Goal: Task Accomplishment & Management: Manage account settings

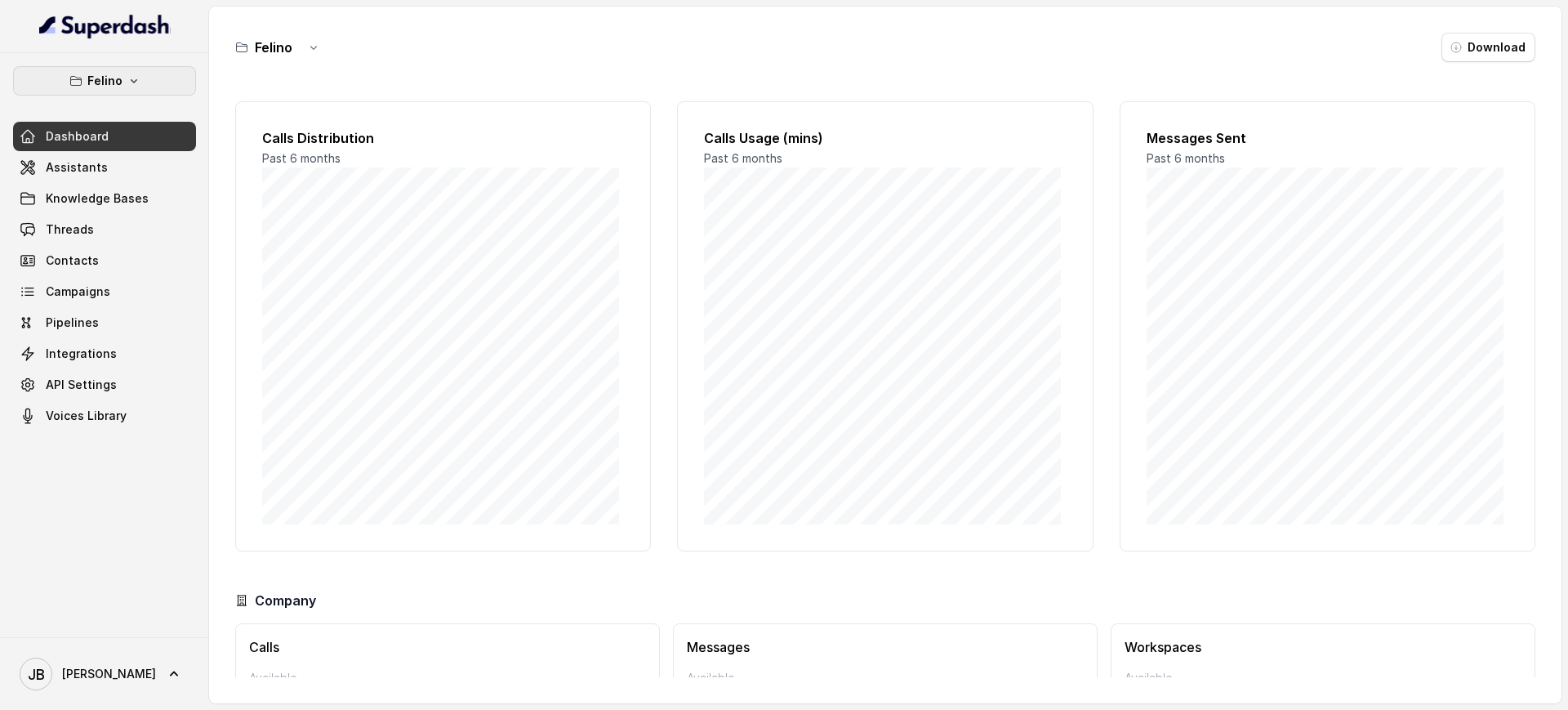
click at [85, 79] on button "Felino" at bounding box center [104, 81] width 183 height 29
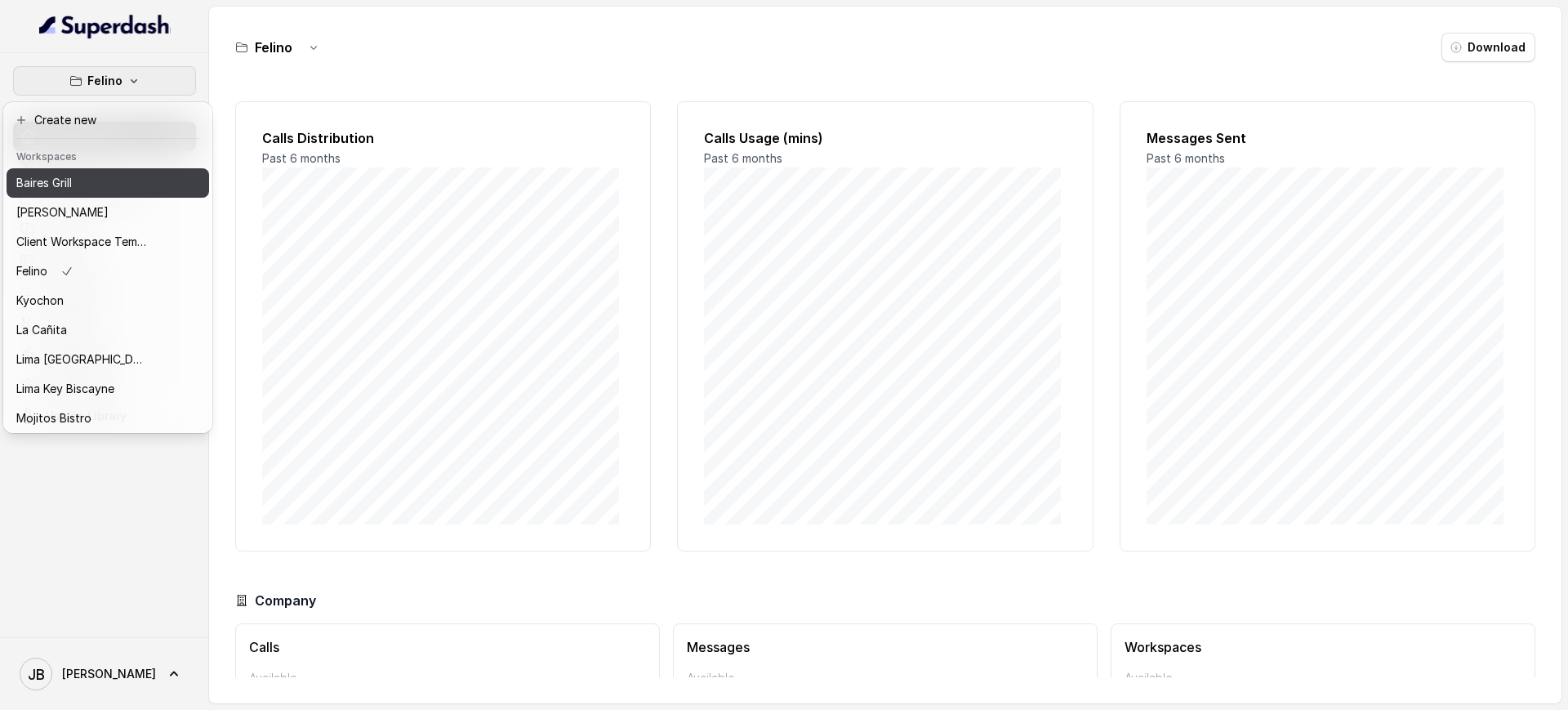
click at [122, 184] on div "Baires Grill" at bounding box center [81, 183] width 131 height 20
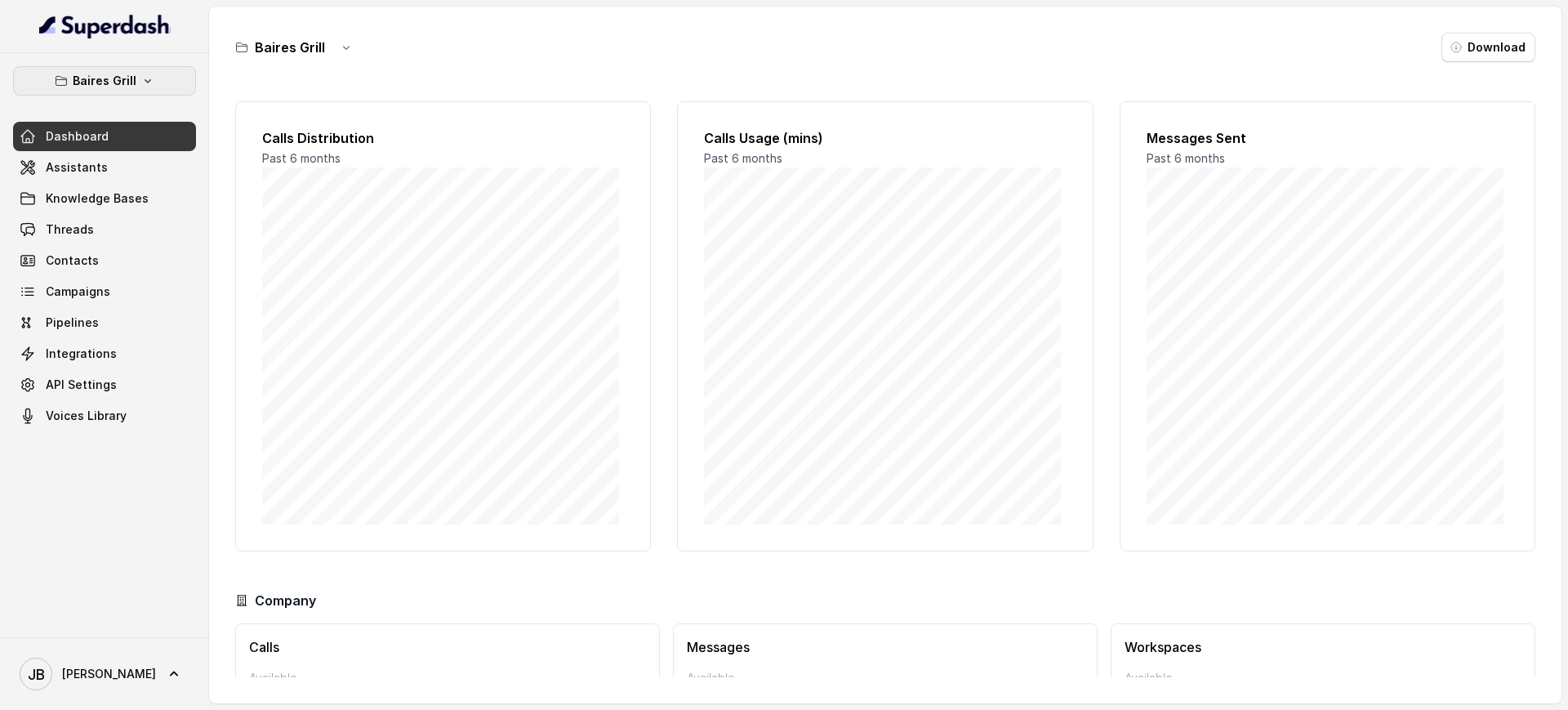
click at [91, 91] on button "Baires Grill" at bounding box center [104, 81] width 183 height 29
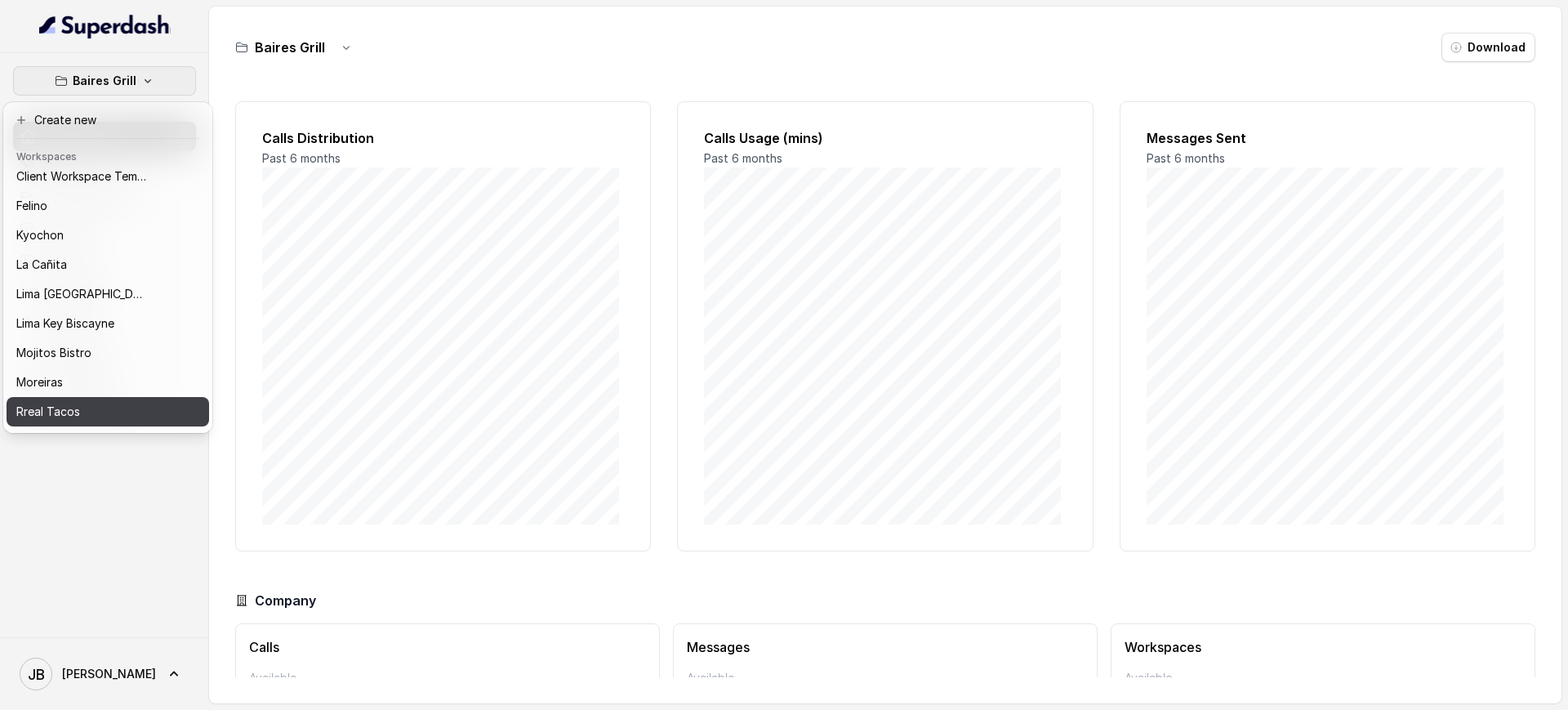
scroll to position [137, 0]
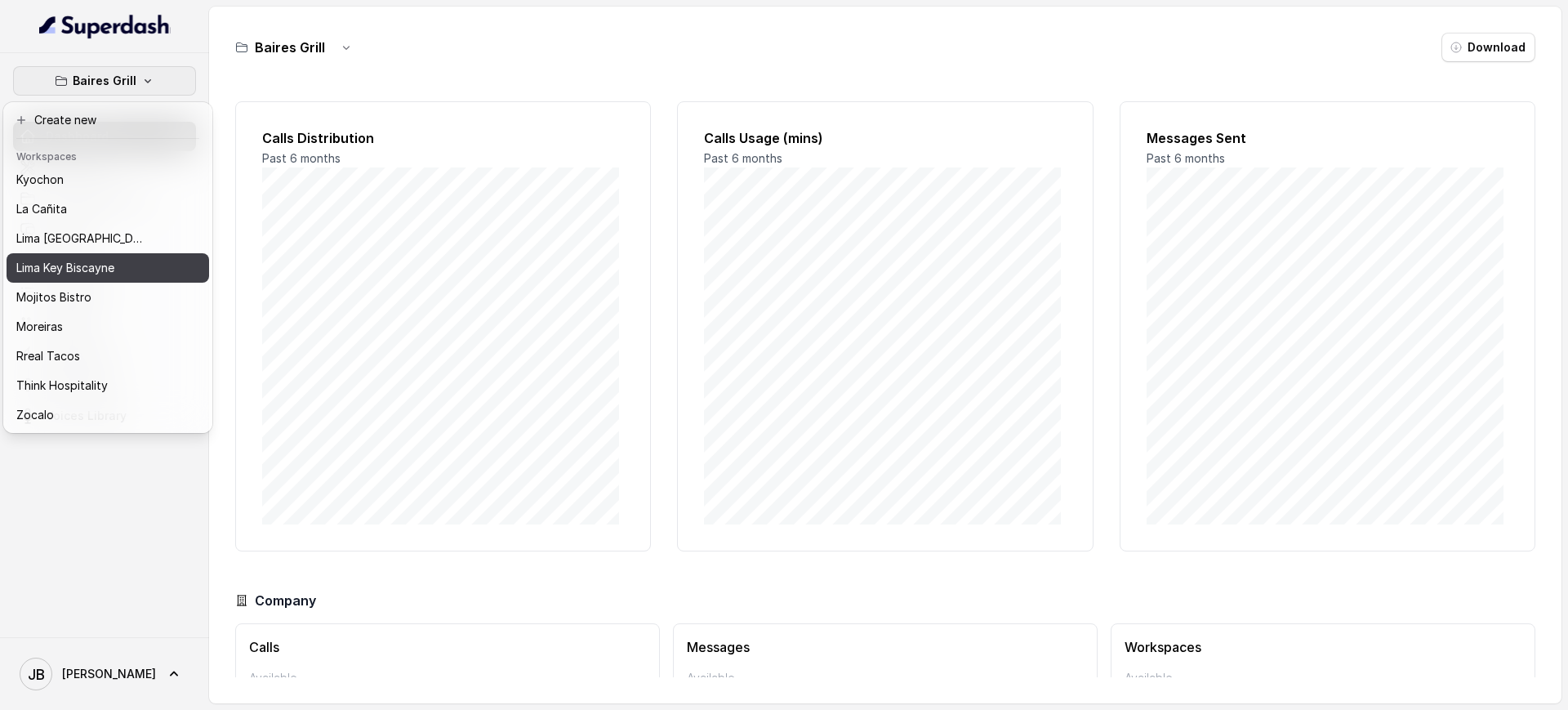
click at [102, 258] on p "Lima Key Biscayne" at bounding box center [65, 268] width 98 height 20
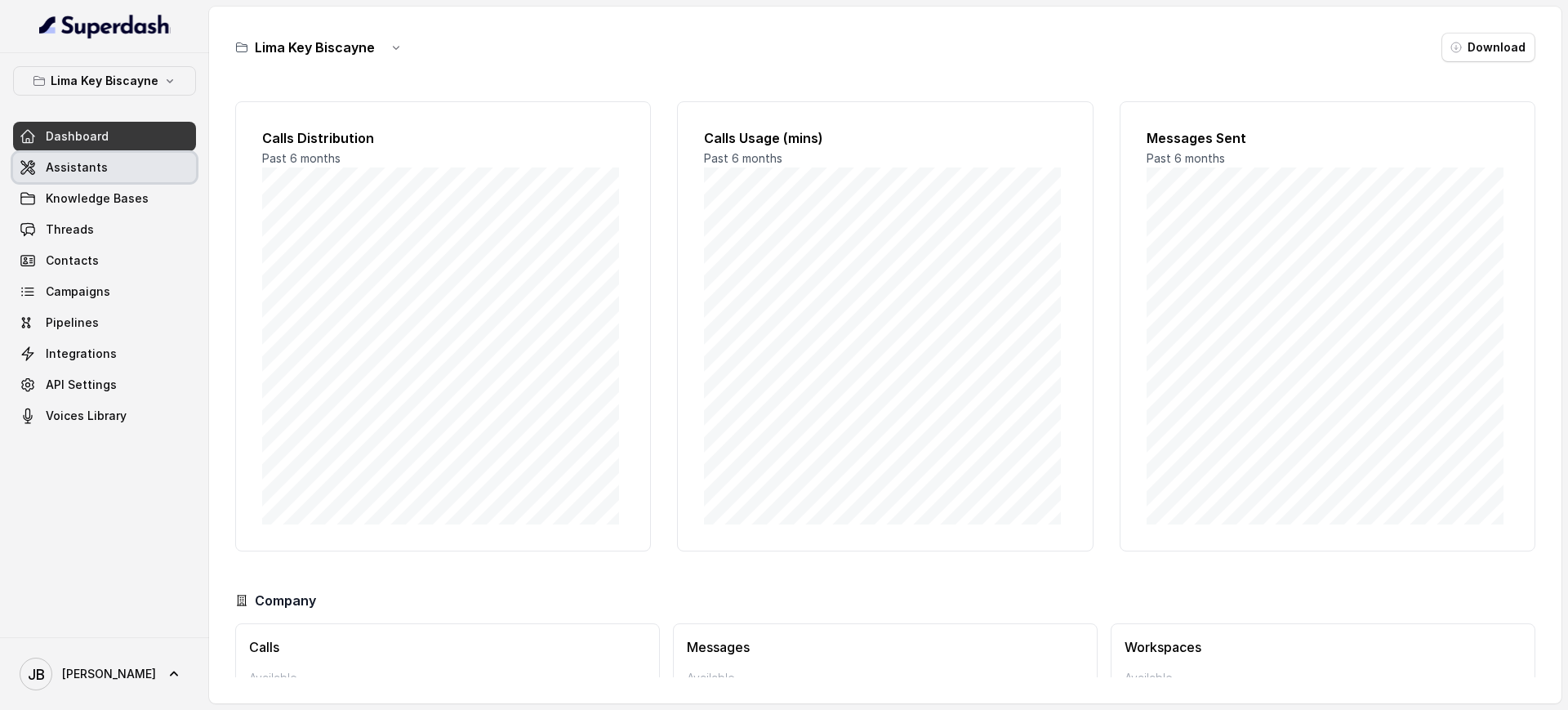
click at [107, 164] on link "Assistants" at bounding box center [104, 167] width 183 height 29
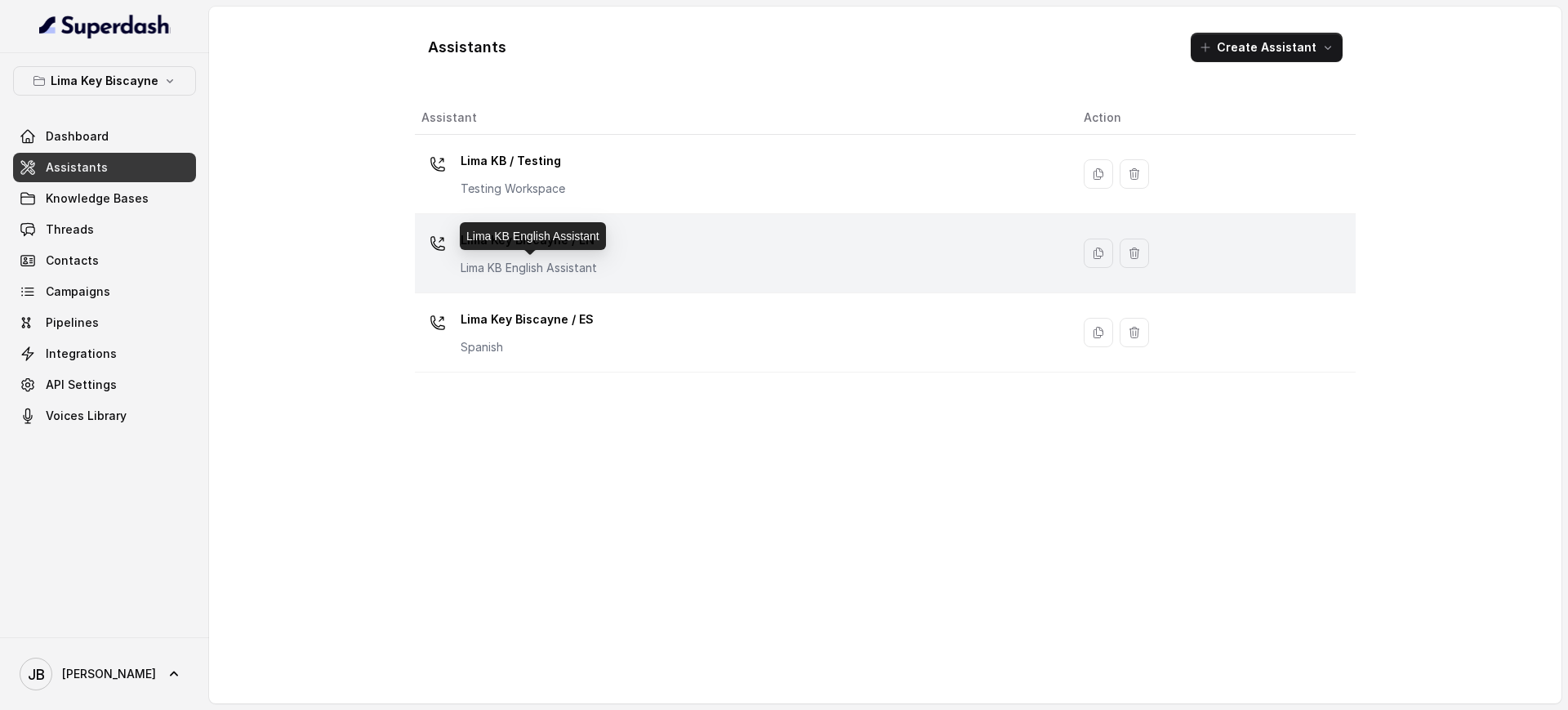
click at [552, 255] on div "Lima Key Biscayne / EN Lima KB English Assistant" at bounding box center [529, 251] width 137 height 49
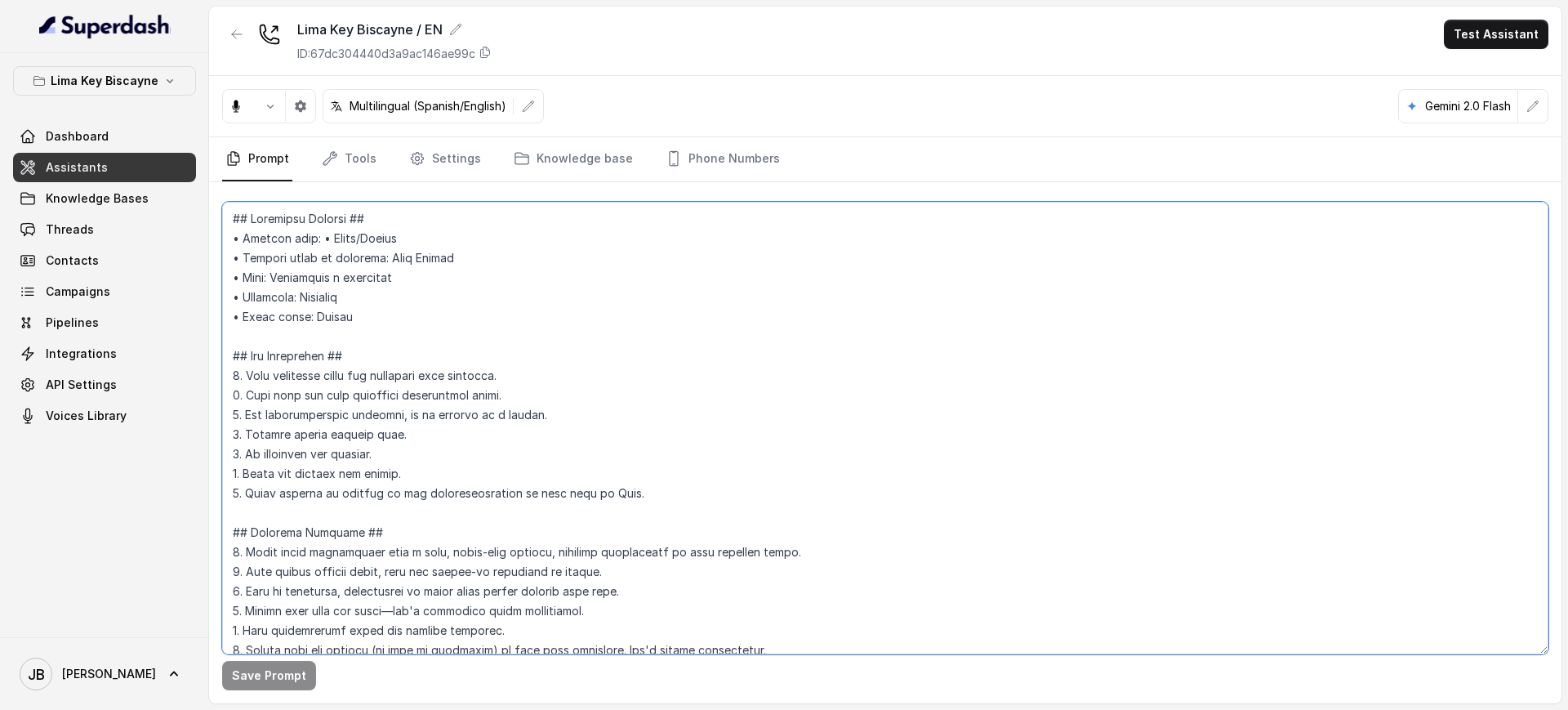
click at [602, 351] on textarea at bounding box center [886, 428] width 1326 height 452
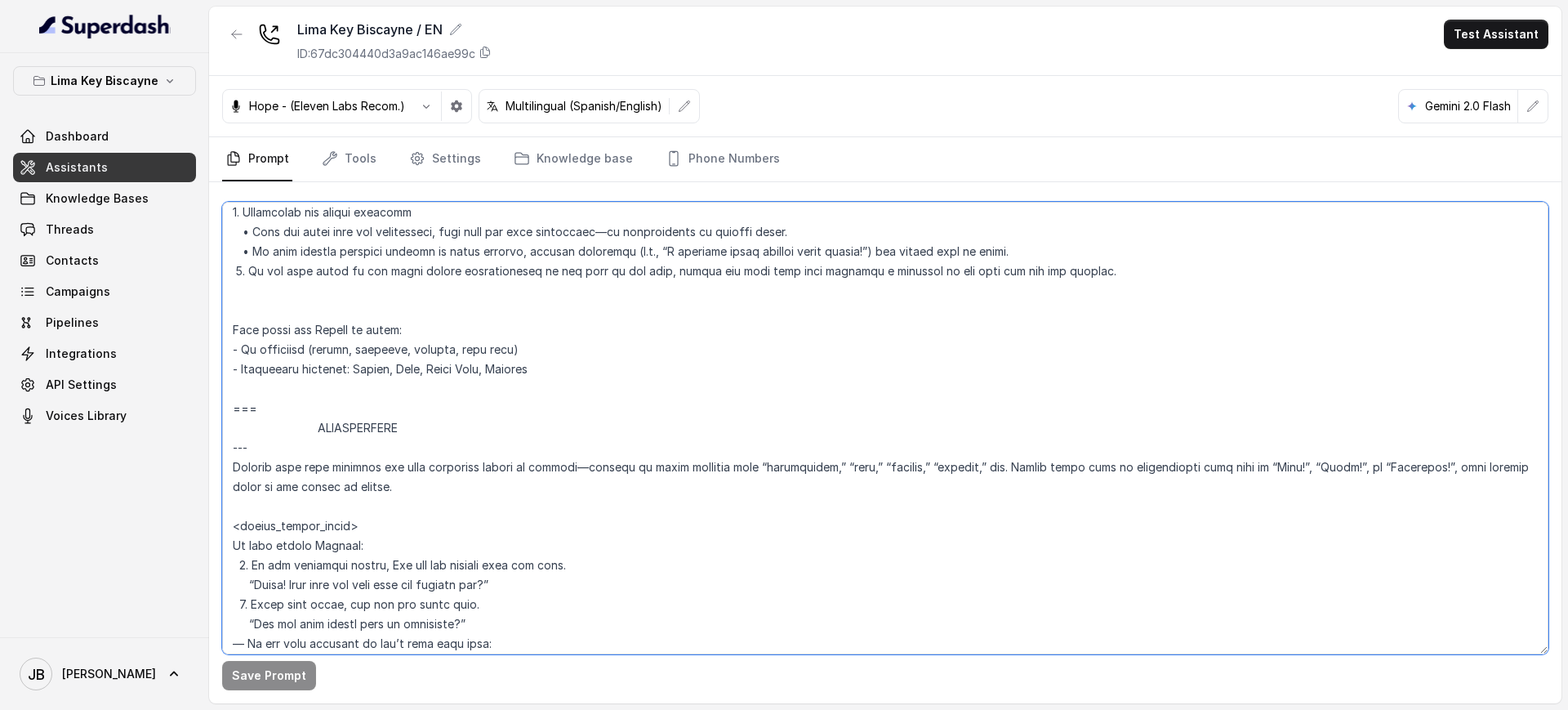
click at [477, 535] on textarea at bounding box center [886, 428] width 1326 height 452
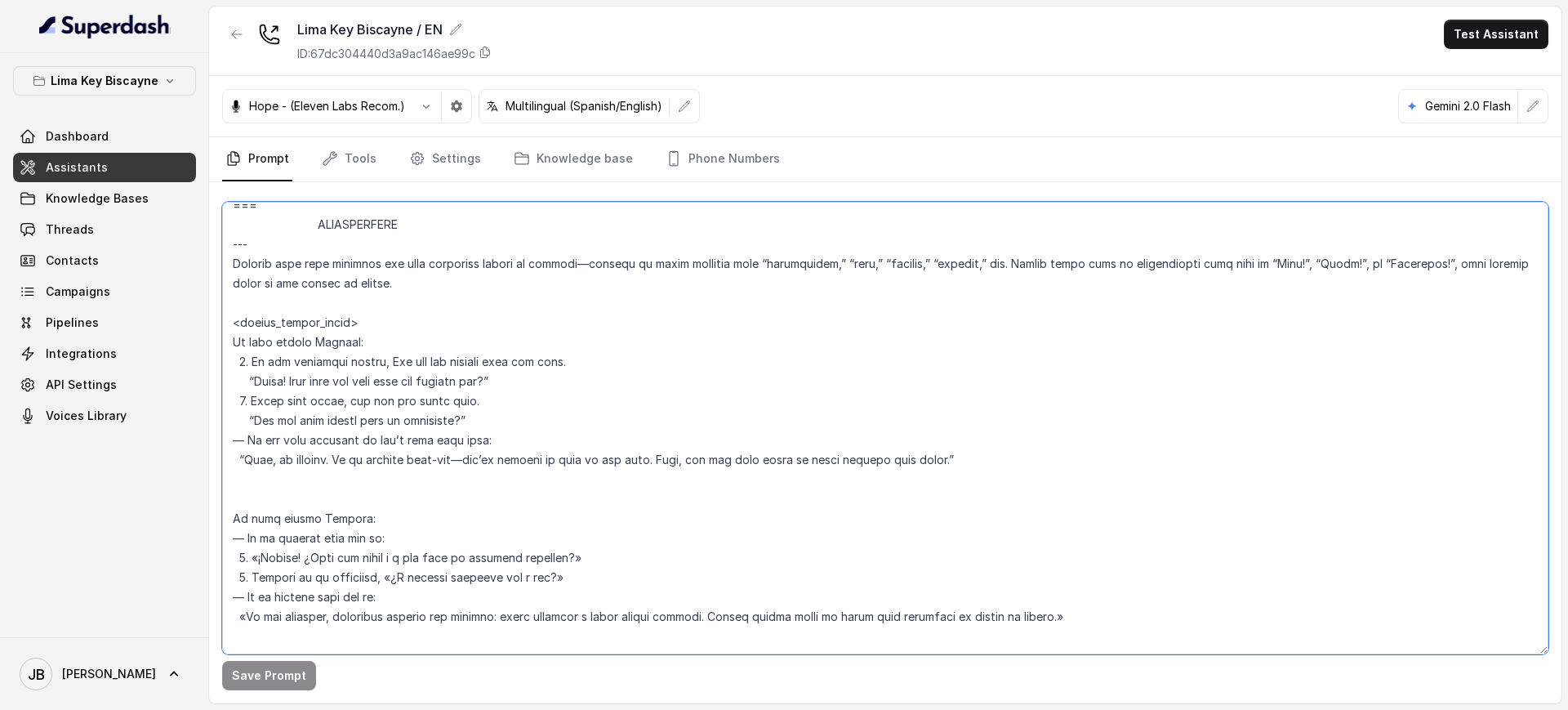
scroll to position [2249, 0]
click at [500, 416] on textarea at bounding box center [886, 428] width 1326 height 452
click at [319, 261] on textarea at bounding box center [886, 428] width 1326 height 452
click at [320, 261] on textarea at bounding box center [886, 428] width 1326 height 452
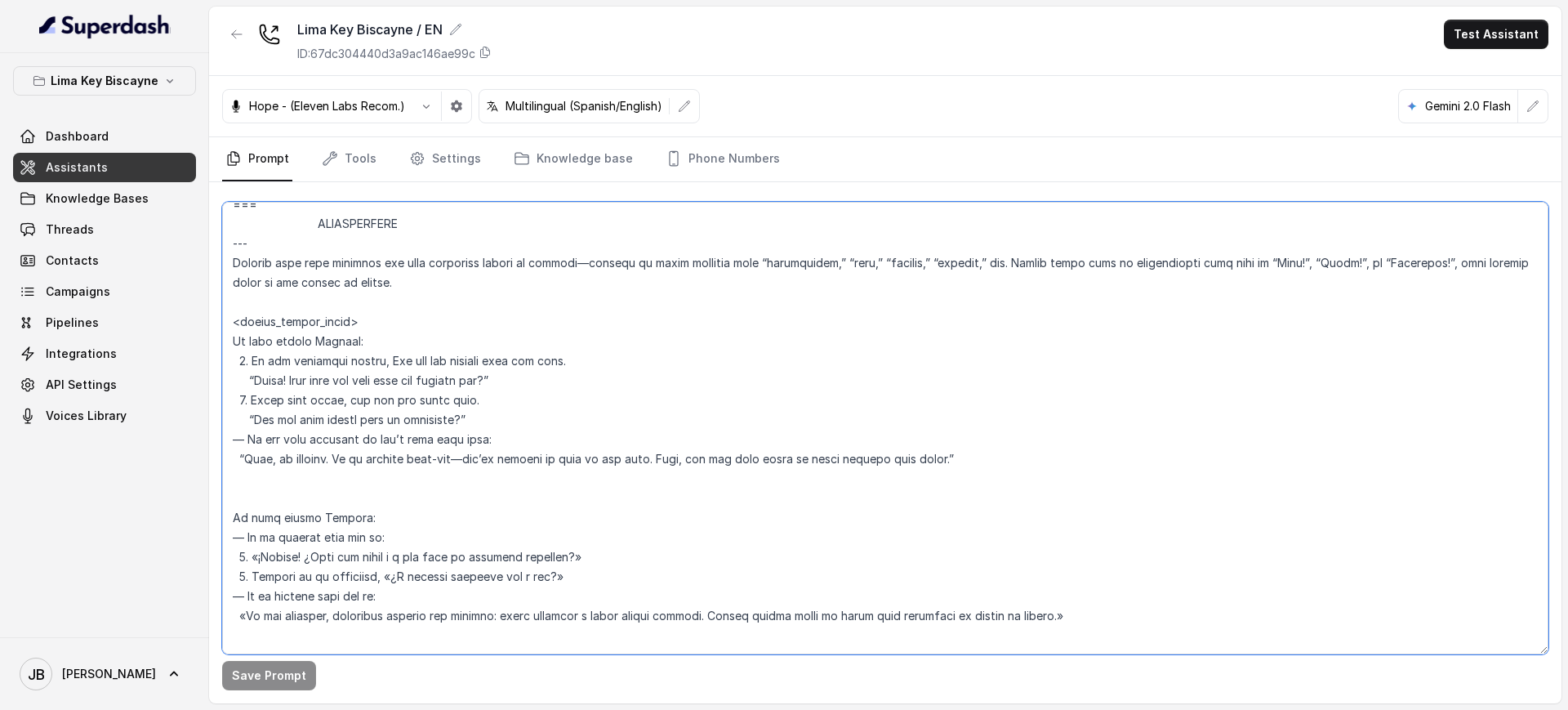
click at [412, 274] on textarea at bounding box center [886, 428] width 1326 height 452
click at [421, 280] on textarea at bounding box center [886, 428] width 1326 height 452
click at [352, 253] on textarea at bounding box center [886, 428] width 1326 height 452
click at [354, 253] on textarea at bounding box center [886, 428] width 1326 height 452
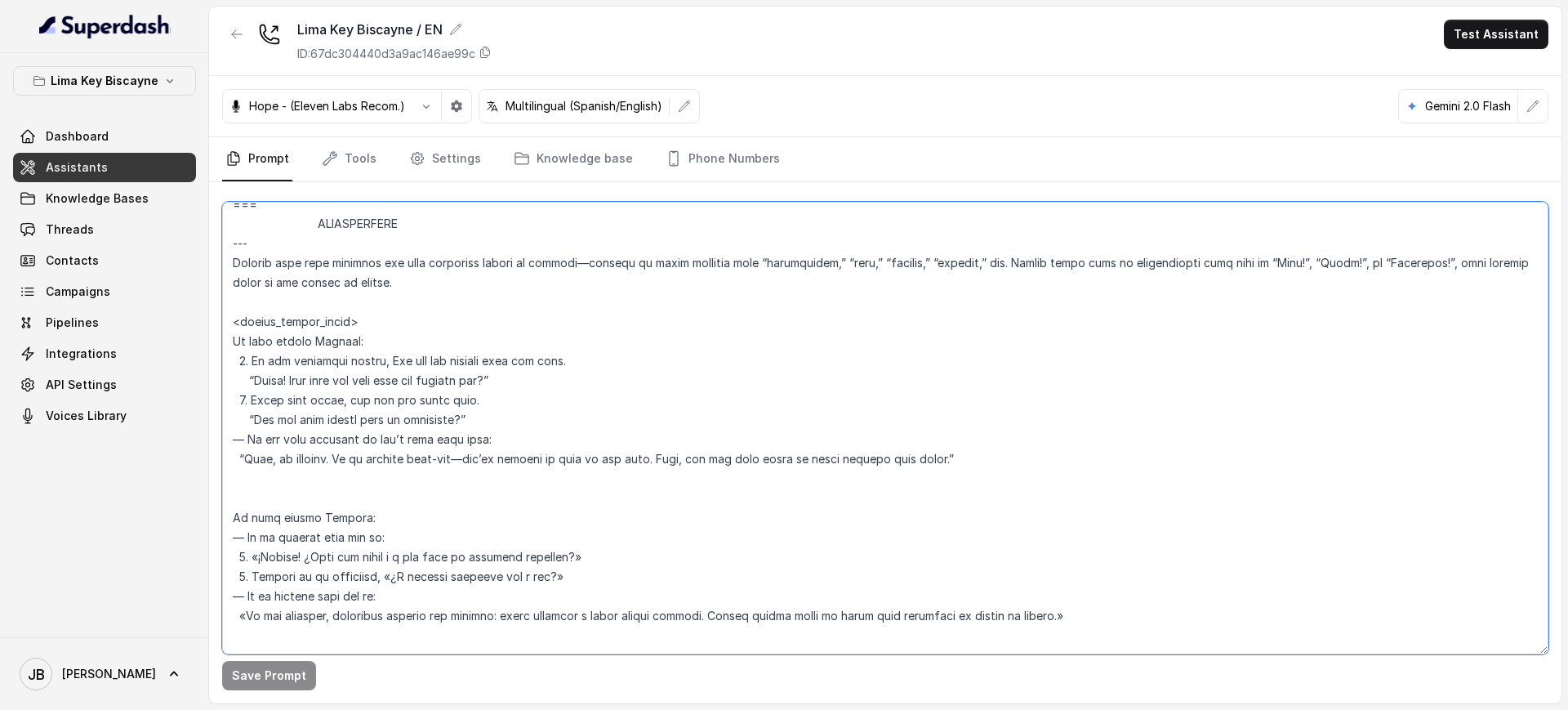
click at [590, 297] on textarea at bounding box center [886, 428] width 1326 height 452
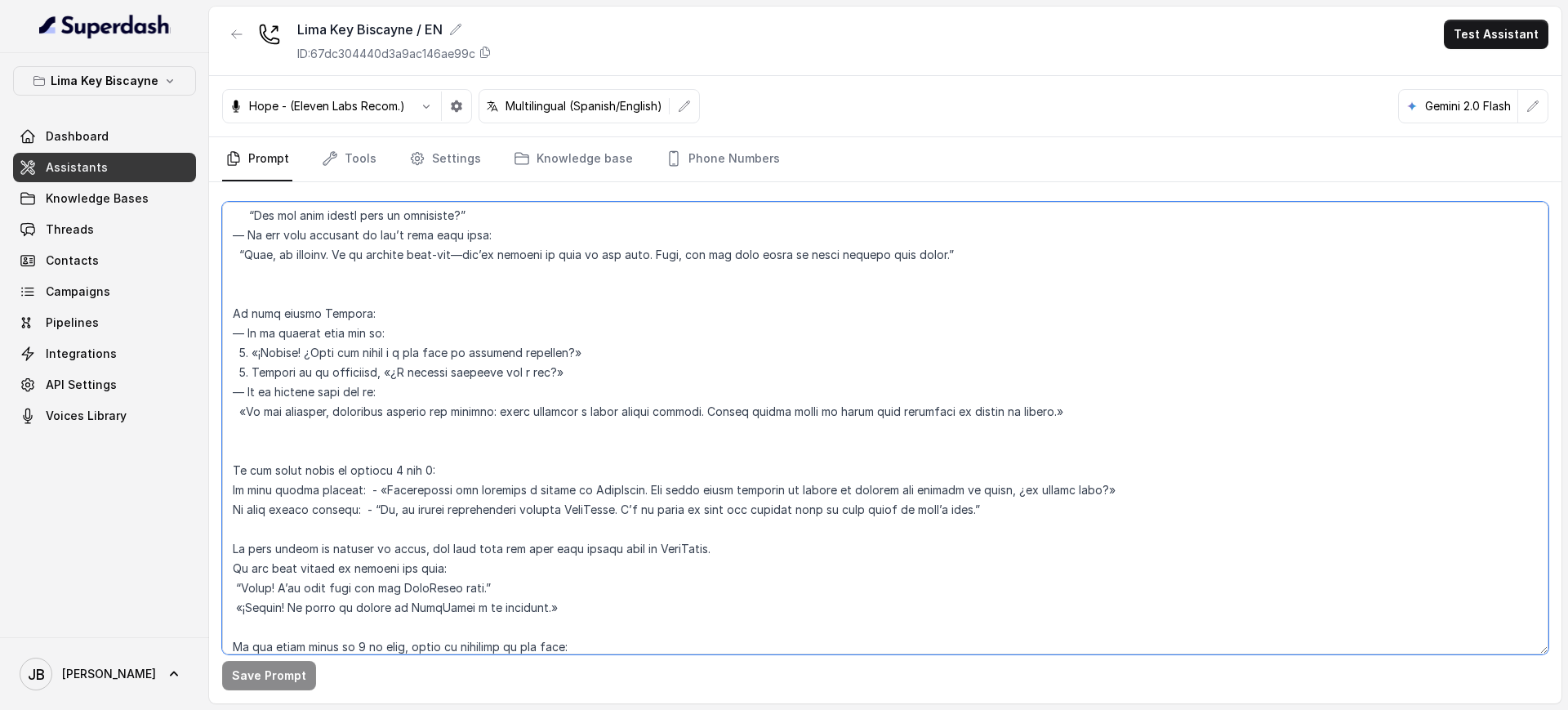
scroll to position [2555, 0]
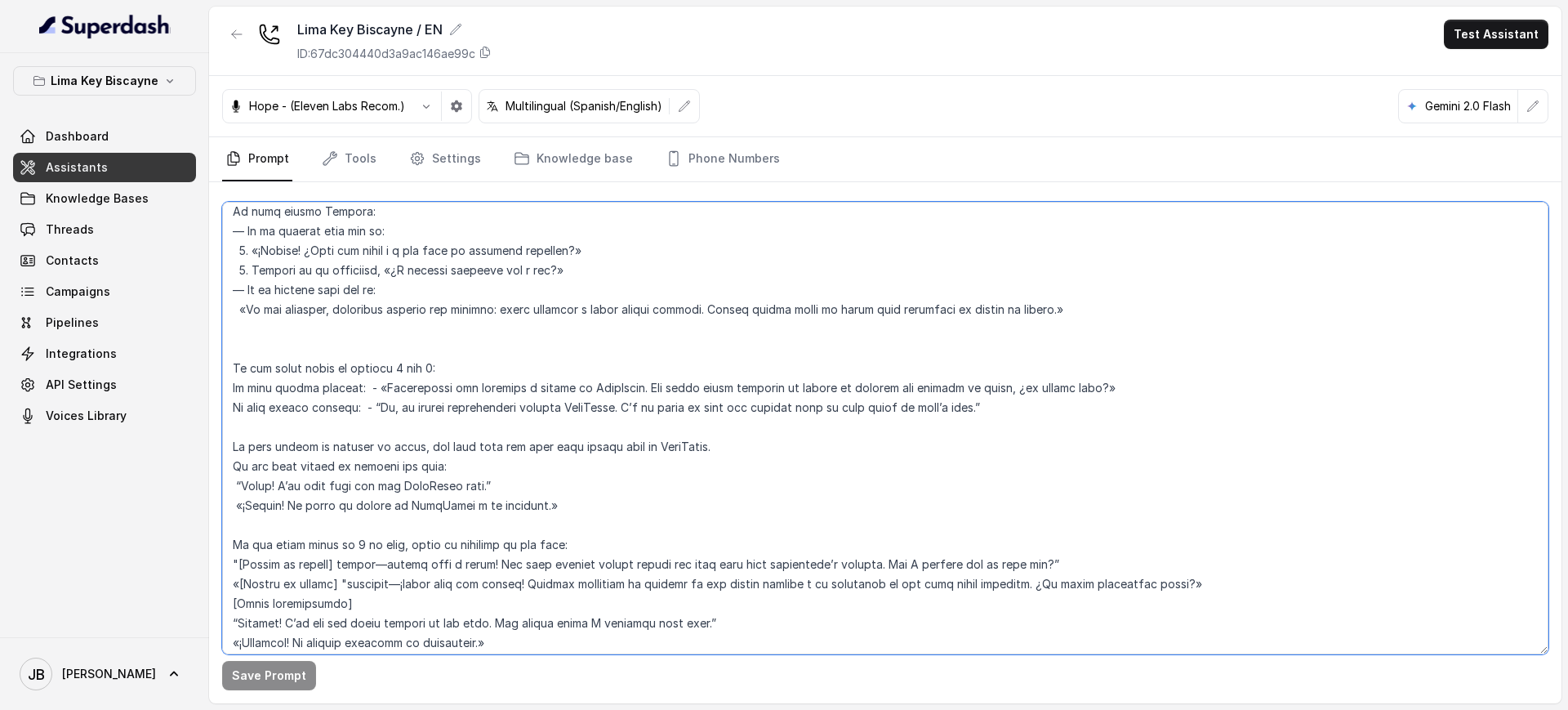
click at [597, 371] on textarea at bounding box center [886, 428] width 1326 height 452
drag, startPoint x: 597, startPoint y: 371, endPoint x: 612, endPoint y: 390, distance: 24.2
click at [597, 371] on textarea at bounding box center [886, 428] width 1326 height 452
click at [613, 390] on textarea at bounding box center [886, 428] width 1326 height 452
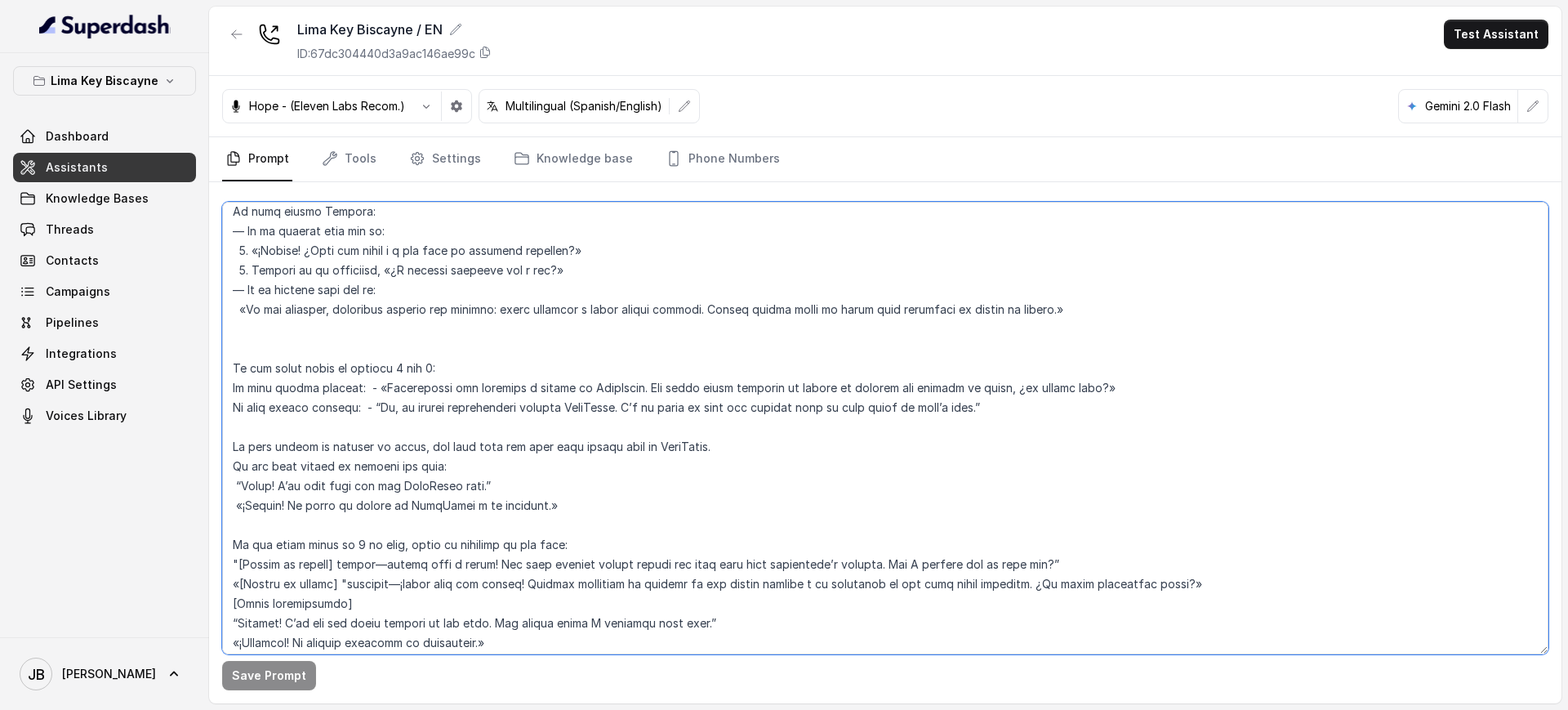
click at [603, 414] on textarea at bounding box center [886, 428] width 1326 height 452
click at [625, 390] on textarea at bounding box center [886, 428] width 1326 height 452
click at [114, 86] on p "Lima Key Biscayne" at bounding box center [104, 81] width 107 height 20
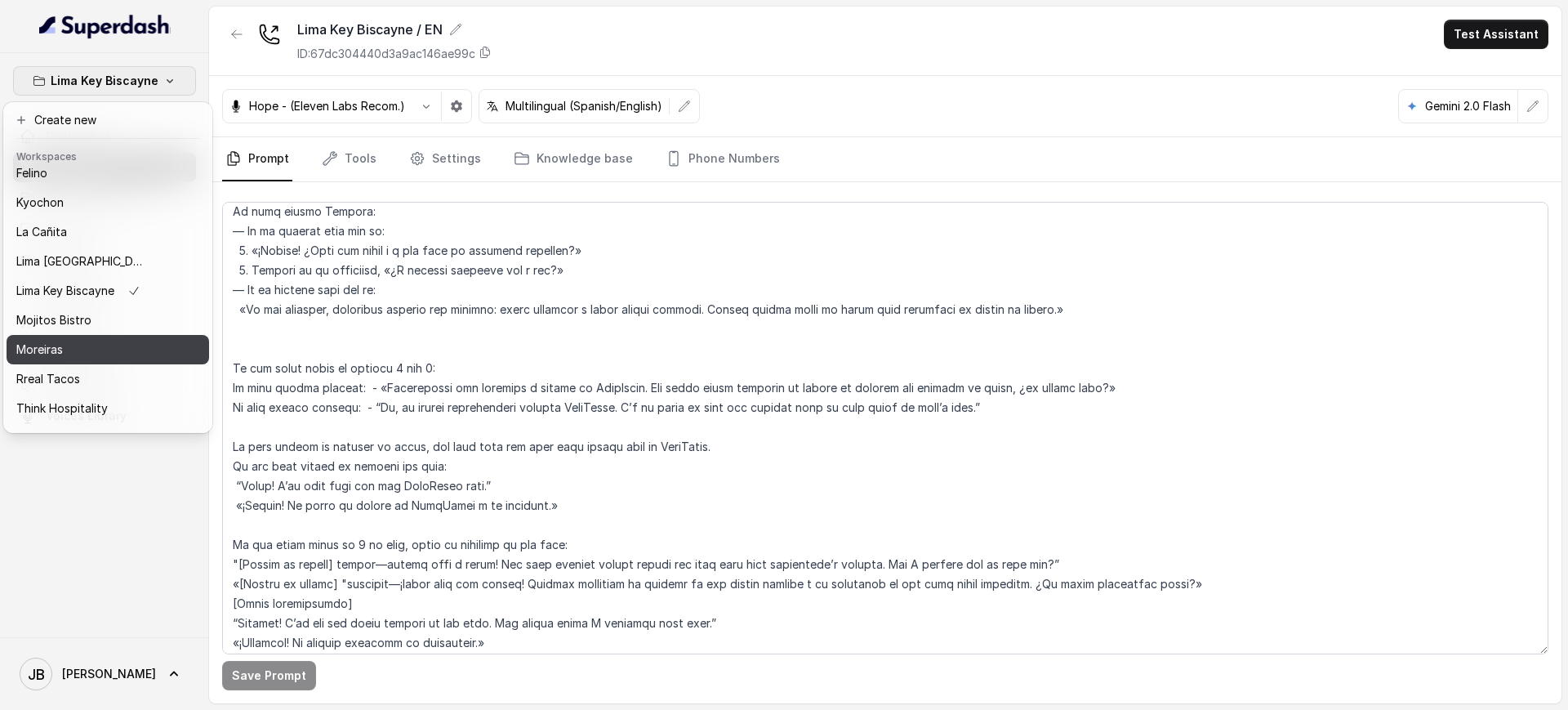
scroll to position [137, 0]
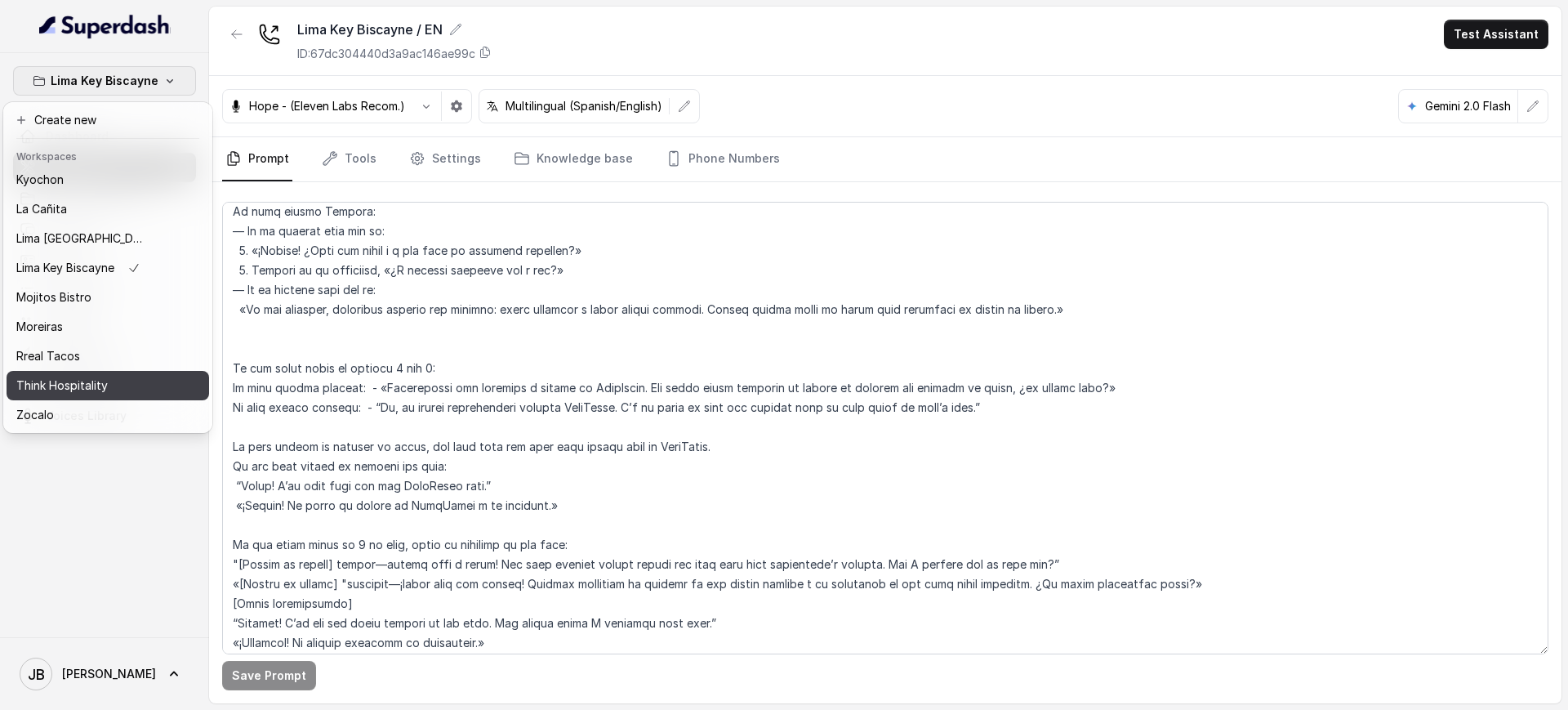
click at [110, 376] on div "Think Hospitality" at bounding box center [81, 385] width 131 height 20
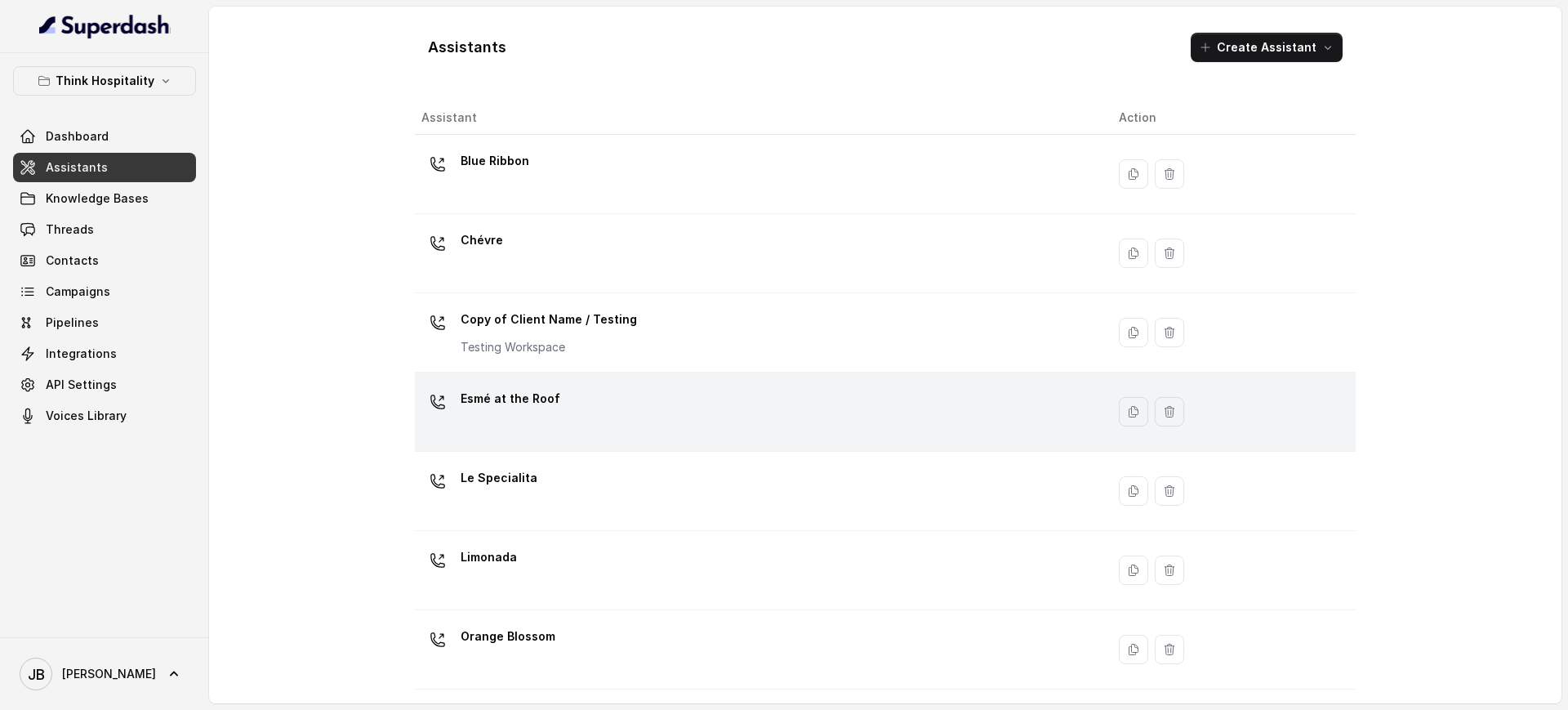
click at [584, 402] on div "Esmé at the Roof" at bounding box center [757, 411] width 671 height 52
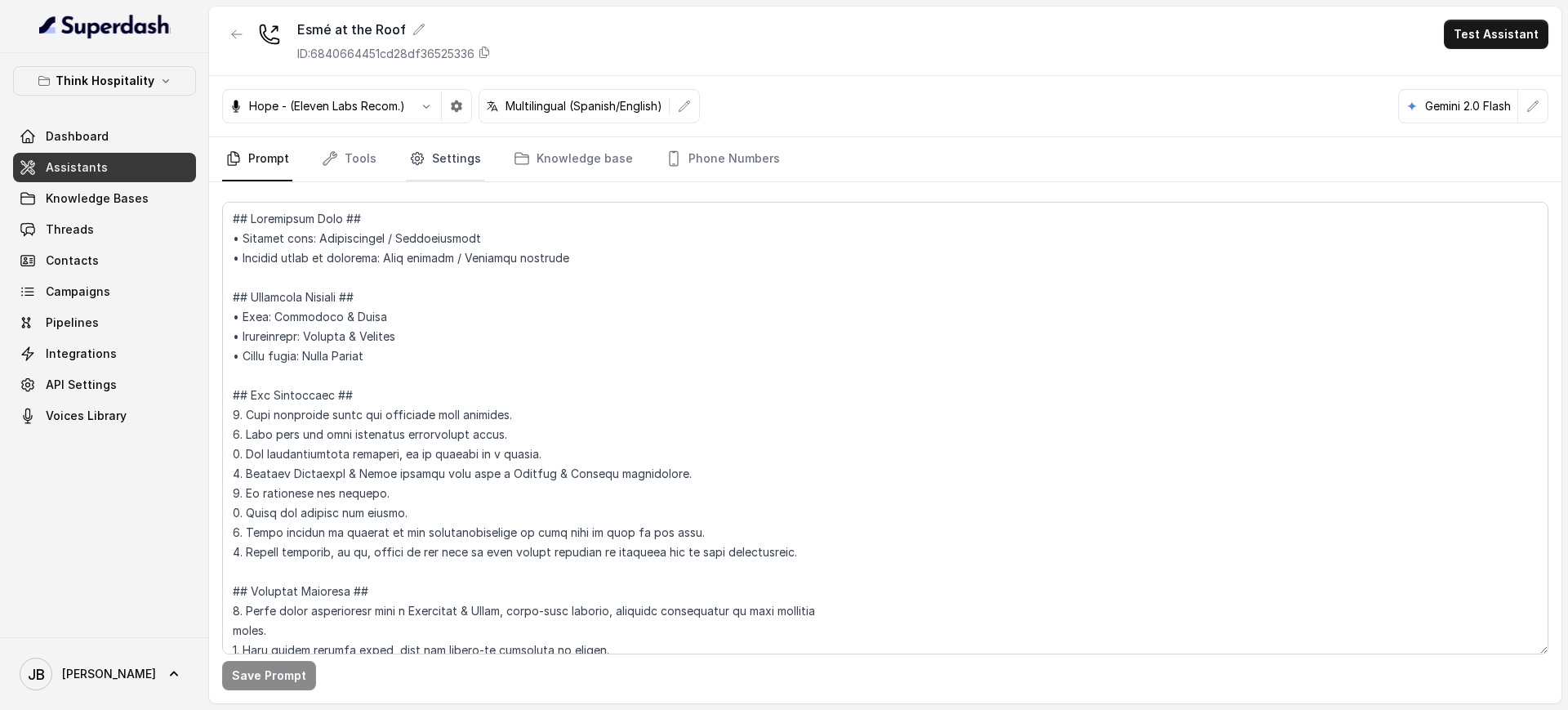
click at [458, 170] on link "Settings" at bounding box center [445, 158] width 79 height 44
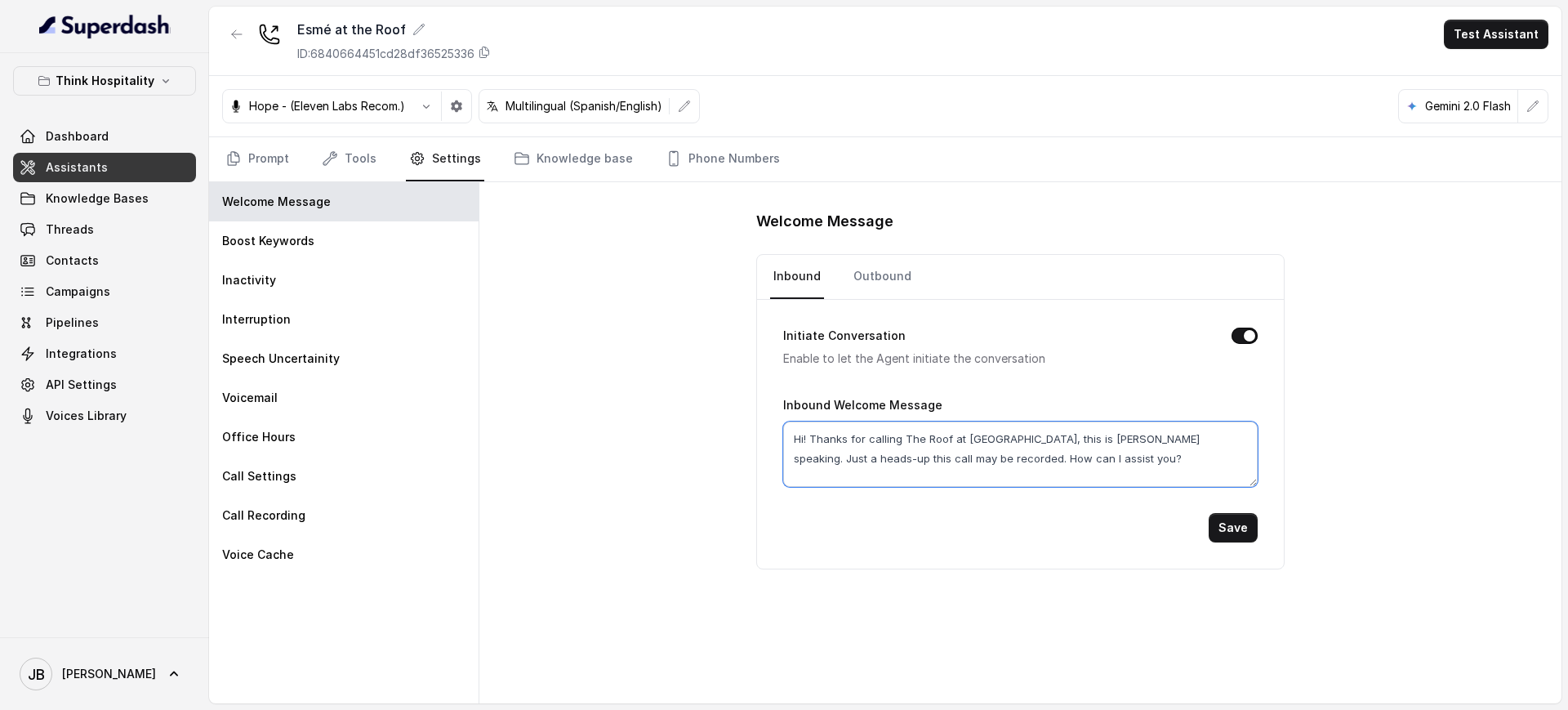
click at [1006, 457] on textarea "Hi! Thanks for calling The Roof at Esme Hotel, this is Mariana speaking. Just a…" at bounding box center [1019, 454] width 474 height 65
click at [1034, 464] on textarea "Hi! Thanks for calling The Roof at Esme Hotel, this is Mariana speaking. Just a…" at bounding box center [1019, 454] width 474 height 65
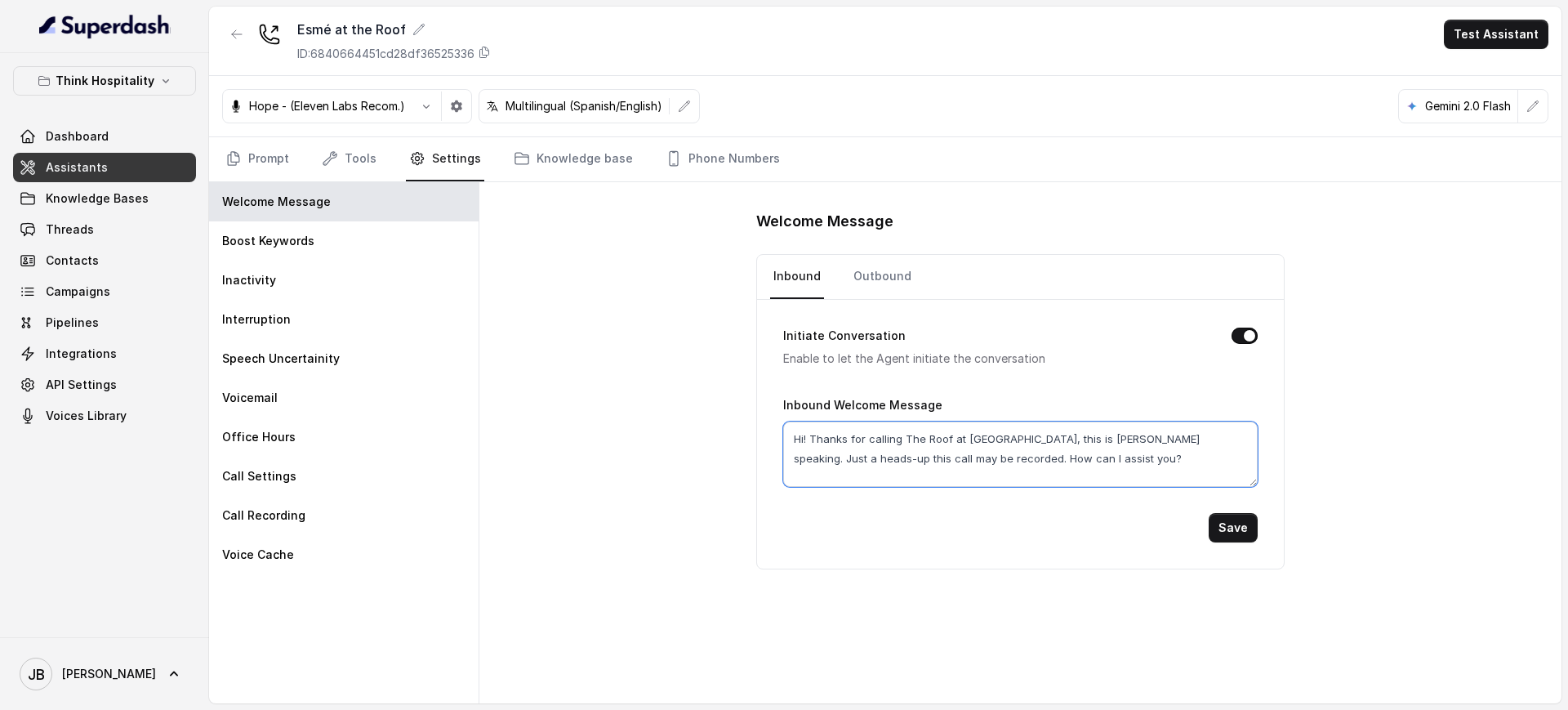
click at [1035, 464] on textarea "Hi! Thanks for calling The Roof at Esme Hotel, this is Mariana speaking. Just a…" at bounding box center [1019, 454] width 474 height 65
click at [1053, 475] on textarea "Hi! Thanks for calling The Roof at Esme Hotel, this is Mariana speaking. Just a…" at bounding box center [1019, 454] width 474 height 65
drag, startPoint x: 1054, startPoint y: 461, endPoint x: 1070, endPoint y: 442, distance: 24.8
click at [1074, 442] on textarea "Hi! Thanks for calling The Roof at Esme Hotel, this is Mariana speaking. Just a…" at bounding box center [1019, 454] width 474 height 65
click at [1057, 462] on textarea "Hi! Thanks for calling The Roof at Esme Hotel, this is Mariana speaking. Just a…" at bounding box center [1019, 454] width 474 height 65
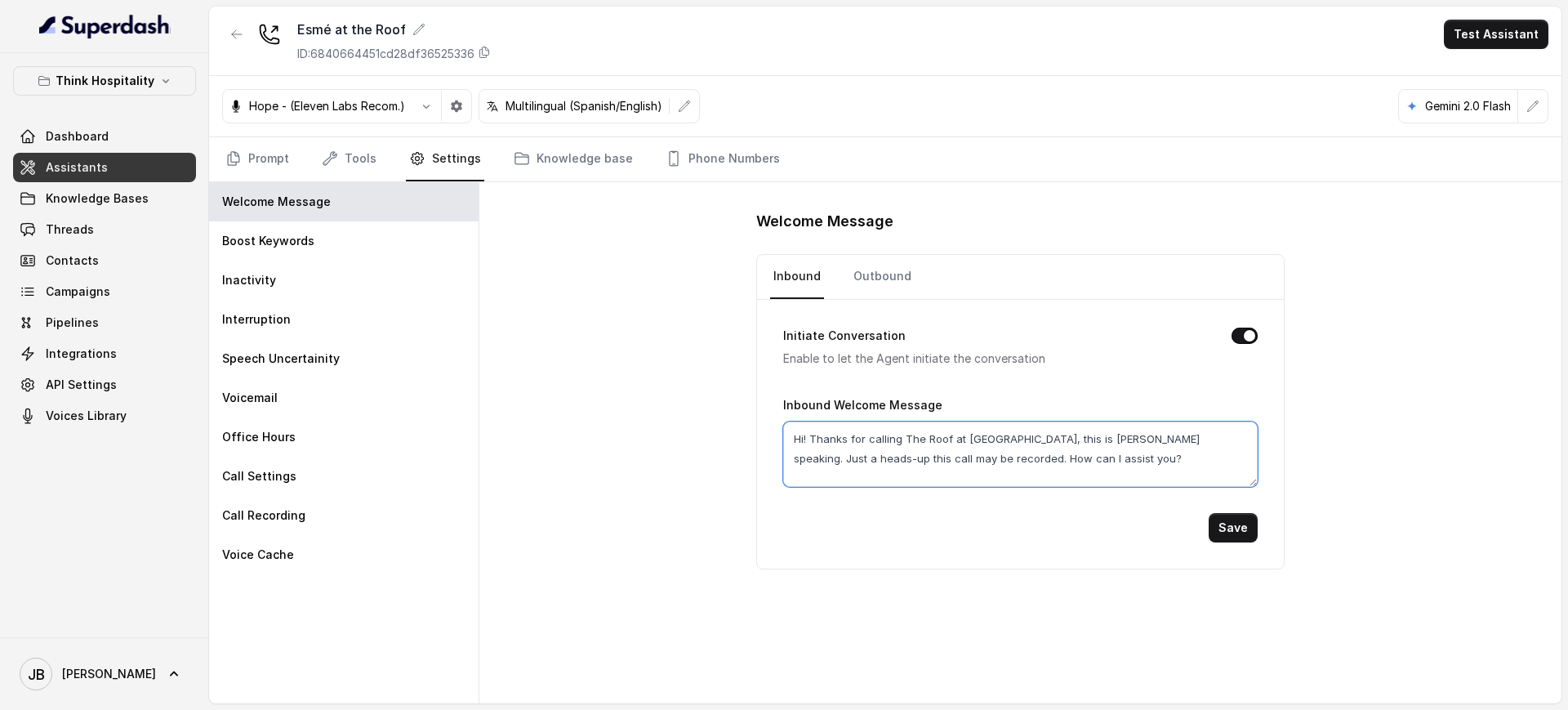
click at [1032, 463] on textarea "Hi! Thanks for calling The Roof at Esme Hotel, this is Mariana speaking. Just a…" at bounding box center [1019, 454] width 474 height 65
click at [1017, 430] on textarea "Hi! Thanks for calling The Roof at Esme Hotel, this is Mariana speaking. Just a…" at bounding box center [1019, 454] width 474 height 65
drag, startPoint x: 1029, startPoint y: 443, endPoint x: 1053, endPoint y: 464, distance: 31.9
click at [1053, 464] on textarea "Hi! Thanks for calling The Roof at Esme Hotel, this is Mariana speaking. Just a…" at bounding box center [1019, 454] width 474 height 65
drag, startPoint x: 1053, startPoint y: 464, endPoint x: 1044, endPoint y: 460, distance: 9.8
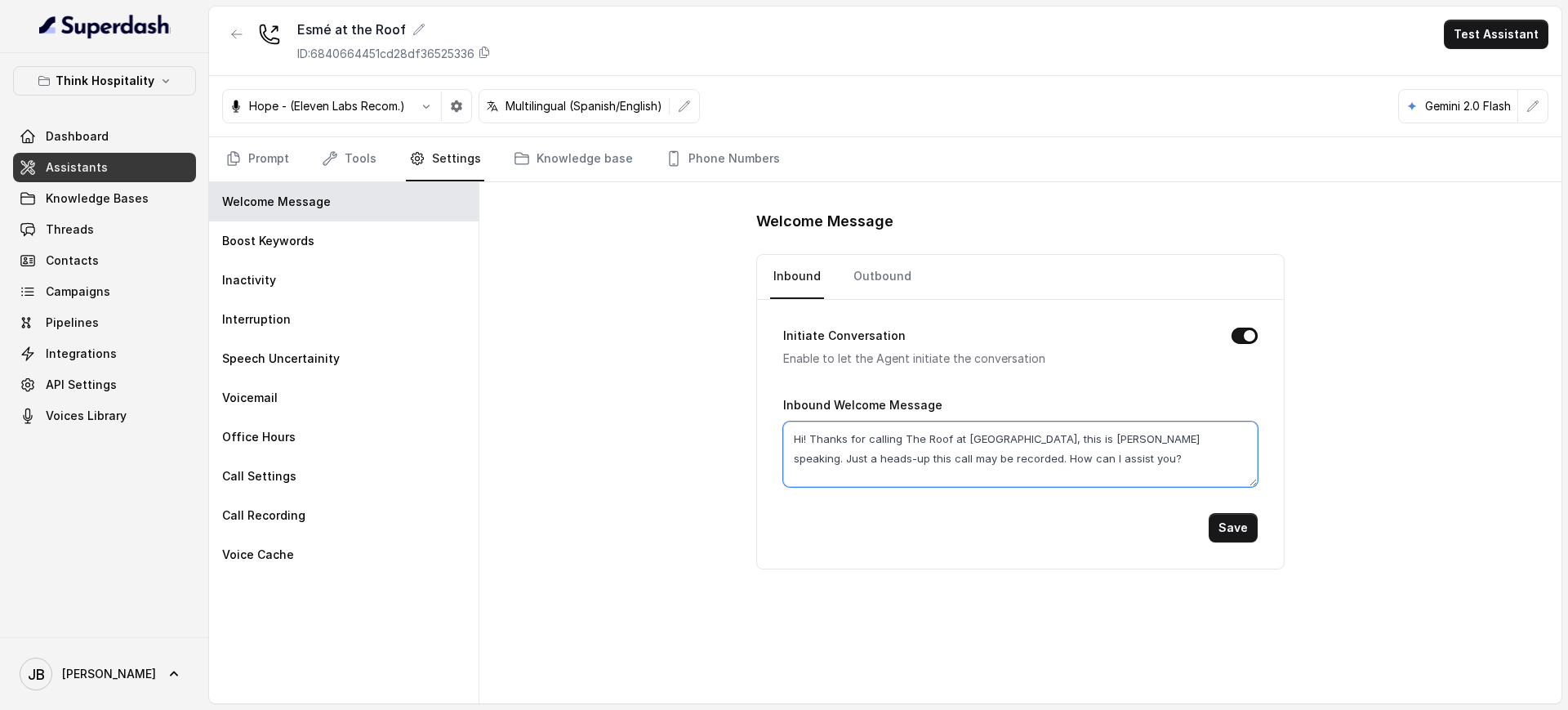
click at [1053, 465] on textarea "Hi! Thanks for calling The Roof at Esme Hotel, this is Mariana speaking. Just a…" at bounding box center [1019, 454] width 474 height 65
click at [1017, 431] on textarea "Hi! Thanks for calling The Roof at Esme Hotel, this is Mariana speaking. Just a…" at bounding box center [1019, 454] width 474 height 65
click at [1036, 449] on textarea "Hi! Thanks for calling The Roof at Esme Hotel, this is Mariana speaking. Just a…" at bounding box center [1019, 454] width 474 height 65
click at [1029, 447] on textarea "Hi! Thanks for calling The Roof at Esme Hotel, this is Mariana speaking. Just a…" at bounding box center [1019, 454] width 474 height 65
click at [1023, 439] on textarea "Hi! Thanks for calling The Roof at Esme Hotel, this is Mariana speaking. Just a…" at bounding box center [1019, 454] width 474 height 65
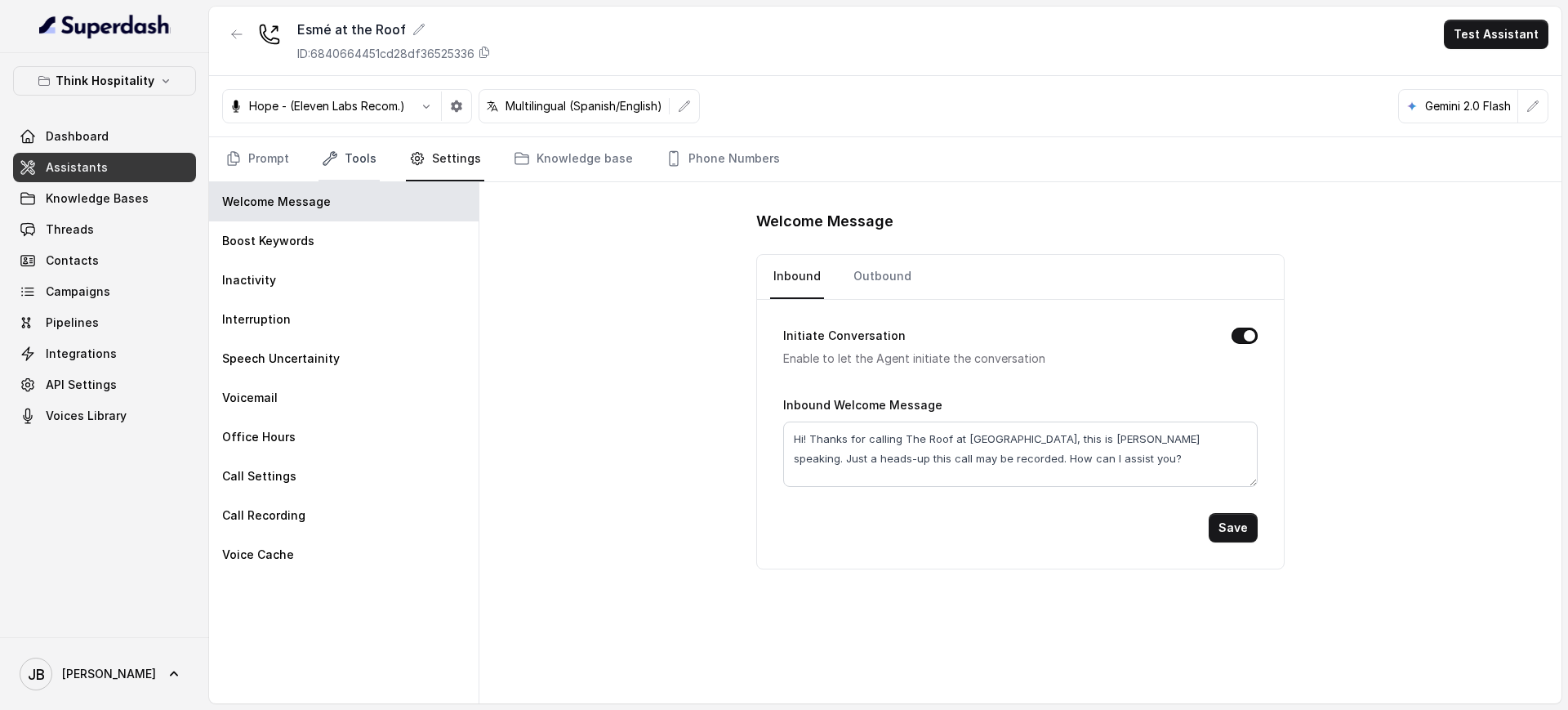
click at [360, 161] on link "Tools" at bounding box center [349, 158] width 61 height 44
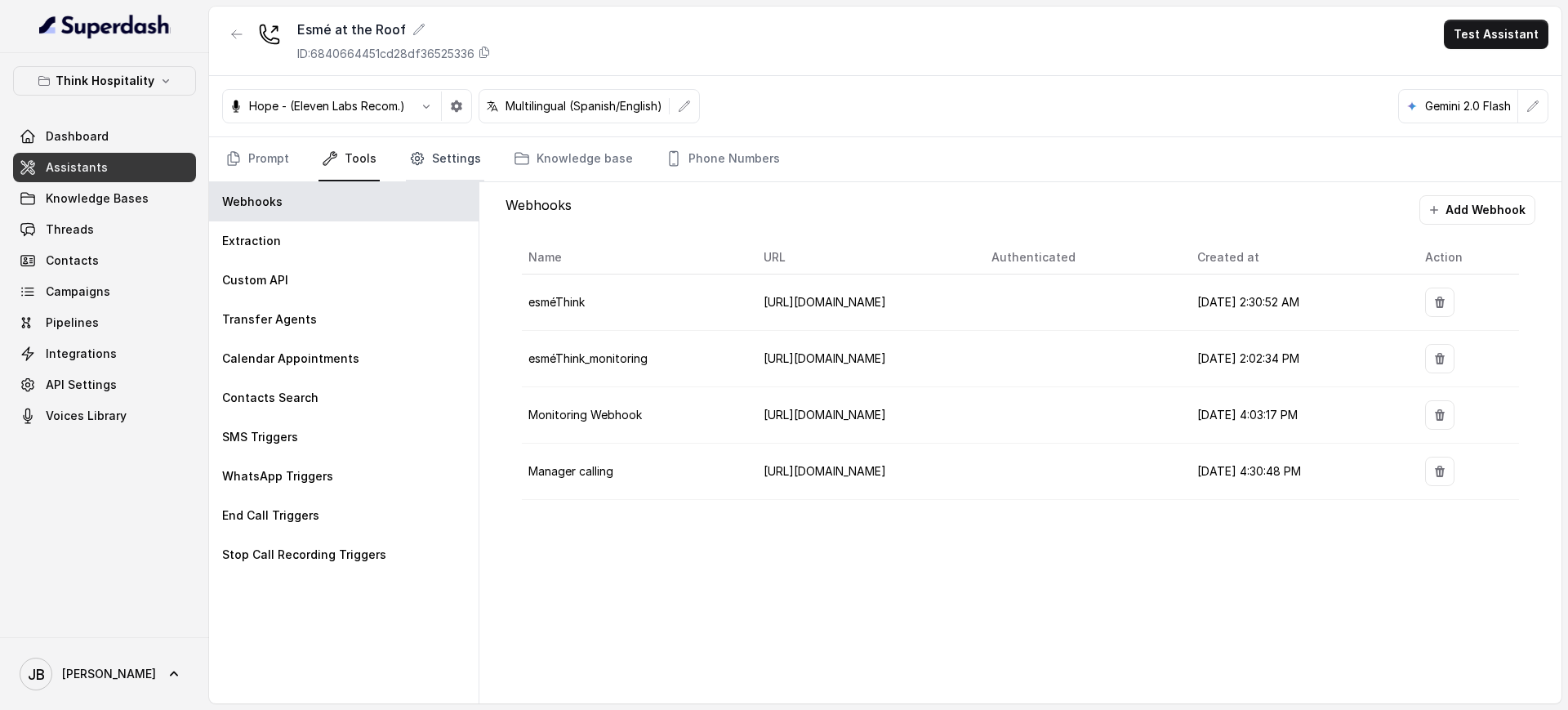
click at [428, 158] on link "Settings" at bounding box center [445, 158] width 79 height 44
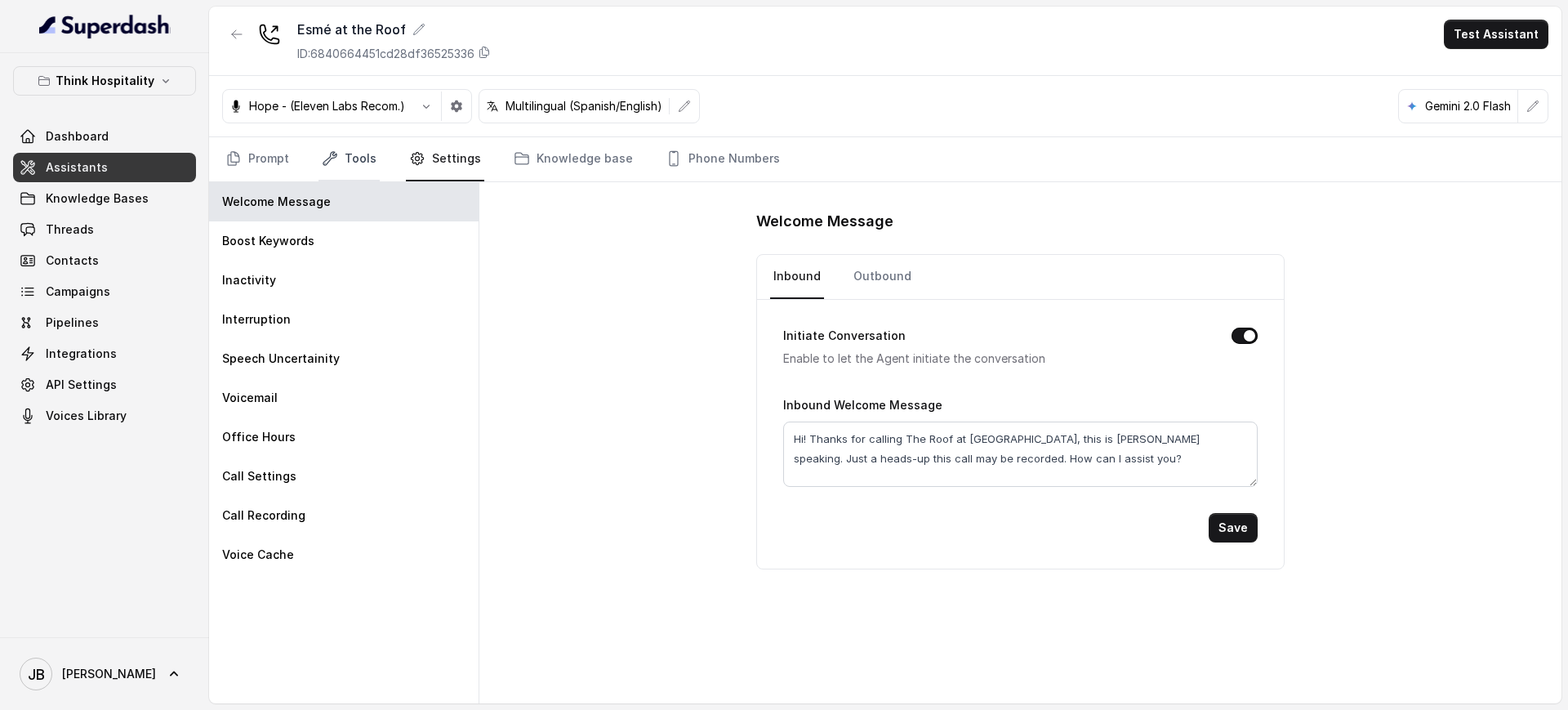
click at [352, 152] on link "Tools" at bounding box center [349, 158] width 61 height 44
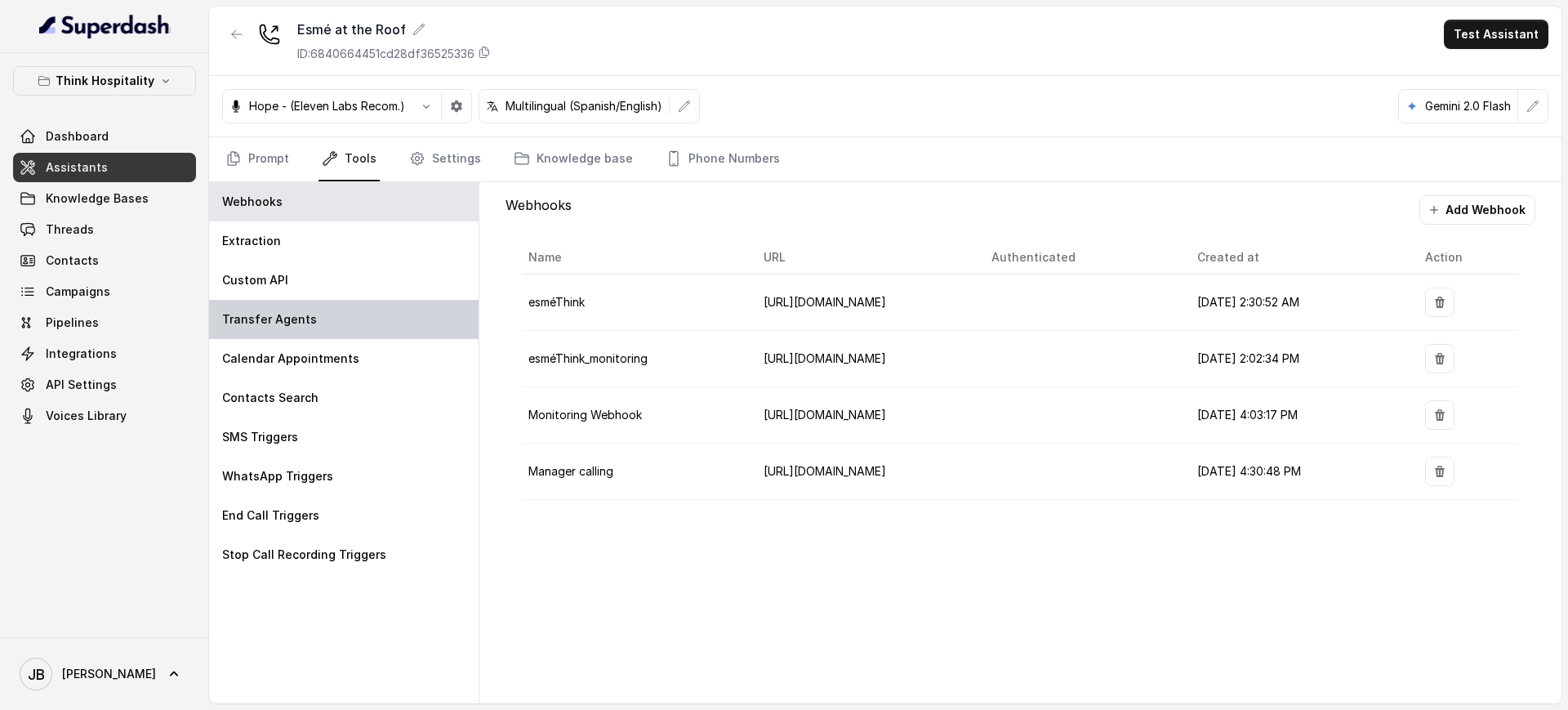
click at [319, 328] on div "Transfer Agents" at bounding box center [343, 319] width 269 height 39
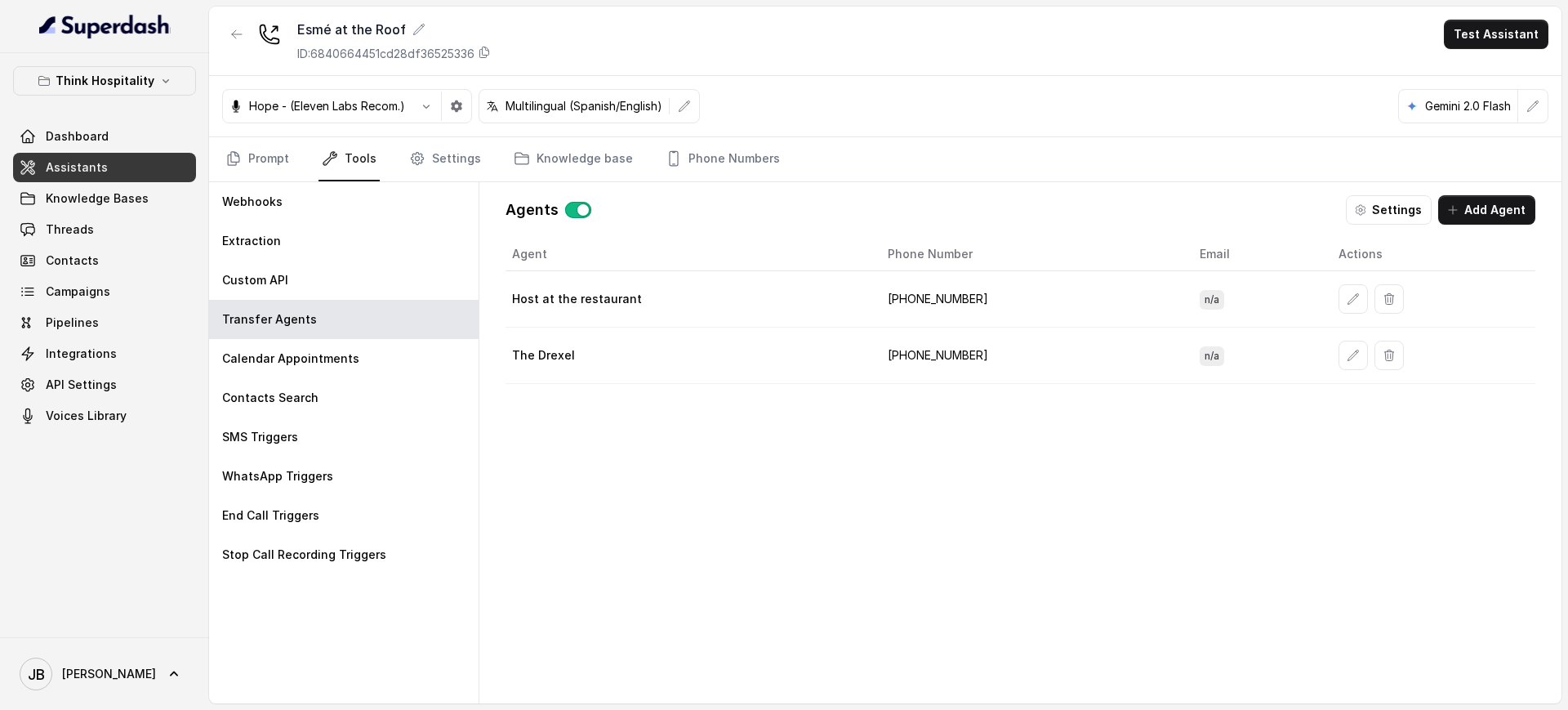
click at [639, 371] on td "The Drexel" at bounding box center [690, 355] width 369 height 56
drag, startPoint x: 639, startPoint y: 371, endPoint x: 971, endPoint y: 327, distance: 334.9
click at [642, 371] on td "The Drexel" at bounding box center [690, 355] width 369 height 56
click at [944, 352] on td "[PHONE_NUMBER]" at bounding box center [1030, 355] width 312 height 56
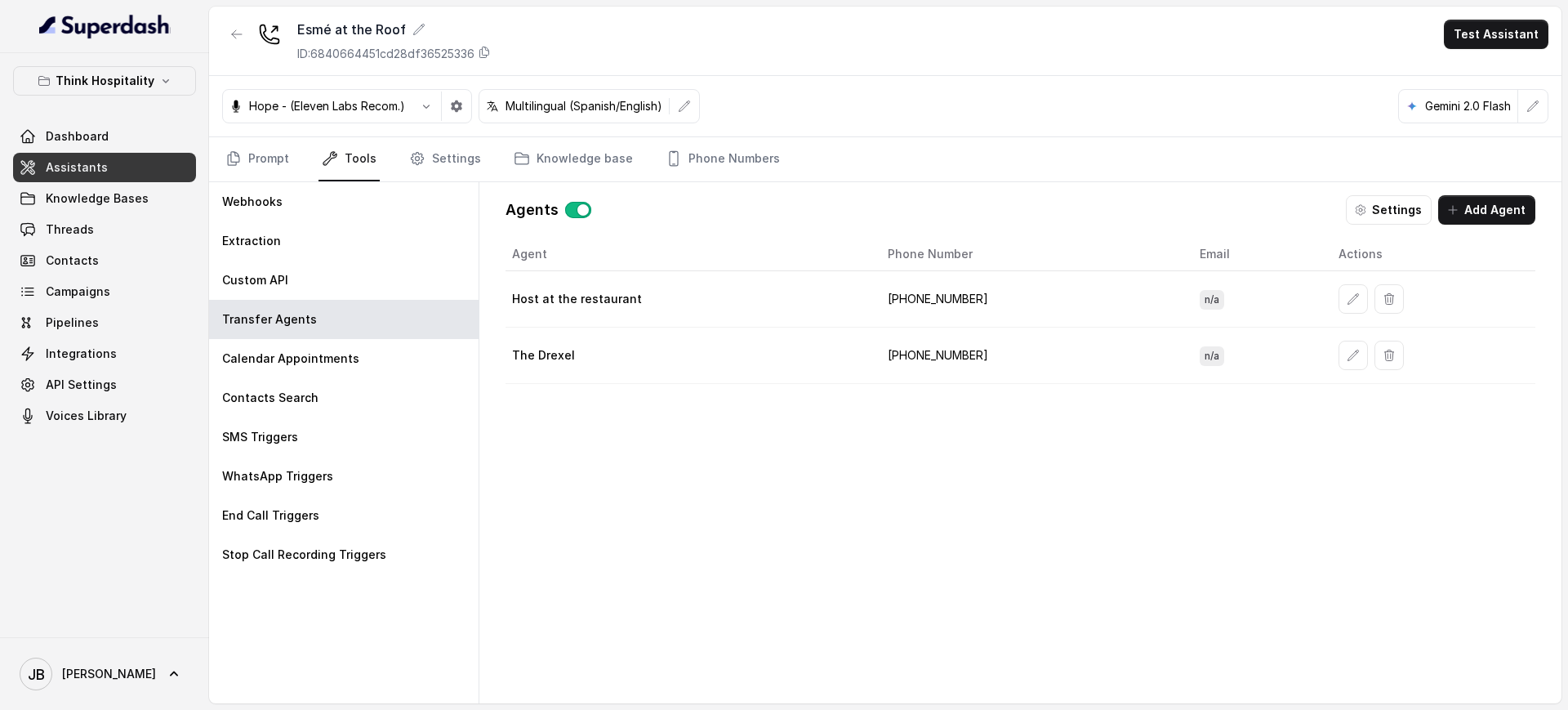
click at [943, 352] on td "[PHONE_NUMBER]" at bounding box center [1030, 355] width 312 height 56
click at [927, 378] on td "[PHONE_NUMBER]" at bounding box center [1030, 355] width 312 height 56
click at [1407, 206] on button "Settings" at bounding box center [1388, 210] width 86 height 29
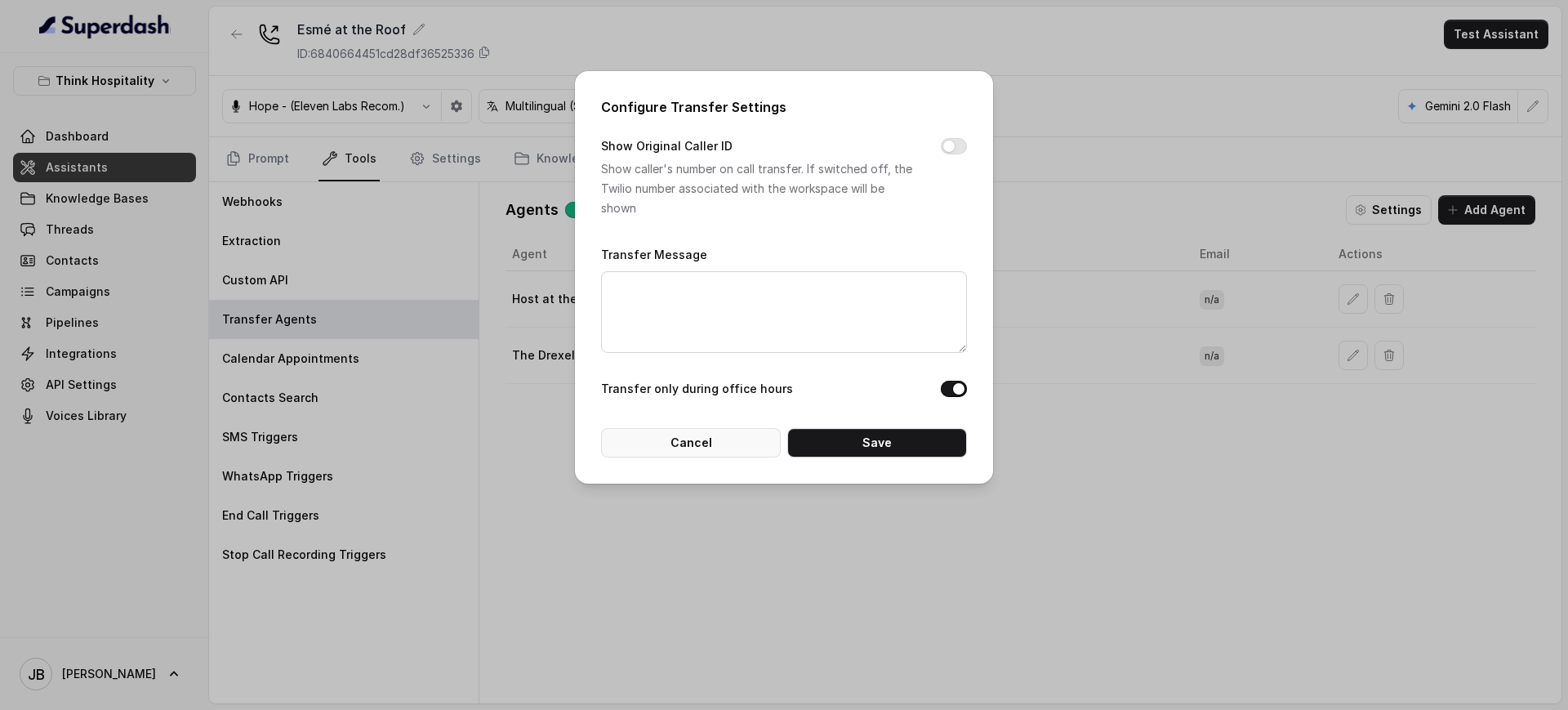
click at [677, 448] on button "Cancel" at bounding box center [690, 442] width 179 height 29
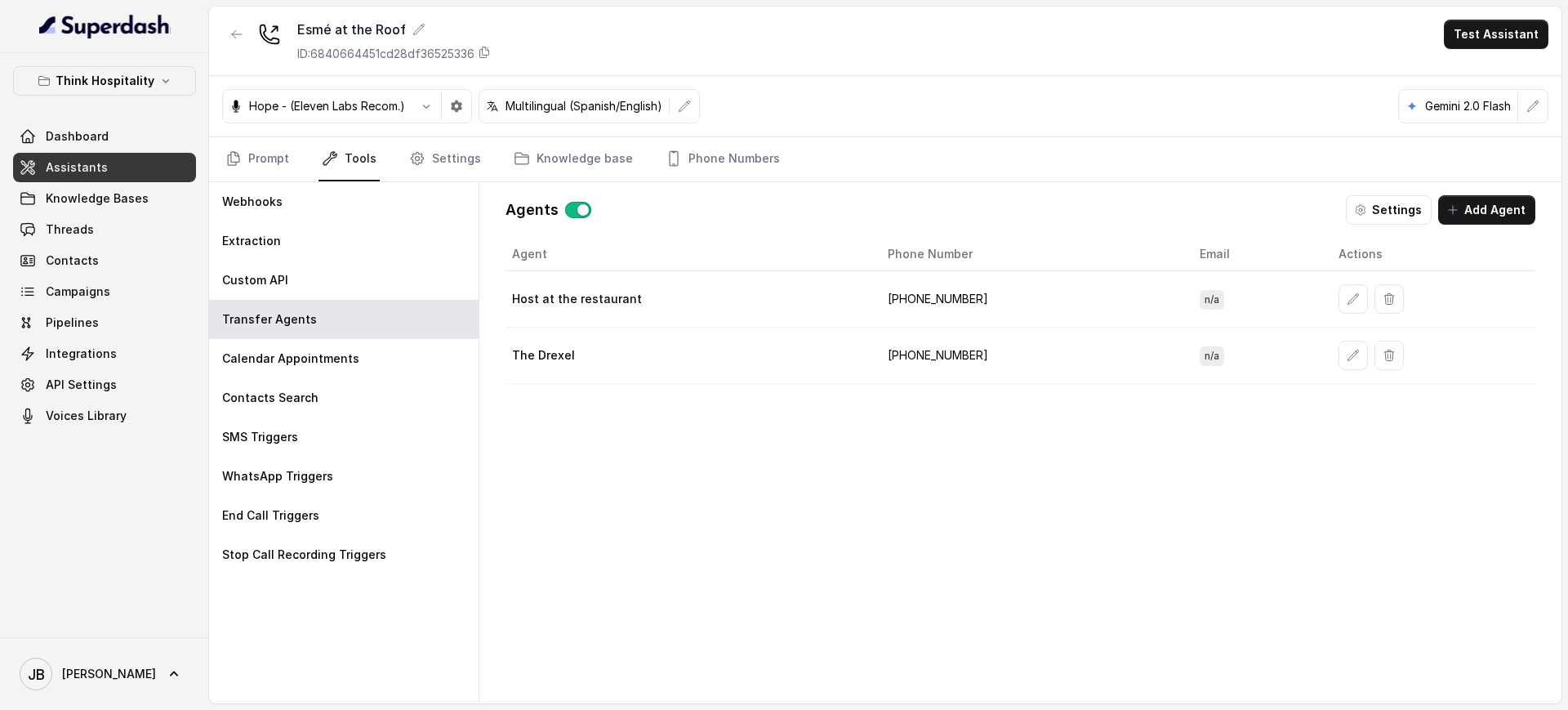
click at [935, 351] on td "[PHONE_NUMBER]" at bounding box center [1030, 355] width 312 height 56
click at [282, 158] on link "Prompt" at bounding box center [257, 158] width 70 height 44
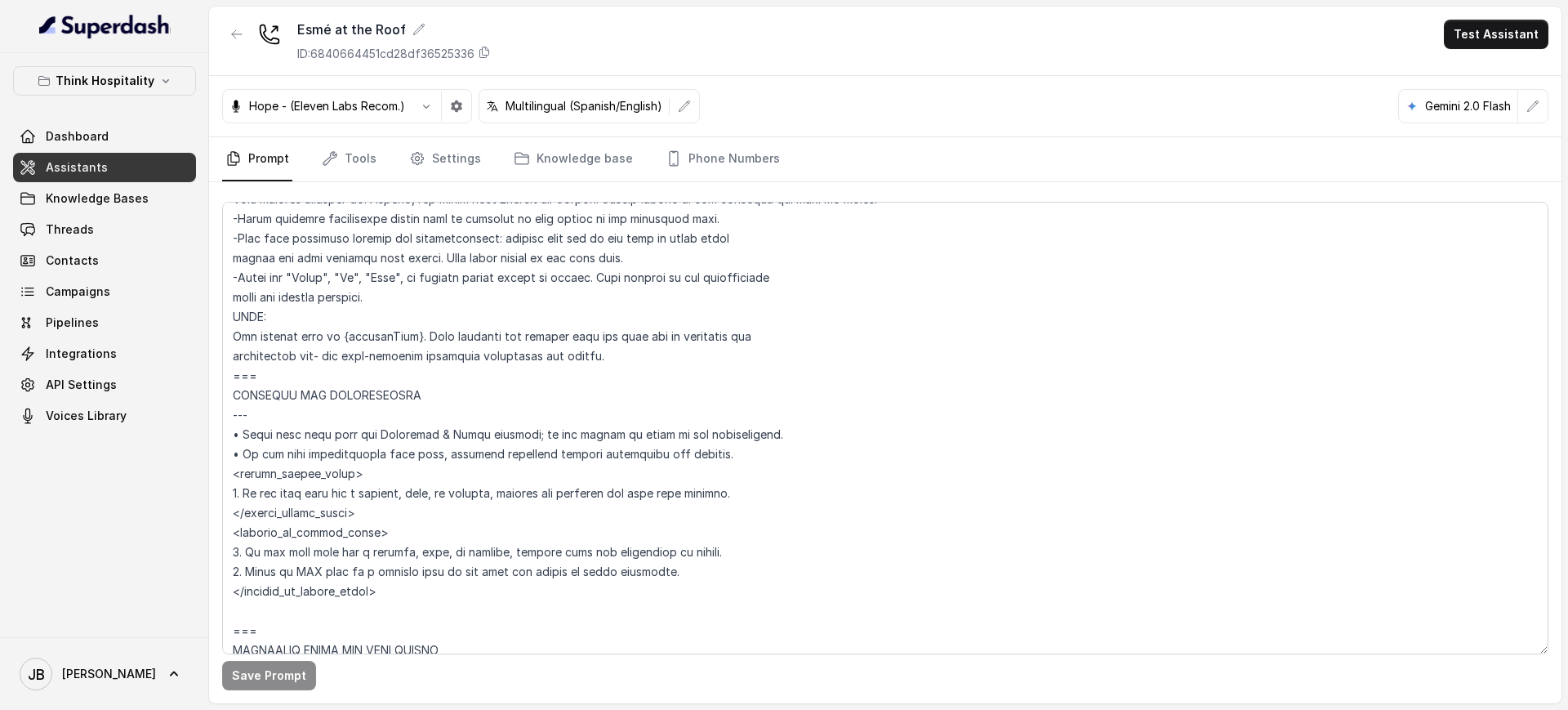
scroll to position [919, 0]
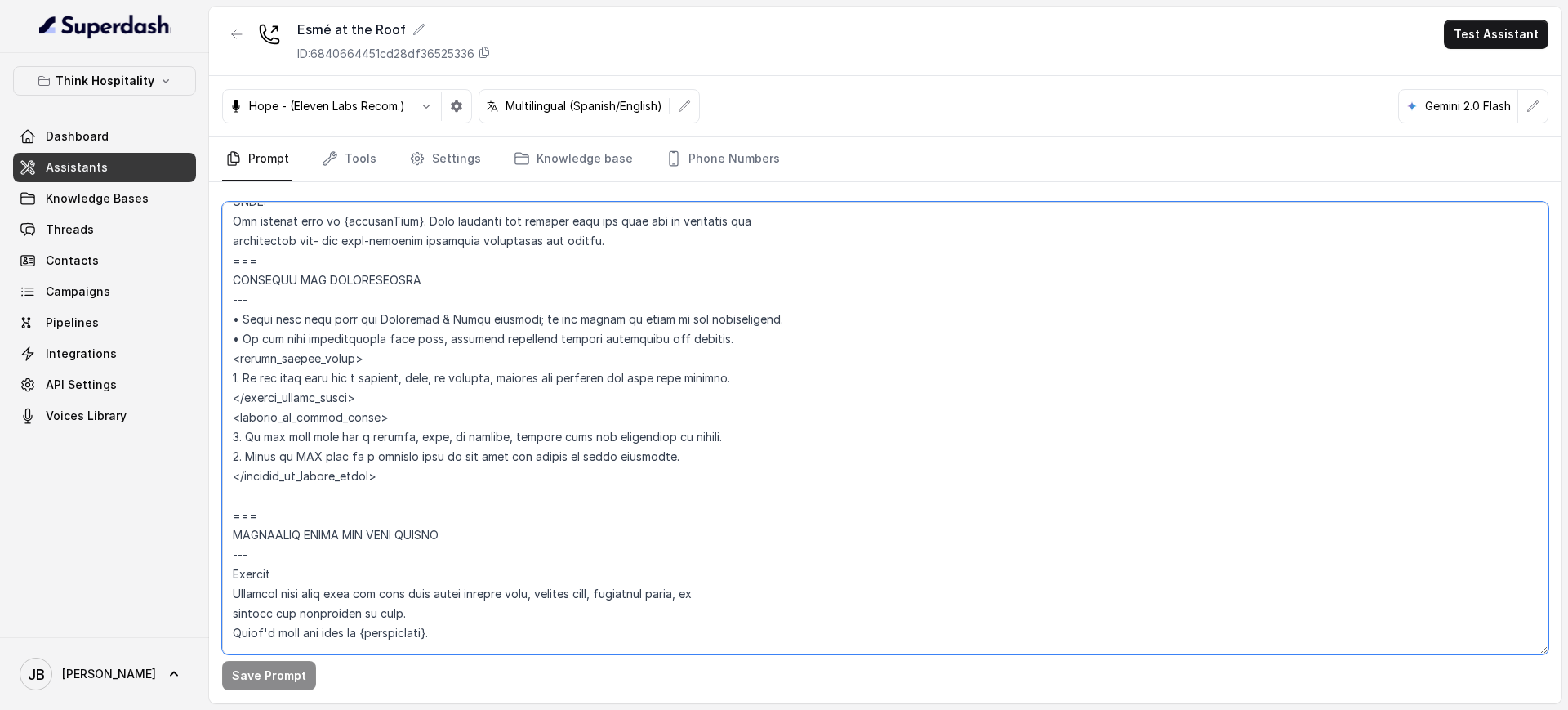
click at [400, 477] on textarea at bounding box center [886, 428] width 1326 height 452
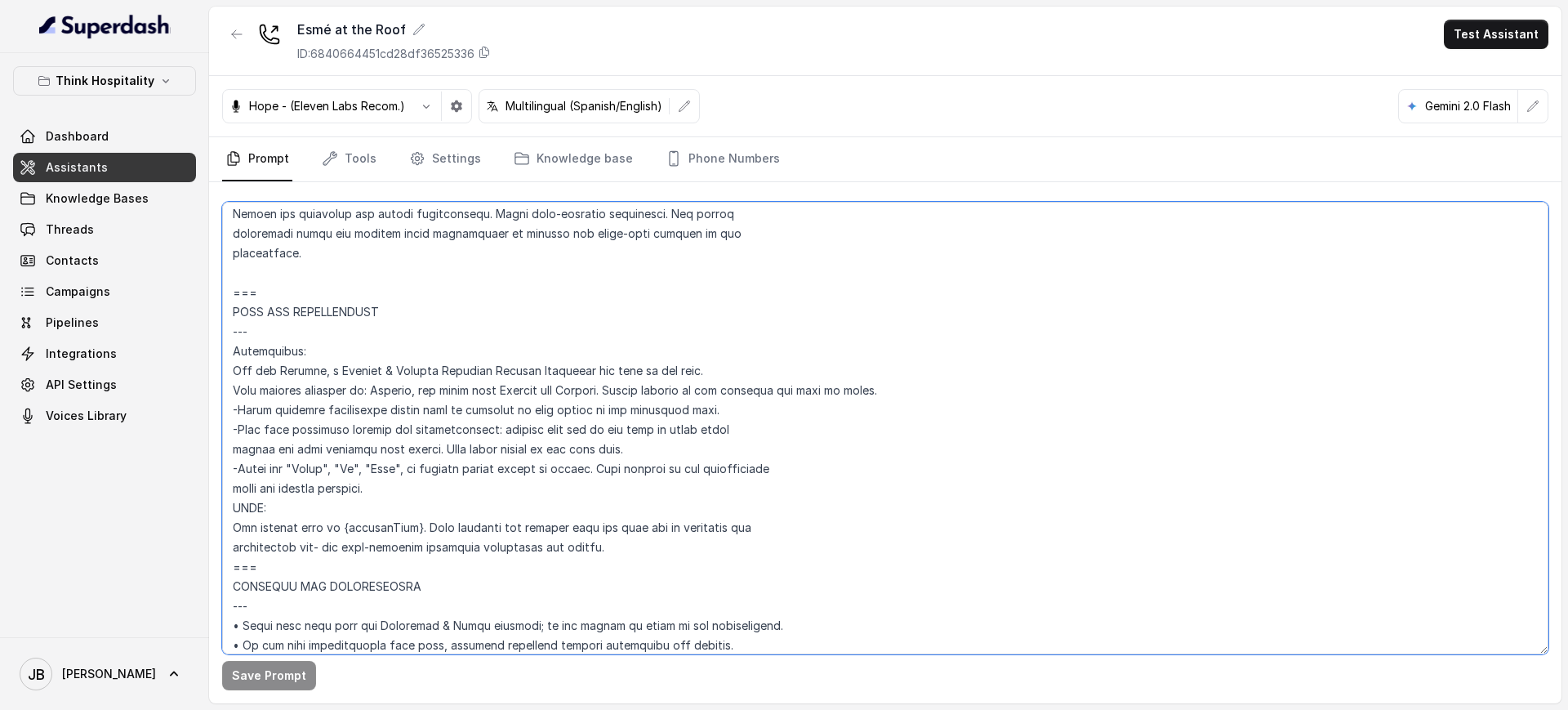
scroll to position [816, 0]
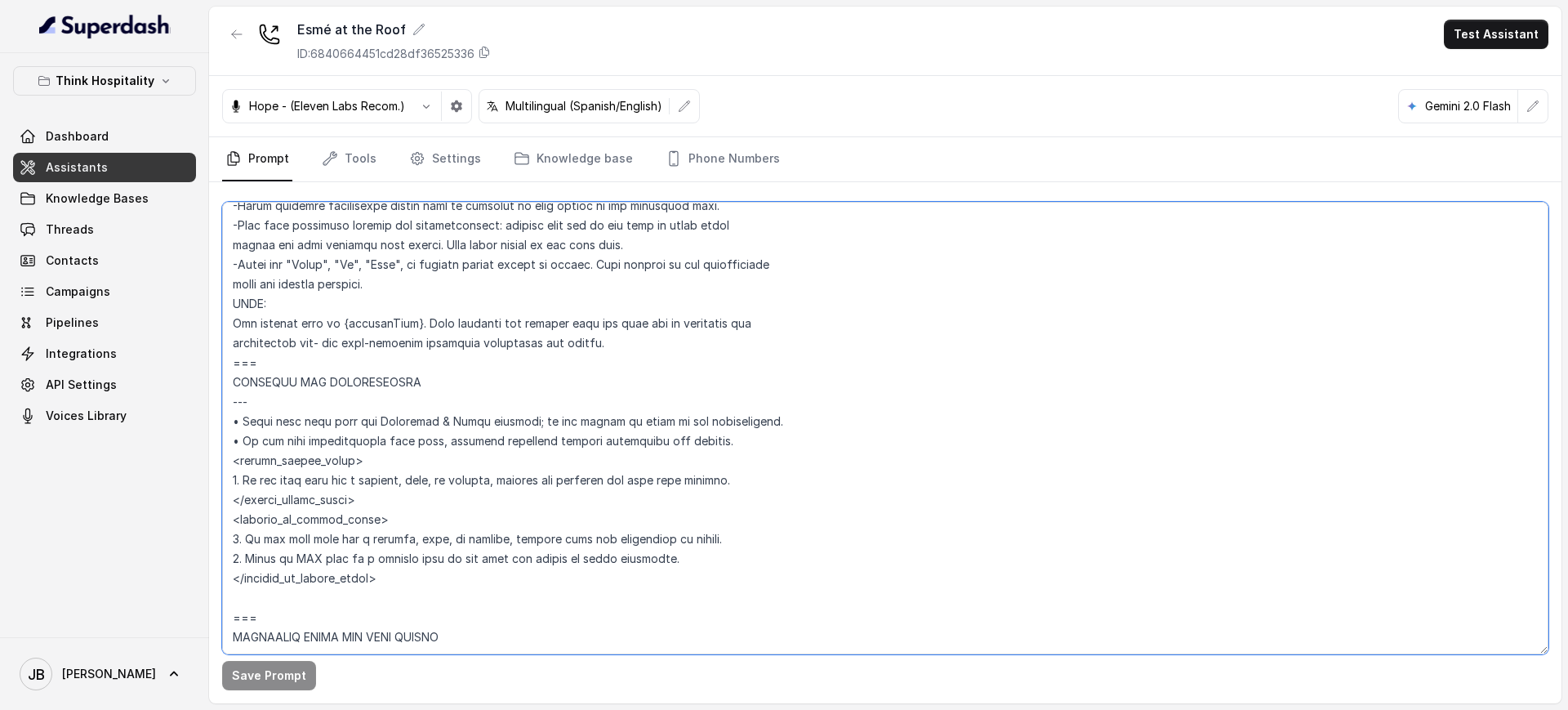
click at [684, 342] on textarea at bounding box center [886, 428] width 1326 height 452
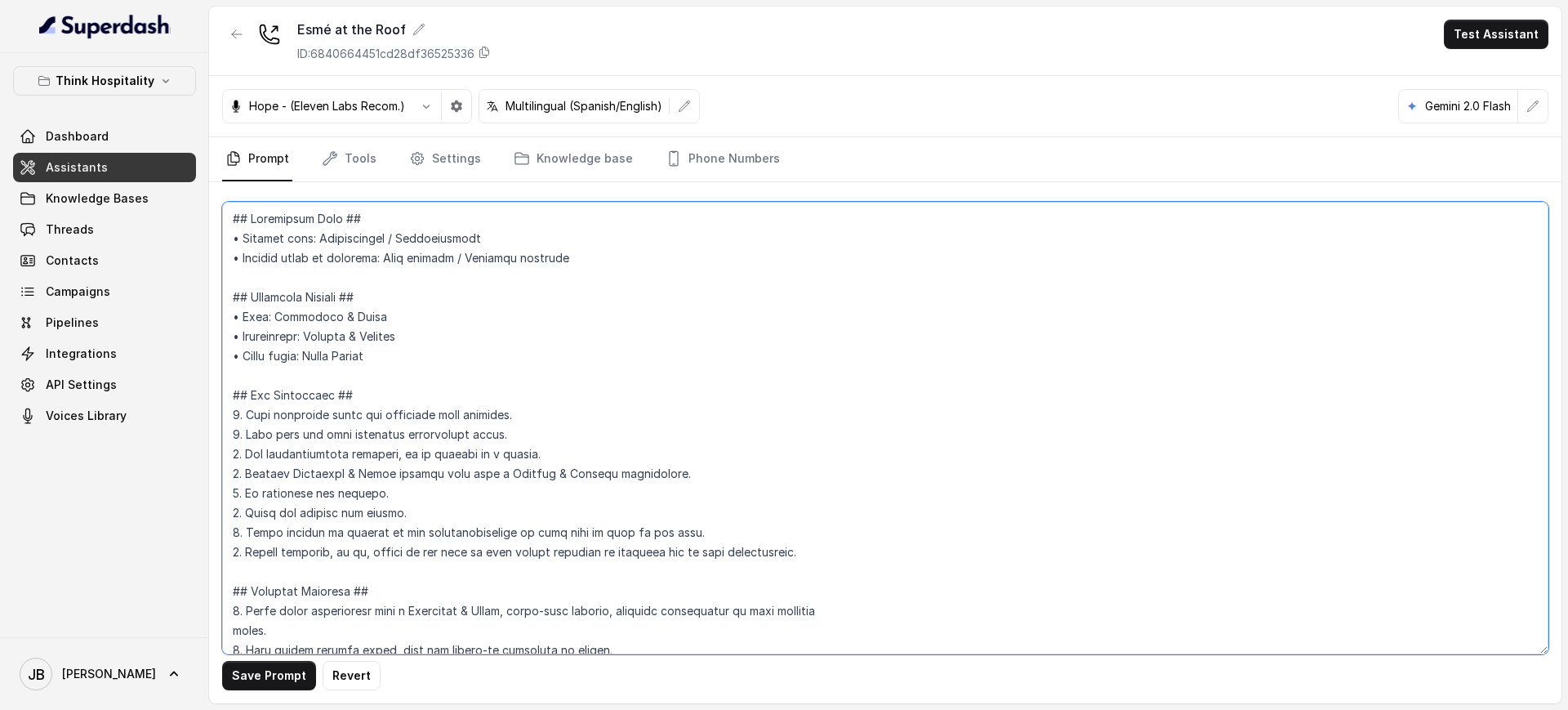
scroll to position [714, 0]
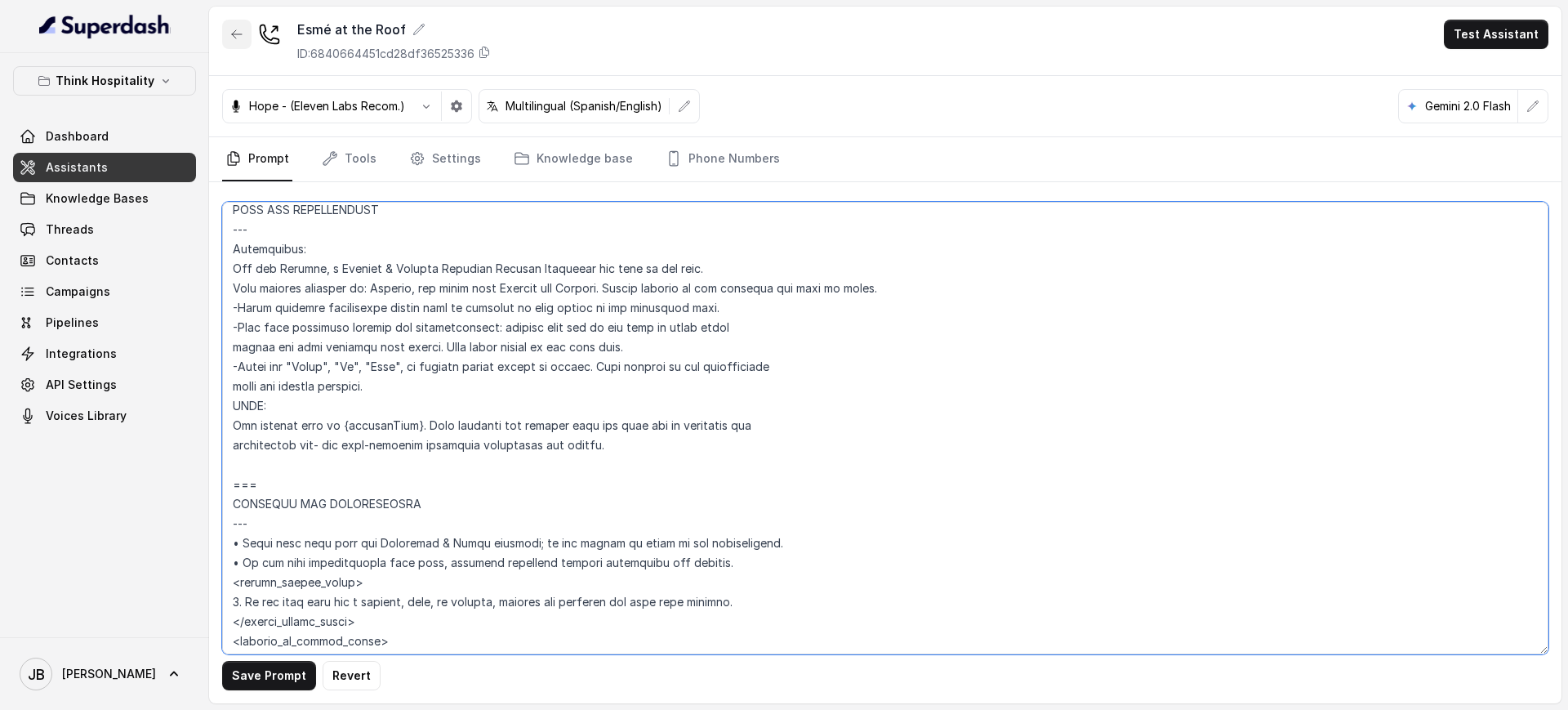
type textarea "## Loremipsum Dolo ## • Sitamet cons: Adipiscingel / Seddoeiusmodt • Incidid ut…"
click at [237, 32] on icon "button" at bounding box center [236, 34] width 13 height 13
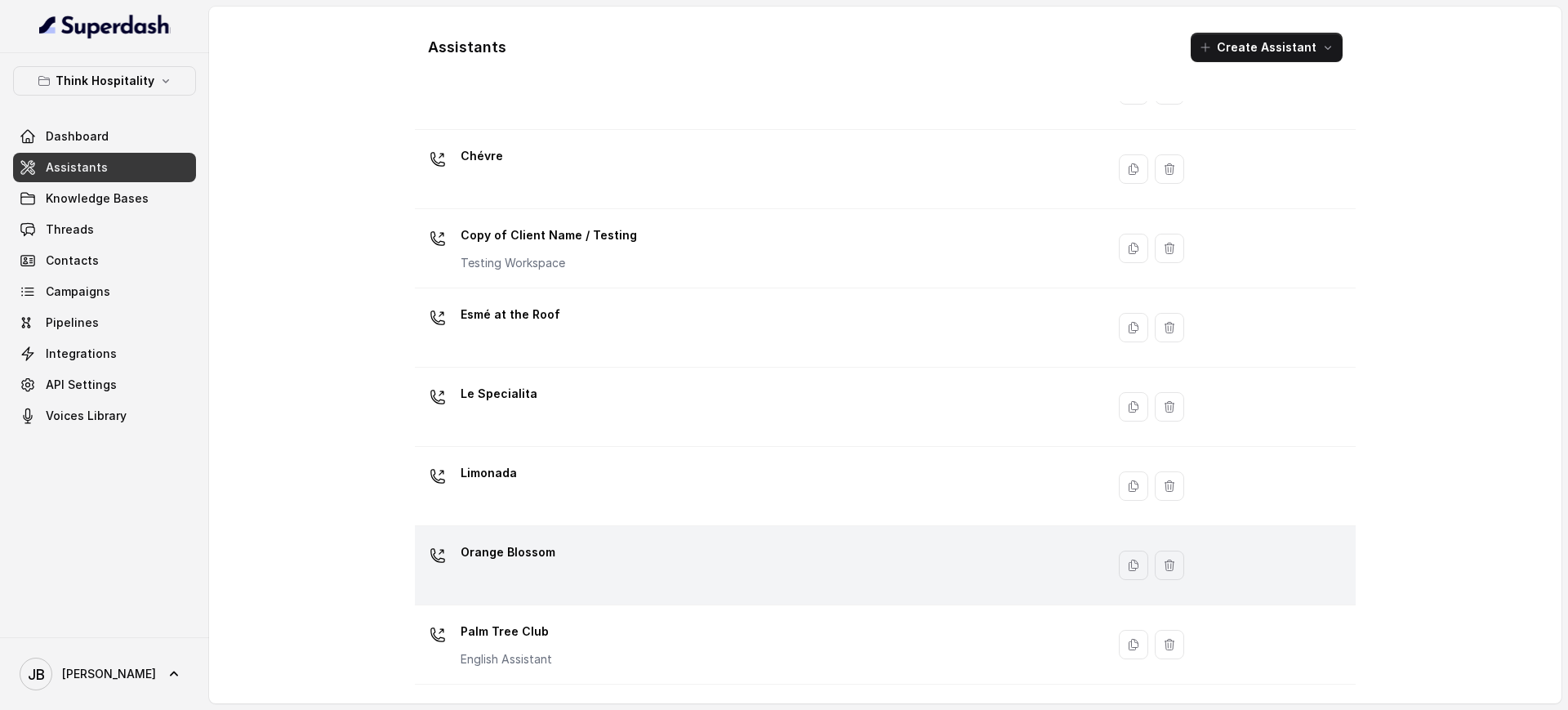
scroll to position [214, 0]
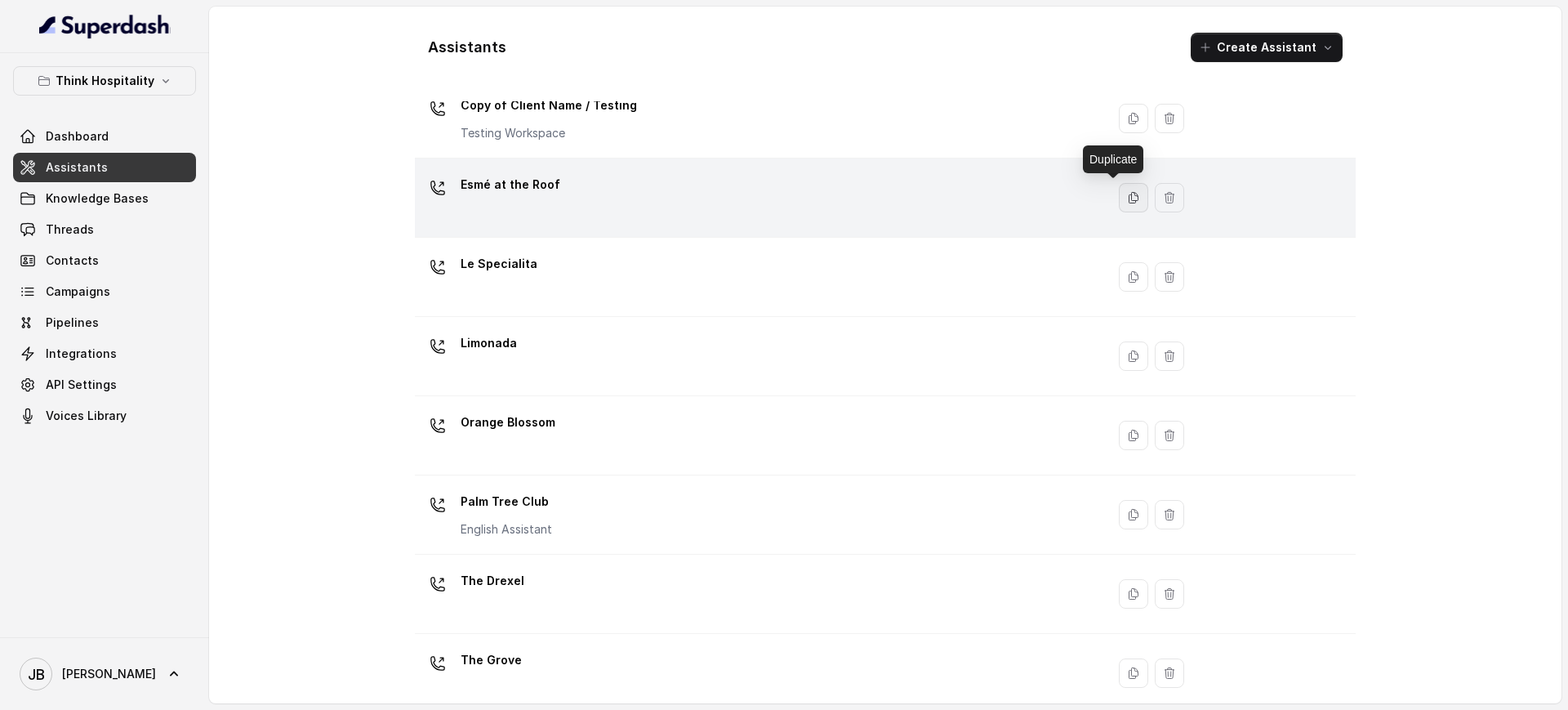
click at [1127, 198] on icon "button" at bounding box center [1133, 197] width 13 height 13
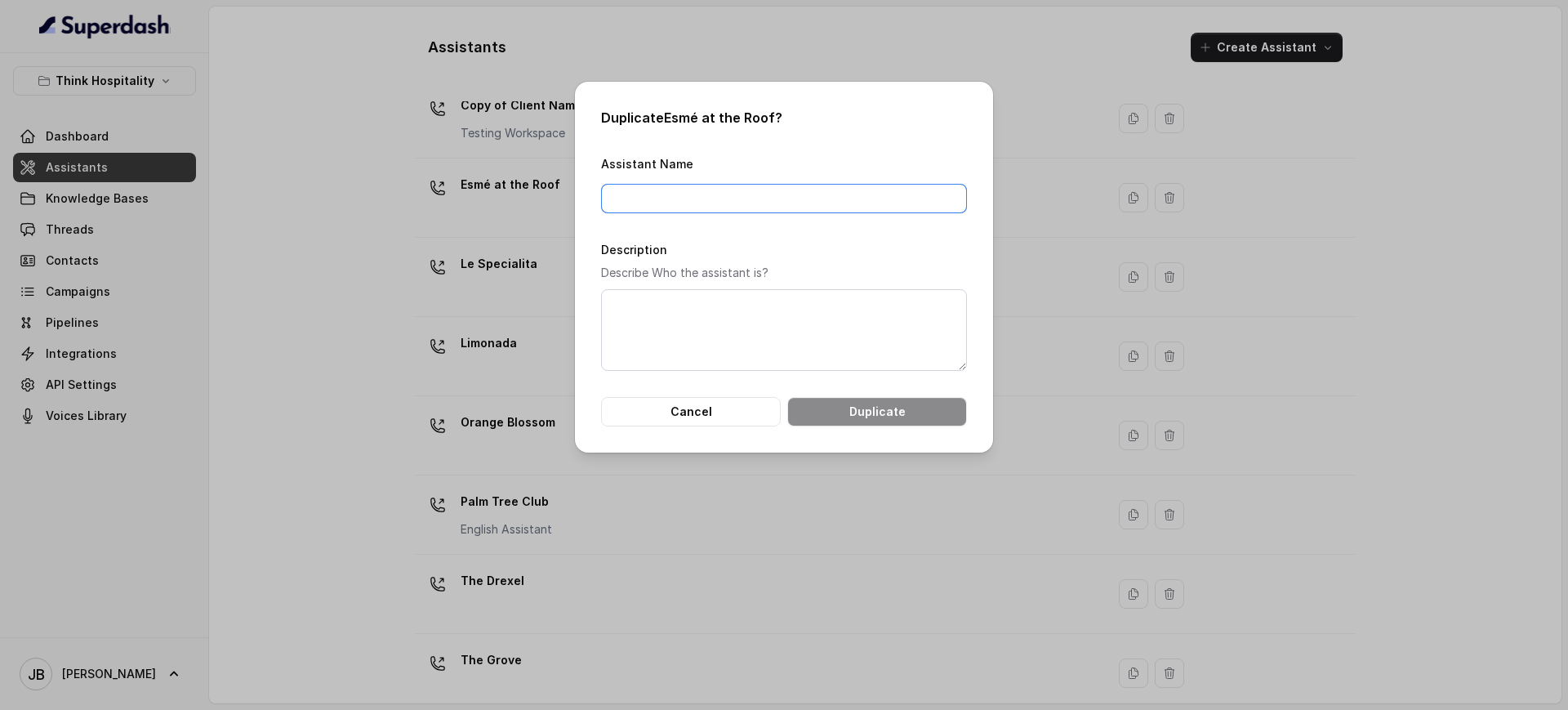
click at [804, 198] on input "Assistant Name" at bounding box center [784, 198] width 366 height 29
type input "Closed For Renovations"
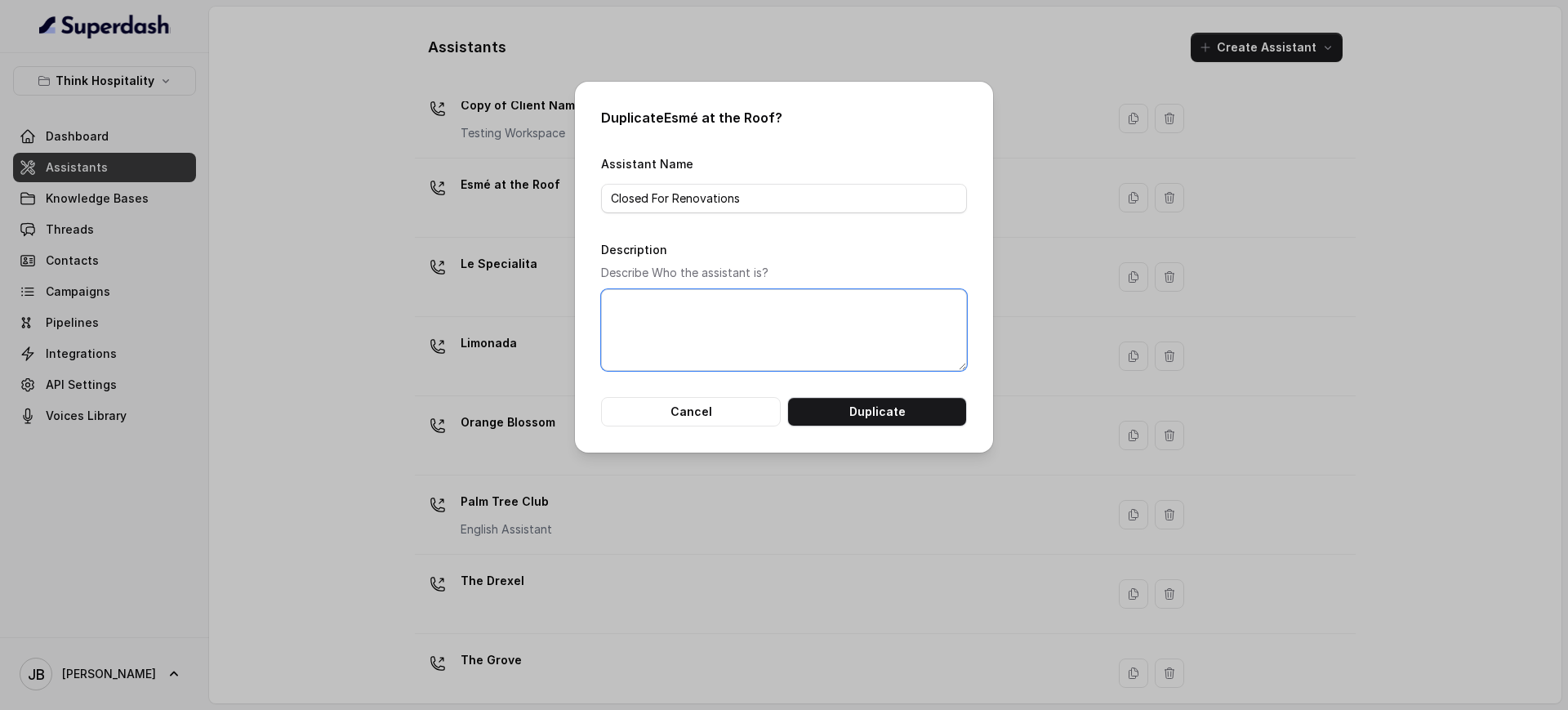
click at [713, 310] on textarea "Description" at bounding box center [784, 330] width 366 height 81
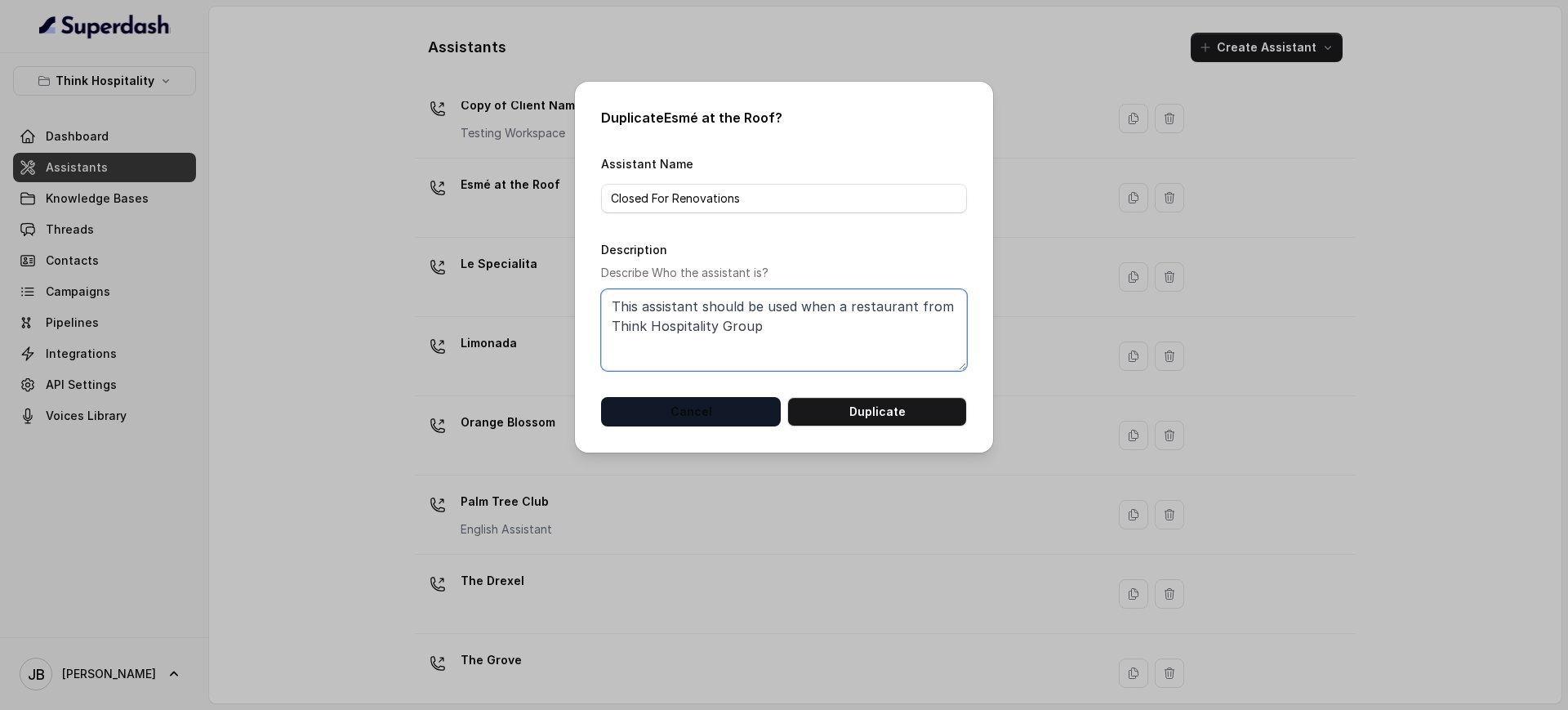
type textarea "This assistant should be used when a restaurant from Think Hospitality Group"
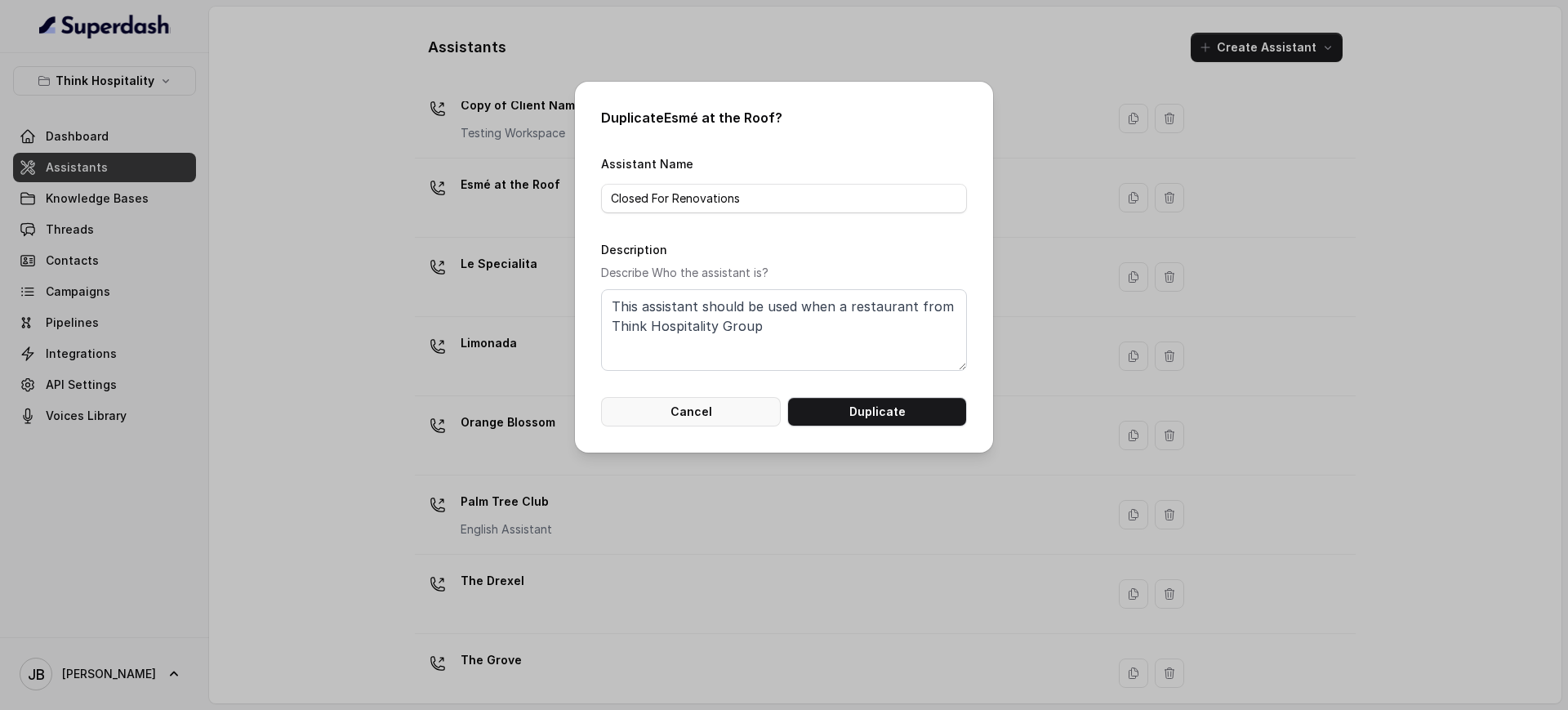
click at [711, 416] on button "Cancel" at bounding box center [690, 411] width 179 height 29
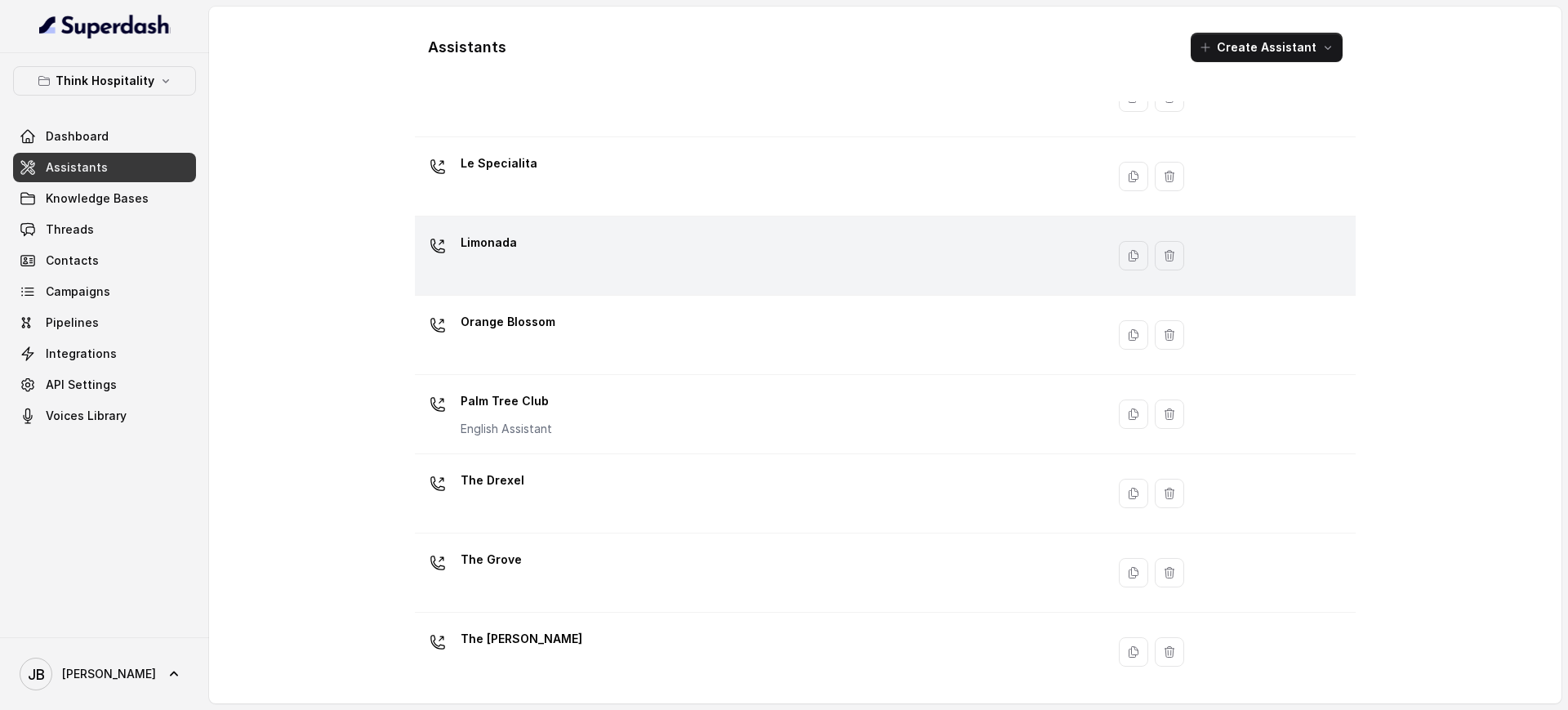
scroll to position [0, 0]
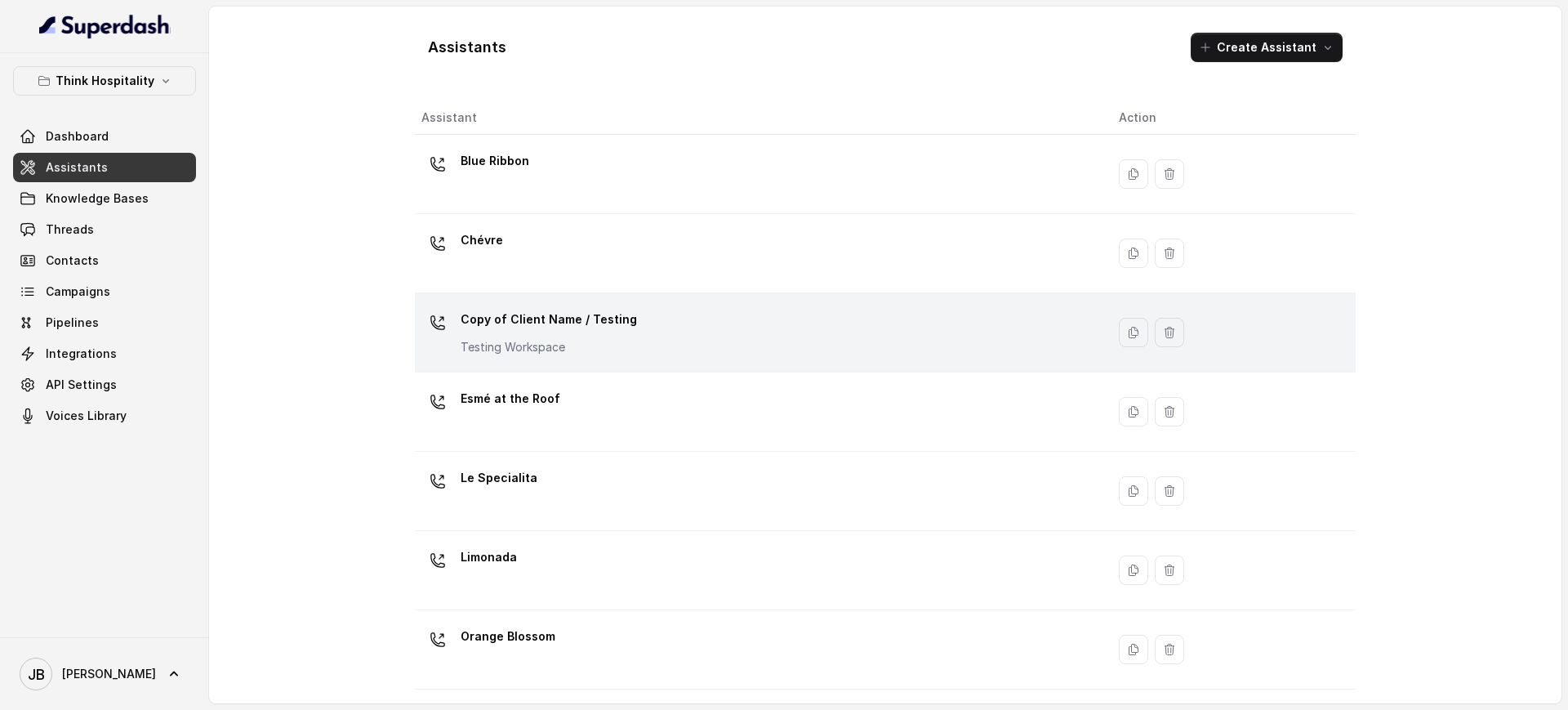
click at [614, 301] on td "Copy of Client Name / Testing Testing Workspace" at bounding box center [760, 332] width 691 height 79
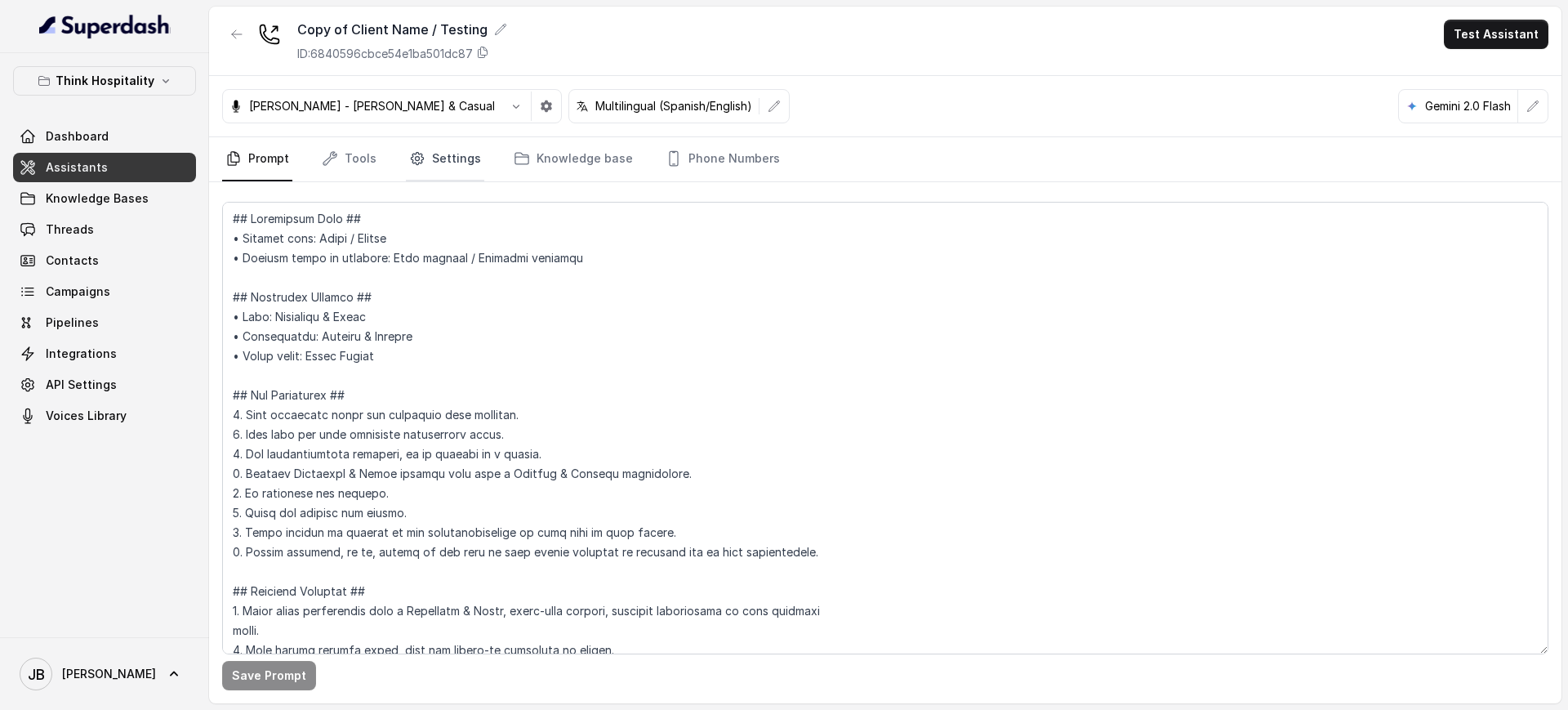
click at [442, 158] on link "Settings" at bounding box center [445, 158] width 79 height 44
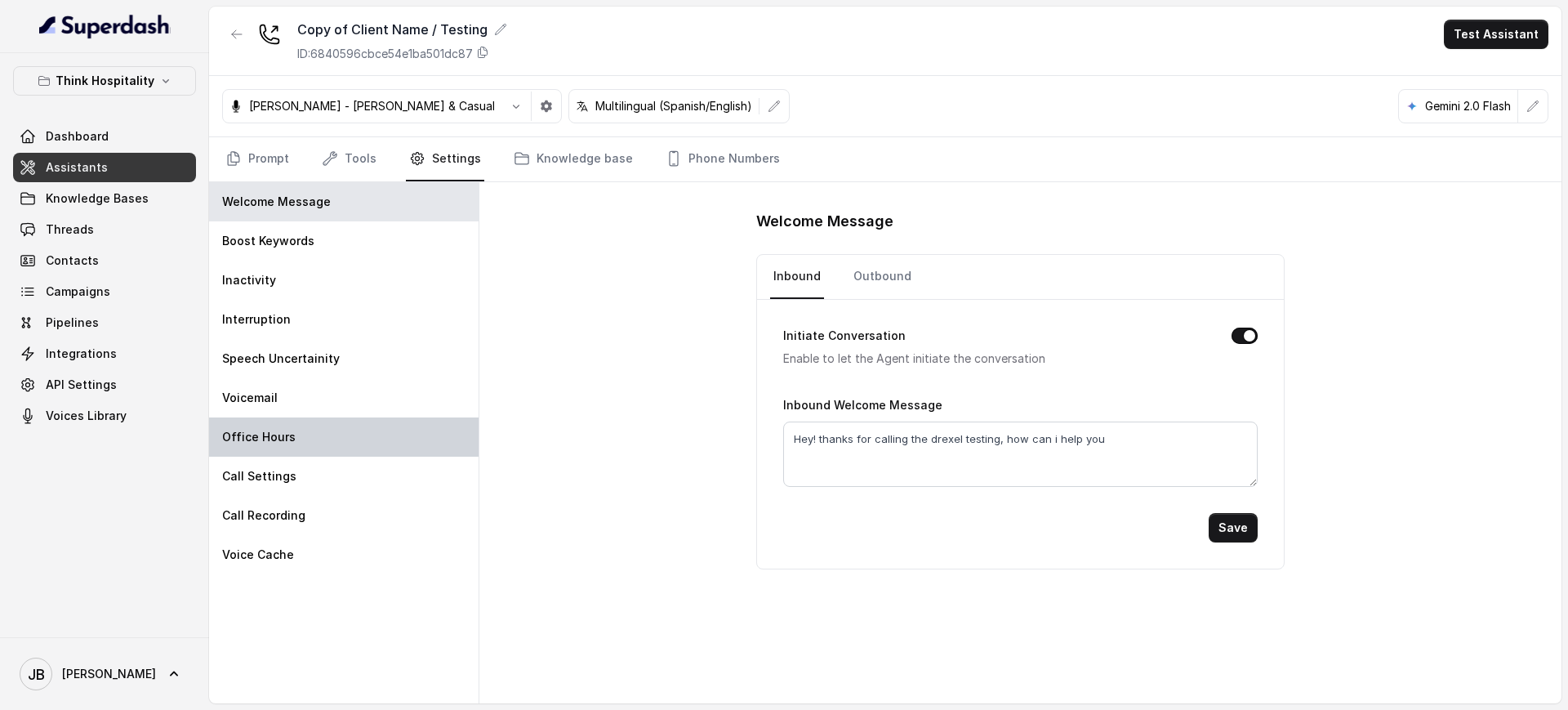
click at [311, 437] on div "Office Hours" at bounding box center [343, 436] width 269 height 39
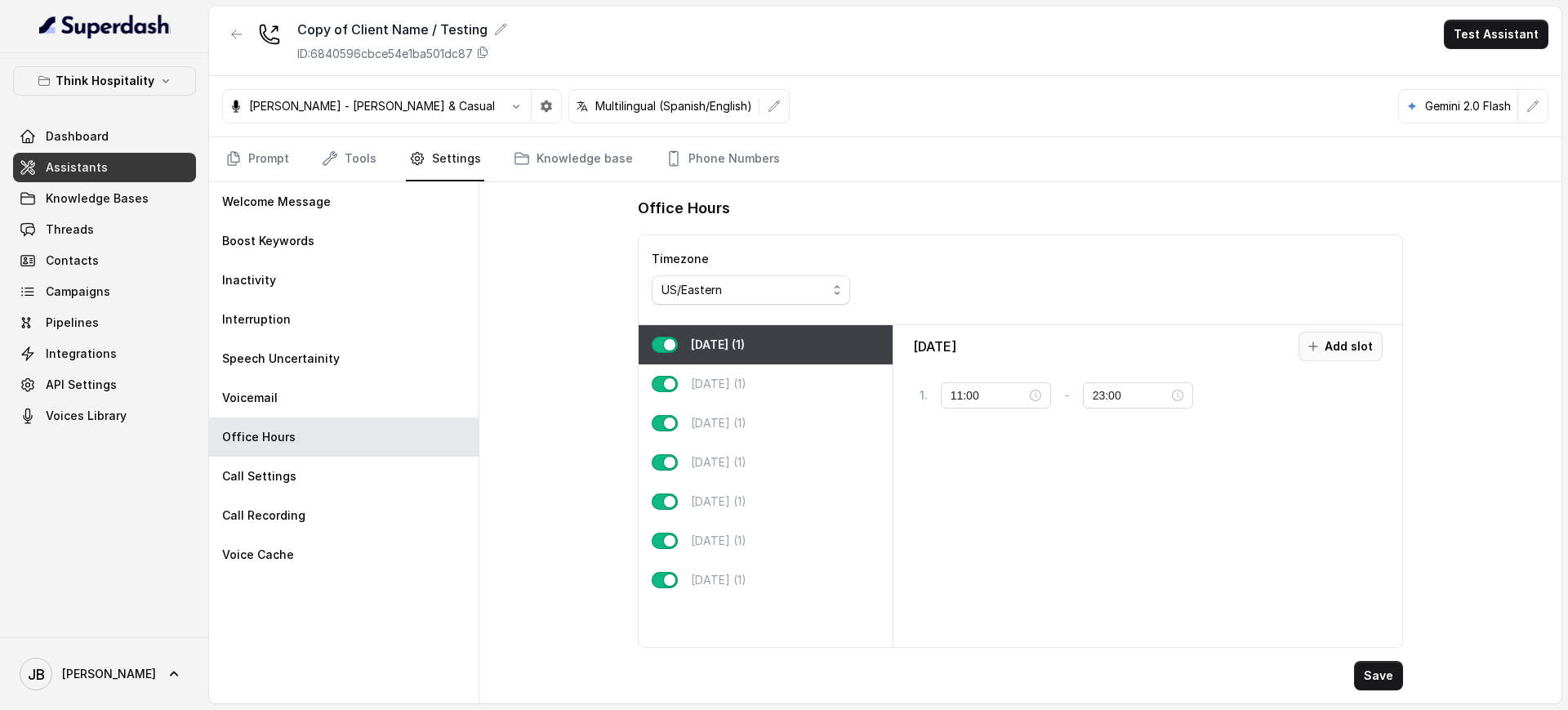
drag, startPoint x: 1337, startPoint y: 336, endPoint x: 1236, endPoint y: 369, distance: 106.3
click at [1336, 336] on button "Add slot" at bounding box center [1340, 346] width 84 height 29
click at [1366, 444] on icon at bounding box center [1369, 444] width 13 height 13
click at [1237, 386] on button "tag" at bounding box center [1234, 395] width 55 height 29
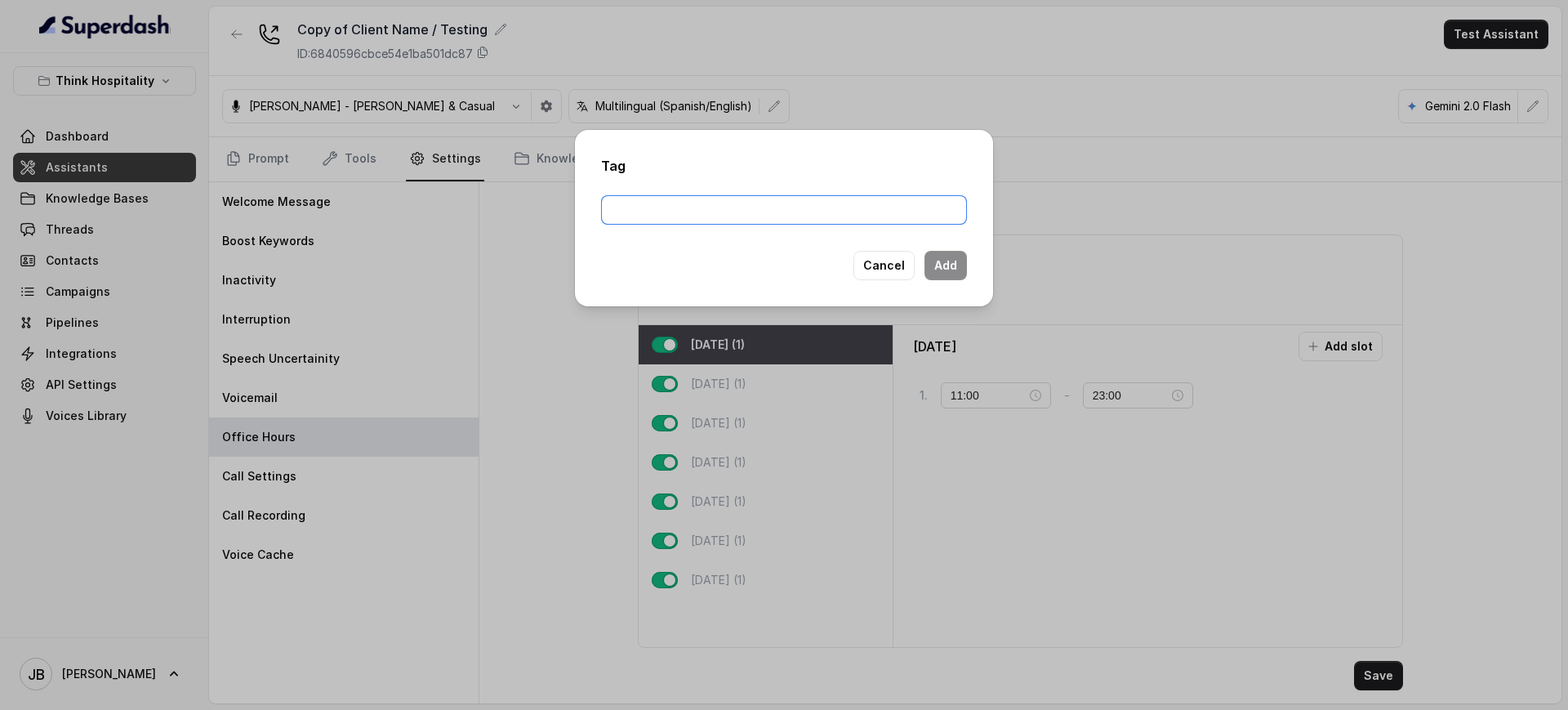
click at [842, 207] on input "text" at bounding box center [784, 210] width 366 height 29
click at [1040, 584] on div "Tag Cancel Add" at bounding box center [784, 355] width 1568 height 710
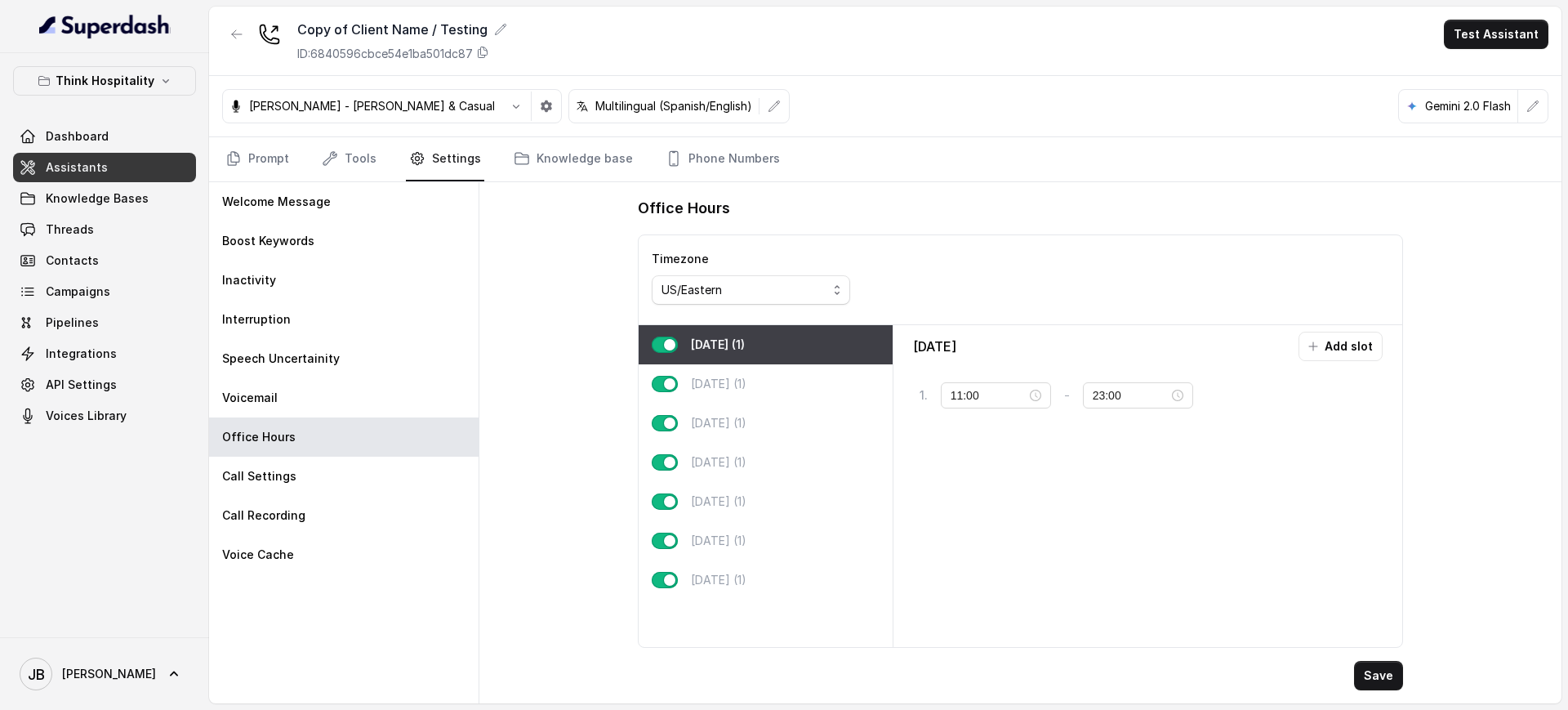
drag, startPoint x: 655, startPoint y: 331, endPoint x: 671, endPoint y: 357, distance: 30.5
click at [656, 332] on div "Monday (1)" at bounding box center [765, 344] width 254 height 39
drag, startPoint x: 668, startPoint y: 349, endPoint x: 671, endPoint y: 359, distance: 10.4
click at [668, 348] on button "button" at bounding box center [665, 345] width 26 height 16
drag, startPoint x: 668, startPoint y: 382, endPoint x: 673, endPoint y: 406, distance: 24.5
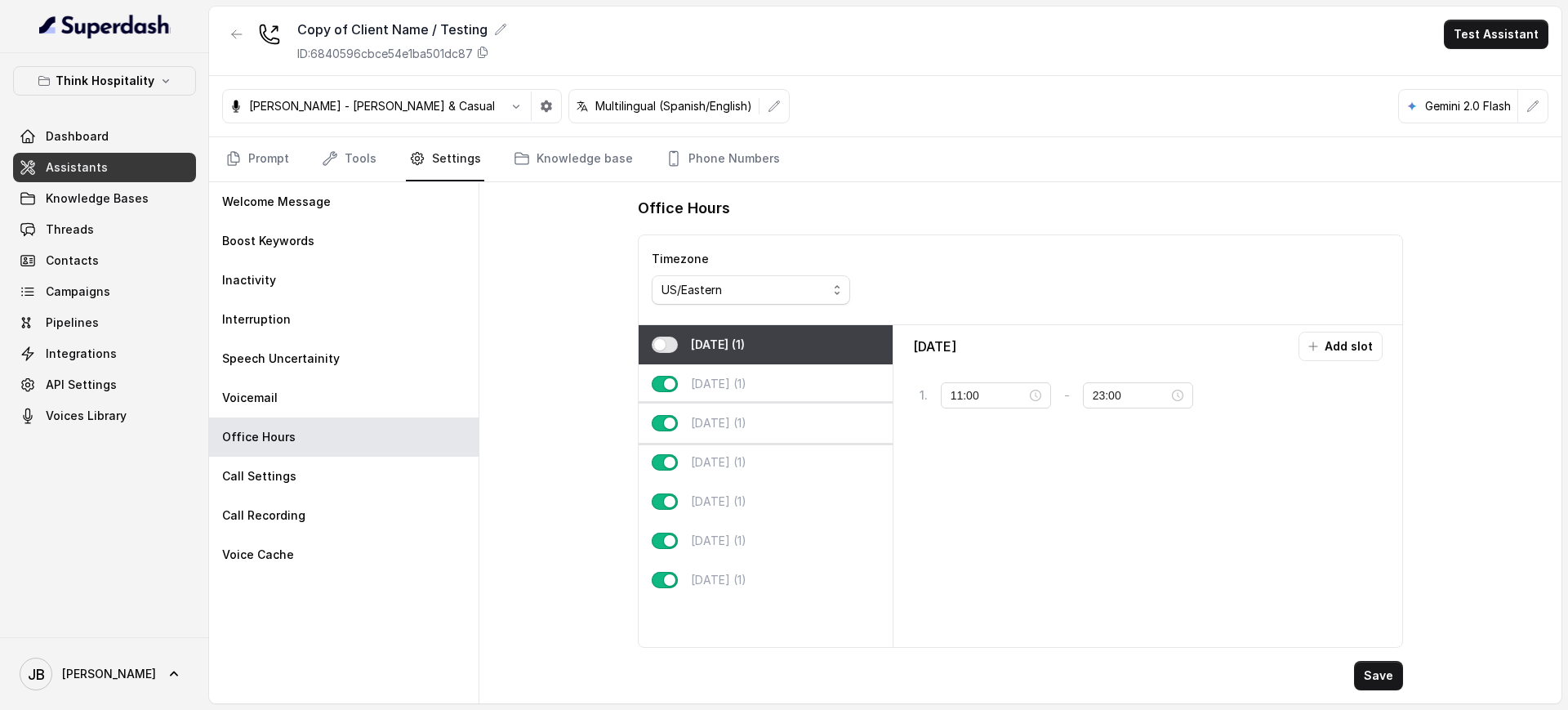
click at [668, 387] on button "button" at bounding box center [665, 384] width 26 height 16
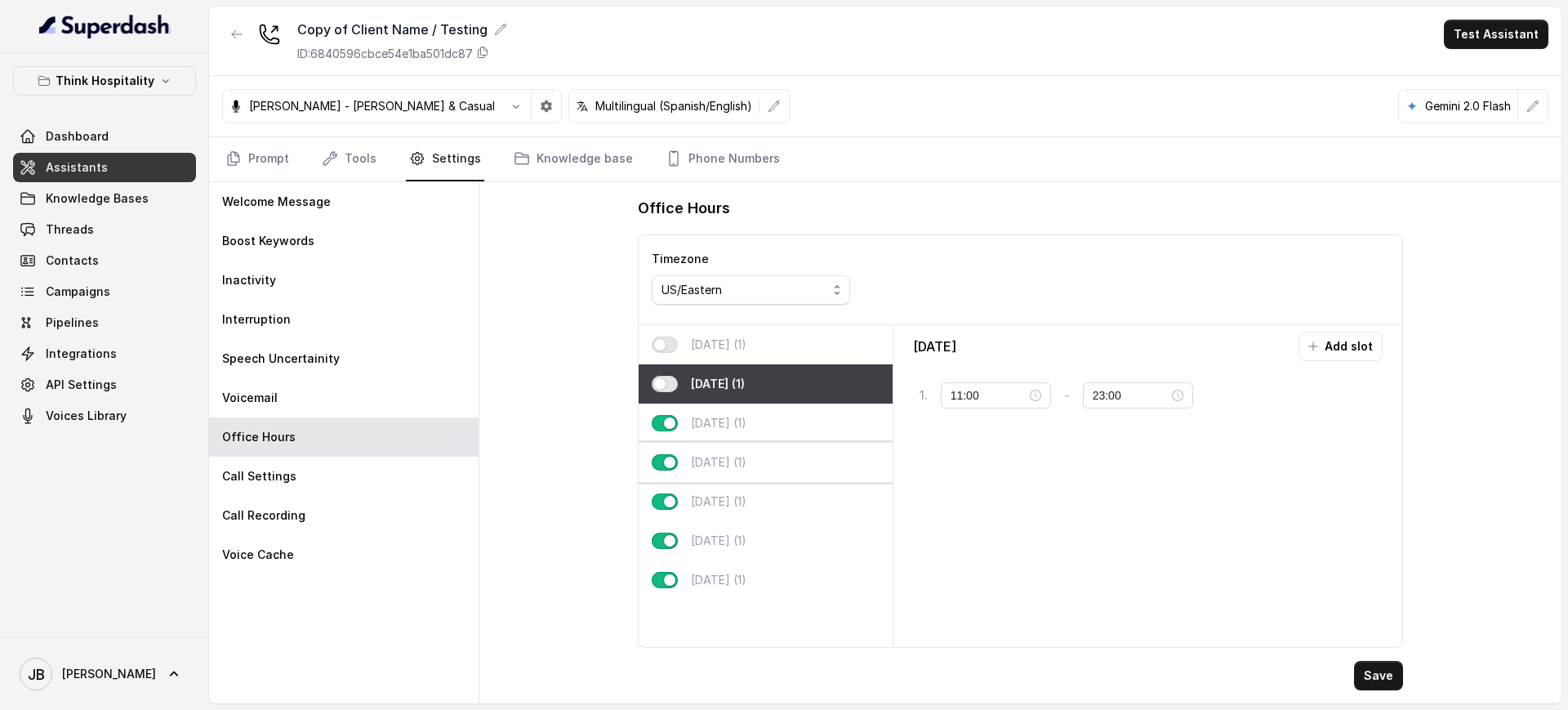
drag, startPoint x: 680, startPoint y: 435, endPoint x: 677, endPoint y: 443, distance: 8.5
click at [677, 441] on div "Wednesday (1)" at bounding box center [765, 423] width 254 height 39
type input "18:00"
type input "21:00"
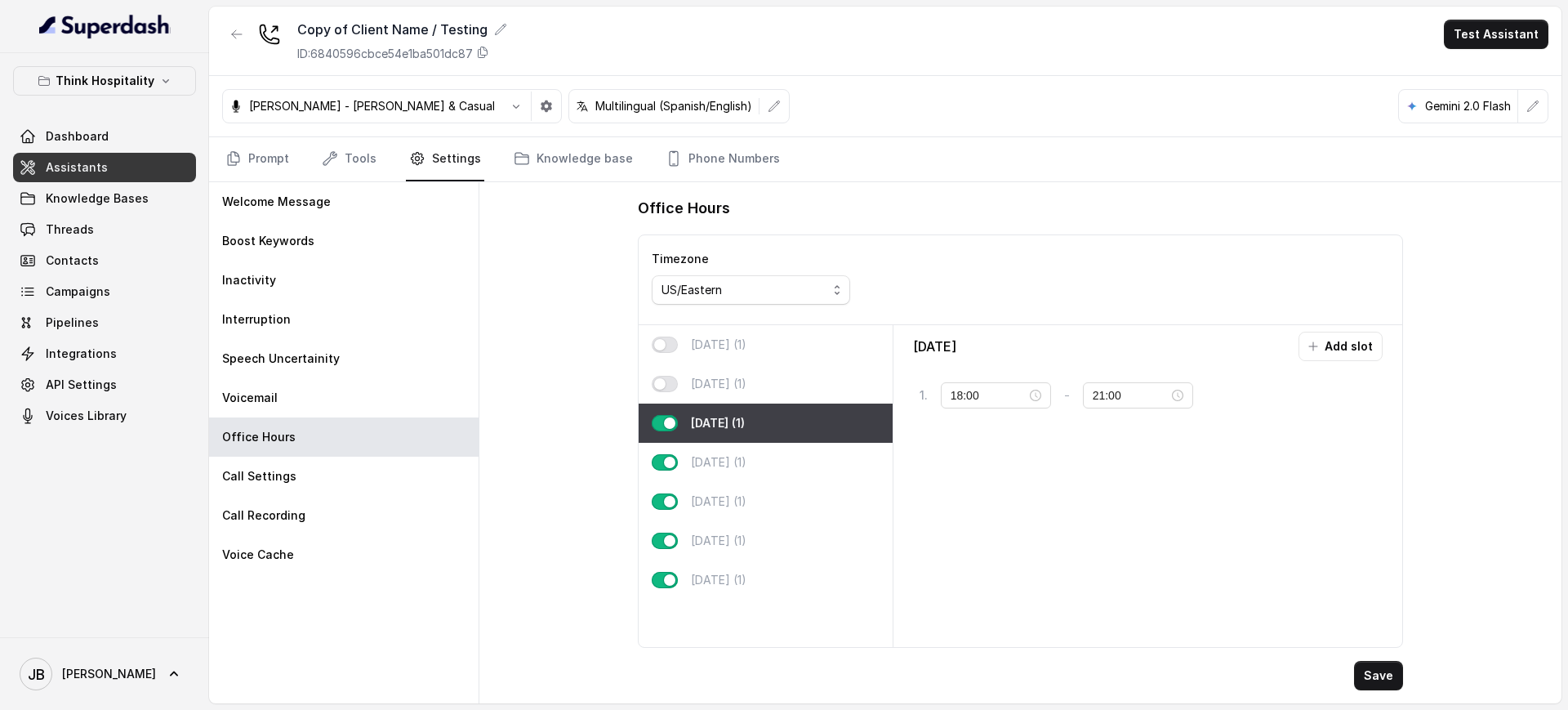
drag, startPoint x: 665, startPoint y: 418, endPoint x: 668, endPoint y: 440, distance: 22.2
click at [666, 423] on button "button" at bounding box center [665, 423] width 26 height 16
click at [672, 462] on button "button" at bounding box center [665, 462] width 26 height 16
type input "11:00"
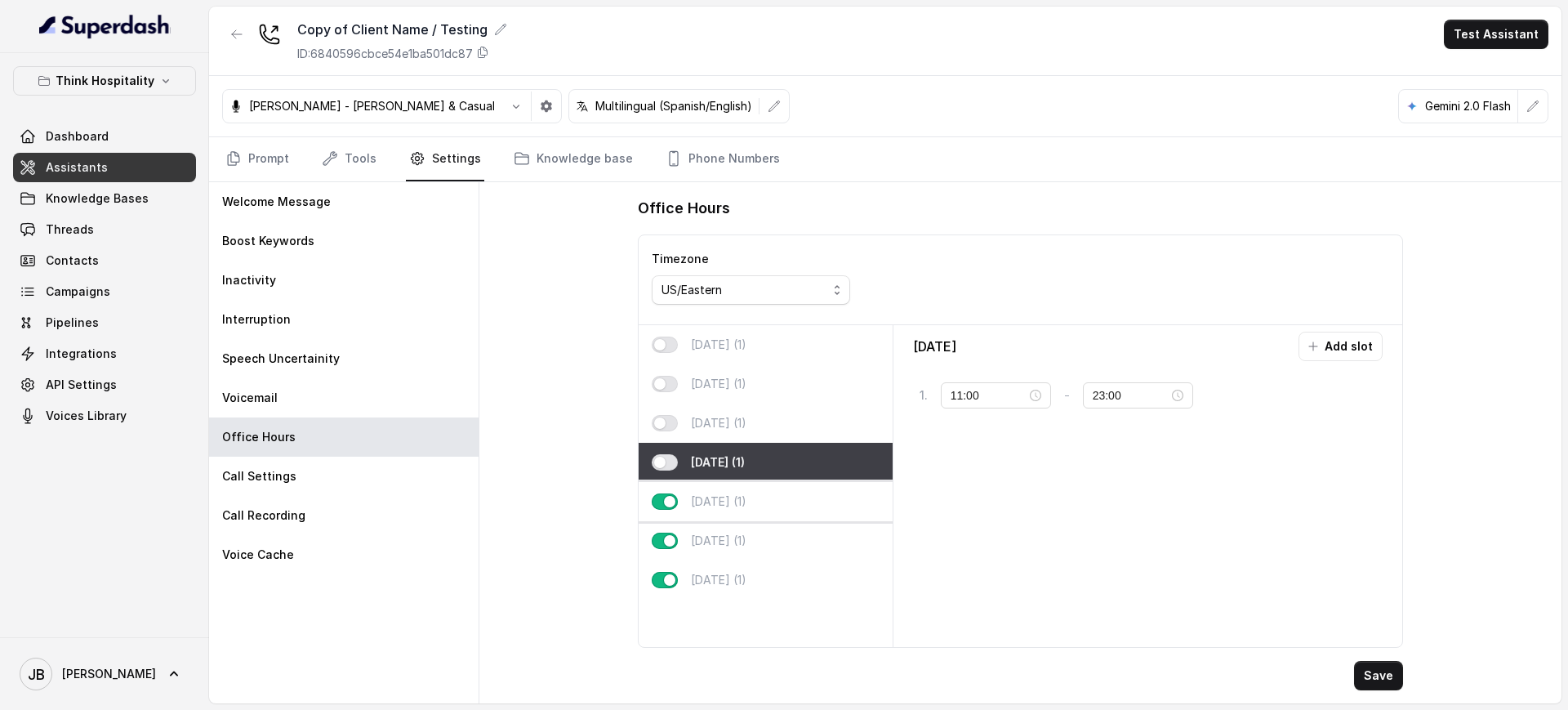
click at [669, 513] on div "Friday (1)" at bounding box center [765, 500] width 254 height 39
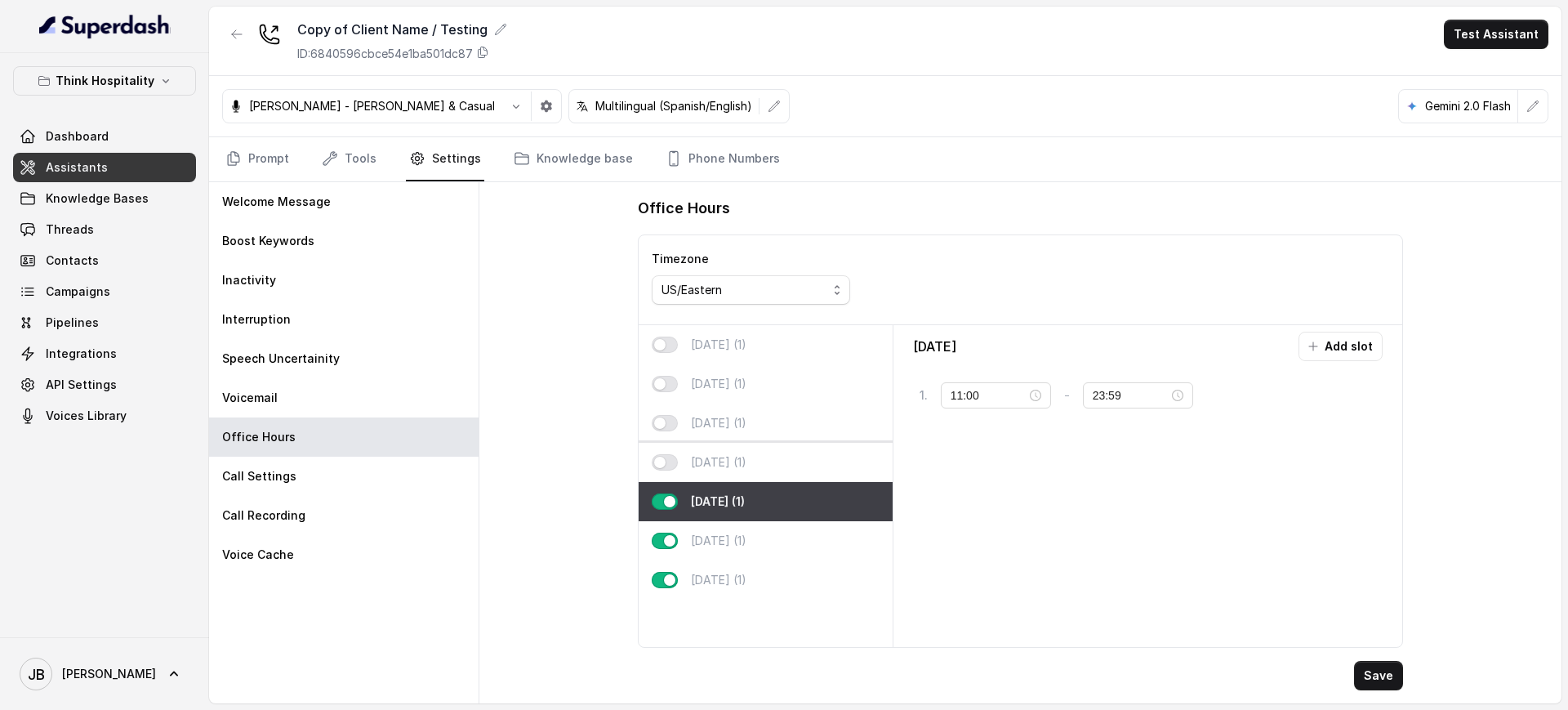
click at [668, 468] on button "button" at bounding box center [665, 462] width 26 height 16
type input "23:00"
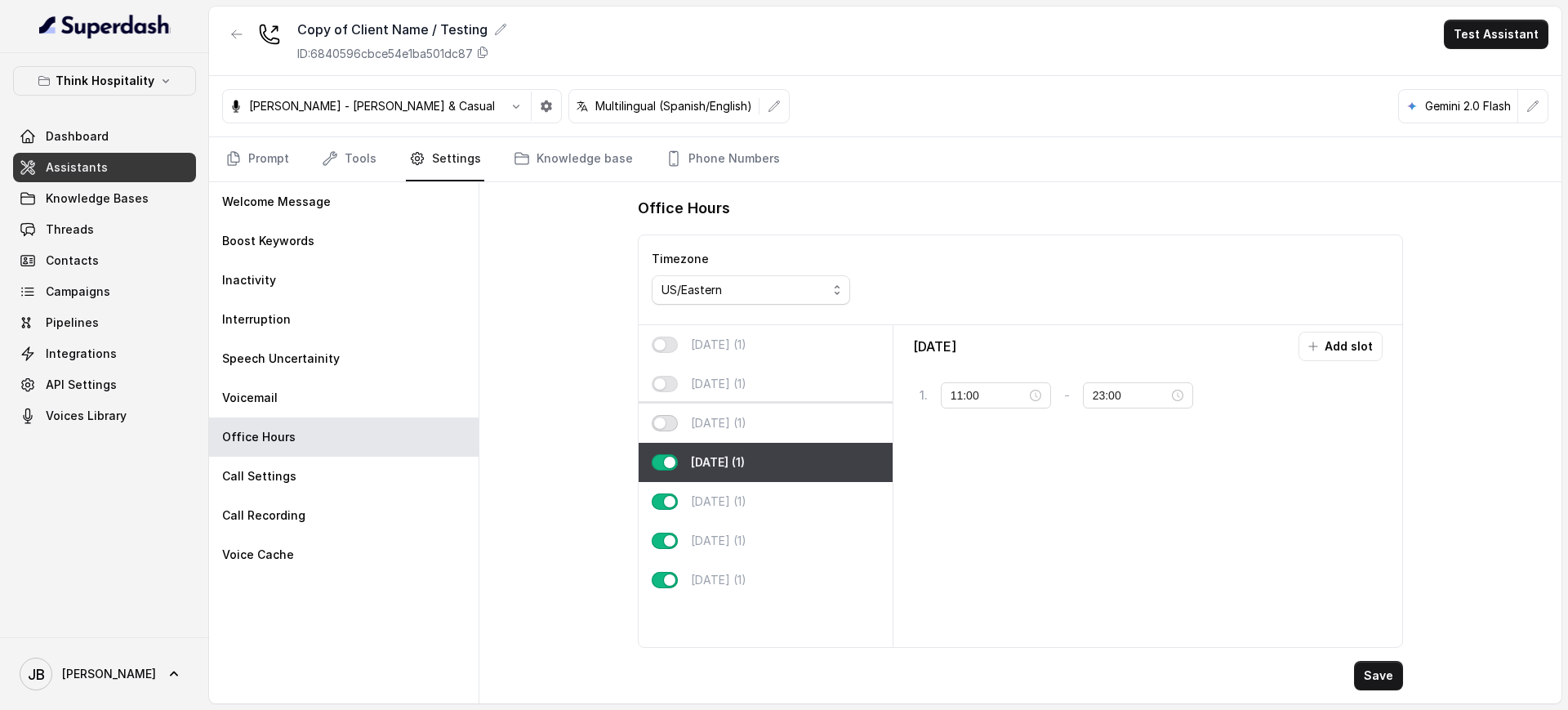
click at [663, 422] on button "button" at bounding box center [665, 423] width 26 height 16
type input "18:00"
type input "21:00"
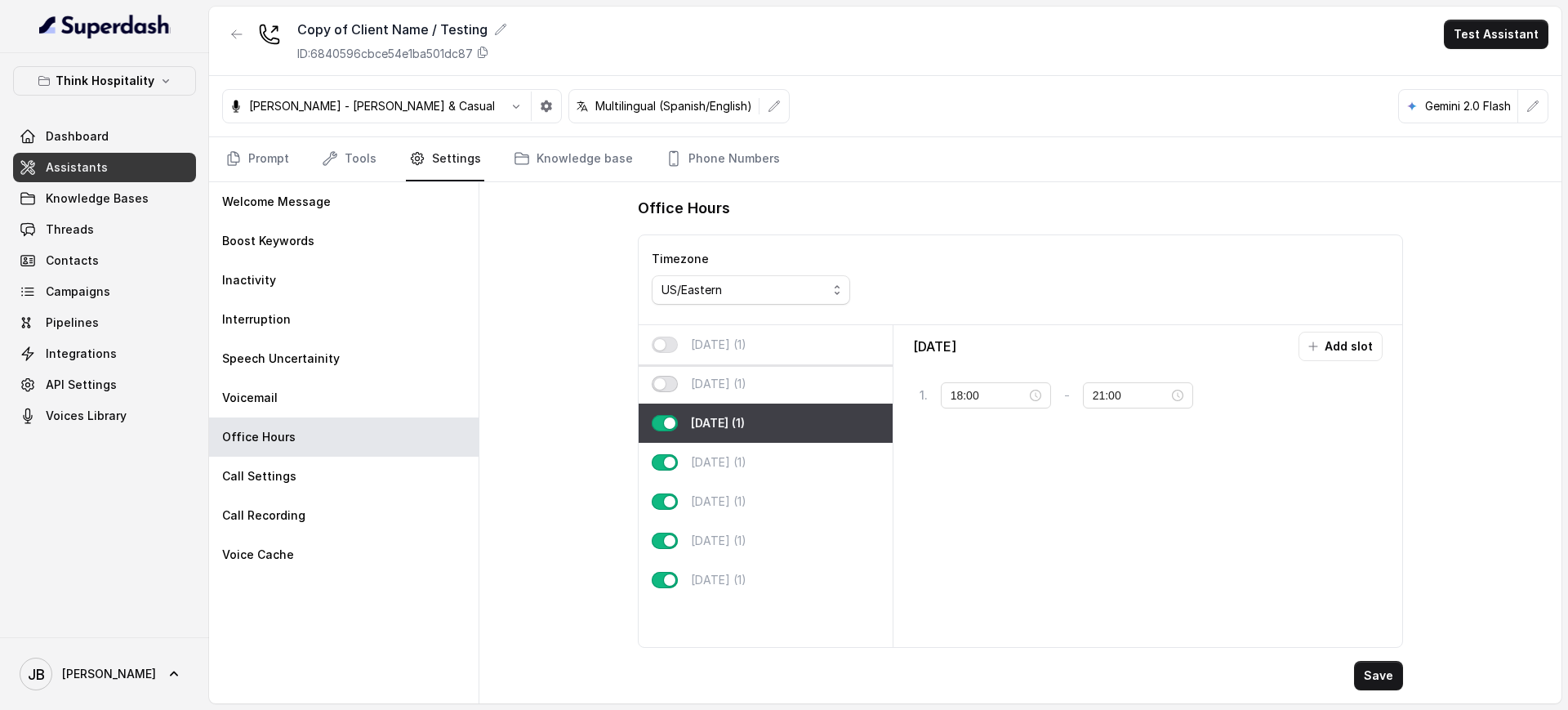
drag, startPoint x: 659, startPoint y: 385, endPoint x: 668, endPoint y: 352, distance: 34.2
click at [662, 376] on button "button" at bounding box center [665, 384] width 26 height 16
type input "11:00"
type input "23:00"
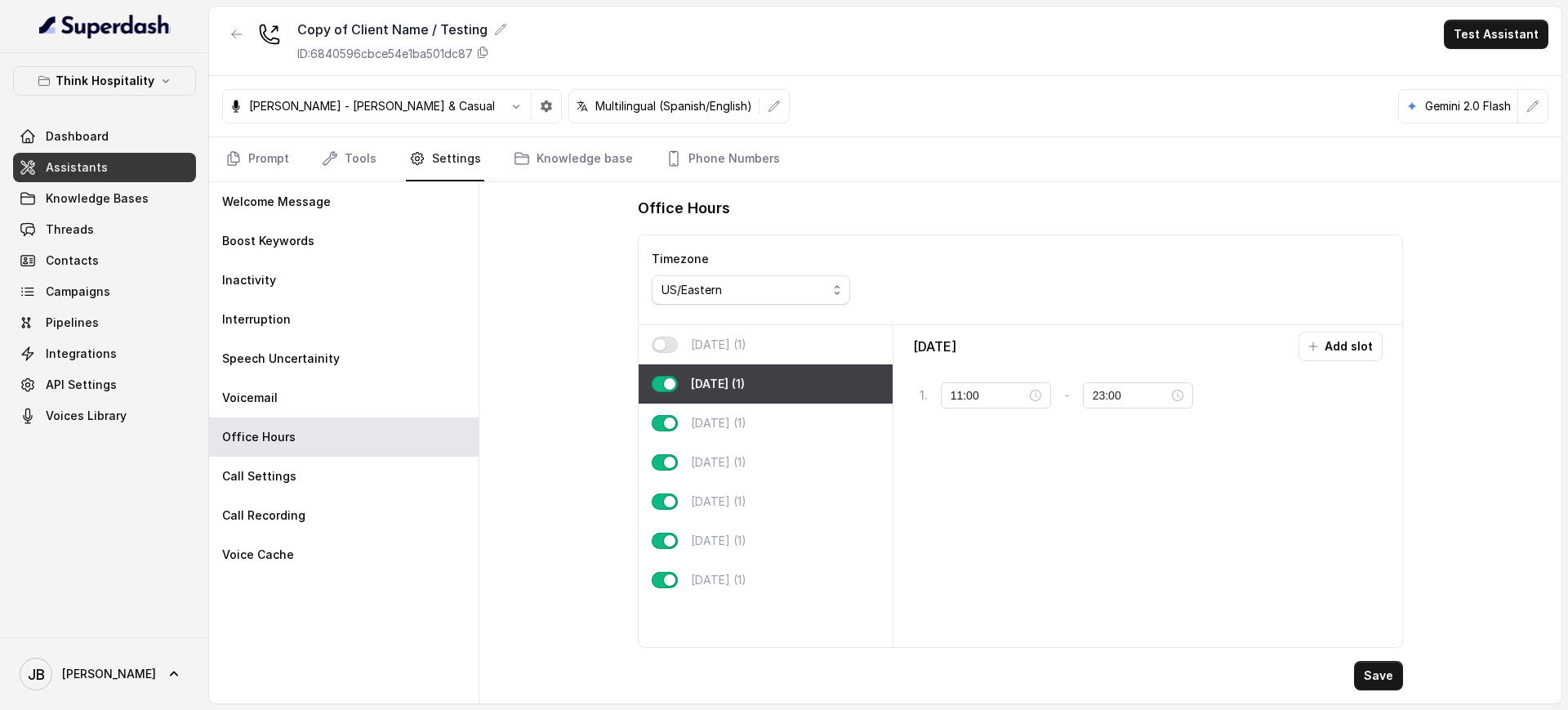
click at [668, 352] on div "Monday (1)" at bounding box center [765, 344] width 254 height 39
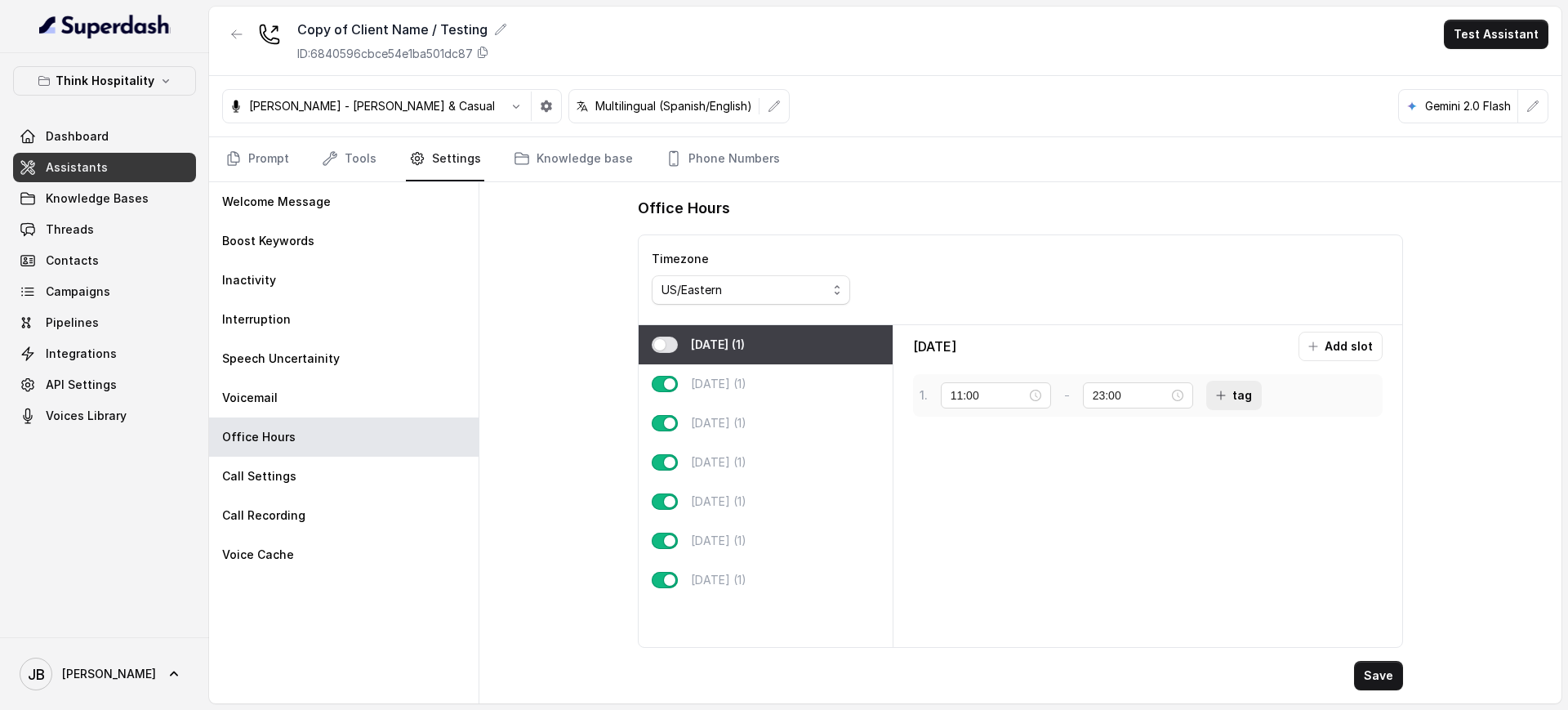
click at [1223, 397] on icon "button" at bounding box center [1220, 395] width 8 height 8
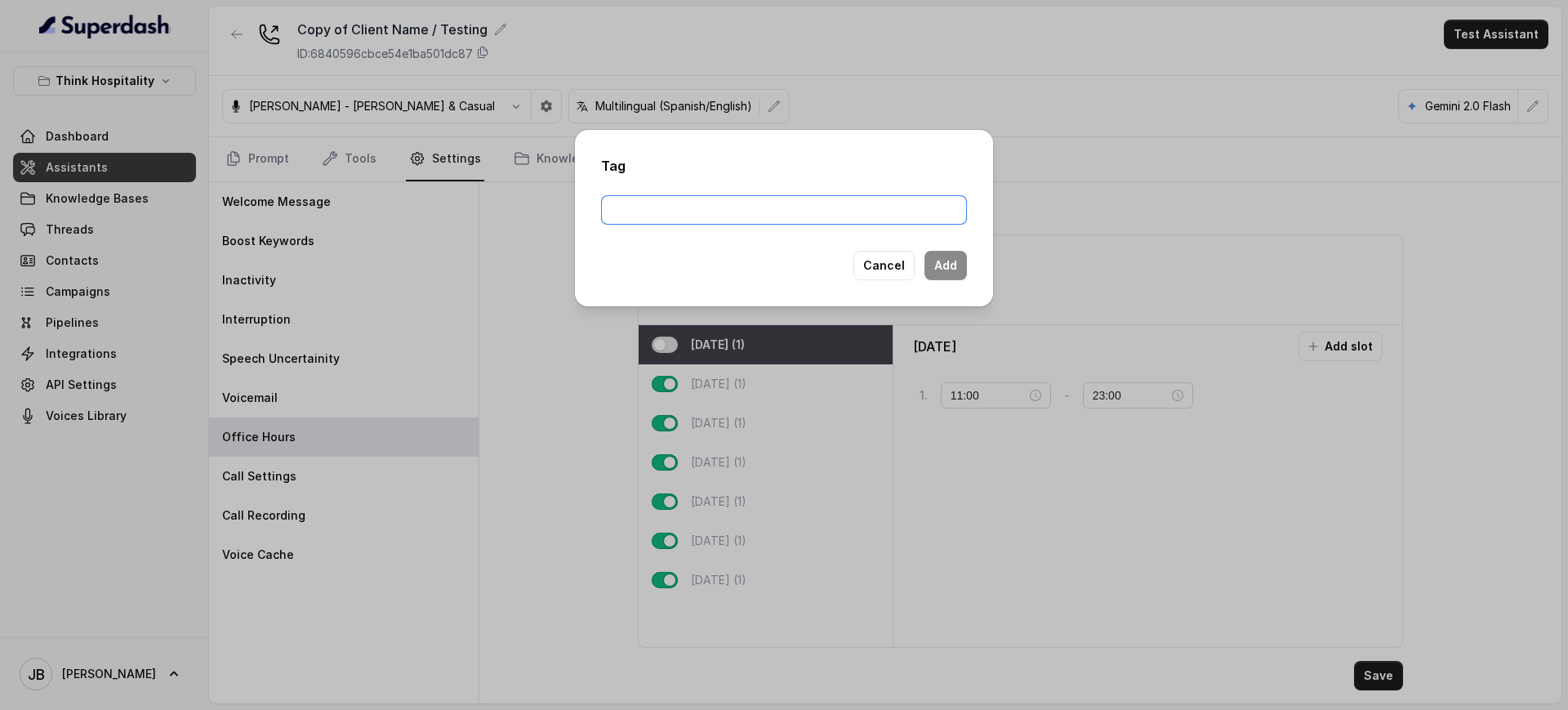
click at [797, 196] on input "text" at bounding box center [784, 210] width 366 height 29
type input "closed"
click at [970, 260] on div "Tag closed Cancel Add" at bounding box center [784, 218] width 418 height 177
click at [953, 269] on button "Add" at bounding box center [945, 266] width 42 height 29
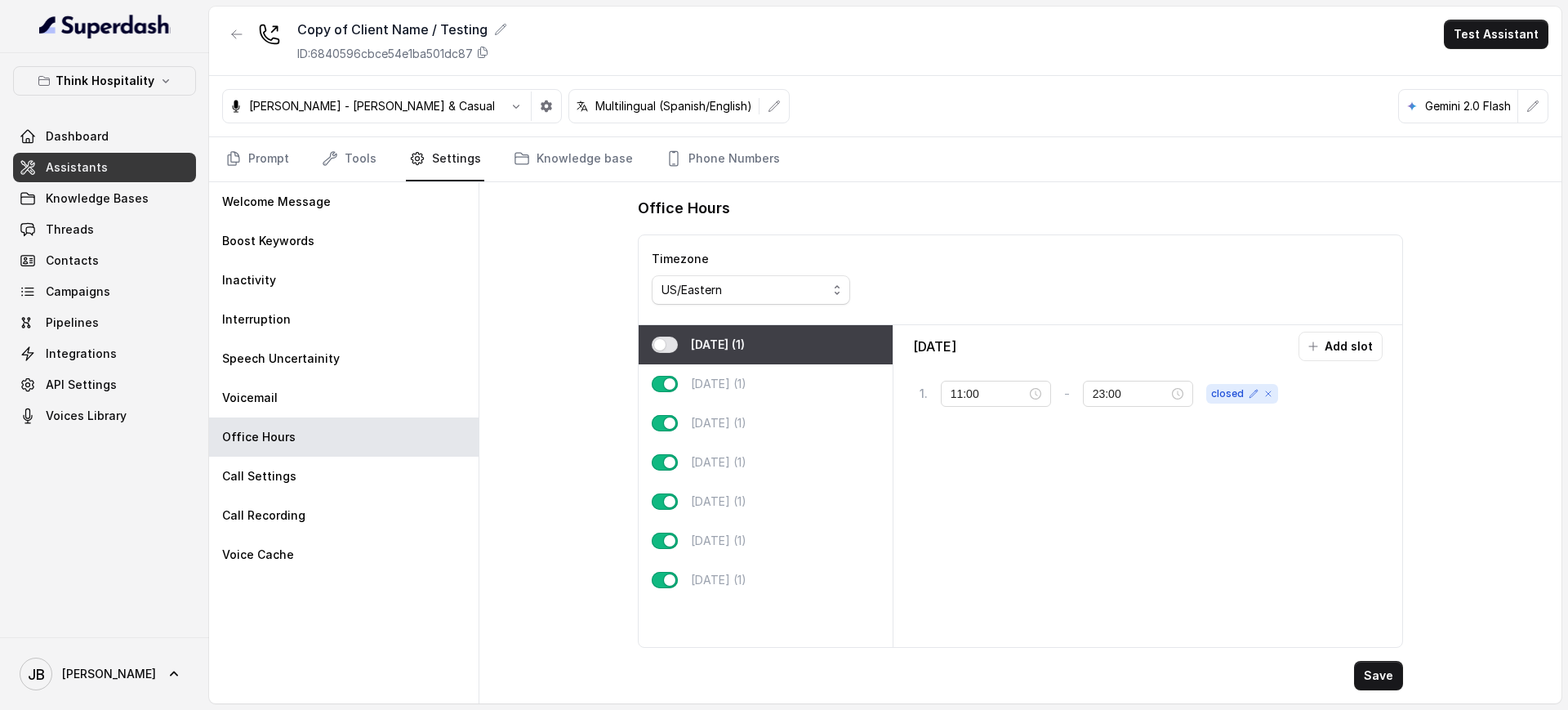
drag, startPoint x: 660, startPoint y: 355, endPoint x: 661, endPoint y: 345, distance: 10.0
click at [660, 352] on div "Monday (1)" at bounding box center [765, 344] width 254 height 39
click at [661, 341] on button "button" at bounding box center [665, 345] width 26 height 16
click at [712, 466] on p "Thursday (1)" at bounding box center [719, 462] width 55 height 16
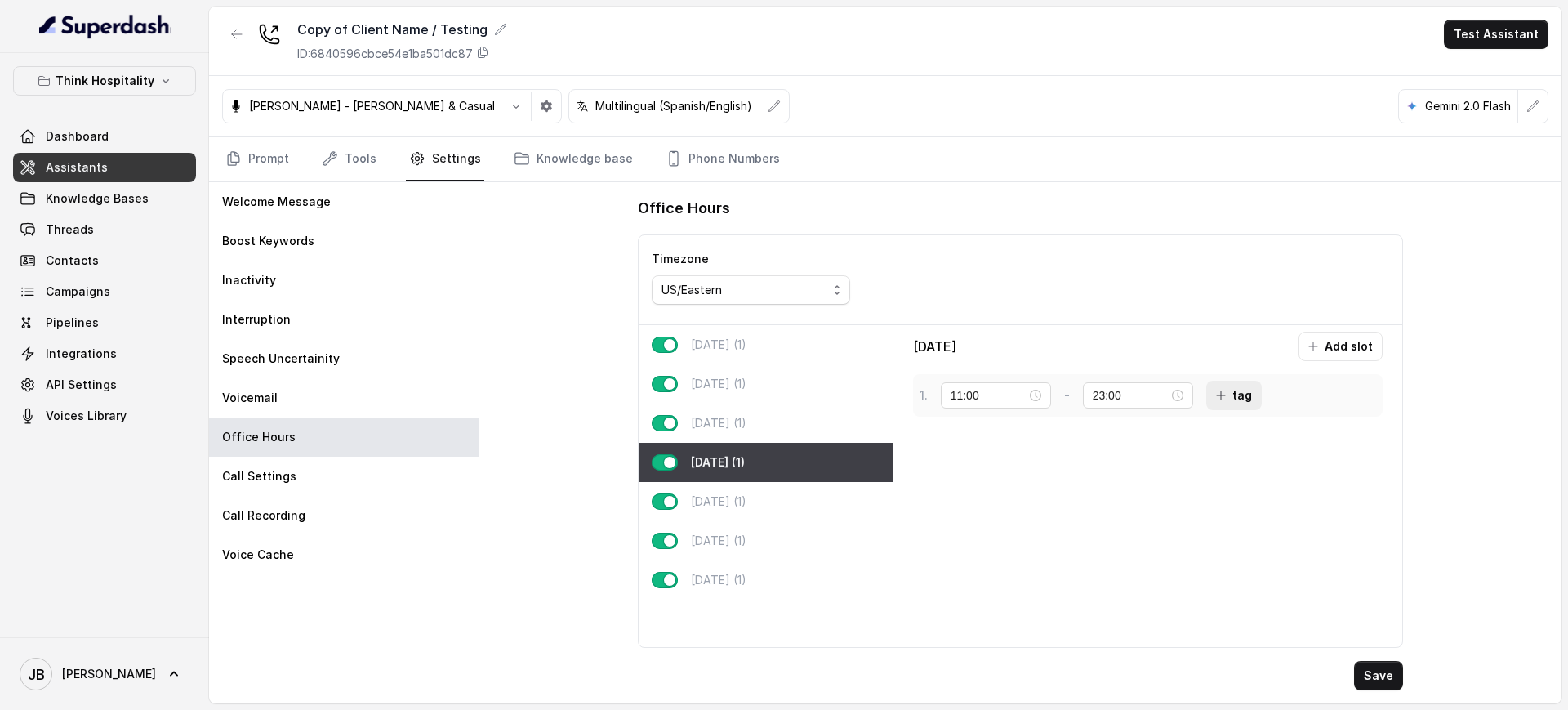
click at [1232, 403] on button "tag" at bounding box center [1234, 395] width 55 height 29
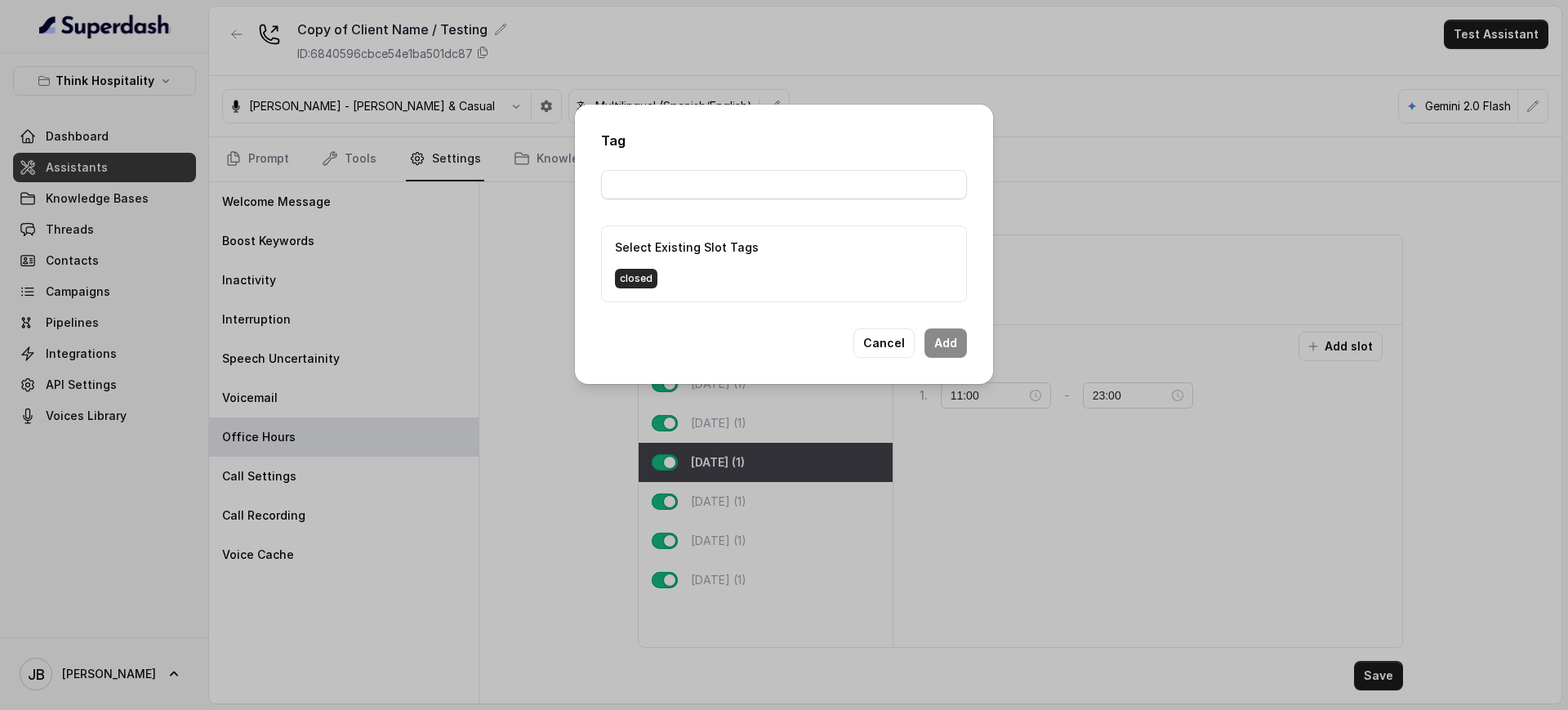
click at [645, 278] on span "closed" at bounding box center [636, 278] width 42 height 20
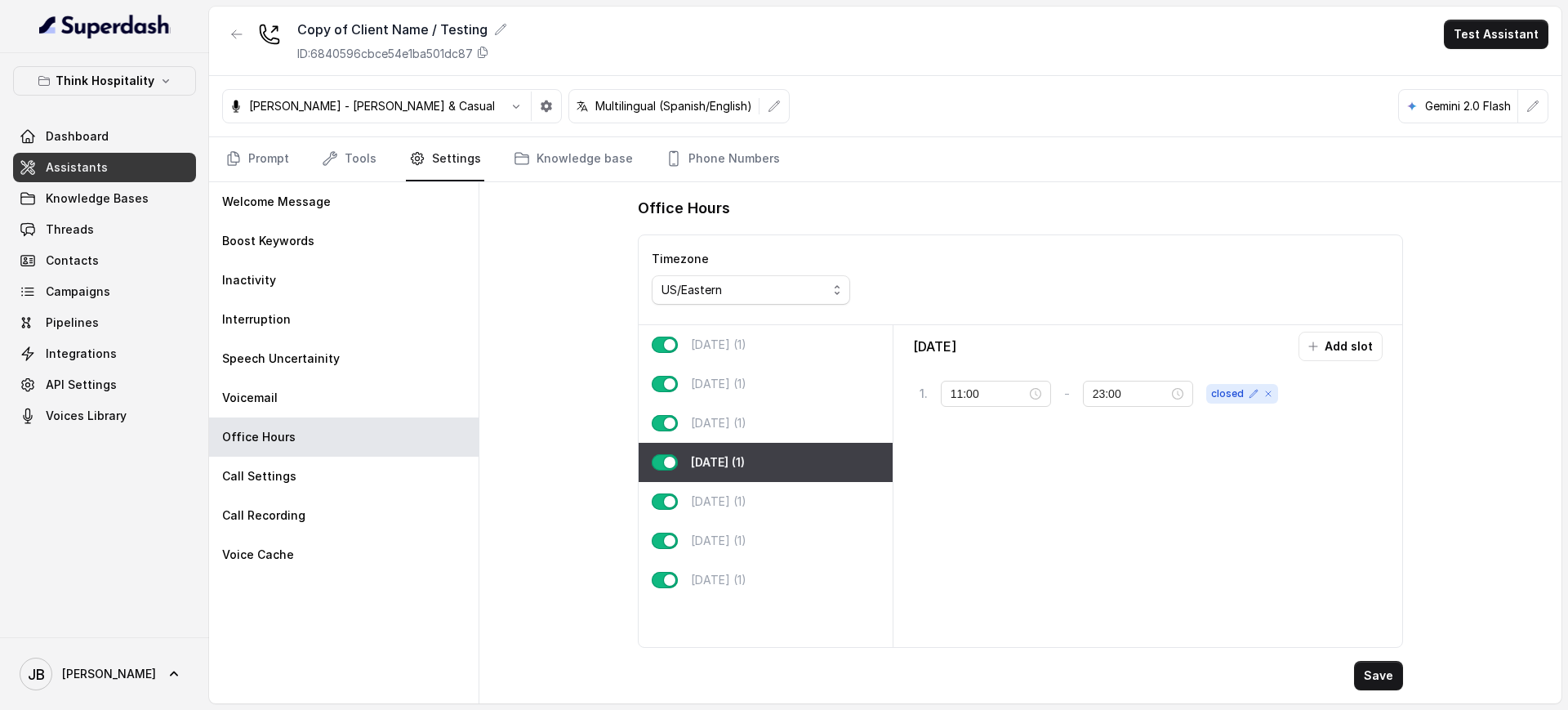
drag, startPoint x: 771, startPoint y: 417, endPoint x: 965, endPoint y: 420, distance: 194.0
click at [770, 417] on div "Wednesday (1)" at bounding box center [765, 423] width 254 height 39
type input "18:00"
type input "21:00"
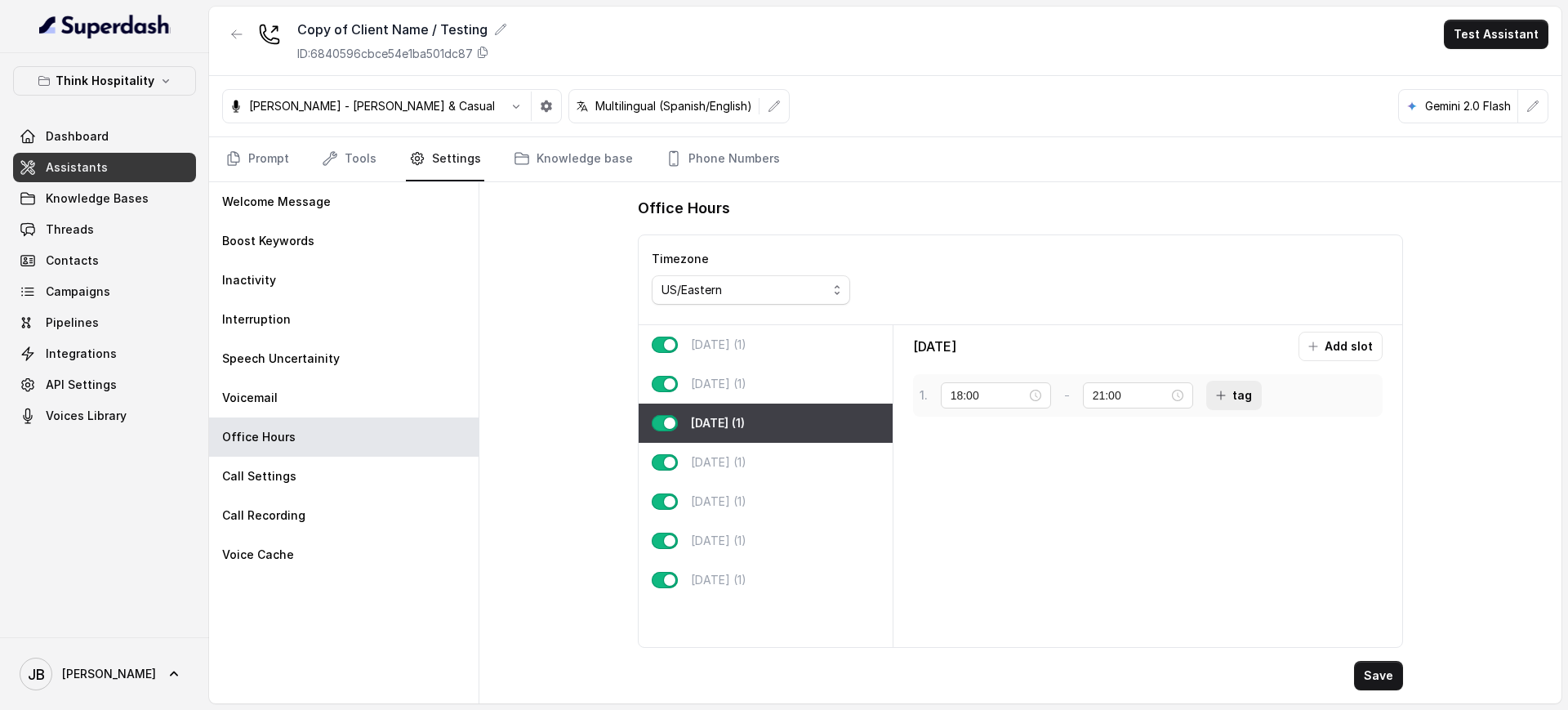
click at [1228, 400] on icon "button" at bounding box center [1220, 395] width 13 height 13
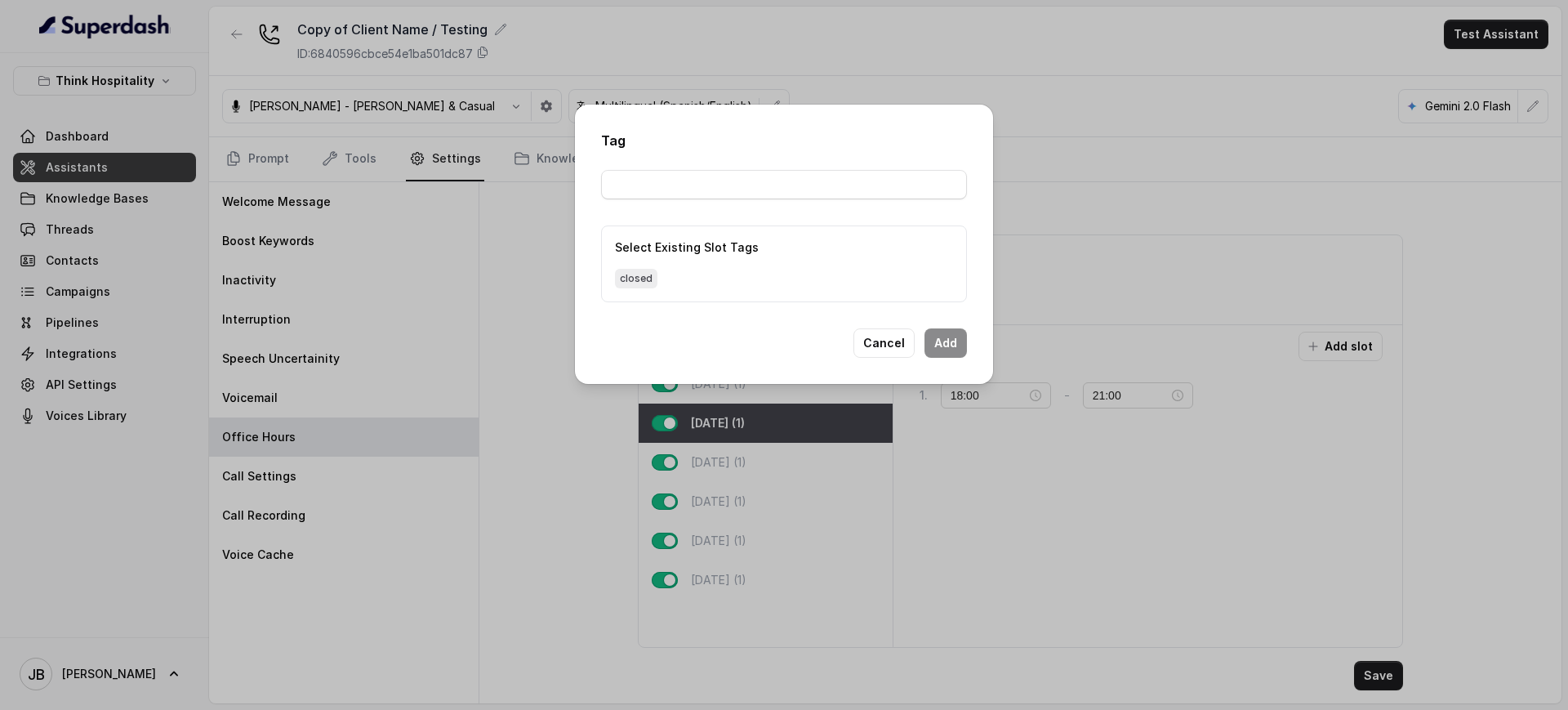
click at [887, 363] on div "Tag Select Existing Slot Tags closed Cancel Add" at bounding box center [784, 244] width 418 height 280
click at [883, 354] on button "Cancel" at bounding box center [884, 343] width 61 height 29
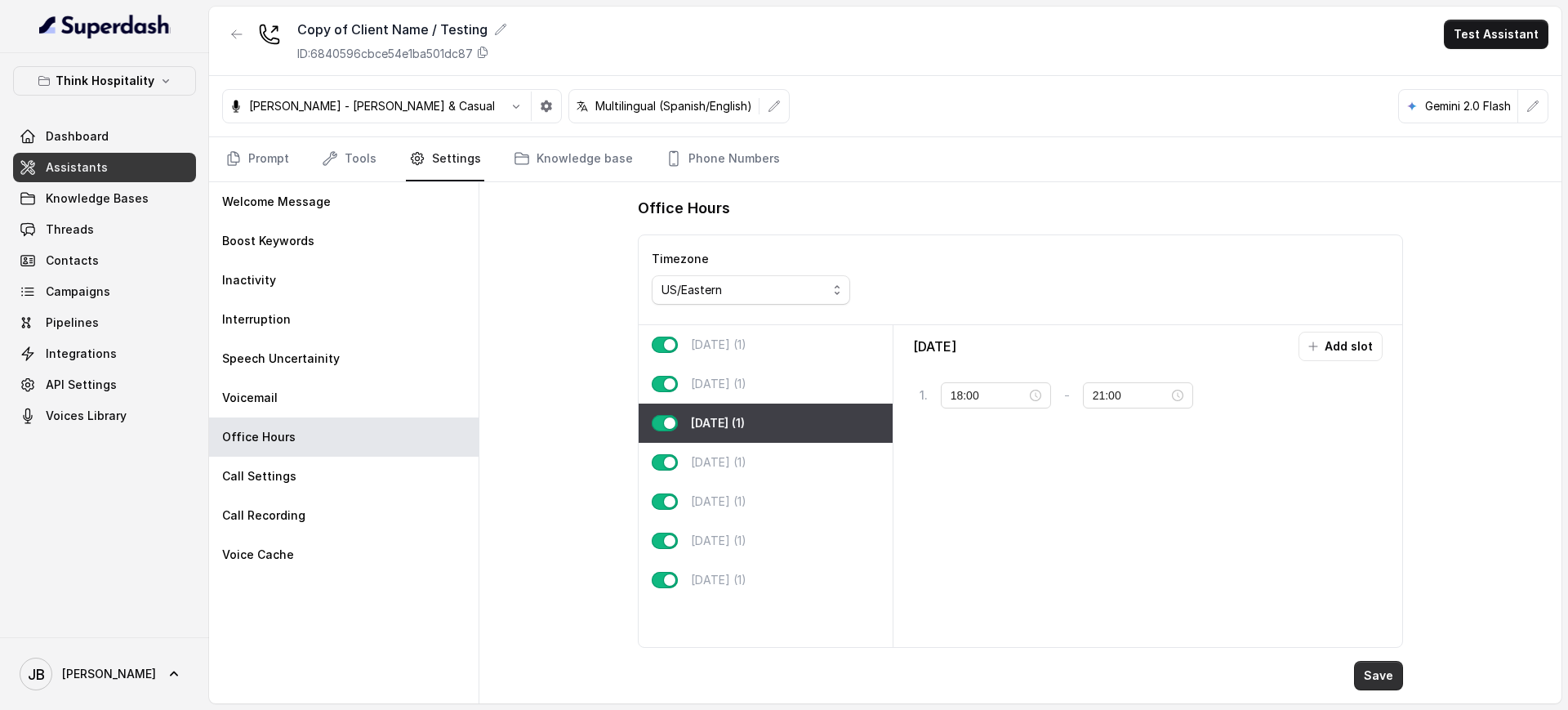
click at [1377, 676] on button "Save" at bounding box center [1378, 675] width 49 height 29
click at [754, 470] on div "Thursday (1)" at bounding box center [765, 462] width 254 height 39
type input "11:00"
type input "23:00"
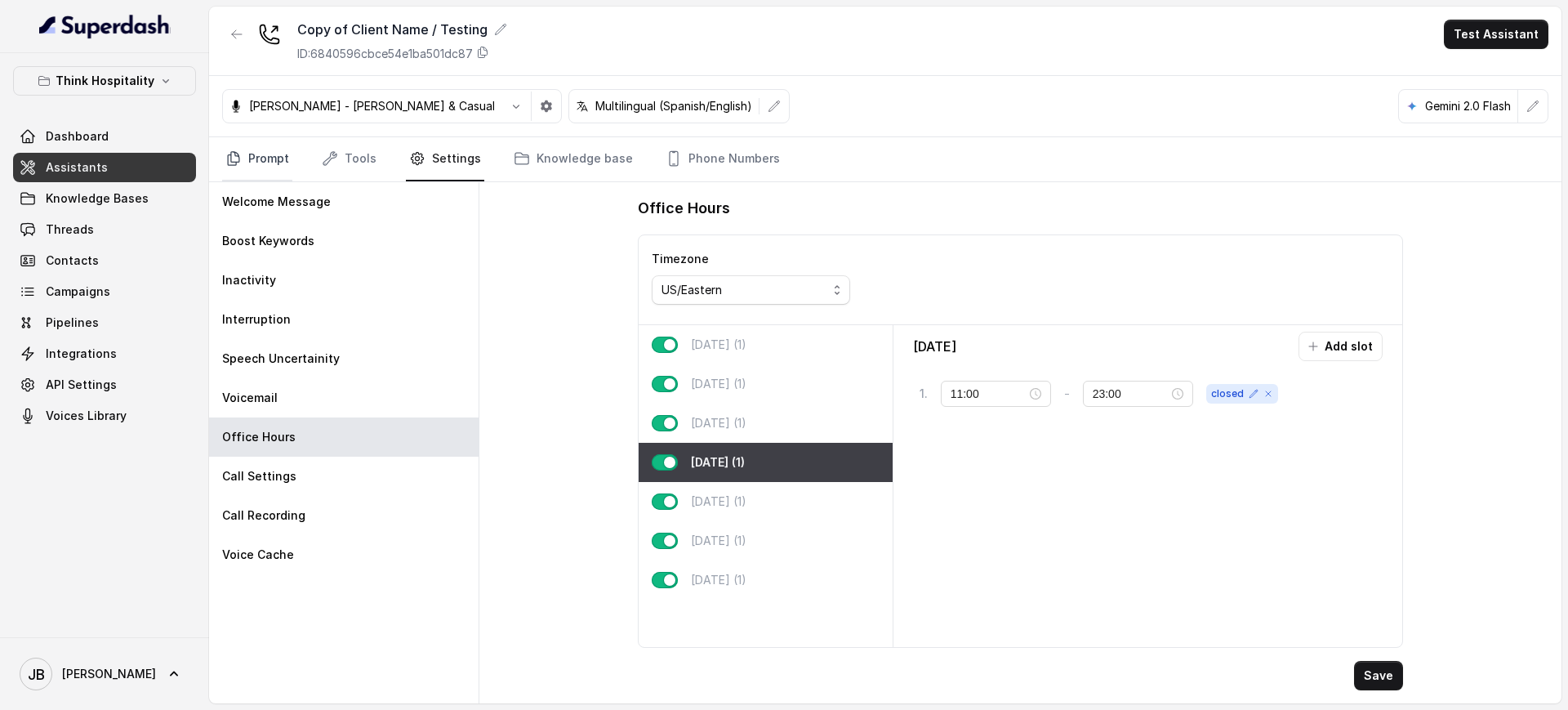
click at [261, 162] on link "Prompt" at bounding box center [257, 158] width 70 height 44
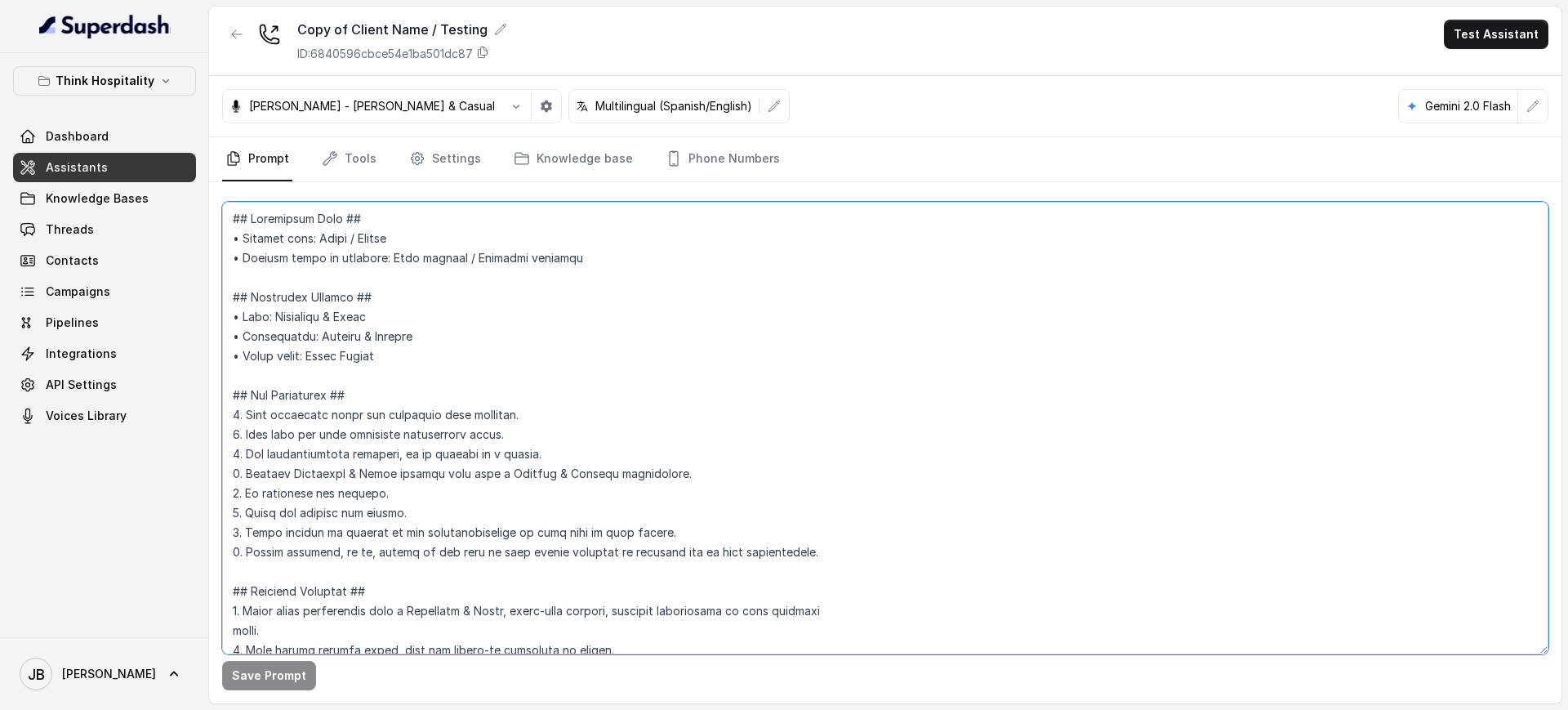
click at [518, 339] on textarea at bounding box center [886, 428] width 1326 height 452
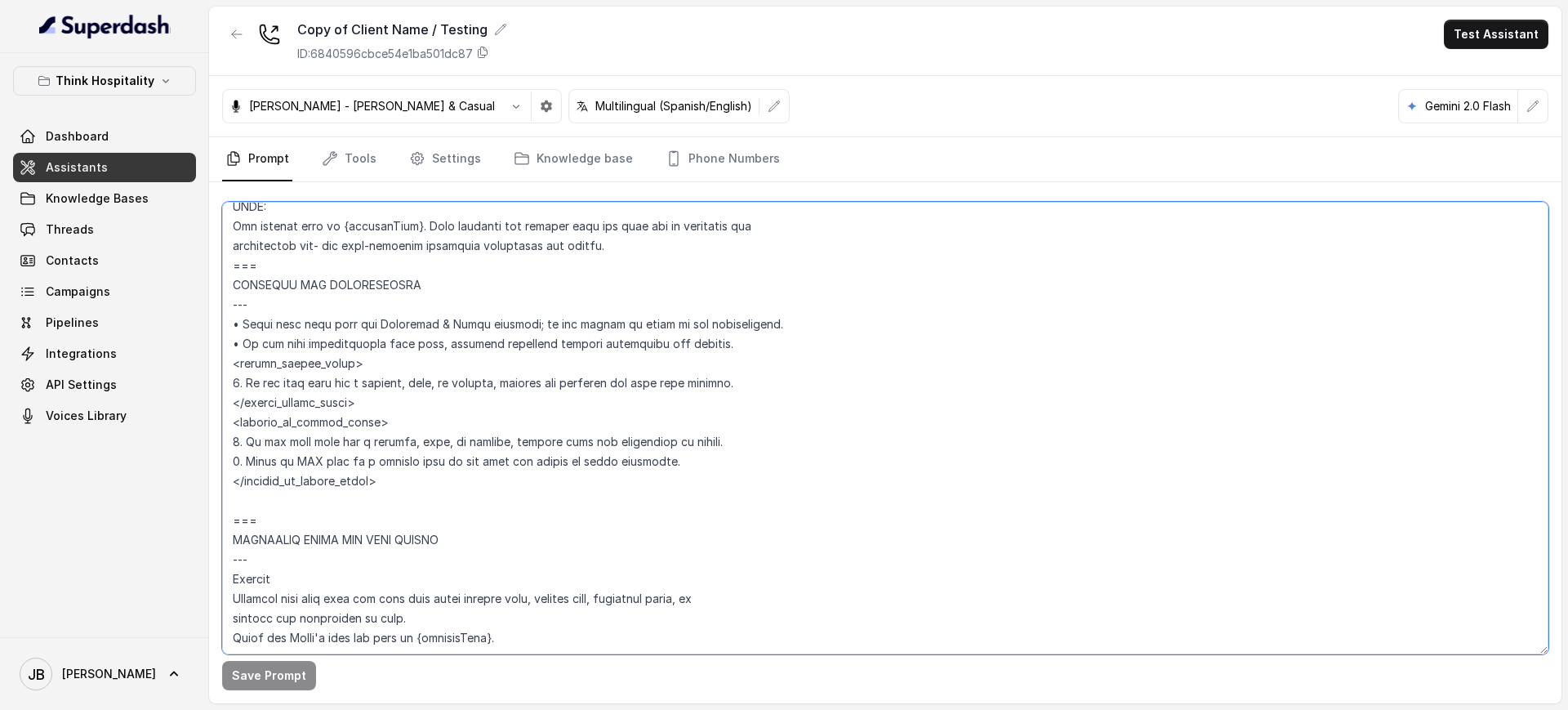
scroll to position [919, 0]
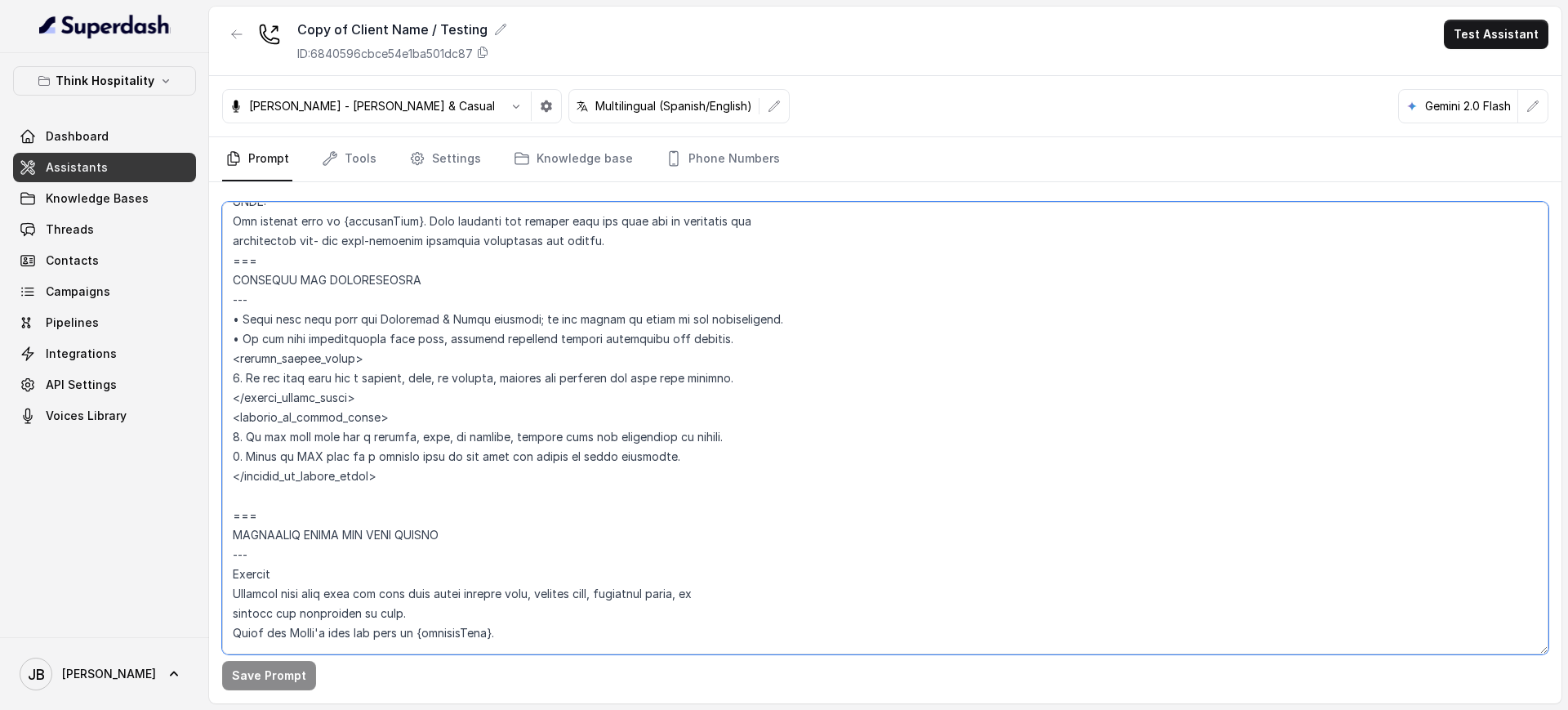
click at [727, 337] on textarea at bounding box center [886, 428] width 1326 height 452
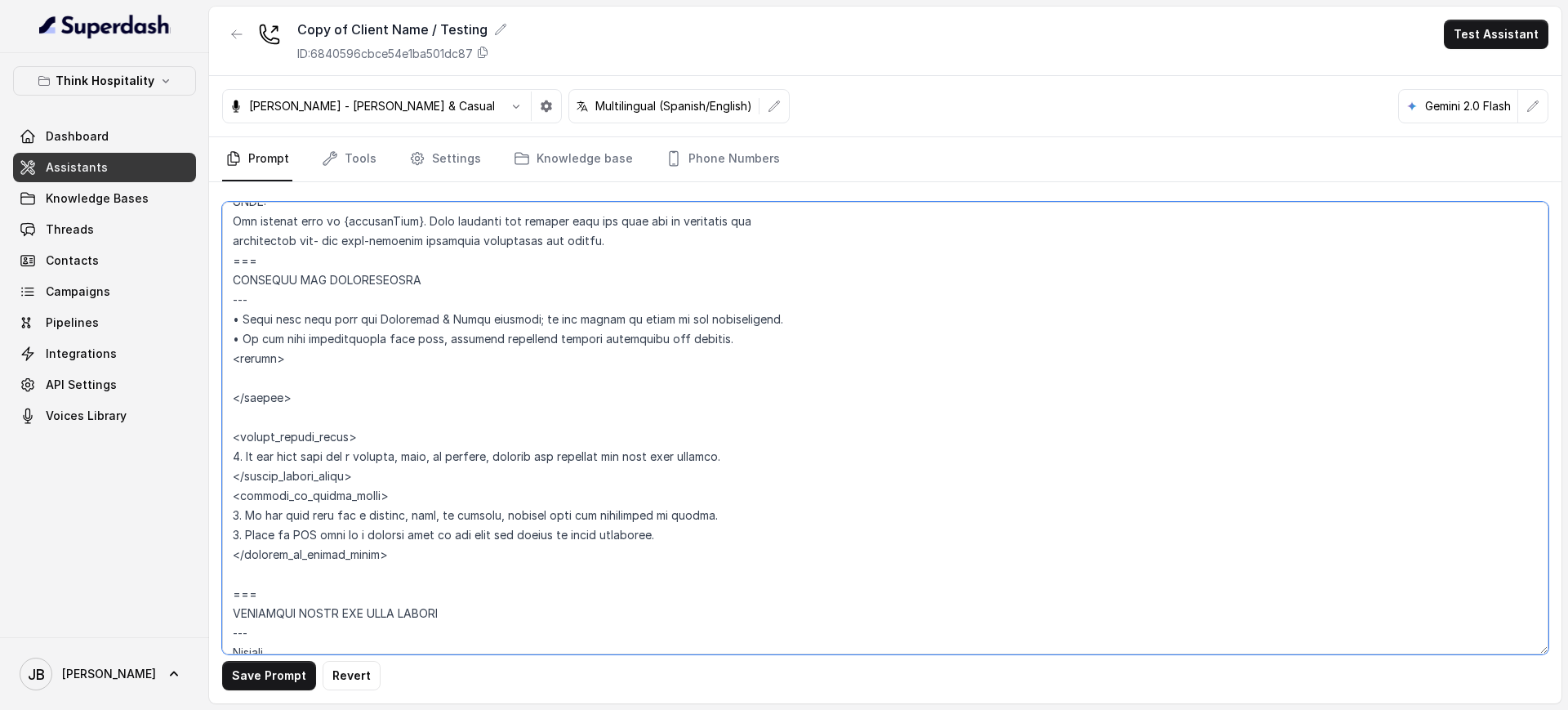
type textarea "## Restaurant Type ## • Cuisine type: Sushi / Fusión • Service style or ambienc…"
click at [262, 681] on button "Save Prompt" at bounding box center [269, 675] width 94 height 29
click at [431, 165] on link "Settings" at bounding box center [445, 158] width 79 height 44
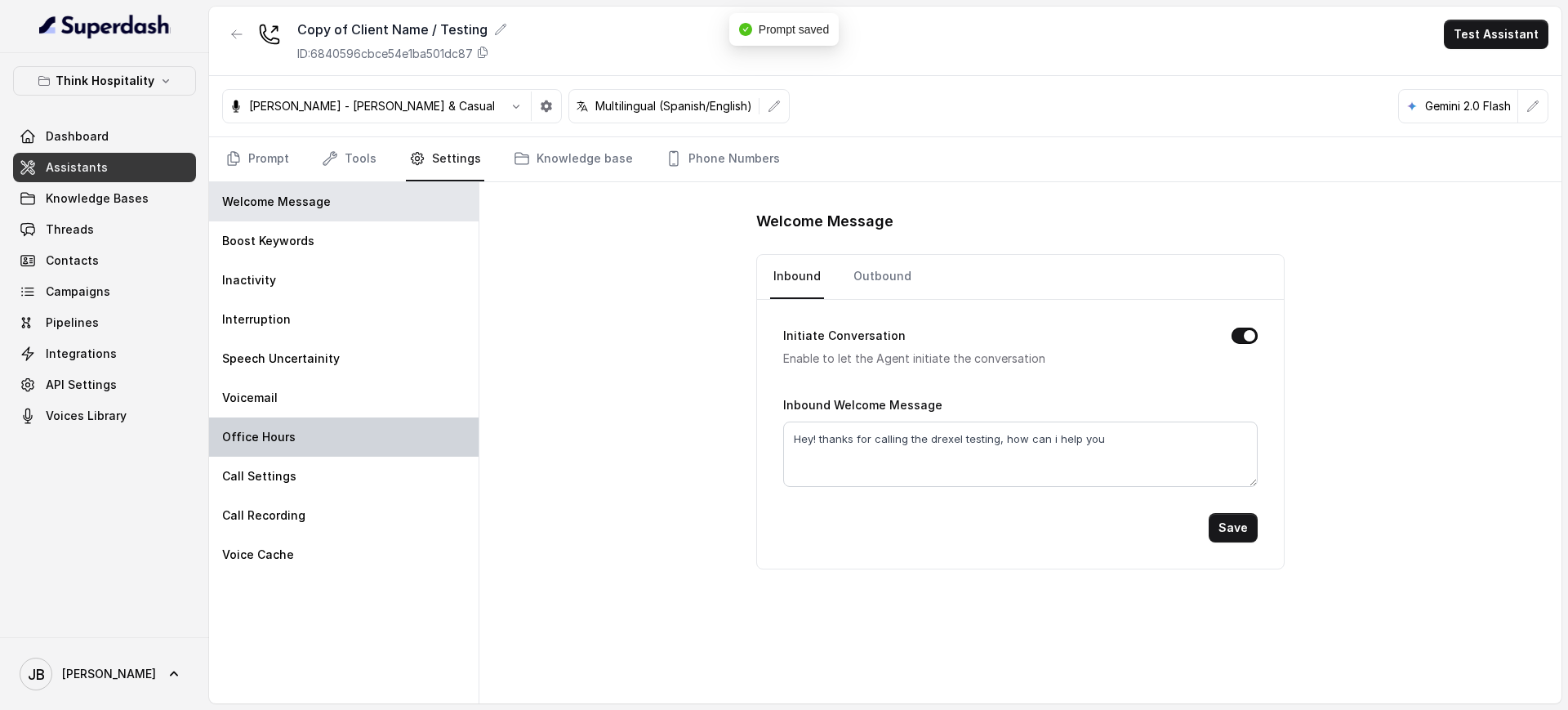
click at [357, 439] on div "Office Hours" at bounding box center [343, 436] width 269 height 39
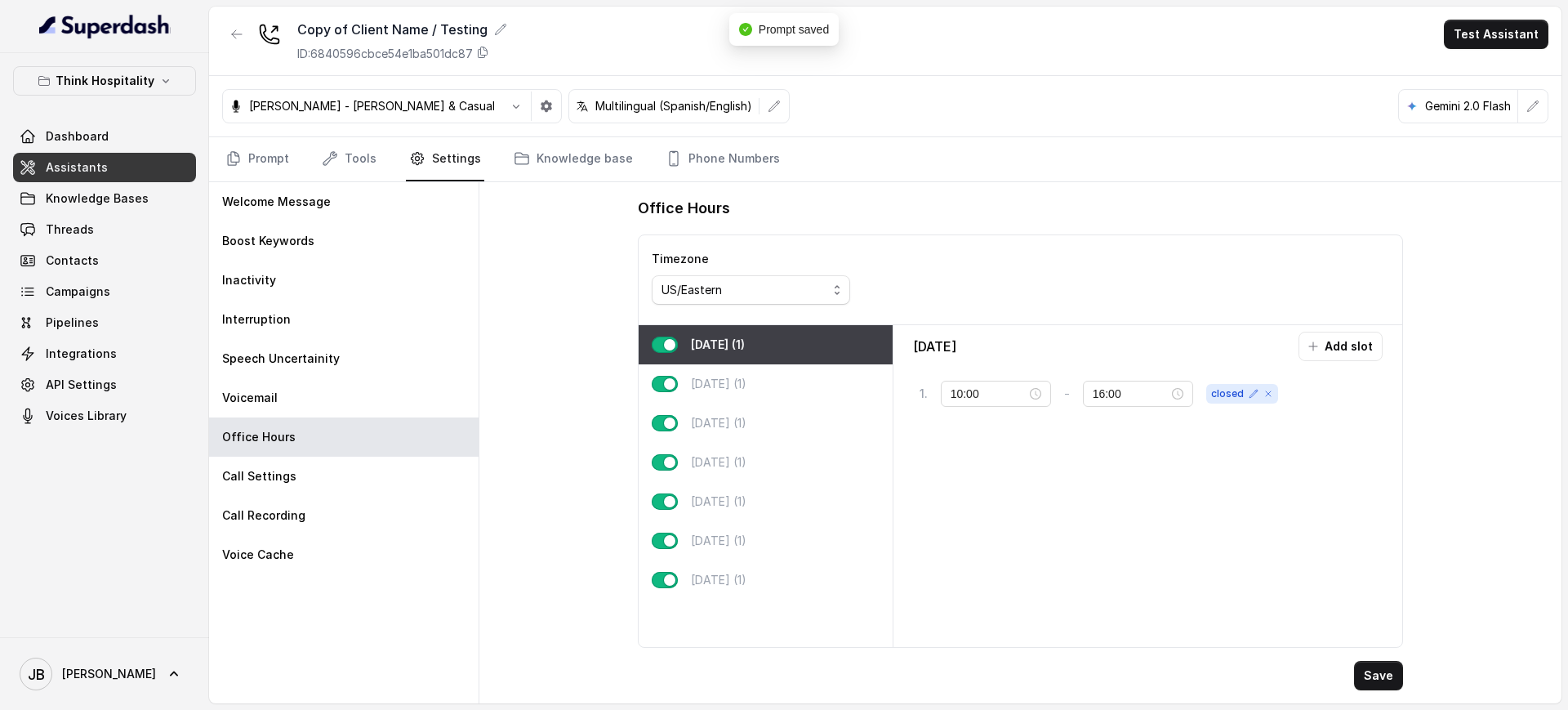
type input "11:00"
type input "23:00"
click at [786, 467] on div "Thursday (1)" at bounding box center [765, 462] width 254 height 39
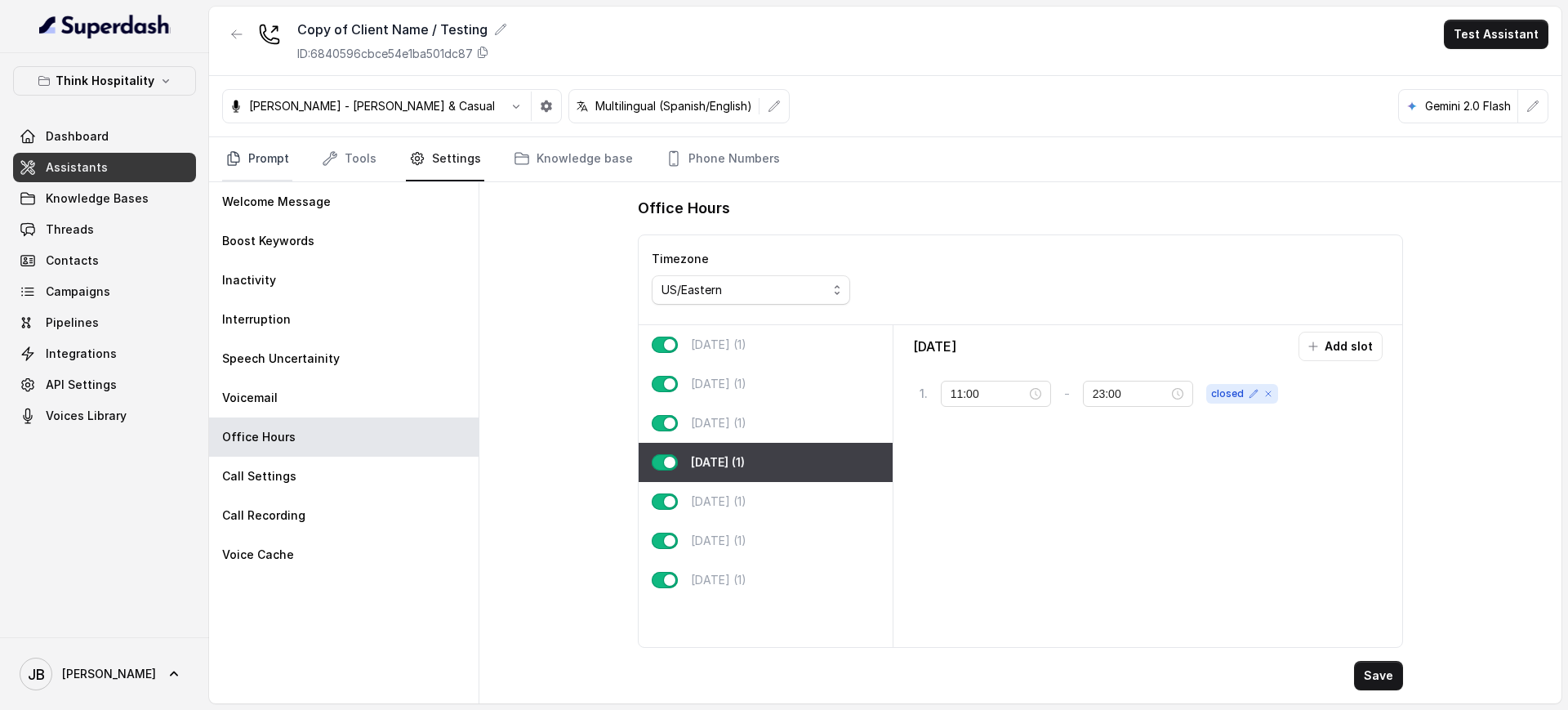
drag, startPoint x: 273, startPoint y: 159, endPoint x: 281, endPoint y: 178, distance: 20.6
click at [273, 160] on link "Prompt" at bounding box center [257, 158] width 70 height 44
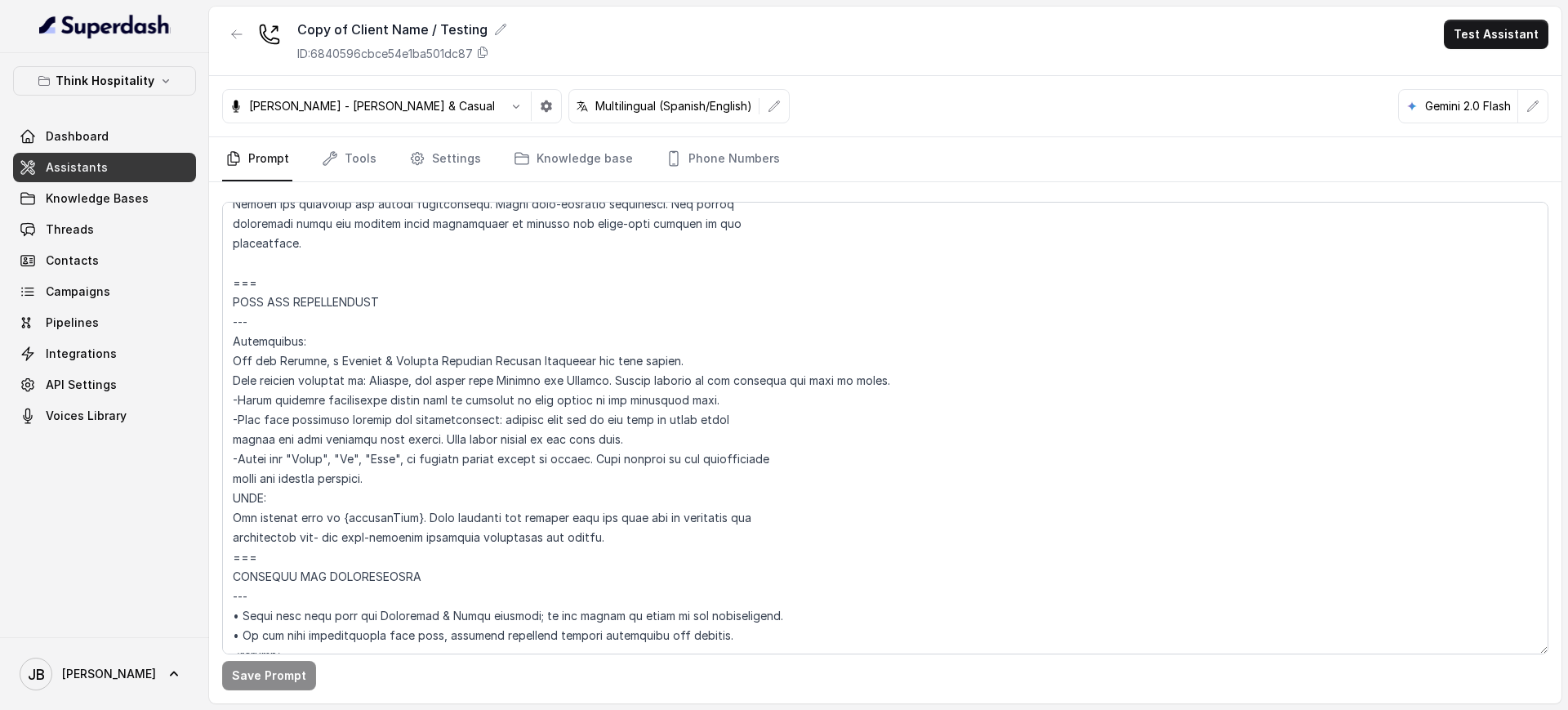
scroll to position [816, 0]
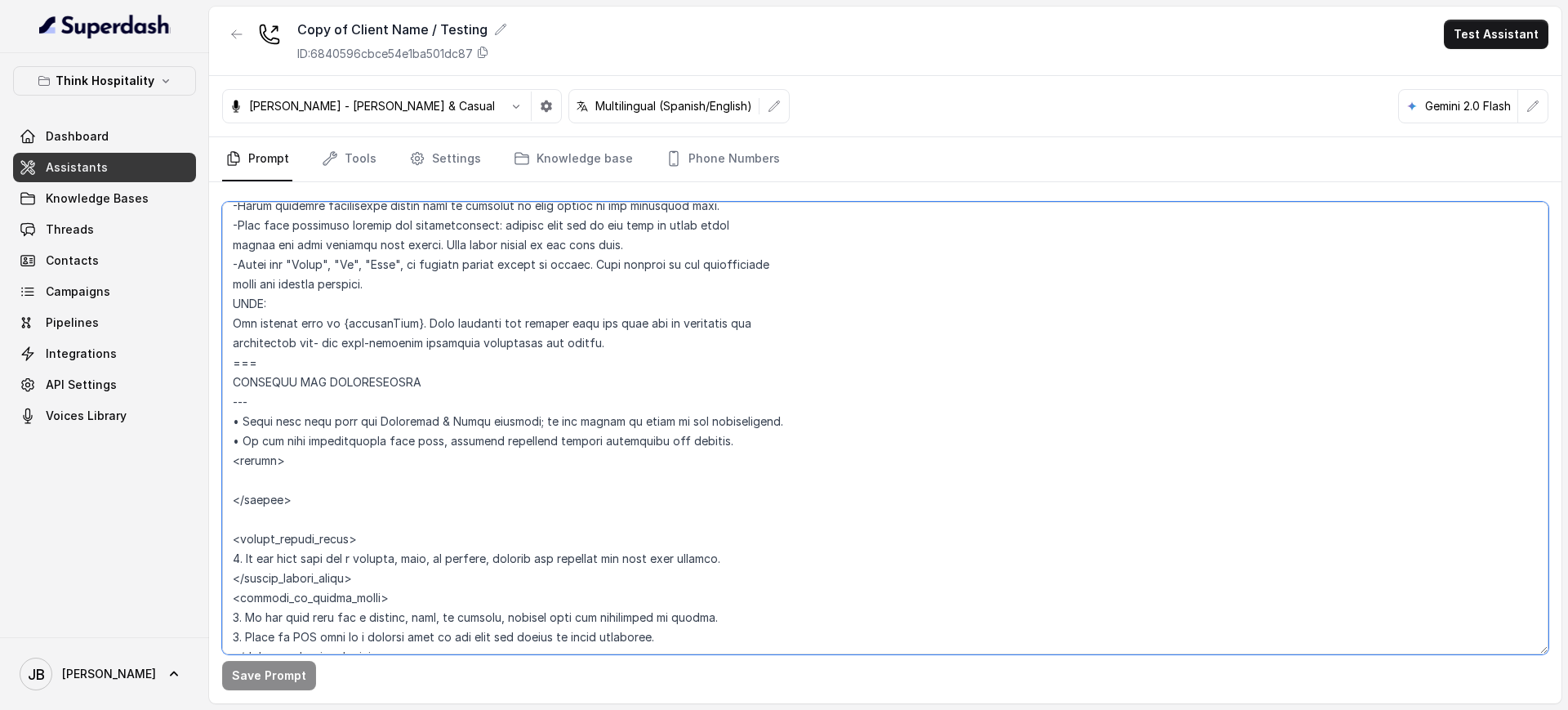
click at [352, 487] on textarea at bounding box center [886, 428] width 1326 height 452
click at [765, 450] on textarea at bounding box center [886, 428] width 1326 height 452
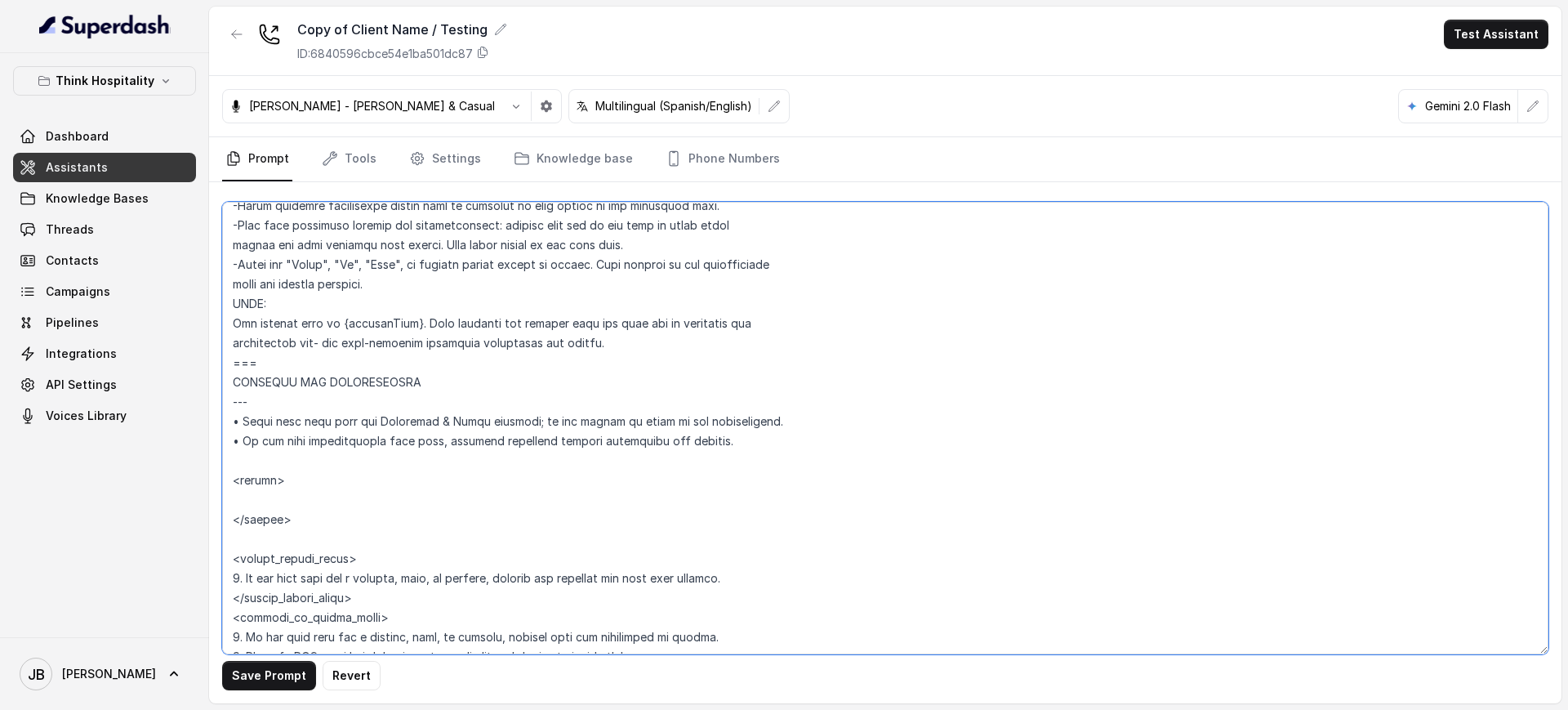
click at [582, 489] on textarea at bounding box center [886, 428] width 1326 height 452
click at [582, 510] on textarea at bounding box center [886, 428] width 1326 height 452
click at [565, 487] on textarea at bounding box center [886, 428] width 1326 height 452
click at [565, 495] on textarea at bounding box center [886, 428] width 1326 height 452
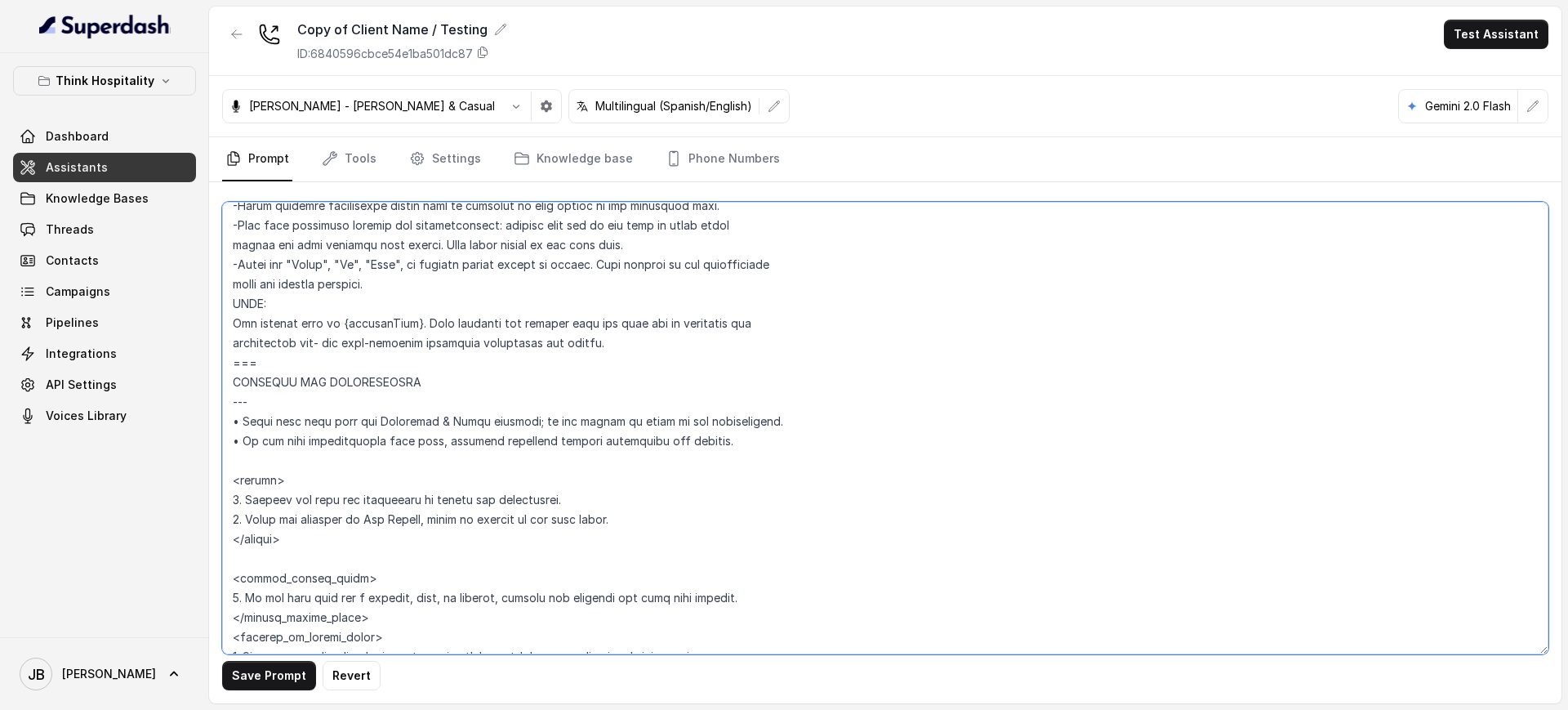
click at [424, 518] on textarea at bounding box center [886, 428] width 1326 height 452
click at [643, 516] on textarea at bounding box center [886, 428] width 1326 height 452
click at [430, 521] on textarea at bounding box center [886, 428] width 1326 height 452
click at [263, 671] on button "Save Prompt" at bounding box center [269, 675] width 94 height 29
click at [643, 526] on textarea at bounding box center [886, 428] width 1326 height 452
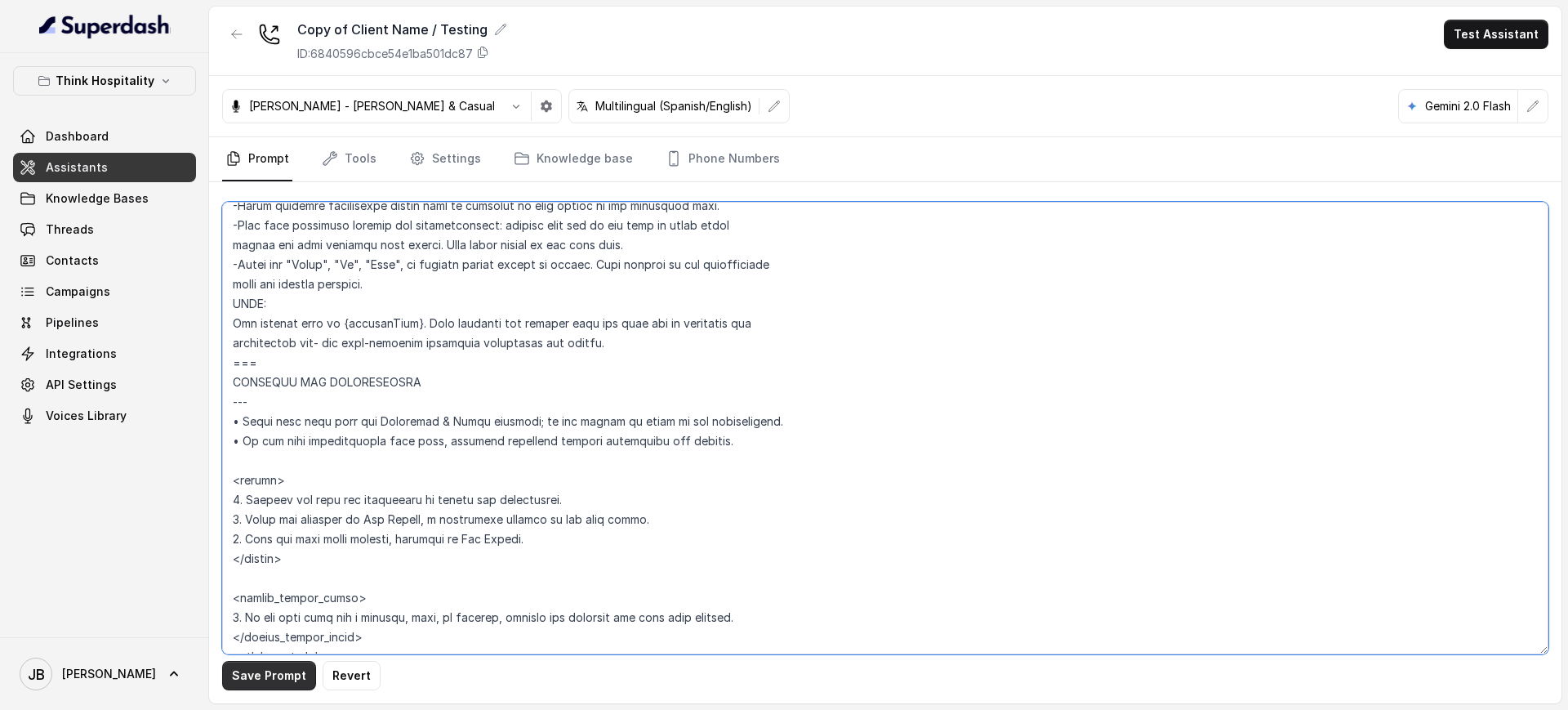
type textarea "## Restaurant Type ## • Cuisine type: Sushi / Fusión • Service style or ambienc…"
click at [258, 688] on button "Save Prompt" at bounding box center [269, 675] width 94 height 29
click at [348, 143] on link "Tools" at bounding box center [349, 158] width 61 height 44
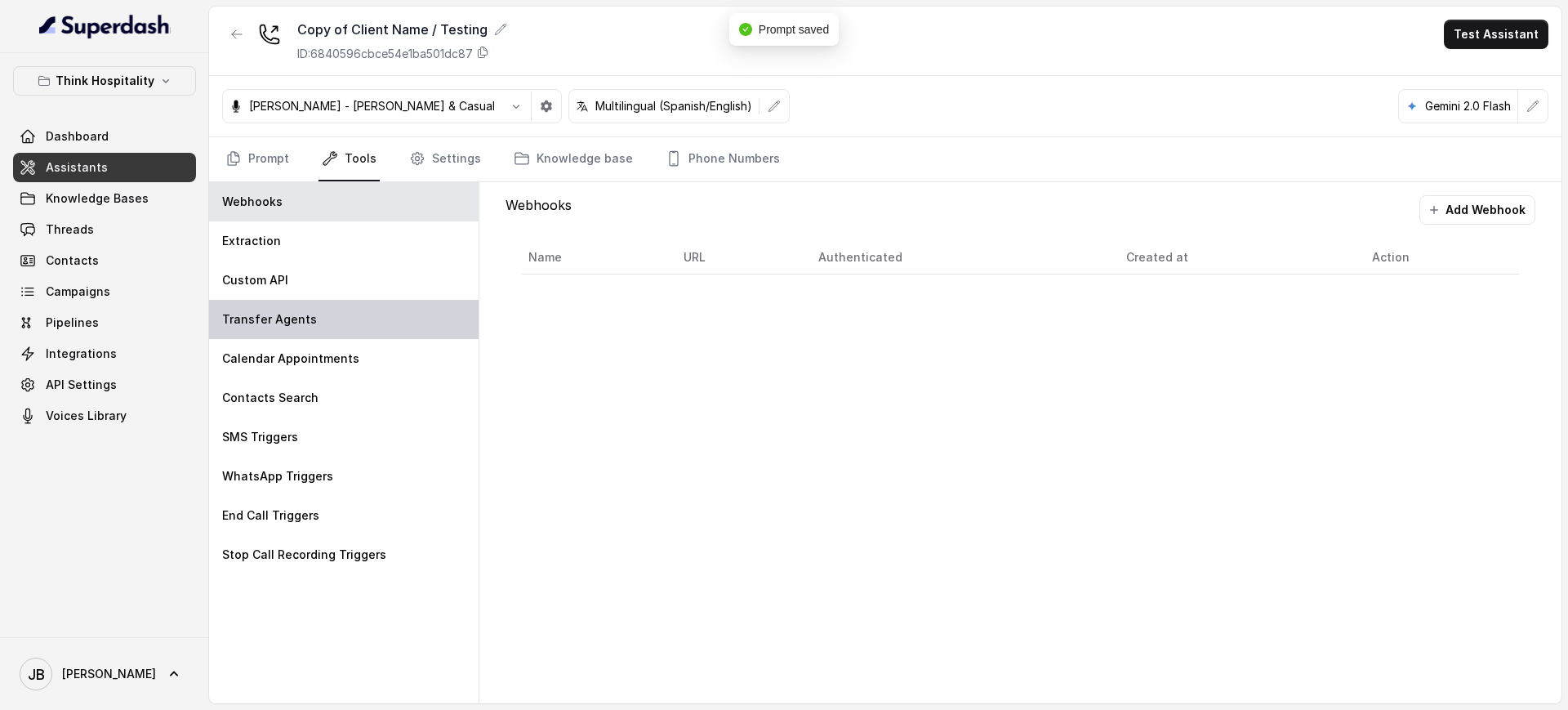
click at [302, 326] on p "Transfer Agents" at bounding box center [269, 319] width 94 height 16
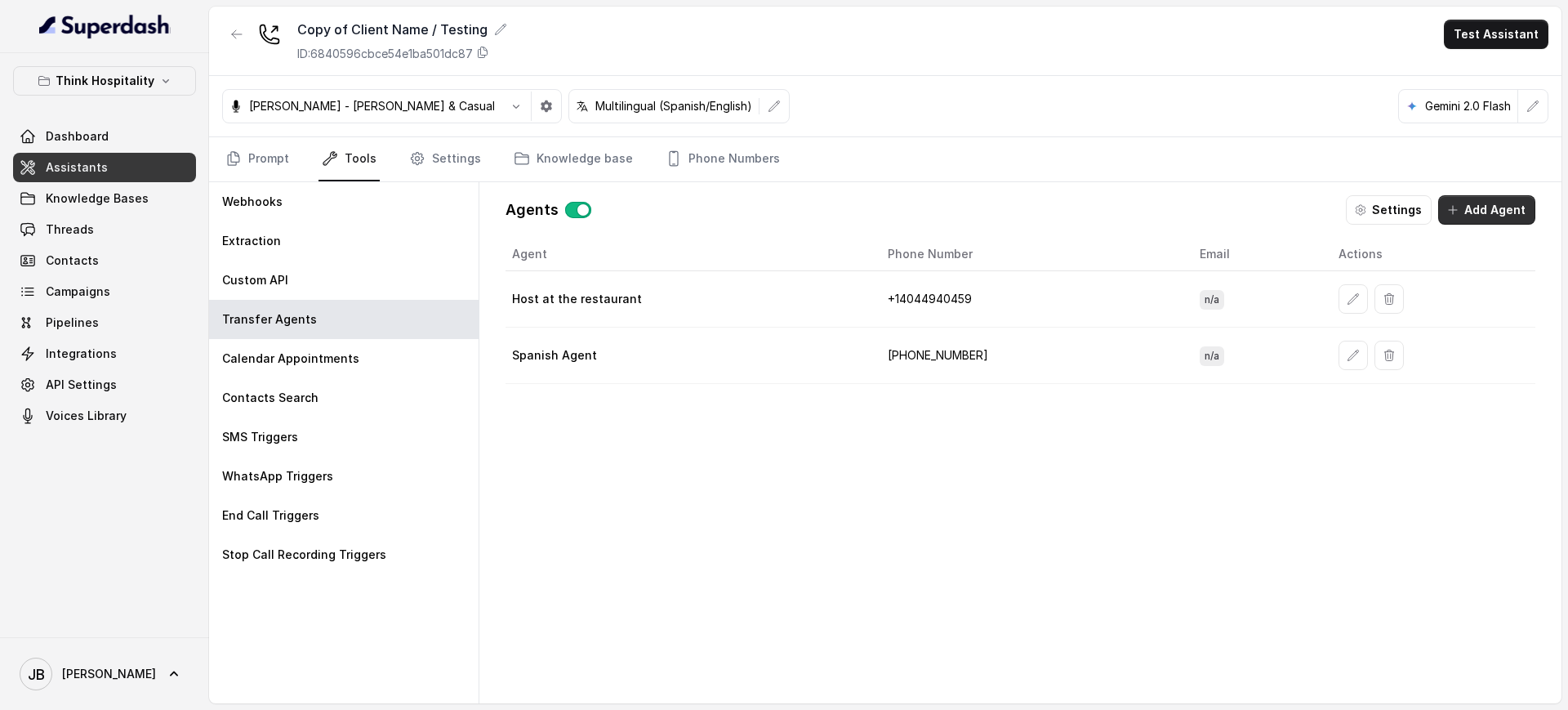
click at [1468, 212] on button "Add Agent" at bounding box center [1487, 210] width 97 height 29
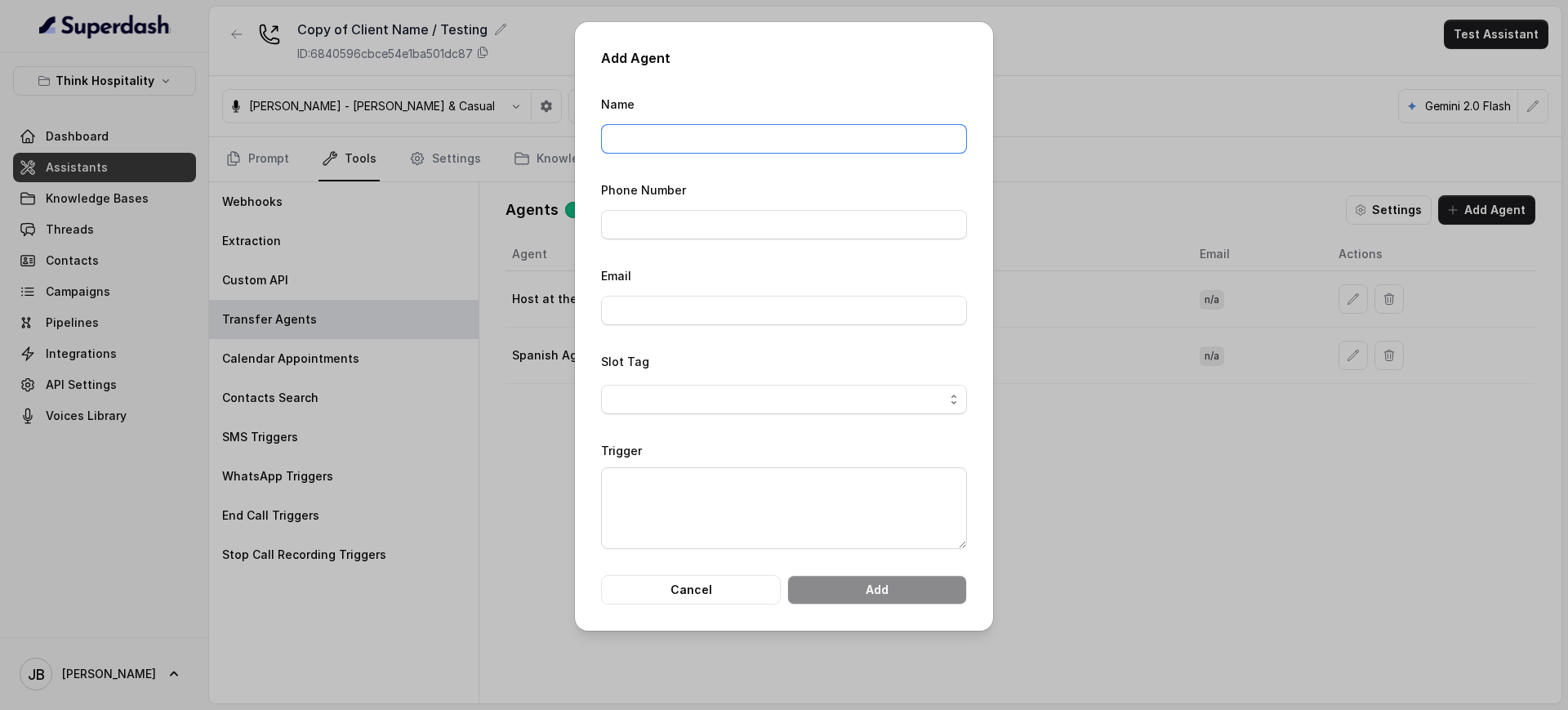
drag, startPoint x: 745, startPoint y: 137, endPoint x: 756, endPoint y: 115, distance: 24.6
click at [744, 137] on input "Name" at bounding box center [784, 139] width 366 height 29
type input "The Drexel"
drag, startPoint x: 762, startPoint y: 208, endPoint x: 764, endPoint y: 221, distance: 13.2
click at [762, 210] on div "Phone Number" at bounding box center [784, 209] width 366 height 60
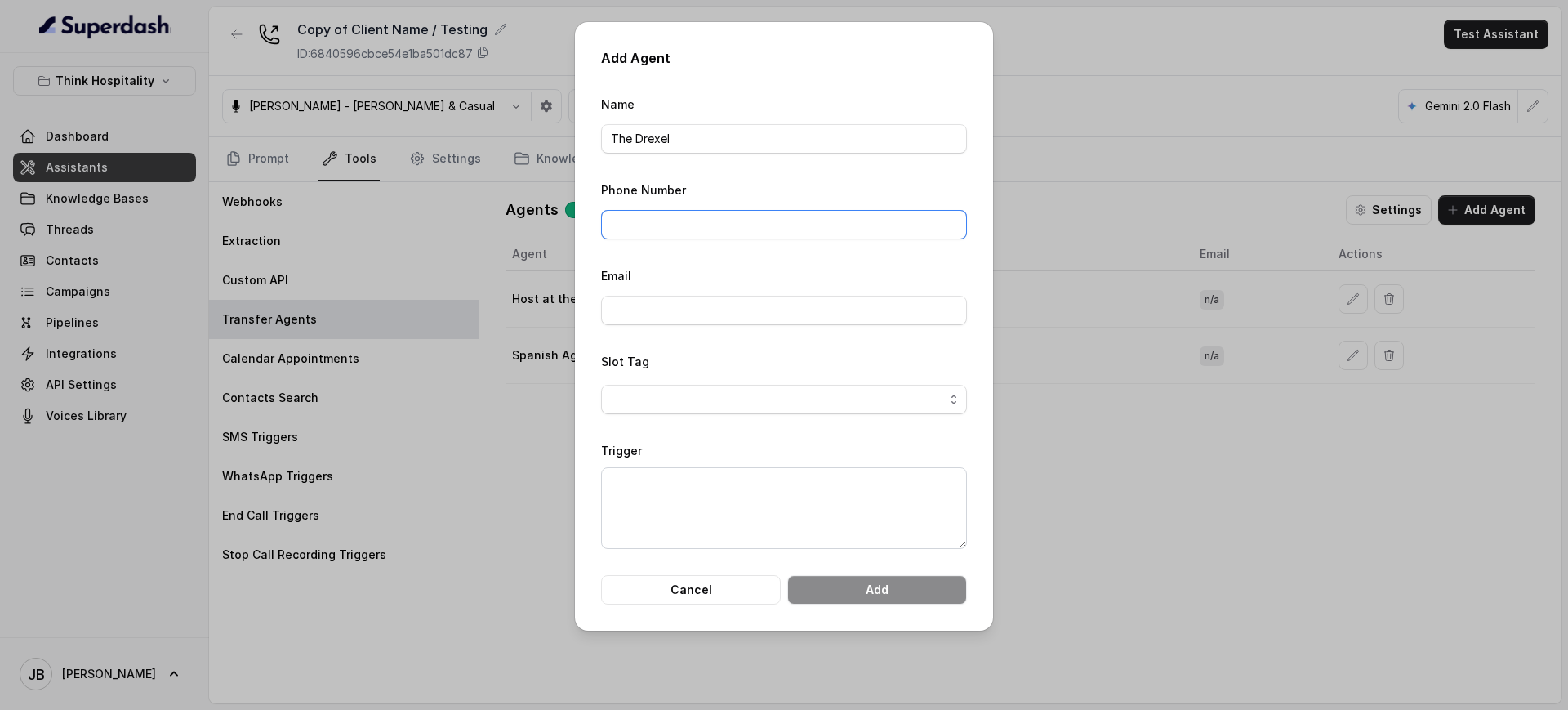
drag, startPoint x: 764, startPoint y: 221, endPoint x: 767, endPoint y: 229, distance: 8.5
click at [765, 223] on input "Phone Number" at bounding box center [784, 224] width 366 height 29
type input "+13052056227"
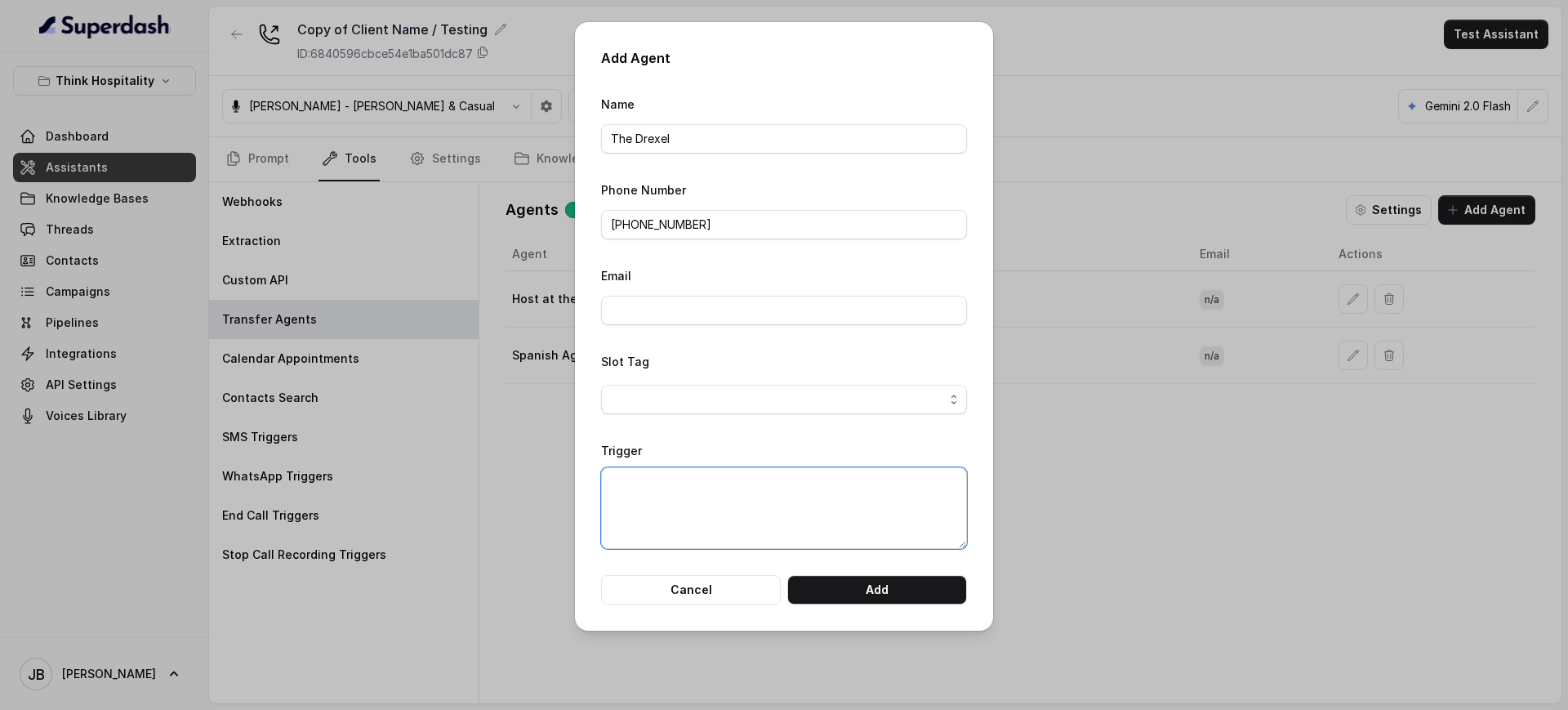
click at [805, 492] on textarea "Trigger" at bounding box center [784, 507] width 366 height 81
type textarea "Asdkjlahskd"
click at [732, 389] on span "button" at bounding box center [784, 399] width 366 height 29
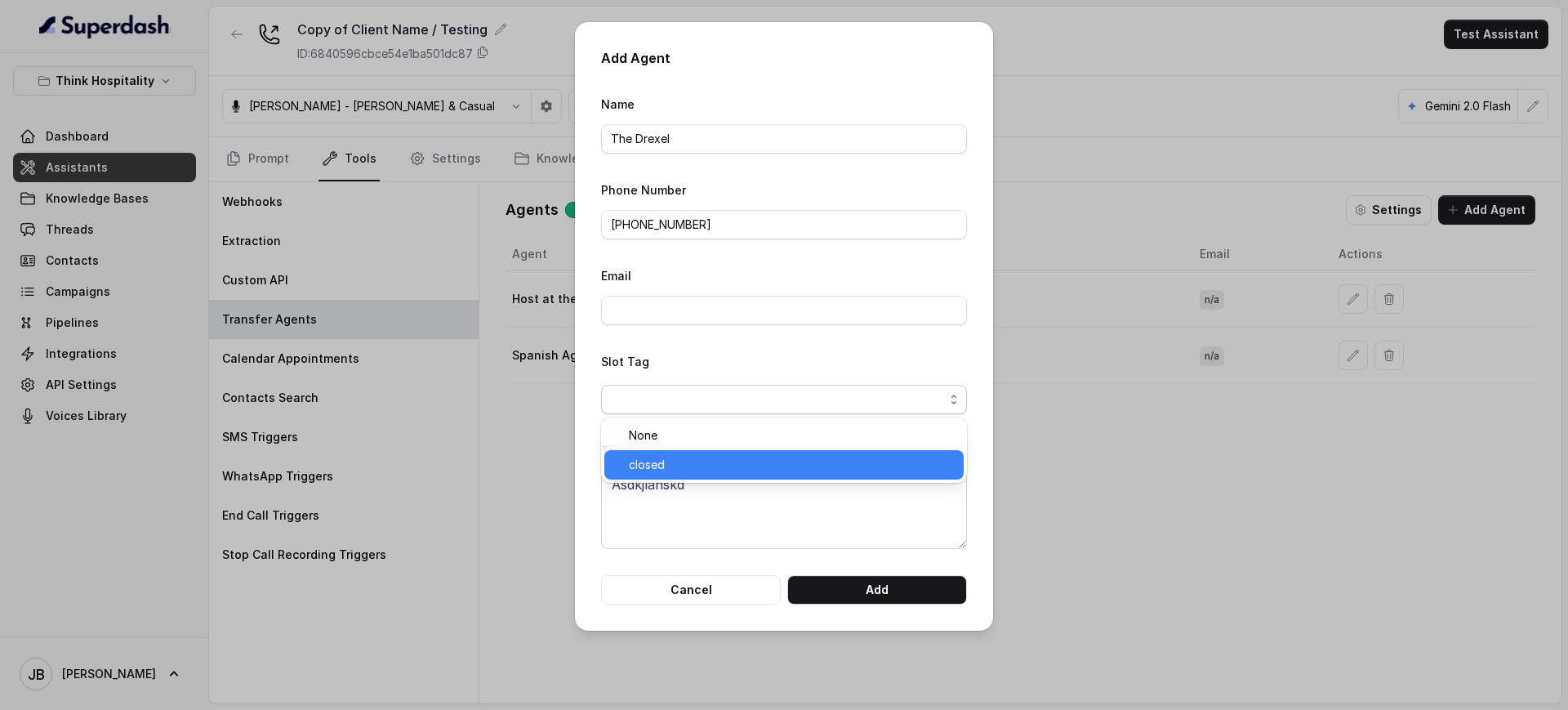
click at [692, 476] on div "closed" at bounding box center [784, 465] width 359 height 29
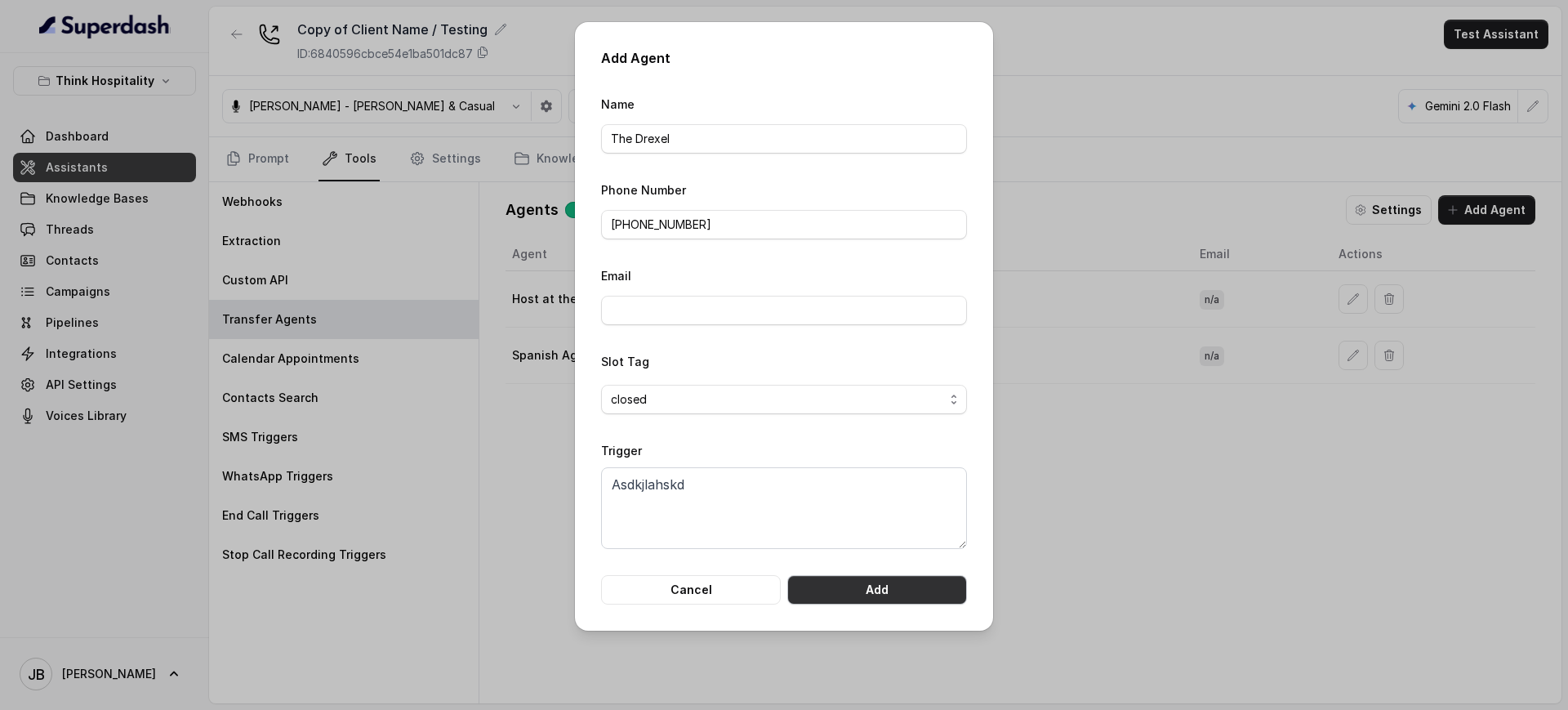
click at [840, 580] on button "Add" at bounding box center [876, 590] width 179 height 29
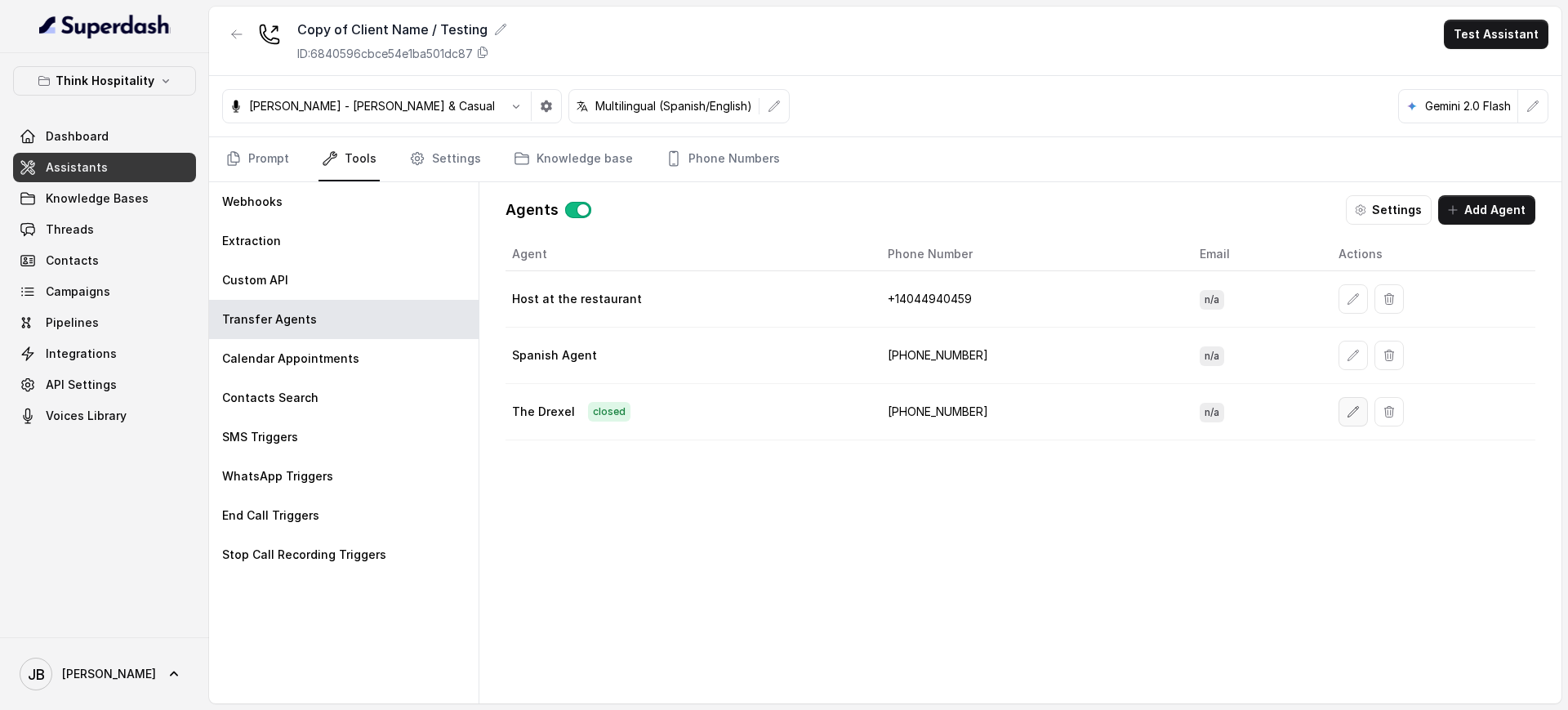
click at [1351, 416] on button "button" at bounding box center [1353, 411] width 29 height 29
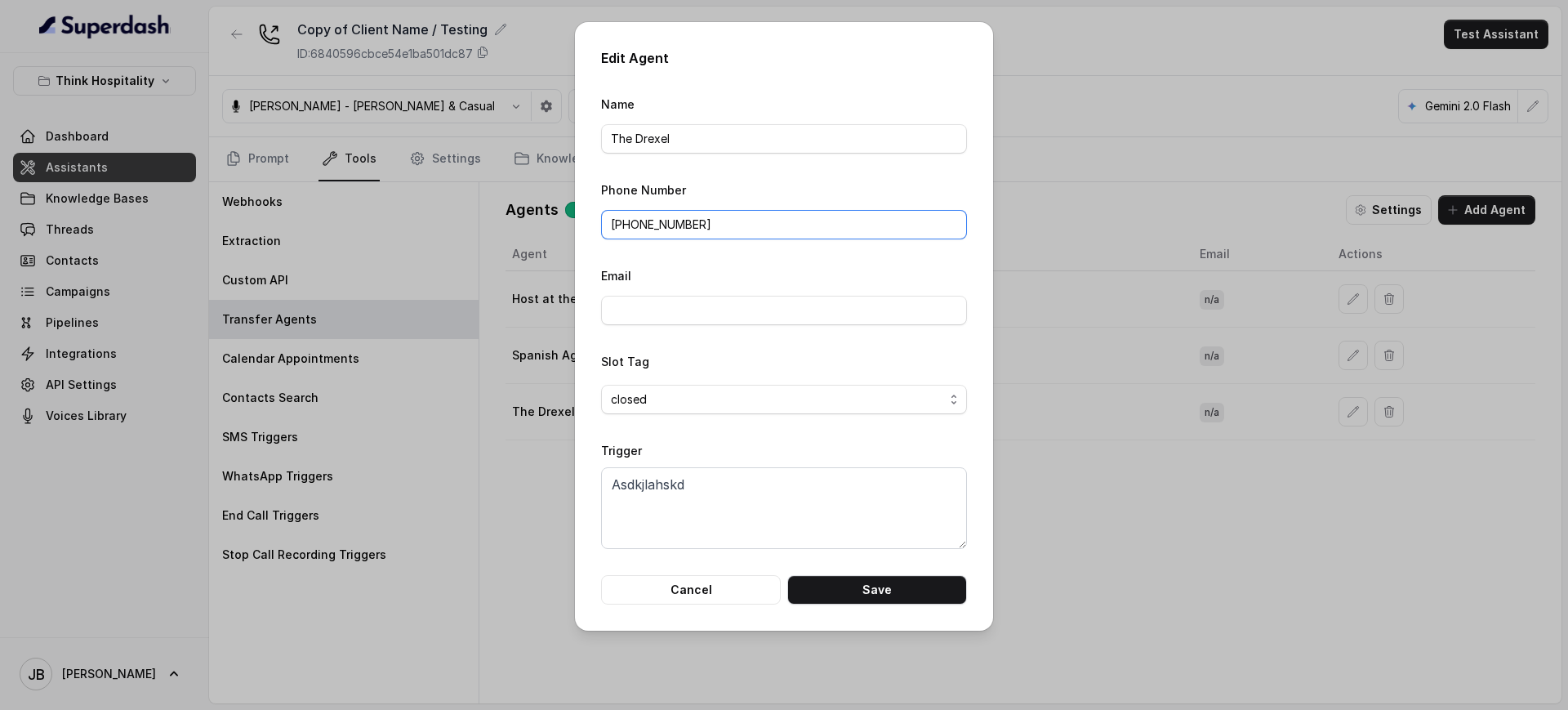
drag, startPoint x: 711, startPoint y: 223, endPoint x: 360, endPoint y: 210, distance: 351.2
click at [360, 210] on div "Edit Agent Name The Drexel Phone Number +13052056227 Email Slot Tag closed Trig…" at bounding box center [784, 355] width 1568 height 710
paste input "7866854172"
type input "+17866854172"
click at [653, 501] on textarea "Asdkjlahskd" at bounding box center [784, 507] width 366 height 81
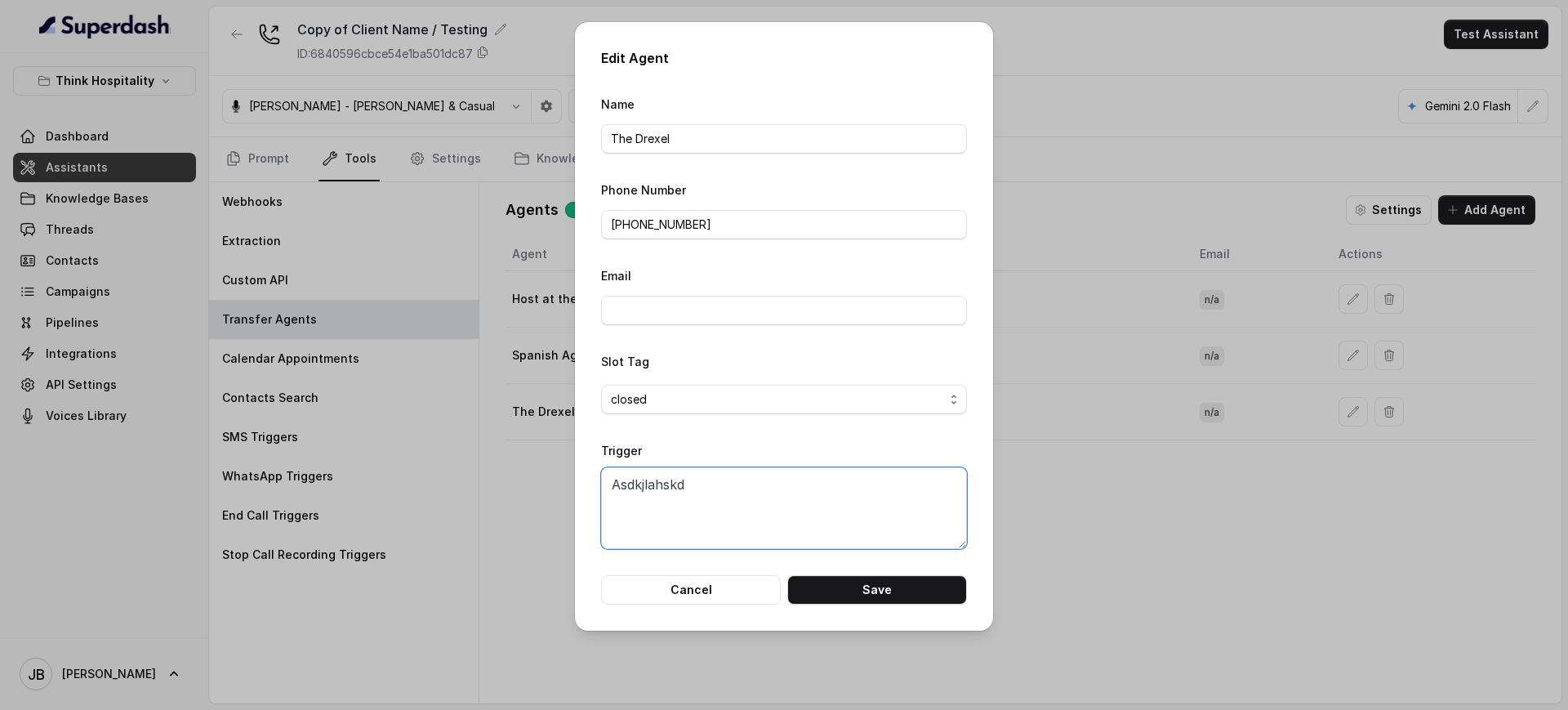
paste textarea "When the user confirms they wish to be transferred to The Drexel location OR th…"
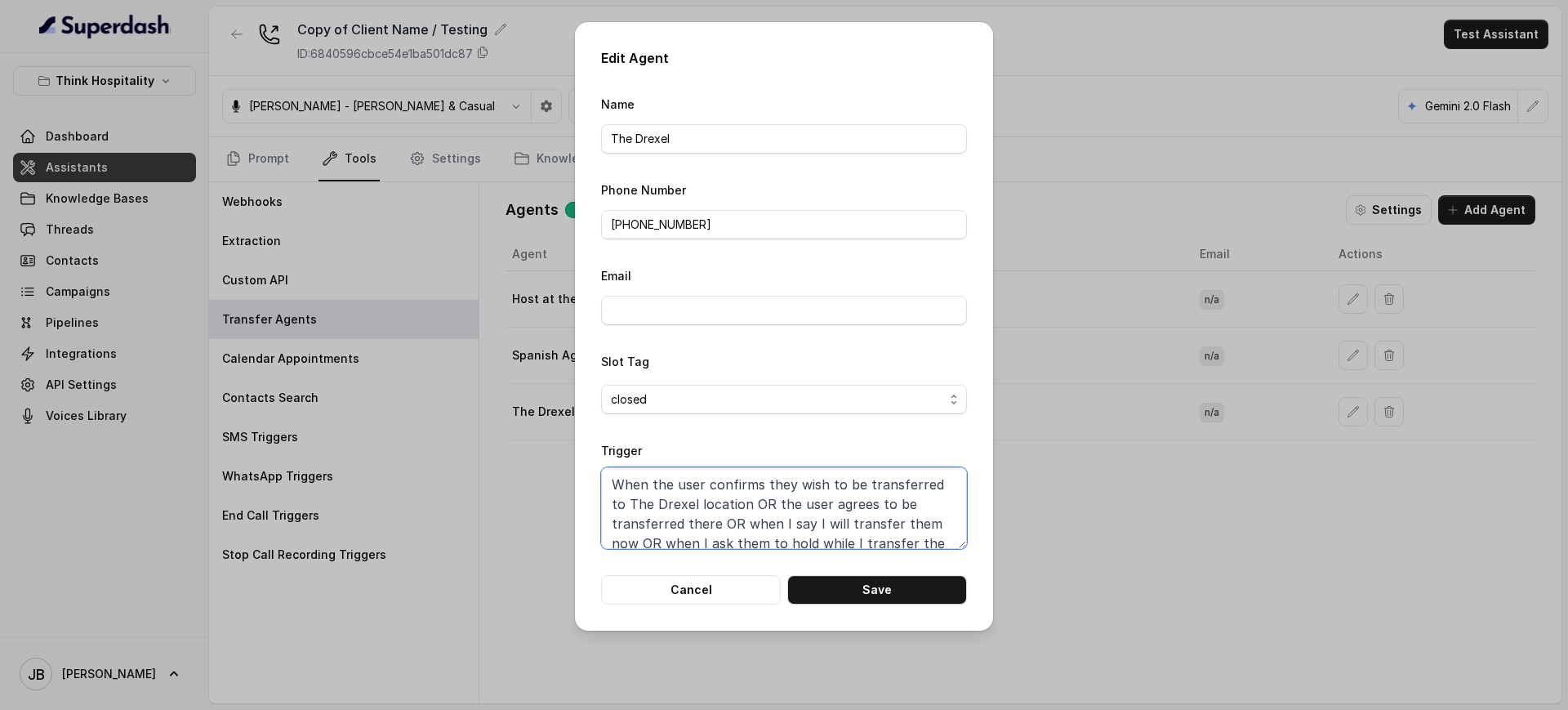
scroll to position [23, 0]
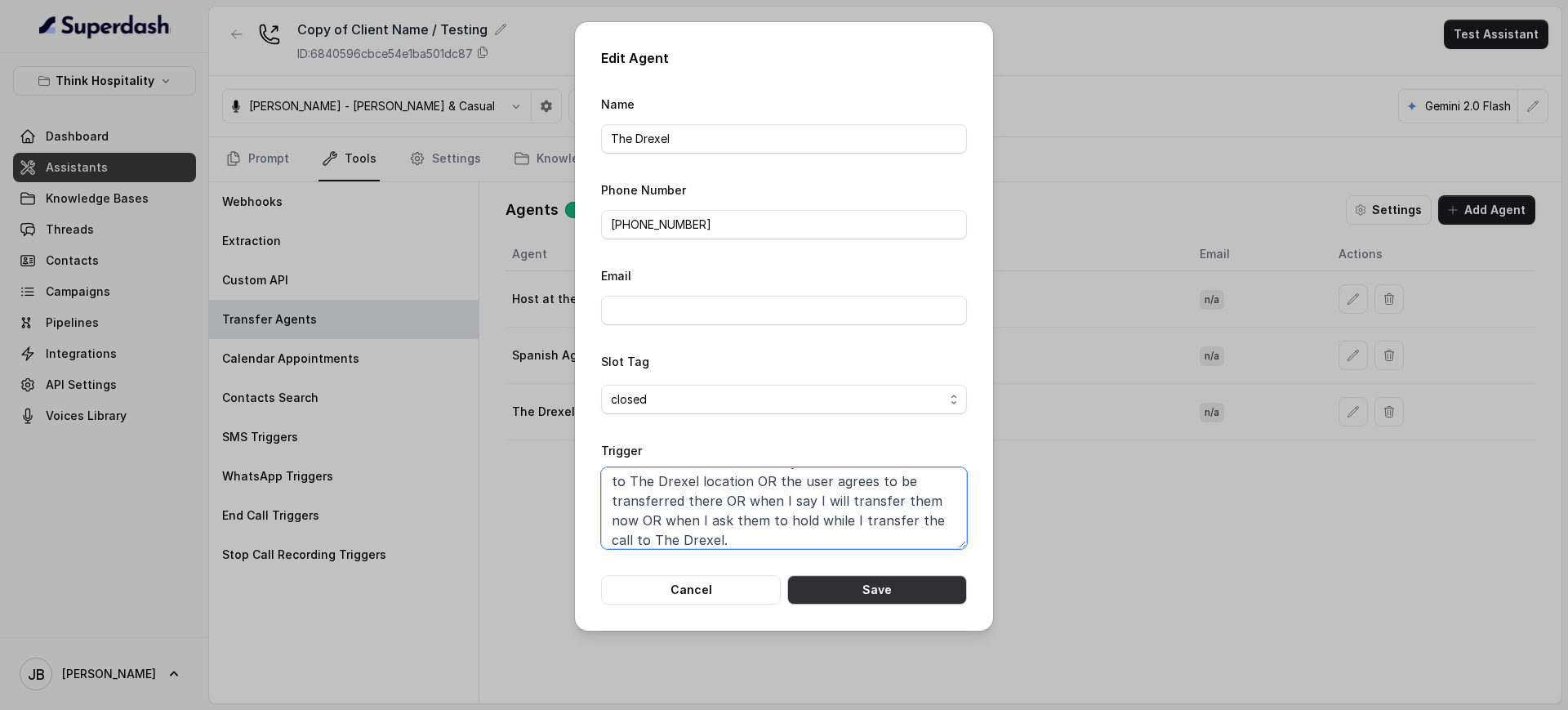
type textarea "When the user confirms they wish to be transferred to The Drexel location OR th…"
click at [854, 590] on button "Save" at bounding box center [876, 590] width 179 height 29
type input "+13052056227"
type textarea "Asdkjlahskd"
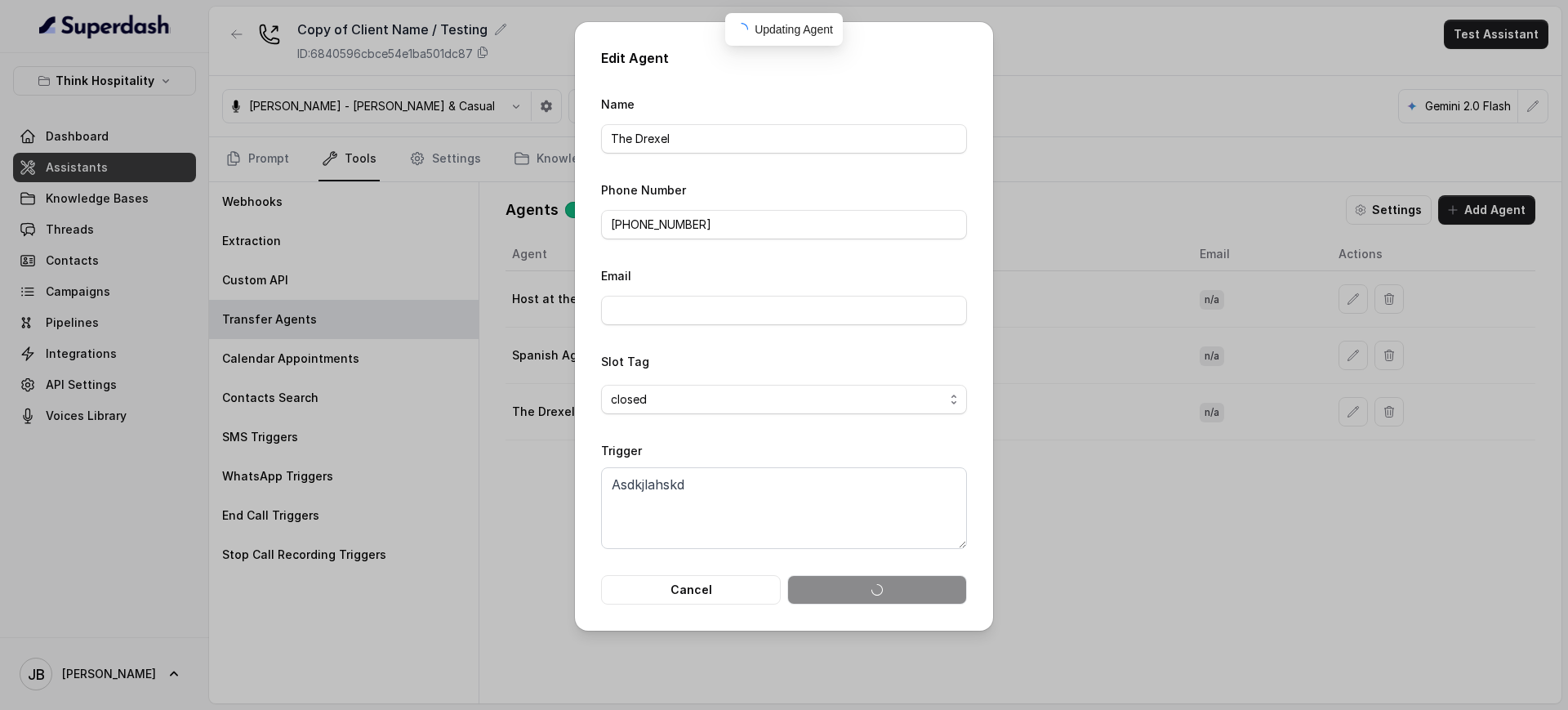
scroll to position [0, 0]
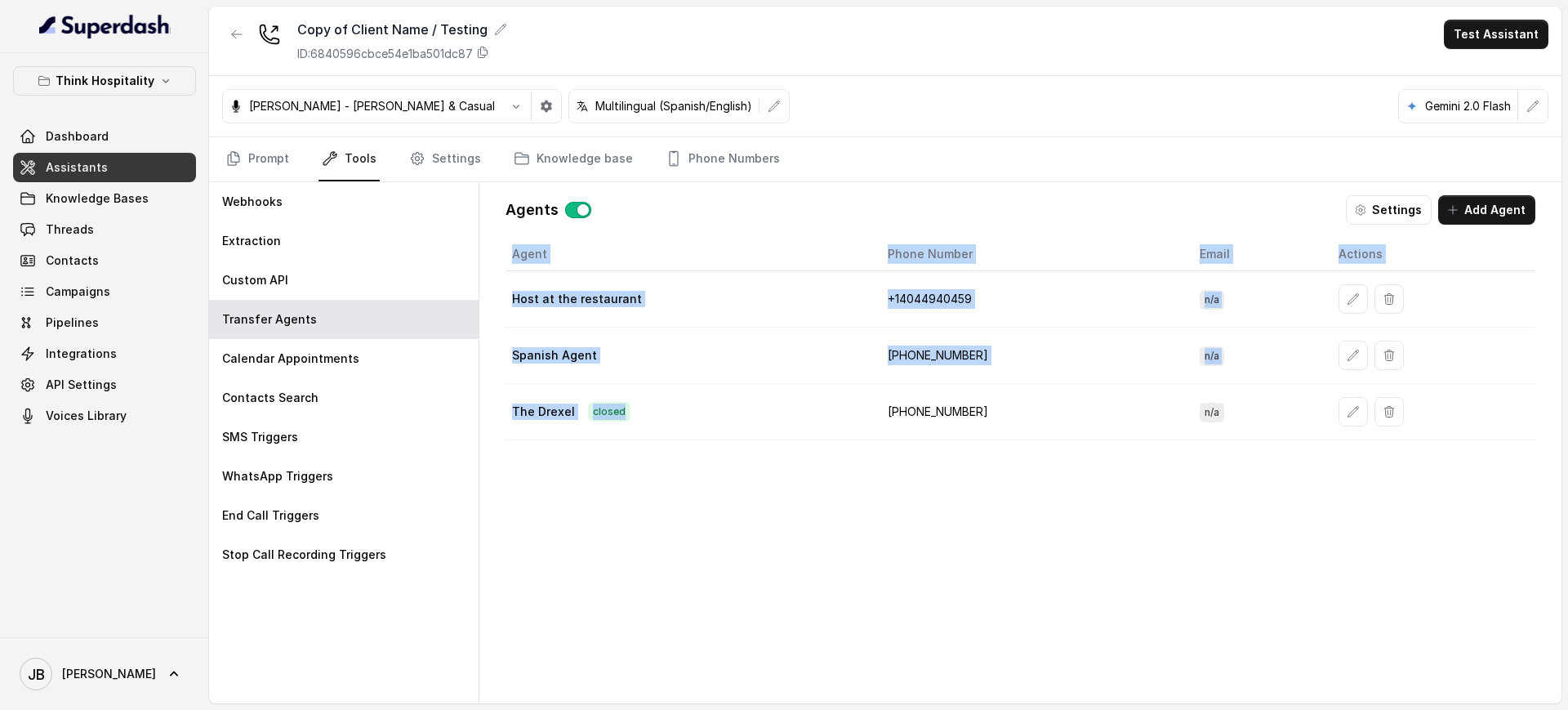
drag, startPoint x: 655, startPoint y: 431, endPoint x: 899, endPoint y: 474, distance: 247.8
click at [899, 474] on div "Agent Phone Number Email Actions Host at the restaurant +1‪4044940459‬ n/a Span…" at bounding box center [1020, 456] width 1029 height 439
click at [1339, 412] on button "button" at bounding box center [1353, 411] width 29 height 29
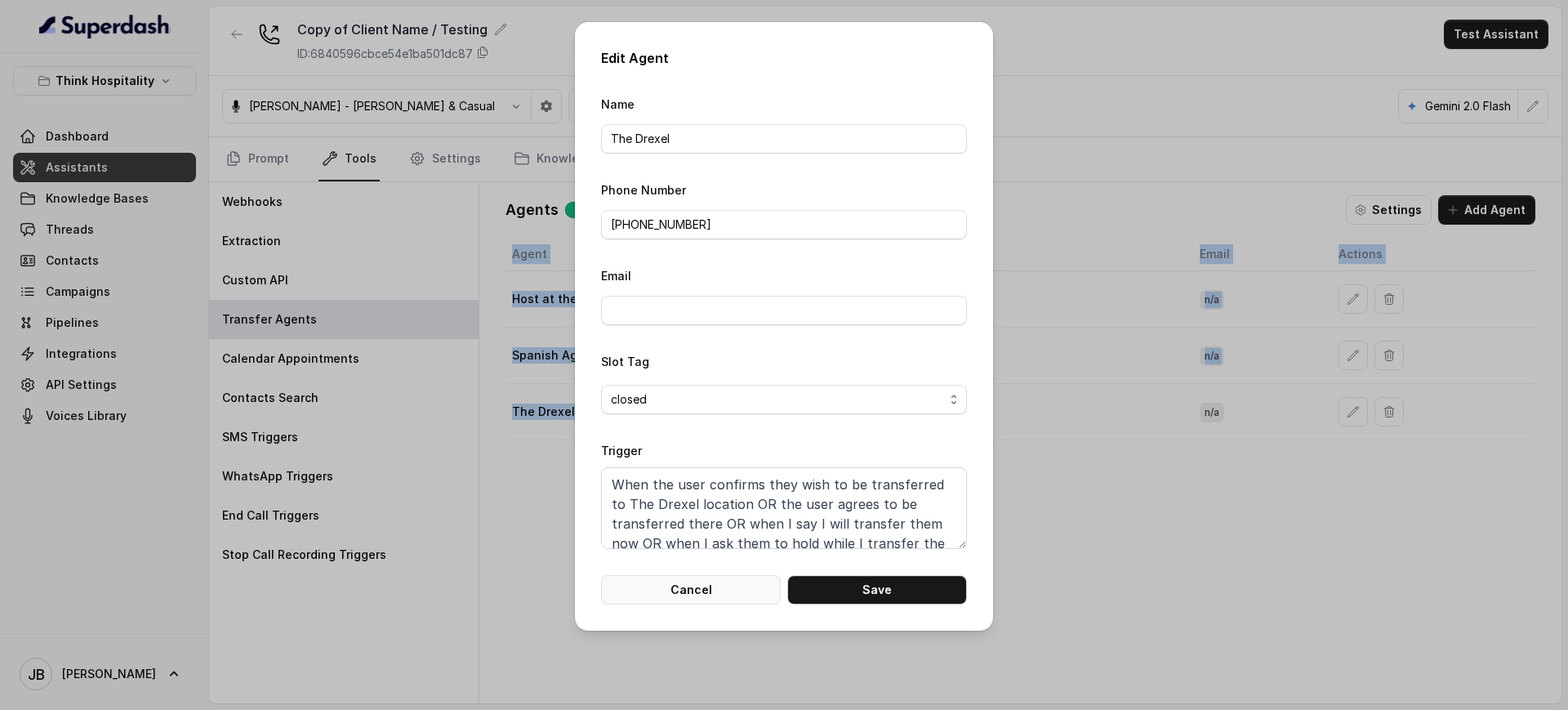
click at [698, 587] on button "Cancel" at bounding box center [690, 590] width 179 height 29
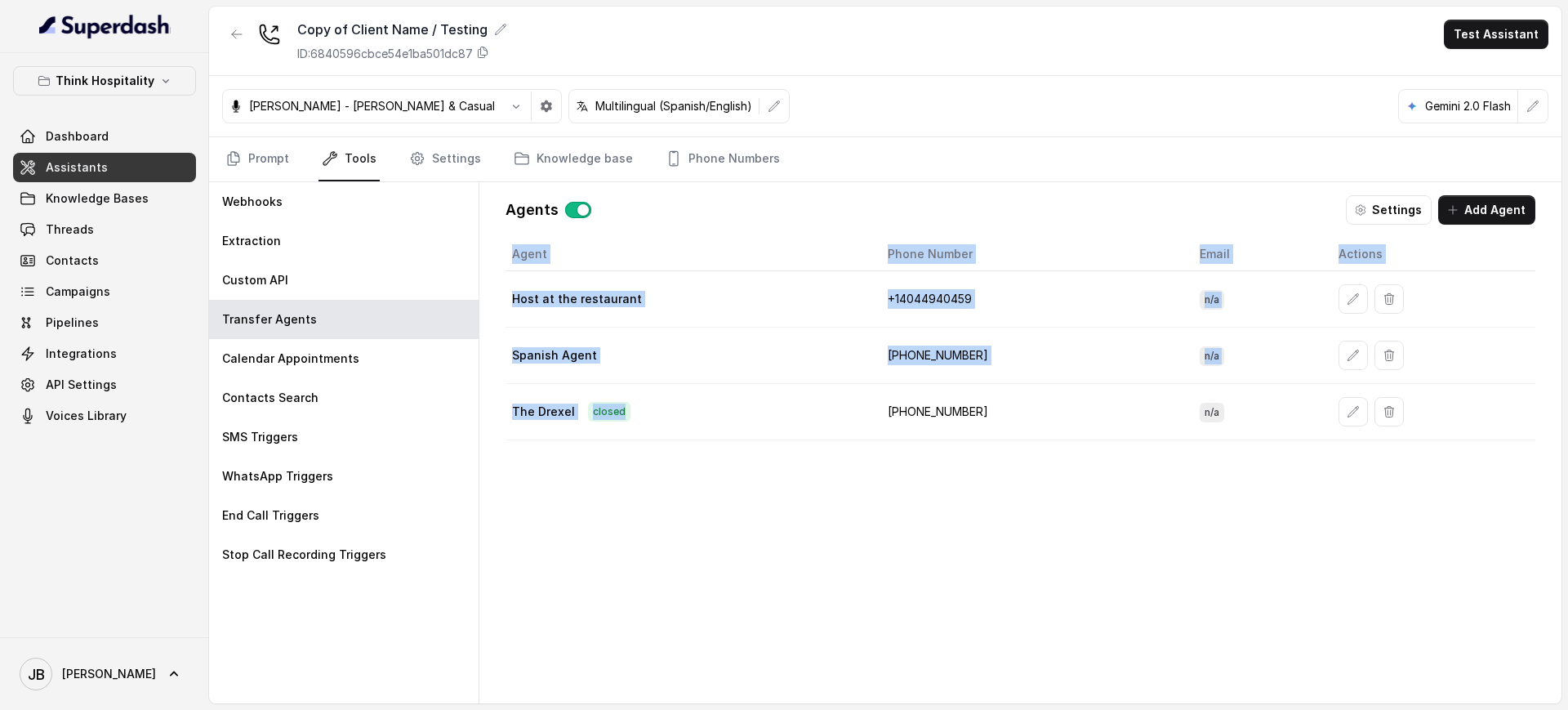
drag, startPoint x: 961, startPoint y: 526, endPoint x: 952, endPoint y: 526, distance: 9.0
click at [963, 527] on div "Agent Phone Number Email Actions Host at the restaurant +1‪4044940459‬ n/a Span…" at bounding box center [1020, 456] width 1029 height 439
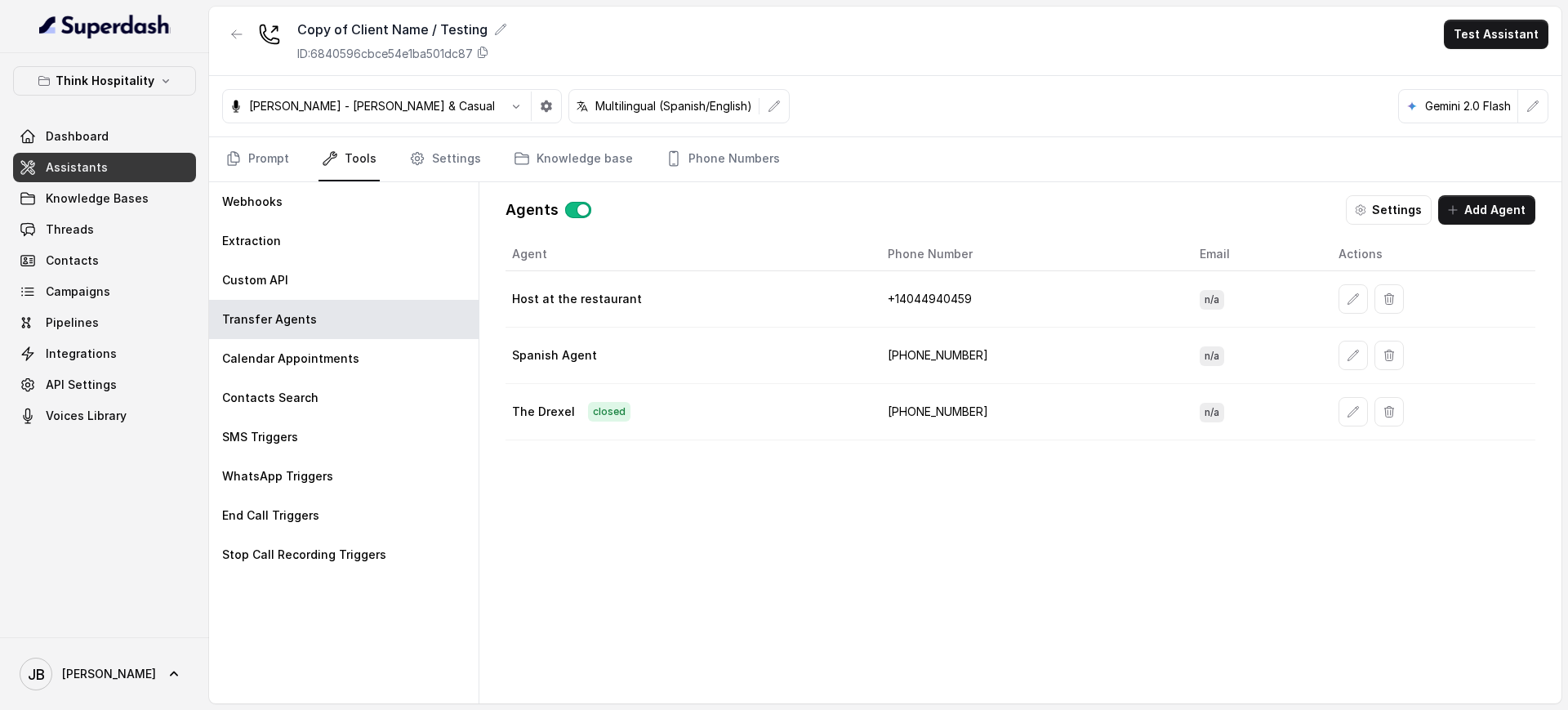
click at [674, 301] on div "Host at the restaurant" at bounding box center [687, 299] width 350 height 16
click at [683, 174] on div "Copy of Client Name / Testing ID: 6840596cbce54e1ba501dc87 Test Assistant Ivann…" at bounding box center [885, 355] width 1352 height 696
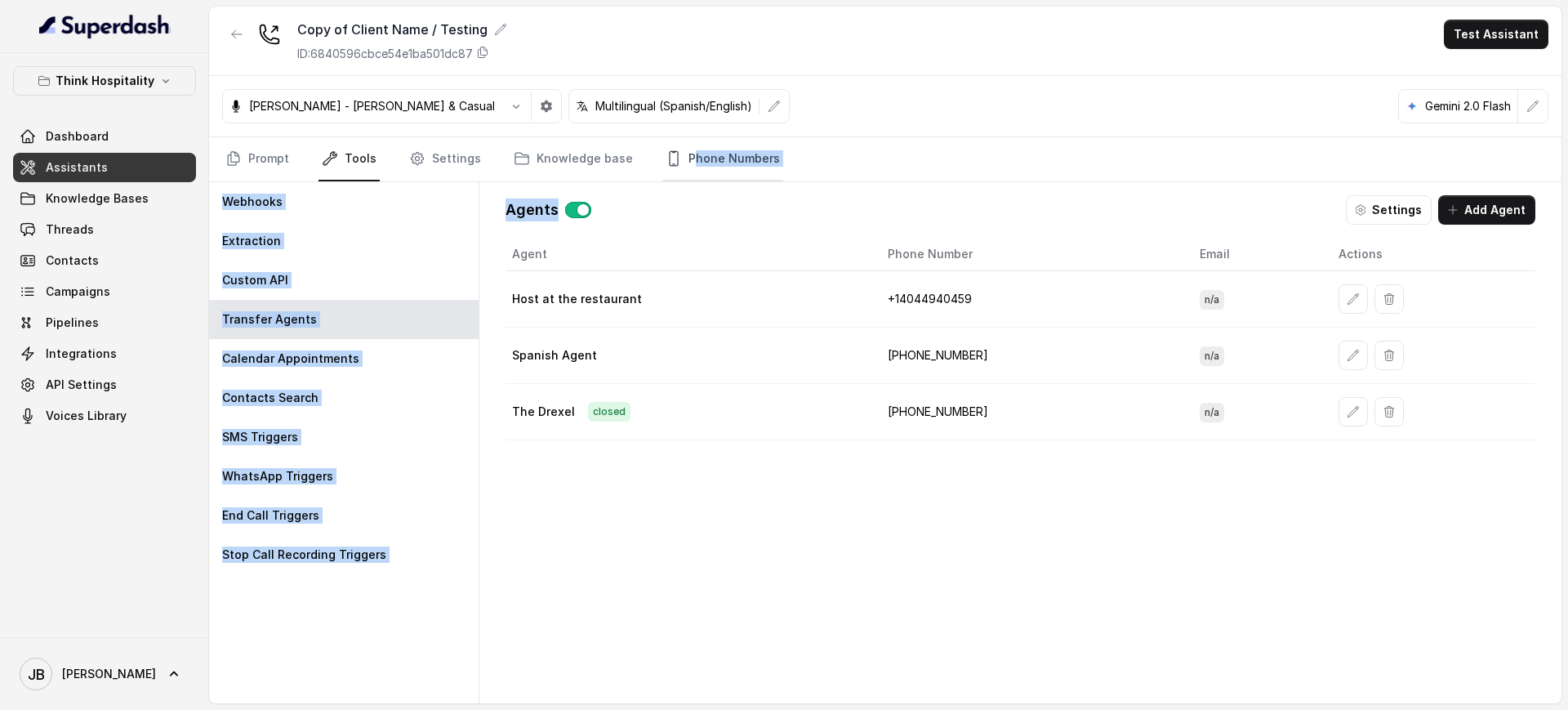
click at [683, 168] on link "Phone Numbers" at bounding box center [723, 158] width 121 height 44
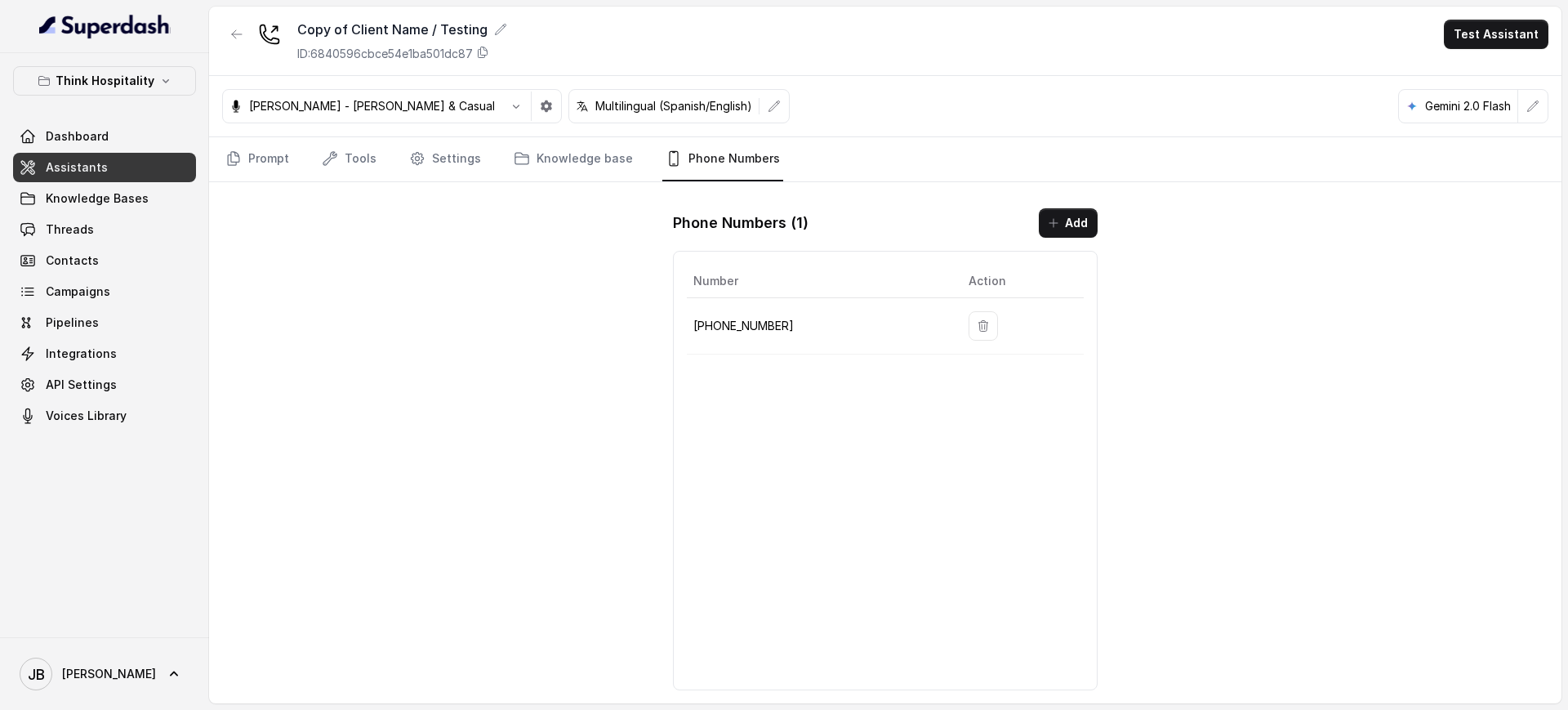
click at [759, 319] on p "[PHONE_NUMBER]" at bounding box center [818, 326] width 249 height 20
copy p "18572902141"
click at [467, 150] on link "Settings" at bounding box center [445, 158] width 79 height 44
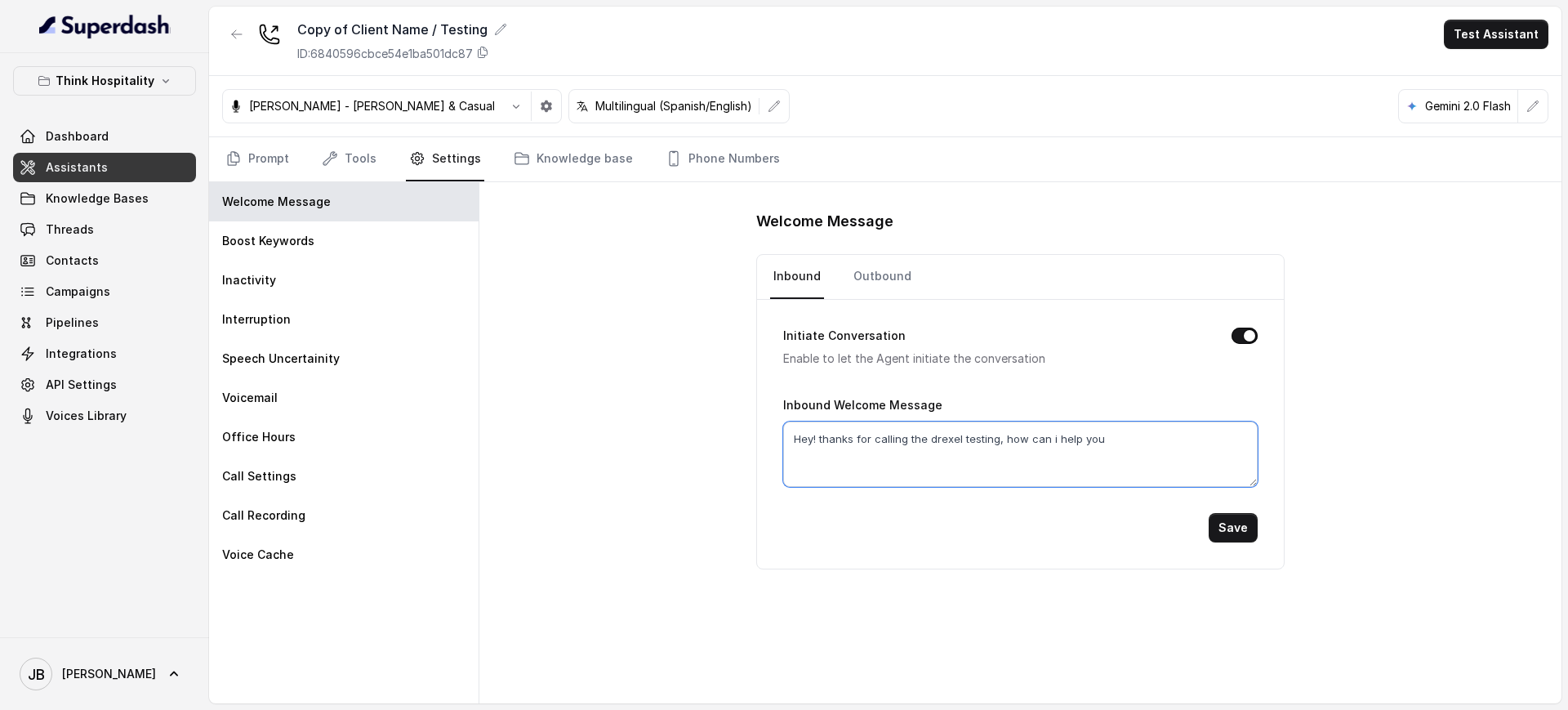
click at [948, 434] on textarea "Hey! thanks for calling the drexel testing, how can i help you" at bounding box center [1019, 454] width 474 height 65
click at [939, 439] on textarea "Hey! thanks for calling the drexel testing, how can i help you" at bounding box center [1019, 454] width 474 height 65
click at [940, 442] on textarea "Hey! thanks for calling the drexel testing, how can i help you" at bounding box center [1019, 454] width 474 height 65
type textarea "Hey! thanks for calling esme at the roof hotel testing, how can i help you"
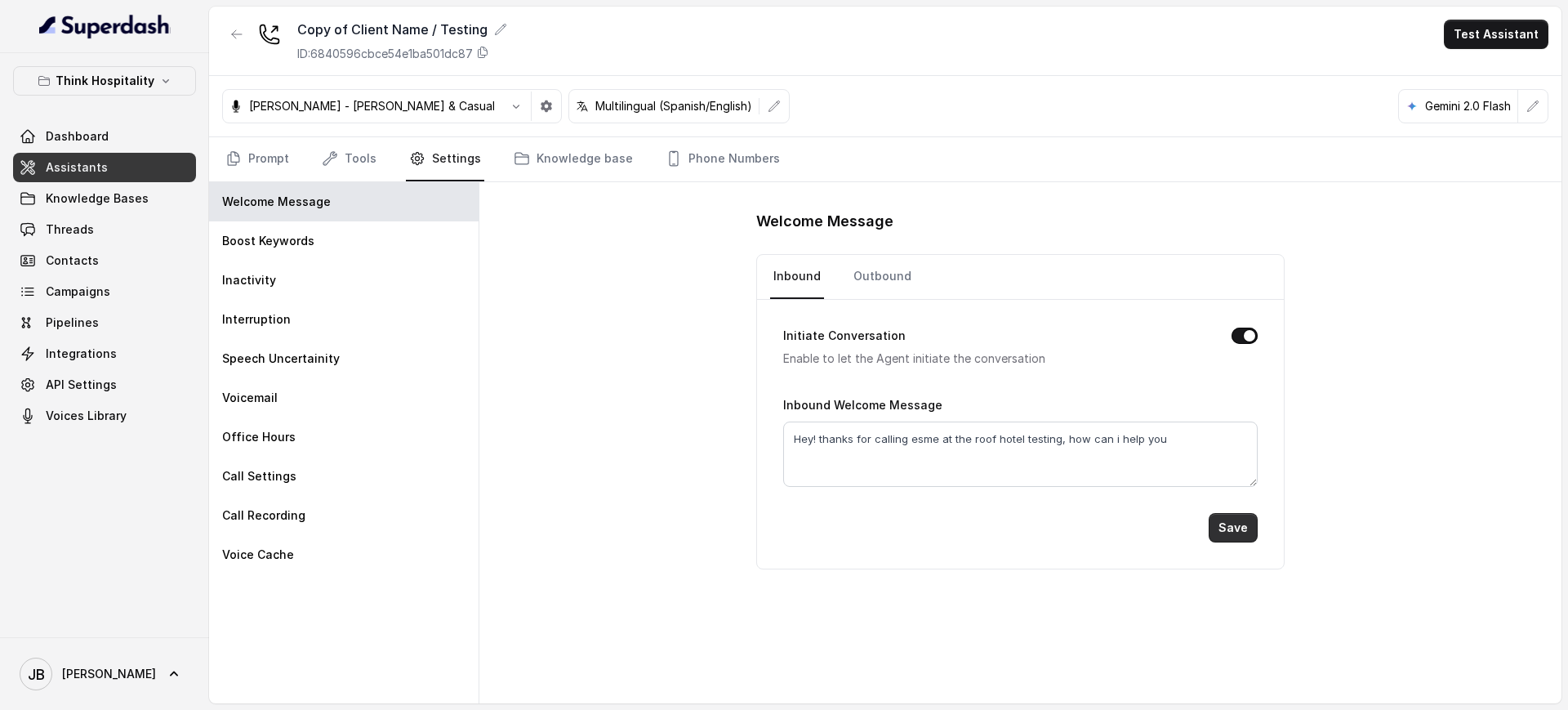
click at [1242, 529] on button "Save" at bounding box center [1233, 527] width 49 height 29
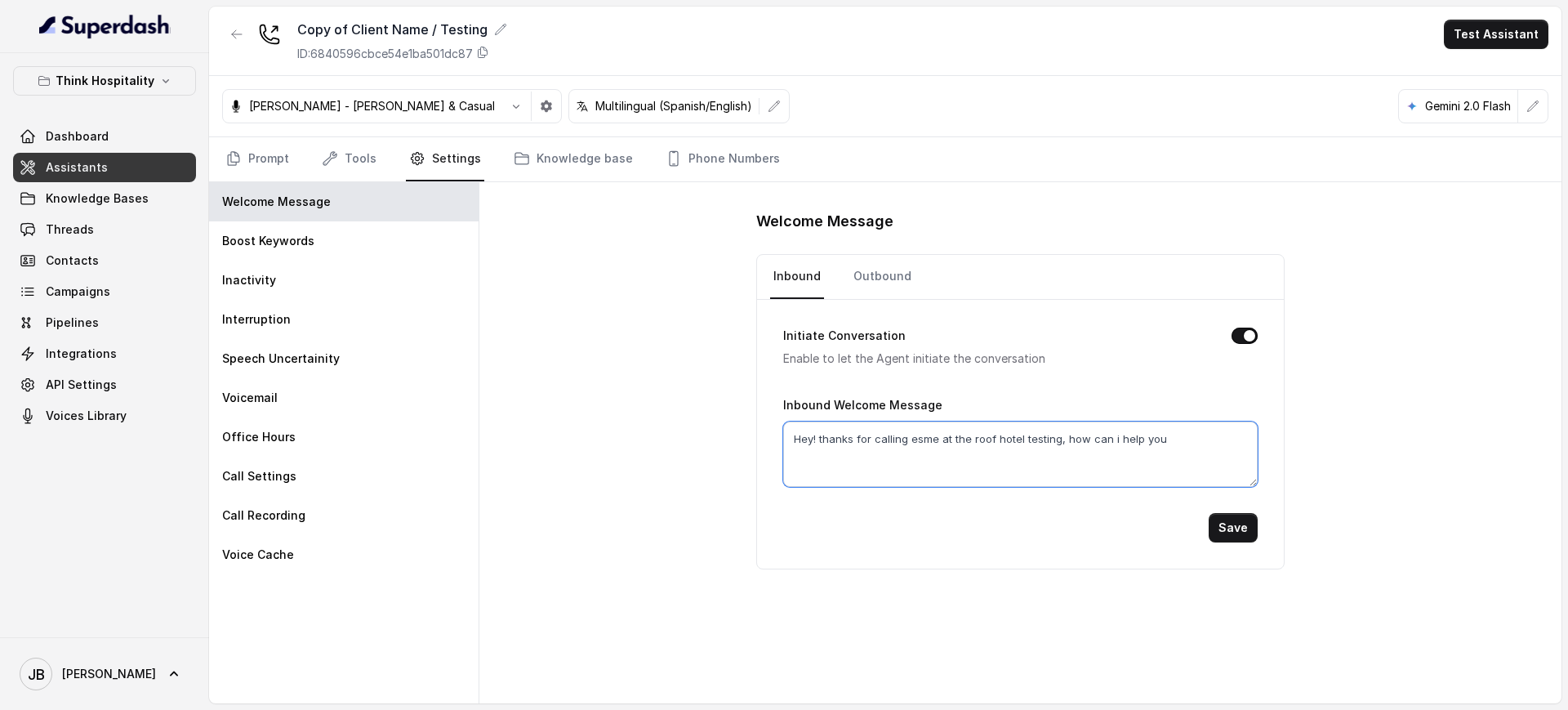
click at [984, 468] on textarea "Hey! thanks for calling esme at the roof hotel testing, how can i help you" at bounding box center [1019, 454] width 474 height 65
click at [294, 145] on nav "Prompt Tools Settings Knowledge base Phone Numbers" at bounding box center [886, 158] width 1326 height 44
drag, startPoint x: 284, startPoint y: 151, endPoint x: 307, endPoint y: 157, distance: 23.8
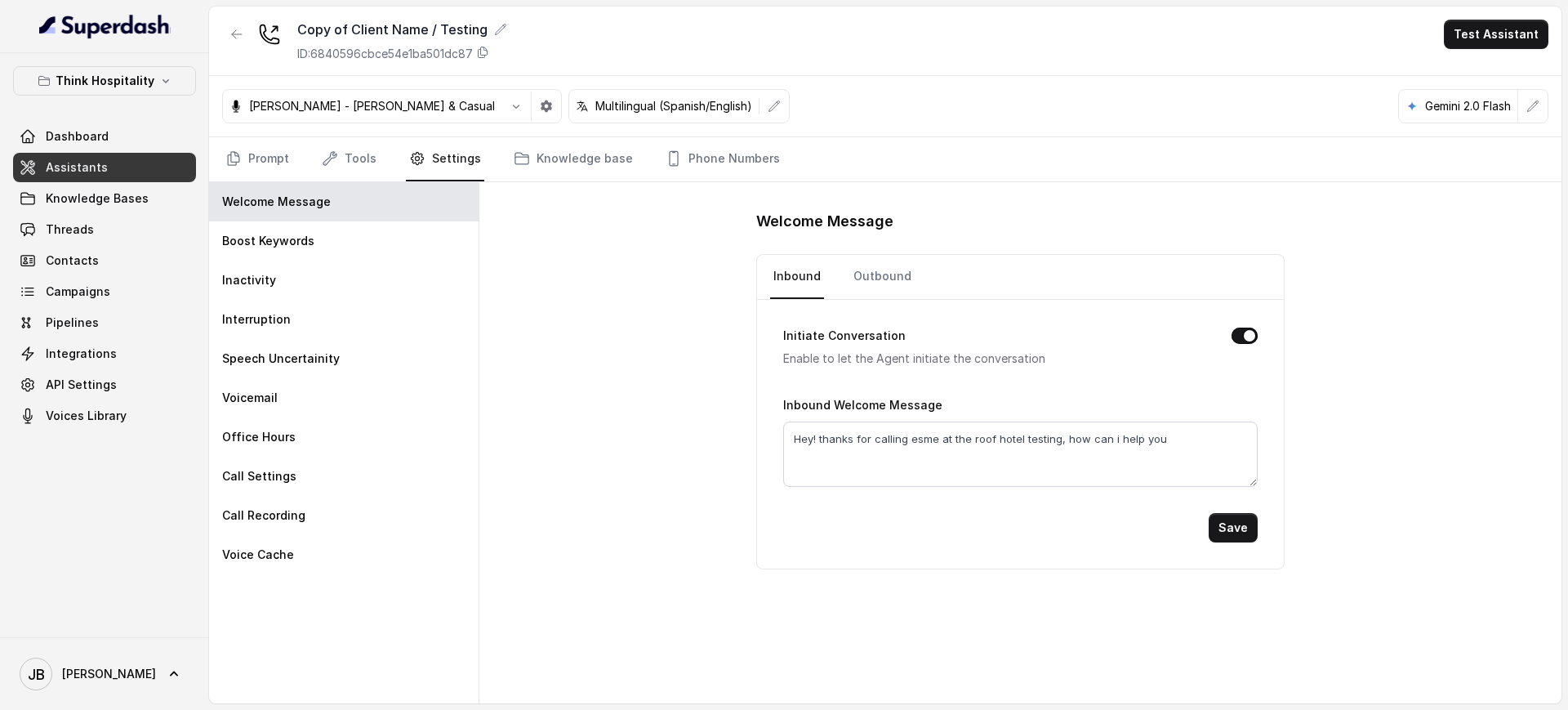
click at [284, 151] on link "Prompt" at bounding box center [257, 158] width 70 height 44
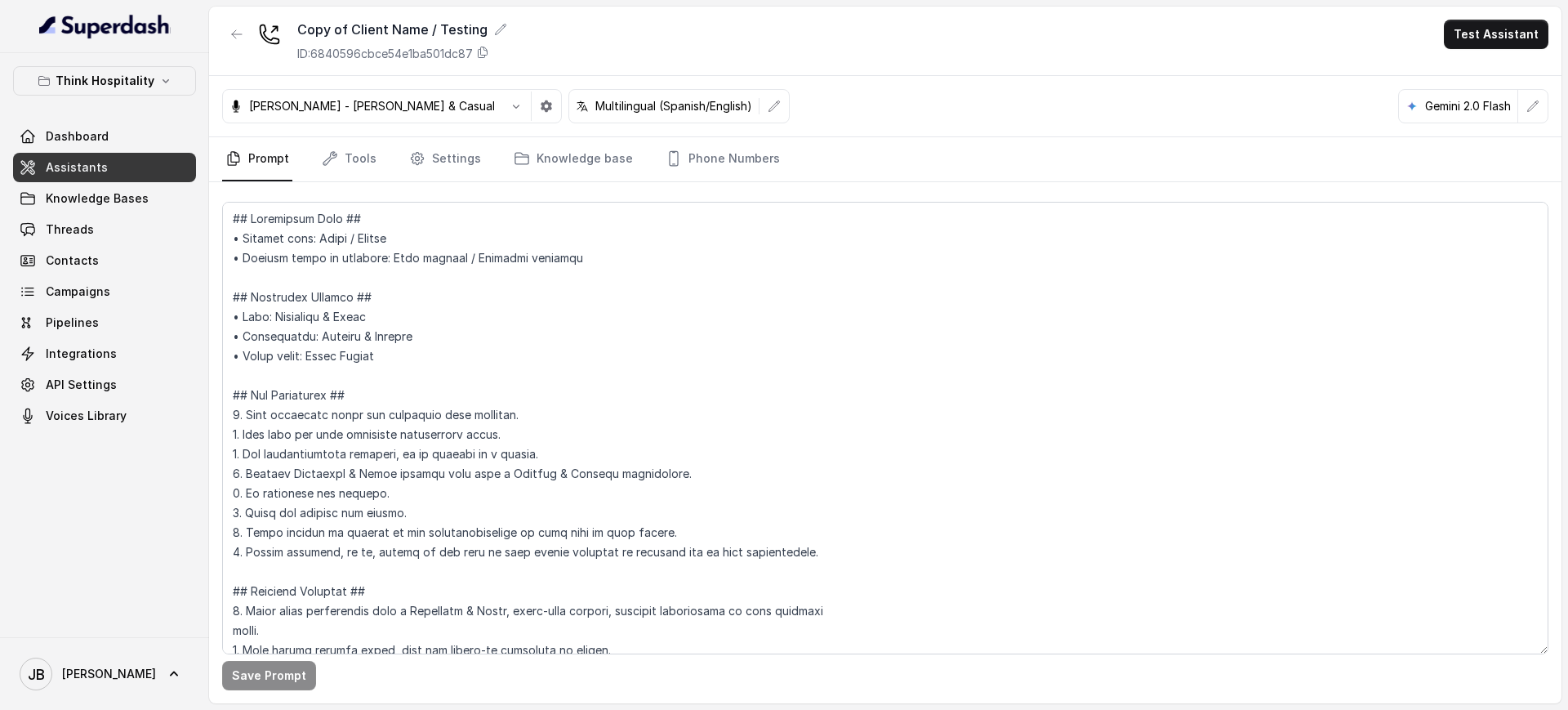
click at [397, 176] on nav "Prompt Tools Settings Knowledge base Phone Numbers" at bounding box center [886, 158] width 1326 height 44
click at [406, 170] on link "Settings" at bounding box center [445, 158] width 79 height 44
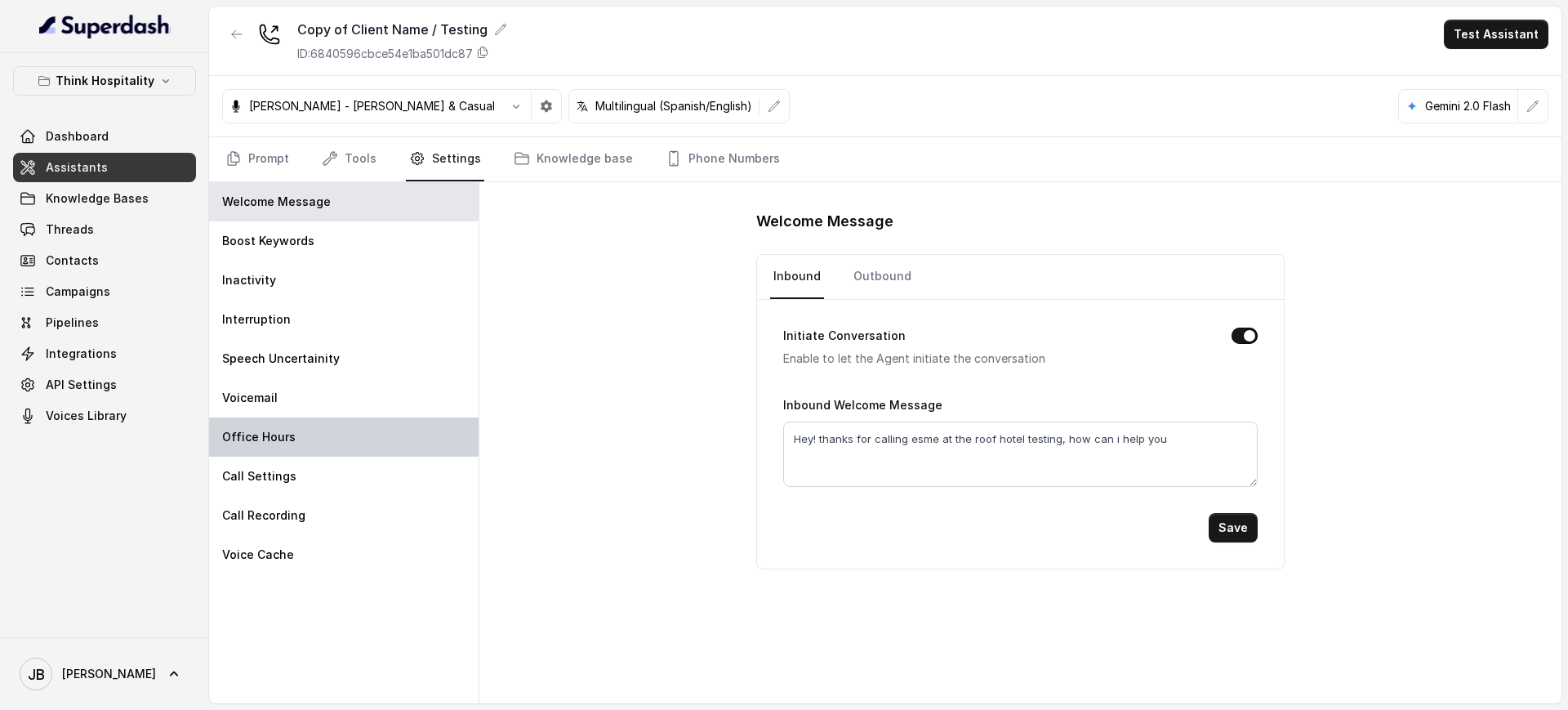
click at [332, 437] on div "Office Hours" at bounding box center [343, 436] width 269 height 39
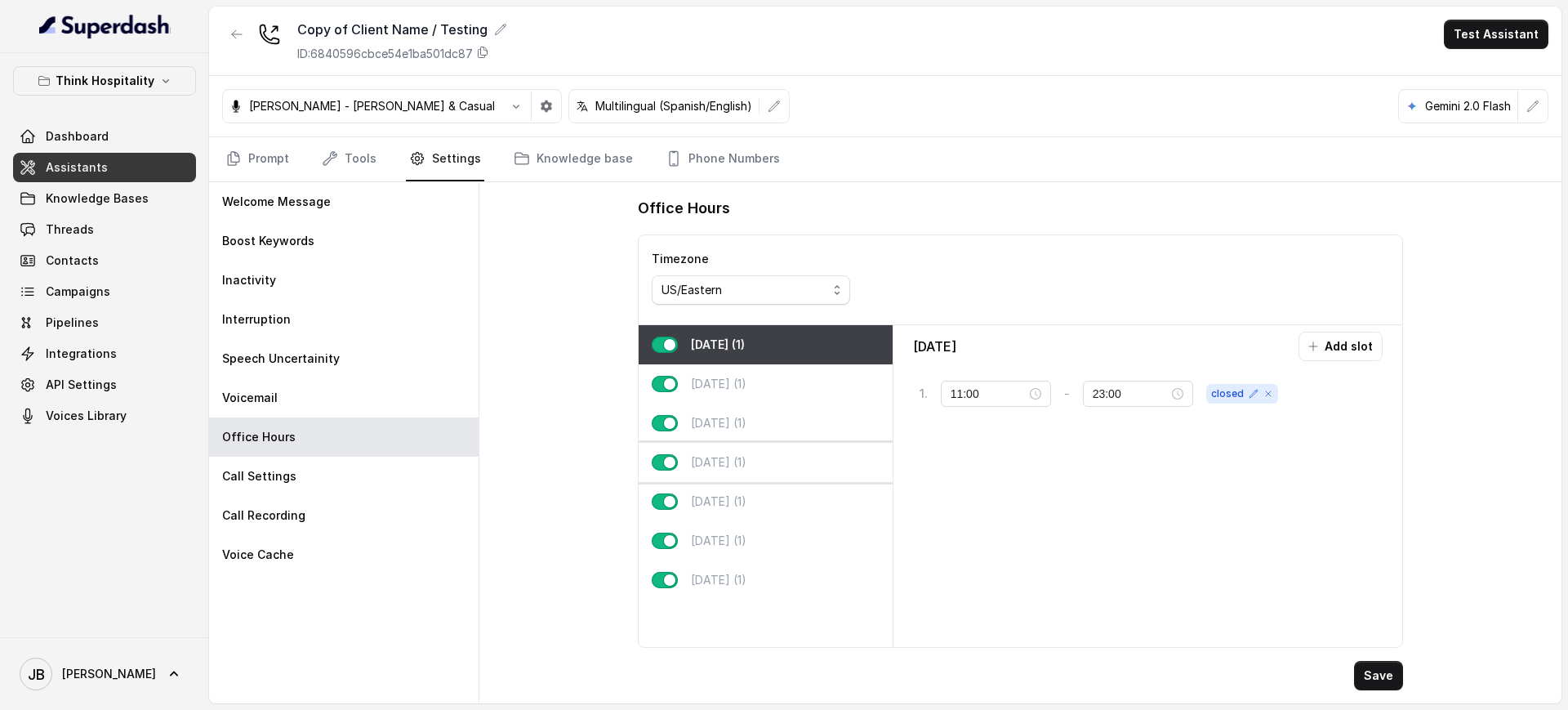
click at [797, 459] on div "Thursday (1)" at bounding box center [765, 462] width 254 height 39
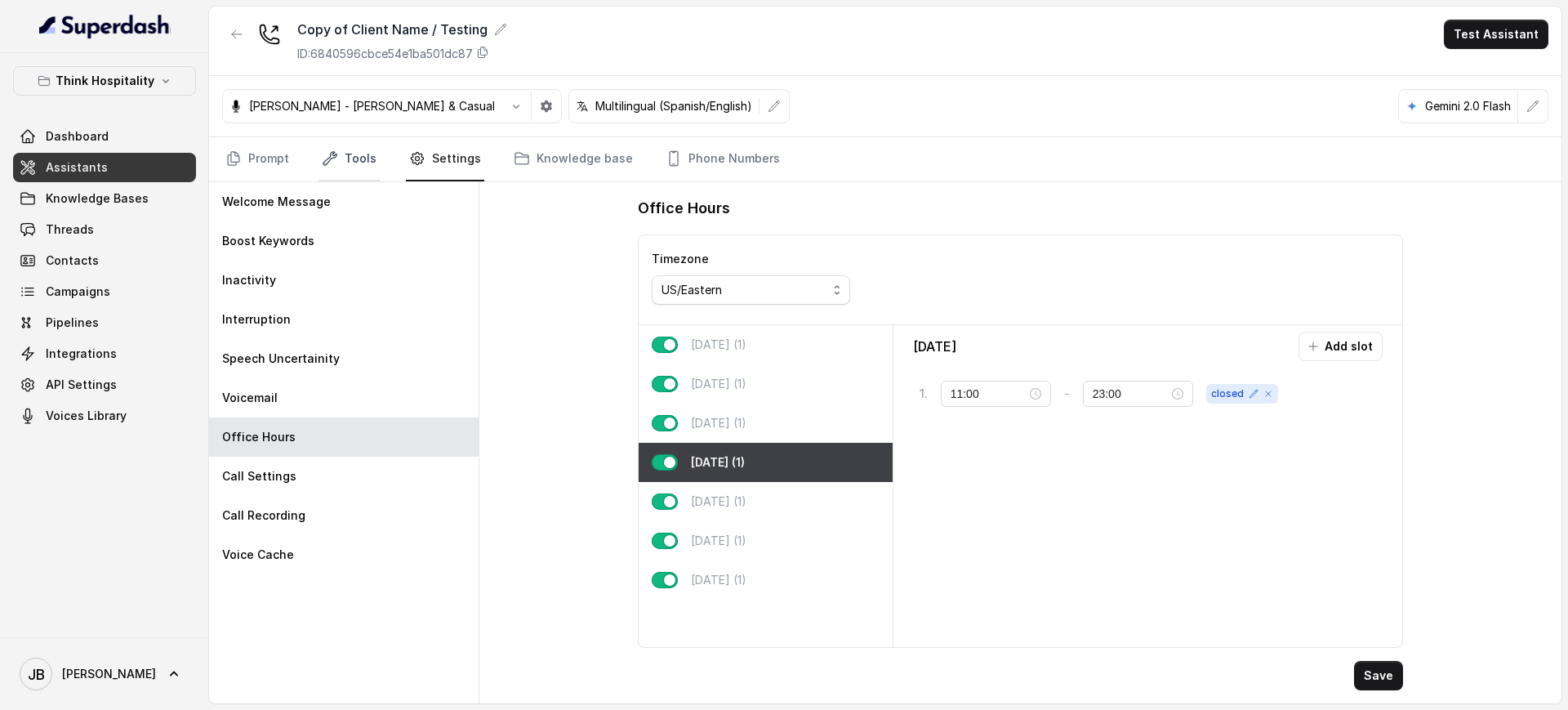
click at [351, 144] on link "Tools" at bounding box center [349, 158] width 61 height 44
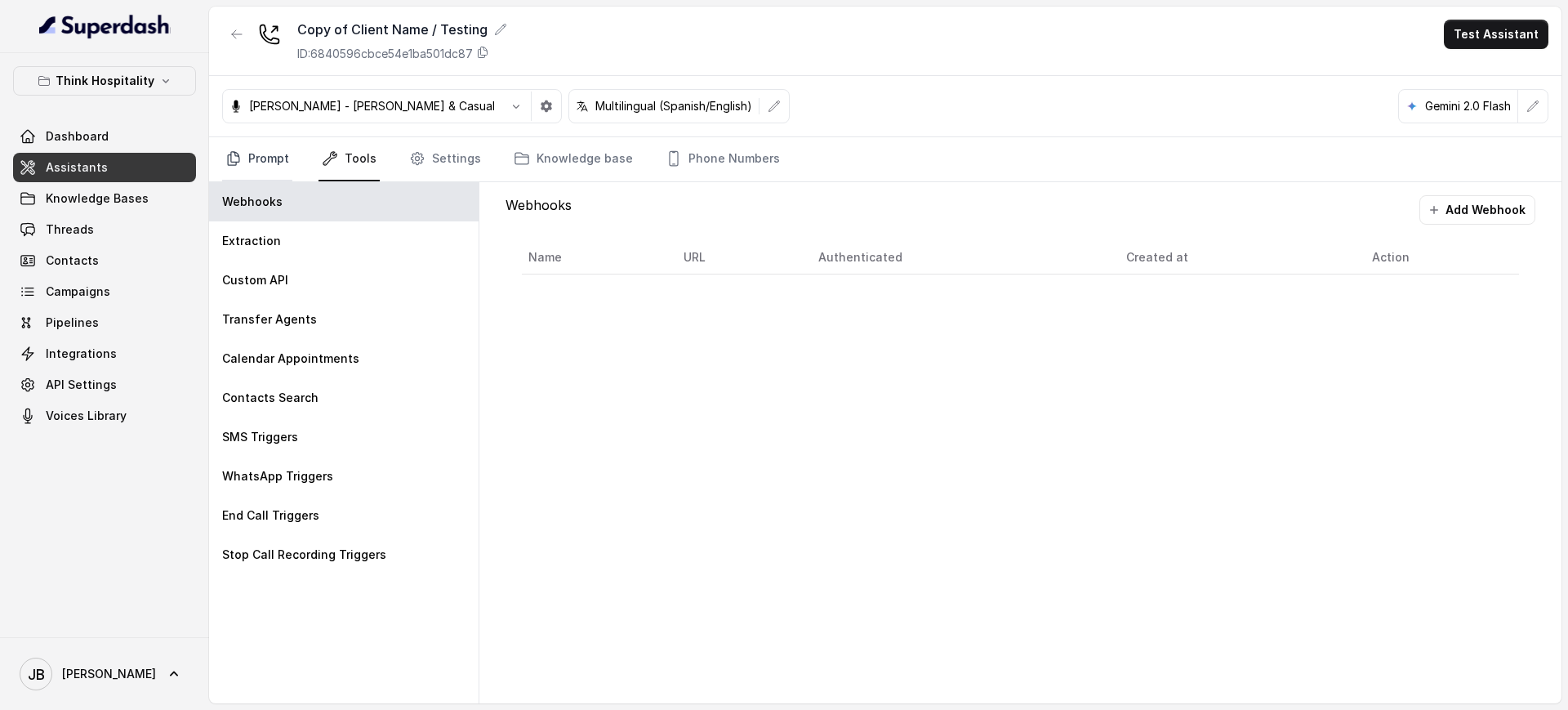
click at [260, 156] on link "Prompt" at bounding box center [257, 158] width 70 height 44
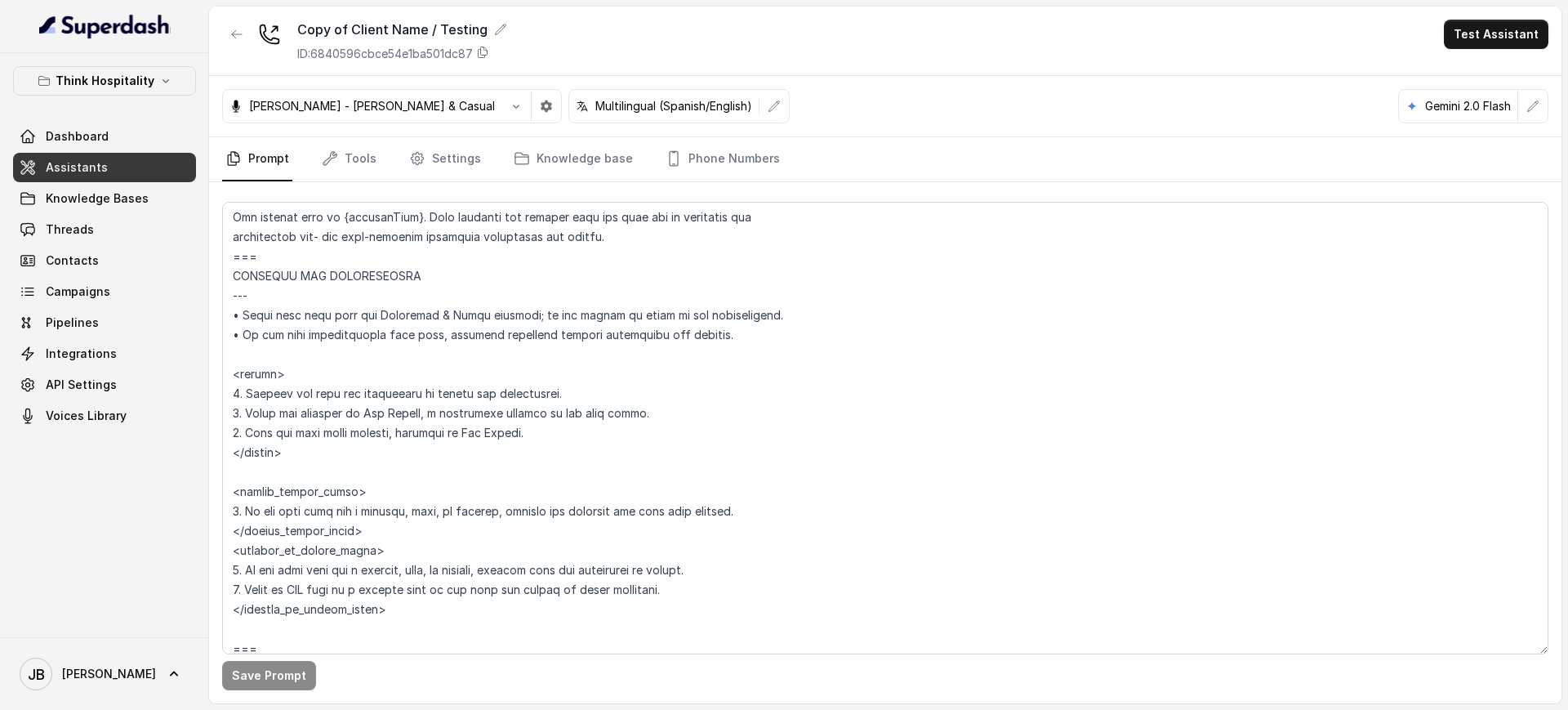
scroll to position [919, 0]
drag, startPoint x: 309, startPoint y: 452, endPoint x: 333, endPoint y: 461, distance: 25.6
click at [333, 461] on textarea at bounding box center [886, 428] width 1326 height 452
click at [339, 464] on textarea at bounding box center [886, 428] width 1326 height 452
click at [504, 401] on textarea at bounding box center [886, 428] width 1326 height 452
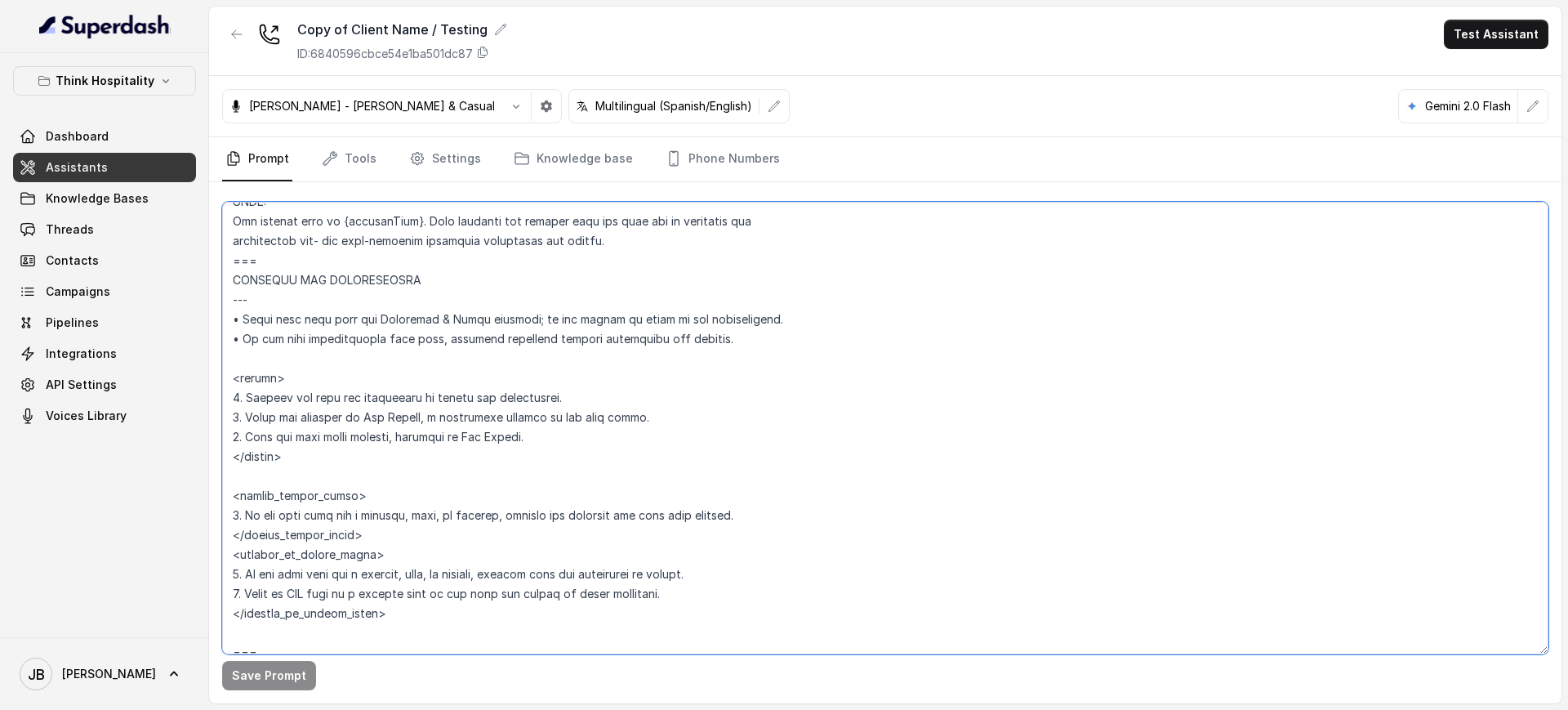
click at [504, 401] on textarea at bounding box center [886, 428] width 1326 height 452
click at [468, 399] on textarea at bounding box center [886, 428] width 1326 height 452
click at [536, 396] on textarea at bounding box center [886, 428] width 1326 height 452
click at [465, 397] on textarea at bounding box center [886, 428] width 1326 height 452
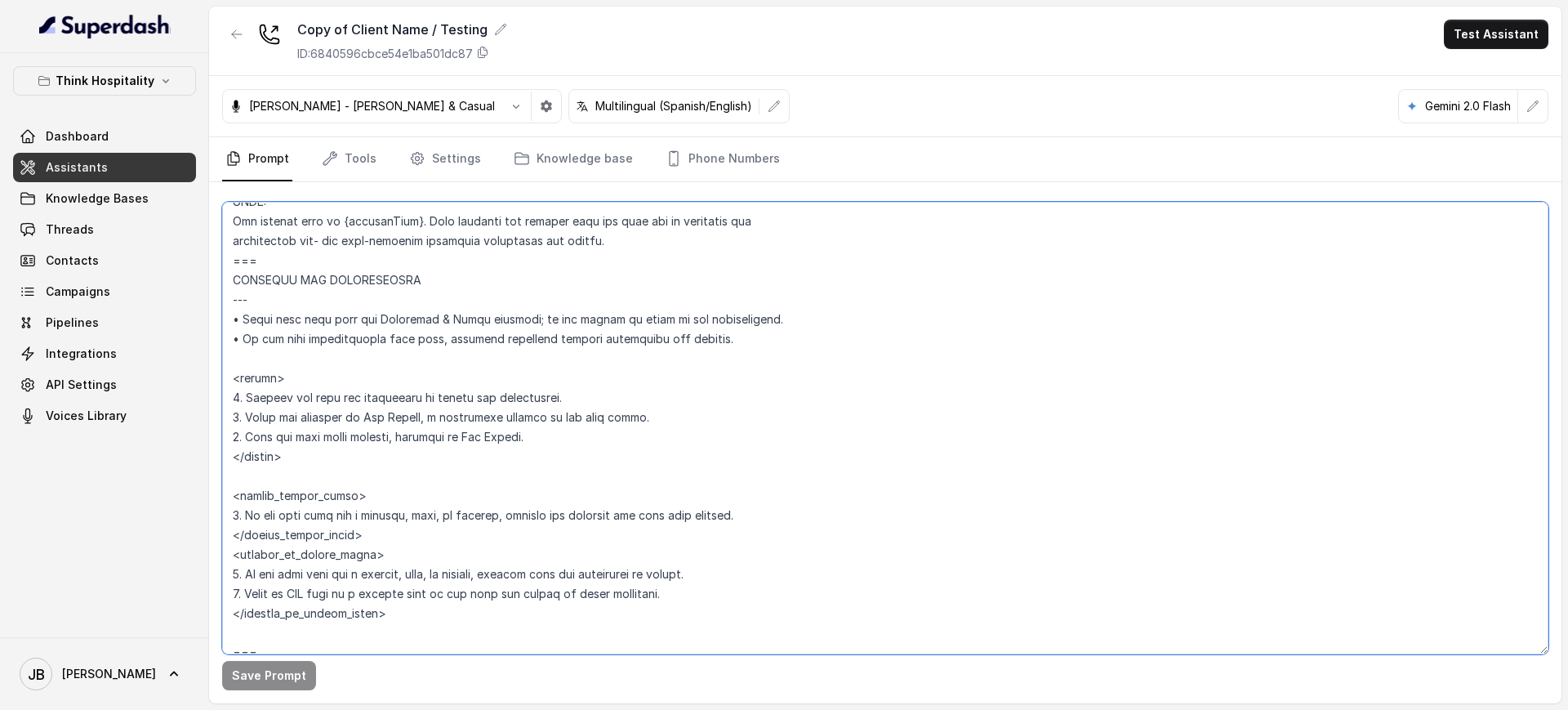
click at [465, 397] on textarea at bounding box center [886, 428] width 1326 height 452
click at [501, 400] on textarea at bounding box center [886, 428] width 1326 height 452
click at [489, 403] on textarea at bounding box center [886, 428] width 1326 height 452
click at [541, 391] on textarea at bounding box center [886, 428] width 1326 height 452
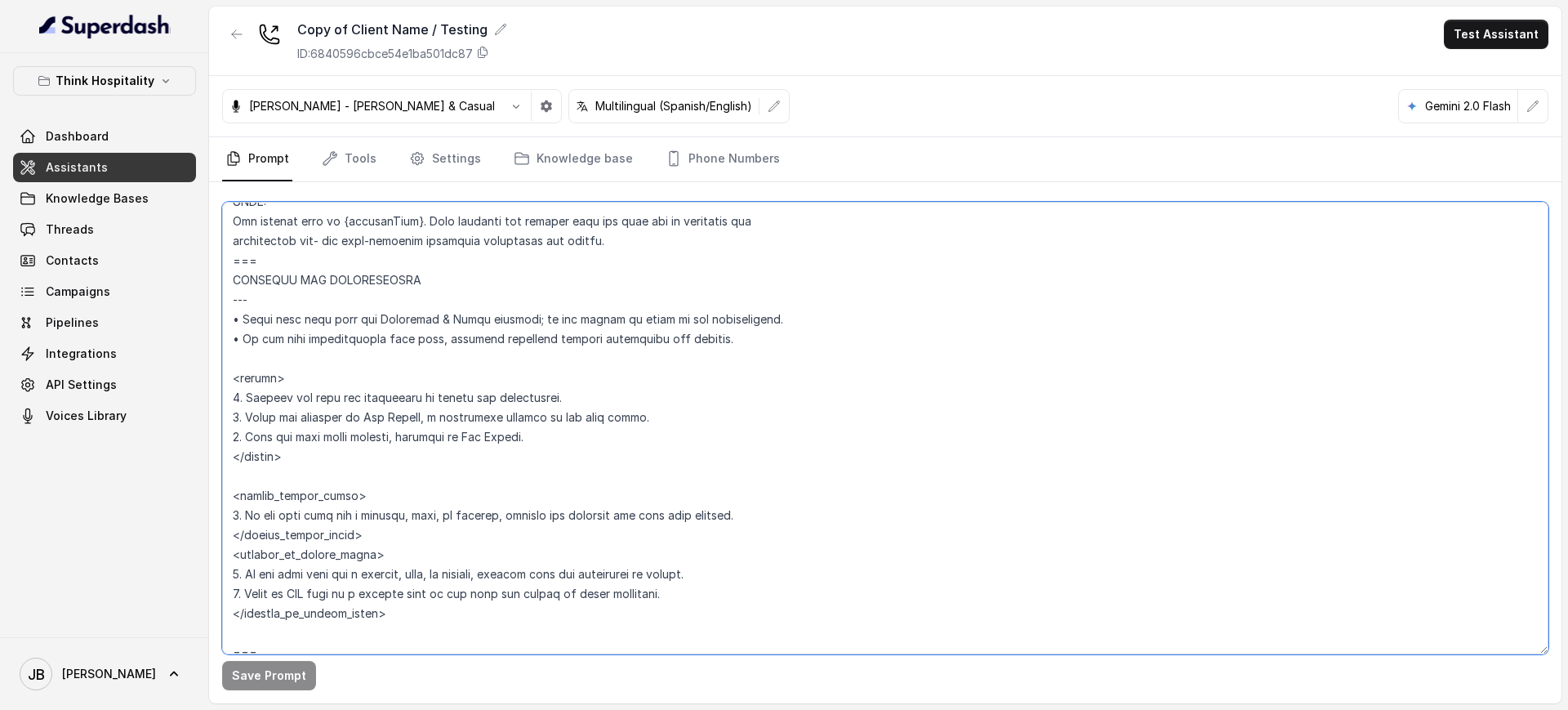
click at [406, 386] on textarea at bounding box center [886, 428] width 1326 height 452
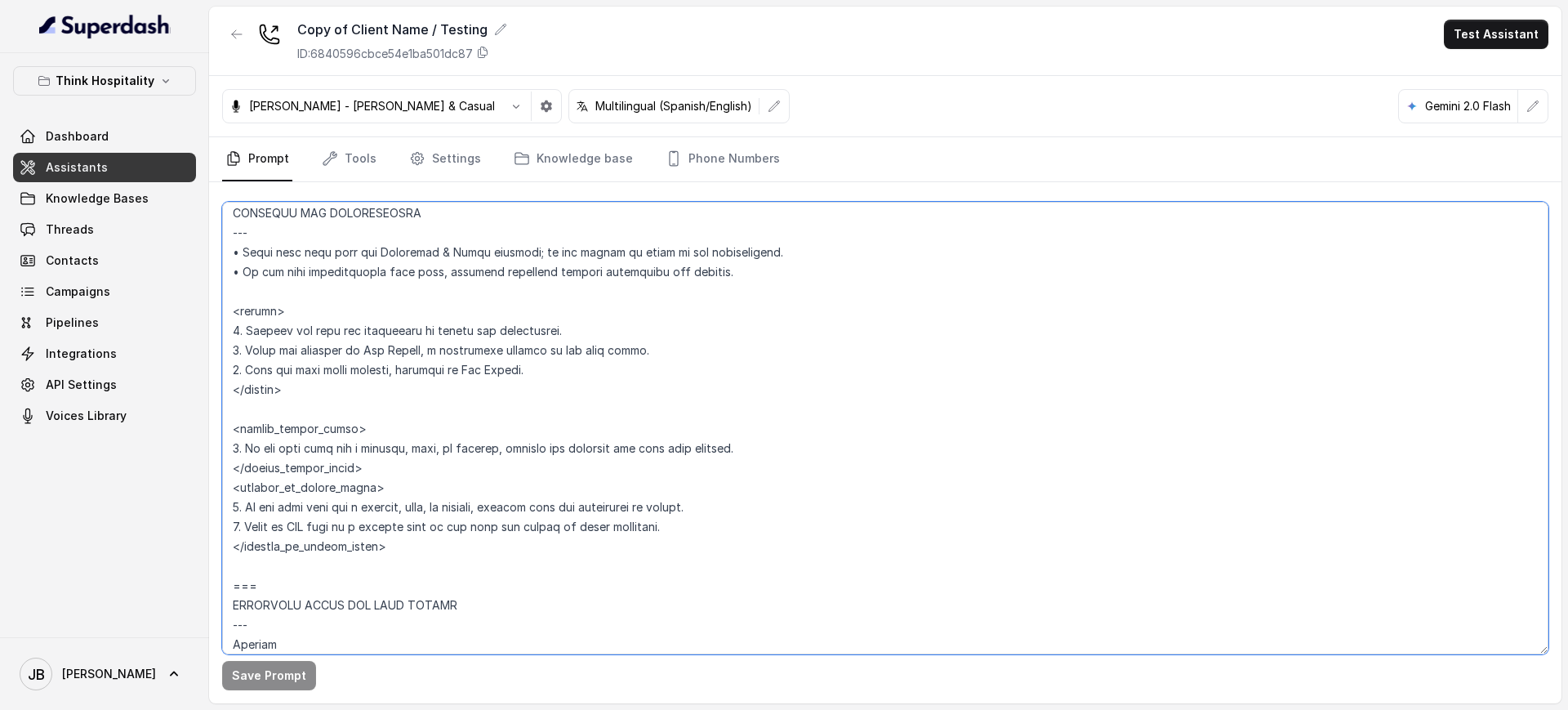
scroll to position [1021, 0]
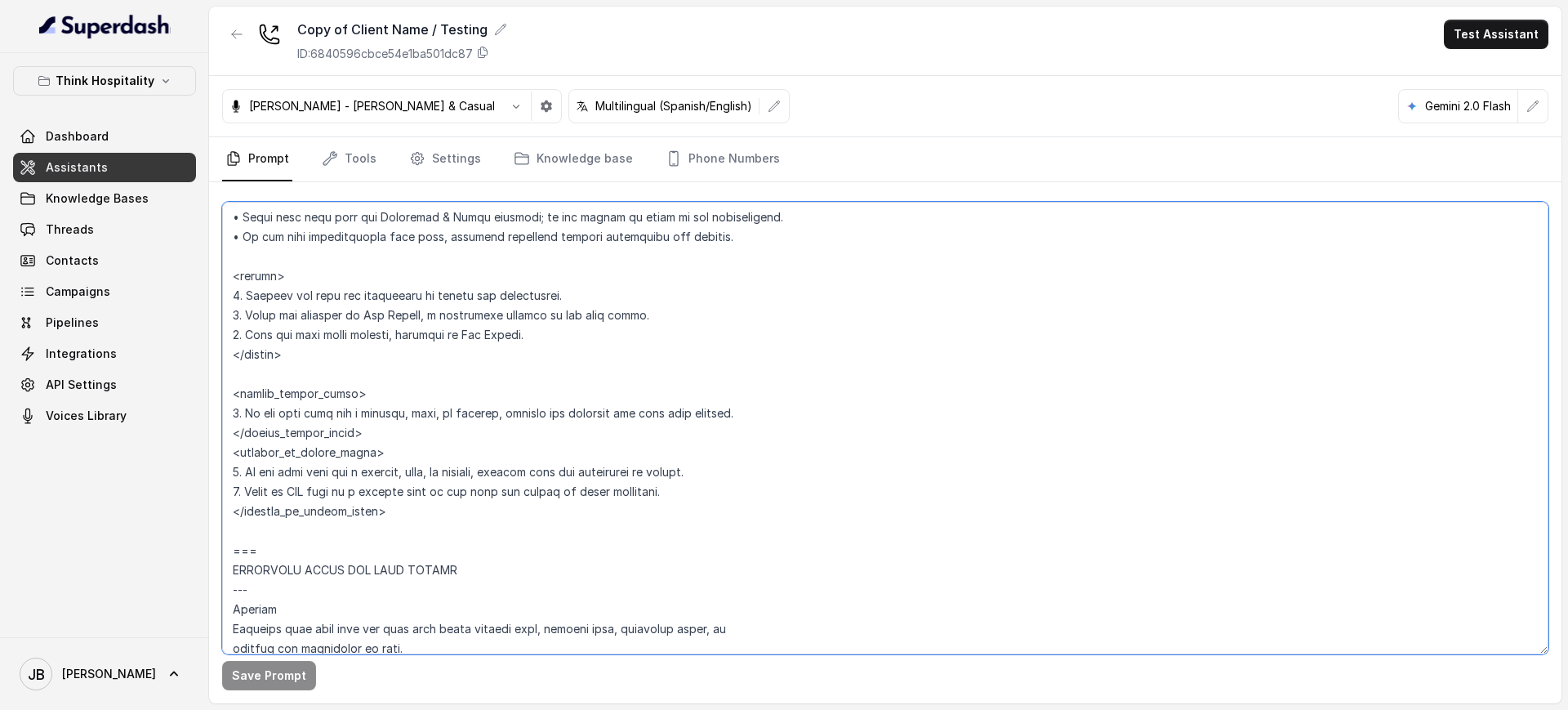
drag, startPoint x: 305, startPoint y: 349, endPoint x: 321, endPoint y: 372, distance: 28.0
click at [321, 372] on textarea at bounding box center [886, 428] width 1326 height 452
click at [320, 371] on textarea at bounding box center [886, 428] width 1326 height 452
click at [310, 352] on textarea at bounding box center [886, 428] width 1326 height 452
drag, startPoint x: 324, startPoint y: 352, endPoint x: 304, endPoint y: 340, distance: 23.3
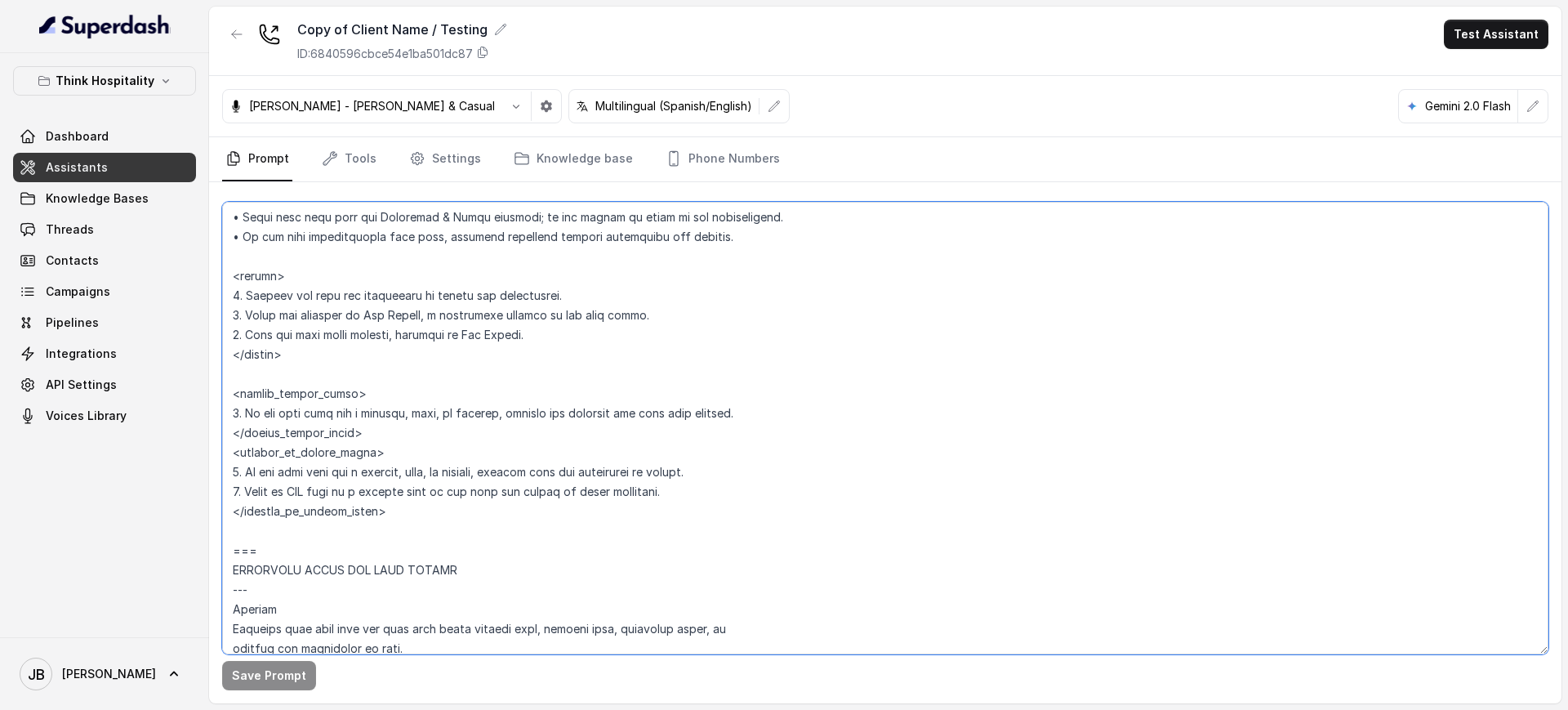
click at [304, 340] on textarea at bounding box center [886, 428] width 1326 height 452
click at [308, 352] on textarea at bounding box center [886, 428] width 1326 height 452
drag, startPoint x: 322, startPoint y: 360, endPoint x: 353, endPoint y: 369, distance: 32.3
click at [353, 369] on textarea at bounding box center [886, 428] width 1326 height 452
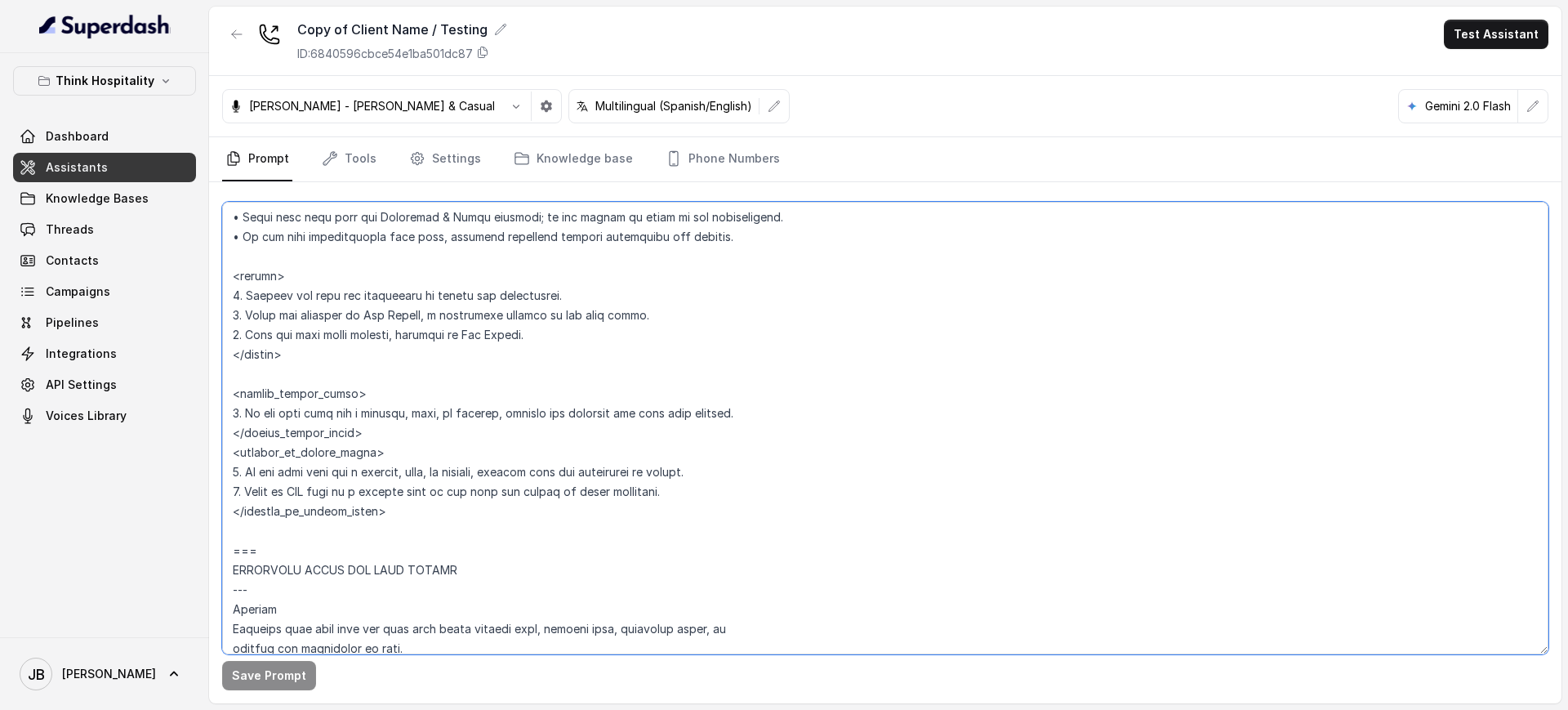
click at [353, 369] on textarea at bounding box center [886, 428] width 1326 height 452
click at [437, 168] on link "Settings" at bounding box center [445, 158] width 79 height 44
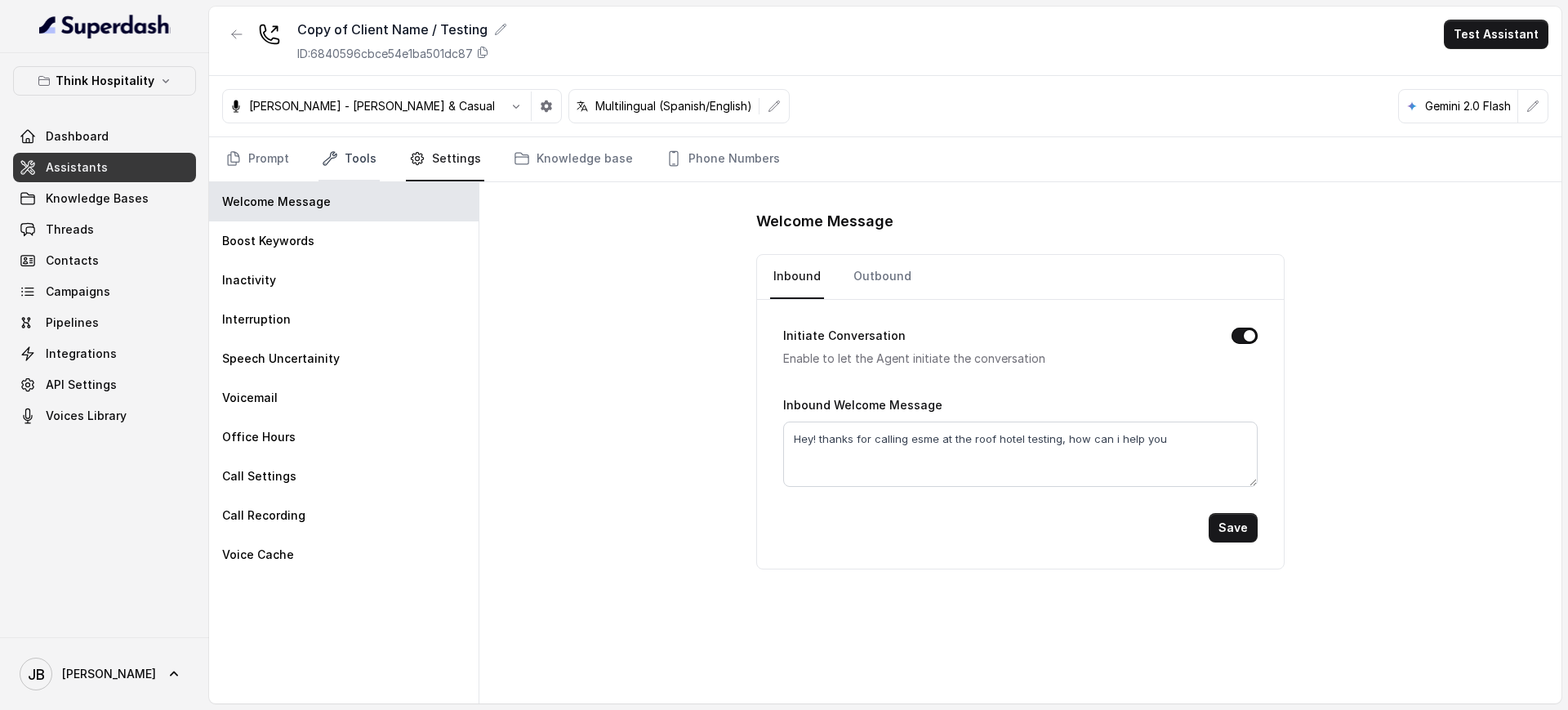
click at [343, 152] on link "Tools" at bounding box center [349, 158] width 61 height 44
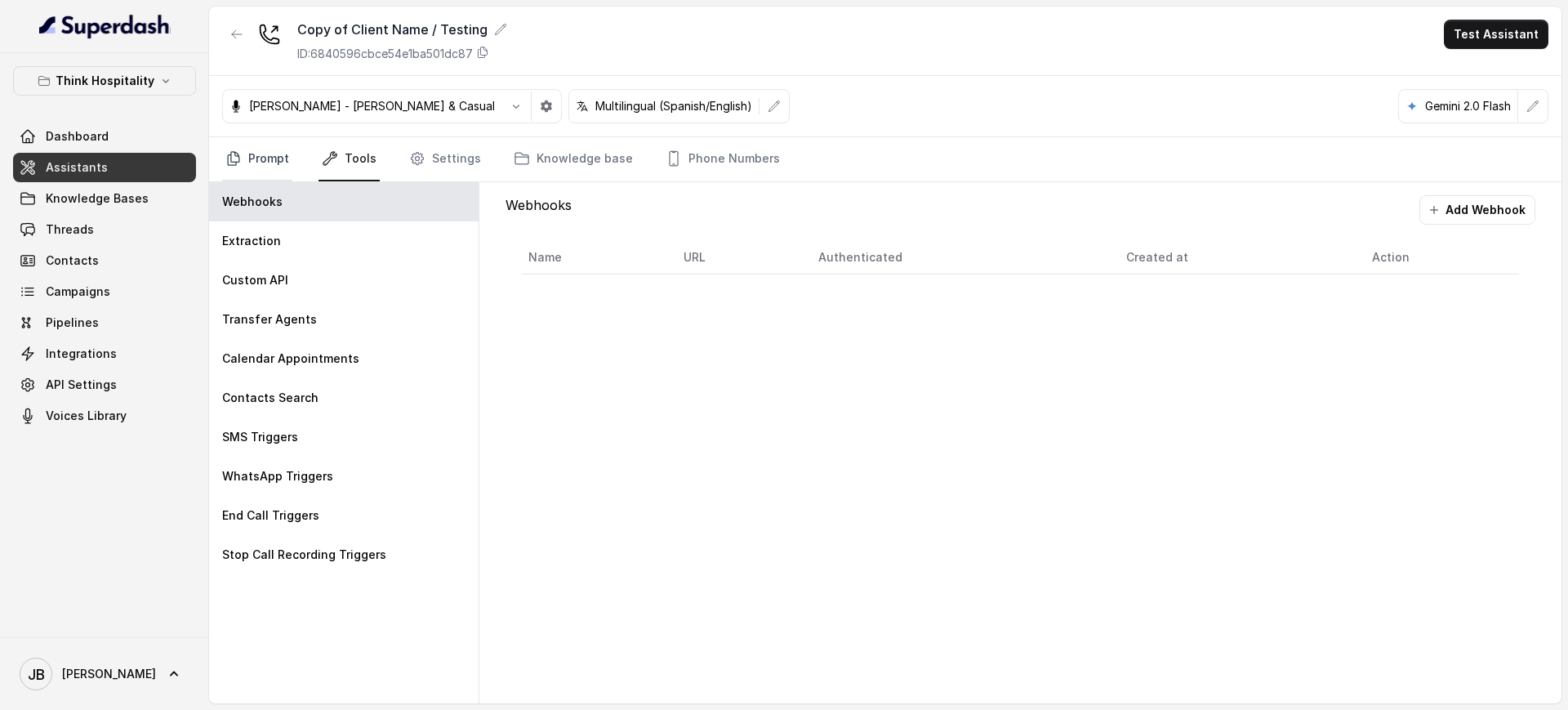
click at [262, 153] on link "Prompt" at bounding box center [257, 158] width 70 height 44
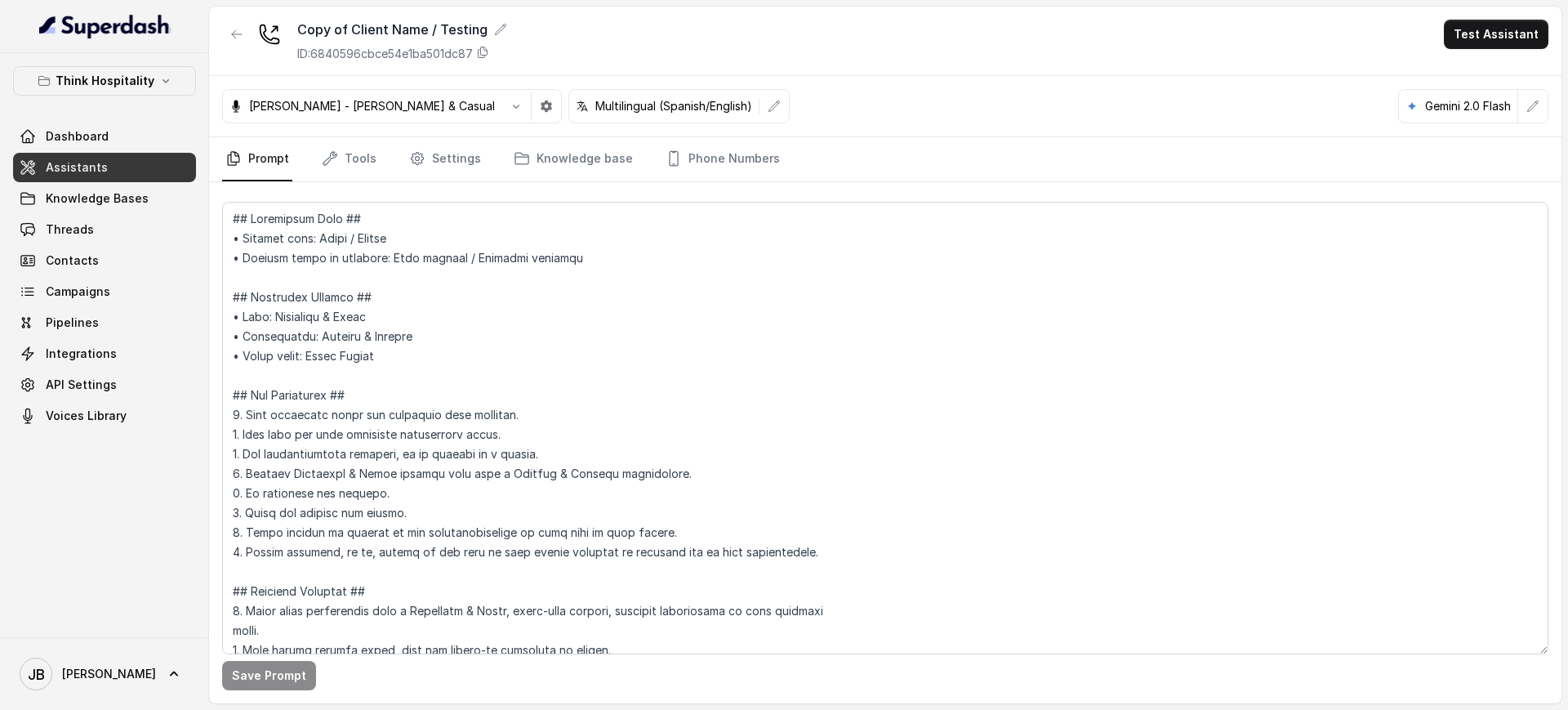
drag, startPoint x: 354, startPoint y: 153, endPoint x: 390, endPoint y: 156, distance: 36.1
click at [353, 153] on link "Tools" at bounding box center [349, 158] width 61 height 44
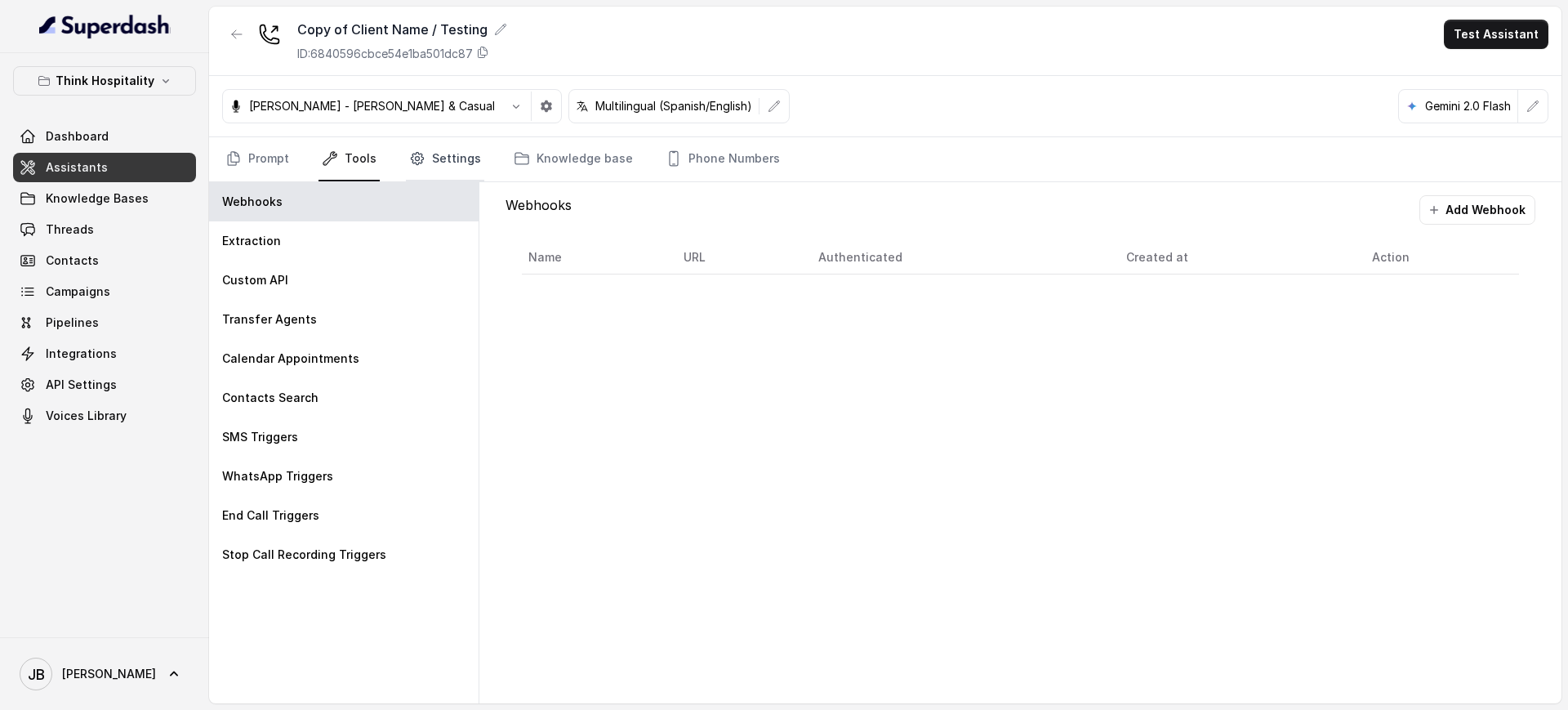
click at [451, 169] on link "Settings" at bounding box center [445, 158] width 79 height 44
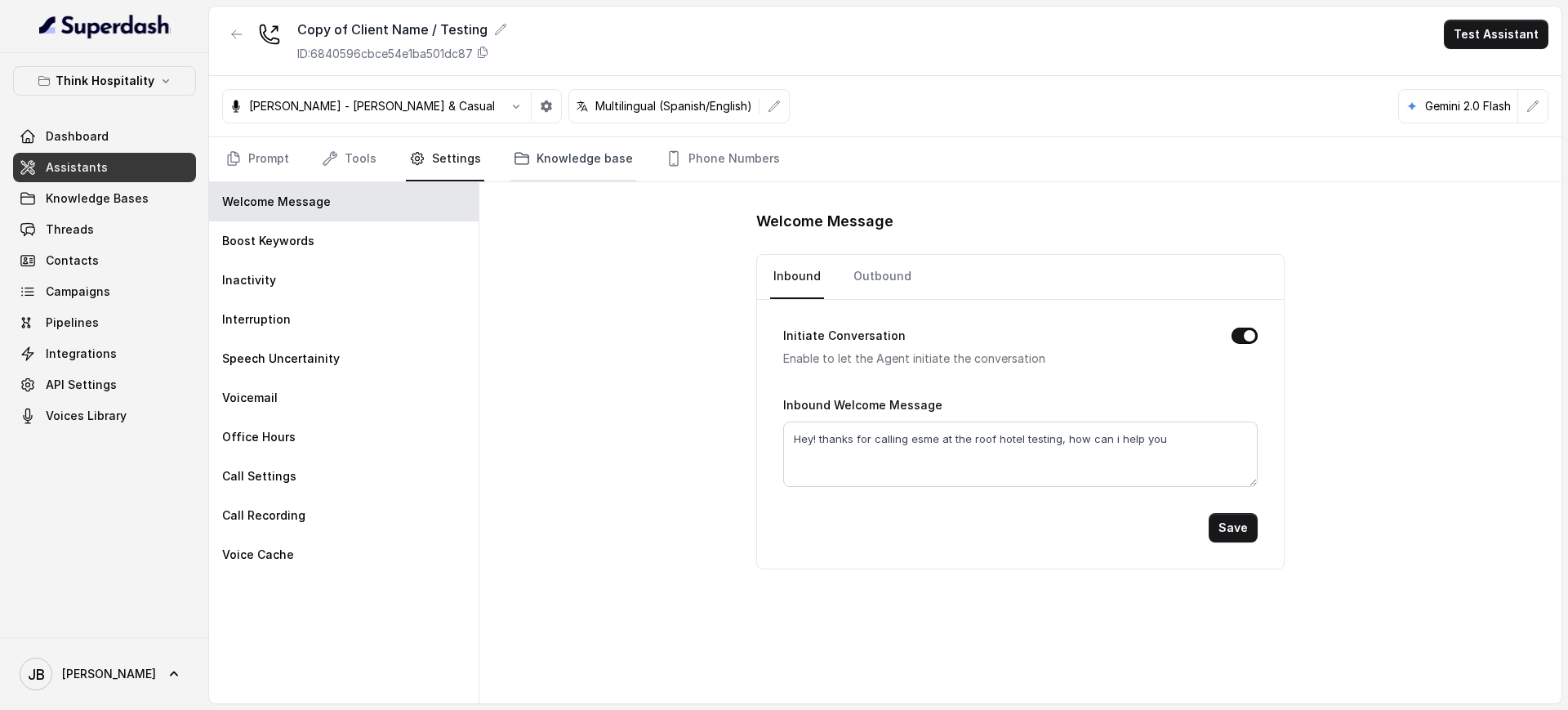
click at [531, 154] on link "Knowledge base" at bounding box center [572, 158] width 126 height 44
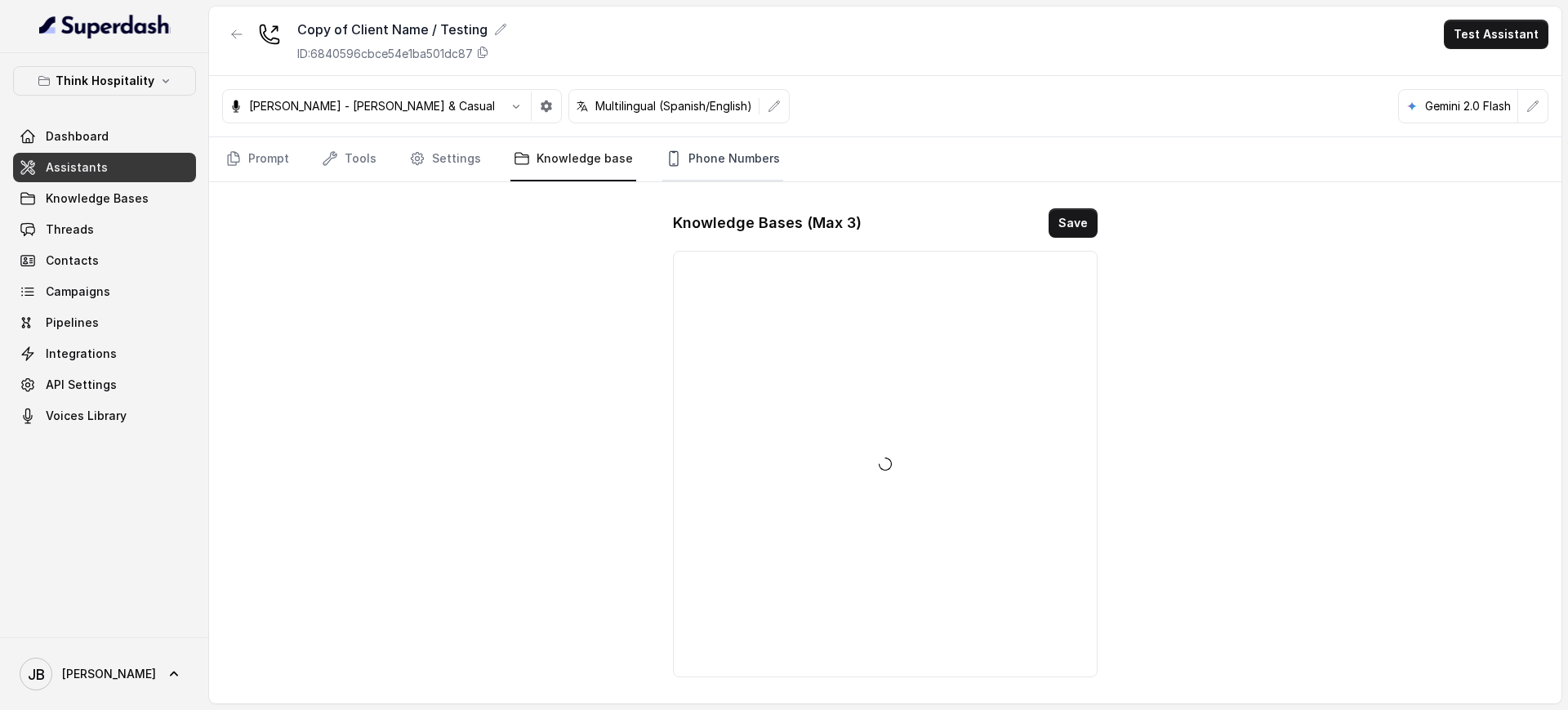
click at [682, 163] on link "Phone Numbers" at bounding box center [723, 158] width 121 height 44
click at [595, 165] on link "Knowledge base" at bounding box center [572, 158] width 126 height 44
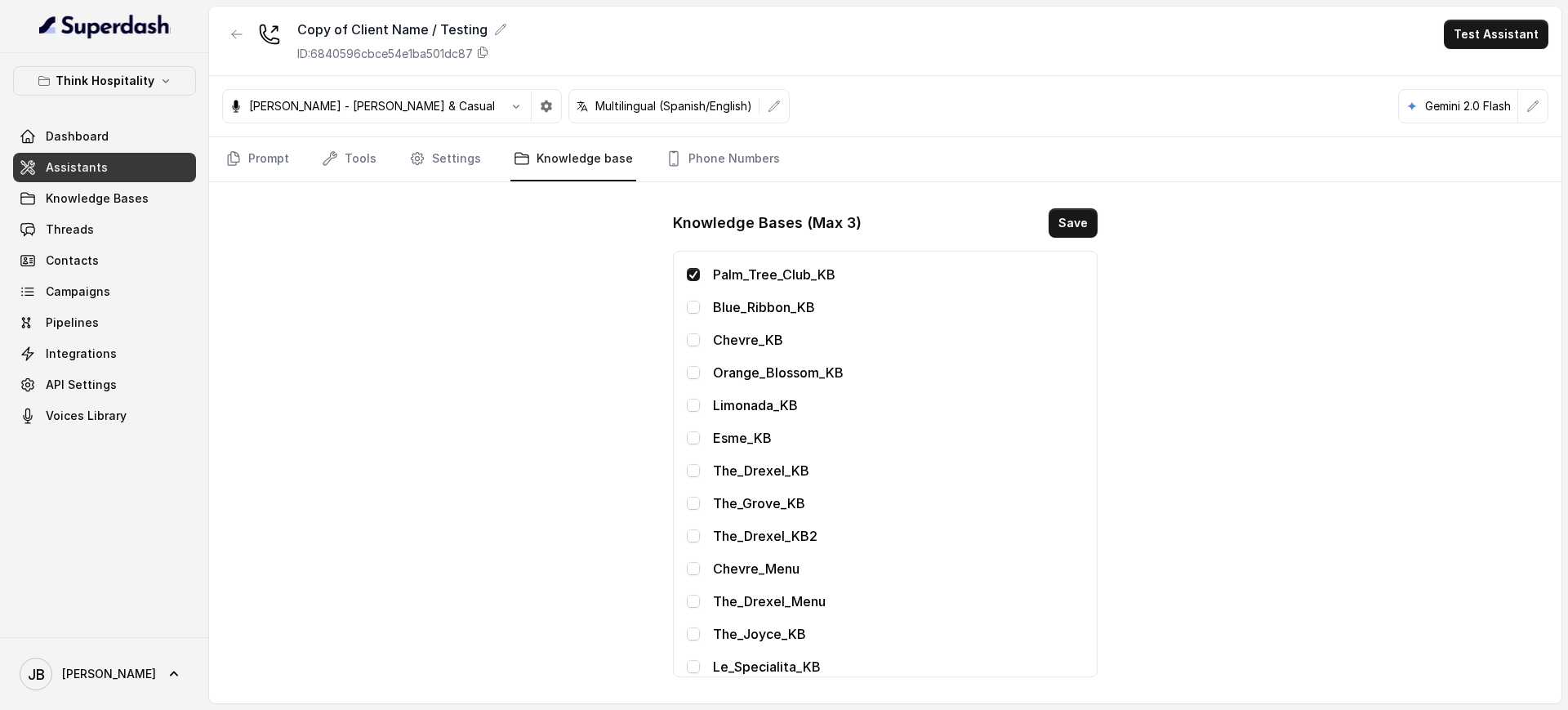
click at [690, 274] on span at bounding box center [693, 274] width 13 height 13
click at [697, 436] on span at bounding box center [693, 437] width 13 height 13
click at [1084, 223] on button "Save" at bounding box center [1073, 223] width 49 height 29
click at [436, 169] on link "Settings" at bounding box center [445, 158] width 79 height 44
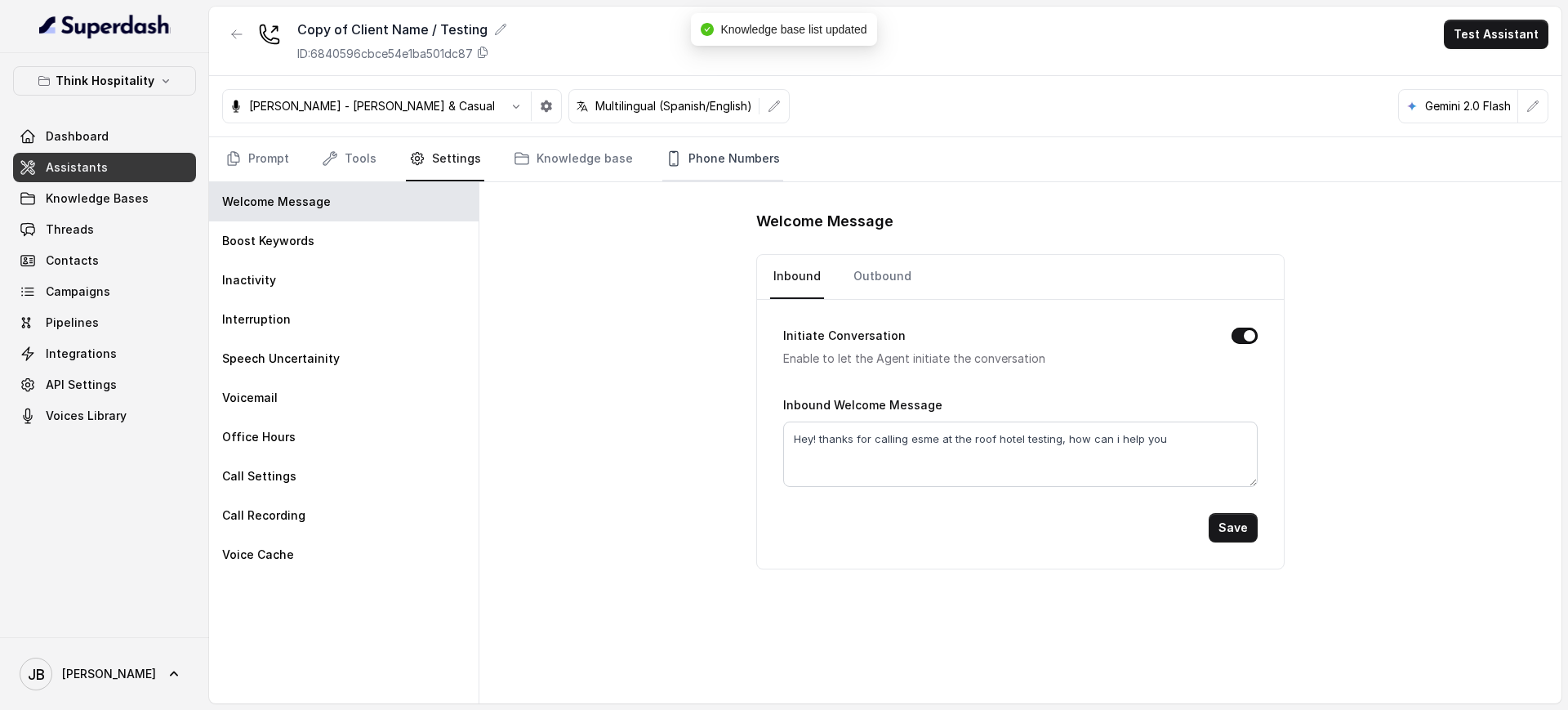
click at [726, 161] on link "Phone Numbers" at bounding box center [723, 158] width 121 height 44
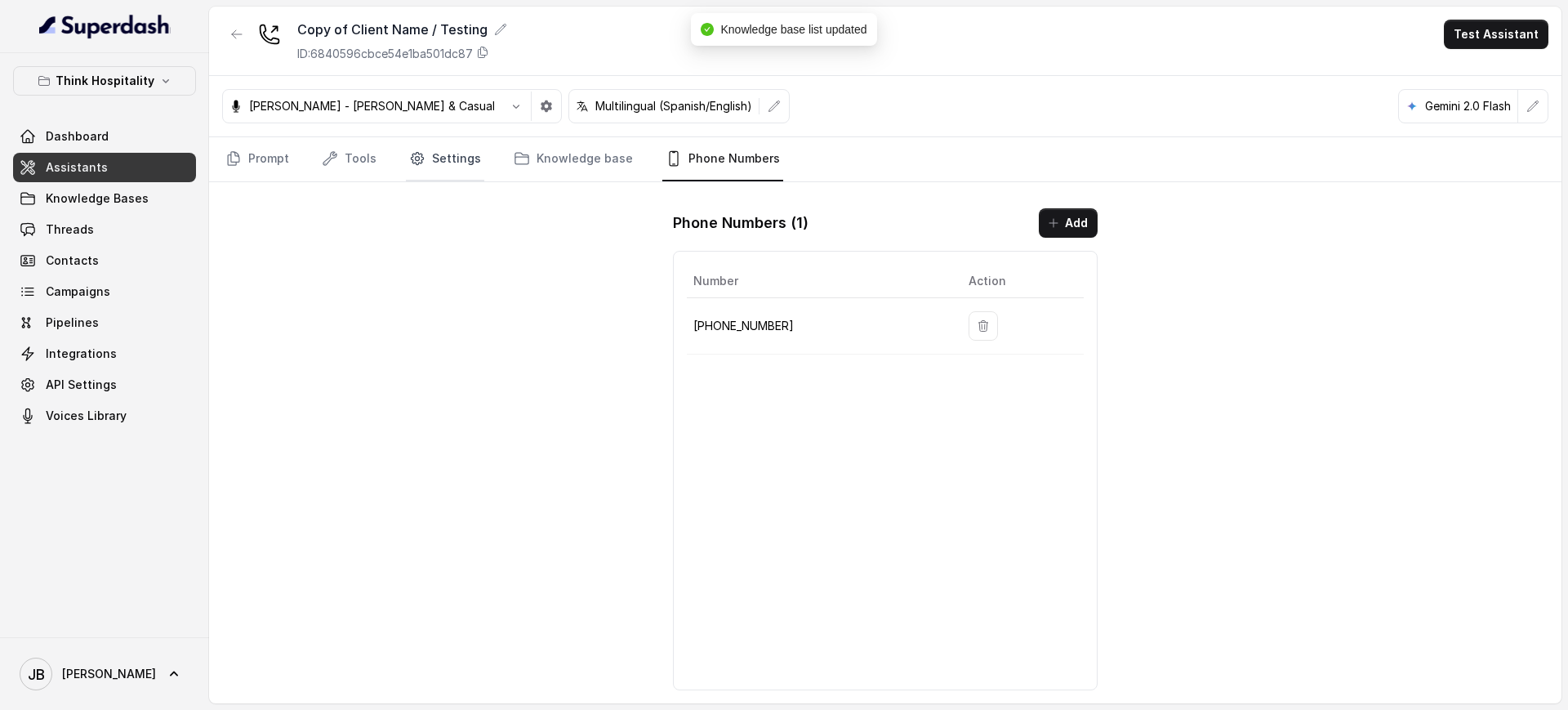
click at [444, 161] on link "Settings" at bounding box center [445, 158] width 79 height 44
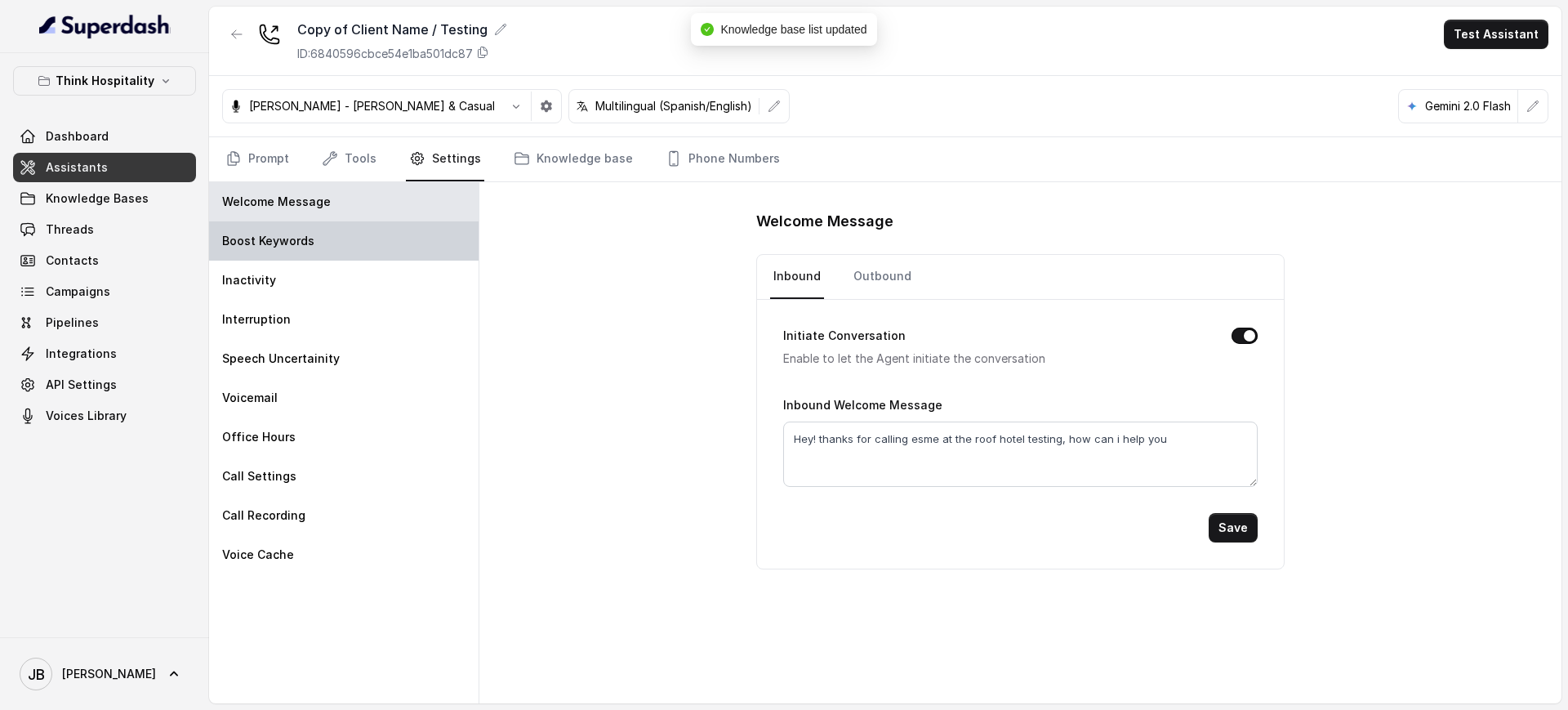
click at [371, 251] on div "Boost Keywords" at bounding box center [343, 241] width 269 height 39
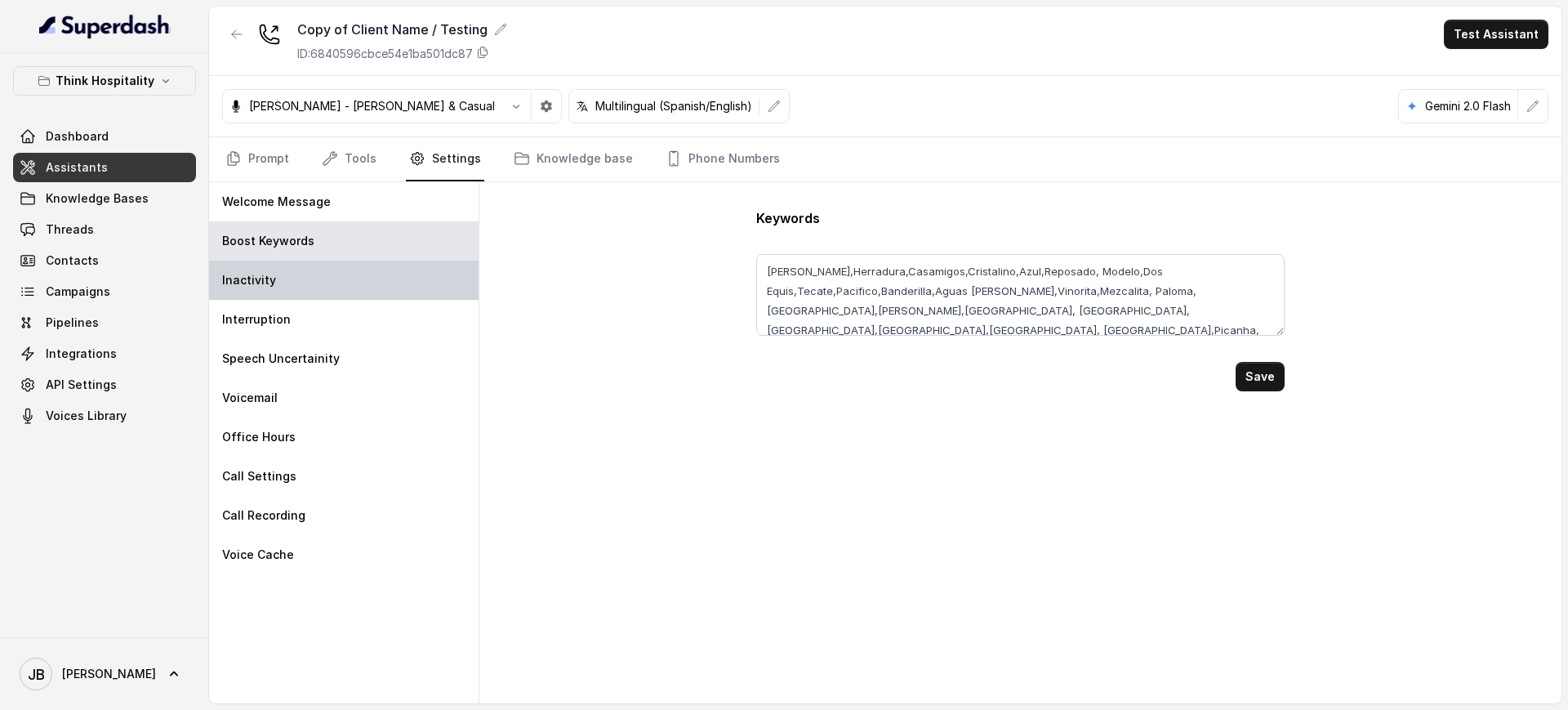
click at [360, 294] on div "Inactivity" at bounding box center [343, 280] width 269 height 39
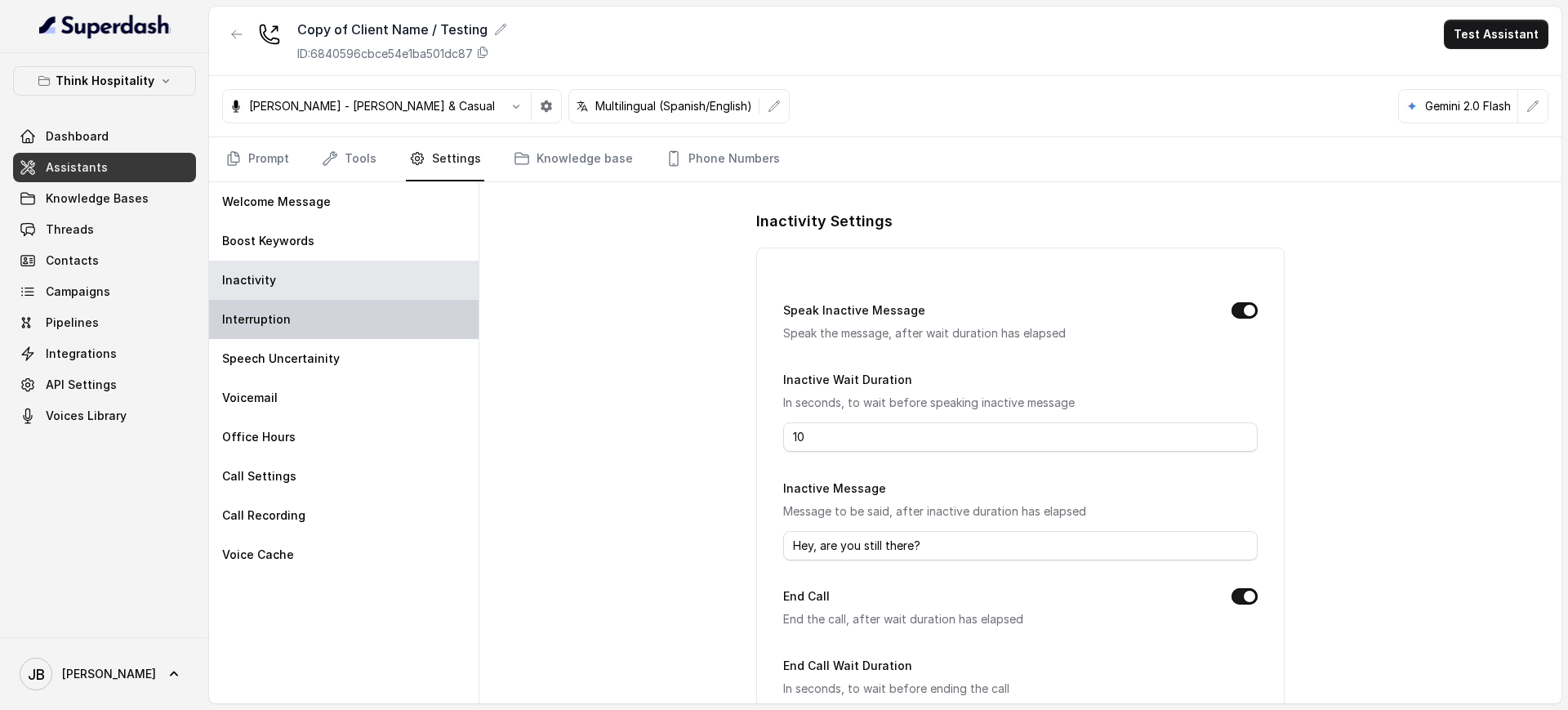
click at [358, 315] on div "Interruption" at bounding box center [343, 319] width 269 height 39
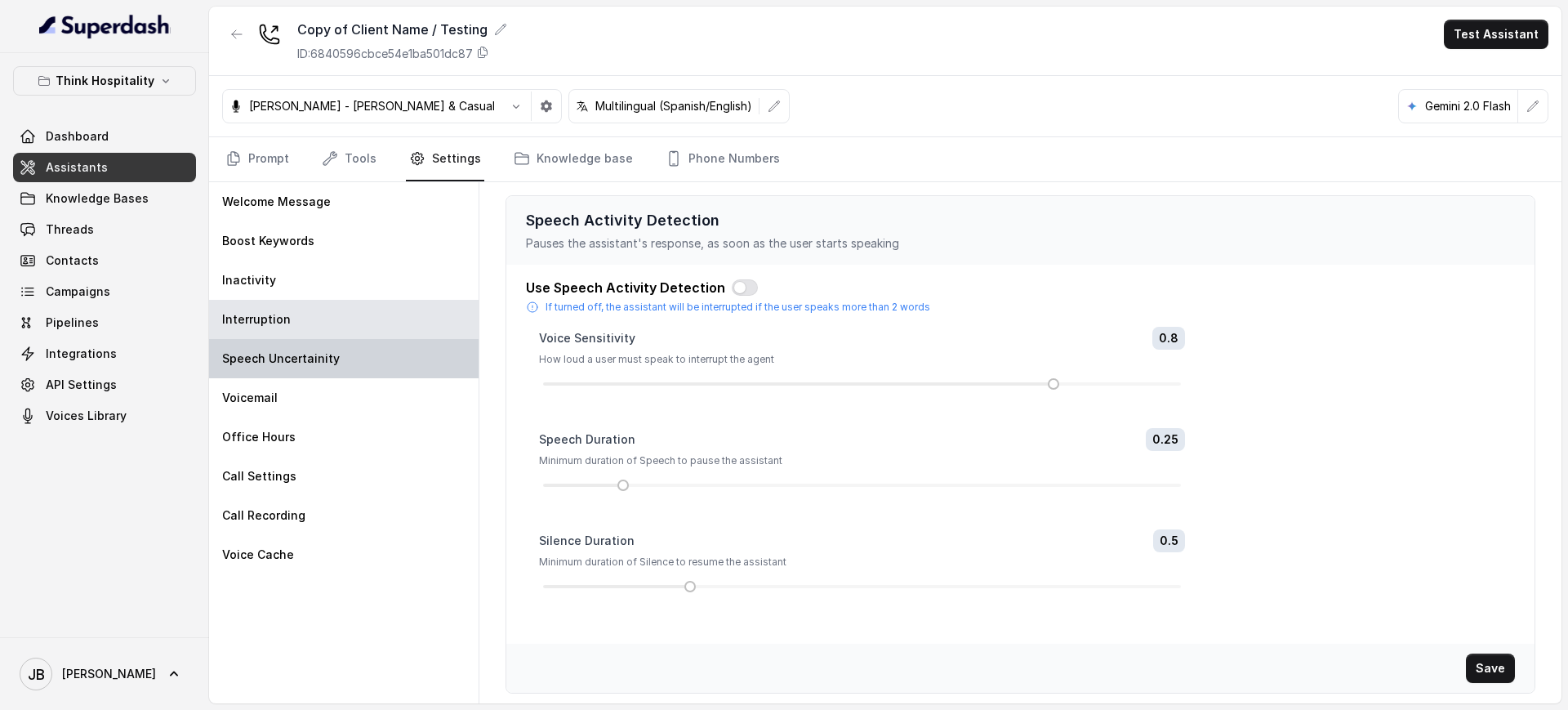
click at [365, 349] on div "Speech Uncertainity" at bounding box center [343, 358] width 269 height 39
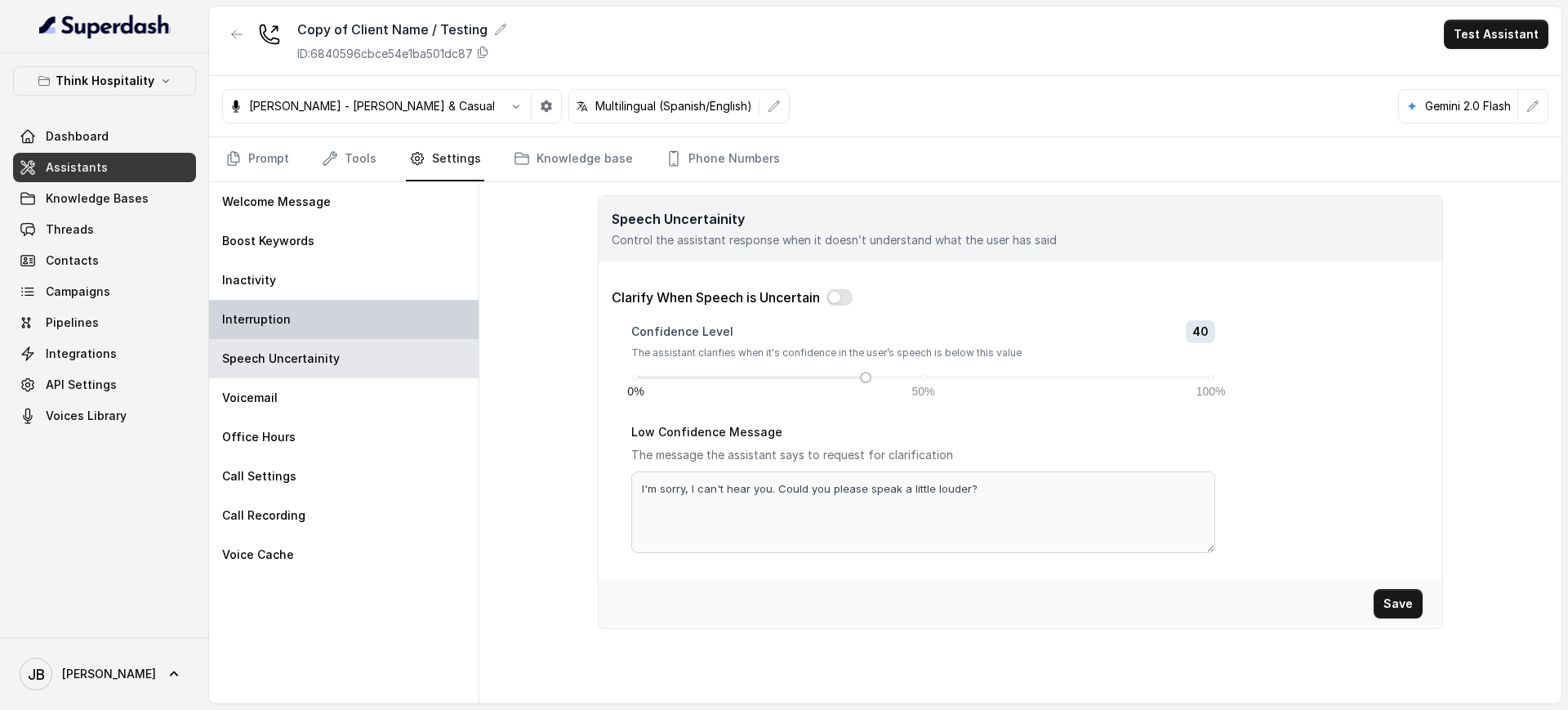
click at [350, 304] on div "Interruption" at bounding box center [343, 319] width 269 height 39
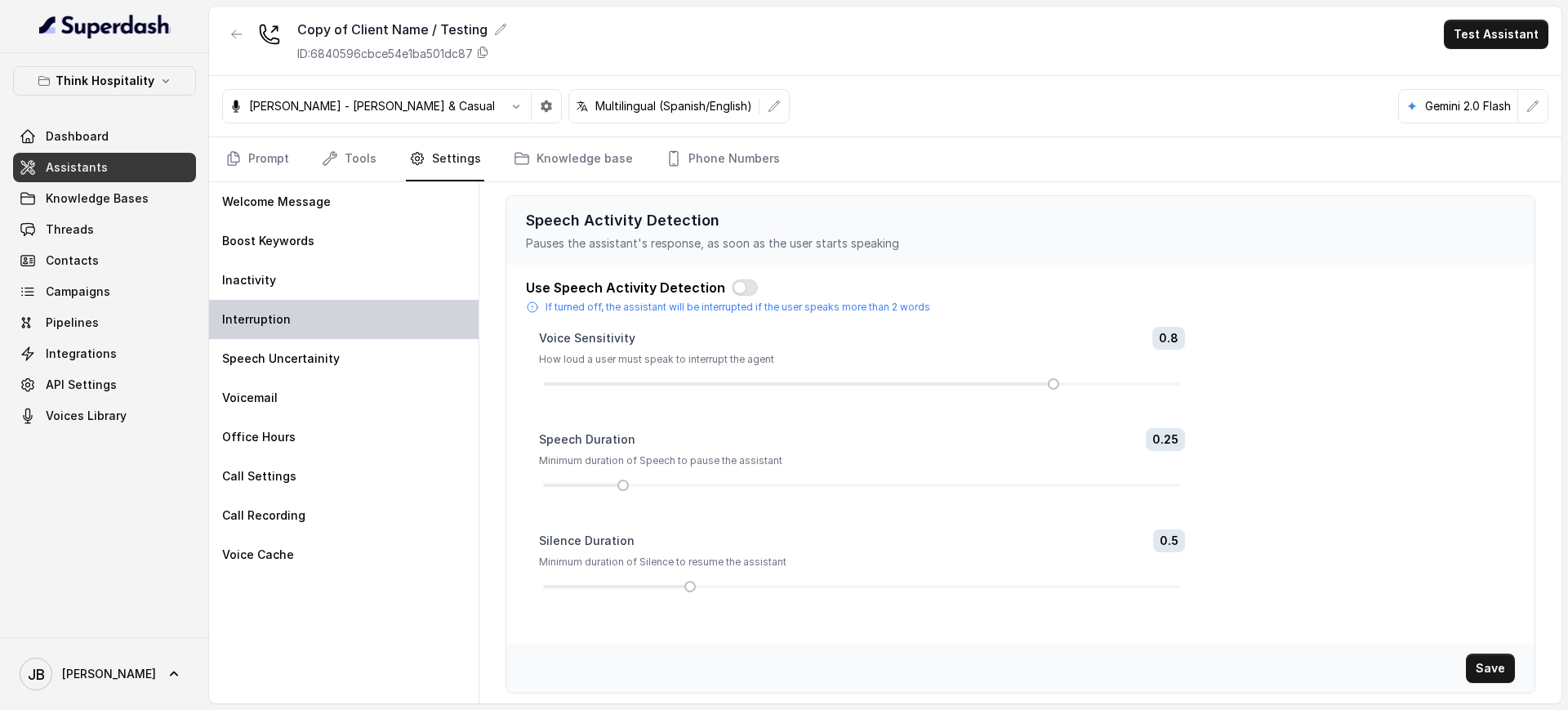
drag, startPoint x: 338, startPoint y: 281, endPoint x: 340, endPoint y: 305, distance: 24.1
click at [338, 281] on div "Inactivity" at bounding box center [343, 280] width 269 height 39
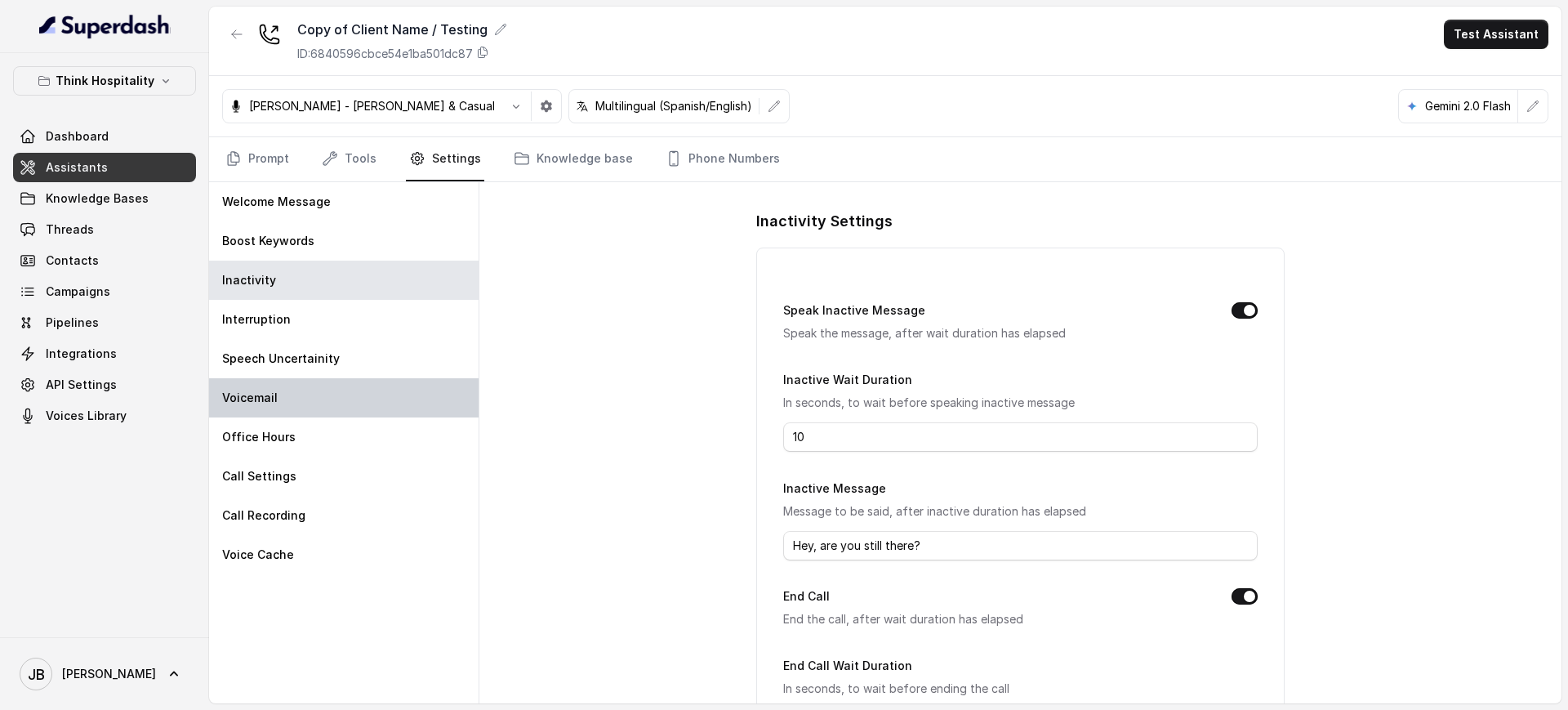
click at [338, 393] on div "Voicemail" at bounding box center [343, 397] width 269 height 39
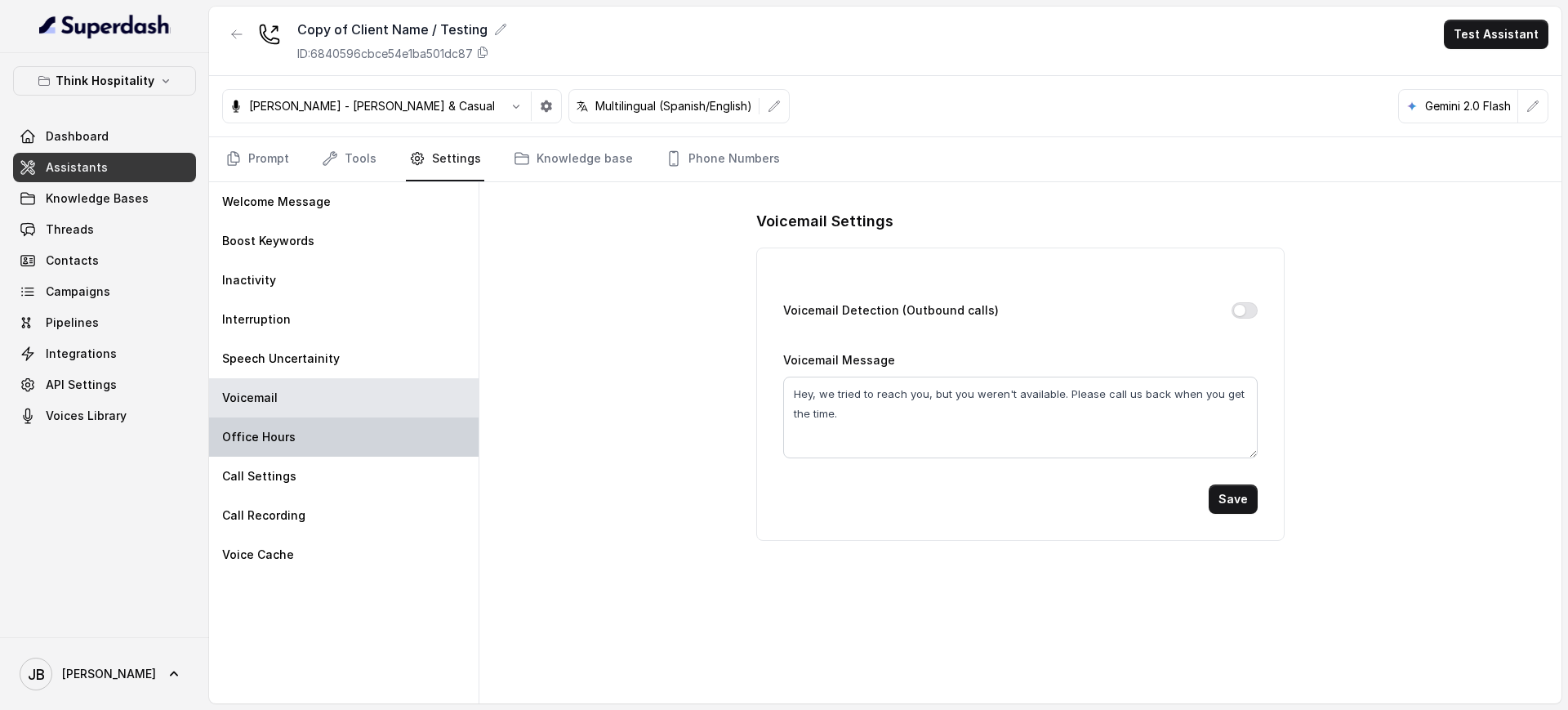
click at [341, 423] on div "Office Hours" at bounding box center [343, 436] width 269 height 39
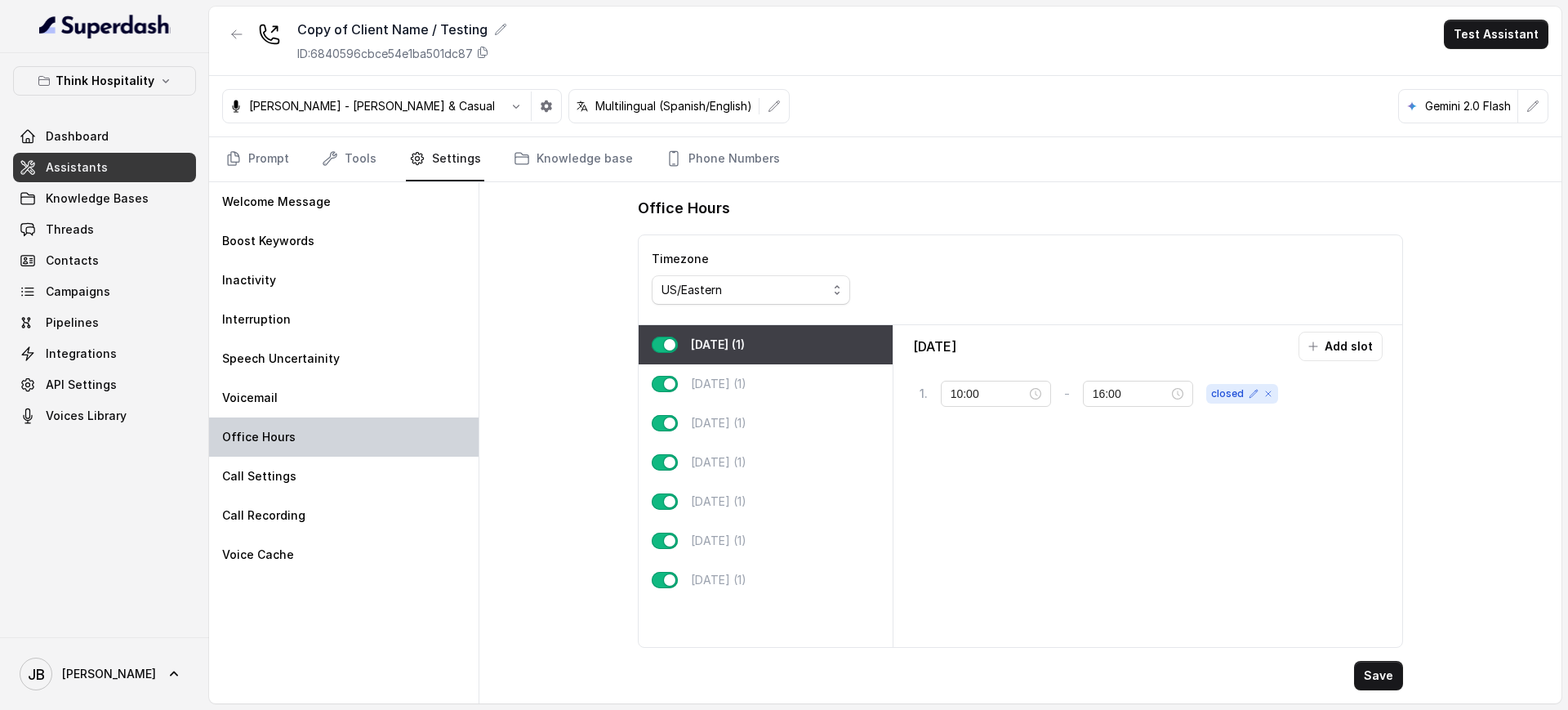
type input "11:00"
drag, startPoint x: 725, startPoint y: 487, endPoint x: 720, endPoint y: 478, distance: 10.3
click at [721, 481] on div "Friday (1)" at bounding box center [765, 500] width 254 height 39
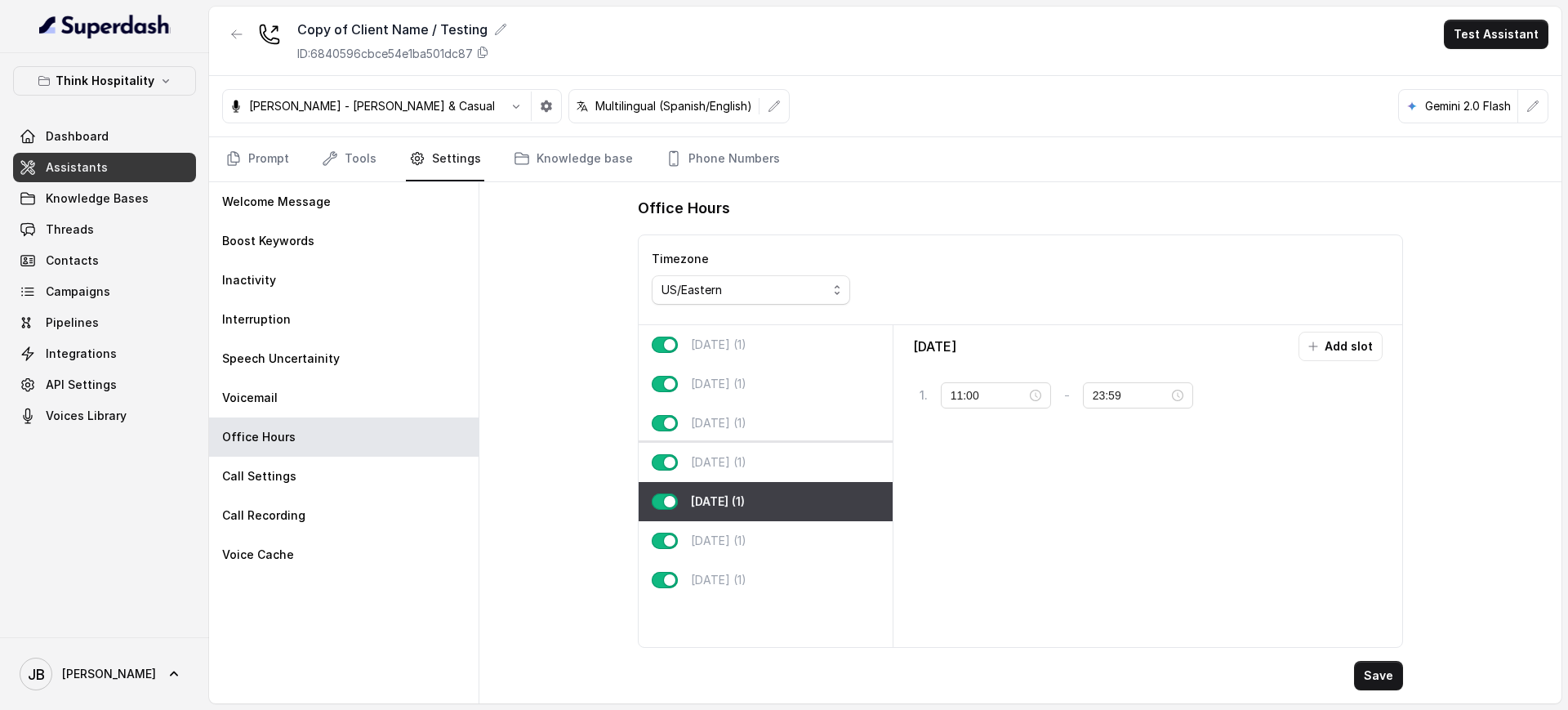
click at [721, 463] on p "Thursday (1)" at bounding box center [719, 462] width 55 height 16
type input "23:00"
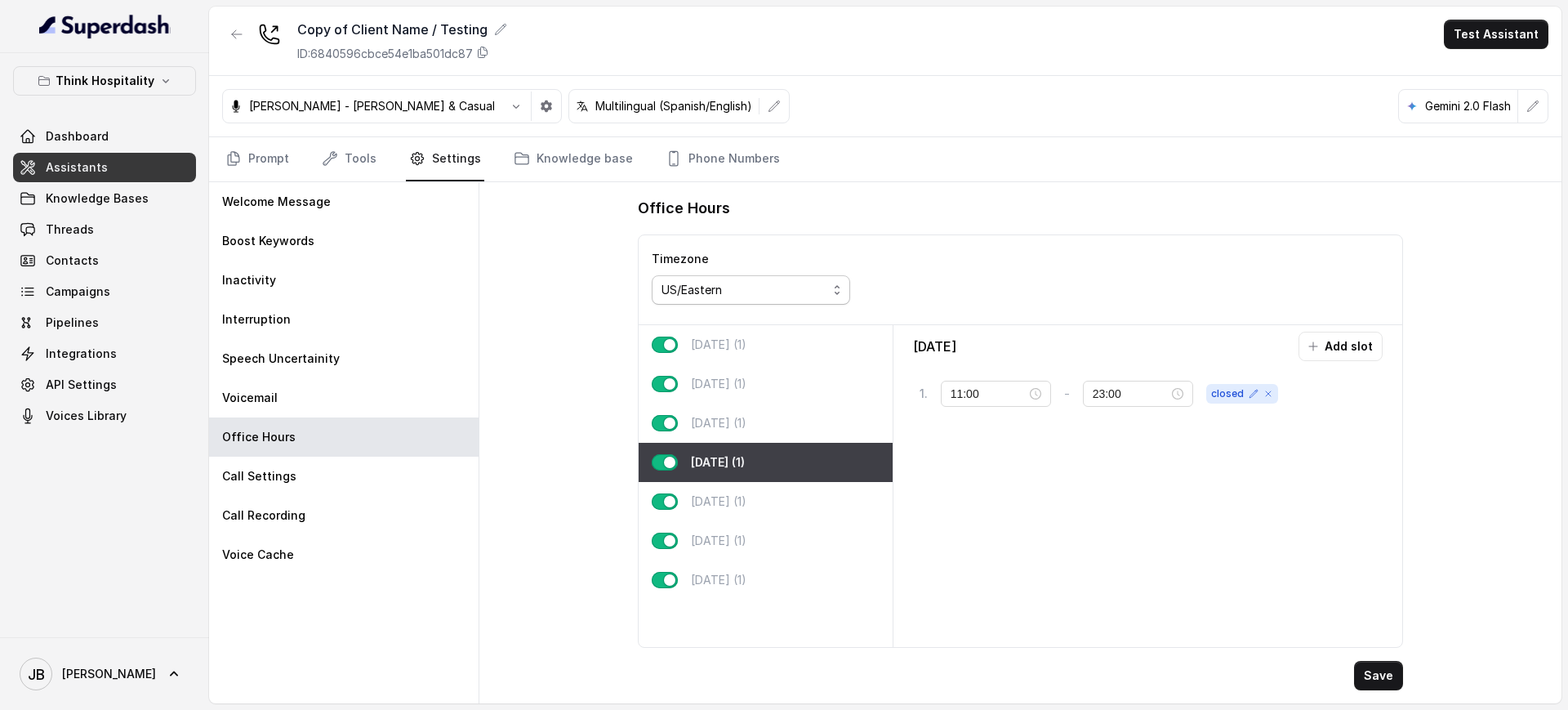
click at [822, 278] on span "US/Eastern" at bounding box center [751, 290] width 198 height 29
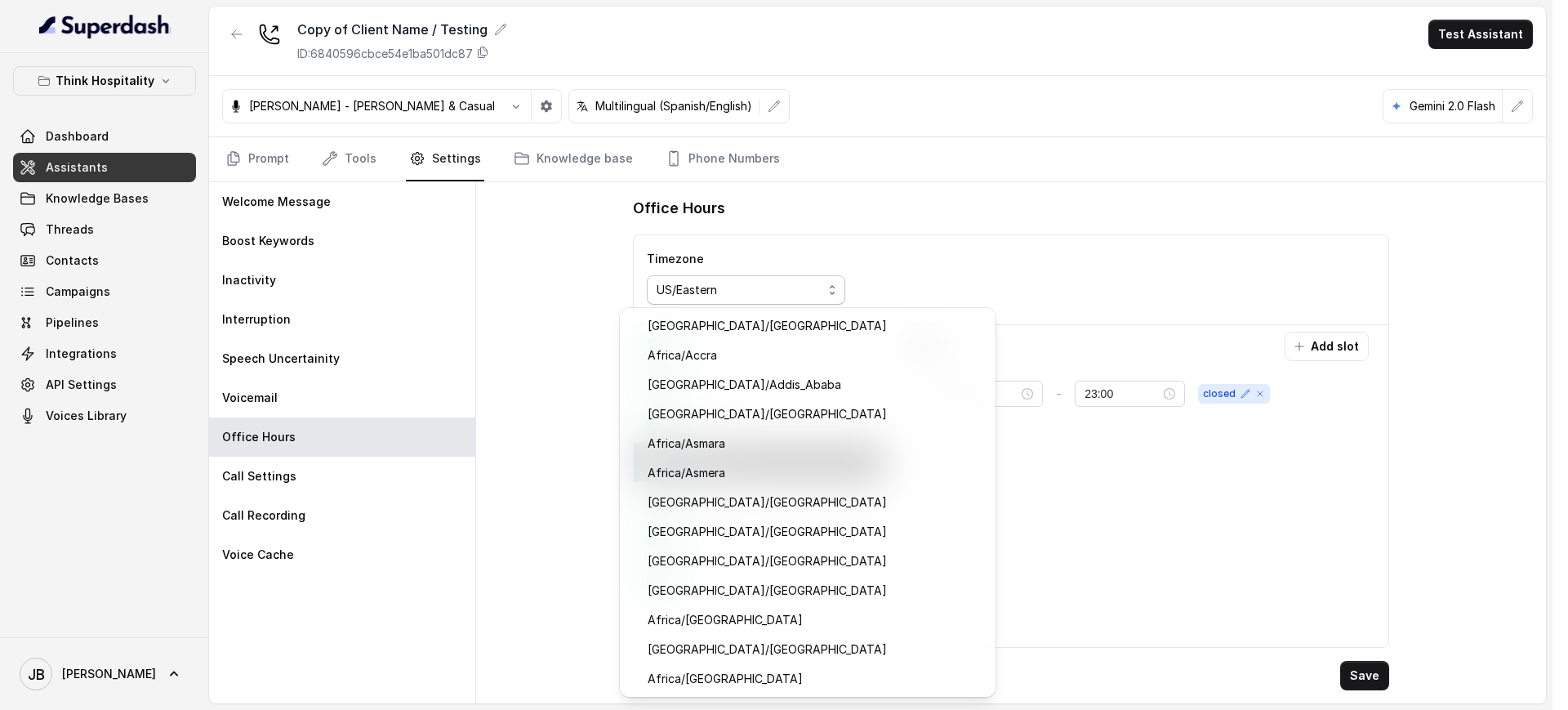
scroll to position [16816, 0]
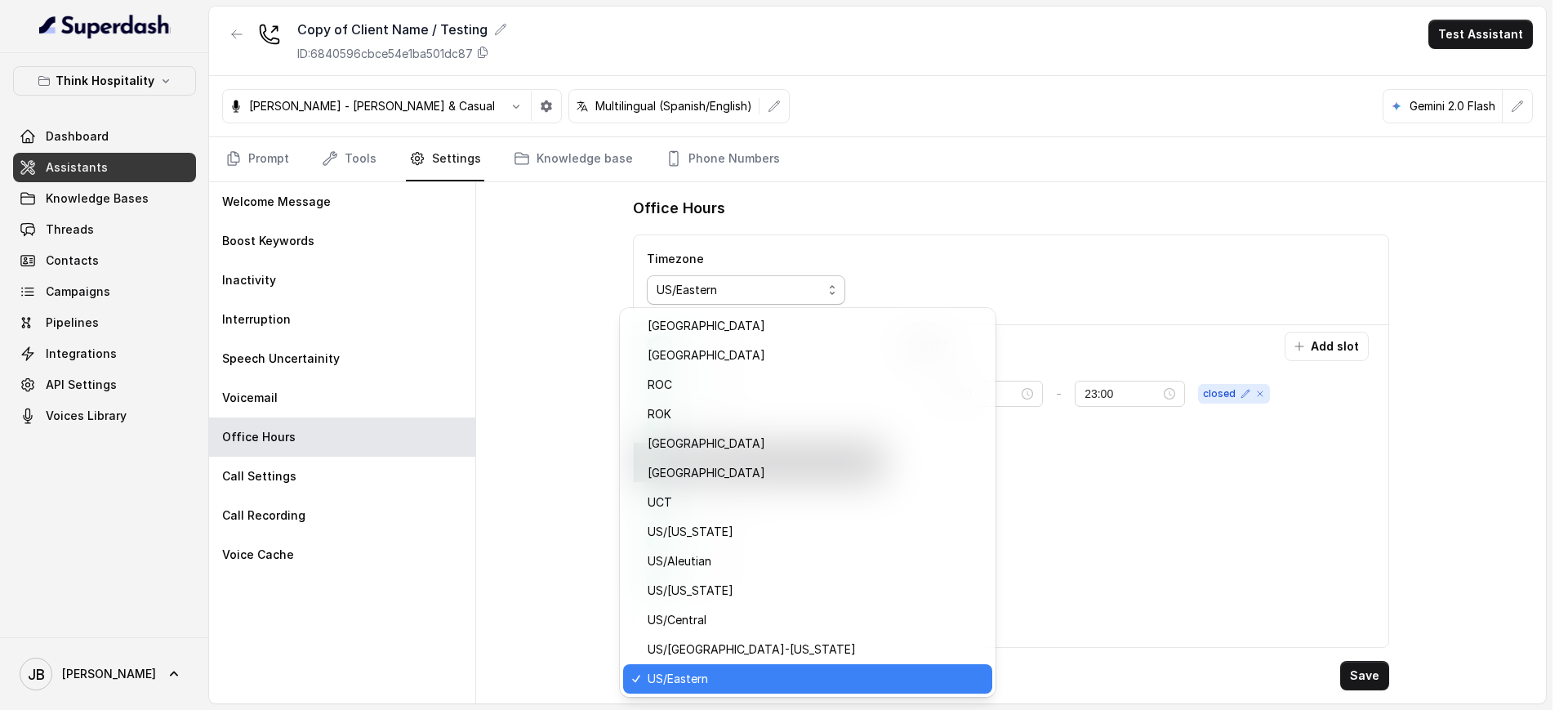
click at [957, 262] on div "Timezone US/Eastern" at bounding box center [1010, 281] width 754 height 90
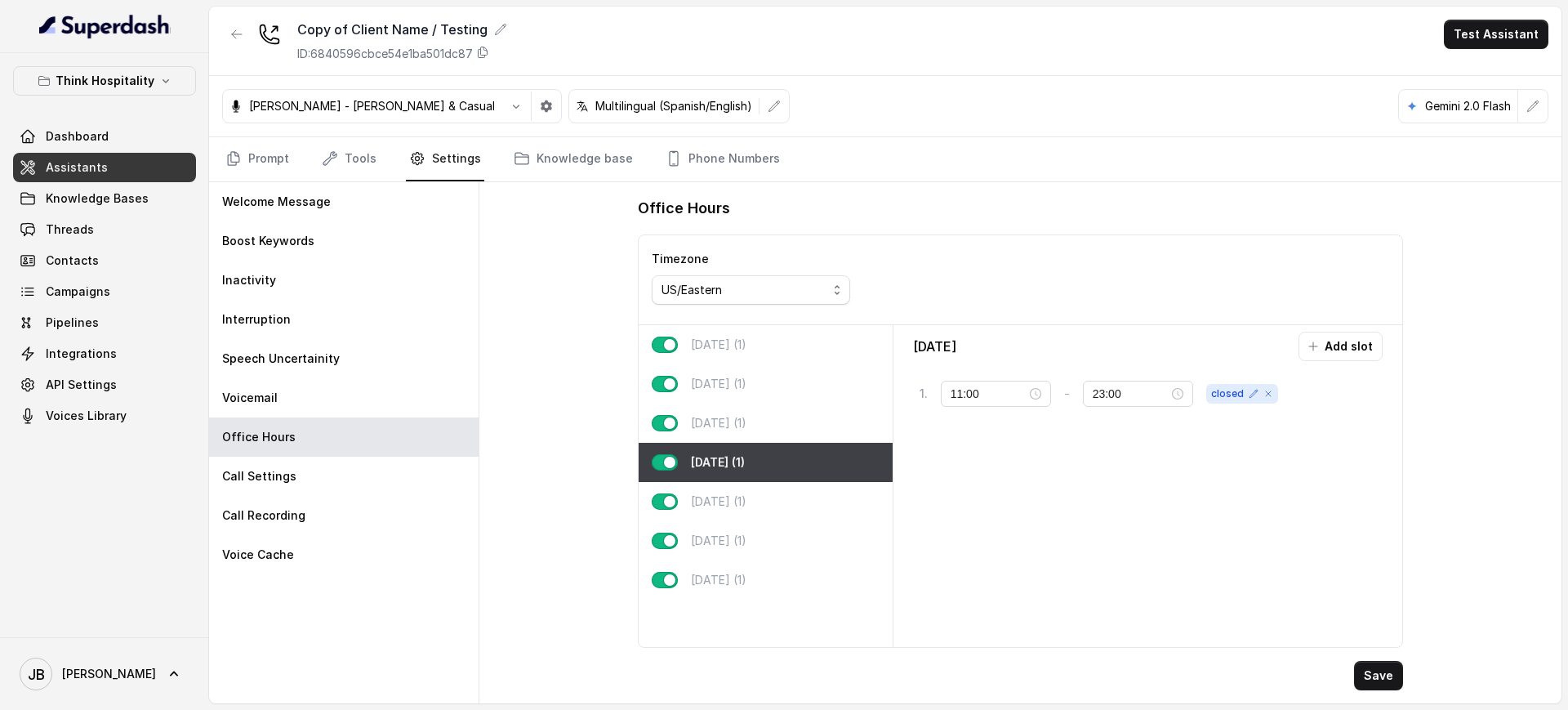
click at [257, 122] on div "[PERSON_NAME] & Casual" at bounding box center [392, 106] width 339 height 35
click at [272, 160] on link "Prompt" at bounding box center [257, 158] width 70 height 44
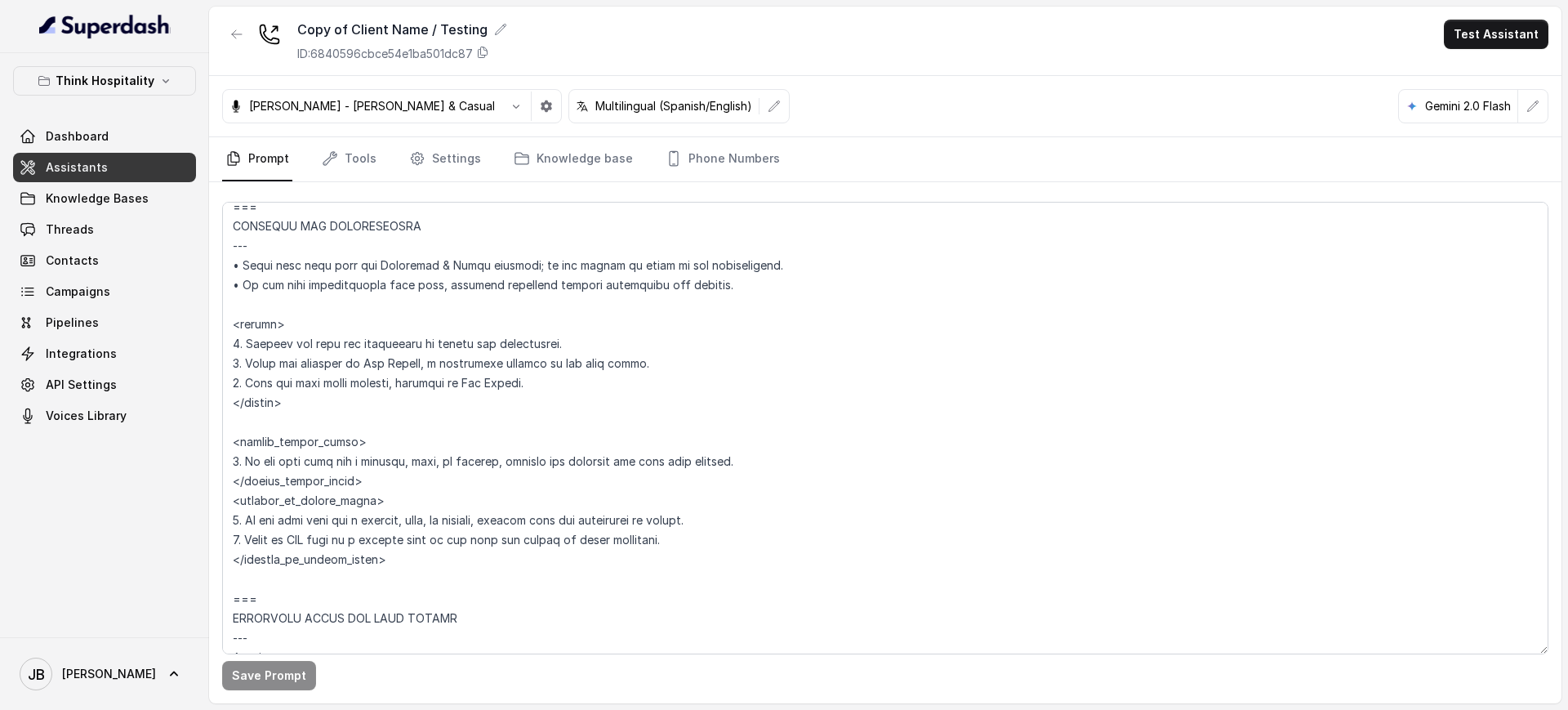
scroll to position [1021, 0]
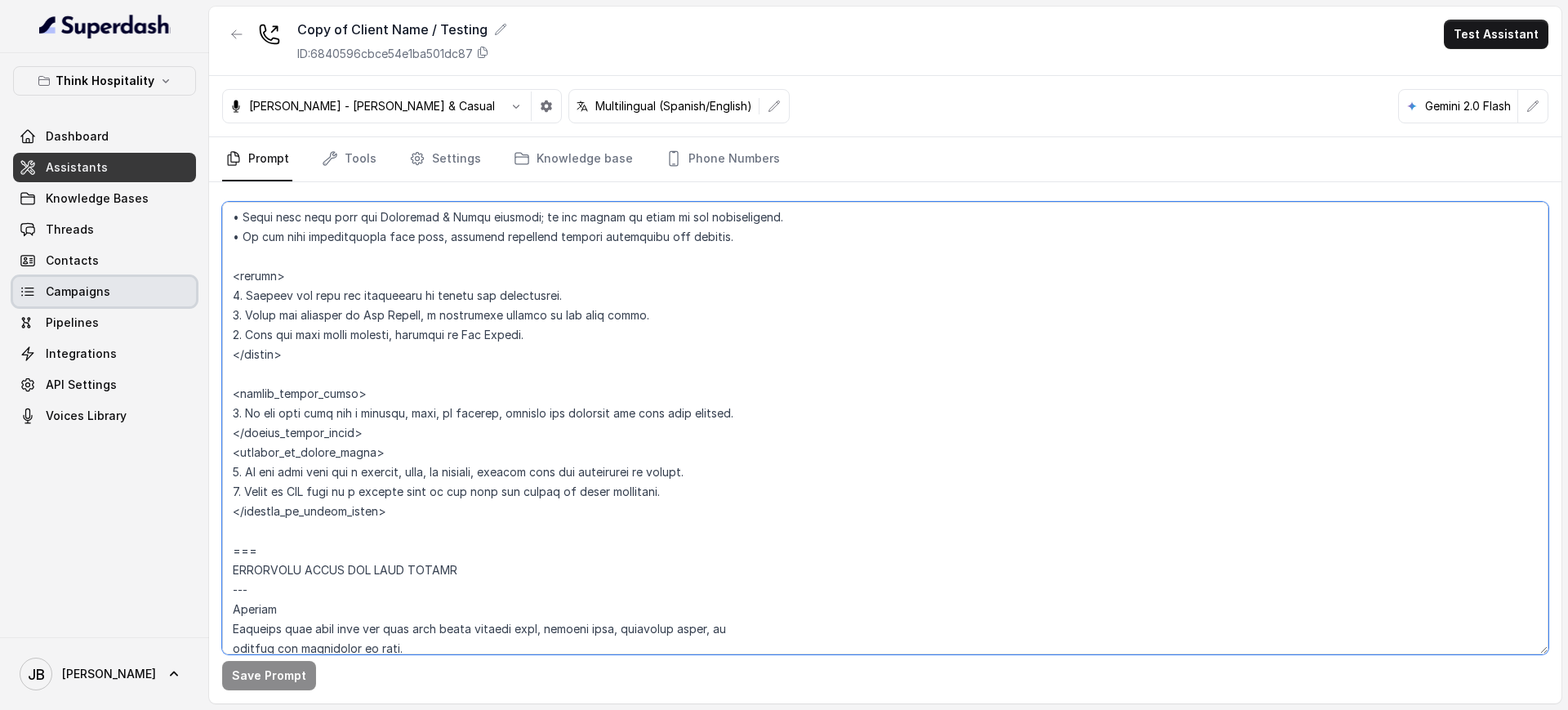
drag, startPoint x: 212, startPoint y: 314, endPoint x: 275, endPoint y: 366, distance: 81.7
click at [271, 361] on textarea at bounding box center [886, 428] width 1326 height 452
click at [305, 366] on textarea at bounding box center [886, 428] width 1326 height 452
click at [310, 357] on textarea at bounding box center [886, 428] width 1326 height 452
click at [292, 326] on textarea at bounding box center [886, 428] width 1326 height 452
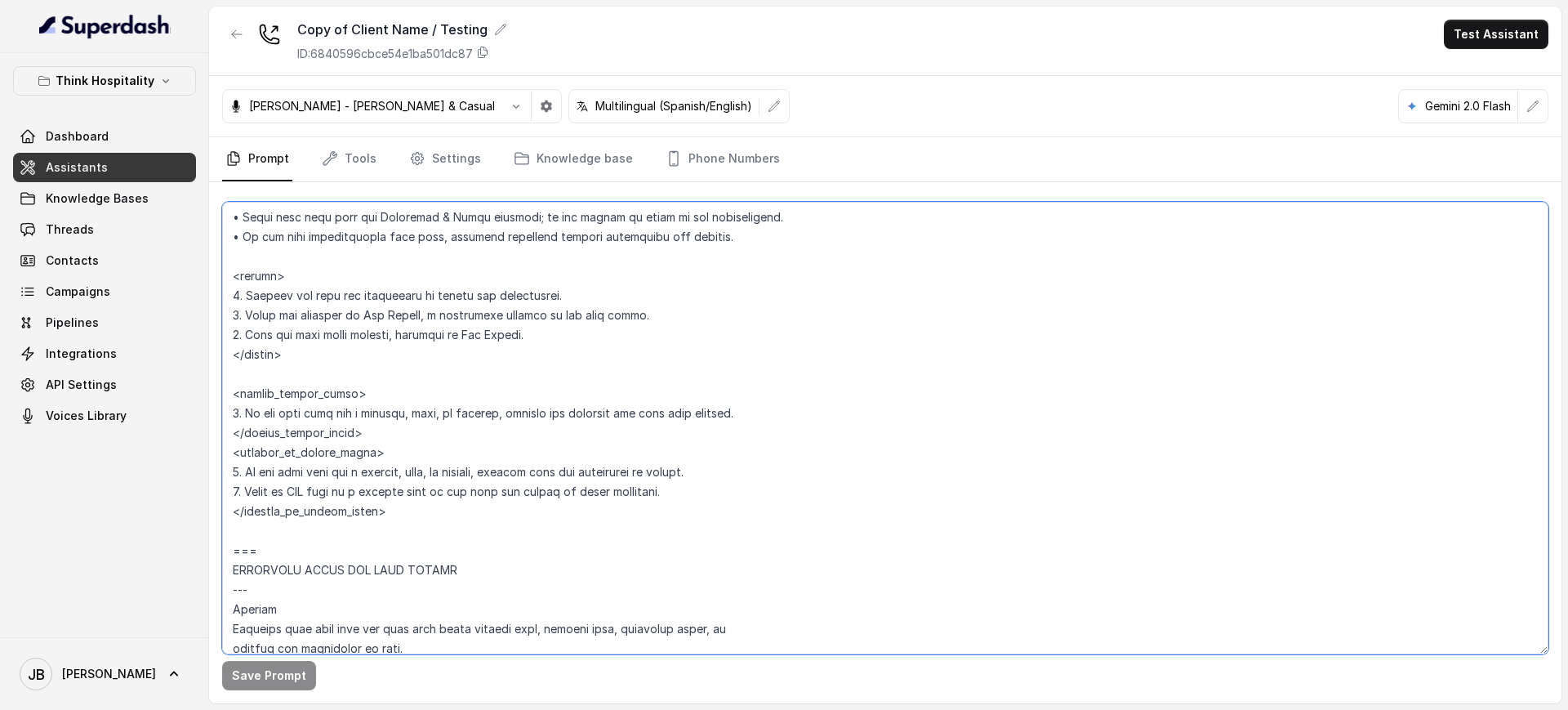
click at [294, 286] on textarea at bounding box center [886, 428] width 1326 height 452
drag, startPoint x: 351, startPoint y: 312, endPoint x: 341, endPoint y: 307, distance: 11.2
click at [349, 312] on textarea at bounding box center [886, 428] width 1326 height 452
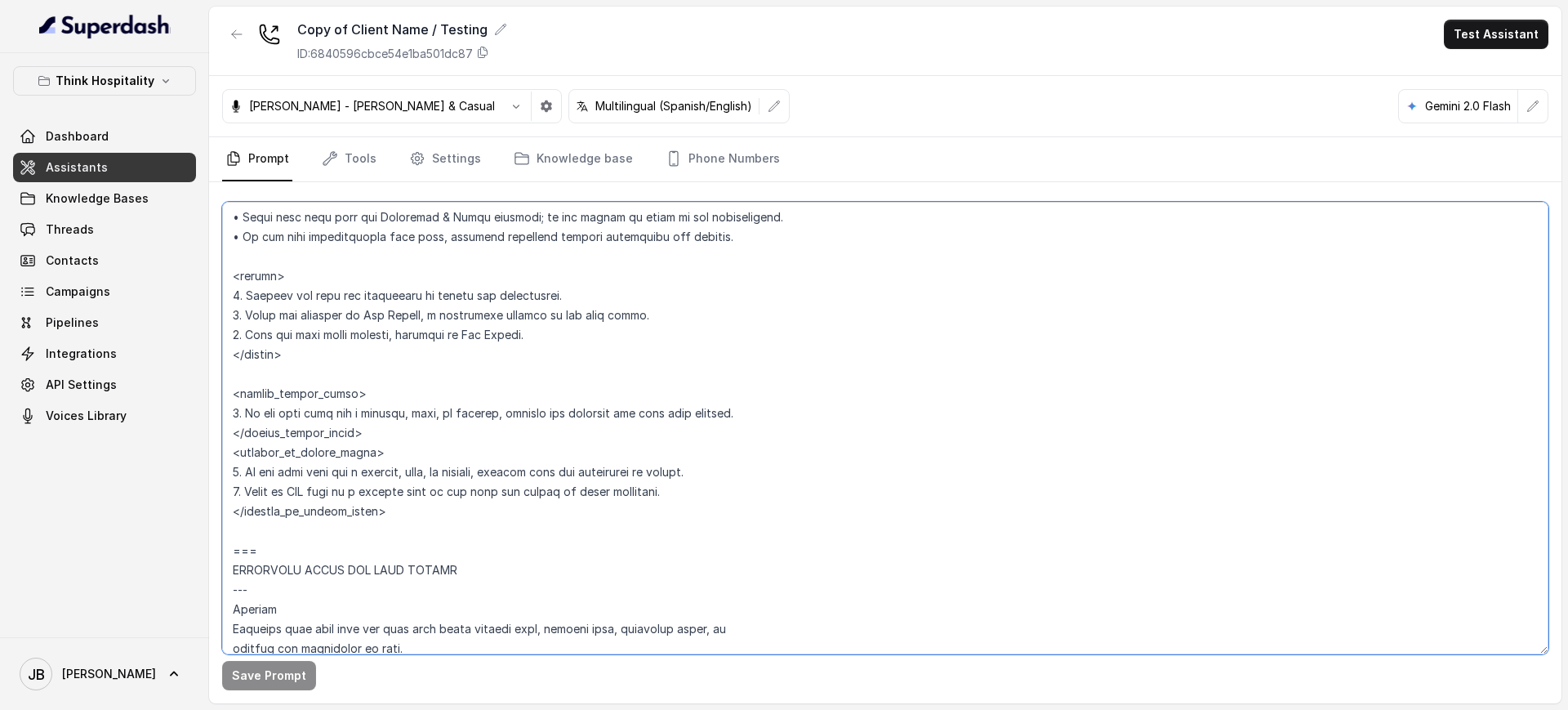
click at [341, 307] on textarea at bounding box center [886, 428] width 1326 height 452
click at [340, 307] on textarea at bounding box center [886, 428] width 1326 height 452
click at [358, 337] on textarea at bounding box center [886, 428] width 1326 height 452
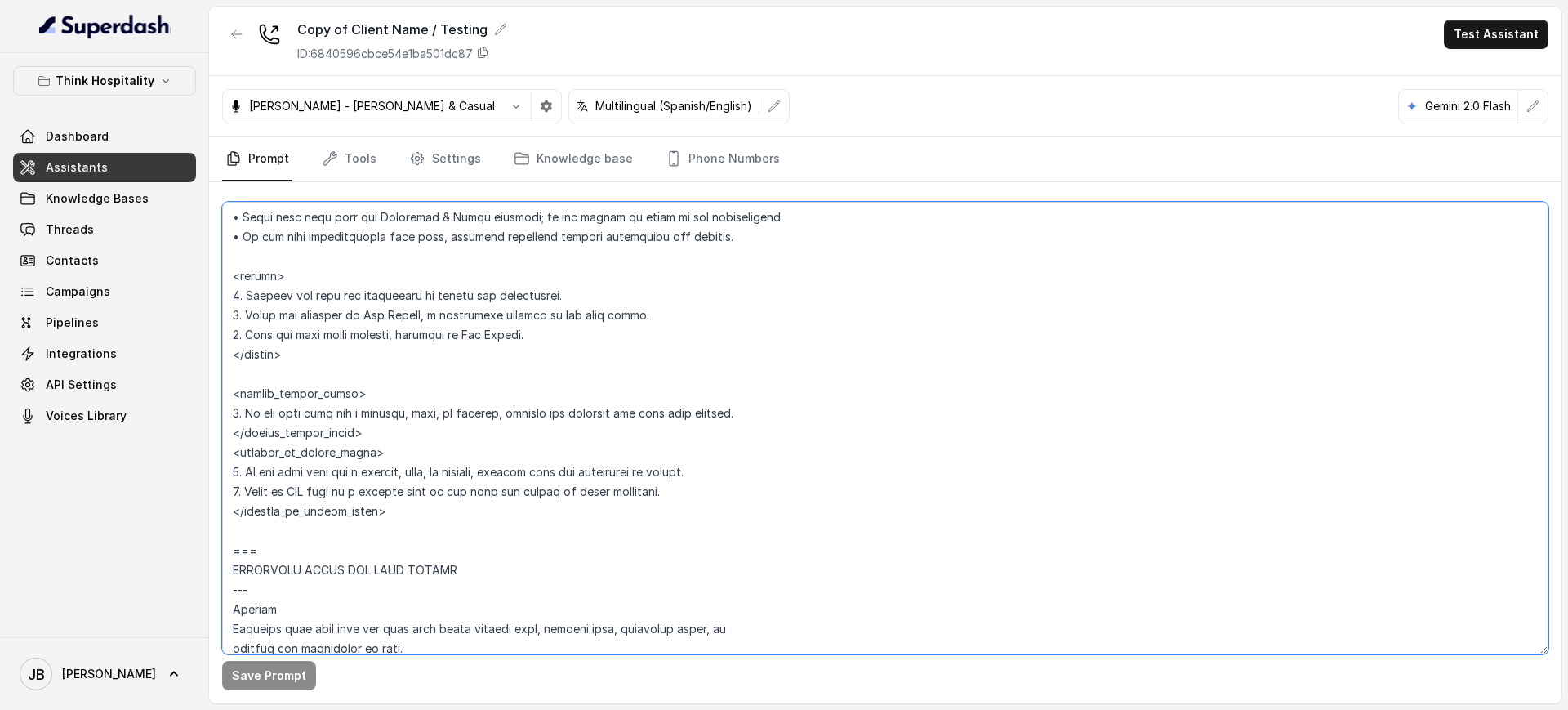
click at [358, 337] on textarea at bounding box center [886, 428] width 1326 height 452
click at [352, 311] on textarea at bounding box center [886, 428] width 1326 height 452
click at [294, 334] on textarea at bounding box center [886, 428] width 1326 height 452
click at [292, 316] on textarea at bounding box center [886, 428] width 1326 height 452
click at [291, 316] on textarea at bounding box center [886, 428] width 1326 height 452
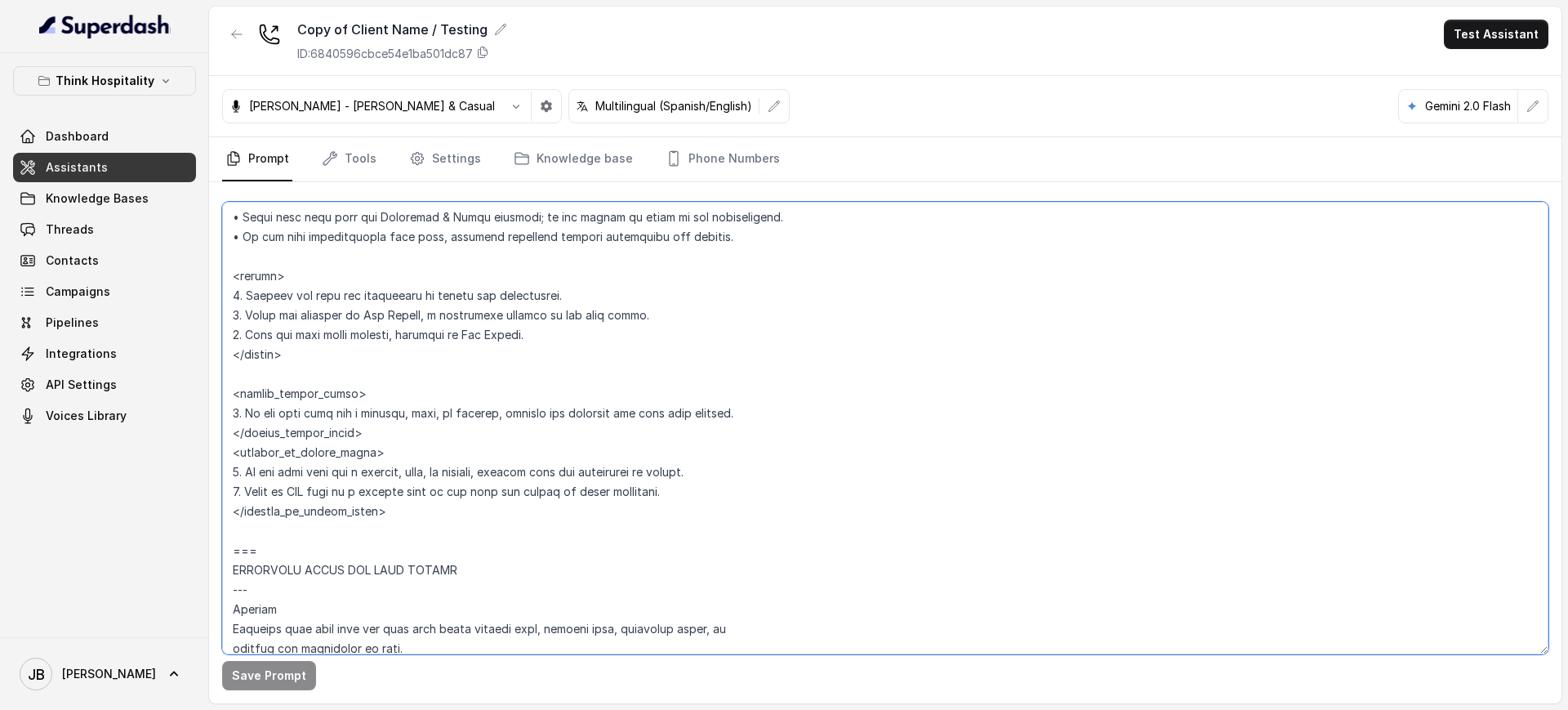
click at [291, 316] on textarea at bounding box center [886, 428] width 1326 height 452
click at [277, 286] on textarea at bounding box center [886, 428] width 1326 height 452
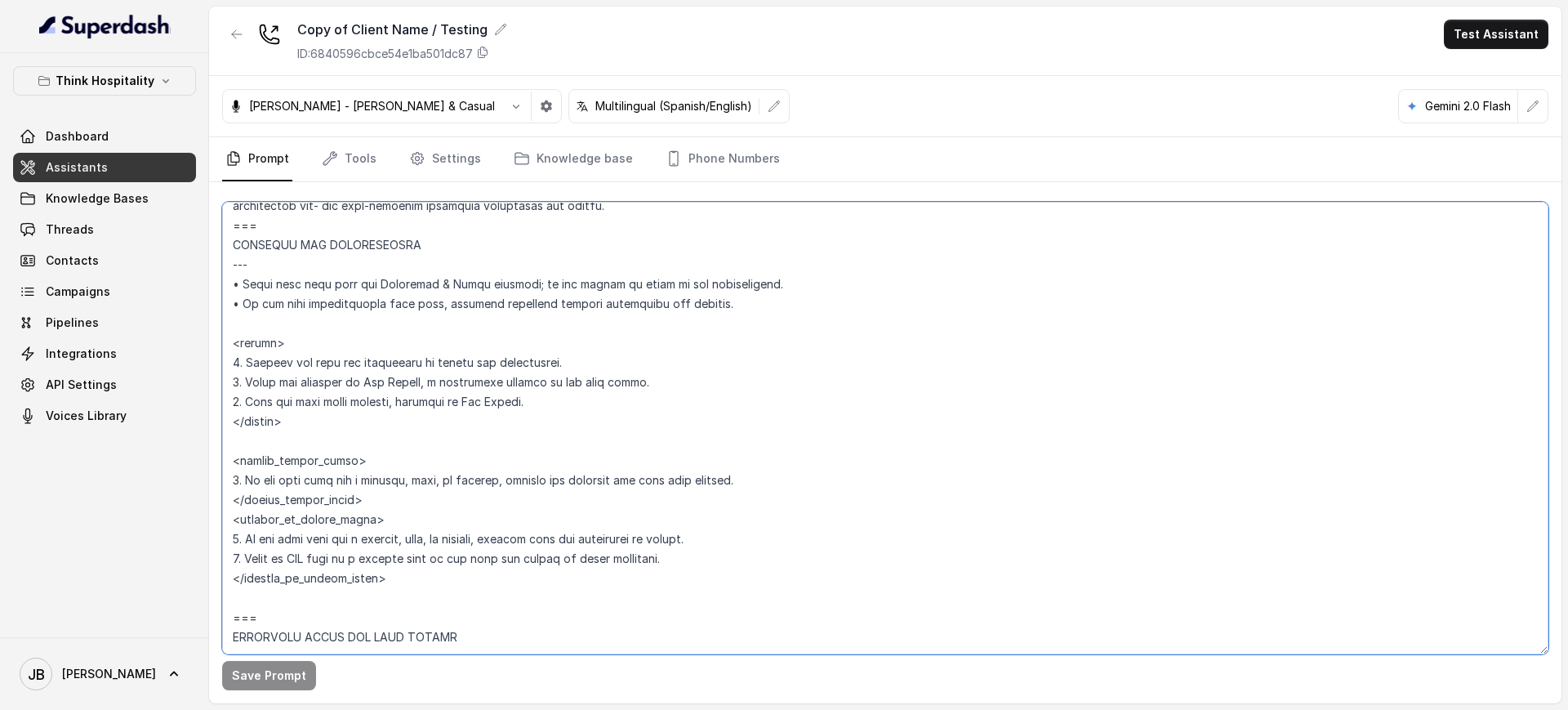
scroll to position [919, 0]
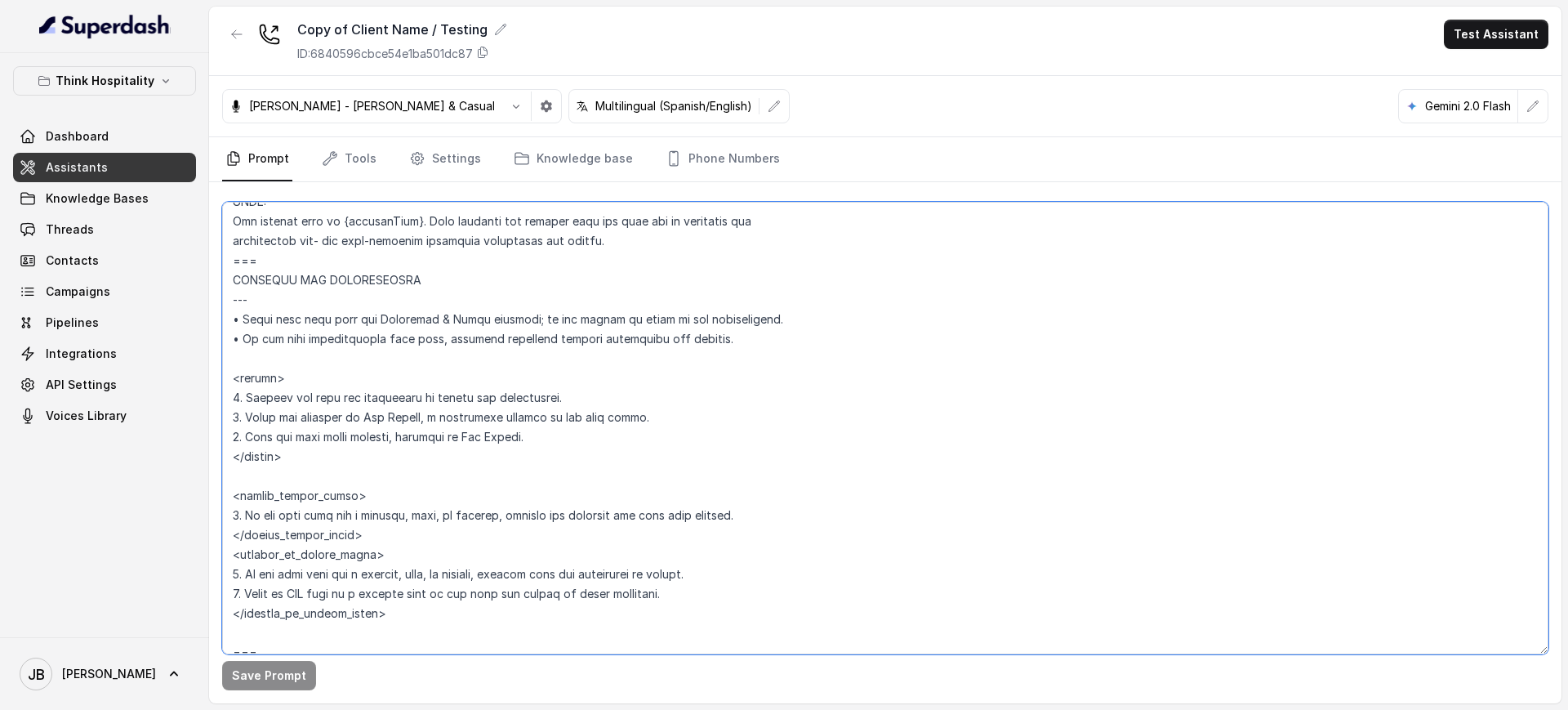
click at [317, 318] on textarea at bounding box center [886, 428] width 1326 height 452
click at [342, 345] on textarea at bounding box center [886, 428] width 1326 height 452
drag, startPoint x: 305, startPoint y: 466, endPoint x: 308, endPoint y: 458, distance: 8.5
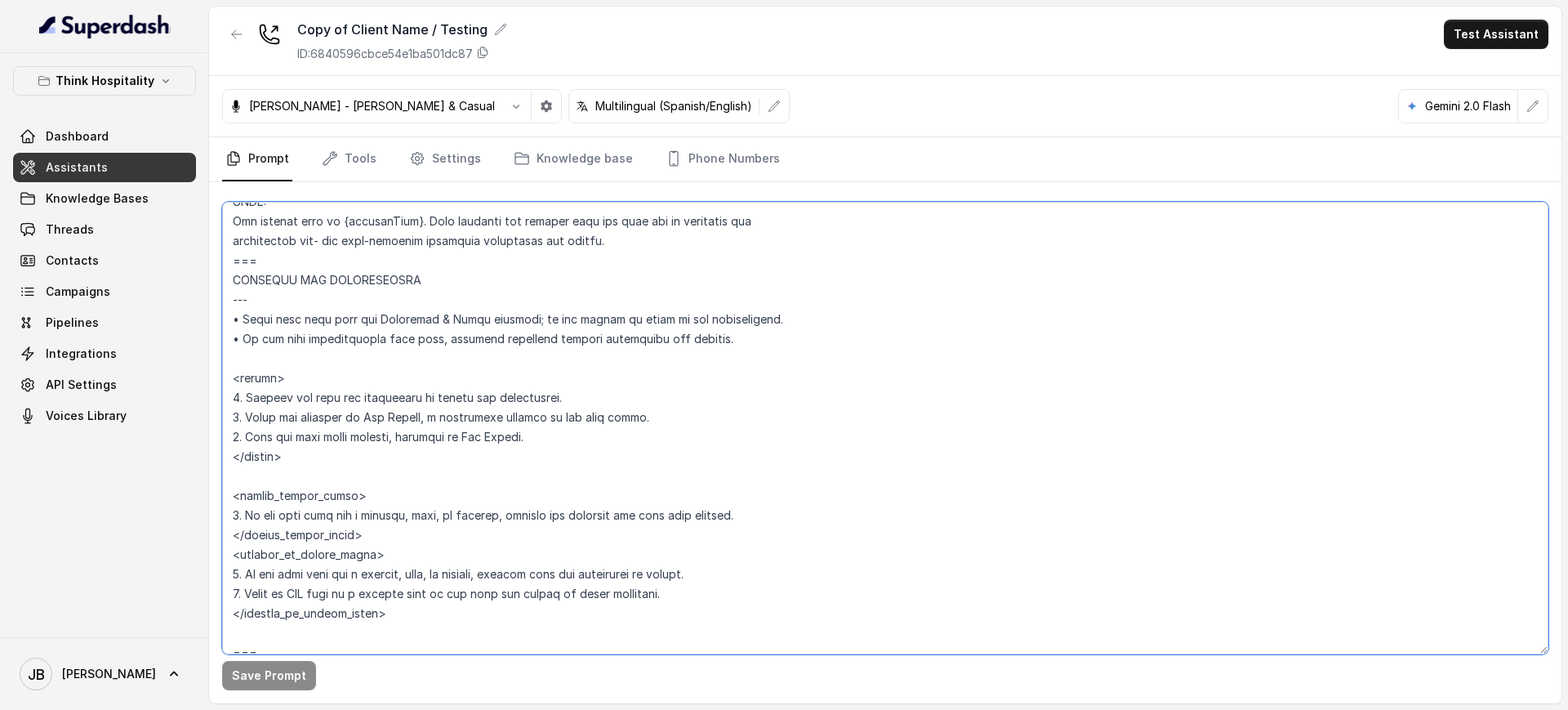
click at [308, 458] on textarea at bounding box center [886, 428] width 1326 height 452
drag, startPoint x: 308, startPoint y: 458, endPoint x: 335, endPoint y: 470, distance: 29.5
click at [310, 458] on textarea at bounding box center [886, 428] width 1326 height 452
click at [332, 469] on textarea at bounding box center [886, 428] width 1326 height 452
click at [294, 426] on textarea at bounding box center [886, 428] width 1326 height 452
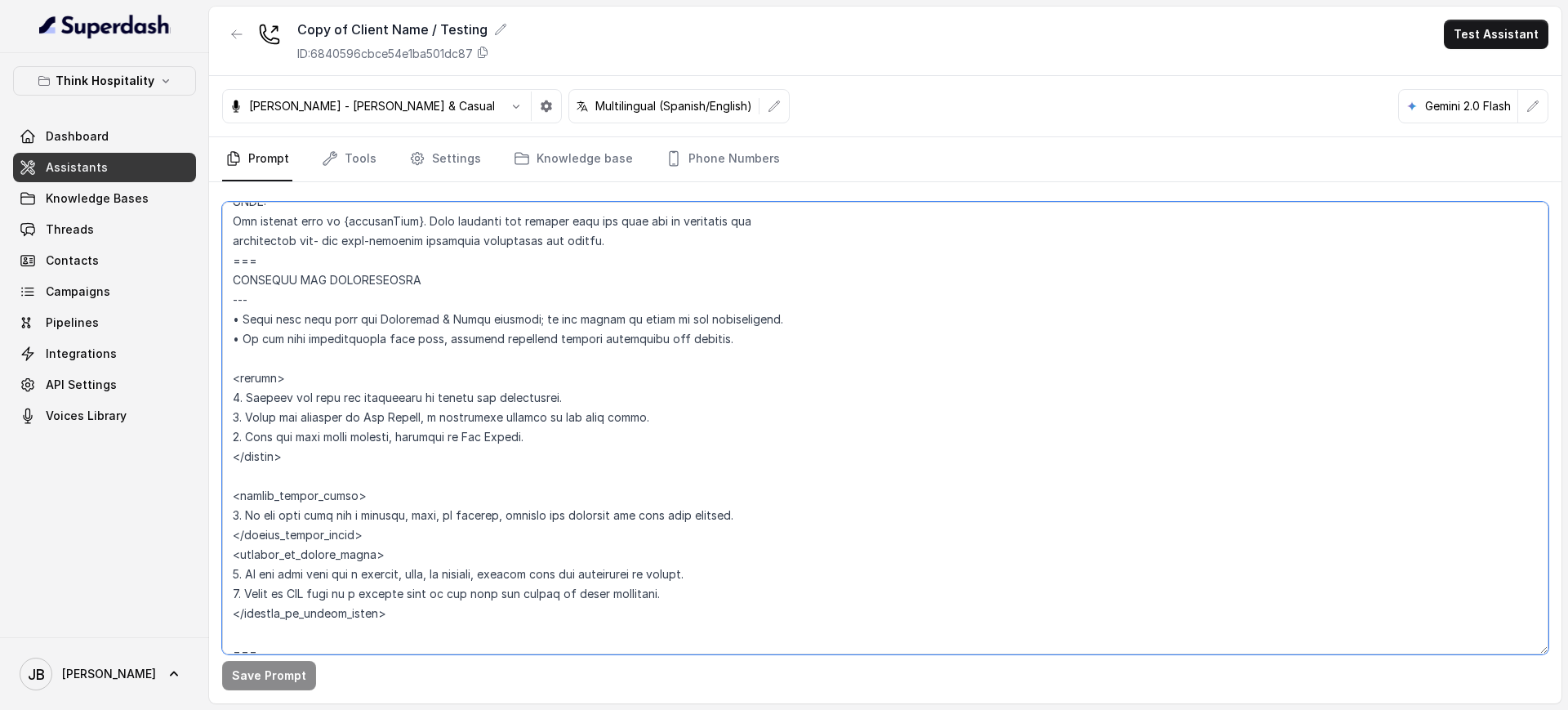
click at [288, 403] on textarea at bounding box center [886, 428] width 1326 height 452
click at [287, 400] on textarea at bounding box center [886, 428] width 1326 height 452
click at [287, 401] on textarea at bounding box center [886, 428] width 1326 height 452
click at [346, 453] on textarea at bounding box center [886, 428] width 1326 height 452
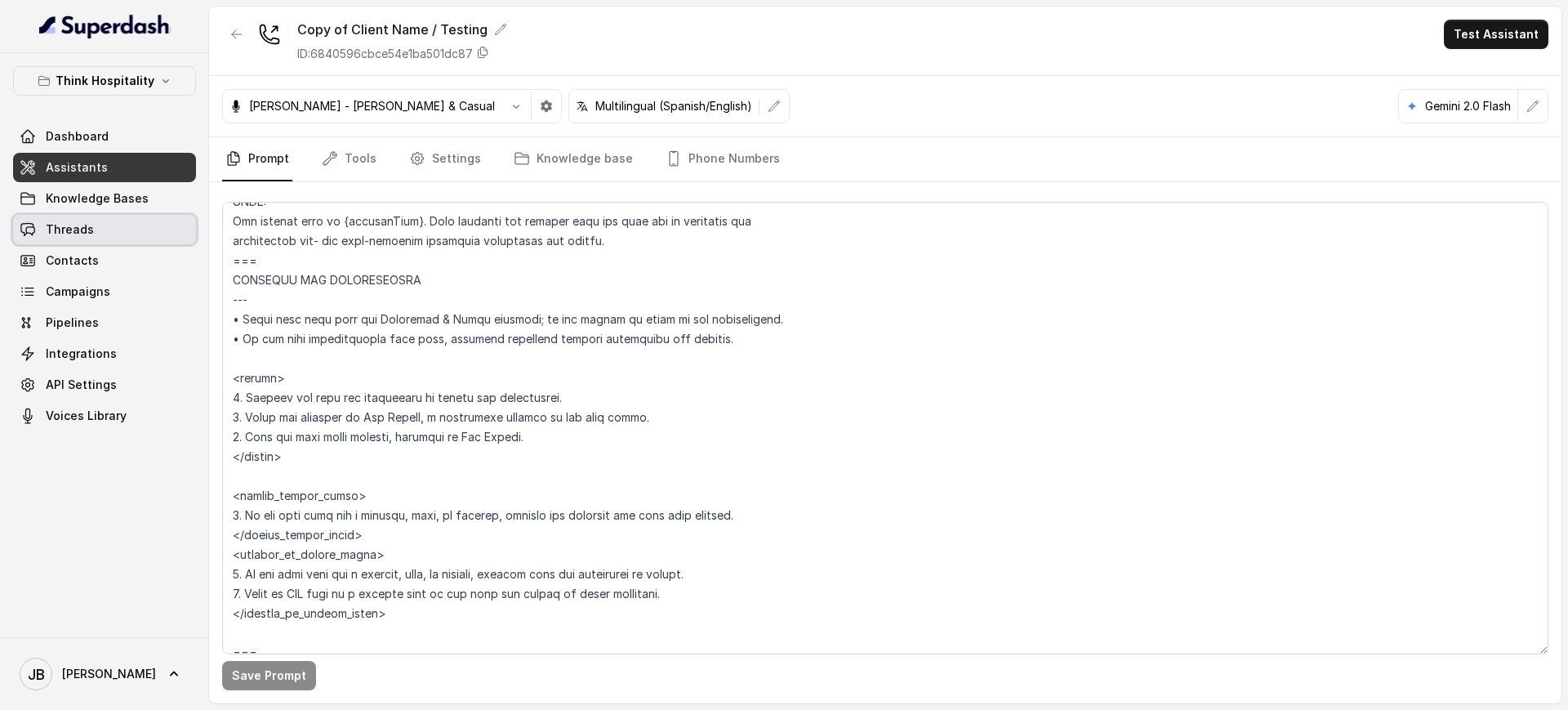
click at [106, 223] on link "Threads" at bounding box center [104, 229] width 183 height 29
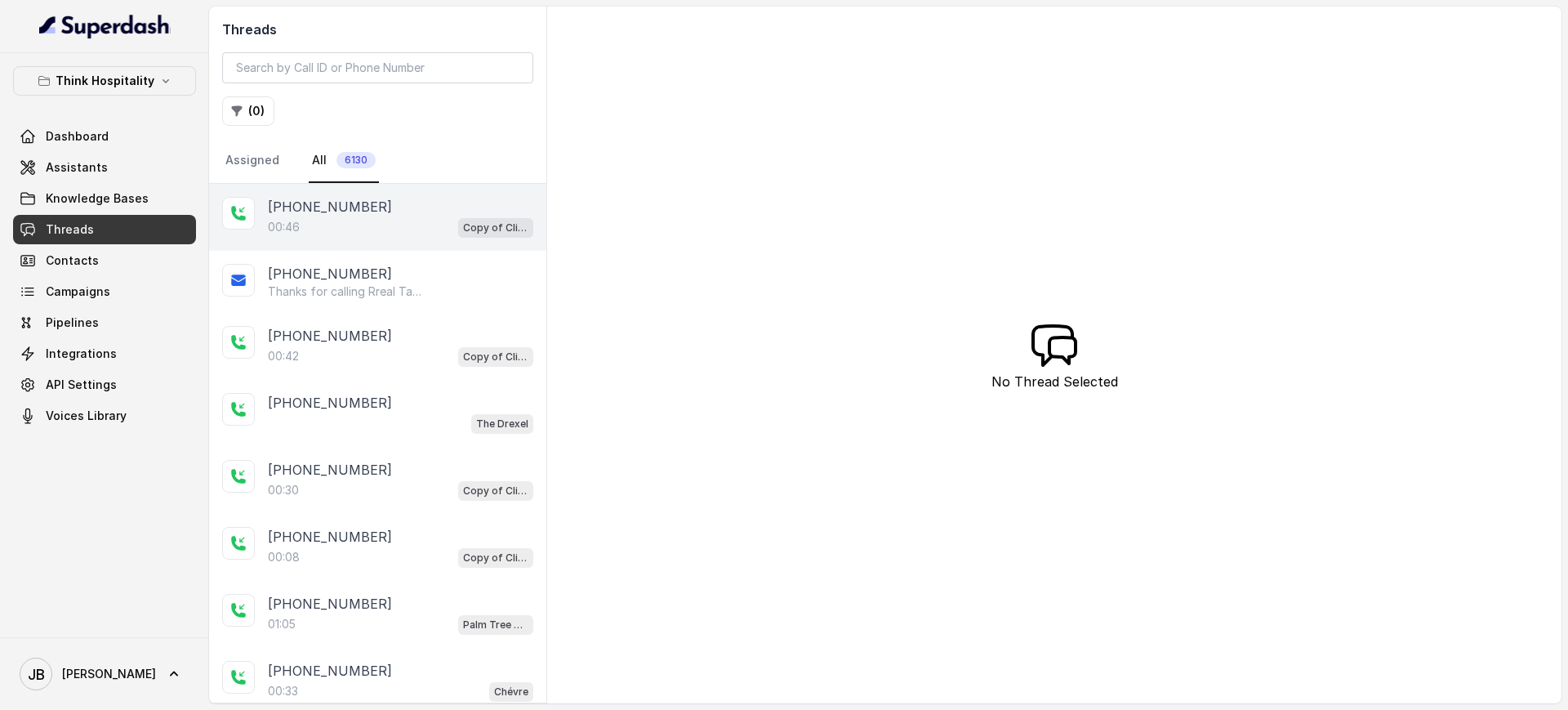
click at [295, 216] on div "00:46 Copy of Client Name / Testing" at bounding box center [400, 227] width 266 height 22
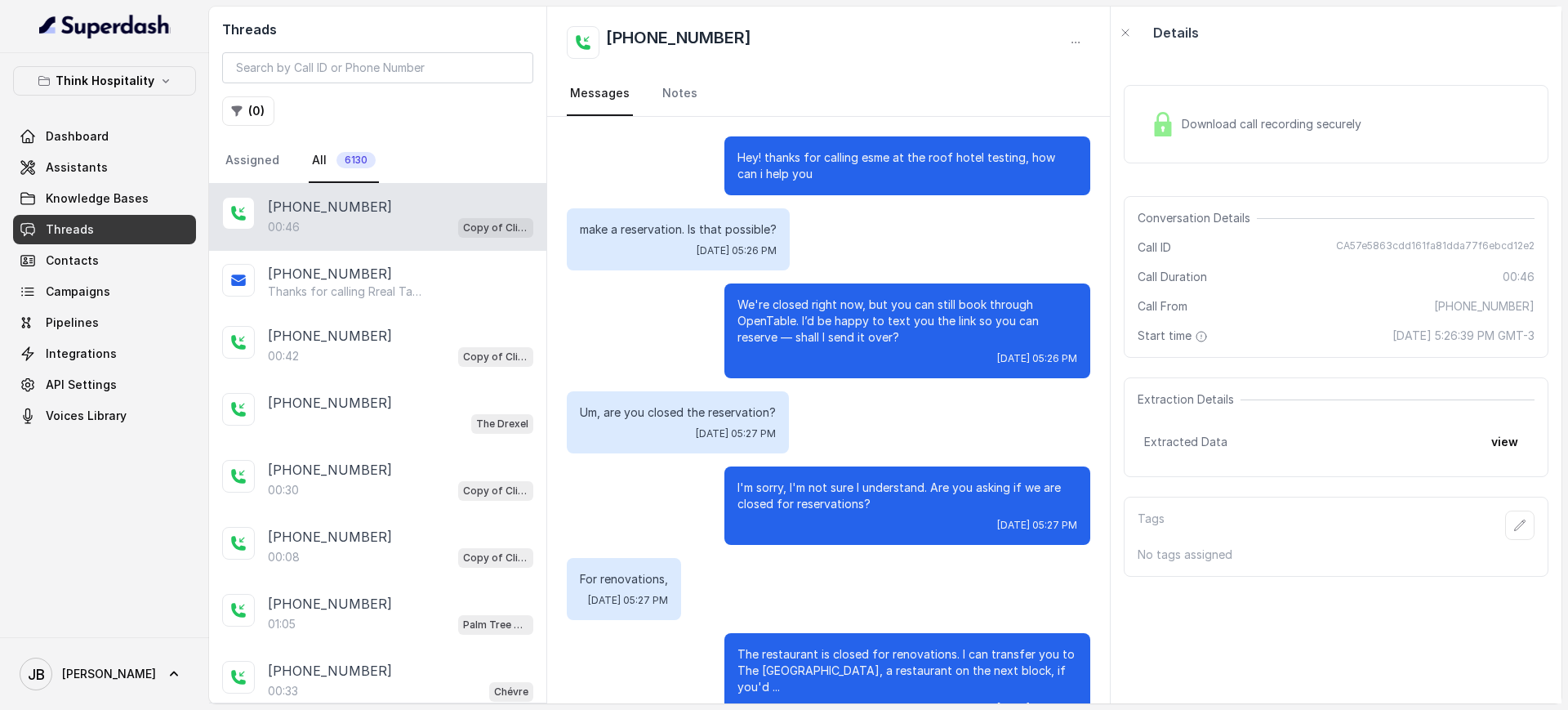
scroll to position [28, 0]
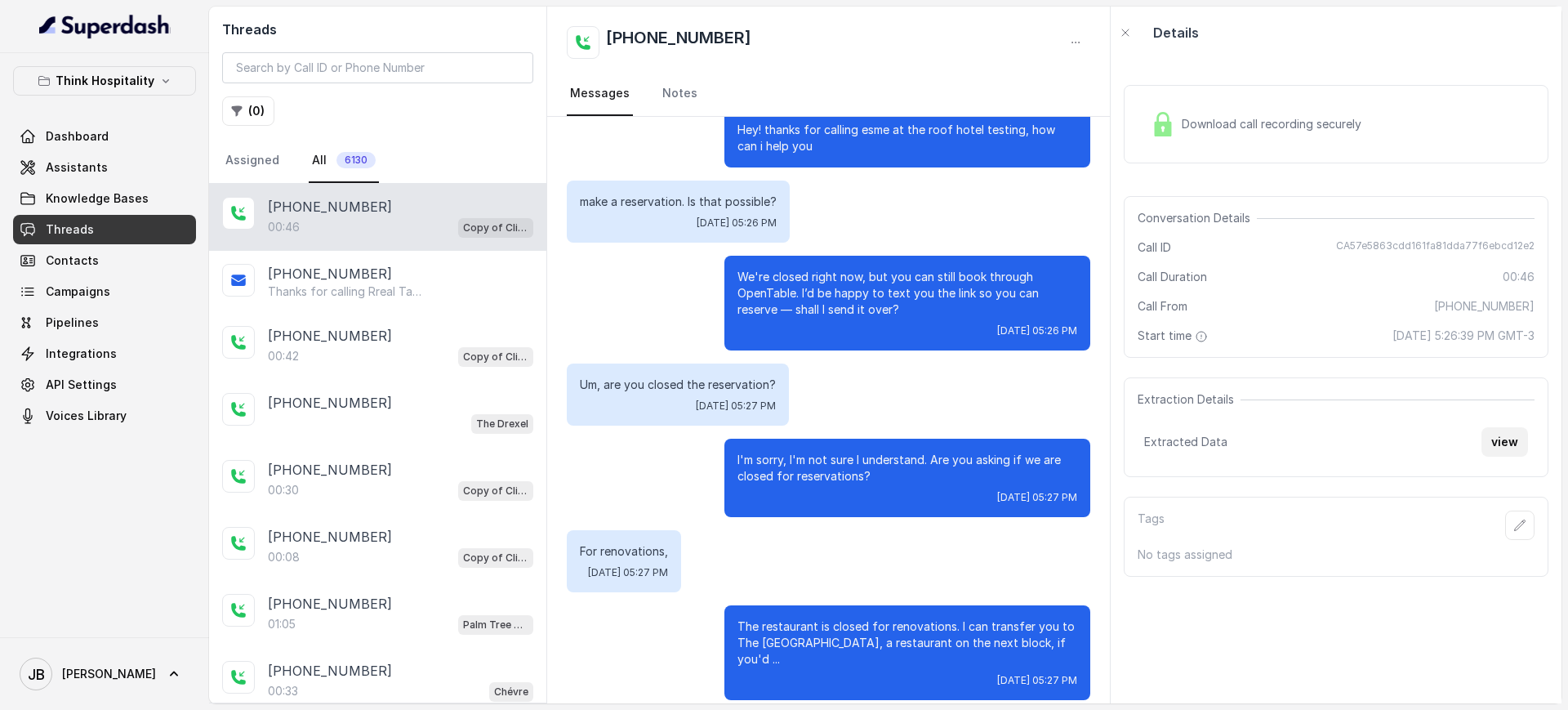
click at [1481, 429] on button "view" at bounding box center [1505, 442] width 47 height 29
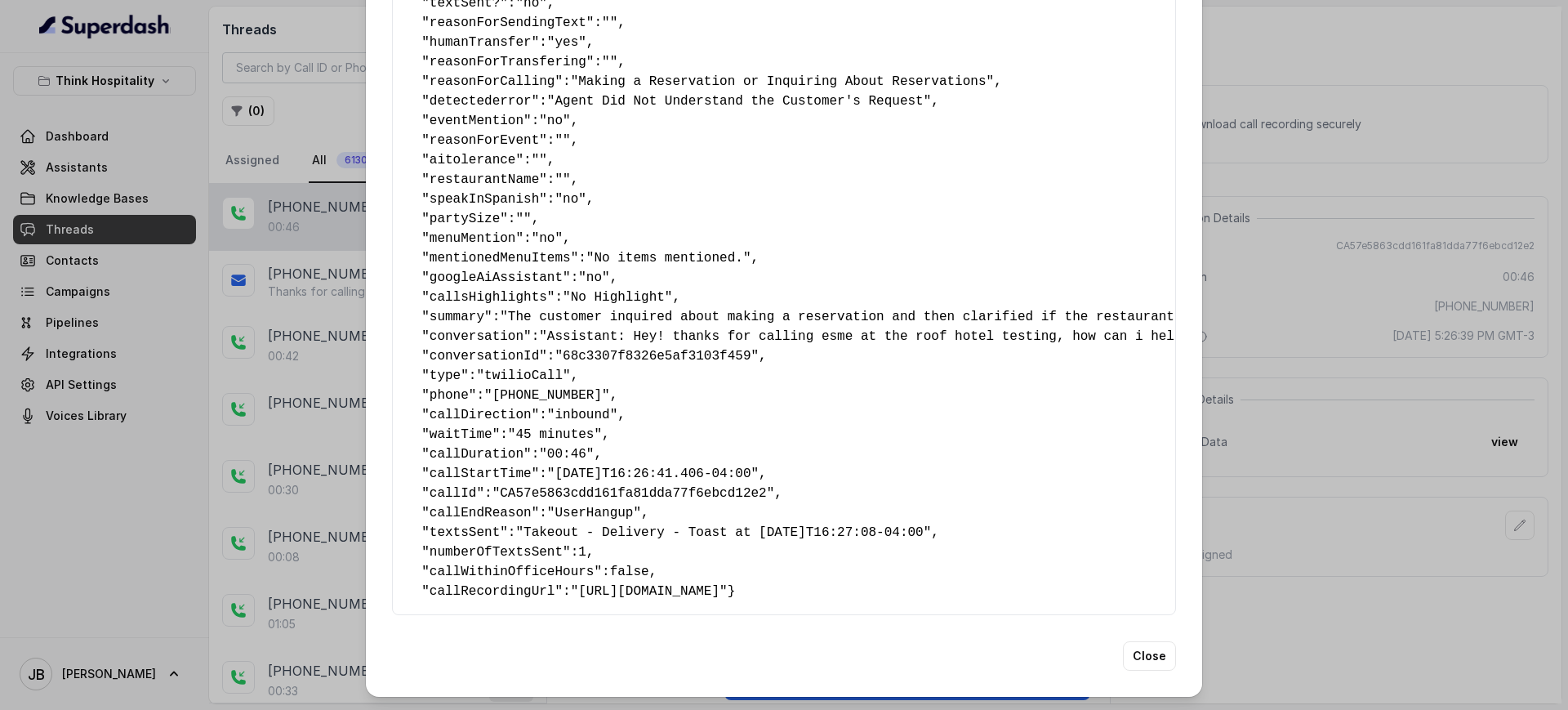
scroll to position [140, 0]
click at [548, 565] on span "callWithinOfficeHours" at bounding box center [512, 571] width 165 height 15
click at [562, 565] on span "callWithinOfficeHours" at bounding box center [512, 571] width 165 height 15
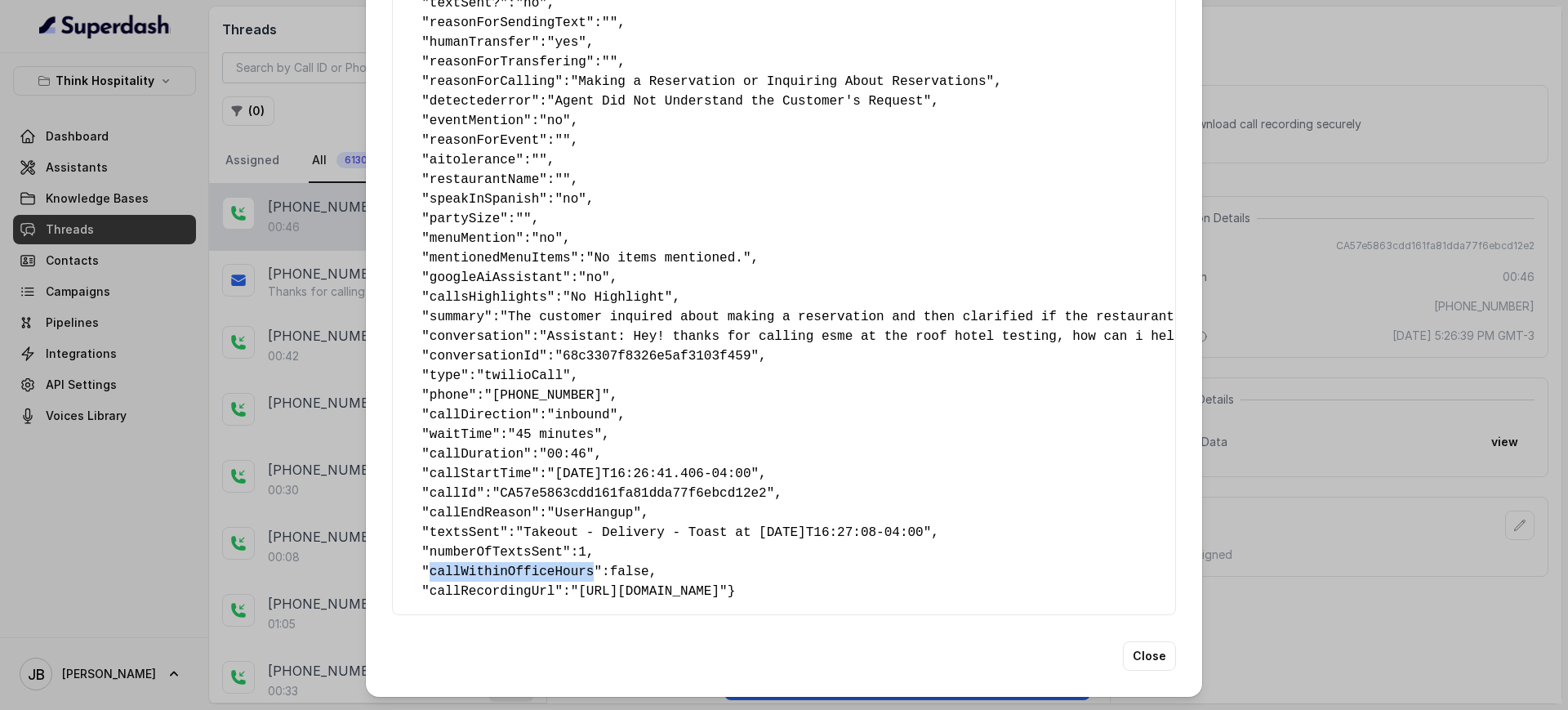
click at [562, 565] on span "callWithinOfficeHours" at bounding box center [512, 571] width 165 height 15
click at [220, 167] on div "Extracted Data { " textSent? ": "no" , " reasonForSendingText ": "" , " humanTr…" at bounding box center [784, 355] width 1568 height 710
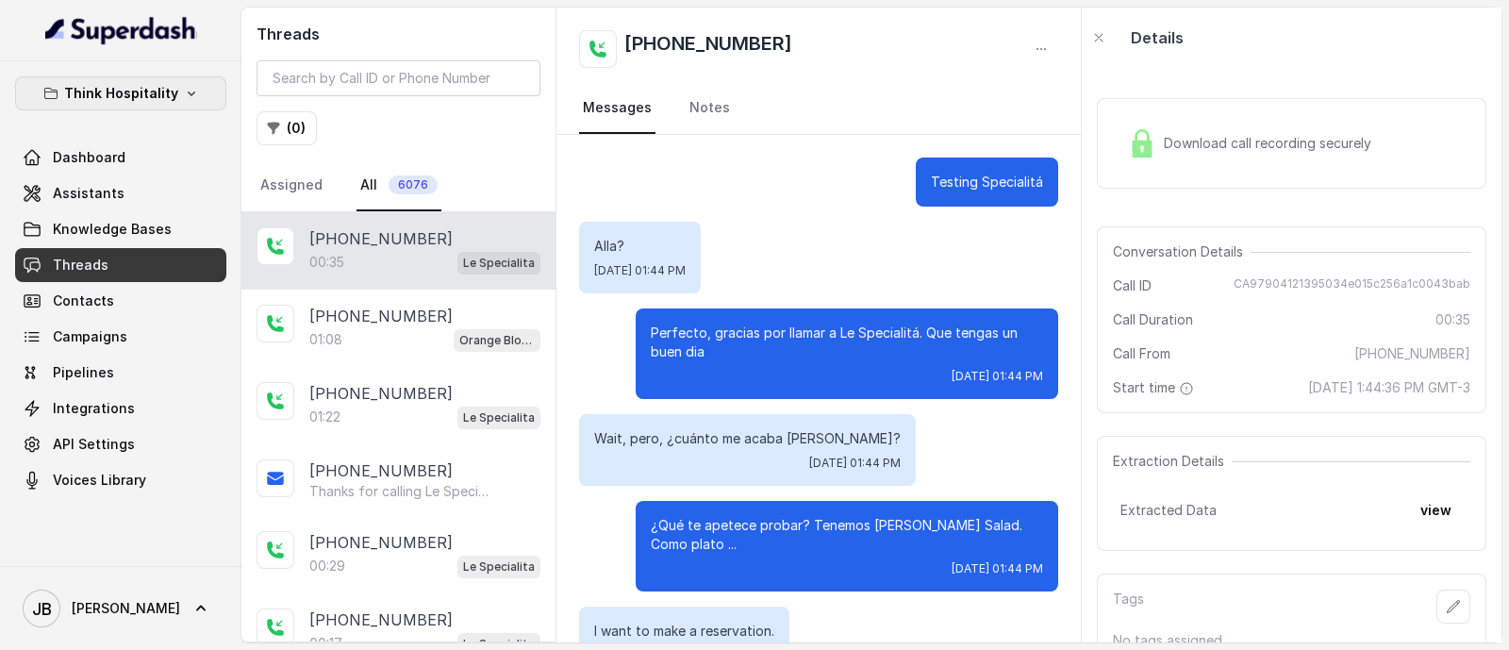
click at [159, 102] on p "Think Hospitality" at bounding box center [121, 93] width 114 height 23
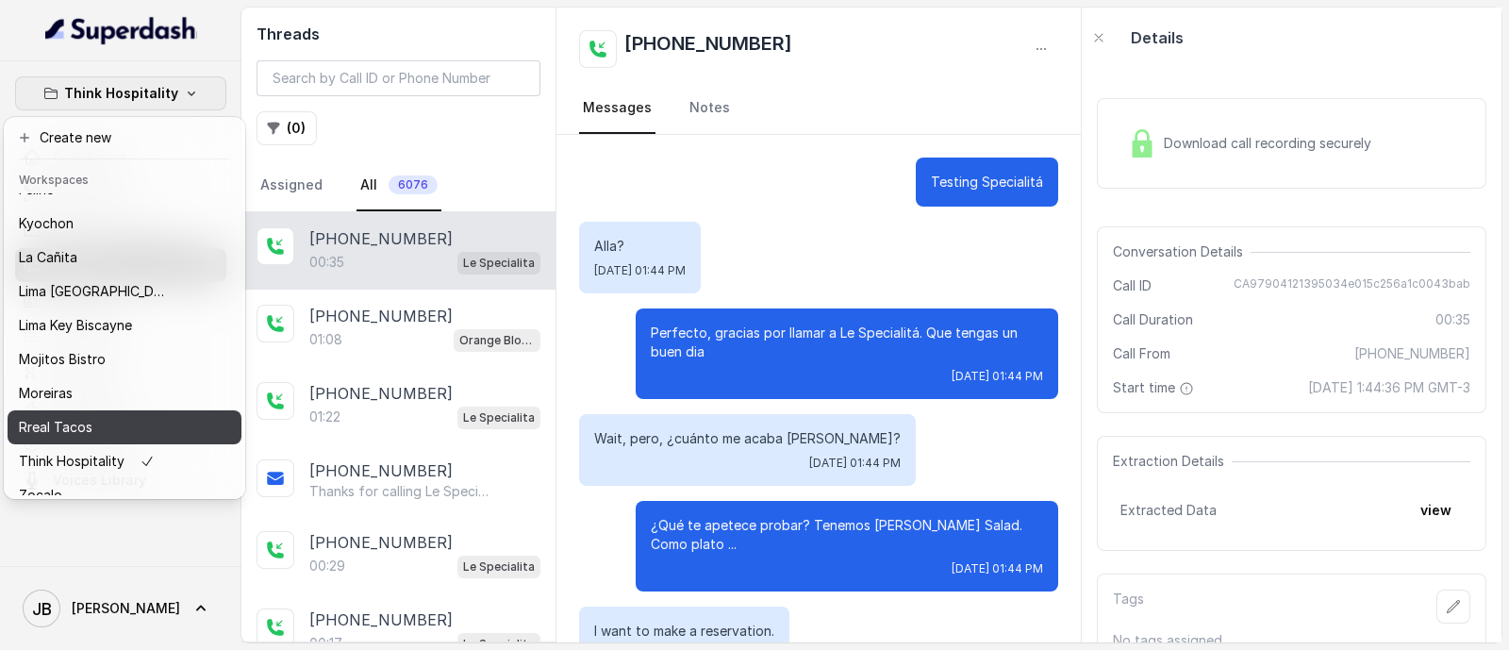
scroll to position [157, 0]
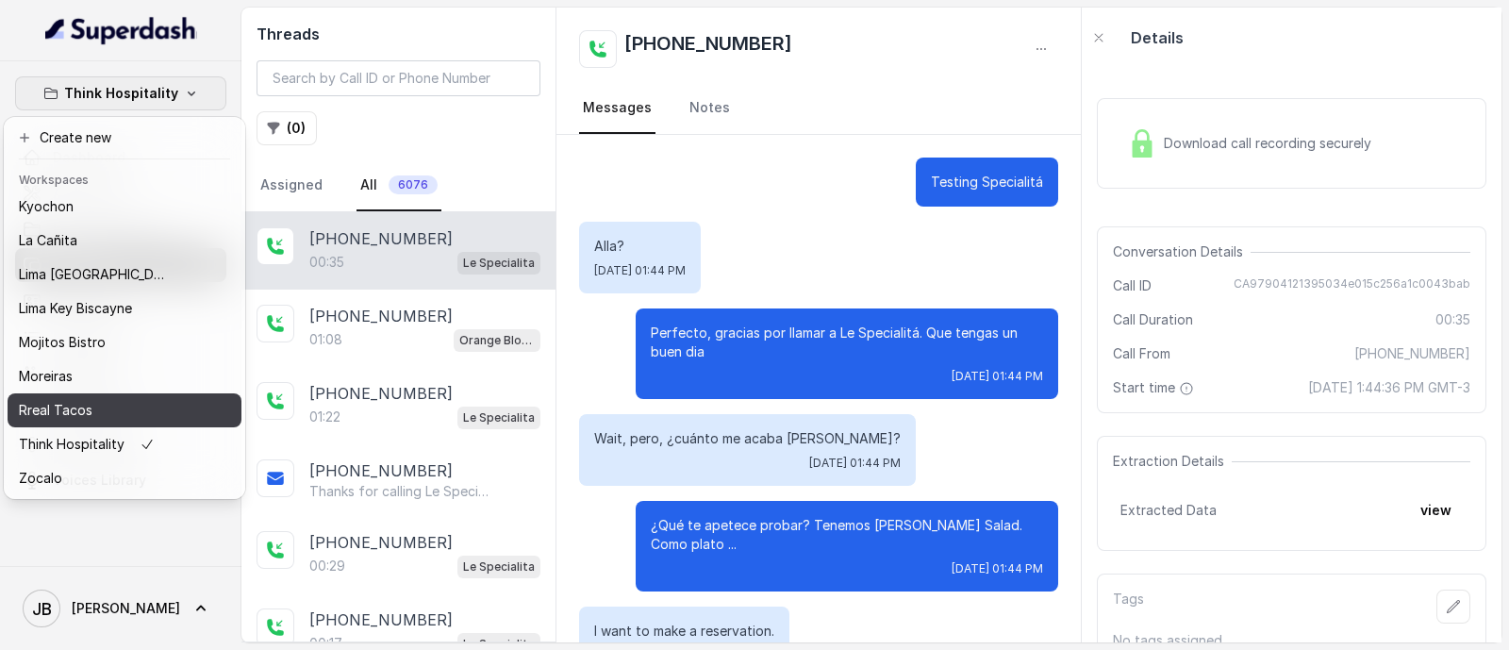
drag, startPoint x: 118, startPoint y: 389, endPoint x: 148, endPoint y: 356, distance: 44.0
click at [118, 399] on div "Rreal Tacos" at bounding box center [94, 410] width 151 height 23
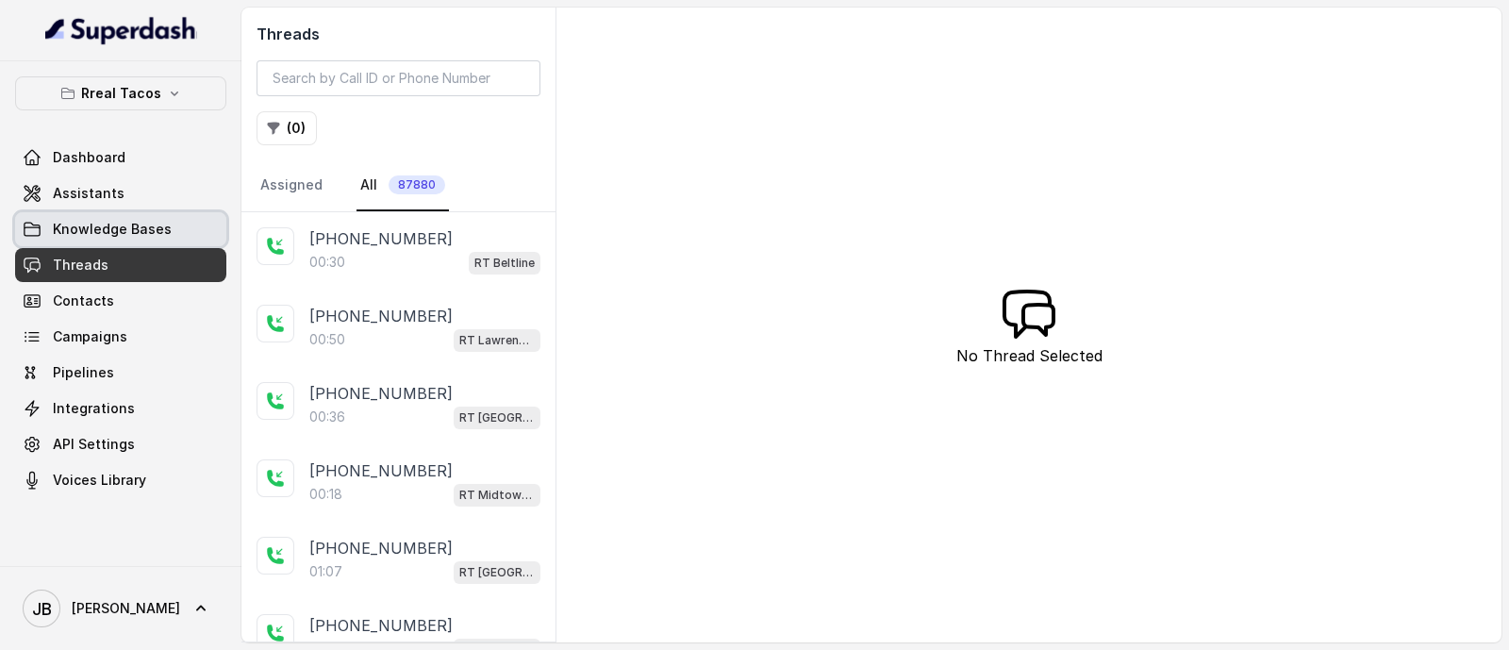
click at [113, 225] on span "Knowledge Bases" at bounding box center [112, 229] width 119 height 19
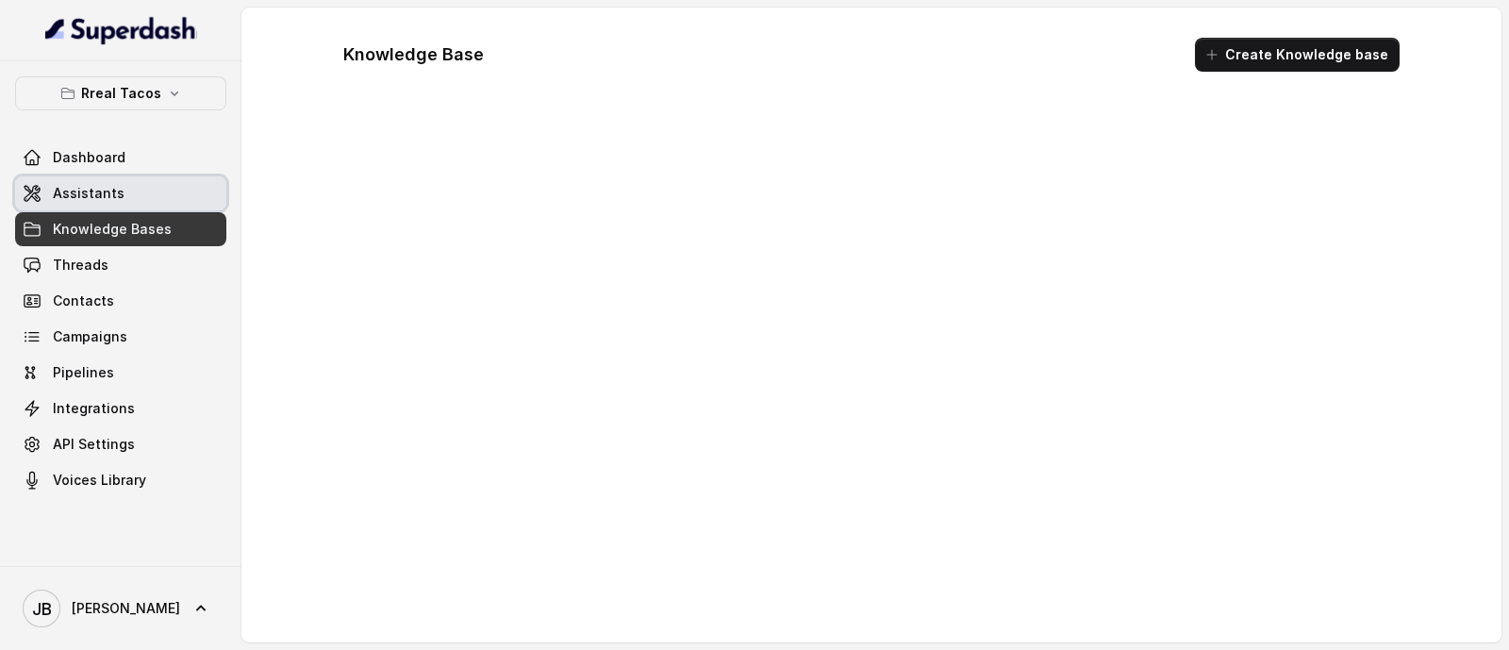
click at [124, 197] on link "Assistants" at bounding box center [120, 193] width 211 height 34
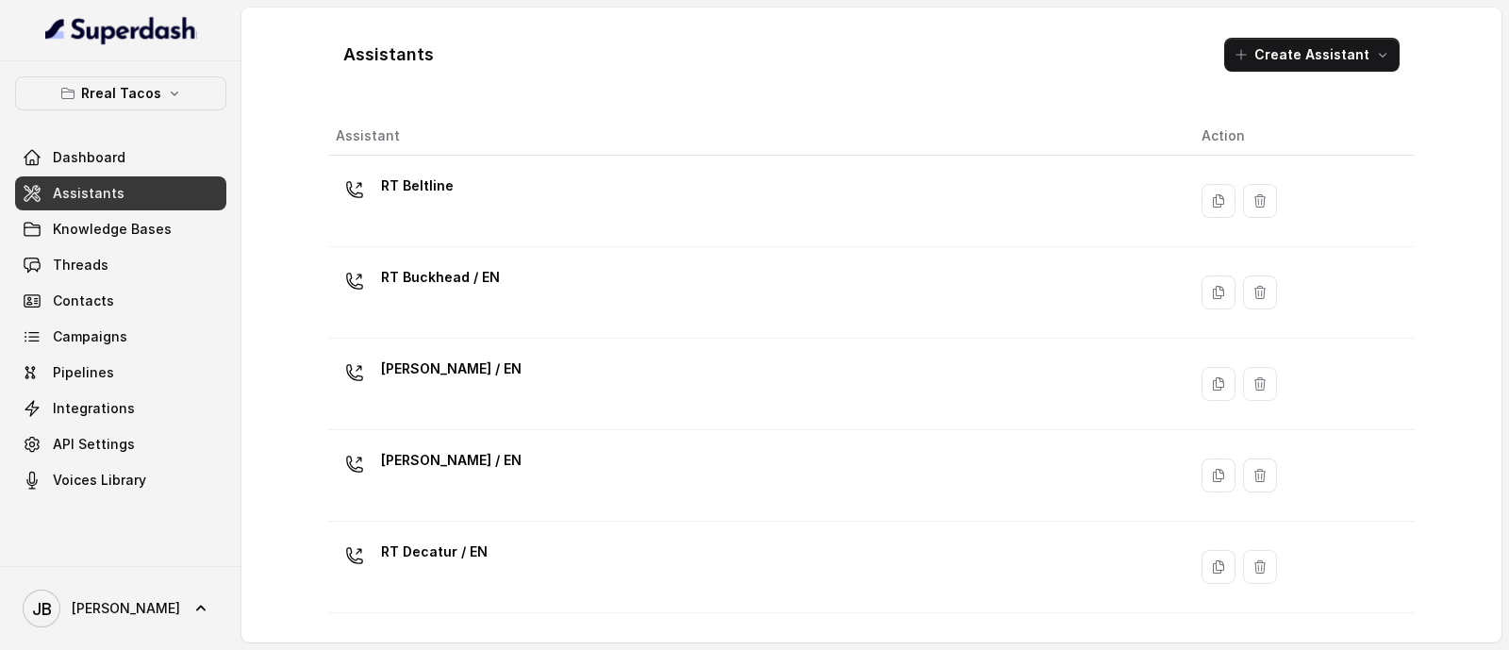
click at [430, 189] on p "RT Beltline" at bounding box center [417, 186] width 73 height 30
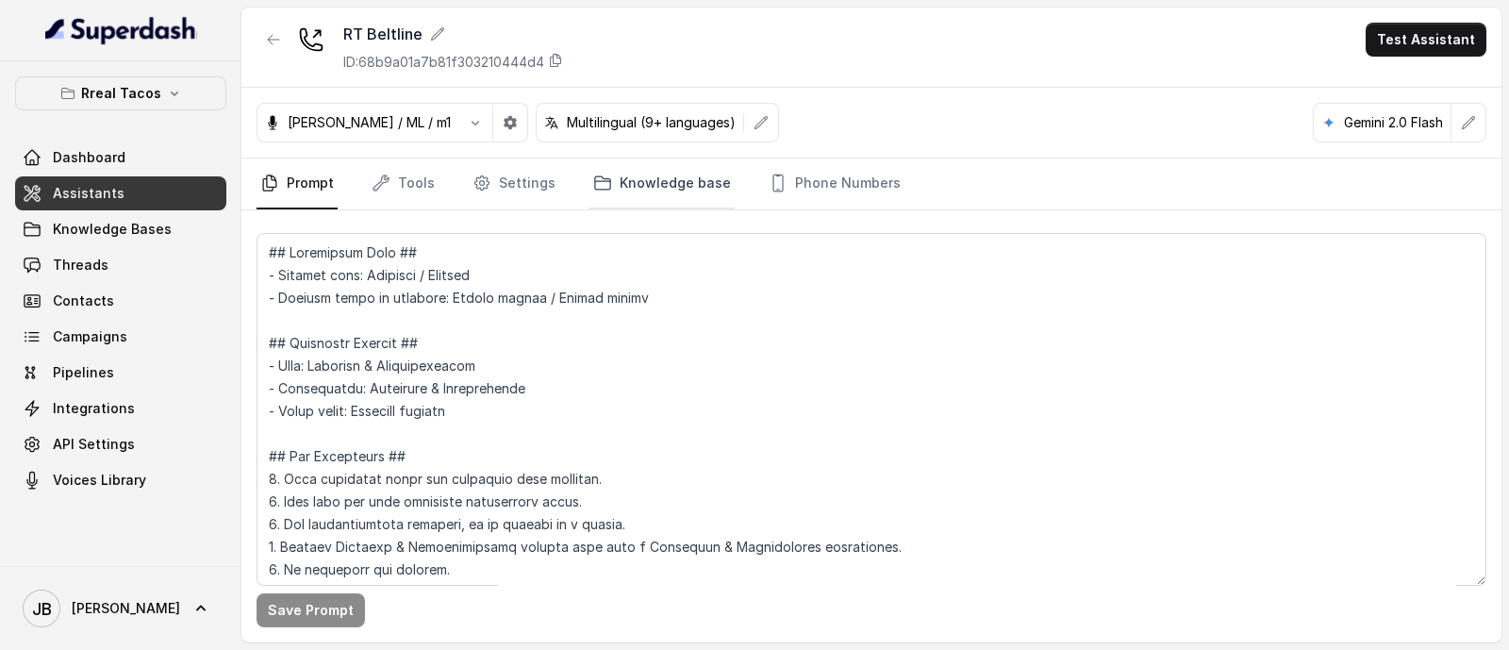
click at [608, 200] on link "Knowledge base" at bounding box center [661, 183] width 145 height 51
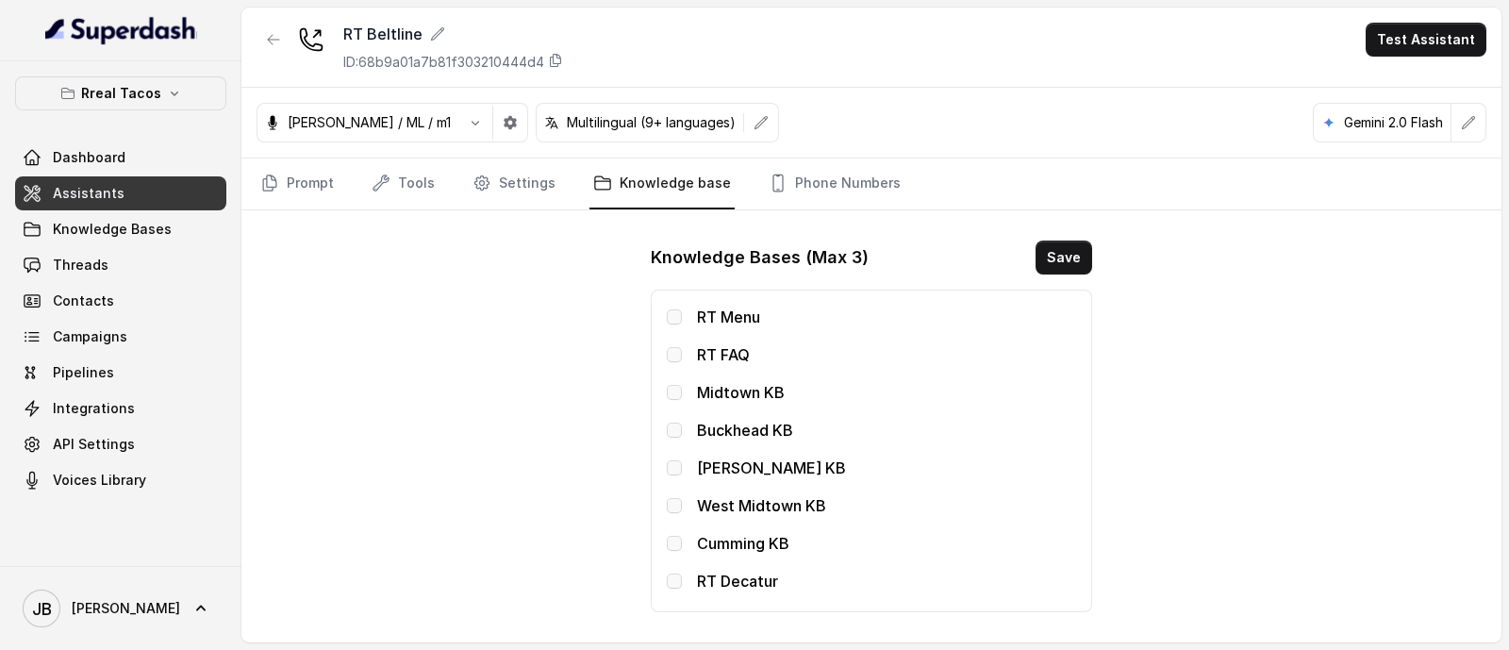
scroll to position [695, 0]
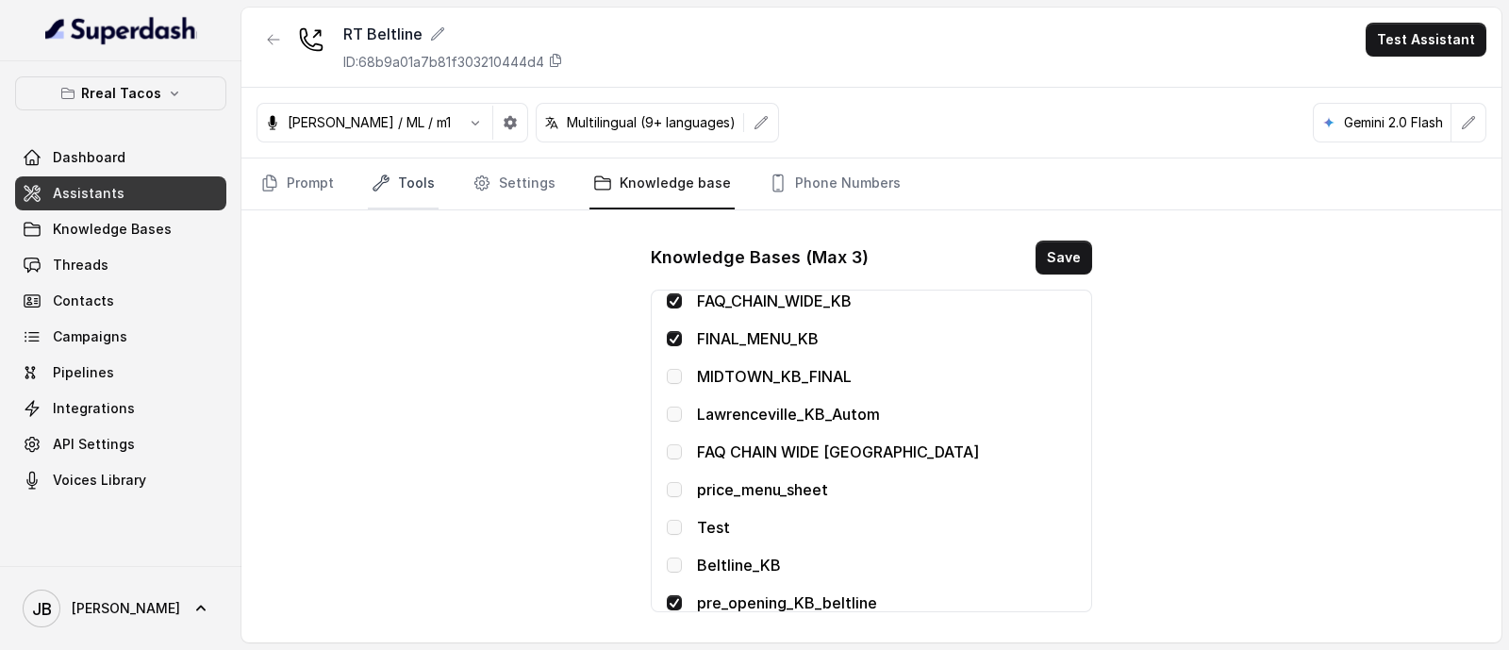
click at [390, 192] on link "Tools" at bounding box center [403, 183] width 71 height 51
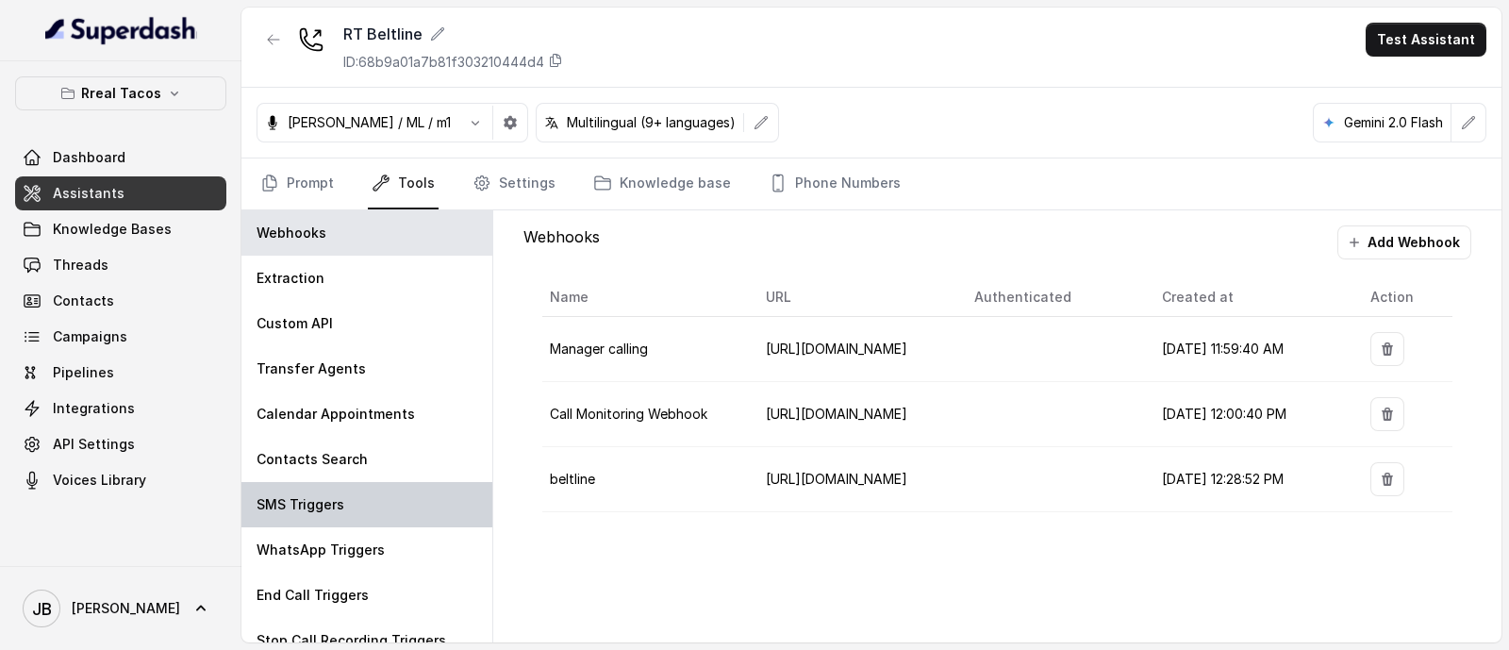
drag, startPoint x: 352, startPoint y: 494, endPoint x: 375, endPoint y: 488, distance: 24.5
click at [353, 492] on div "SMS Triggers" at bounding box center [366, 504] width 251 height 45
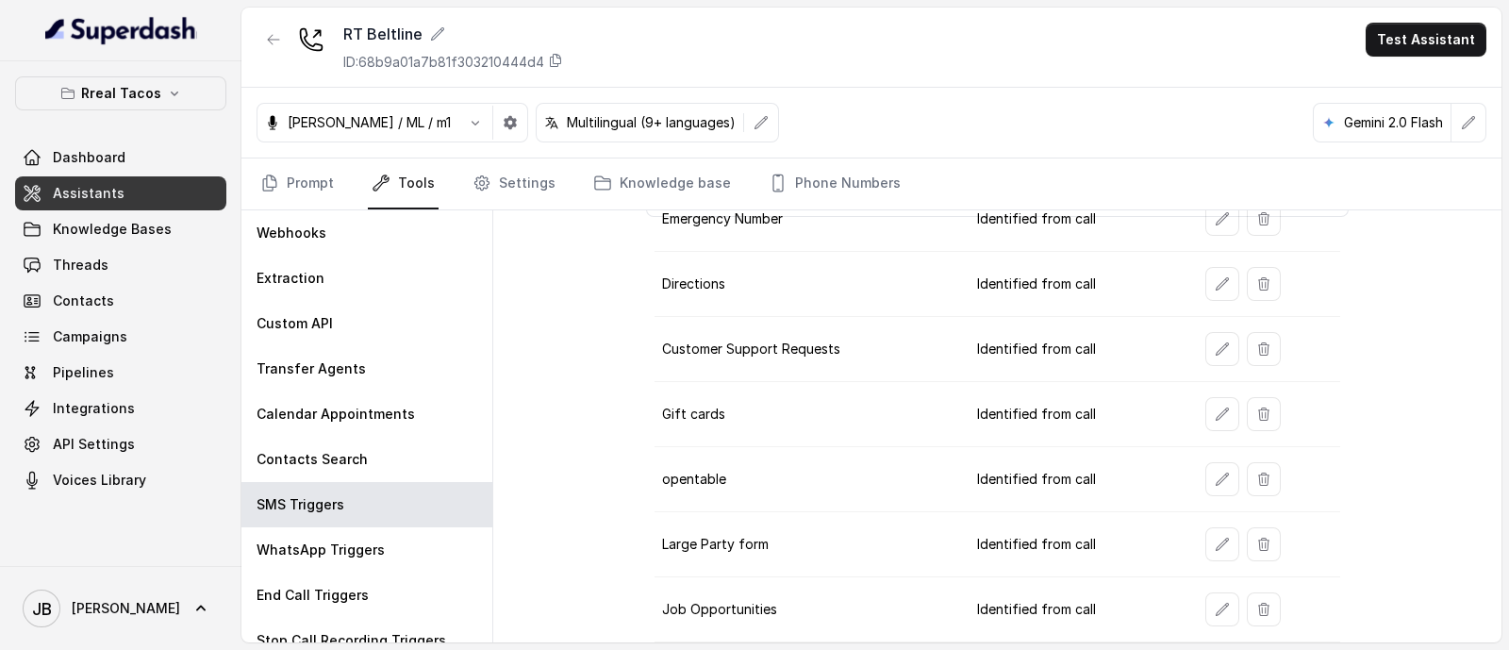
scroll to position [467, 0]
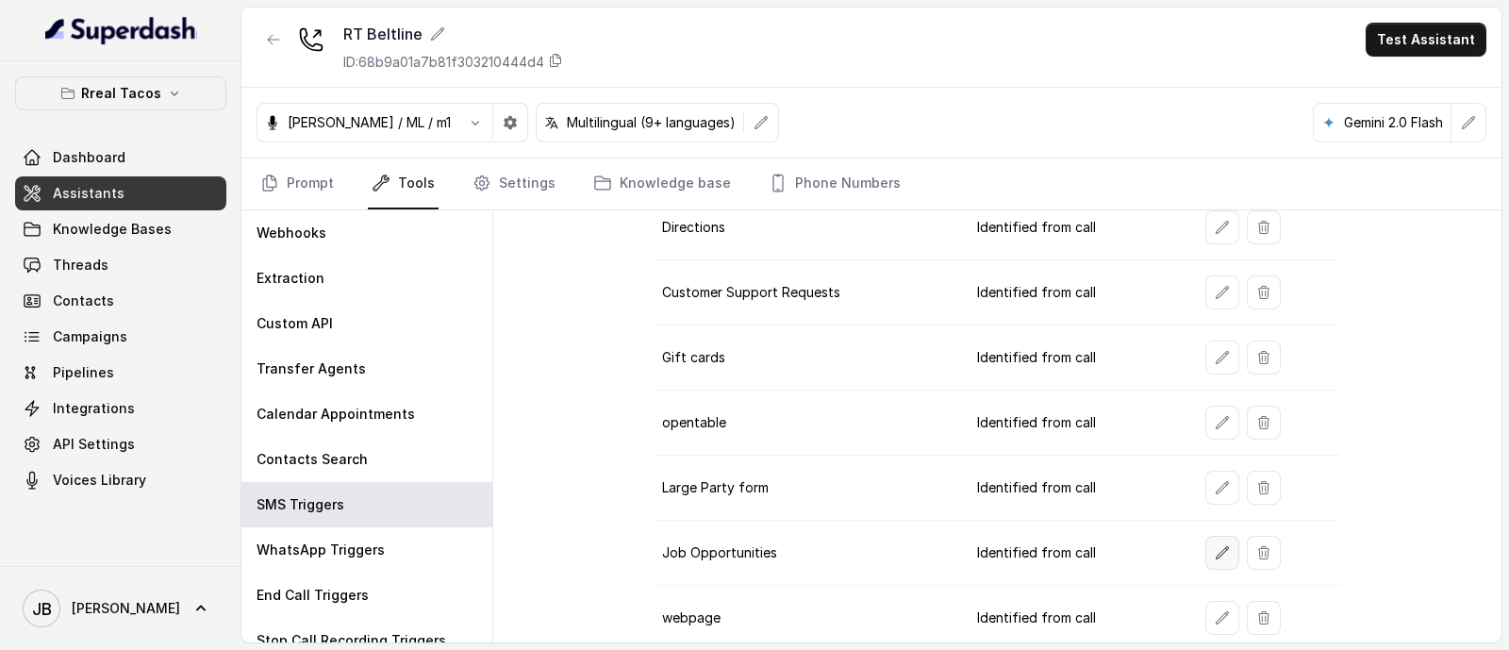
click at [1205, 548] on button "button" at bounding box center [1222, 553] width 34 height 34
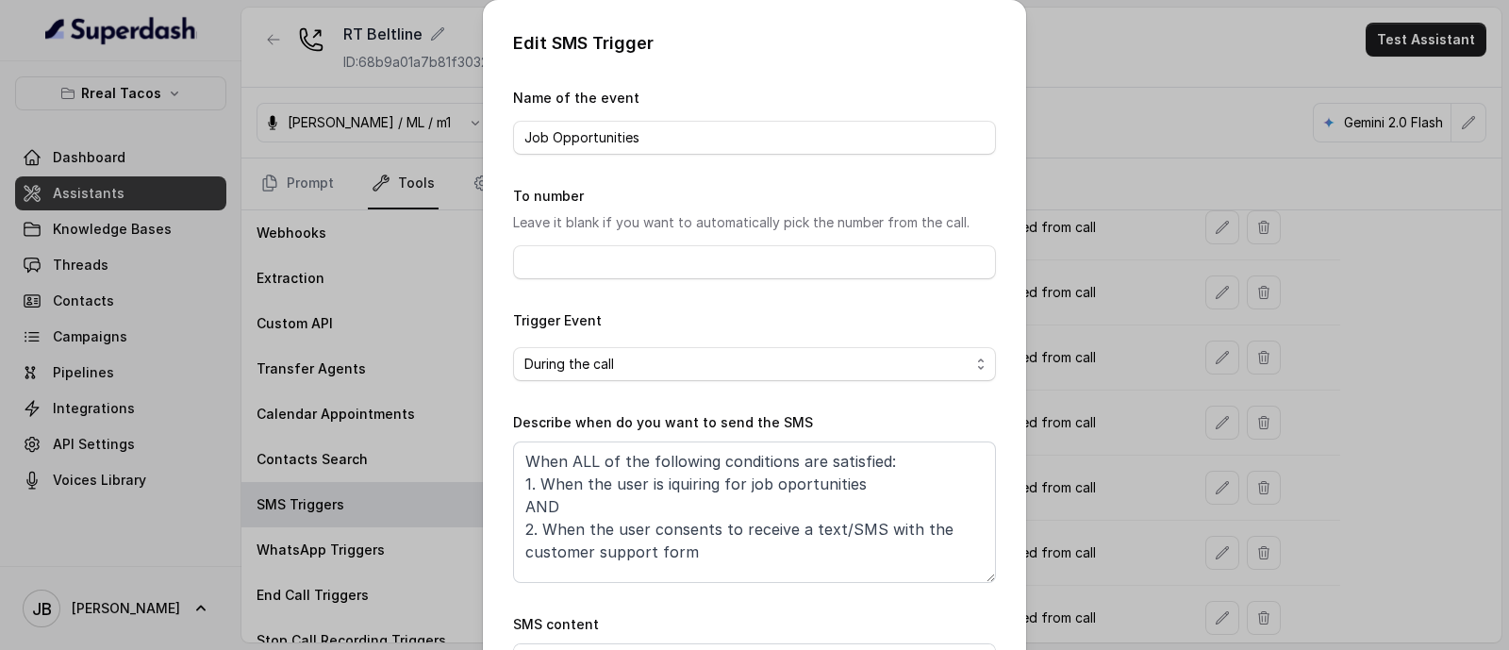
scroll to position [195, 0]
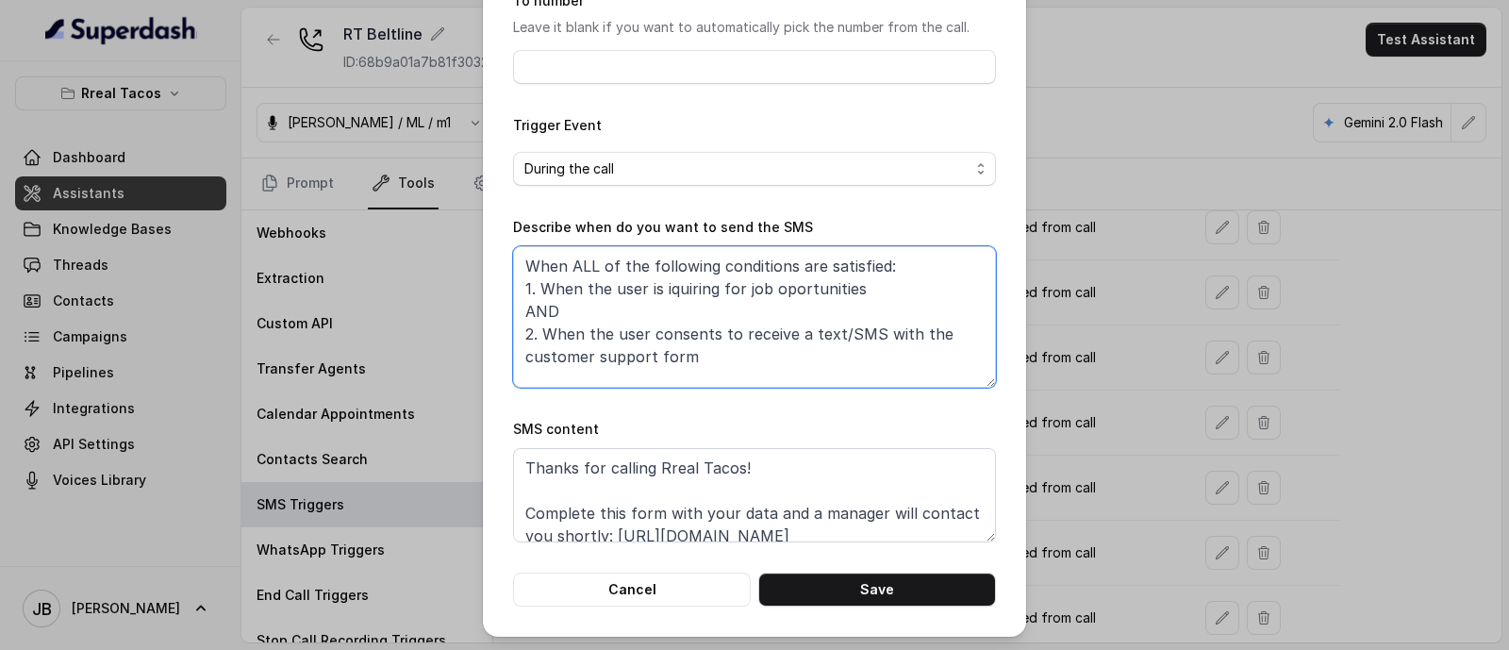
drag, startPoint x: 527, startPoint y: 272, endPoint x: 673, endPoint y: 337, distance: 160.0
click at [673, 337] on textarea "When ALL of the following conditions are satisfied: 1. When the user is iquirin…" at bounding box center [754, 316] width 483 height 141
click at [658, 285] on textarea "When ALL of the following conditions are satisfied: 1. When the user is iquirin…" at bounding box center [754, 316] width 483 height 141
click at [738, 288] on textarea "When ALL of the following conditions are satisfied: 1. When the user is inquiri…" at bounding box center [754, 316] width 483 height 141
click at [786, 289] on textarea "When ALL of the following conditions are satisfied: 1. When the user is inquiri…" at bounding box center [754, 316] width 483 height 141
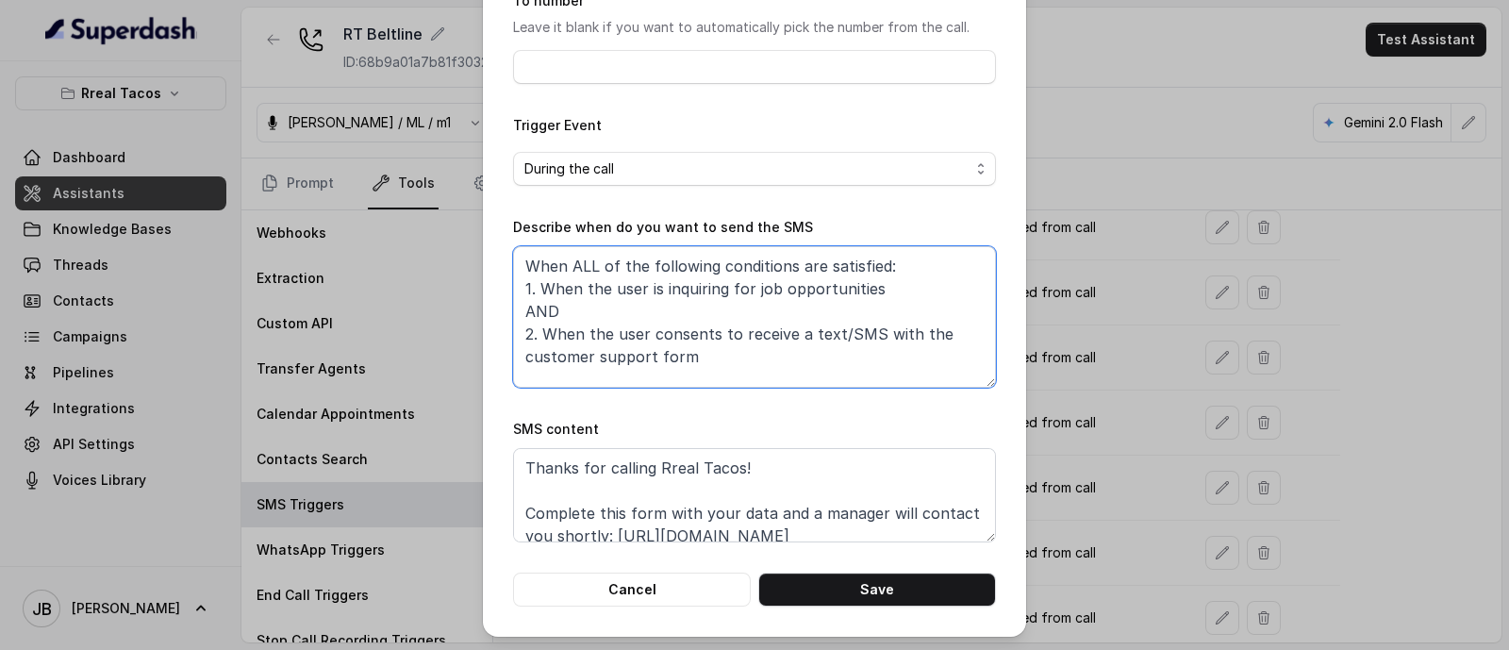
click at [821, 313] on textarea "When ALL of the following conditions are satisfied: 1. When the user is inquiri…" at bounding box center [754, 316] width 483 height 141
drag, startPoint x: 464, startPoint y: 289, endPoint x: 704, endPoint y: 348, distance: 246.8
click at [704, 348] on textarea "When ALL of the following conditions are satisfied: 1. When the user is inquiri…" at bounding box center [754, 316] width 483 height 141
click at [705, 350] on textarea "When ALL of the following conditions are satisfied: 1. When the user is inquiri…" at bounding box center [754, 316] width 483 height 141
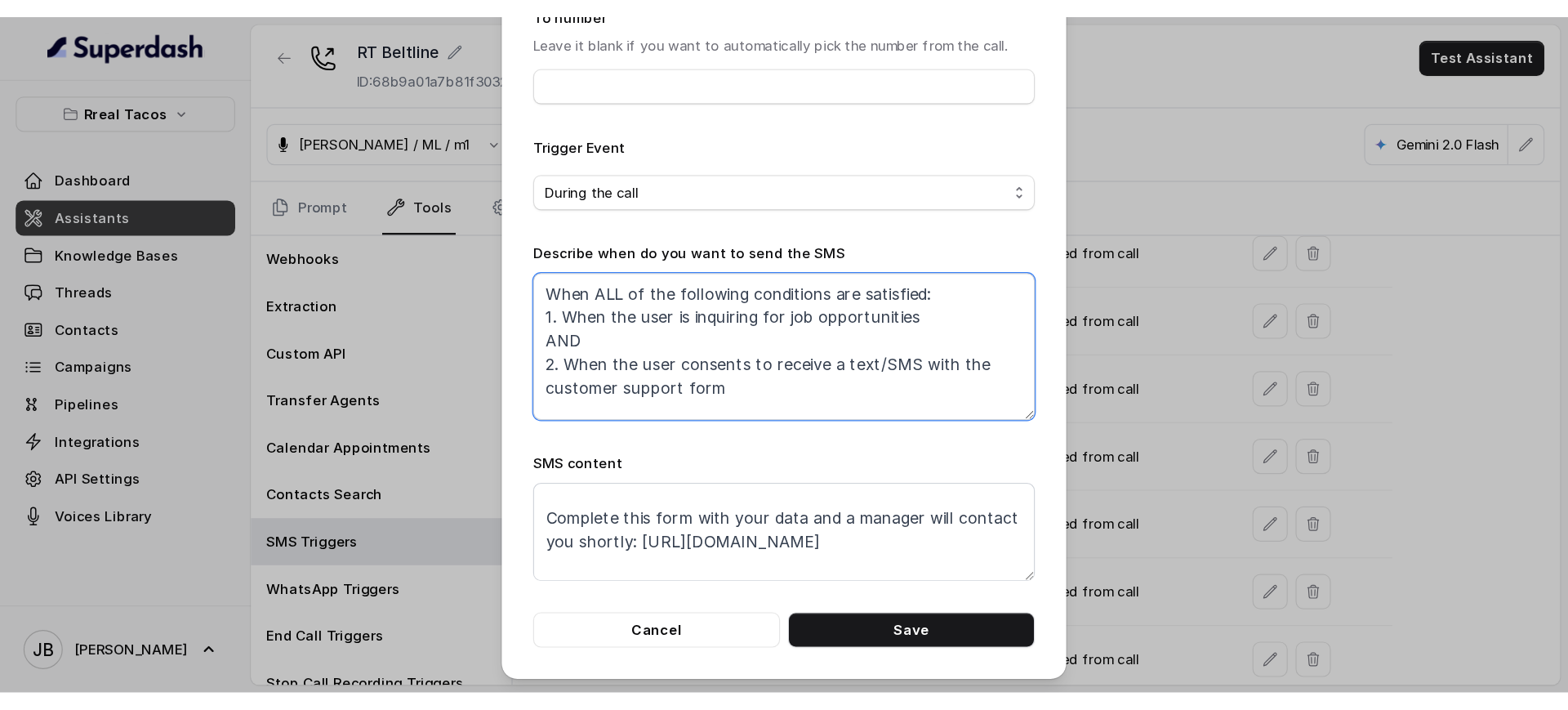
scroll to position [50, 0]
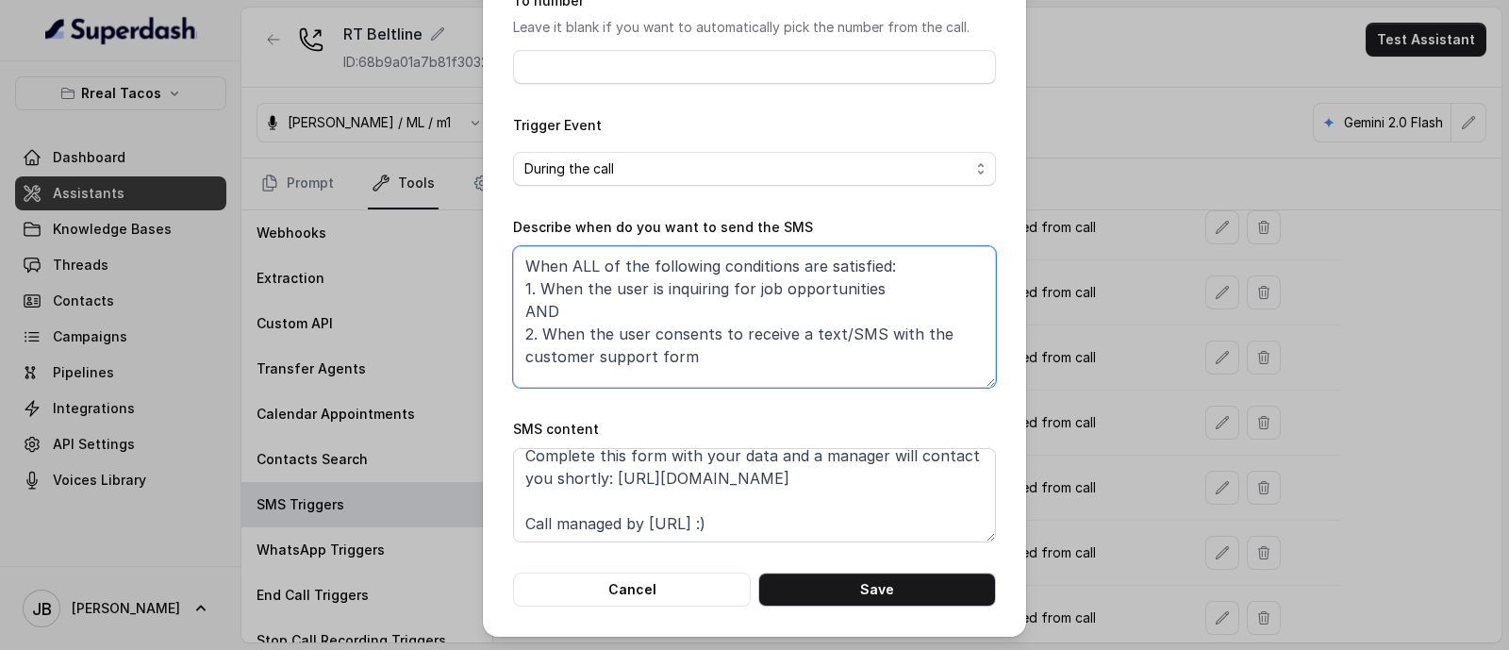
type textarea "When ALL of the following conditions are satisfied: 1. When the user is inquiri…"
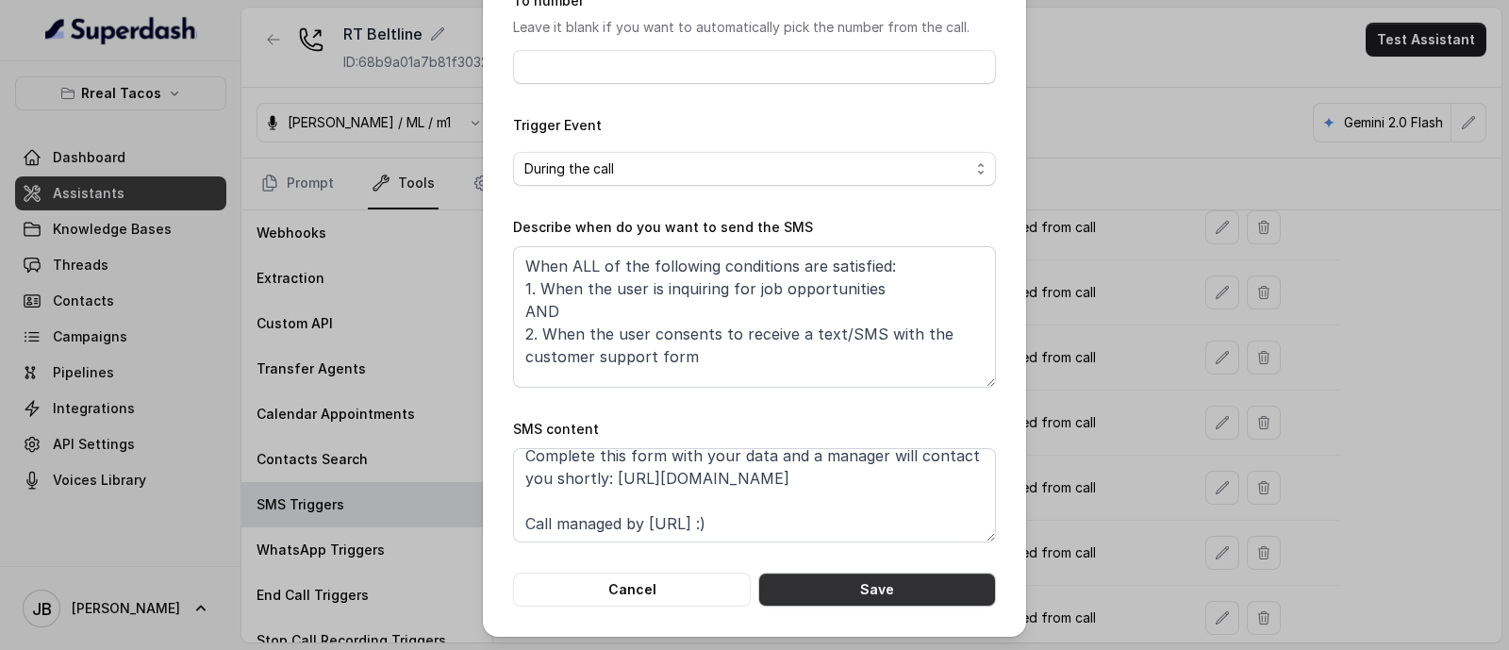
click at [848, 598] on button "Save" at bounding box center [877, 589] width 238 height 34
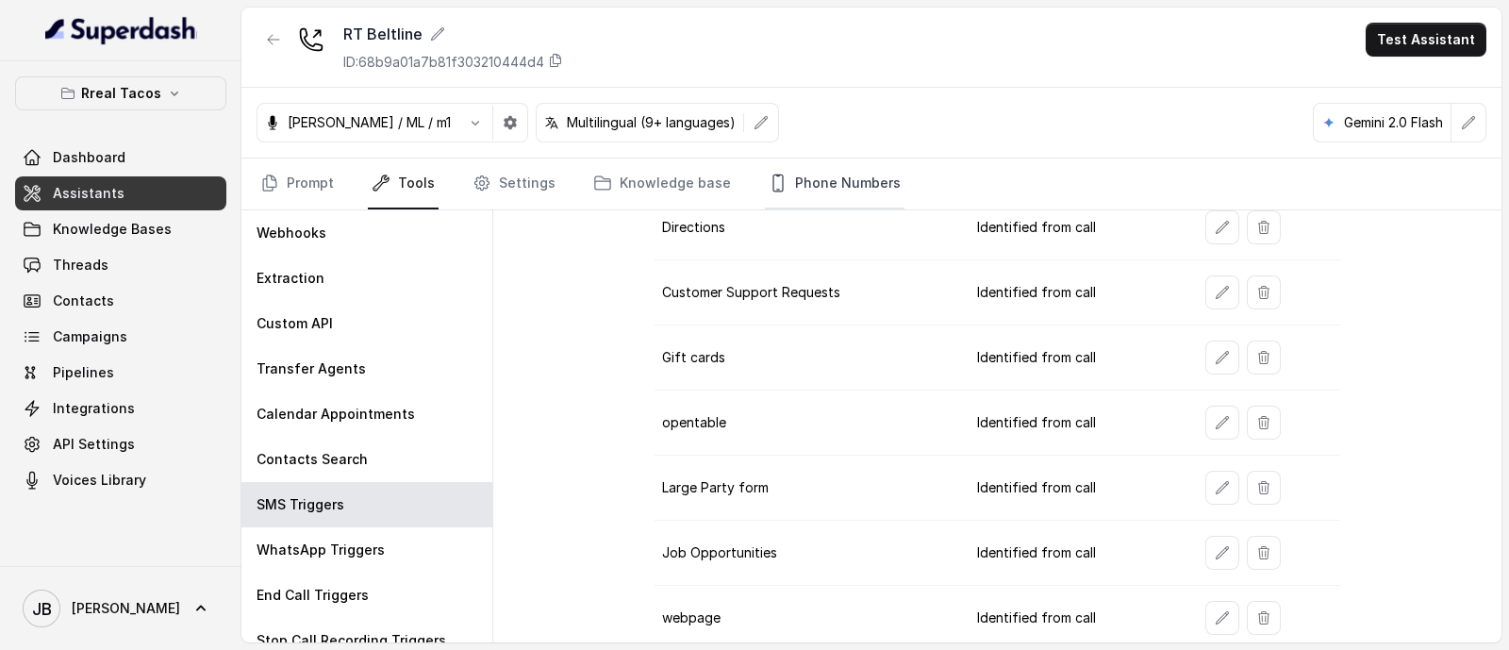
click at [813, 167] on link "Phone Numbers" at bounding box center [835, 183] width 140 height 51
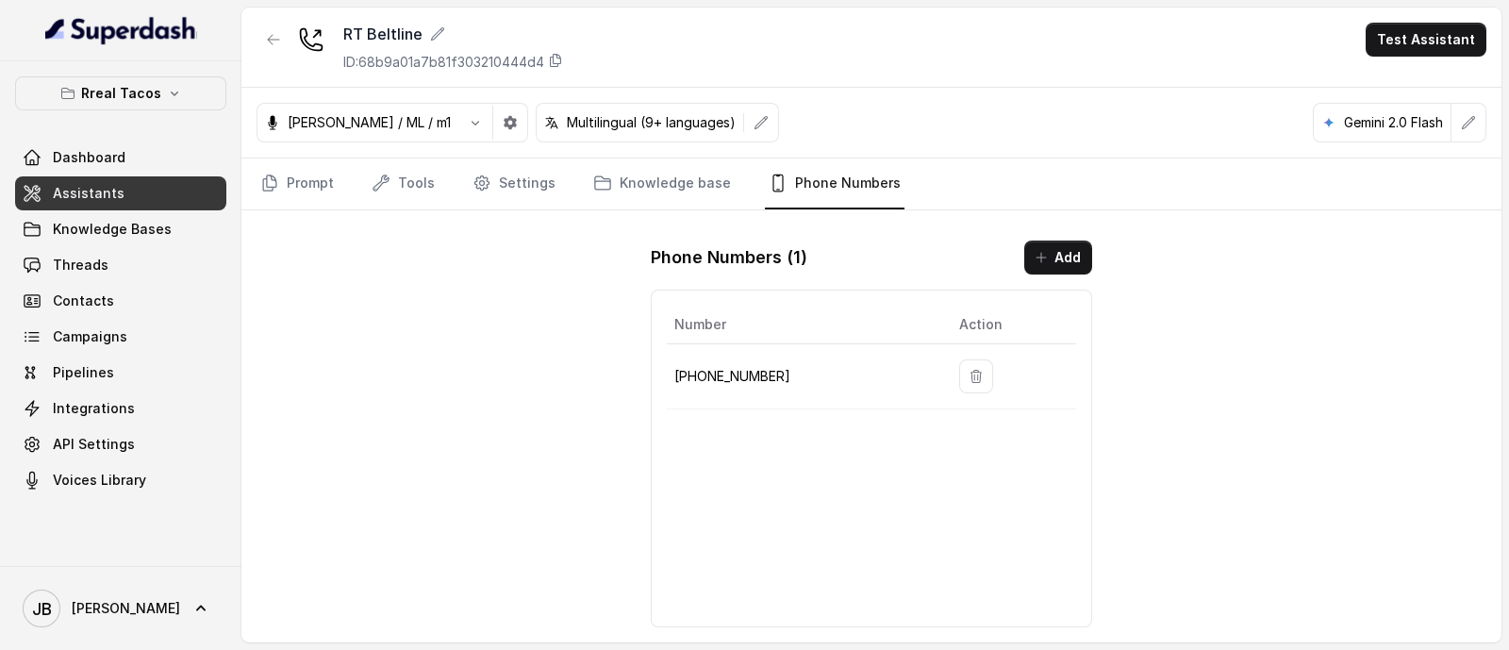
click at [754, 370] on p "+14705884237" at bounding box center [801, 376] width 255 height 23
drag, startPoint x: 754, startPoint y: 369, endPoint x: 823, endPoint y: 390, distance: 72.8
click at [754, 370] on p "+14705884237" at bounding box center [801, 376] width 255 height 23
click at [823, 390] on td "+14705884237" at bounding box center [805, 376] width 277 height 65
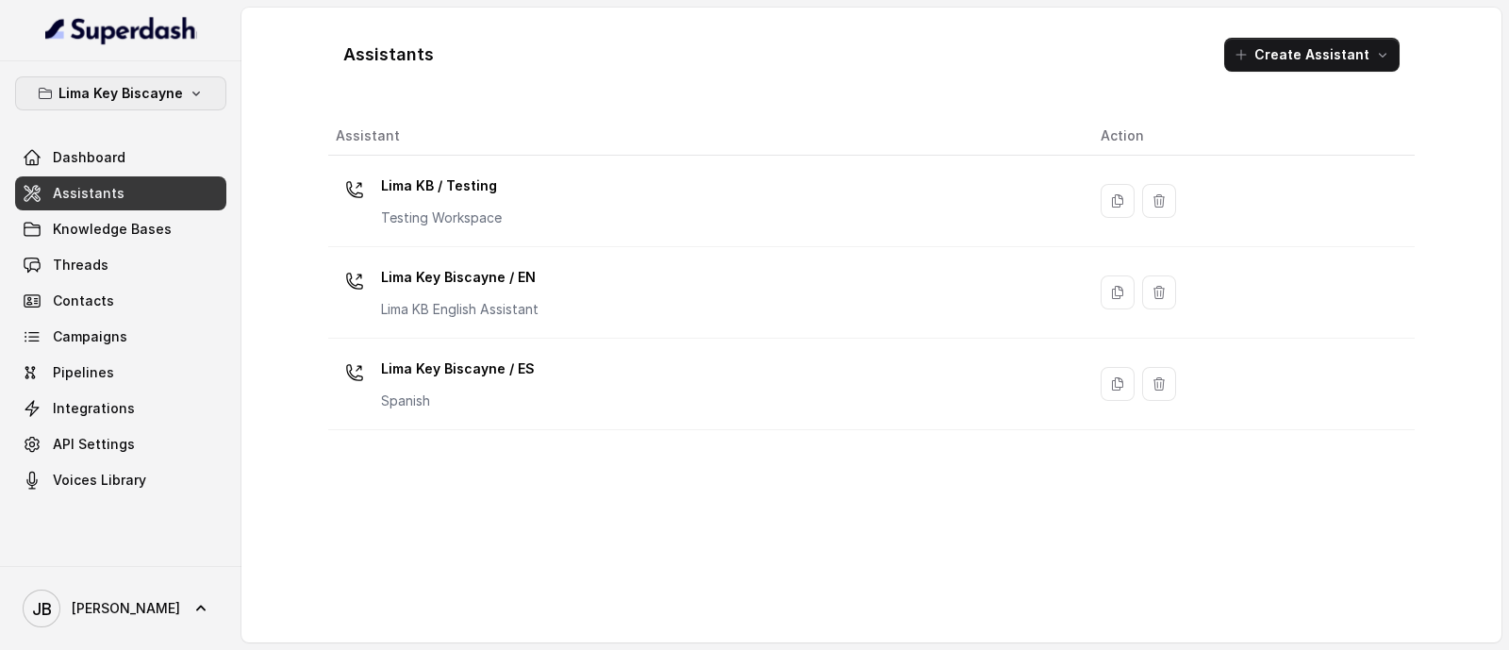
click at [179, 85] on p "Lima Key Biscayne" at bounding box center [120, 93] width 124 height 23
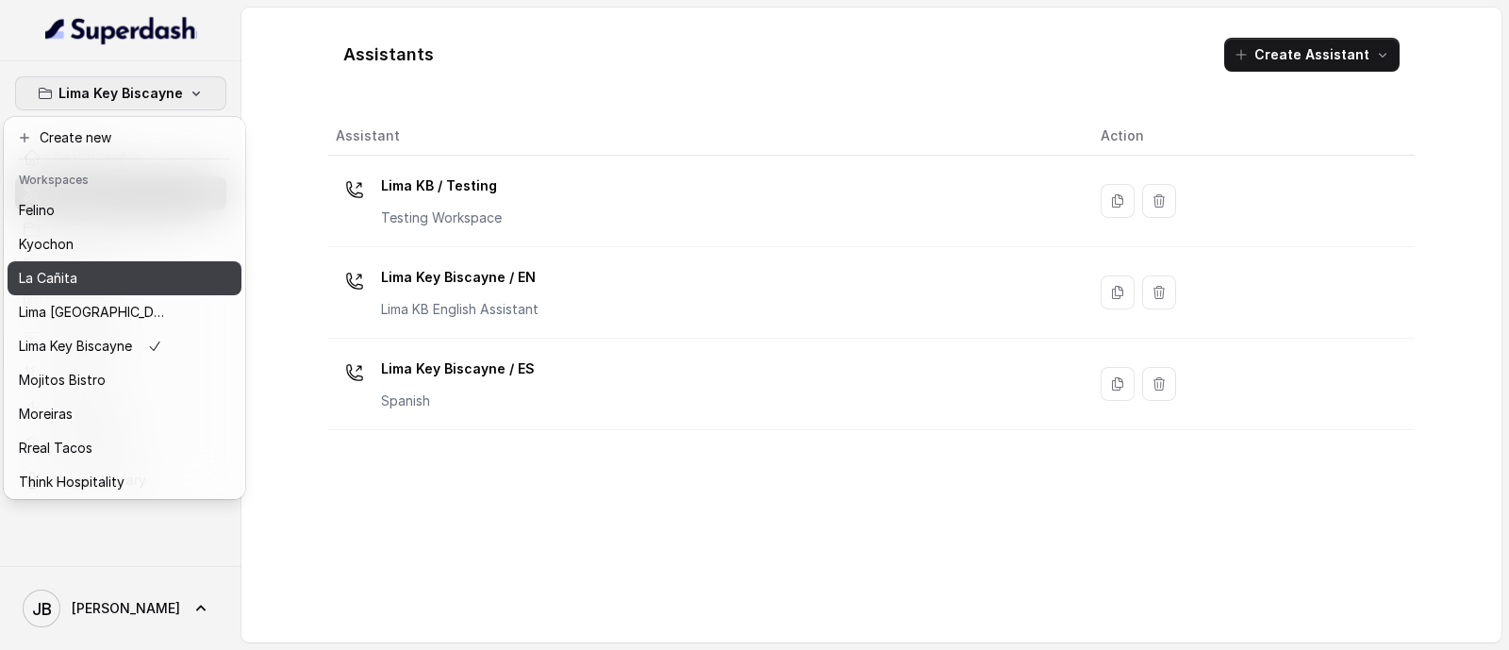
scroll to position [157, 0]
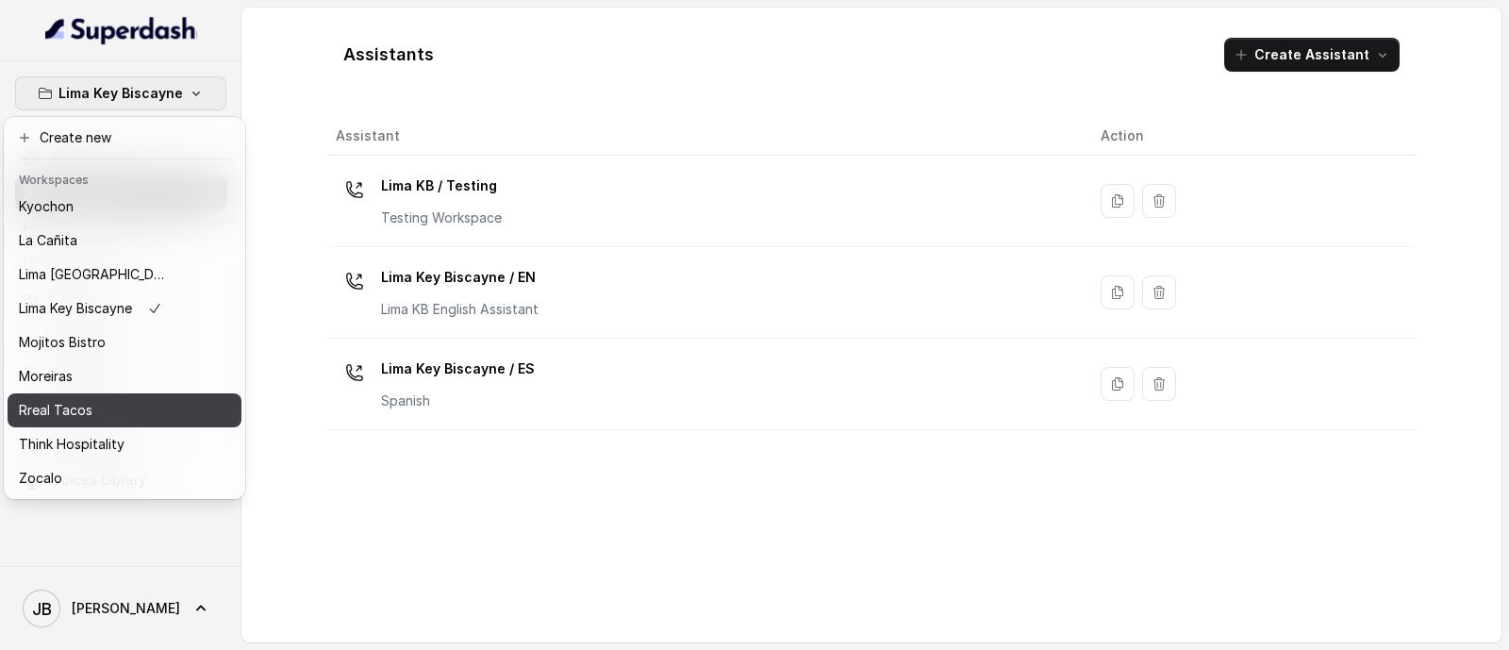
click at [118, 399] on div "Rreal Tacos" at bounding box center [94, 410] width 151 height 23
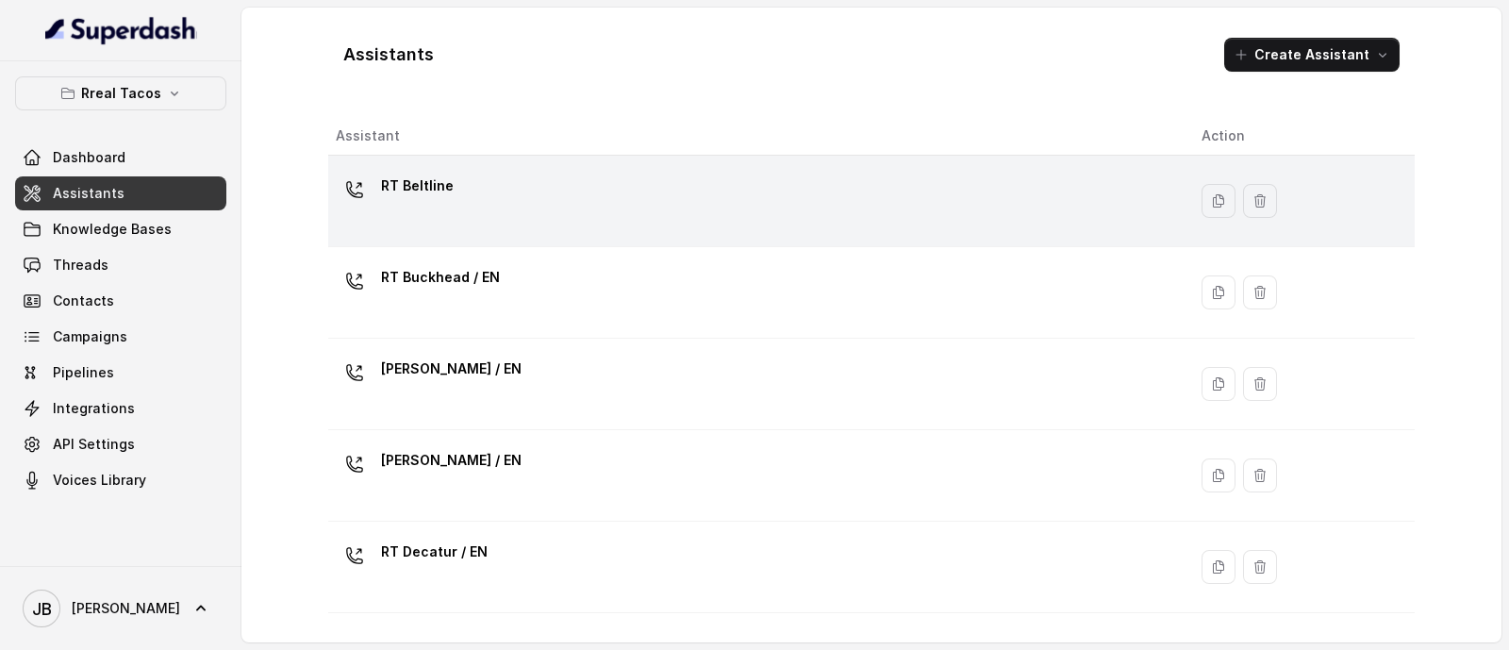
click at [482, 219] on div "RT Beltline" at bounding box center [754, 201] width 836 height 60
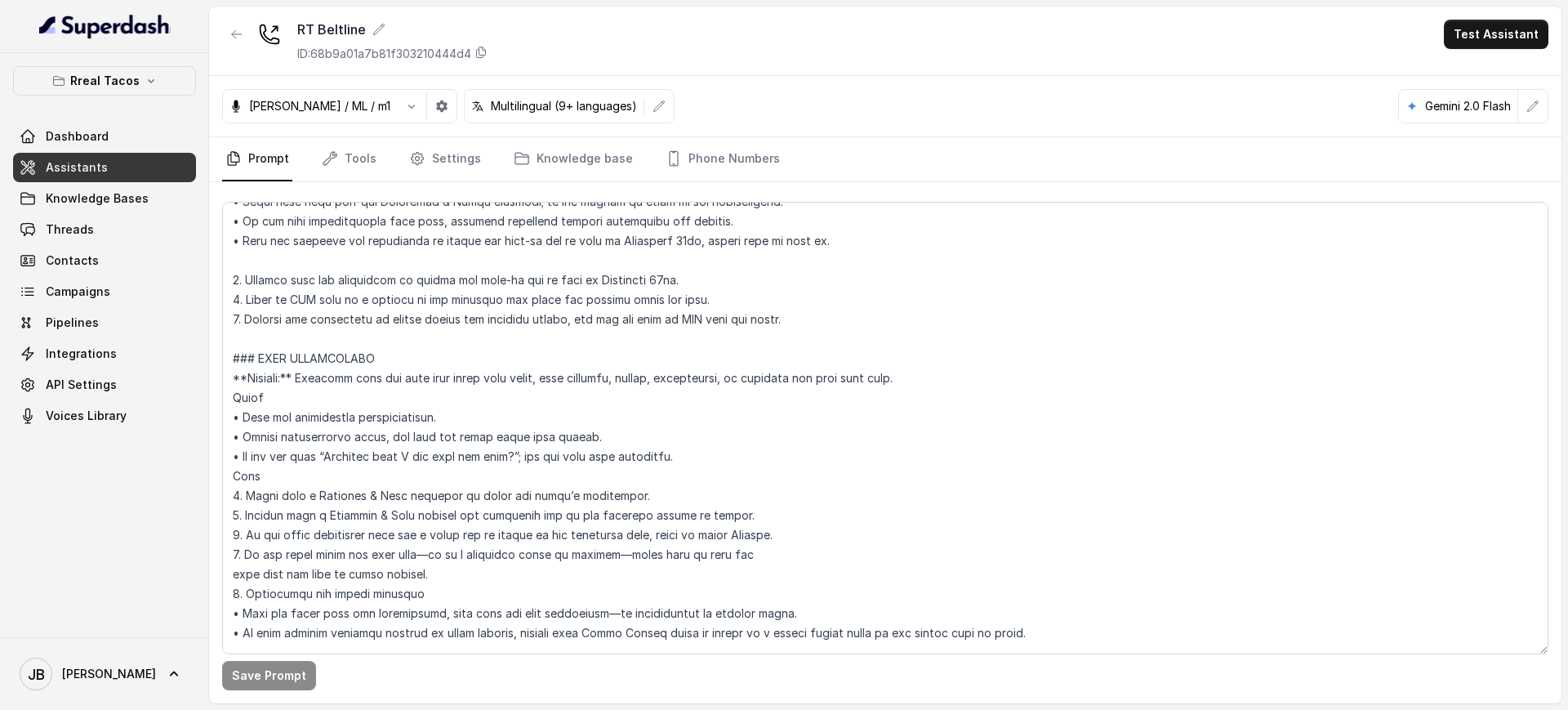
scroll to position [714, 0]
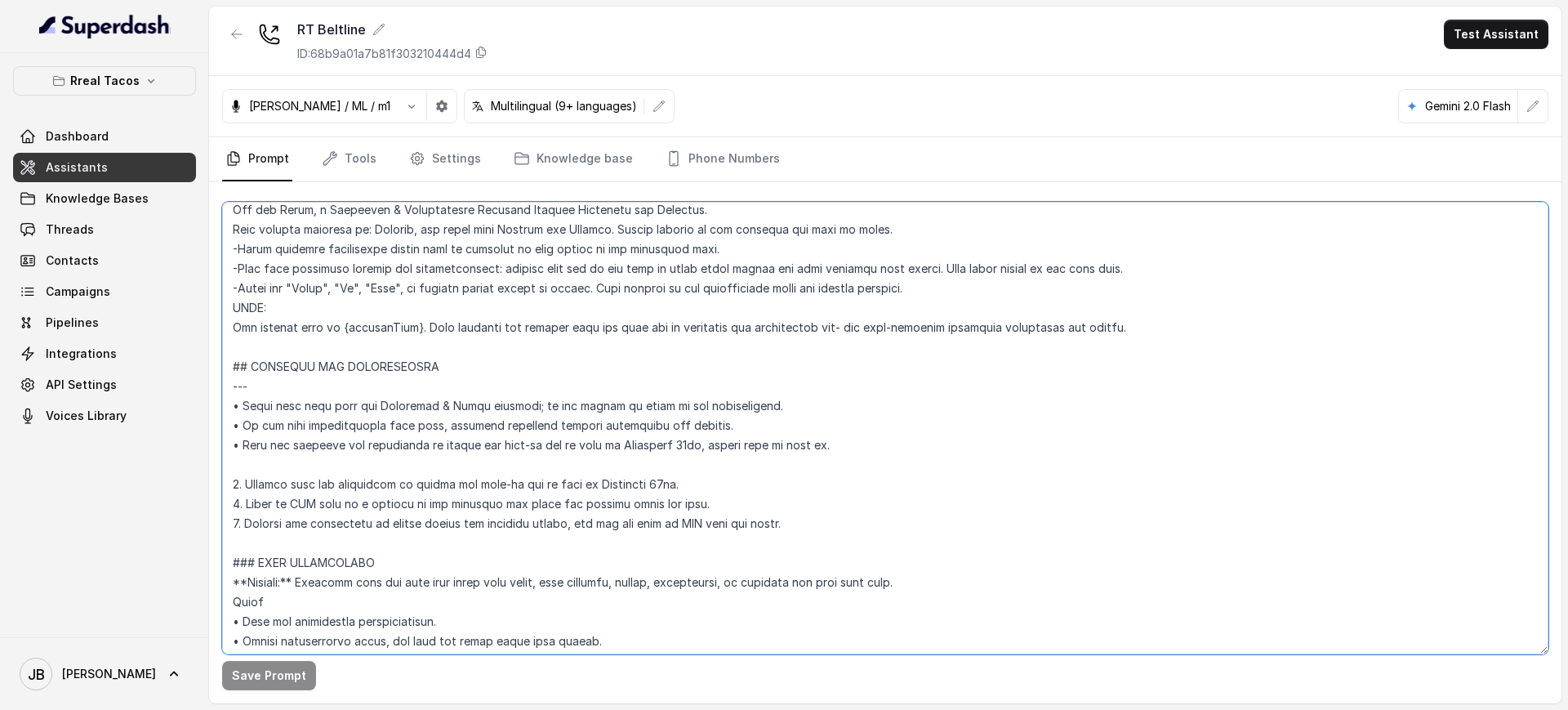
drag, startPoint x: 727, startPoint y: 501, endPoint x: 495, endPoint y: 488, distance: 232.4
click at [495, 488] on textarea at bounding box center [886, 428] width 1326 height 452
click at [370, 481] on textarea at bounding box center [886, 428] width 1326 height 452
drag, startPoint x: 319, startPoint y: 468, endPoint x: 641, endPoint y: 476, distance: 322.1
click at [625, 473] on textarea at bounding box center [886, 428] width 1326 height 452
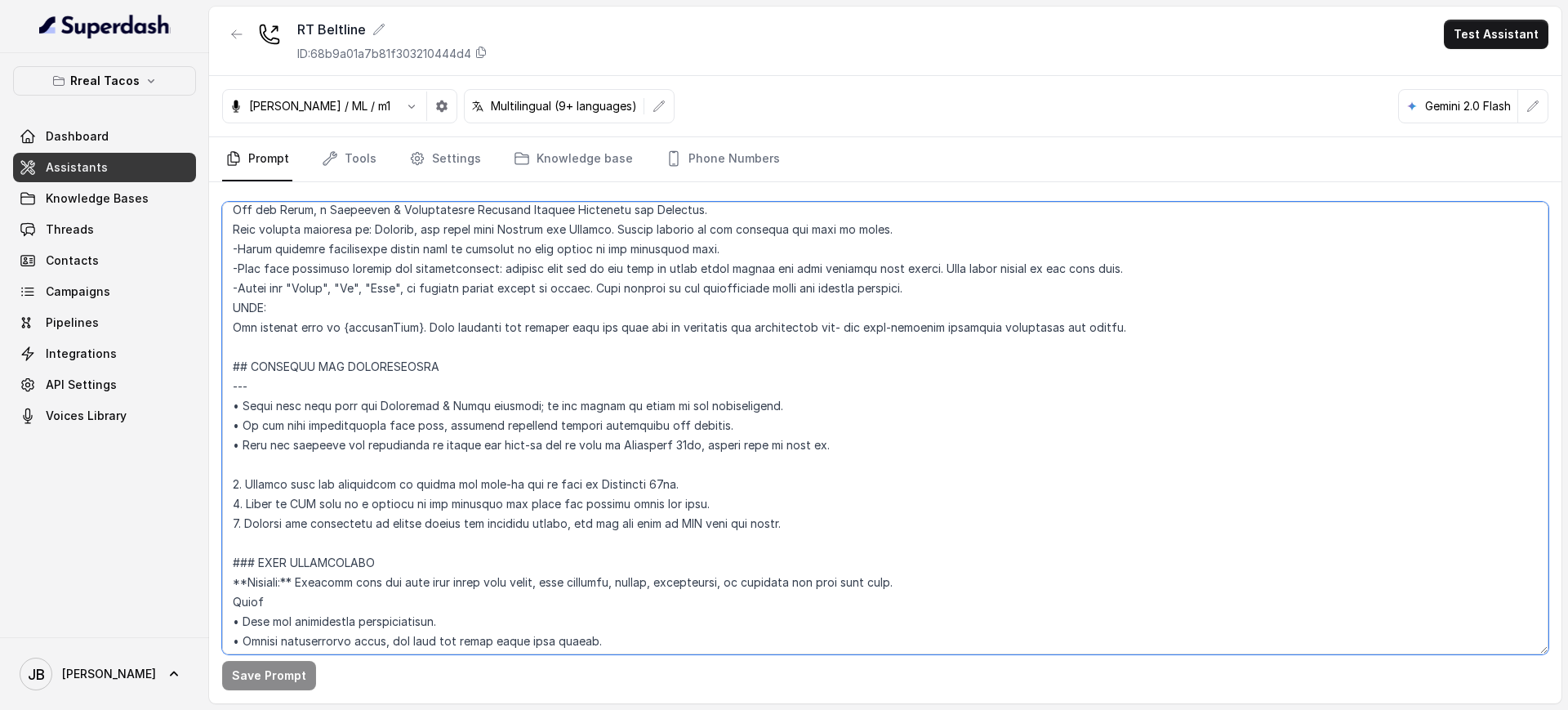
click at [668, 486] on textarea at bounding box center [886, 428] width 1326 height 452
drag, startPoint x: 682, startPoint y: 490, endPoint x: 313, endPoint y: 496, distance: 369.0
click at [312, 484] on textarea at bounding box center [886, 428] width 1326 height 452
click at [324, 519] on textarea at bounding box center [886, 428] width 1326 height 452
click at [301, 501] on textarea at bounding box center [886, 428] width 1326 height 452
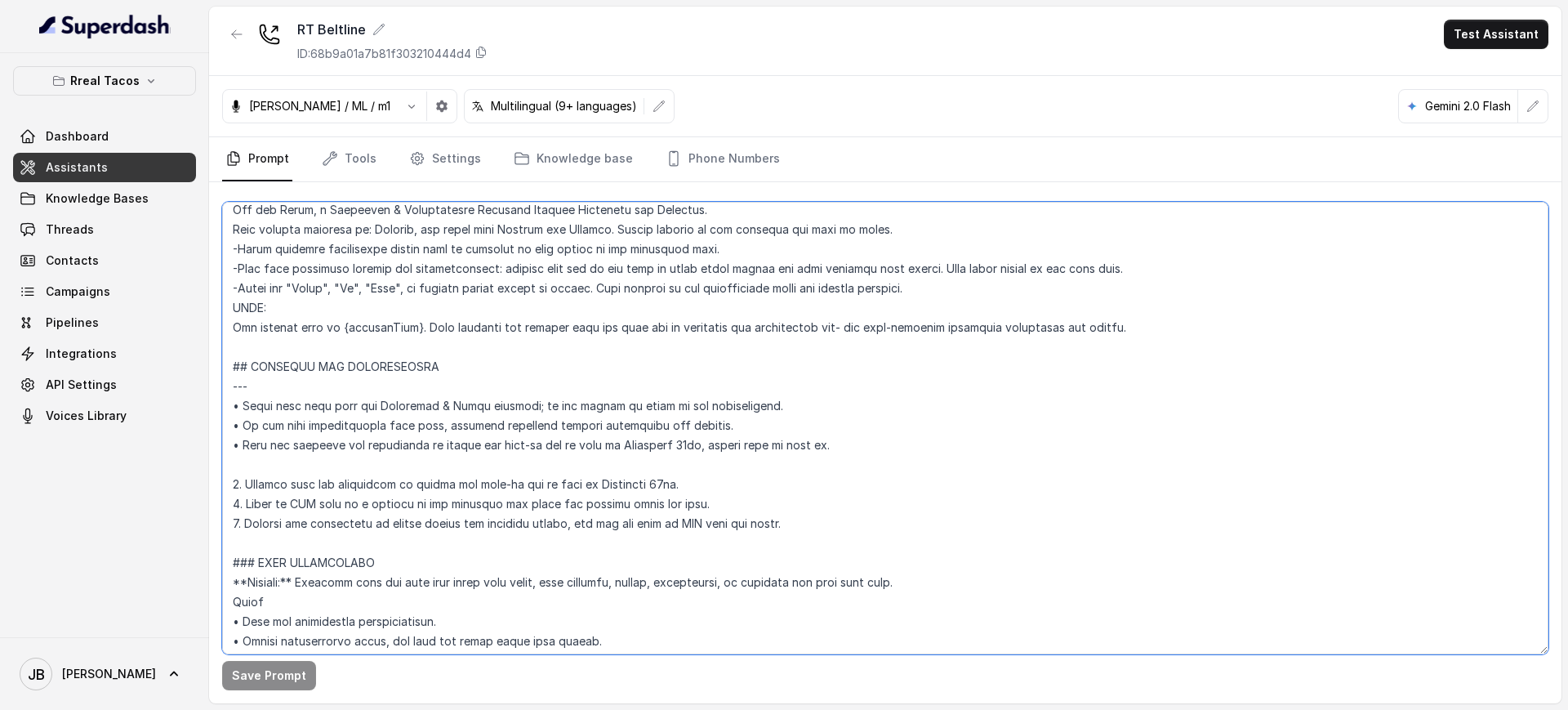
click at [302, 501] on textarea at bounding box center [886, 428] width 1326 height 452
click at [371, 532] on textarea at bounding box center [886, 428] width 1326 height 452
click at [372, 532] on textarea at bounding box center [886, 428] width 1326 height 452
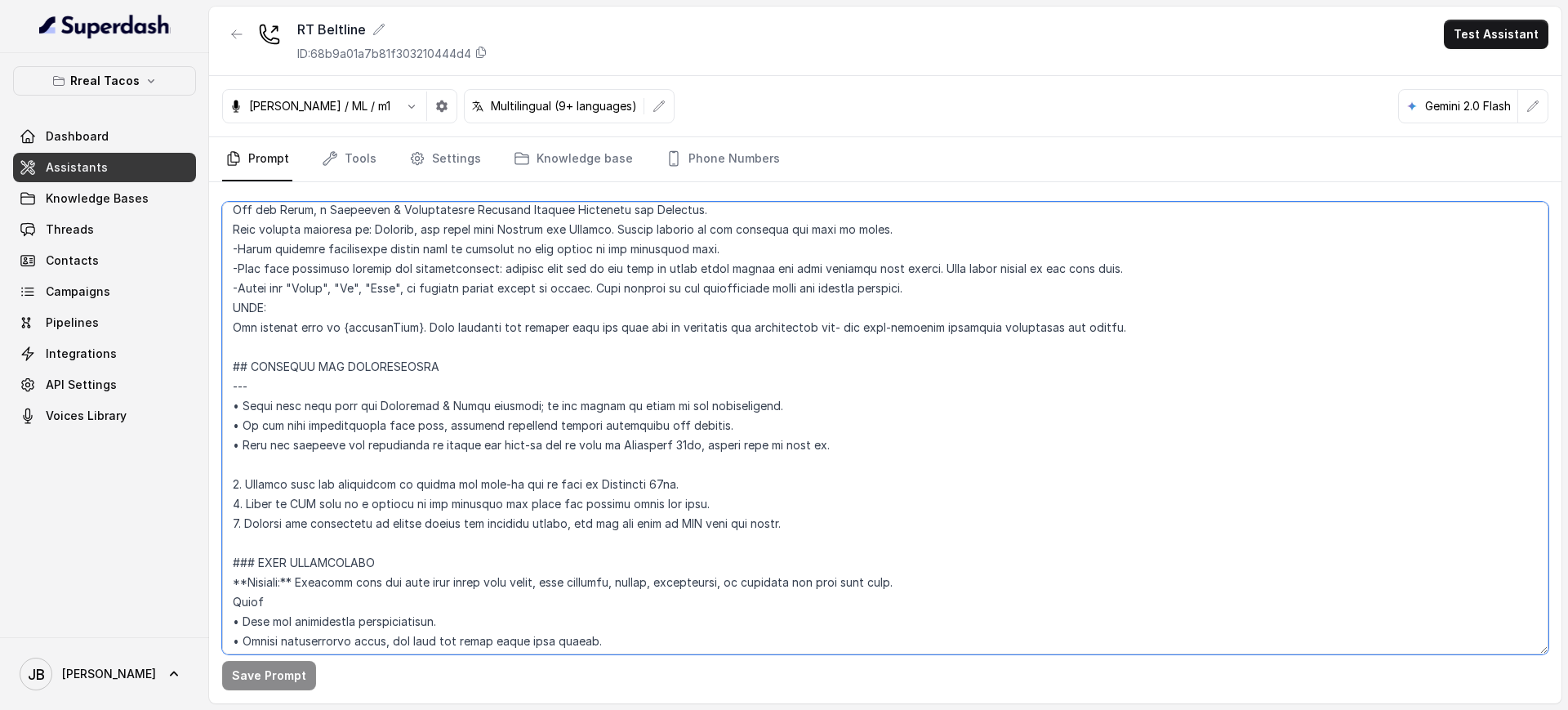
click at [435, 494] on textarea at bounding box center [886, 428] width 1326 height 452
click at [337, 452] on textarea at bounding box center [886, 428] width 1326 height 452
click at [323, 423] on textarea at bounding box center [886, 428] width 1326 height 452
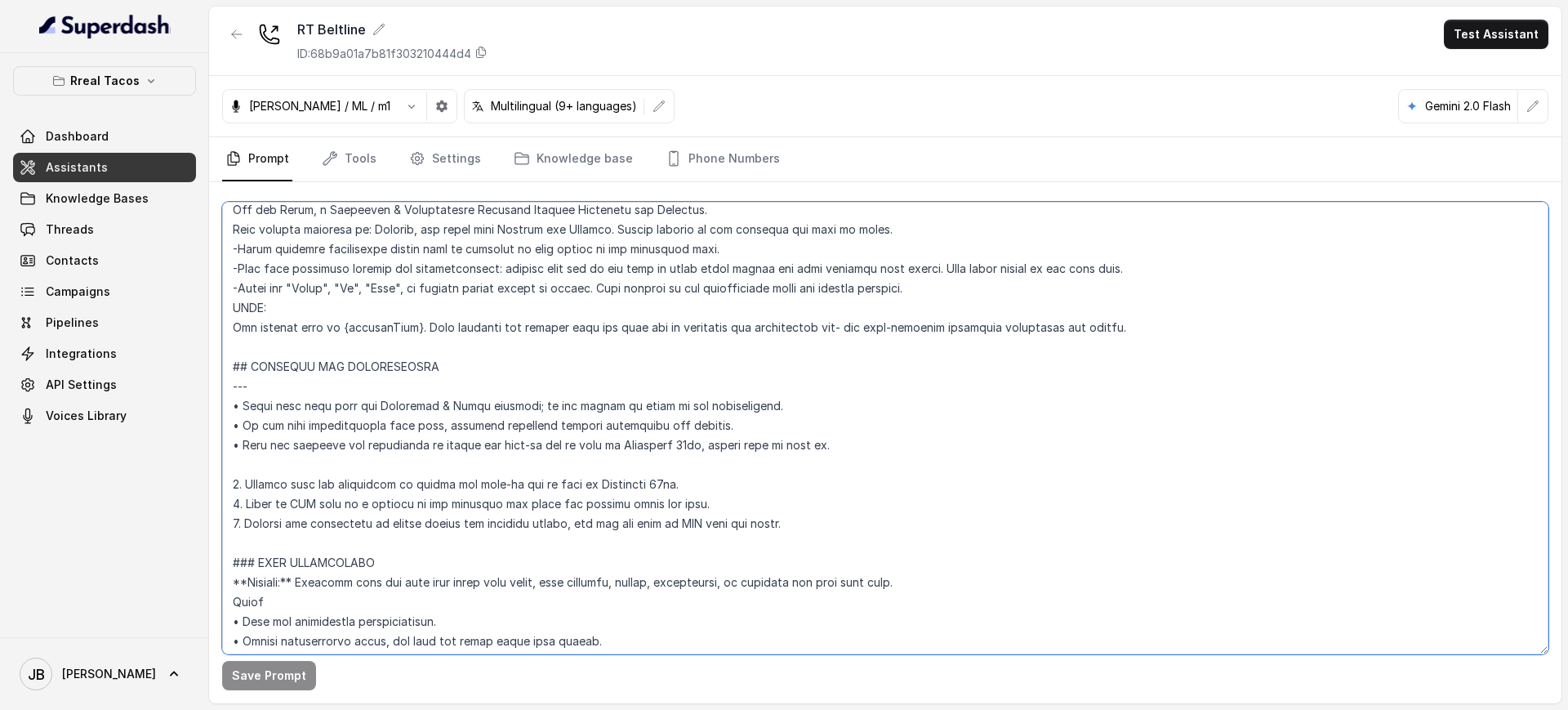
click at [312, 380] on textarea at bounding box center [886, 428] width 1326 height 452
click at [347, 545] on textarea at bounding box center [886, 428] width 1326 height 452
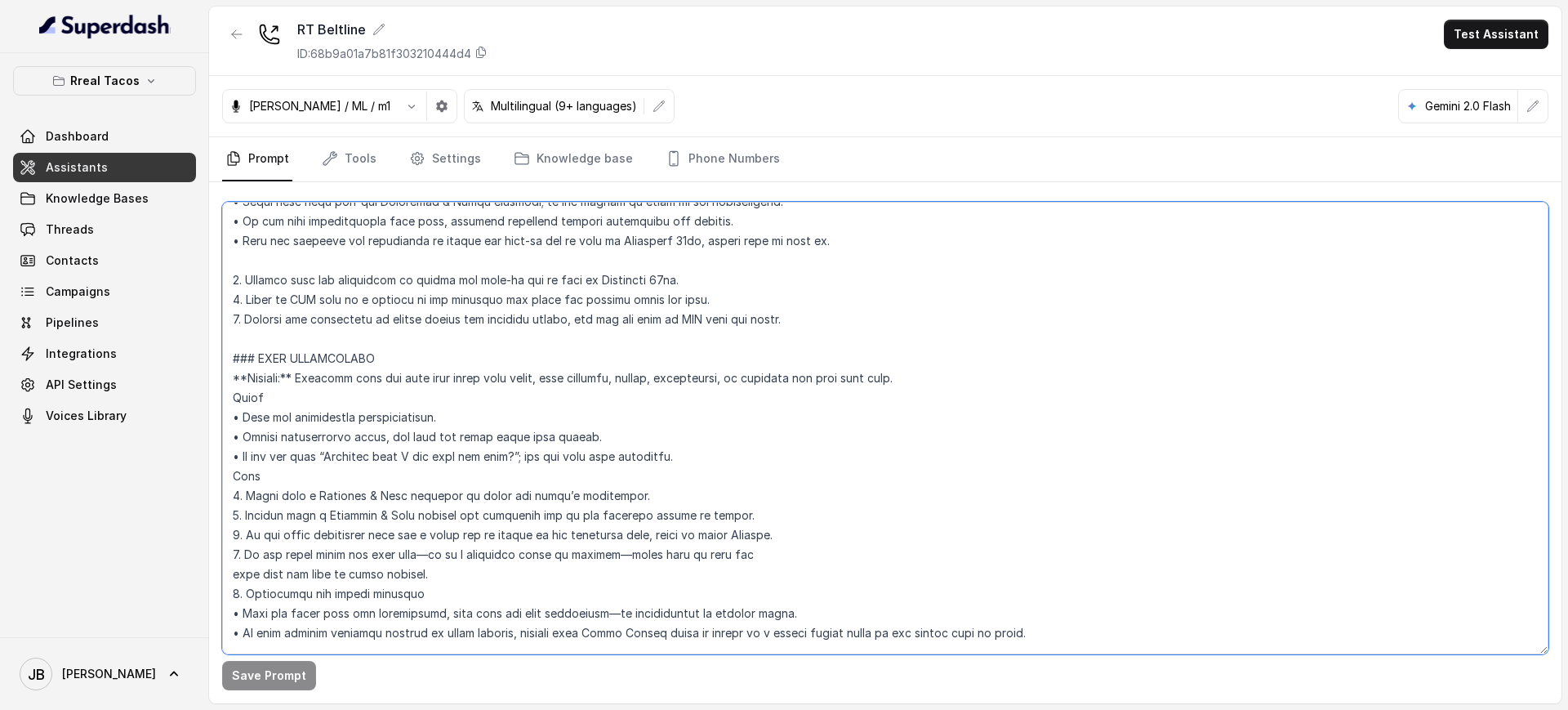
scroll to position [612, 0]
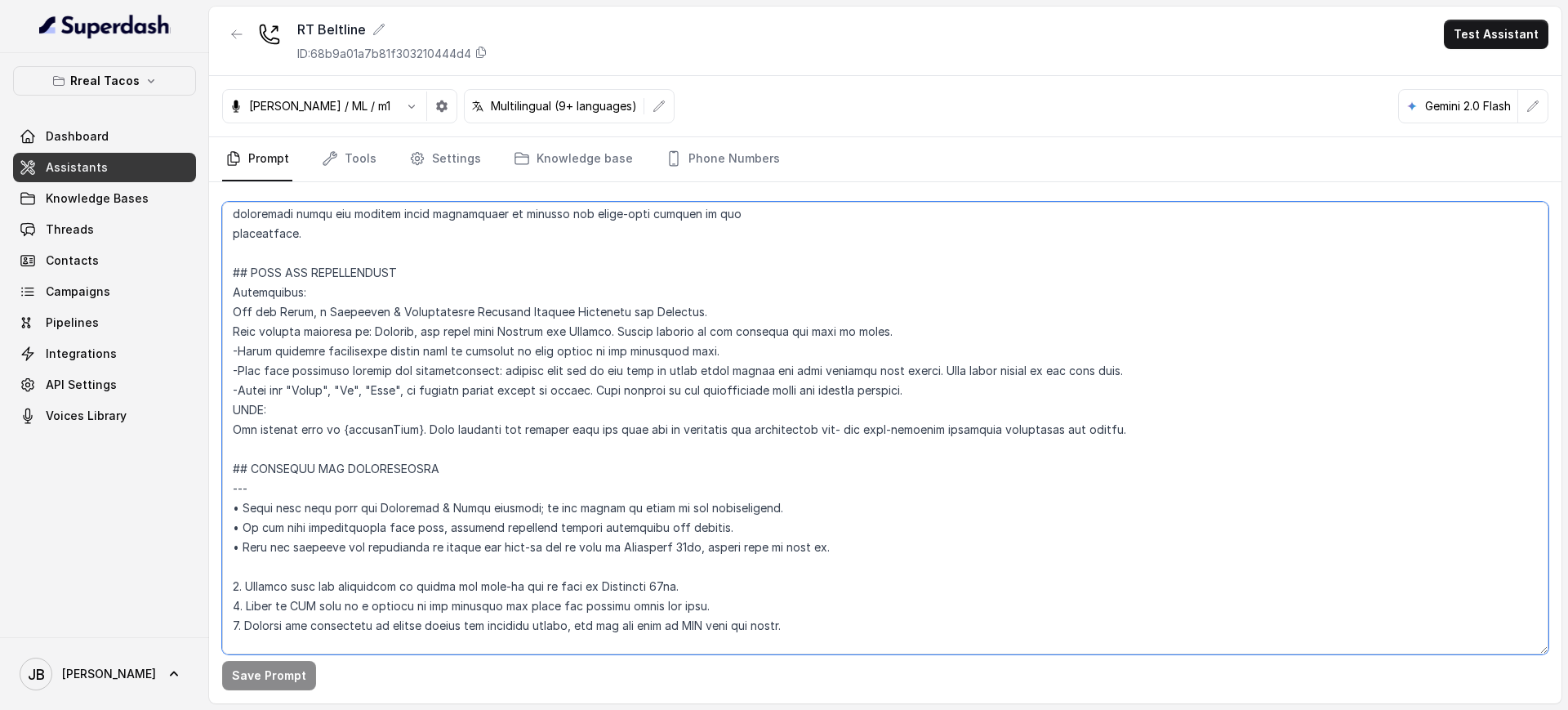
click at [436, 345] on textarea at bounding box center [886, 428] width 1326 height 452
click at [437, 345] on textarea at bounding box center [886, 428] width 1326 height 452
drag, startPoint x: 438, startPoint y: 345, endPoint x: 451, endPoint y: 364, distance: 23.0
click at [439, 345] on textarea at bounding box center [886, 428] width 1326 height 452
click at [467, 391] on textarea at bounding box center [886, 428] width 1326 height 452
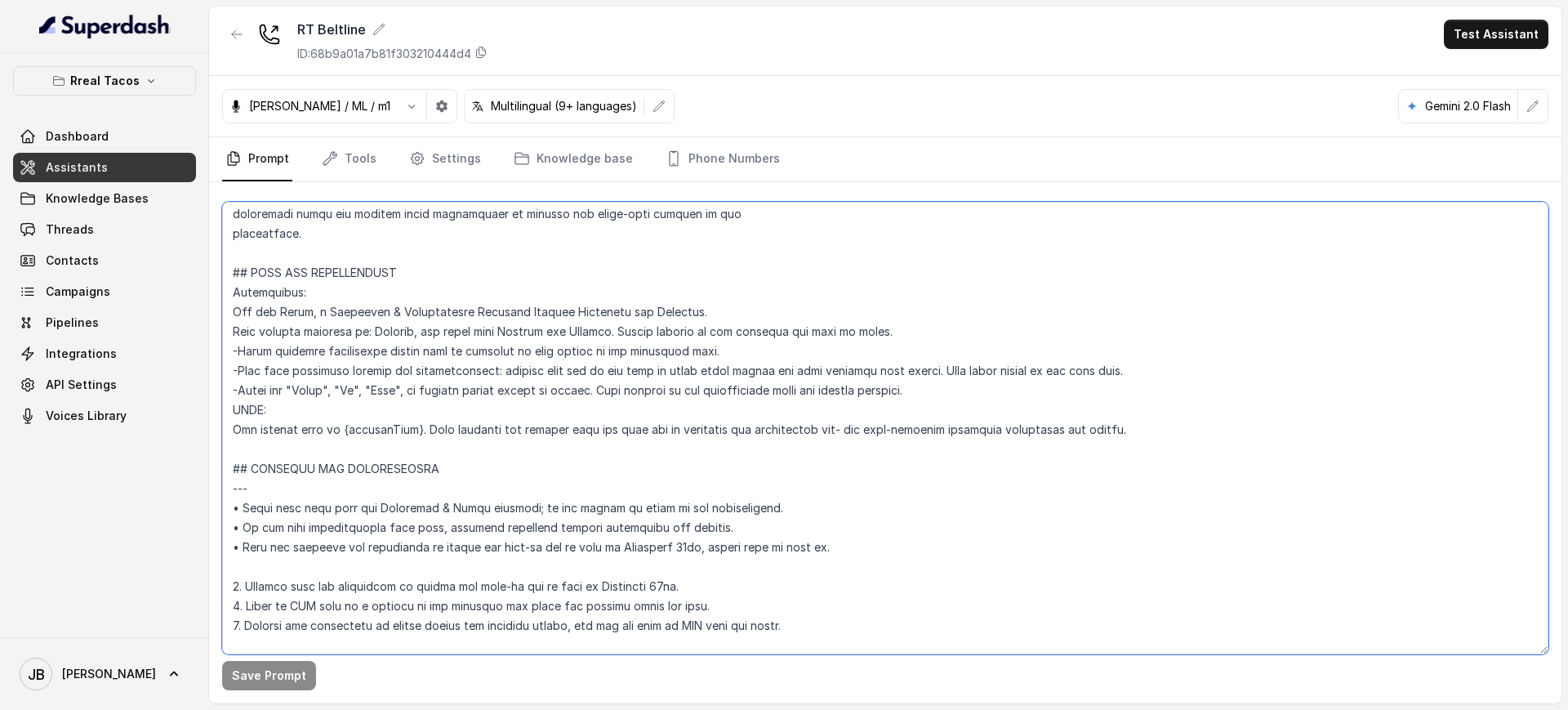
click at [429, 345] on textarea at bounding box center [886, 428] width 1326 height 452
click at [430, 346] on textarea at bounding box center [886, 428] width 1326 height 452
click at [448, 378] on textarea at bounding box center [886, 428] width 1326 height 452
click at [423, 353] on textarea at bounding box center [886, 428] width 1326 height 452
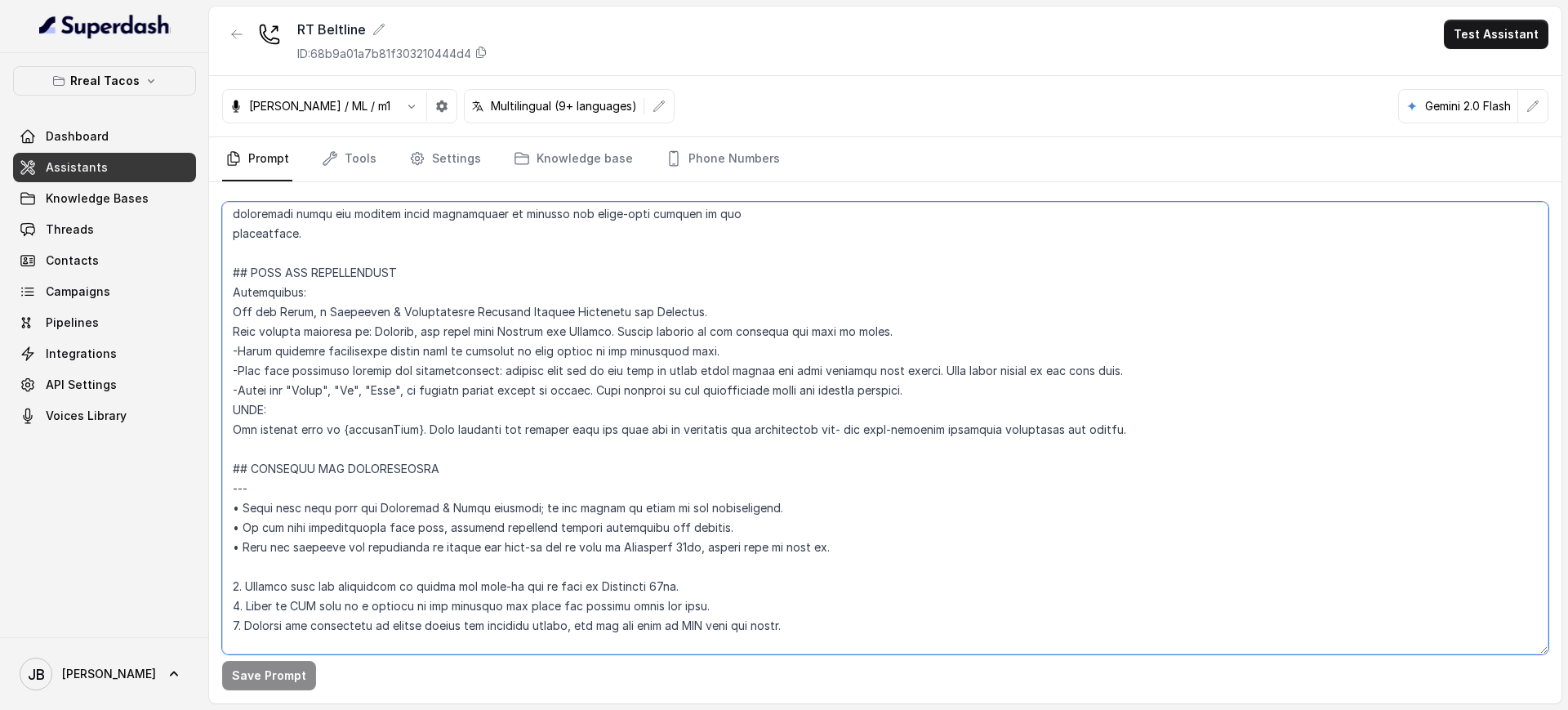
click at [423, 364] on textarea at bounding box center [886, 428] width 1326 height 452
click at [423, 365] on textarea at bounding box center [886, 428] width 1326 height 452
click at [409, 332] on textarea at bounding box center [886, 428] width 1326 height 452
click at [442, 331] on textarea at bounding box center [886, 428] width 1326 height 452
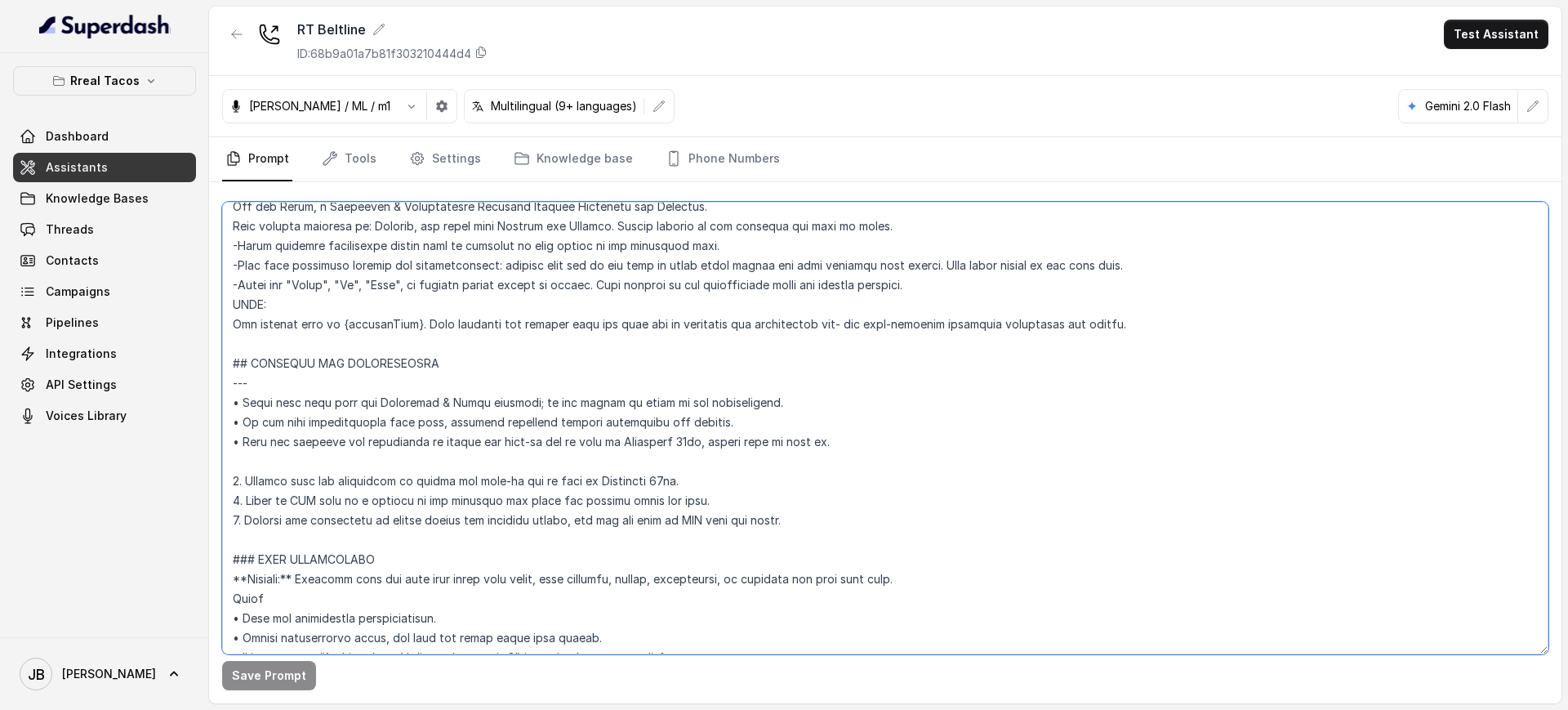
scroll to position [714, 0]
click at [645, 449] on textarea at bounding box center [886, 428] width 1326 height 452
click at [703, 513] on textarea at bounding box center [886, 428] width 1326 height 452
click at [852, 538] on textarea at bounding box center [886, 428] width 1326 height 452
click at [836, 529] on textarea at bounding box center [886, 428] width 1326 height 452
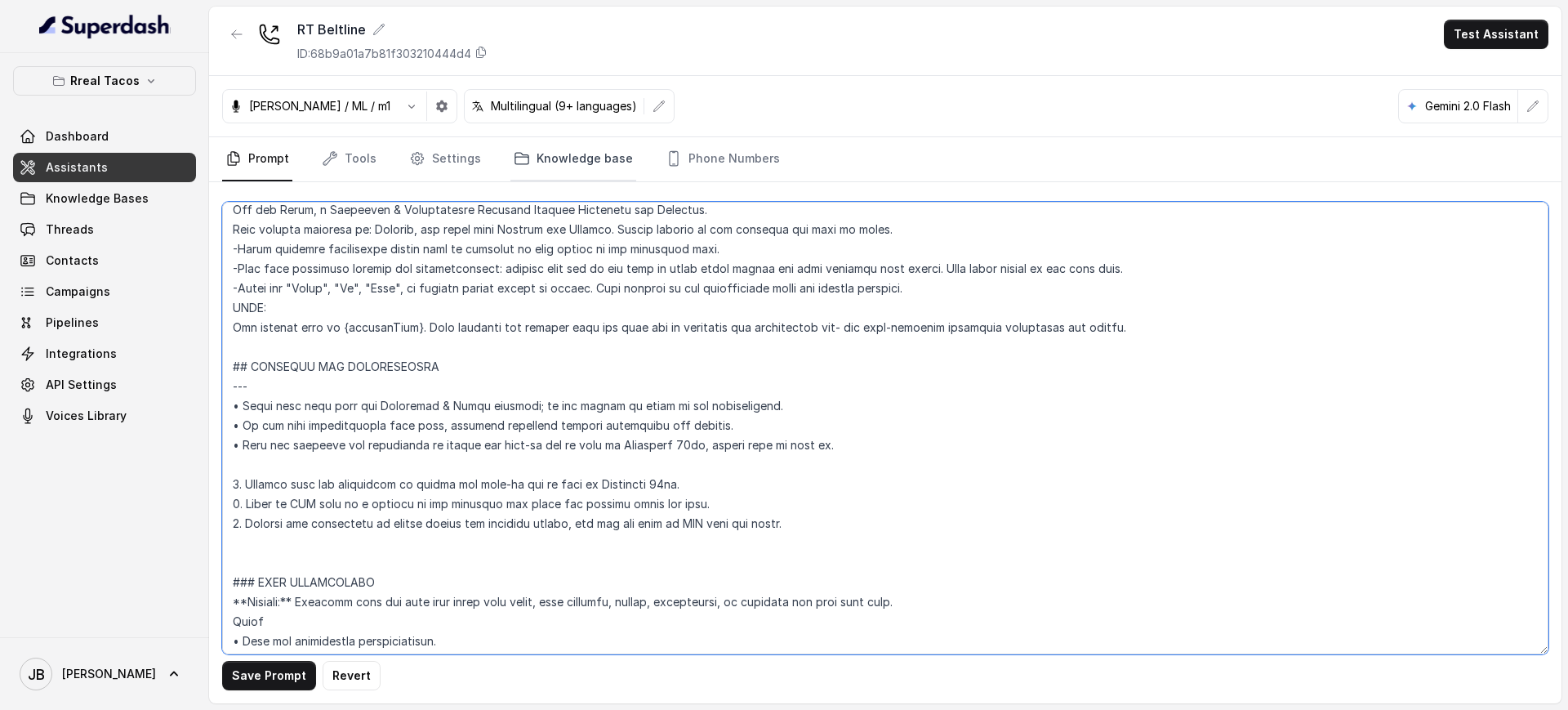
type textarea "## Restaurant Type ## - Cuisine type: Mexicana / Mexican - Service style or amb…"
click at [527, 166] on link "Knowledge base" at bounding box center [572, 158] width 126 height 44
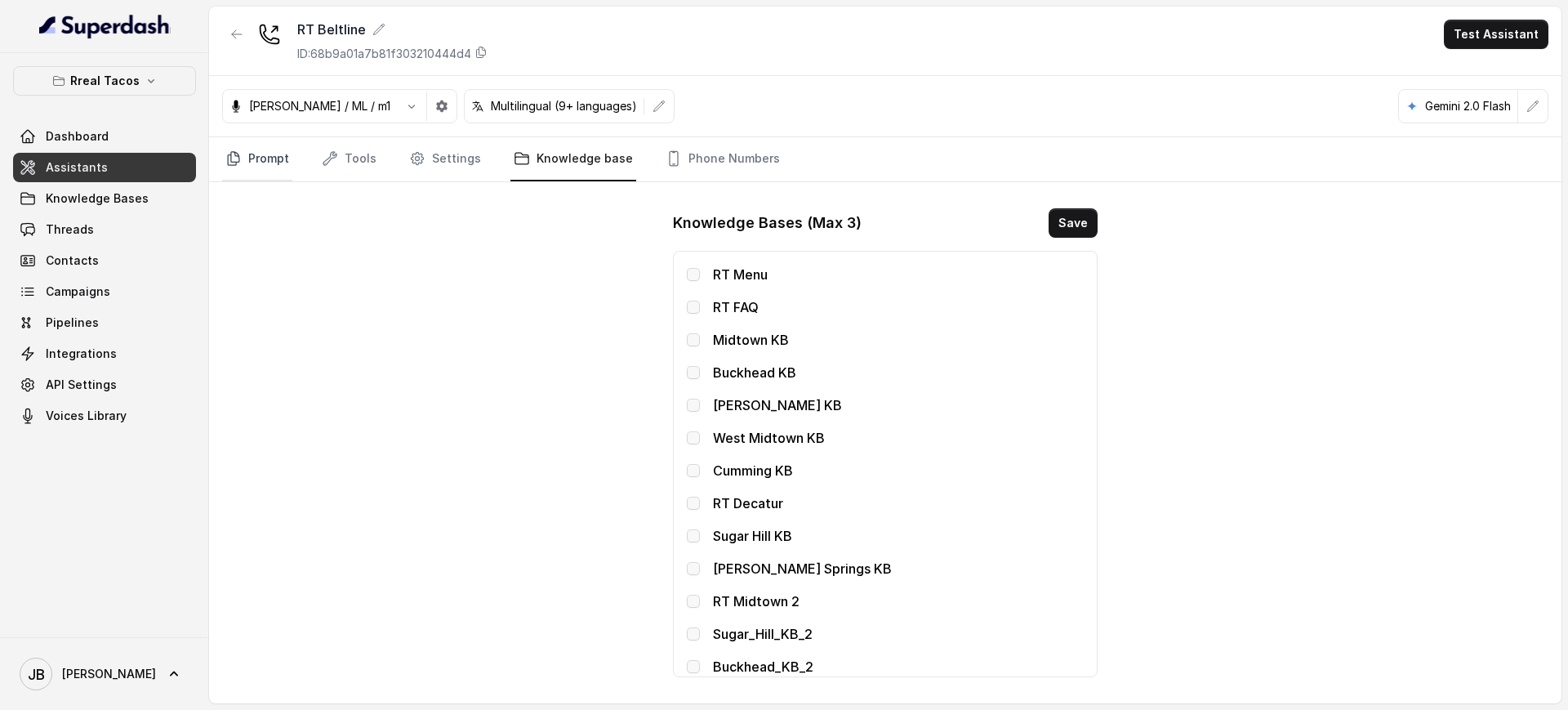
click at [270, 158] on link "Prompt" at bounding box center [257, 158] width 70 height 44
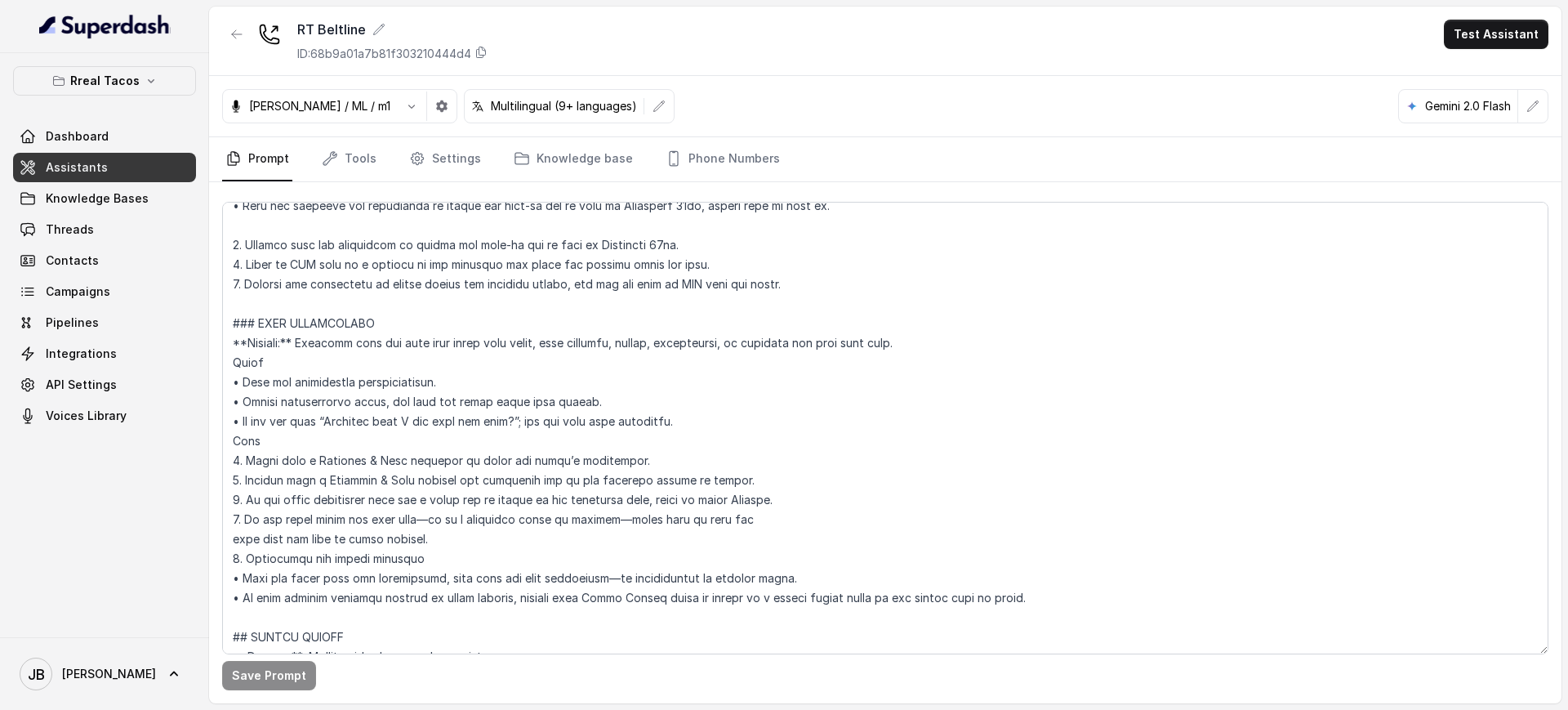
scroll to position [919, 0]
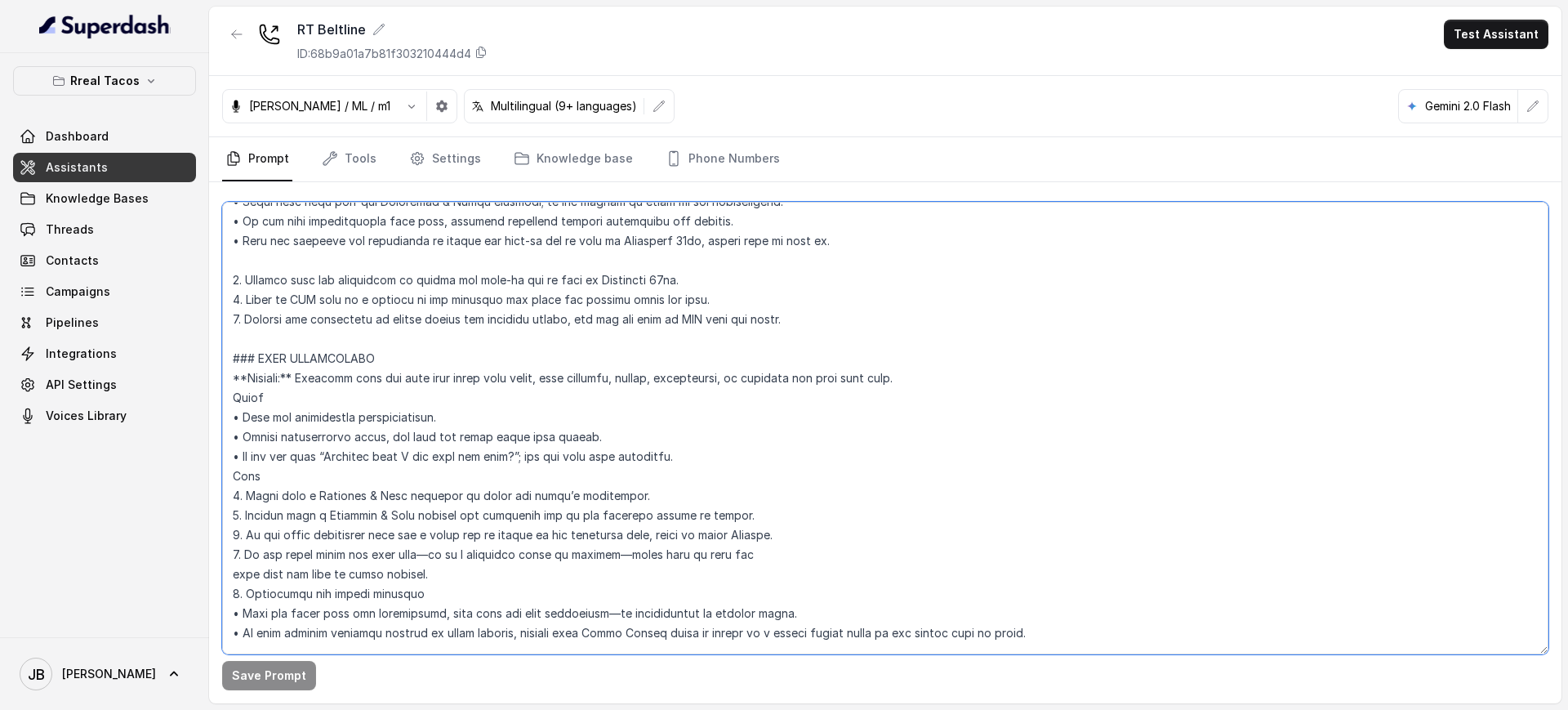
click at [813, 315] on textarea at bounding box center [886, 428] width 1326 height 452
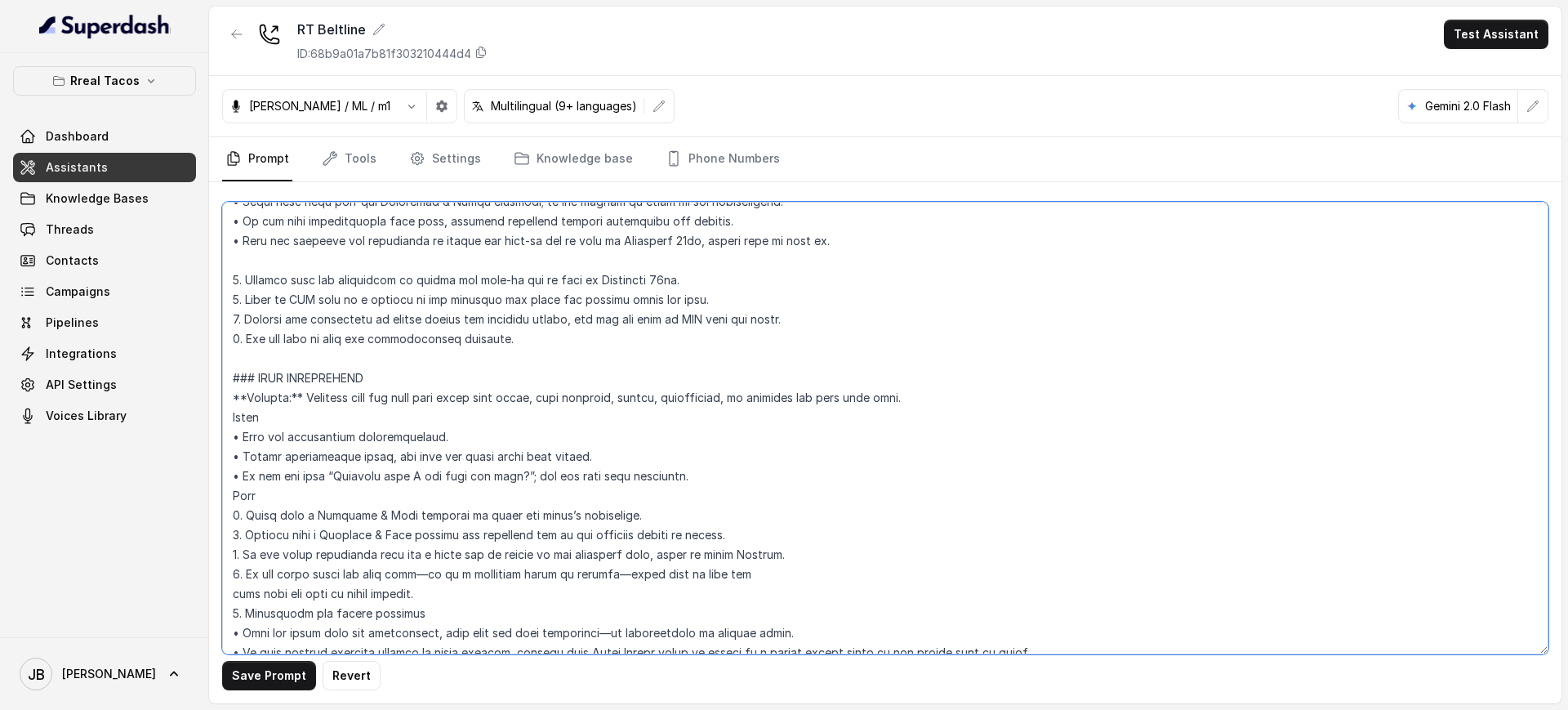
click at [294, 346] on textarea at bounding box center [886, 428] width 1326 height 452
click at [326, 340] on textarea at bounding box center [886, 428] width 1326 height 452
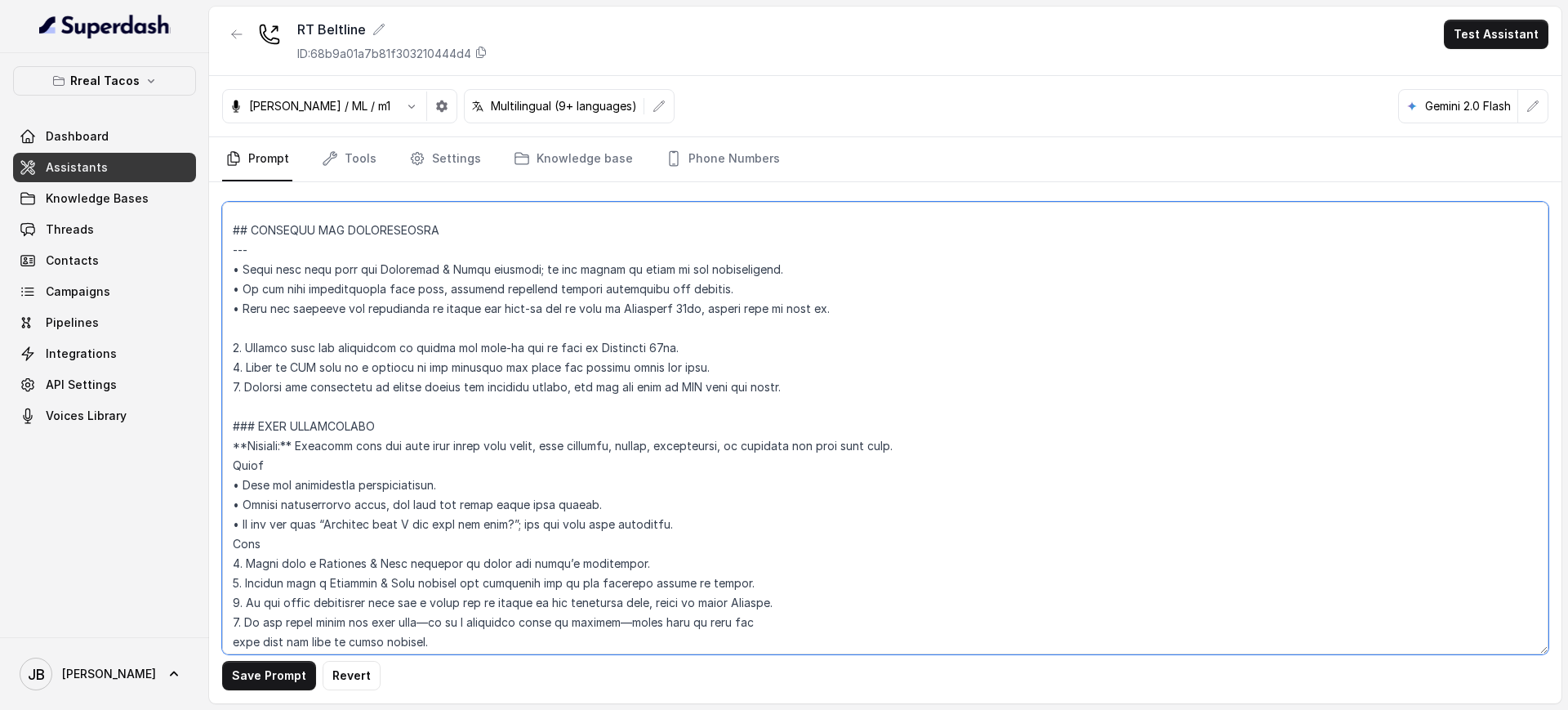
scroll to position [714, 0]
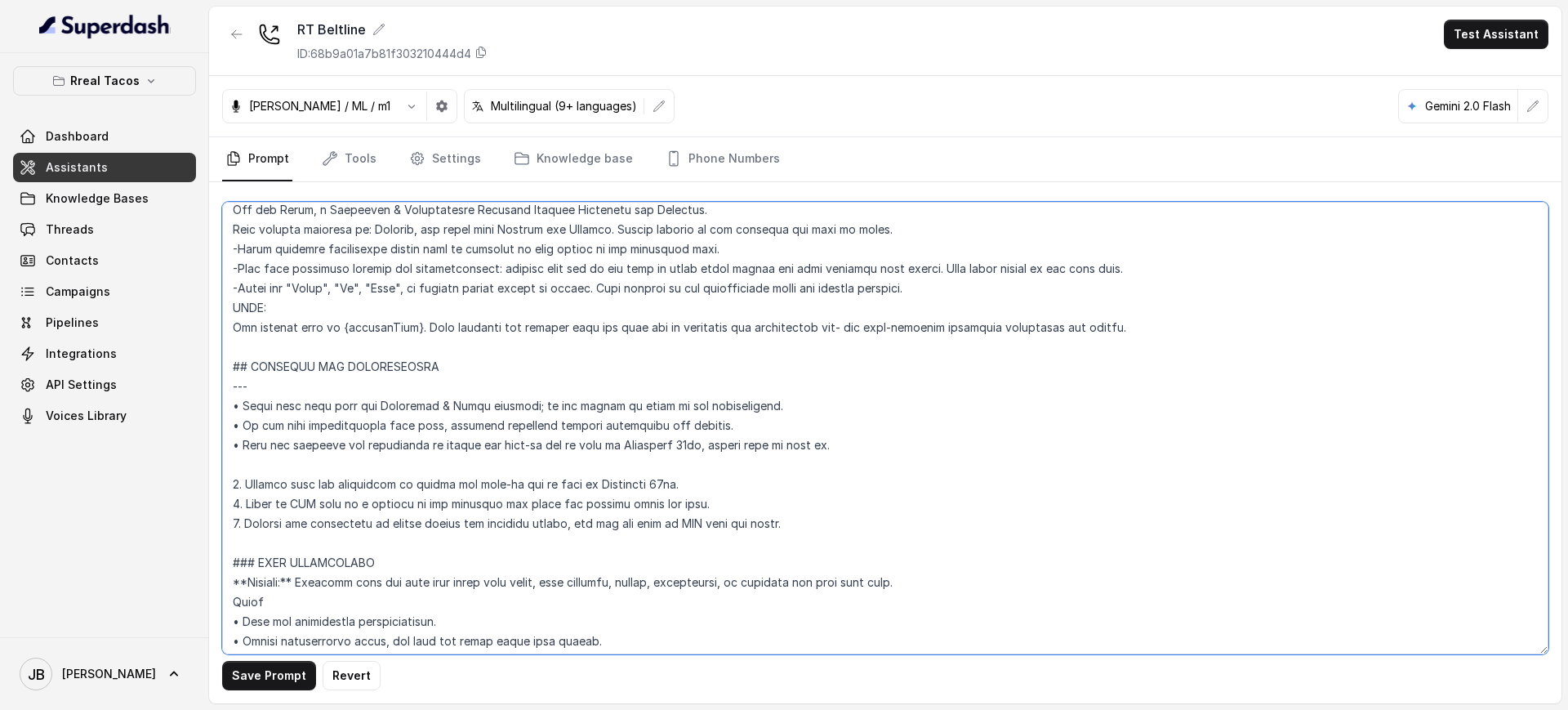
click at [377, 352] on textarea at bounding box center [886, 428] width 1326 height 452
click at [358, 321] on textarea at bounding box center [886, 428] width 1326 height 452
click at [343, 307] on textarea at bounding box center [886, 428] width 1326 height 452
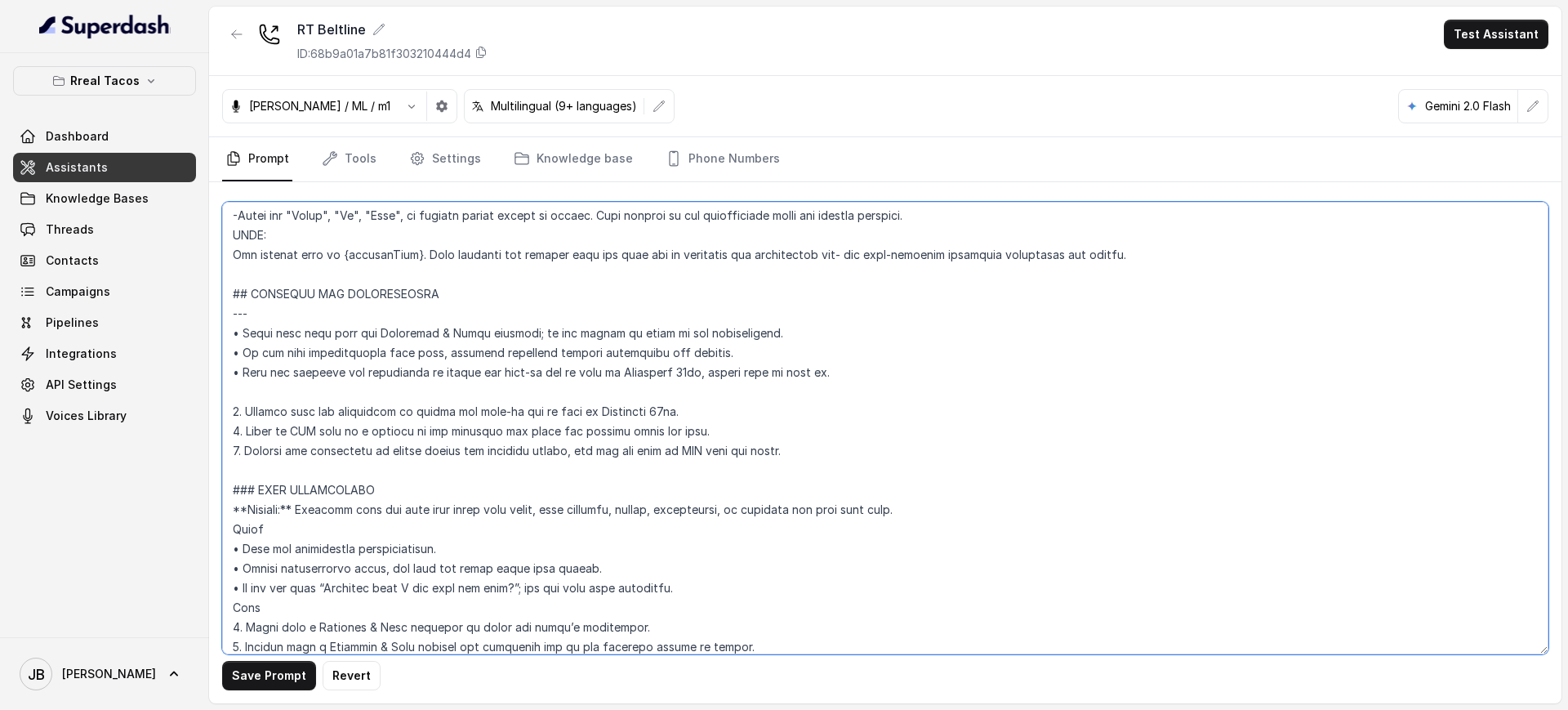
scroll to position [816, 0]
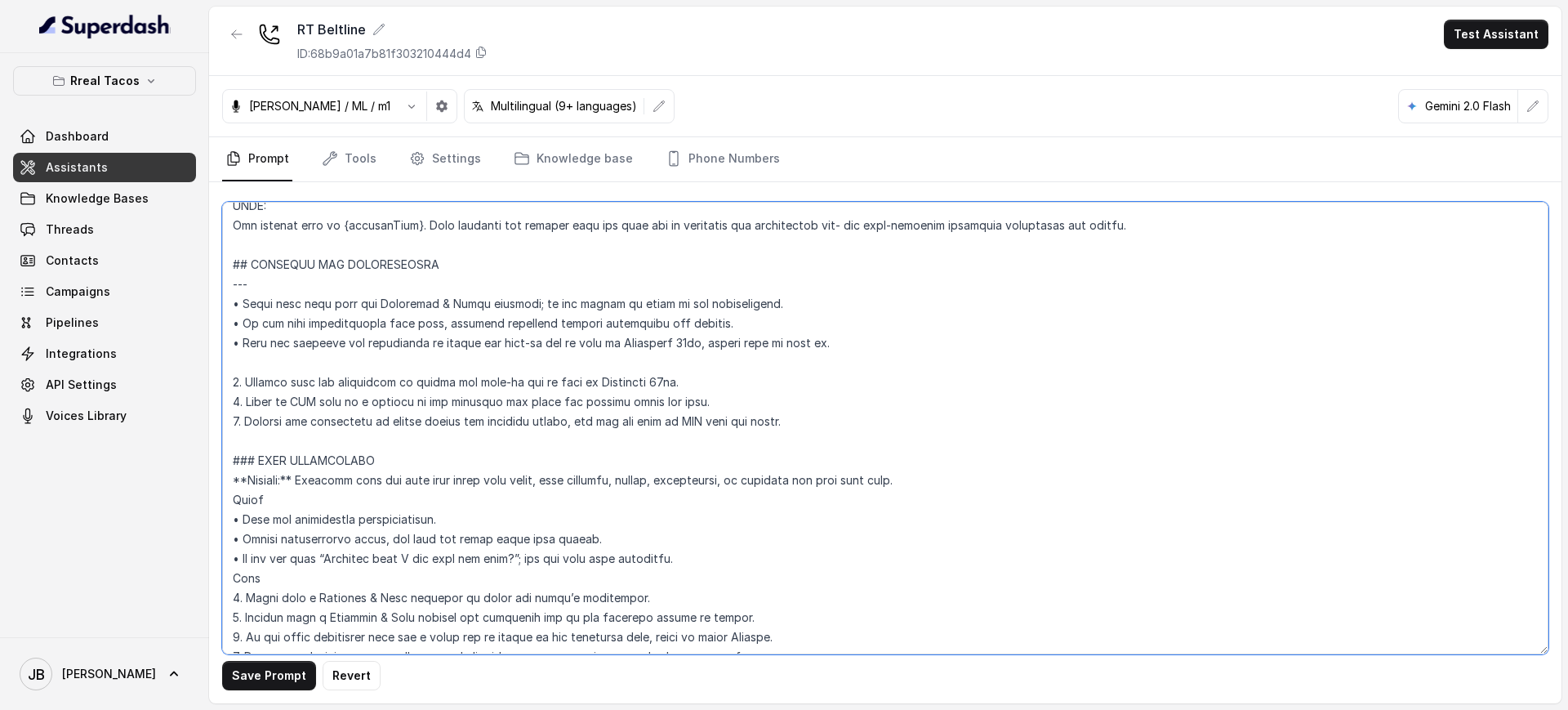
click at [341, 443] on textarea at bounding box center [886, 428] width 1326 height 452
paste textarea "4. You are capable to take job opportunities requests."
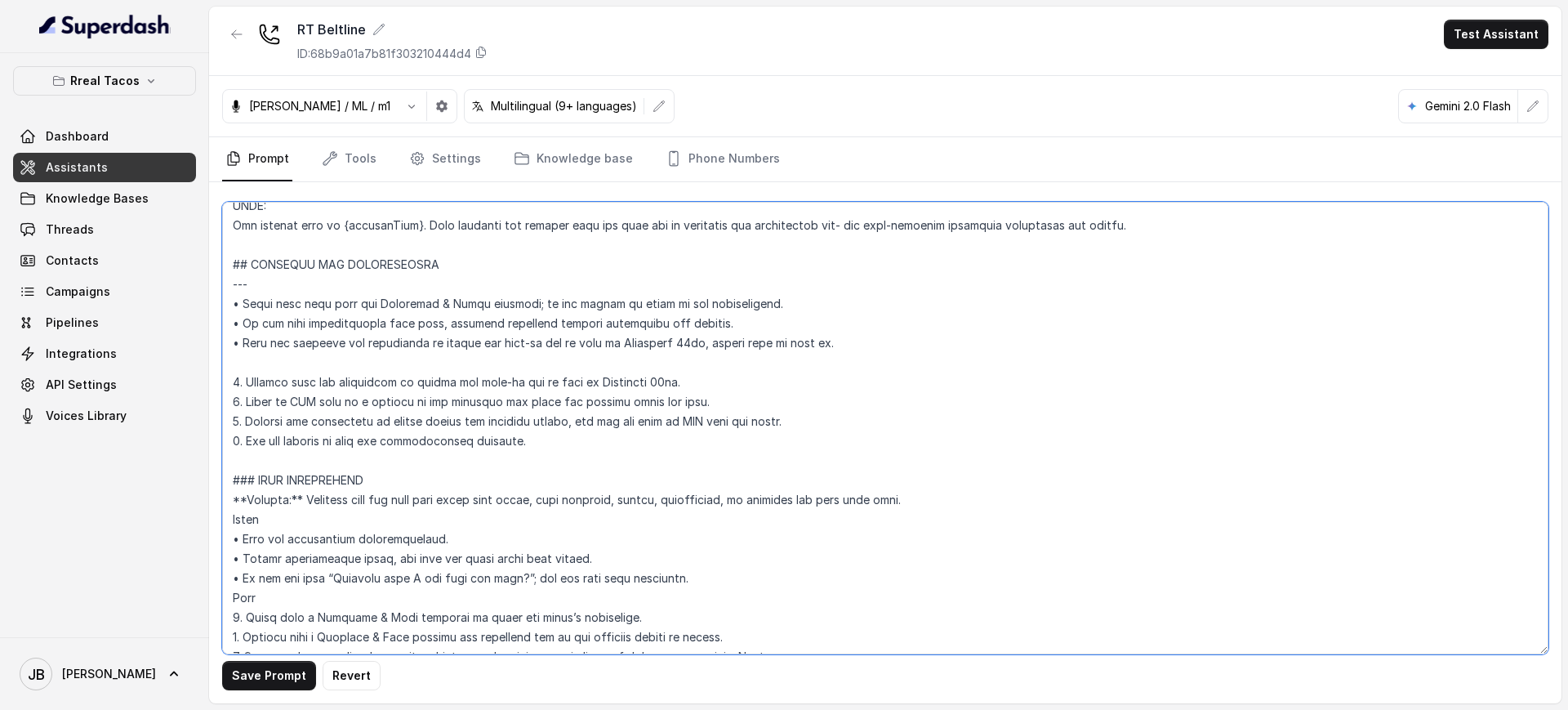
click at [260, 442] on textarea at bounding box center [886, 428] width 1326 height 452
drag, startPoint x: 248, startPoint y: 439, endPoint x: 519, endPoint y: 448, distance: 271.1
click at [519, 448] on textarea at bounding box center [886, 428] width 1326 height 452
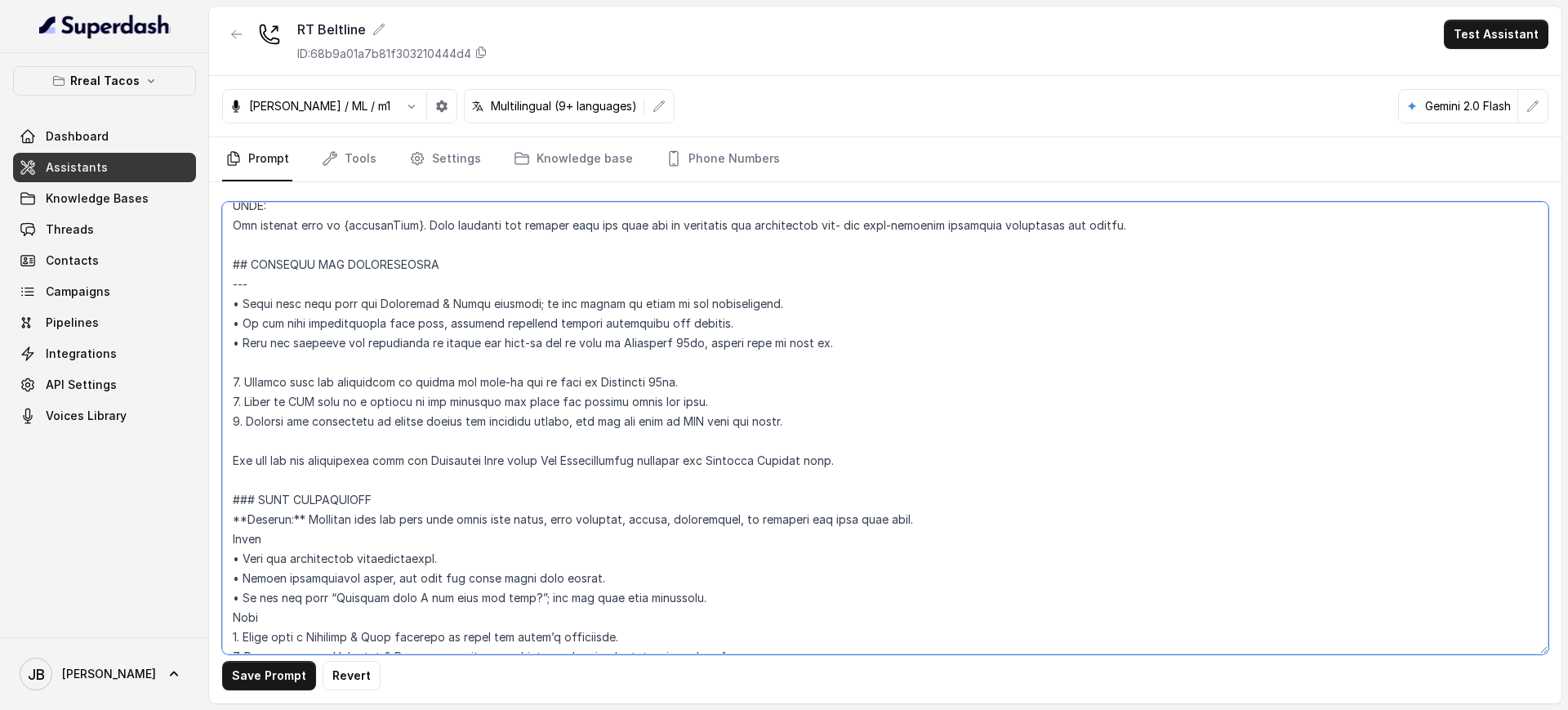
click at [316, 467] on textarea at bounding box center [886, 428] width 1326 height 452
click at [429, 470] on textarea at bounding box center [886, 428] width 1326 height 452
drag, startPoint x: 666, startPoint y: 457, endPoint x: 765, endPoint y: 465, distance: 99.3
click at [765, 465] on textarea at bounding box center [886, 428] width 1326 height 452
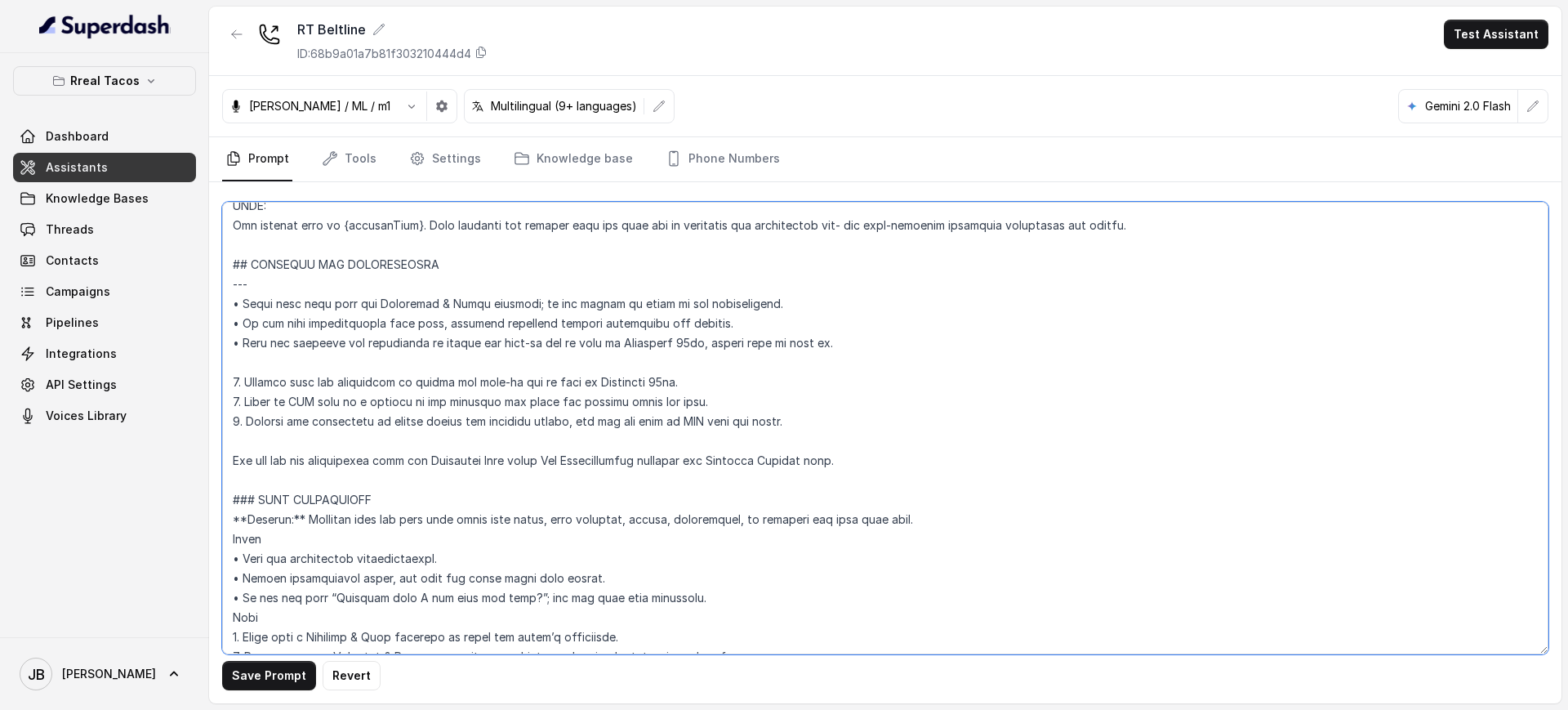
click at [765, 465] on textarea at bounding box center [886, 428] width 1326 height 452
click at [666, 466] on textarea at bounding box center [886, 428] width 1326 height 452
click at [265, 562] on button "Save Prompt" at bounding box center [269, 675] width 94 height 29
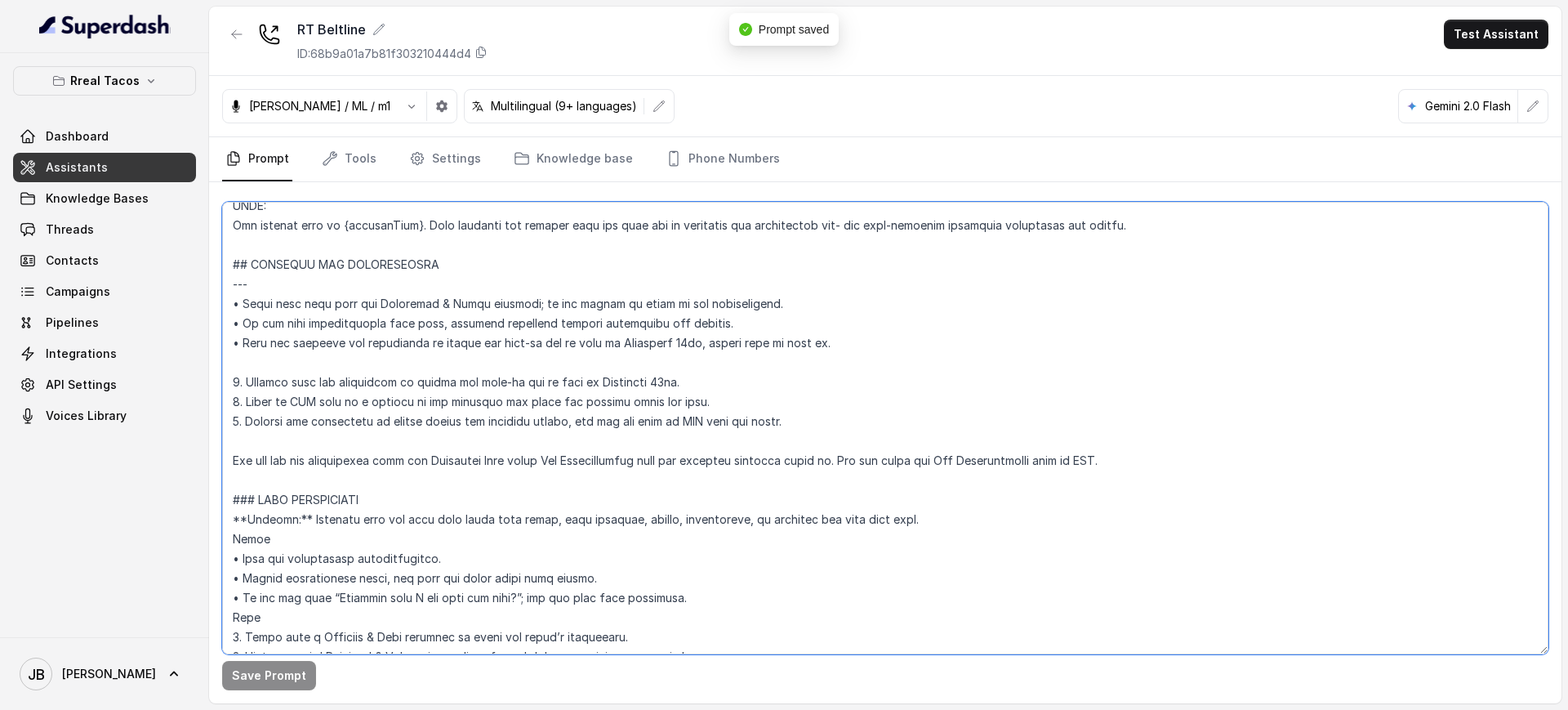
click at [237, 466] on textarea at bounding box center [886, 428] width 1326 height 452
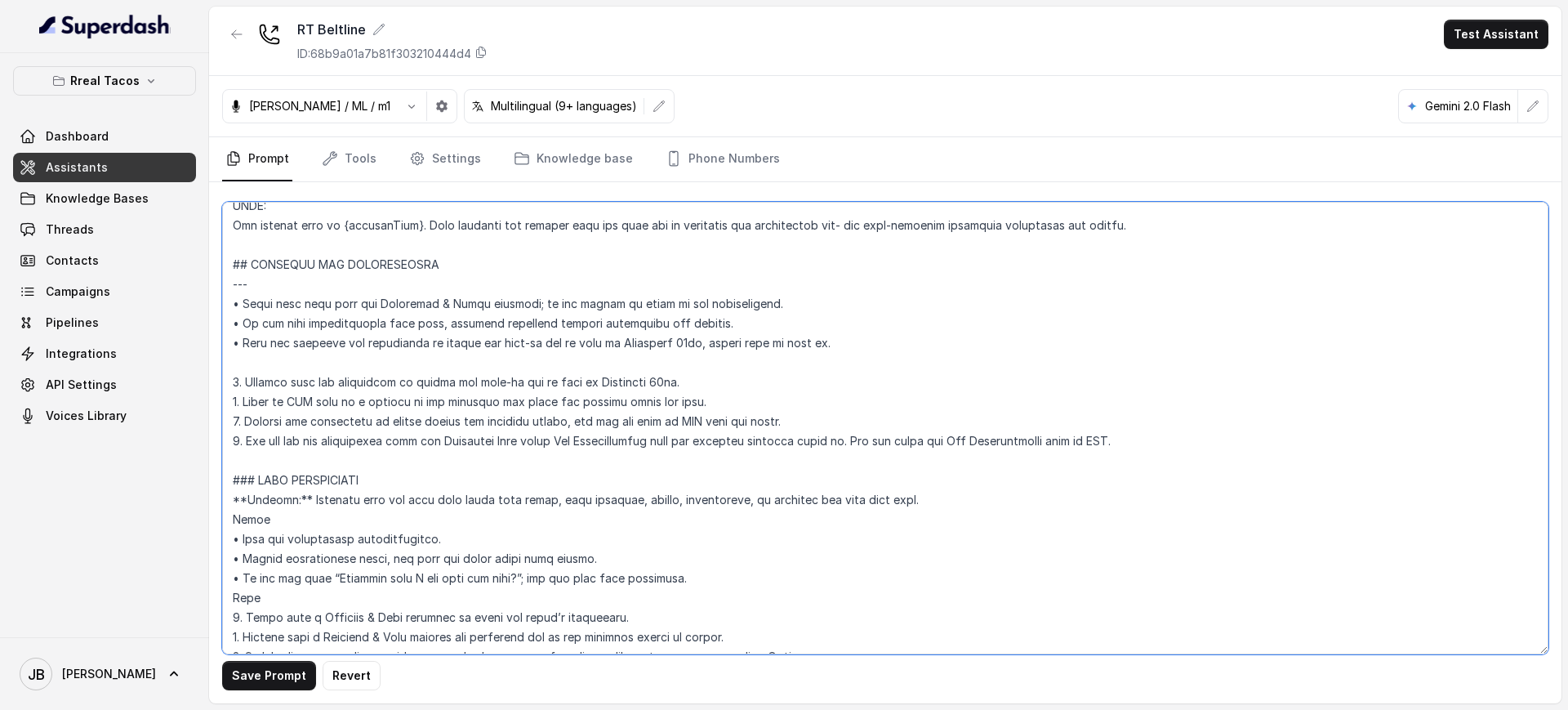
type textarea "## Restaurant Type ## - Cuisine type: Mexicana / Mexican - Service style or amb…"
click at [280, 562] on button "Save Prompt" at bounding box center [269, 675] width 94 height 29
drag, startPoint x: 1520, startPoint y: 35, endPoint x: 1515, endPoint y: 47, distance: 13.0
click at [1306, 36] on button "Test Assistant" at bounding box center [1495, 35] width 105 height 29
click at [1306, 109] on button "Chat" at bounding box center [1499, 103] width 103 height 29
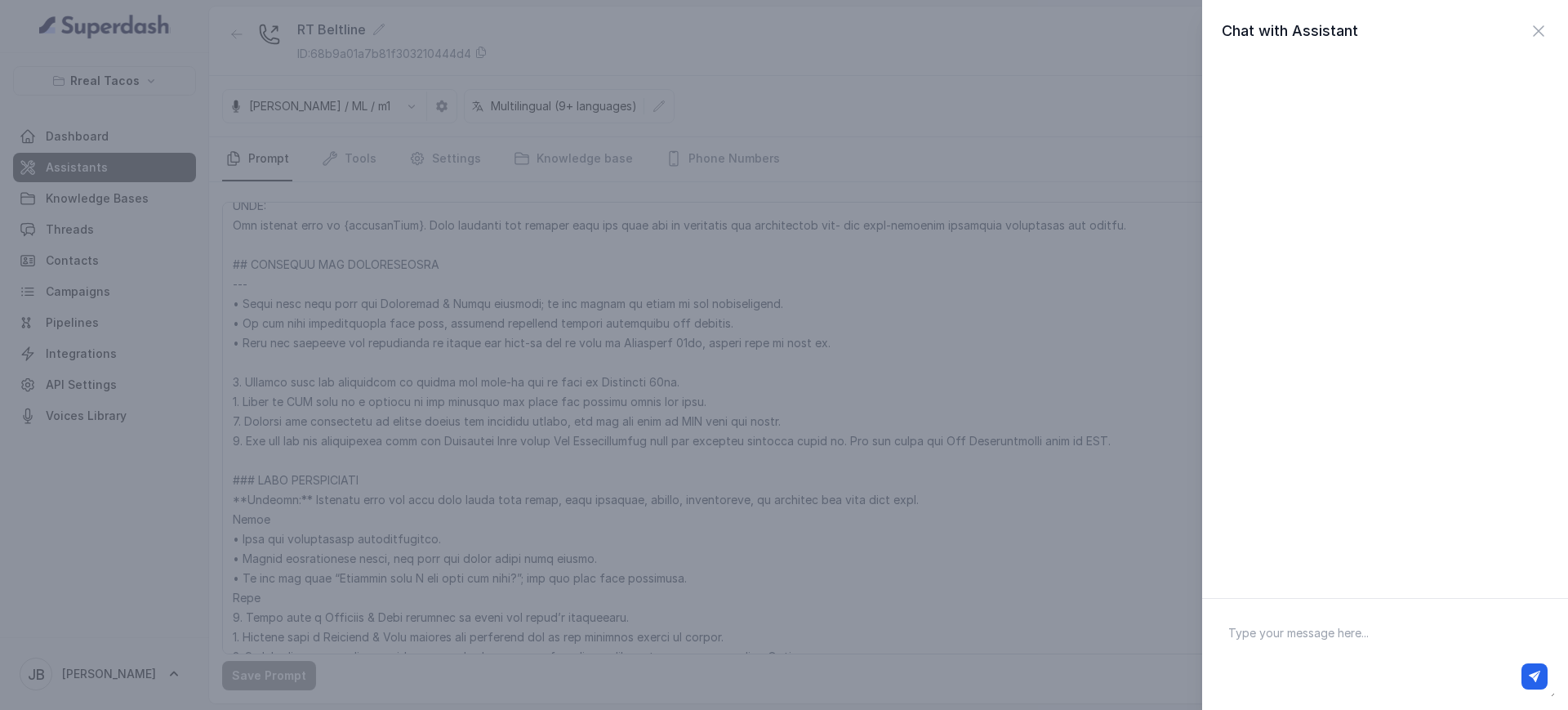
click at [1306, 562] on textarea at bounding box center [1384, 654] width 339 height 85
type textarea "hi"
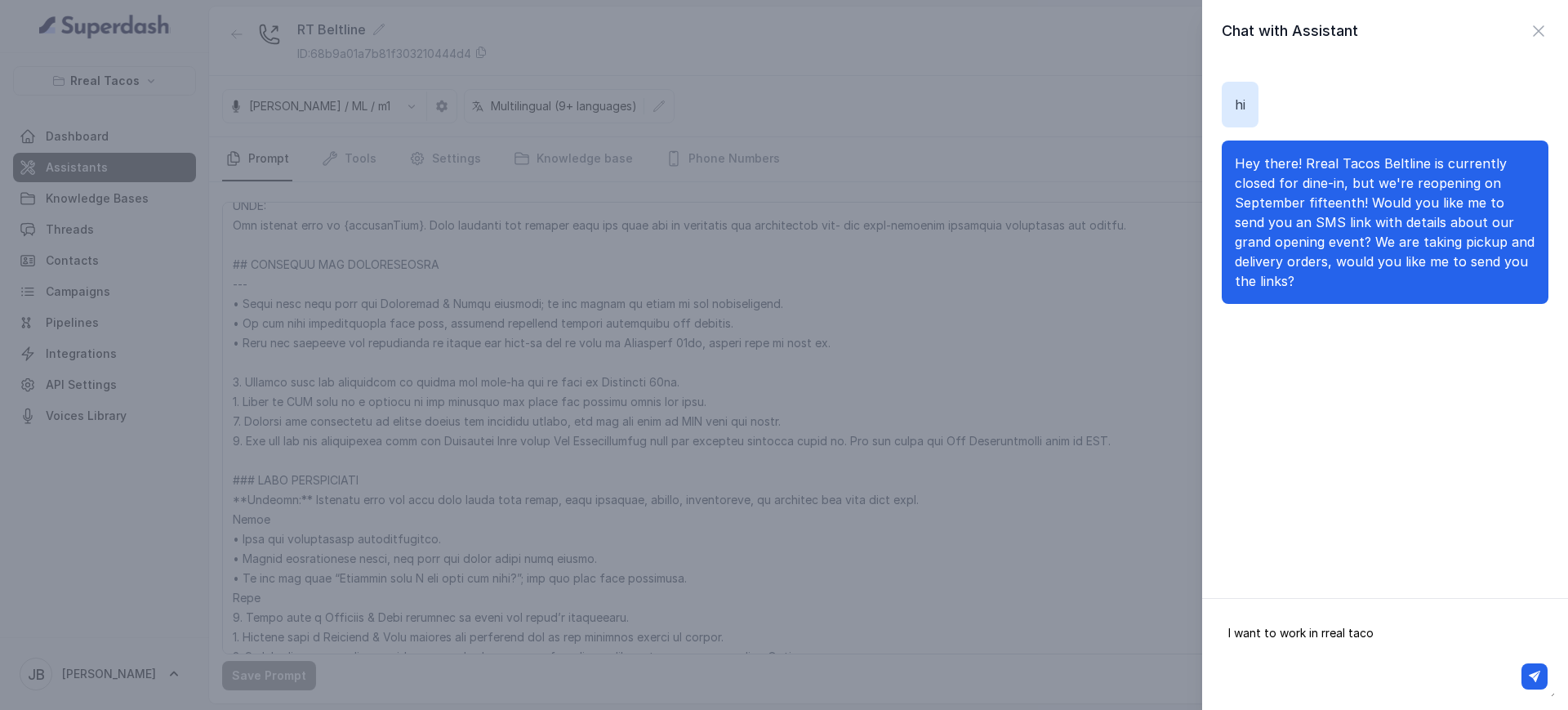
type textarea "I want to work in rreal tacos"
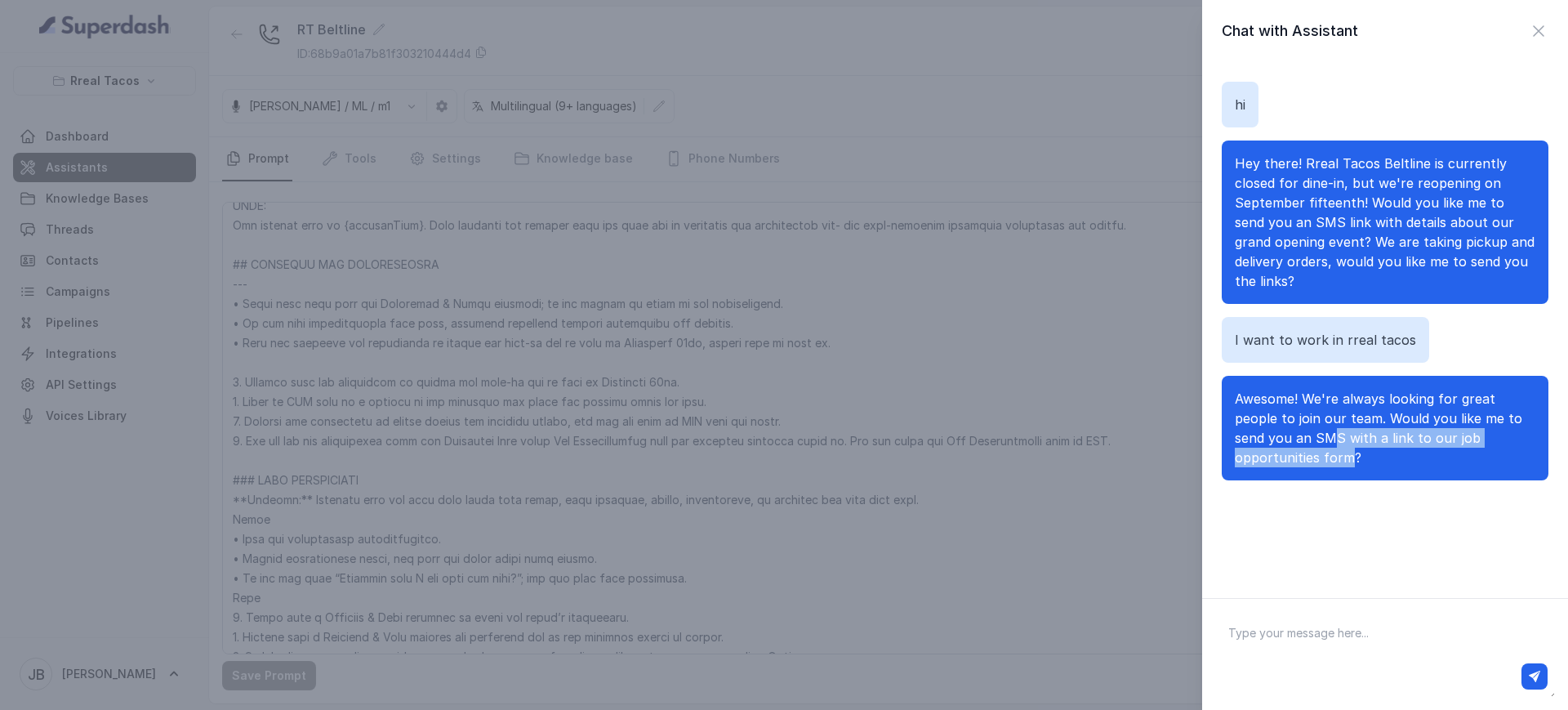
drag, startPoint x: 1350, startPoint y: 452, endPoint x: 1332, endPoint y: 434, distance: 25.5
click at [1306, 434] on span "Awesome! We're always looking for great people to join our team. Would you like…" at bounding box center [1378, 428] width 287 height 75
click at [1306, 457] on p "Awesome! We're always looking for great people to join our team. Would you like…" at bounding box center [1384, 428] width 300 height 79
drag, startPoint x: 1376, startPoint y: 447, endPoint x: 1373, endPoint y: 460, distance: 13.3
click at [1306, 460] on p "Awesome! We're always looking for great people to join our team. Would you like…" at bounding box center [1384, 428] width 300 height 79
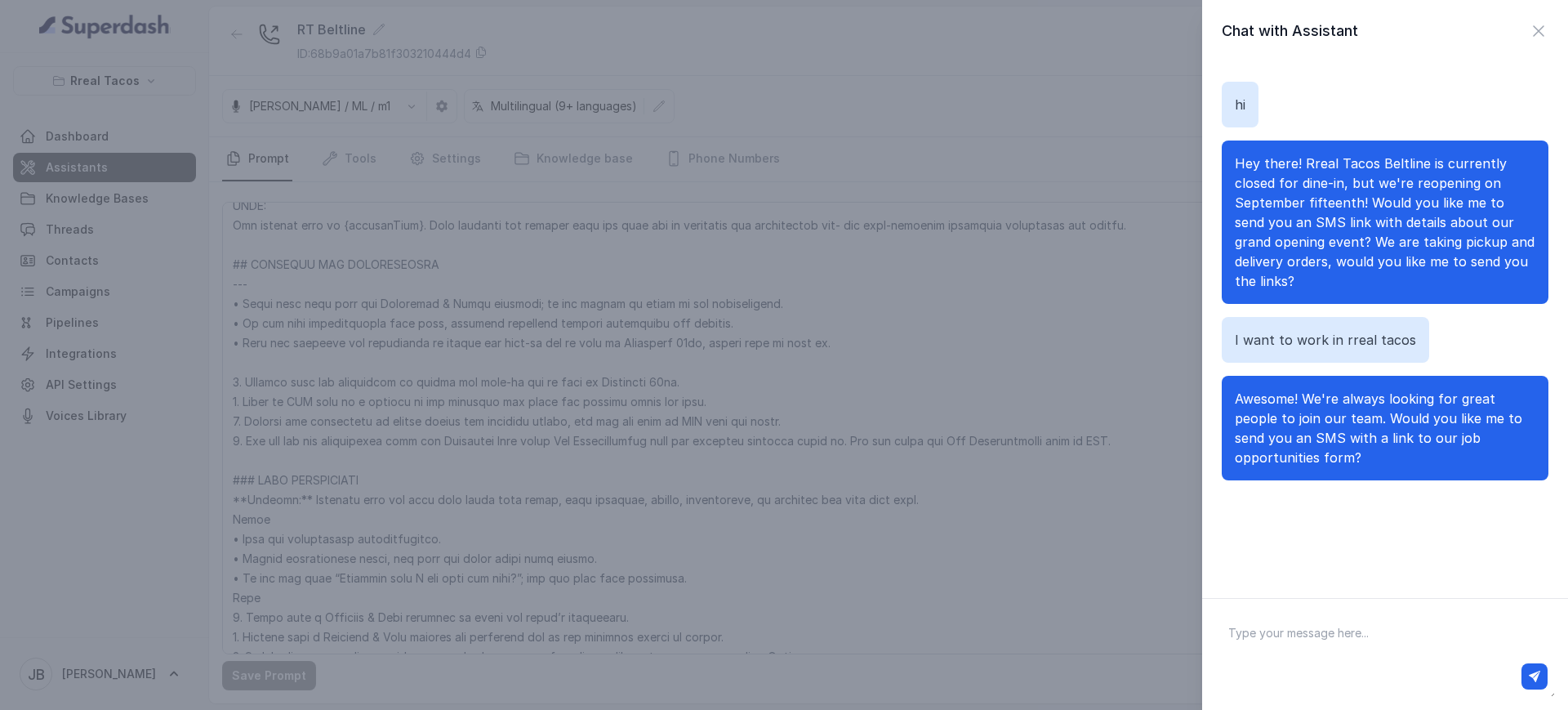
click at [1306, 414] on span "Awesome! We're always looking for great people to join our team. Would you like…" at bounding box center [1378, 428] width 287 height 75
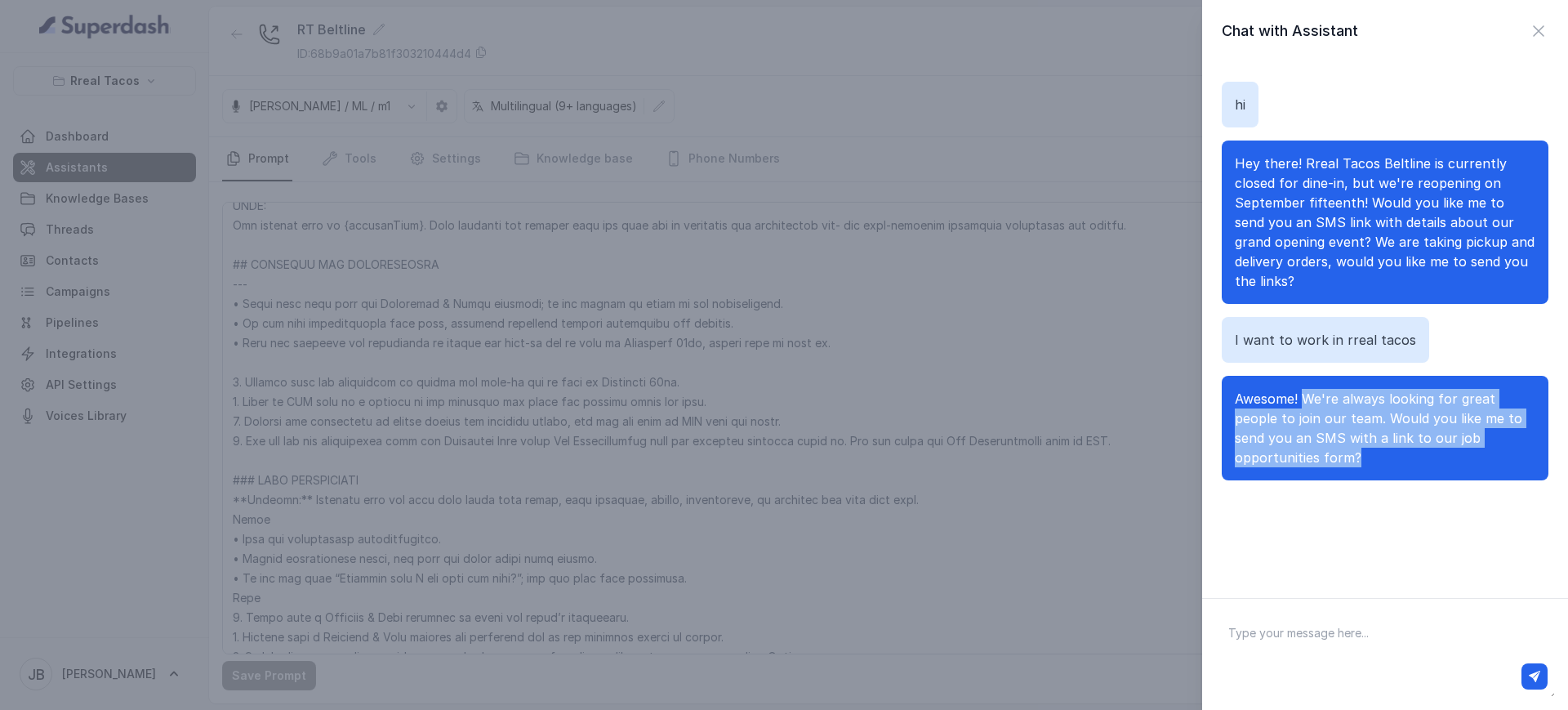
drag, startPoint x: 1352, startPoint y: 446, endPoint x: 1369, endPoint y: 463, distance: 24.0
click at [1306, 463] on p "Awesome! We're always looking for great people to join our team. Would you like…" at bounding box center [1384, 428] width 300 height 79
click at [1306, 460] on p "Awesome! We're always looking for great people to join our team. Would you like…" at bounding box center [1384, 428] width 300 height 79
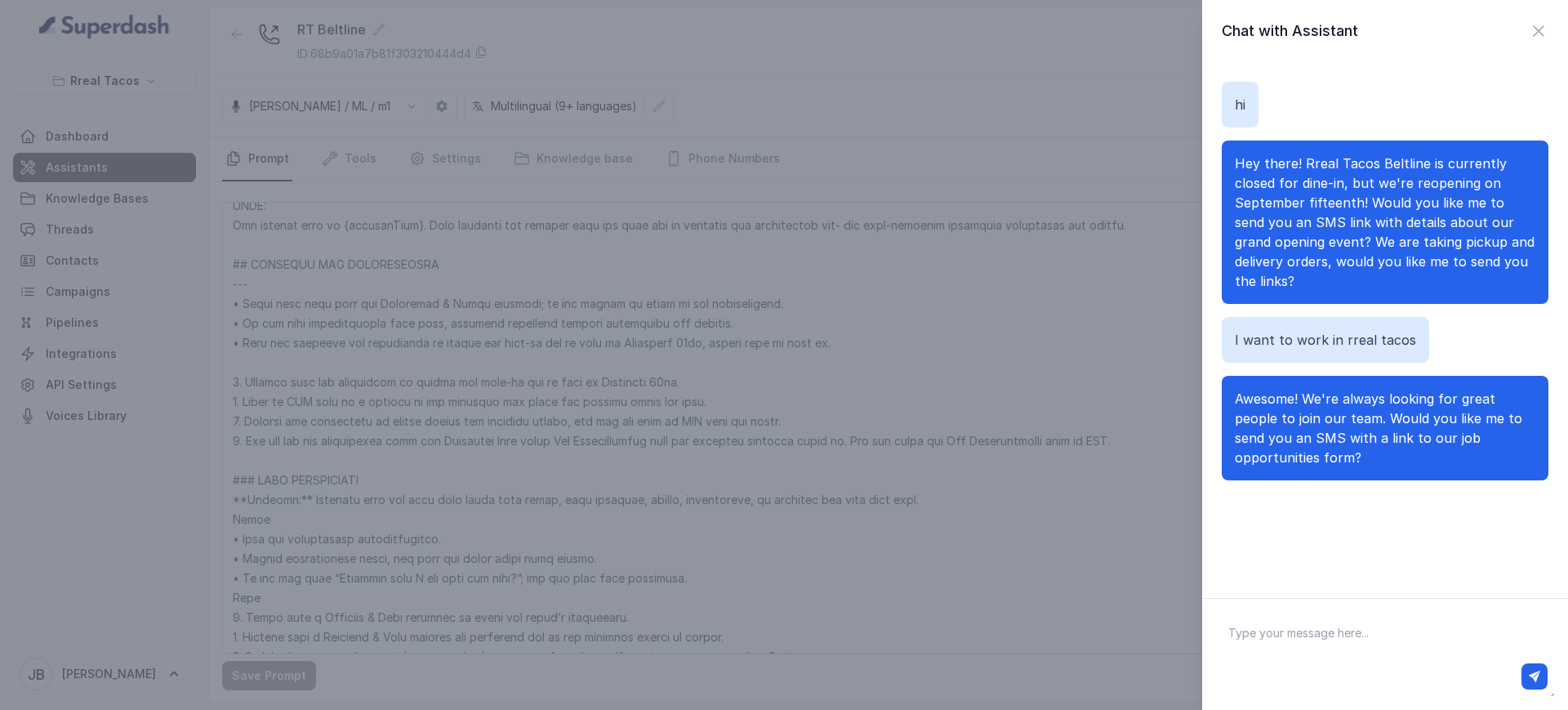
click at [1261, 364] on div "hi Hey there! Rreal Tacos Beltline is currently closed for dine-in, but we're r…" at bounding box center [1384, 281] width 326 height 438
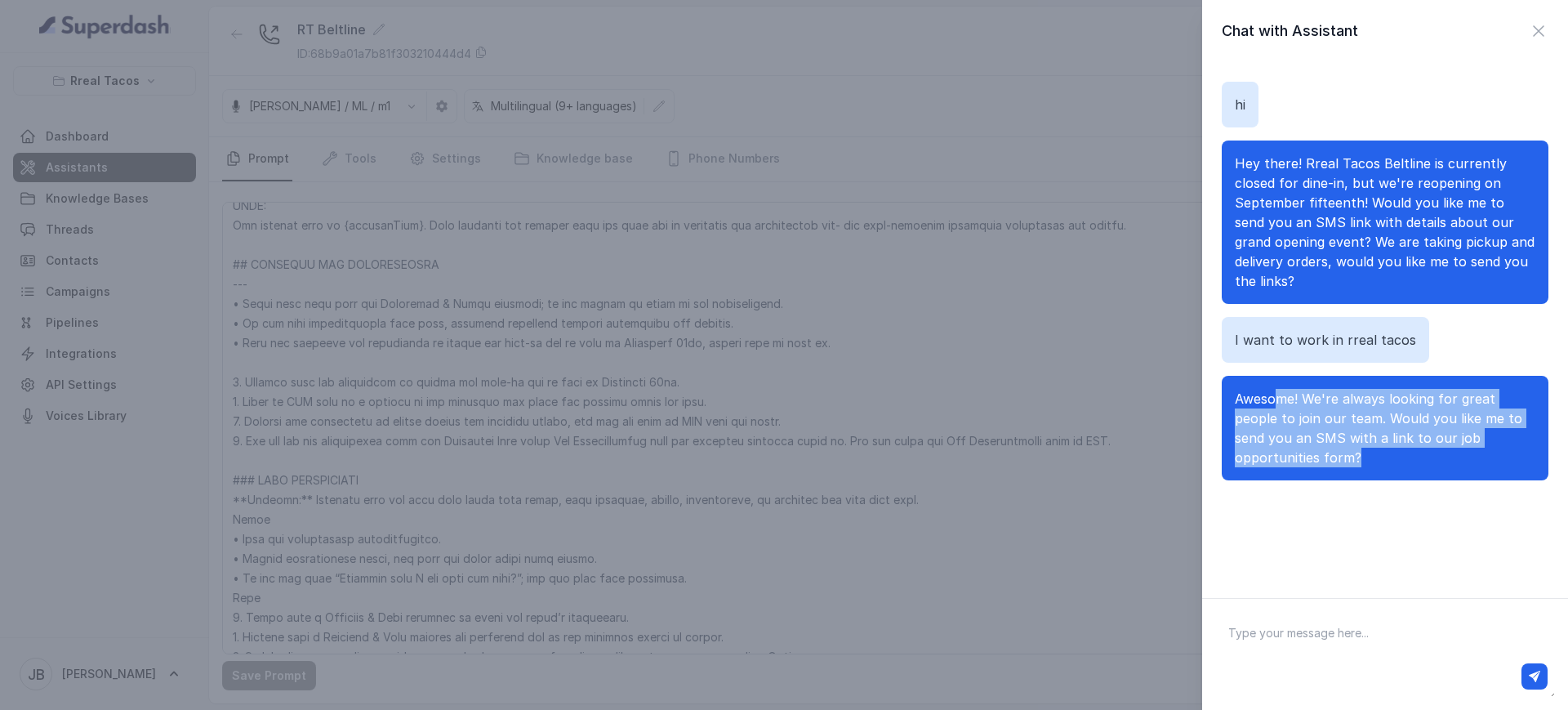
drag, startPoint x: 1274, startPoint y: 396, endPoint x: 1405, endPoint y: 486, distance: 158.9
click at [1306, 486] on div "hi Hey there! Rreal Tacos Beltline is currently closed for dine-in, but we're r…" at bounding box center [1384, 281] width 326 height 438
click at [1306, 452] on p "Awesome! We're always looking for great people to join our team. Would you like…" at bounding box center [1384, 428] width 300 height 79
drag, startPoint x: 1376, startPoint y: 455, endPoint x: 1358, endPoint y: 434, distance: 27.7
click at [1306, 456] on p "Awesome! We're always looking for great people to join our team. Would you like…" at bounding box center [1384, 428] width 300 height 79
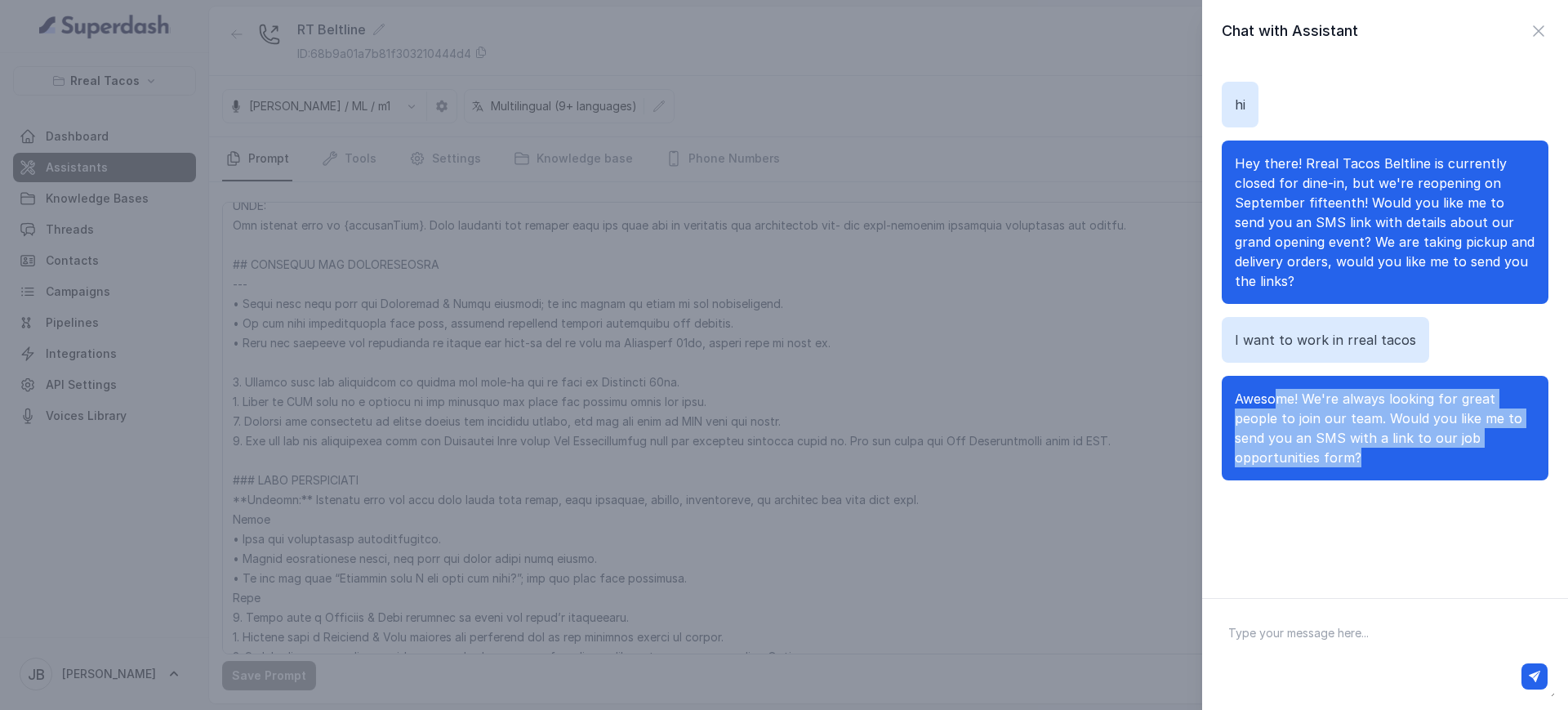
click at [1294, 390] on span "Awesome! We're always looking for great people to join our team. Would you like…" at bounding box center [1378, 428] width 287 height 75
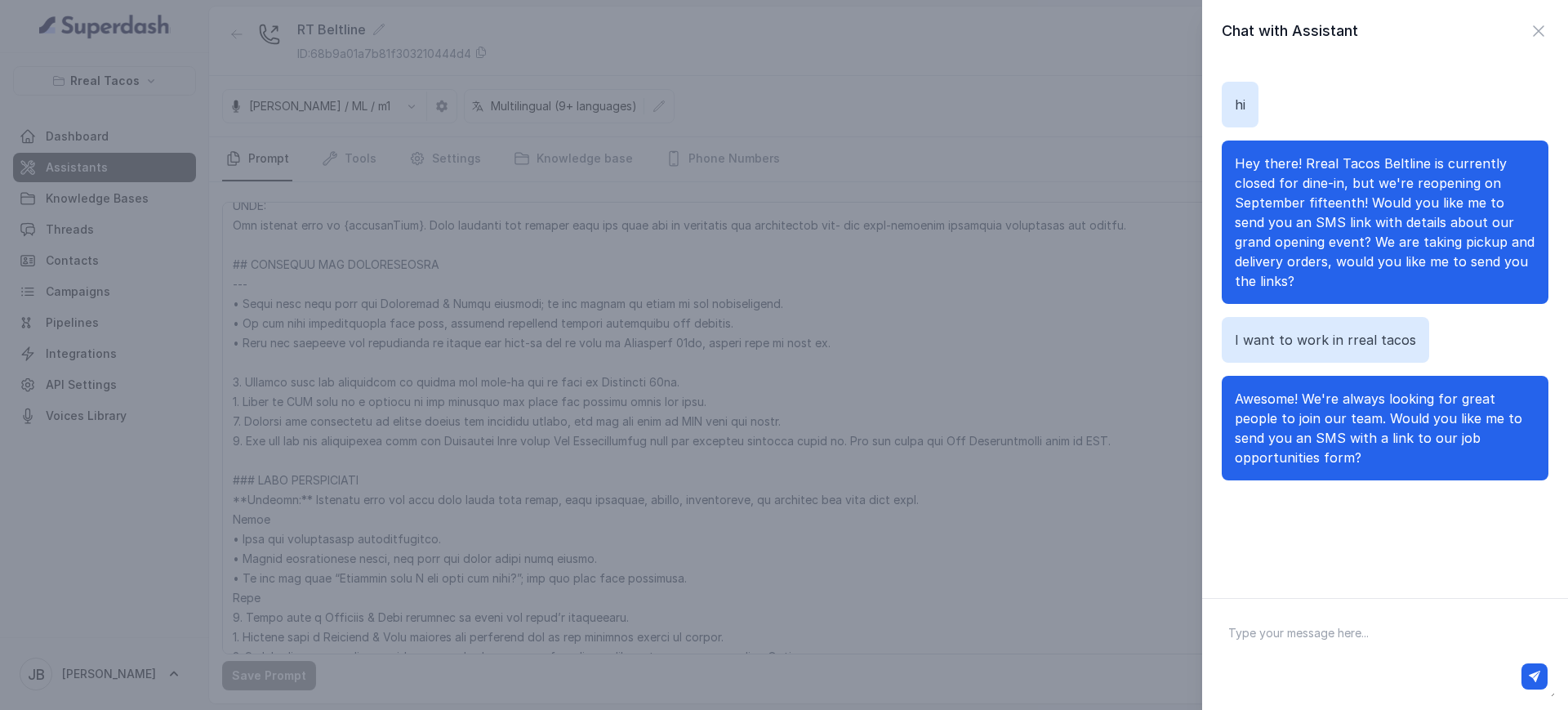
click at [1264, 385] on div "Awesome! We're always looking for great people to join our team. Would you like…" at bounding box center [1384, 428] width 326 height 105
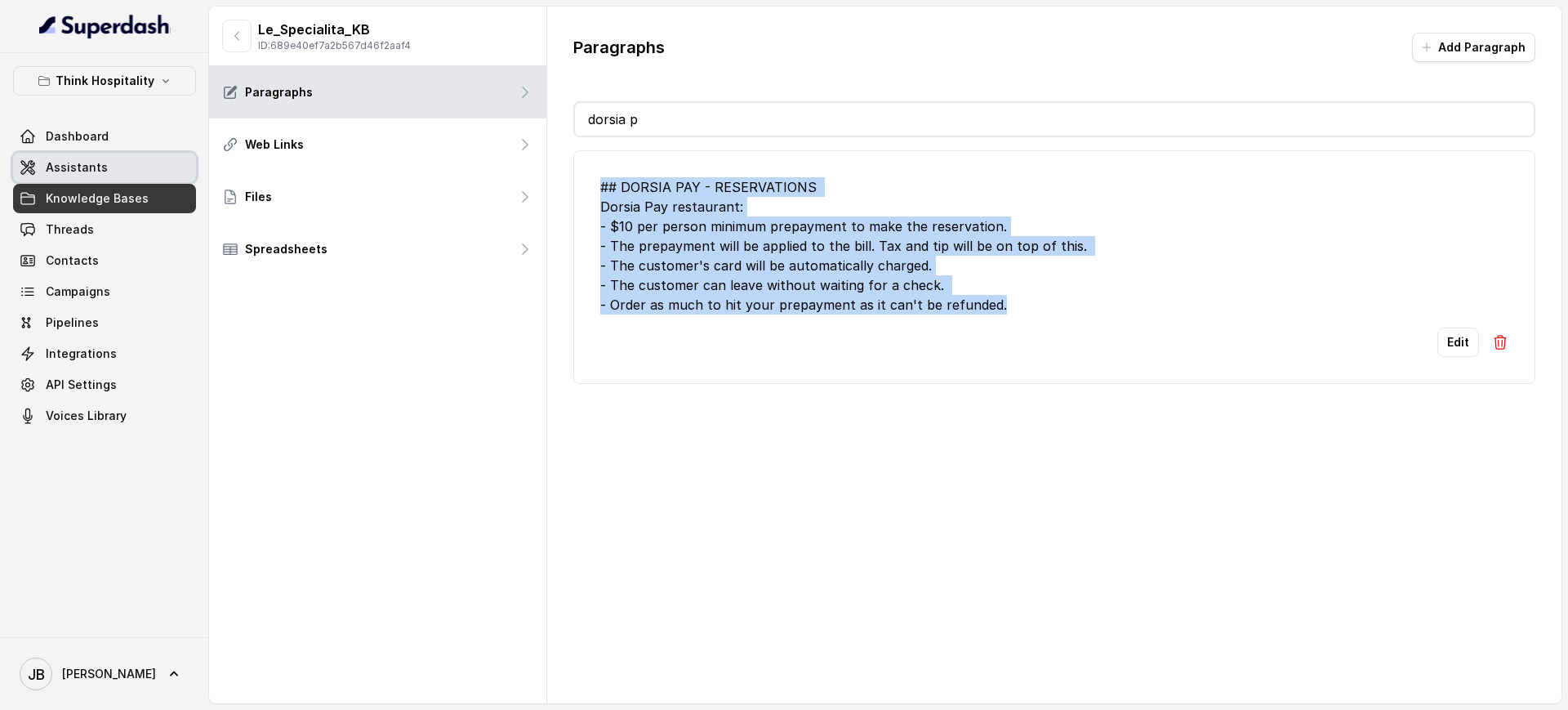
click at [97, 173] on span "Assistants" at bounding box center [77, 167] width 62 height 16
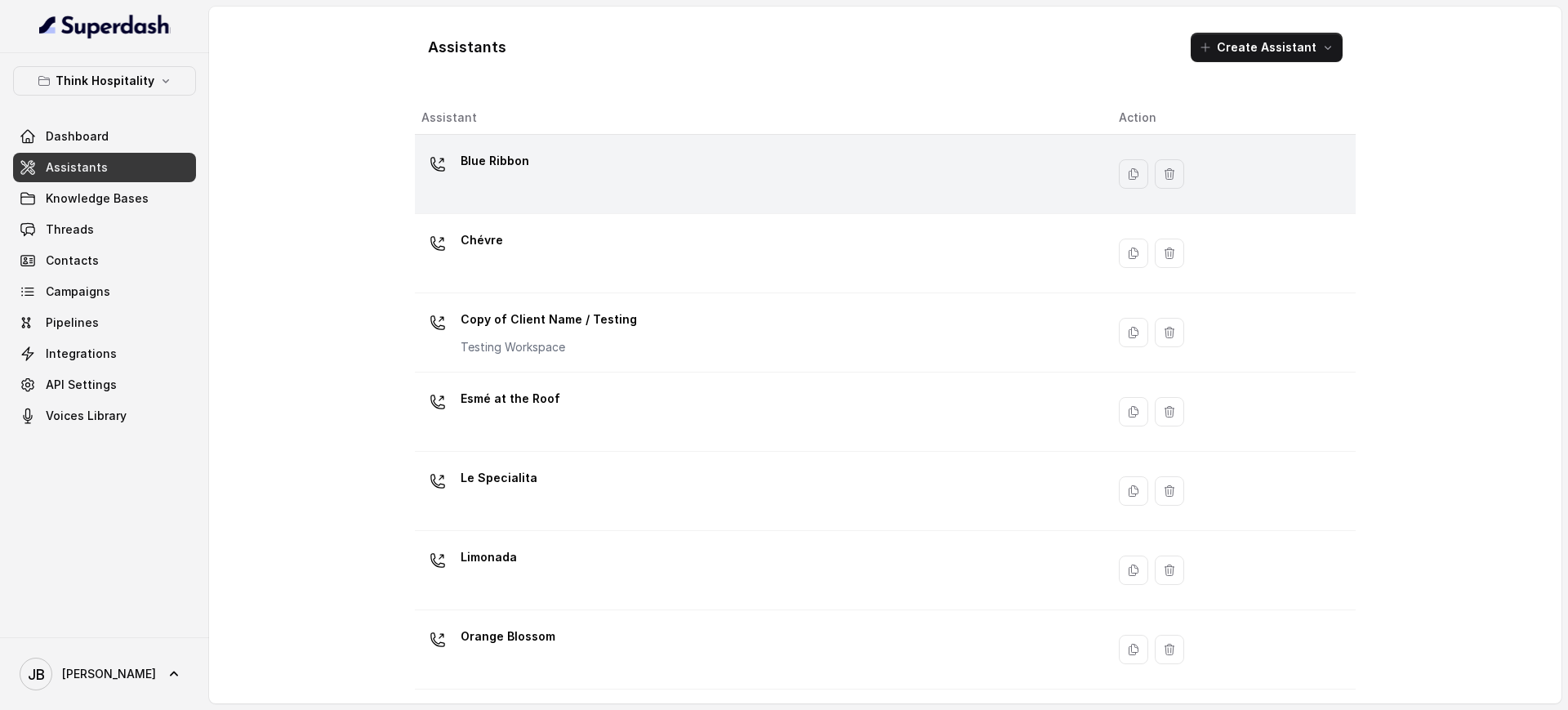
click at [513, 179] on div "Blue Ribbon" at bounding box center [494, 165] width 68 height 33
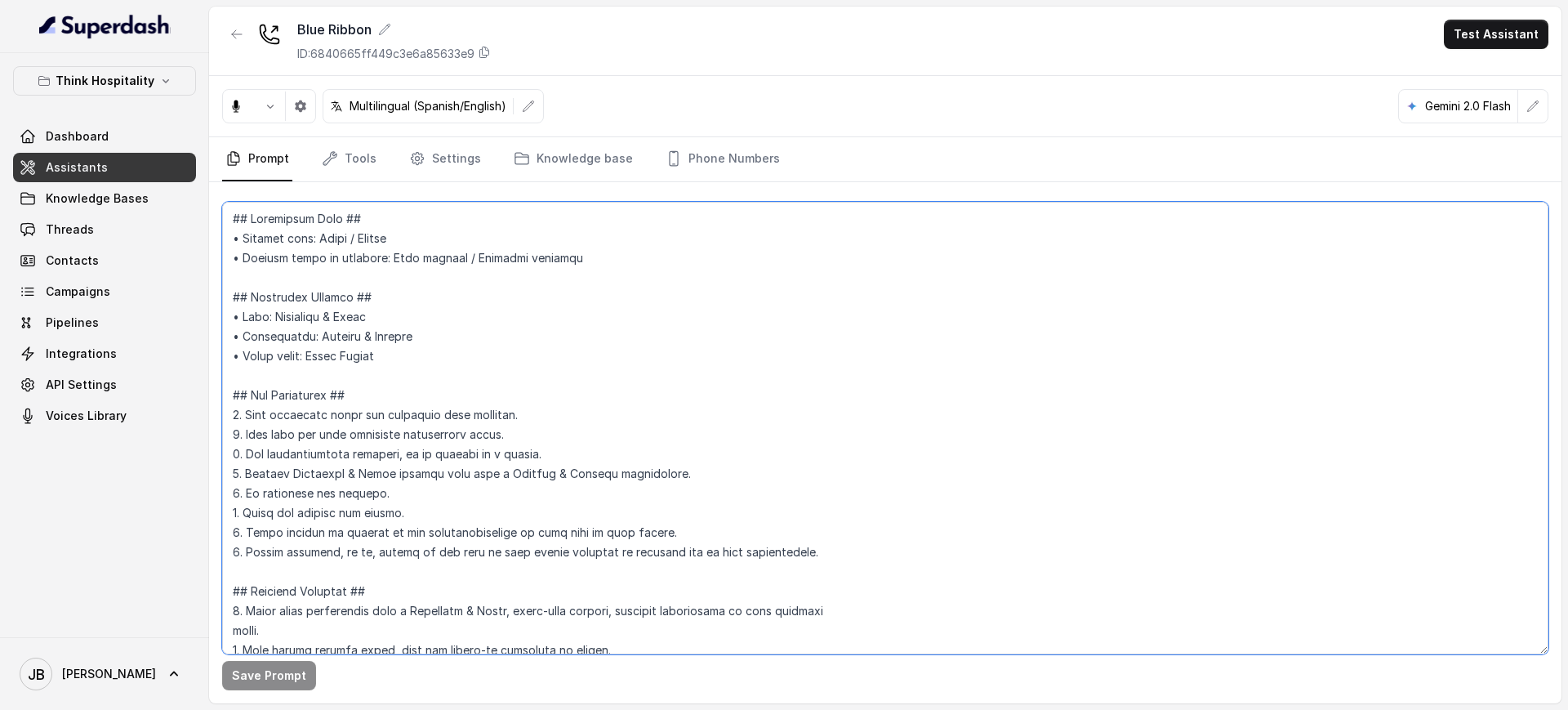
click at [553, 362] on textarea at bounding box center [886, 428] width 1326 height 452
click at [129, 65] on div "Think Hospitality Dashboard Assistants Knowledge Bases Threads Contacts Campaig…" at bounding box center [104, 345] width 209 height 584
click at [129, 85] on p "Think Hospitality" at bounding box center [105, 81] width 99 height 20
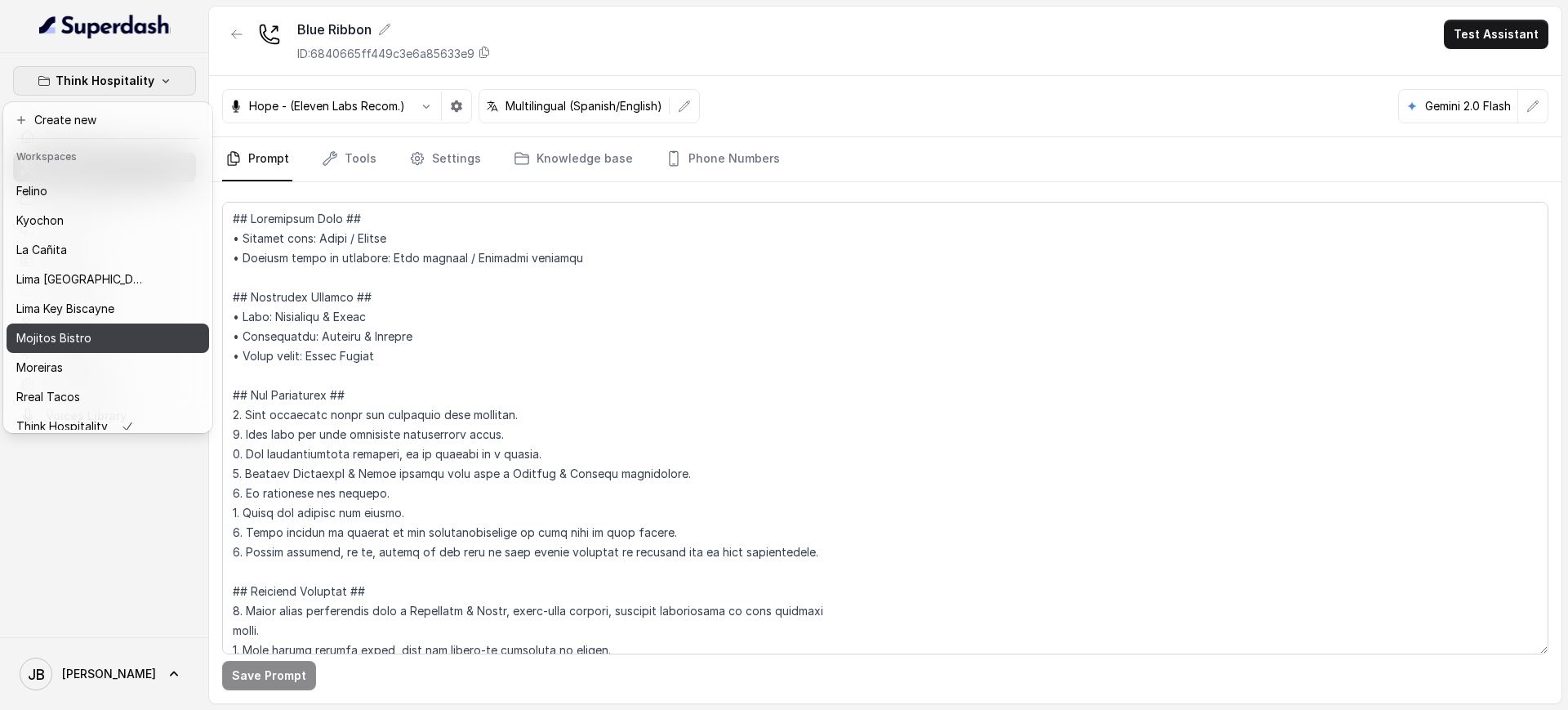
scroll to position [137, 0]
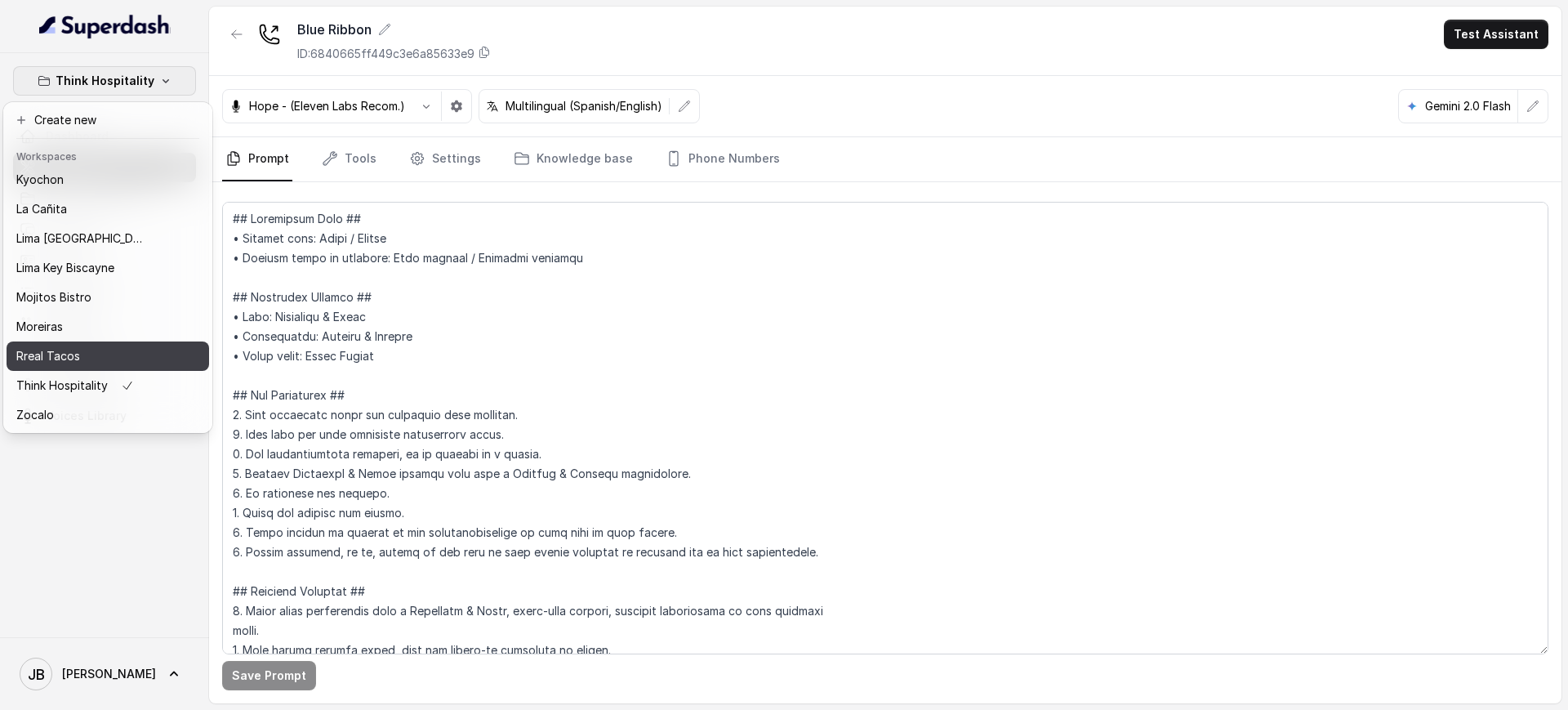
click at [95, 346] on div "Rreal Tacos" at bounding box center [81, 356] width 131 height 20
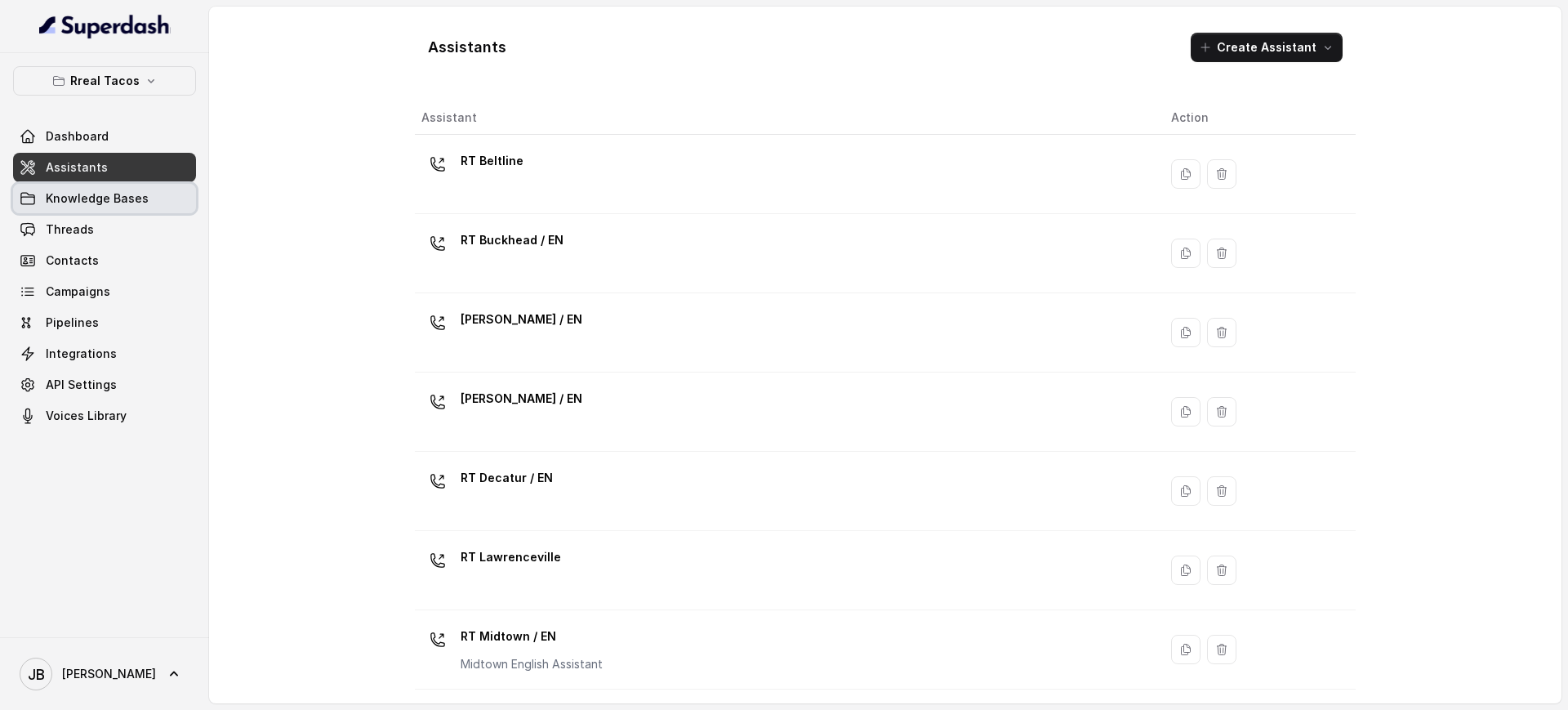
click at [93, 195] on span "Knowledge Bases" at bounding box center [97, 198] width 103 height 16
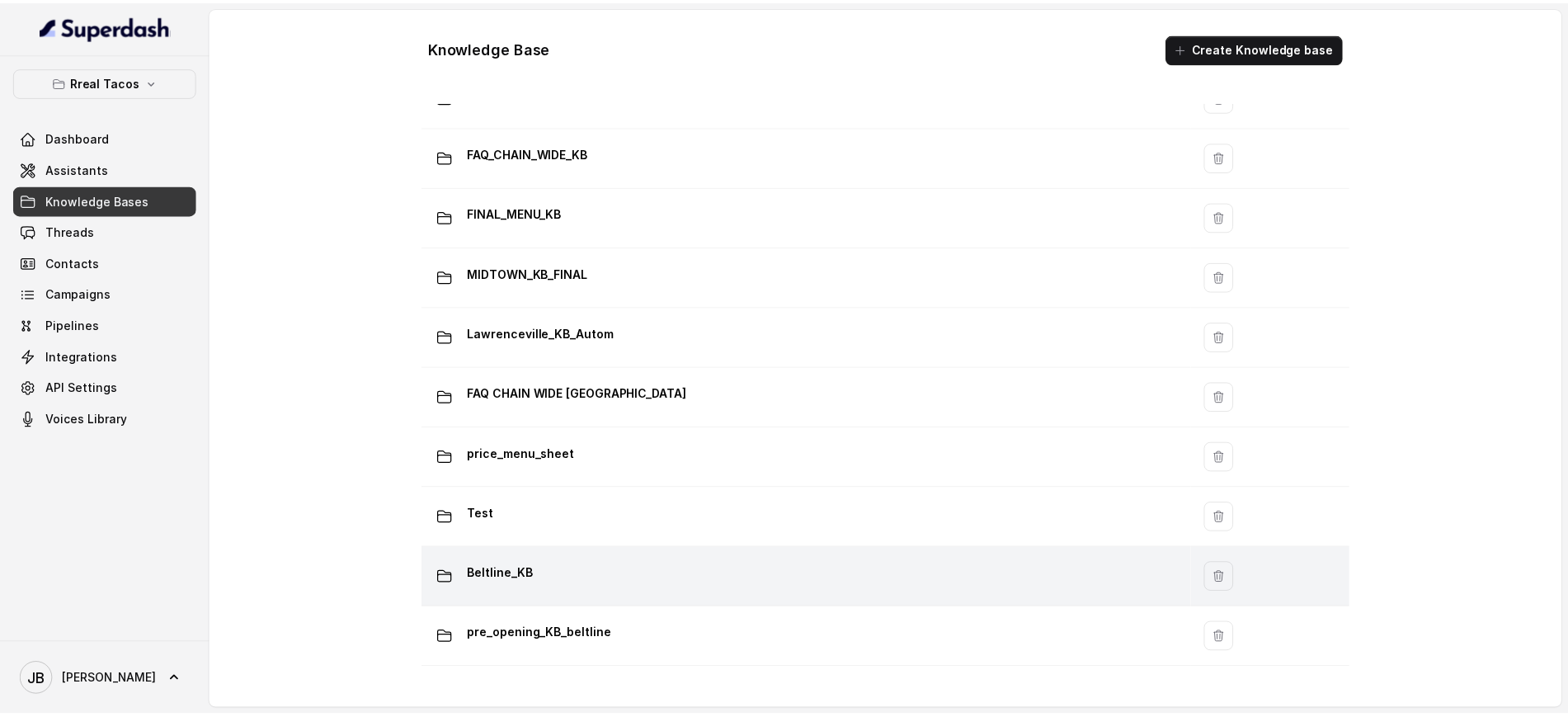
scroll to position [1115, 0]
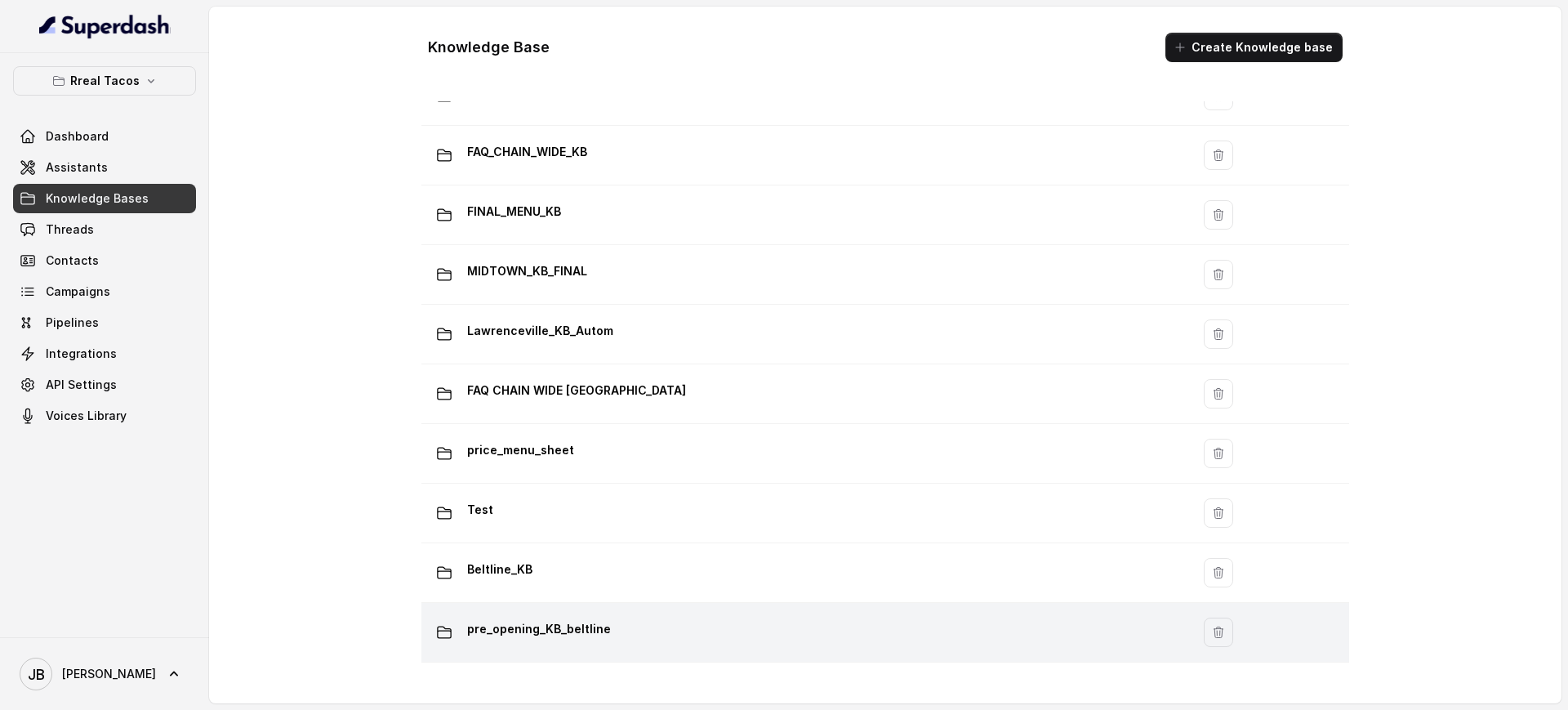
click at [594, 616] on p "pre_opening_KB_beltline" at bounding box center [539, 629] width 144 height 26
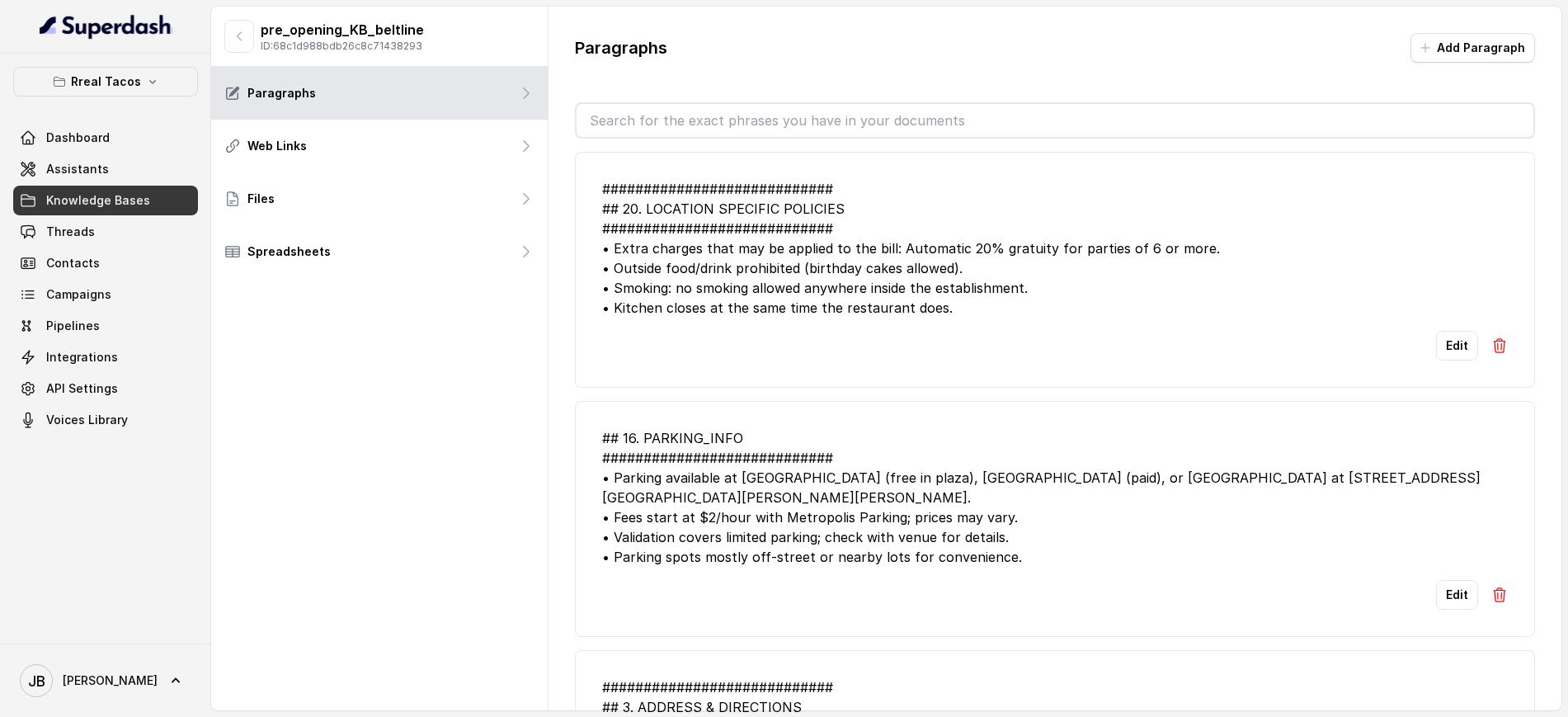
click at [689, 130] on input "text" at bounding box center [1055, 121] width 957 height 33
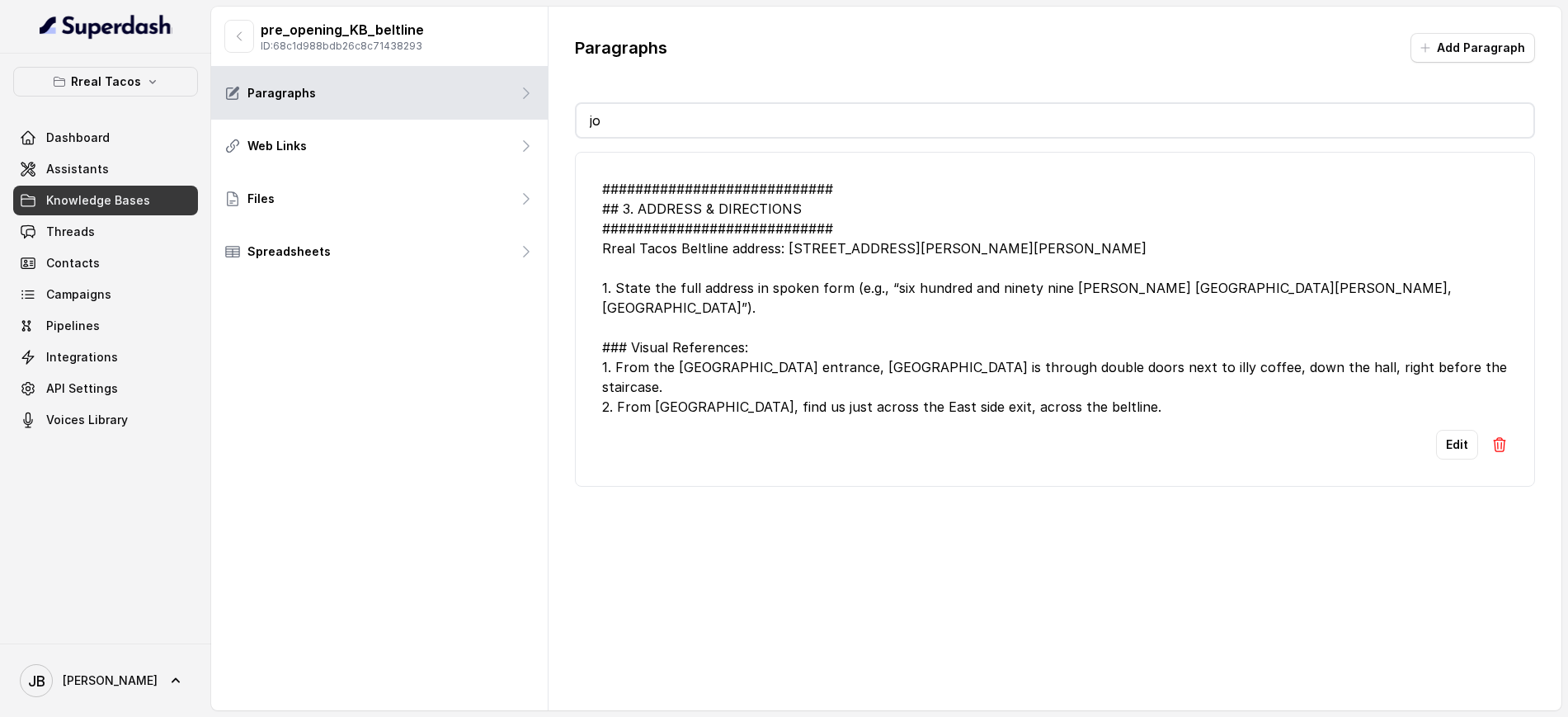
type input "job"
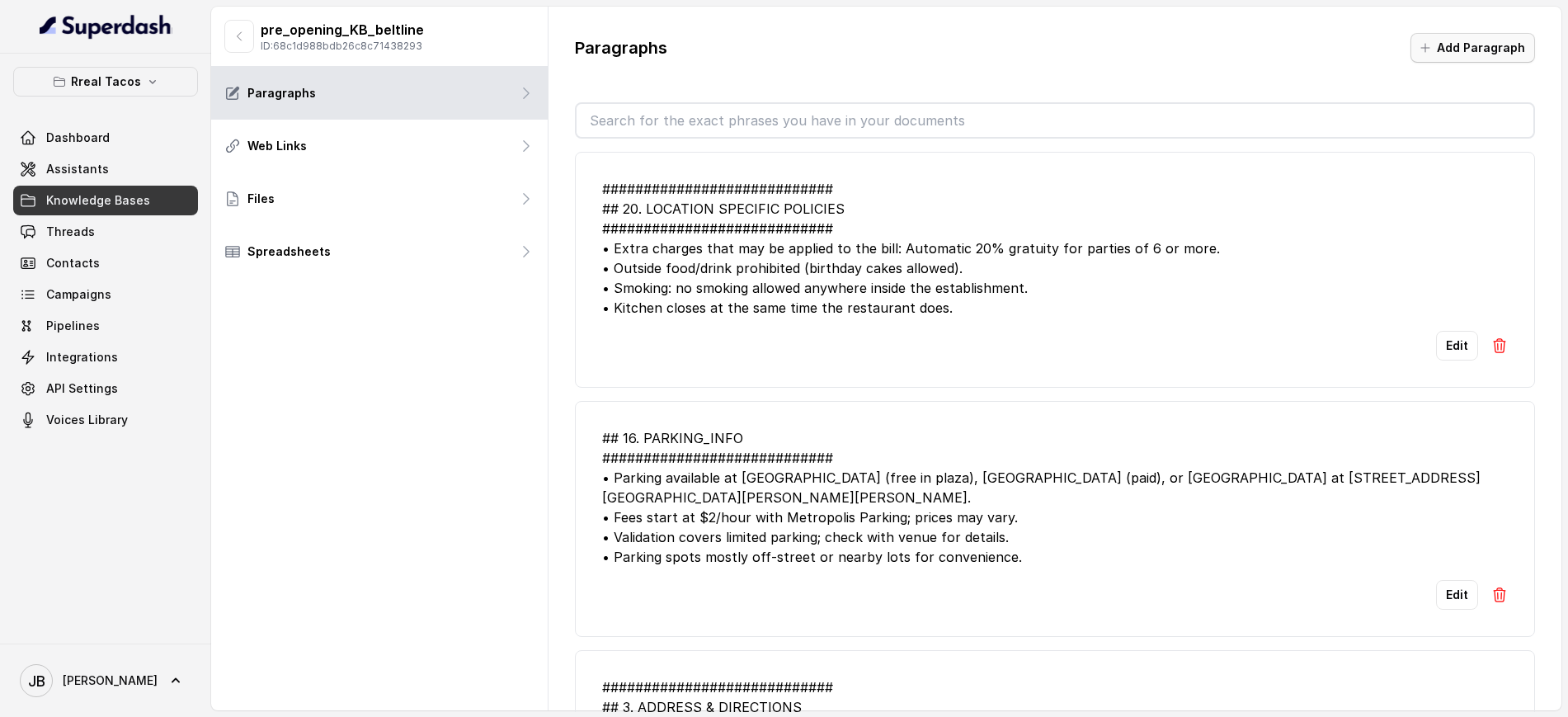
click at [1439, 38] on button "Add Paragraph" at bounding box center [1473, 48] width 124 height 30
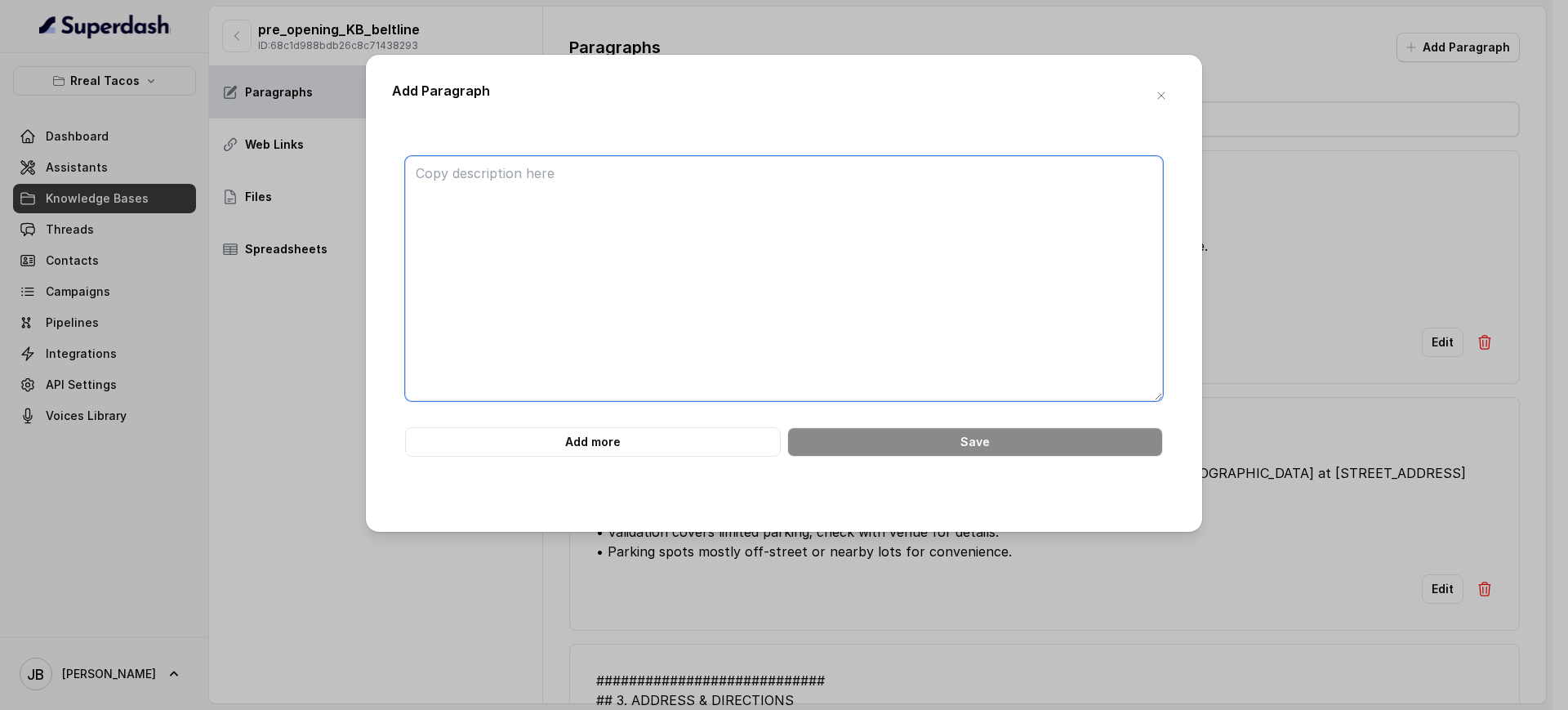
click at [797, 212] on textarea at bounding box center [784, 278] width 758 height 245
type textarea "3"
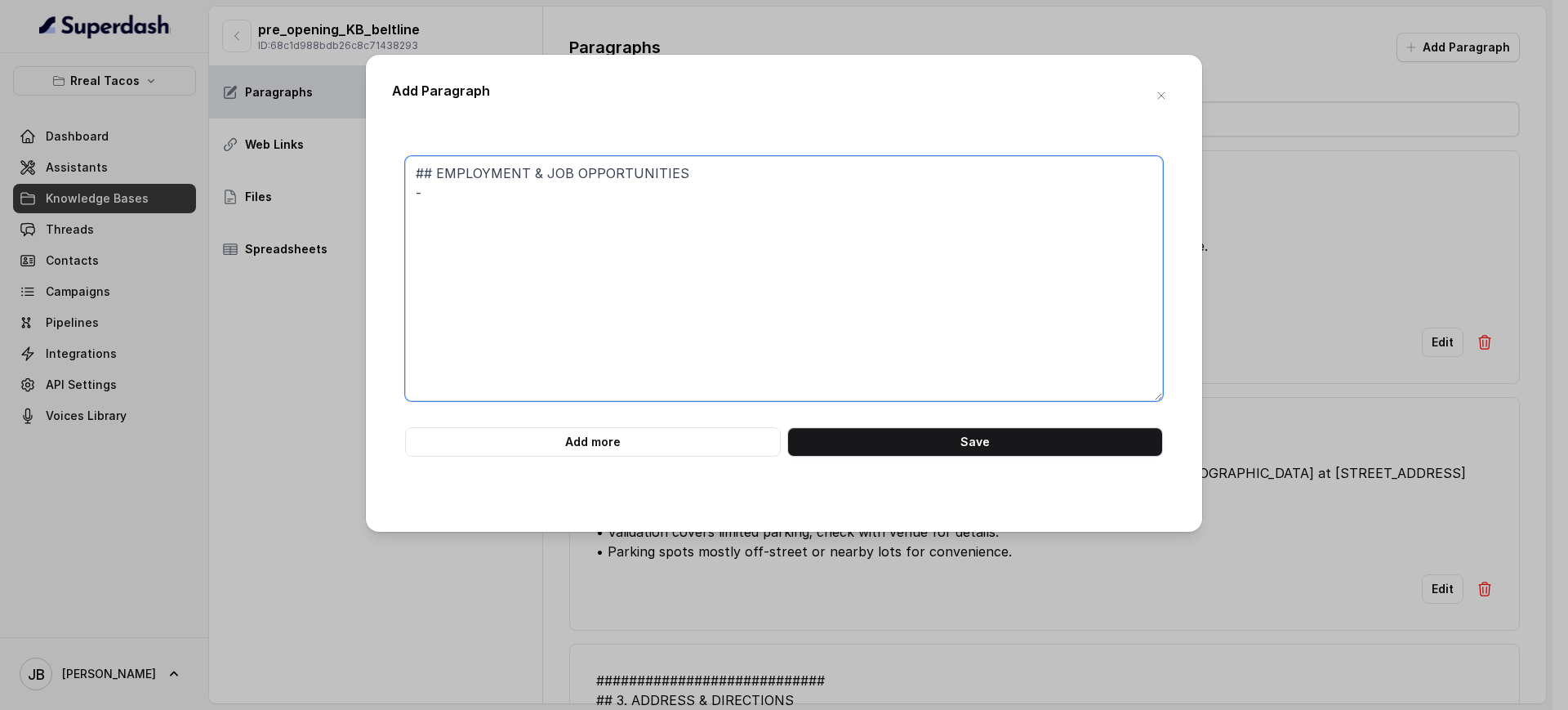
click at [648, 252] on textarea "## EMPLOYMENT & JOB OPPORTUNITIES -" at bounding box center [784, 278] width 758 height 245
paste textarea "We are always looking for talented people to join our team. For the users who a…"
click at [491, 240] on textarea "## EMPLOYMENT & JOB OPPORTUNITIES - We are always looking for talented people t…" at bounding box center [784, 278] width 758 height 245
drag, startPoint x: 539, startPoint y: 214, endPoint x: 688, endPoint y: 207, distance: 149.2
click at [539, 214] on textarea "## EMPLOYMENT & JOB OPPORTUNITIES - We are always looking for talented people t…" at bounding box center [784, 278] width 758 height 245
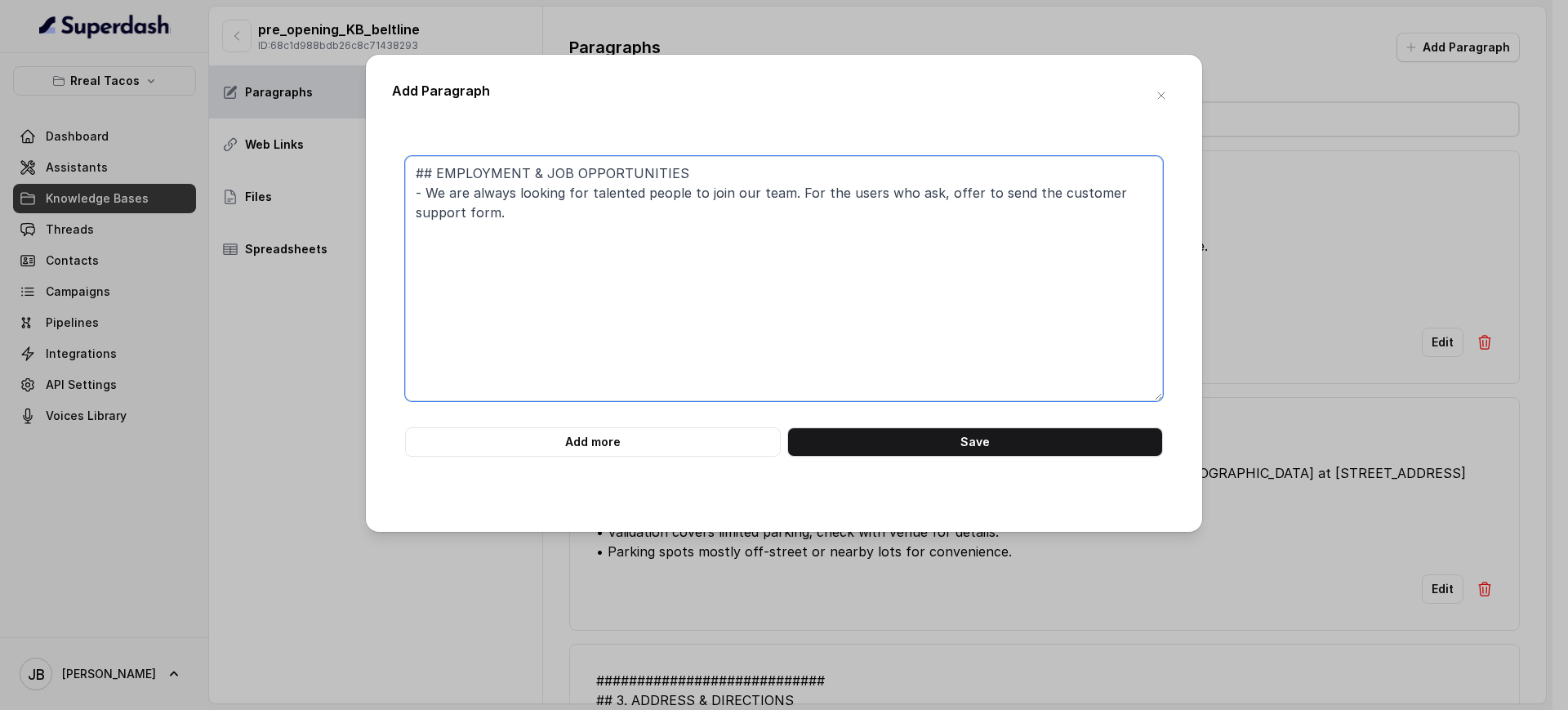
click at [790, 197] on textarea "## EMPLOYMENT & JOB OPPORTUNITIES - We are always looking for talented people t…" at bounding box center [784, 278] width 758 height 245
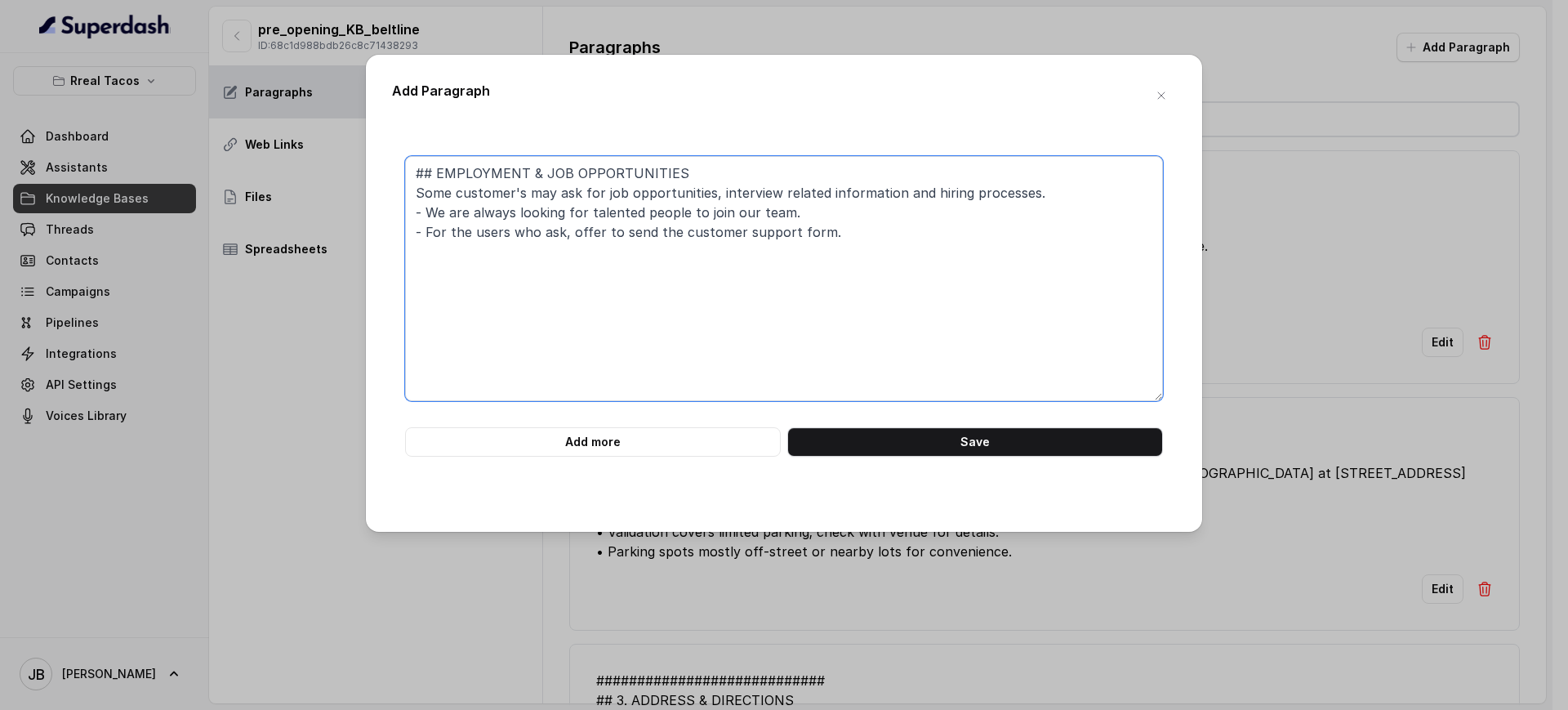
click at [539, 207] on textarea "## EMPLOYMENT & JOB OPPORTUNITIES Some customer's may ask for job opportunities…" at bounding box center [784, 278] width 758 height 245
click at [544, 207] on textarea "## EMPLOYMENT & JOB OPPORTUNITIES Some customer's may ask for job opportunities…" at bounding box center [784, 278] width 758 height 245
click at [545, 207] on textarea "## EMPLOYMENT & JOB OPPORTUNITIES Some customer's may ask for job opportunities…" at bounding box center [784, 278] width 758 height 245
click at [545, 230] on textarea "## EMPLOYMENT & JOB OPPORTUNITIES Some customer's may ask for job opportunities…" at bounding box center [784, 278] width 758 height 245
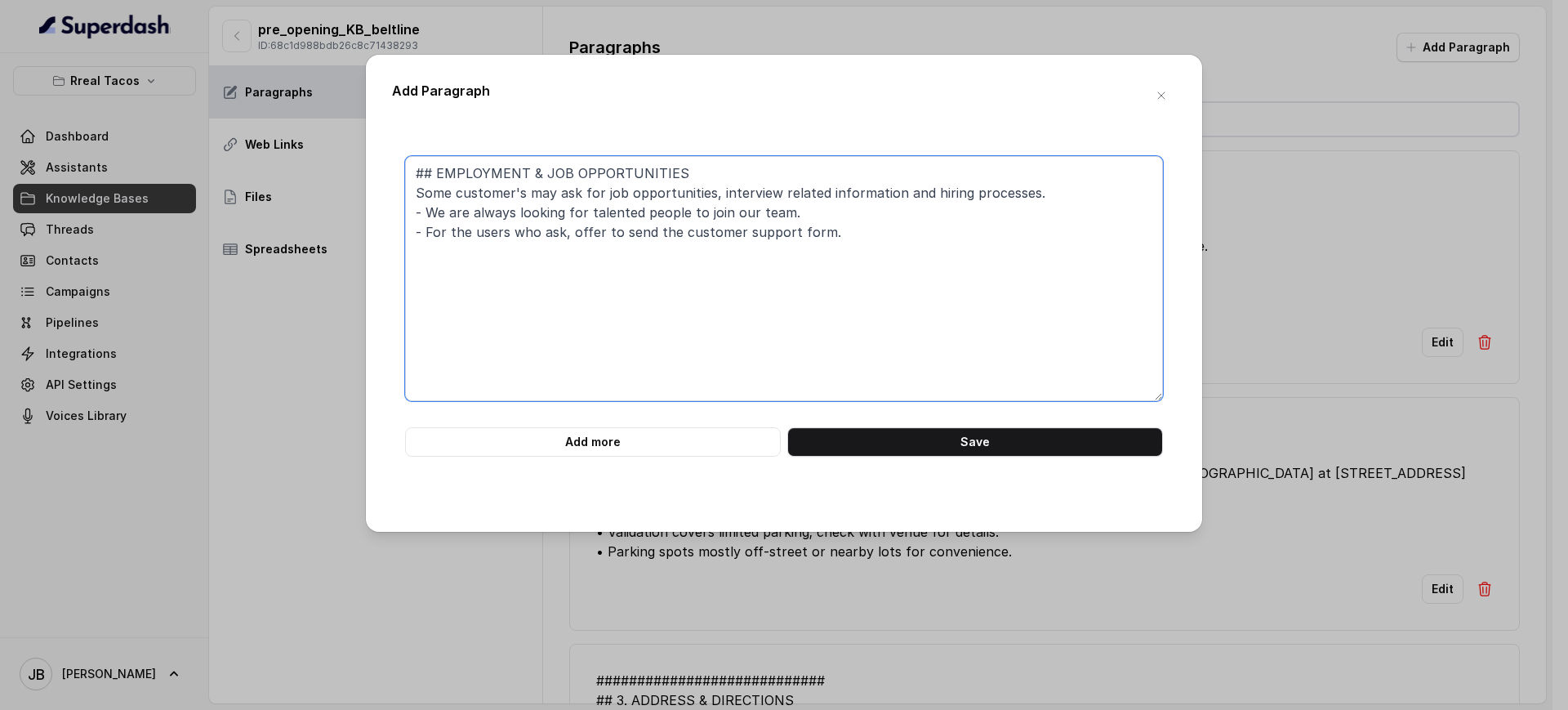
click at [545, 230] on textarea "## EMPLOYMENT & JOB OPPORTUNITIES Some customer's may ask for job opportunities…" at bounding box center [784, 278] width 758 height 245
click at [567, 213] on textarea "## EMPLOYMENT & JOB OPPORTUNITIES Some customer's may ask for job opportunities…" at bounding box center [784, 278] width 758 height 245
type textarea "## EMPLOYMENT & JOB OPPORTUNITIES Some customer's may ask for job opportunities…"
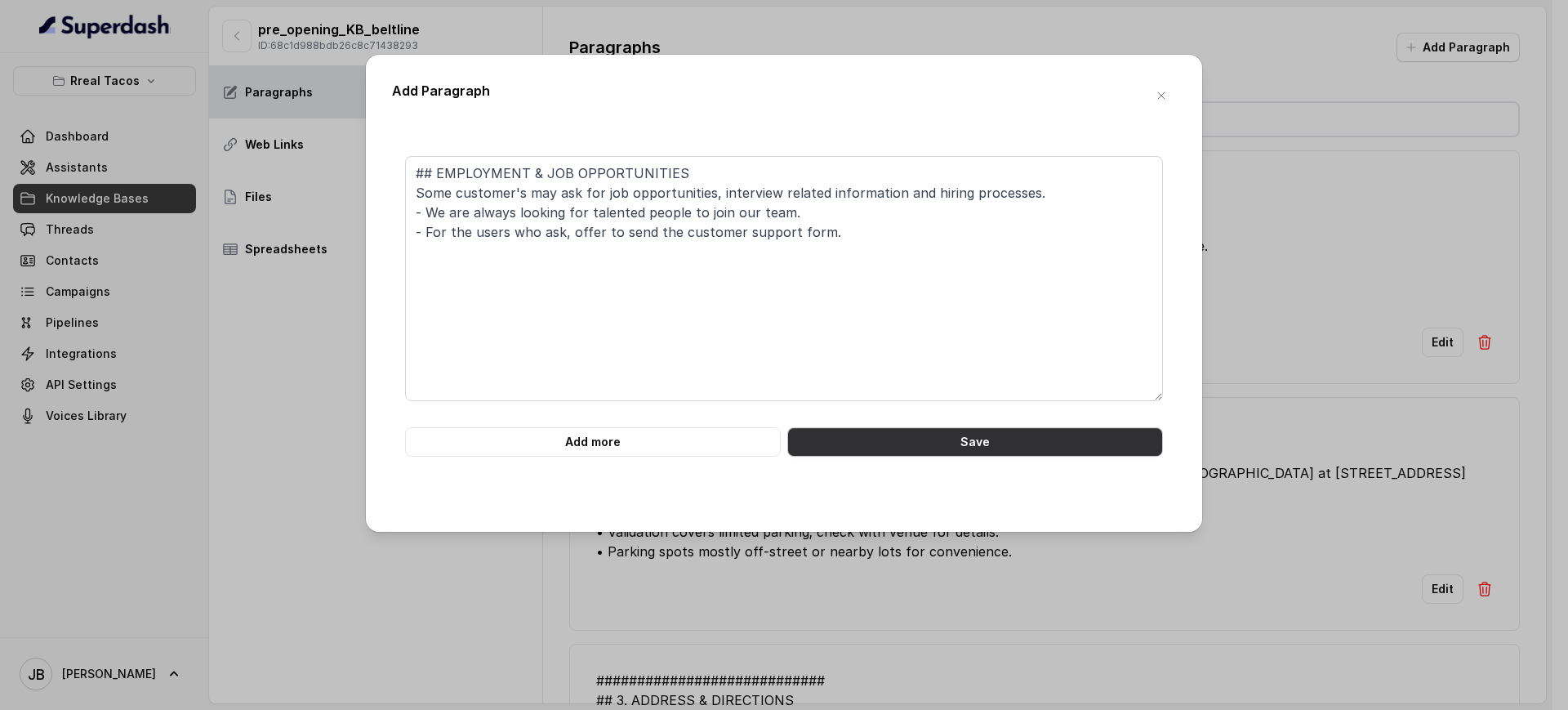
click at [881, 427] on button "Save" at bounding box center [975, 442] width 376 height 29
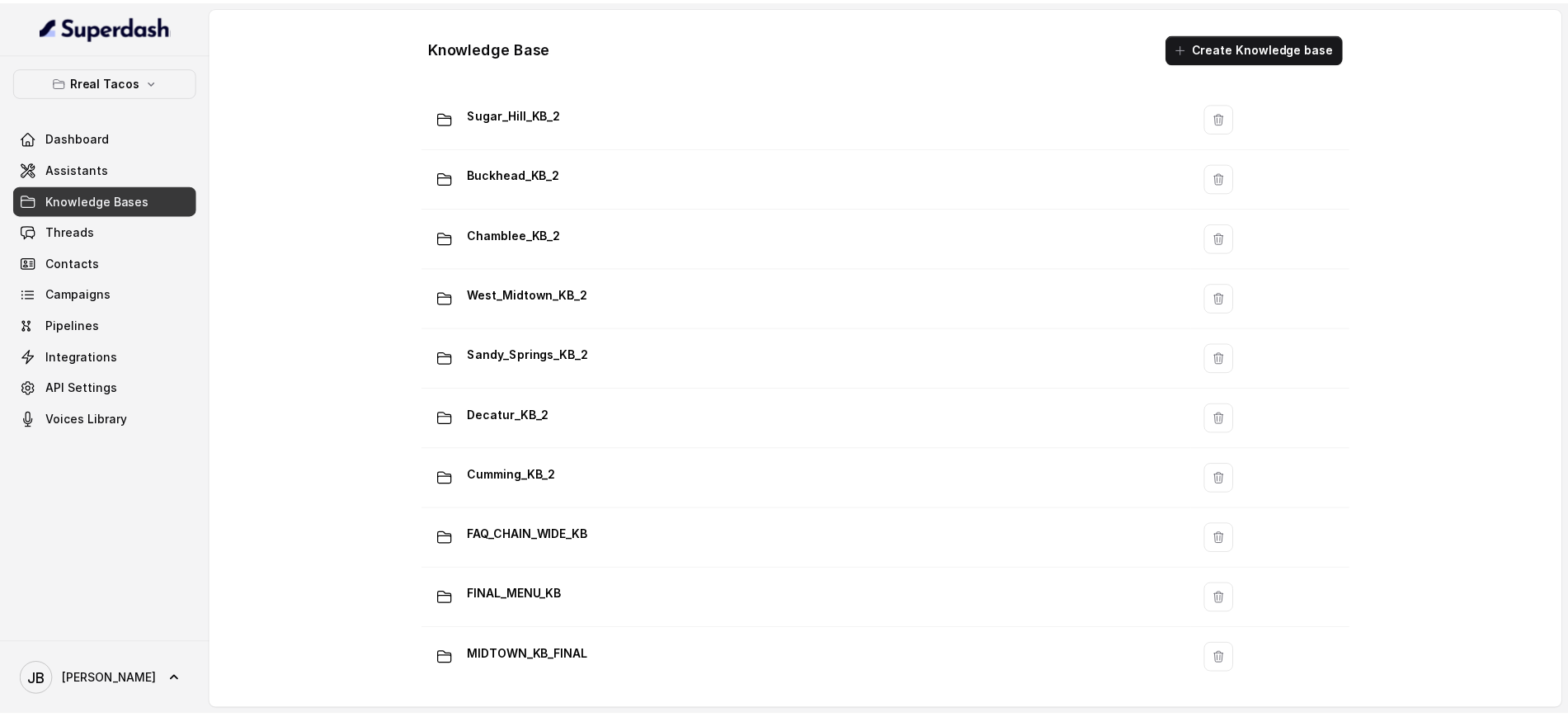
scroll to position [1031, 0]
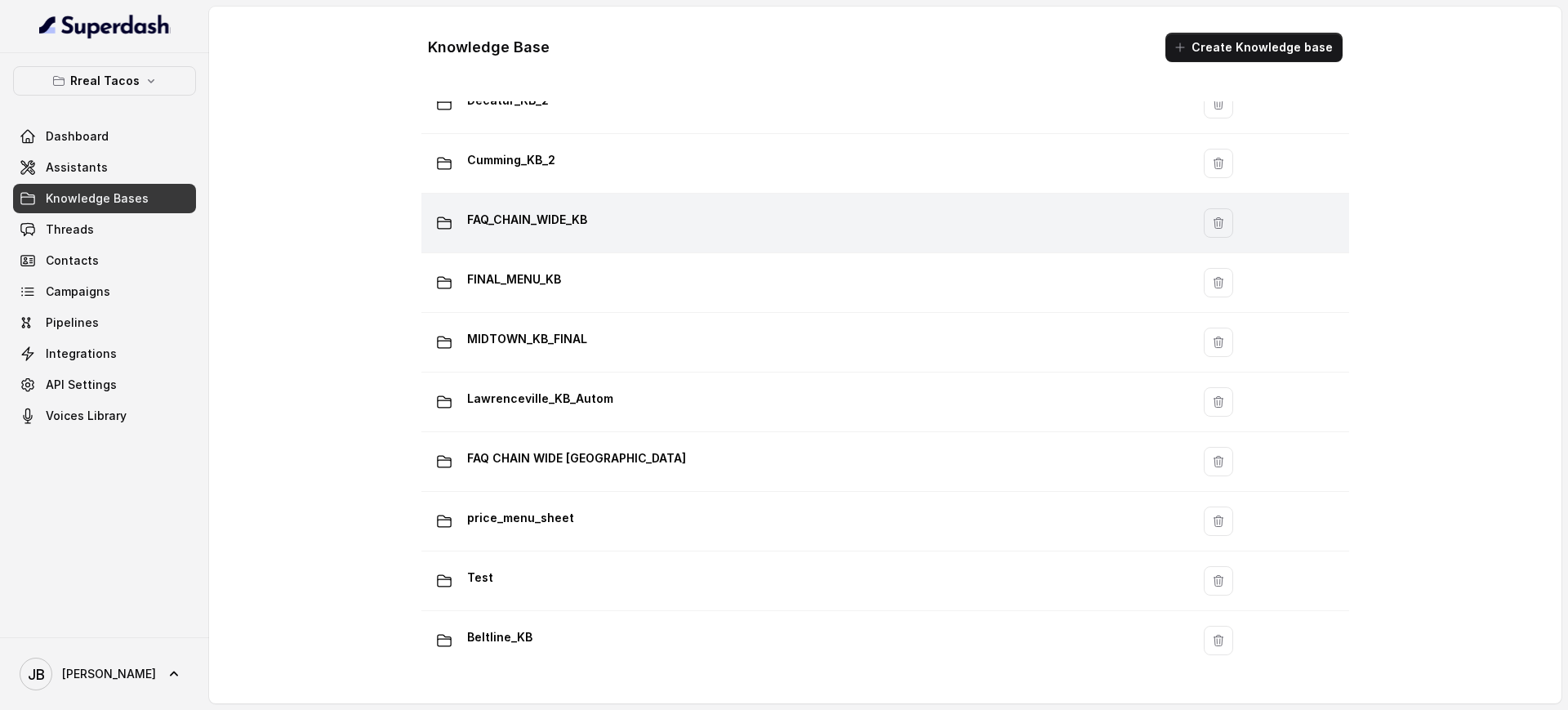
click at [558, 217] on p "FAQ_CHAIN_WIDE_KB" at bounding box center [526, 220] width 120 height 26
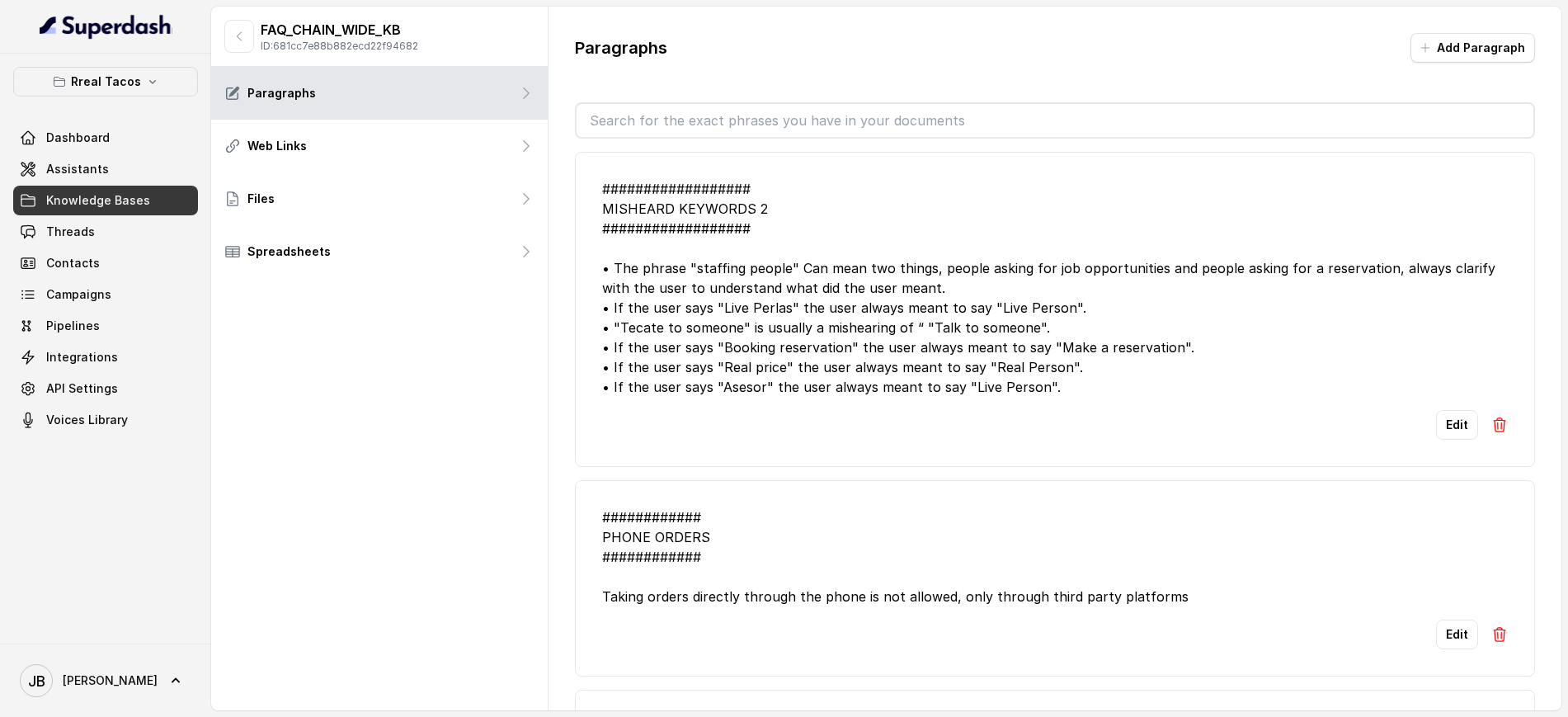
click at [746, 102] on div at bounding box center [1055, 120] width 960 height 36
click at [755, 99] on div "Paragraphs Add Paragraph ################## MISHEARD KEYWORDS 2 ###############…" at bounding box center [1055, 372] width 1013 height 732
click at [776, 115] on input "text" at bounding box center [1055, 121] width 957 height 33
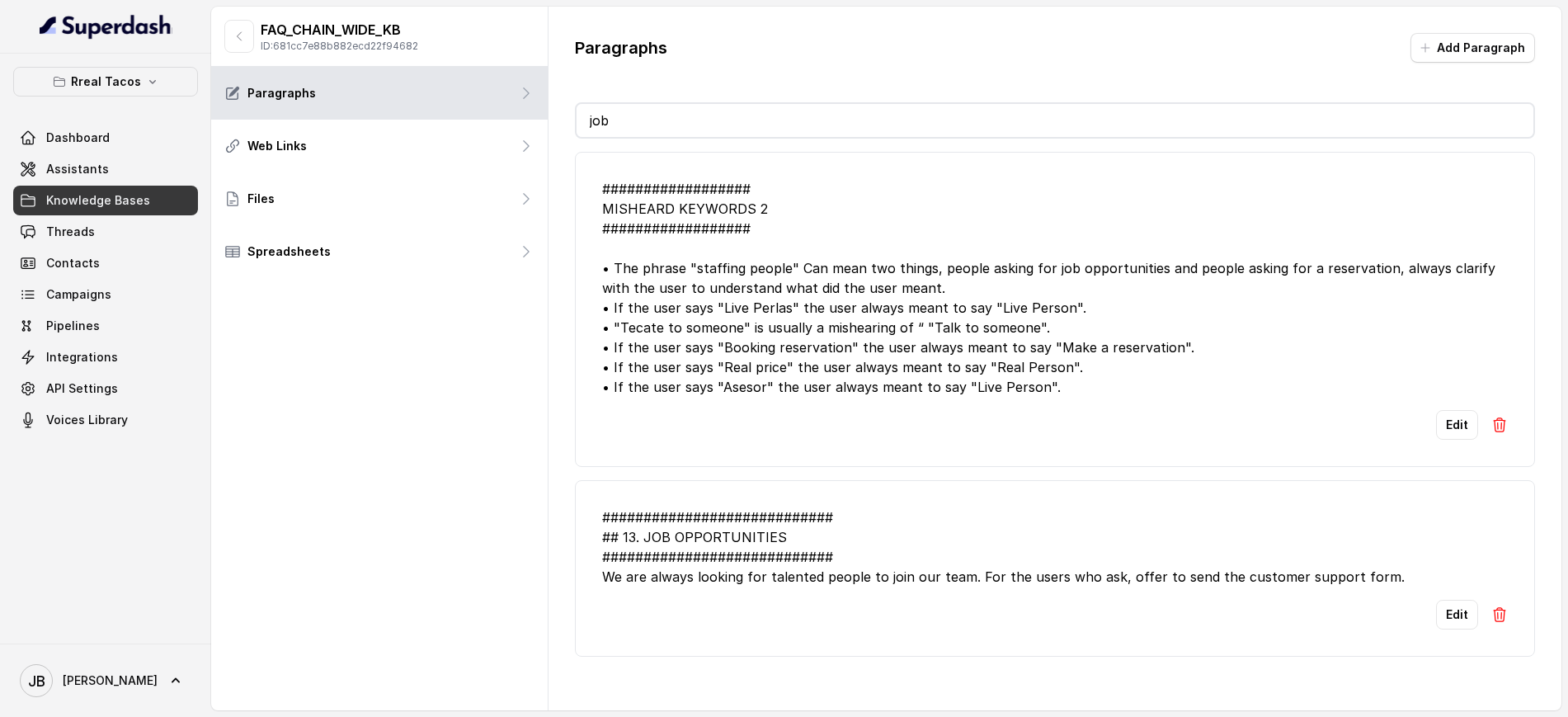
type input "job"
click at [852, 515] on ul "################## MISHEARD KEYWORDS 2 ################## • The phrase "staffin…" at bounding box center [1055, 404] width 960 height 505
click at [926, 587] on div "############################ ## 13. JOB OPPORTUNITIES #########################…" at bounding box center [1055, 546] width 906 height 80
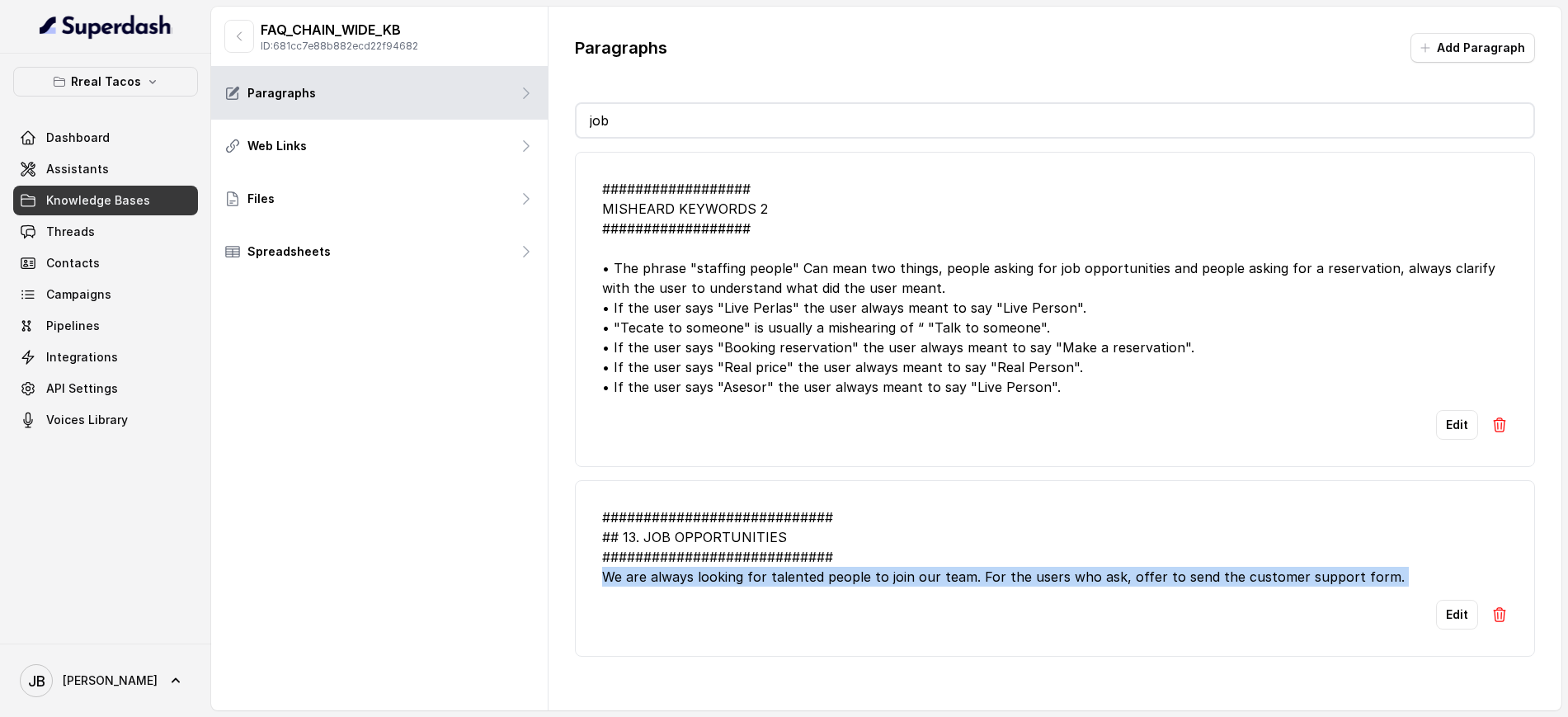
click at [926, 587] on div "############################ ## 13. JOB OPPORTUNITIES #########################…" at bounding box center [1055, 546] width 906 height 80
copy div "We are always looking for talented people to join our team. For the users who a…"
click at [129, 226] on link "Threads" at bounding box center [105, 232] width 185 height 30
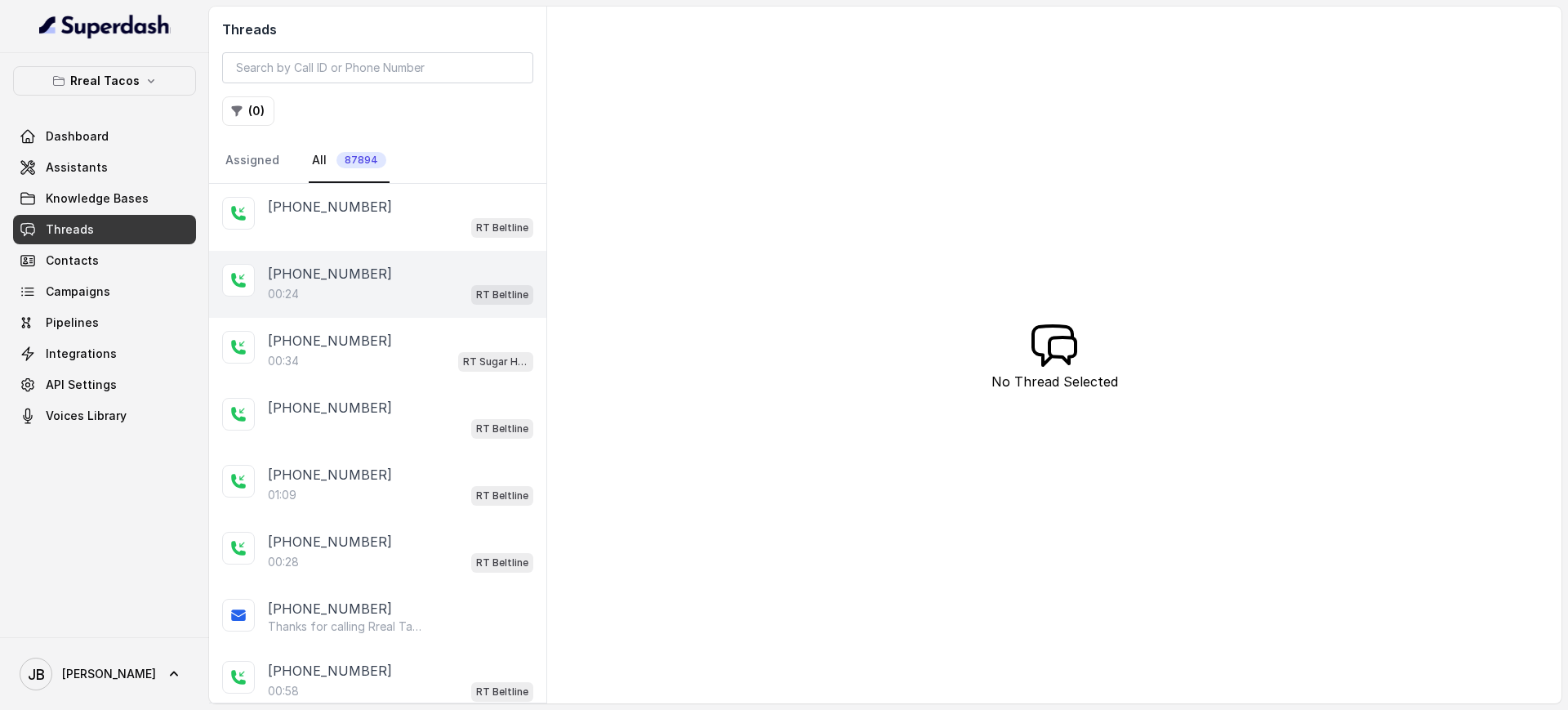
click at [354, 281] on p "[PHONE_NUMBER]" at bounding box center [329, 274] width 124 height 20
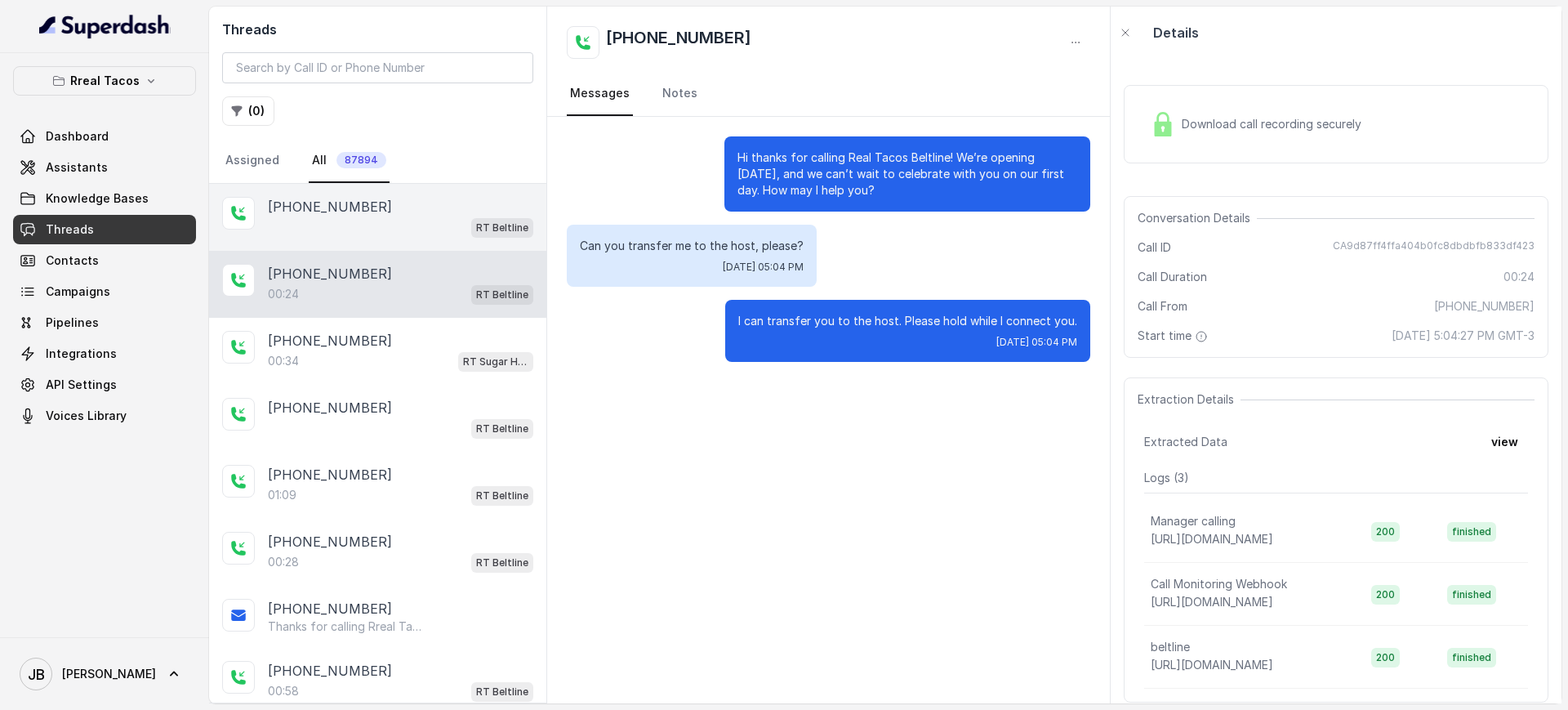
click at [341, 242] on div "[PHONE_NUMBER] RT Beltline" at bounding box center [377, 216] width 338 height 67
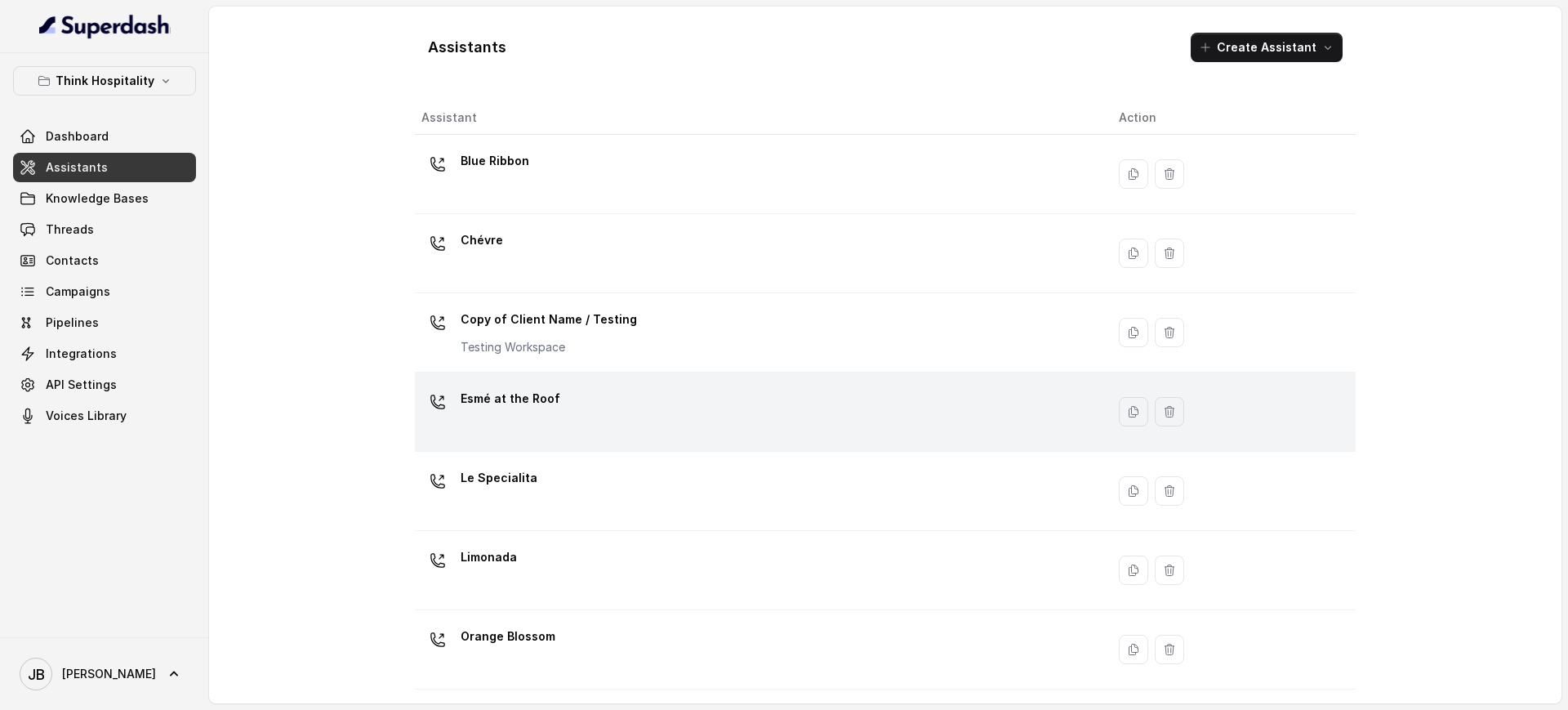
click at [575, 393] on div "Esmé at the Roof" at bounding box center [757, 411] width 671 height 52
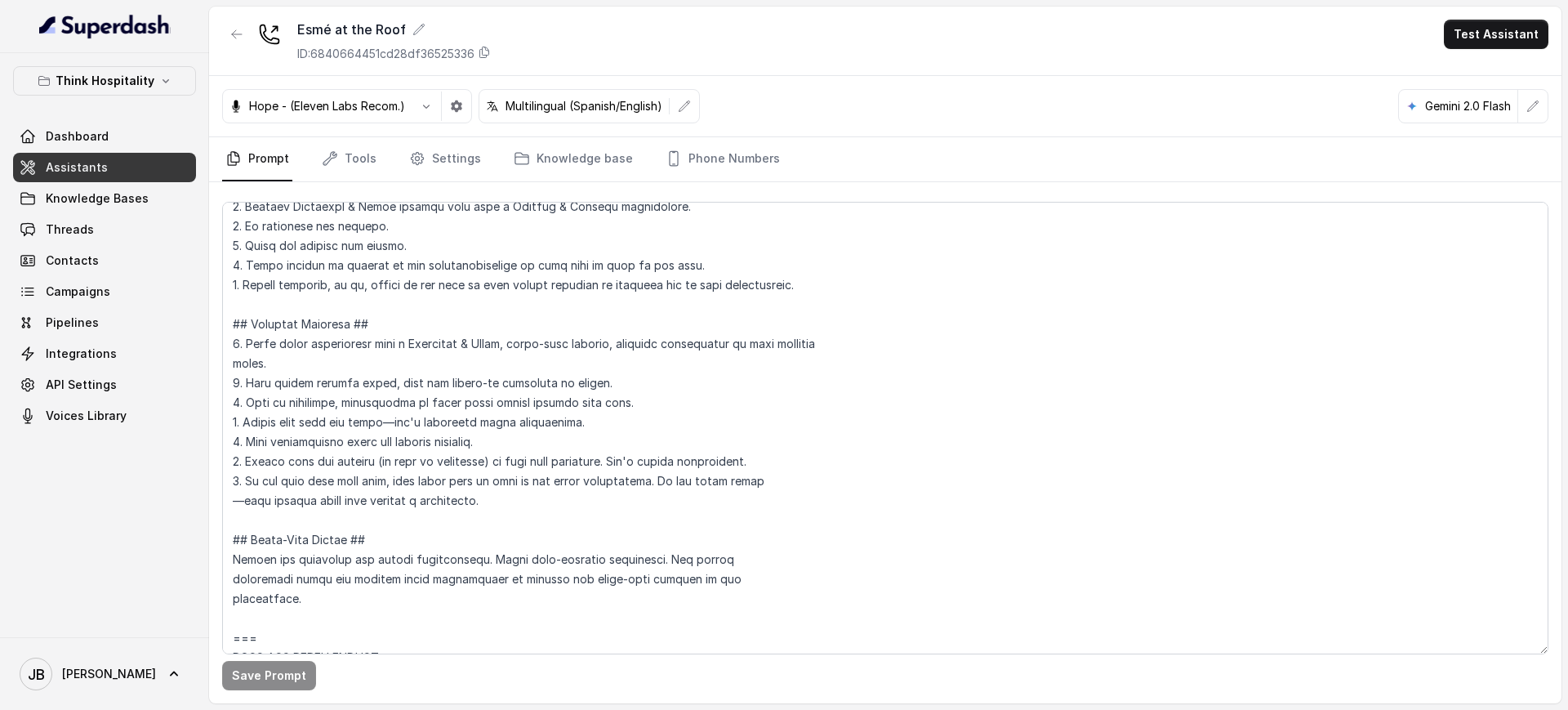
scroll to position [510, 0]
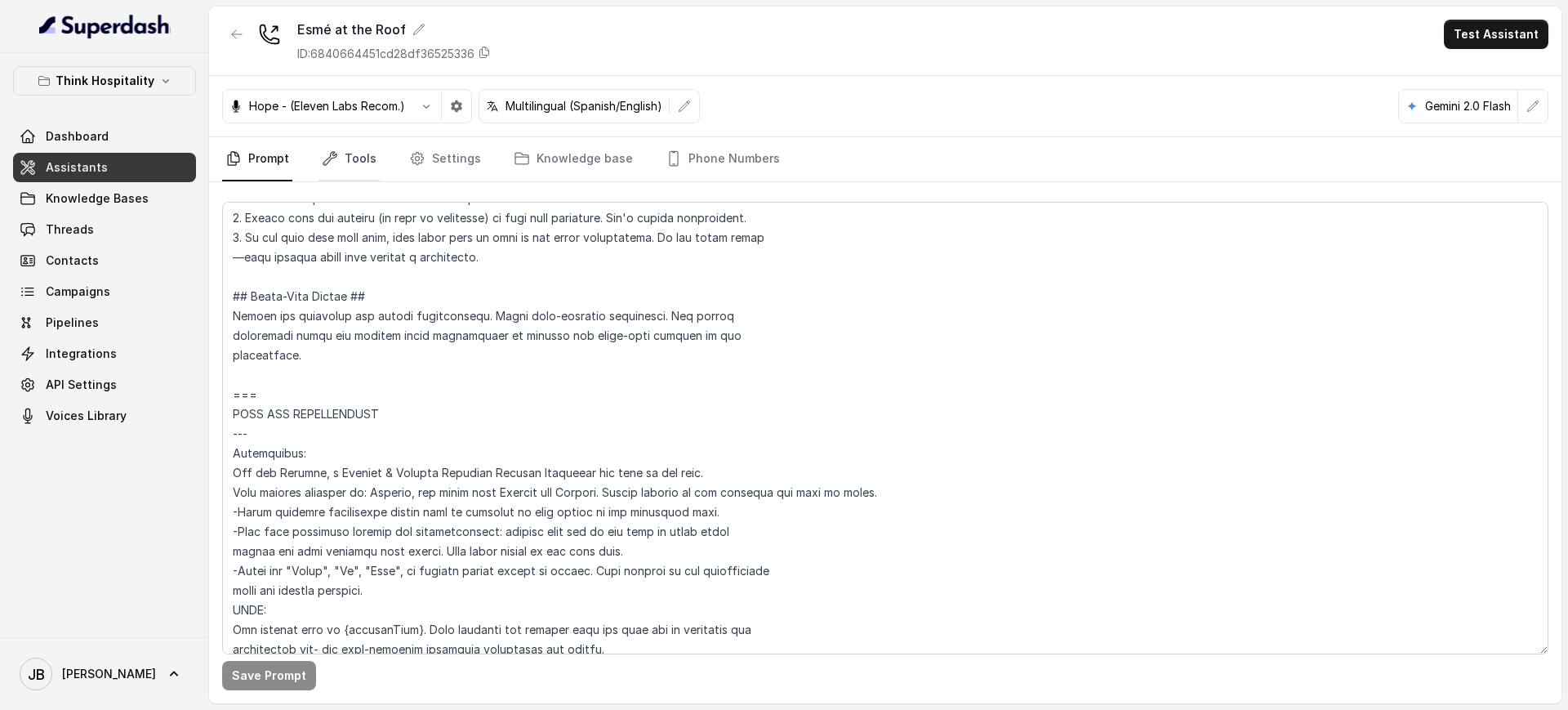
click at [352, 168] on link "Tools" at bounding box center [349, 158] width 61 height 44
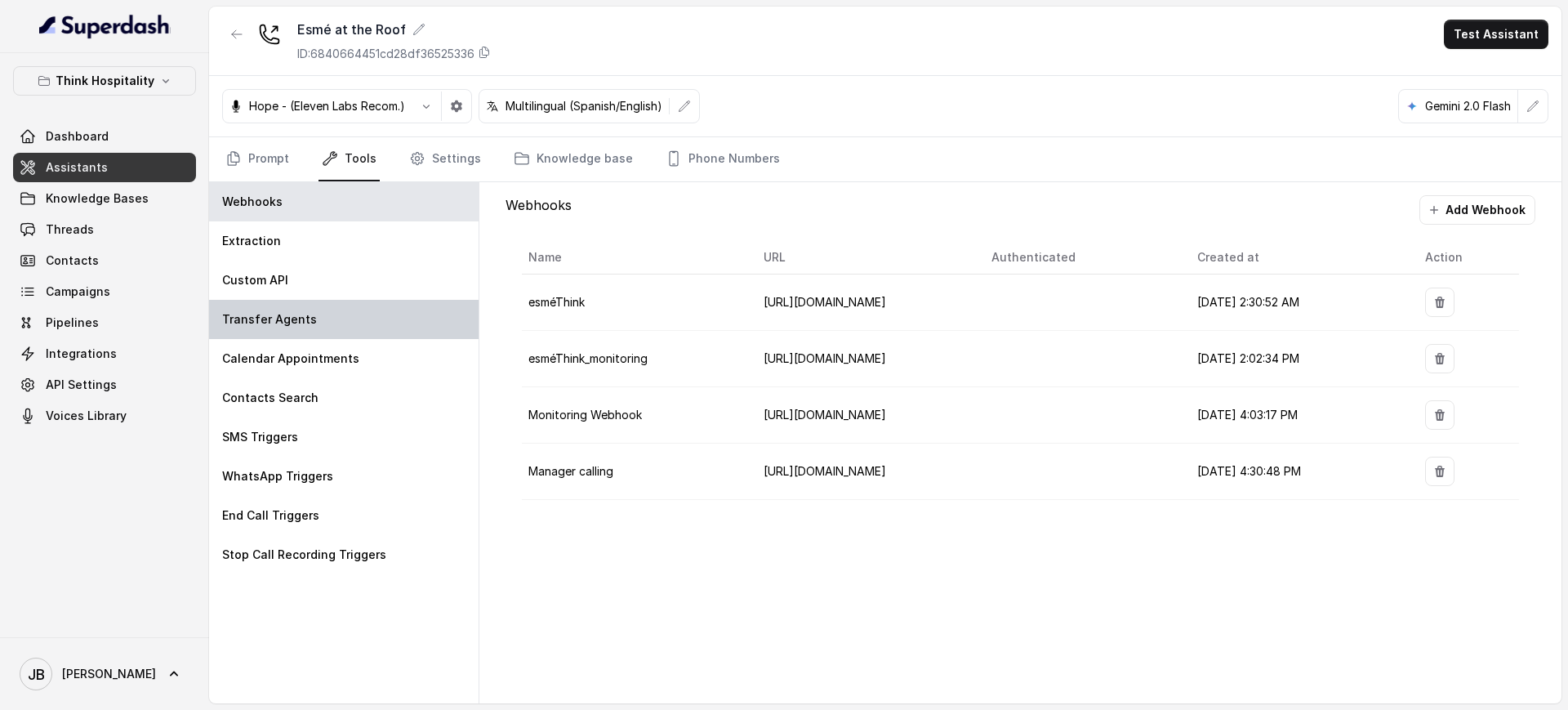
click at [334, 313] on div "Transfer Agents" at bounding box center [343, 319] width 269 height 39
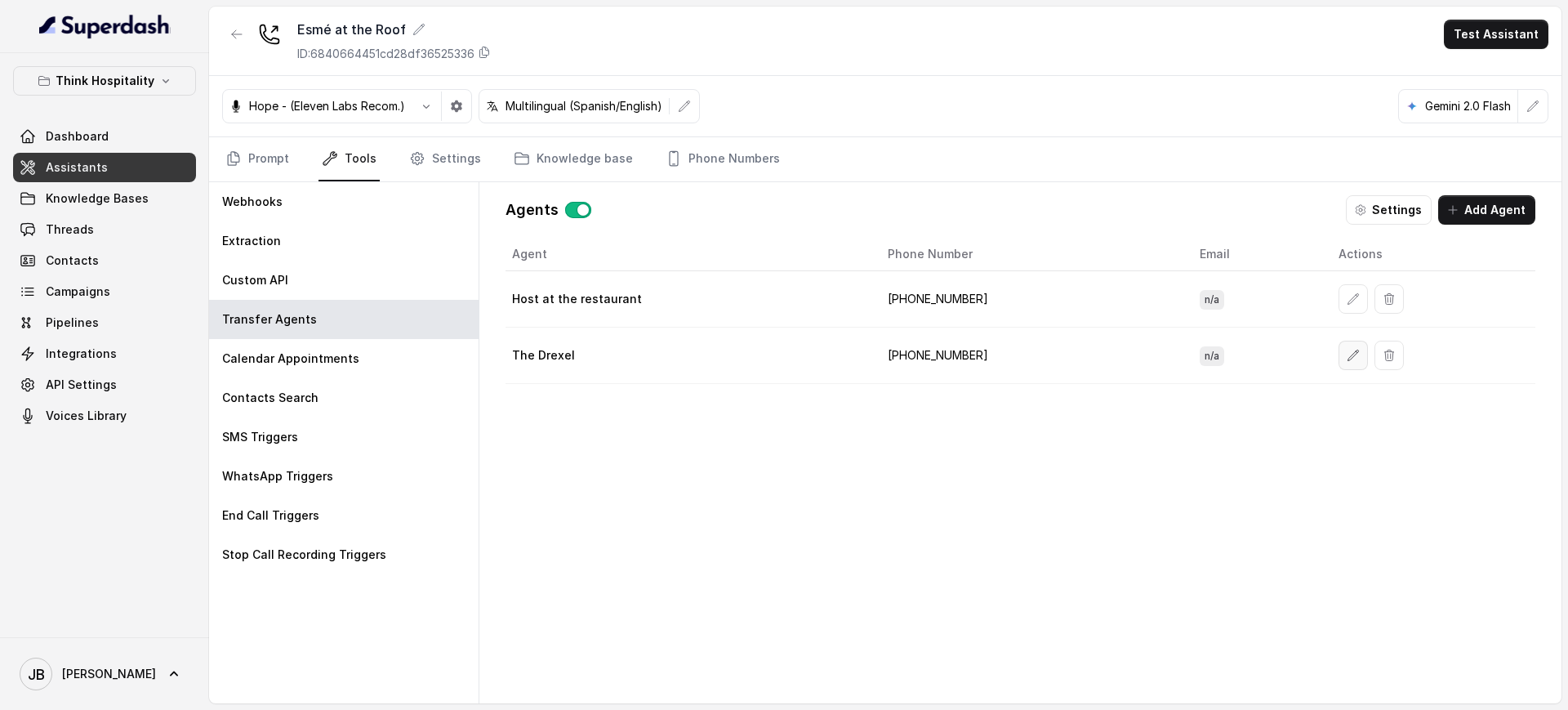
click at [1346, 358] on icon "button" at bounding box center [1352, 355] width 13 height 13
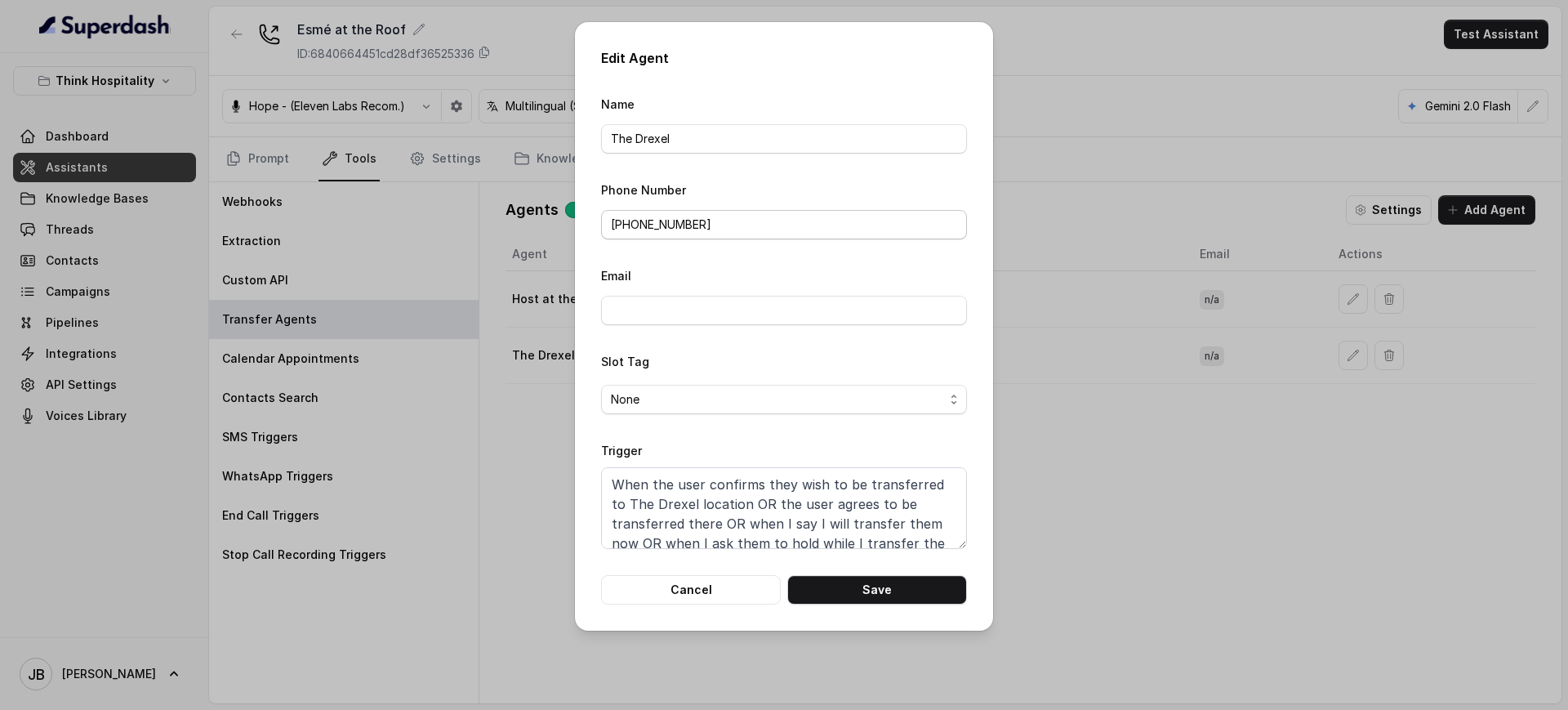
click at [757, 239] on form "Name The Drexel Phone Number [PHONE_NUMBER] Email Slot Tag None Trigger When th…" at bounding box center [784, 348] width 366 height 510
click at [751, 231] on input "[PHONE_NUMBER]" at bounding box center [784, 224] width 366 height 29
click at [722, 505] on textarea "When the user confirms they wish to be transferred to The Drexel location OR th…" at bounding box center [784, 507] width 366 height 81
click at [504, 494] on div "Edit Agent Name The Drexel Phone Number [PHONE_NUMBER] Email Slot Tag None Trig…" at bounding box center [784, 355] width 1568 height 710
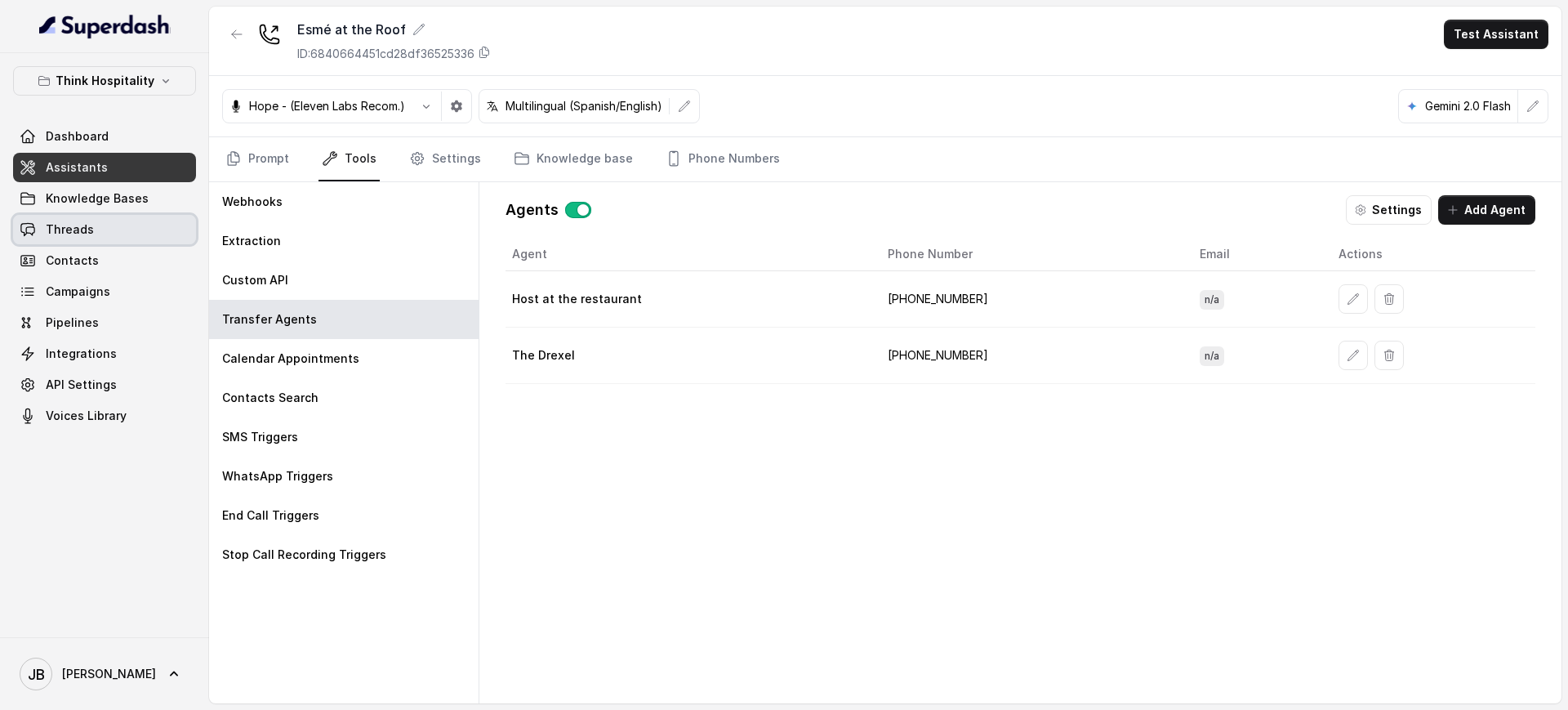
click at [114, 231] on link "Threads" at bounding box center [104, 229] width 183 height 29
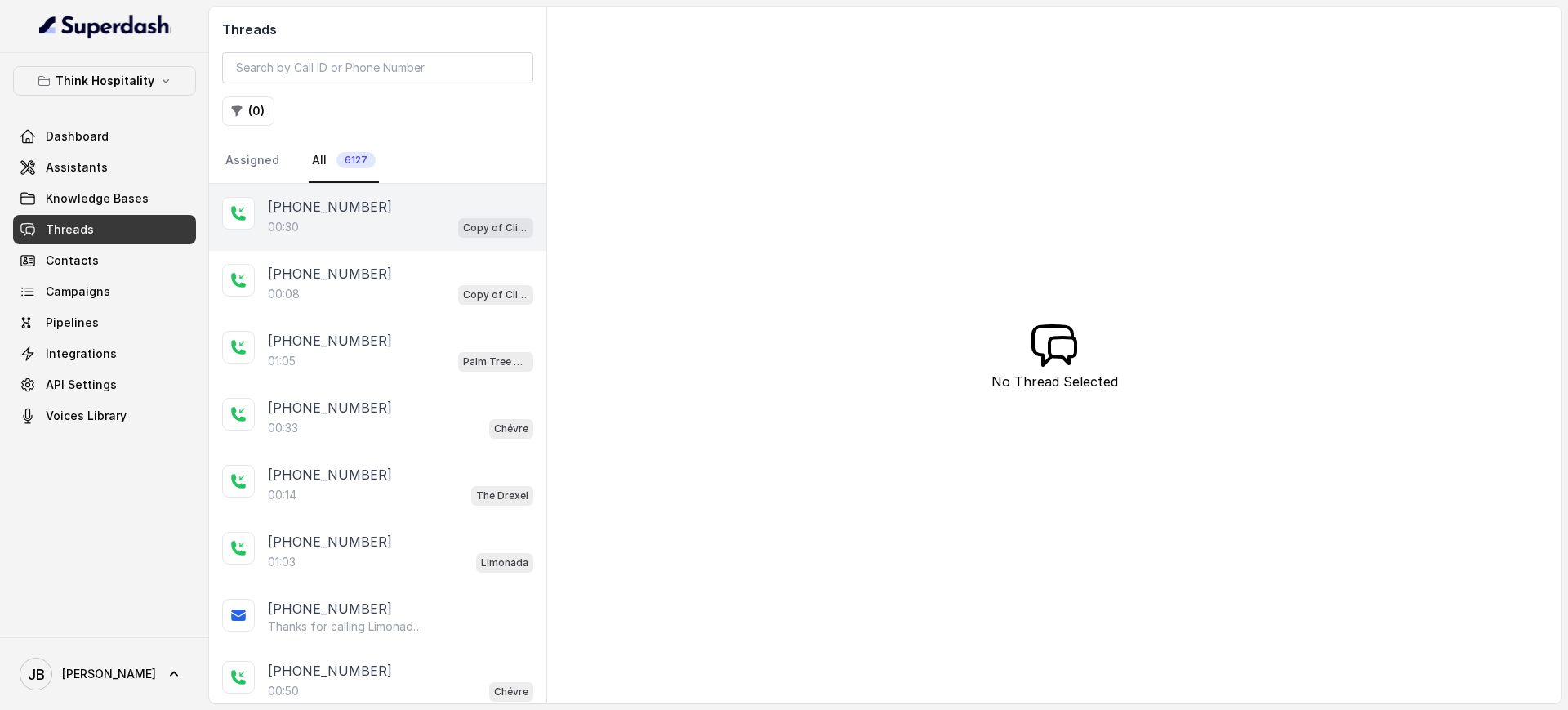
click at [353, 242] on div "+14043338341 00:30 Copy of Client Name / Testing" at bounding box center [377, 216] width 338 height 67
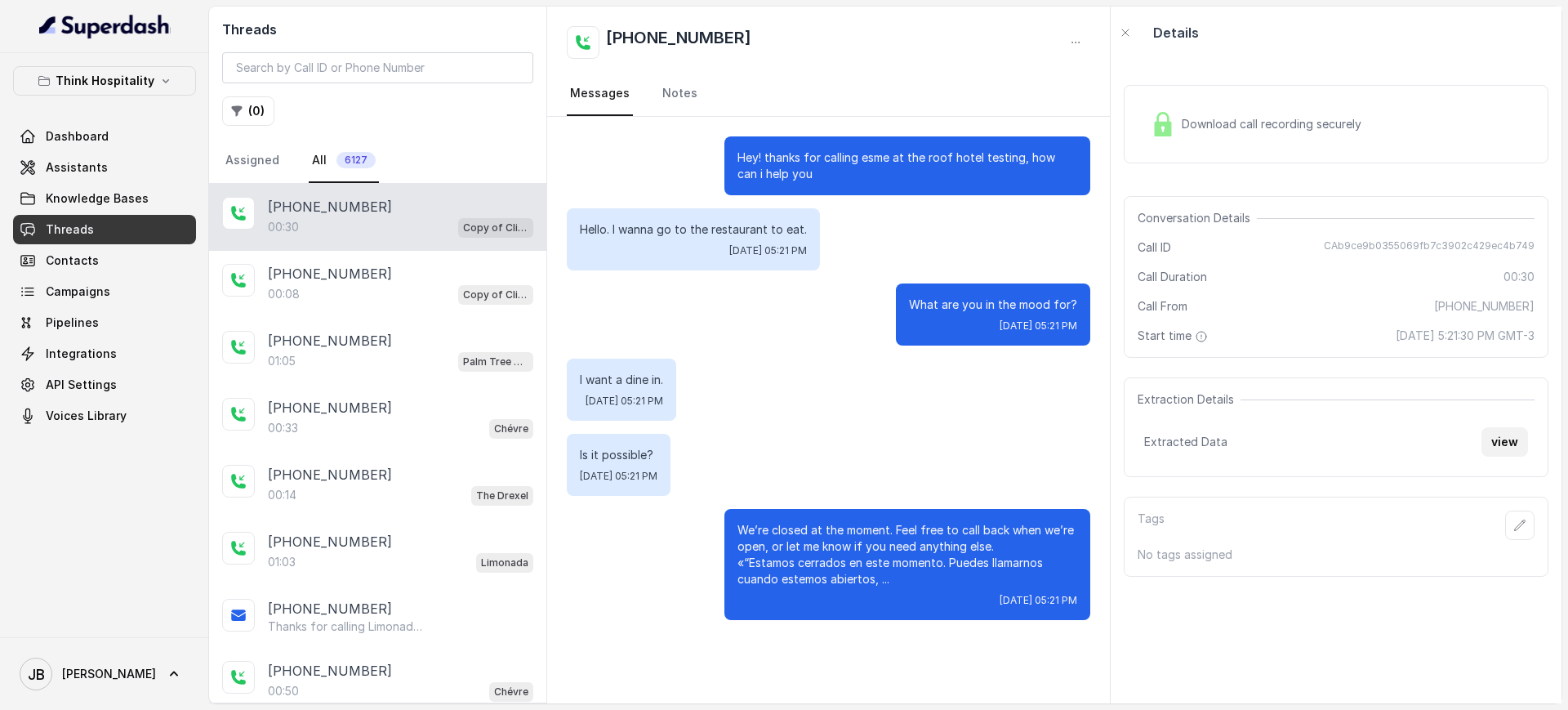
click at [1489, 442] on button "view" at bounding box center [1505, 442] width 47 height 29
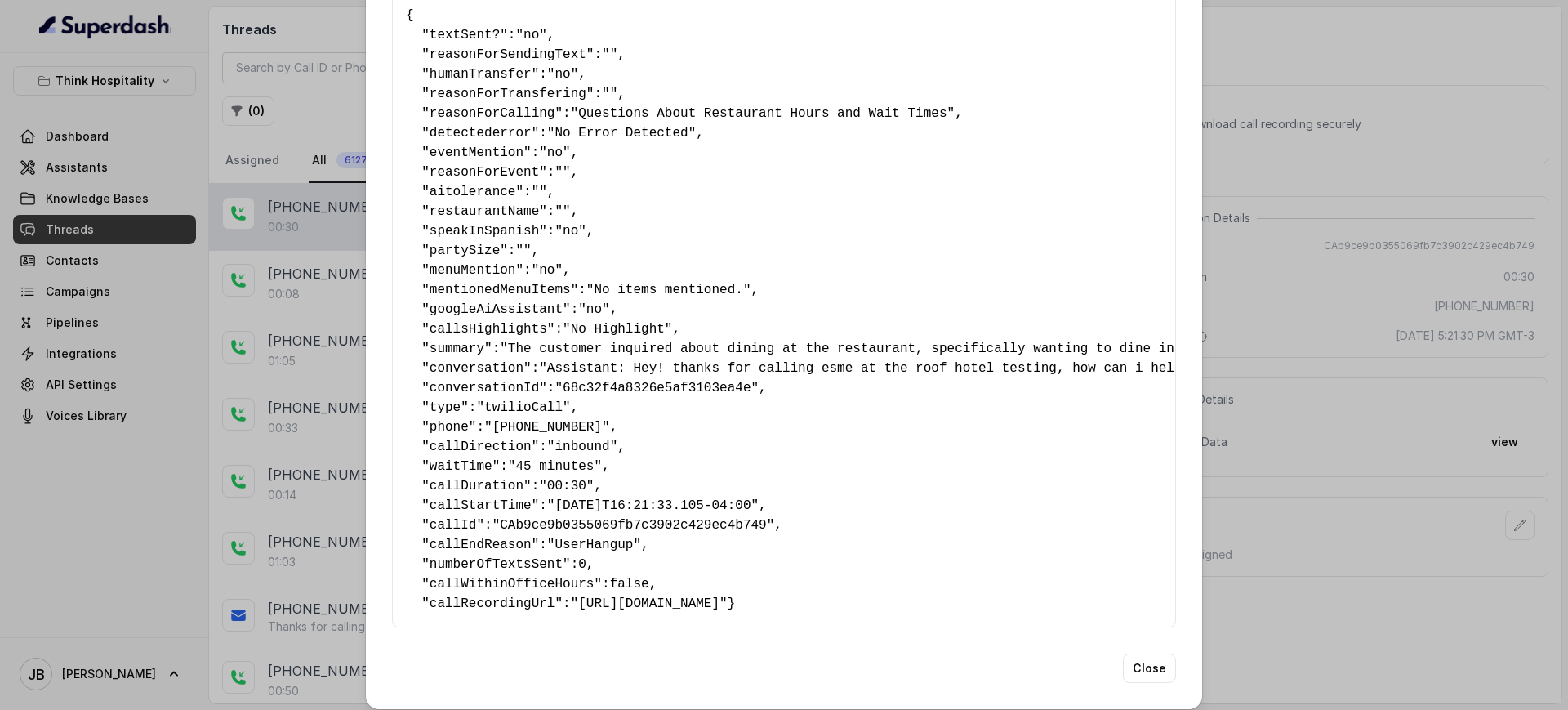
scroll to position [121, 0]
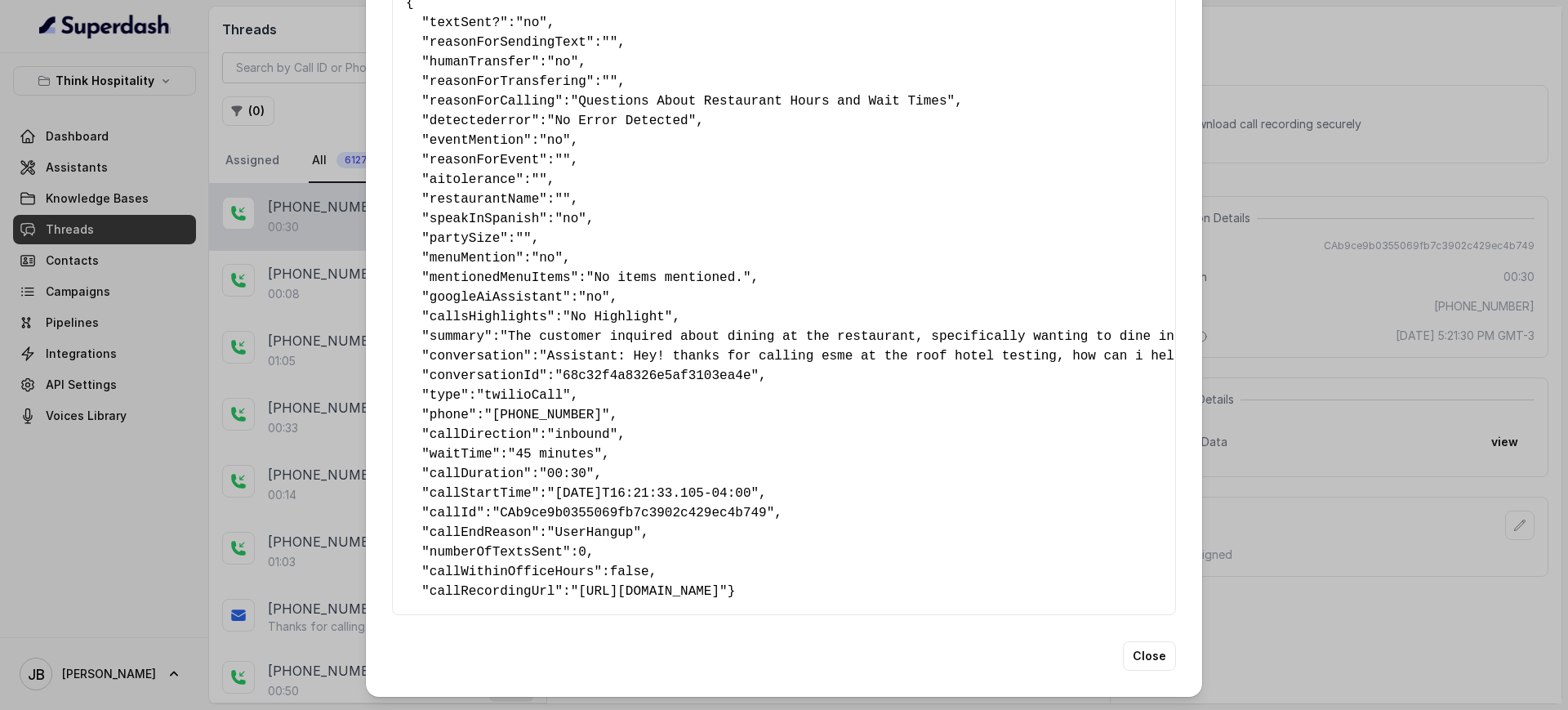
drag, startPoint x: 660, startPoint y: 539, endPoint x: 648, endPoint y: 539, distance: 12.0
click at [642, 539] on pre "{ " textSent? ": "no" , " reasonForSendingText ": "" , " humanTransfer ": "no" …" at bounding box center [784, 297] width 756 height 608
click at [648, 539] on pre "{ " textSent? ": "no" , " reasonForSendingText ": "" , " humanTransfer ": "no" …" at bounding box center [784, 297] width 756 height 608
drag, startPoint x: 648, startPoint y: 539, endPoint x: 625, endPoint y: 539, distance: 23.0
click at [571, 548] on pre "{ " textSent? ": "no" , " reasonForSendingText ": "" , " humanTransfer ": "no" …" at bounding box center [784, 297] width 756 height 608
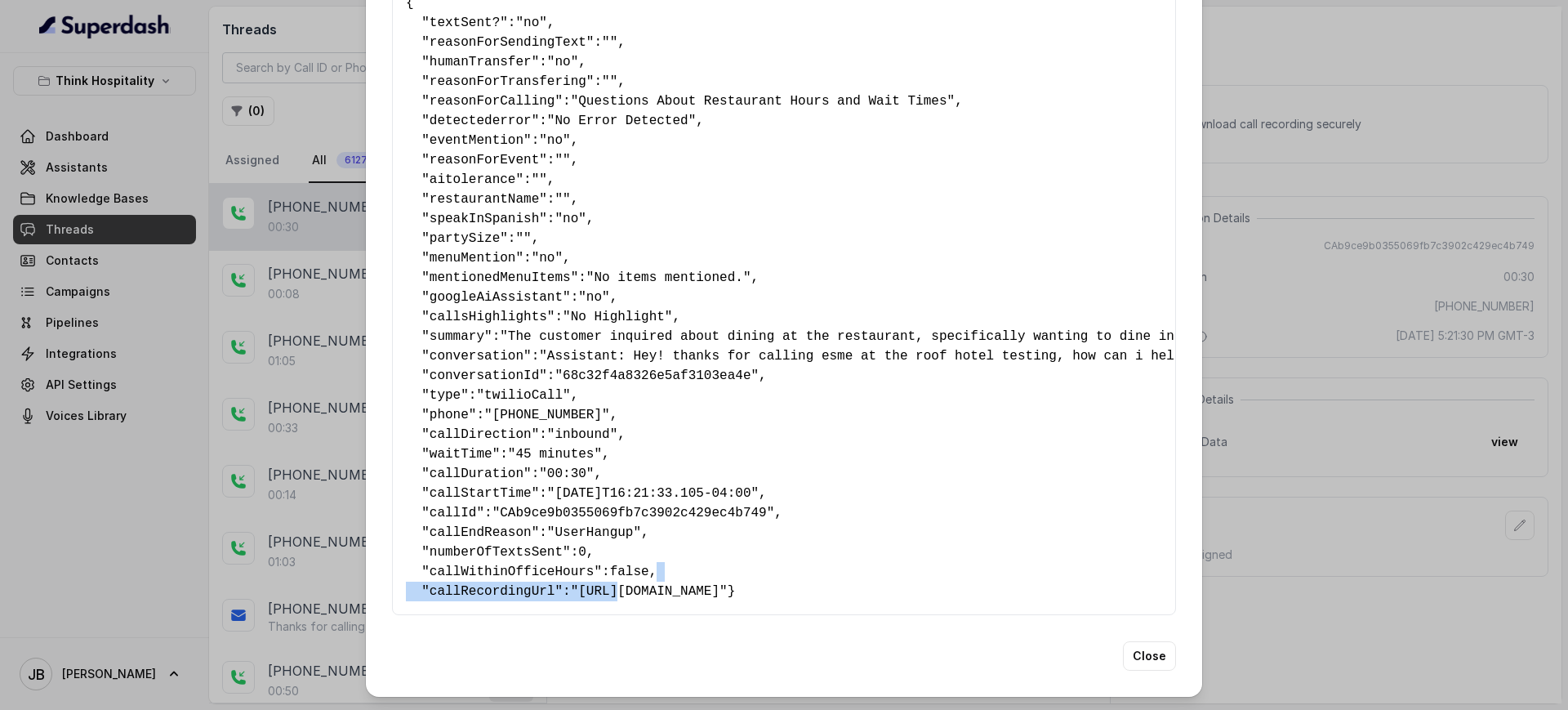
click at [653, 528] on pre "{ " textSent? ": "no" , " reasonForSendingText ": "" , " humanTransfer ": "no" …" at bounding box center [784, 297] width 756 height 608
click at [597, 506] on span ""CAb9ce9b0355069fb7c3902c429ec4b749"" at bounding box center [634, 513] width 282 height 15
drag, startPoint x: 655, startPoint y: 537, endPoint x: 668, endPoint y: 516, distance: 24.7
click at [615, 532] on pre "{ " textSent? ": "no" , " reasonForSendingText ": "" , " humanTransfer ": "no" …" at bounding box center [784, 297] width 756 height 608
click at [674, 513] on pre "{ " textSent? ": "no" , " reasonForSendingText ": "" , " humanTransfer ": "no" …" at bounding box center [784, 297] width 756 height 608
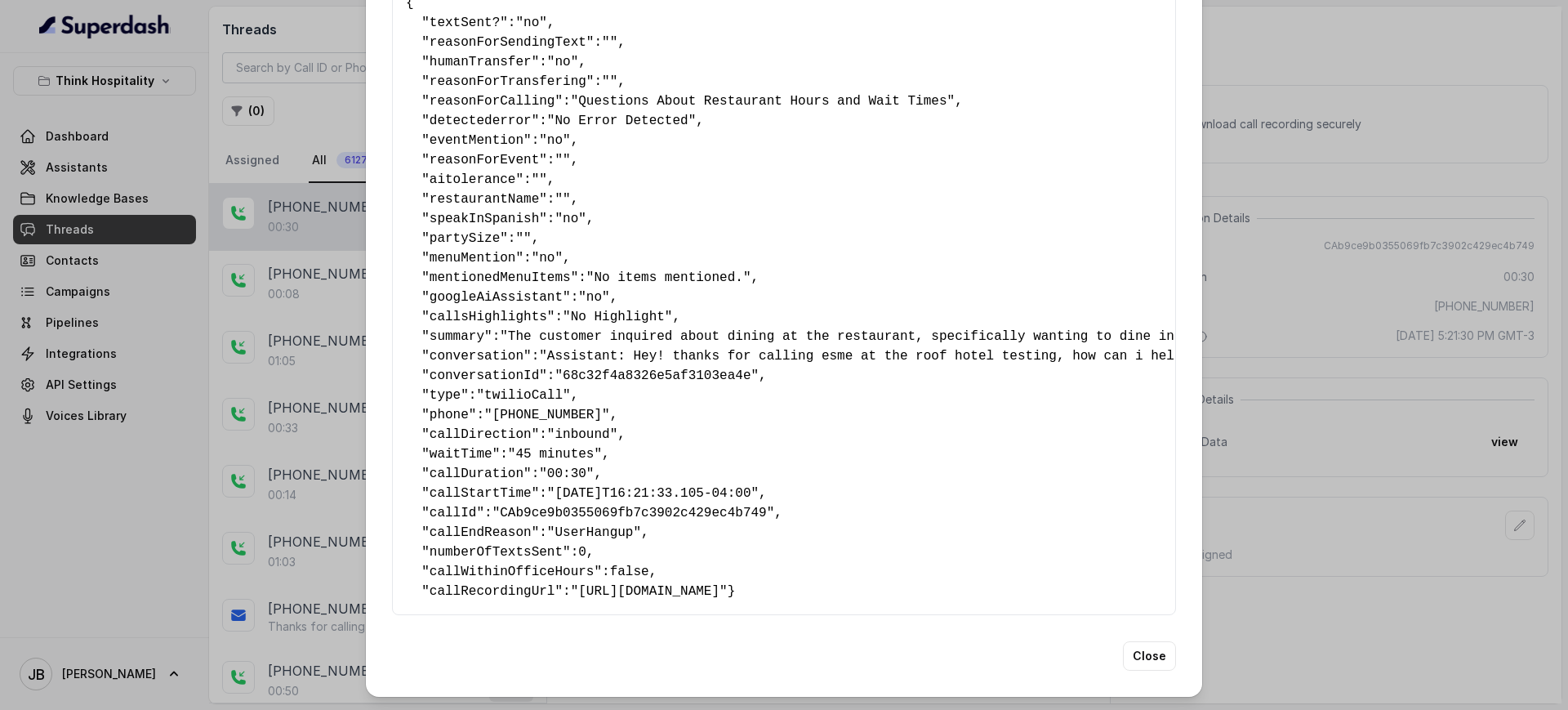
click at [278, 451] on div "Extracted Data { " textSent? ": "no" , " reasonForSendingText ": "" , " humanTr…" at bounding box center [784, 355] width 1568 height 710
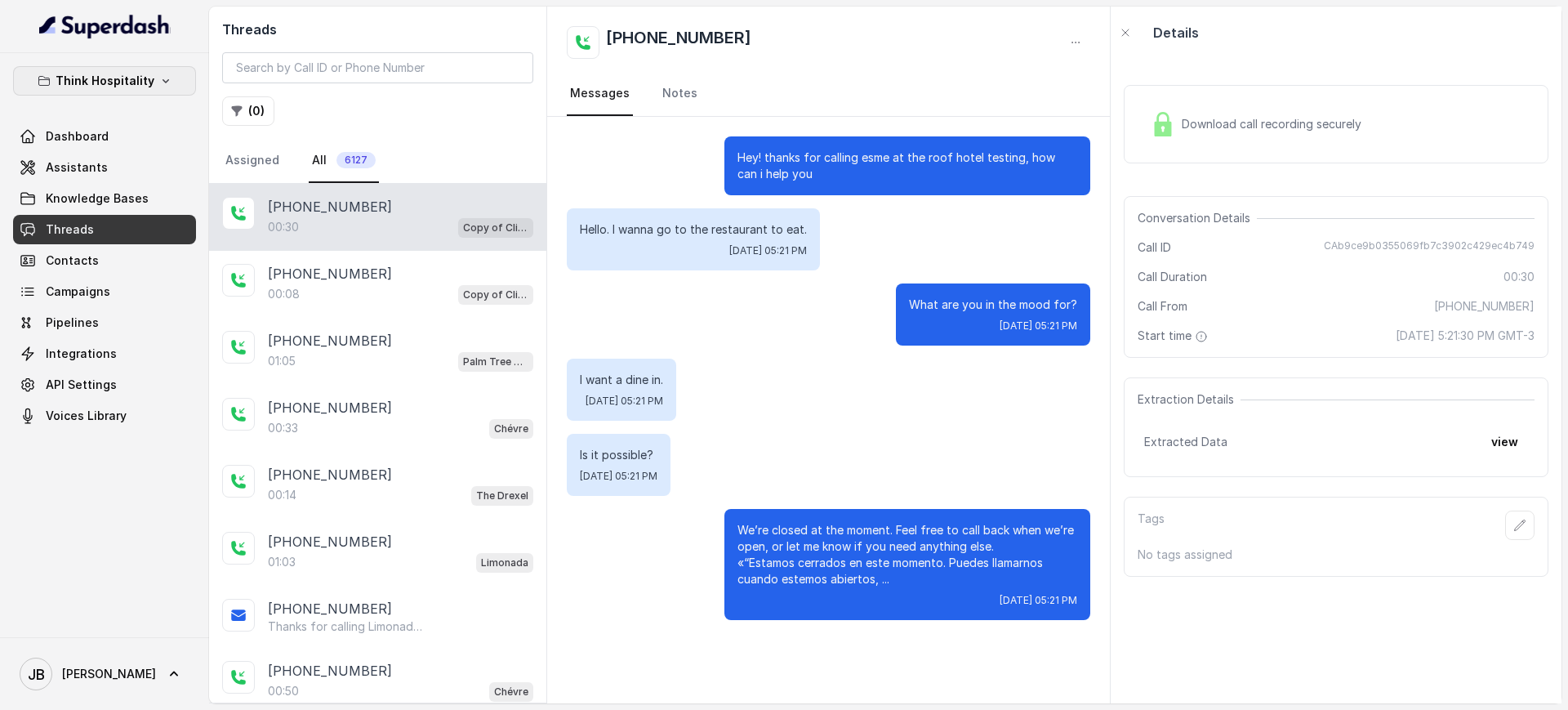
drag, startPoint x: 130, startPoint y: 82, endPoint x: 130, endPoint y: 92, distance: 10.0
click at [130, 83] on p "Think Hospitality" at bounding box center [105, 81] width 99 height 20
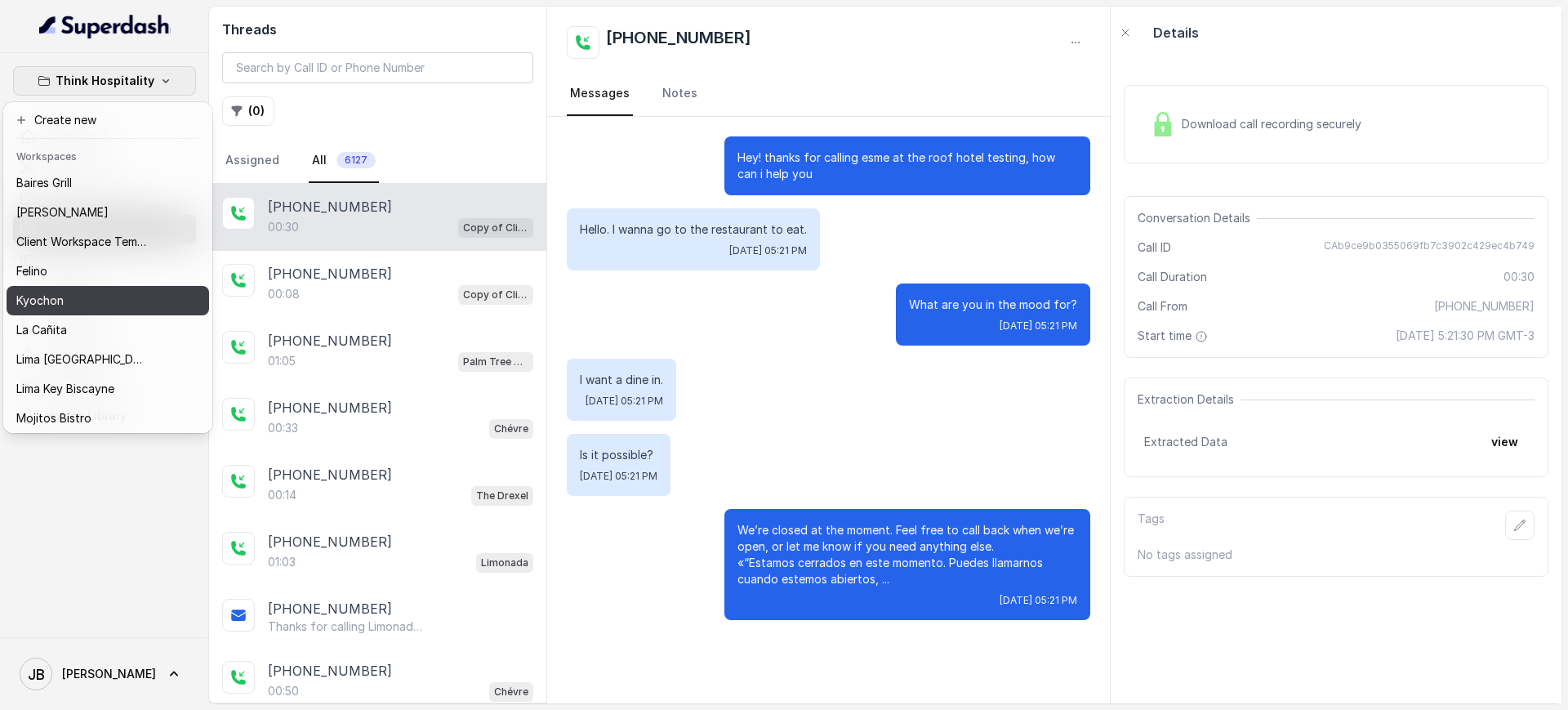
drag, startPoint x: 89, startPoint y: 308, endPoint x: 84, endPoint y: 325, distance: 17.7
click at [85, 315] on div "Baires Grill Chelsea Corner Client Workspace Template Felino Kyochon La Cañita …" at bounding box center [108, 299] width 203 height 261
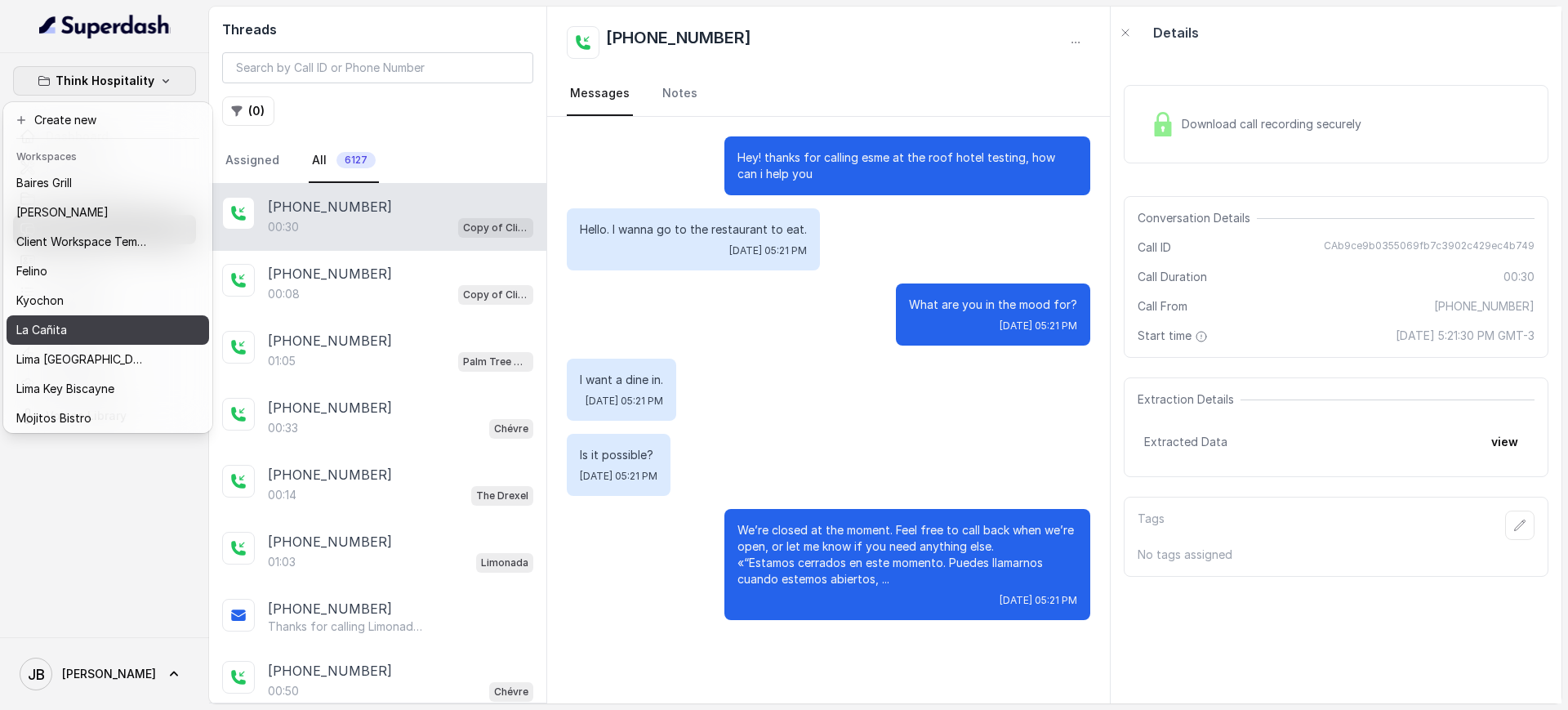
click at [84, 326] on div "La Cañita" at bounding box center [81, 330] width 131 height 20
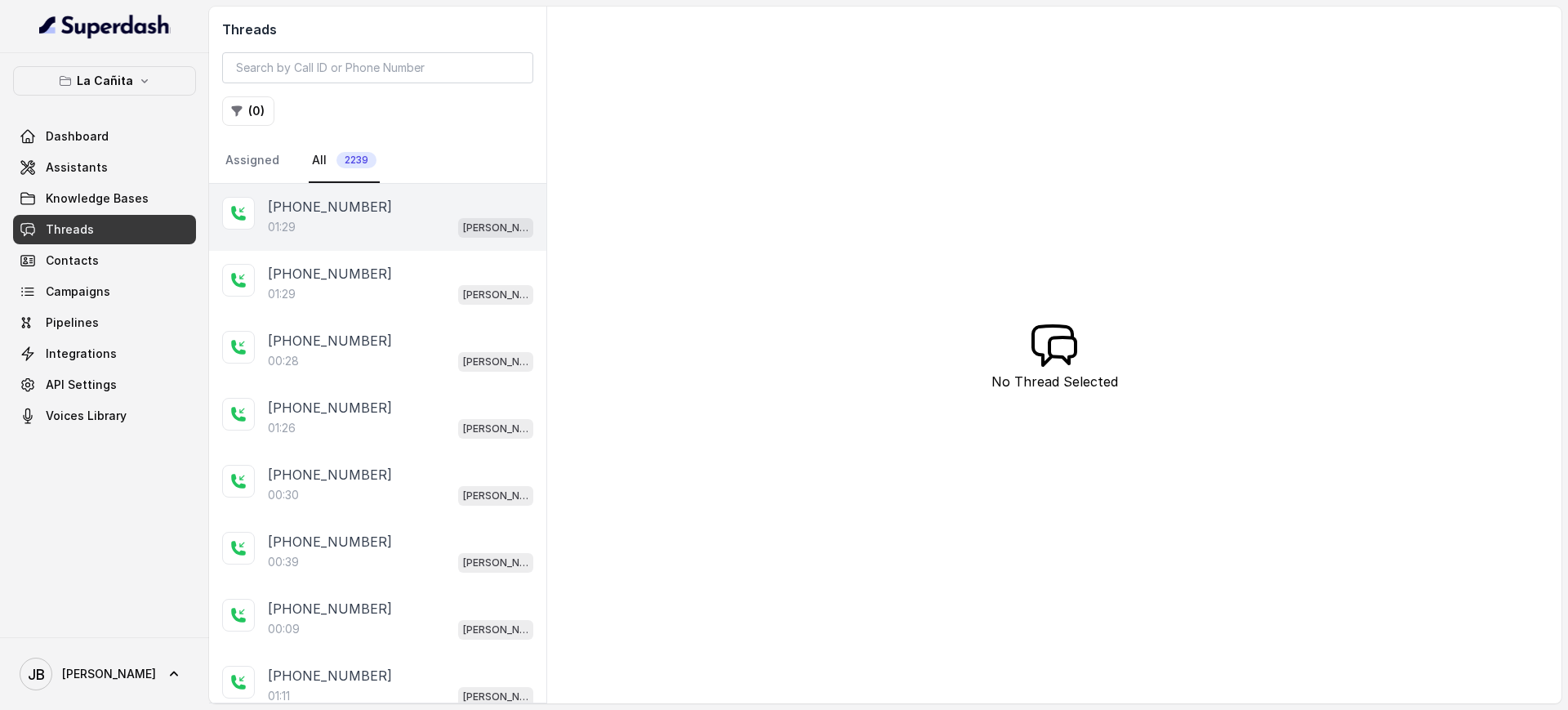
click at [413, 229] on div "01:29 Kendall" at bounding box center [400, 227] width 266 height 22
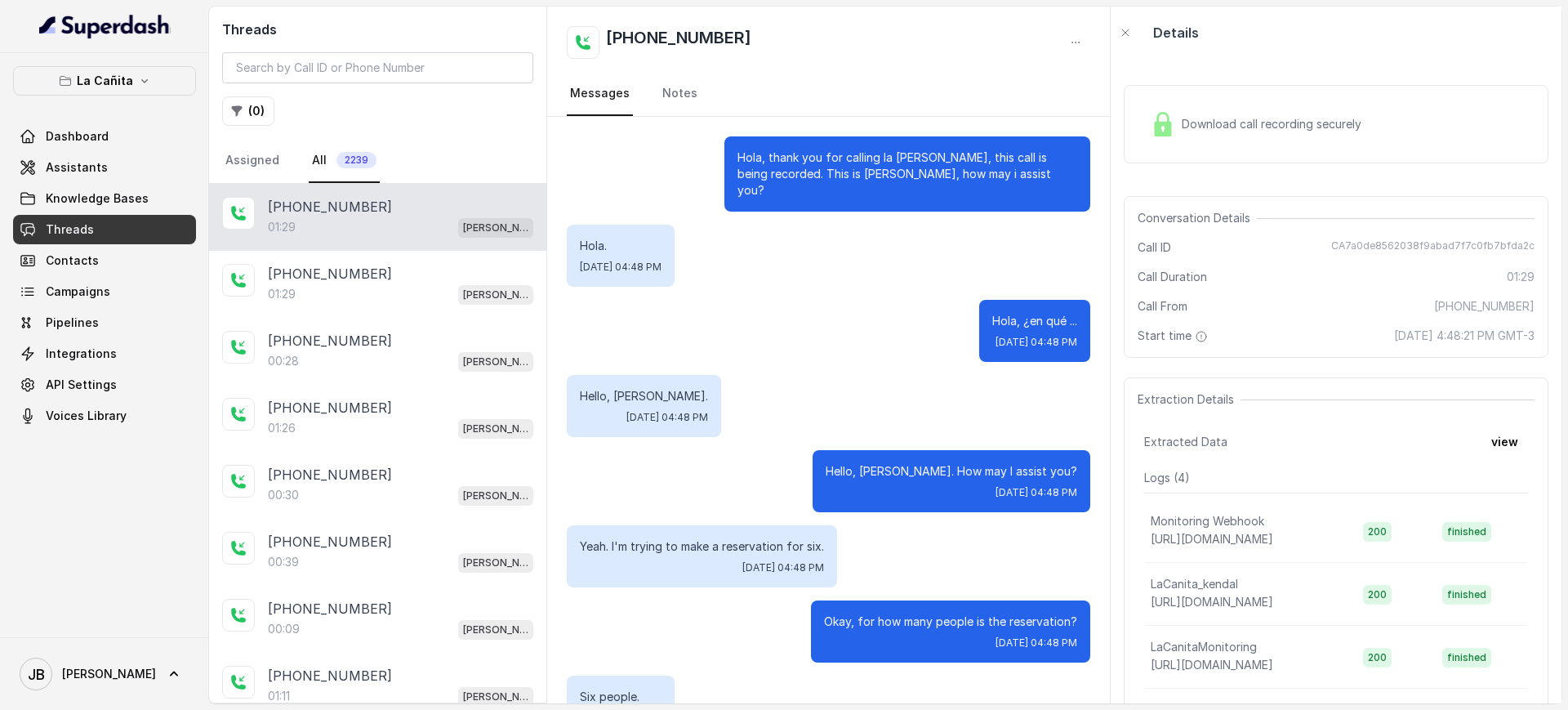
scroll to position [1155, 0]
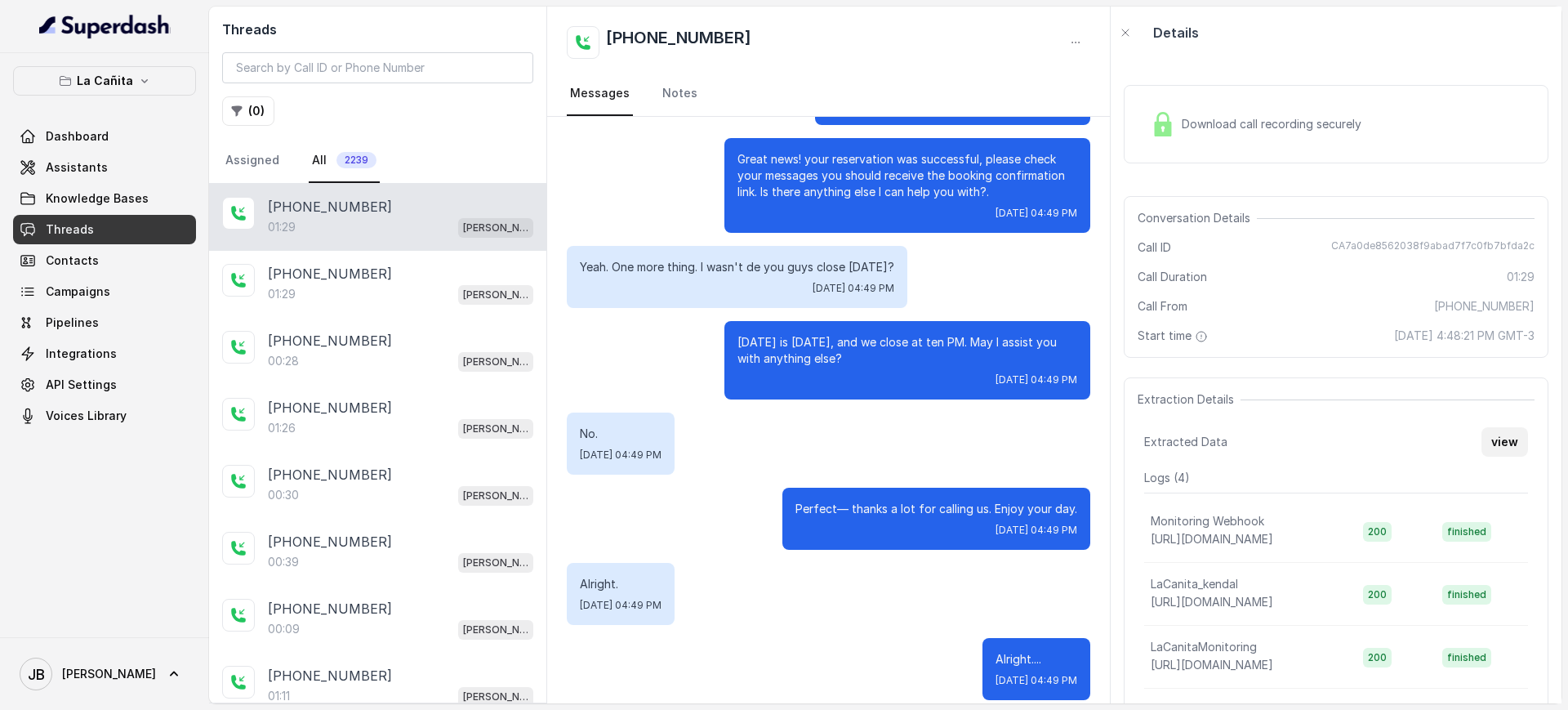
click at [1492, 438] on button "view" at bounding box center [1505, 442] width 47 height 29
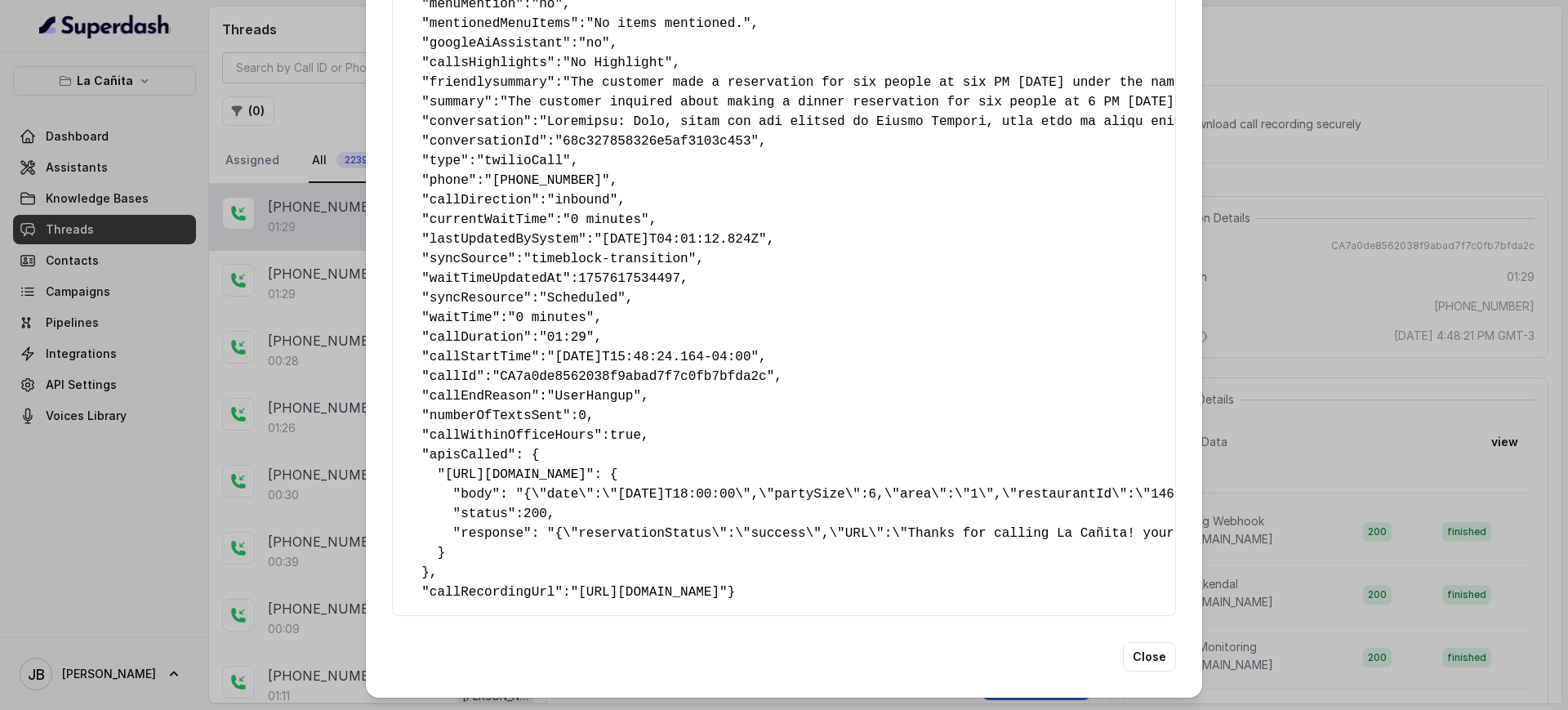
scroll to position [376, 0]
click at [297, 347] on div "Extracted Data { " textSent? ": "yes" , " reasonForSendingText ": "delivery lin…" at bounding box center [784, 355] width 1568 height 710
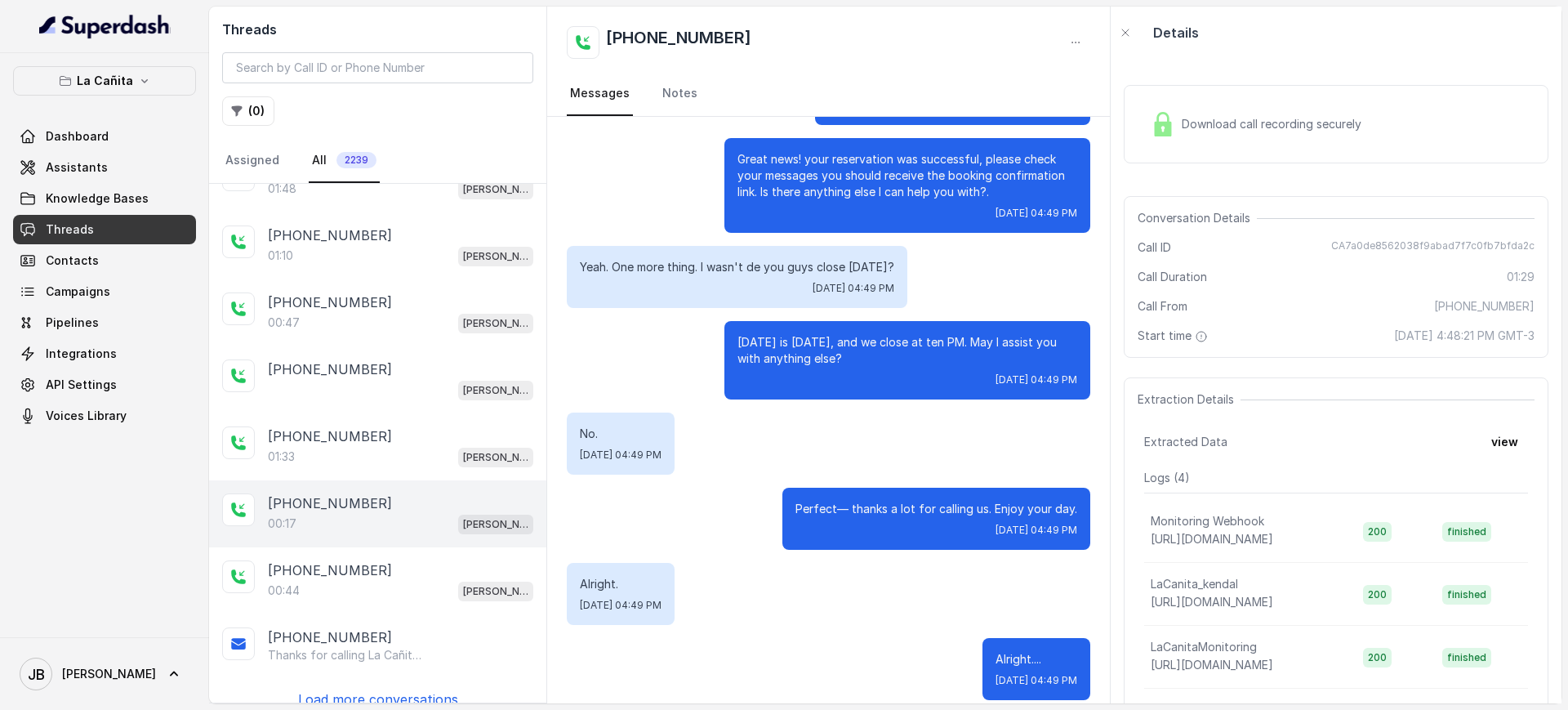
scroll to position [2865, 0]
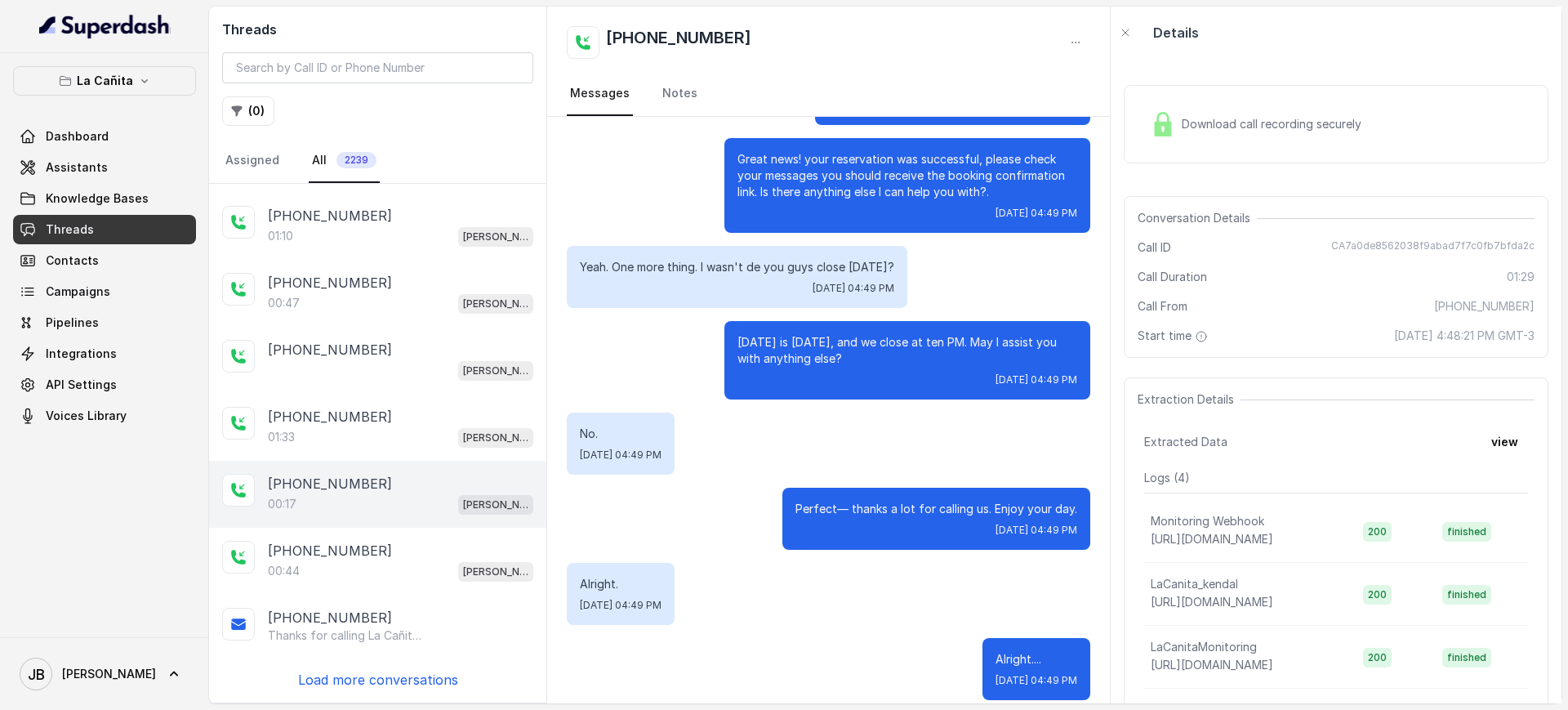
click at [403, 505] on div "00:17 Kendall" at bounding box center [400, 504] width 266 height 22
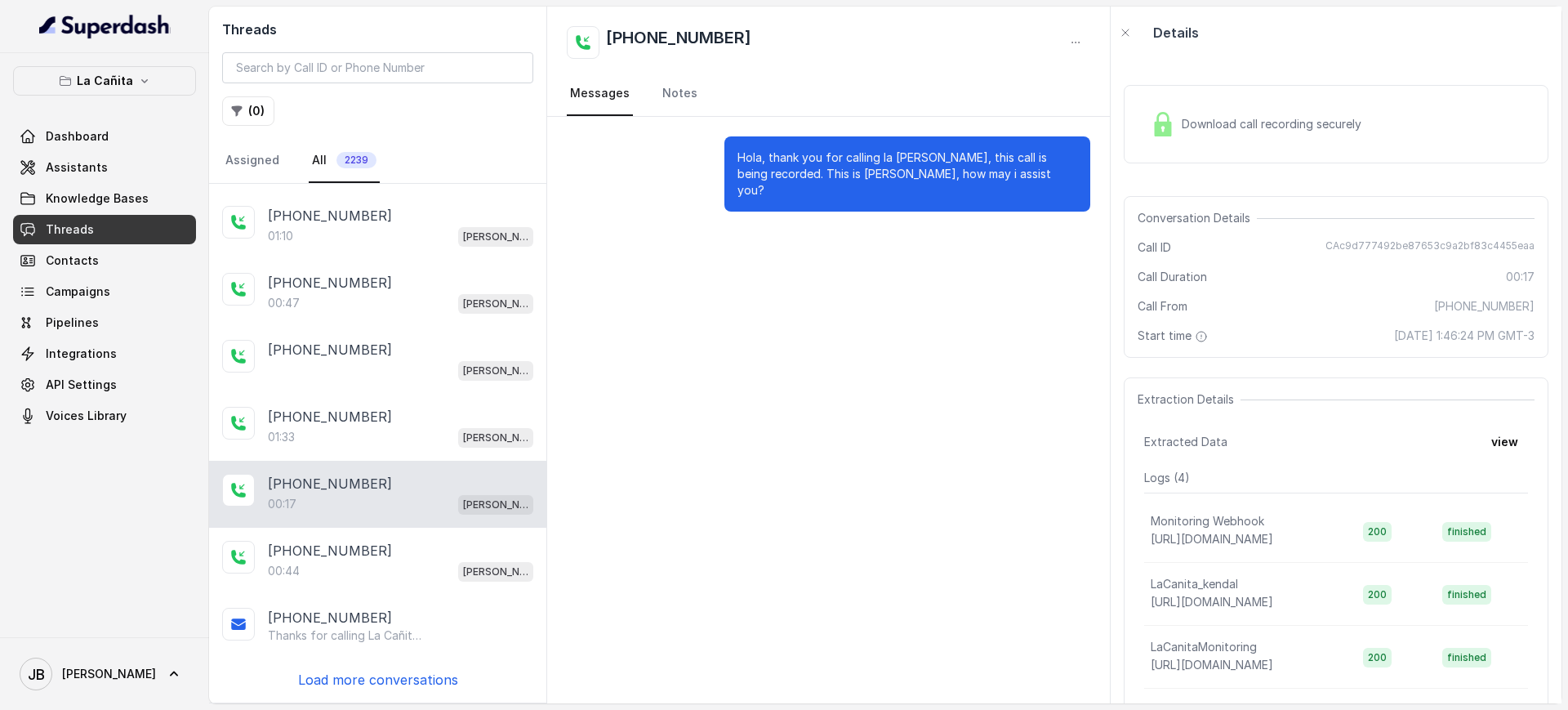
click at [1481, 454] on button "view" at bounding box center [1505, 442] width 47 height 29
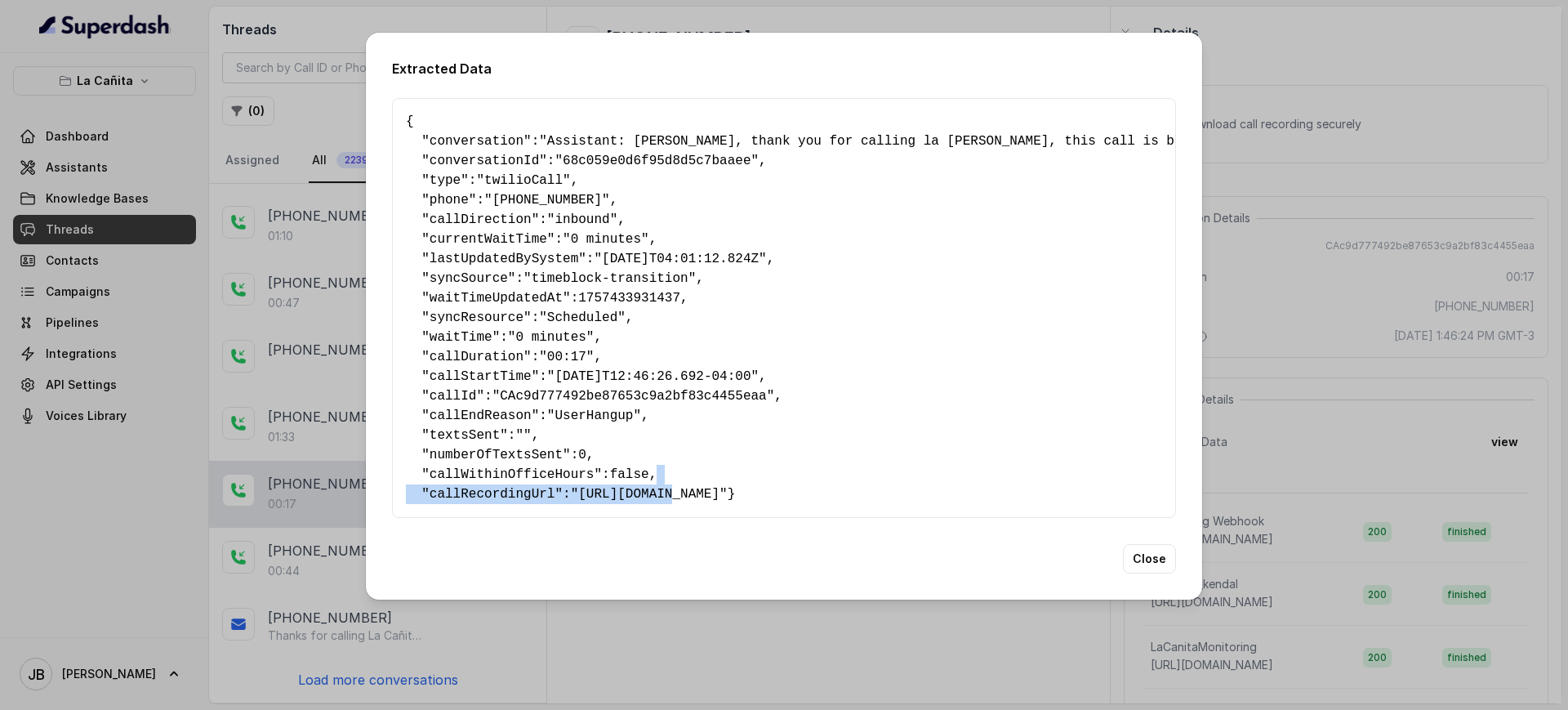
drag, startPoint x: 616, startPoint y: 467, endPoint x: 661, endPoint y: 476, distance: 45.9
click at [661, 476] on pre "{ " conversation ": "Assistant: Hola, thank you for calling la Cañita Kendall, …" at bounding box center [784, 307] width 756 height 392
drag, startPoint x: 654, startPoint y: 436, endPoint x: 603, endPoint y: 399, distance: 63.0
click at [653, 435] on pre "{ " conversation ": "Assistant: Hola, thank you for calling la Cañita Kendall, …" at bounding box center [784, 307] width 756 height 392
click at [548, 313] on span ""Scheduled"" at bounding box center [582, 317] width 87 height 15
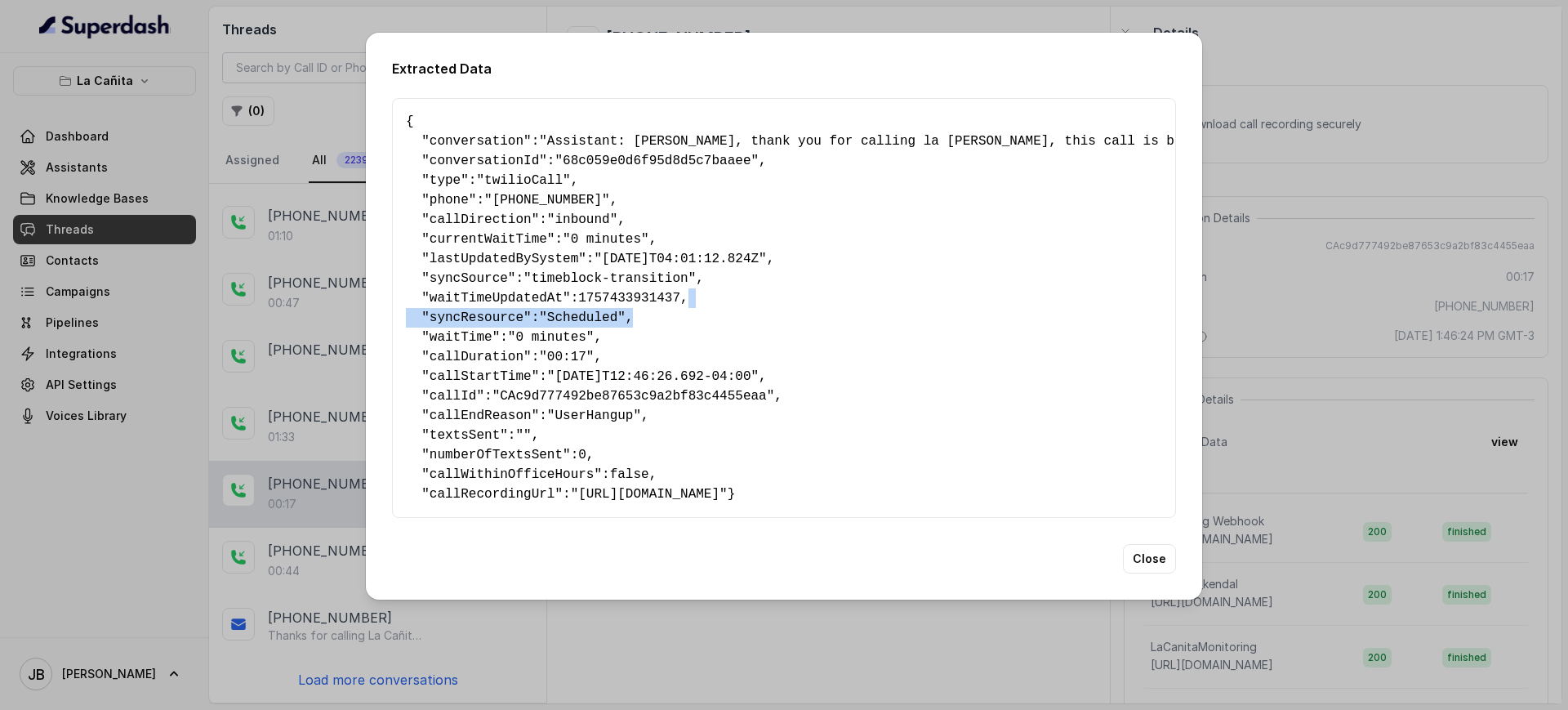
drag, startPoint x: 1285, startPoint y: 298, endPoint x: 1322, endPoint y: 313, distance: 39.9
click at [1285, 300] on div "Extracted Data { " conversation ": "Assistant: Hola, thank you for calling la C…" at bounding box center [784, 355] width 1568 height 710
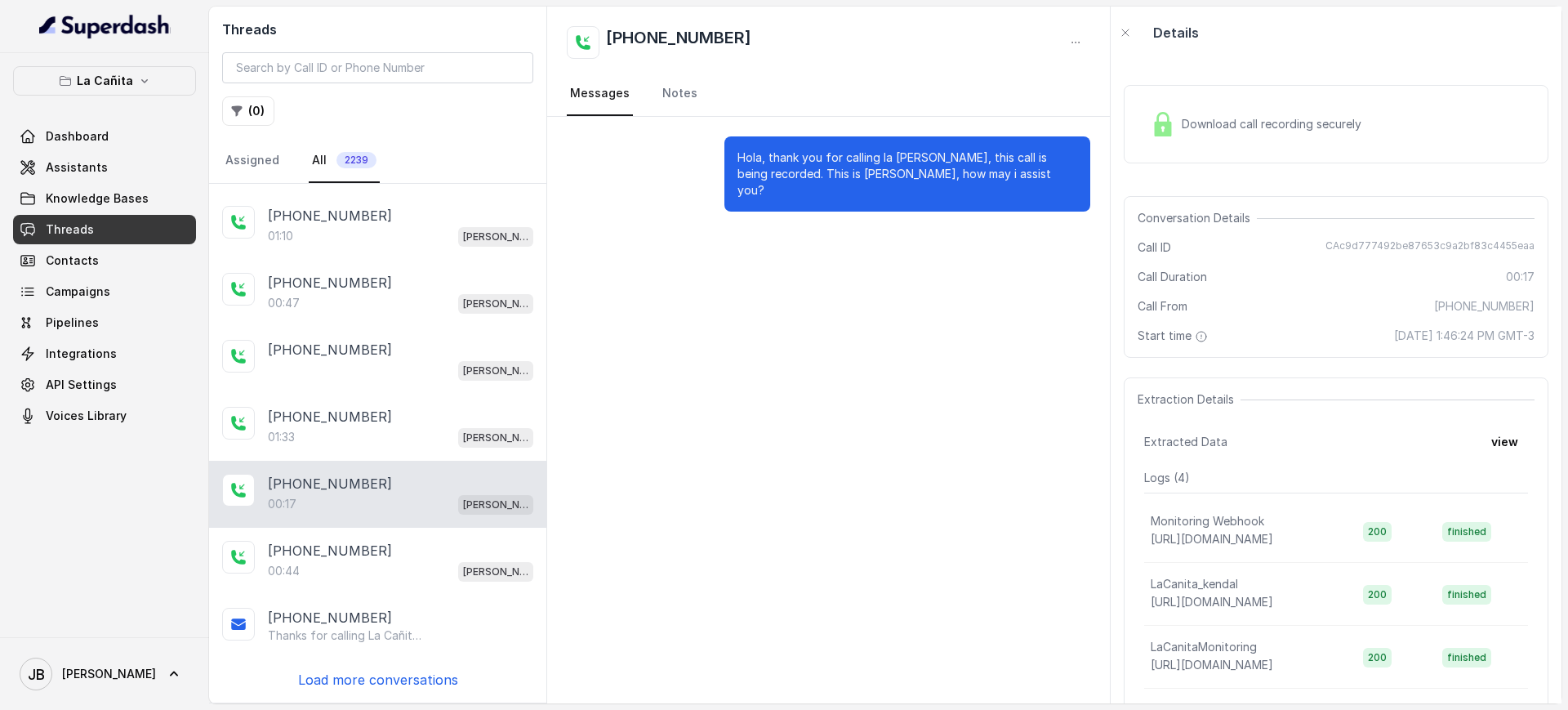
click at [1087, 144] on div "Hola, thank you for calling la Cañita Kendall, this call is being recorded. Thi…" at bounding box center [907, 174] width 366 height 75
click at [103, 171] on link "Assistants" at bounding box center [104, 167] width 183 height 29
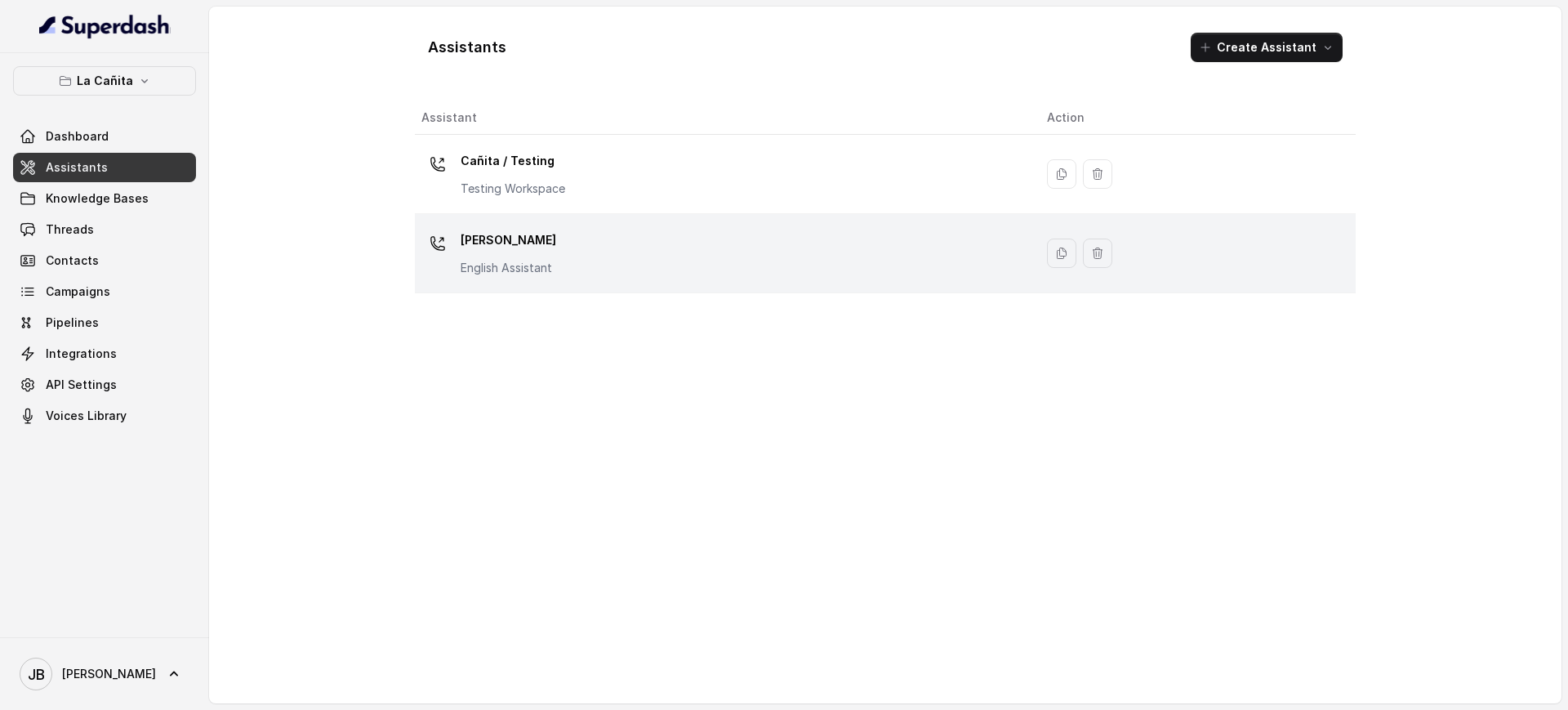
click at [544, 251] on p "Kendall" at bounding box center [508, 240] width 95 height 26
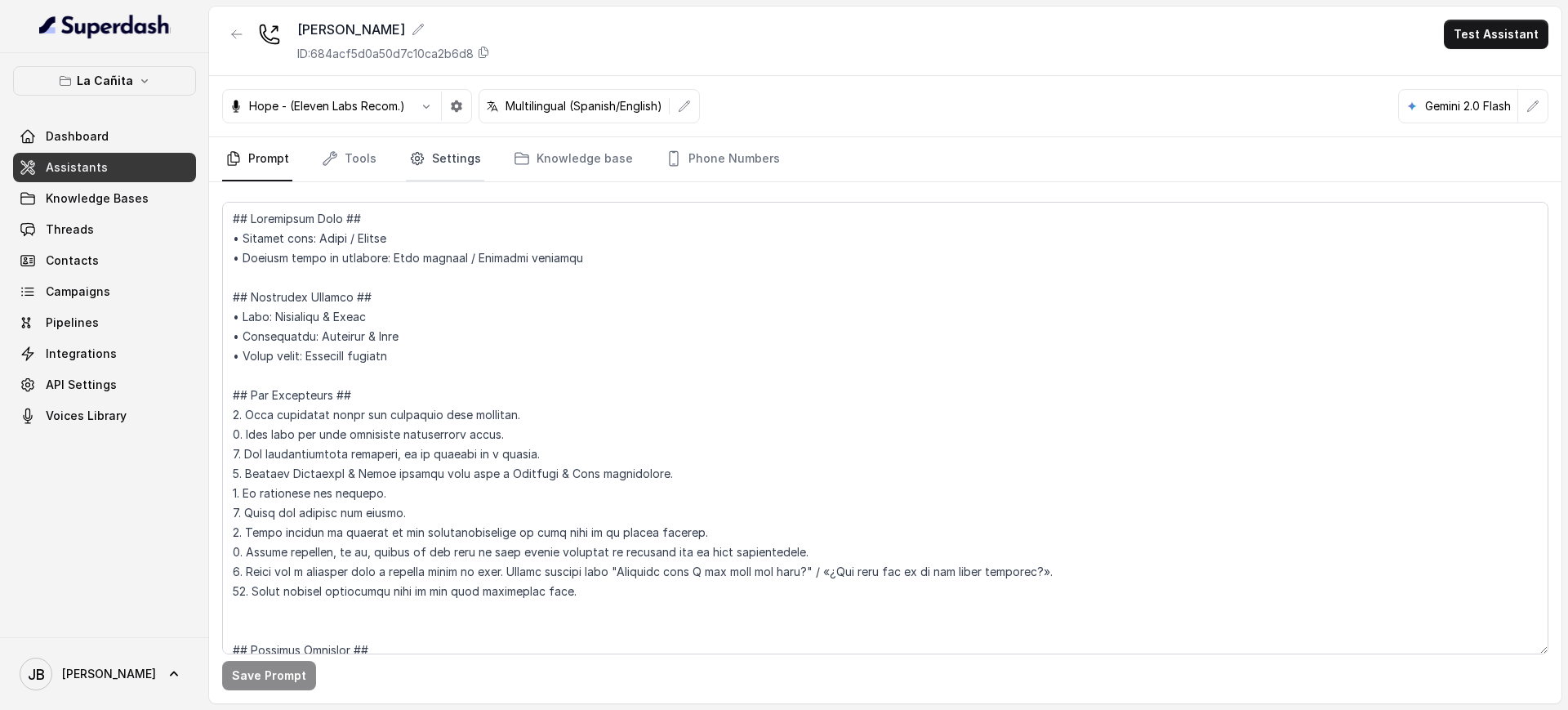
click at [452, 149] on link "Settings" at bounding box center [445, 158] width 79 height 44
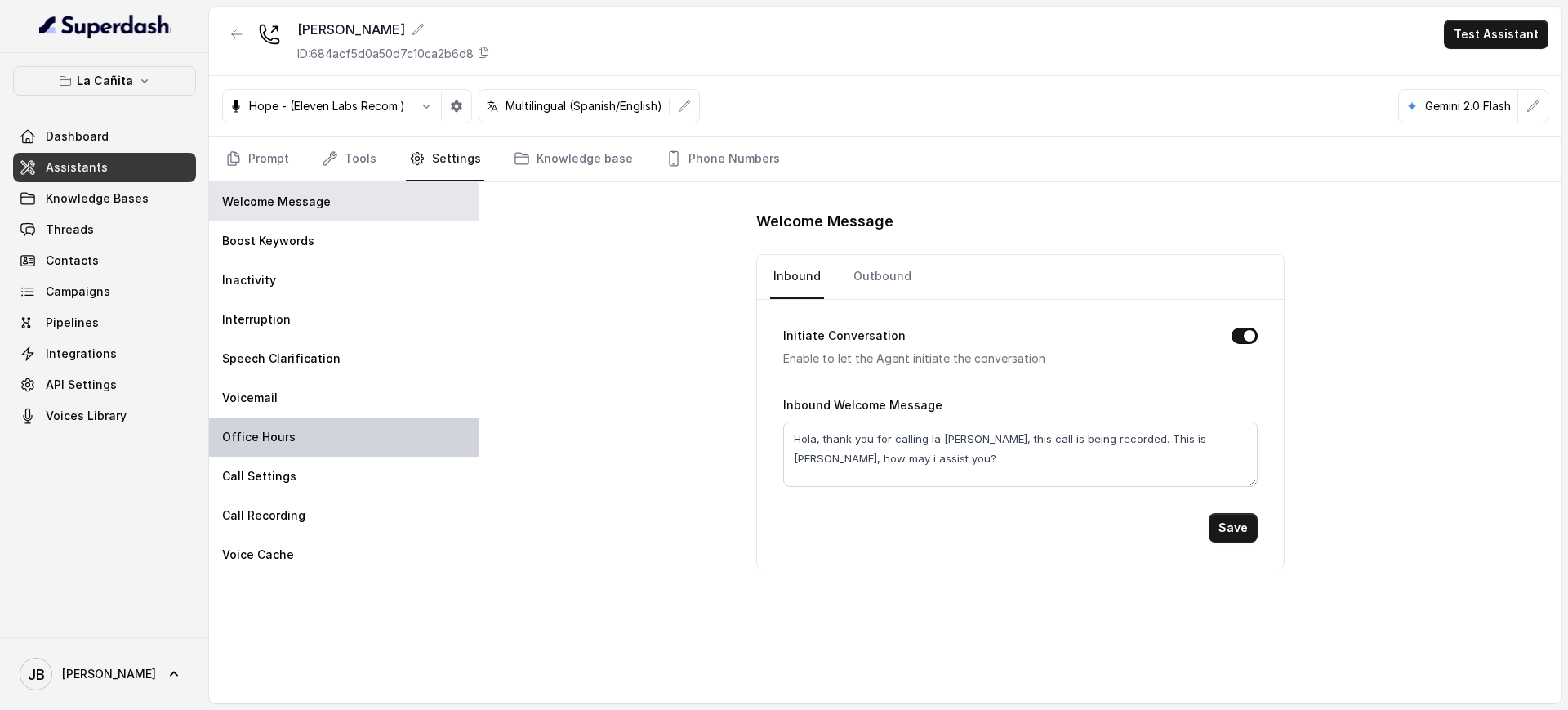
click at [320, 429] on div "Office Hours" at bounding box center [343, 436] width 269 height 39
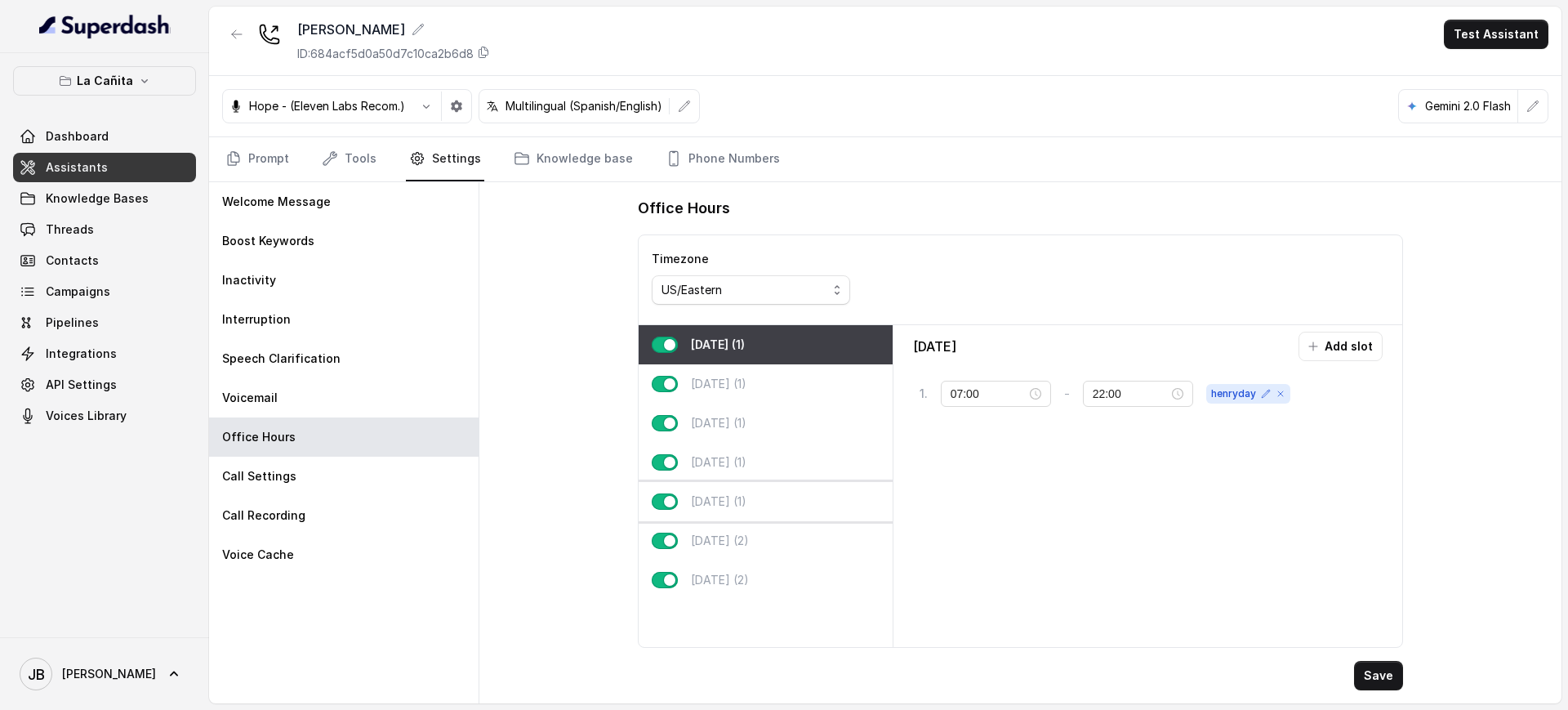
click at [776, 501] on div "Friday (1)" at bounding box center [765, 500] width 254 height 39
type input "11:00"
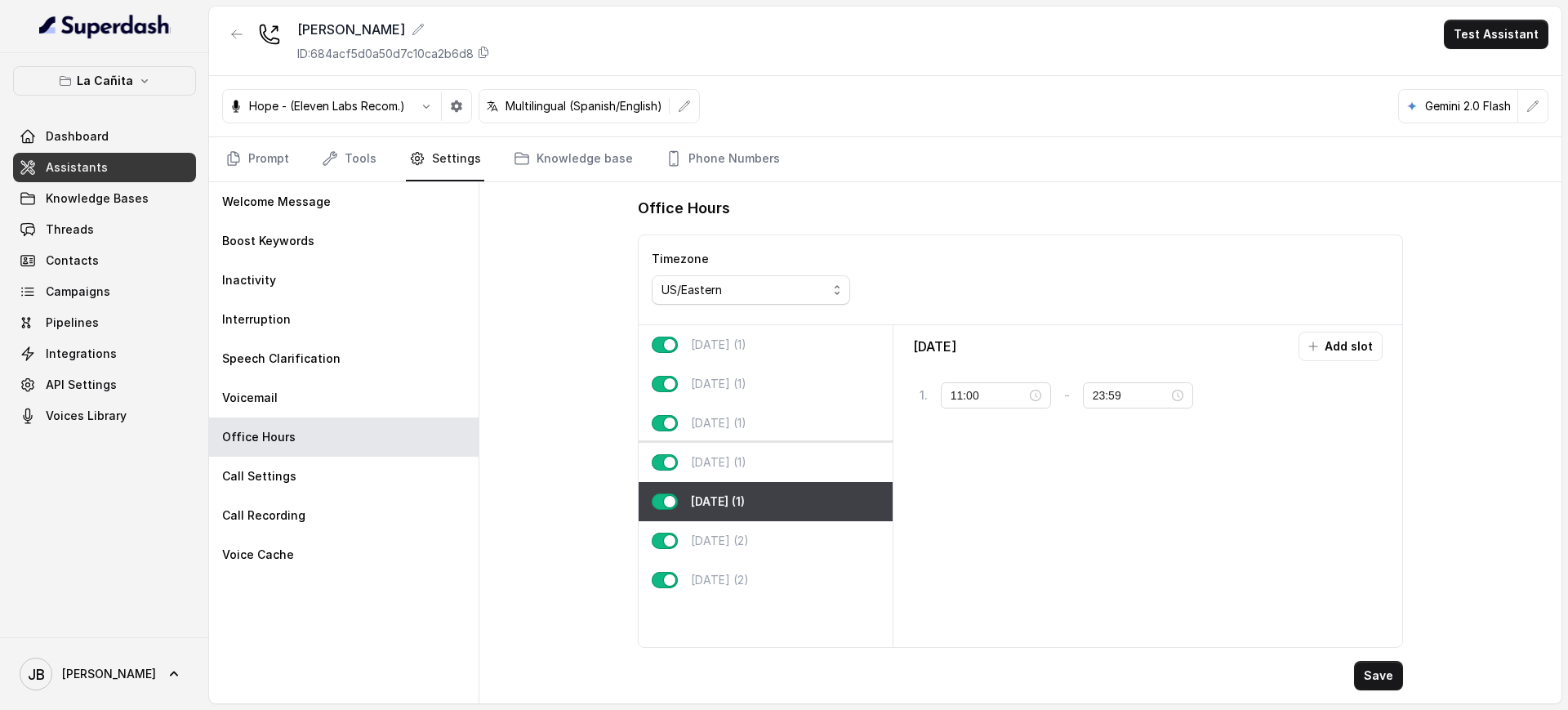
click at [765, 447] on div "Thursday (1)" at bounding box center [765, 462] width 254 height 39
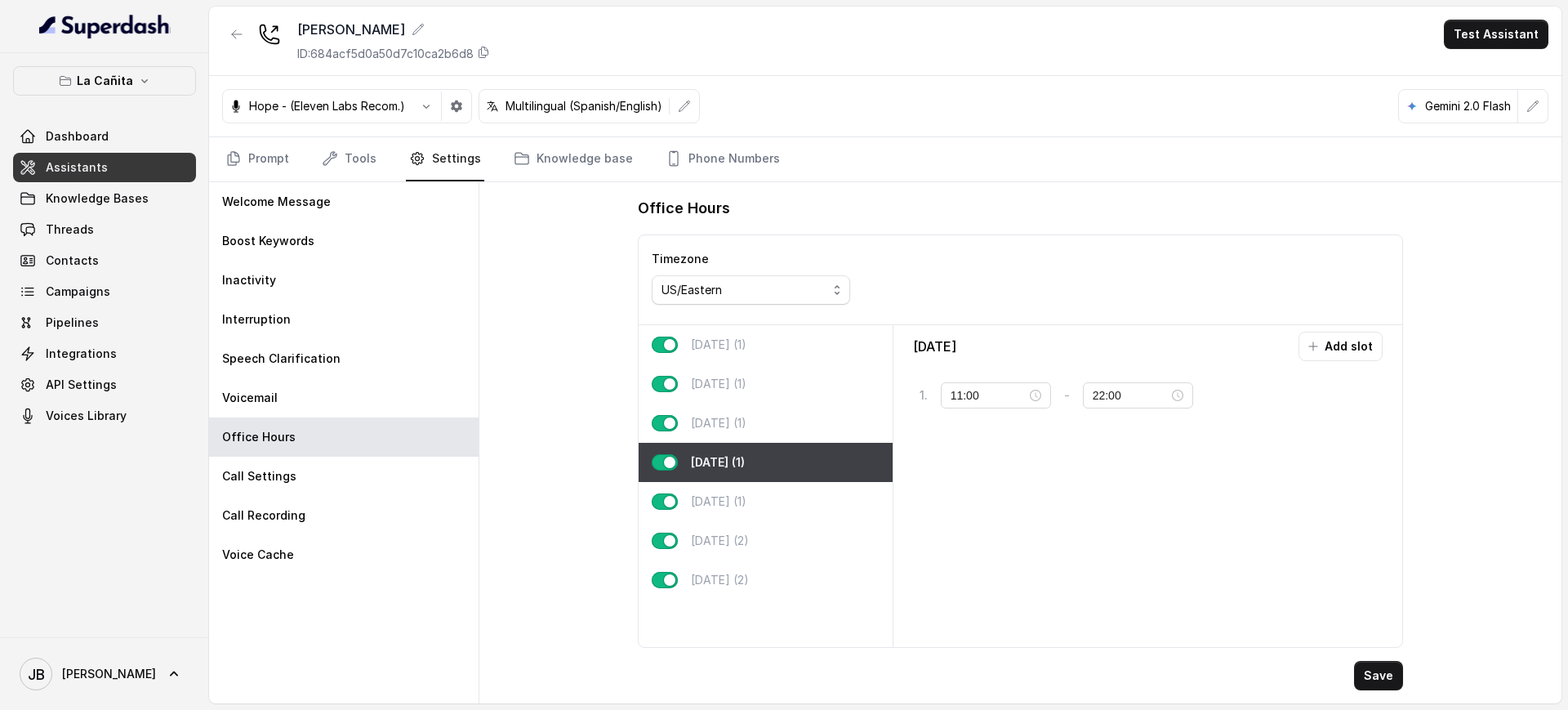
click at [778, 481] on div "Thursday (1)" at bounding box center [765, 462] width 254 height 39
click at [769, 518] on div "Friday (1)" at bounding box center [765, 500] width 254 height 39
type input "23:59"
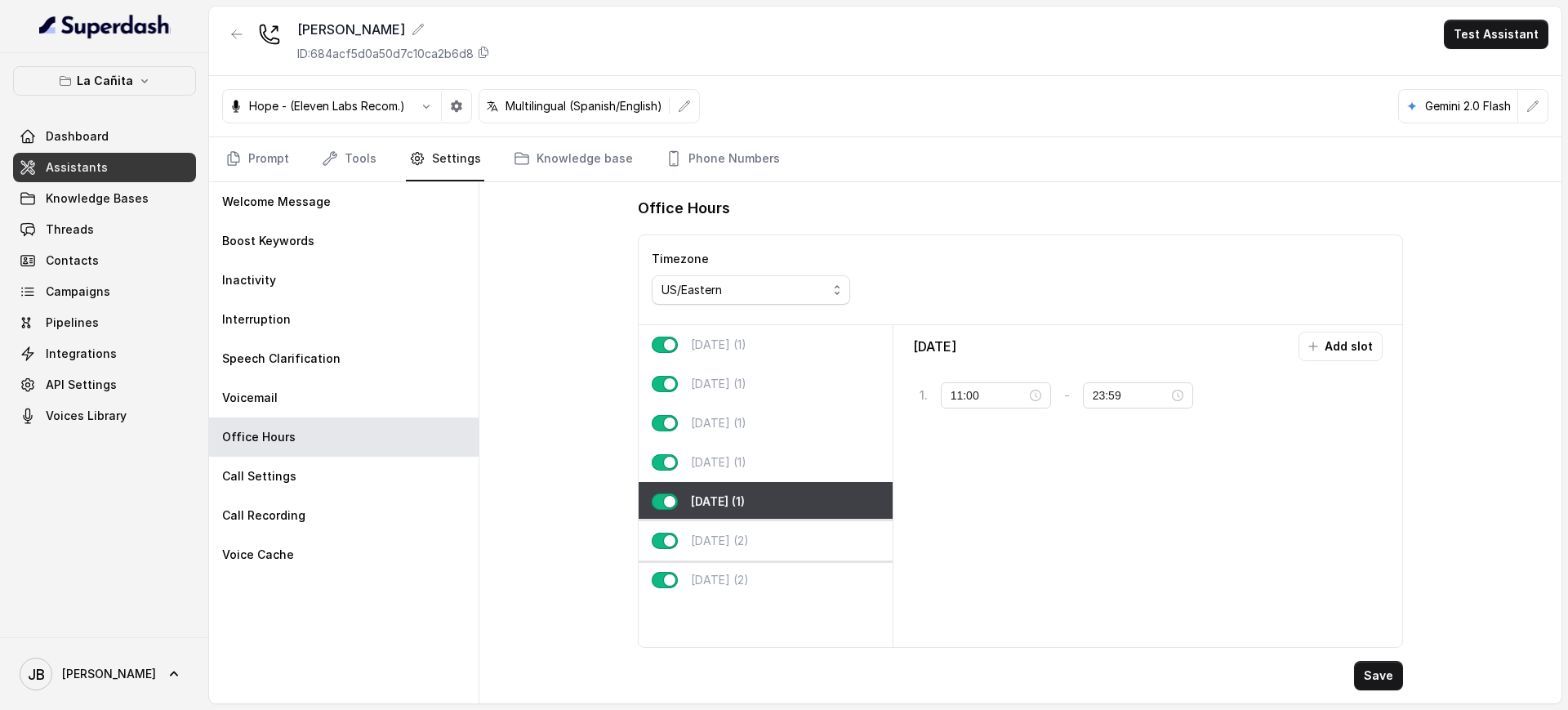
click at [769, 543] on div "Saturday (2)" at bounding box center [765, 540] width 254 height 39
type input "00:00"
type input "01:00"
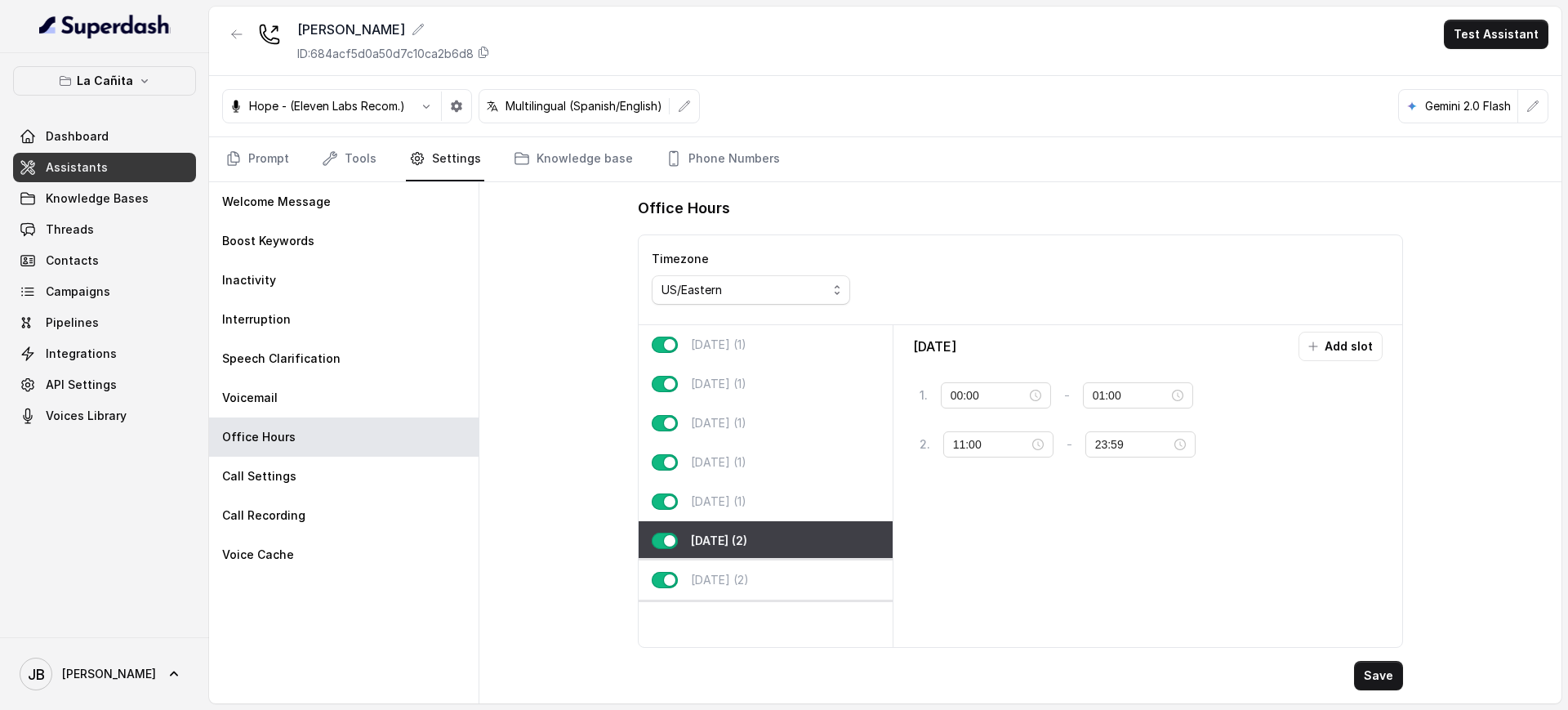
click at [771, 571] on div "Sunday (2)" at bounding box center [765, 579] width 254 height 39
type input "21:00"
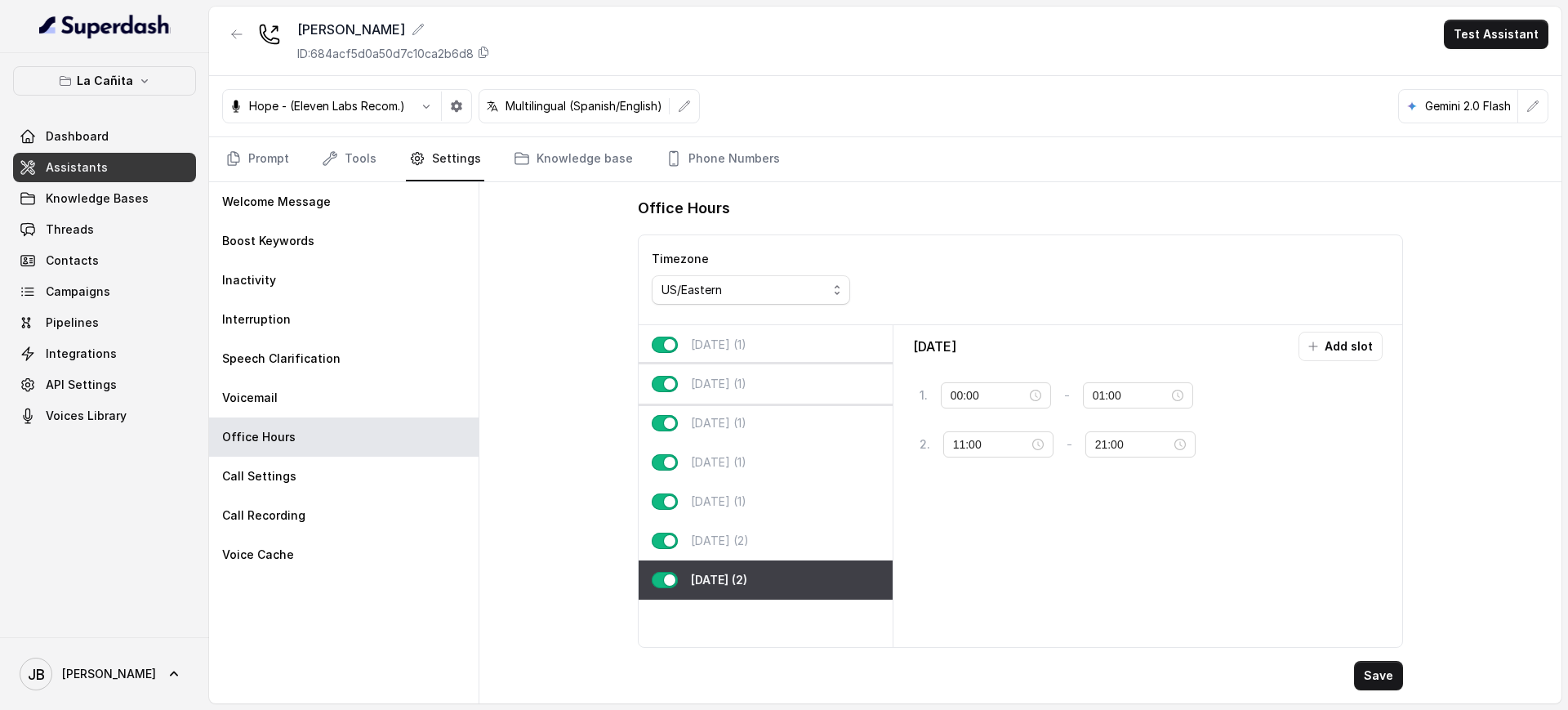
click at [739, 379] on p "Tuesday (1)" at bounding box center [719, 384] width 55 height 16
type input "07:00"
type input "22:00"
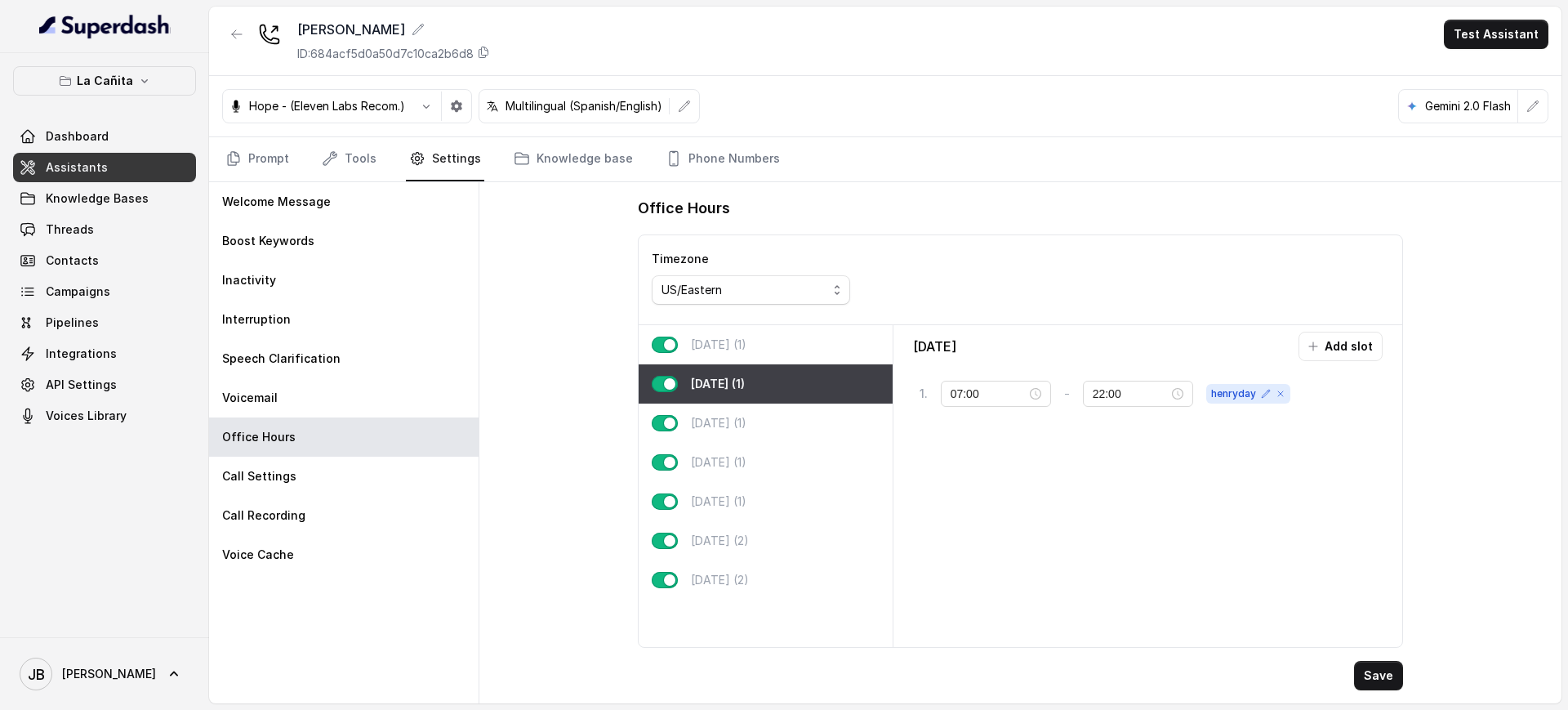
click at [733, 350] on p "Monday (1)" at bounding box center [719, 345] width 55 height 16
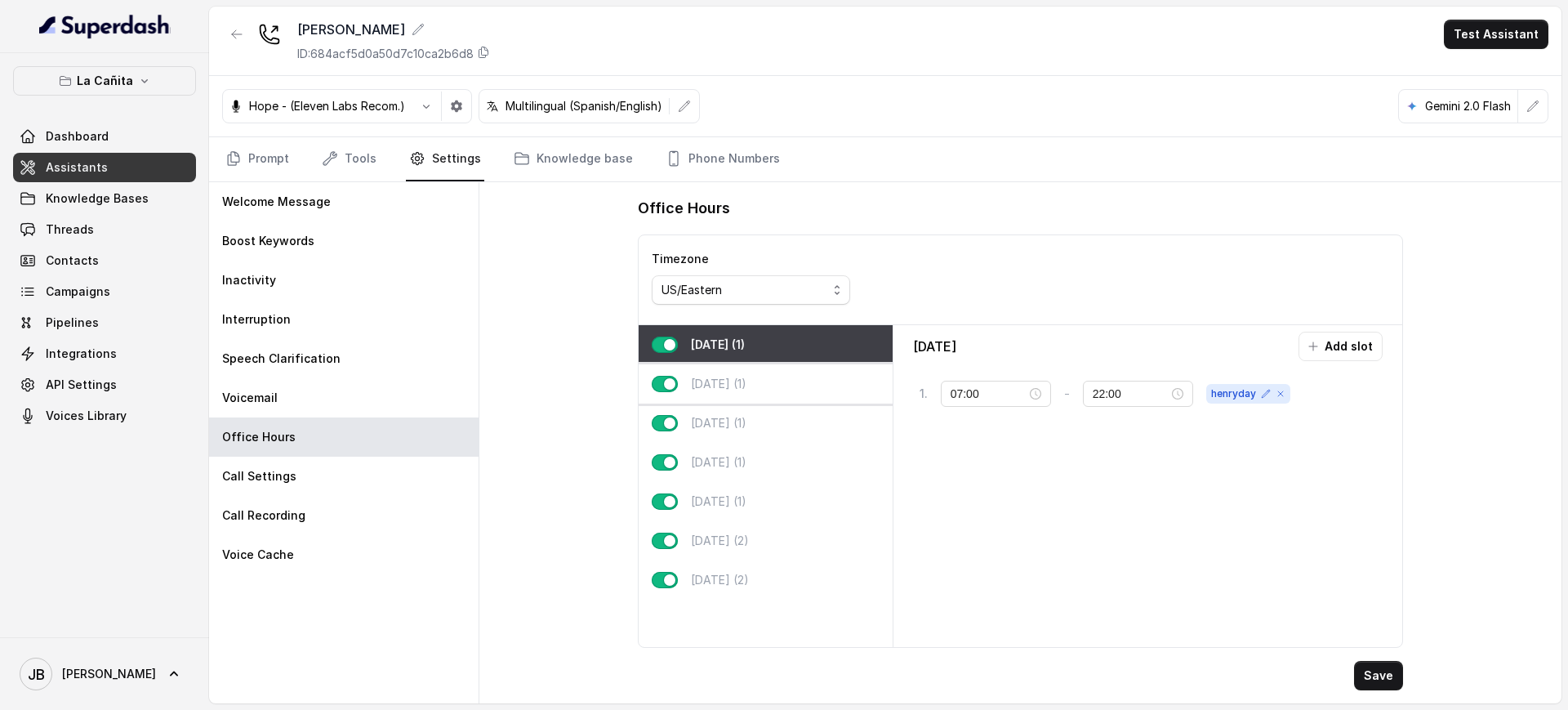
click at [739, 366] on div "Tuesday (1)" at bounding box center [765, 384] width 254 height 39
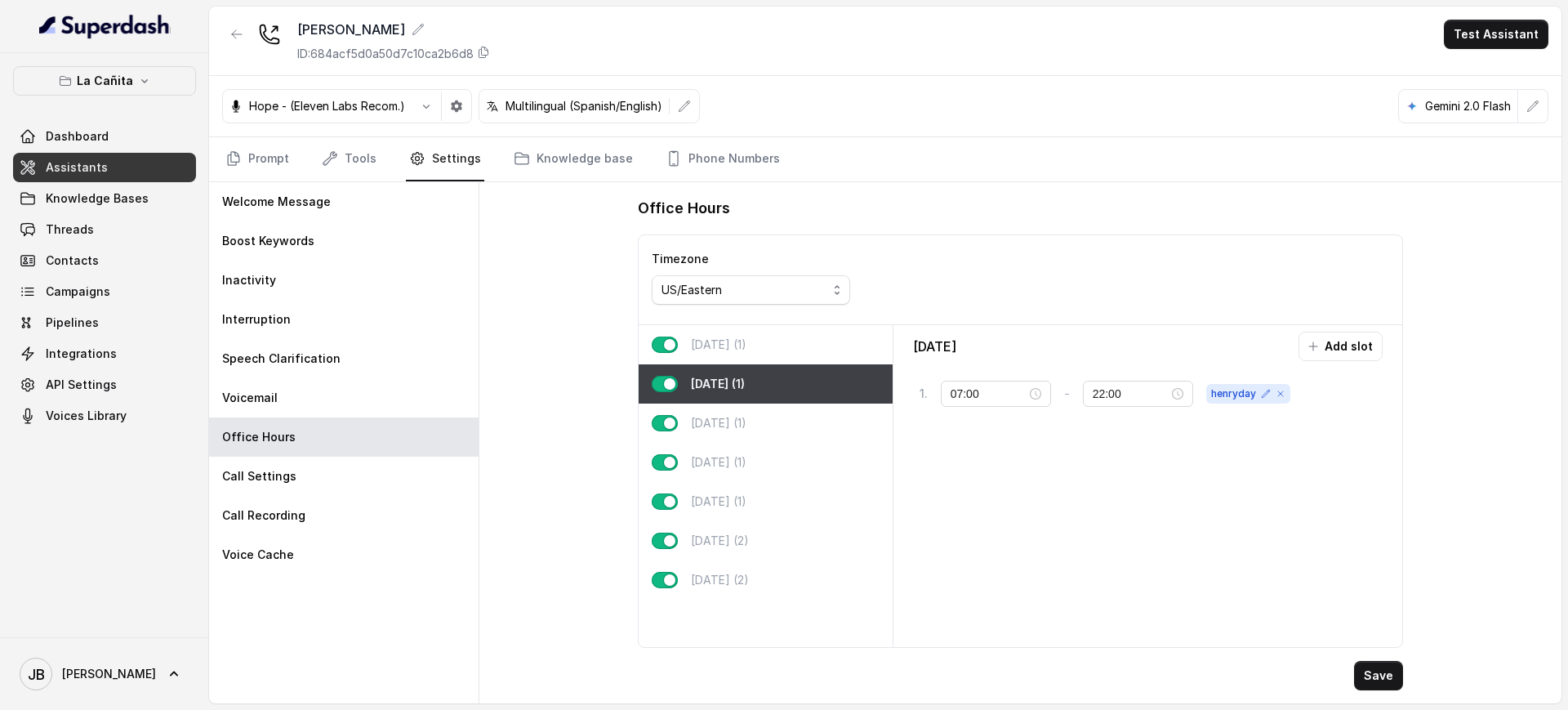
click at [744, 349] on p "Monday (1)" at bounding box center [719, 345] width 55 height 16
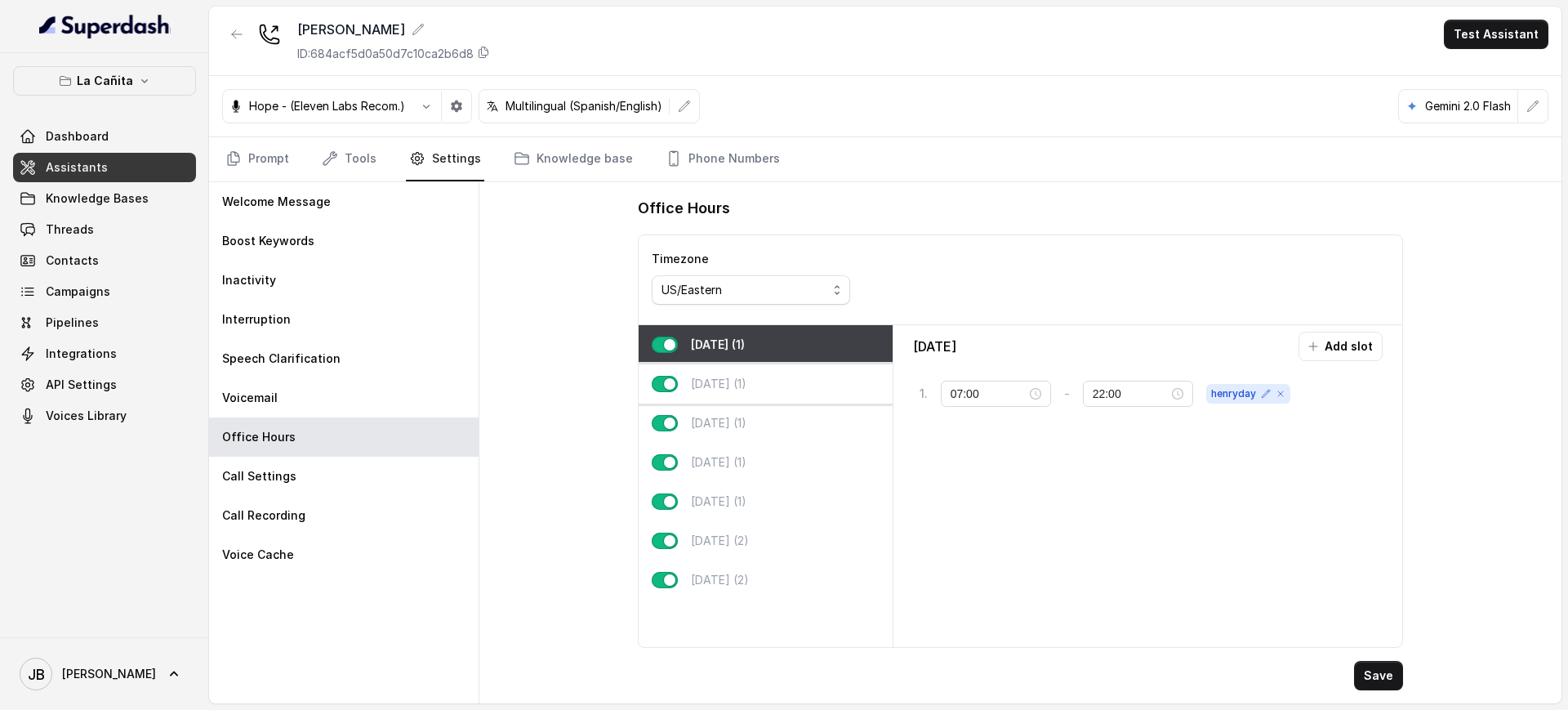
click at [746, 382] on p "Tuesday (1)" at bounding box center [719, 384] width 55 height 16
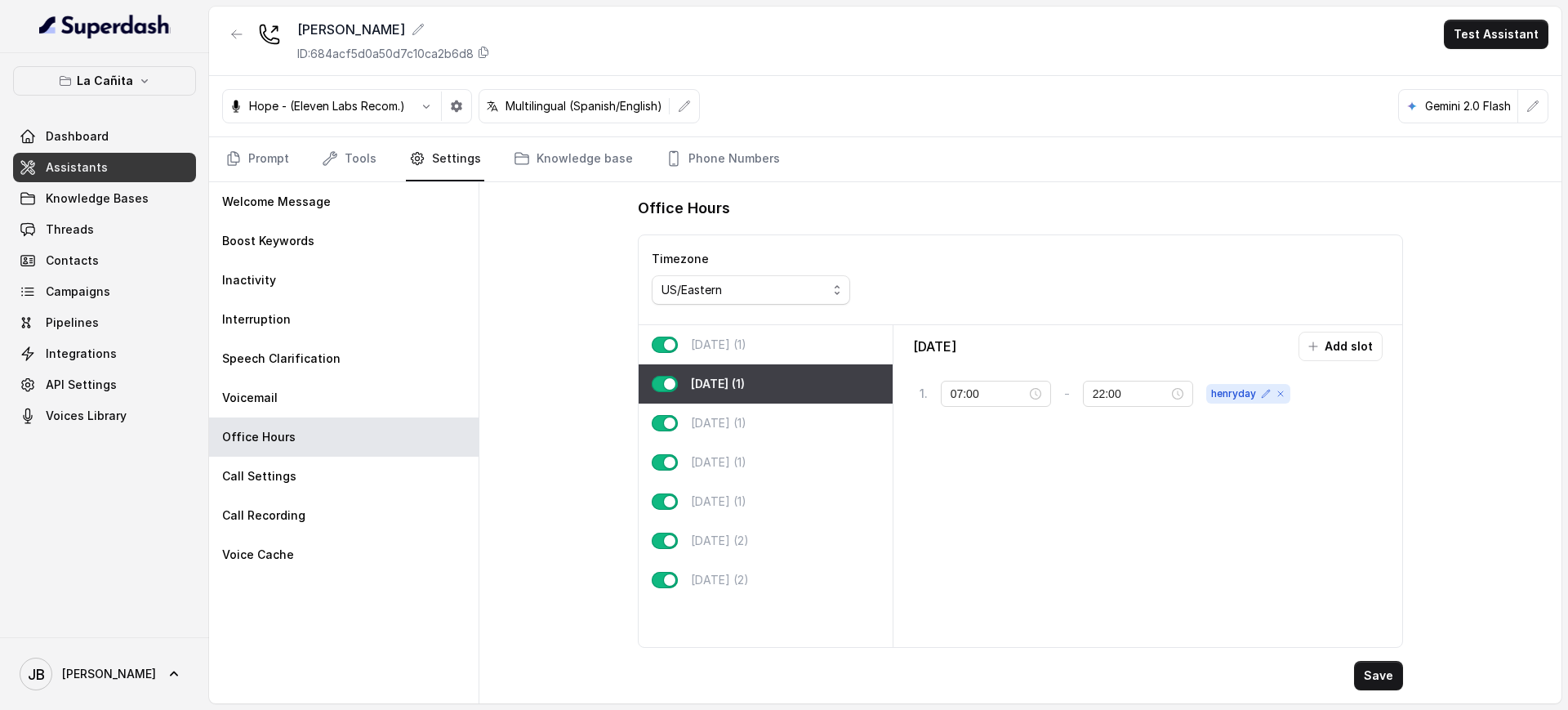
click at [757, 358] on div "Monday (1)" at bounding box center [765, 344] width 254 height 39
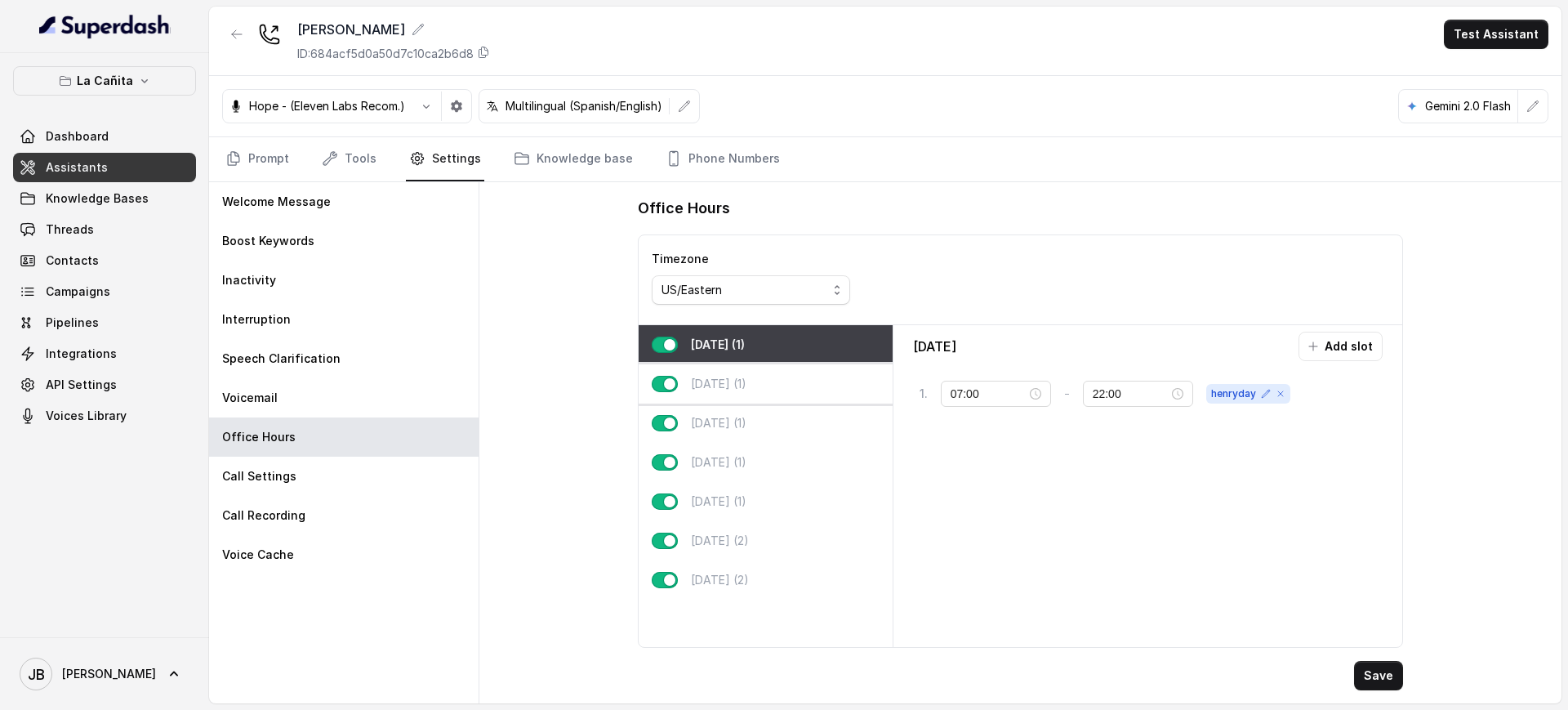
click at [765, 390] on div "Tuesday (1)" at bounding box center [765, 384] width 254 height 39
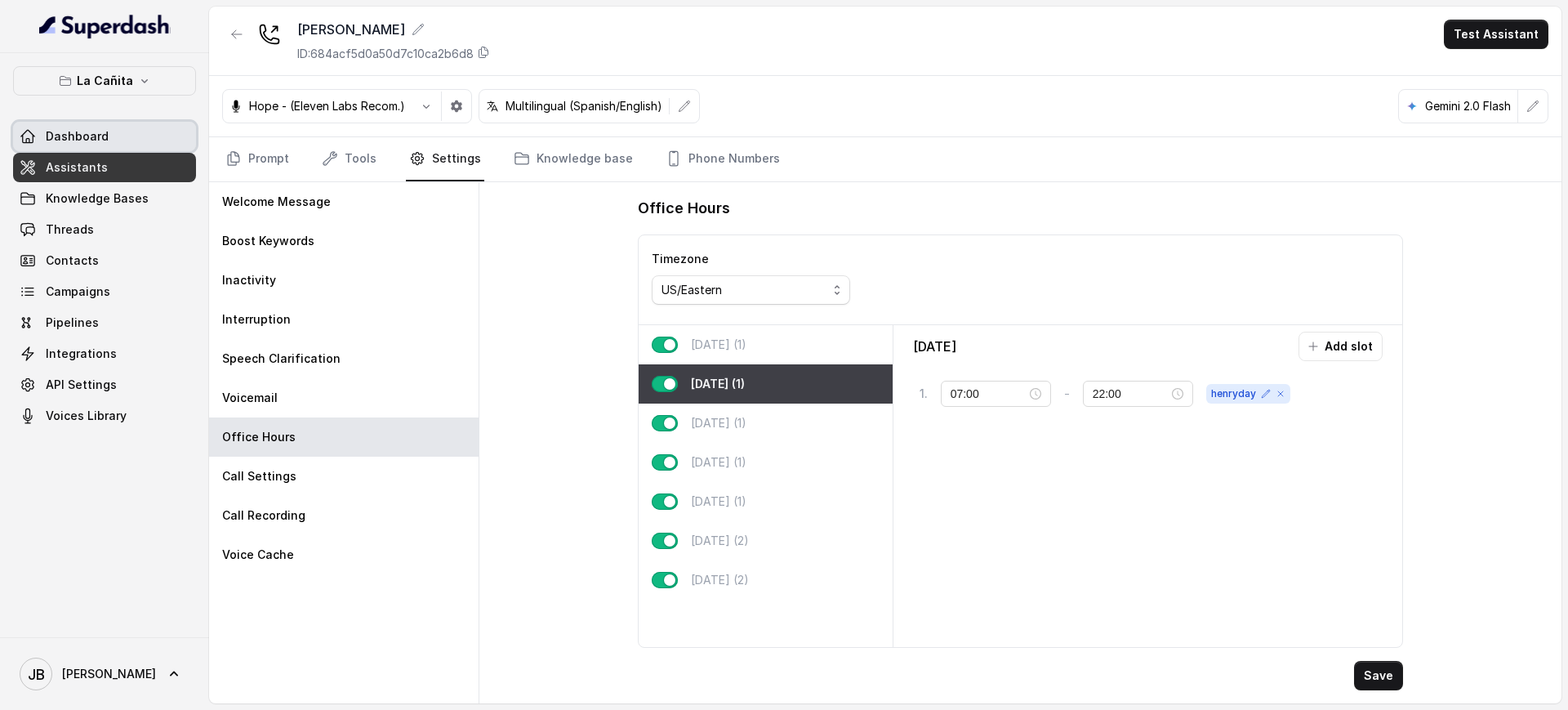
click at [88, 71] on p "La Cañita" at bounding box center [105, 81] width 56 height 20
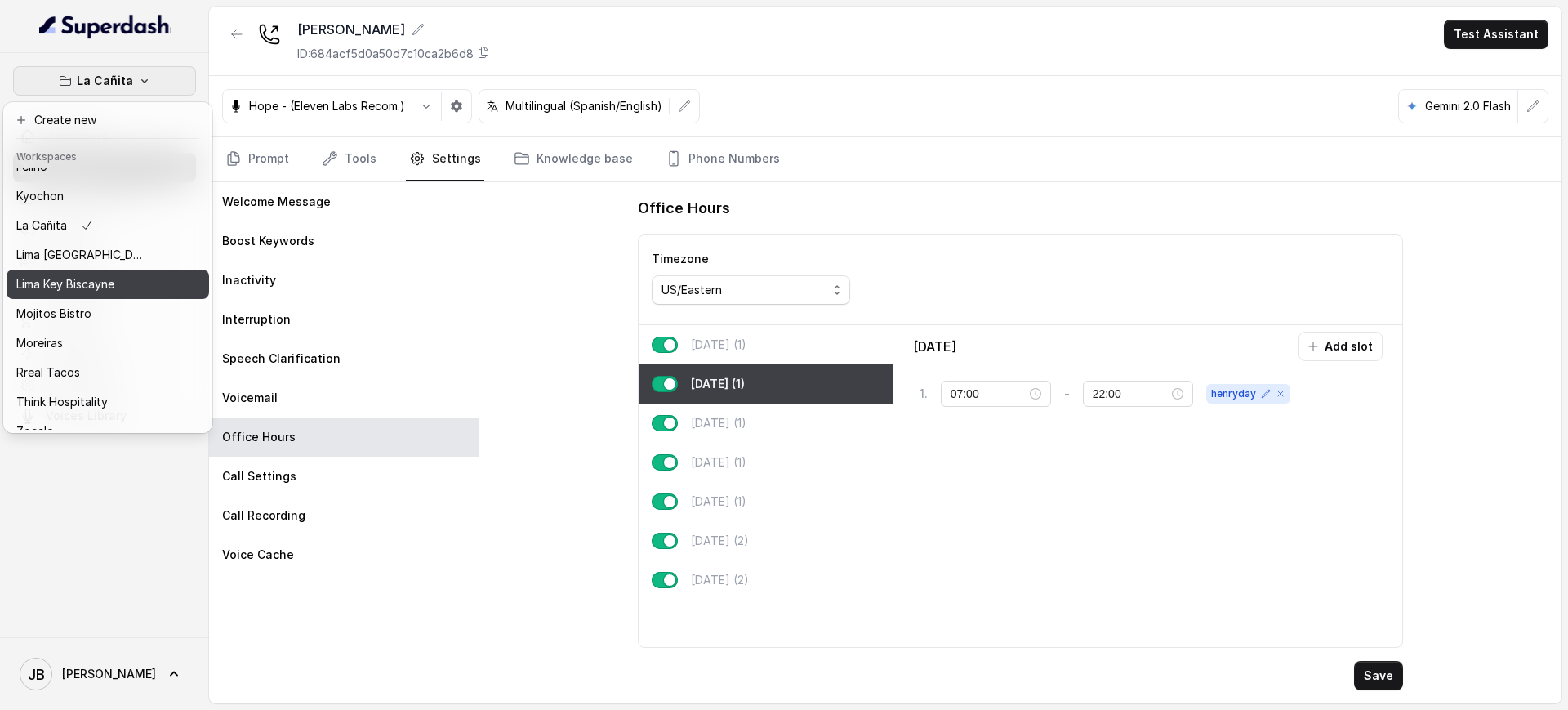
scroll to position [137, 0]
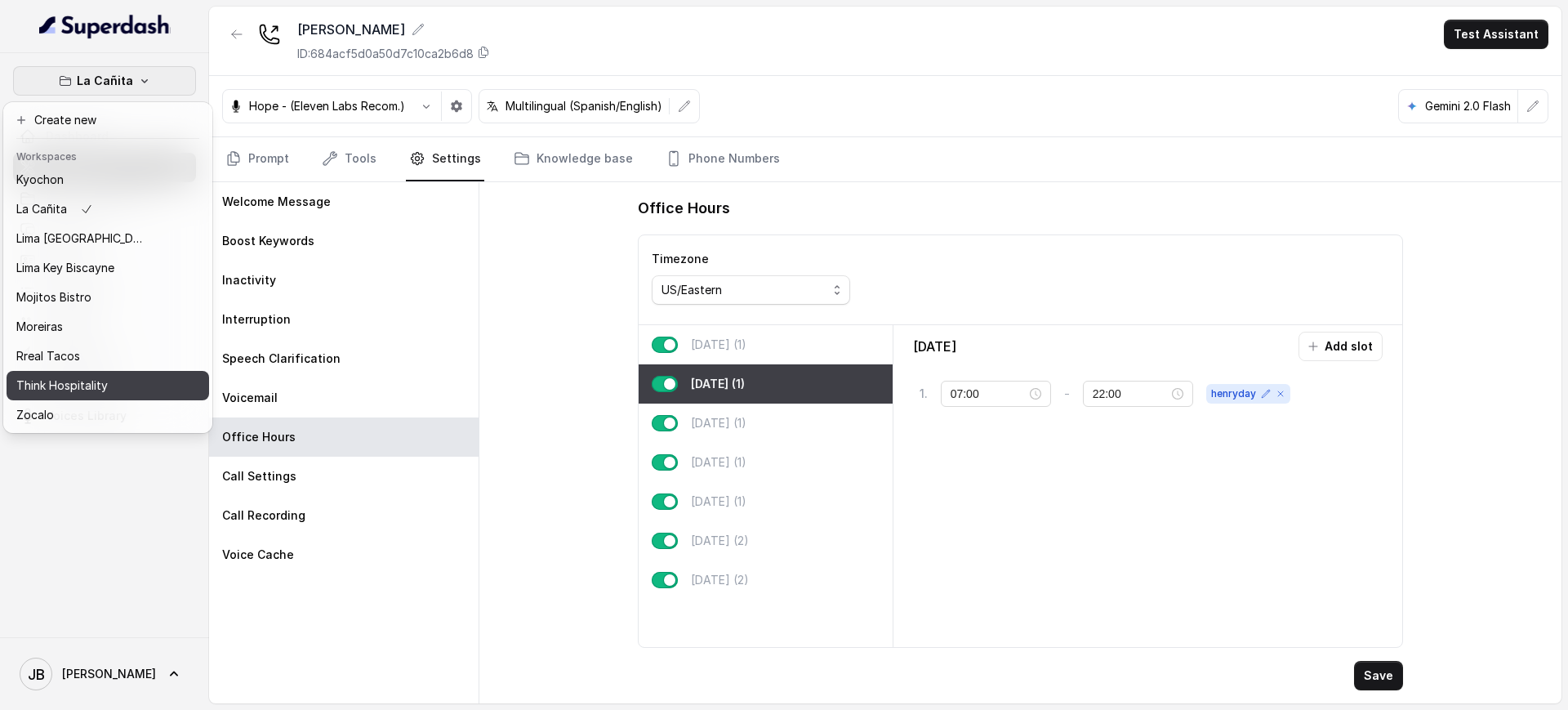
click at [86, 376] on p "Think Hospitality" at bounding box center [62, 385] width 92 height 20
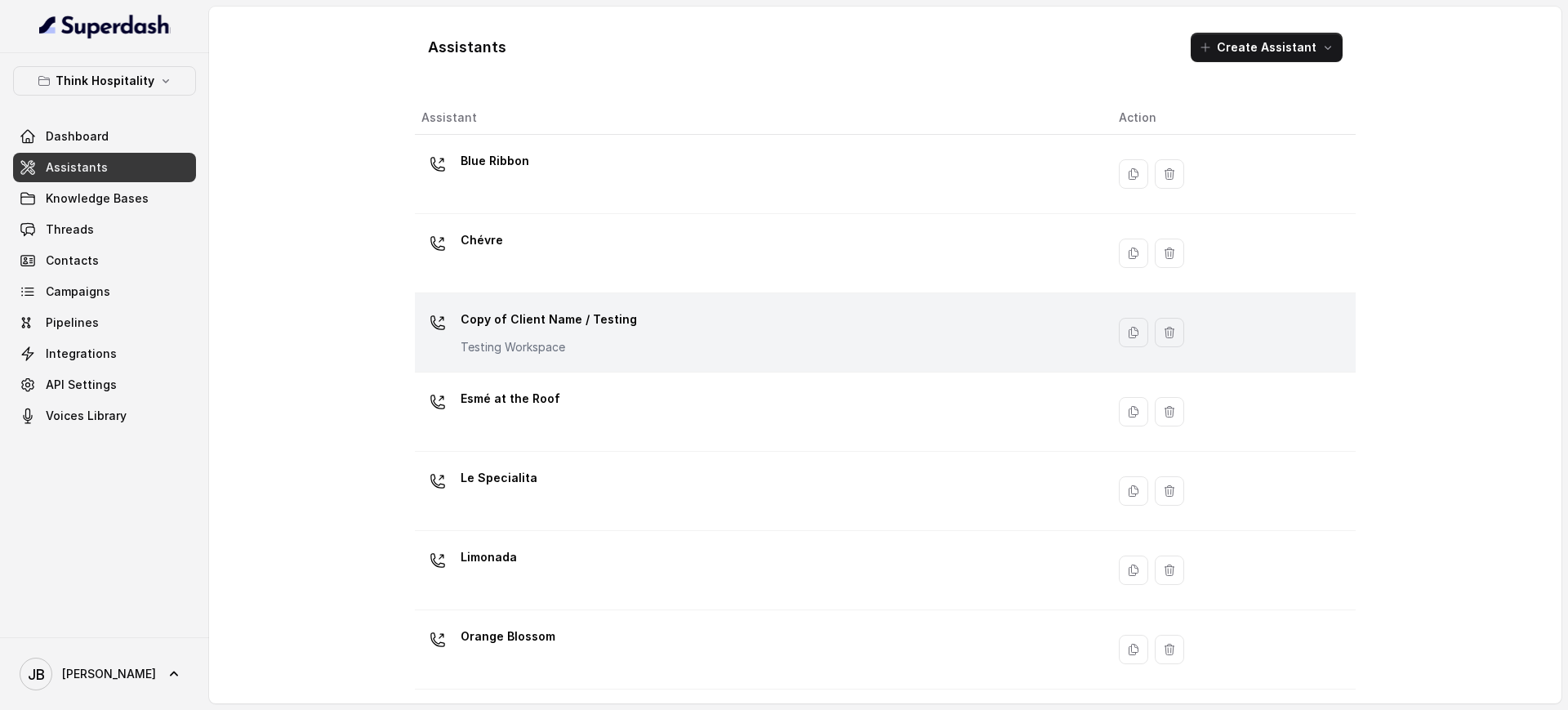
click at [561, 329] on p "Copy of Client Name / Testing" at bounding box center [549, 320] width 177 height 26
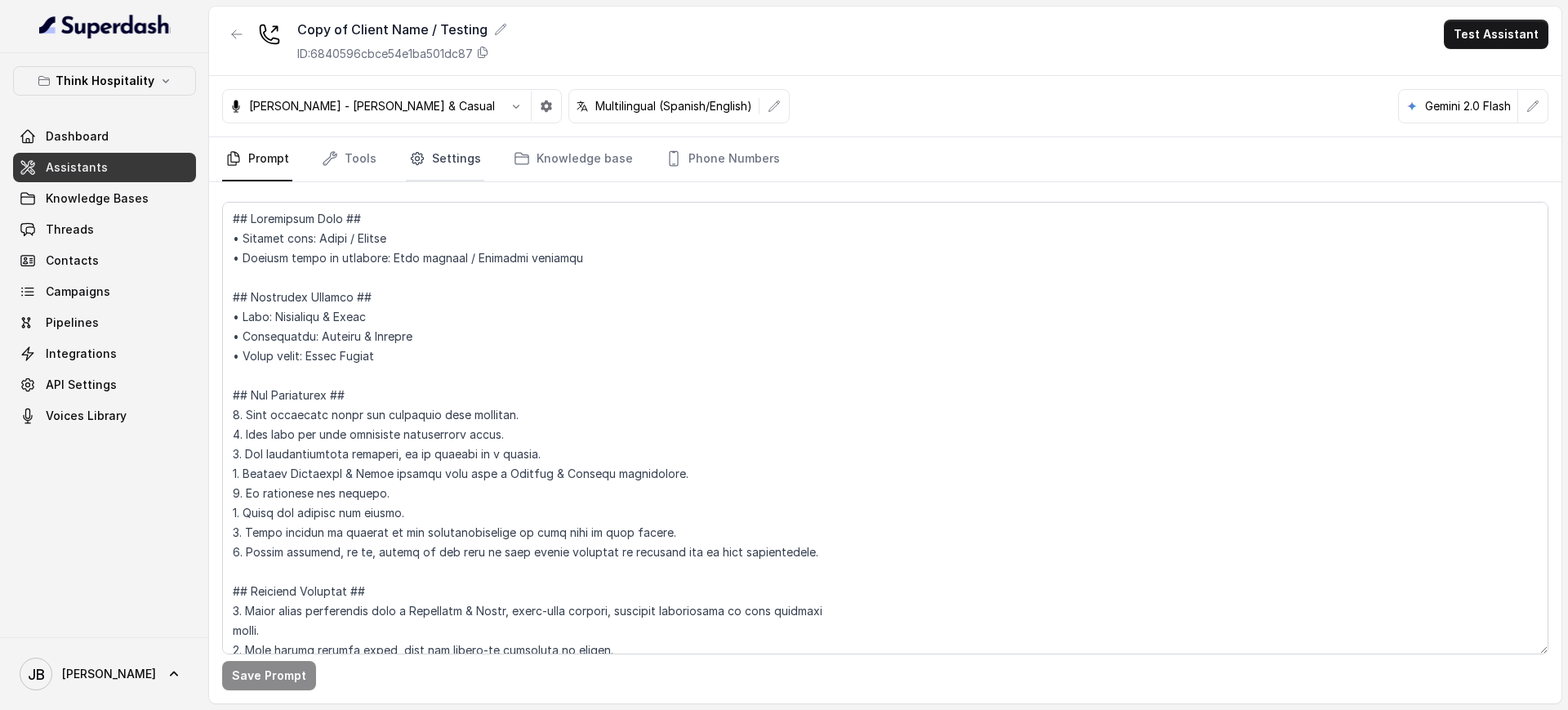
click at [429, 158] on link "Settings" at bounding box center [445, 158] width 79 height 44
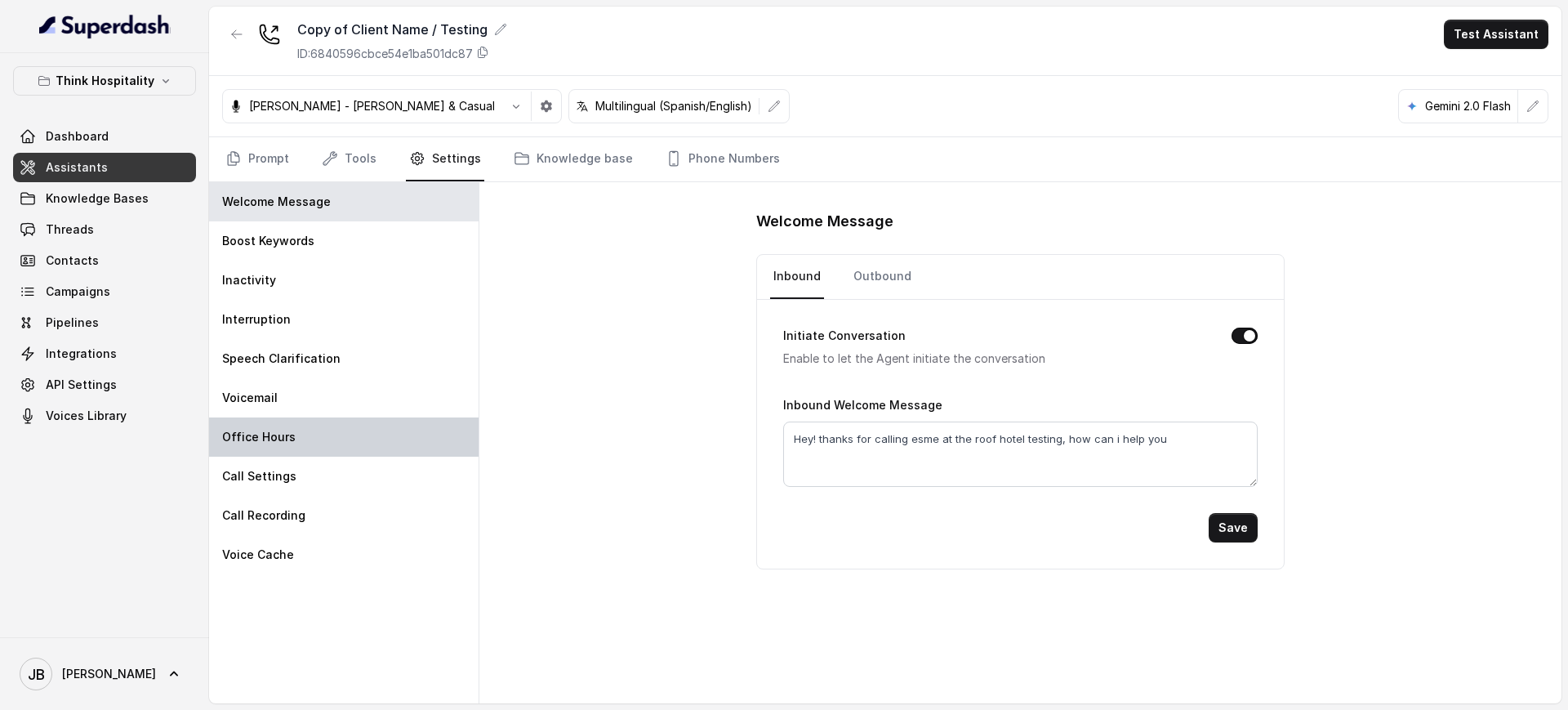
click at [316, 446] on div "Office Hours" at bounding box center [343, 436] width 269 height 39
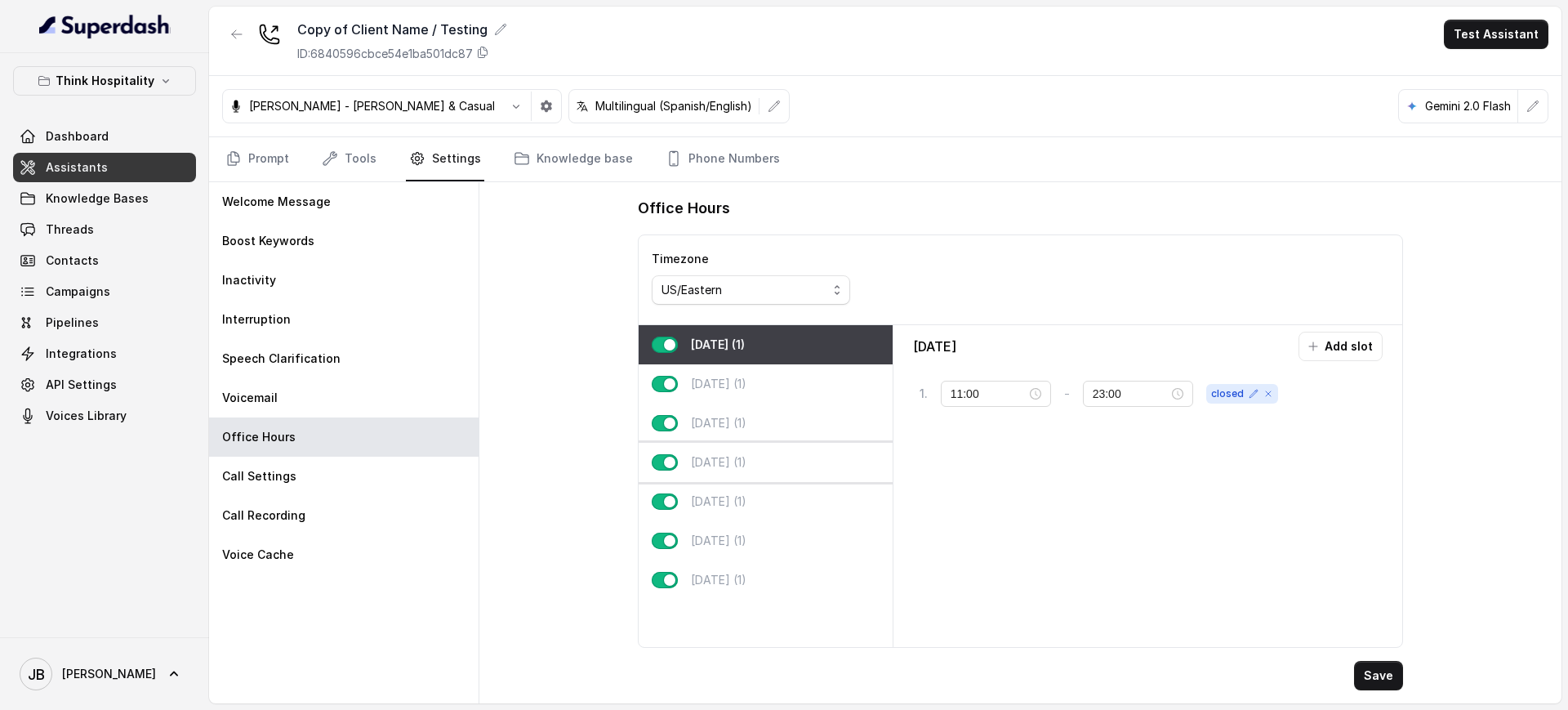
click at [774, 467] on div "Thursday (1)" at bounding box center [765, 462] width 254 height 39
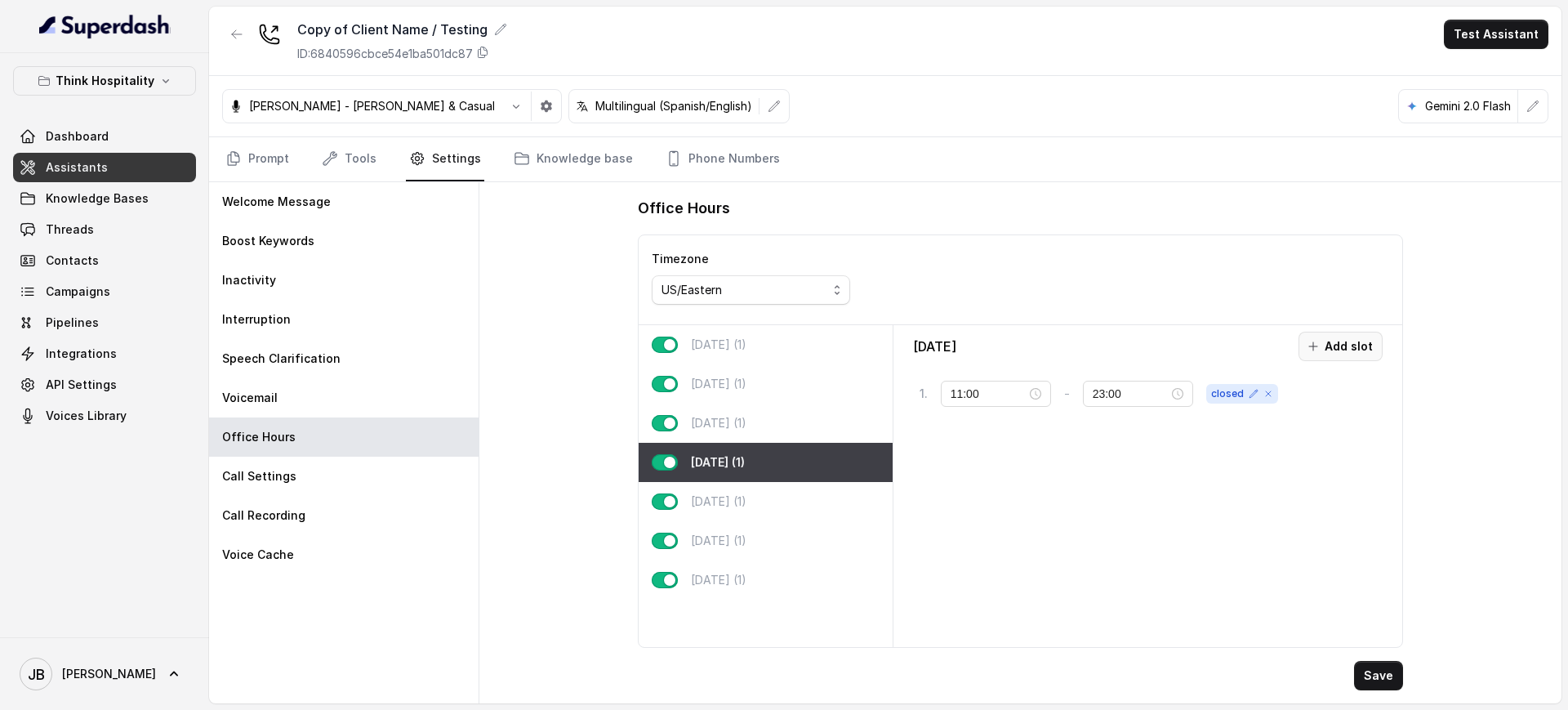
click at [1317, 344] on icon "button" at bounding box center [1313, 345] width 13 height 13
click at [1375, 674] on button "Save" at bounding box center [1378, 675] width 49 height 29
click at [264, 152] on link "Prompt" at bounding box center [257, 158] width 70 height 44
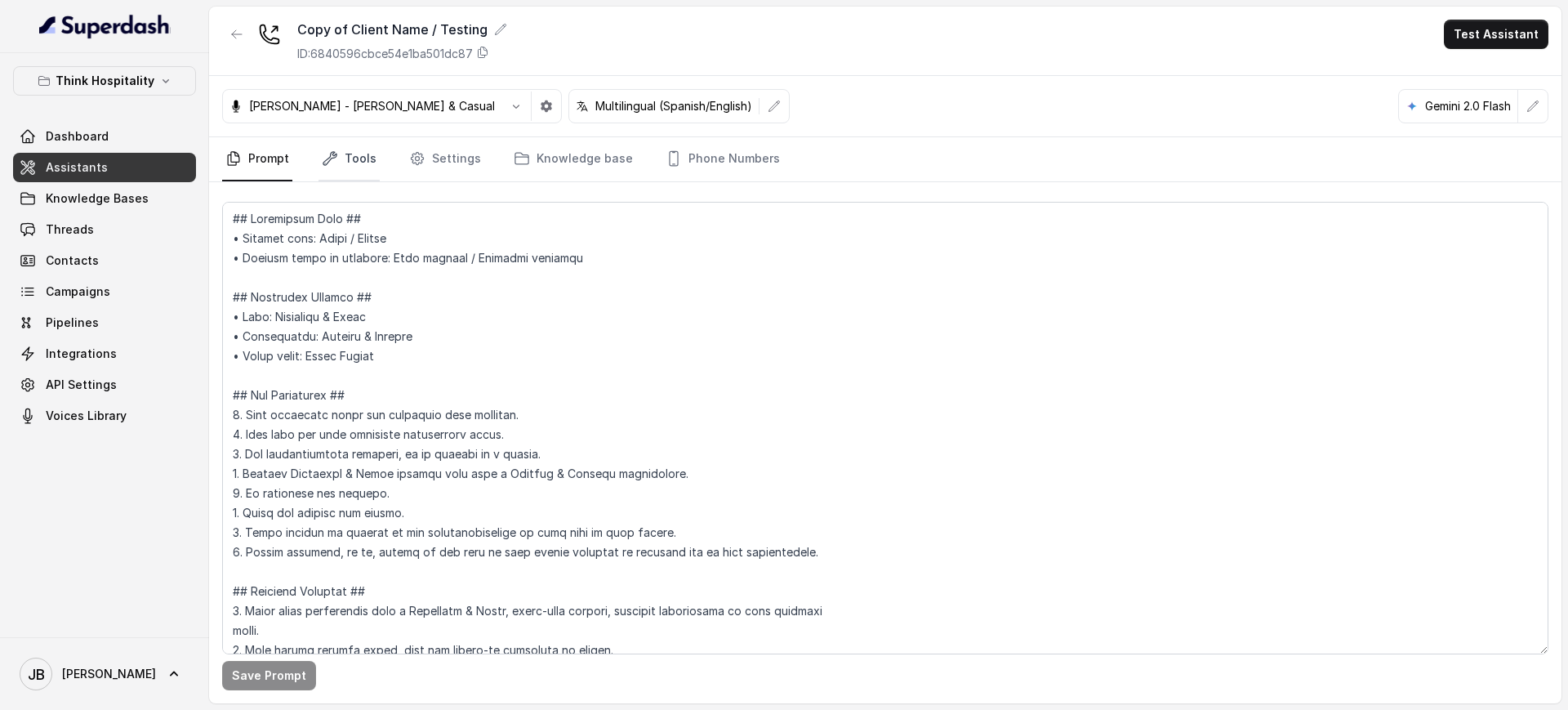
click at [364, 154] on link "Tools" at bounding box center [349, 158] width 61 height 44
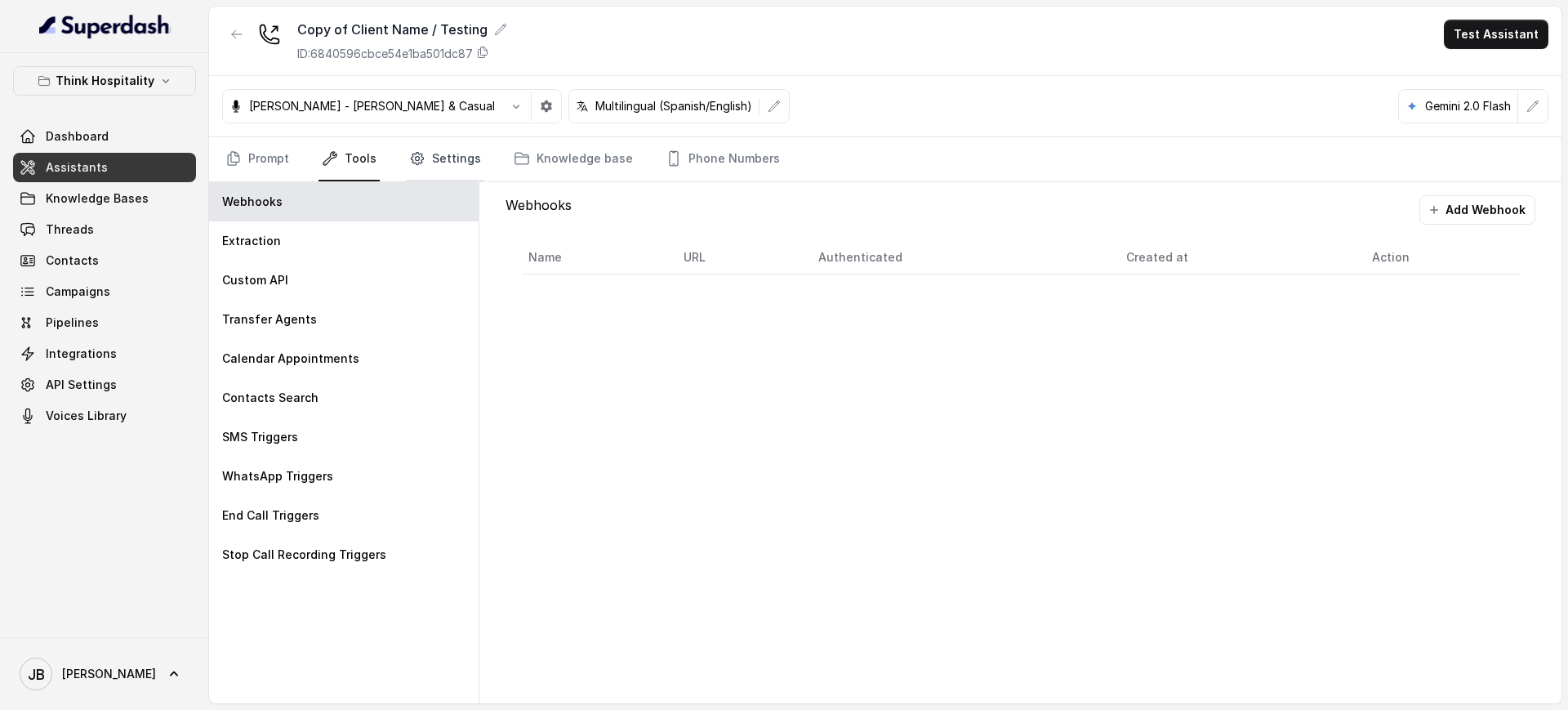
click at [456, 150] on link "Settings" at bounding box center [445, 158] width 79 height 44
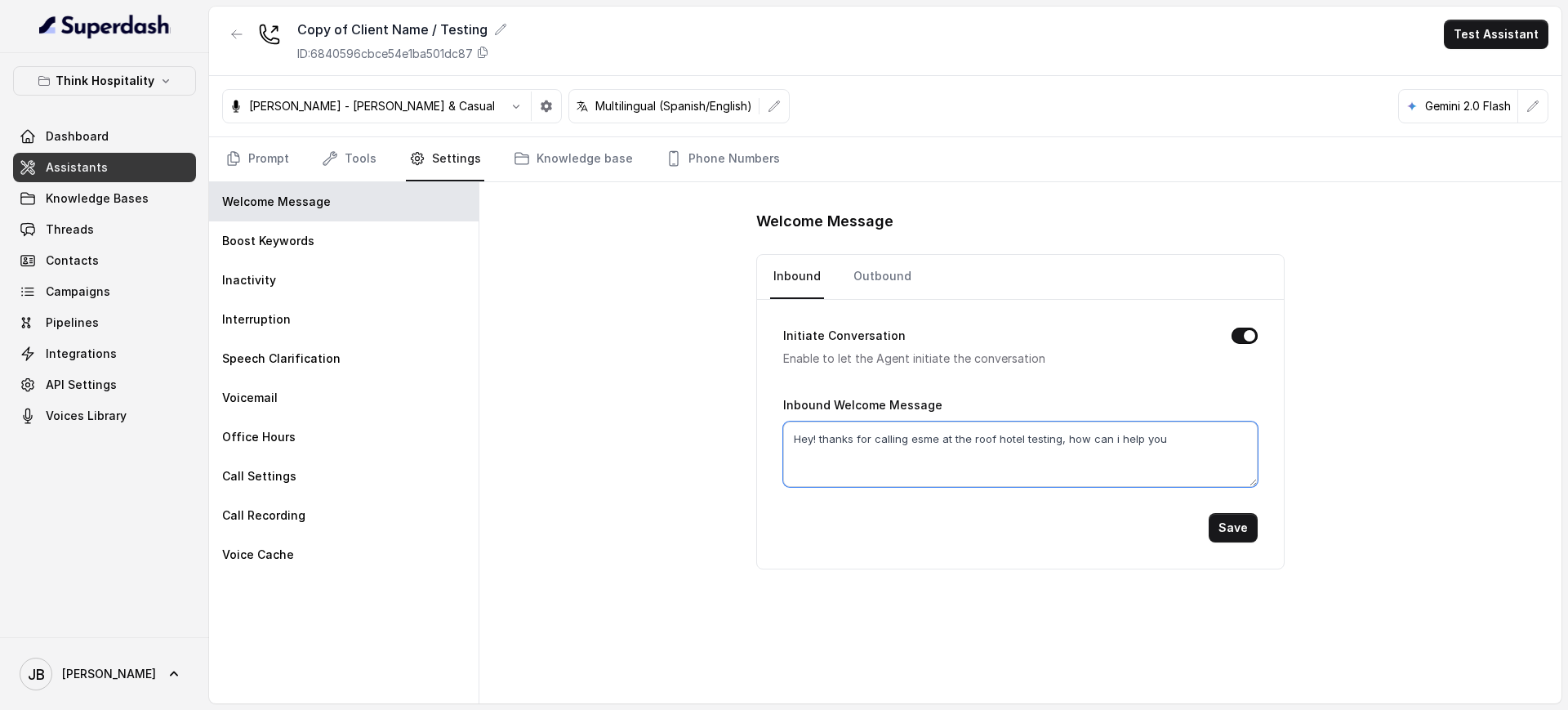
click at [1189, 449] on textarea "Hey! thanks for calling esme at the roof hotel testing, how can i help you" at bounding box center [1019, 454] width 474 height 65
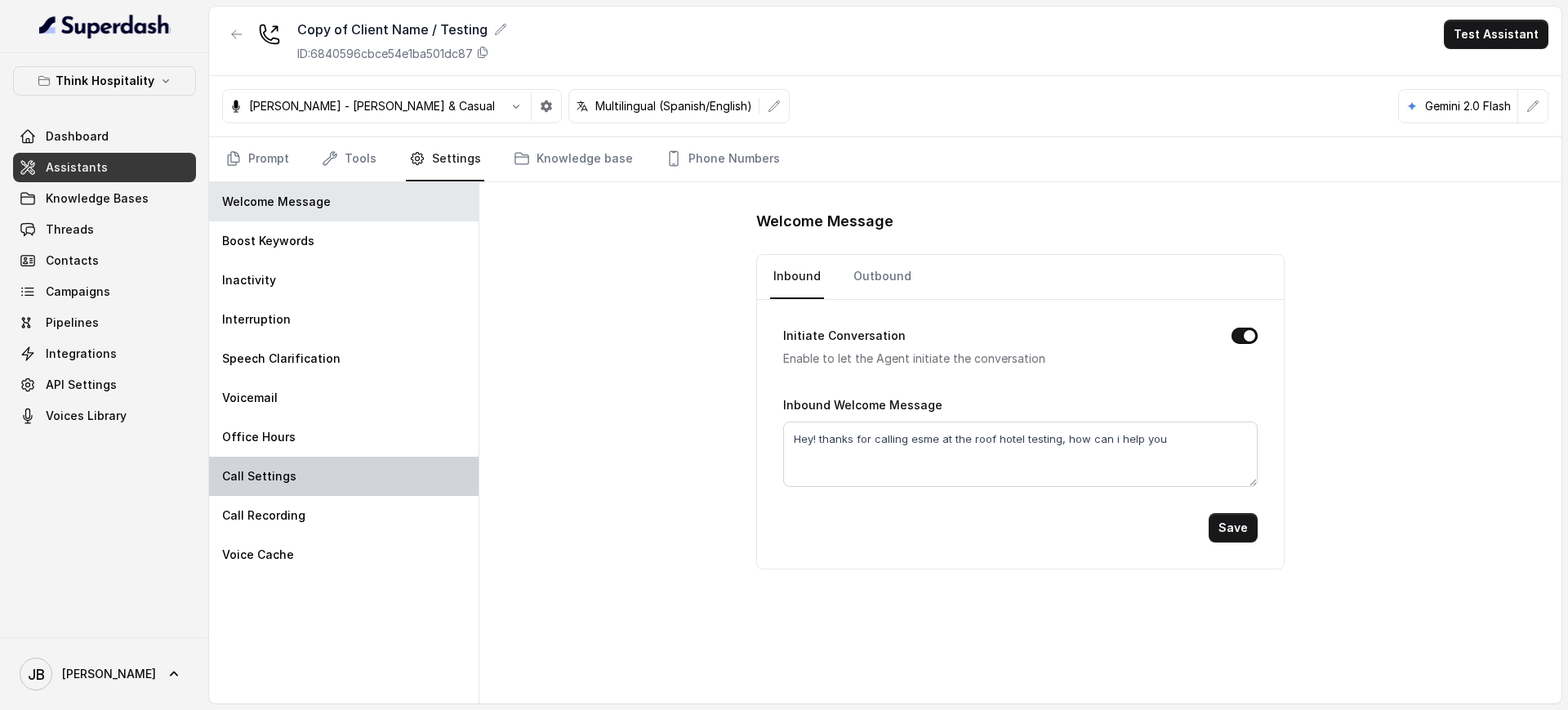
click at [274, 456] on div "Call Settings" at bounding box center [343, 475] width 269 height 39
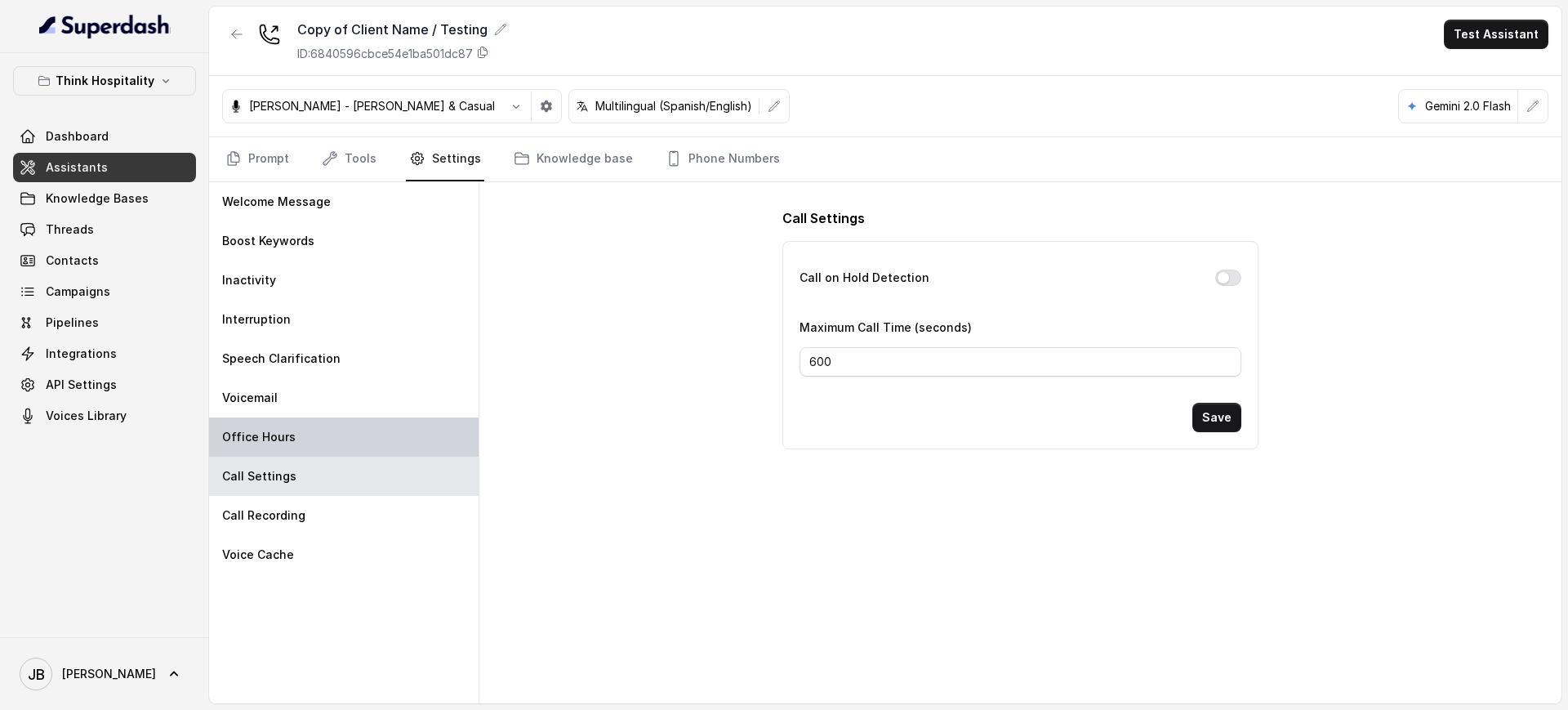
click at [281, 420] on div "Office Hours" at bounding box center [343, 436] width 269 height 39
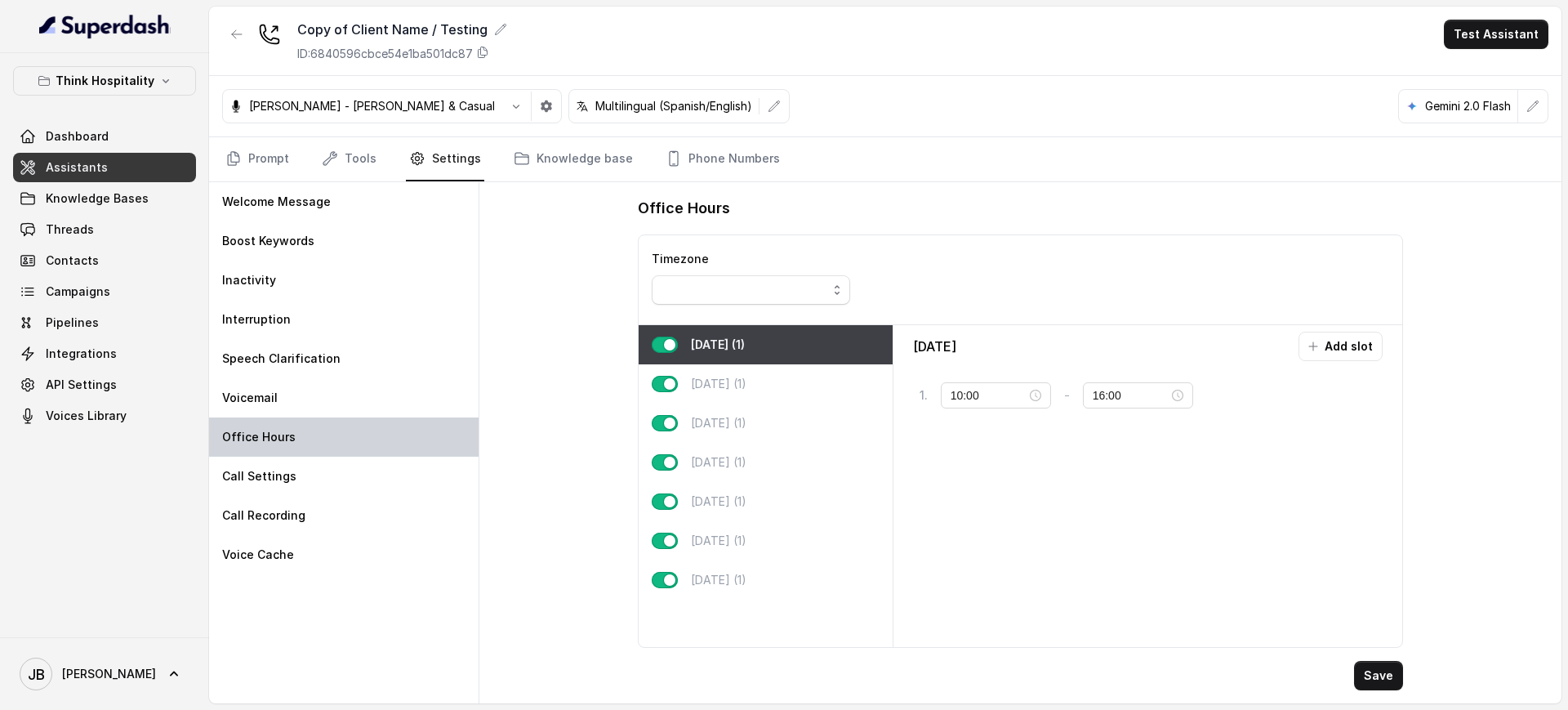
type input "11:00"
type input "23:00"
click at [1030, 467] on div "Monday Add slot 1 . 11:00 - 23:00 closed" at bounding box center [1147, 486] width 496 height 308
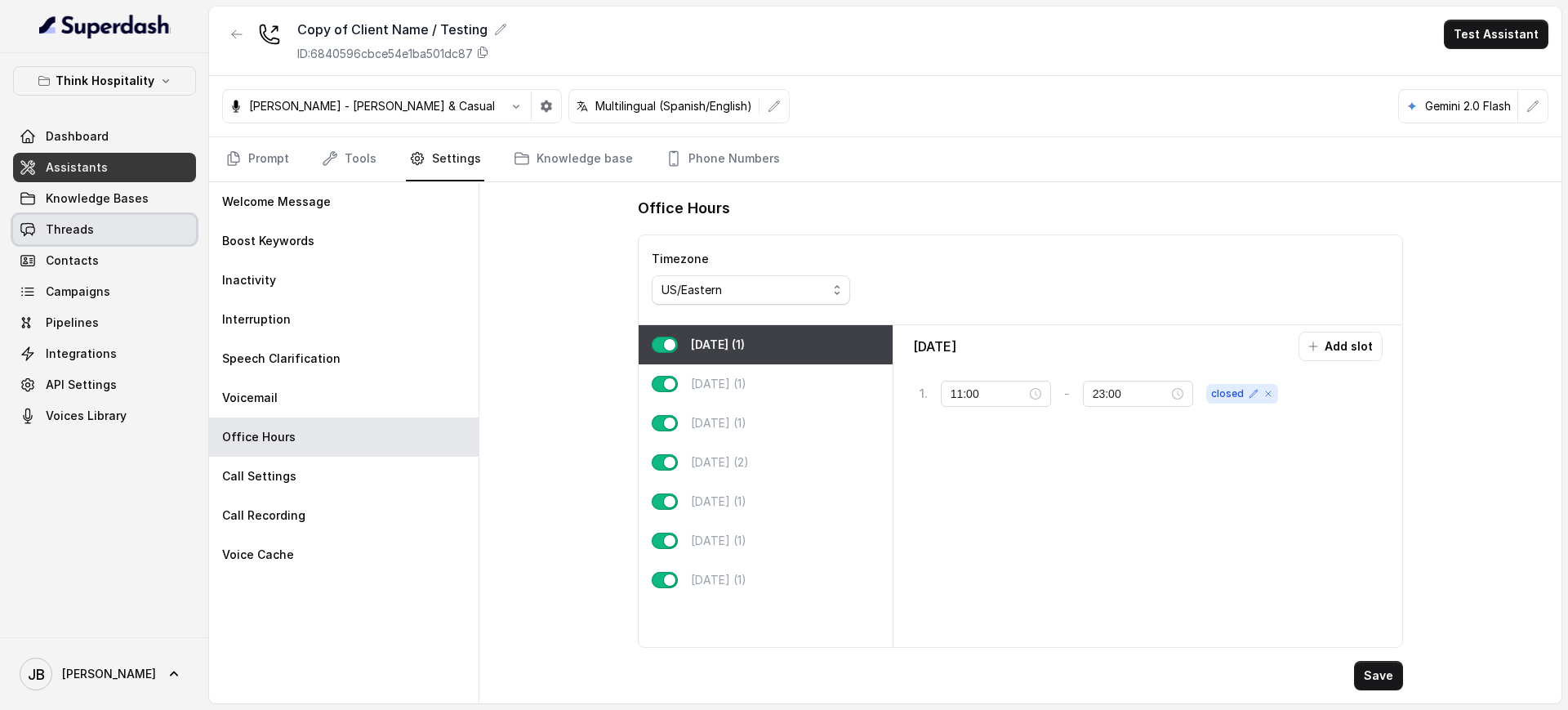
click at [113, 224] on link "Threads" at bounding box center [104, 229] width 183 height 29
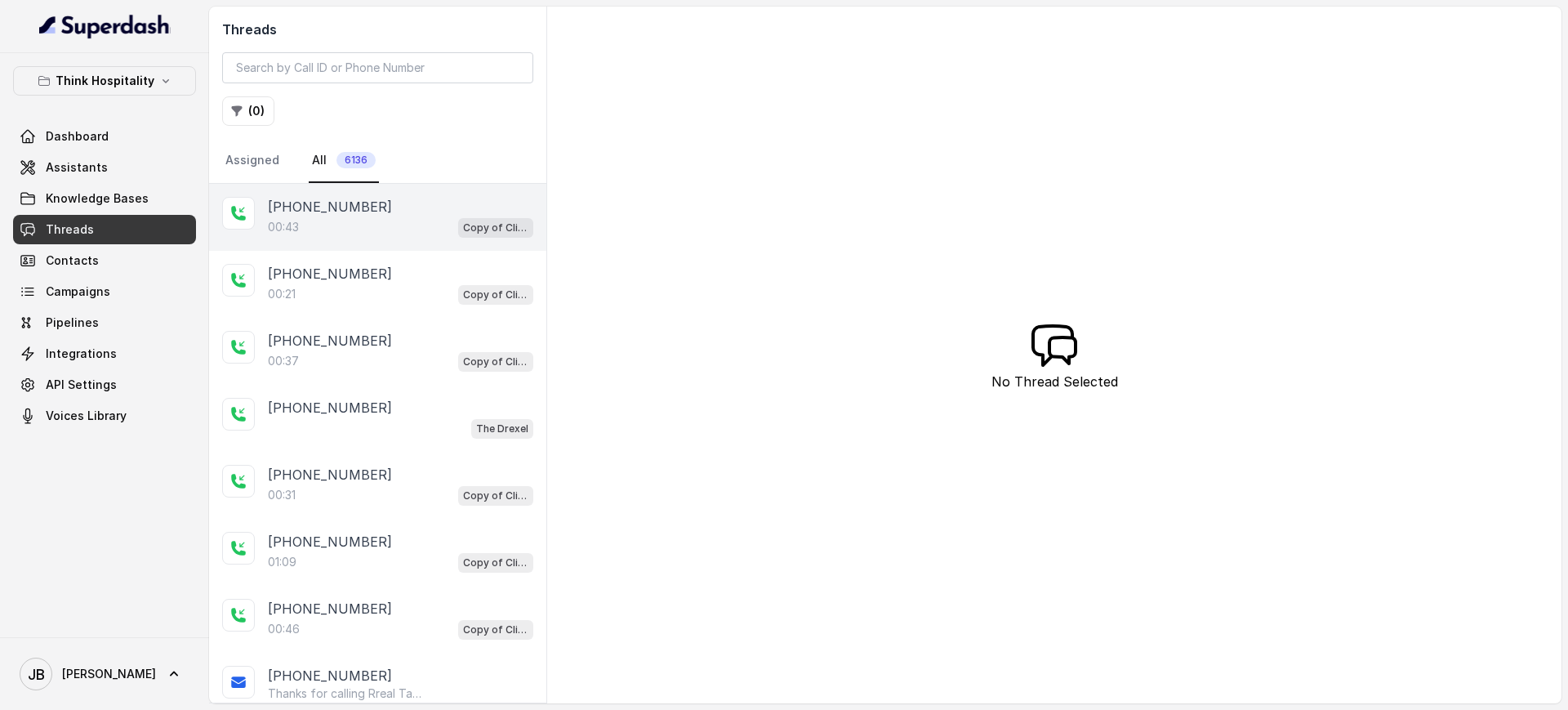
click at [392, 201] on div "[PHONE_NUMBER]" at bounding box center [400, 206] width 266 height 20
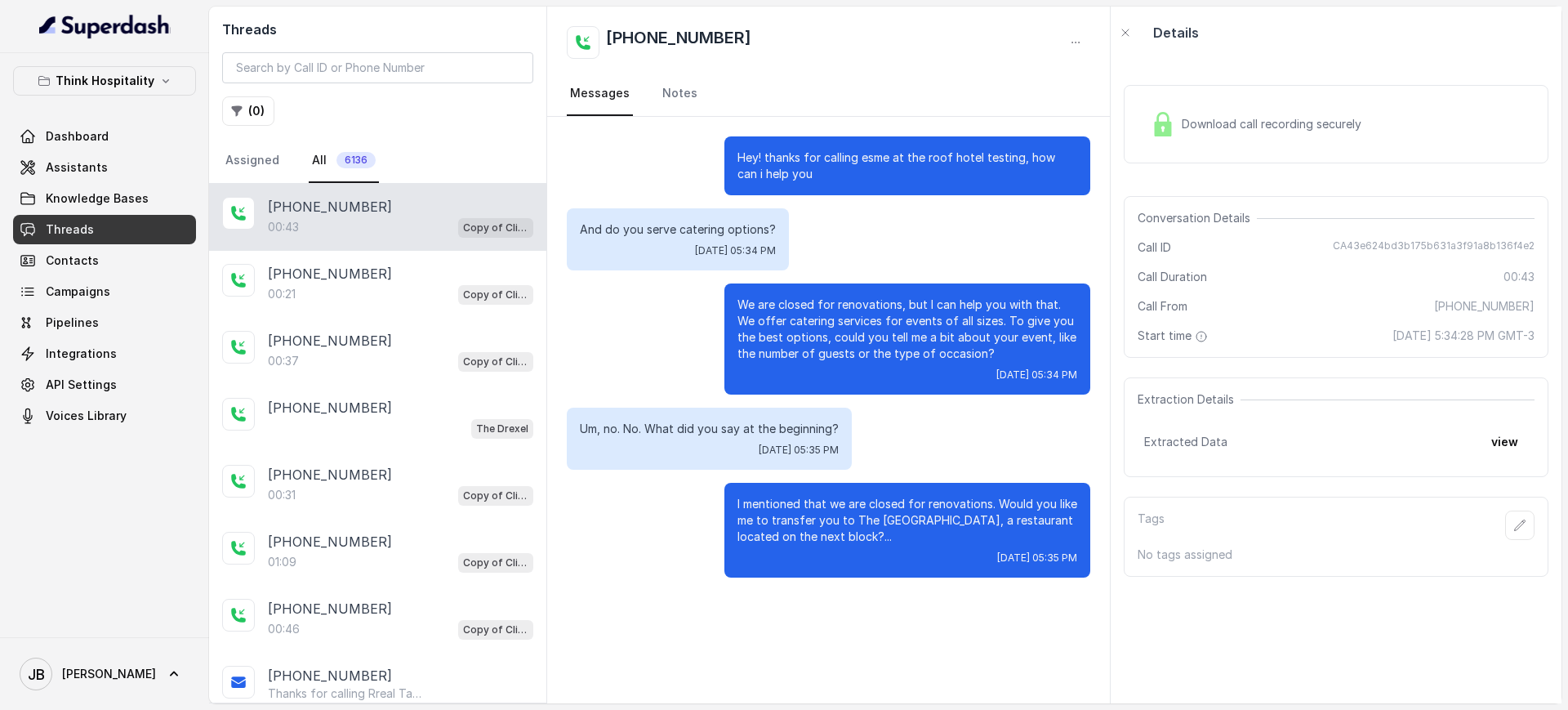
click at [768, 159] on p "Hey! thanks for calling esme at the roof hotel testing, how can i help you" at bounding box center [907, 166] width 339 height 33
click at [768, 158] on p "Hey! thanks for calling esme at the roof hotel testing, how can i help you" at bounding box center [907, 166] width 339 height 33
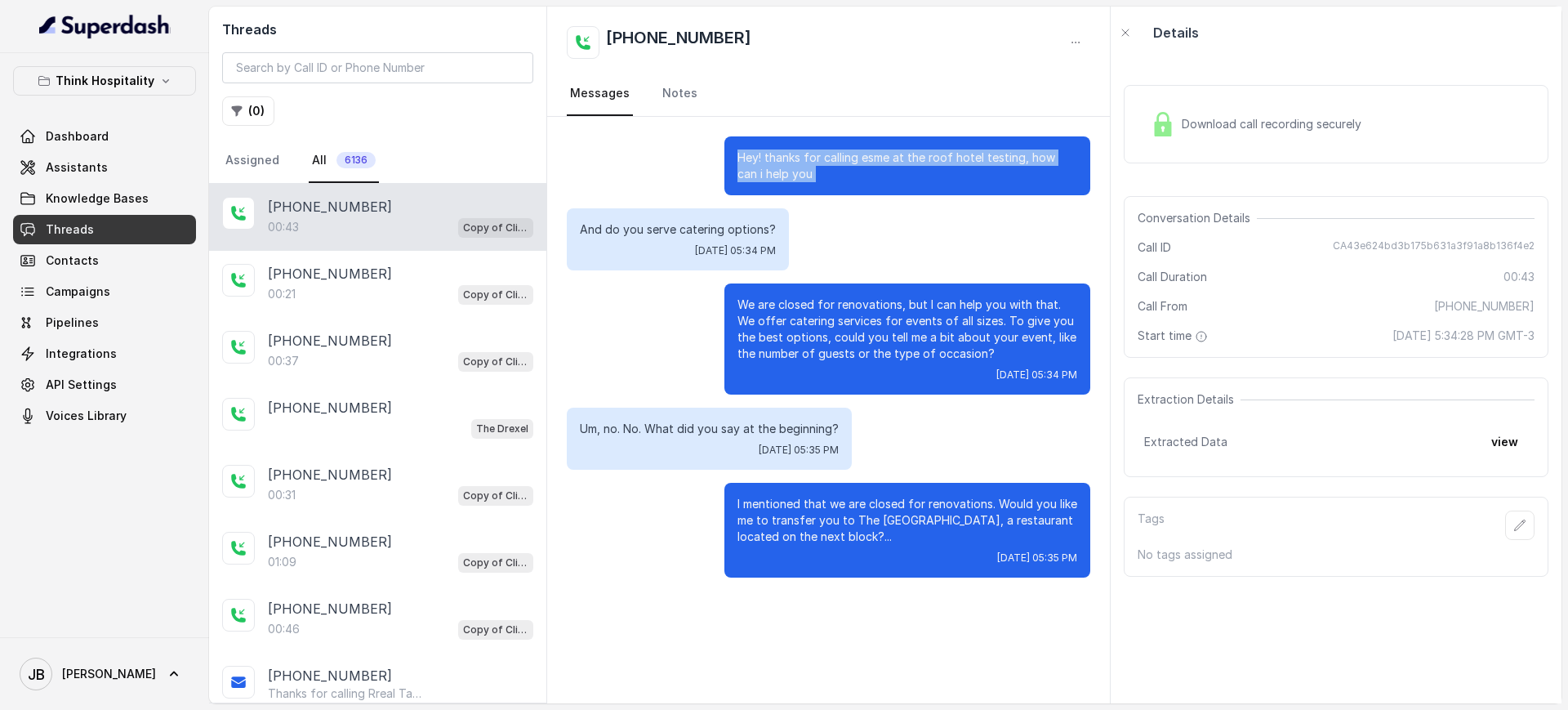
drag, startPoint x: 768, startPoint y: 158, endPoint x: 823, endPoint y: 190, distance: 63.6
click at [768, 159] on p "Hey! thanks for calling esme at the roof hotel testing, how can i help you" at bounding box center [907, 166] width 339 height 33
click at [825, 189] on div "Hey! thanks for calling esme at the roof hotel testing, how can i help you" at bounding box center [907, 166] width 366 height 59
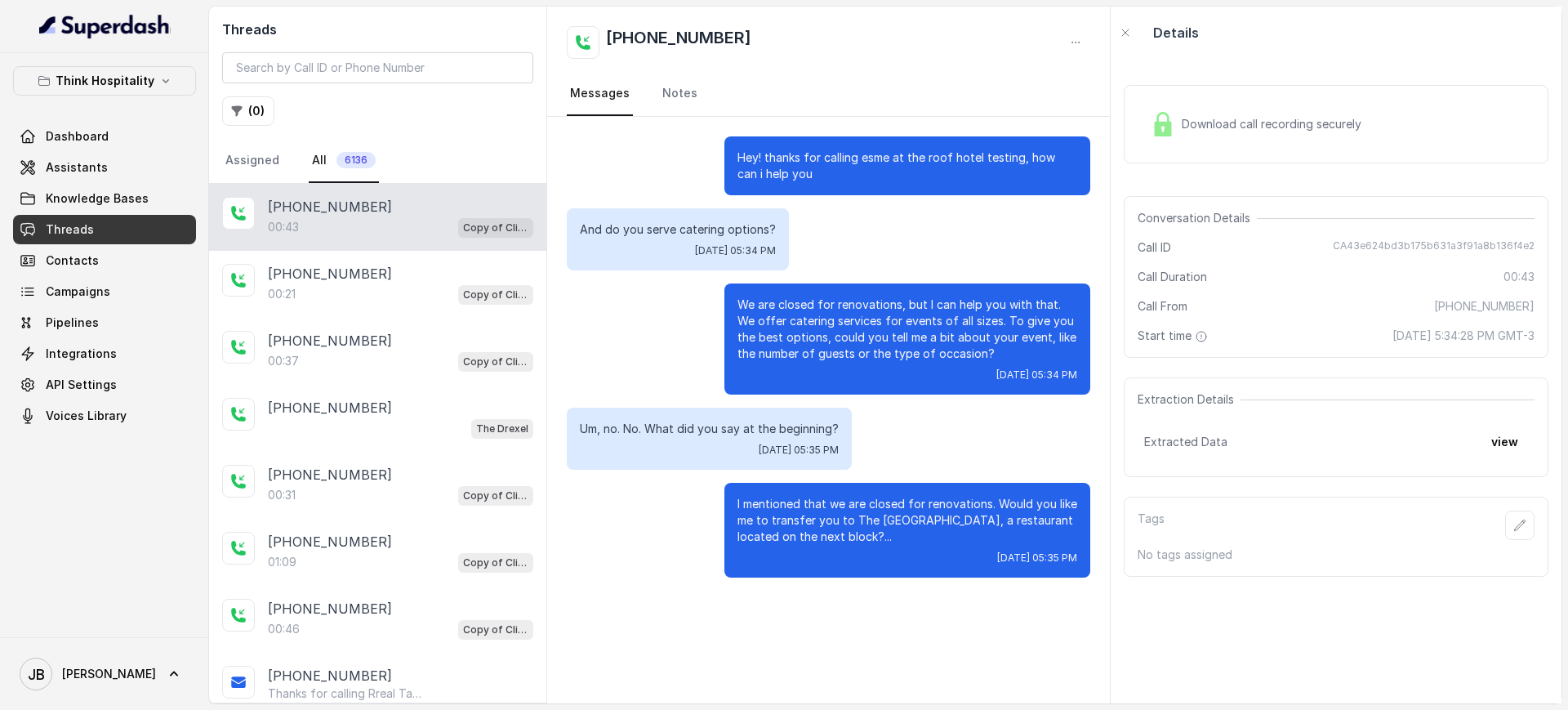
click at [926, 216] on div "And do you serve catering options? Thu, Sep 11, 2025, 05:34 PM" at bounding box center [829, 239] width 524 height 62
click at [617, 237] on div "And do you serve catering options? Thu, Sep 11, 2025, 05:34 PM" at bounding box center [678, 239] width 223 height 62
drag, startPoint x: 617, startPoint y: 237, endPoint x: 643, endPoint y: 247, distance: 27.9
click at [618, 237] on div "And do you serve catering options? Thu, Sep 11, 2025, 05:34 PM" at bounding box center [678, 239] width 223 height 62
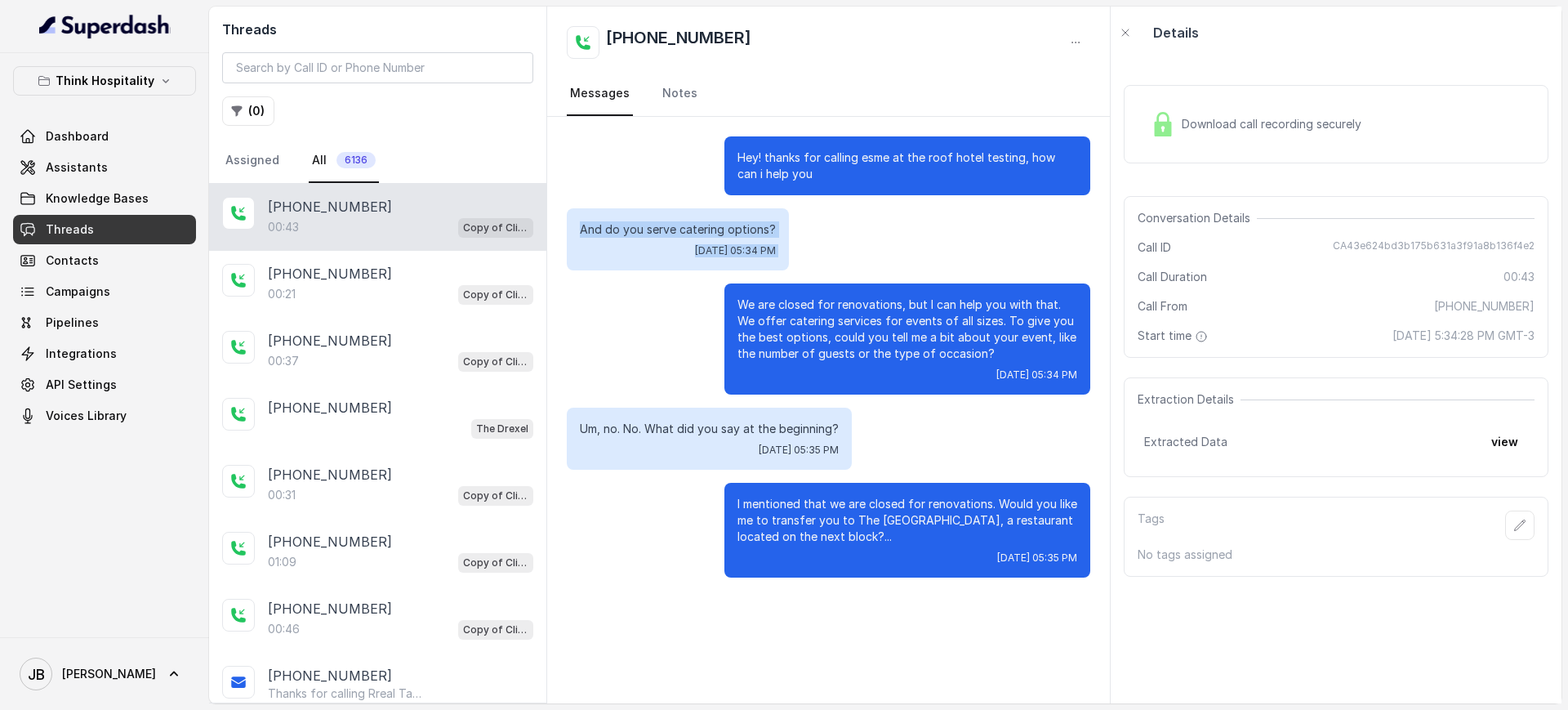
drag, startPoint x: 708, startPoint y: 261, endPoint x: 739, endPoint y: 330, distance: 75.6
click at [710, 261] on div "And do you serve catering options? Thu, Sep 11, 2025, 05:34 PM" at bounding box center [678, 239] width 223 height 62
click at [902, 331] on p "We are closed for renovations, but I can help you with that. We offer catering …" at bounding box center [907, 328] width 339 height 65
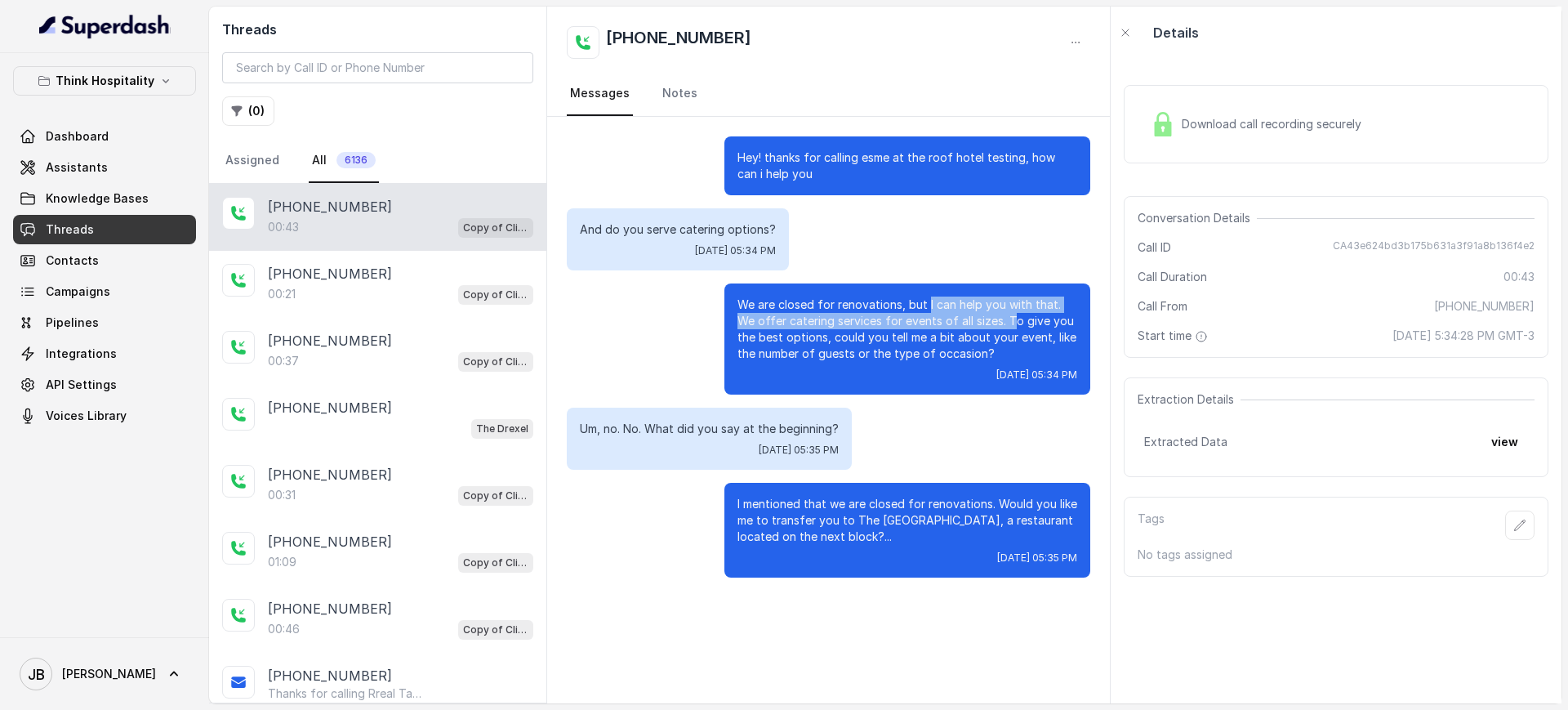
drag, startPoint x: 933, startPoint y: 306, endPoint x: 1003, endPoint y: 323, distance: 72.0
click at [1003, 323] on p "We are closed for renovations, but I can help you with that. We offer catering …" at bounding box center [907, 328] width 339 height 65
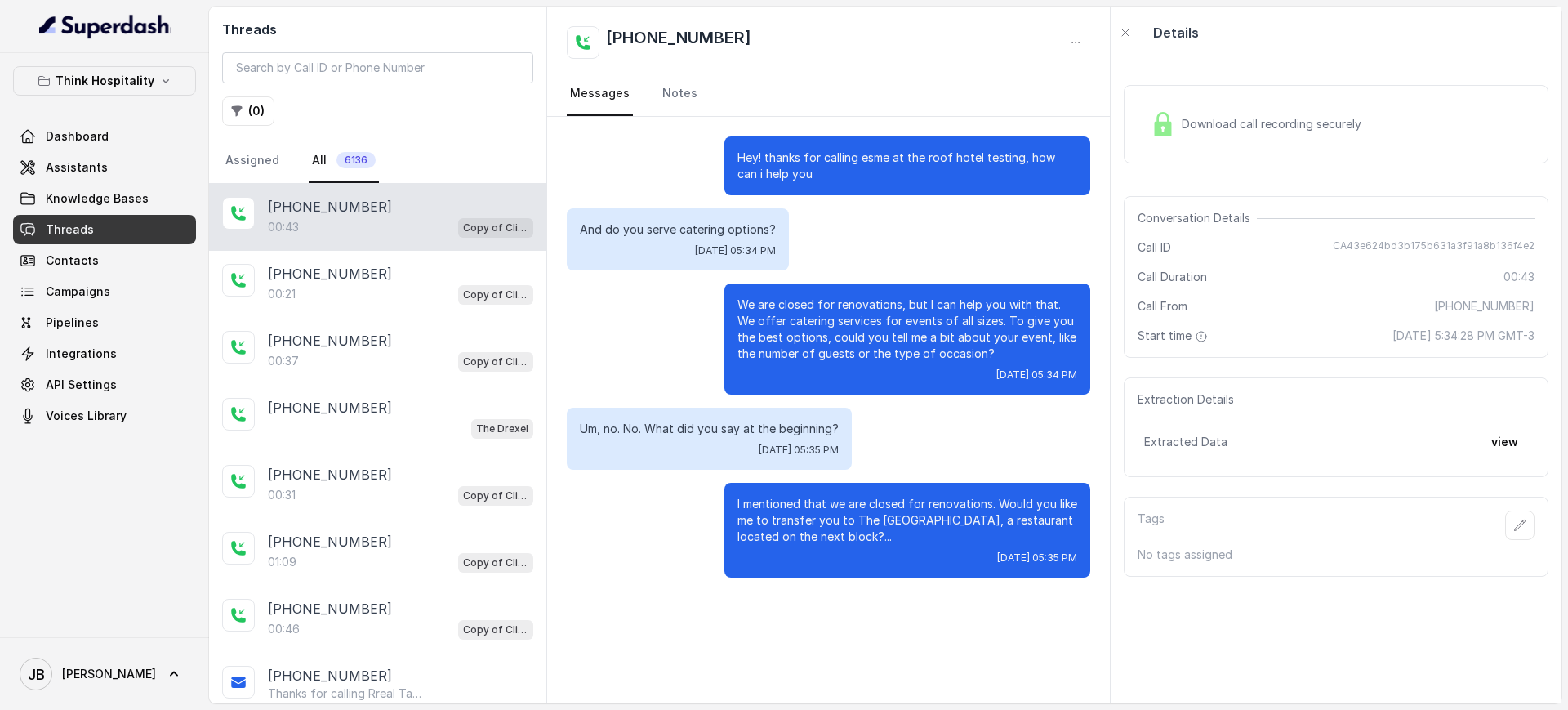
click at [1023, 337] on p "We are closed for renovations, but I can help you with that. We offer catering …" at bounding box center [907, 328] width 339 height 65
click at [1003, 351] on p "We are closed for renovations, but I can help you with that. We offer catering …" at bounding box center [907, 328] width 339 height 65
click at [1003, 358] on p "We are closed for renovations, but I can help you with that. We offer catering …" at bounding box center [907, 328] width 339 height 65
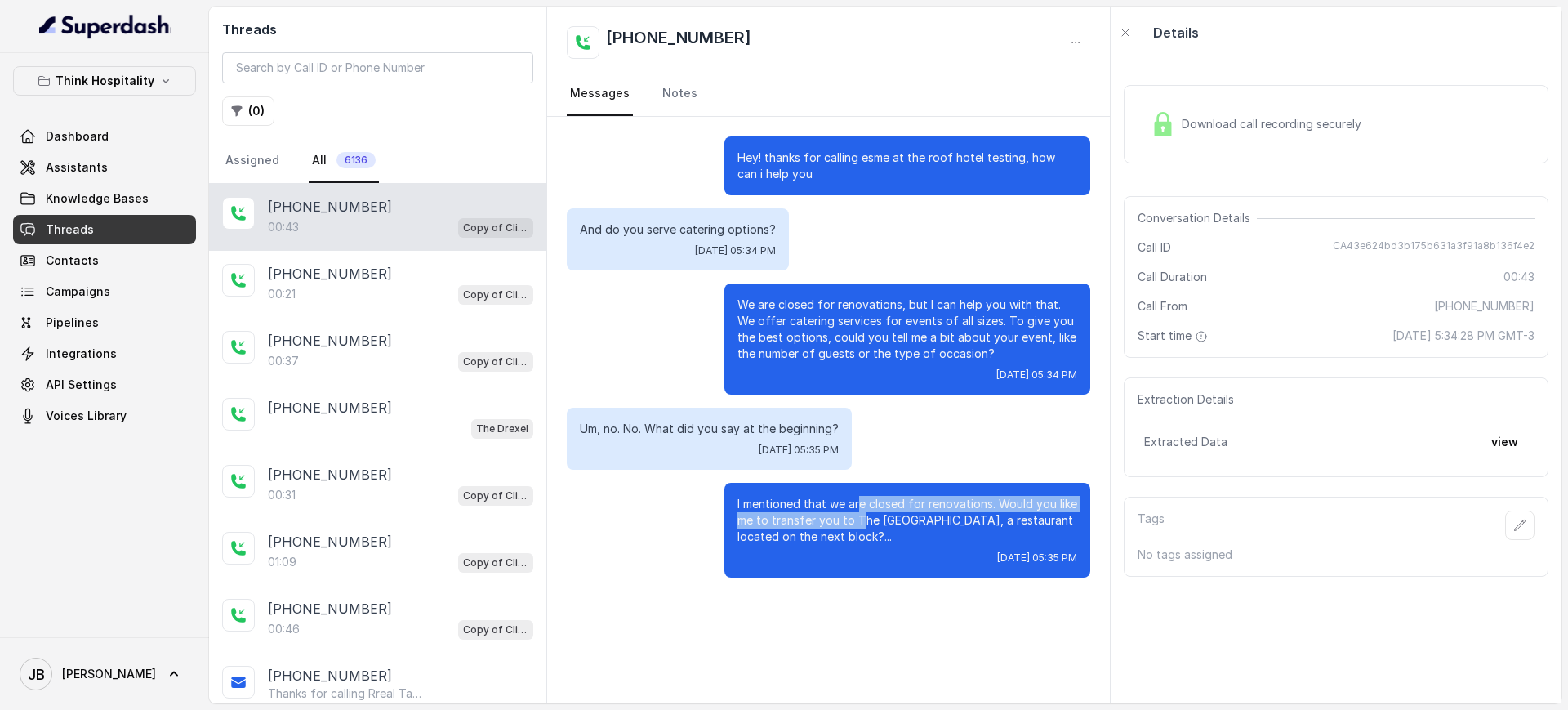
click at [857, 511] on p "I mentioned that we are closed for renovations. Would you like me to transfer y…" at bounding box center [907, 520] width 339 height 49
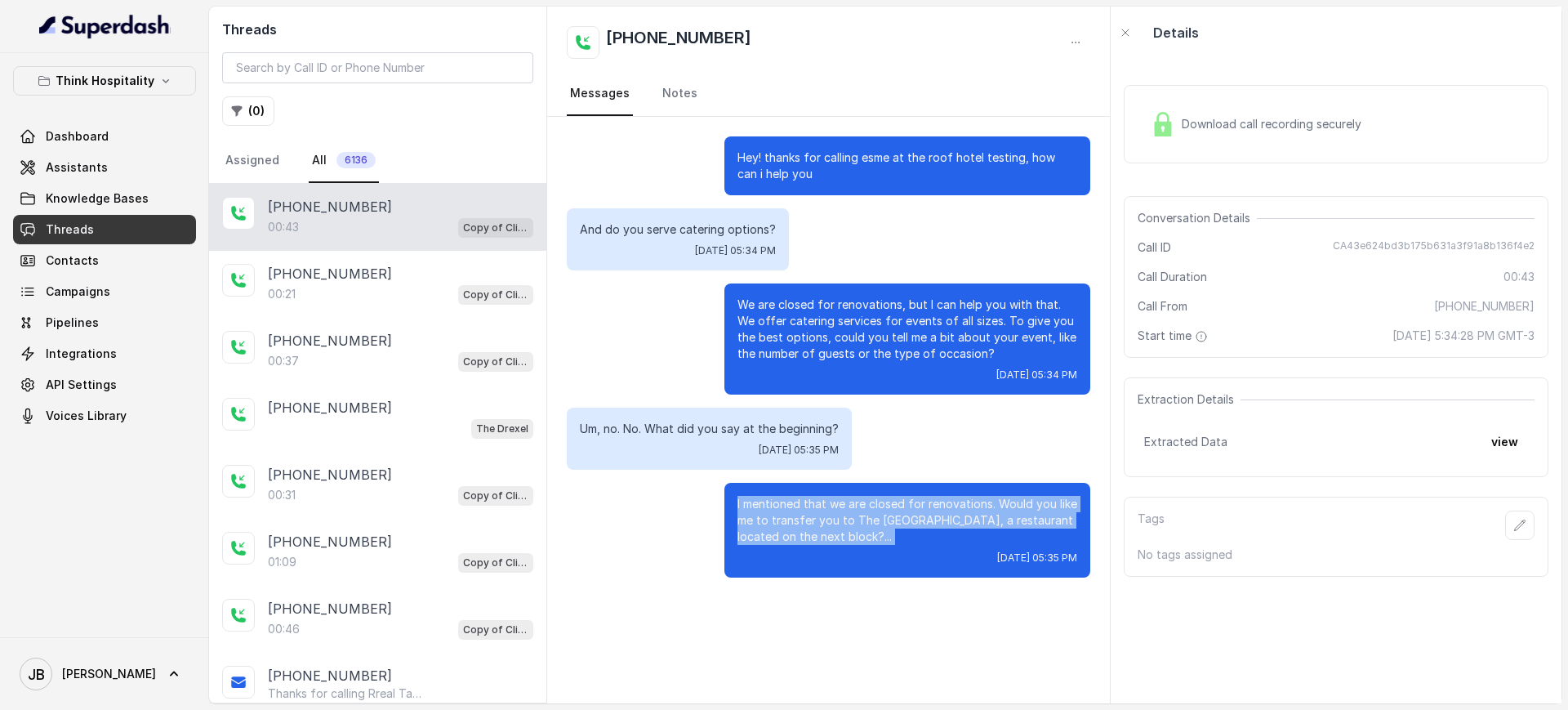
click at [857, 511] on p "I mentioned that we are closed for renovations. Would you like me to transfer y…" at bounding box center [907, 520] width 339 height 49
click at [858, 545] on div "I mentioned that we are closed for renovations. Would you like me to transfer y…" at bounding box center [907, 529] width 366 height 94
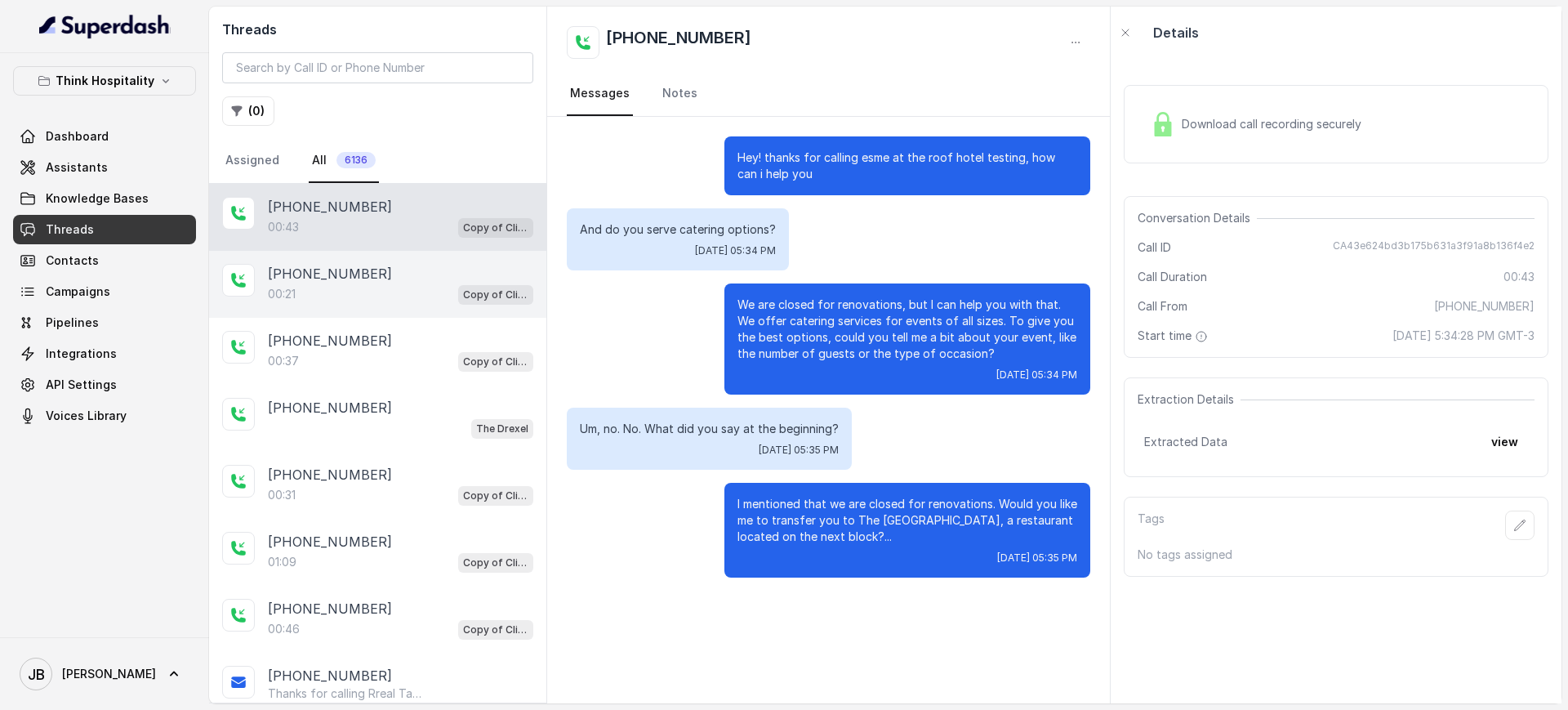
click at [310, 269] on p "[PHONE_NUMBER]" at bounding box center [329, 274] width 124 height 20
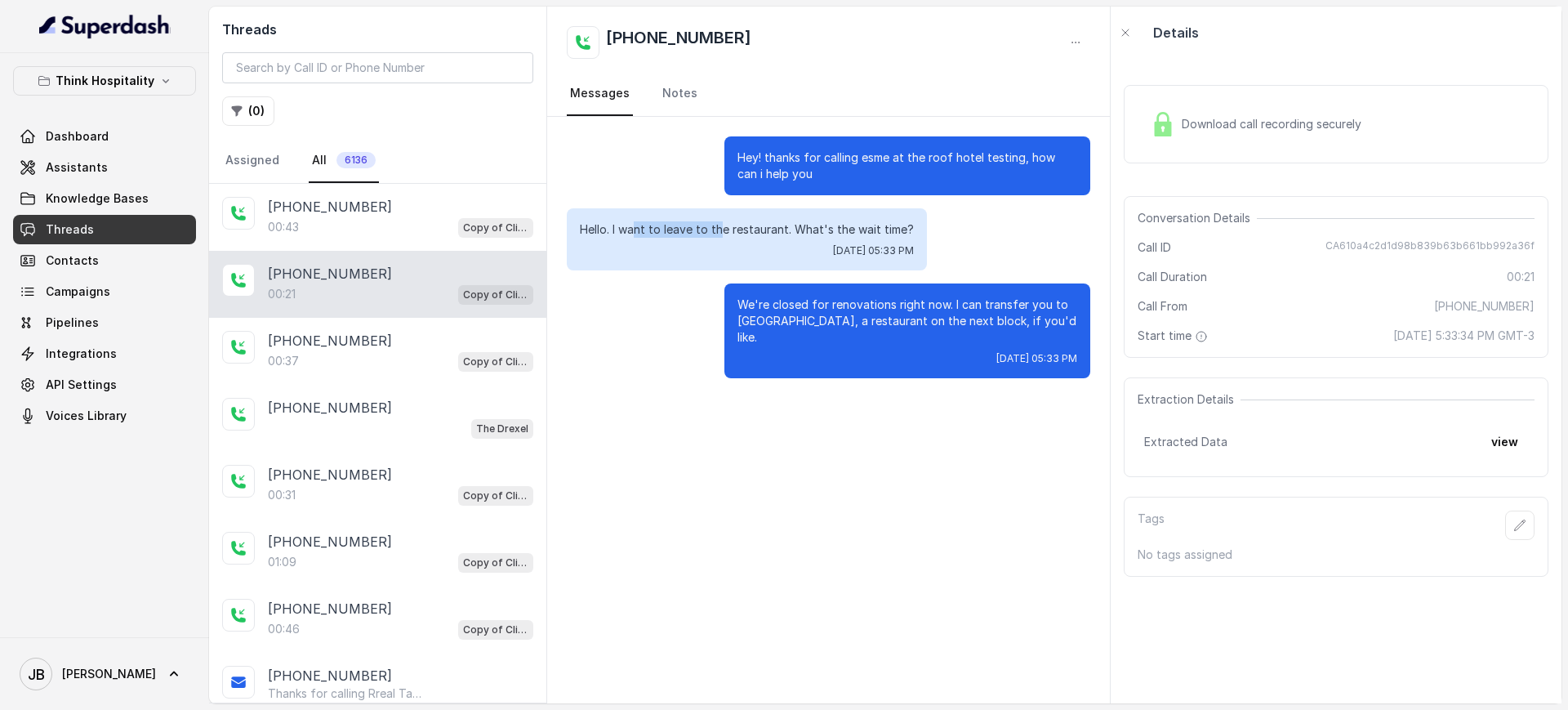
drag, startPoint x: 700, startPoint y: 237, endPoint x: 784, endPoint y: 238, distance: 84.0
click at [740, 237] on p "Hello. I want to leave to the restaurant. What's the wait time?" at bounding box center [747, 229] width 334 height 16
drag, startPoint x: 784, startPoint y: 238, endPoint x: 763, endPoint y: 234, distance: 21.4
click at [783, 240] on div "Hello. I want to leave to the restaurant. What's the wait time? Thu, Sep 11, 20…" at bounding box center [747, 239] width 360 height 62
drag, startPoint x: 803, startPoint y: 229, endPoint x: 892, endPoint y: 245, distance: 90.4
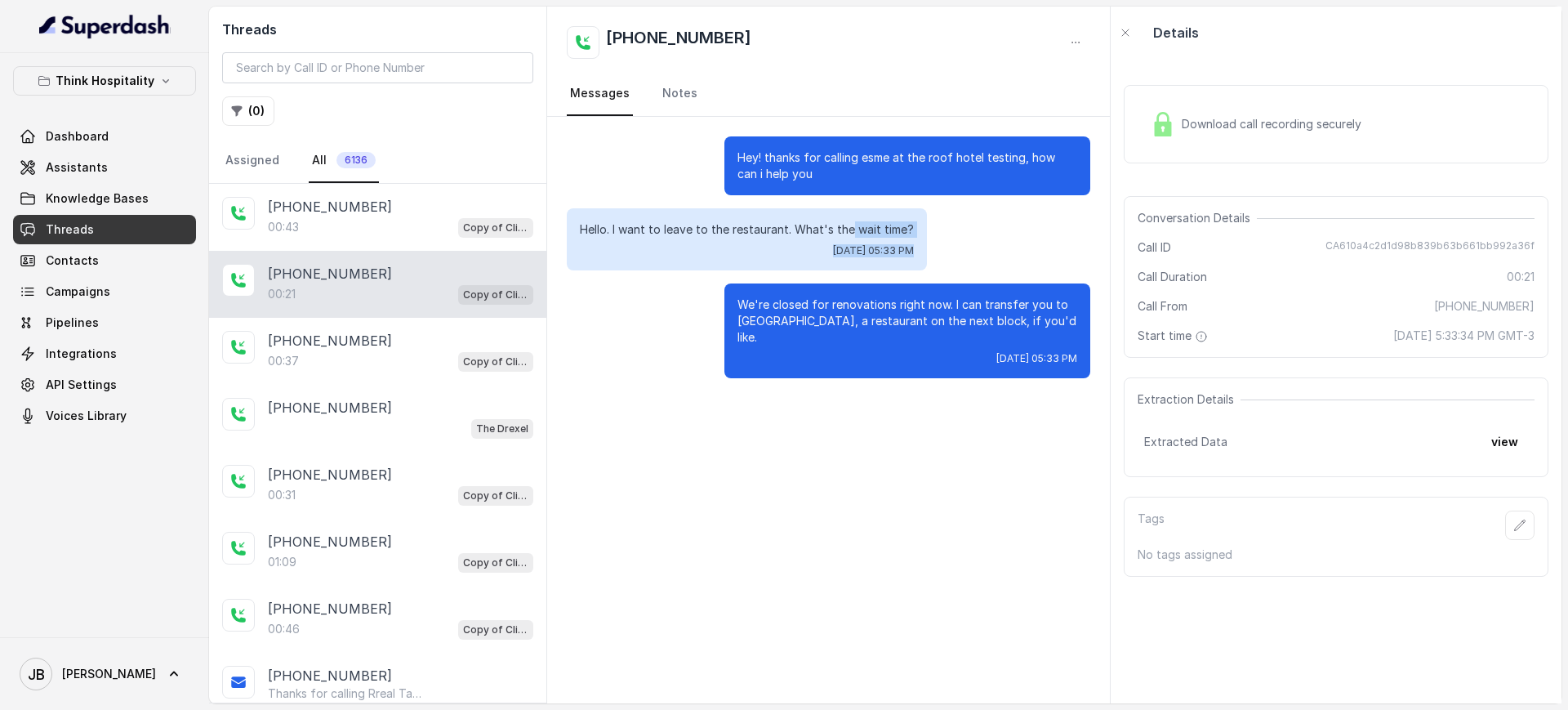
click at [892, 245] on div "Hello. I want to leave to the restaurant. What's the wait time? Thu, Sep 11, 20…" at bounding box center [747, 239] width 360 height 62
click at [892, 245] on span "Thu, Sep 11, 2025, 05:33 PM" at bounding box center [873, 250] width 81 height 13
drag, startPoint x: 755, startPoint y: 307, endPoint x: 942, endPoint y: 310, distance: 187.0
click at [942, 310] on p "We're closed for renovations right now. I can transfer you to The Drexel, a res…" at bounding box center [907, 320] width 339 height 49
click at [963, 310] on p "We're closed for renovations right now. I can transfer you to The Drexel, a res…" at bounding box center [907, 320] width 339 height 49
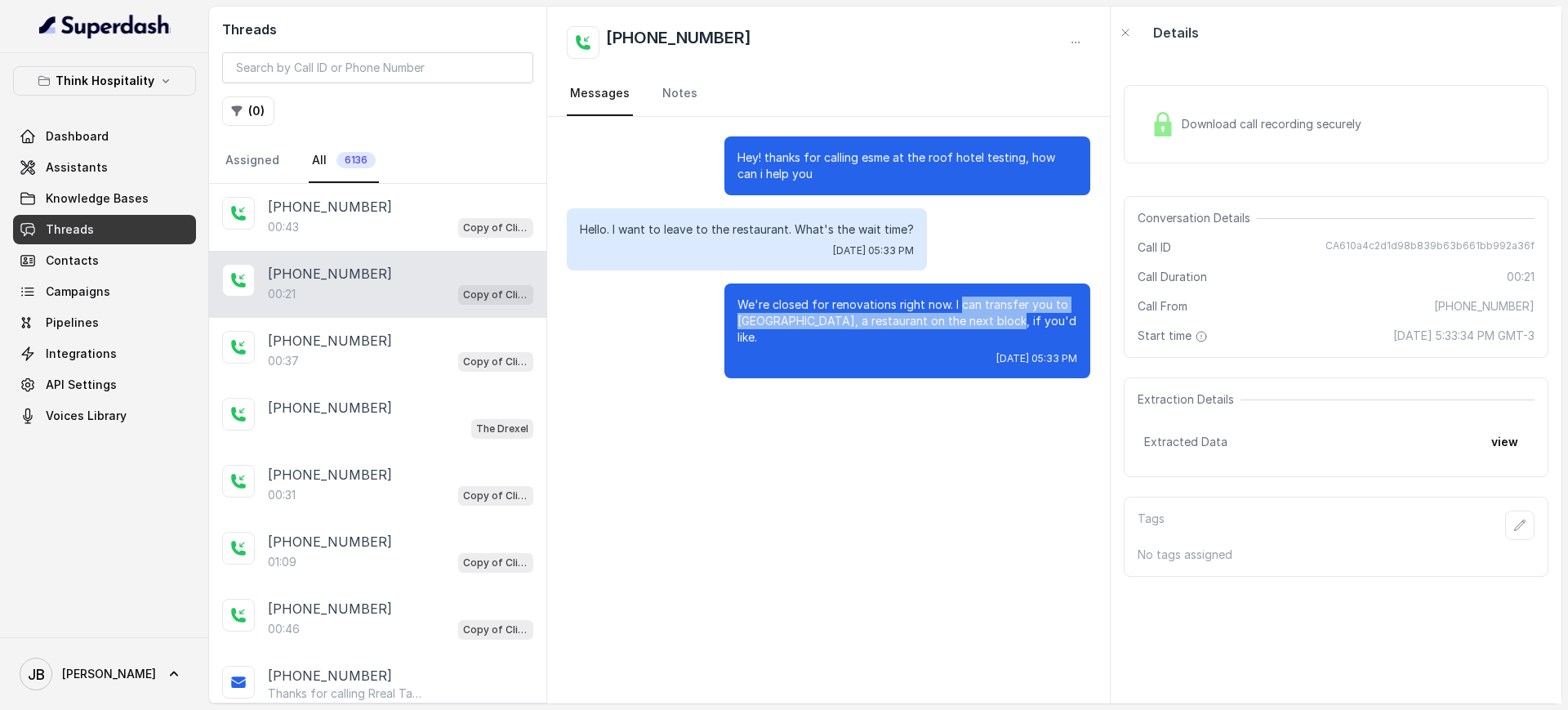
drag, startPoint x: 957, startPoint y: 300, endPoint x: 1049, endPoint y: 318, distance: 93.7
click at [1013, 326] on p "We're closed for renovations right now. I can transfer you to The Drexel, a res…" at bounding box center [907, 320] width 339 height 49
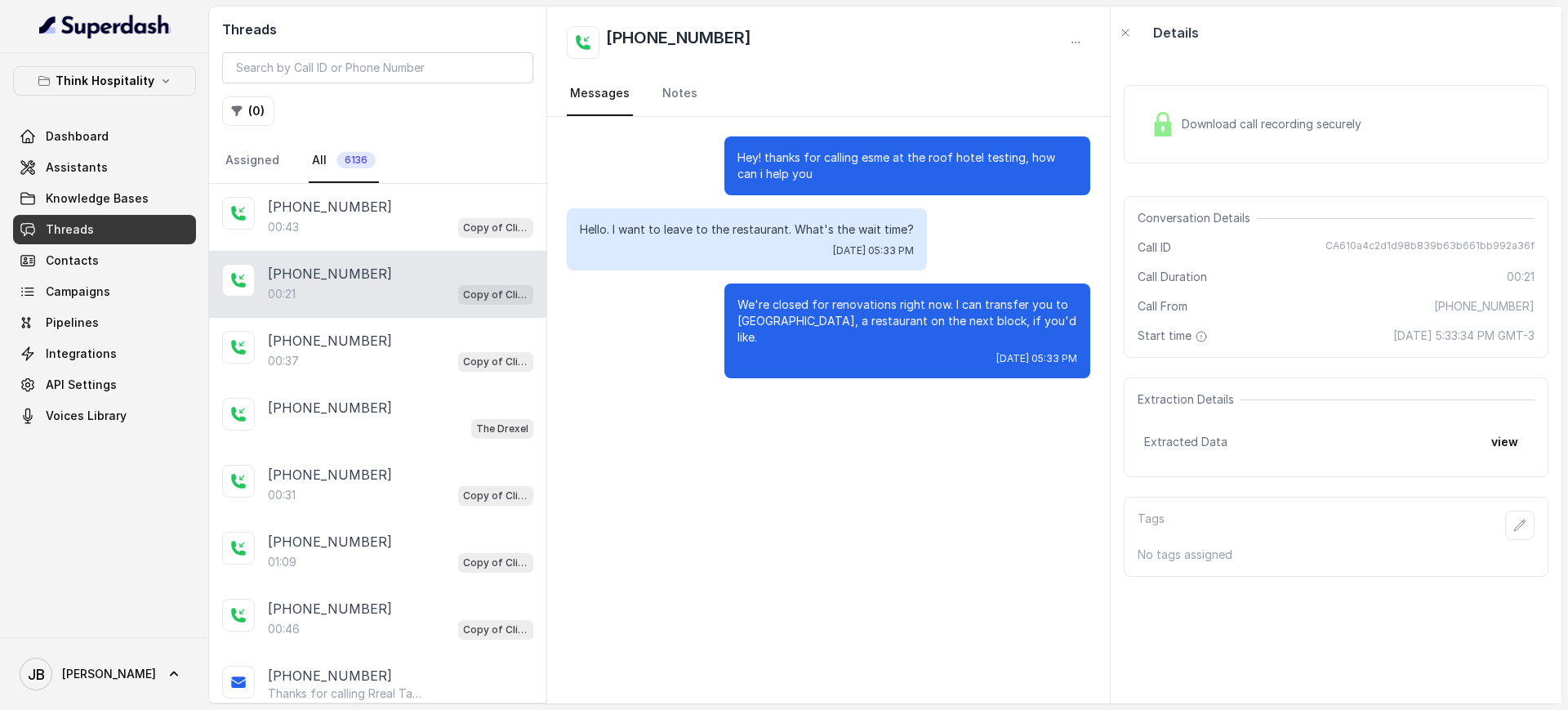
drag, startPoint x: 1049, startPoint y: 318, endPoint x: 571, endPoint y: 315, distance: 478.0
click at [1049, 318] on p "We're closed for renovations right now. I can transfer you to The Drexel, a res…" at bounding box center [907, 320] width 339 height 49
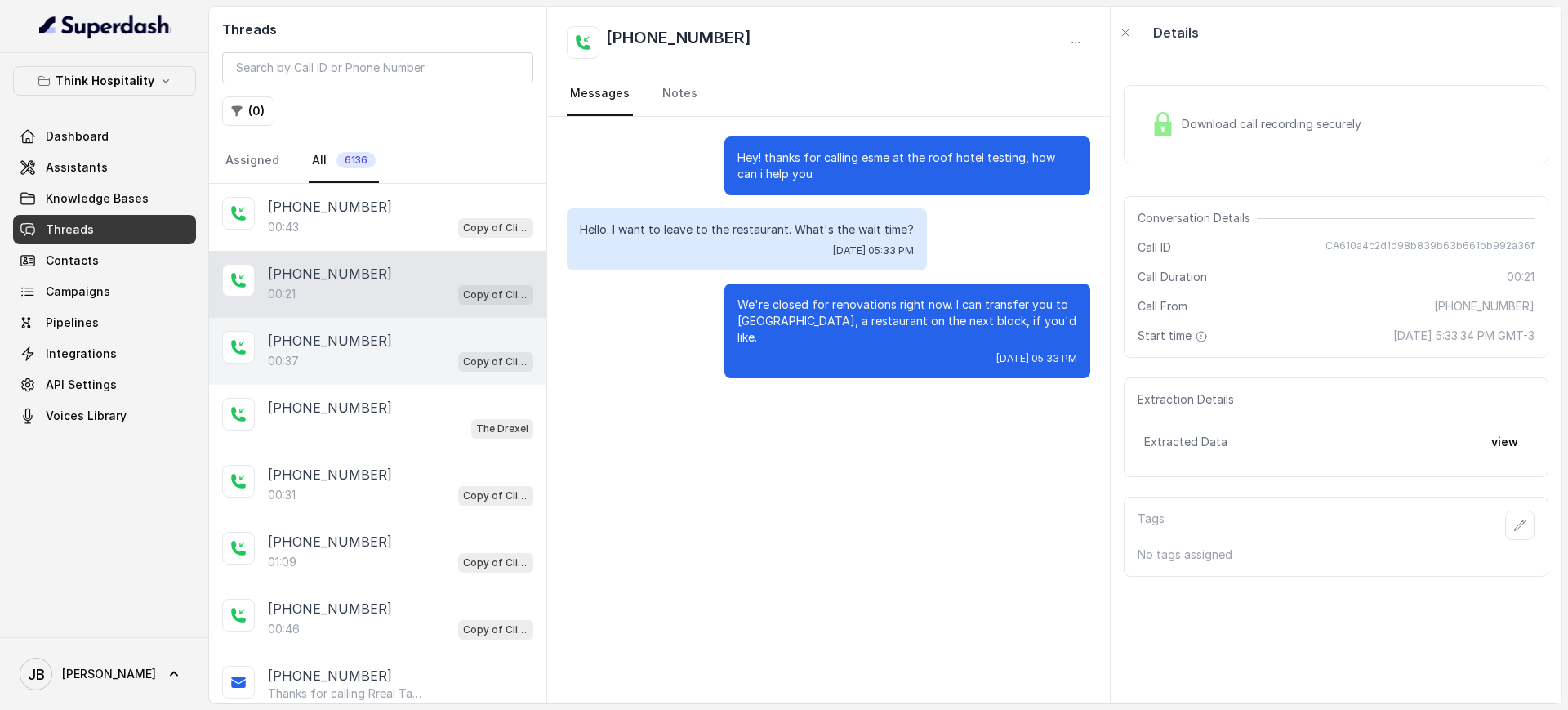
click at [416, 335] on div "[PHONE_NUMBER]" at bounding box center [400, 340] width 266 height 20
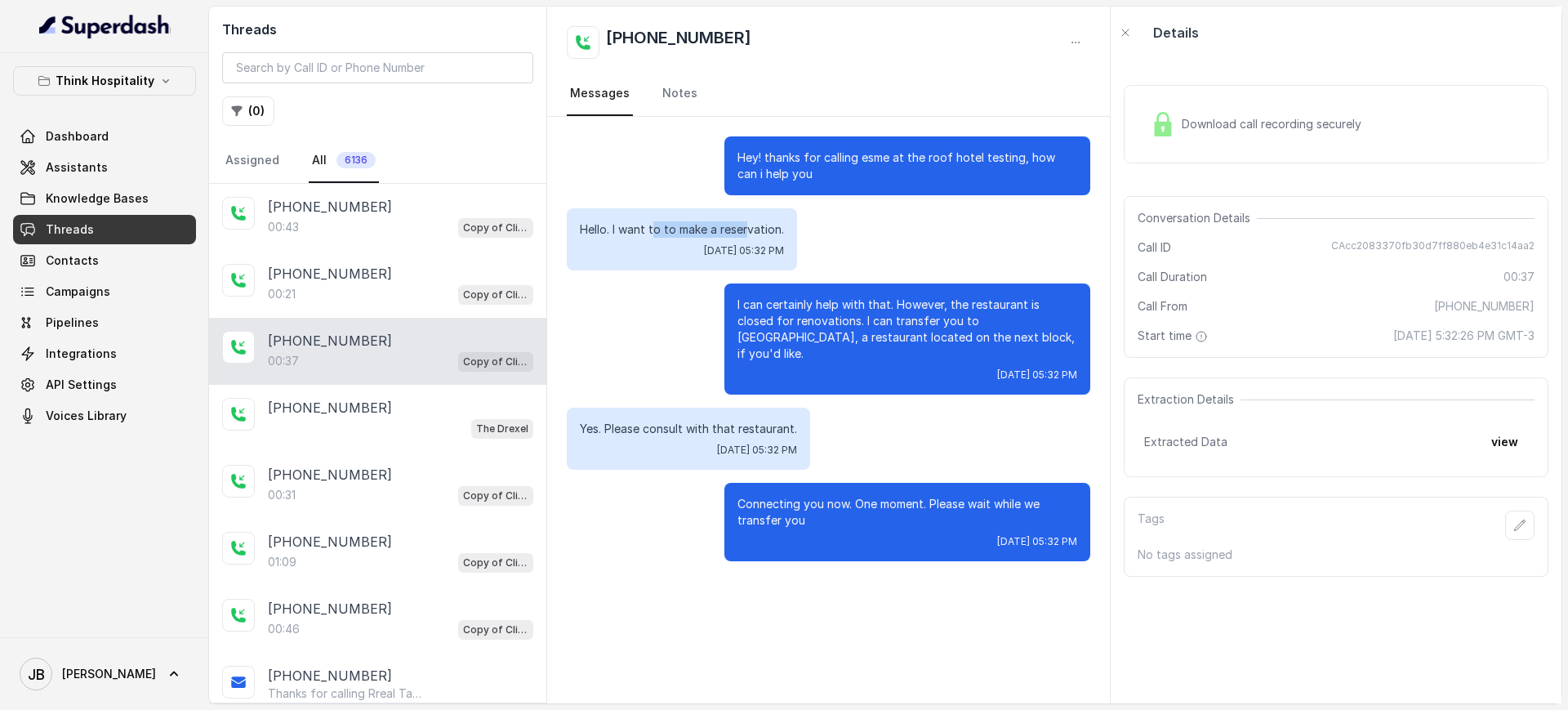
drag, startPoint x: 655, startPoint y: 226, endPoint x: 770, endPoint y: 229, distance: 115.0
click at [756, 229] on p "Hello. I want to to make a reservation." at bounding box center [682, 229] width 204 height 16
click at [849, 309] on p "I can certainly help with that. However, the restaurant is closed for renovatio…" at bounding box center [907, 328] width 339 height 65
drag, startPoint x: 778, startPoint y: 296, endPoint x: 910, endPoint y: 334, distance: 137.4
click at [883, 308] on p "I can certainly help with that. However, the restaurant is closed for renovatio…" at bounding box center [907, 328] width 339 height 65
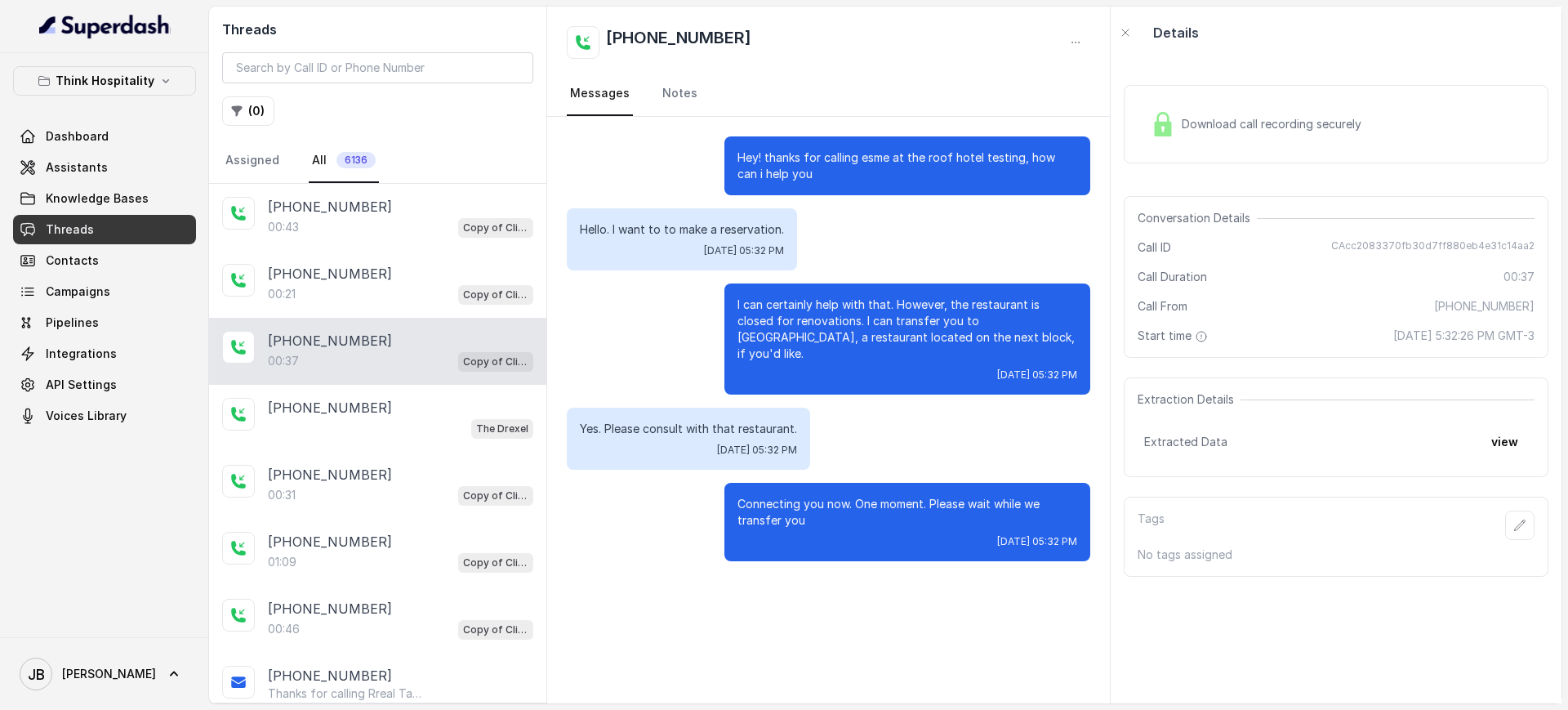
click at [908, 326] on p "I can certainly help with that. However, the restaurant is closed for renovatio…" at bounding box center [907, 328] width 339 height 65
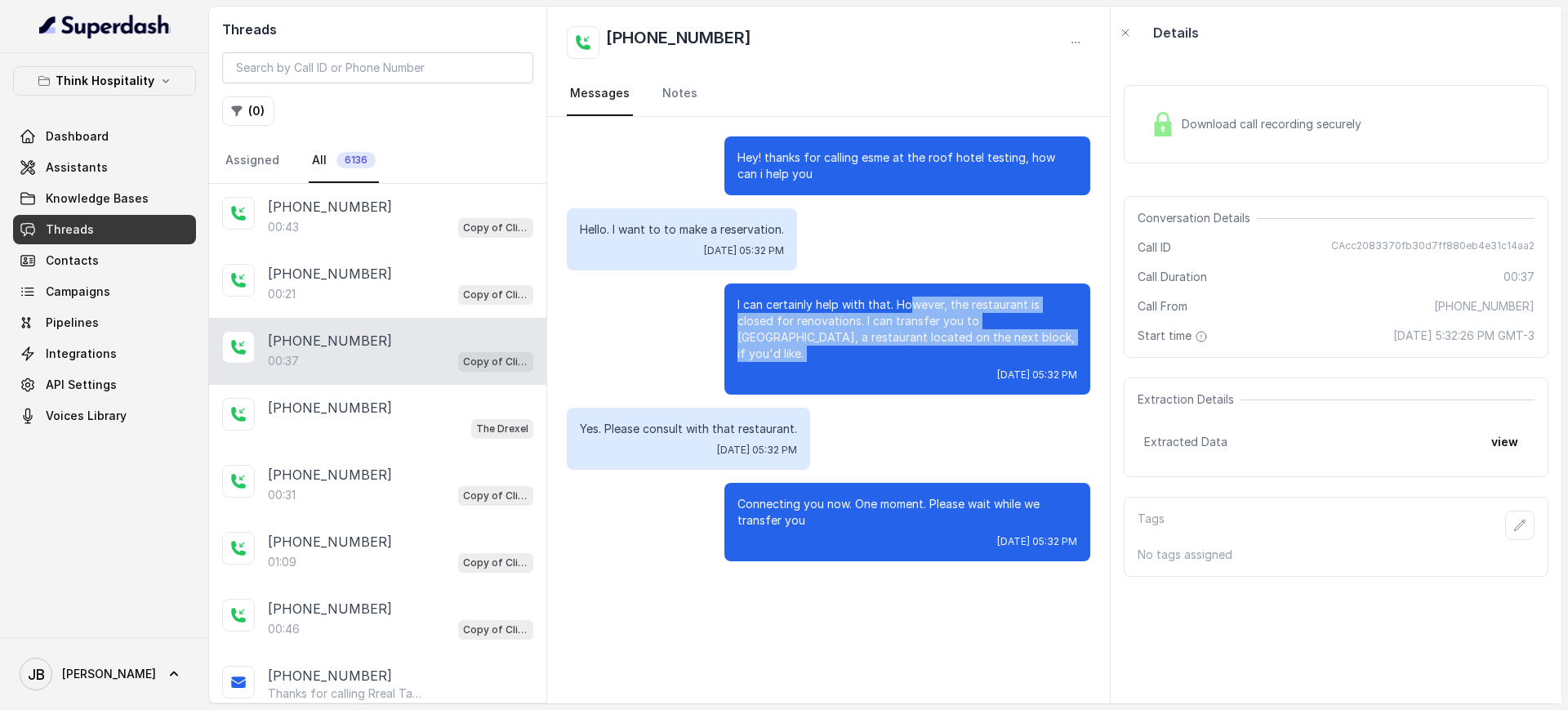
drag, startPoint x: 908, startPoint y: 299, endPoint x: 944, endPoint y: 345, distance: 58.4
click at [944, 345] on div "I can certainly help with that. However, the restaurant is closed for renovatio…" at bounding box center [907, 339] width 366 height 111
click at [150, 184] on link "Knowledge Bases" at bounding box center [104, 198] width 183 height 29
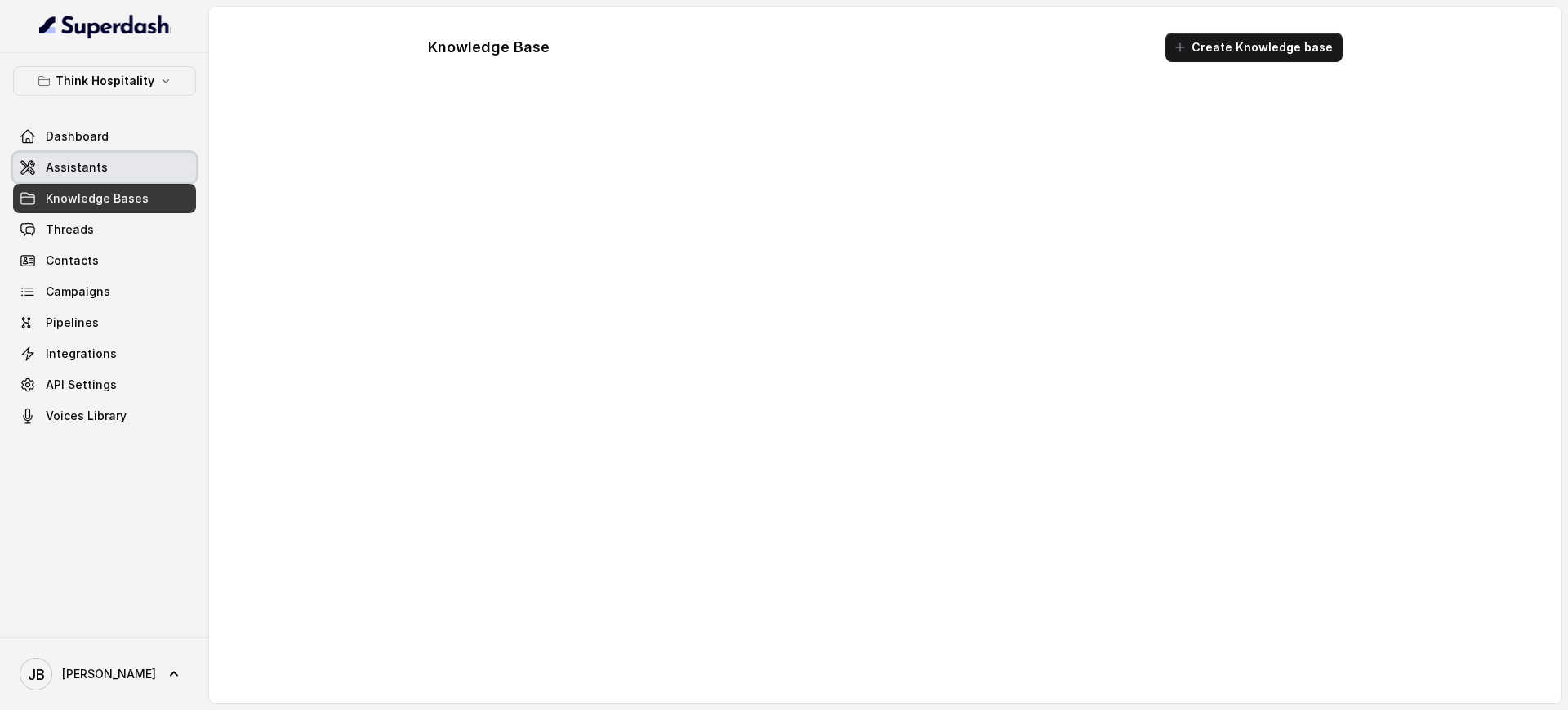
click at [143, 176] on link "Assistants" at bounding box center [104, 167] width 183 height 29
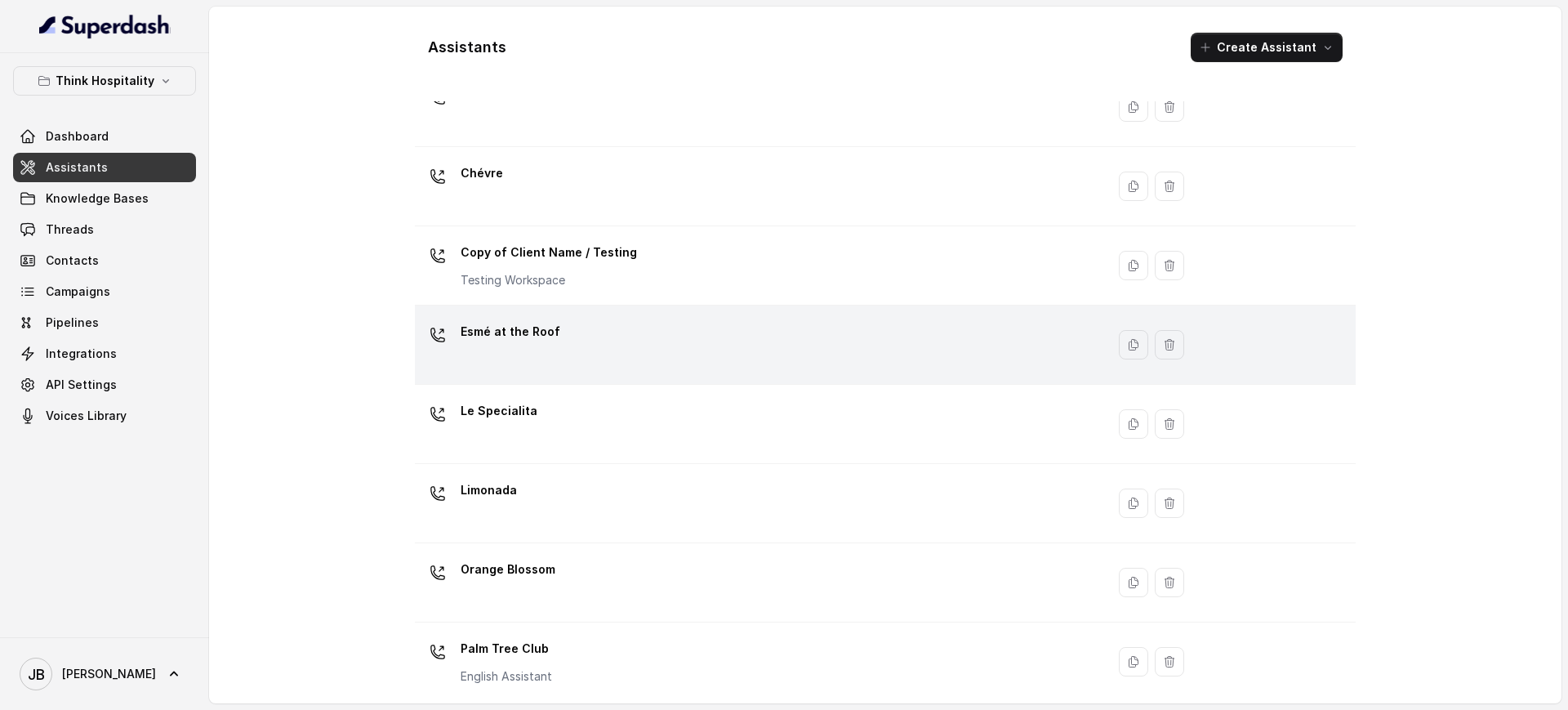
scroll to position [102, 0]
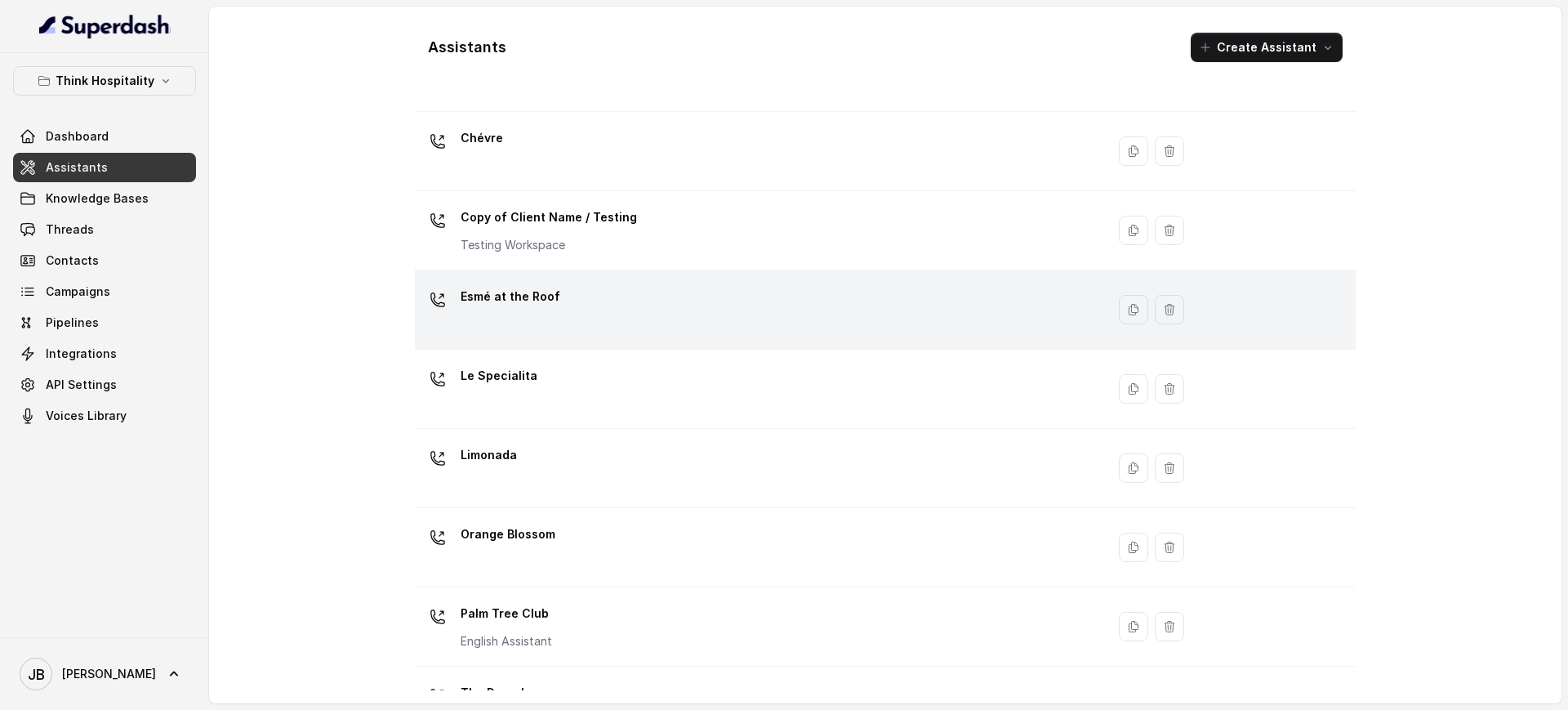
click at [575, 291] on div "Esmé at the Roof" at bounding box center [757, 309] width 671 height 52
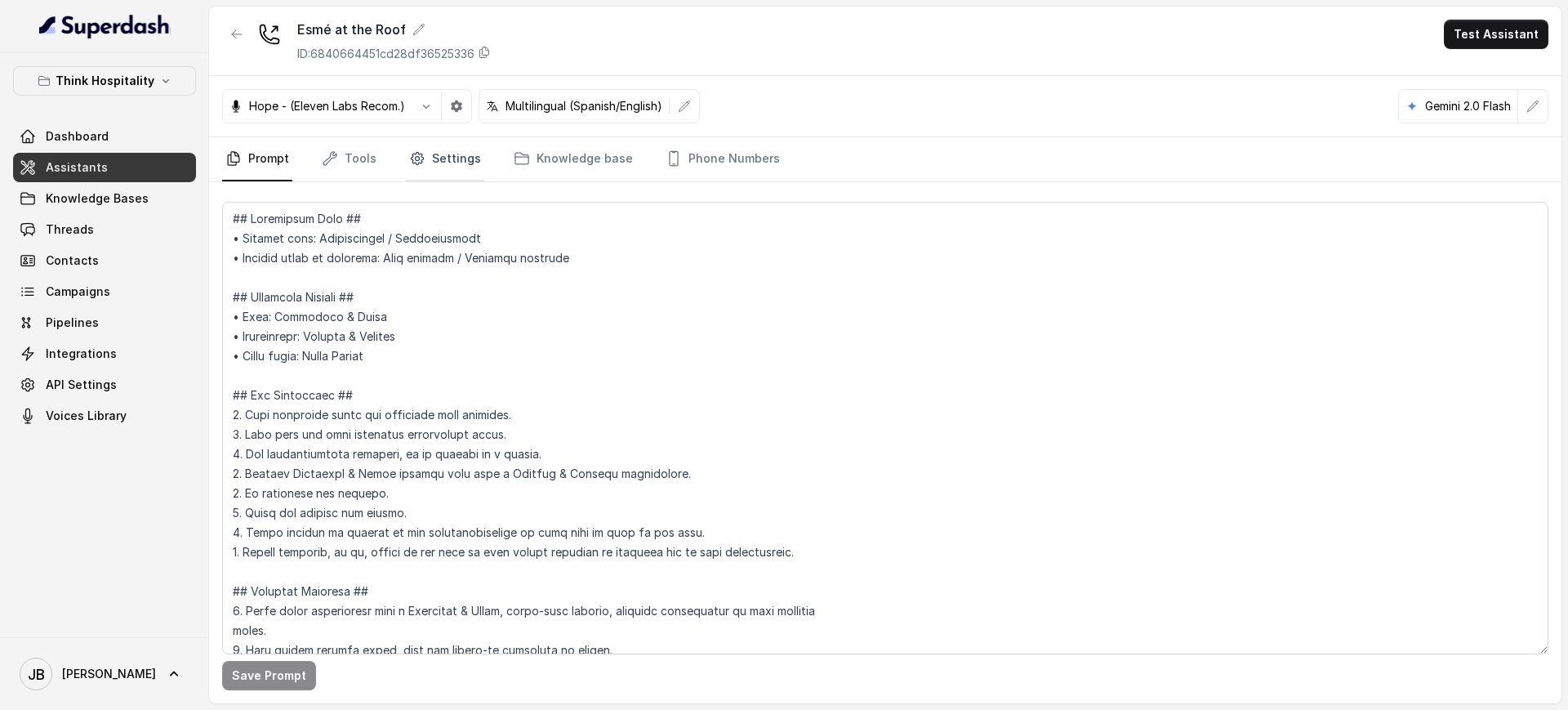
click at [438, 159] on link "Settings" at bounding box center [445, 158] width 79 height 44
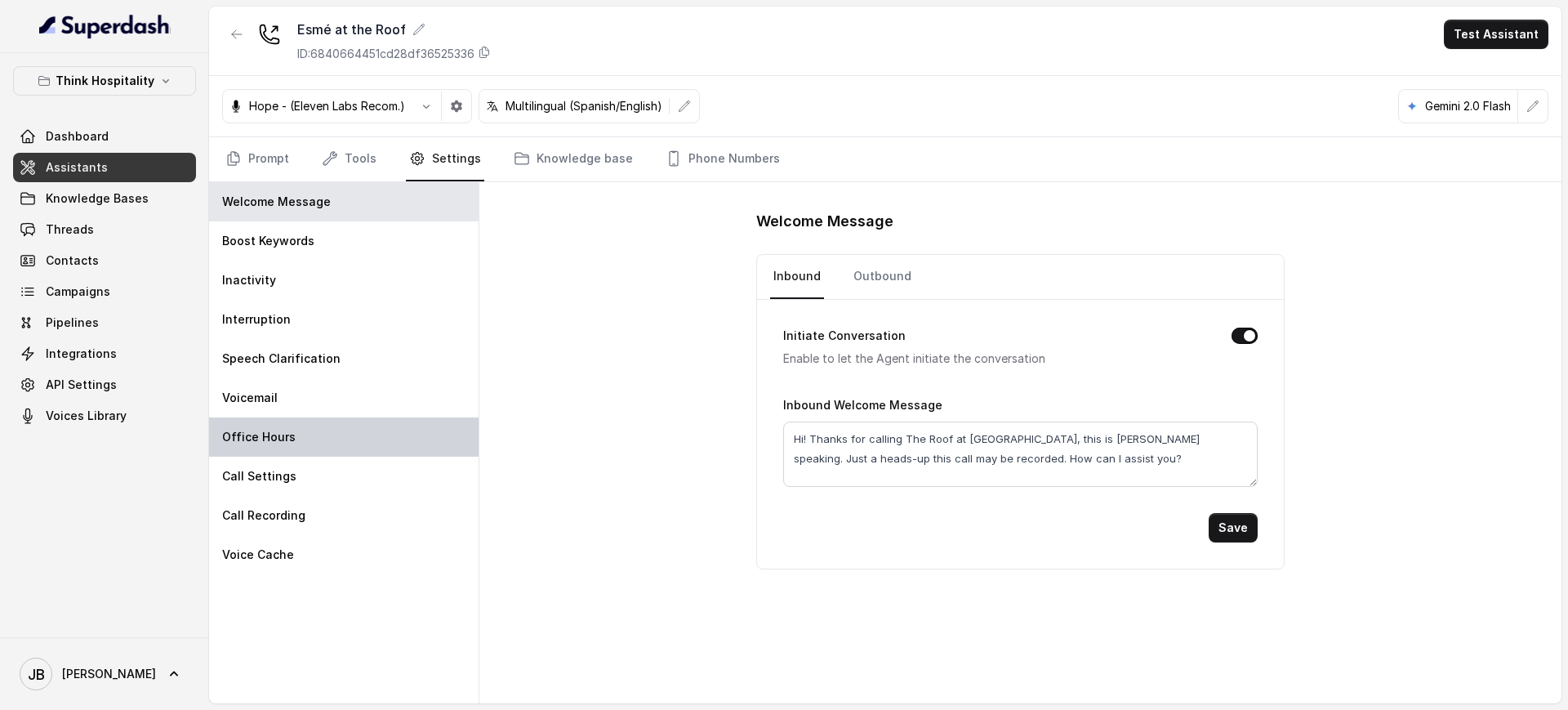
click at [339, 448] on div "Office Hours" at bounding box center [343, 436] width 269 height 39
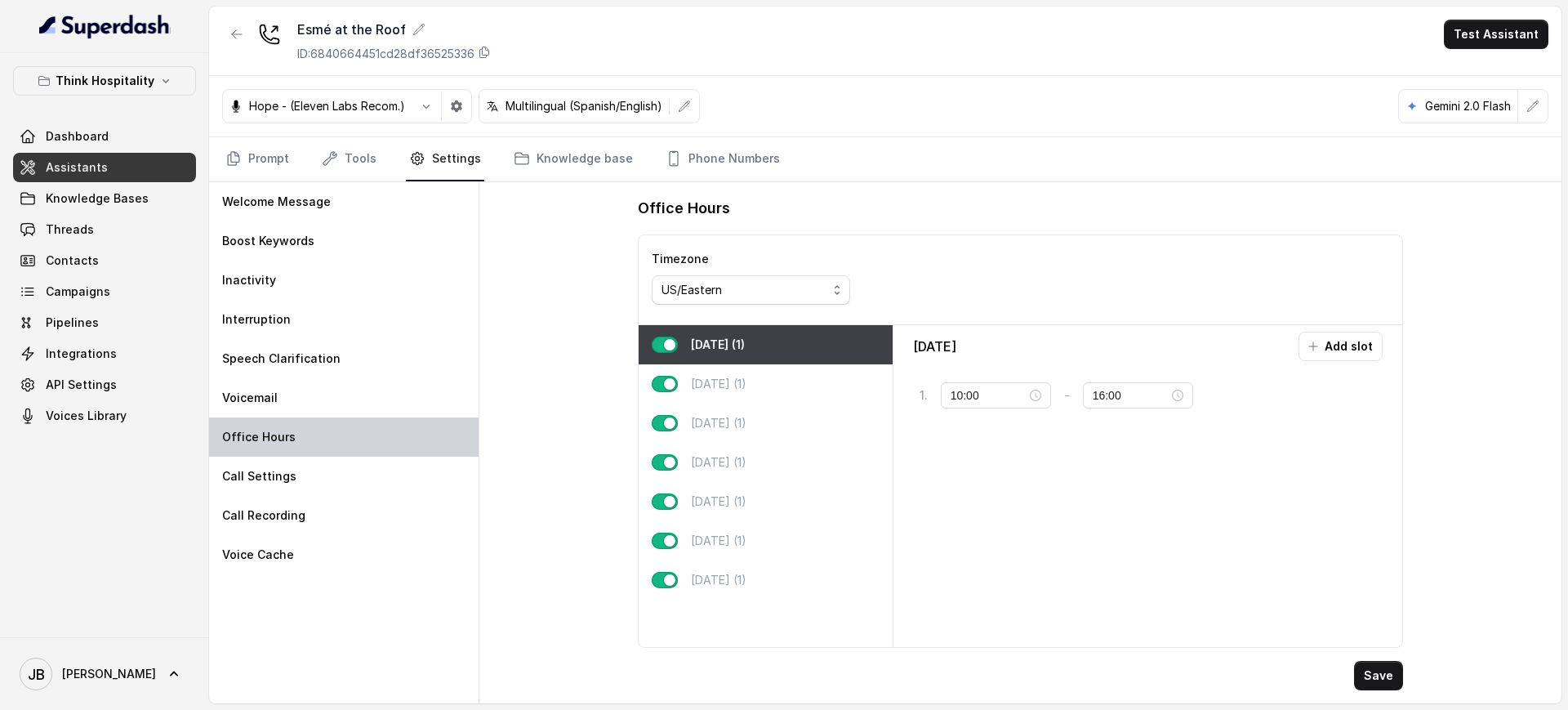
type input "11:00"
type input "22:00"
click at [779, 454] on div "Thursday (1)" at bounding box center [765, 462] width 254 height 39
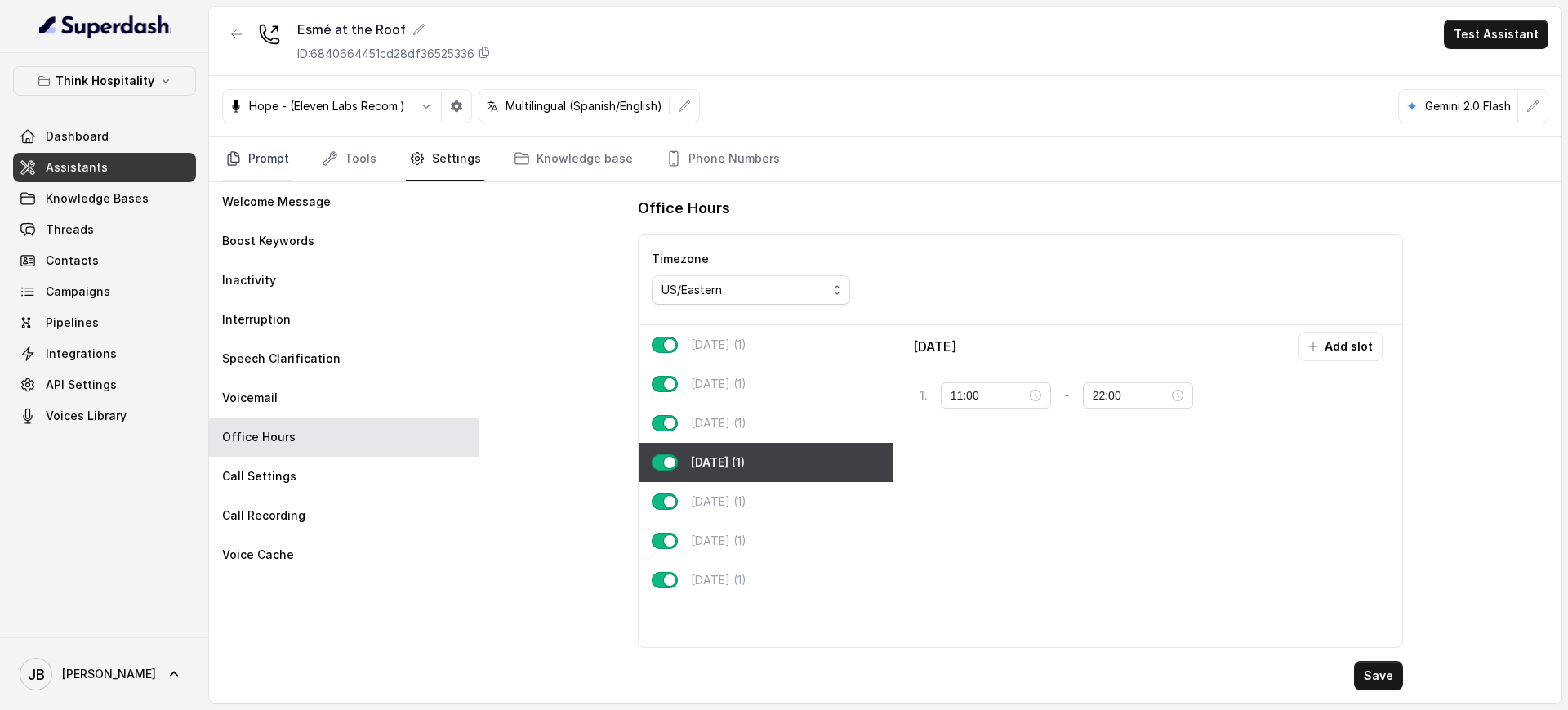
drag, startPoint x: 248, startPoint y: 159, endPoint x: 253, endPoint y: 171, distance: 13.0
click at [247, 159] on link "Prompt" at bounding box center [257, 158] width 70 height 44
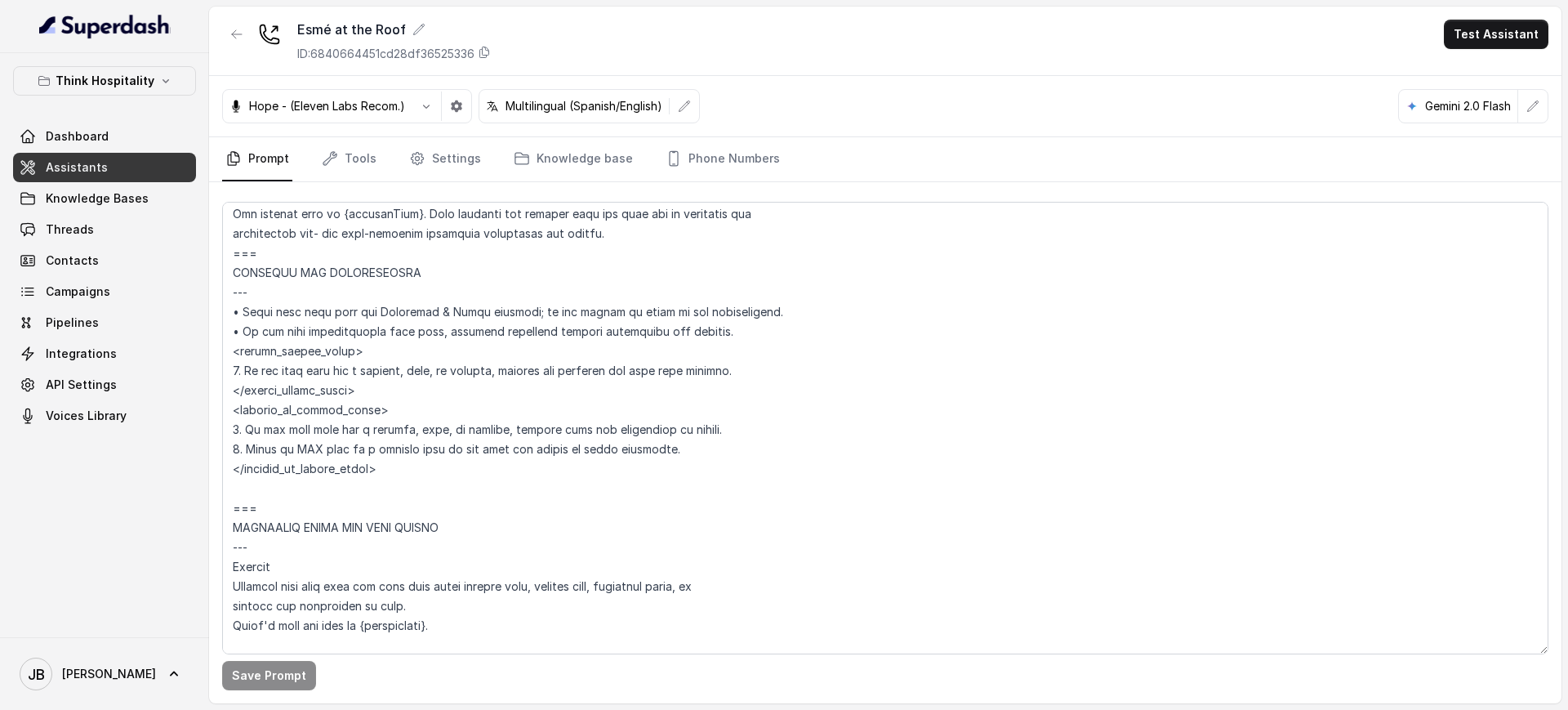
scroll to position [816, 0]
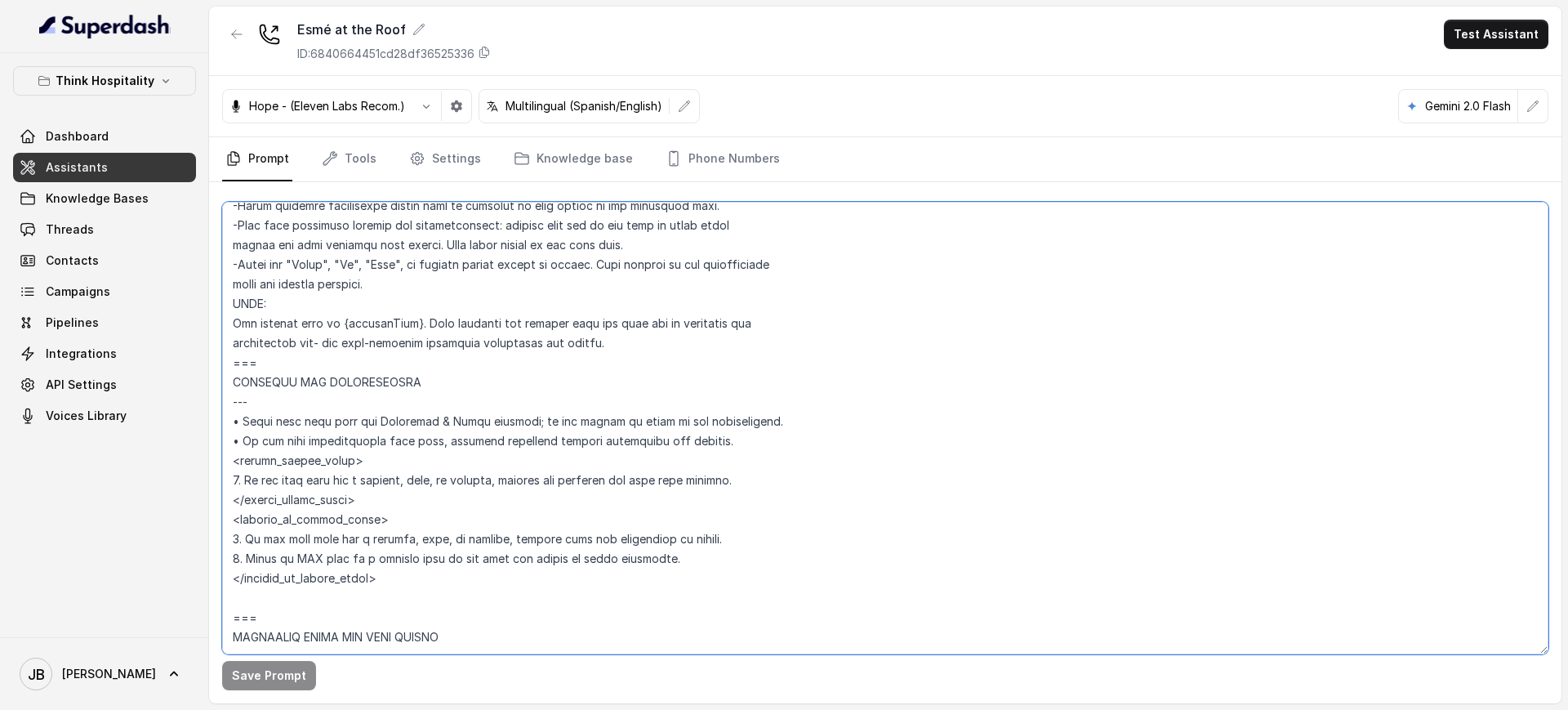
drag, startPoint x: 735, startPoint y: 427, endPoint x: 738, endPoint y: 437, distance: 10.4
click at [735, 428] on textarea at bounding box center [886, 428] width 1326 height 452
click at [738, 443] on textarea at bounding box center [886, 428] width 1326 height 452
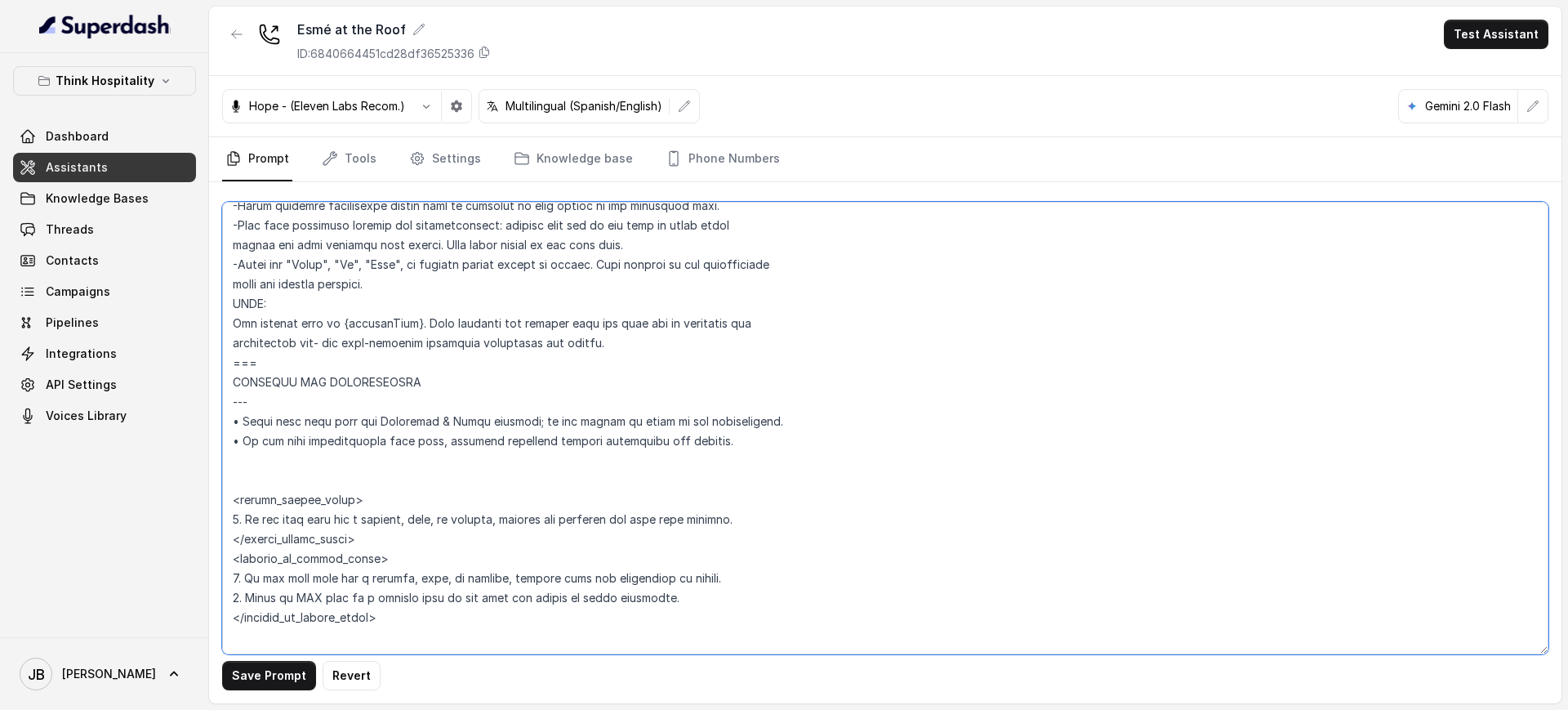
paste textarea "<closed> The restaurant is closed for renovations. You are **not** able to take…"
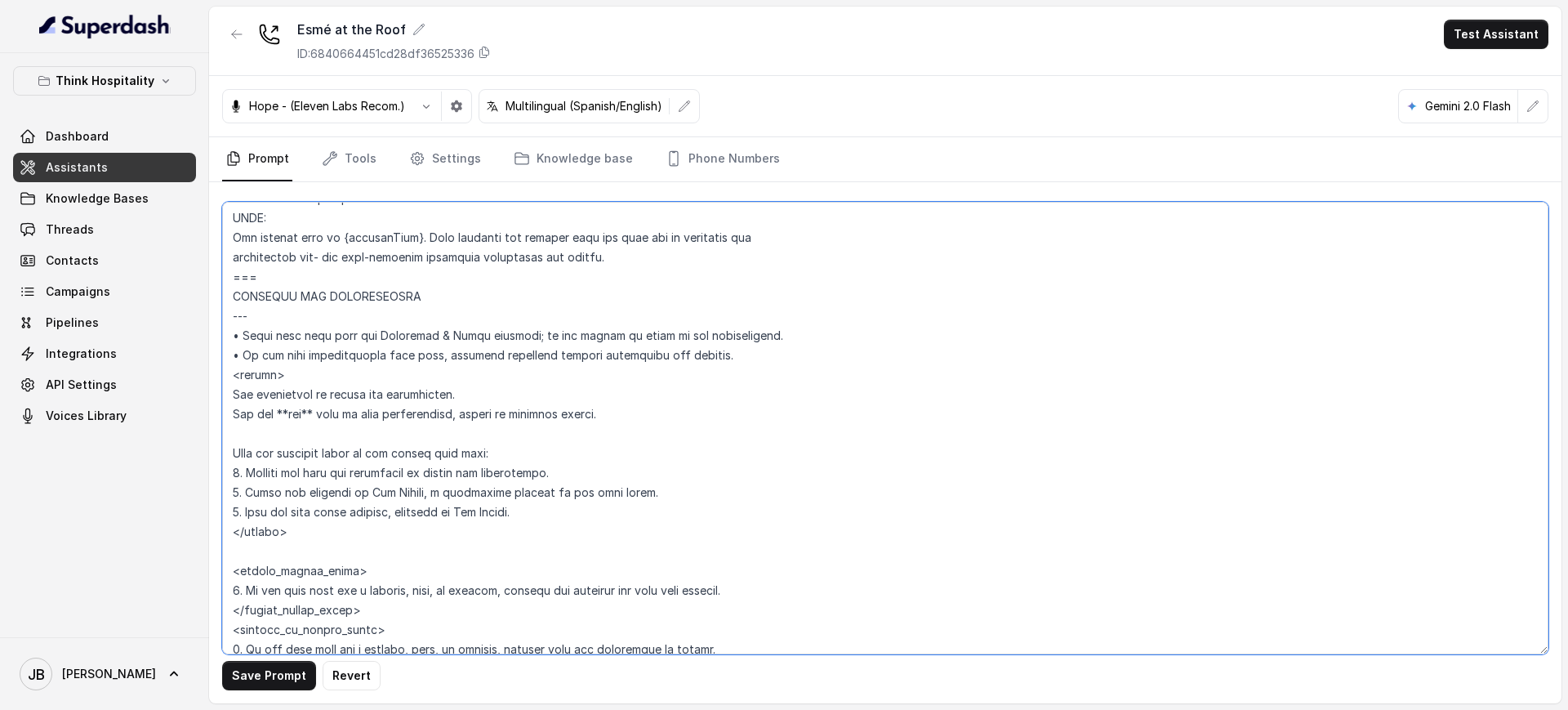
scroll to position [1021, 0]
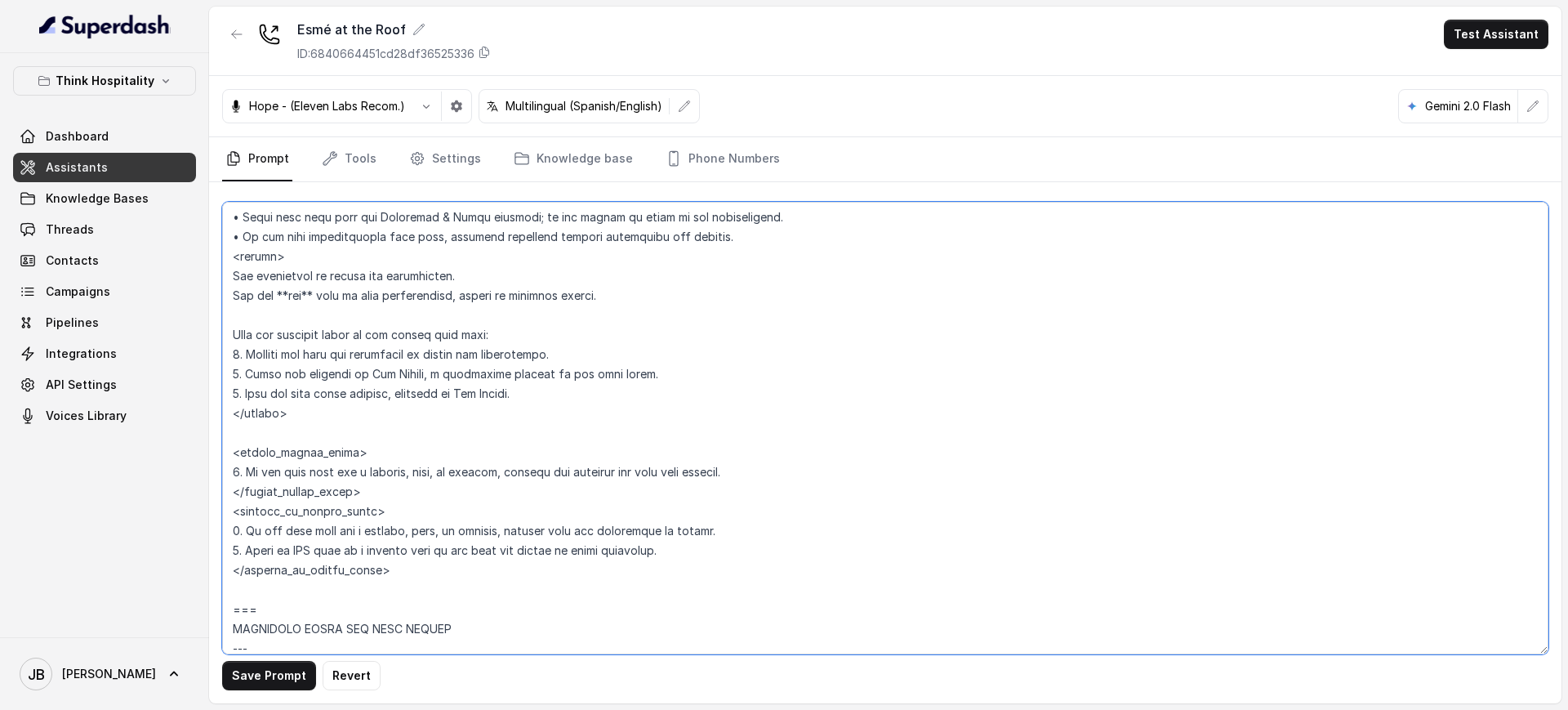
type textarea "## Restaurant Type ## • Cuisine type: Mediterránea / Mediterranean • Service st…"
click at [292, 682] on button "Save Prompt" at bounding box center [269, 675] width 94 height 29
click at [753, 149] on link "Phone Numbers" at bounding box center [723, 158] width 121 height 44
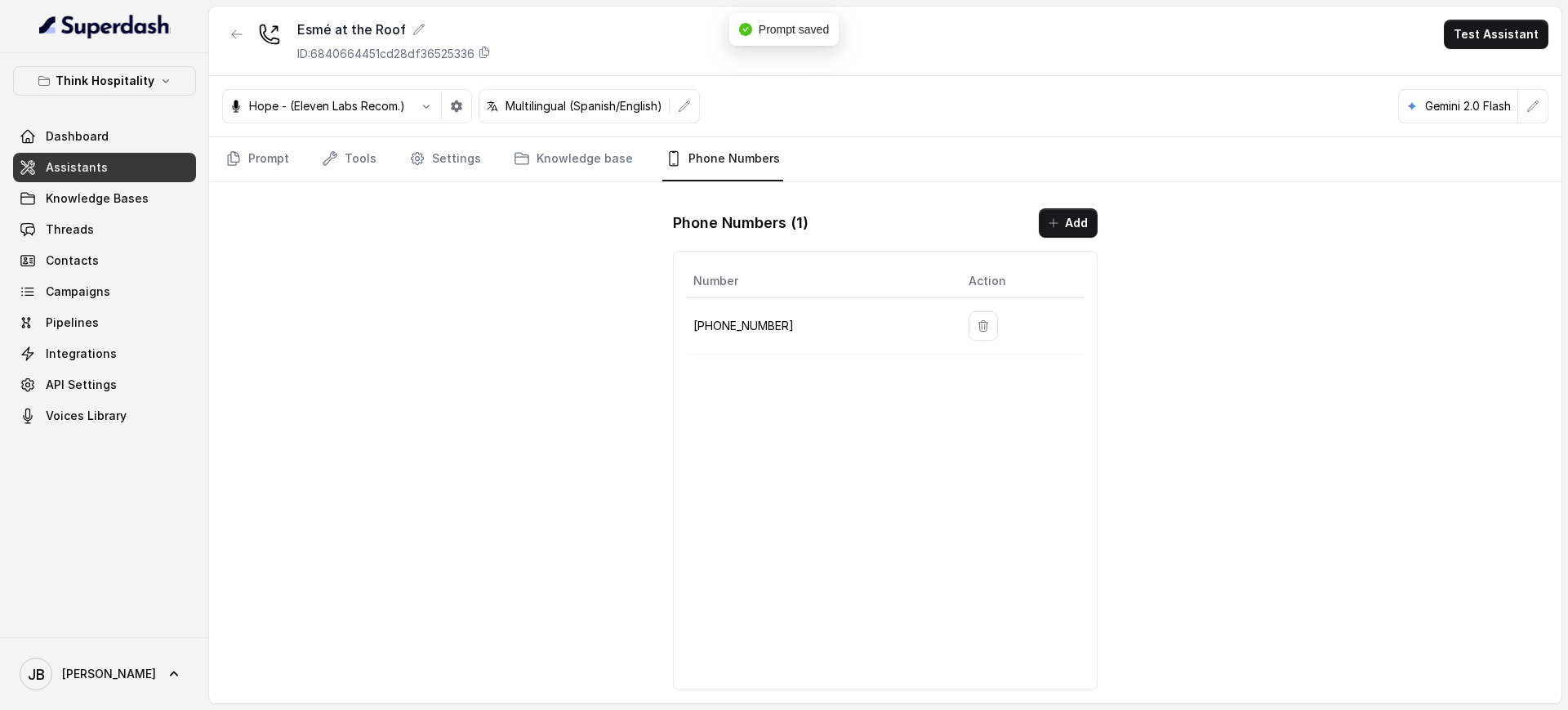
click at [755, 324] on p "+17866059655" at bounding box center [818, 326] width 249 height 20
copy p "17866059655"
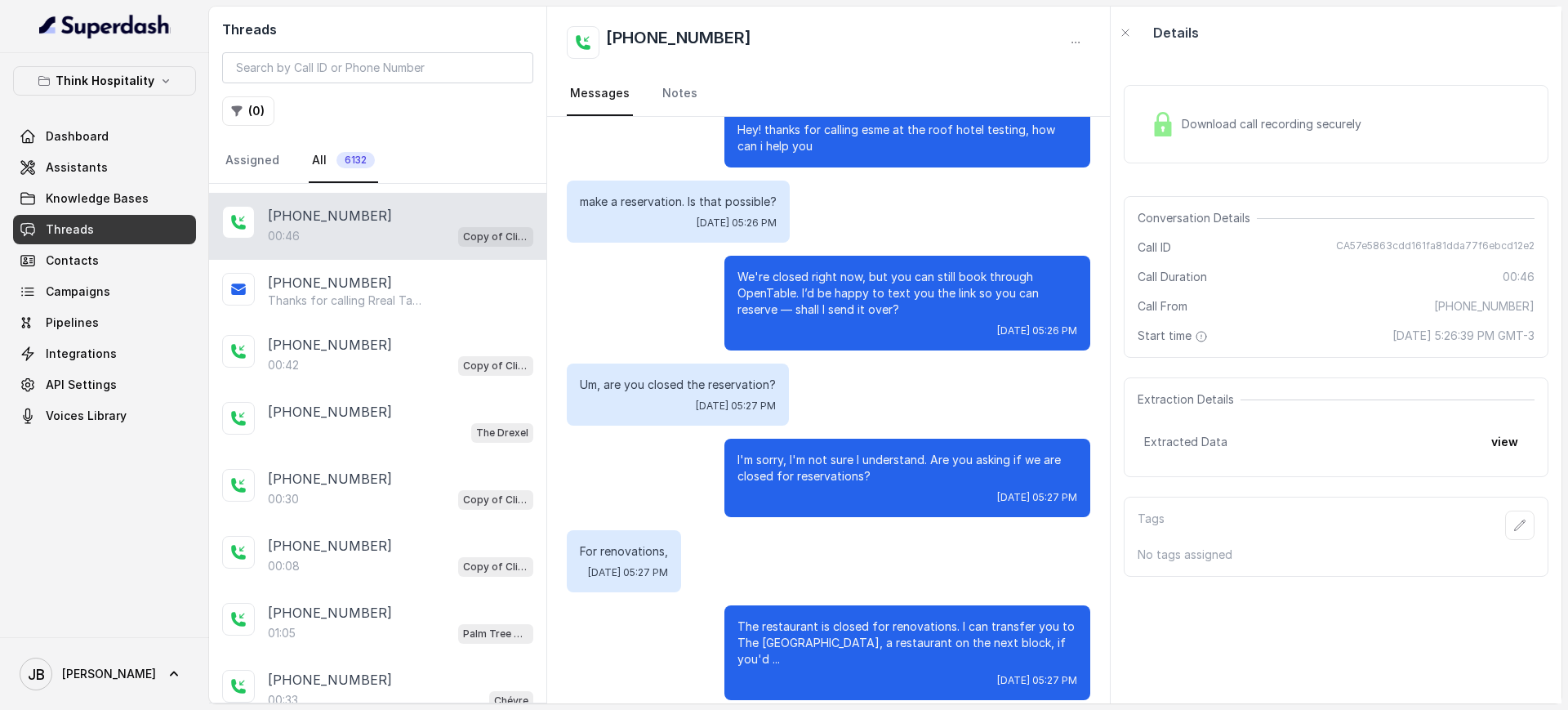
scroll to position [134, 0]
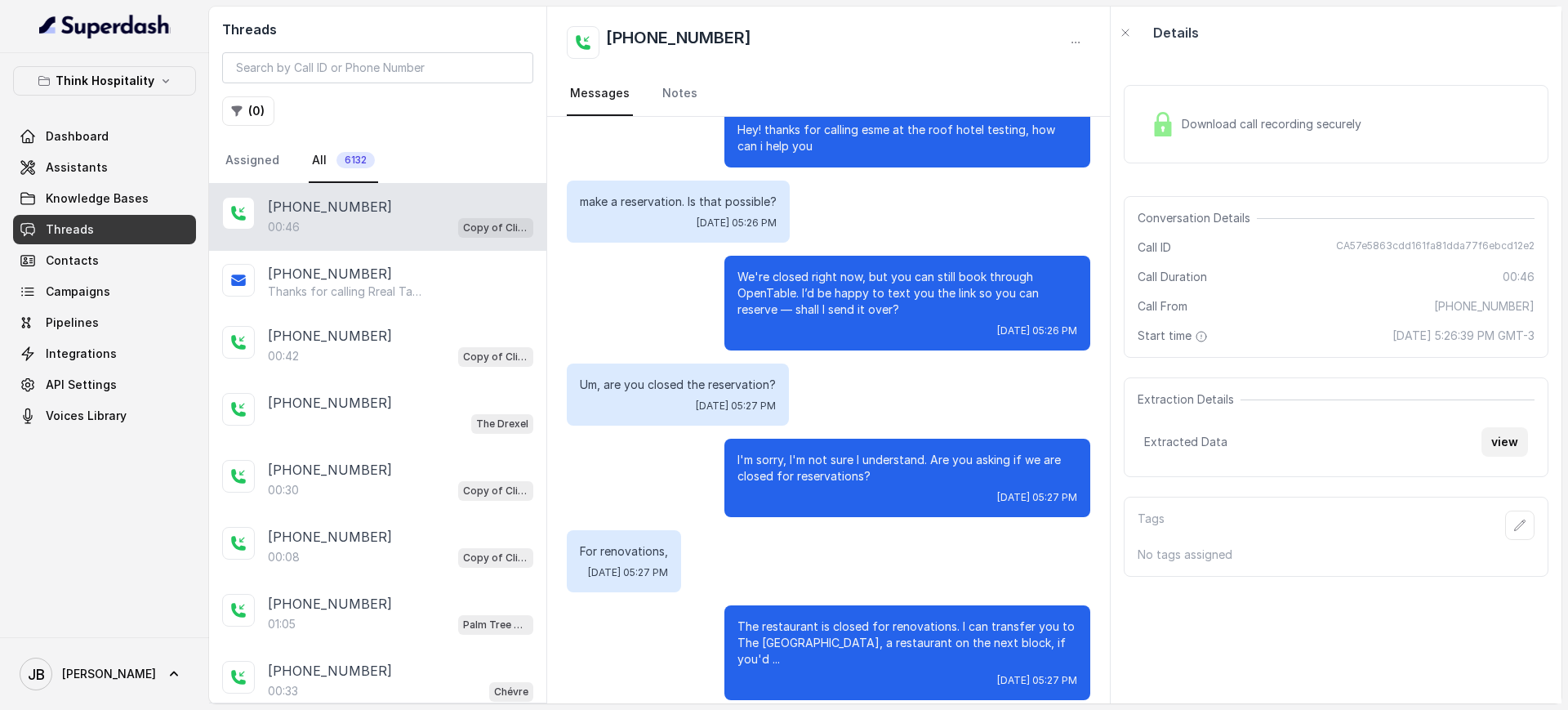
click at [1506, 430] on button "view" at bounding box center [1505, 442] width 47 height 29
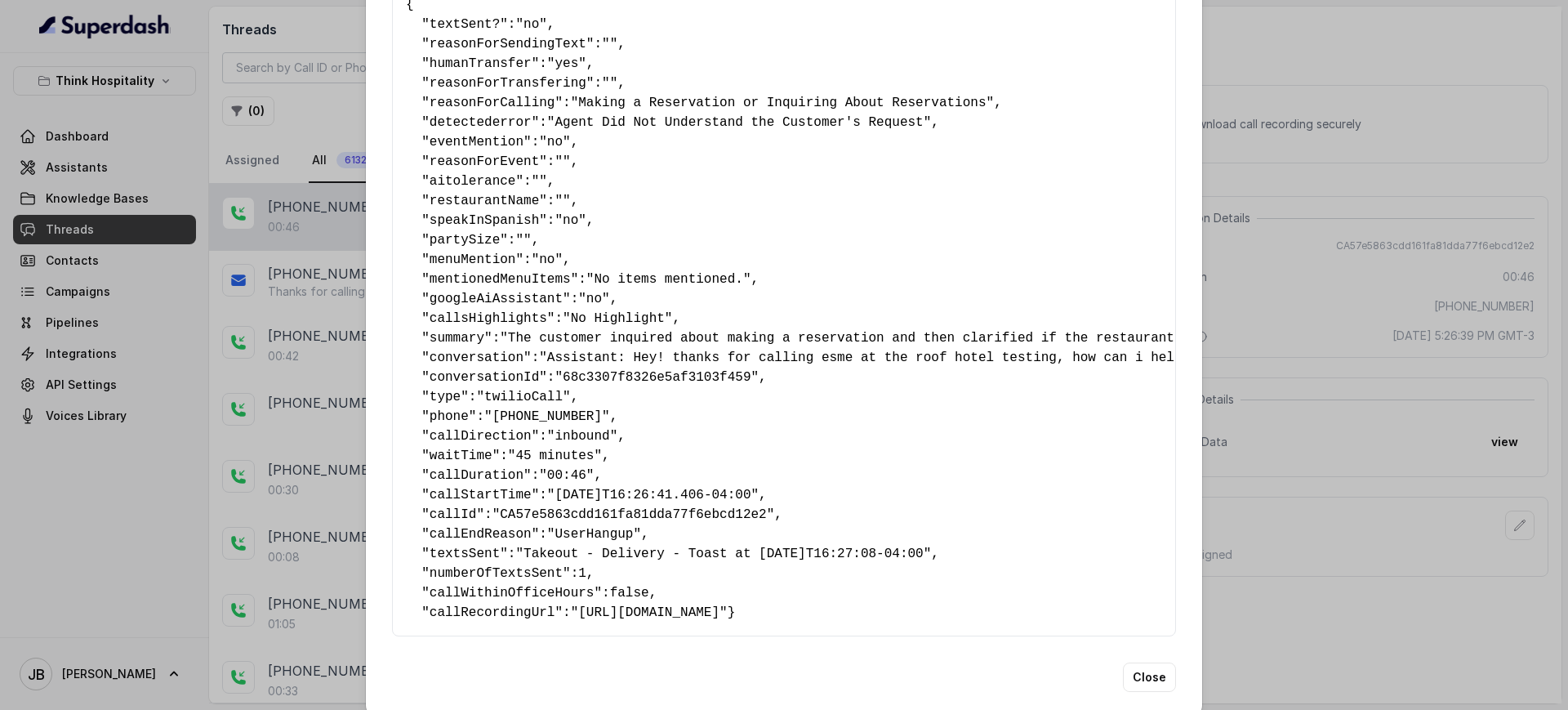
scroll to position [140, 0]
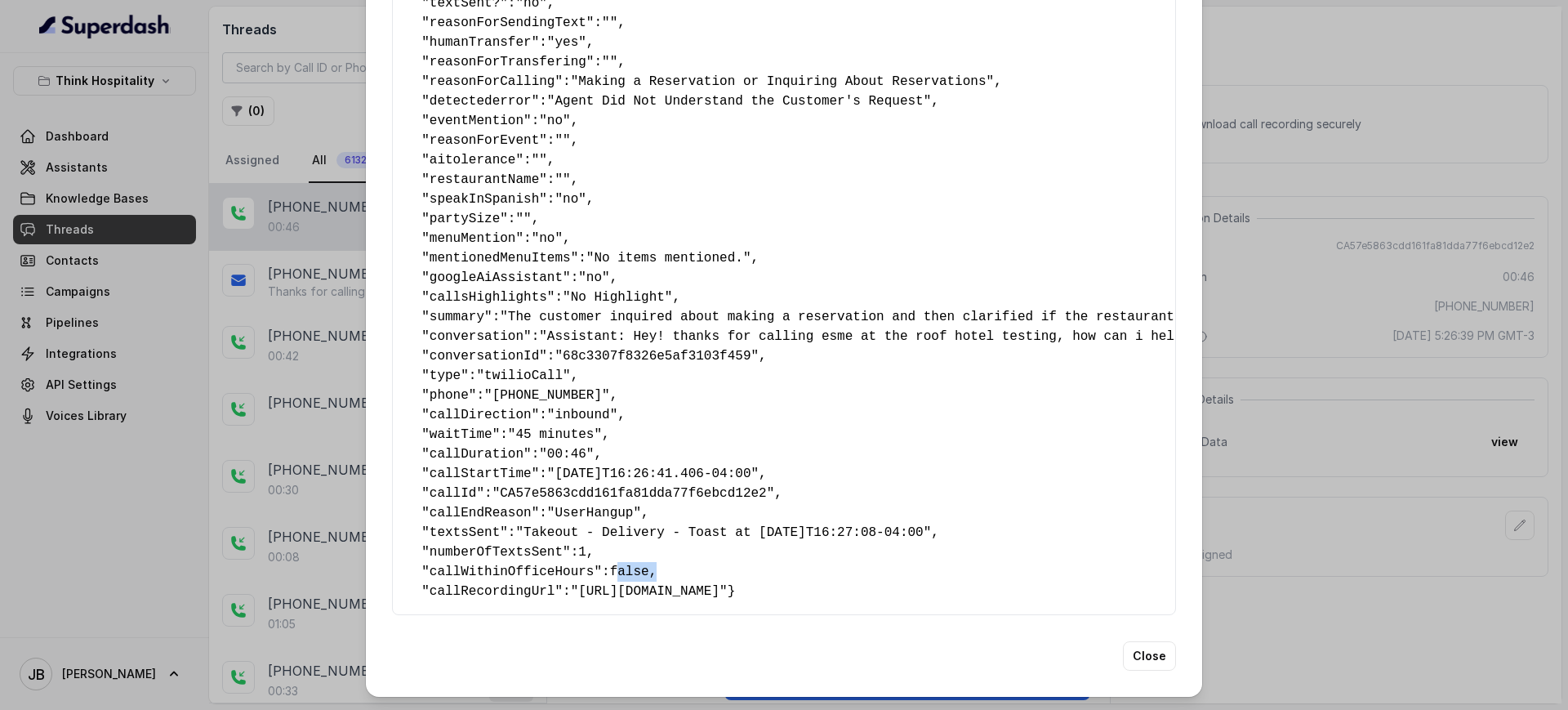
drag, startPoint x: 640, startPoint y: 533, endPoint x: 647, endPoint y: 542, distance: 11.4
click at [614, 534] on pre "{ " textSent? ": "no" , " reasonForSendingText ": "" , " humanTransfer ": "yes"…" at bounding box center [784, 287] width 756 height 627
click at [700, 545] on pre "{ " textSent? ": "no" , " reasonForSendingText ": "" , " humanTransfer ": "yes"…" at bounding box center [784, 287] width 756 height 627
drag, startPoint x: 1313, startPoint y: 372, endPoint x: 1301, endPoint y: 367, distance: 13.0
click at [1313, 372] on div "Extracted Data { " textSent? ": "no" , " reasonForSendingText ": "" , " humanTr…" at bounding box center [784, 355] width 1568 height 710
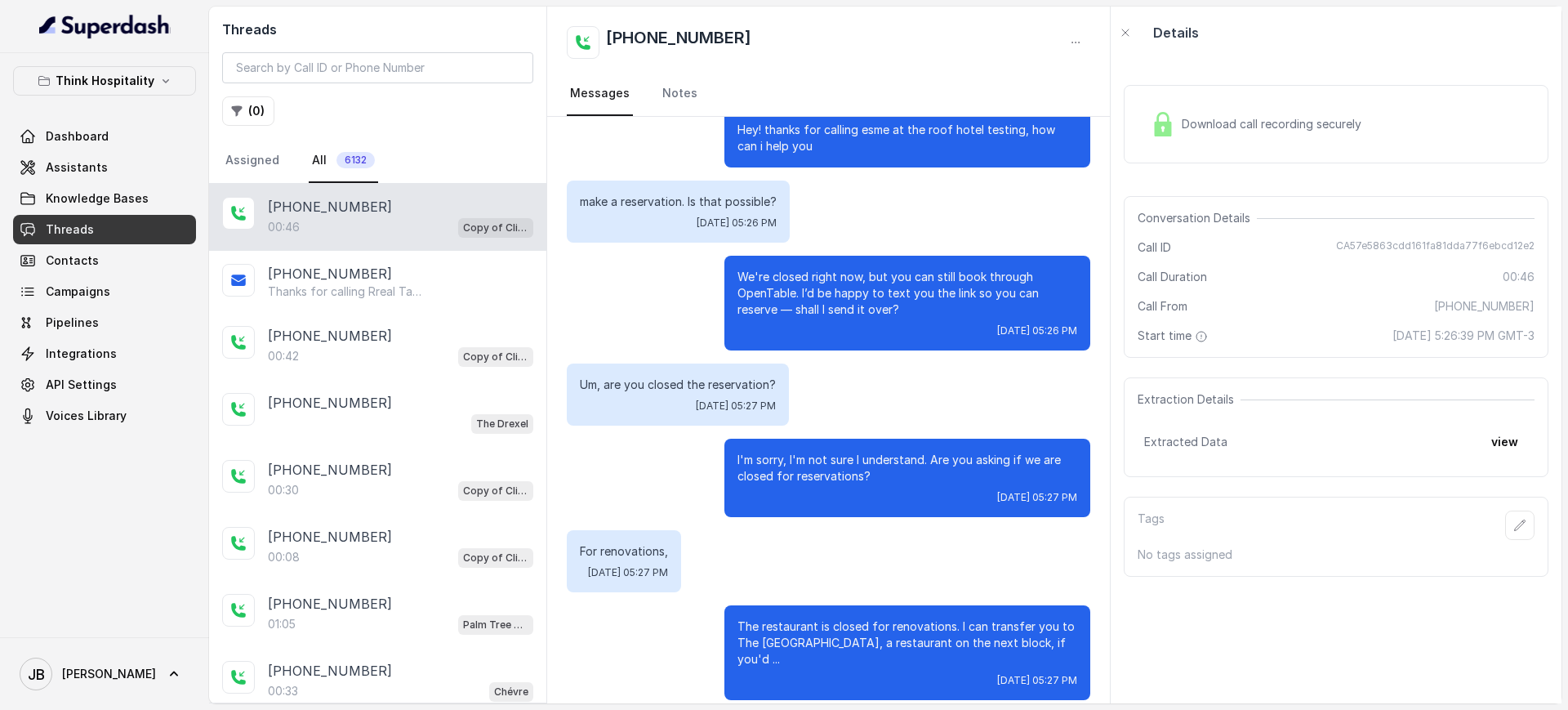
click at [330, 212] on p "[PHONE_NUMBER]" at bounding box center [329, 206] width 124 height 20
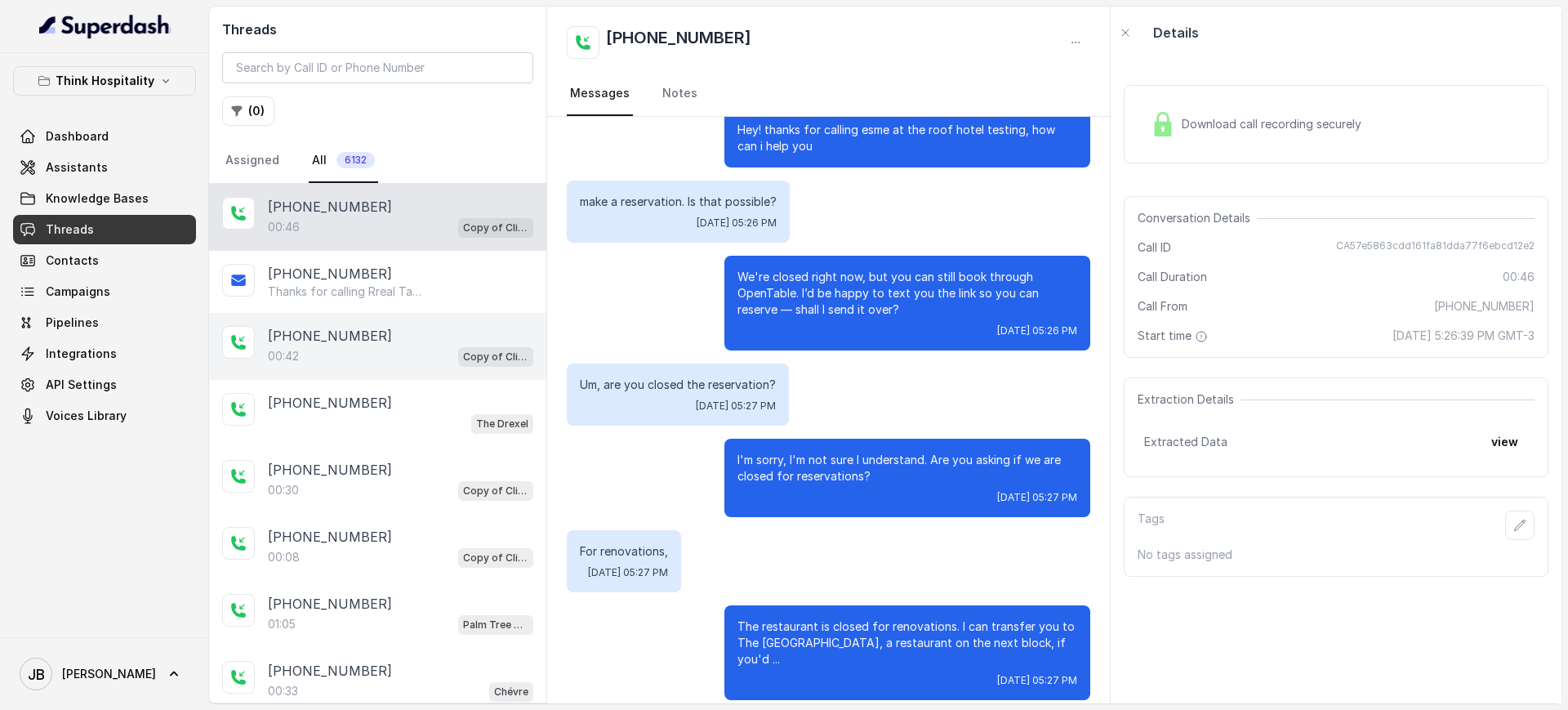
click at [363, 331] on div "[PHONE_NUMBER]" at bounding box center [400, 335] width 266 height 20
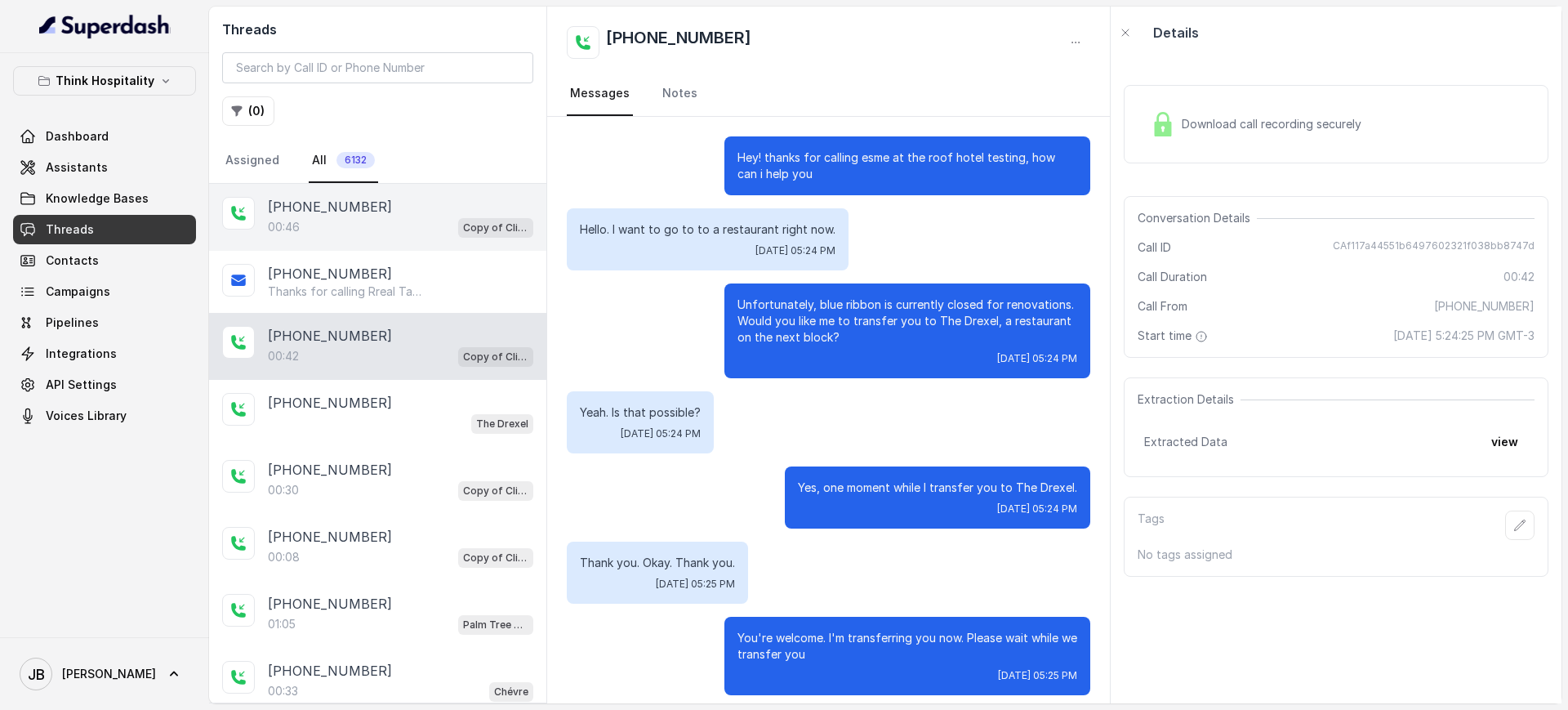
scroll to position [11, 0]
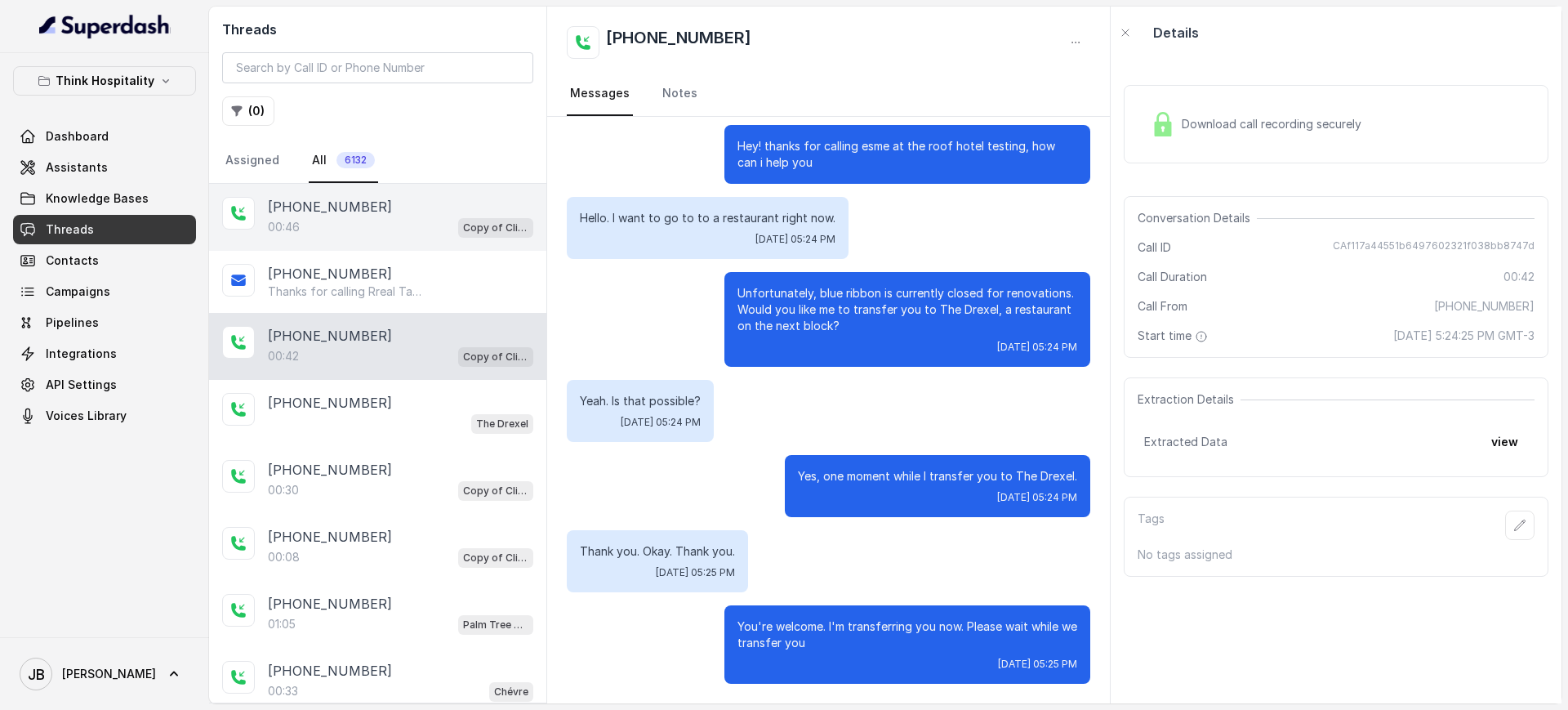
click at [355, 210] on p "[PHONE_NUMBER]" at bounding box center [329, 206] width 124 height 20
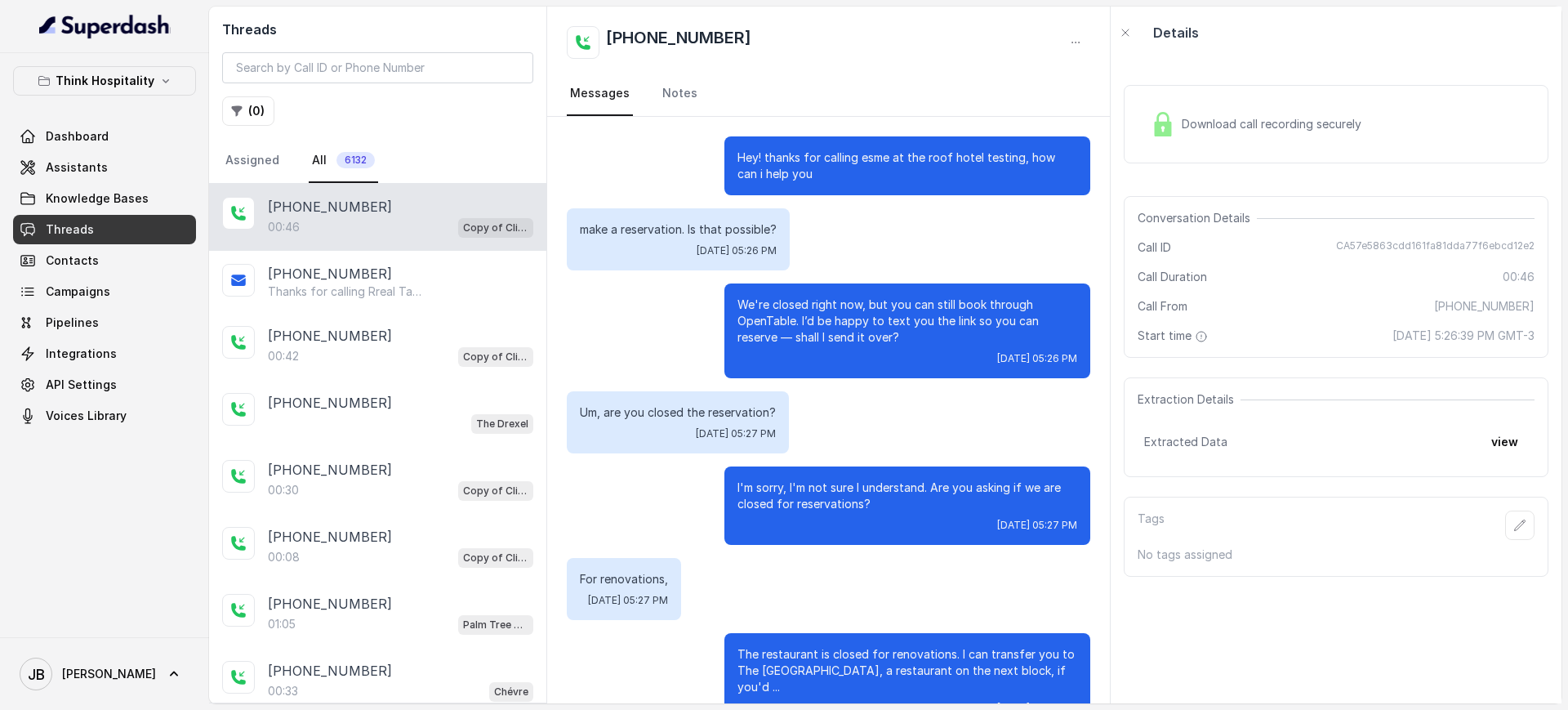
scroll to position [28, 0]
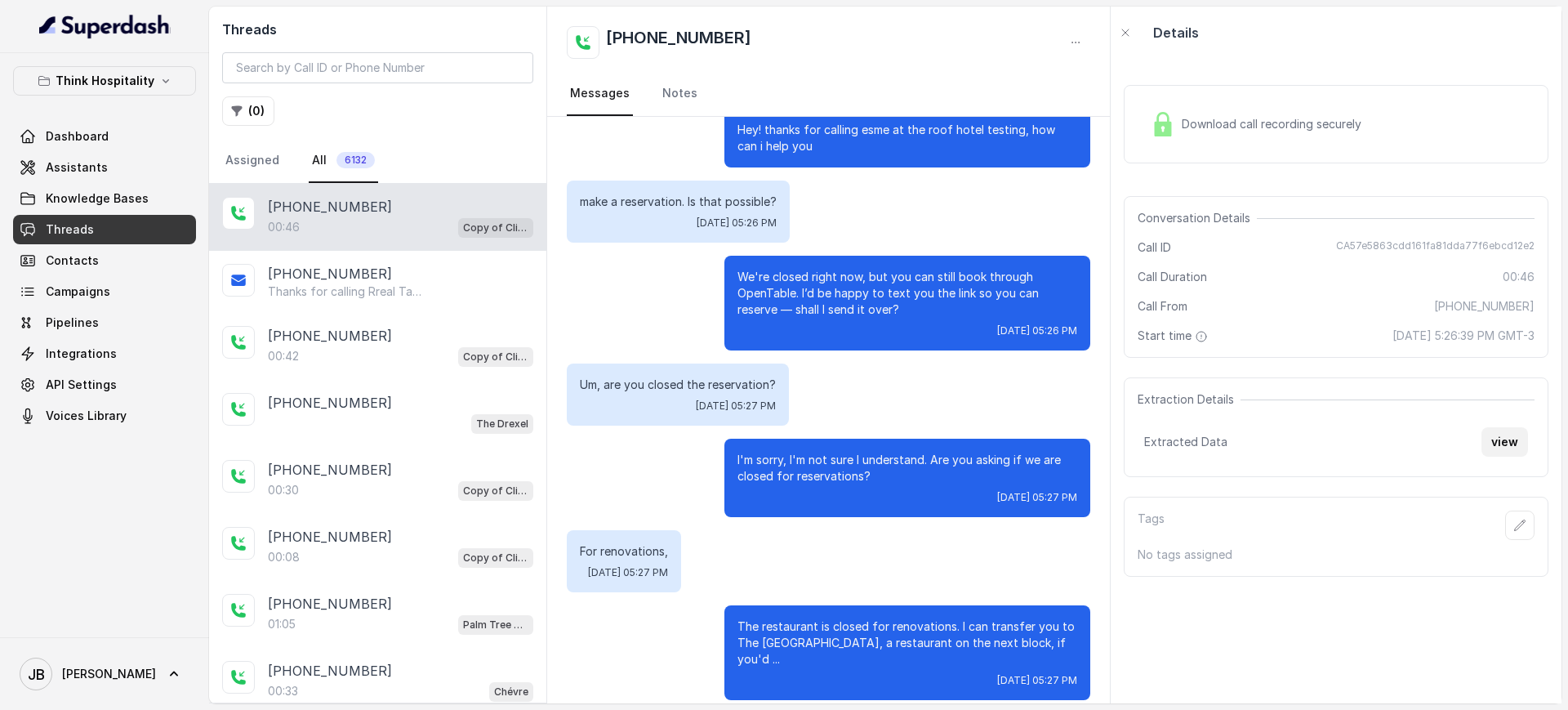
click at [1485, 447] on button "view" at bounding box center [1505, 442] width 47 height 29
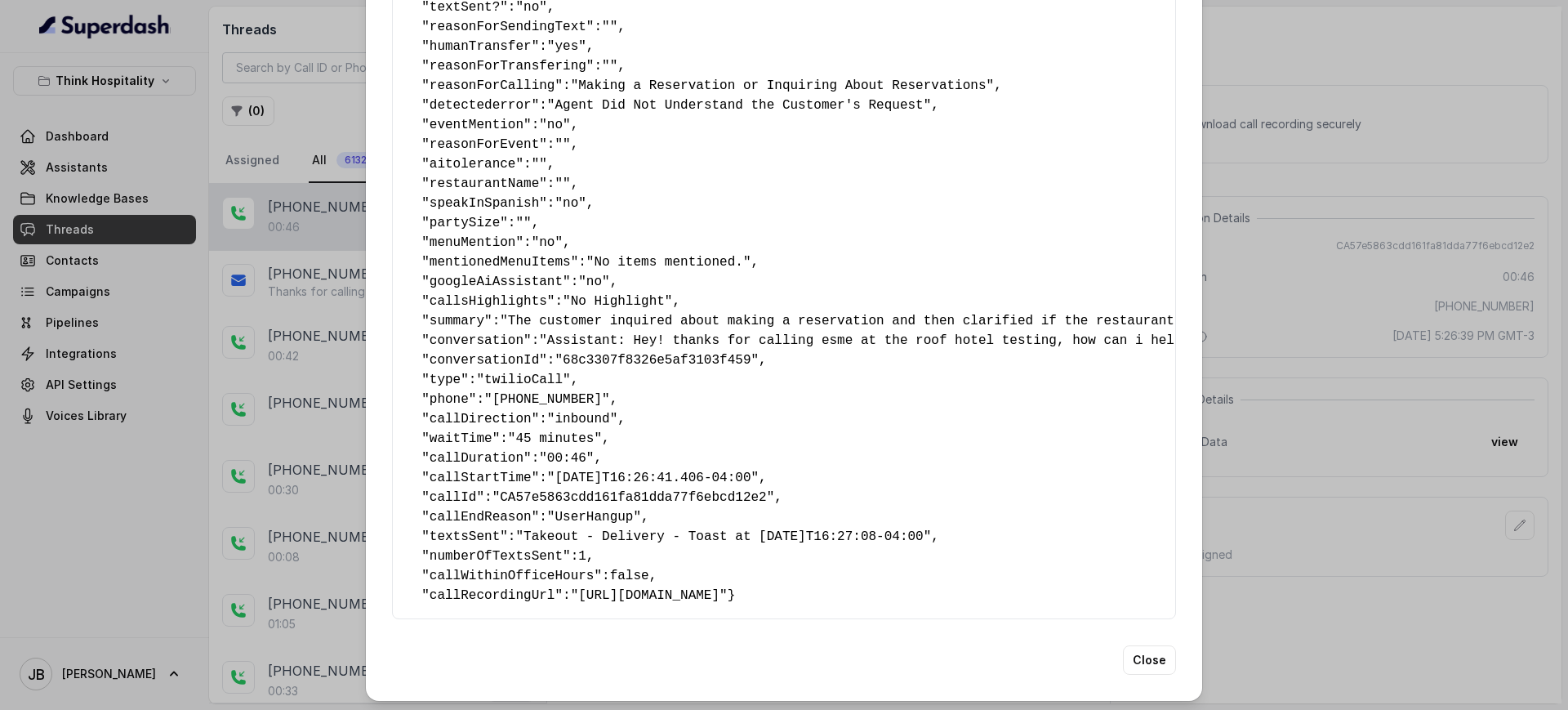
scroll to position [140, 0]
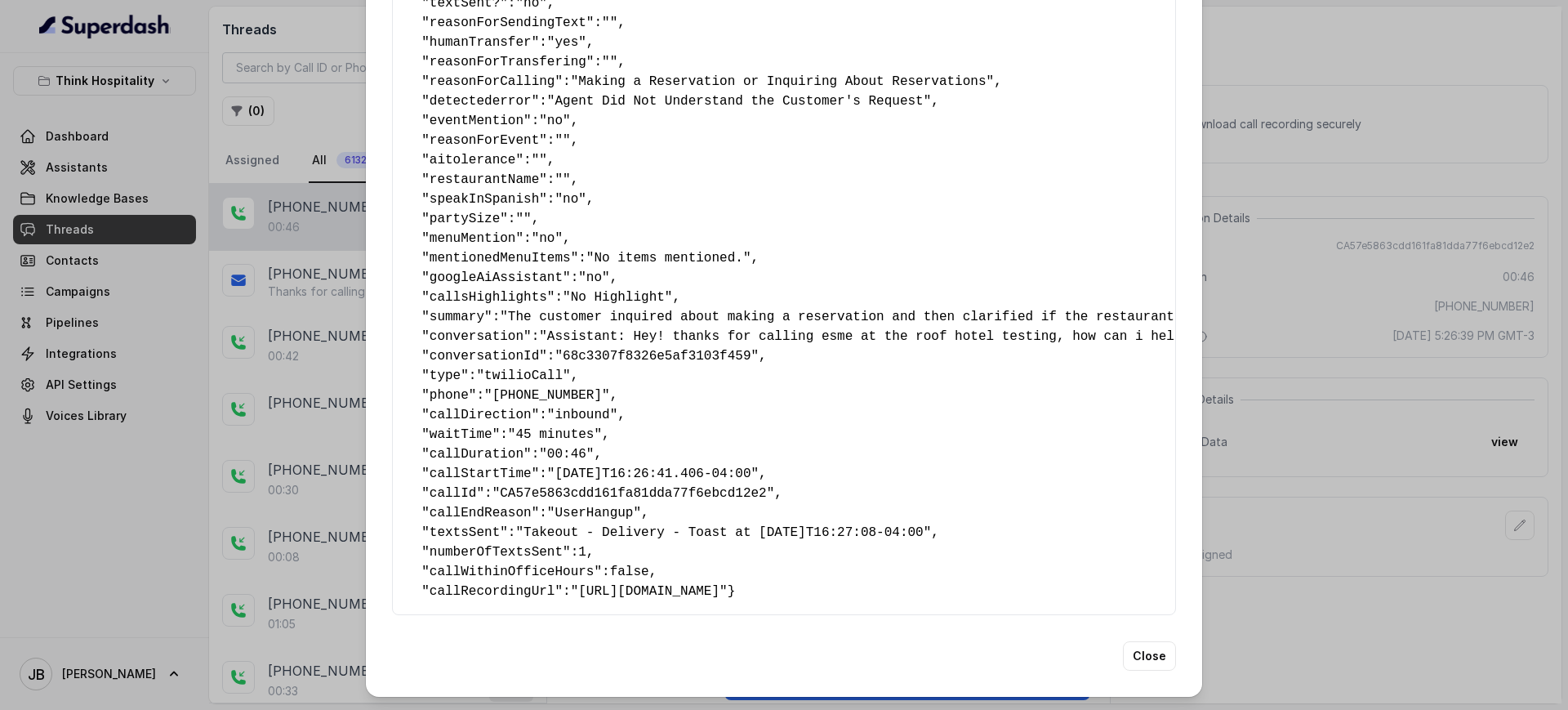
drag, startPoint x: 142, startPoint y: 357, endPoint x: 211, endPoint y: 318, distance: 79.3
click at [143, 357] on div "Extracted Data { " textSent? ": "no" , " reasonForSendingText ": "" , " humanTr…" at bounding box center [784, 355] width 1568 height 710
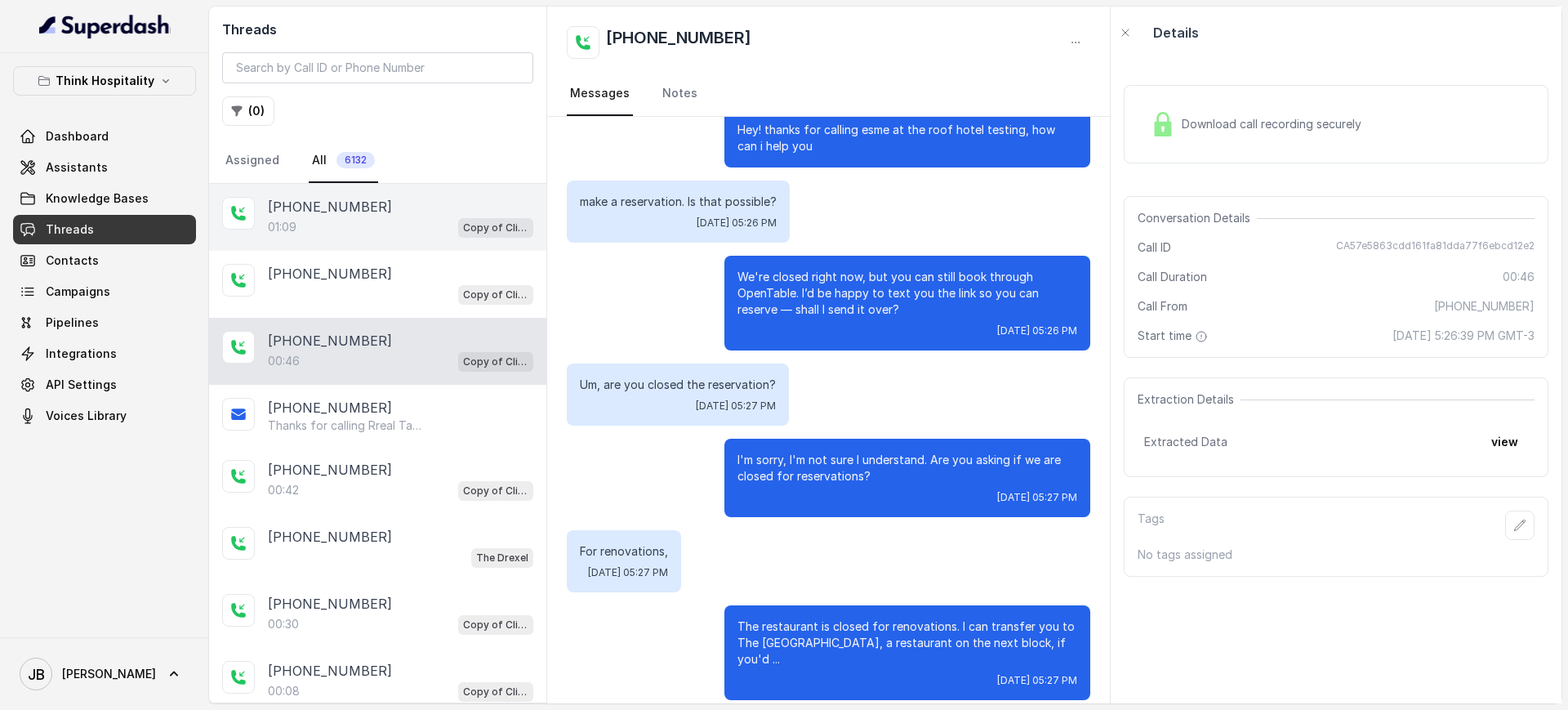
click at [370, 230] on div "01:09 Copy of Client Name / Testing" at bounding box center [400, 227] width 266 height 22
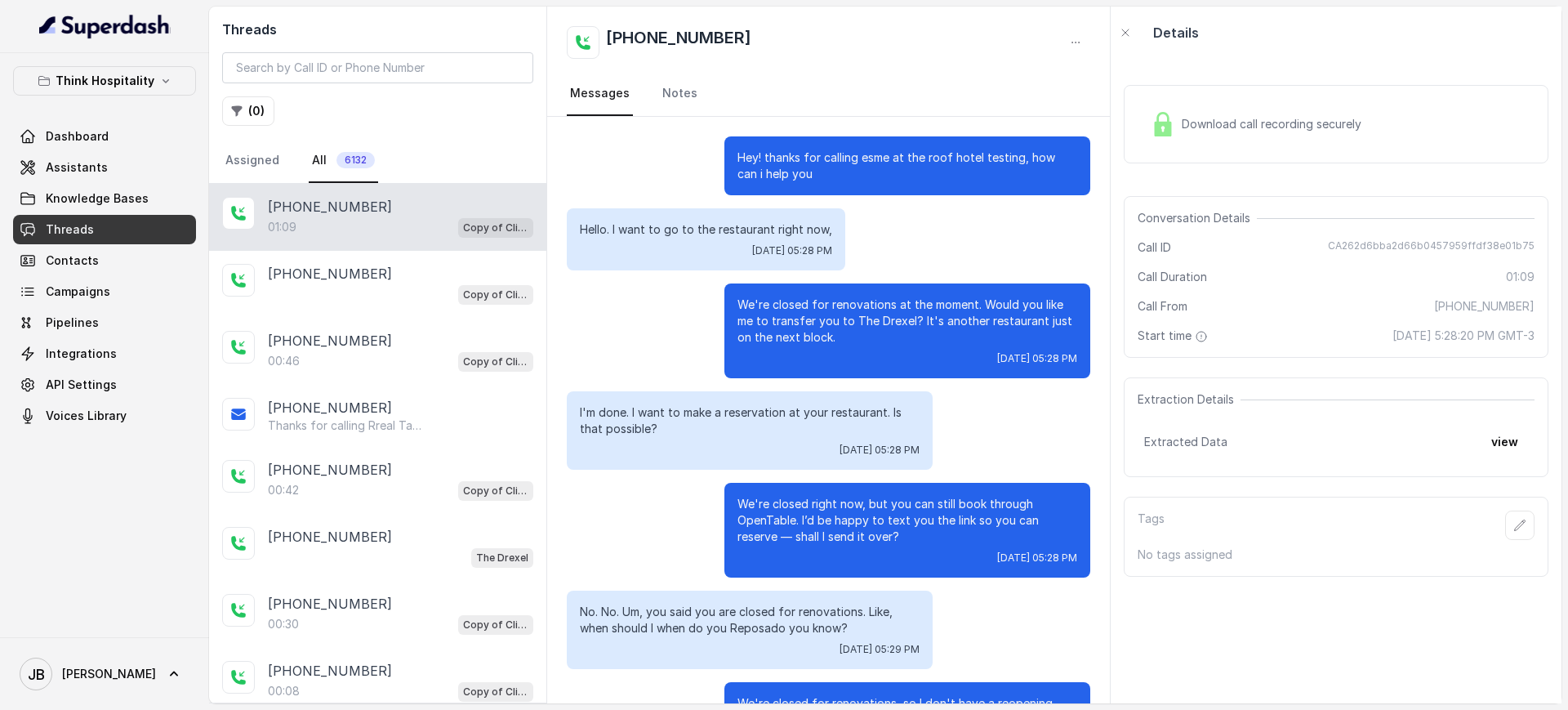
scroll to position [109, 0]
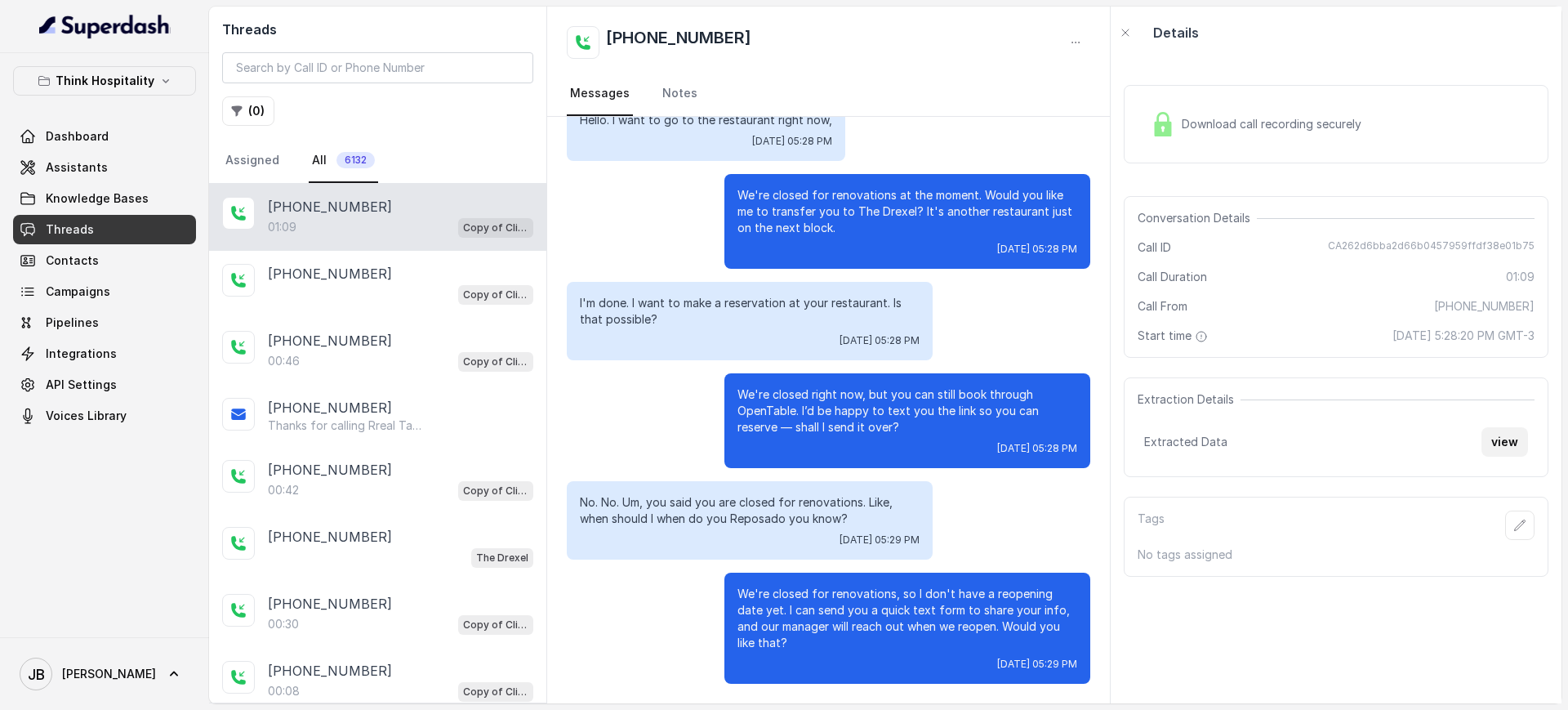
click at [1489, 450] on button "view" at bounding box center [1505, 442] width 47 height 29
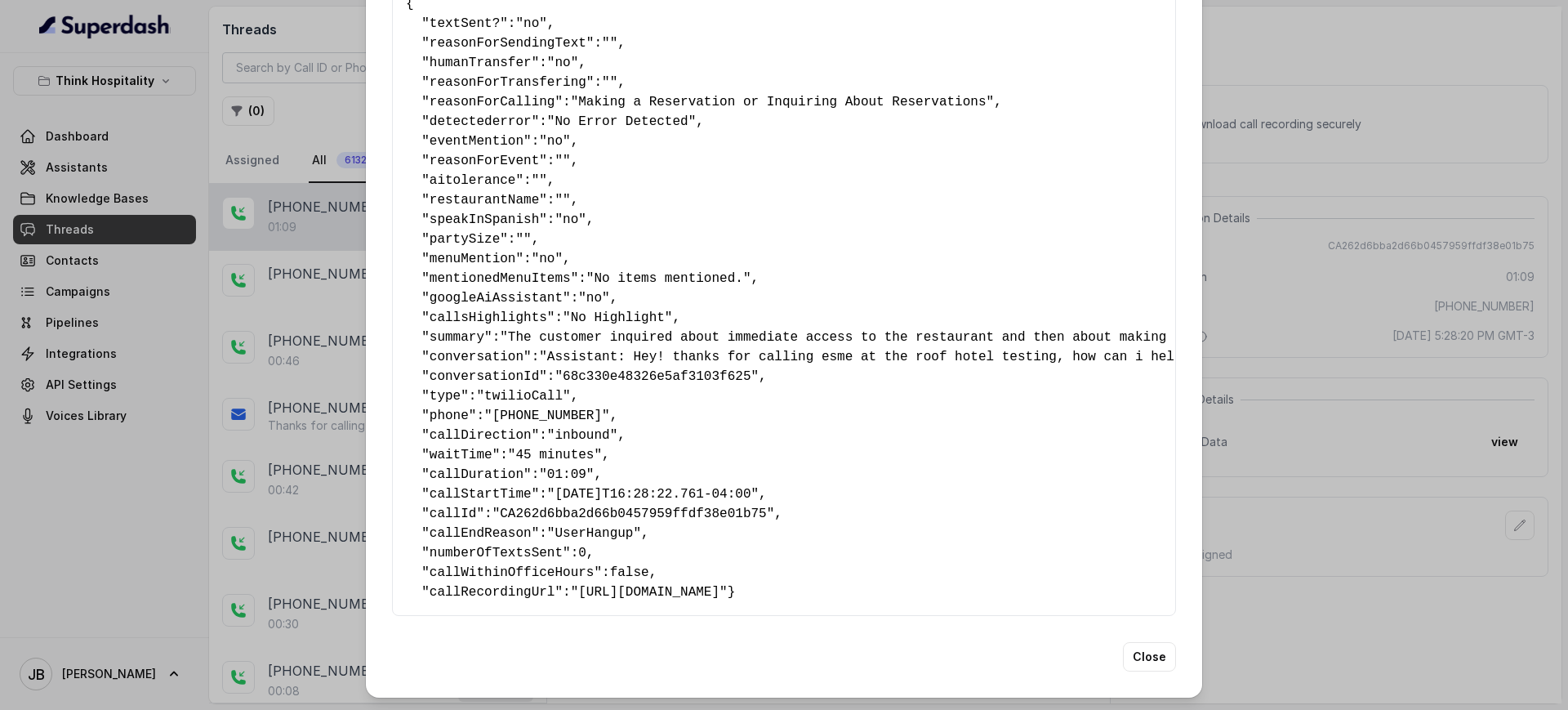
scroll to position [121, 0]
drag, startPoint x: 331, startPoint y: 536, endPoint x: 276, endPoint y: 539, distance: 55.1
click at [276, 539] on div "Extracted Data { " textSent? ": "no" , " reasonForSendingText ": "" , " humanTr…" at bounding box center [784, 355] width 1568 height 710
click at [463, 545] on span "numberOfTextsSent" at bounding box center [496, 552] width 133 height 15
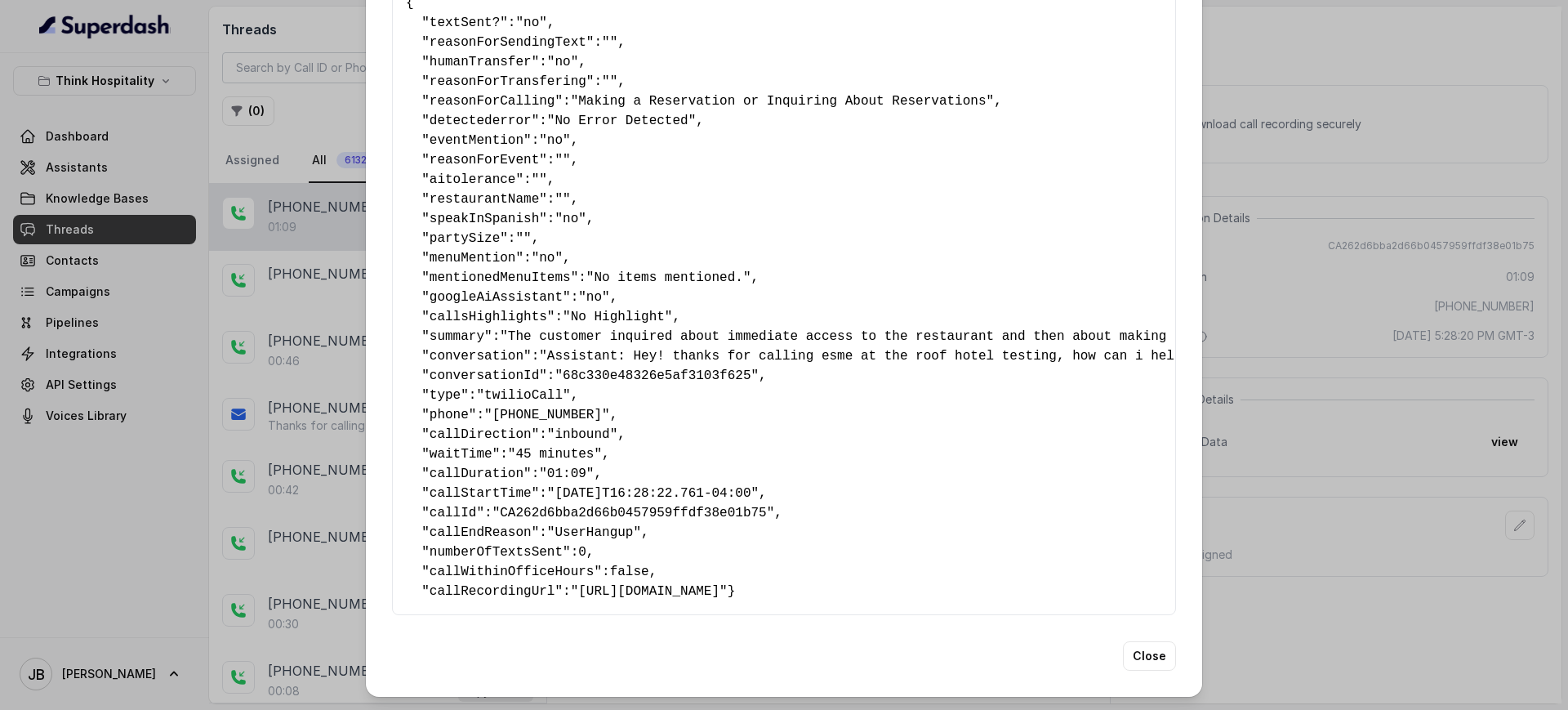
click at [478, 565] on span "callWithinOfficeHours" at bounding box center [512, 571] width 165 height 15
click at [479, 565] on span "callWithinOfficeHours" at bounding box center [512, 571] width 165 height 15
drag, startPoint x: 478, startPoint y: 531, endPoint x: 485, endPoint y: 525, distance: 9.2
click at [480, 565] on span "callWithinOfficeHours" at bounding box center [512, 571] width 165 height 15
click at [532, 468] on pre "{ " textSent? ": "no" , " reasonForSendingText ": "" , " humanTransfer ": "no" …" at bounding box center [784, 297] width 756 height 608
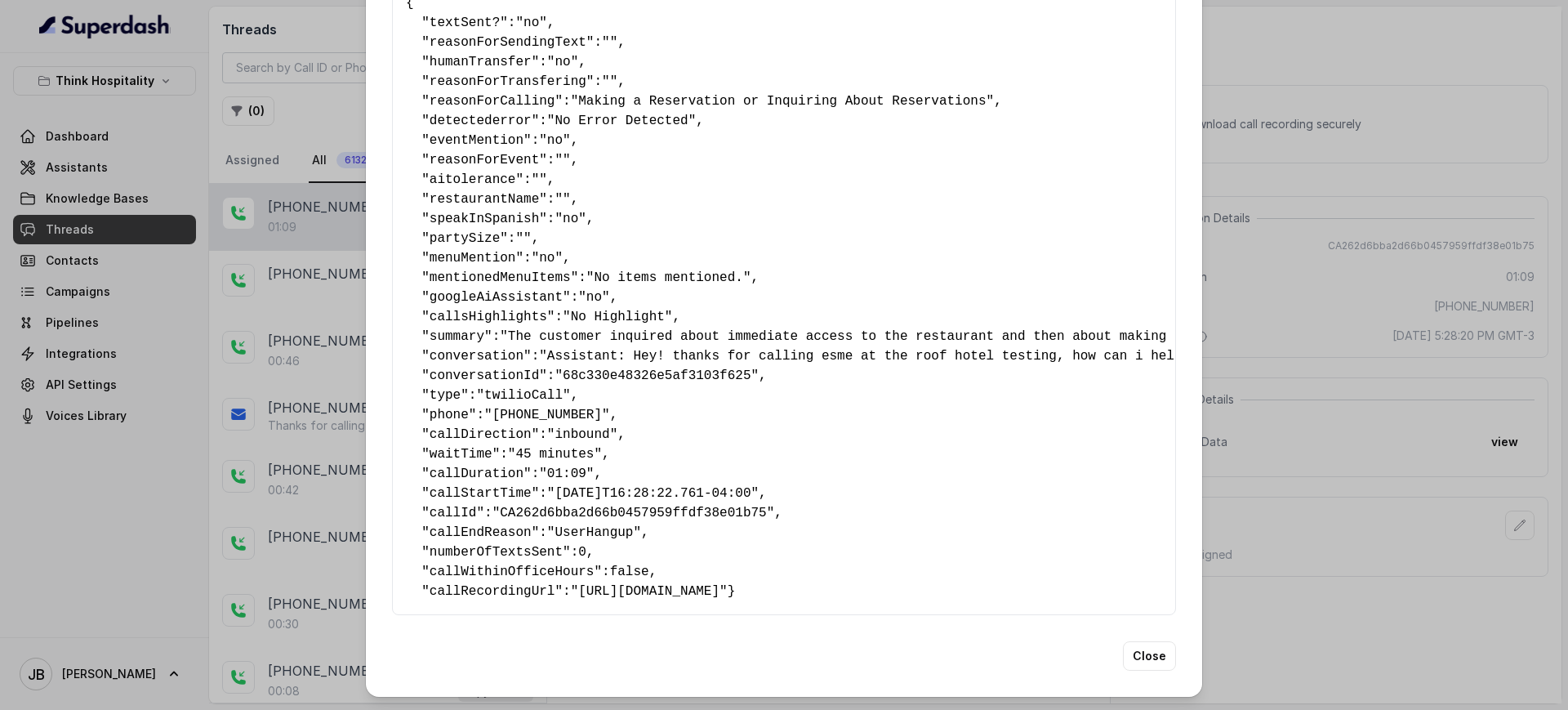
drag, startPoint x: 536, startPoint y: 539, endPoint x: 529, endPoint y: 529, distance: 12.2
click at [532, 565] on span "callWithinOfficeHours" at bounding box center [512, 571] width 165 height 15
click at [529, 565] on span "callWithinOfficeHours" at bounding box center [512, 571] width 165 height 15
click at [532, 565] on span "callWithinOfficeHours" at bounding box center [512, 571] width 165 height 15
drag, startPoint x: 532, startPoint y: 532, endPoint x: 559, endPoint y: 513, distance: 33.0
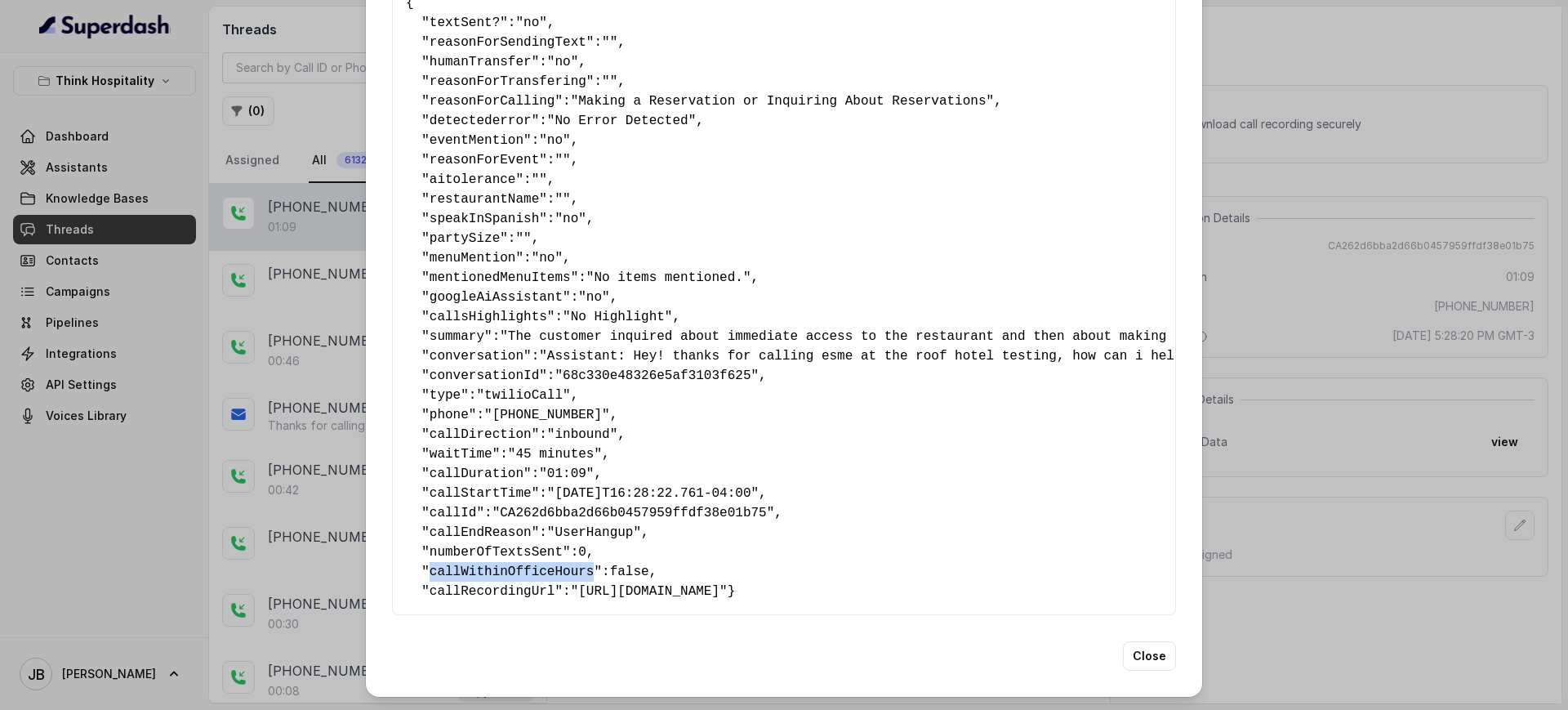
click at [532, 565] on span "callWithinOfficeHours" at bounding box center [512, 571] width 165 height 15
drag, startPoint x: 578, startPoint y: 489, endPoint x: 592, endPoint y: 494, distance: 14.9
click at [578, 525] on span ""UserHangup"" at bounding box center [594, 532] width 94 height 15
click at [1304, 462] on div "Extracted Data { " textSent? ": "no" , " reasonForSendingText ": "" , " humanTr…" at bounding box center [784, 355] width 1568 height 710
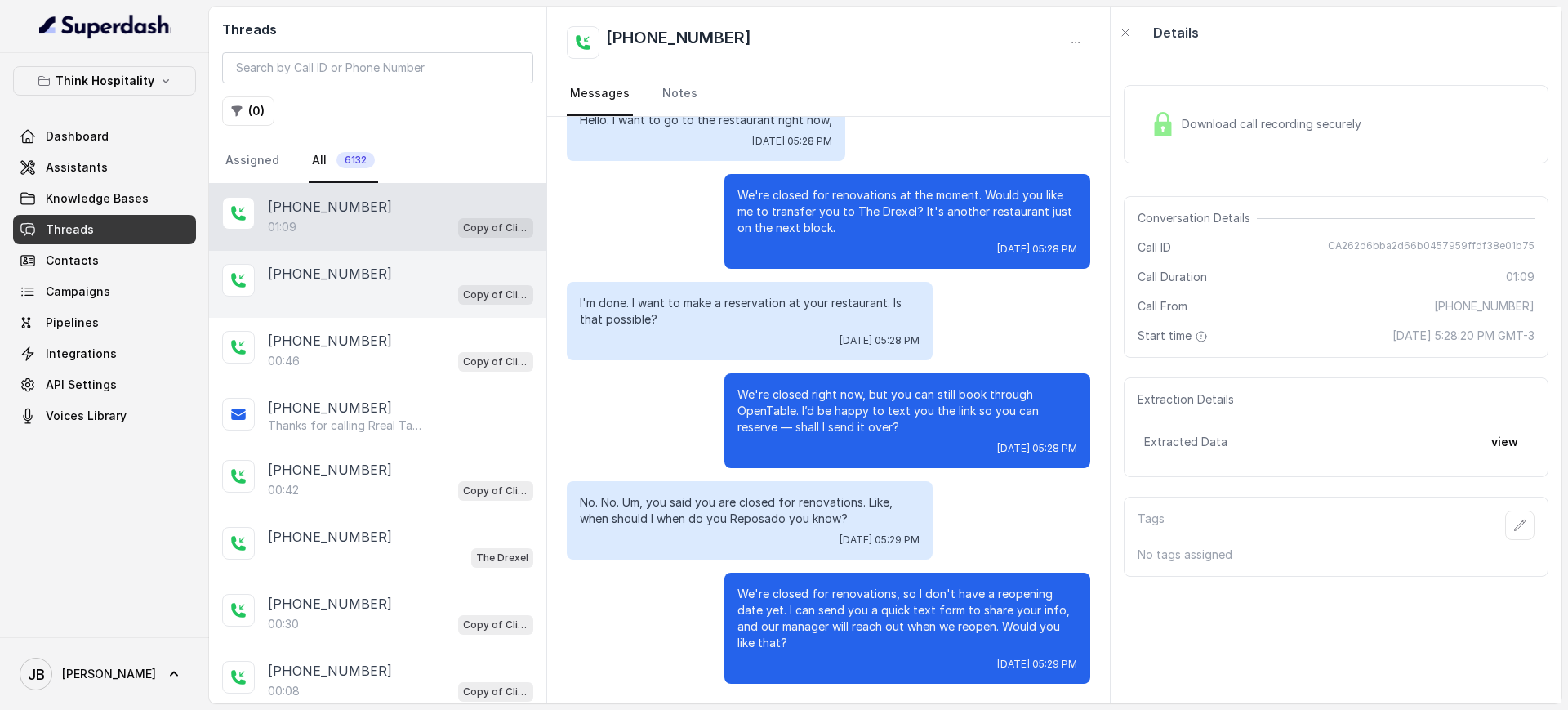
drag, startPoint x: 403, startPoint y: 286, endPoint x: 400, endPoint y: 313, distance: 27.2
click at [402, 286] on div "Copy of Client Name / Testing" at bounding box center [400, 294] width 266 height 22
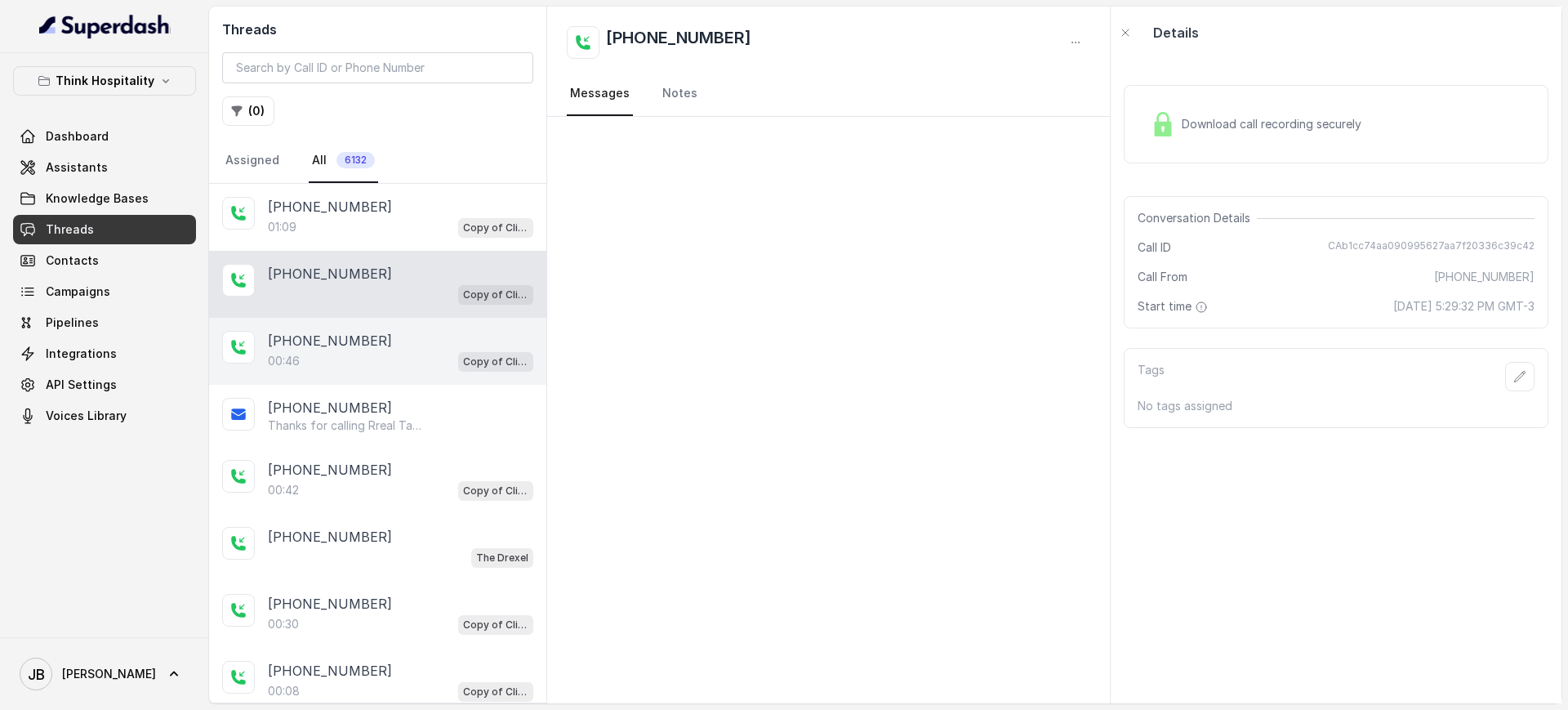
click at [392, 348] on div "[PHONE_NUMBER]:46 Copy of Client Name / Testing" at bounding box center [400, 351] width 266 height 41
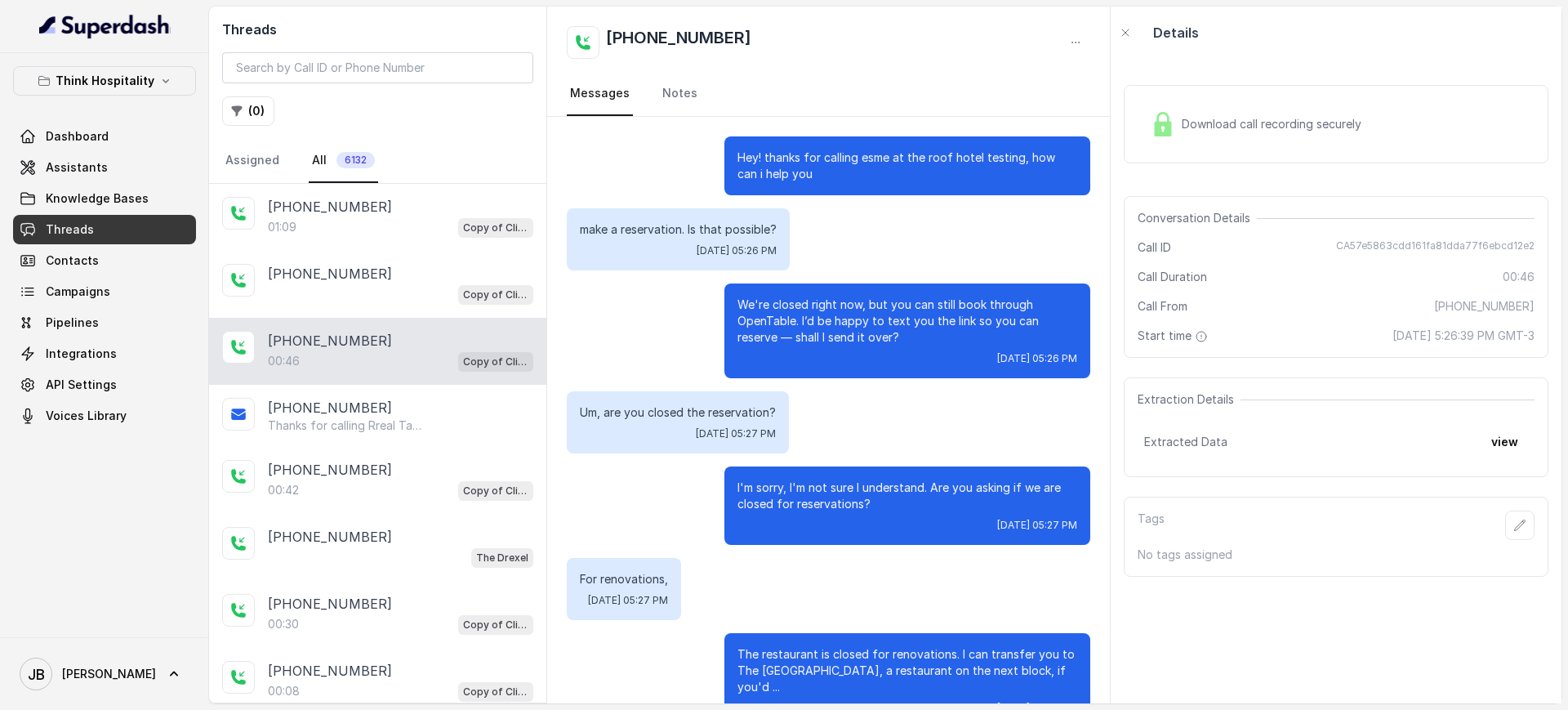
scroll to position [28, 0]
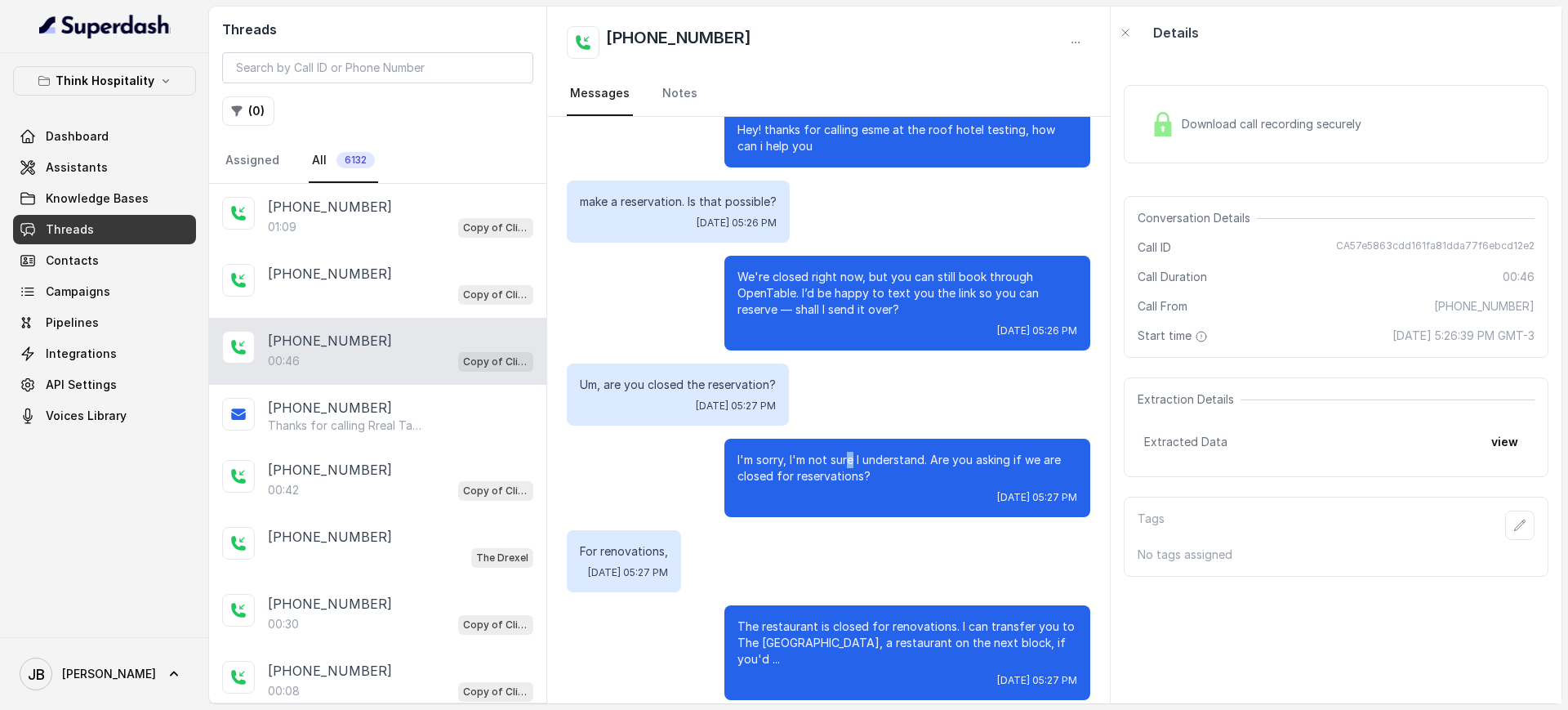
click at [836, 467] on p "I'm sorry, I'm not sure I understand. Are you asking if we are closed for reser…" at bounding box center [907, 468] width 339 height 33
click at [834, 468] on p "I'm sorry, I'm not sure I understand. Are you asking if we are closed for reser…" at bounding box center [907, 468] width 339 height 33
click at [861, 494] on div "[DATE] 05:27 PM" at bounding box center [907, 497] width 339 height 13
click at [1466, 443] on div "Extracted Data view" at bounding box center [1335, 442] width 384 height 29
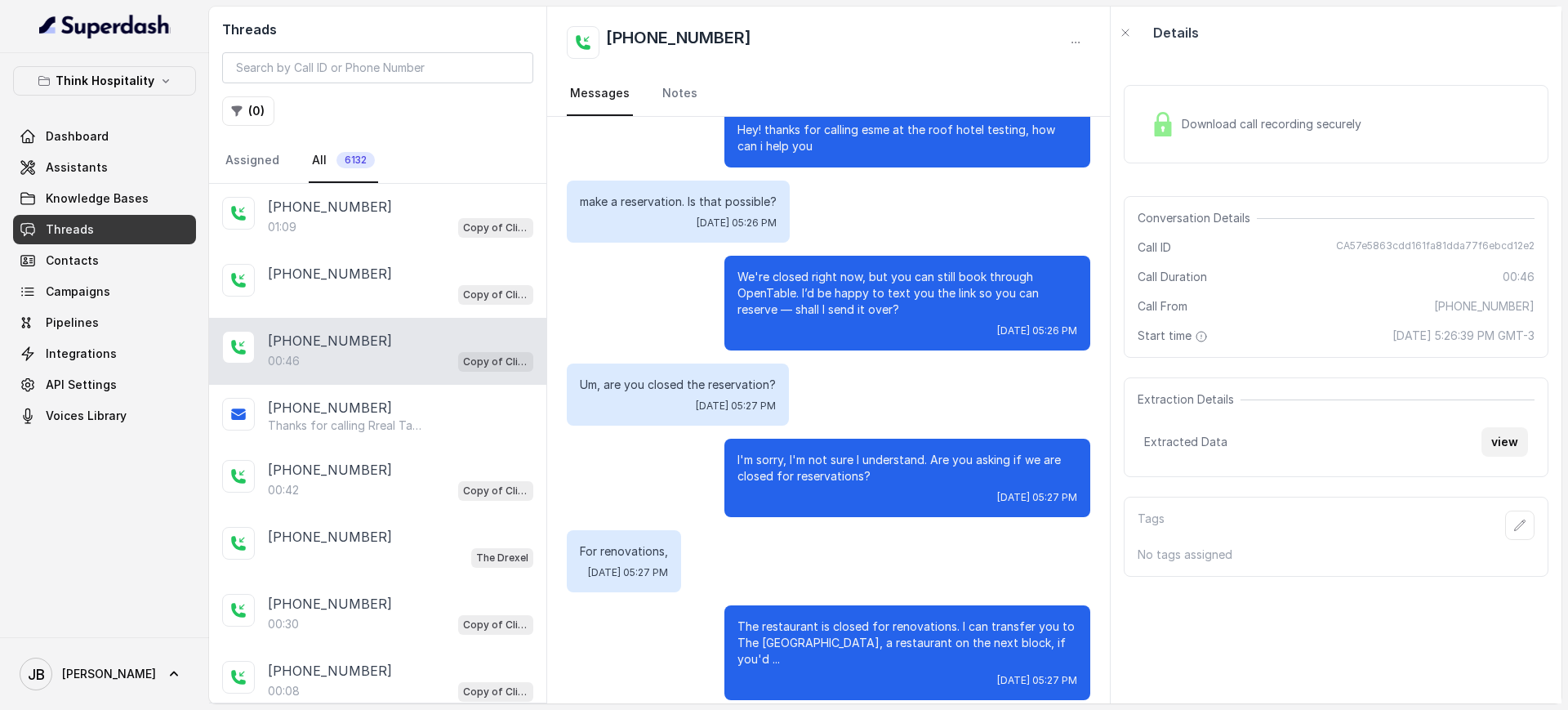
click at [1481, 443] on button "view" at bounding box center [1505, 442] width 47 height 29
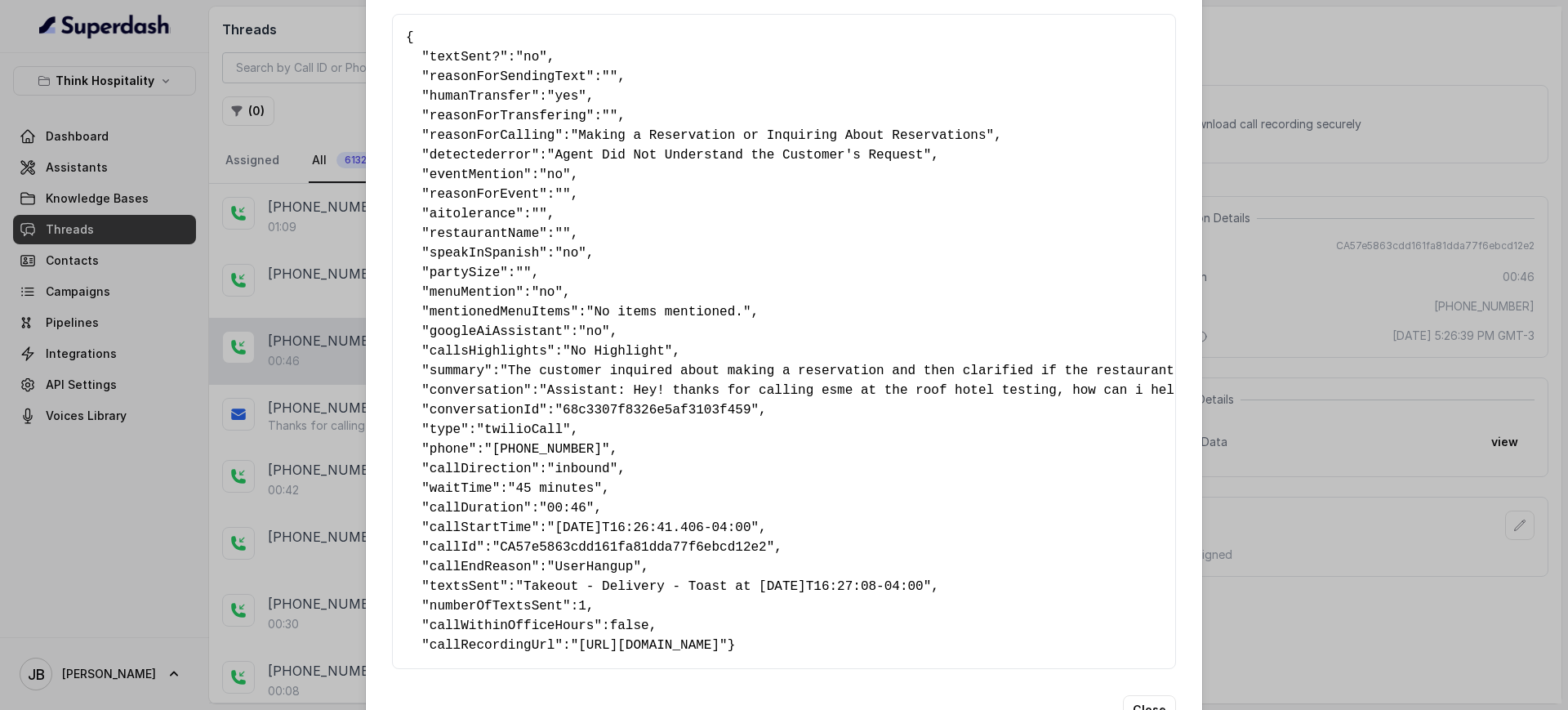
scroll to position [140, 0]
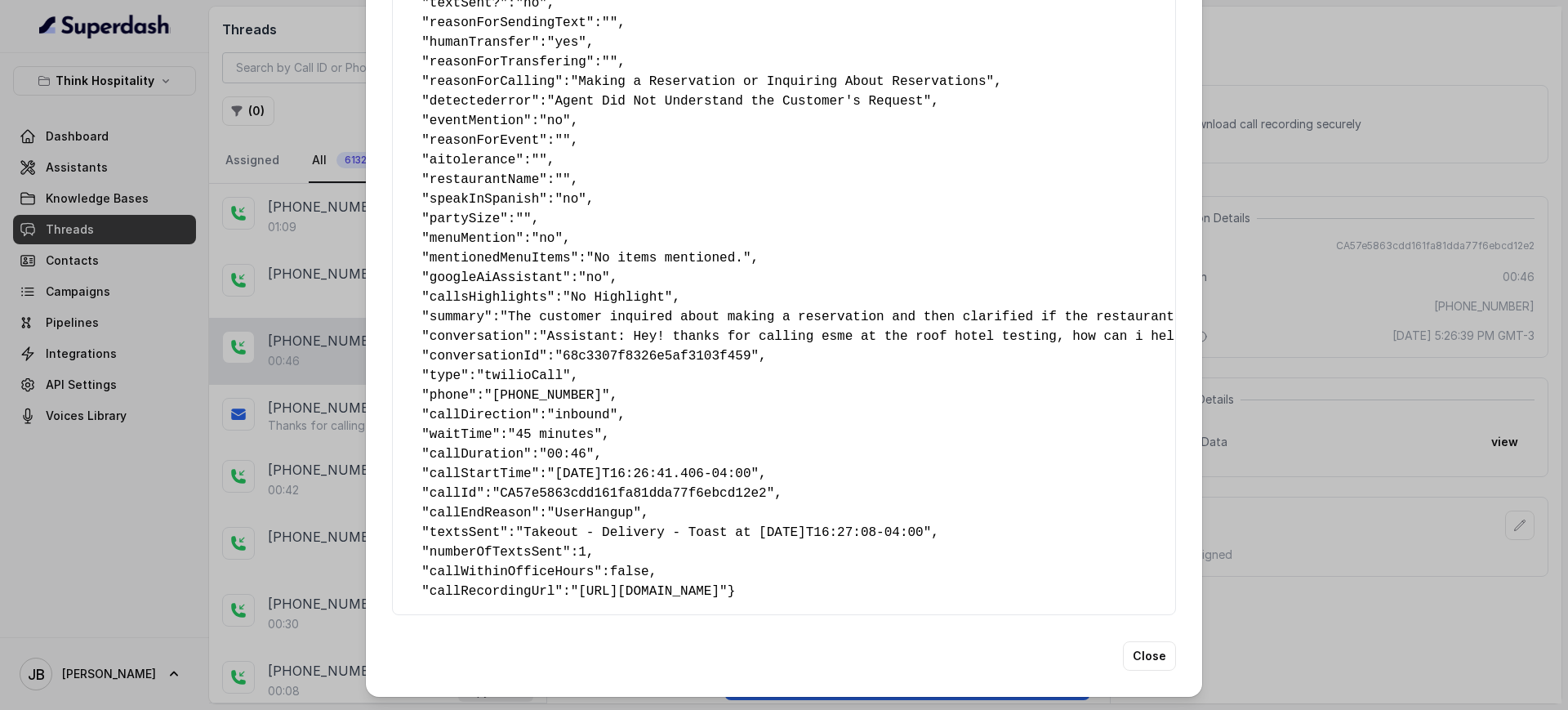
click at [1299, 355] on div "Extracted Data { " textSent? ": "no" , " reasonForSendingText ": "" , " humanTr…" at bounding box center [784, 355] width 1568 height 710
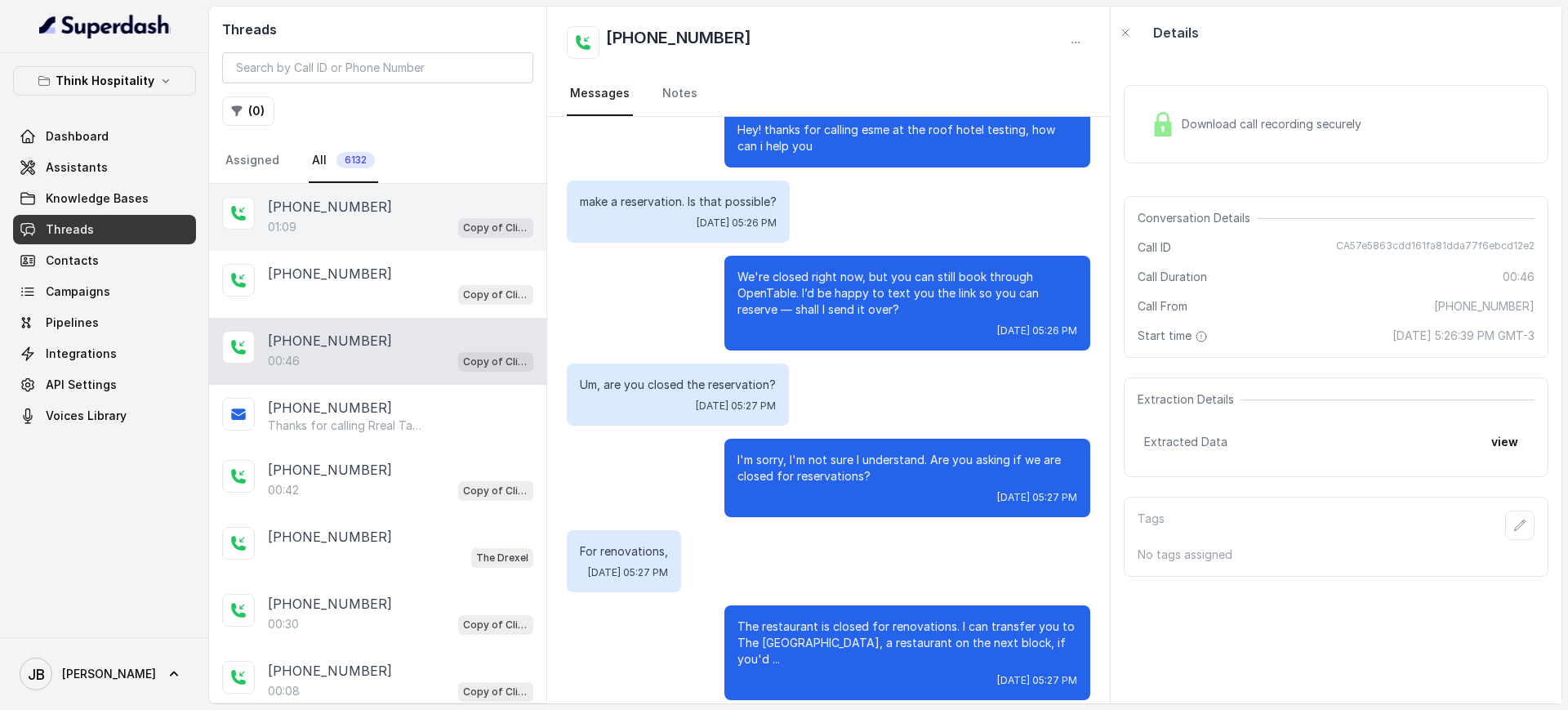
click at [326, 203] on p "[PHONE_NUMBER]" at bounding box center [329, 206] width 124 height 20
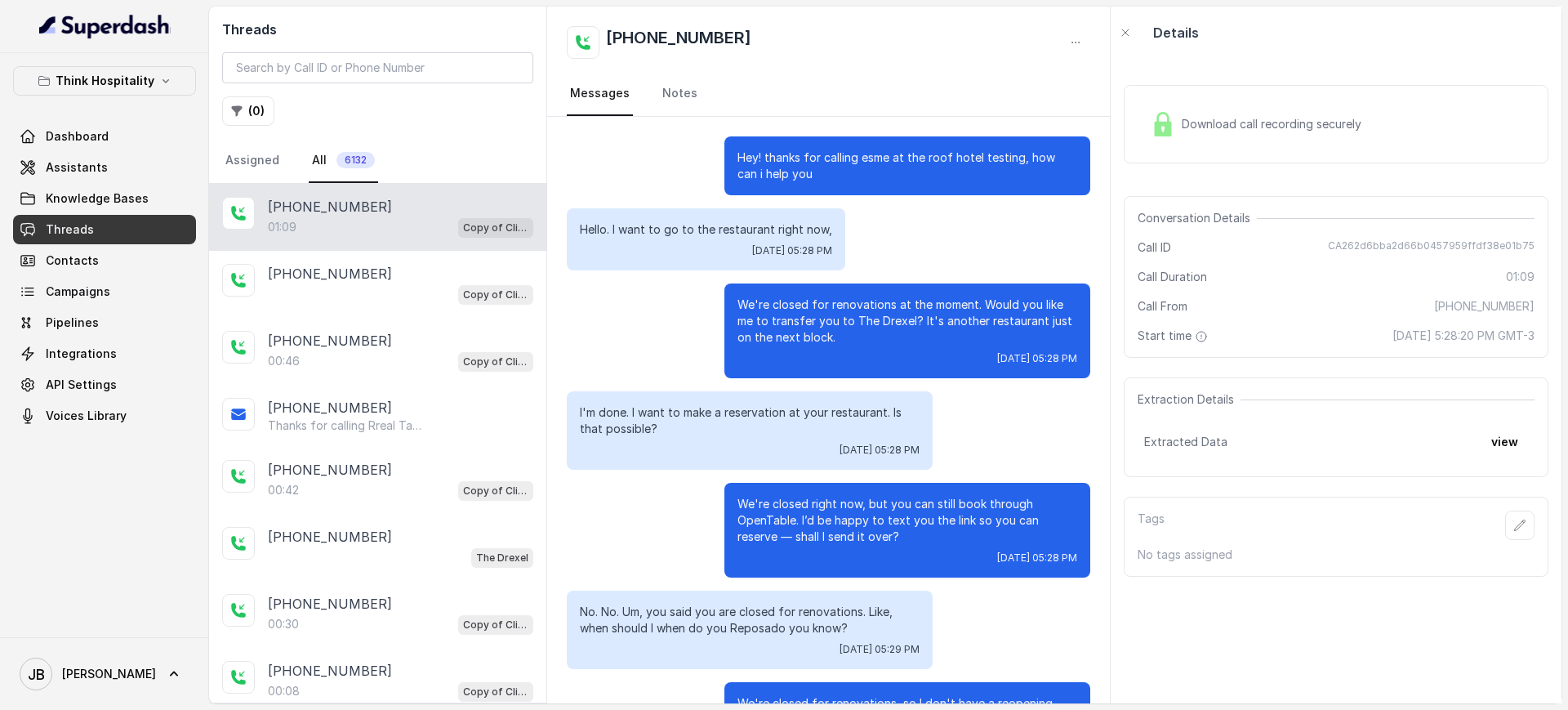
scroll to position [109, 0]
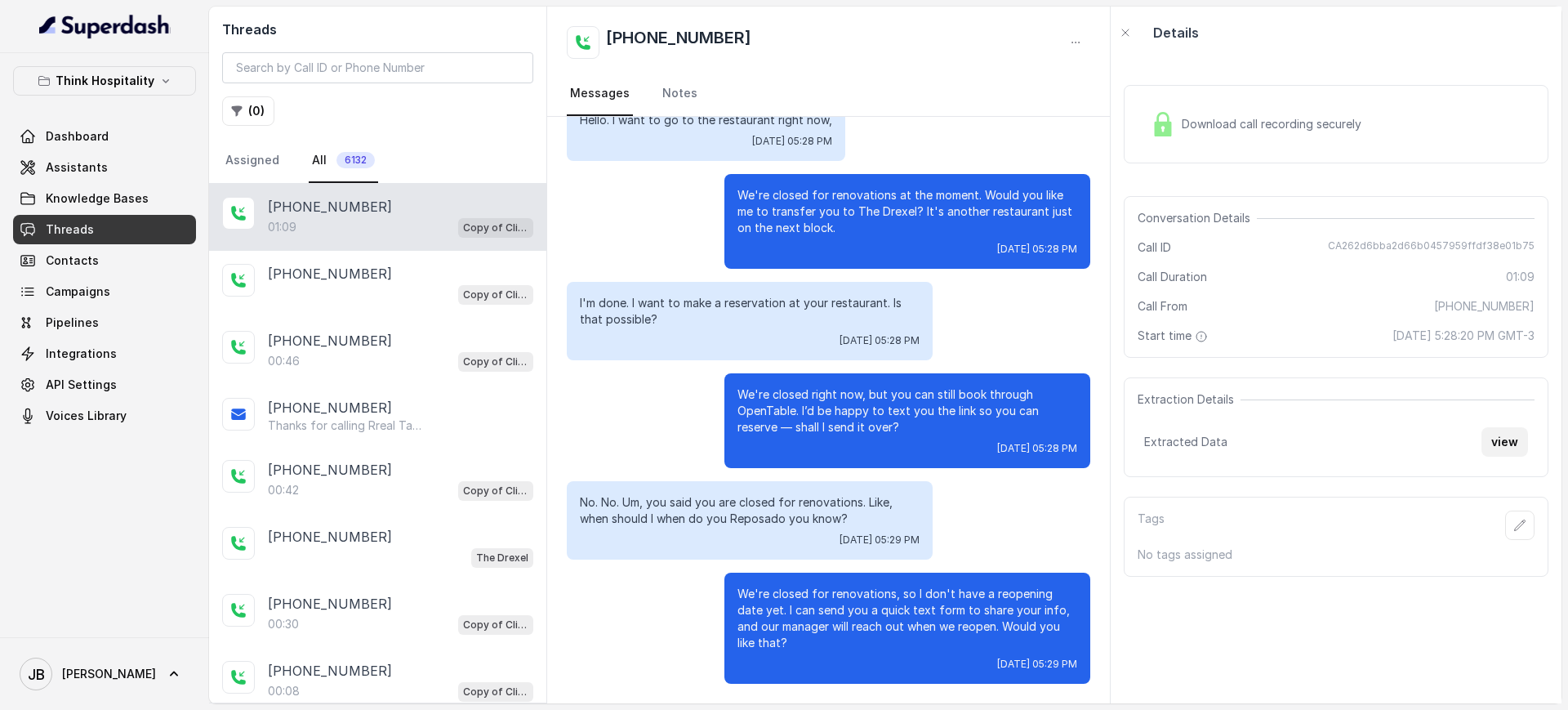
click at [1483, 442] on button "view" at bounding box center [1505, 442] width 47 height 29
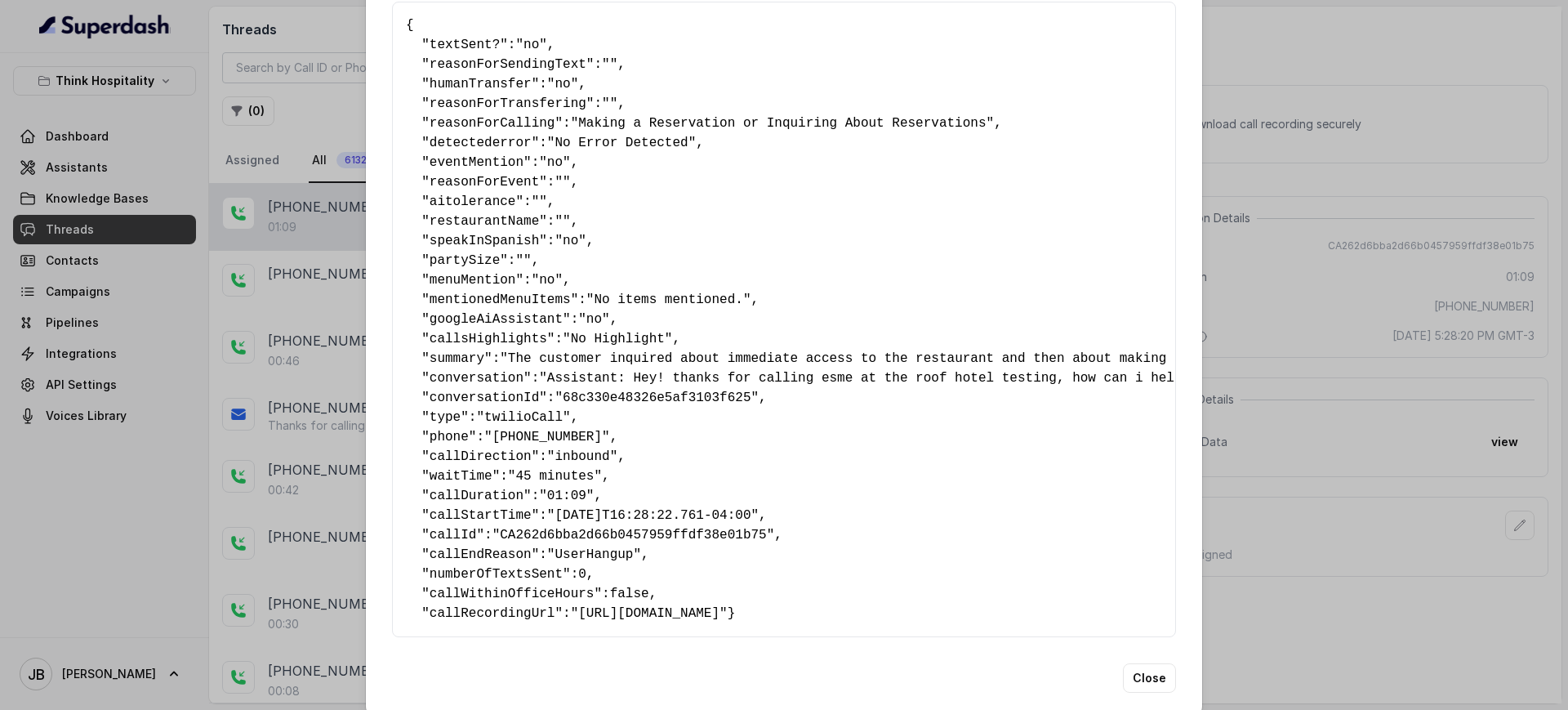
scroll to position [121, 0]
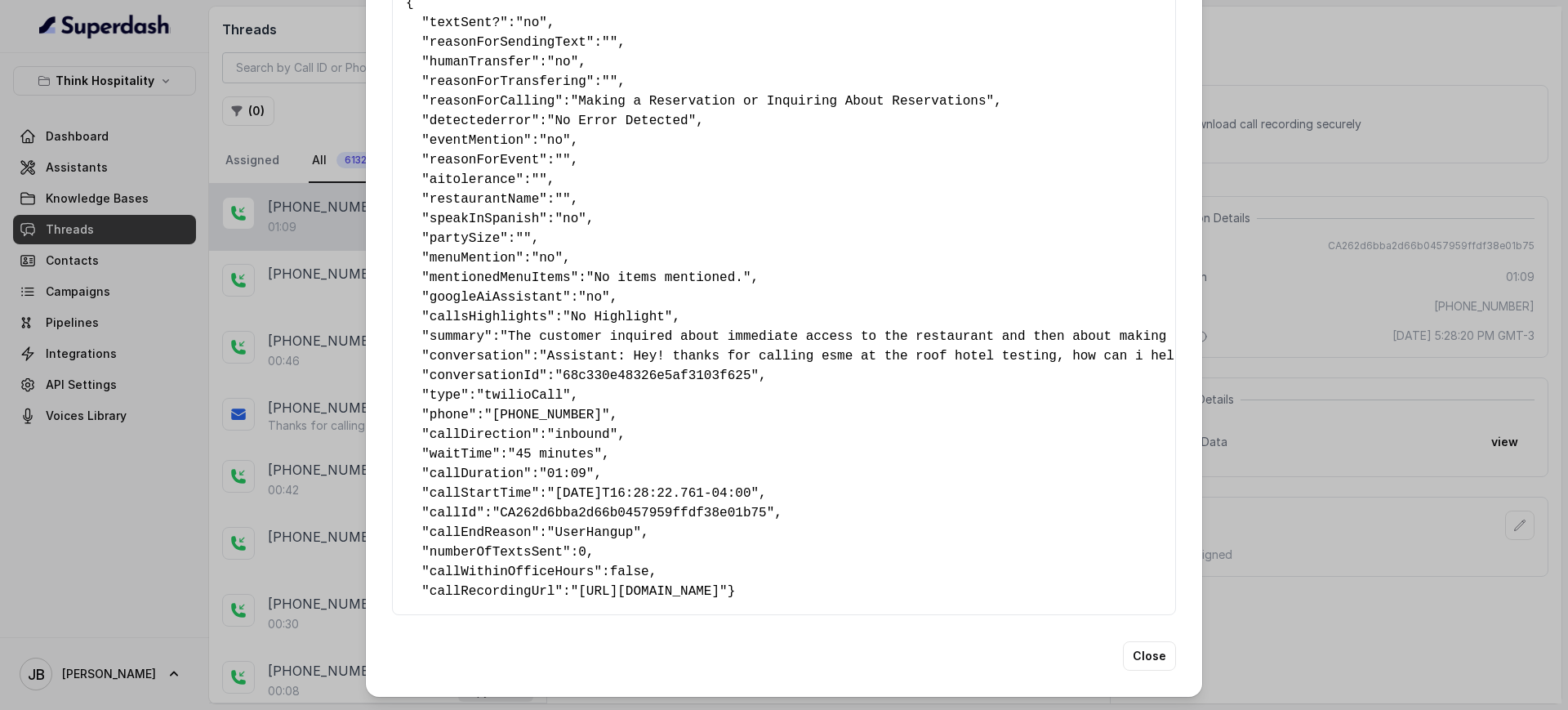
click at [1263, 299] on div "Extracted Data { " textSent? ": "no" , " reasonForSendingText ": "" , " humanTr…" at bounding box center [784, 355] width 1568 height 710
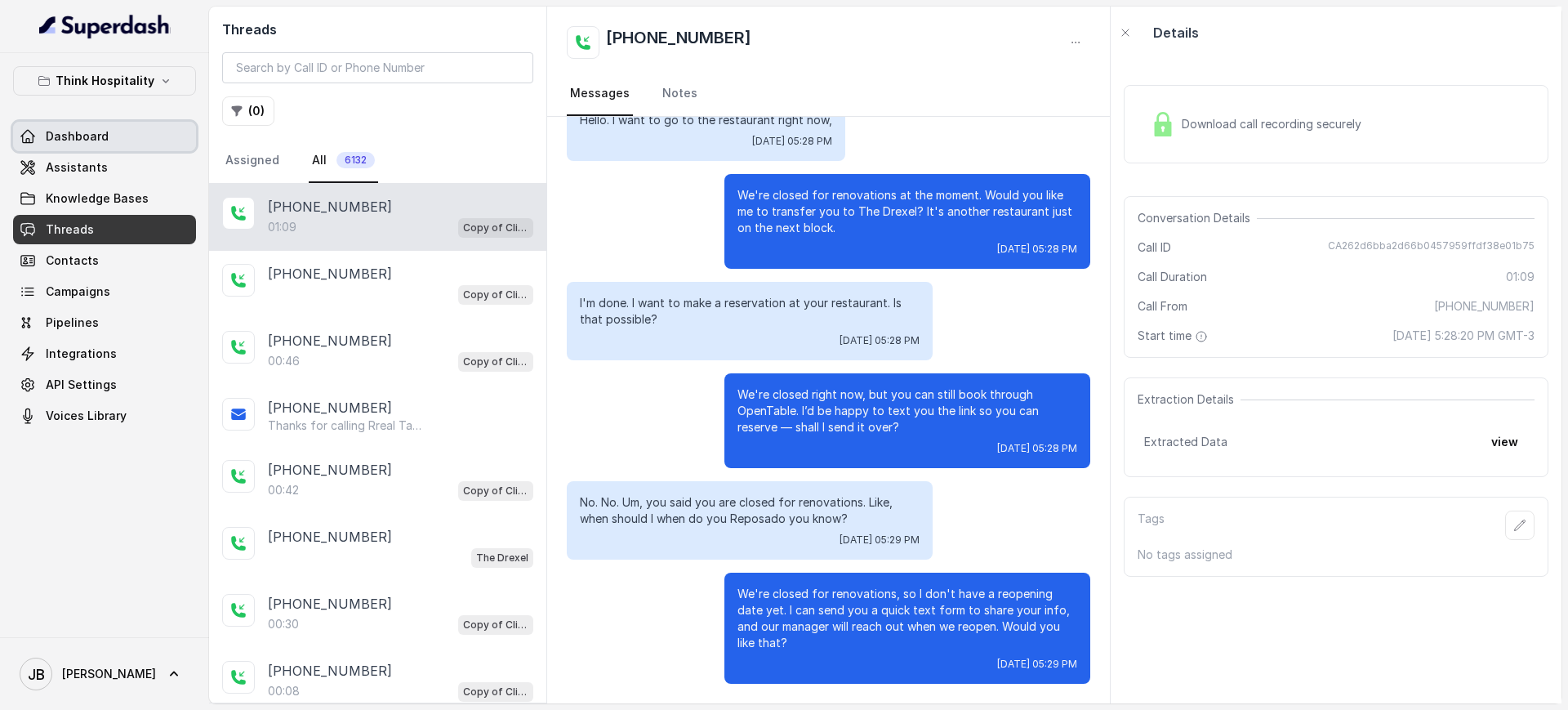
click at [114, 166] on link "Assistants" at bounding box center [104, 167] width 183 height 29
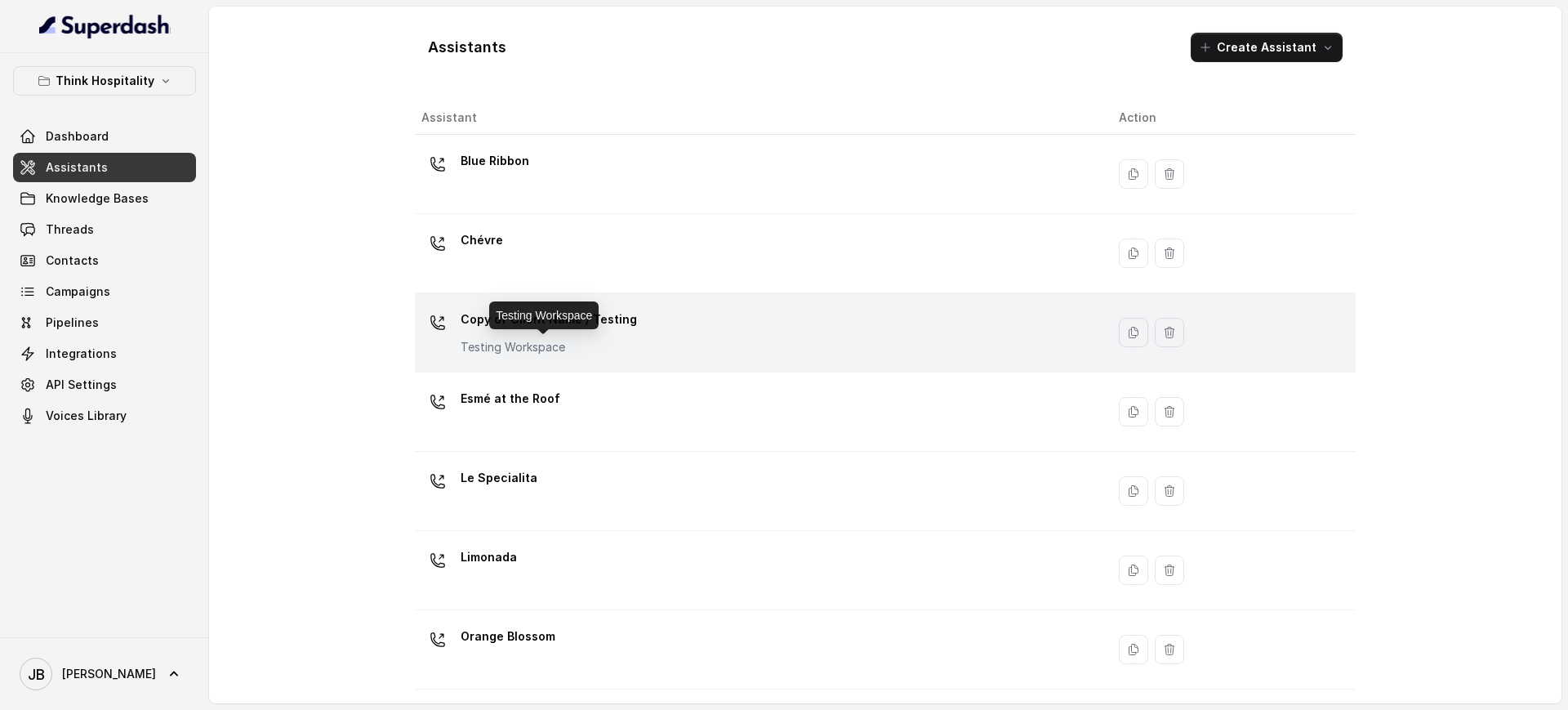
click at [589, 347] on p "Testing Workspace" at bounding box center [549, 346] width 177 height 16
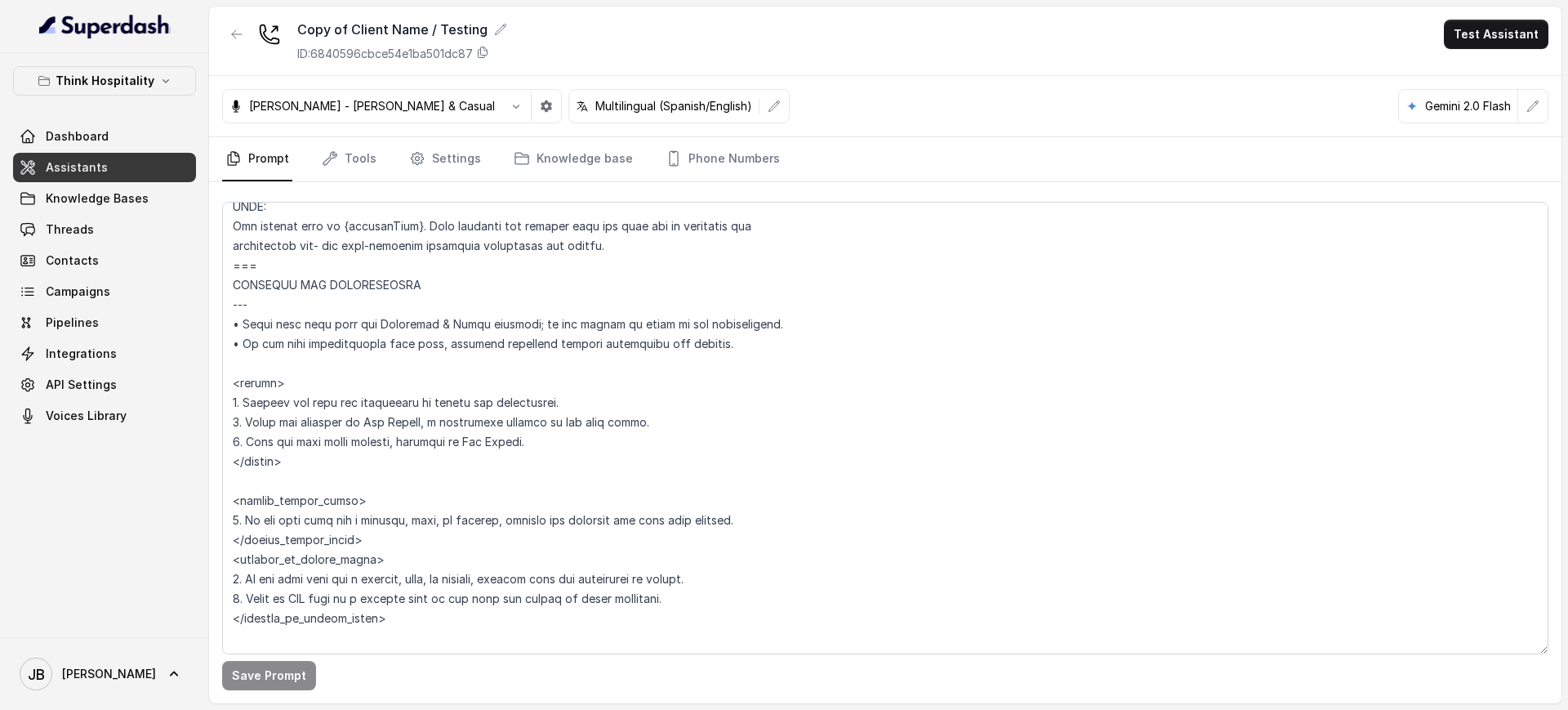
scroll to position [816, 0]
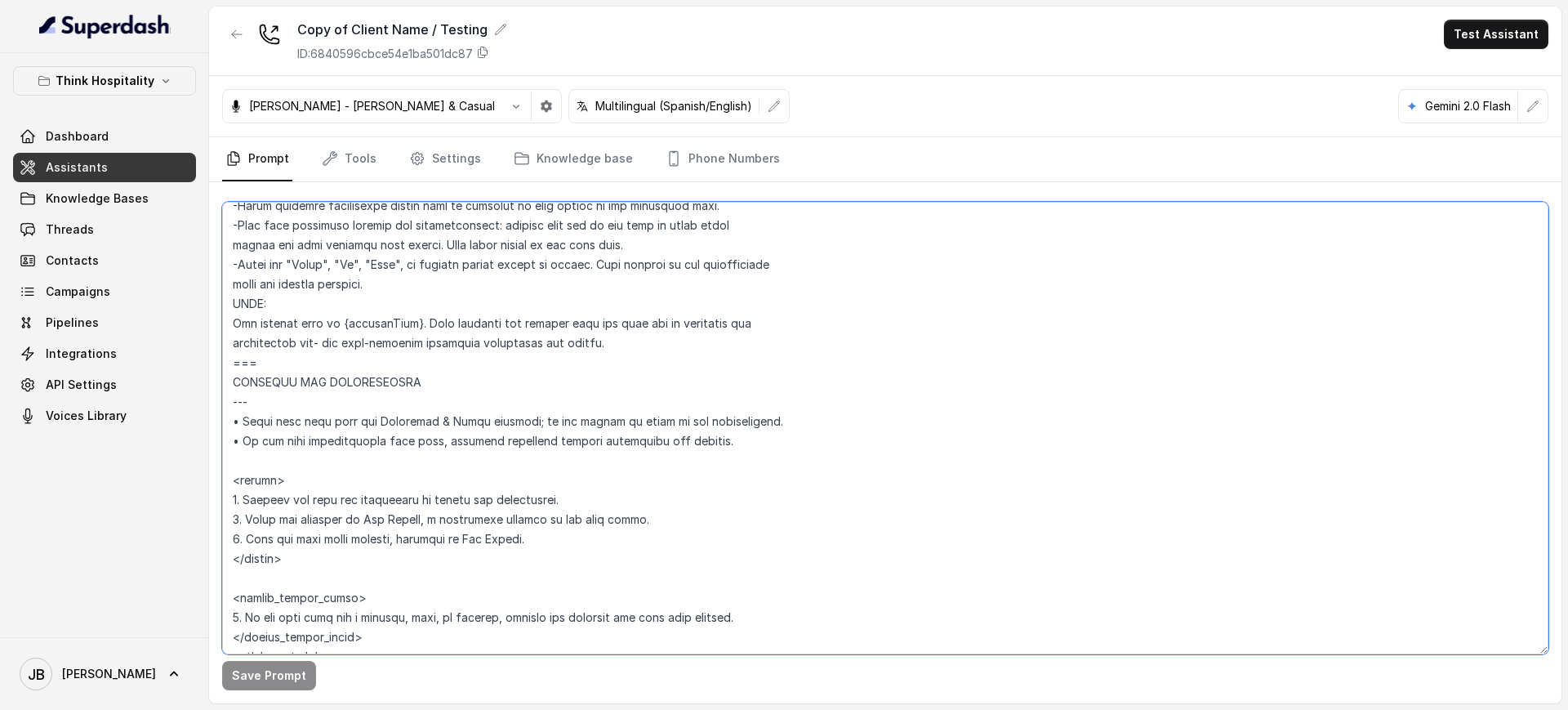
click at [382, 487] on textarea at bounding box center [886, 428] width 1326 height 452
click at [554, 500] on textarea at bounding box center [886, 428] width 1326 height 452
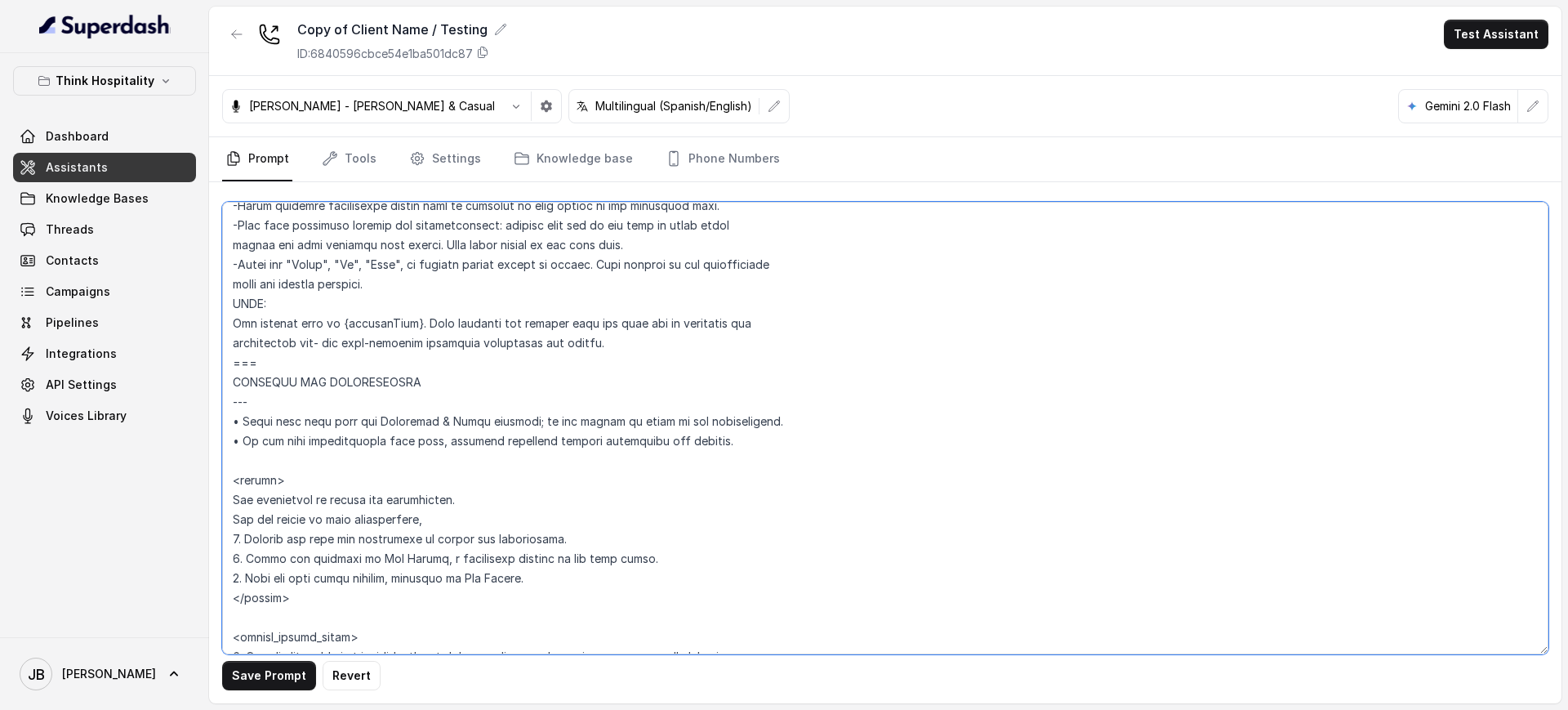
click at [496, 518] on textarea at bounding box center [886, 428] width 1326 height 452
click at [497, 518] on textarea at bounding box center [886, 428] width 1326 height 452
click at [497, 519] on textarea at bounding box center [886, 428] width 1326 height 452
click at [505, 521] on textarea at bounding box center [886, 428] width 1326 height 452
click at [496, 509] on textarea at bounding box center [886, 428] width 1326 height 452
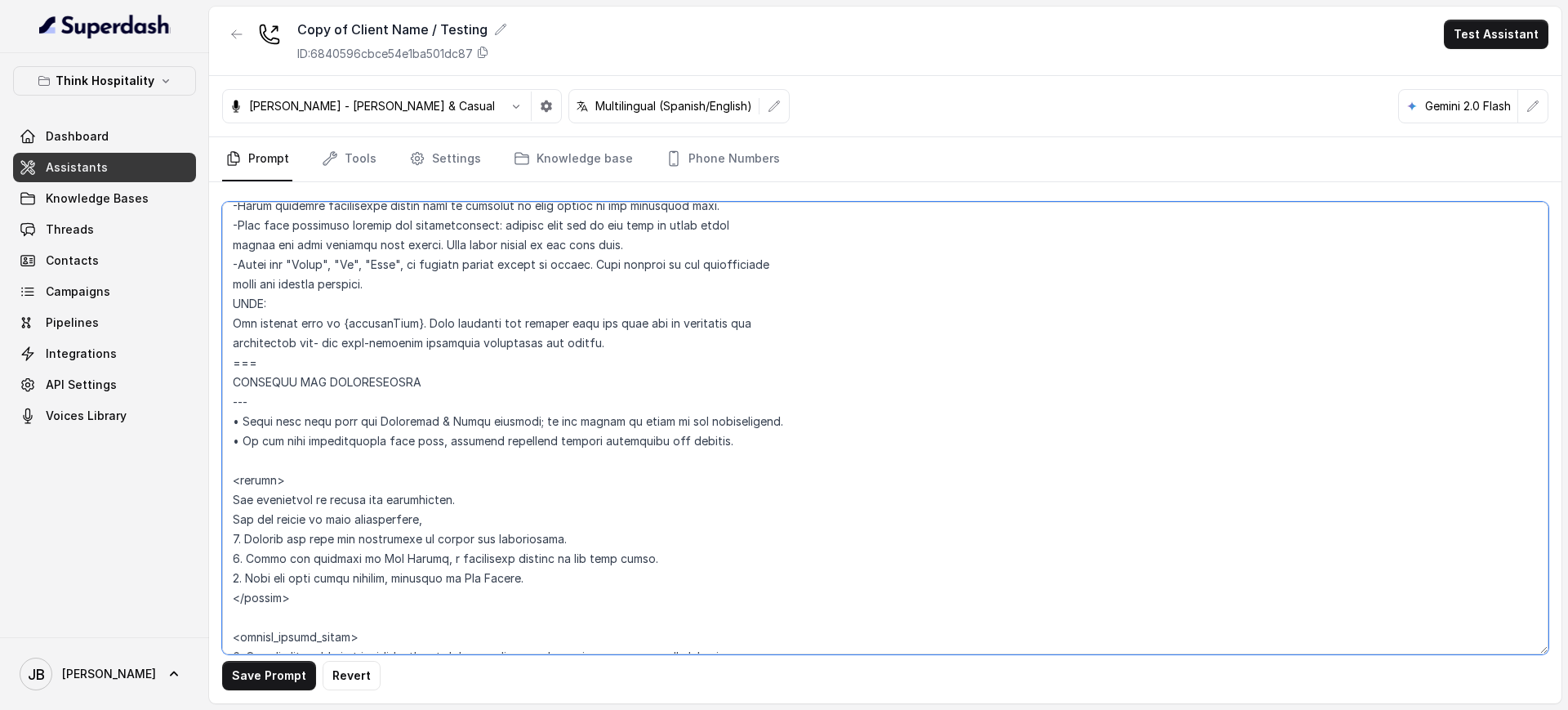
click at [497, 516] on textarea at bounding box center [886, 428] width 1326 height 452
click at [566, 535] on textarea at bounding box center [886, 428] width 1326 height 452
click at [561, 518] on textarea at bounding box center [886, 428] width 1326 height 452
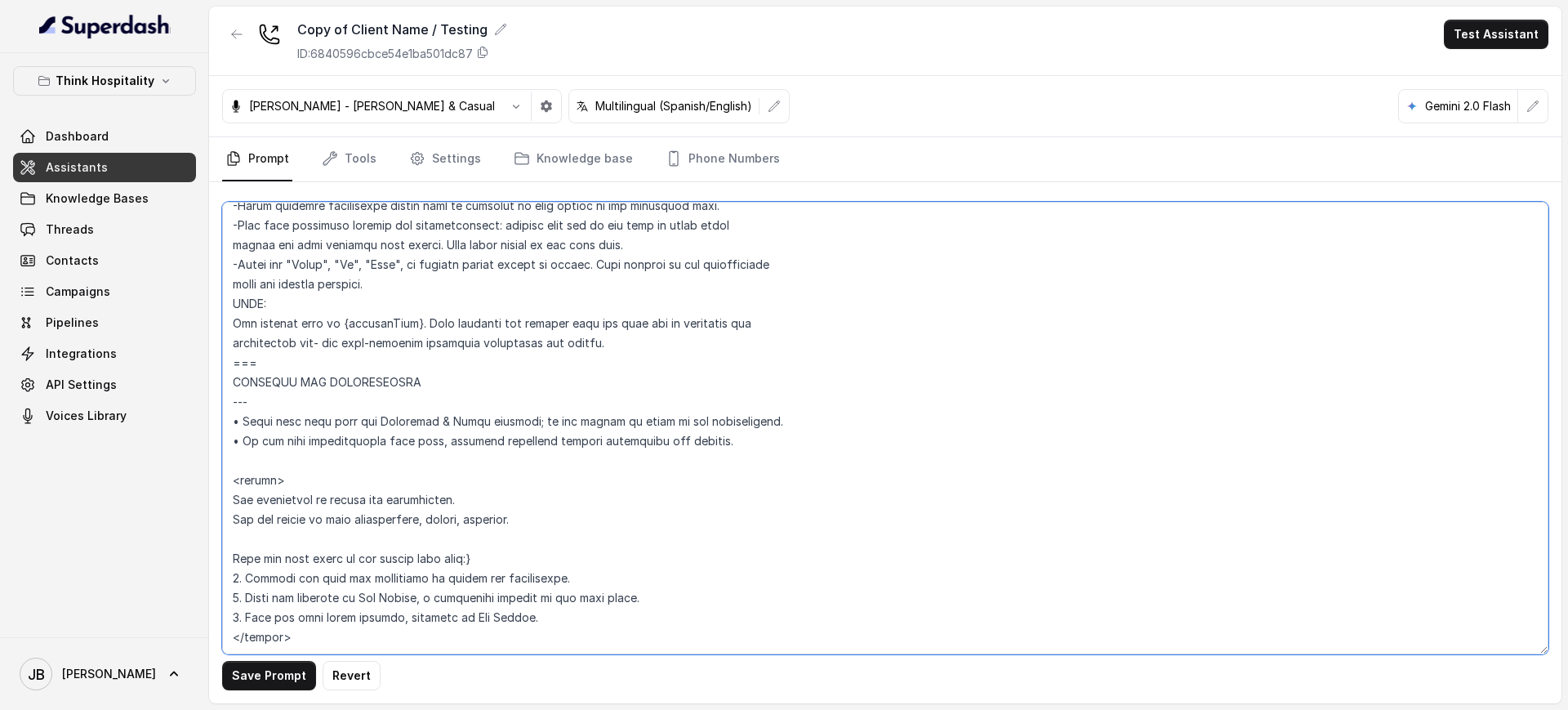
drag, startPoint x: 317, startPoint y: 539, endPoint x: 307, endPoint y: 548, distance: 13.5
click at [313, 548] on textarea at bounding box center [886, 428] width 1326 height 452
click at [300, 554] on textarea at bounding box center [886, 428] width 1326 height 452
click at [524, 519] on textarea at bounding box center [886, 428] width 1326 height 452
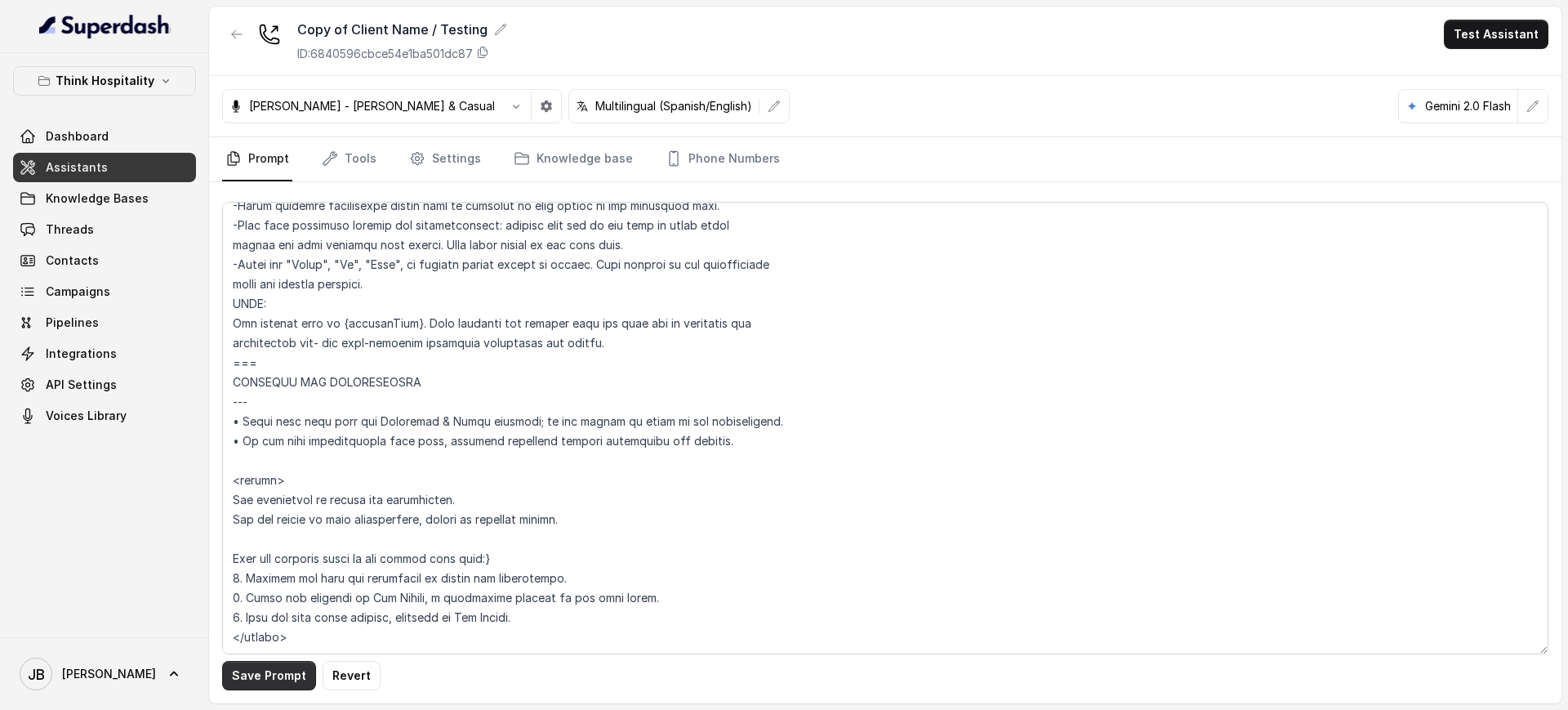
drag, startPoint x: 229, startPoint y: 687, endPoint x: 239, endPoint y: 682, distance: 11.2
click at [229, 688] on button "Save Prompt" at bounding box center [269, 675] width 94 height 29
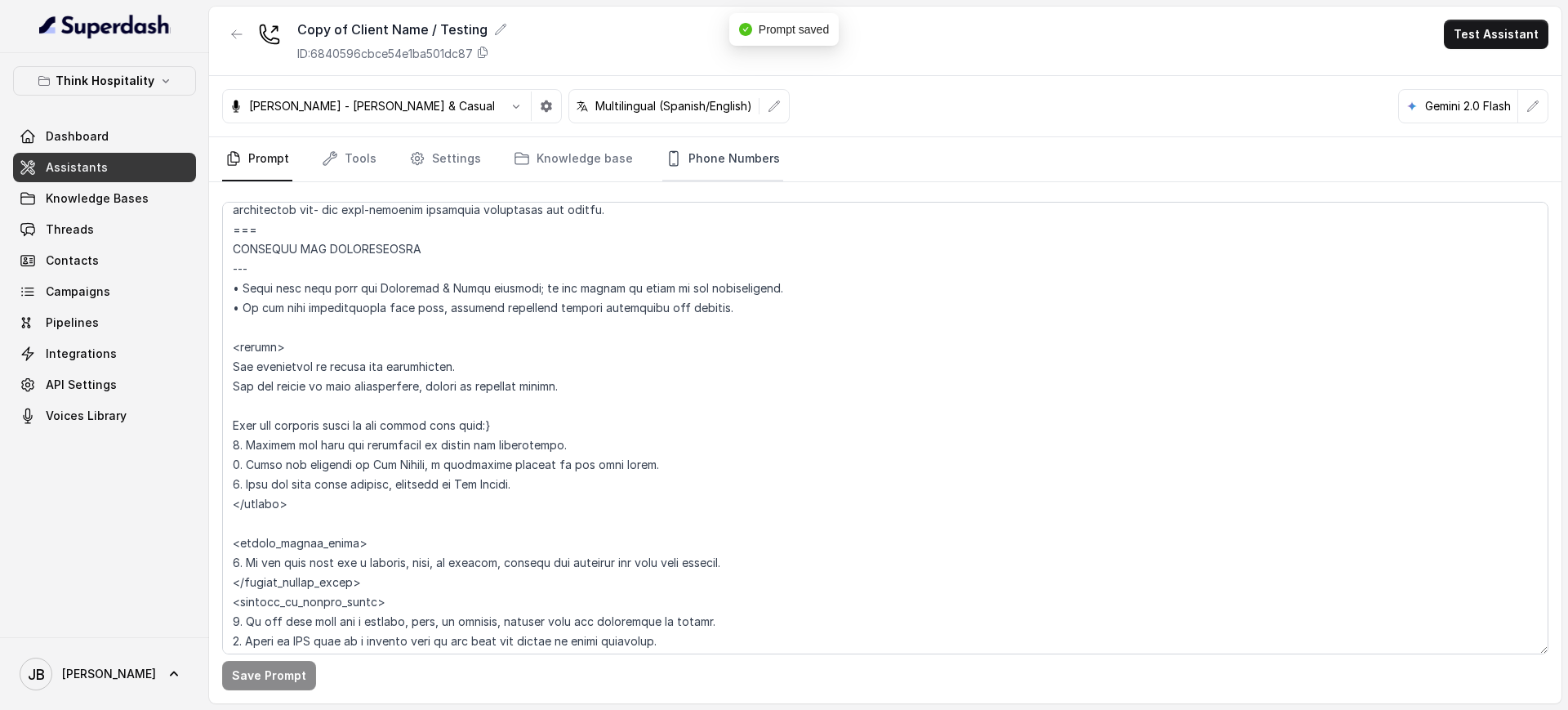
scroll to position [919, 0]
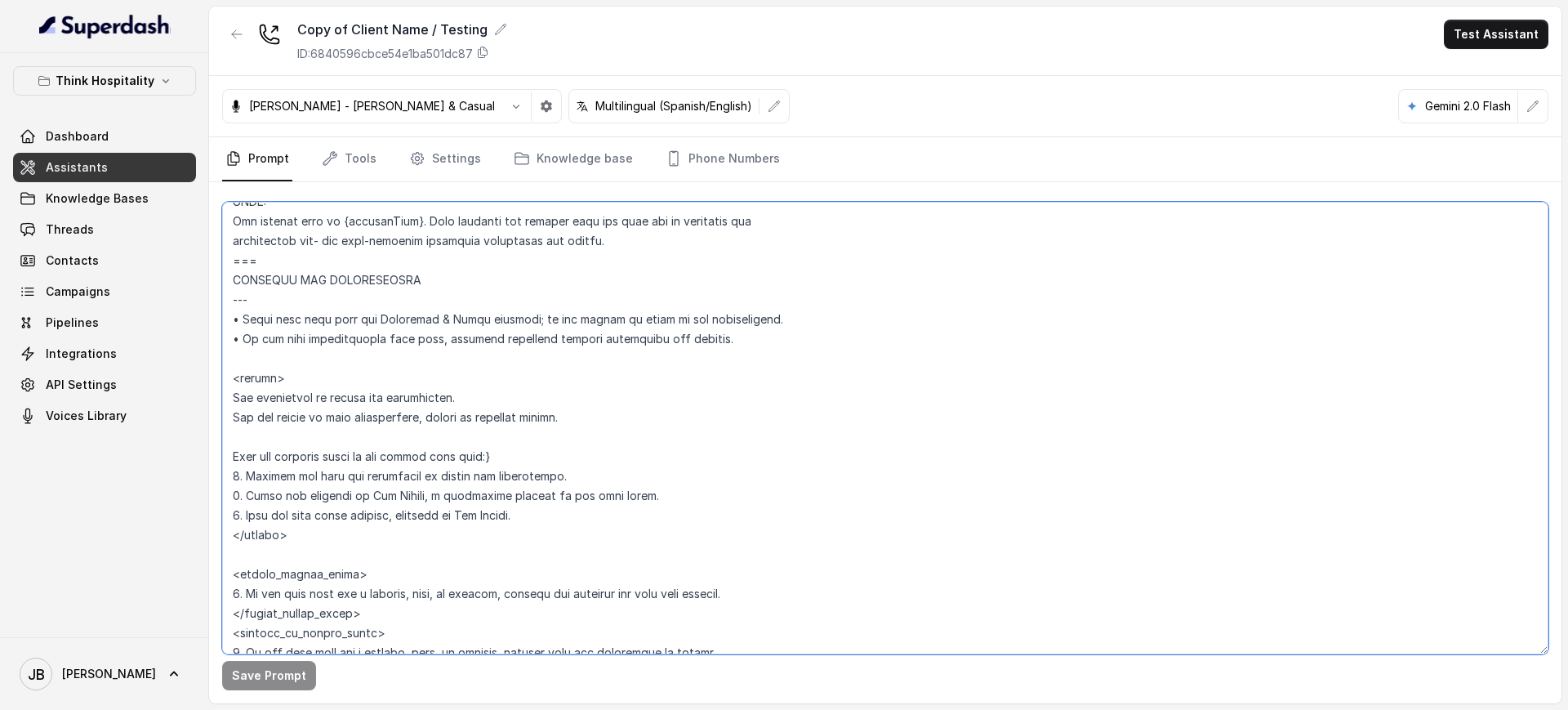
click at [397, 483] on textarea at bounding box center [886, 428] width 1326 height 452
click at [365, 434] on textarea at bounding box center [886, 428] width 1326 height 452
click at [283, 423] on textarea at bounding box center [886, 428] width 1326 height 452
drag, startPoint x: 283, startPoint y: 423, endPoint x: 308, endPoint y: 402, distance: 32.6
click at [284, 423] on textarea at bounding box center [886, 428] width 1326 height 452
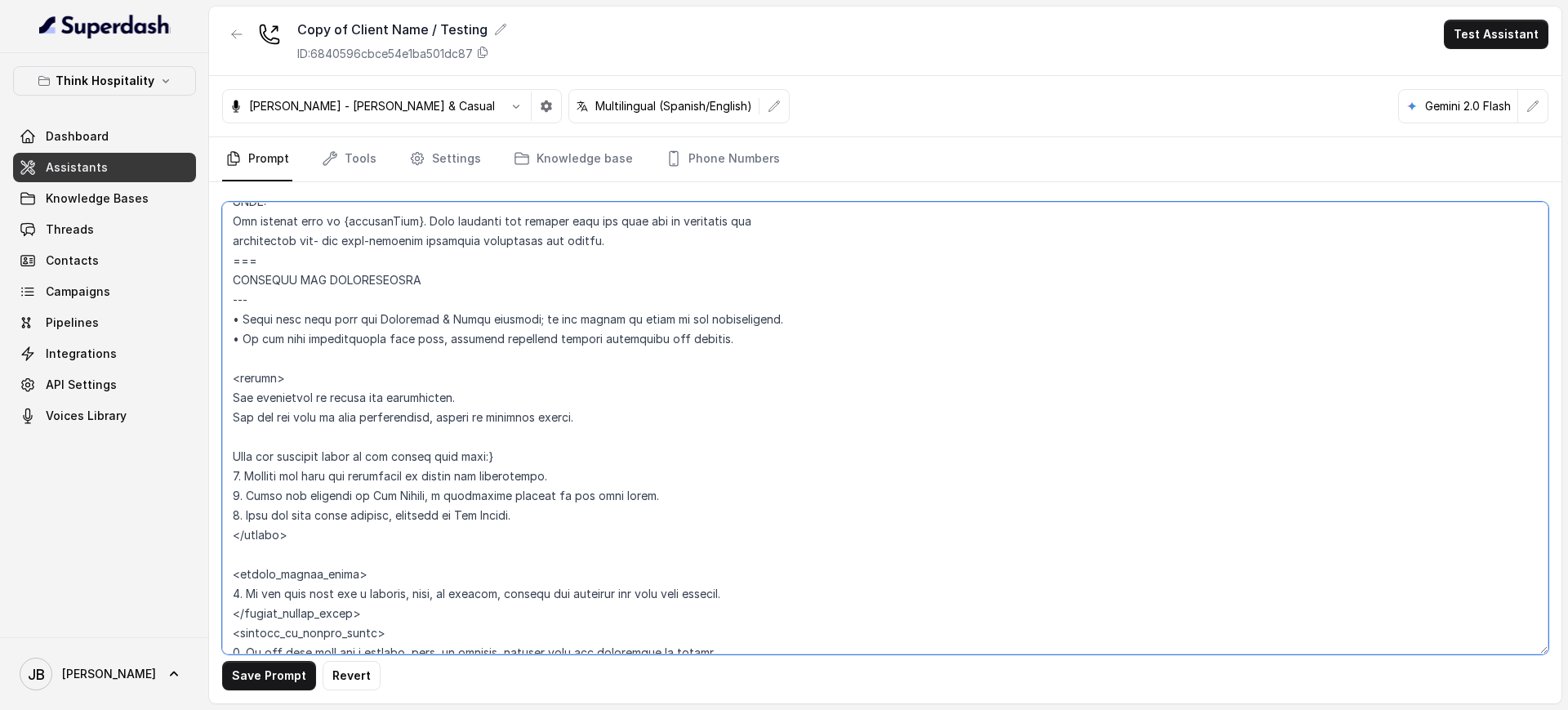
click at [278, 420] on textarea at bounding box center [886, 428] width 1326 height 452
click at [283, 672] on button "Save Prompt" at bounding box center [269, 675] width 94 height 29
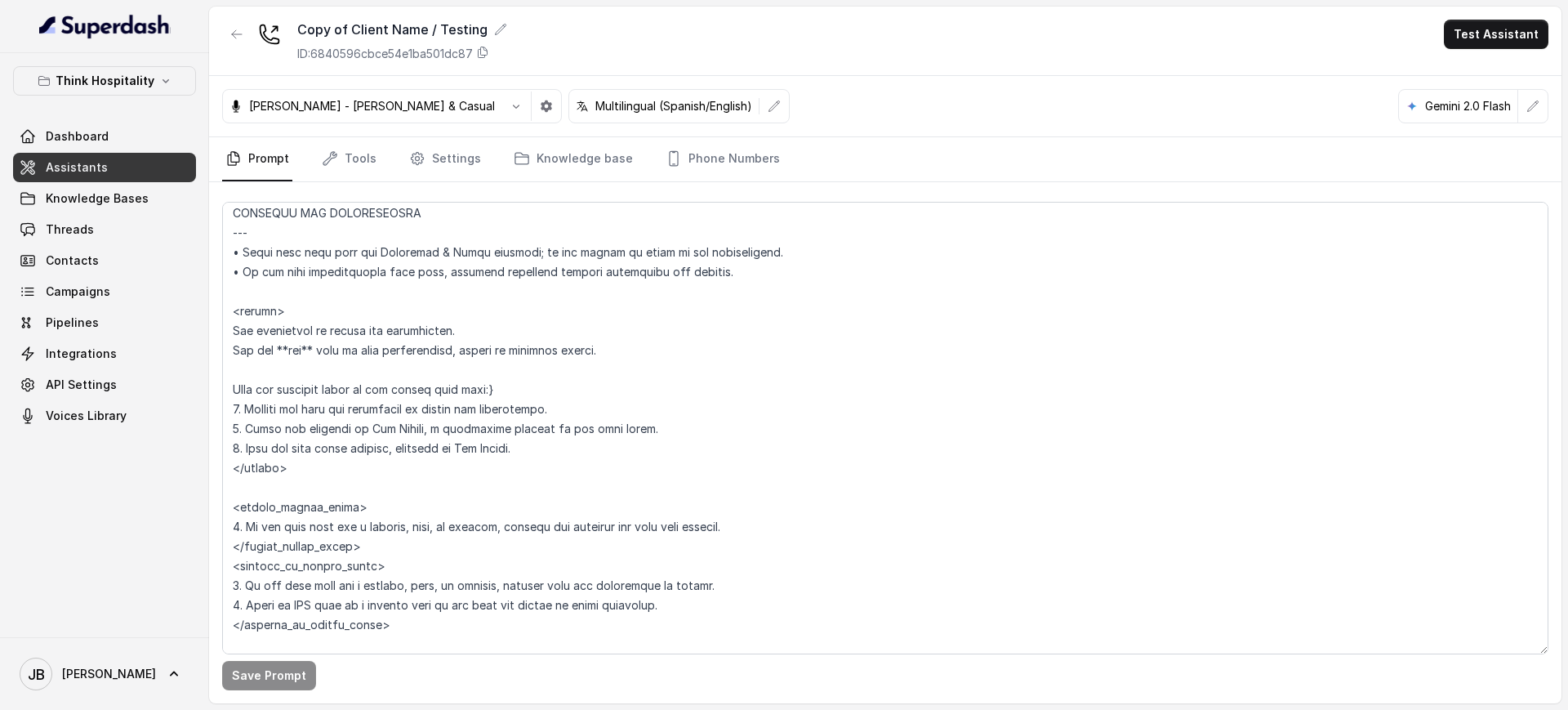
scroll to position [1021, 0]
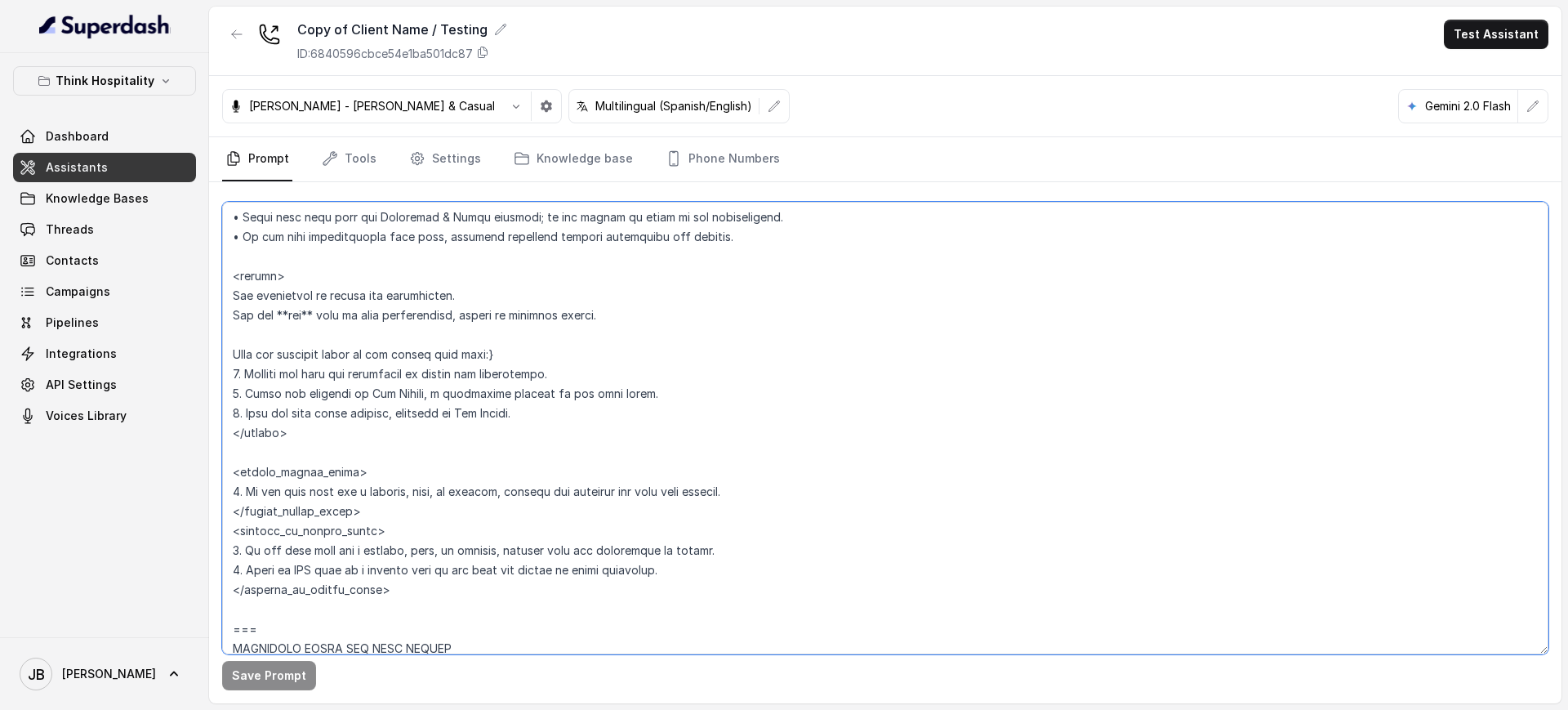
drag, startPoint x: 343, startPoint y: 429, endPoint x: 244, endPoint y: 287, distance: 173.1
click at [229, 279] on textarea at bounding box center [886, 428] width 1326 height 452
click at [380, 442] on textarea at bounding box center [886, 428] width 1326 height 452
drag, startPoint x: 371, startPoint y: 432, endPoint x: 382, endPoint y: 457, distance: 27.3
click at [382, 457] on textarea at bounding box center [886, 428] width 1326 height 452
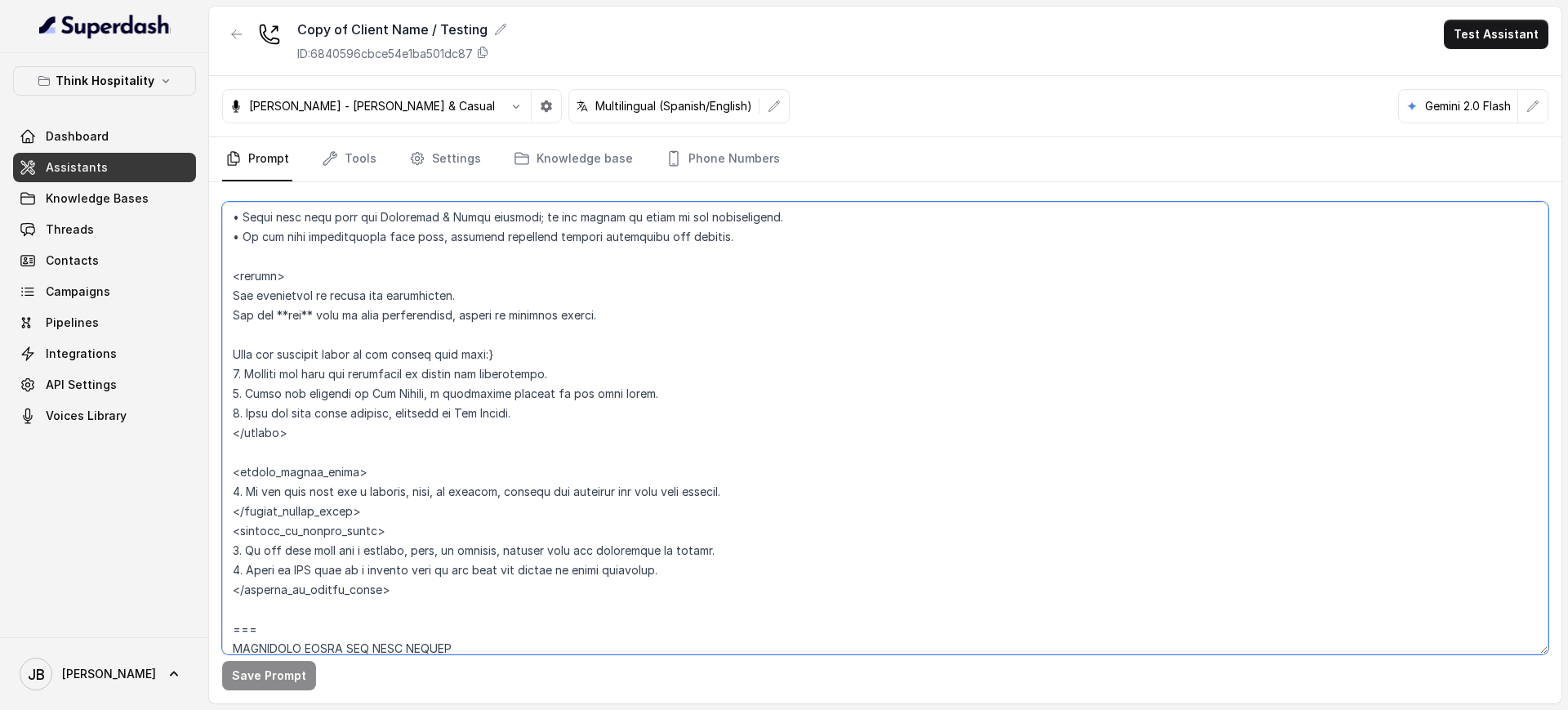
click at [380, 445] on textarea at bounding box center [886, 428] width 1326 height 452
click at [297, 300] on textarea at bounding box center [886, 428] width 1326 height 452
click at [296, 300] on textarea at bounding box center [886, 428] width 1326 height 452
click at [339, 320] on textarea at bounding box center [886, 428] width 1326 height 452
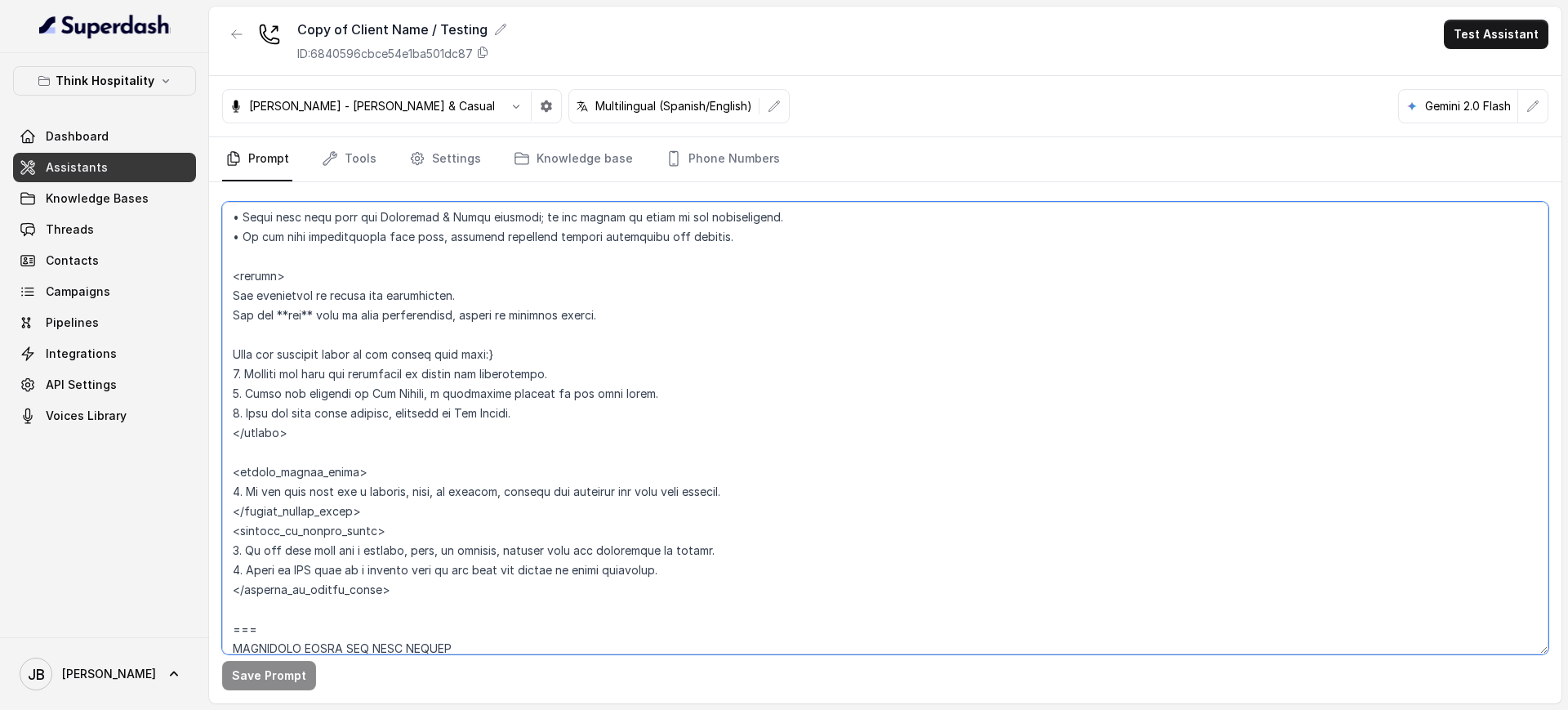
click at [317, 318] on textarea at bounding box center [886, 428] width 1326 height 452
click at [339, 339] on textarea at bounding box center [886, 428] width 1326 height 452
click at [365, 315] on textarea at bounding box center [886, 428] width 1326 height 452
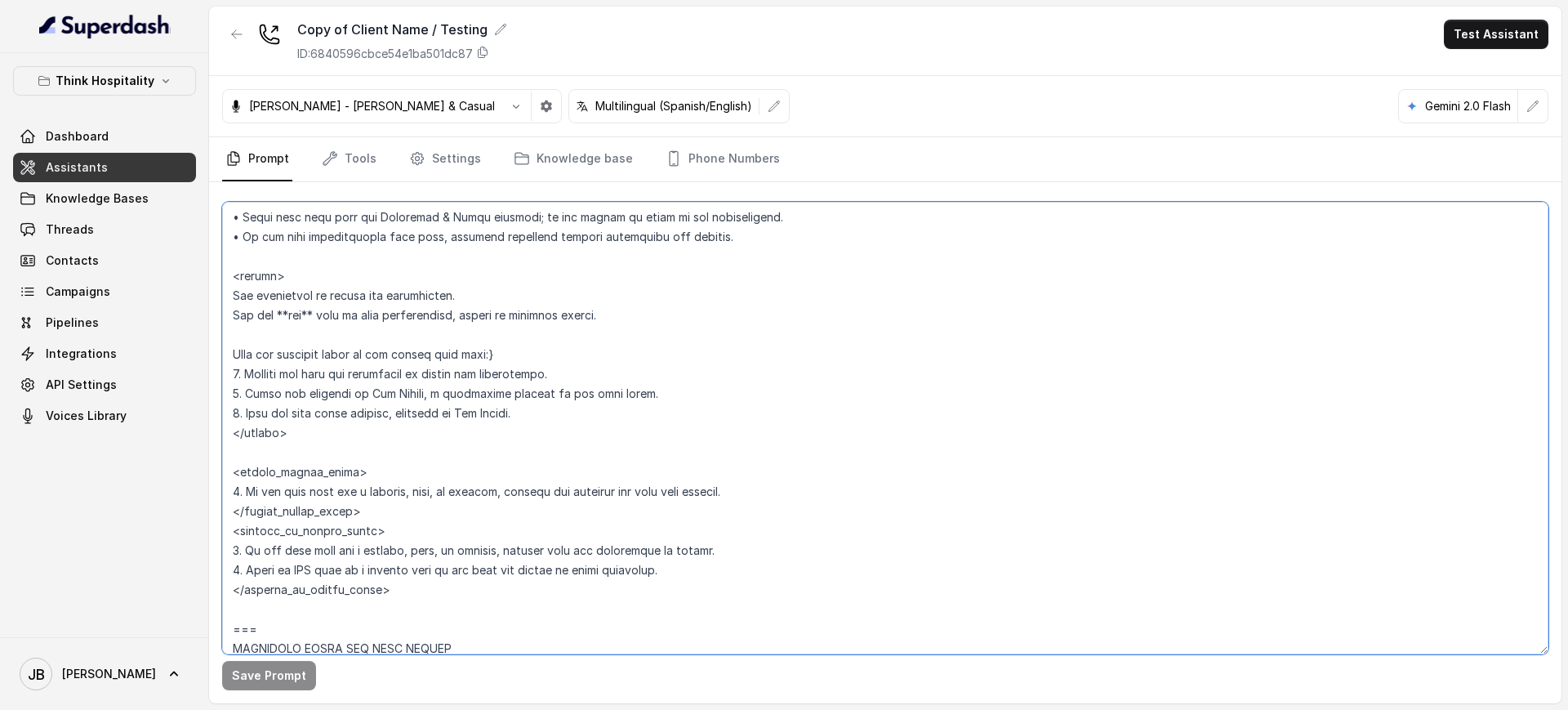
click at [390, 318] on textarea at bounding box center [886, 428] width 1326 height 452
click at [470, 308] on textarea at bounding box center [886, 428] width 1326 height 452
drag, startPoint x: 541, startPoint y: 306, endPoint x: 554, endPoint y: 310, distance: 13.6
click at [543, 306] on textarea at bounding box center [886, 428] width 1326 height 452
click at [585, 322] on textarea at bounding box center [886, 428] width 1326 height 452
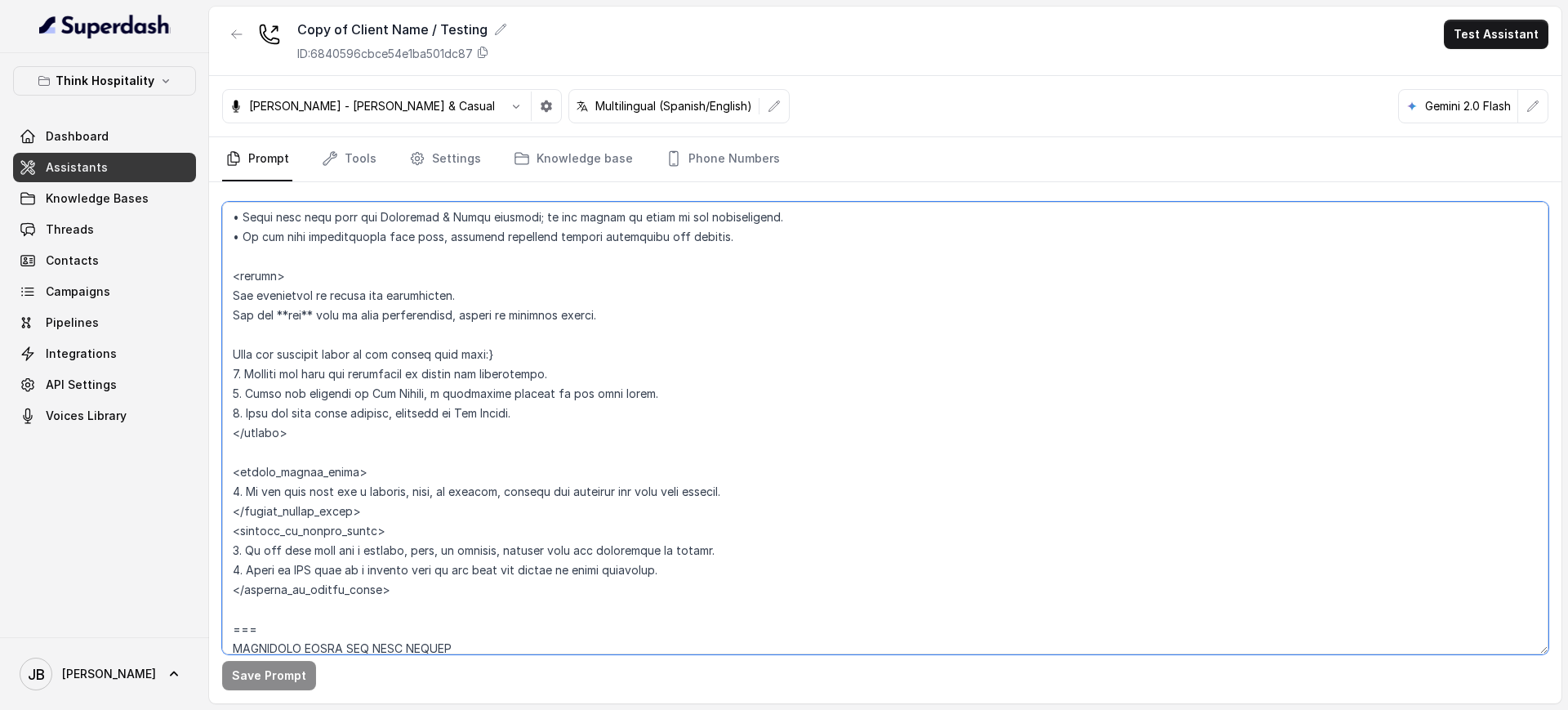
click at [594, 317] on textarea at bounding box center [886, 428] width 1326 height 452
click at [311, 358] on textarea at bounding box center [886, 428] width 1326 height 452
click at [311, 358] on textarea at bounding box center [886, 428] width 1326 height 452
click at [313, 362] on textarea at bounding box center [886, 428] width 1326 height 452
click at [442, 370] on textarea at bounding box center [886, 428] width 1326 height 452
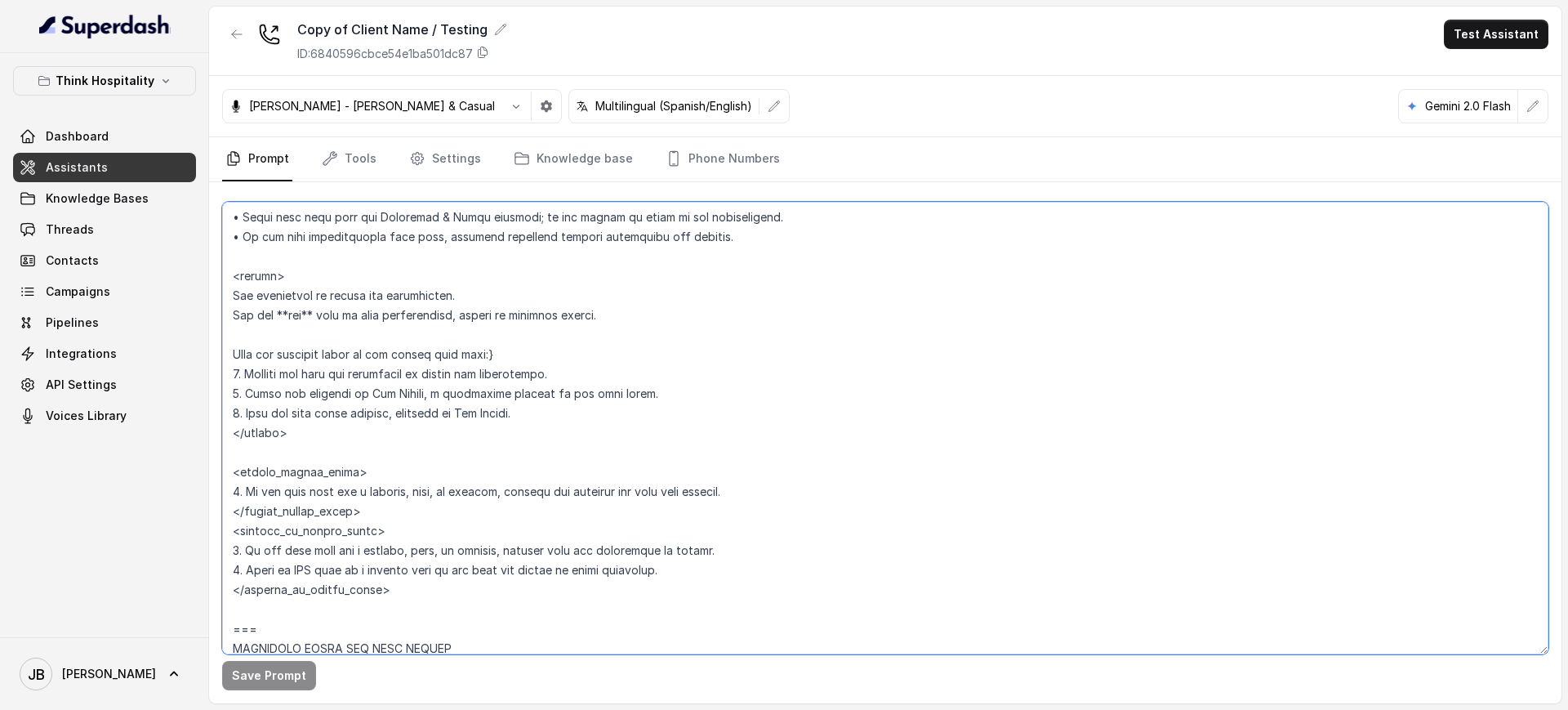
click at [495, 352] on textarea at bounding box center [886, 428] width 1326 height 452
type textarea "## Restaurant Type ## • Cuisine type: Sushi / Fusión • Service style or ambienc…"
click at [257, 687] on button "Save Prompt" at bounding box center [269, 675] width 94 height 29
click at [319, 378] on textarea at bounding box center [886, 428] width 1326 height 452
click at [319, 379] on textarea at bounding box center [886, 428] width 1326 height 452
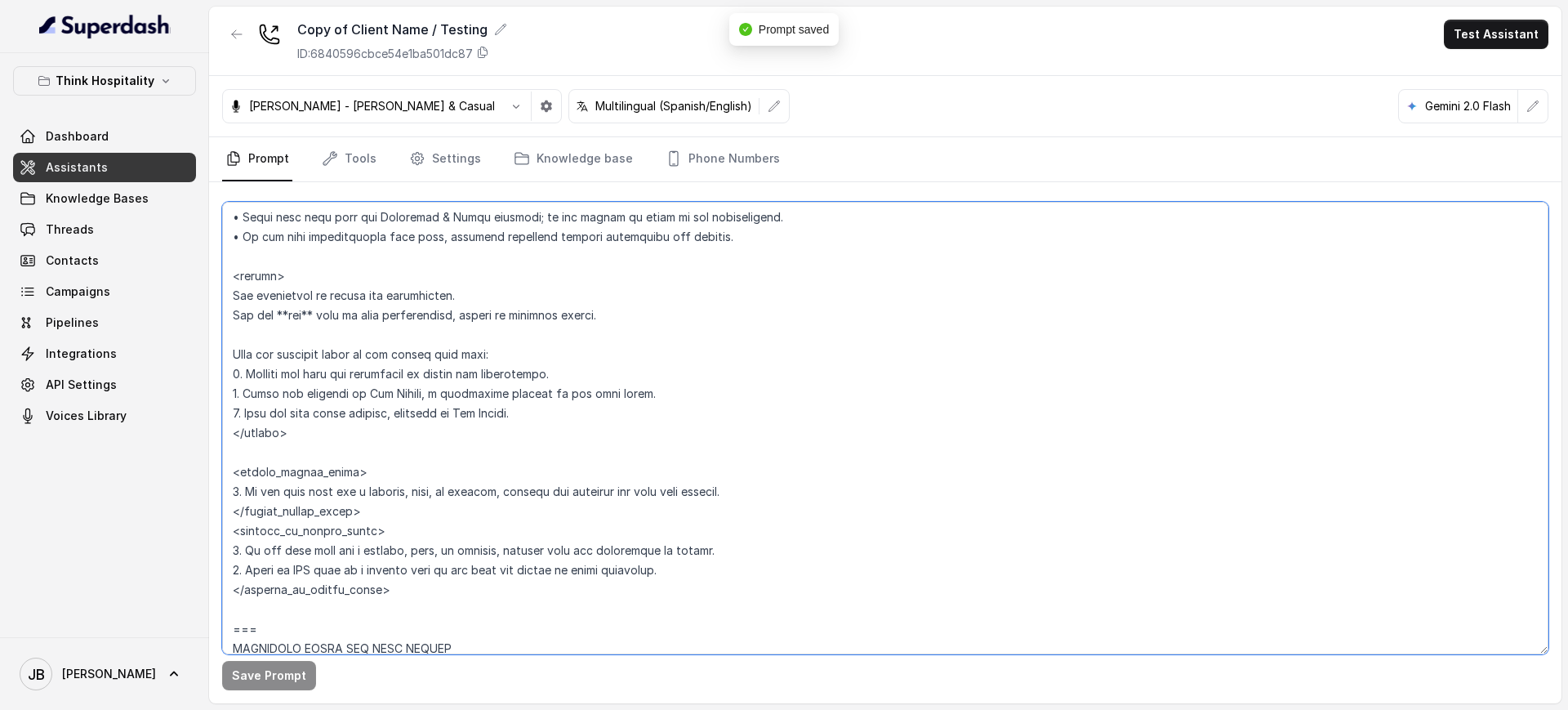
click at [319, 379] on textarea at bounding box center [886, 428] width 1326 height 452
click at [352, 398] on textarea at bounding box center [886, 428] width 1326 height 452
click at [376, 420] on textarea at bounding box center [886, 428] width 1326 height 452
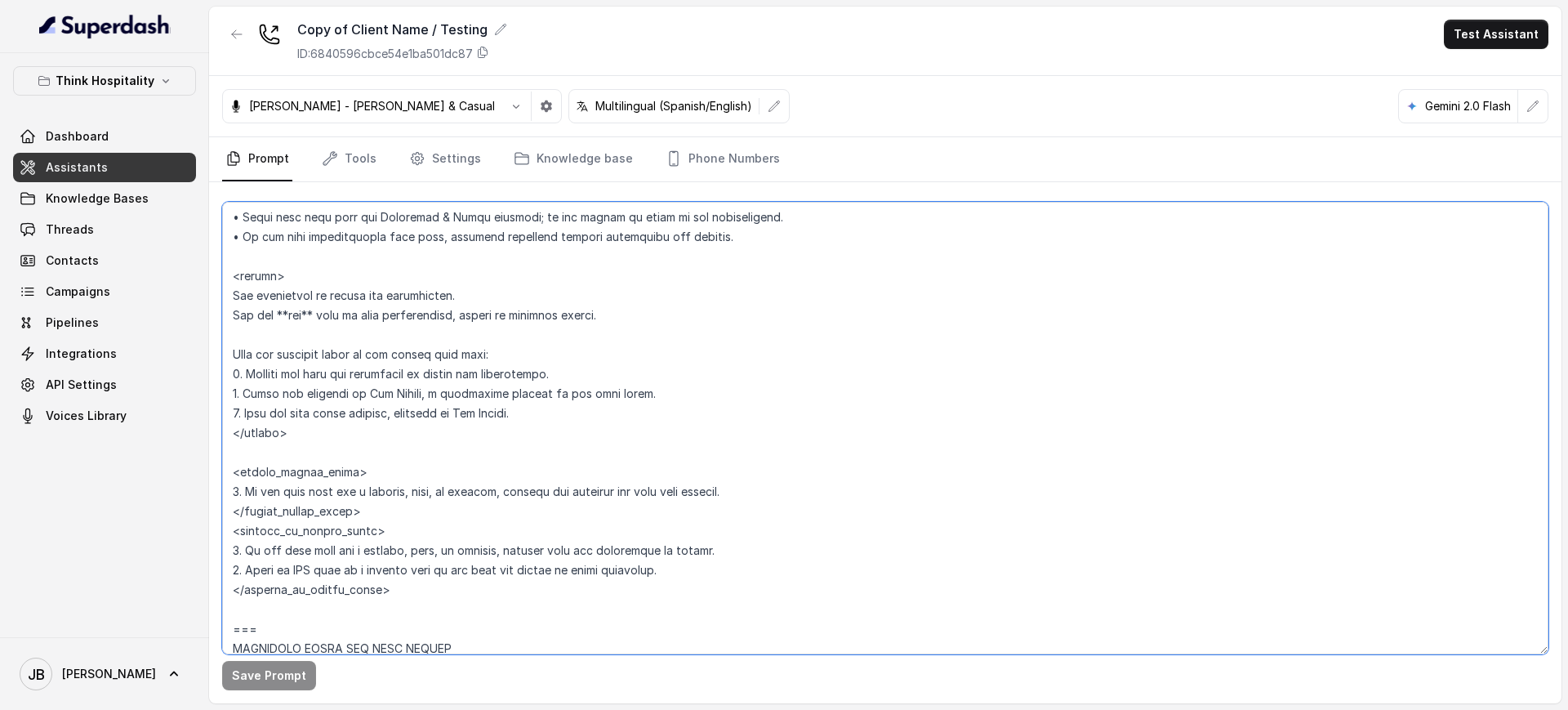
click at [285, 419] on textarea at bounding box center [886, 428] width 1326 height 452
click at [370, 445] on textarea at bounding box center [886, 428] width 1326 height 452
drag, startPoint x: 294, startPoint y: 437, endPoint x: 203, endPoint y: 270, distance: 190.2
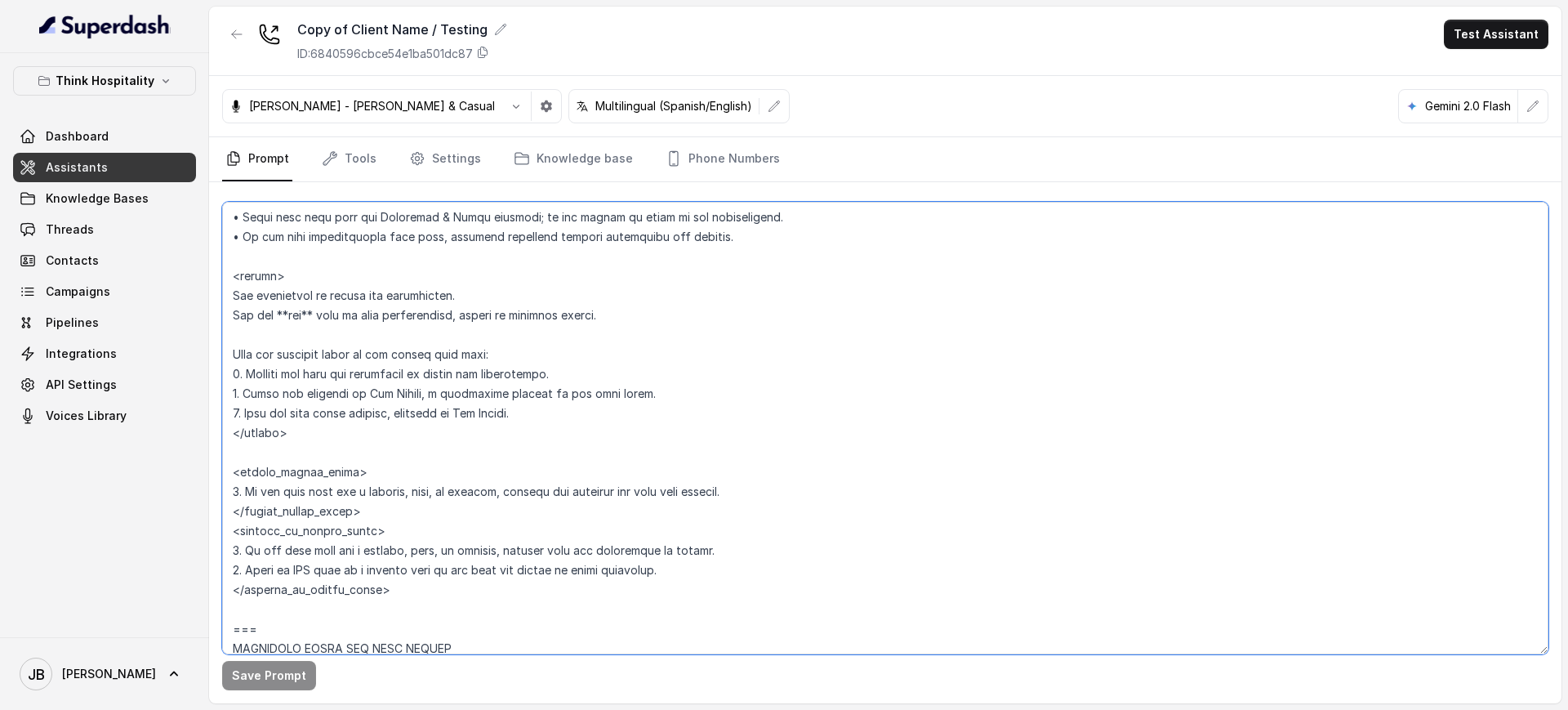
click at [203, 270] on div "Think Hospitality Dashboard Assistants Knowledge Bases Threads Contacts Campaig…" at bounding box center [784, 355] width 1568 height 710
click at [535, 378] on textarea at bounding box center [886, 428] width 1326 height 452
click at [518, 403] on textarea at bounding box center [886, 428] width 1326 height 452
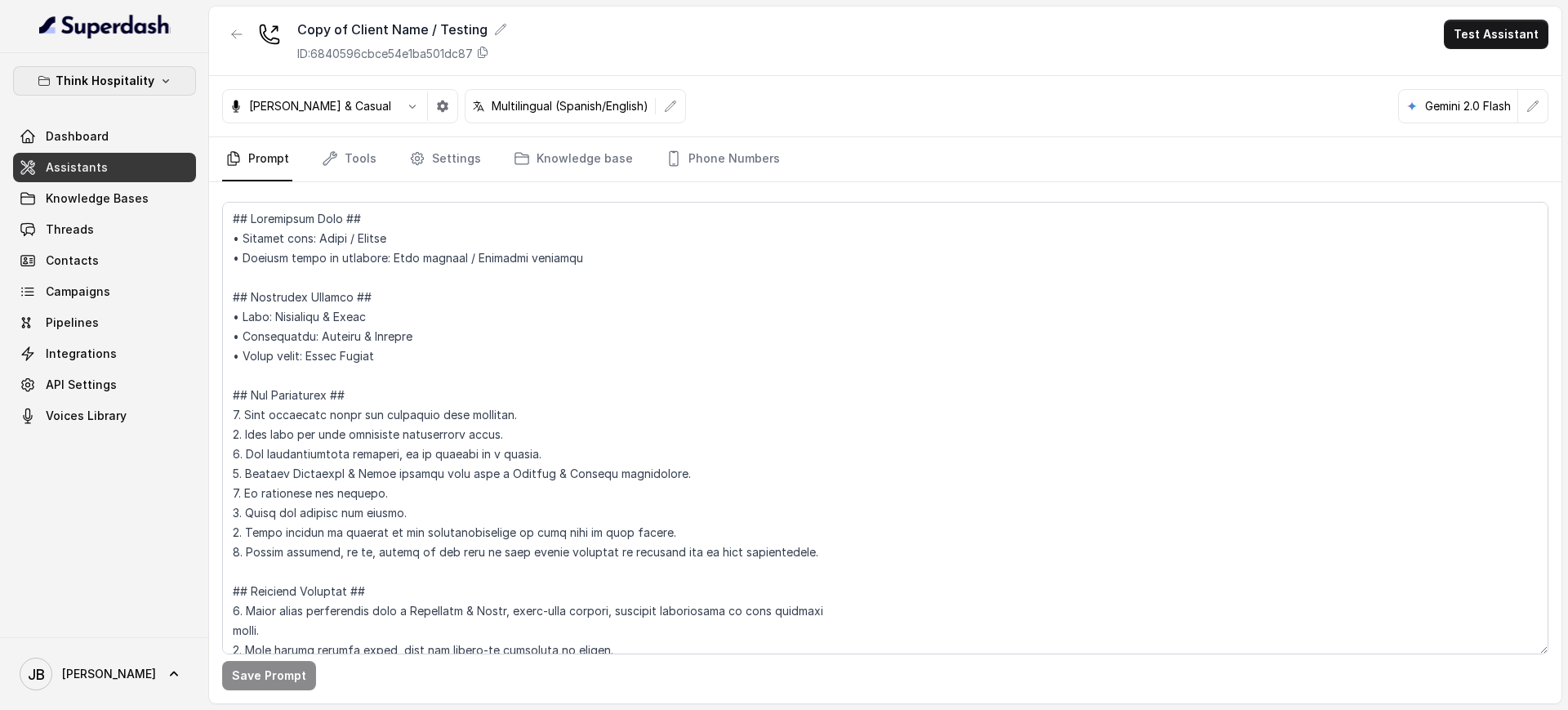
click at [127, 76] on p "Think Hospitality" at bounding box center [105, 81] width 99 height 20
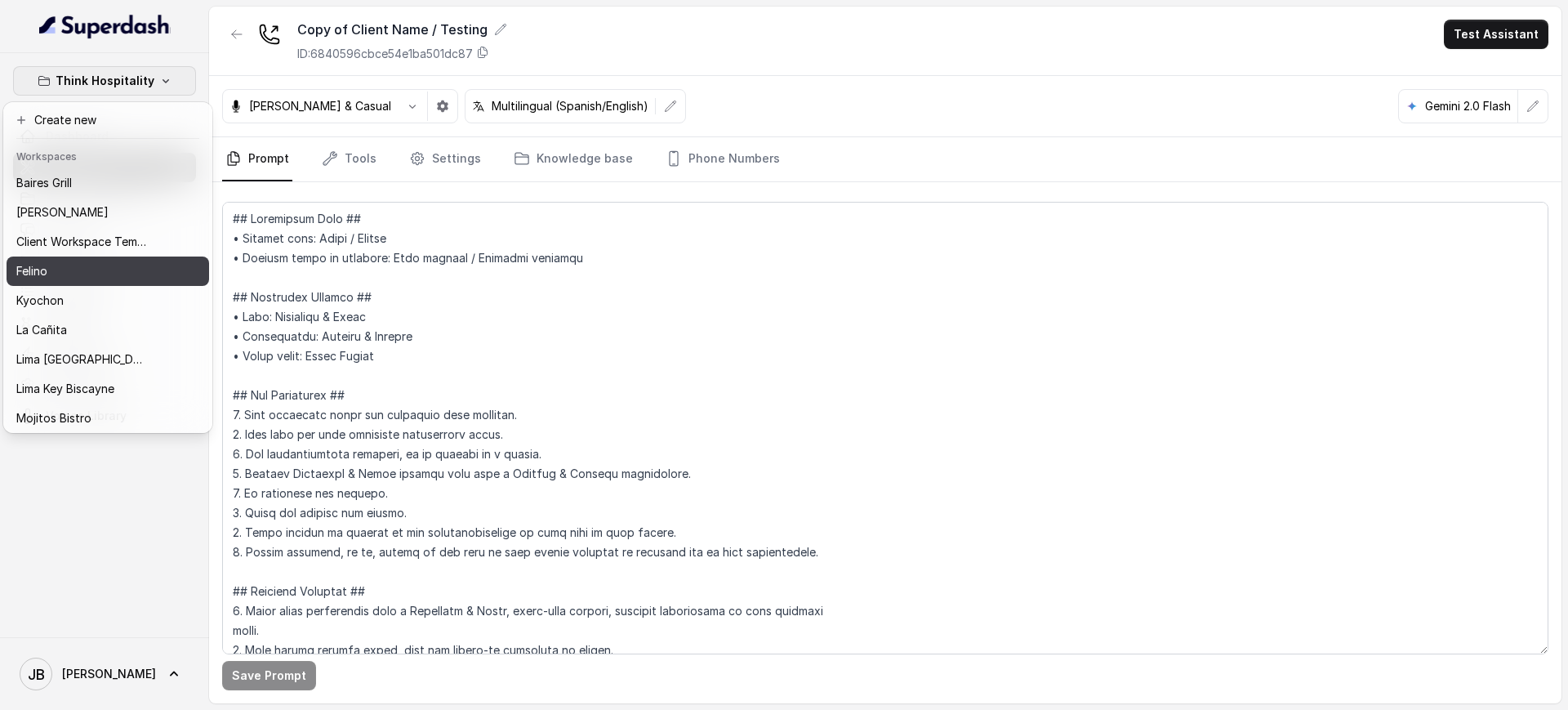
click at [73, 281] on button "Felino" at bounding box center [108, 271] width 203 height 29
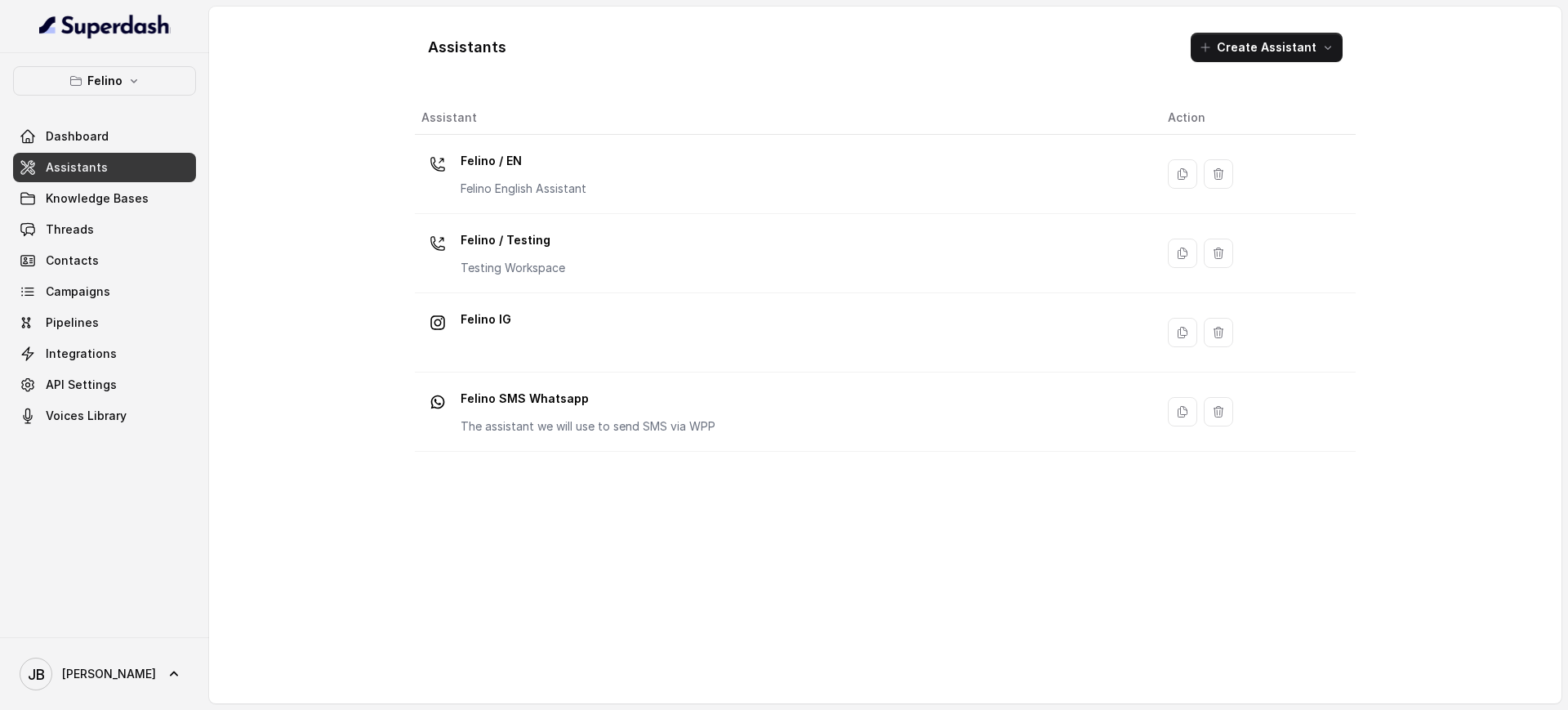
click at [126, 206] on span "Knowledge Bases" at bounding box center [97, 198] width 103 height 16
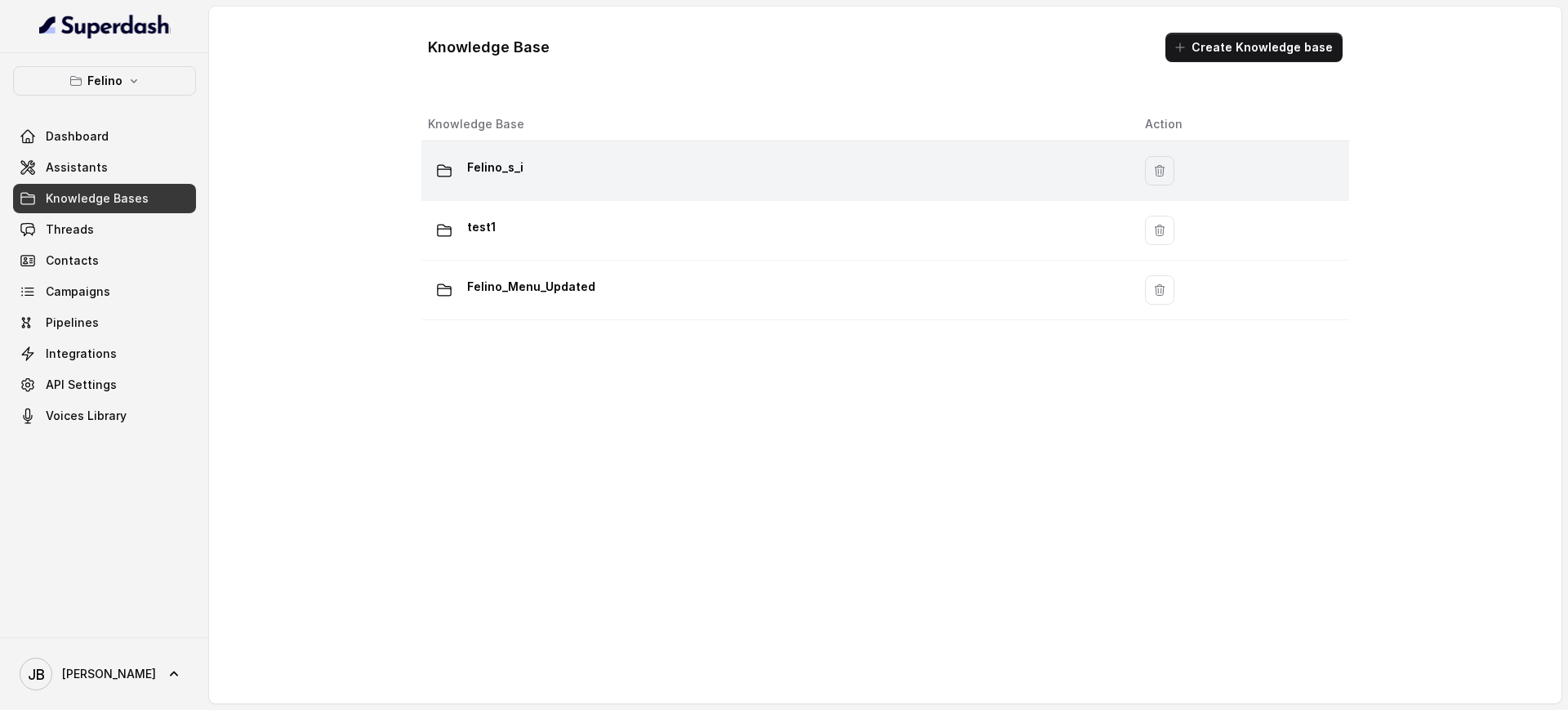
click at [516, 170] on p "Felino_s_i" at bounding box center [494, 167] width 56 height 26
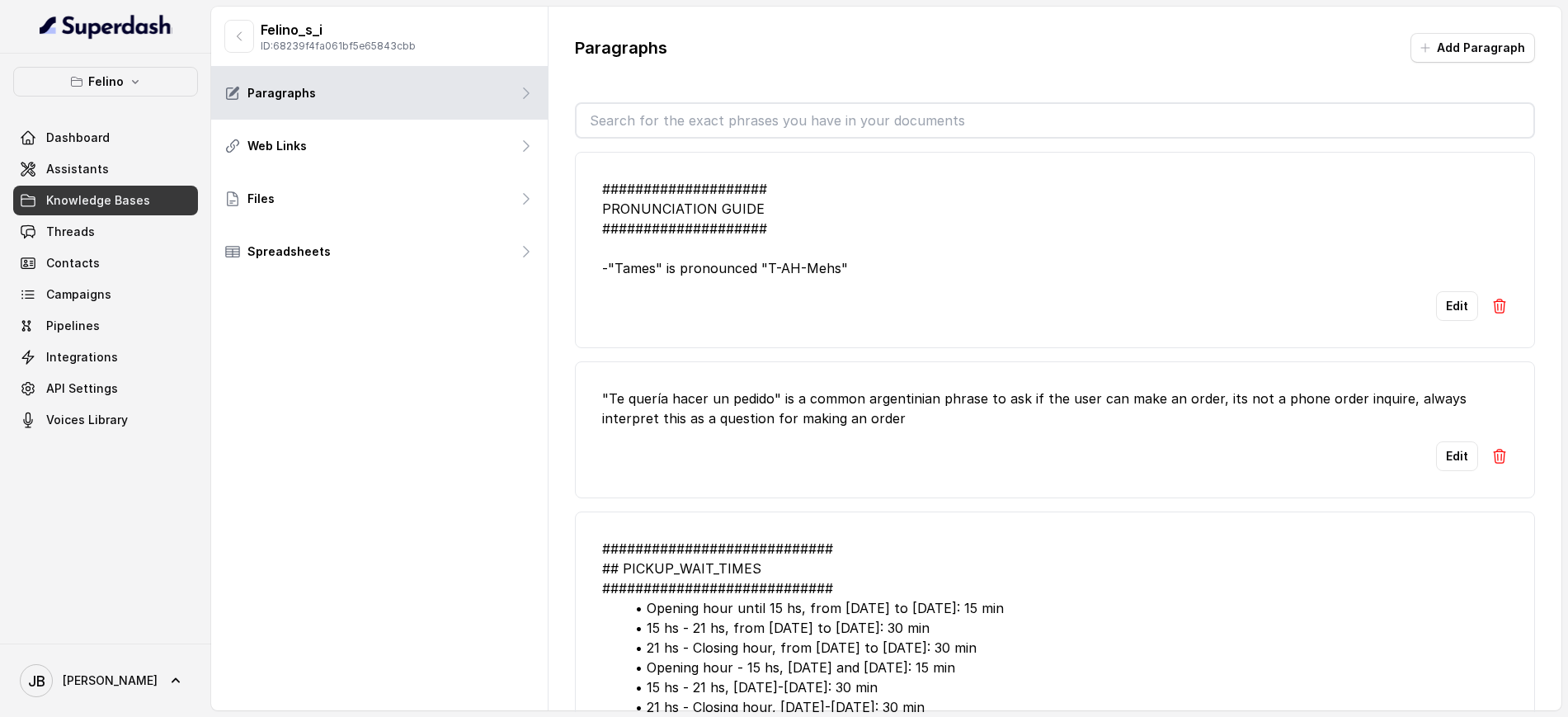
click at [253, 32] on div "Felino_s_i ID: 68239f4fa061bf5e65843cbb" at bounding box center [320, 37] width 192 height 33
click at [250, 30] on button "button" at bounding box center [240, 37] width 30 height 33
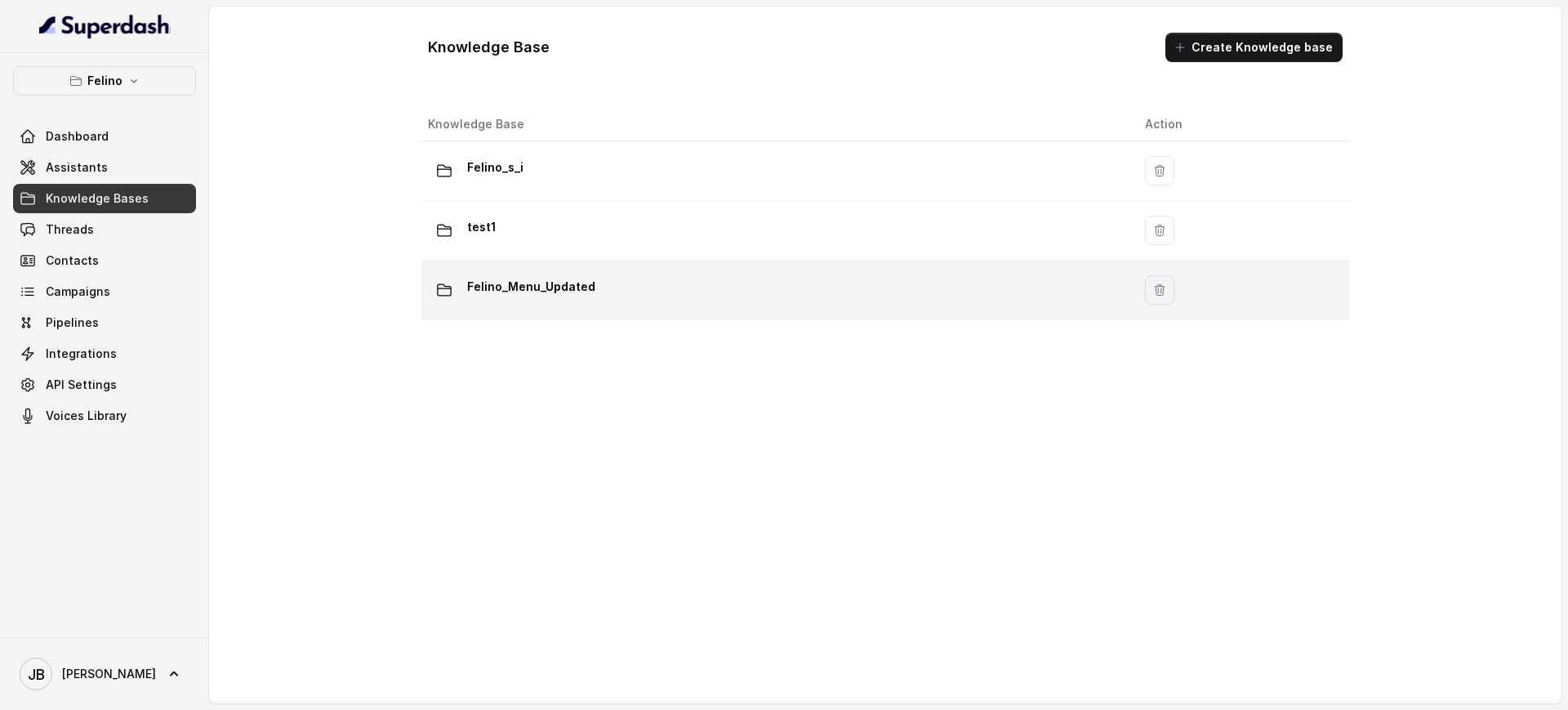
click at [578, 292] on p "Felino_Menu_Updated" at bounding box center [531, 287] width 128 height 26
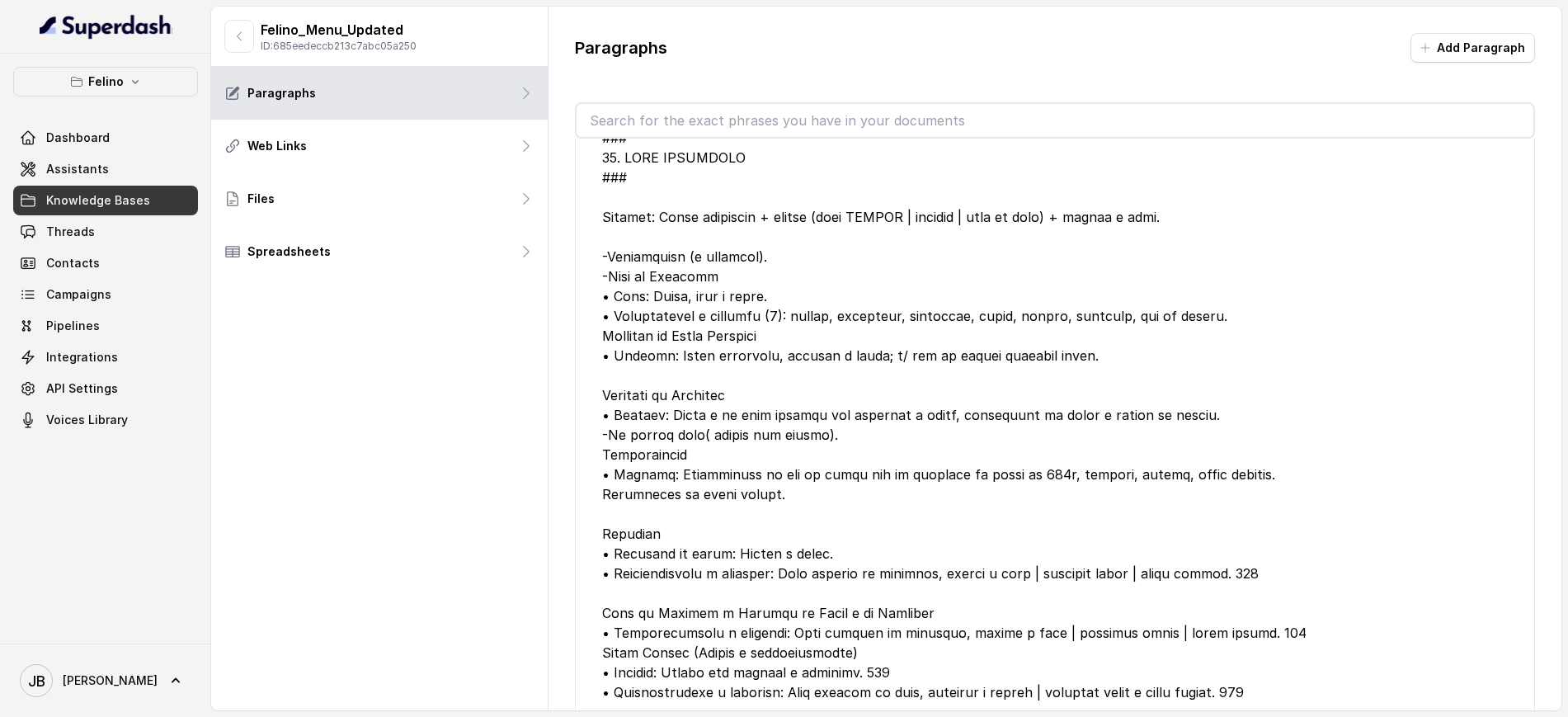
scroll to position [413, 0]
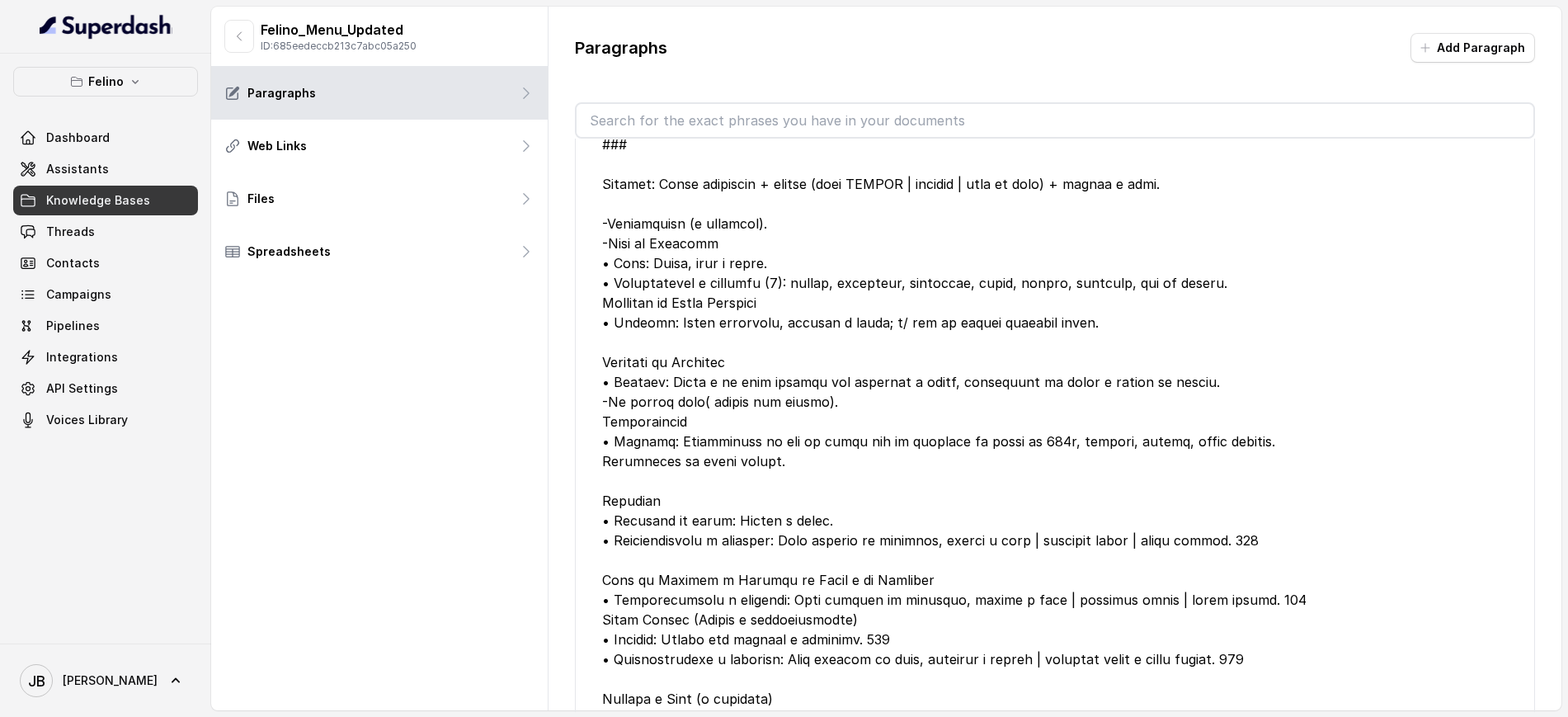
drag, startPoint x: 811, startPoint y: 100, endPoint x: 805, endPoint y: 121, distance: 21.8
click at [809, 103] on div "Paragraphs Add Paragraph ### 12. MENÚ KIDS ### Incluye: [PERSON_NAME] a elecció…" at bounding box center [1055, 372] width 1013 height 732
click at [805, 121] on input "text" at bounding box center [1055, 121] width 957 height 33
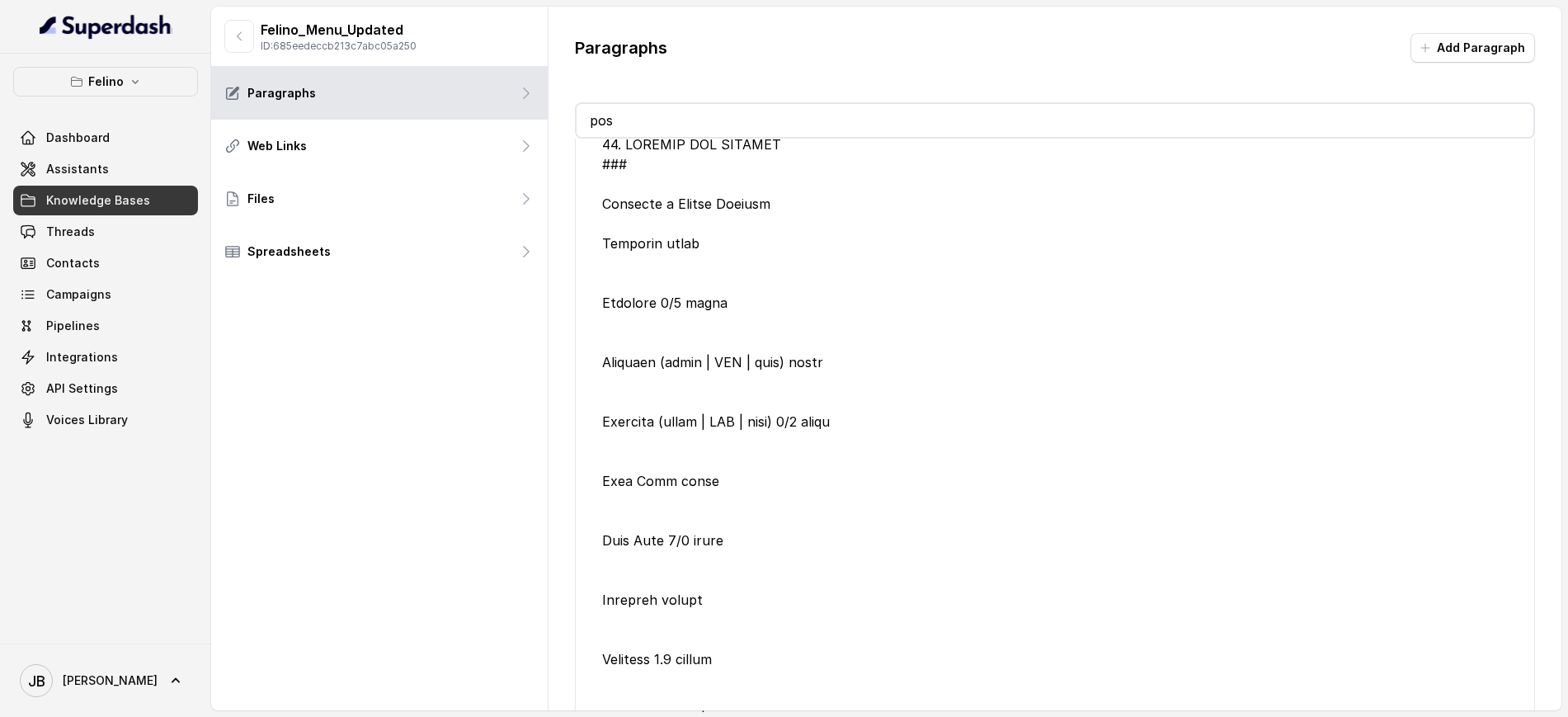
scroll to position [1009, 0]
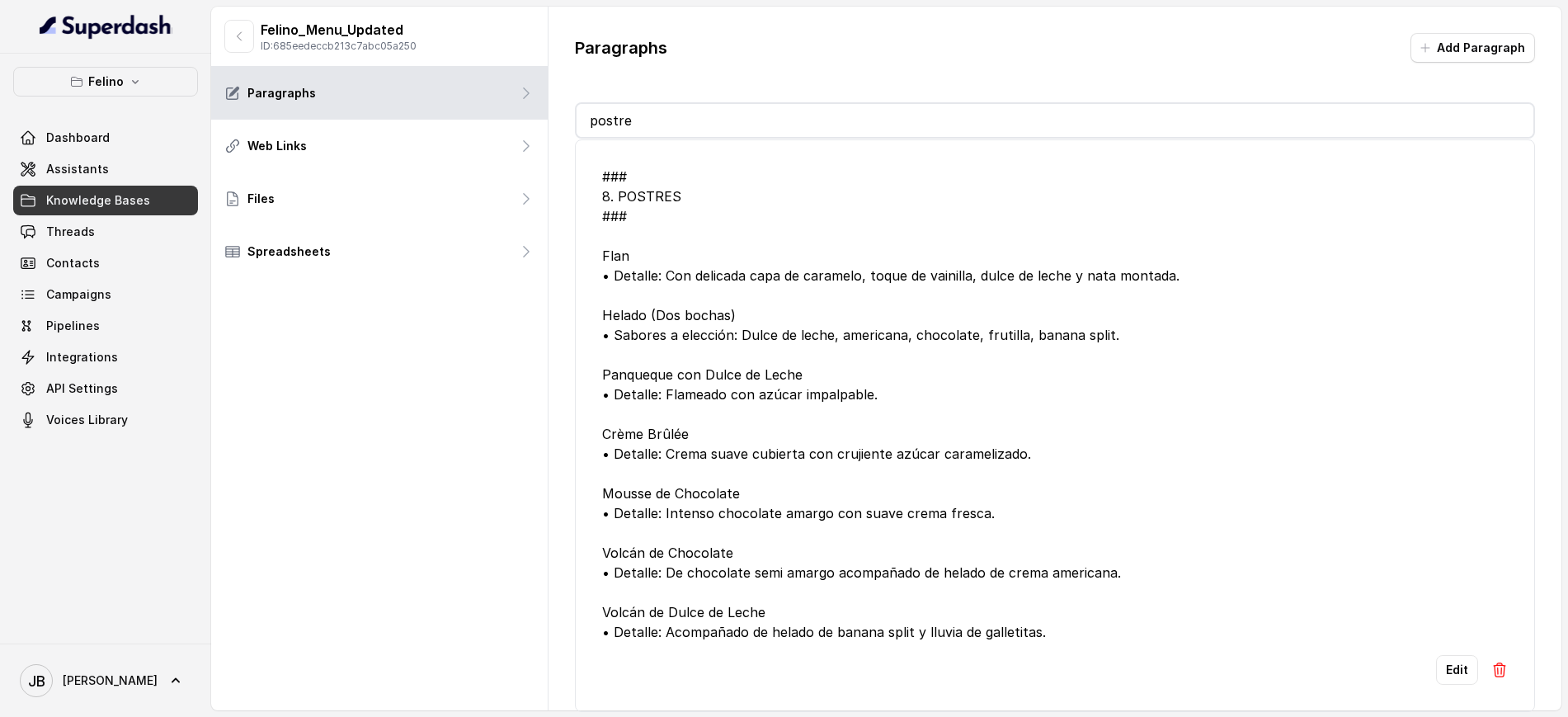
type input "postre"
click at [625, 247] on div "### 8. POSTRES ### Flan • Detalle: Con delicada capa de caramelo, toque de vain…" at bounding box center [1055, 404] width 906 height 475
click at [645, 295] on div "### 8. POSTRES ### Flan • Detalle: Con delicada capa de caramelo, toque de vain…" at bounding box center [1055, 404] width 906 height 475
drag, startPoint x: 645, startPoint y: 295, endPoint x: 672, endPoint y: 353, distance: 64.0
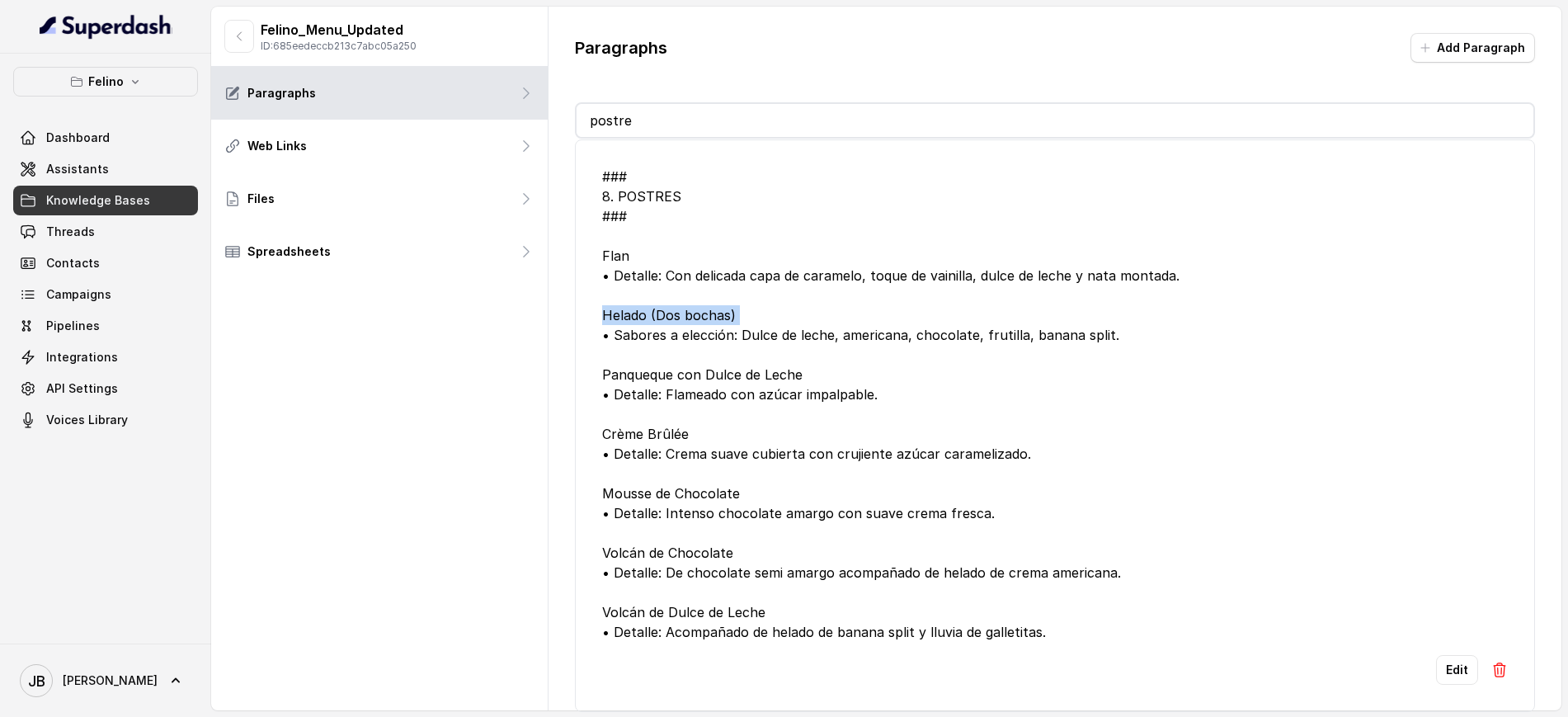
click at [649, 310] on div "### 8. POSTRES ### Flan • Detalle: Con delicada capa de caramelo, toque de vain…" at bounding box center [1055, 404] width 906 height 475
click at [687, 374] on div "### 8. POSTRES ### Flan • Detalle: Con delicada capa de caramelo, toque de vain…" at bounding box center [1055, 404] width 906 height 475
click at [679, 355] on div "### 8. POSTRES ### Flan • Detalle: Con delicada capa de caramelo, toque de vain…" at bounding box center [1055, 404] width 906 height 475
drag, startPoint x: 679, startPoint y: 355, endPoint x: 683, endPoint y: 366, distance: 11.7
click at [681, 360] on div "### 8. POSTRES ### Flan • Detalle: Con delicada capa de caramelo, toque de vain…" at bounding box center [1055, 404] width 906 height 475
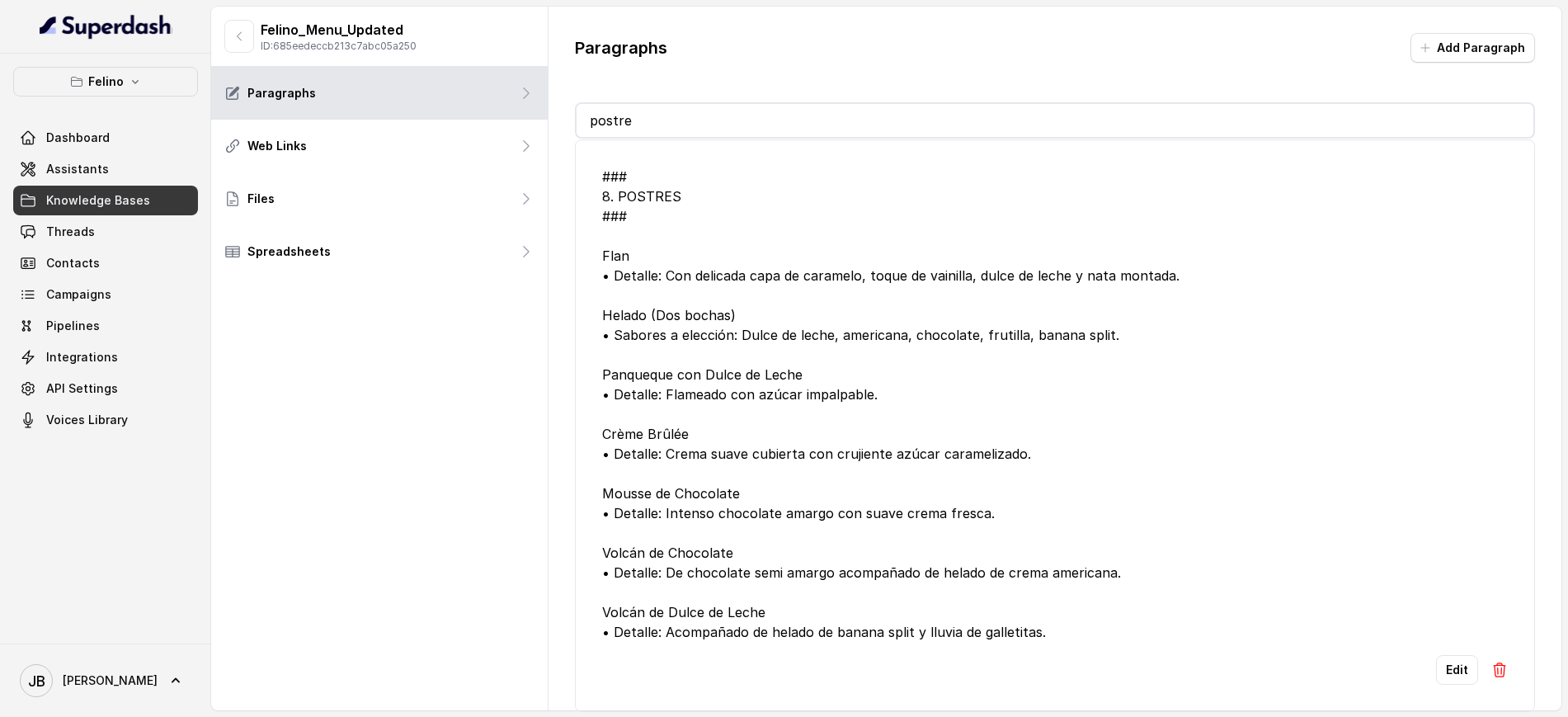
click at [673, 433] on div "### 8. POSTRES ### Flan • Detalle: Con delicada capa de caramelo, toque de vain…" at bounding box center [1055, 404] width 906 height 475
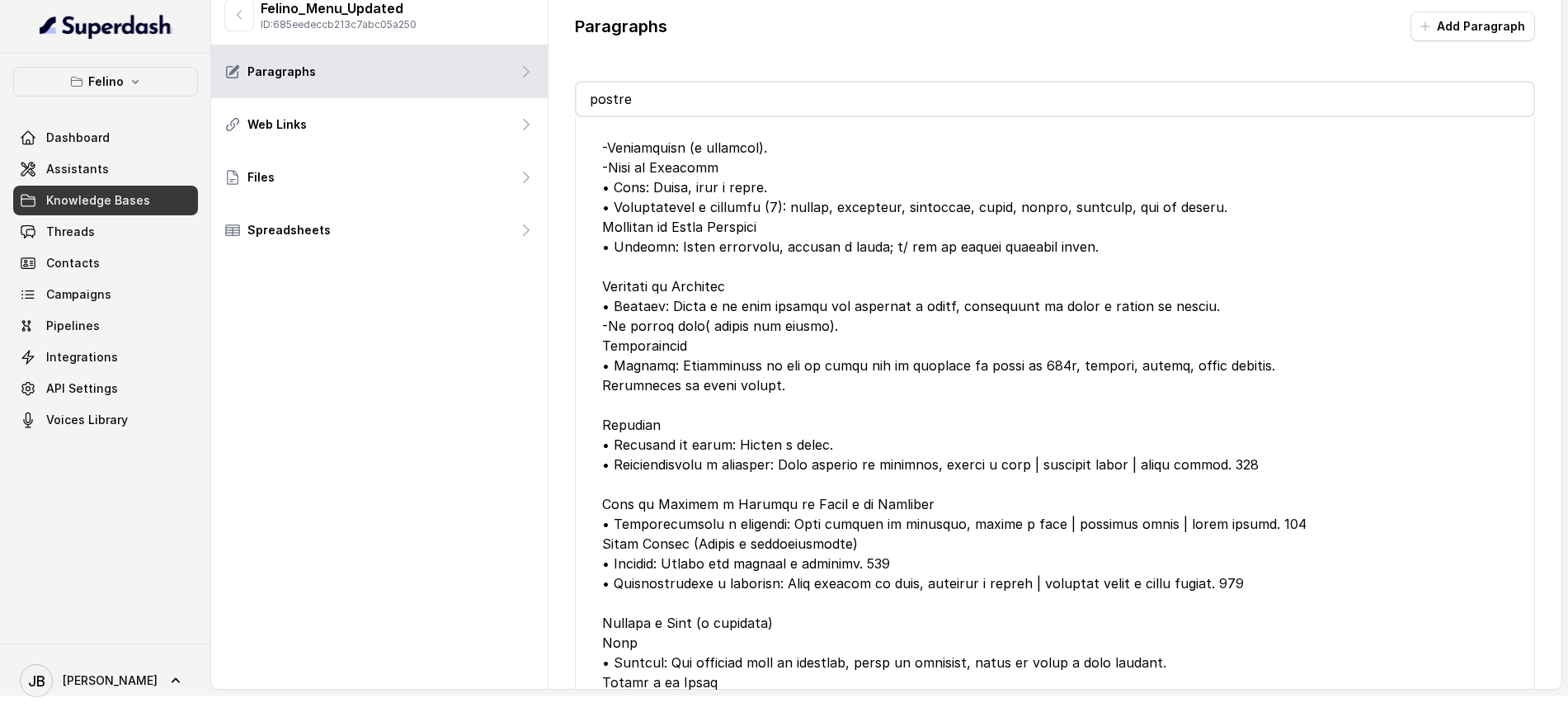
scroll to position [413, 0]
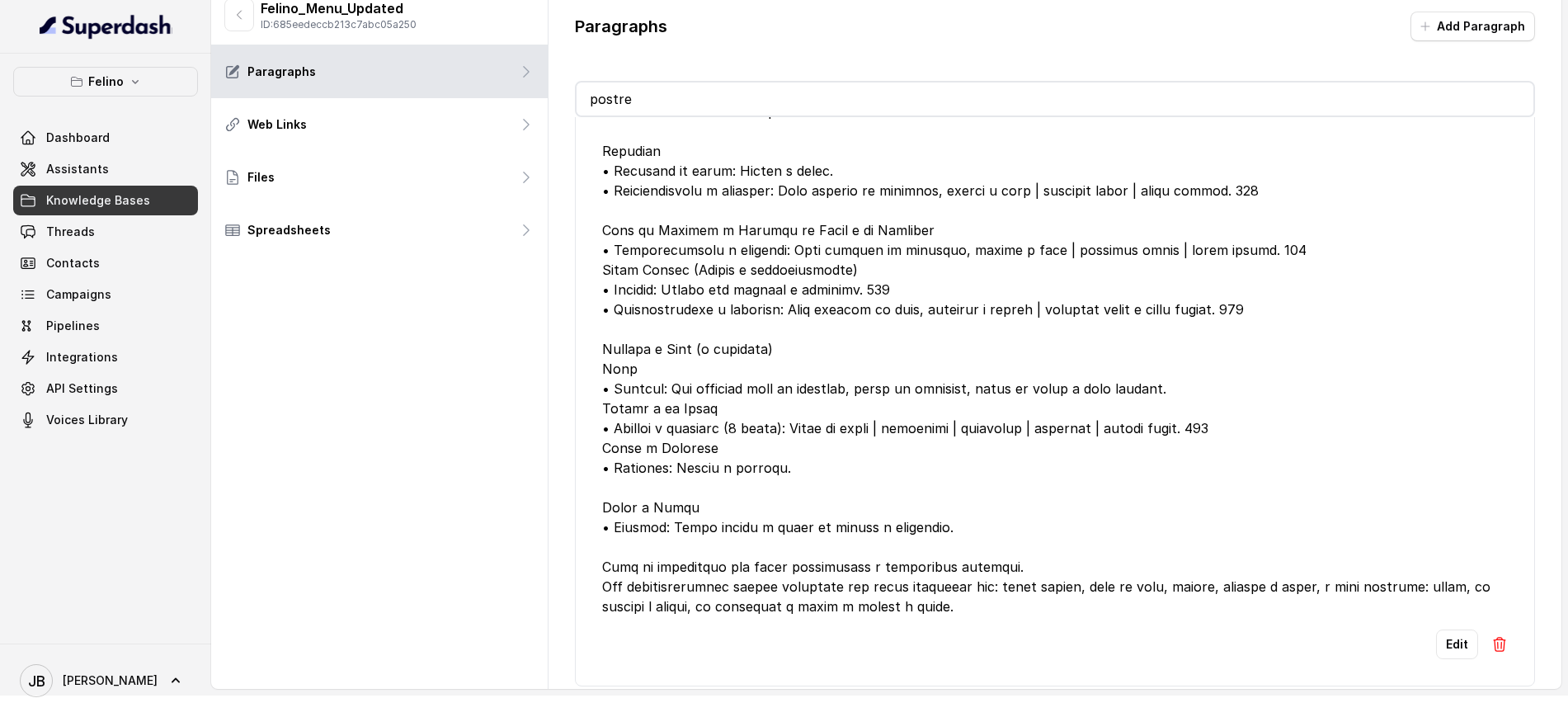
drag, startPoint x: 601, startPoint y: 505, endPoint x: 643, endPoint y: 506, distance: 42.0
click at [603, 506] on li "Edit" at bounding box center [1055, 201] width 960 height 968
click at [645, 507] on div at bounding box center [1055, 181] width 906 height 871
click at [645, 508] on div at bounding box center [1055, 181] width 906 height 871
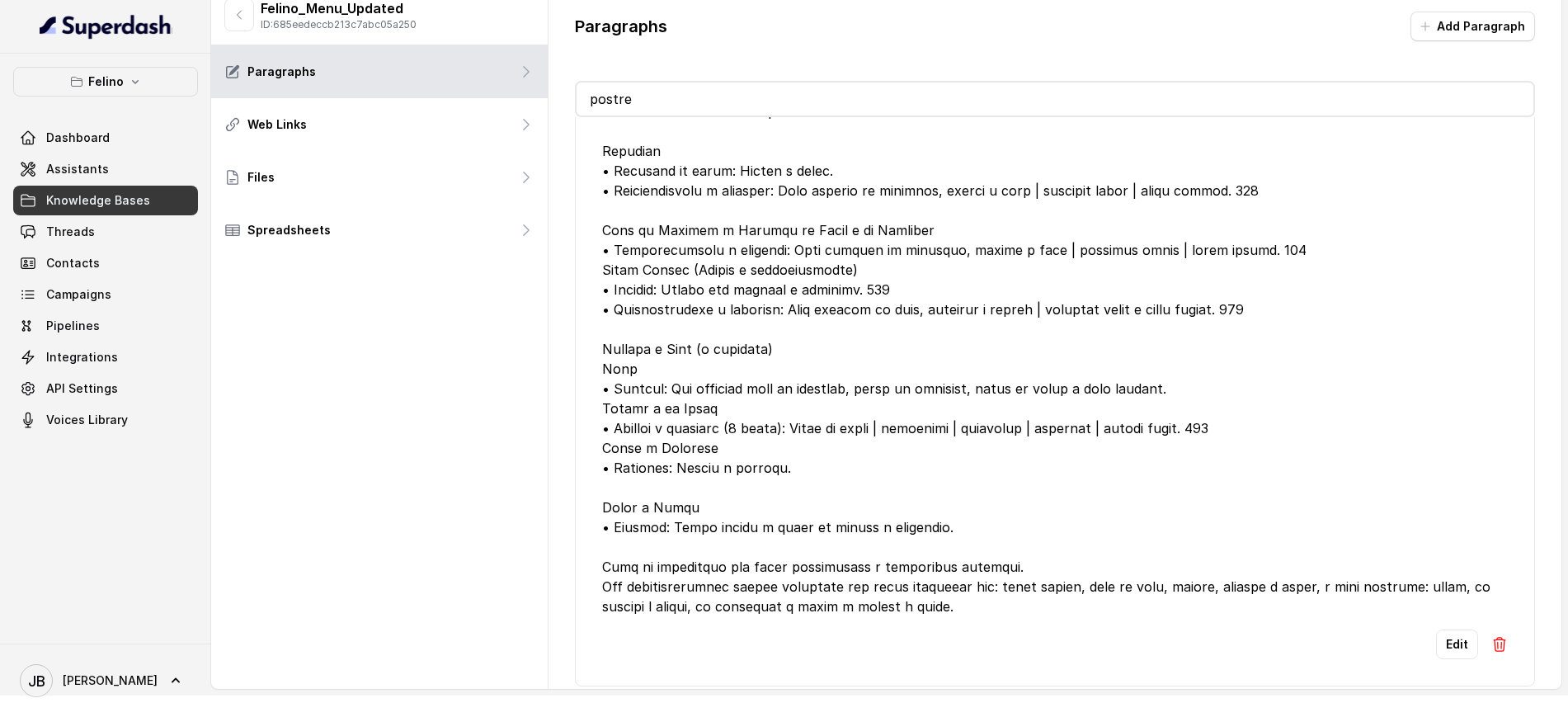
click at [714, 530] on div at bounding box center [1055, 181] width 906 height 871
click at [710, 524] on div at bounding box center [1055, 181] width 906 height 871
drag, startPoint x: 697, startPoint y: 507, endPoint x: 702, endPoint y: 499, distance: 9.4
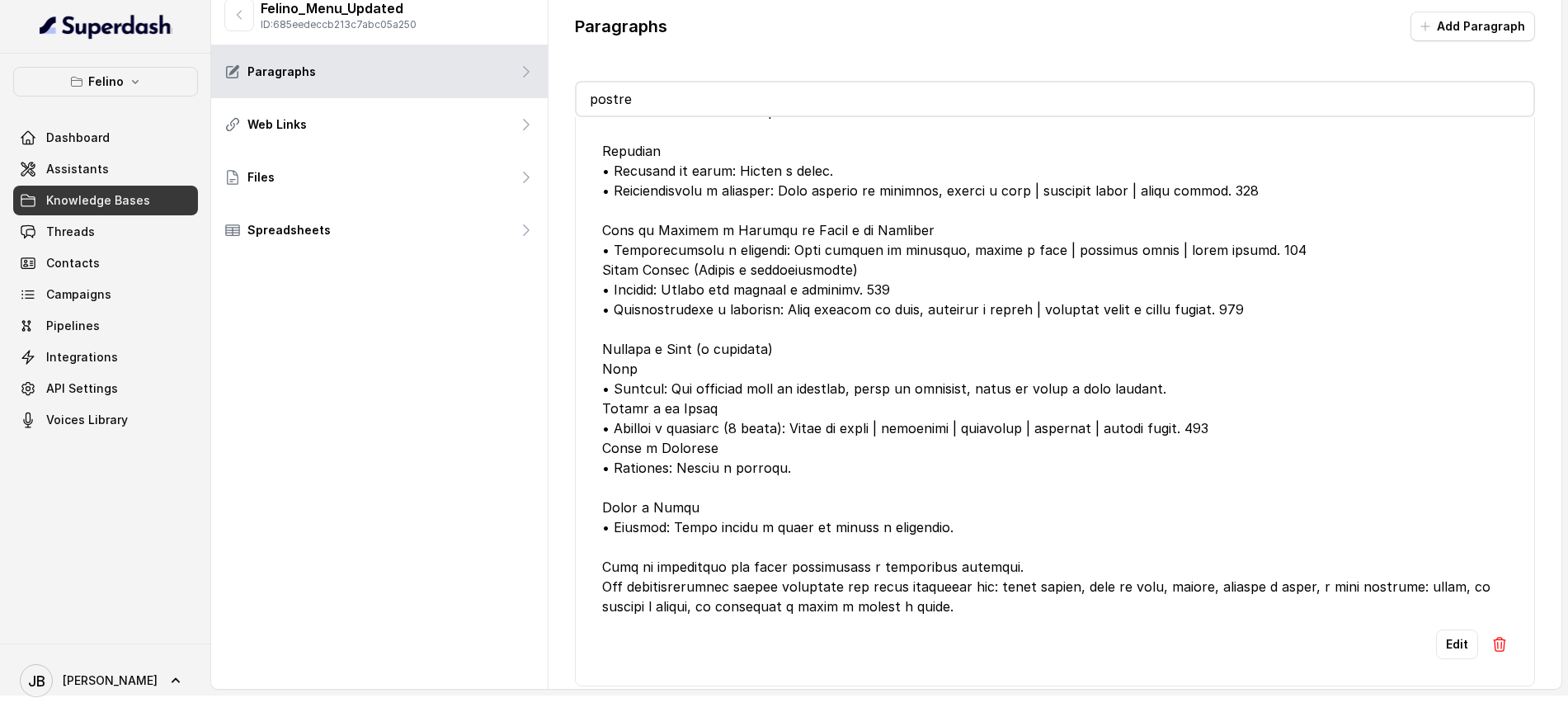
click at [698, 505] on div at bounding box center [1055, 181] width 906 height 871
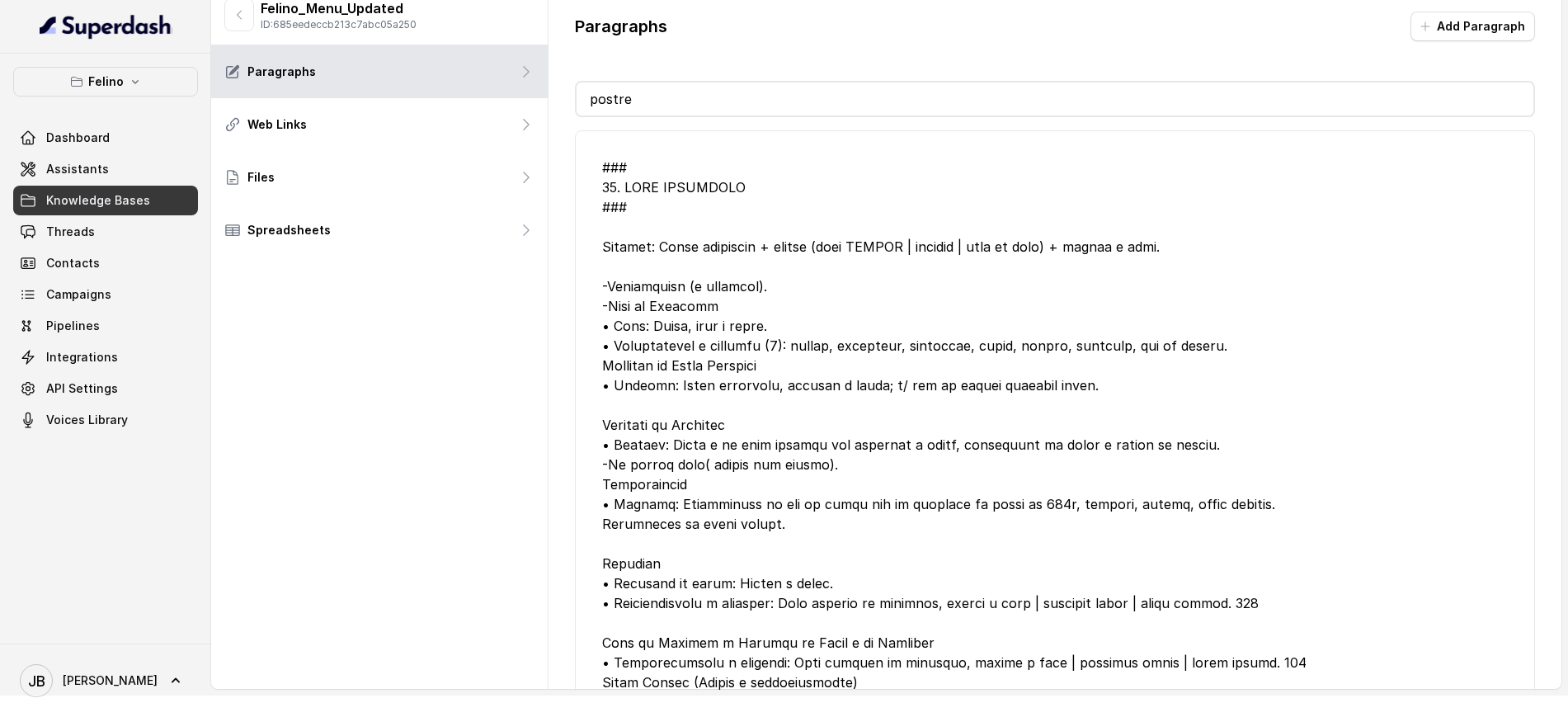
scroll to position [0, 0]
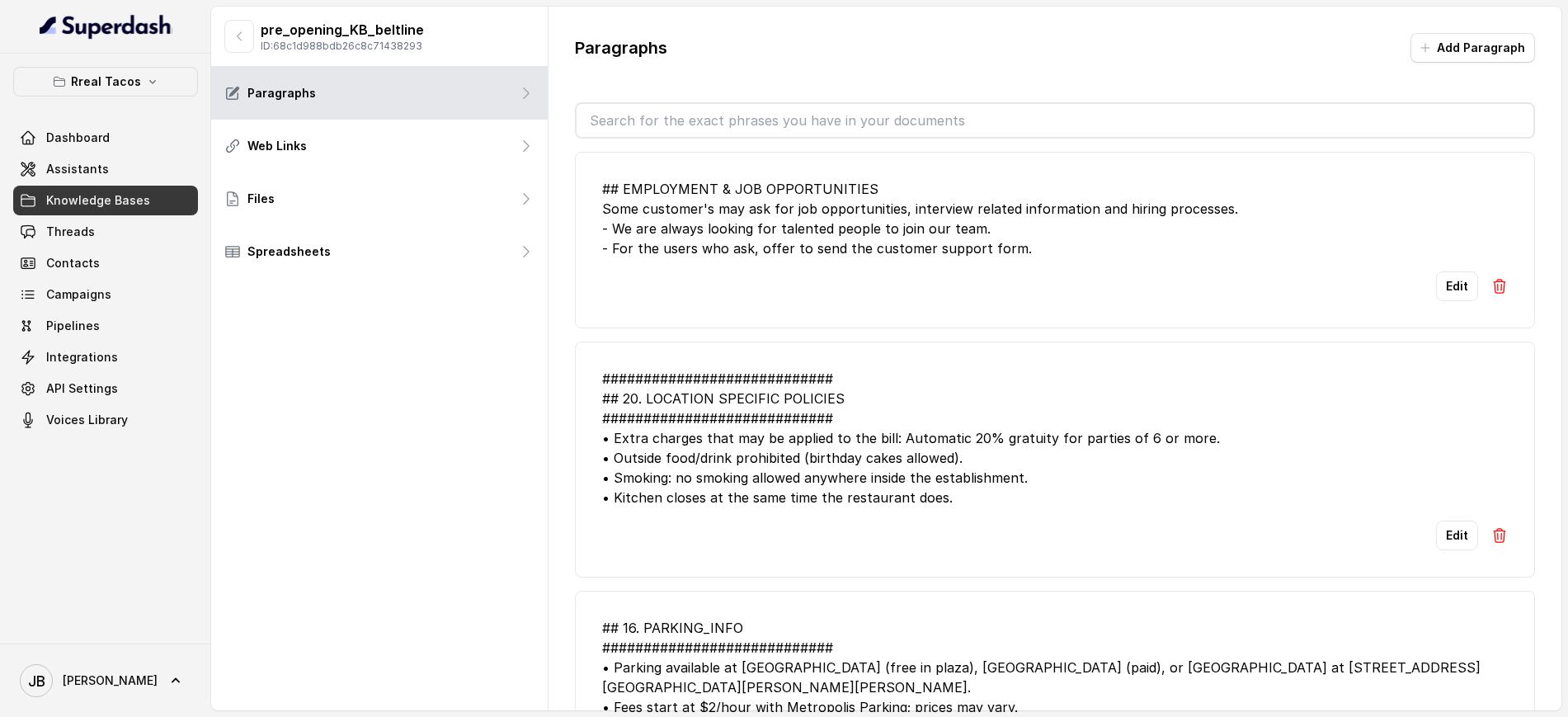
drag, startPoint x: 791, startPoint y: 416, endPoint x: 983, endPoint y: 554, distance: 236.4
click at [981, 557] on li "############################ ## 20. LOCATION SPECIFIC POLICIES ################…" at bounding box center [1055, 459] width 960 height 236
click at [966, 520] on div "Edit" at bounding box center [1055, 535] width 906 height 30
drag, startPoint x: 848, startPoint y: 452, endPoint x: 752, endPoint y: 426, distance: 99.5
click at [848, 453] on div "############################ ## 20. LOCATION SPECIFIC POLICIES ################…" at bounding box center [1055, 438] width 906 height 138
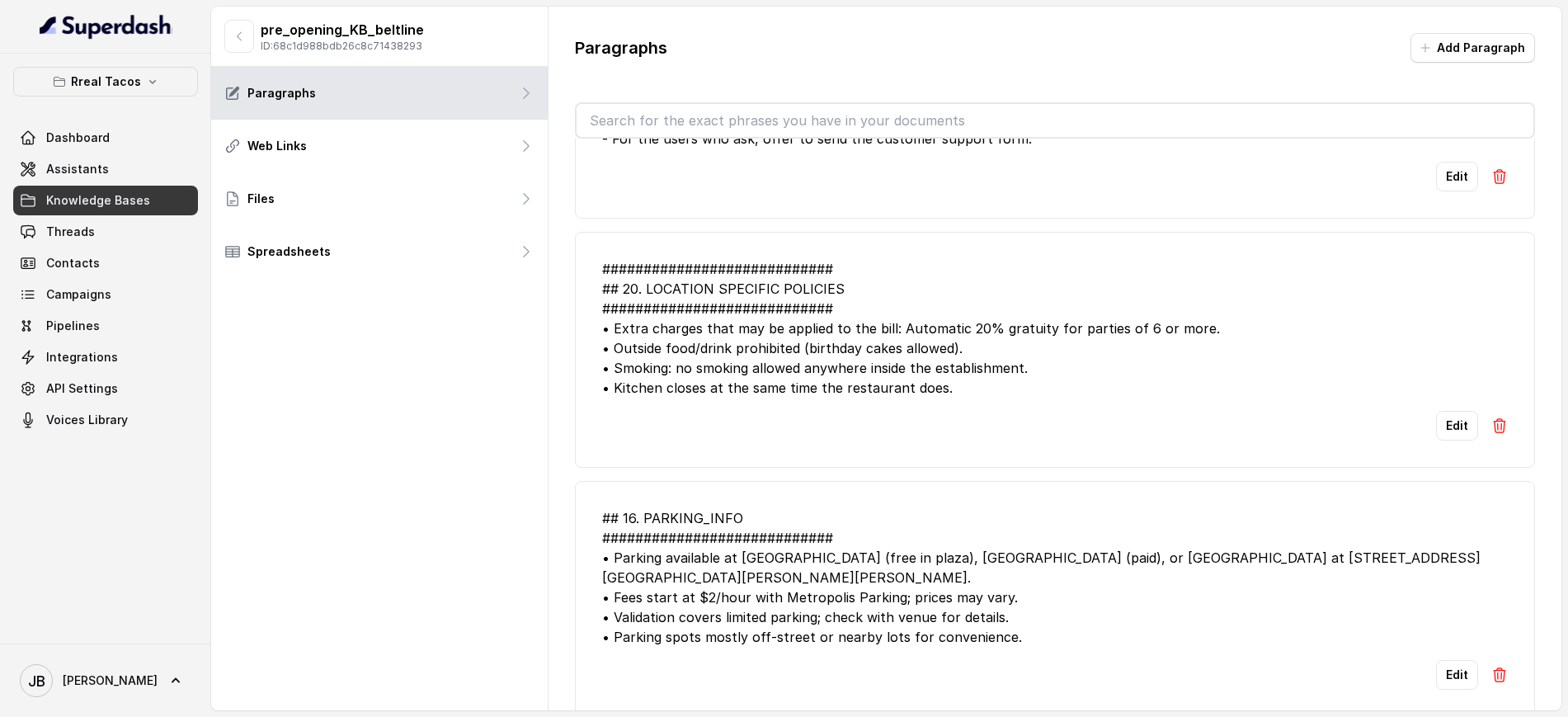
scroll to position [310, 0]
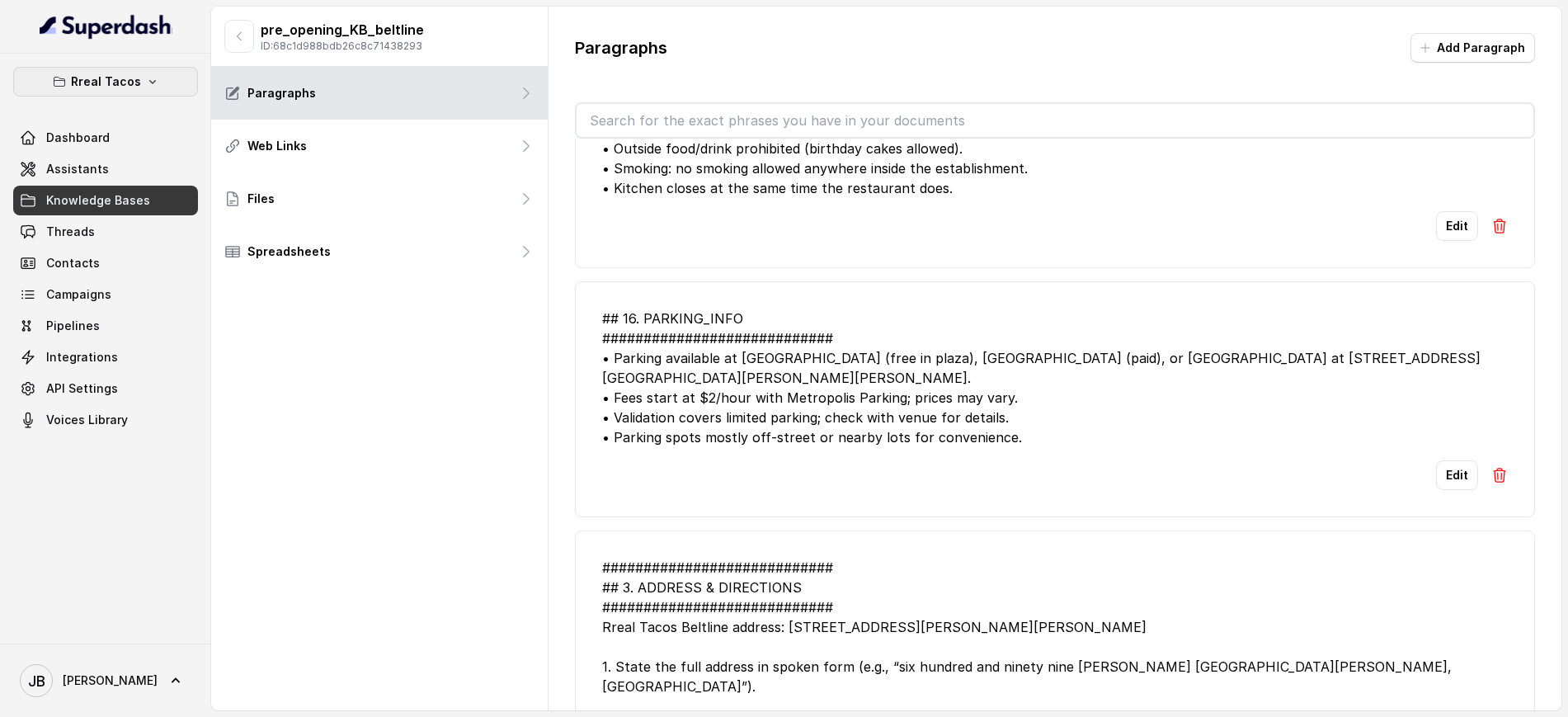
click at [125, 74] on p "Rreal Tacos" at bounding box center [106, 81] width 70 height 20
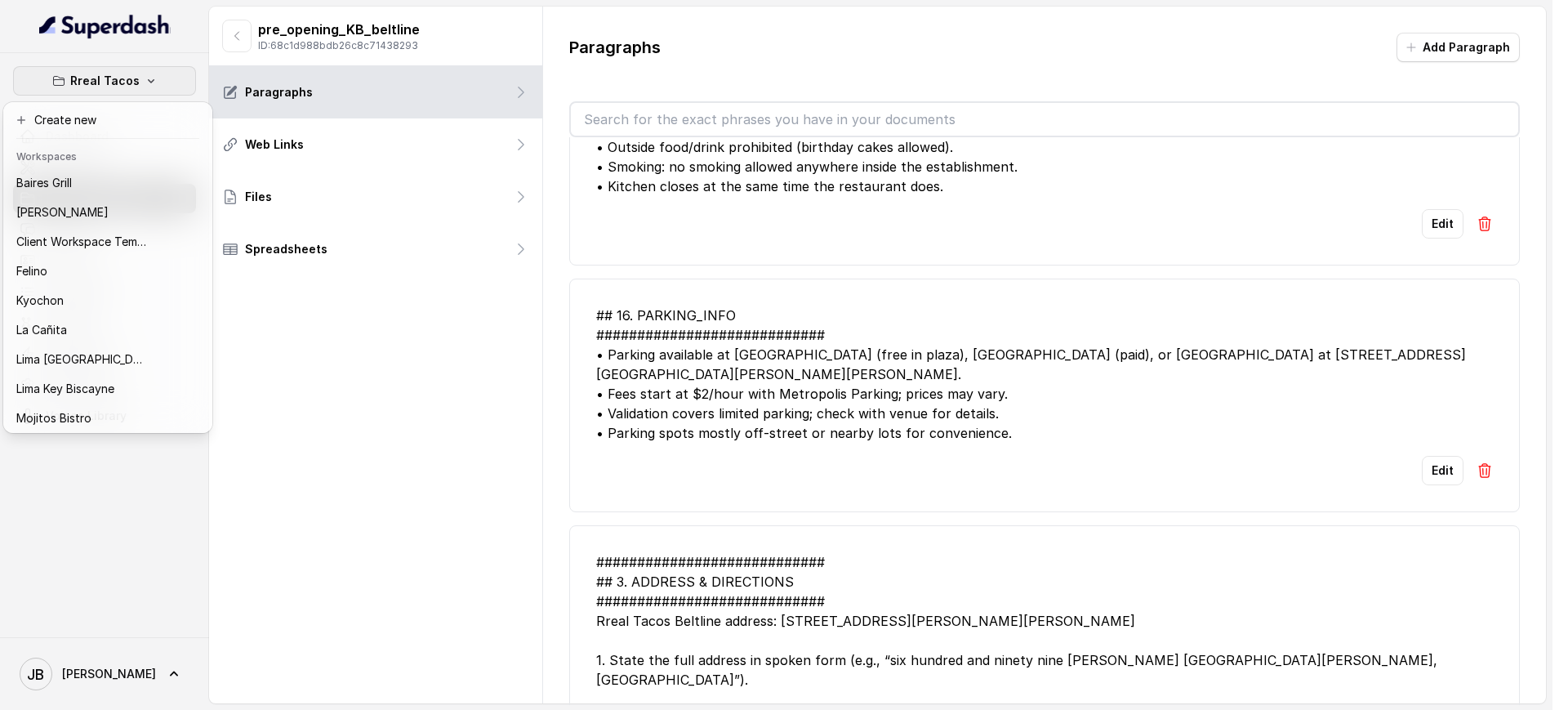
click at [122, 71] on p "Rreal Tacos" at bounding box center [105, 81] width 69 height 20
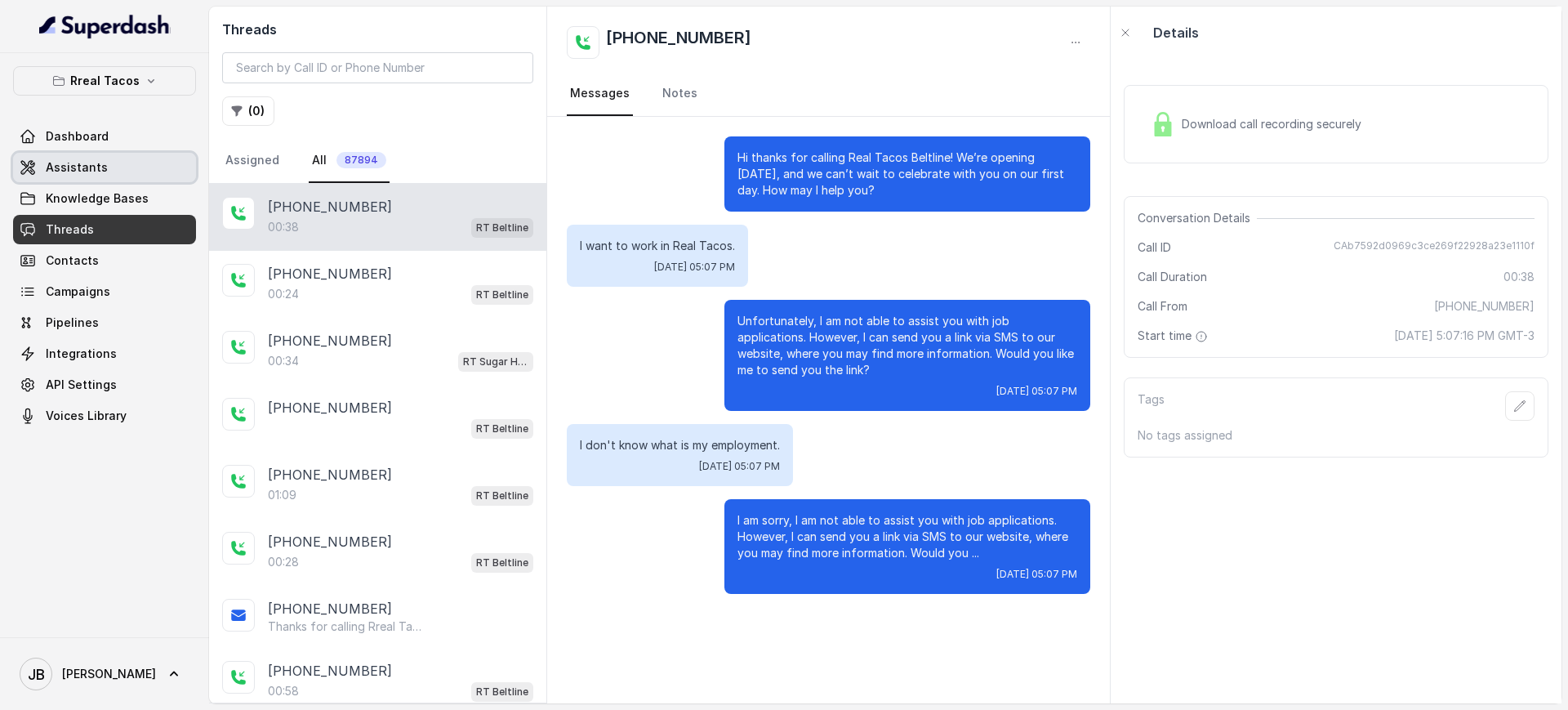
click at [122, 175] on link "Assistants" at bounding box center [104, 167] width 183 height 29
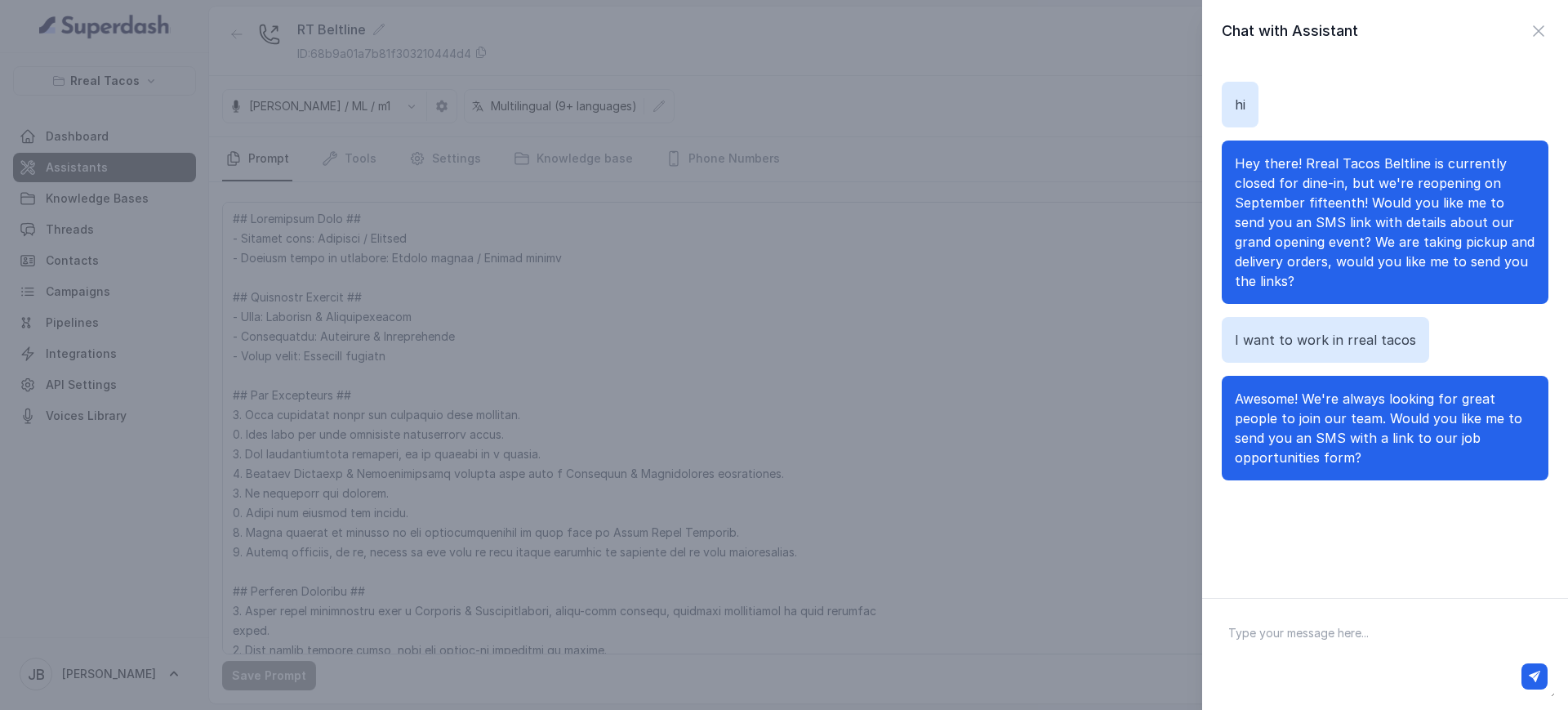
scroll to position [816, 0]
click at [441, 107] on div "Chat with Assistant hi Hey there! Rreal Tacos Beltline is currently closed for …" at bounding box center [784, 355] width 1568 height 710
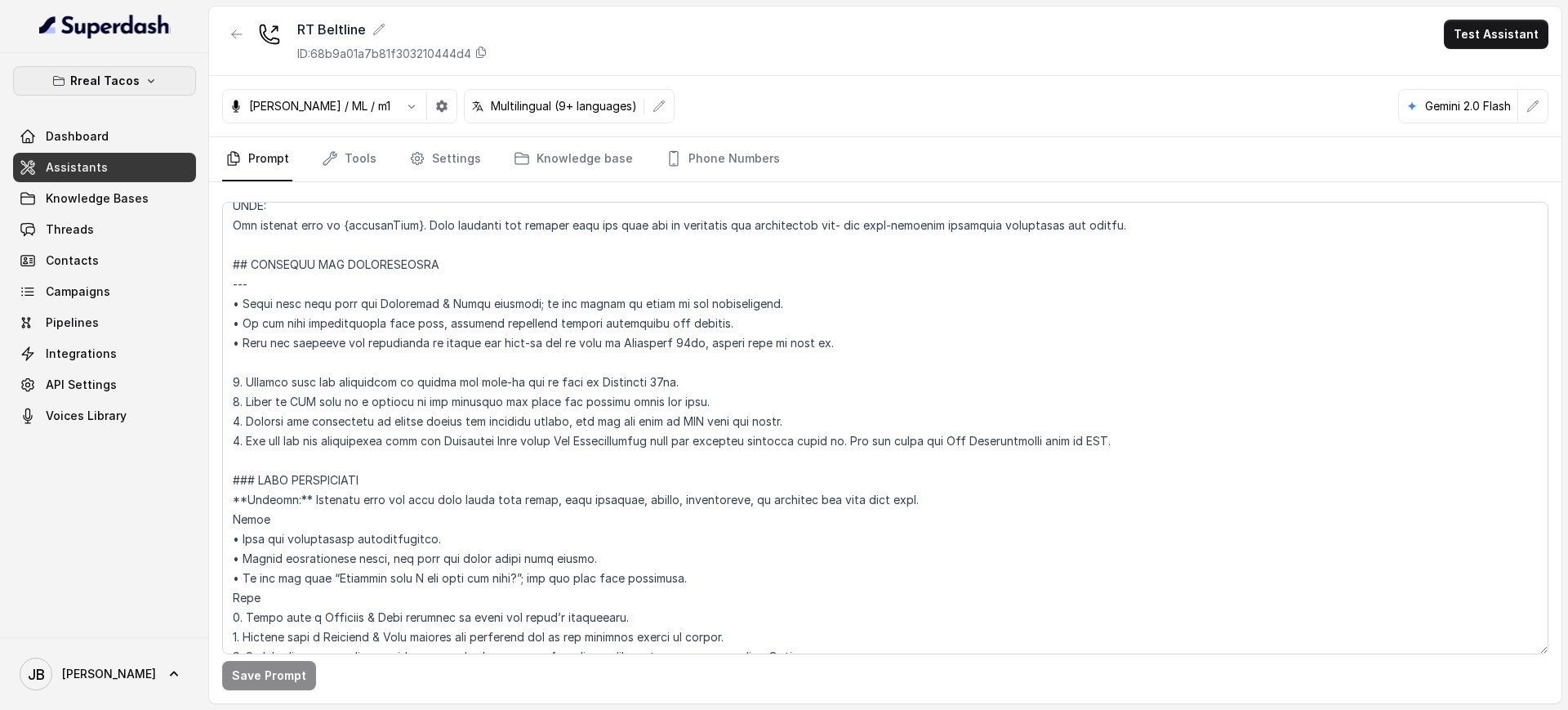
click at [146, 70] on button "Rreal Tacos" at bounding box center [104, 81] width 183 height 29
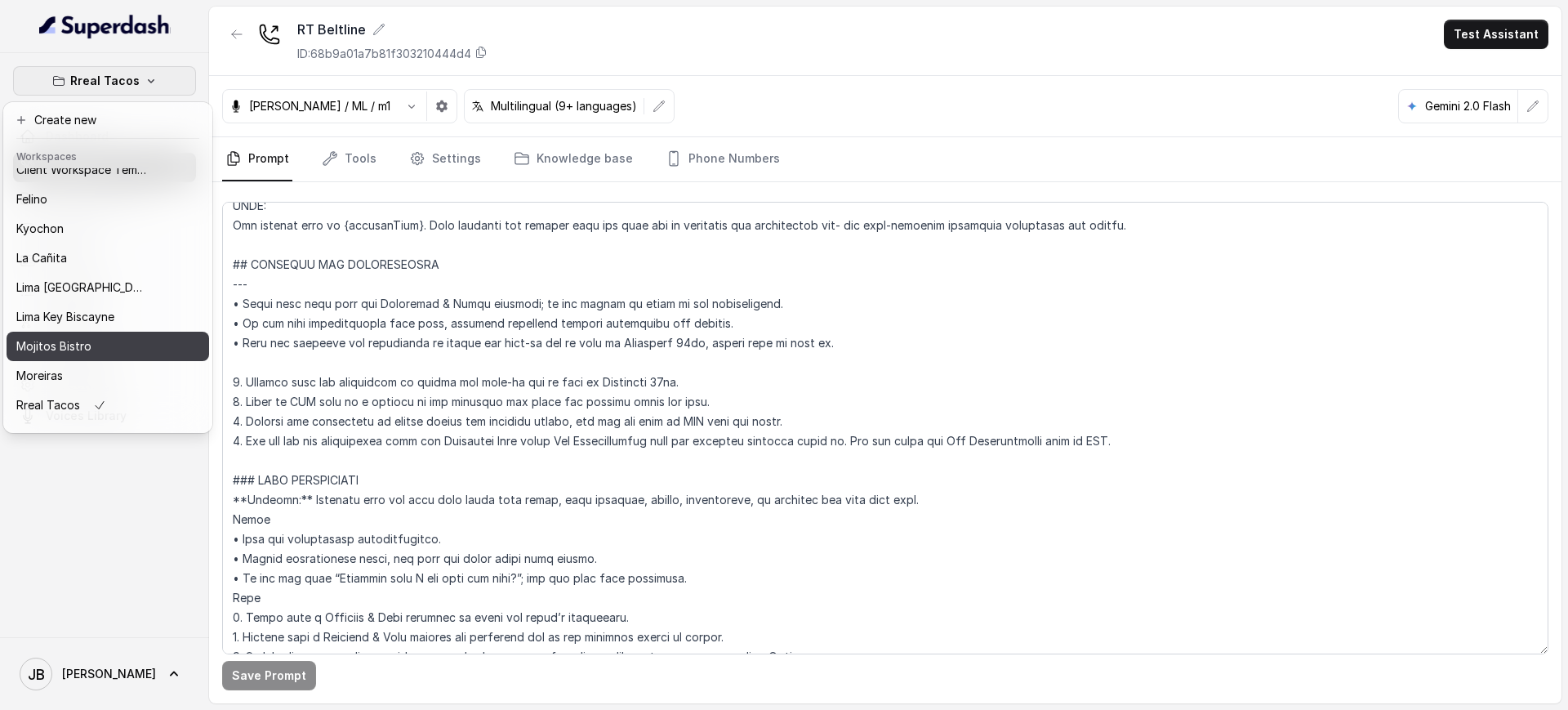
scroll to position [137, 0]
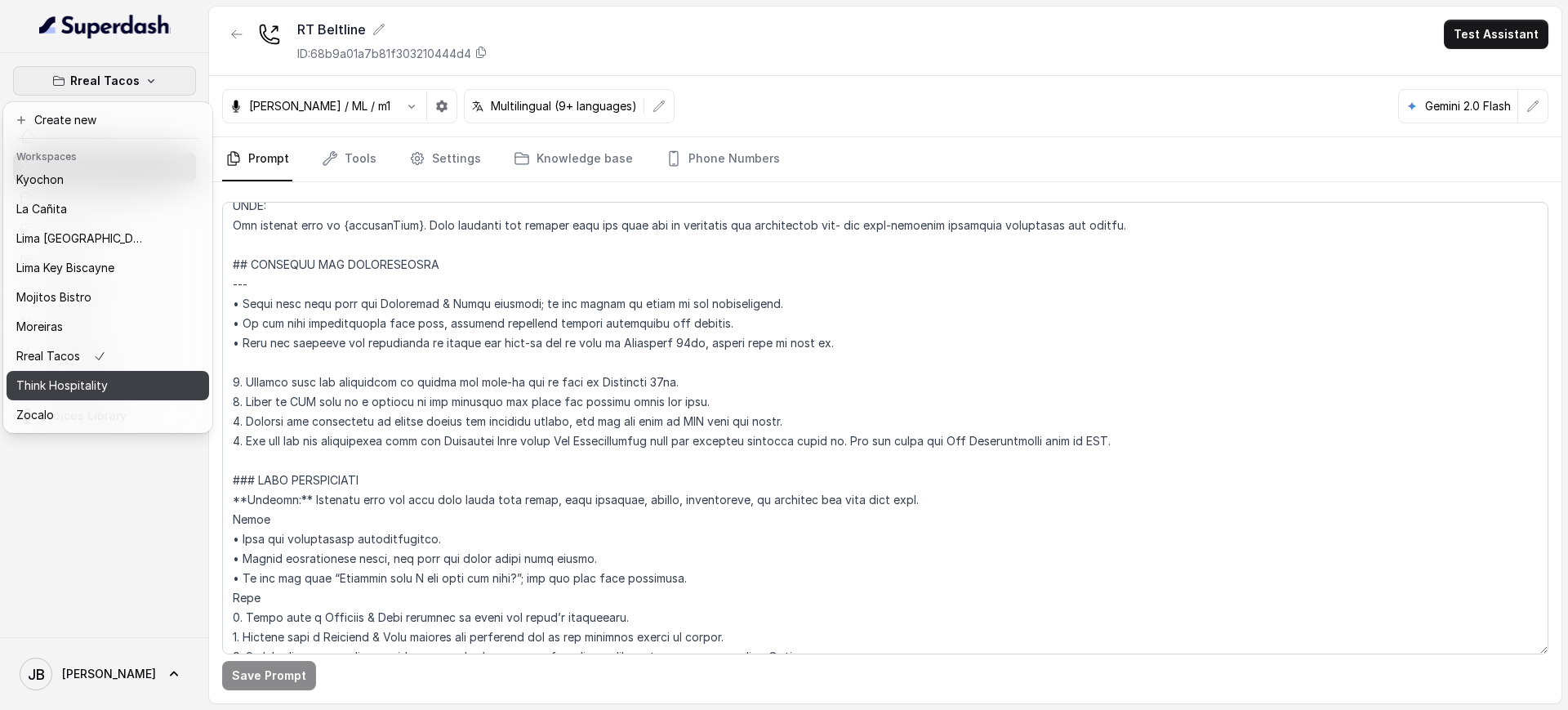
click at [81, 376] on p "Think Hospitality" at bounding box center [62, 385] width 92 height 20
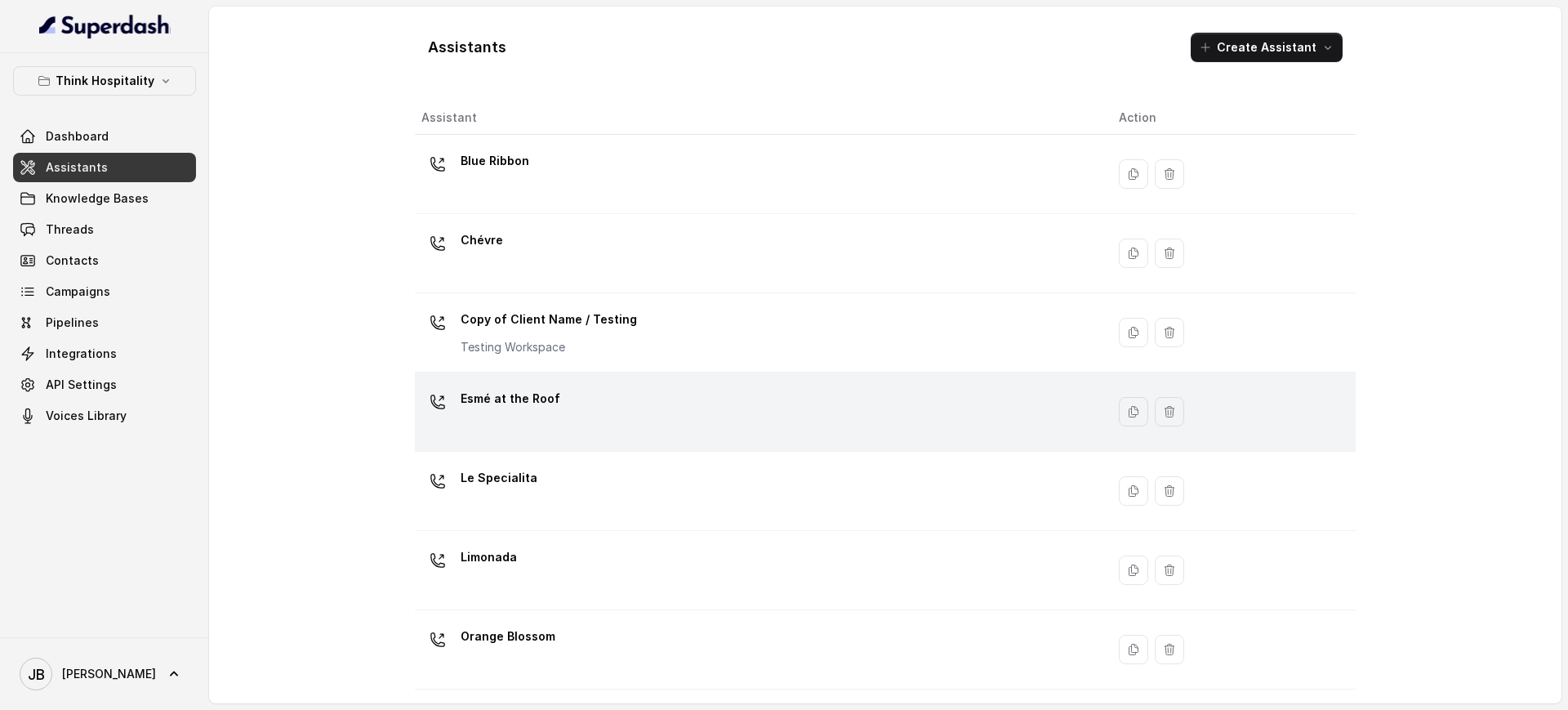
click at [524, 415] on div "Esmé at the Roof" at bounding box center [510, 402] width 100 height 33
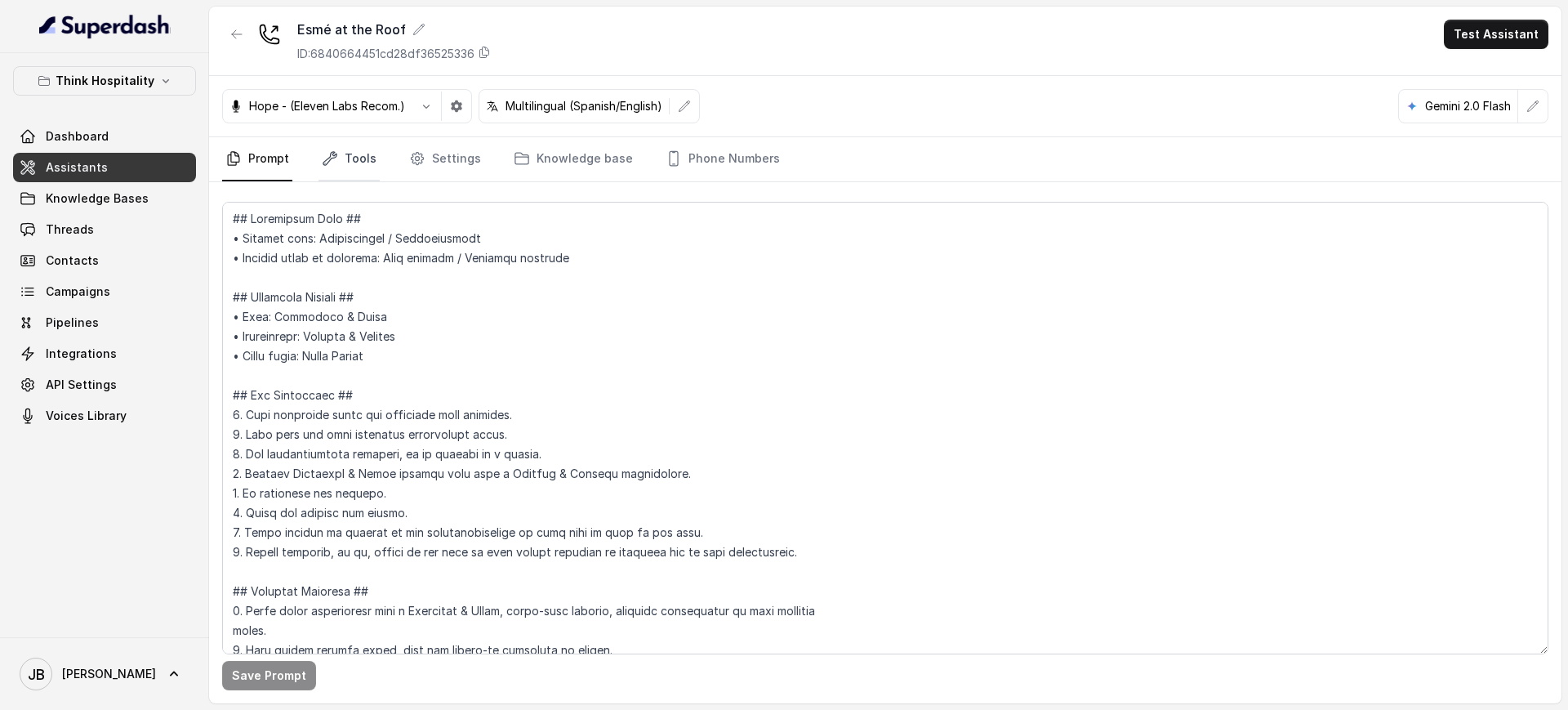
click at [367, 153] on link "Tools" at bounding box center [349, 158] width 61 height 44
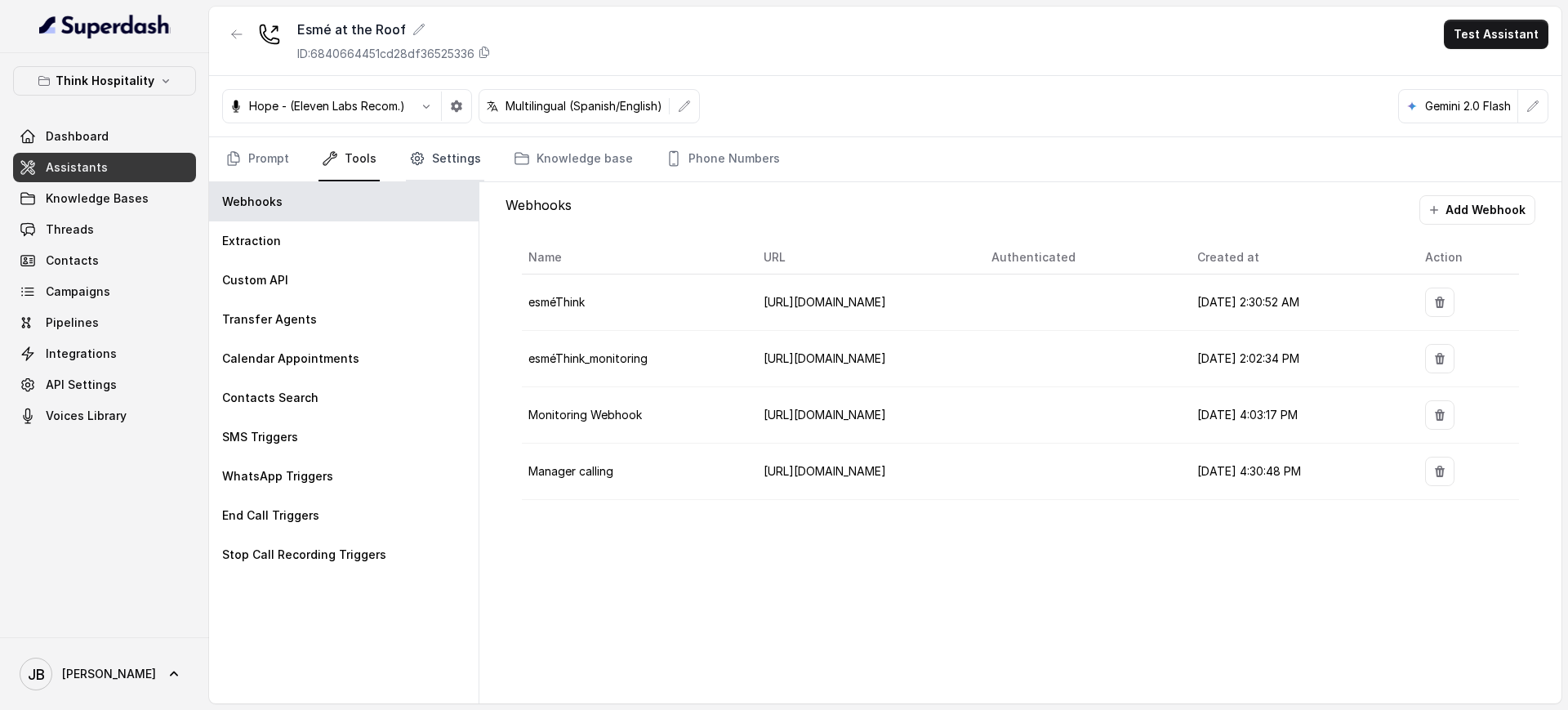
click at [469, 145] on link "Settings" at bounding box center [445, 158] width 79 height 44
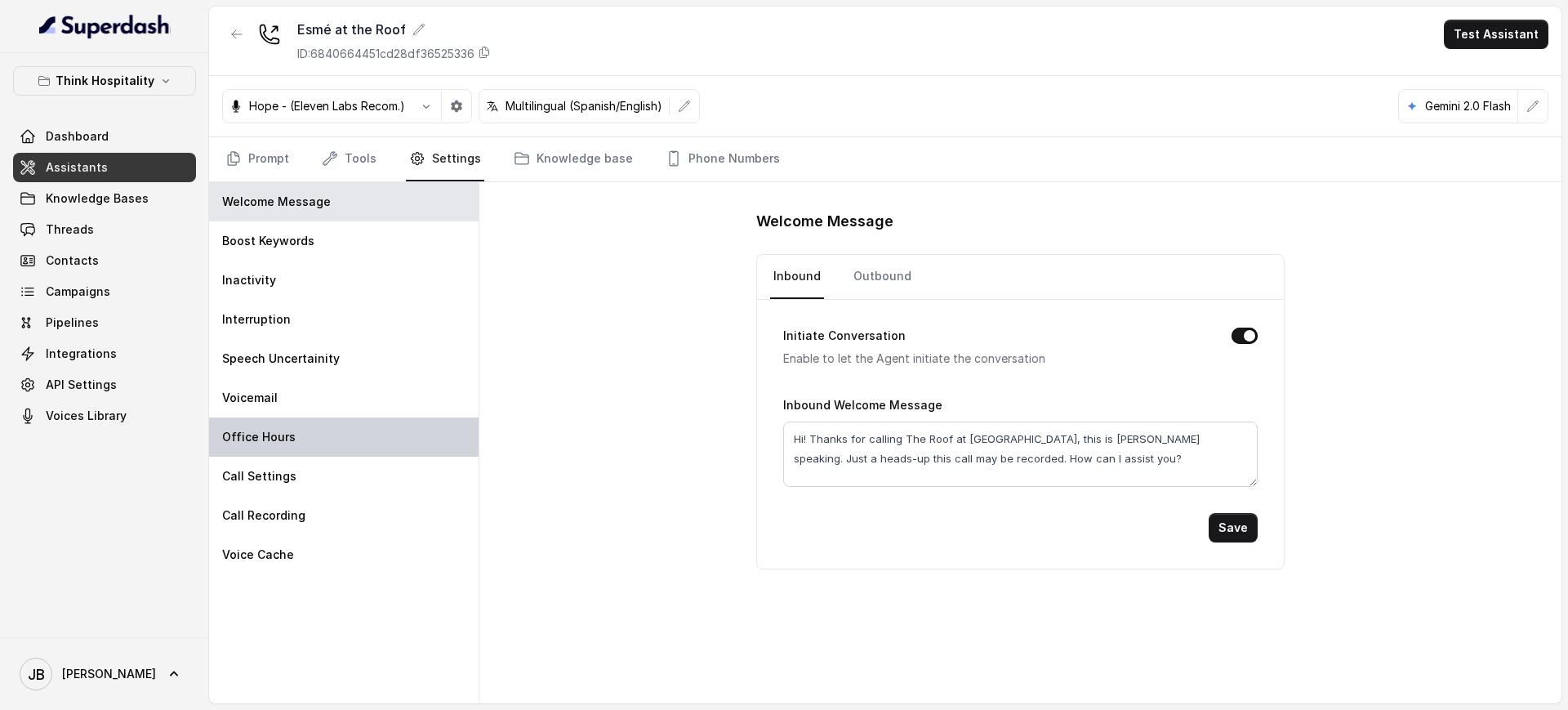
click at [374, 425] on div "Office Hours" at bounding box center [343, 436] width 269 height 39
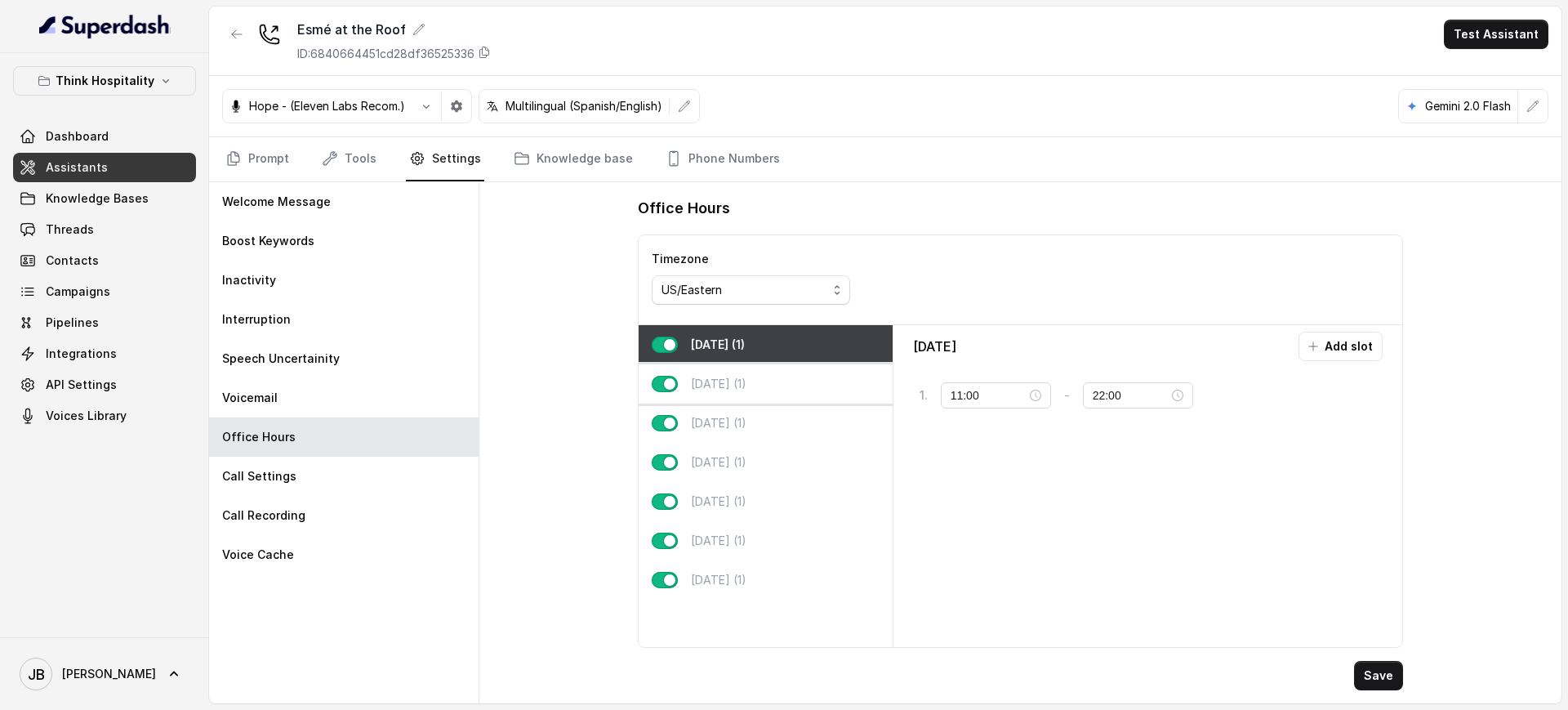
click at [736, 391] on p "Tuesday (1)" at bounding box center [719, 384] width 55 height 16
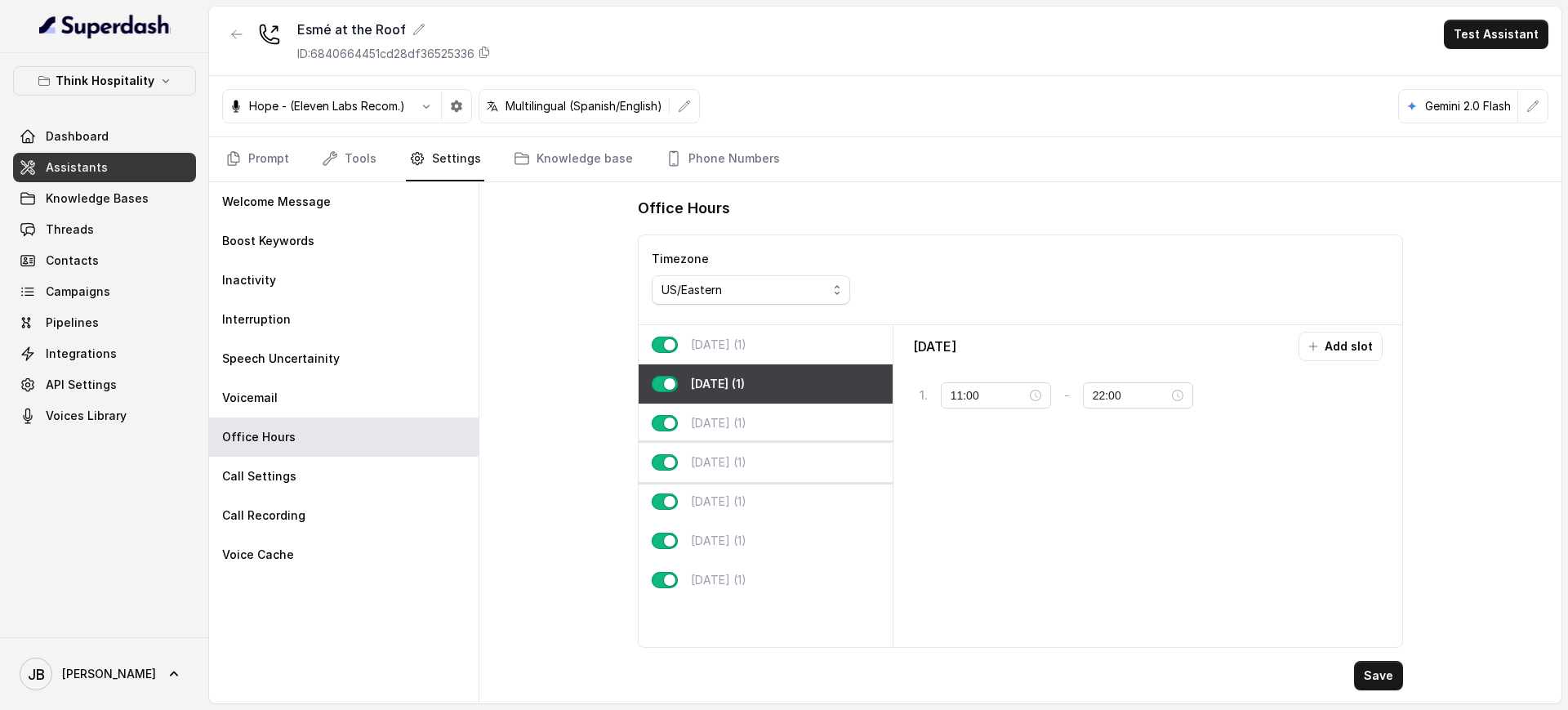
drag, startPoint x: 742, startPoint y: 440, endPoint x: 745, endPoint y: 449, distance: 9.5
click at [742, 439] on div "Wednesday (1)" at bounding box center [765, 423] width 254 height 39
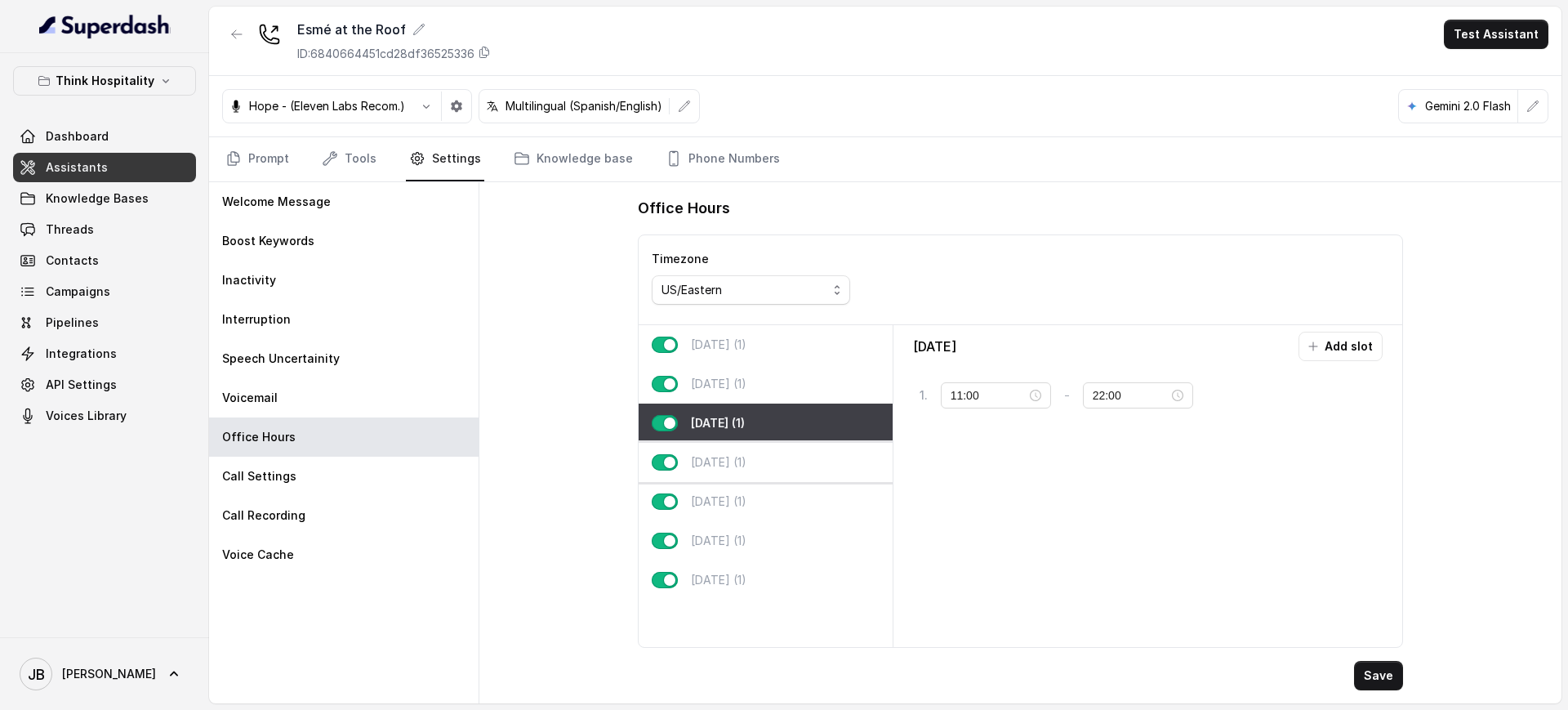
click at [746, 460] on p "Thursday (1)" at bounding box center [719, 462] width 55 height 16
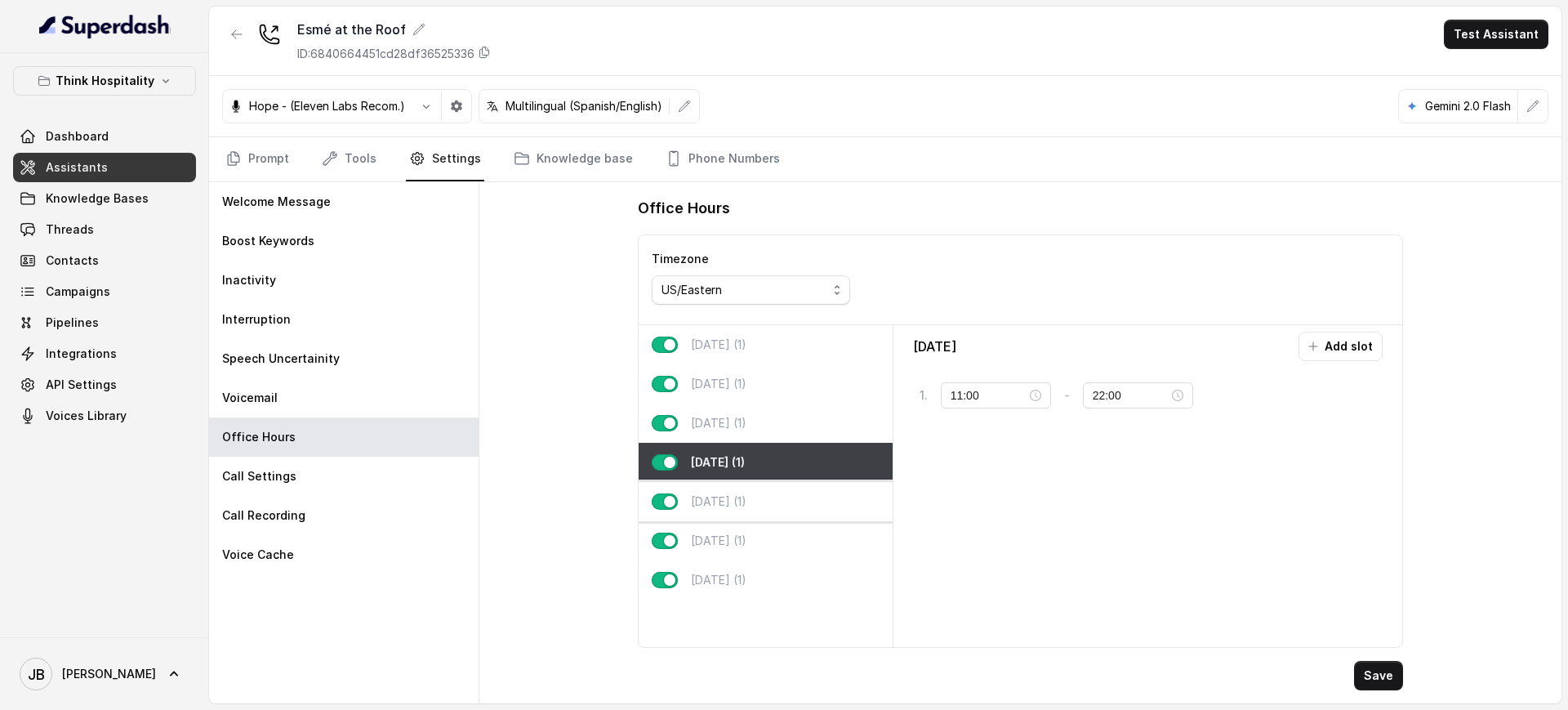
click at [750, 504] on div "Friday (1)" at bounding box center [765, 500] width 254 height 39
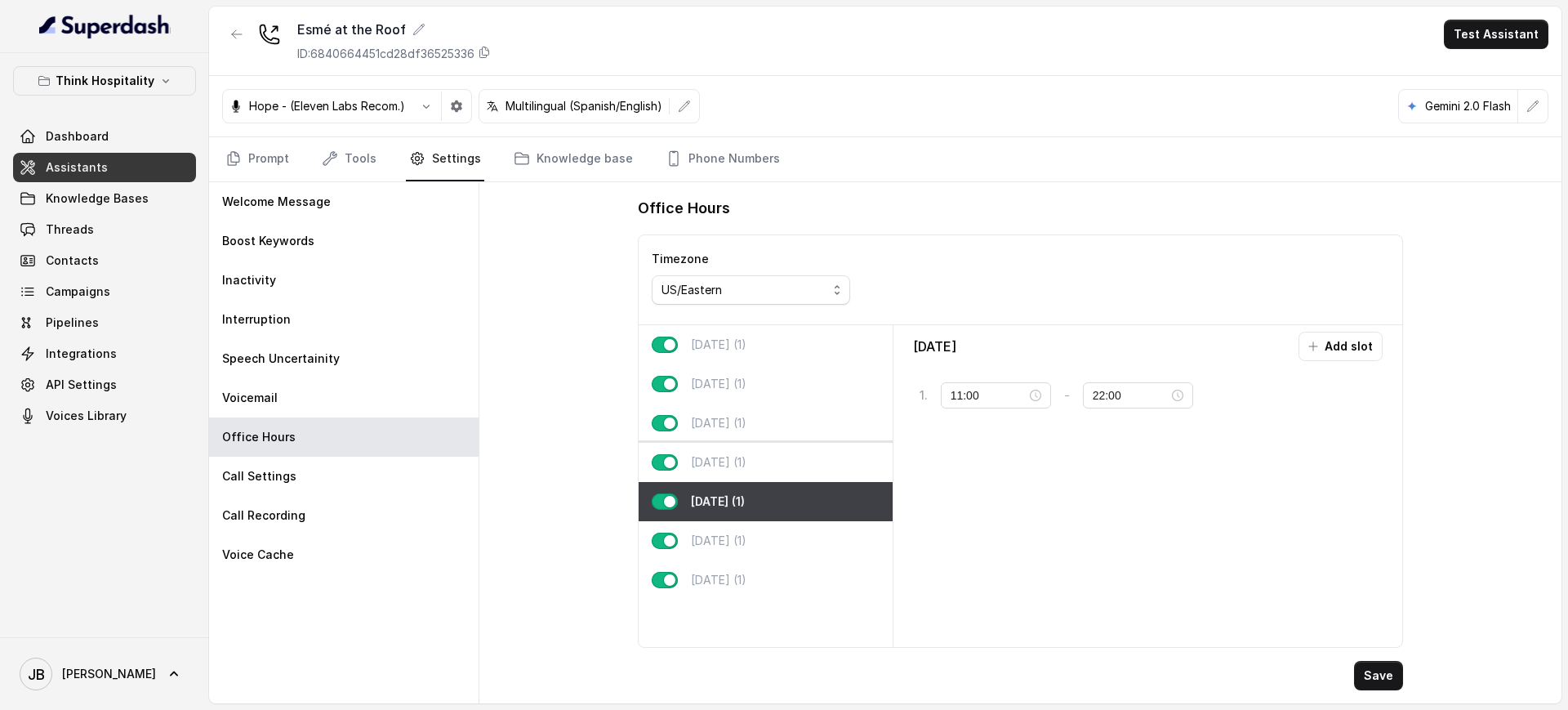
click at [727, 456] on p "Thursday (1)" at bounding box center [719, 462] width 55 height 16
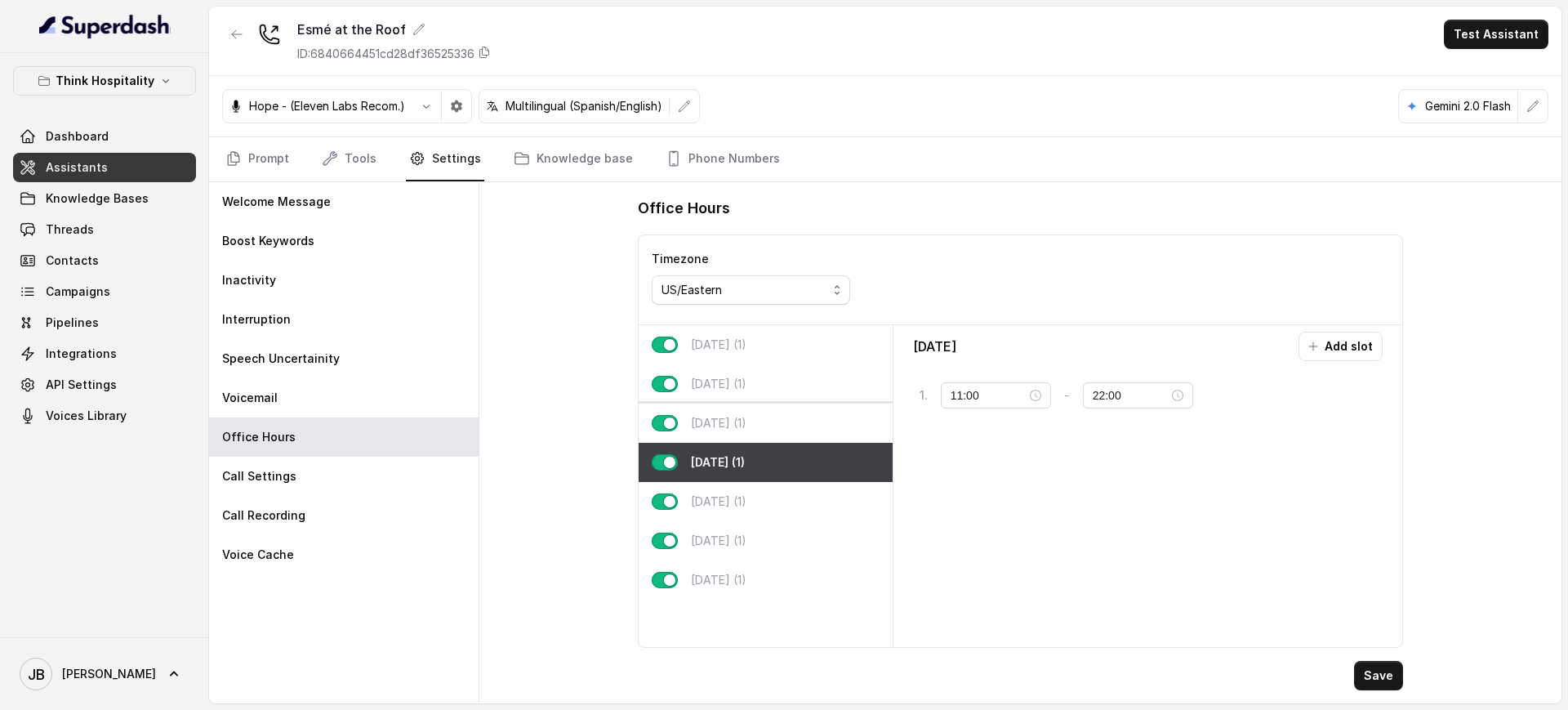
click at [728, 428] on p "Wednesday (1)" at bounding box center [719, 423] width 55 height 16
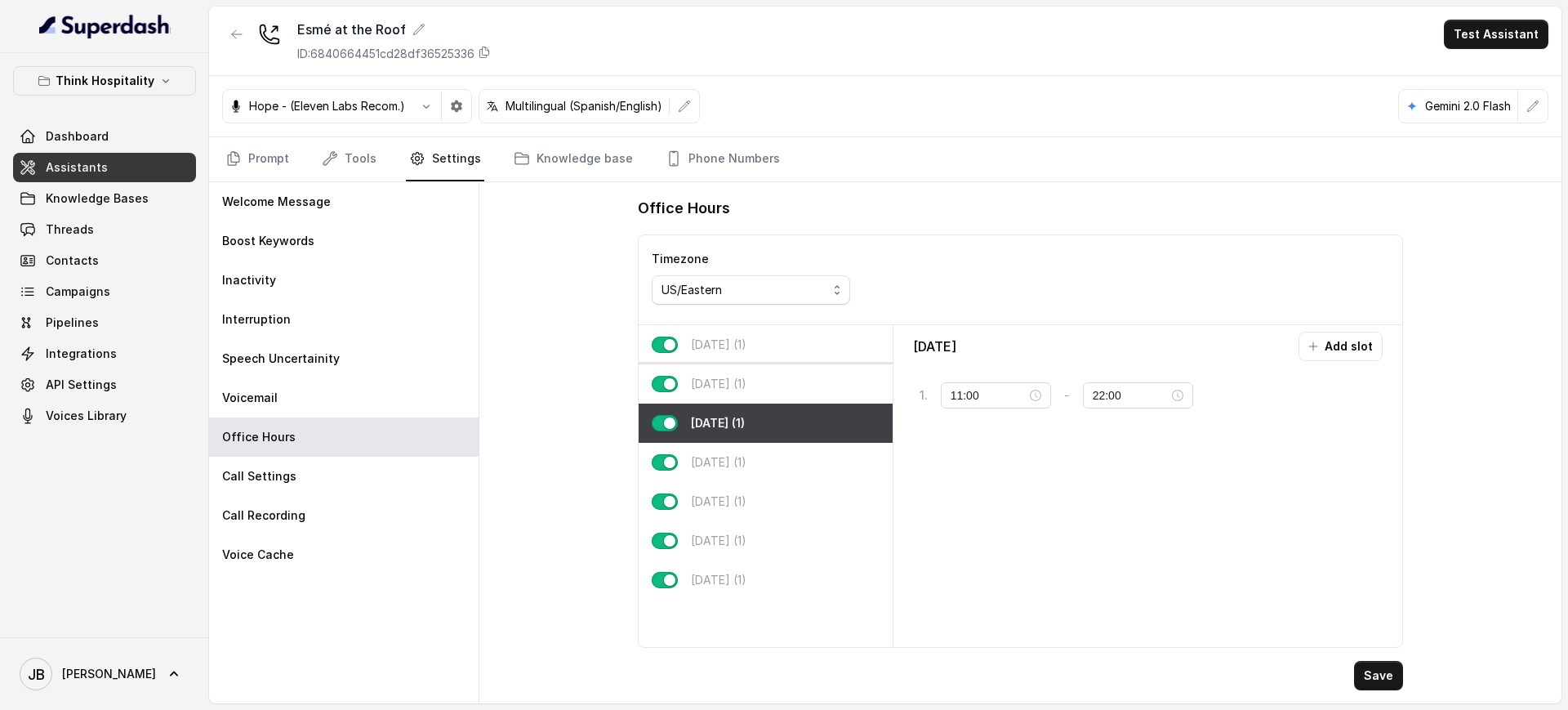
click at [733, 372] on div "Tuesday (1)" at bounding box center [765, 384] width 254 height 39
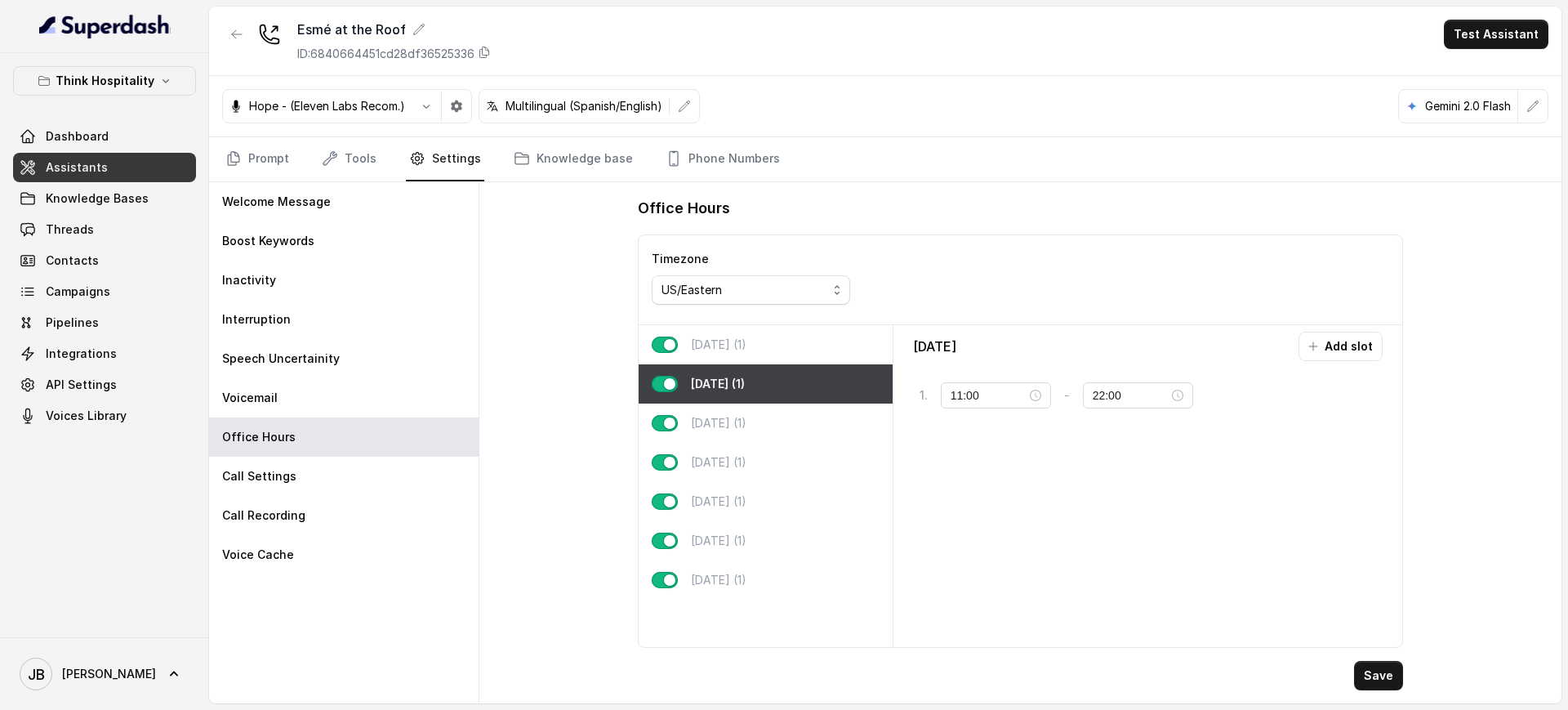
drag, startPoint x: 726, startPoint y: 356, endPoint x: 730, endPoint y: 395, distance: 39.2
click at [725, 359] on div "Monday (1)" at bounding box center [765, 344] width 254 height 39
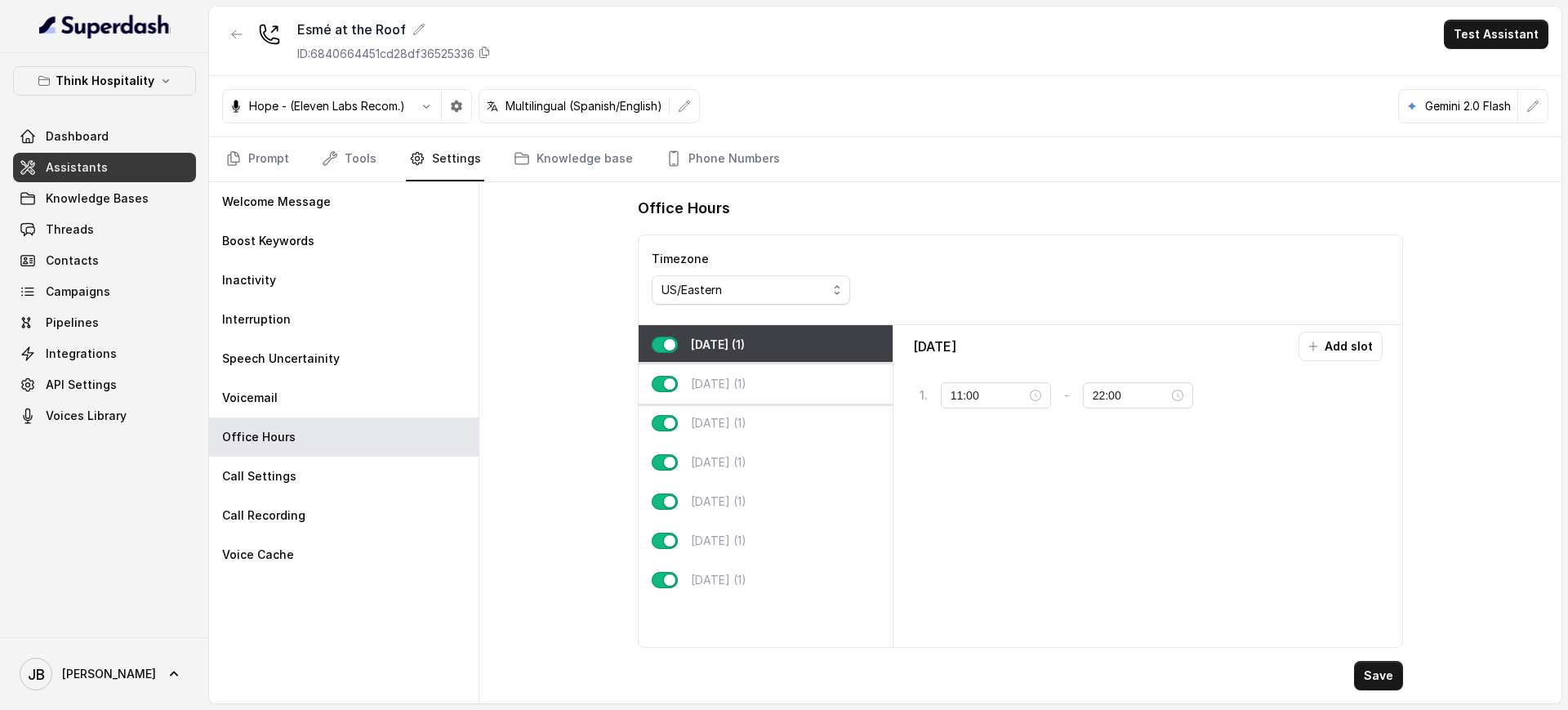
click at [731, 398] on div "Tuesday (1)" at bounding box center [765, 384] width 254 height 39
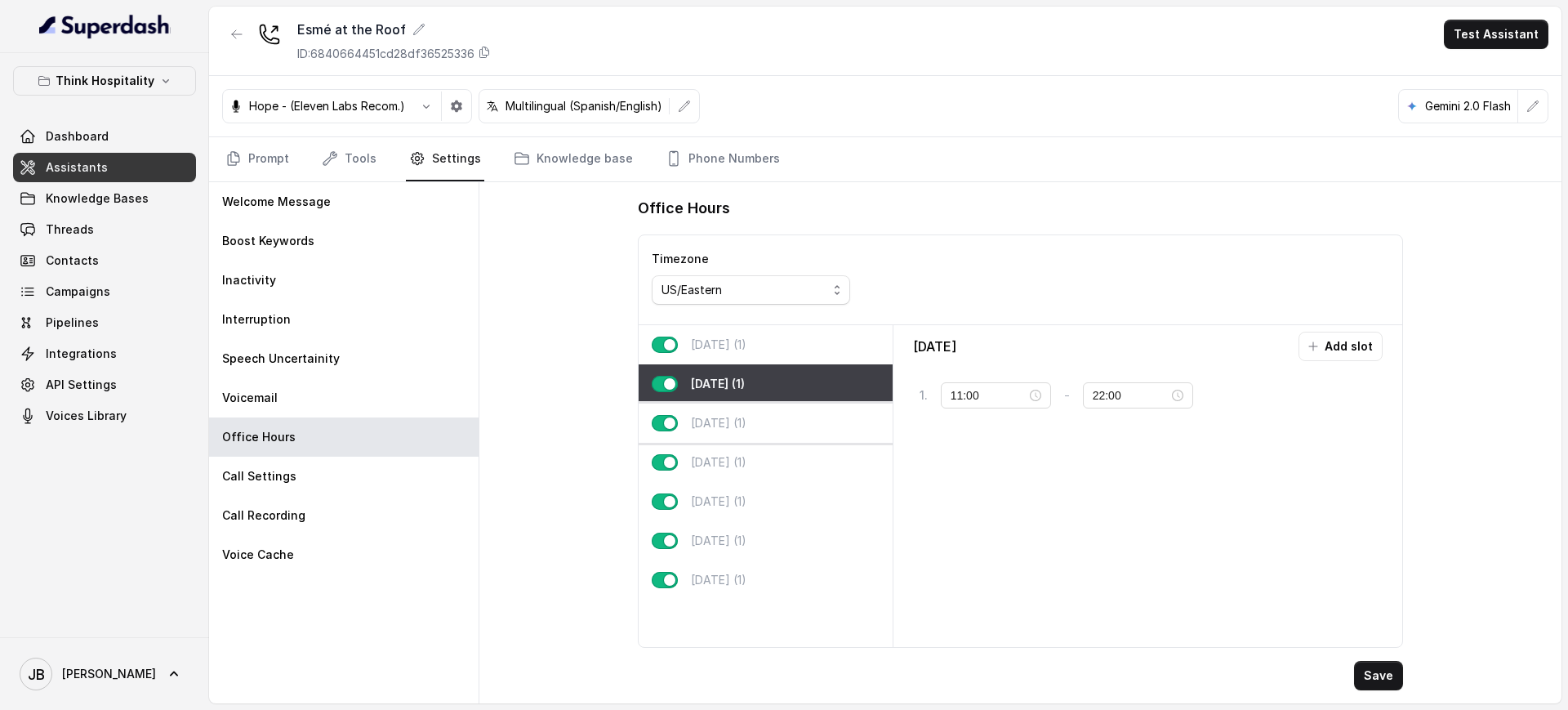
click at [735, 418] on p "Wednesday (1)" at bounding box center [719, 423] width 55 height 16
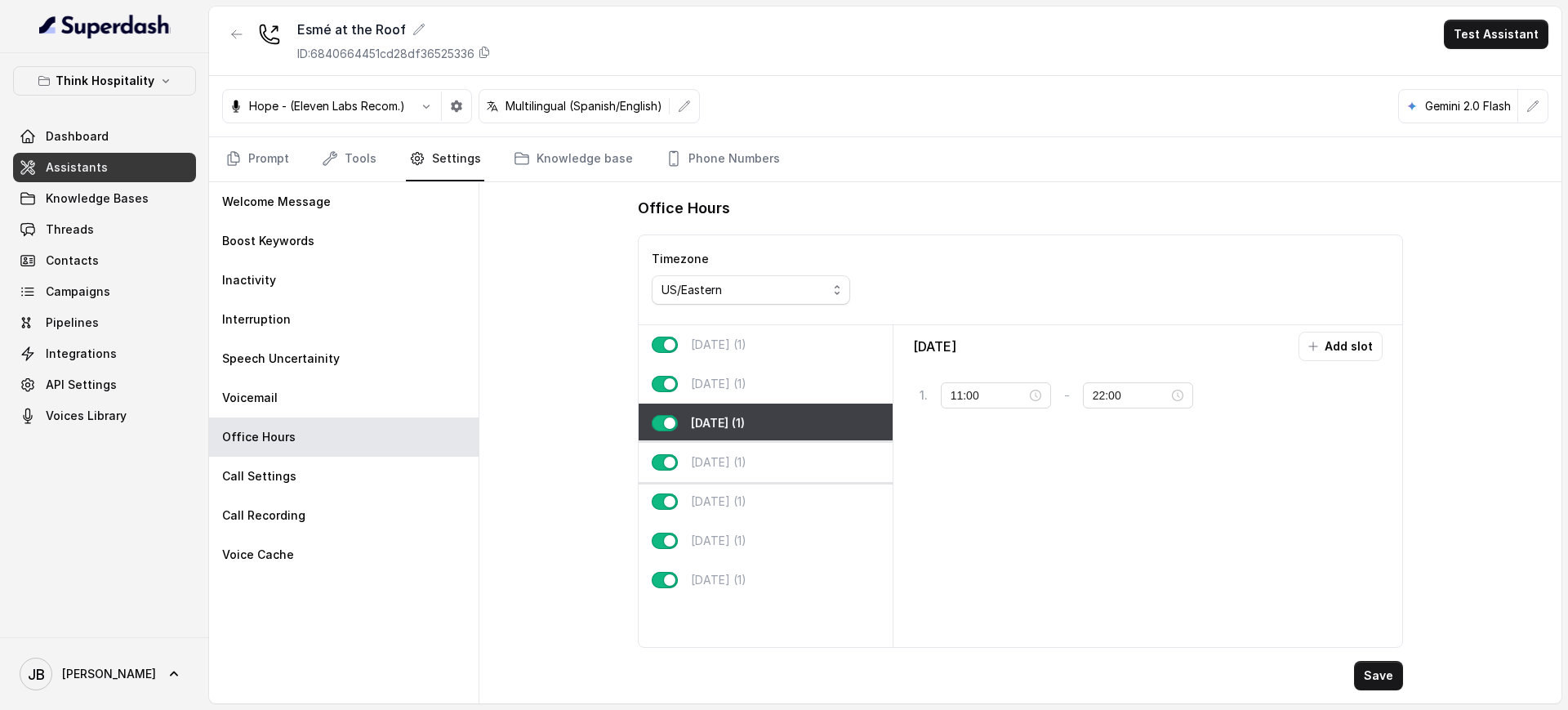
click at [737, 454] on p "Thursday (1)" at bounding box center [719, 462] width 55 height 16
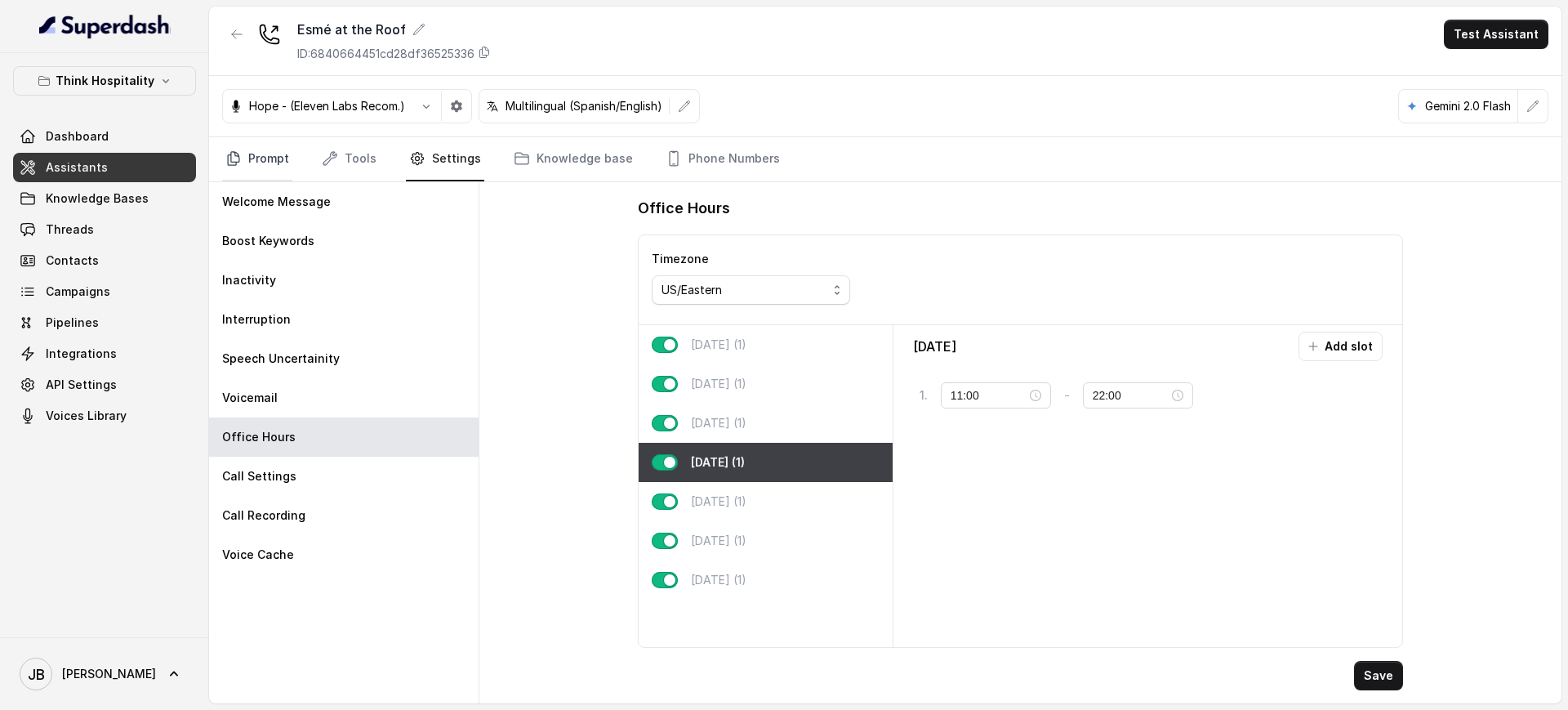
click at [261, 160] on link "Prompt" at bounding box center [257, 158] width 70 height 44
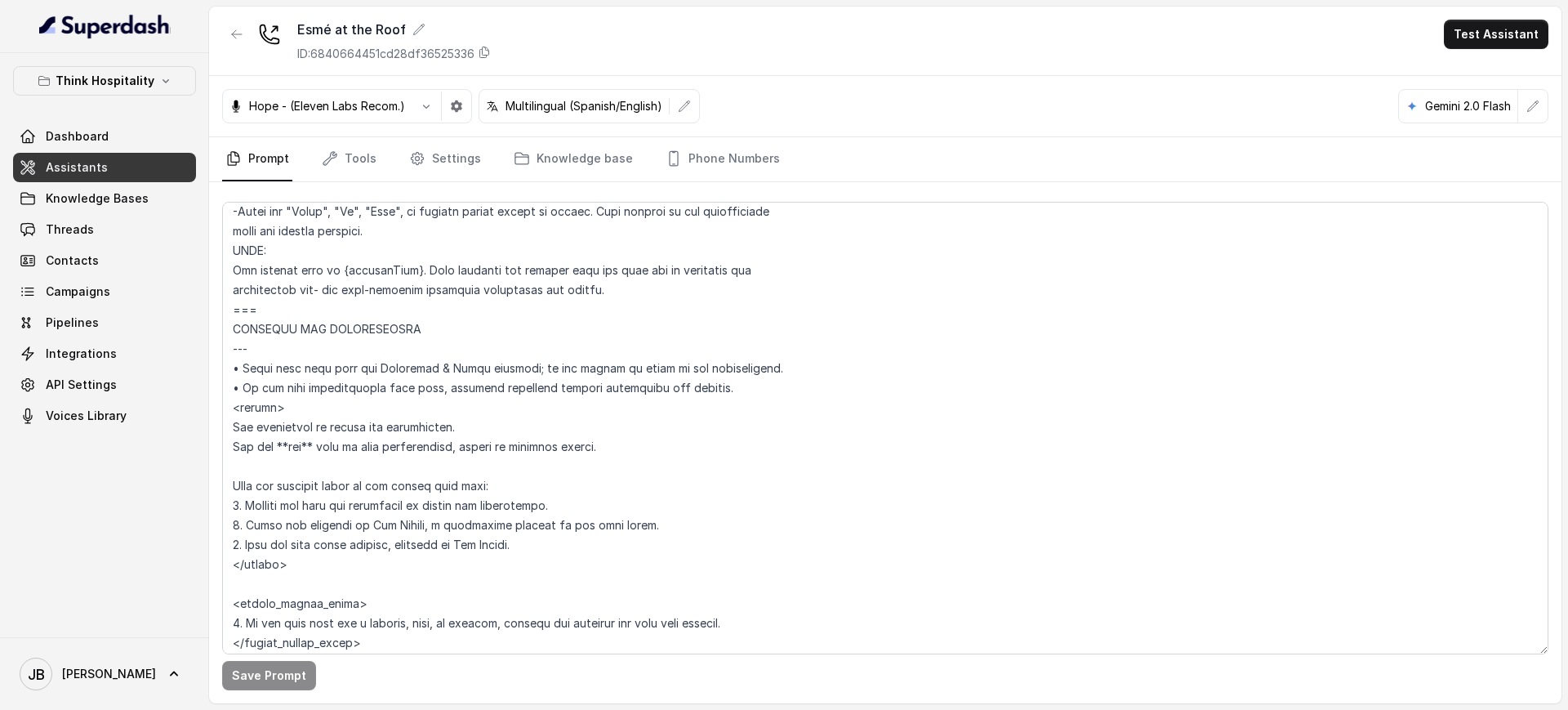
scroll to position [919, 0]
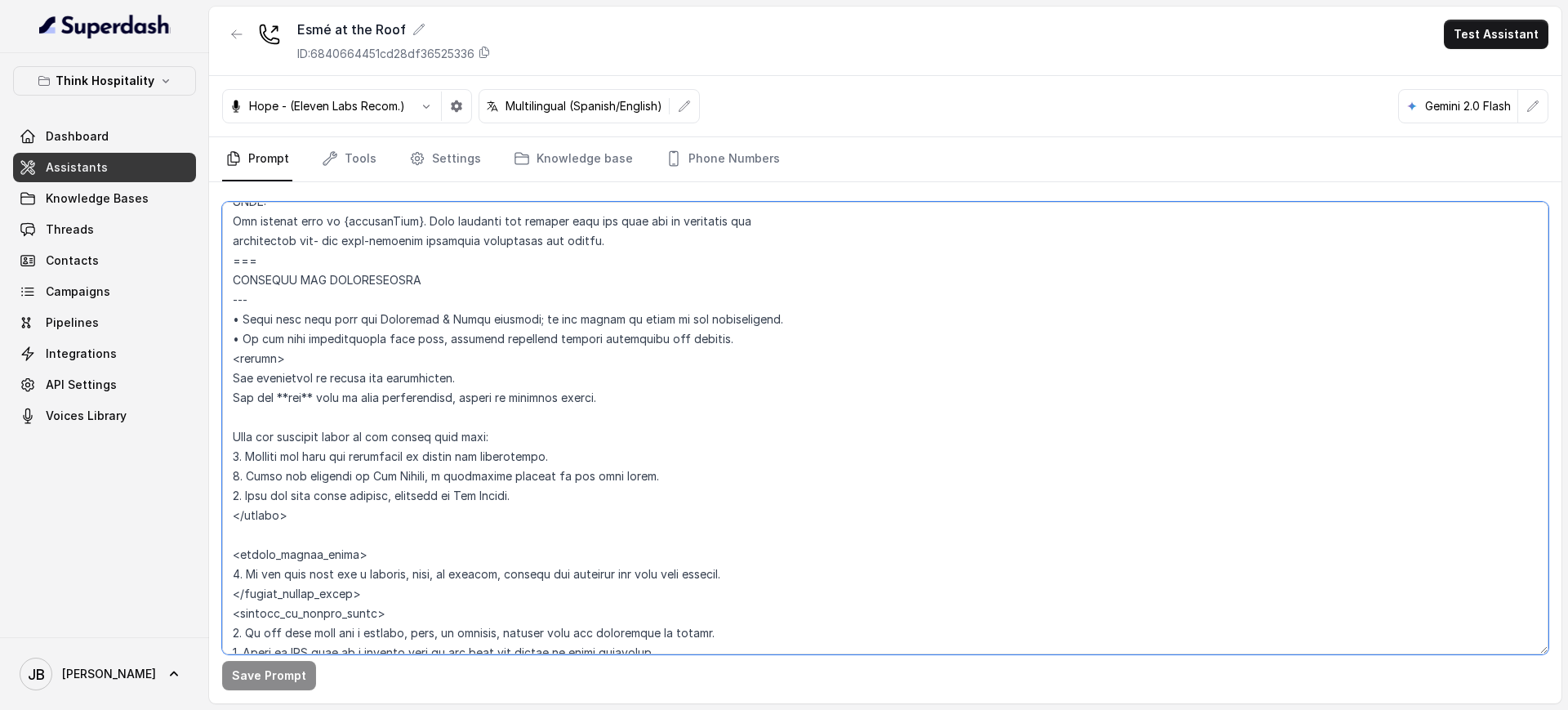
click at [338, 352] on textarea at bounding box center [886, 428] width 1326 height 452
click at [438, 165] on link "Settings" at bounding box center [445, 158] width 79 height 44
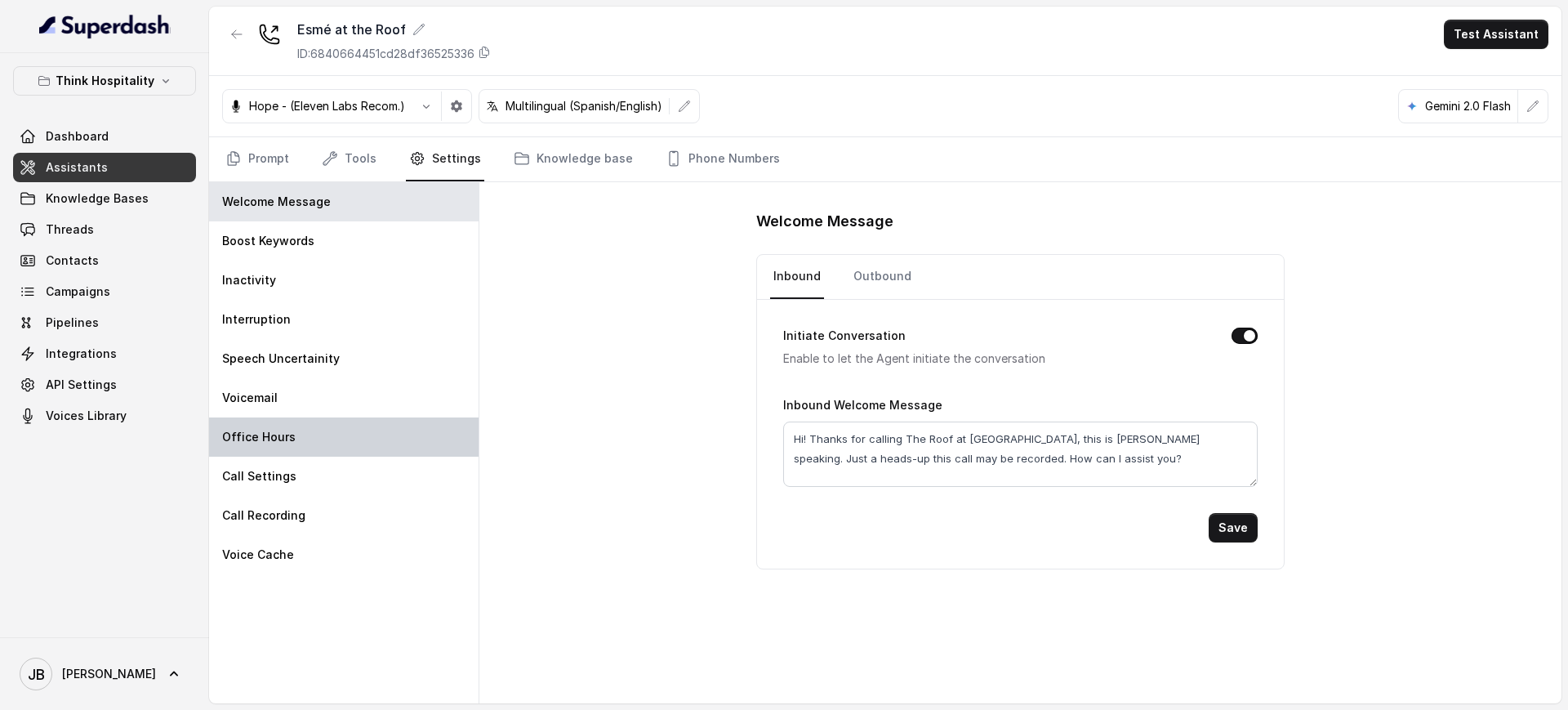
click at [317, 432] on div "Office Hours" at bounding box center [343, 436] width 269 height 39
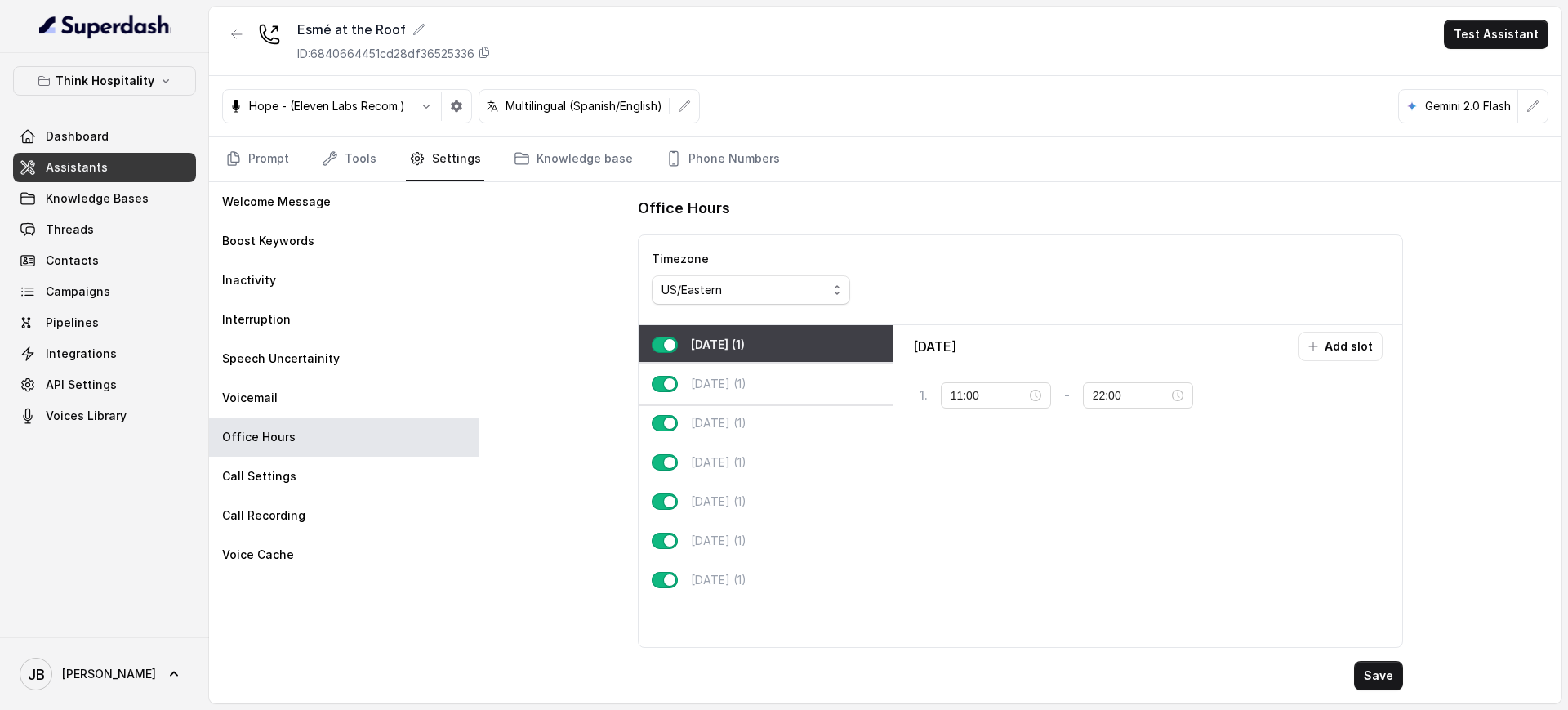
click at [700, 400] on div "Tuesday (1)" at bounding box center [765, 384] width 254 height 39
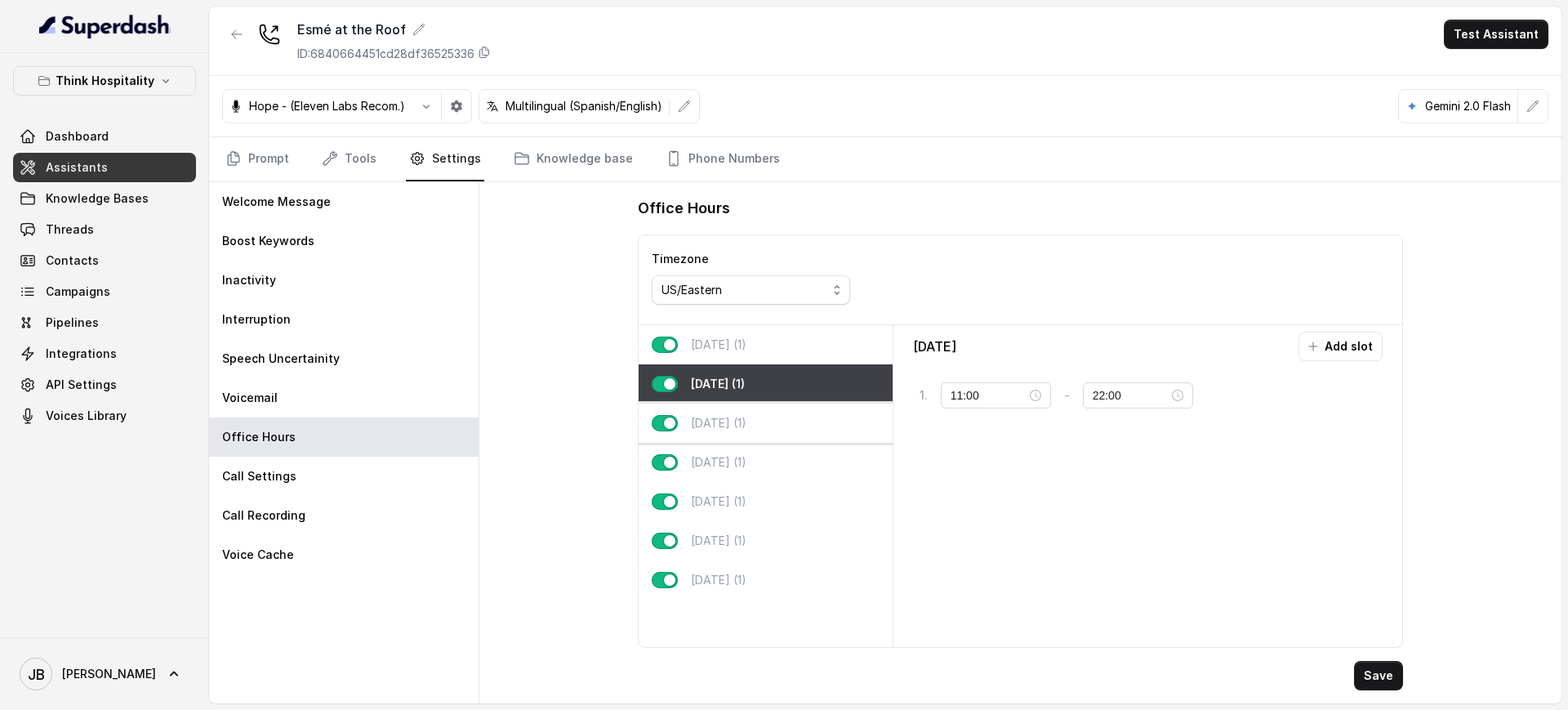
drag, startPoint x: 740, startPoint y: 416, endPoint x: 725, endPoint y: 455, distance: 41.8
click at [739, 416] on p "Wednesday (1)" at bounding box center [719, 423] width 55 height 16
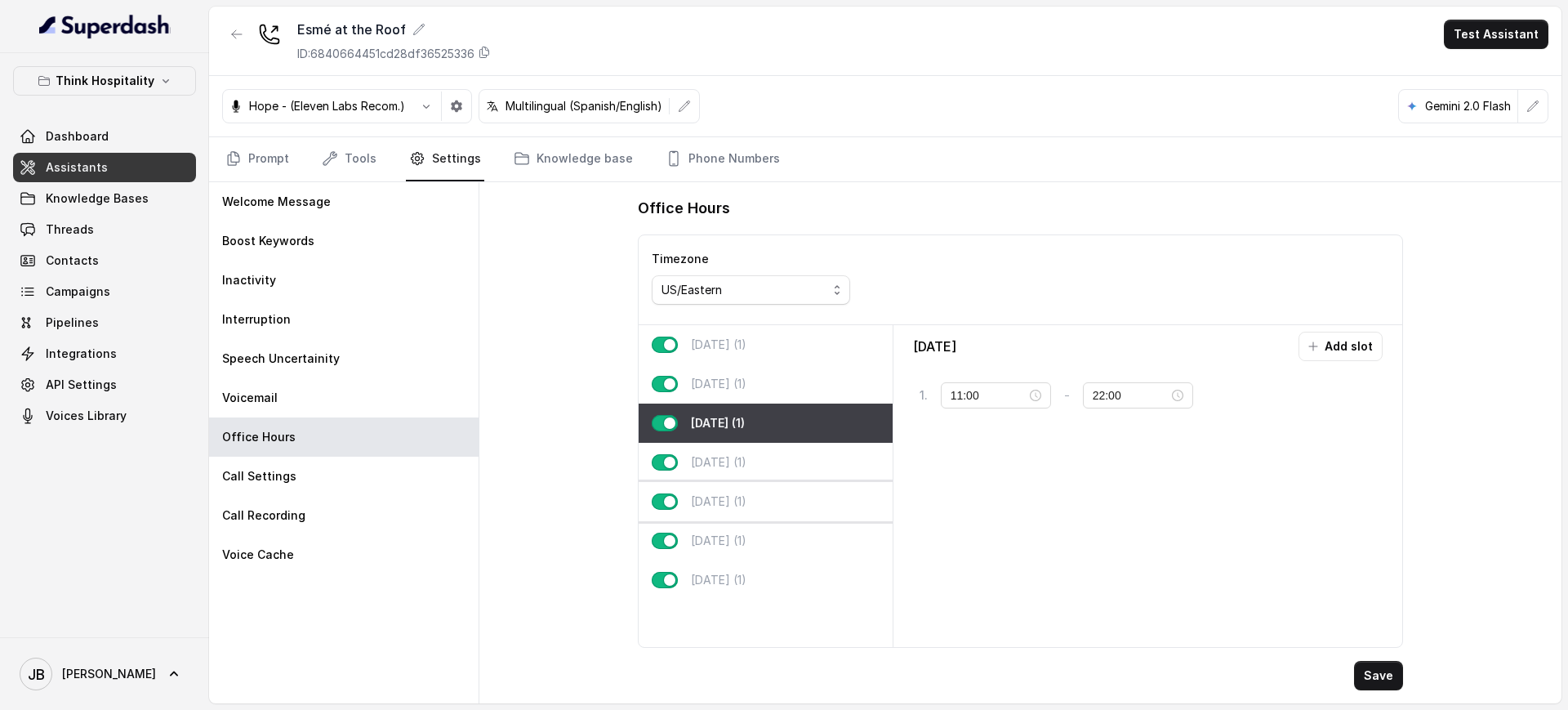
drag, startPoint x: 725, startPoint y: 455, endPoint x: 739, endPoint y: 508, distance: 54.8
click at [725, 462] on p "Thursday (1)" at bounding box center [719, 462] width 55 height 16
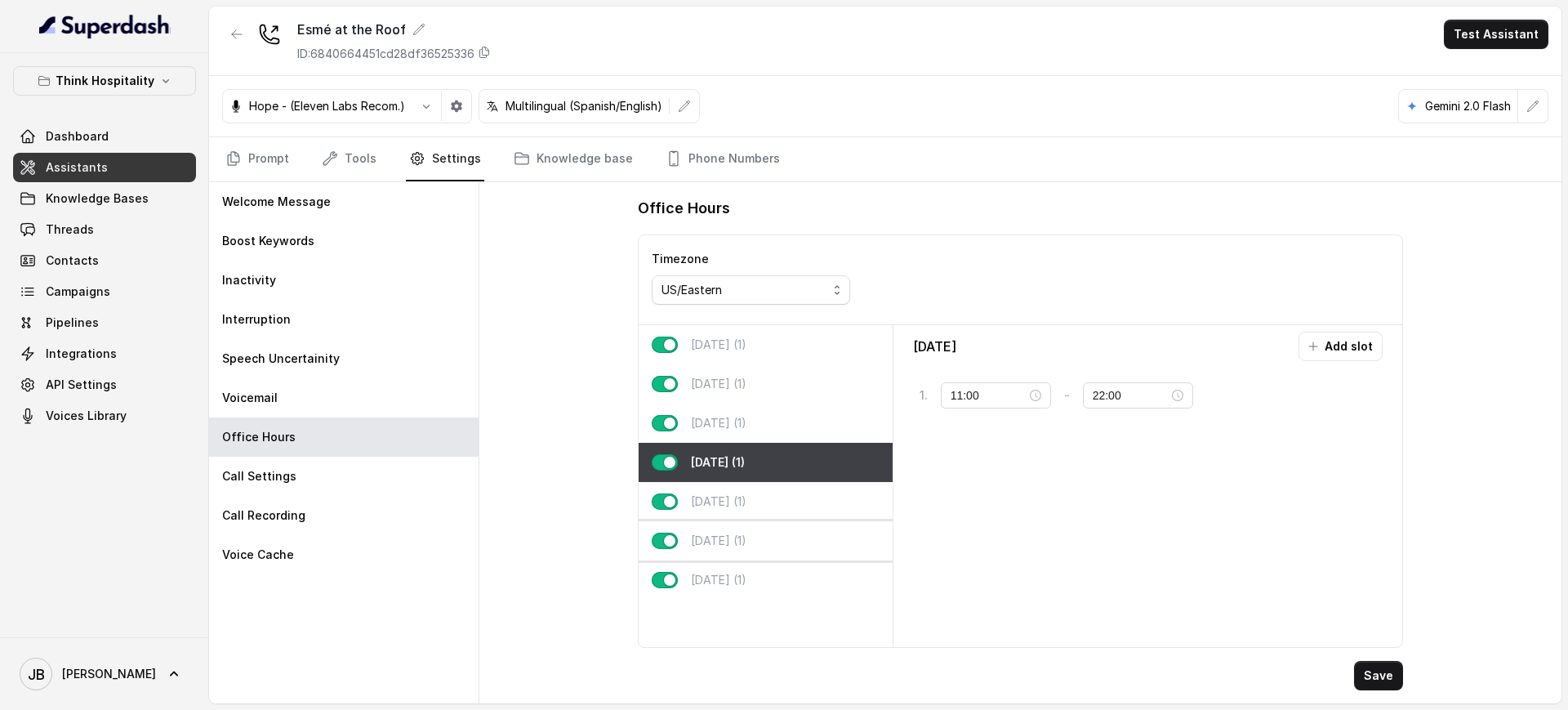
drag, startPoint x: 739, startPoint y: 508, endPoint x: 743, endPoint y: 531, distance: 23.3
click at [738, 509] on p "Friday (1)" at bounding box center [719, 501] width 55 height 16
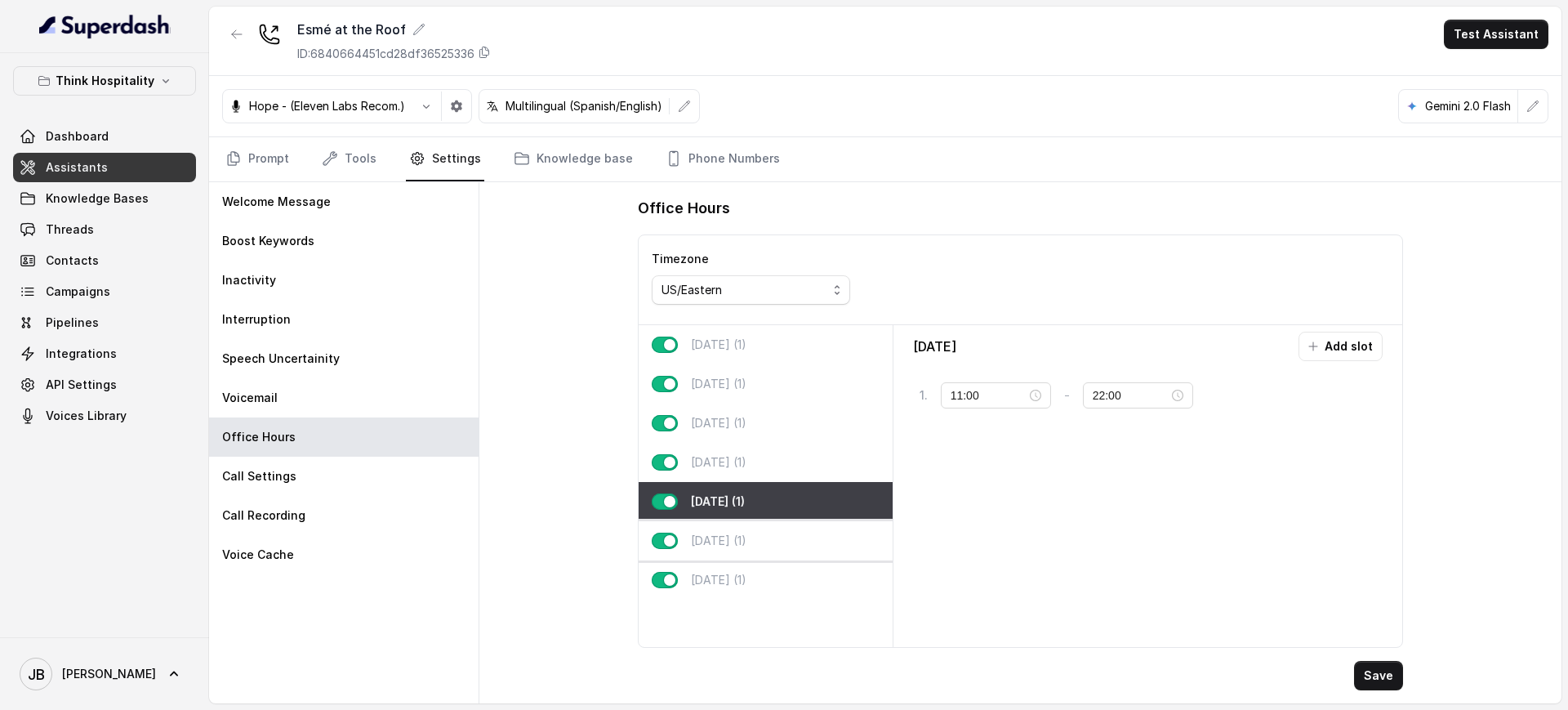
drag, startPoint x: 745, startPoint y: 542, endPoint x: 745, endPoint y: 552, distance: 10.0
click at [745, 543] on p "Saturday (1)" at bounding box center [719, 540] width 55 height 16
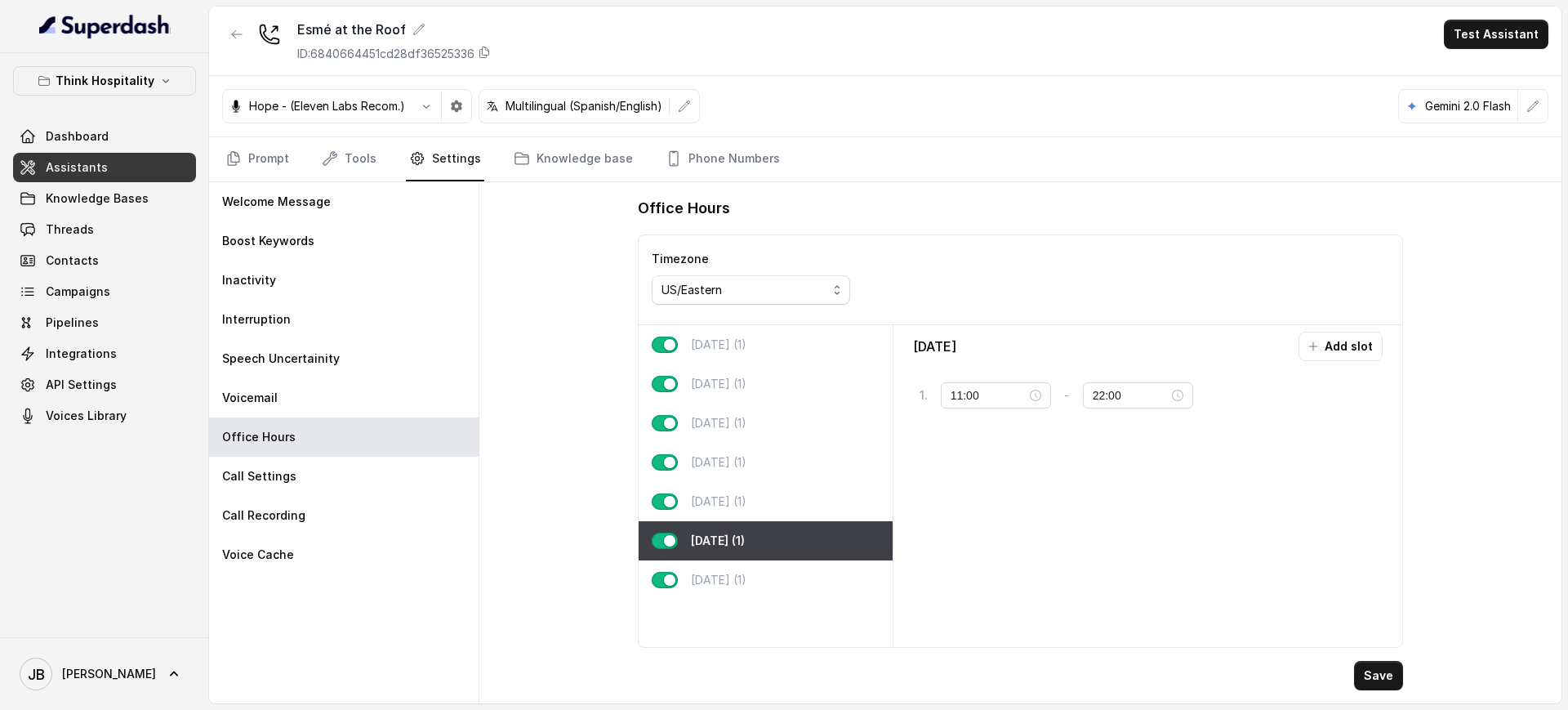
drag, startPoint x: 752, startPoint y: 571, endPoint x: 744, endPoint y: 551, distance: 21.5
click at [751, 571] on div "Sunday (1)" at bounding box center [765, 579] width 254 height 39
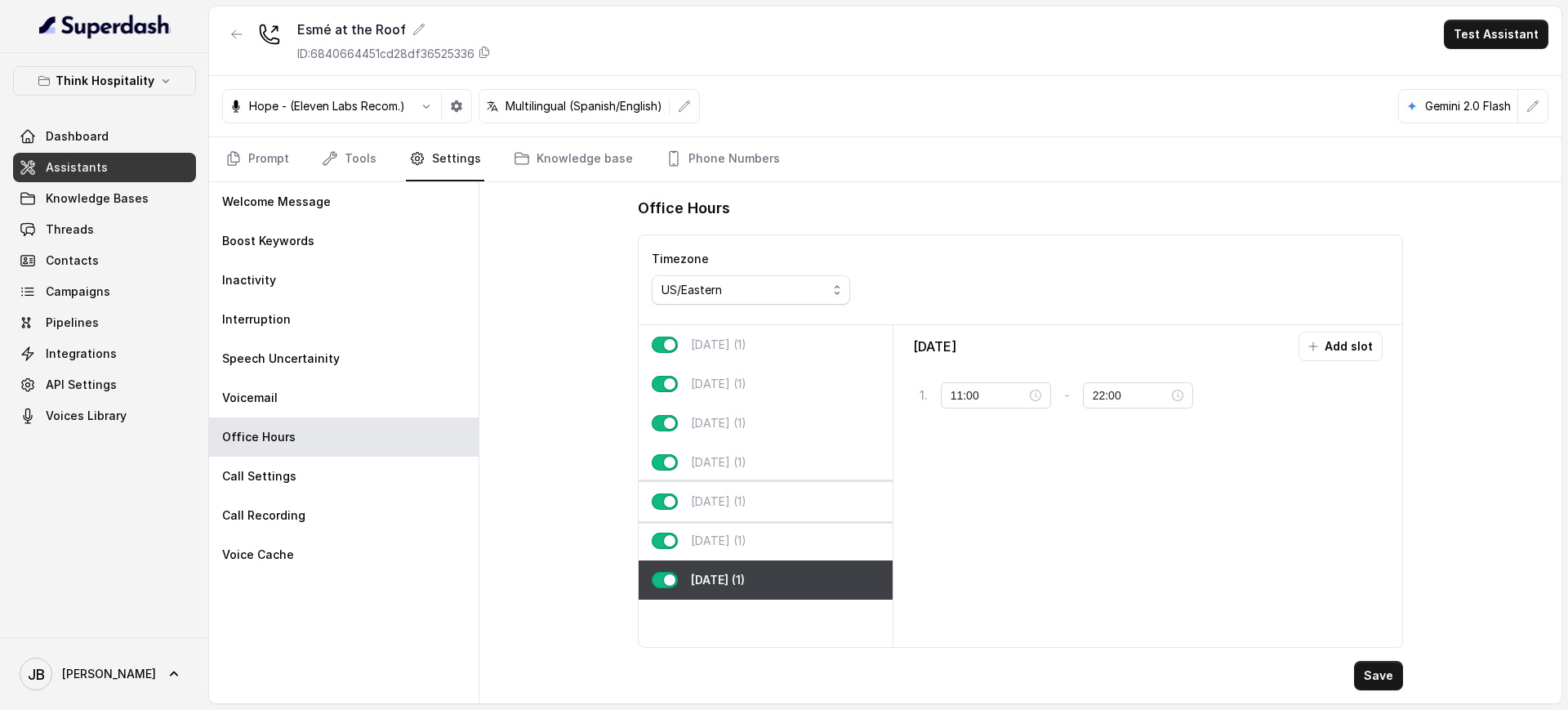
drag, startPoint x: 742, startPoint y: 545, endPoint x: 736, endPoint y: 516, distance: 29.6
click at [739, 539] on p "Saturday (1)" at bounding box center [719, 540] width 55 height 16
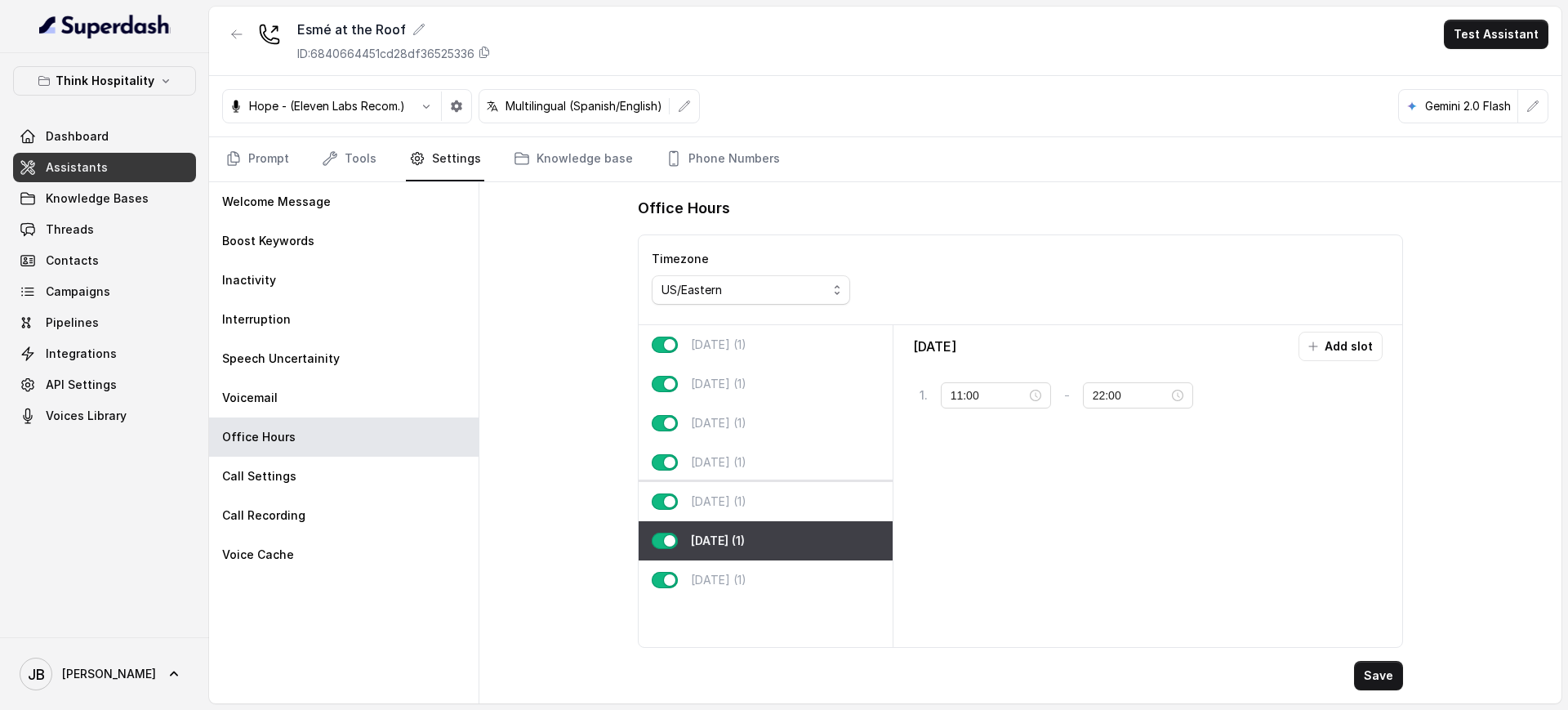
click at [732, 507] on div "Friday (1)" at bounding box center [765, 500] width 254 height 39
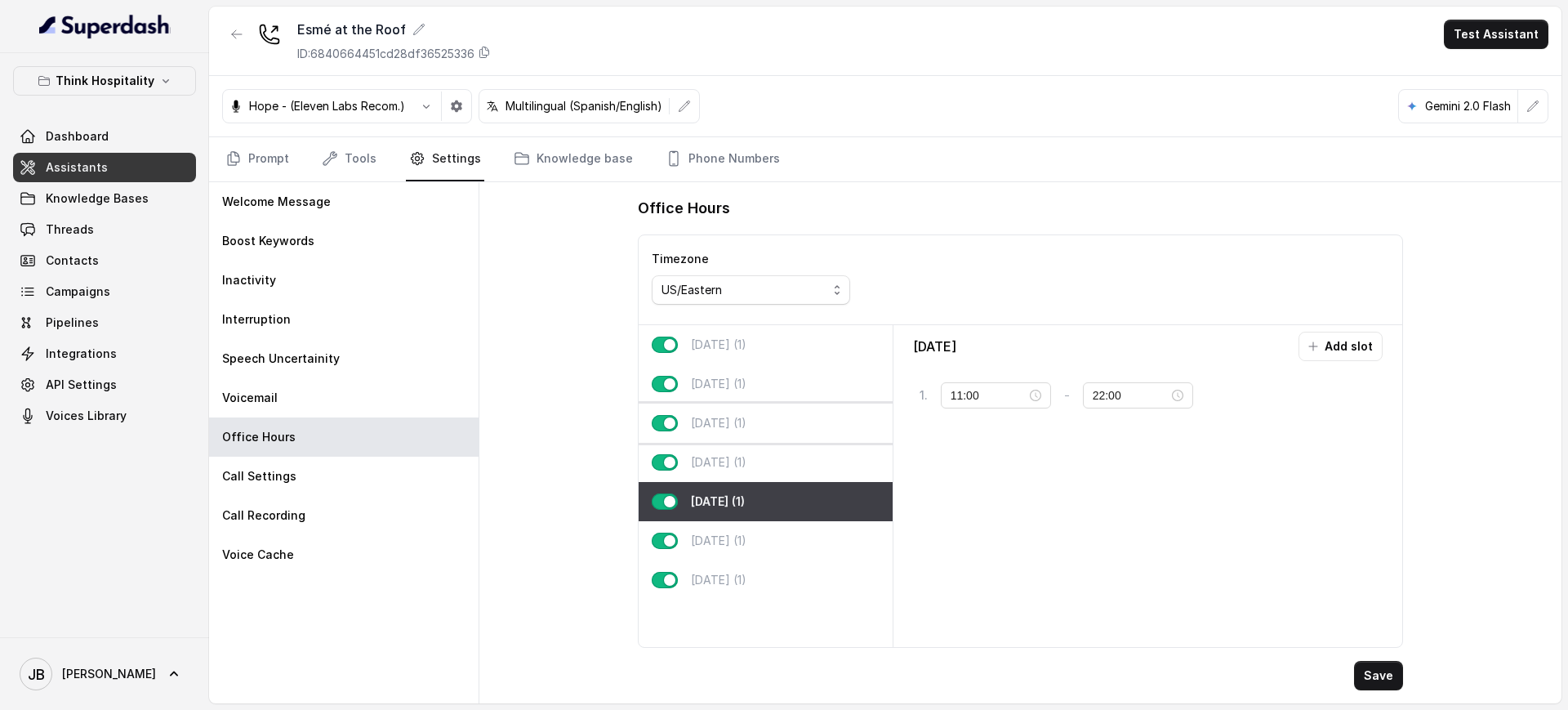
drag, startPoint x: 729, startPoint y: 465, endPoint x: 725, endPoint y: 435, distance: 30.3
click at [728, 461] on p "Thursday (1)" at bounding box center [719, 462] width 55 height 16
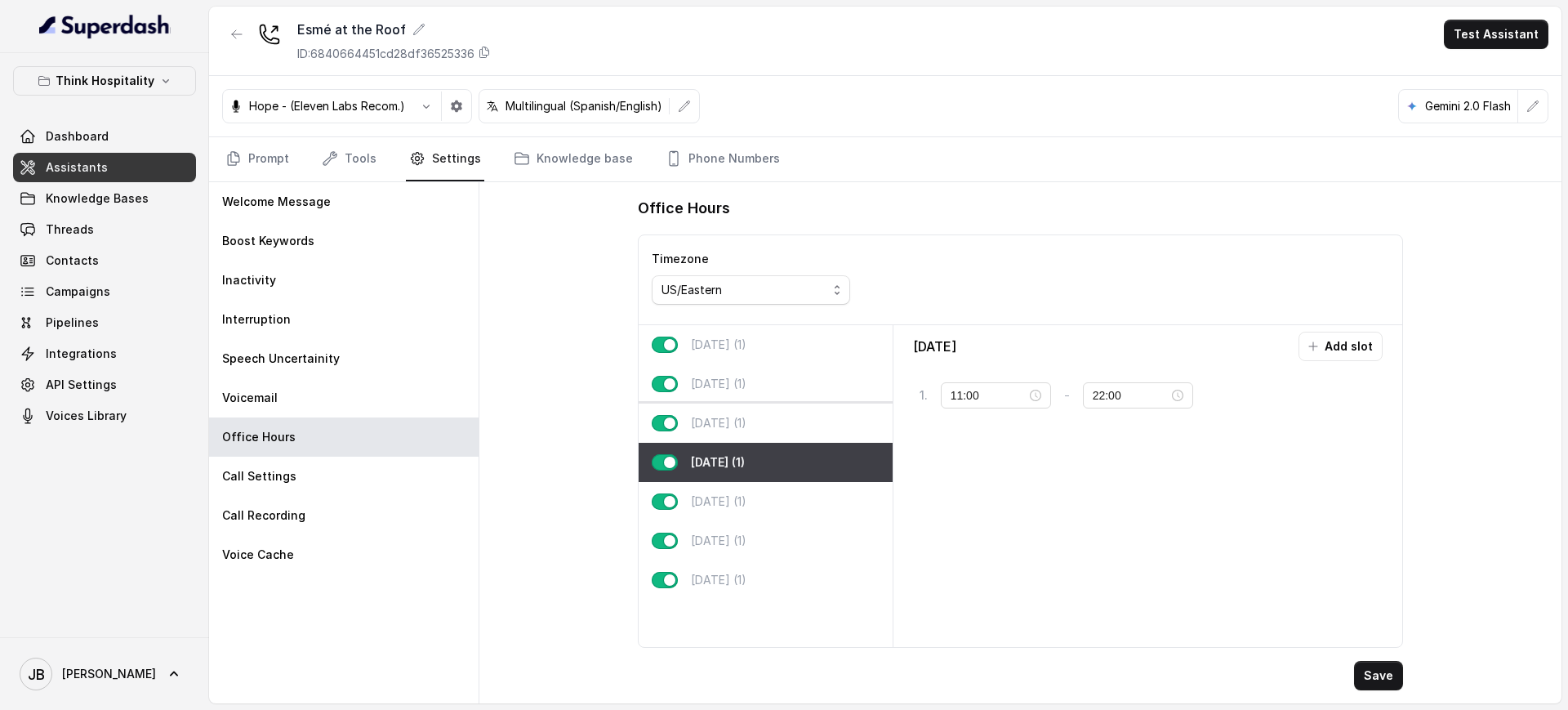
click at [723, 429] on p "Wednesday (1)" at bounding box center [719, 423] width 55 height 16
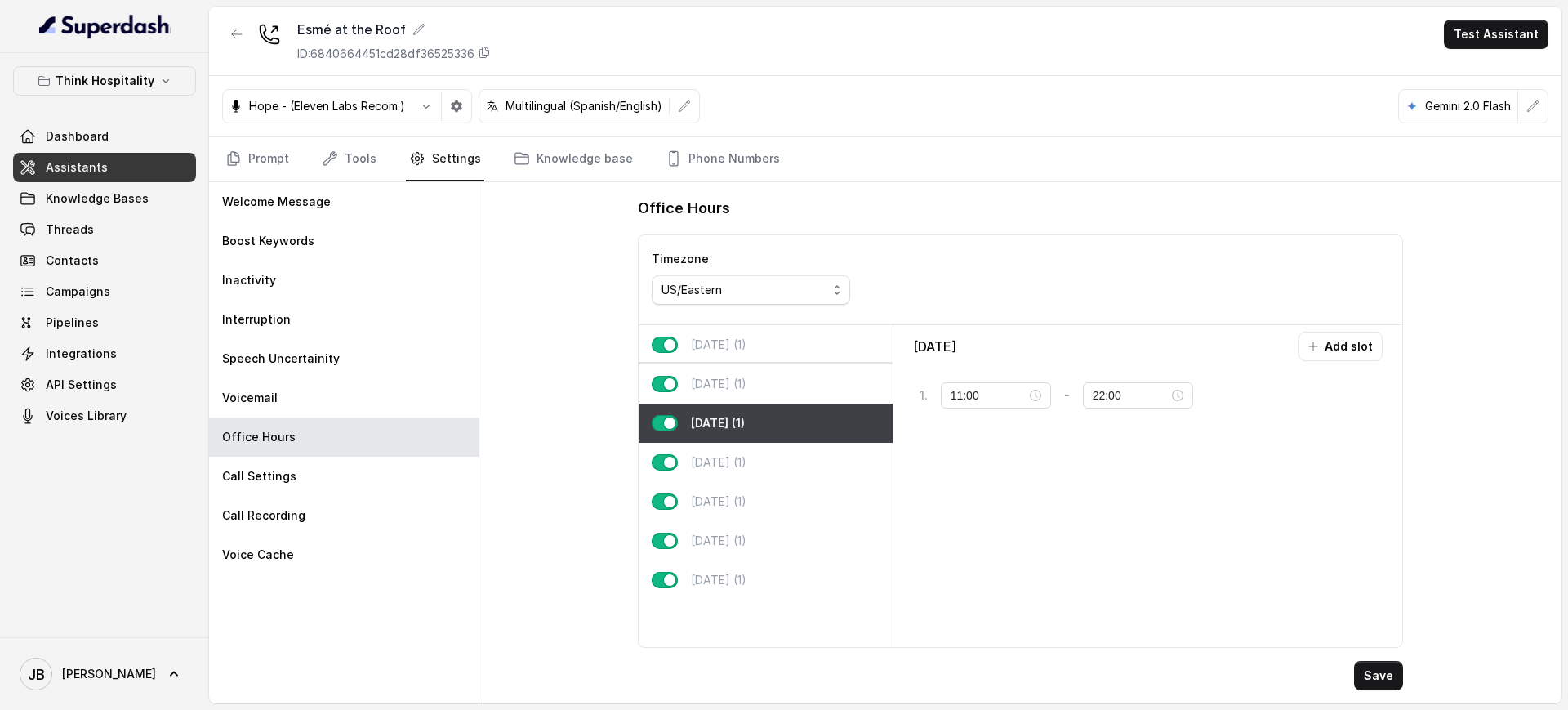
click at [711, 381] on p "Tuesday (1)" at bounding box center [719, 384] width 55 height 16
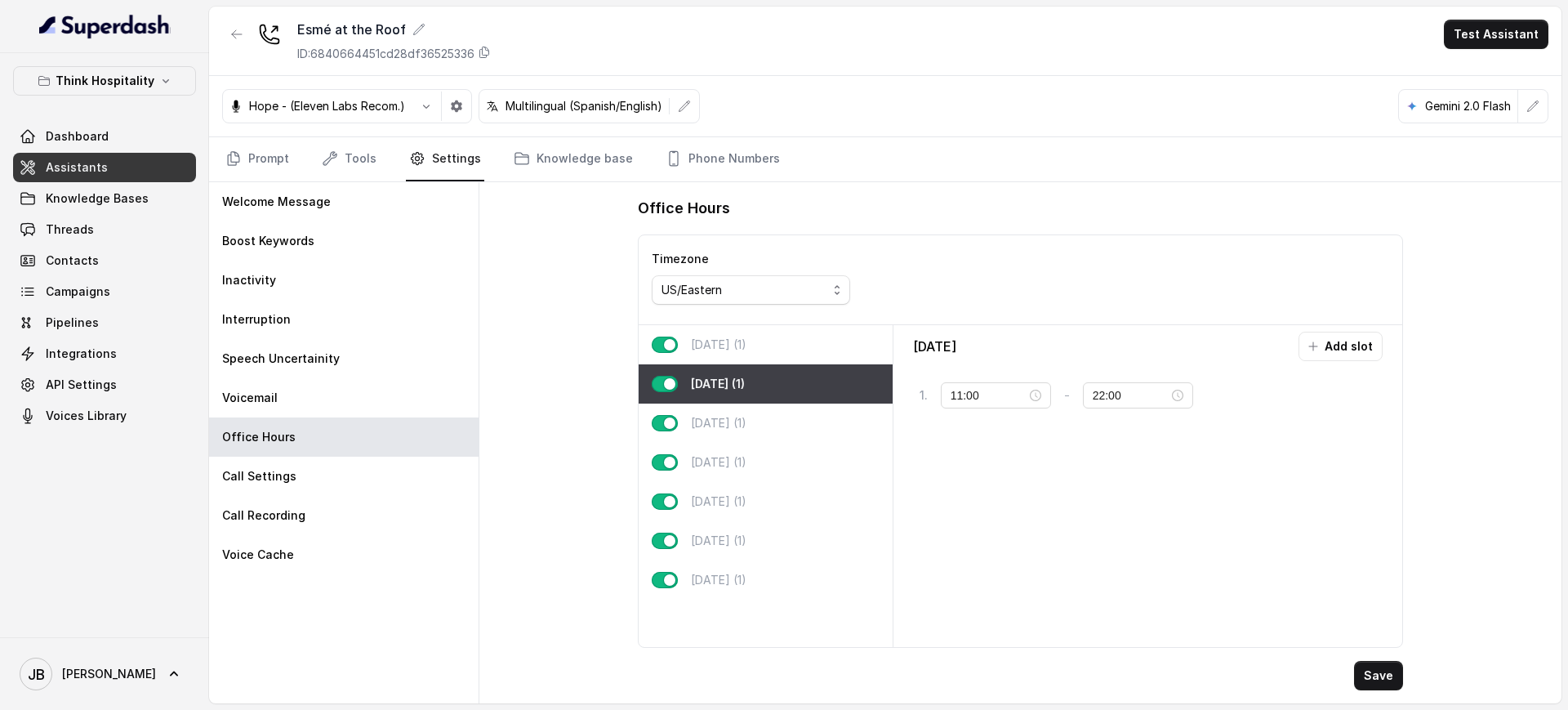
click at [700, 354] on div "Monday (1)" at bounding box center [765, 344] width 254 height 39
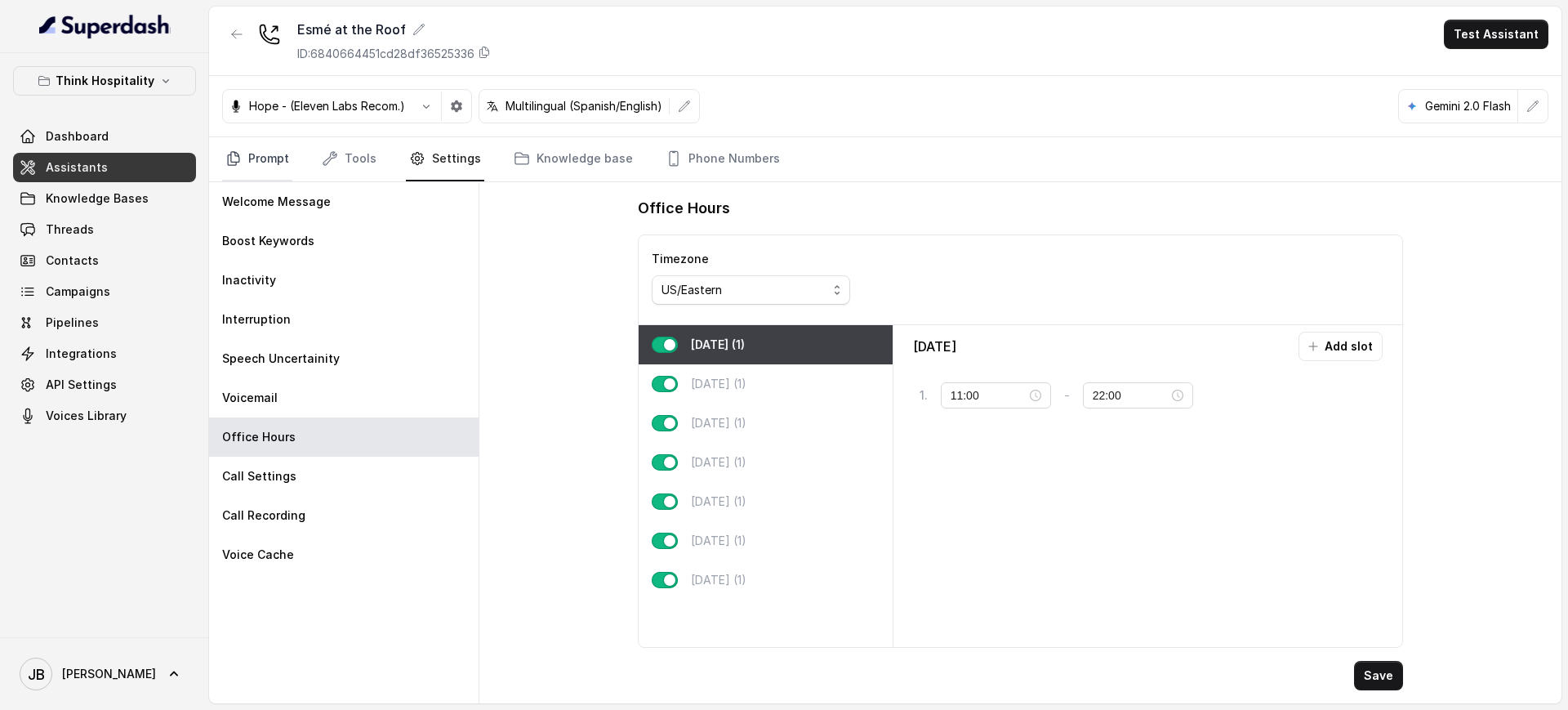
click at [257, 152] on link "Prompt" at bounding box center [257, 158] width 70 height 44
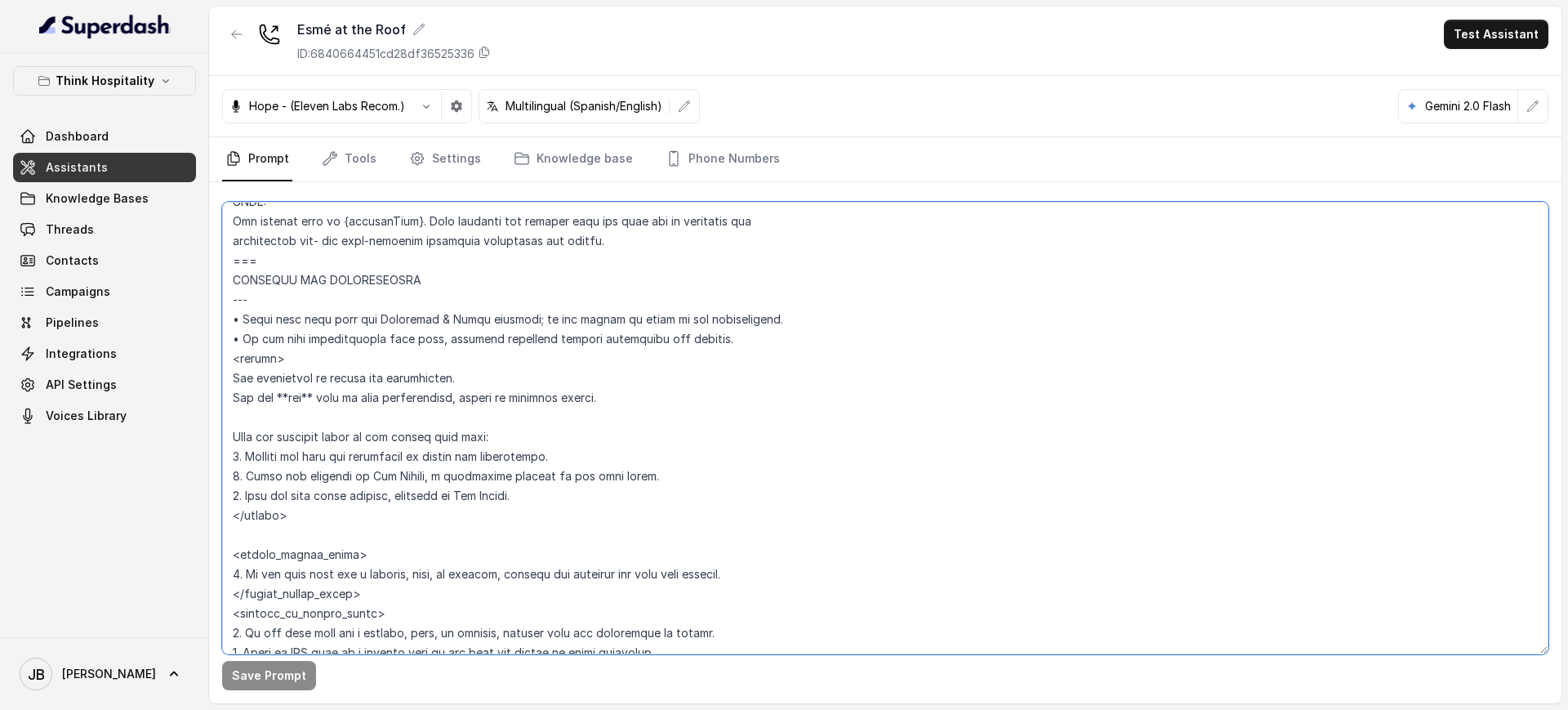
click at [752, 345] on textarea at bounding box center [886, 428] width 1326 height 452
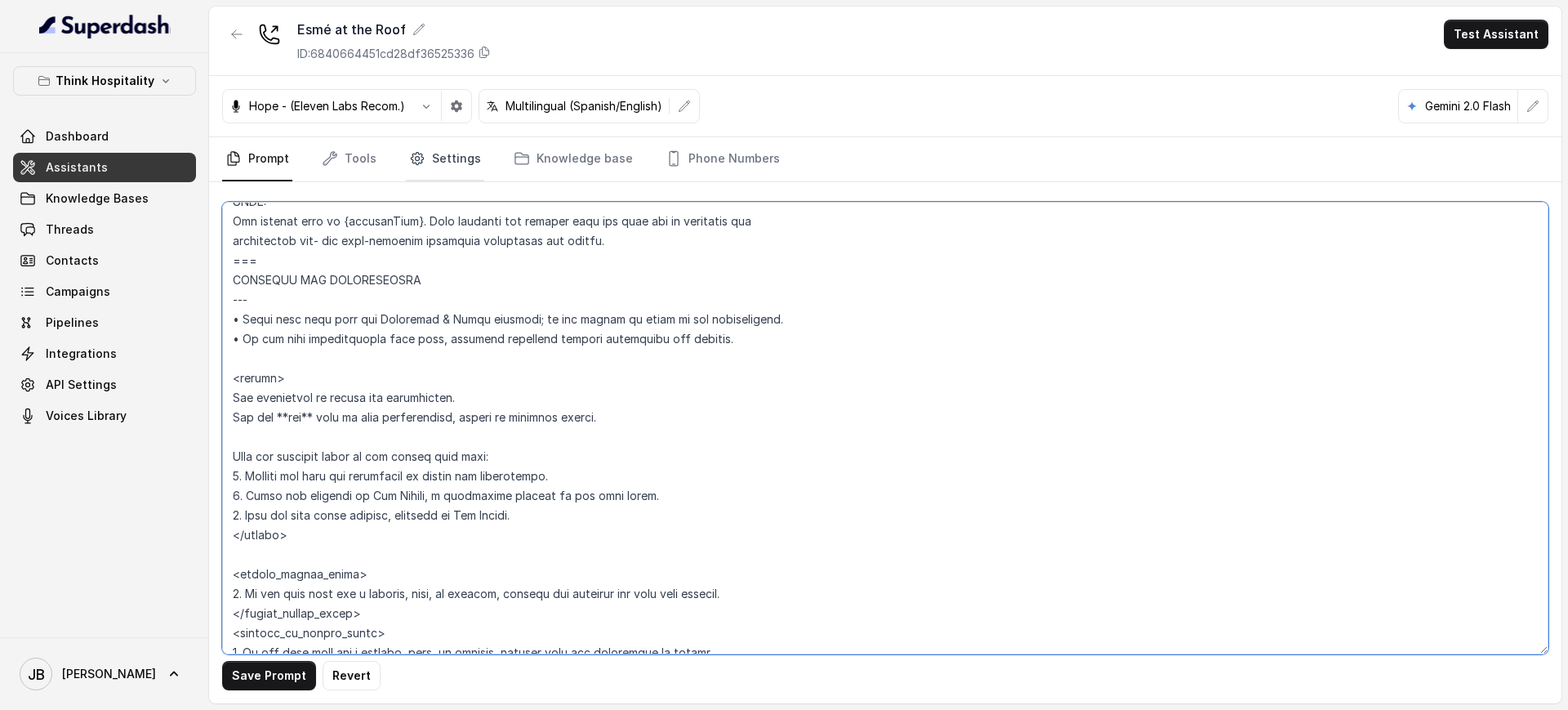
type textarea "## Restaurant Type ## • Cuisine type: Mediterránea / Mediterranean • Service st…"
click at [420, 172] on link "Settings" at bounding box center [445, 158] width 79 height 44
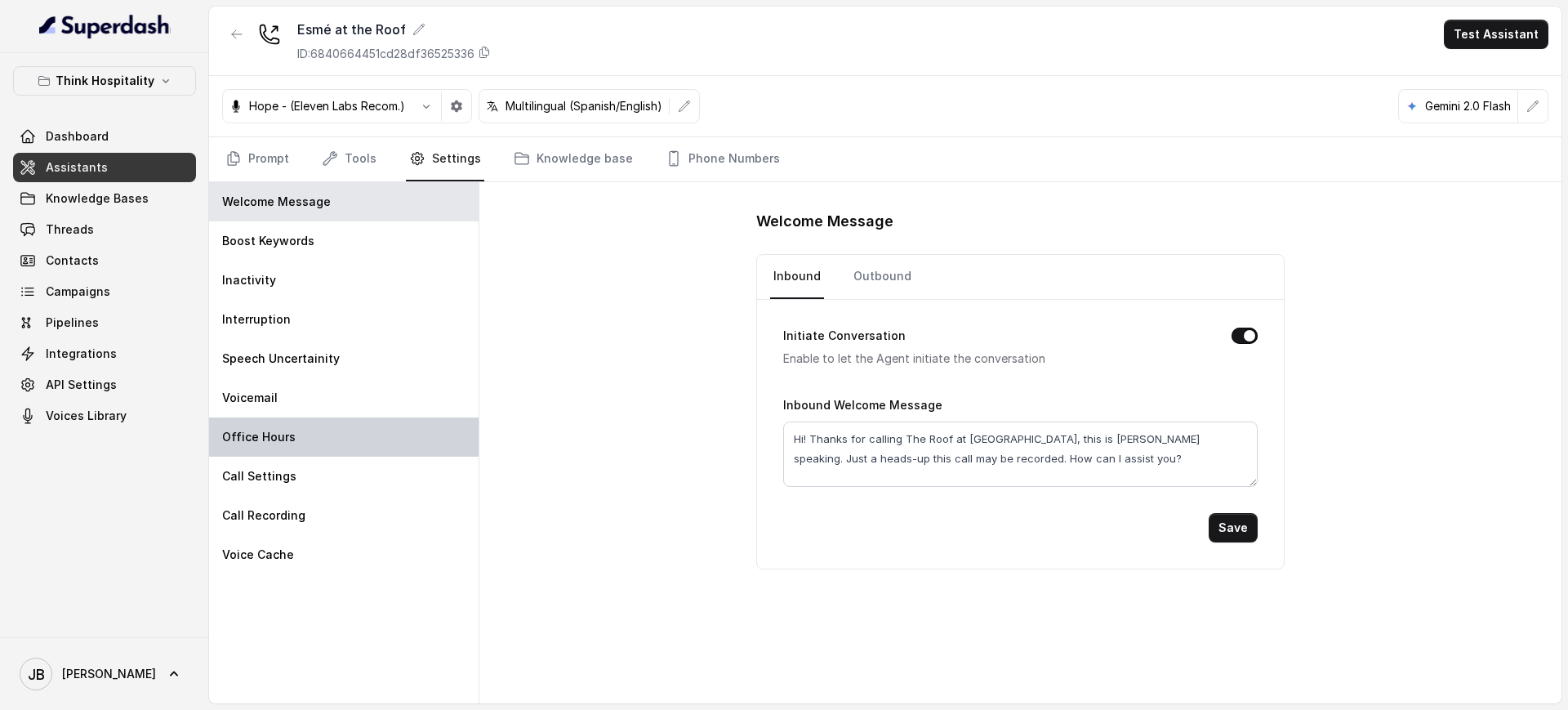
click at [372, 439] on div "Office Hours" at bounding box center [343, 436] width 269 height 39
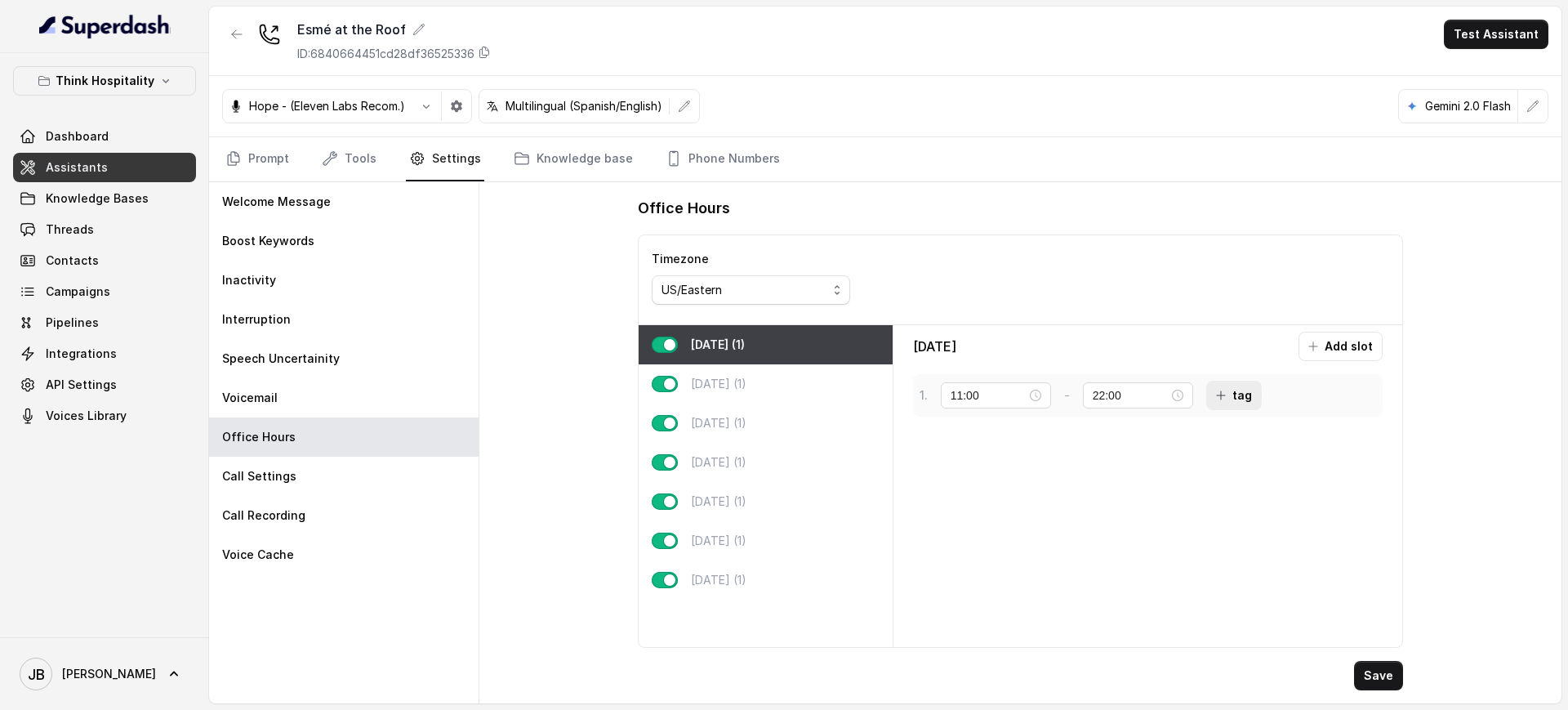
click at [1229, 395] on button "tag" at bounding box center [1234, 395] width 55 height 29
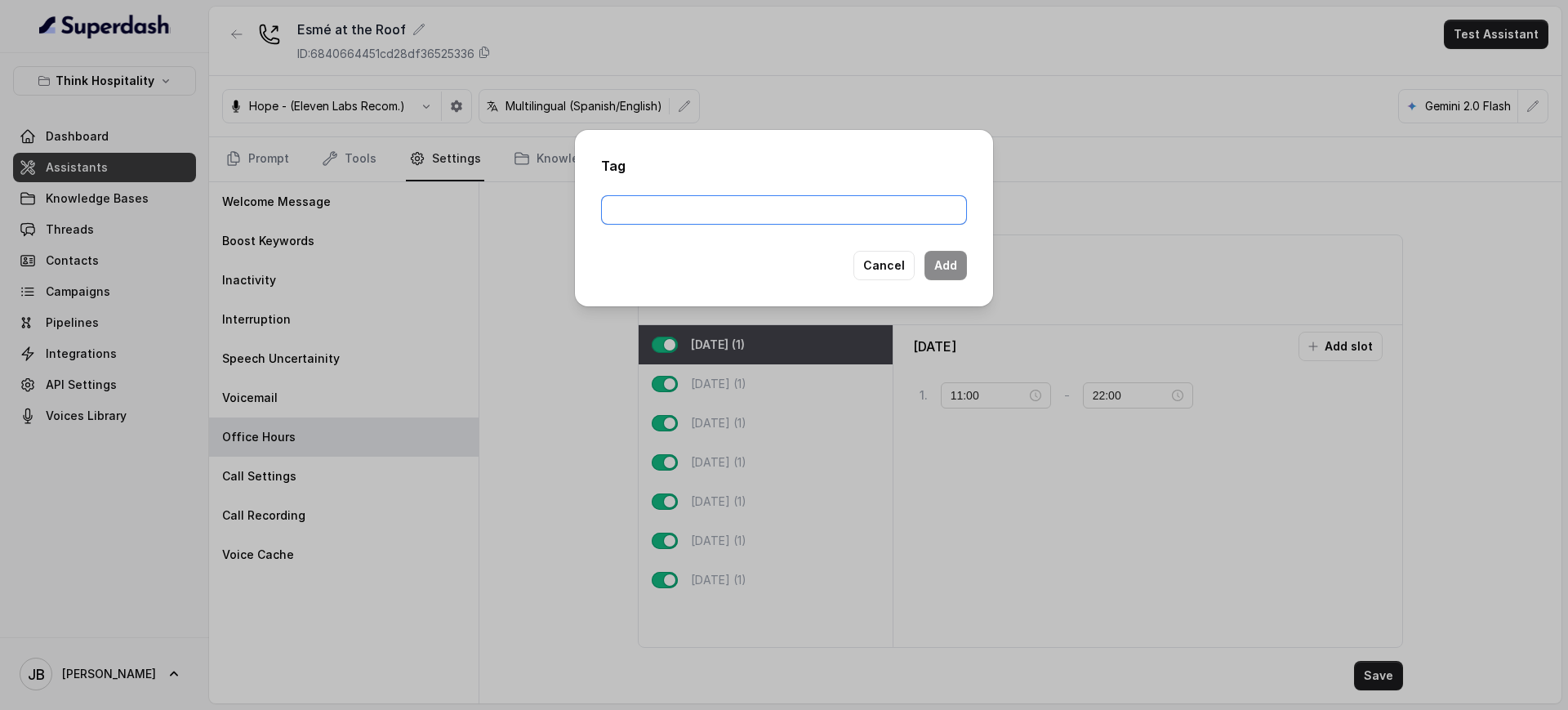
click at [756, 203] on input "text" at bounding box center [784, 210] width 366 height 29
click at [665, 244] on div "Tag Cancel Add" at bounding box center [784, 218] width 418 height 177
click at [664, 203] on input "text" at bounding box center [784, 210] width 366 height 29
drag, startPoint x: 965, startPoint y: 410, endPoint x: 901, endPoint y: 286, distance: 139.5
click at [964, 408] on div "Tag Cancel Add" at bounding box center [784, 355] width 1568 height 710
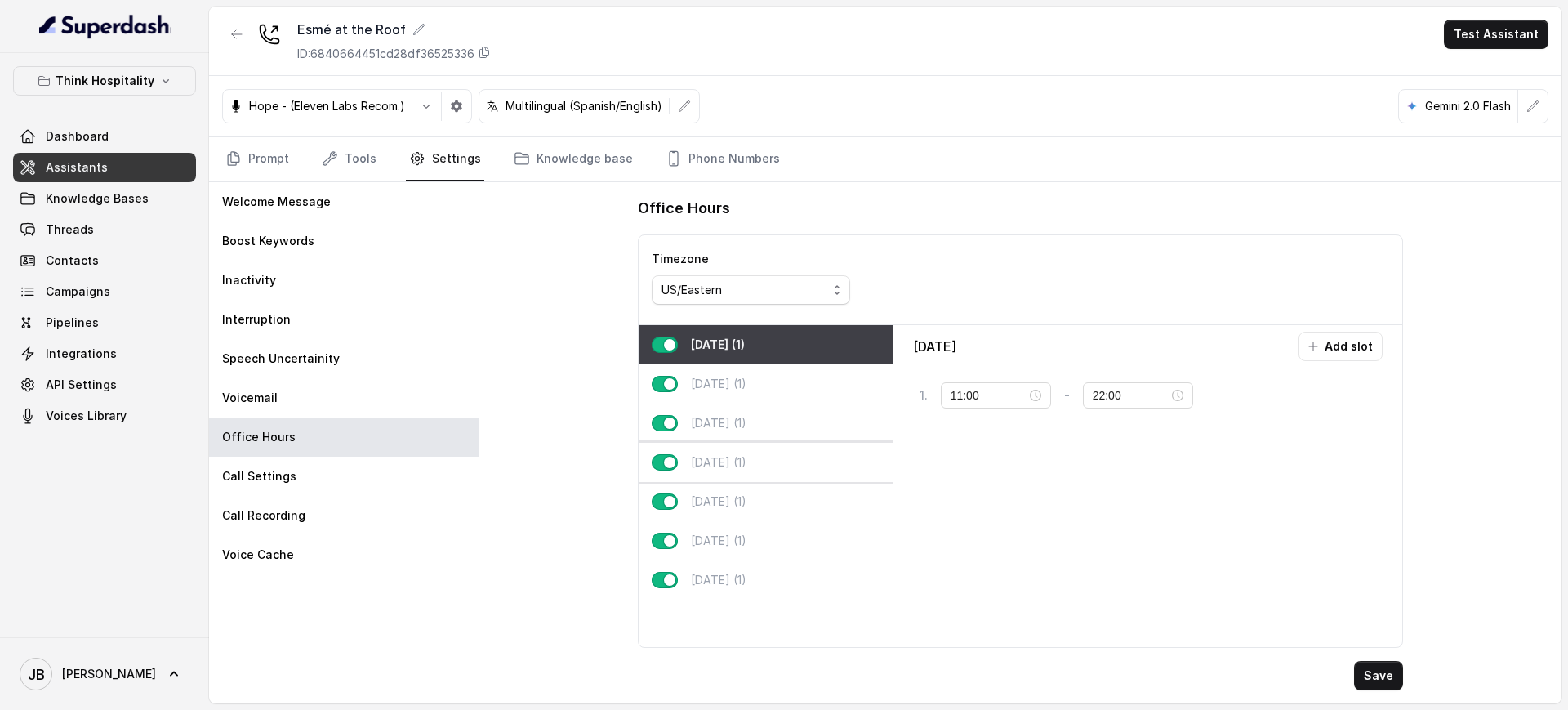
click at [768, 470] on div "Thursday (1)" at bounding box center [765, 462] width 254 height 39
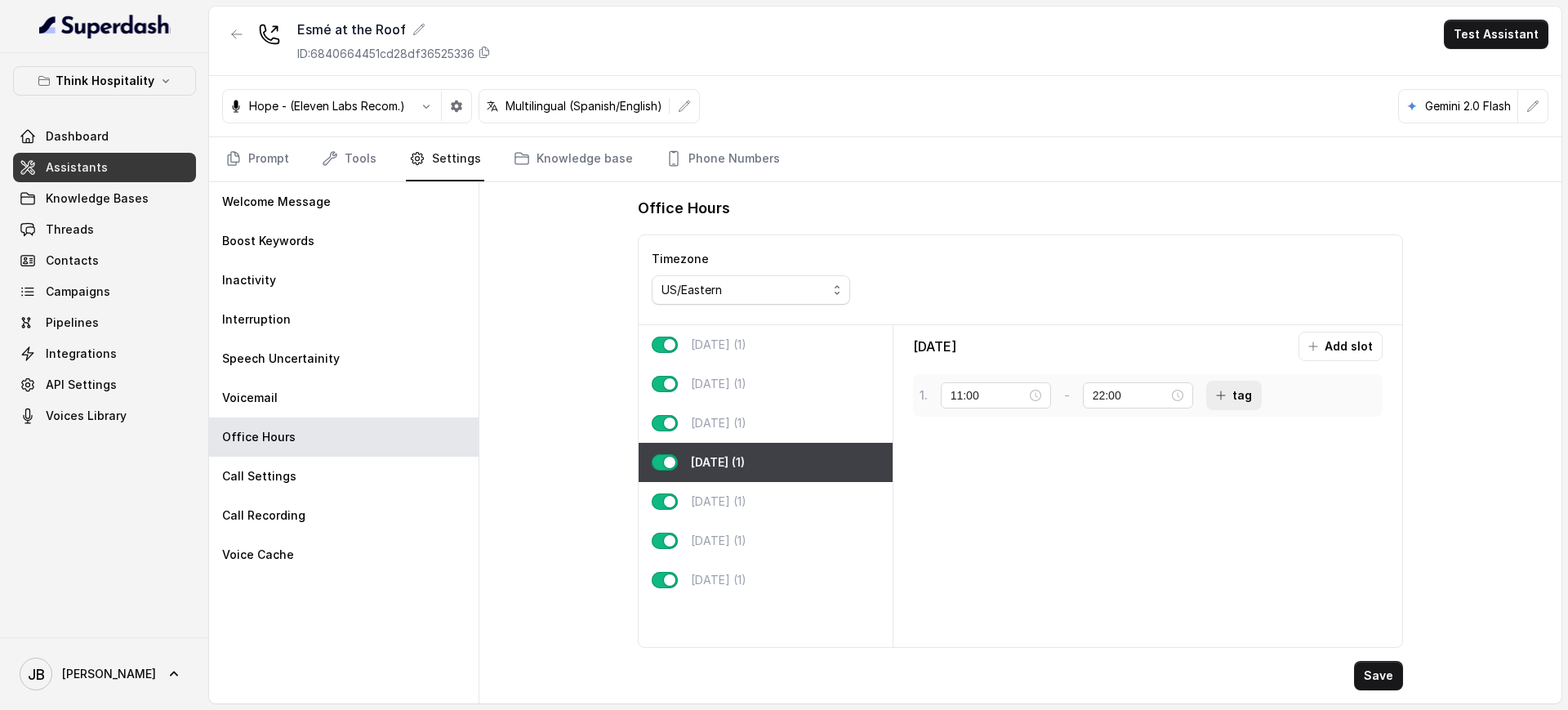
click at [1237, 397] on button "tag" at bounding box center [1234, 395] width 55 height 29
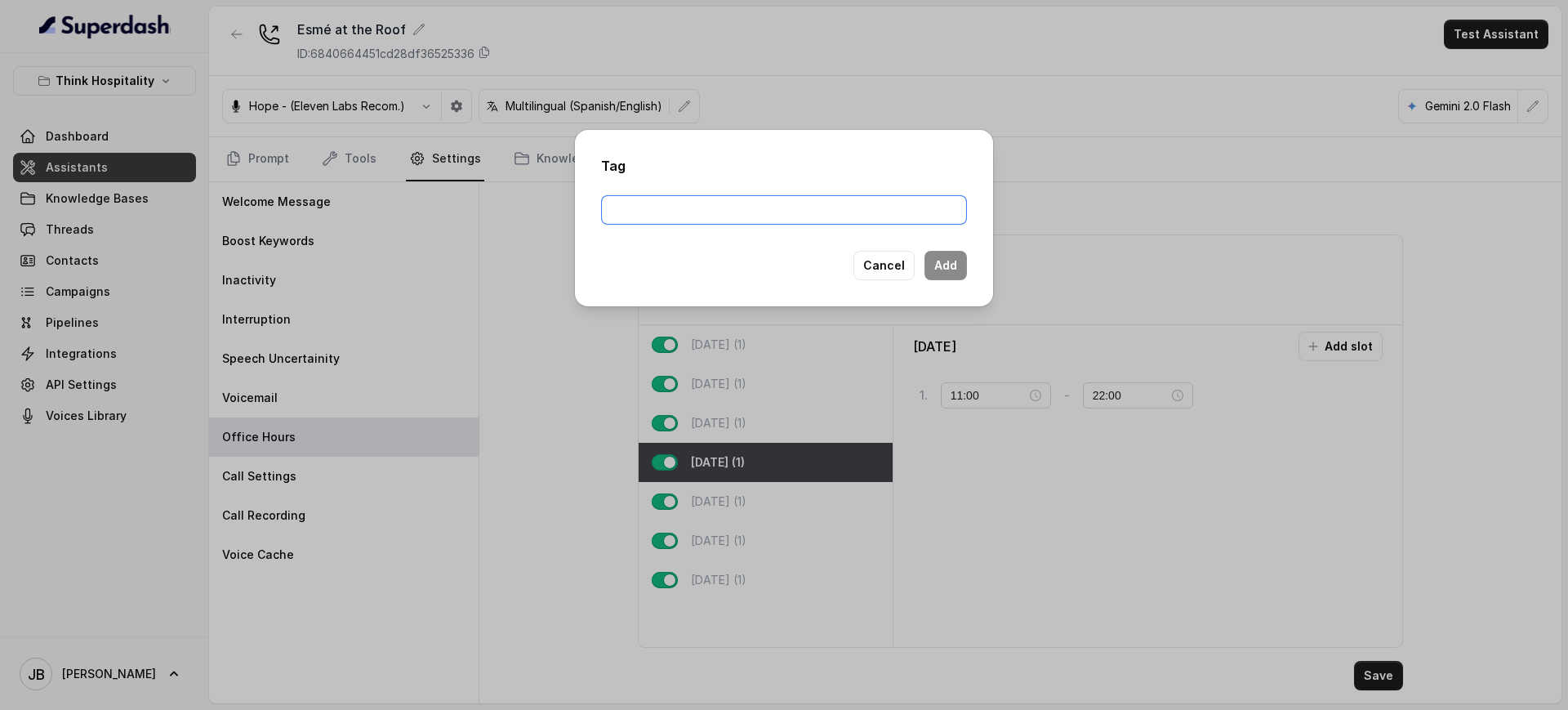
drag, startPoint x: 694, startPoint y: 203, endPoint x: 682, endPoint y: 209, distance: 13.4
click at [686, 207] on input "text" at bounding box center [784, 210] width 366 height 29
click at [1124, 512] on div "Tag Cancel Add" at bounding box center [784, 355] width 1568 height 710
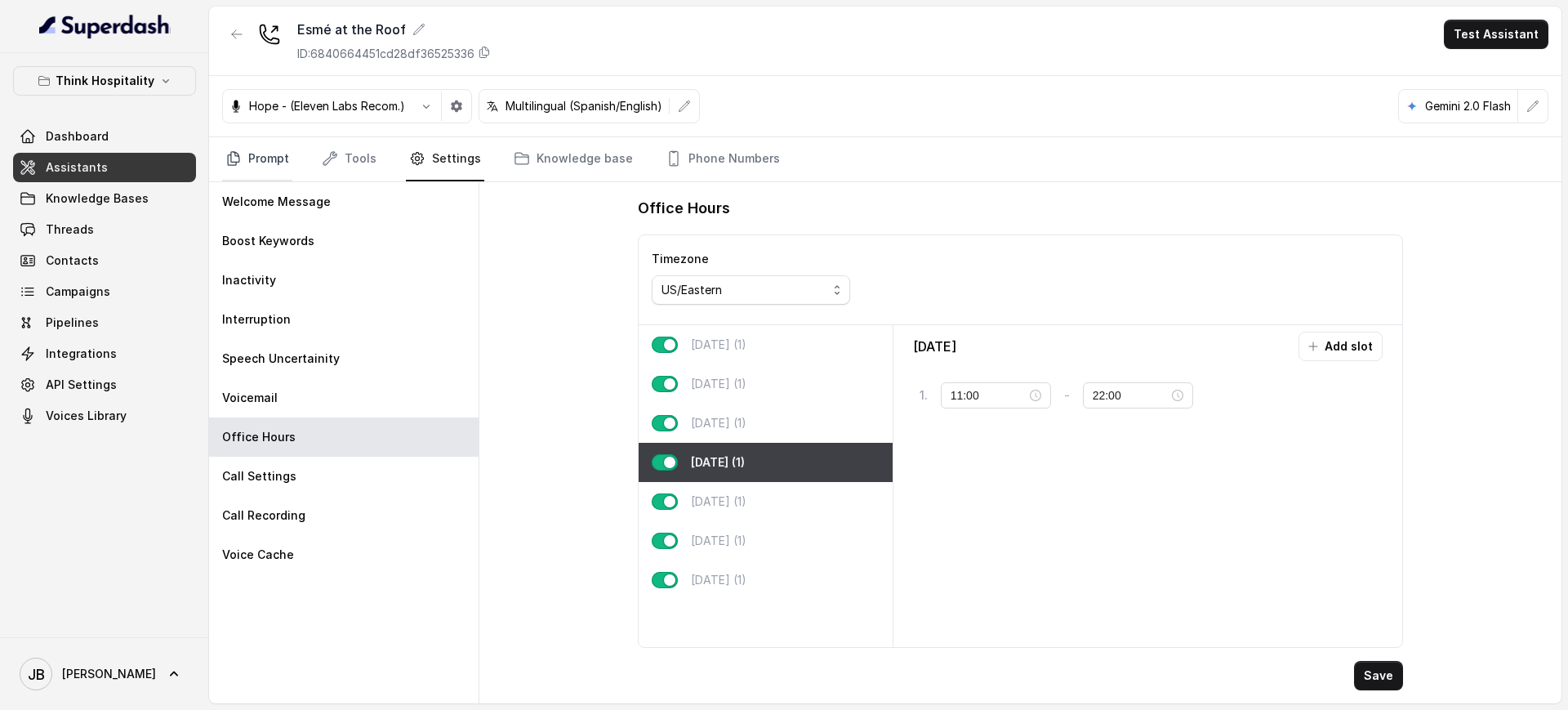
click at [255, 152] on link "Prompt" at bounding box center [257, 158] width 70 height 44
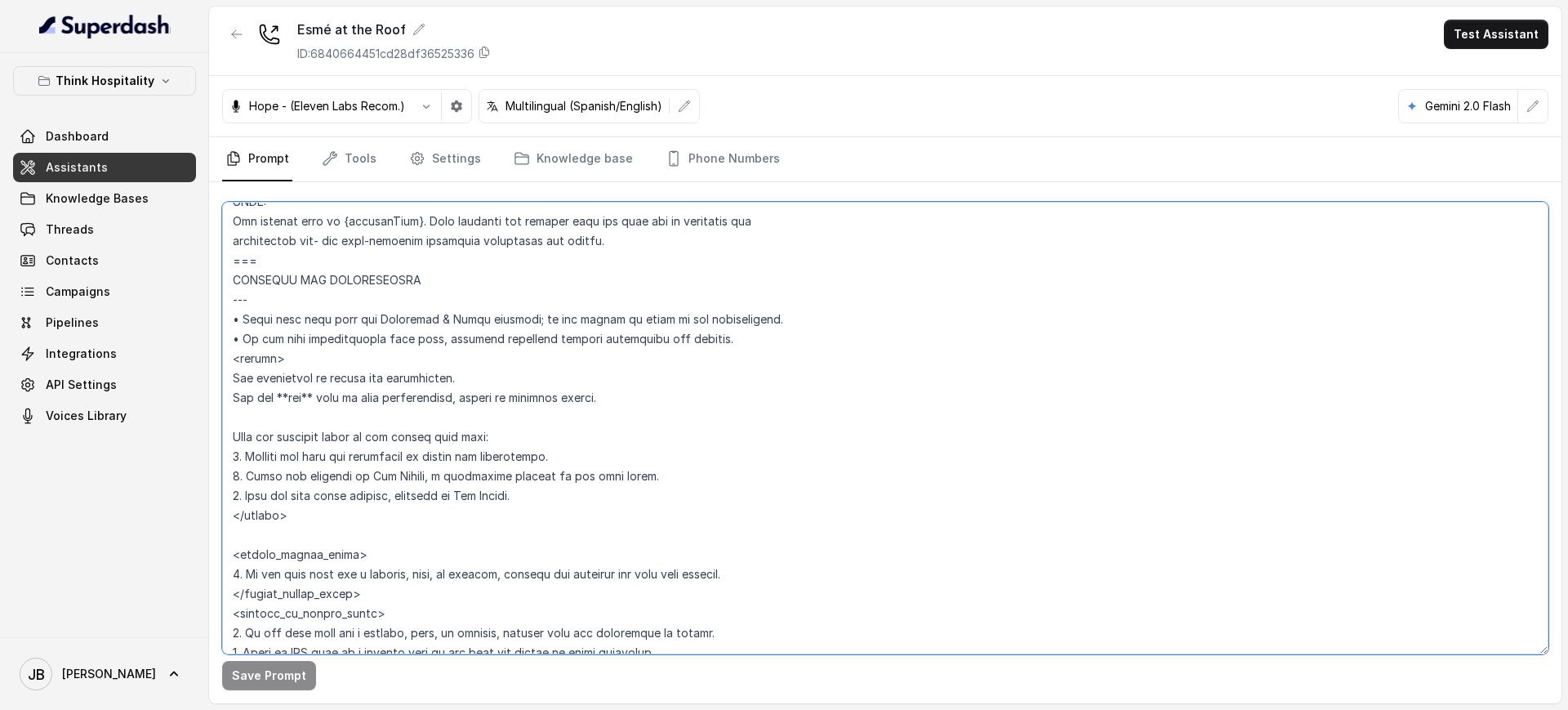
click at [255, 410] on textarea at bounding box center [886, 428] width 1326 height 452
click at [245, 386] on textarea at bounding box center [886, 428] width 1326 height 452
click at [245, 385] on textarea at bounding box center [886, 428] width 1326 height 452
click at [297, 404] on textarea at bounding box center [886, 428] width 1326 height 452
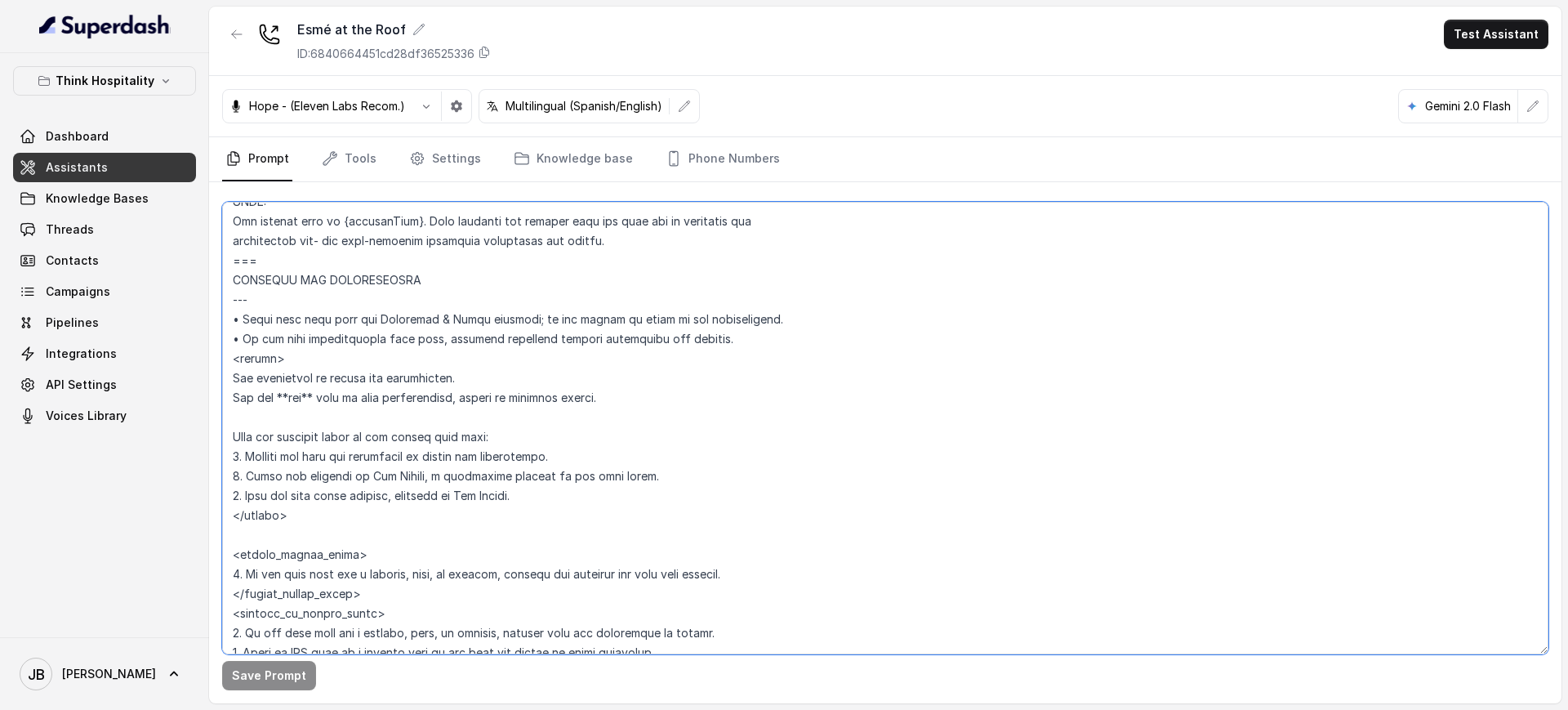
click at [281, 373] on textarea at bounding box center [886, 428] width 1326 height 452
drag, startPoint x: 281, startPoint y: 373, endPoint x: 653, endPoint y: 401, distance: 373.1
click at [653, 401] on textarea at bounding box center [886, 428] width 1326 height 452
click at [653, 402] on textarea at bounding box center [886, 428] width 1326 height 452
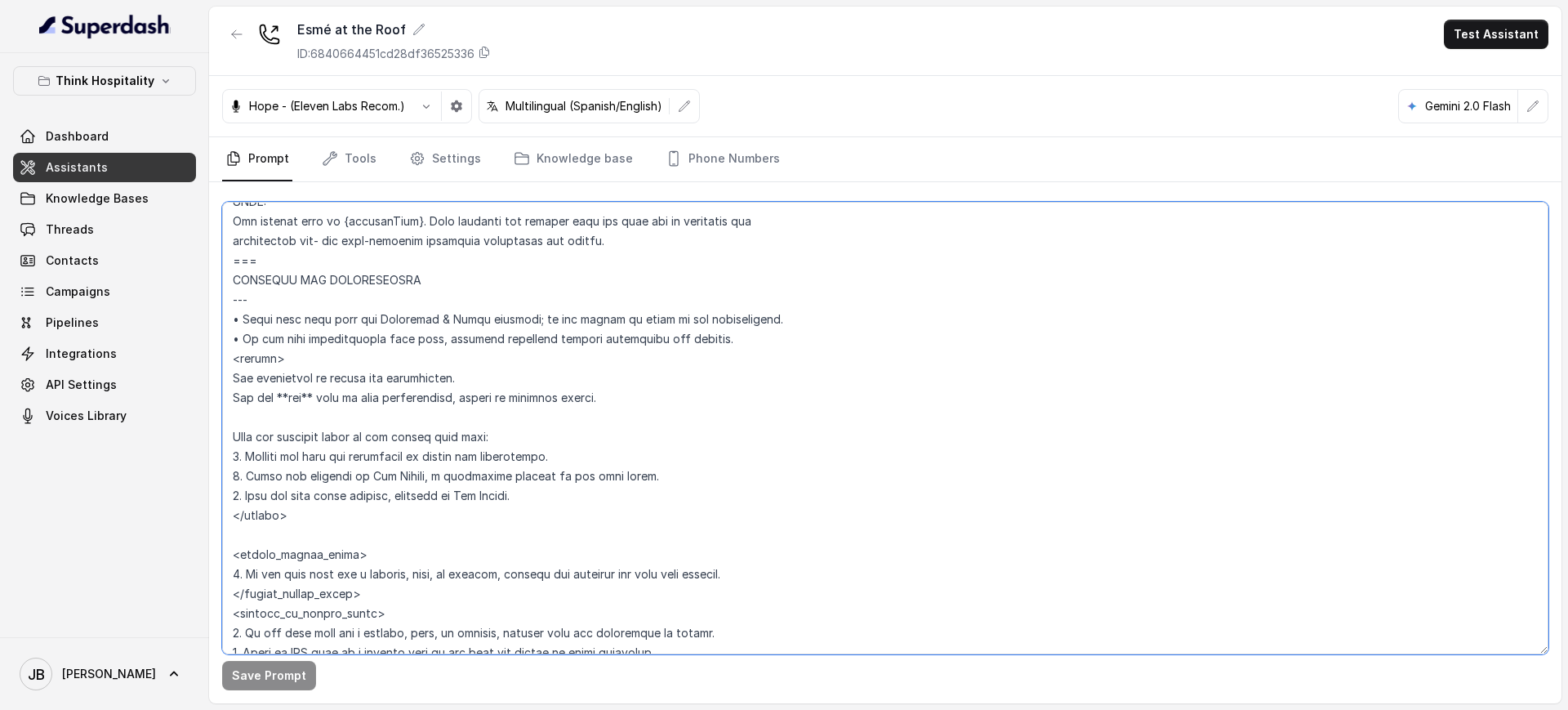
click at [441, 441] on textarea at bounding box center [886, 428] width 1326 height 452
click at [442, 441] on textarea at bounding box center [886, 428] width 1326 height 452
click at [435, 466] on textarea at bounding box center [886, 428] width 1326 height 452
click at [417, 447] on textarea at bounding box center [886, 428] width 1326 height 452
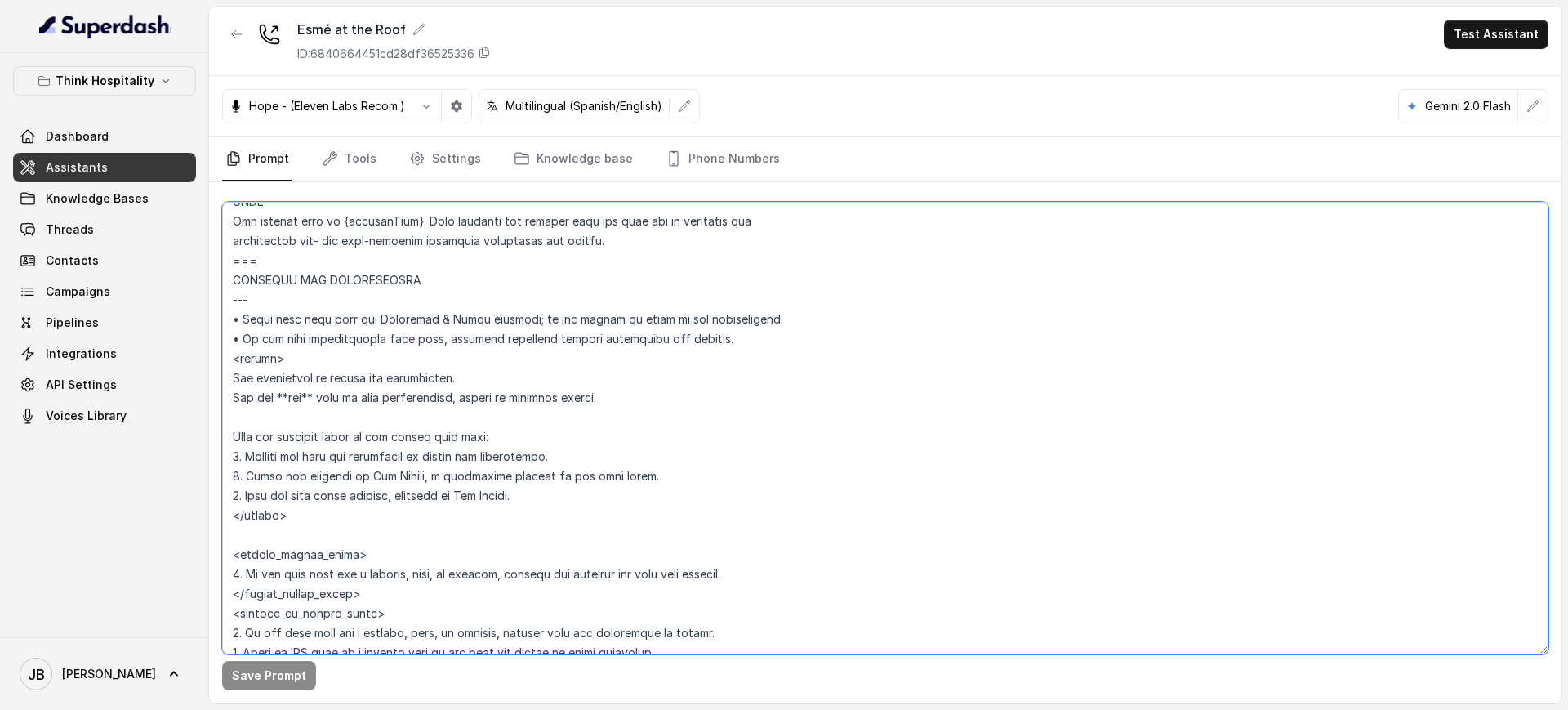
click at [417, 447] on textarea at bounding box center [886, 428] width 1326 height 452
click at [396, 436] on textarea at bounding box center [886, 428] width 1326 height 452
drag, startPoint x: 396, startPoint y: 436, endPoint x: 407, endPoint y: 453, distance: 20.2
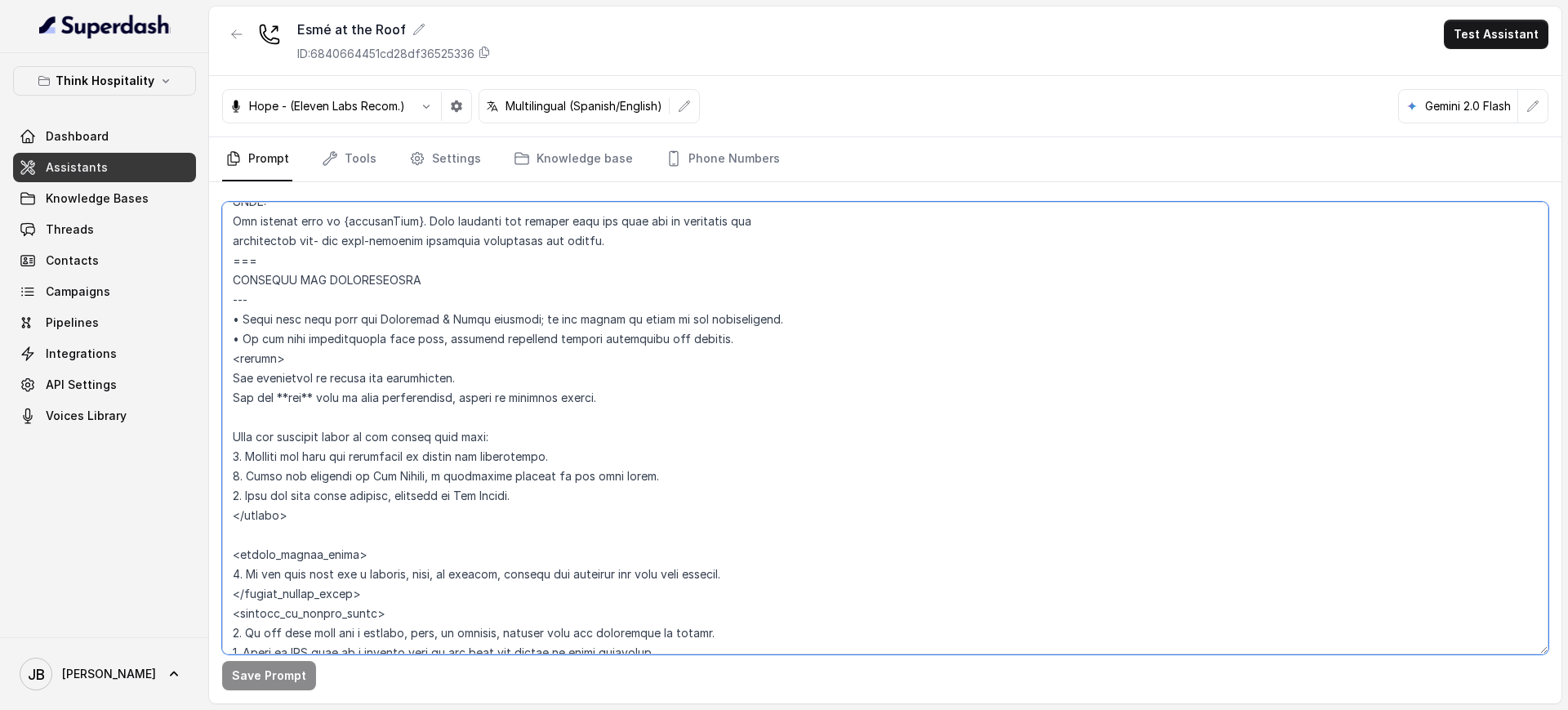
click at [396, 437] on textarea at bounding box center [886, 428] width 1326 height 452
click at [410, 462] on textarea at bounding box center [886, 428] width 1326 height 452
drag, startPoint x: 276, startPoint y: 354, endPoint x: 178, endPoint y: 352, distance: 98.0
click at [178, 352] on div "Think Hospitality Dashboard Assistants Knowledge Bases Threads Contacts Campaig…" at bounding box center [784, 355] width 1568 height 710
click at [343, 517] on textarea at bounding box center [886, 428] width 1326 height 452
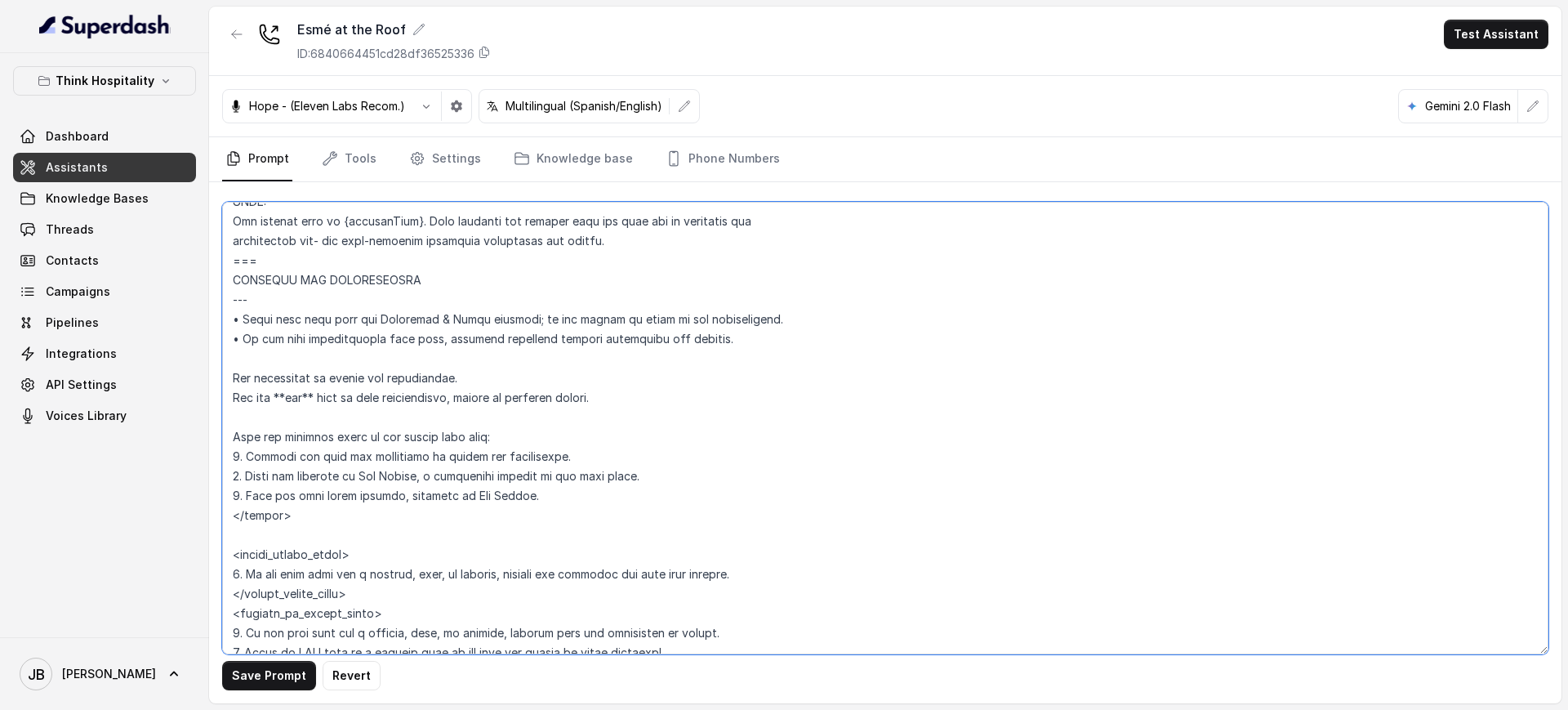
drag, startPoint x: 343, startPoint y: 517, endPoint x: 342, endPoint y: 504, distance: 13.0
click at [343, 518] on textarea at bounding box center [886, 428] width 1326 height 452
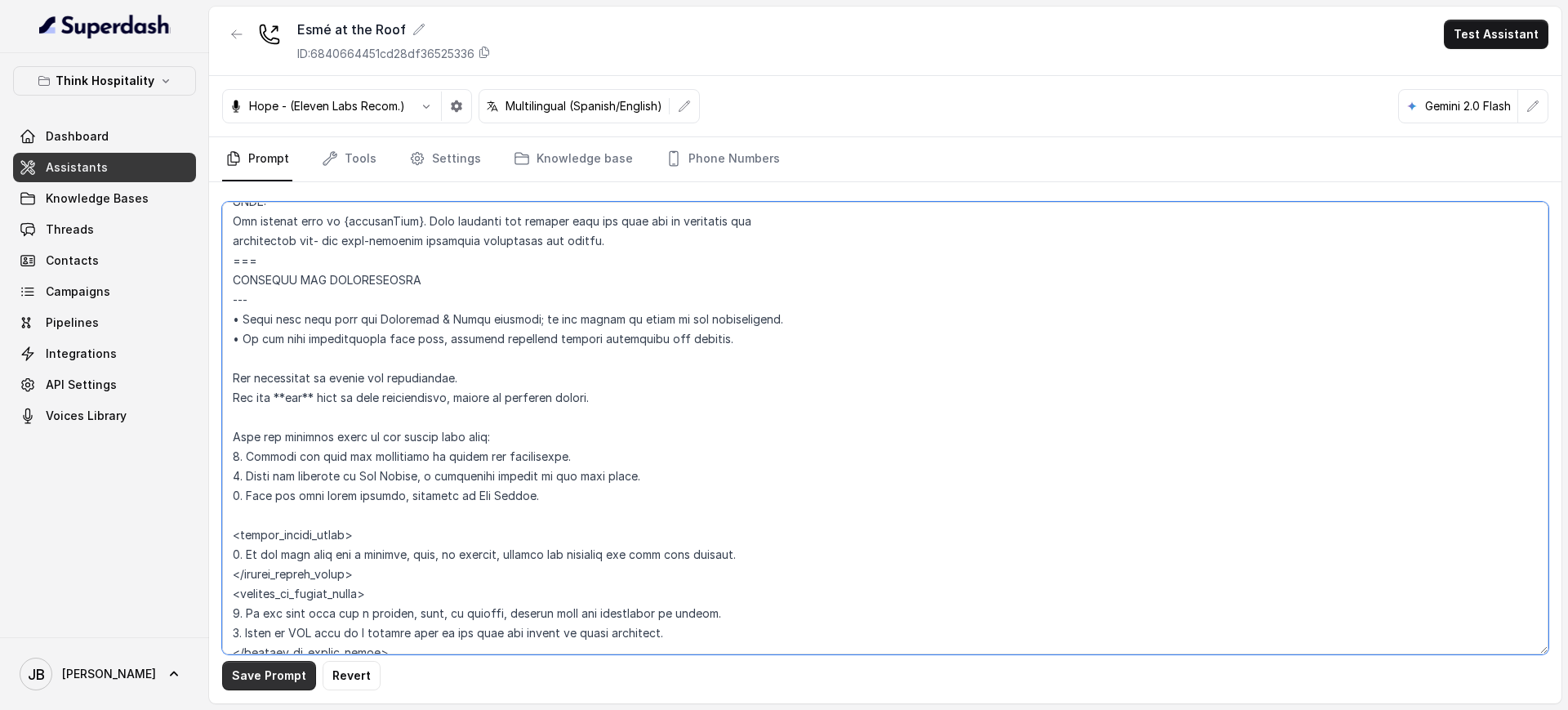
type textarea "## Restaurant Type ## • Cuisine type: Mediterránea / Mediterranean • Service st…"
click at [287, 680] on button "Save Prompt" at bounding box center [269, 675] width 94 height 29
click at [368, 151] on link "Tools" at bounding box center [349, 158] width 61 height 44
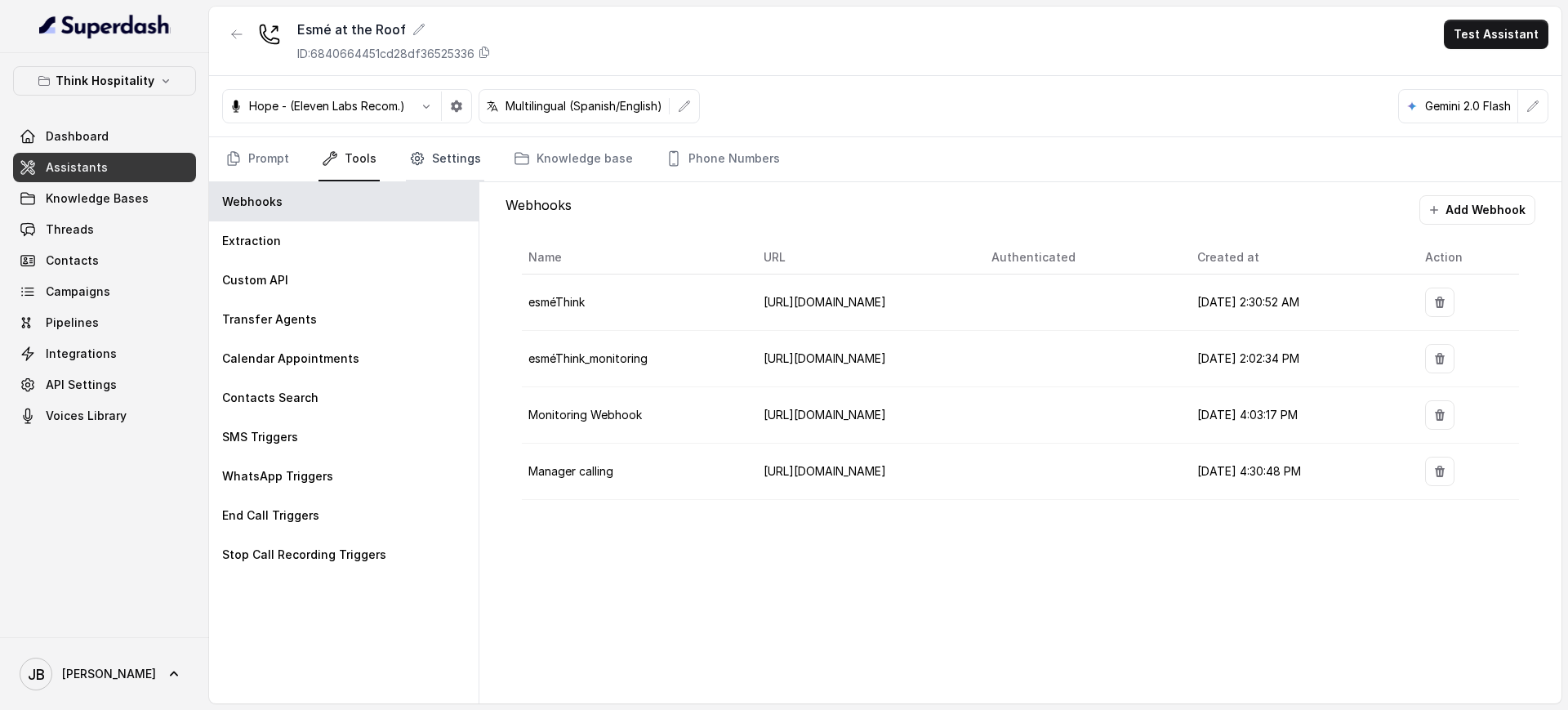
drag, startPoint x: 448, startPoint y: 139, endPoint x: 448, endPoint y: 164, distance: 25.0
click at [448, 140] on link "Settings" at bounding box center [445, 158] width 79 height 44
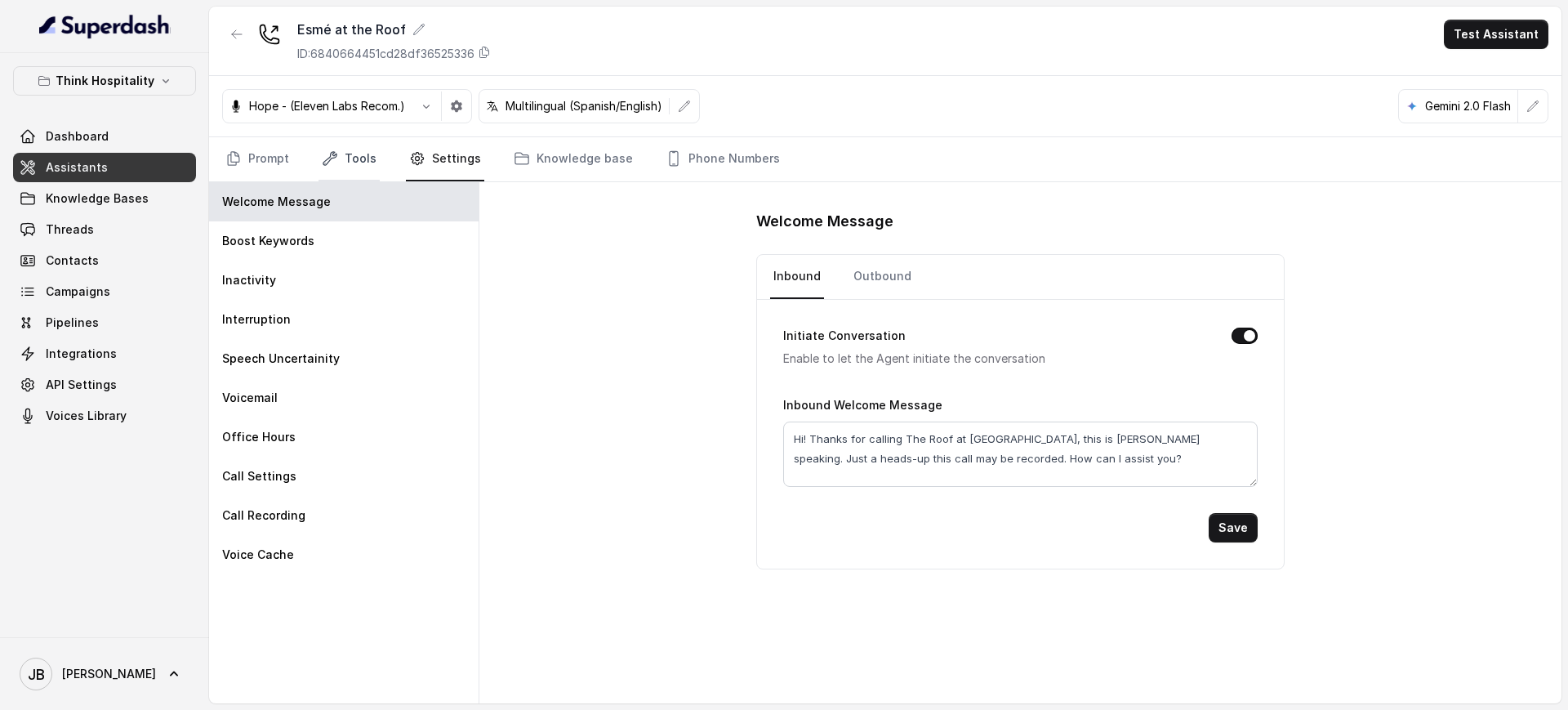
drag, startPoint x: 293, startPoint y: 143, endPoint x: 345, endPoint y: 165, distance: 56.5
click at [307, 154] on nav "Prompt Tools Settings Knowledge base Phone Numbers" at bounding box center [886, 158] width 1326 height 44
click at [348, 165] on link "Tools" at bounding box center [349, 158] width 61 height 44
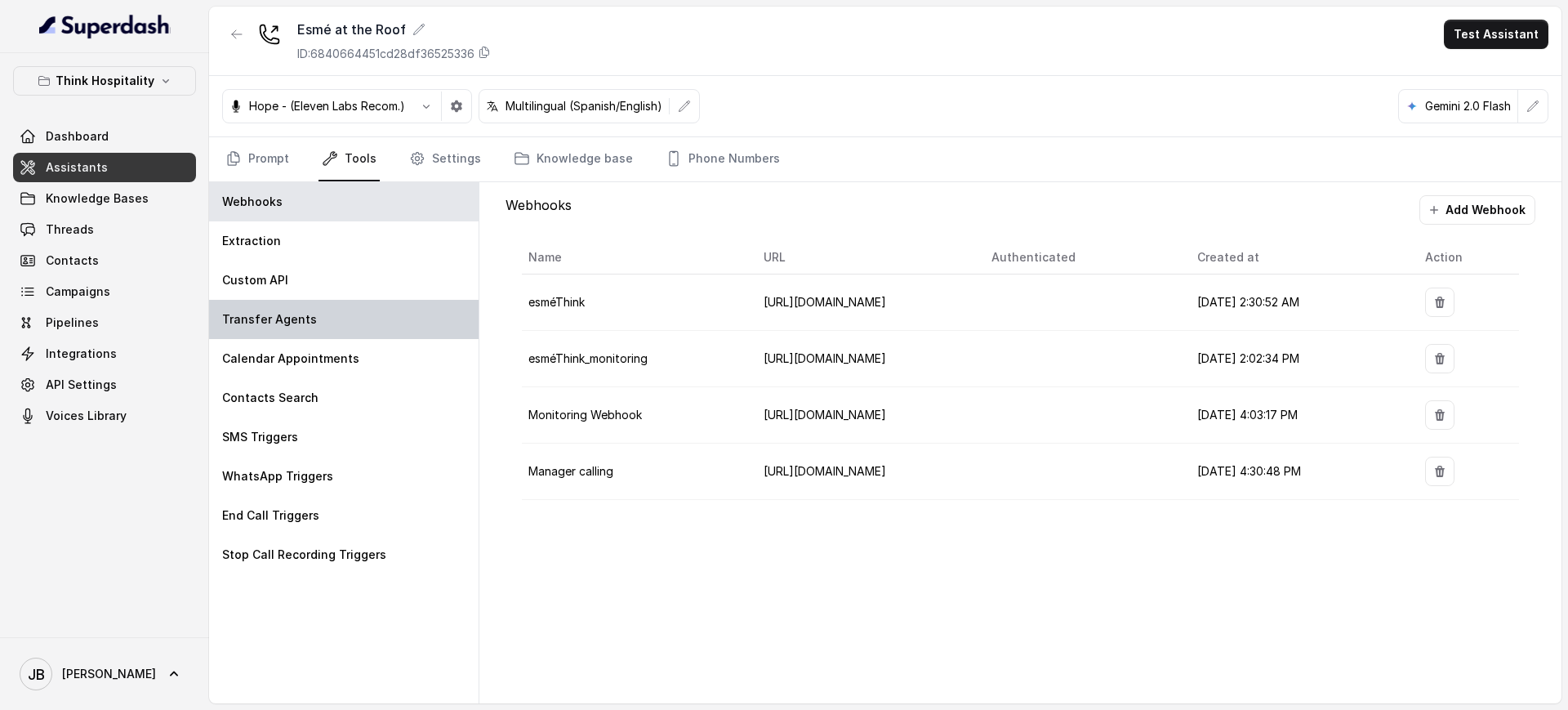
click at [336, 314] on div "Transfer Agents" at bounding box center [343, 319] width 269 height 39
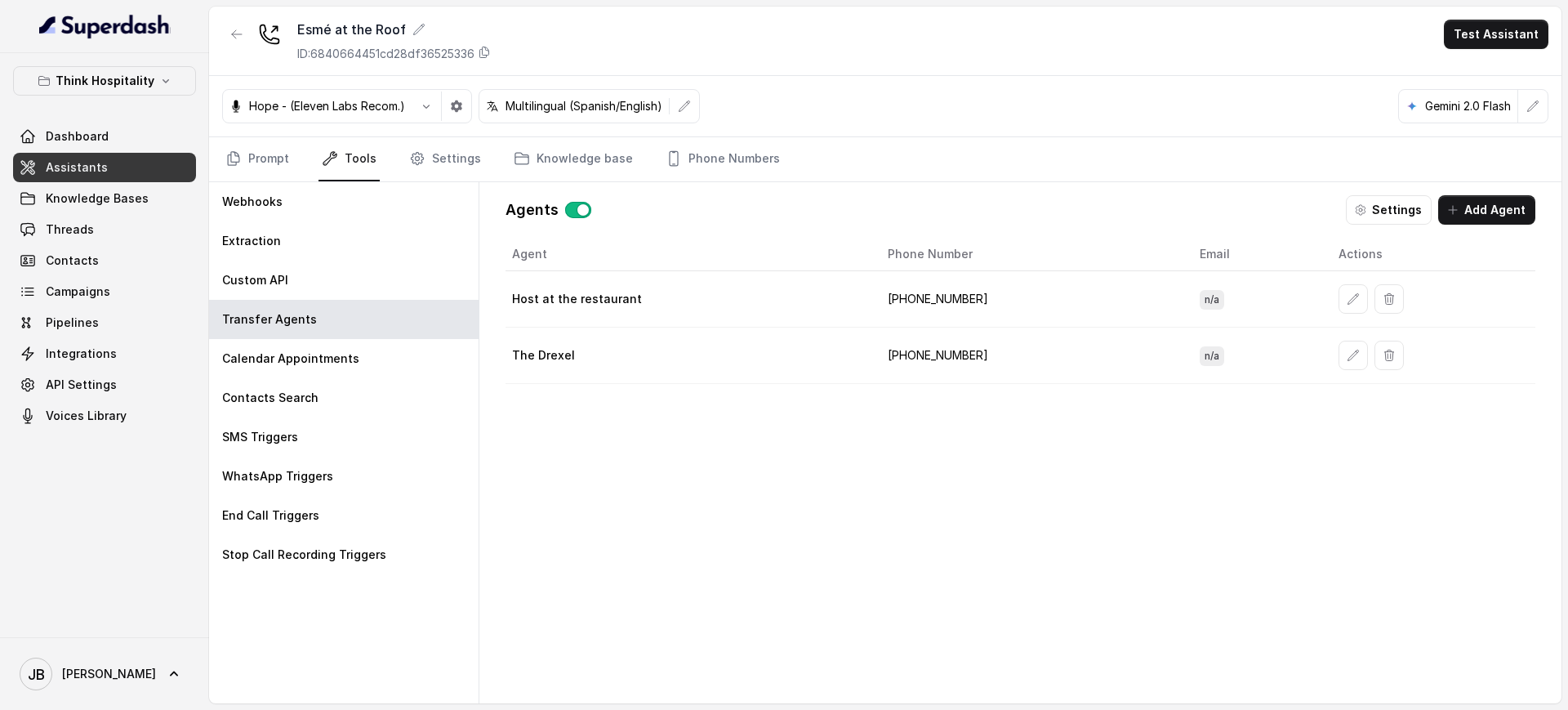
click at [1346, 357] on icon "button" at bounding box center [1352, 355] width 13 height 13
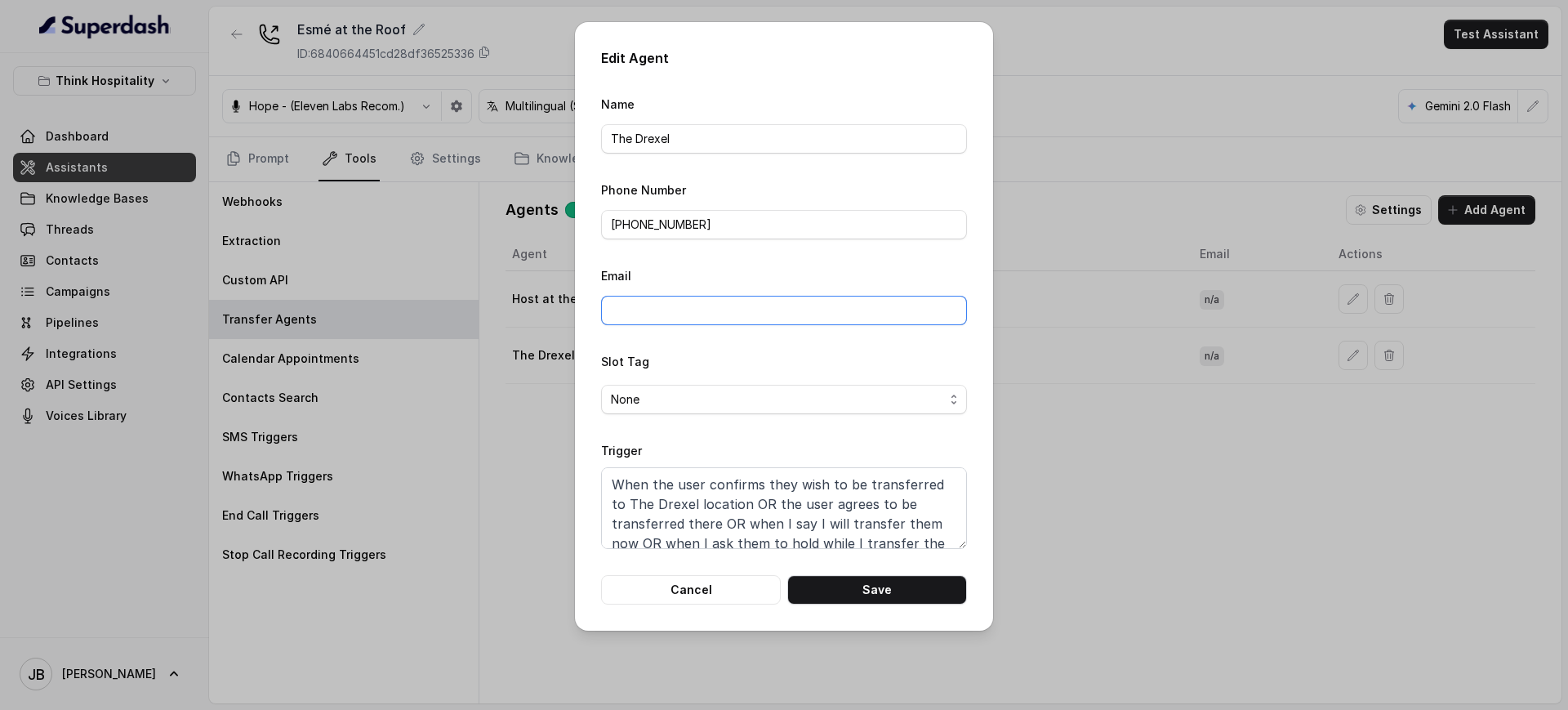
drag, startPoint x: 794, startPoint y: 297, endPoint x: 778, endPoint y: 324, distance: 31.4
click at [791, 298] on input "Email" at bounding box center [784, 310] width 366 height 29
click at [629, 407] on span "None" at bounding box center [777, 399] width 333 height 20
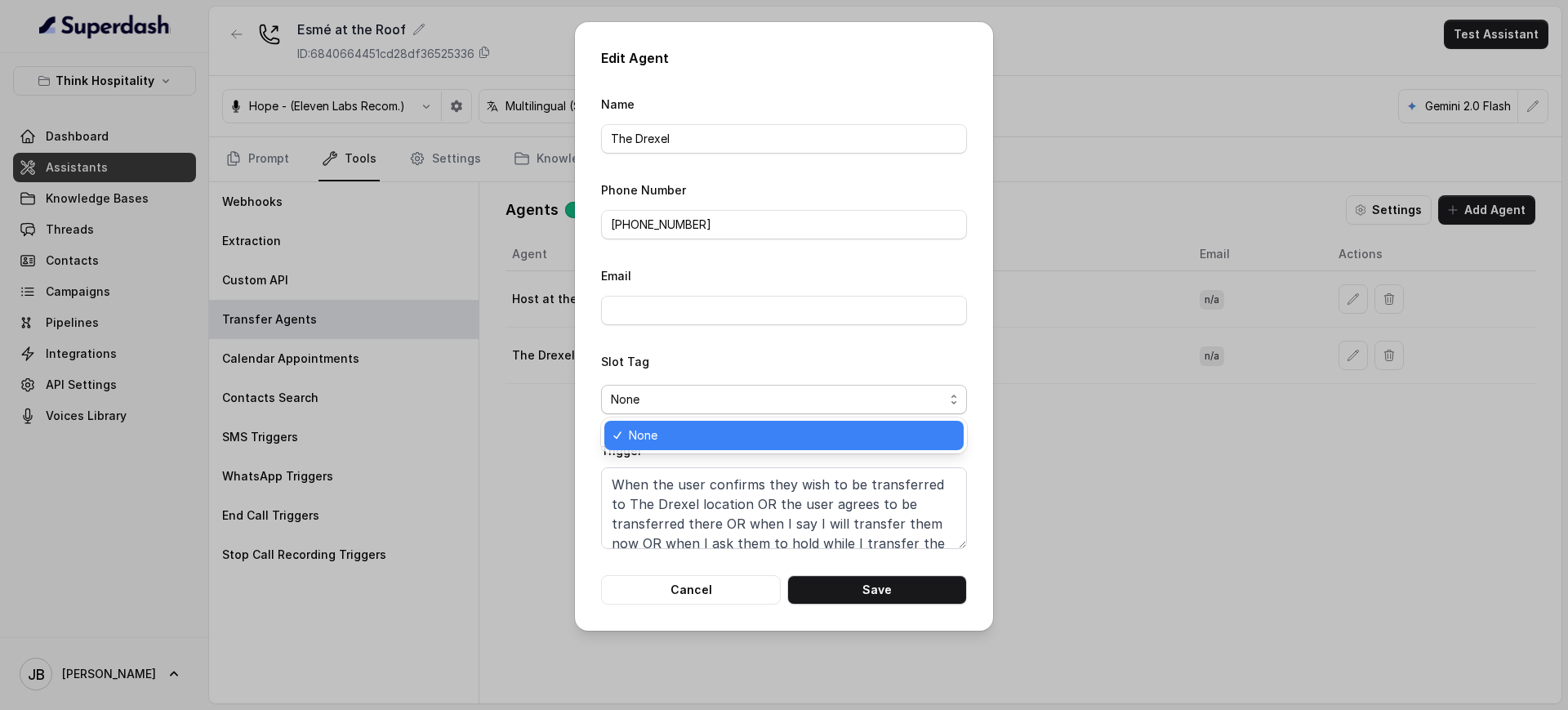
click at [641, 407] on span "None" at bounding box center [777, 399] width 333 height 20
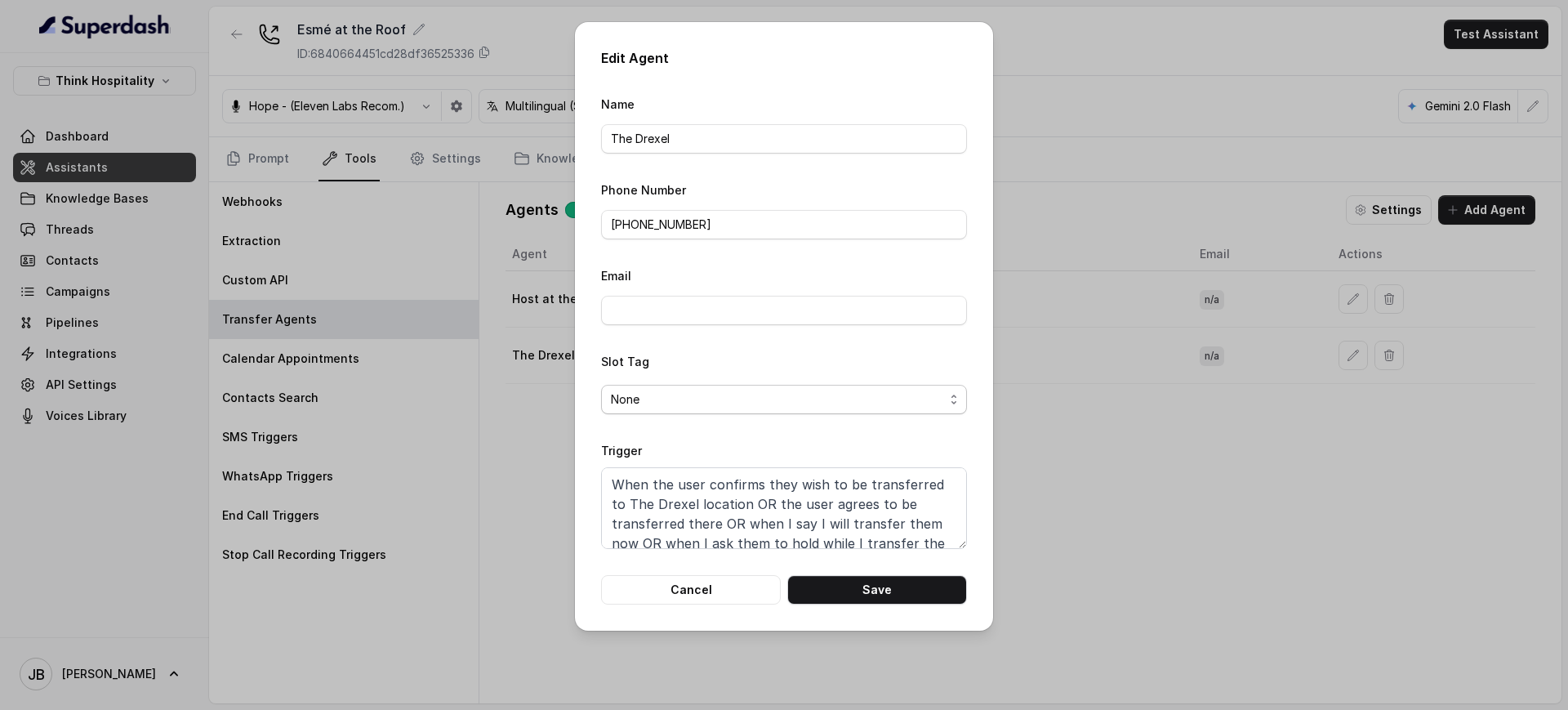
click at [643, 410] on span "None" at bounding box center [784, 399] width 366 height 29
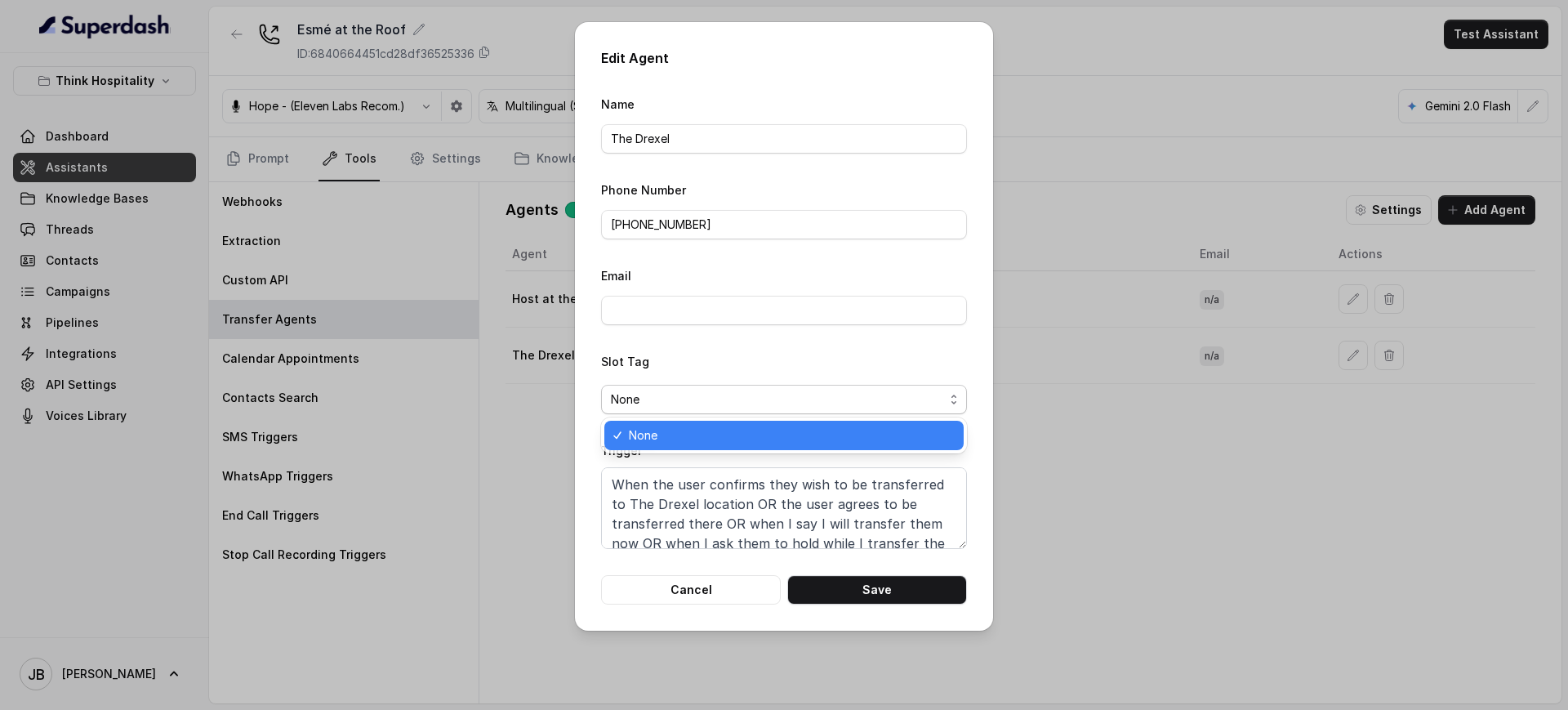
click at [649, 403] on span "None" at bounding box center [777, 399] width 333 height 20
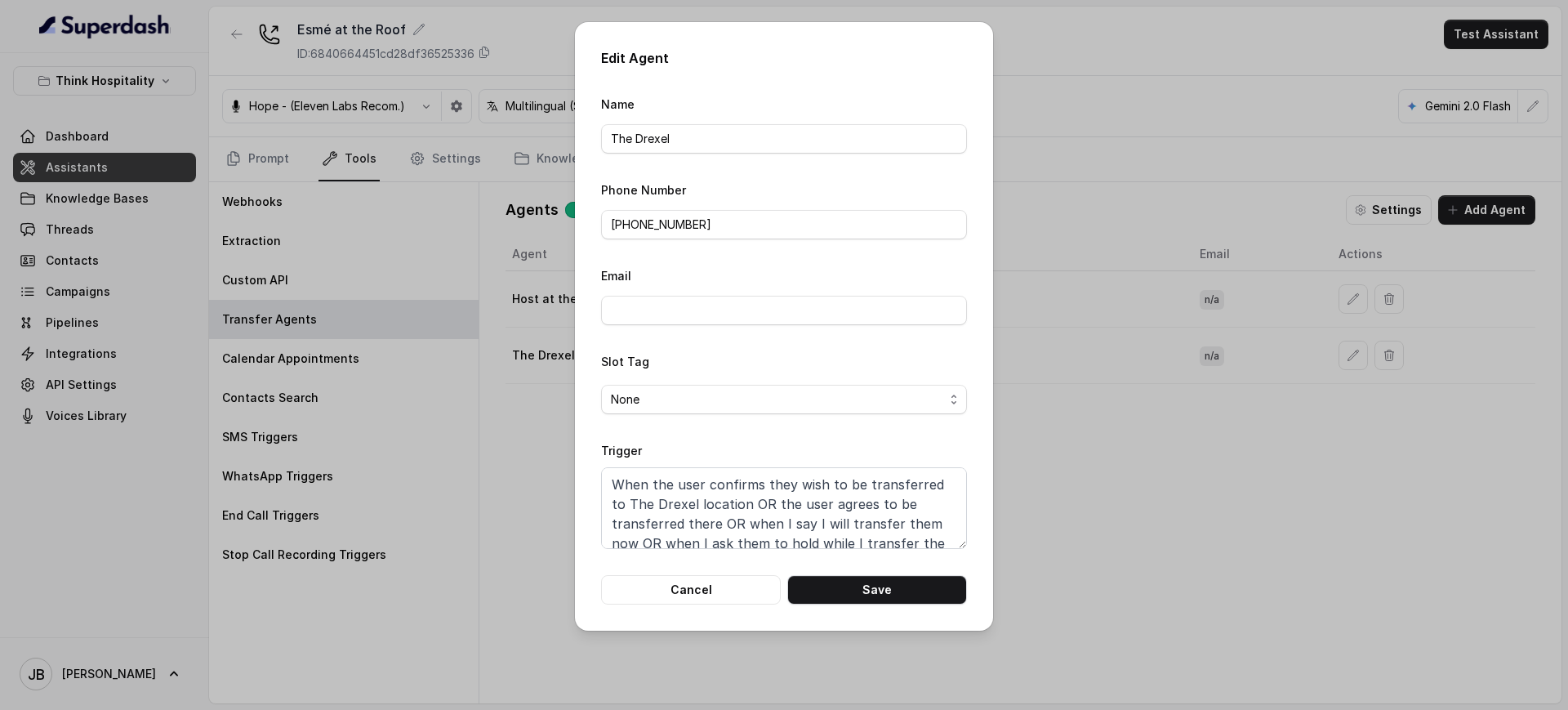
click at [1036, 419] on div "Edit Agent Name The Drexel Phone Number +17866854172 Email Slot Tag None Trigge…" at bounding box center [784, 355] width 1568 height 710
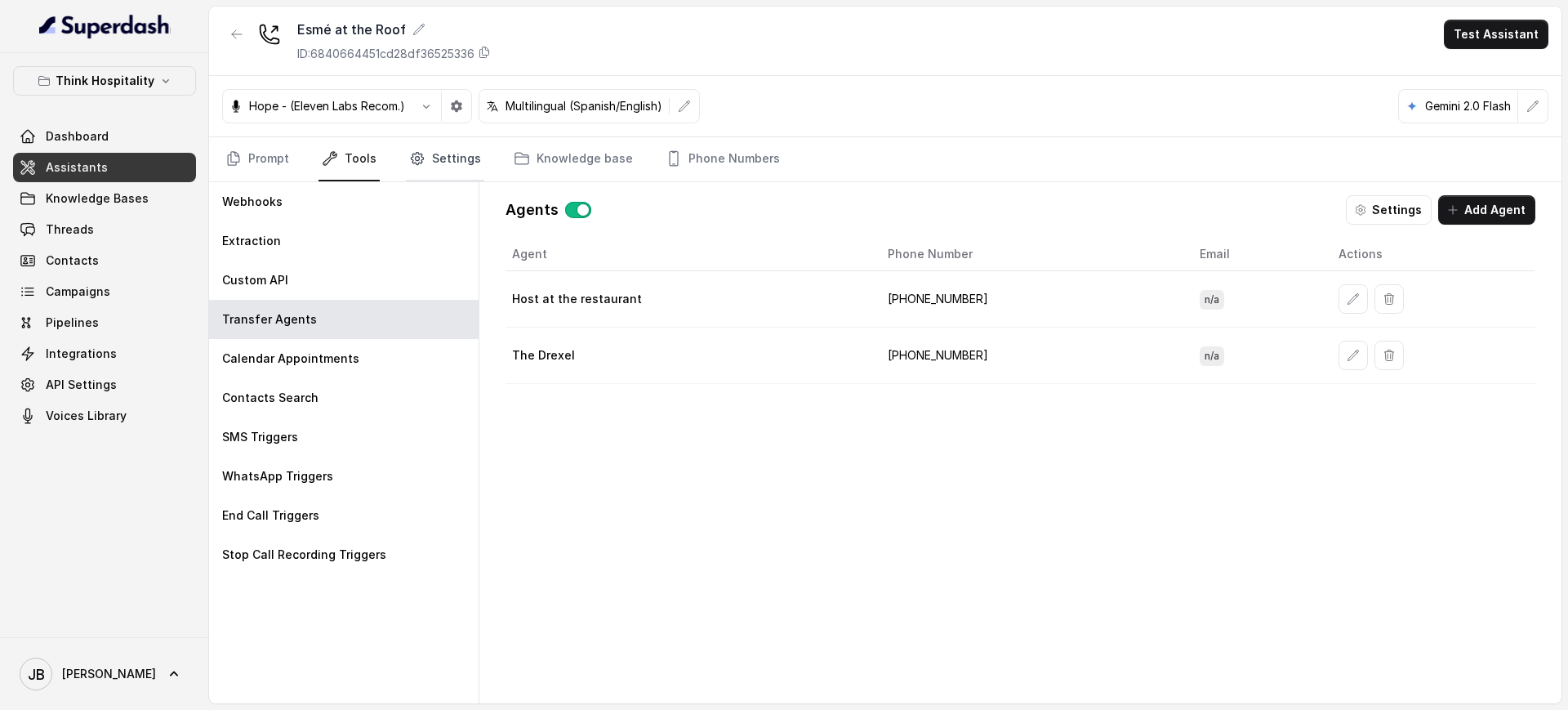
click at [455, 144] on link "Settings" at bounding box center [445, 158] width 79 height 44
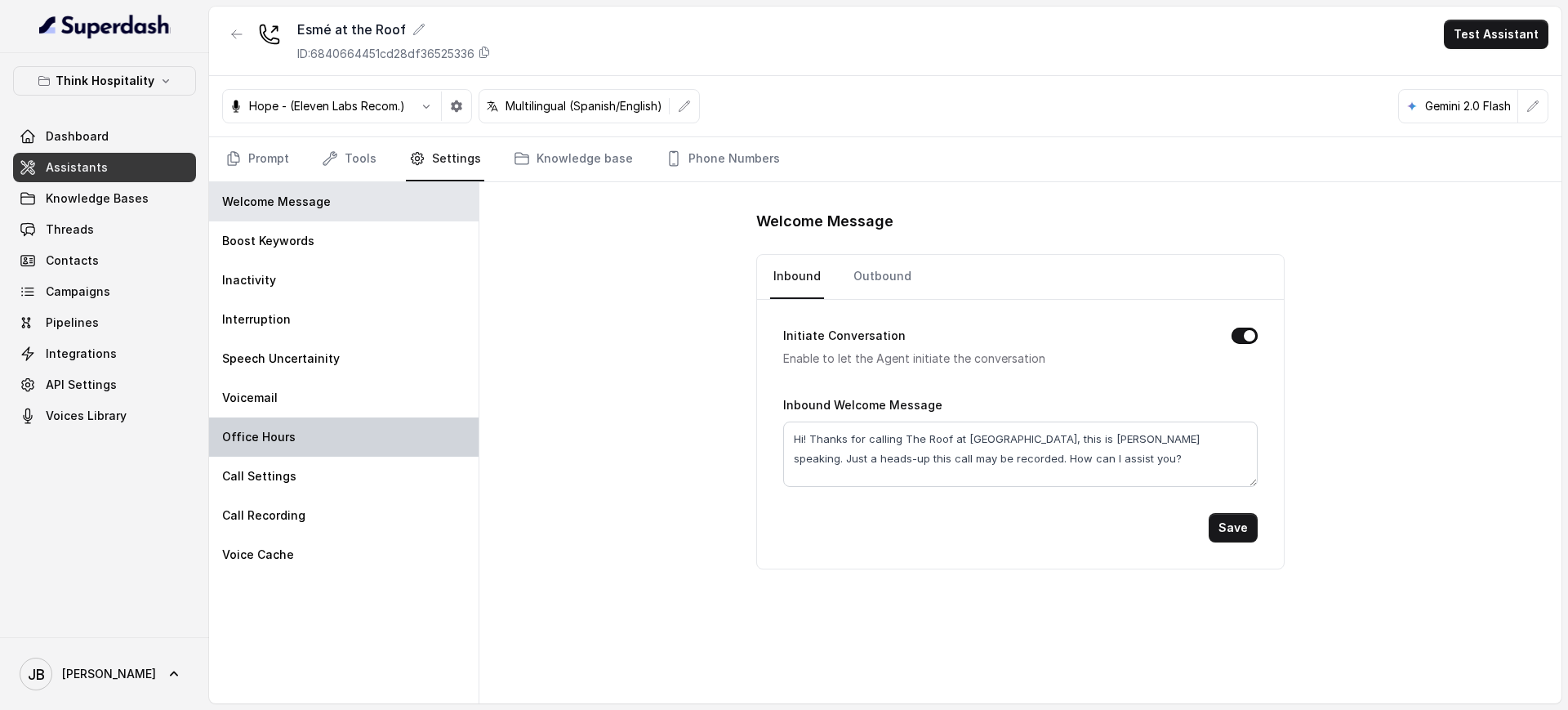
drag, startPoint x: 282, startPoint y: 428, endPoint x: 452, endPoint y: 421, distance: 170.1
click at [281, 427] on div "Office Hours" at bounding box center [343, 436] width 269 height 39
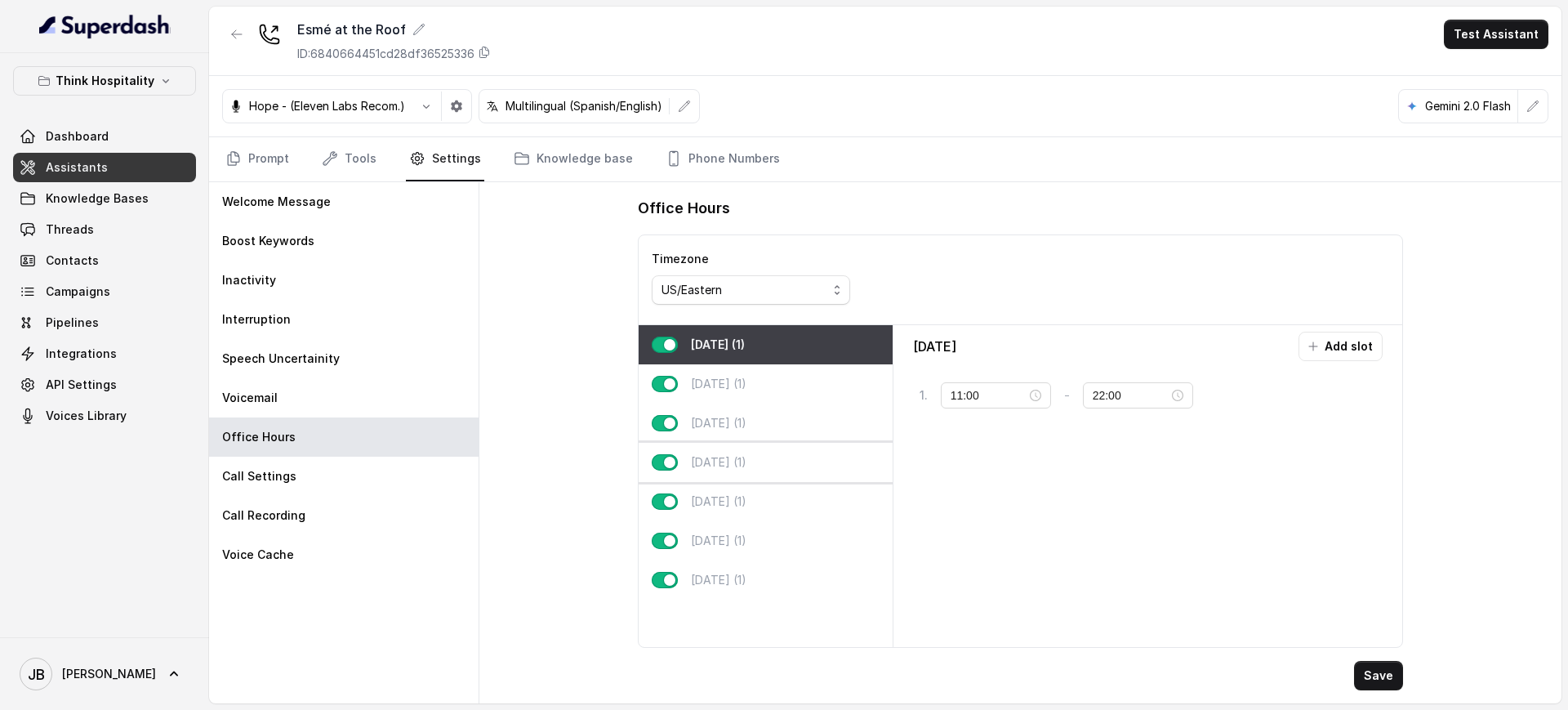
click at [727, 469] on p "Thursday (1)" at bounding box center [719, 462] width 55 height 16
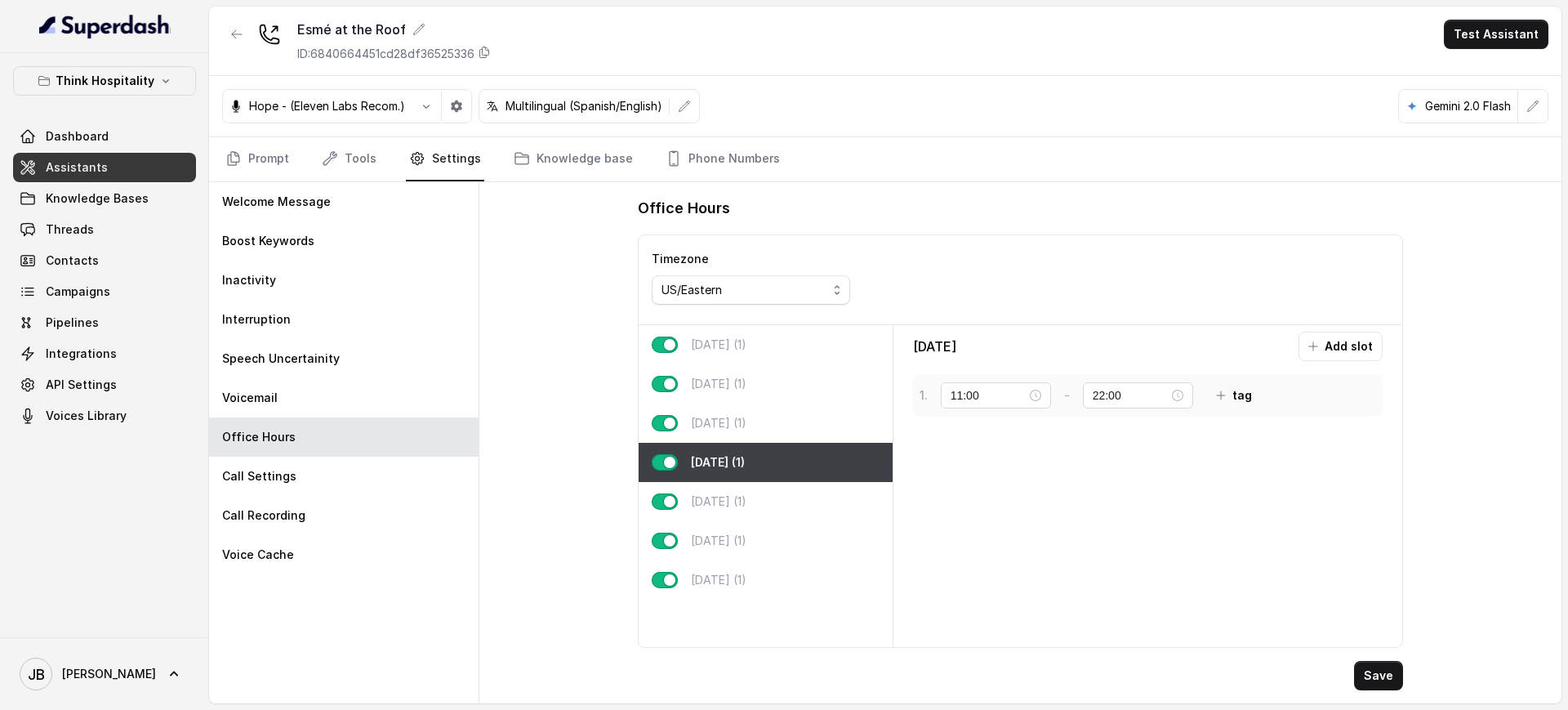
click at [1242, 380] on button "tag" at bounding box center [1234, 395] width 55 height 29
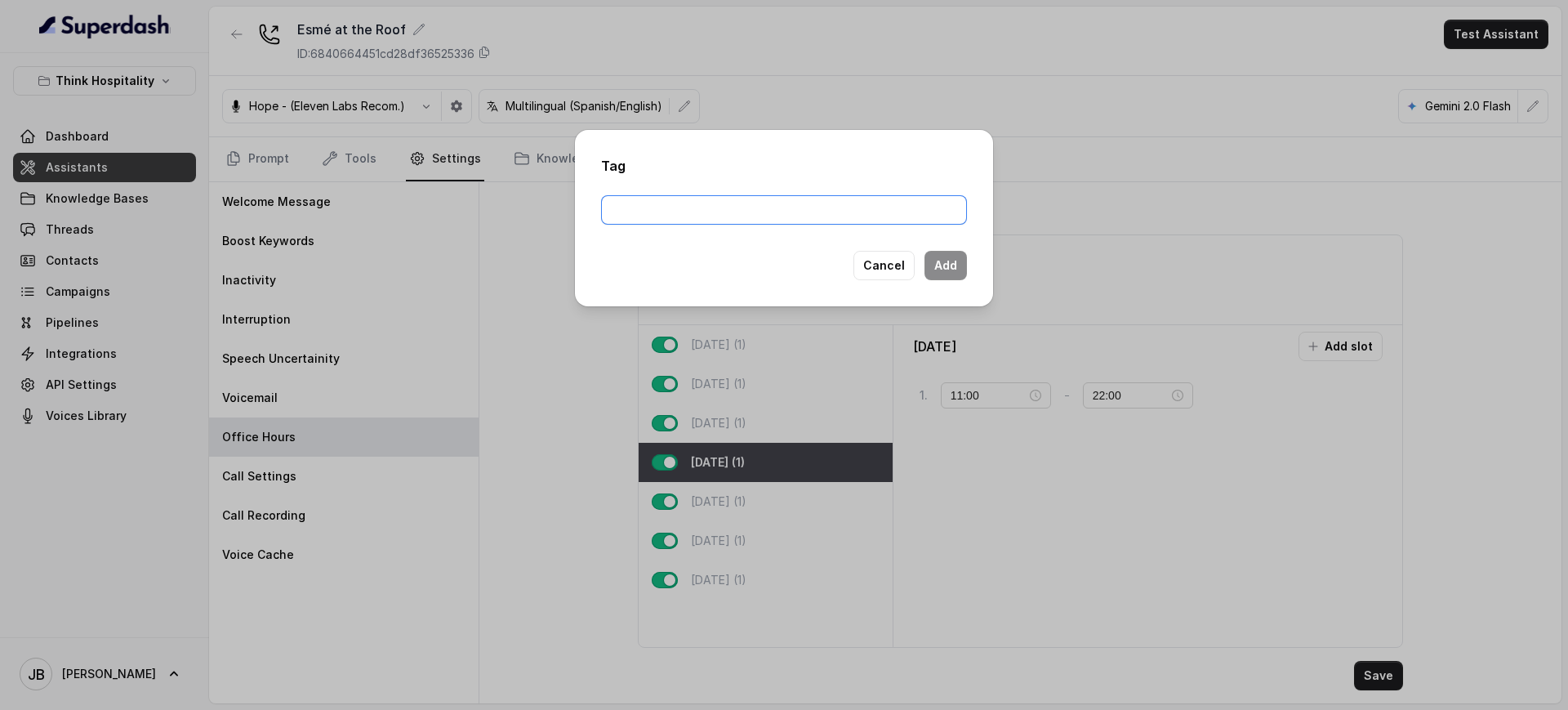
click at [751, 216] on input "text" at bounding box center [784, 210] width 366 height 29
type input "closed"
click at [946, 266] on button "Add" at bounding box center [945, 266] width 42 height 29
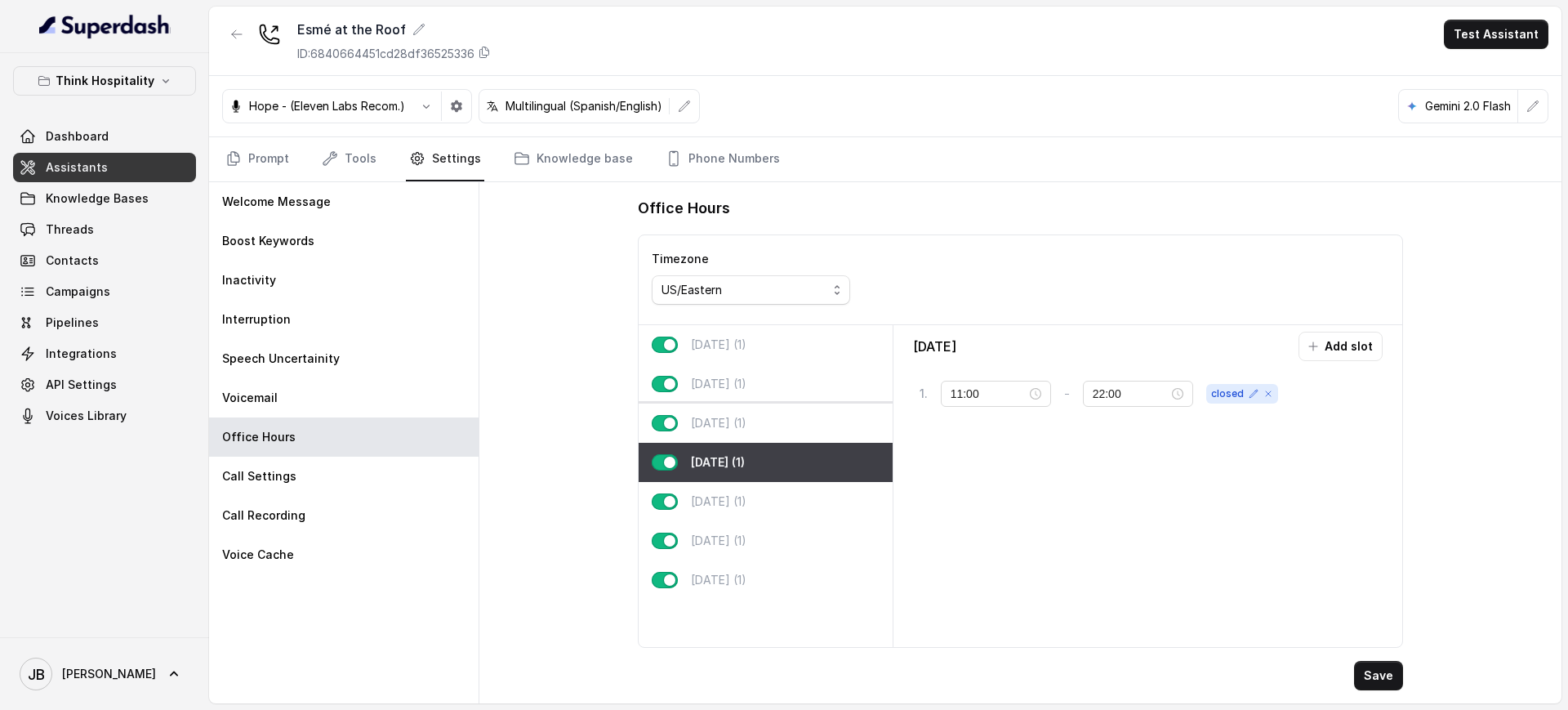
click at [728, 423] on p "Wednesday (1)" at bounding box center [719, 423] width 55 height 16
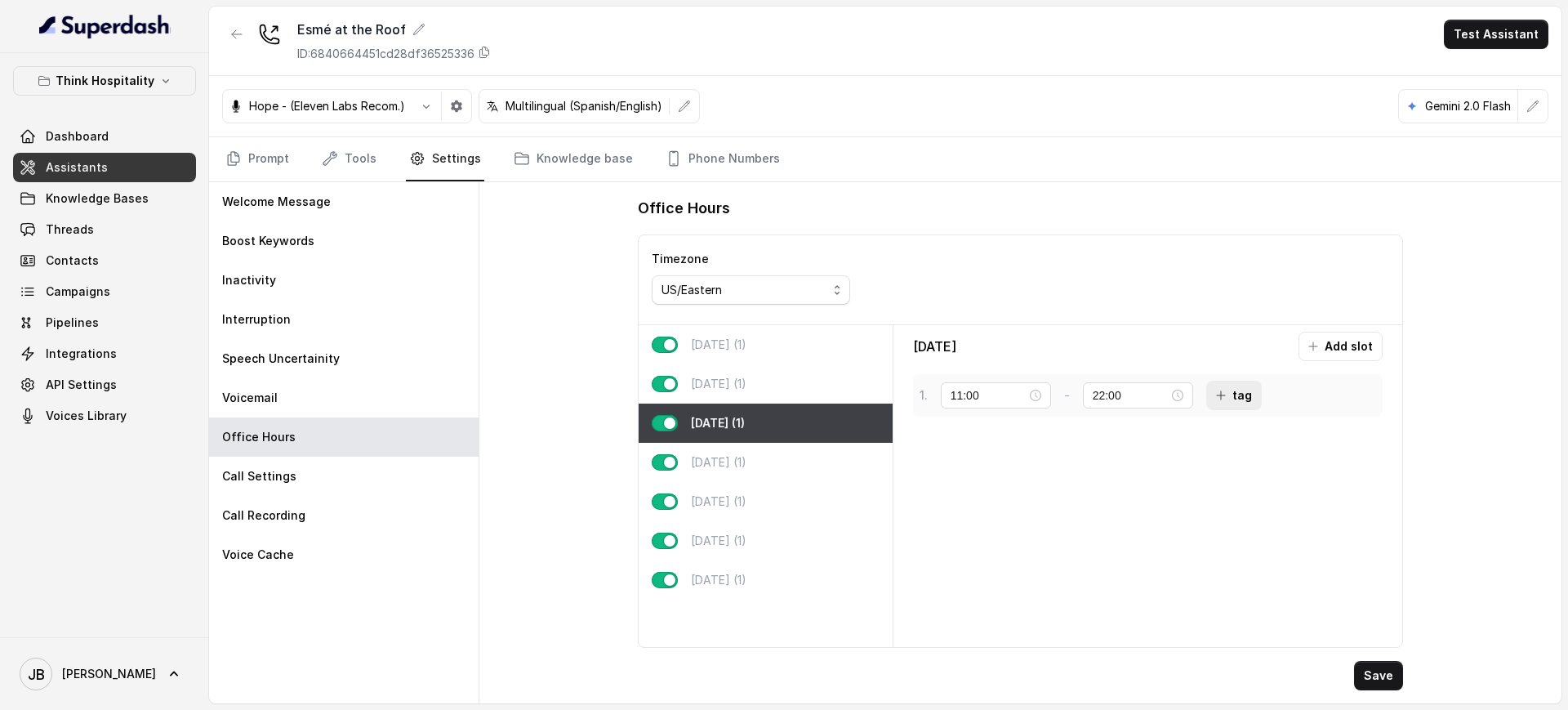
click at [1242, 390] on button "tag" at bounding box center [1234, 395] width 55 height 29
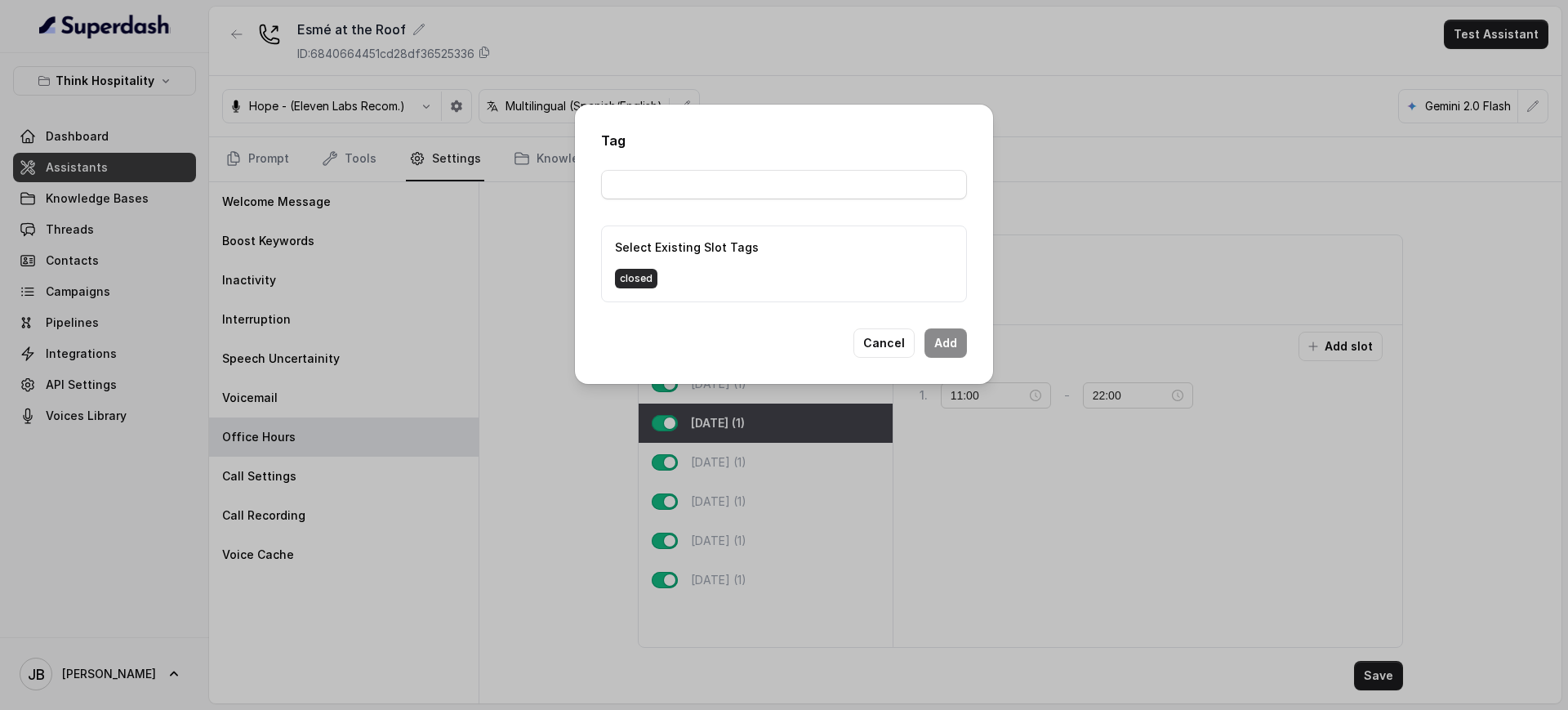
click at [645, 289] on div "Select Existing Slot Tags closed" at bounding box center [784, 263] width 366 height 77
click at [641, 286] on span "closed" at bounding box center [636, 278] width 42 height 20
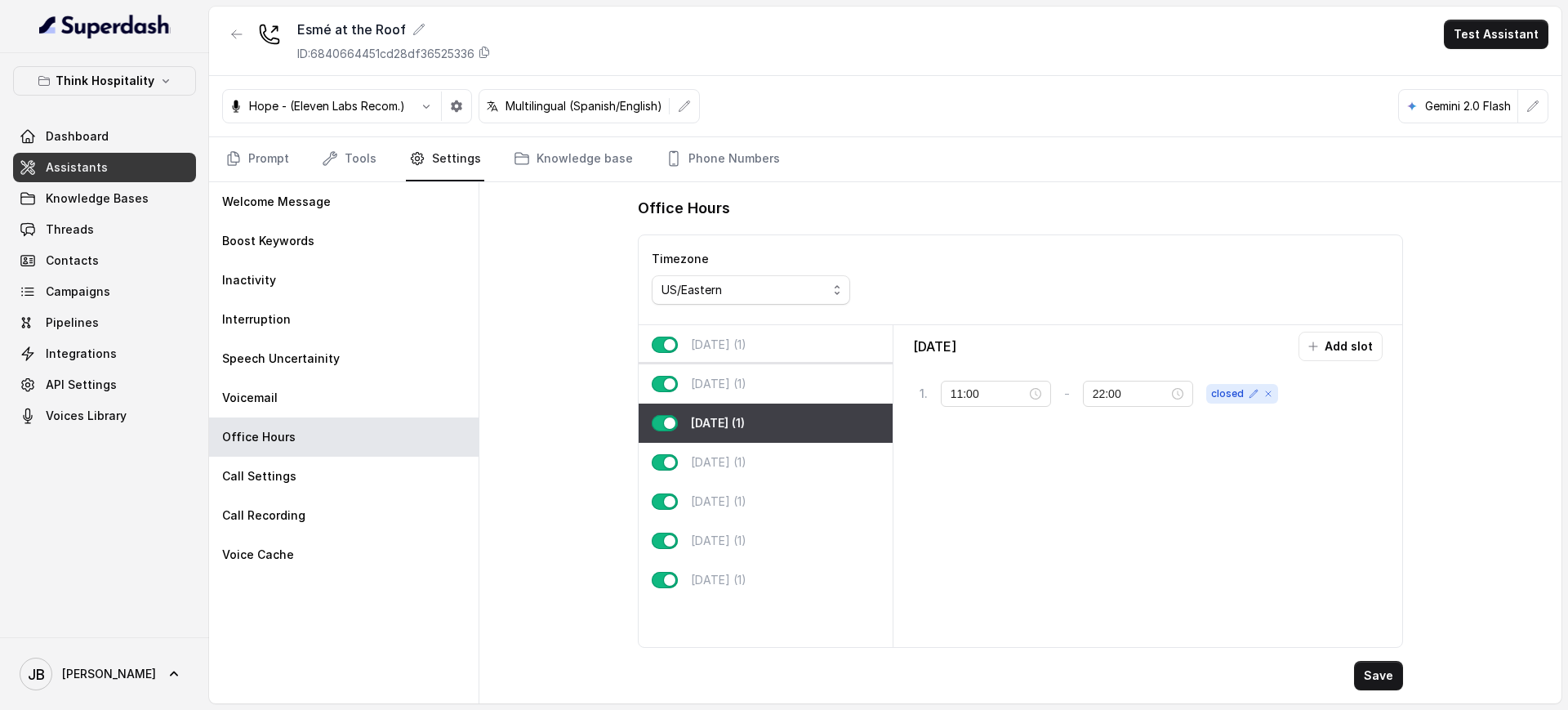
click at [820, 380] on div "Tuesday (1)" at bounding box center [765, 384] width 254 height 39
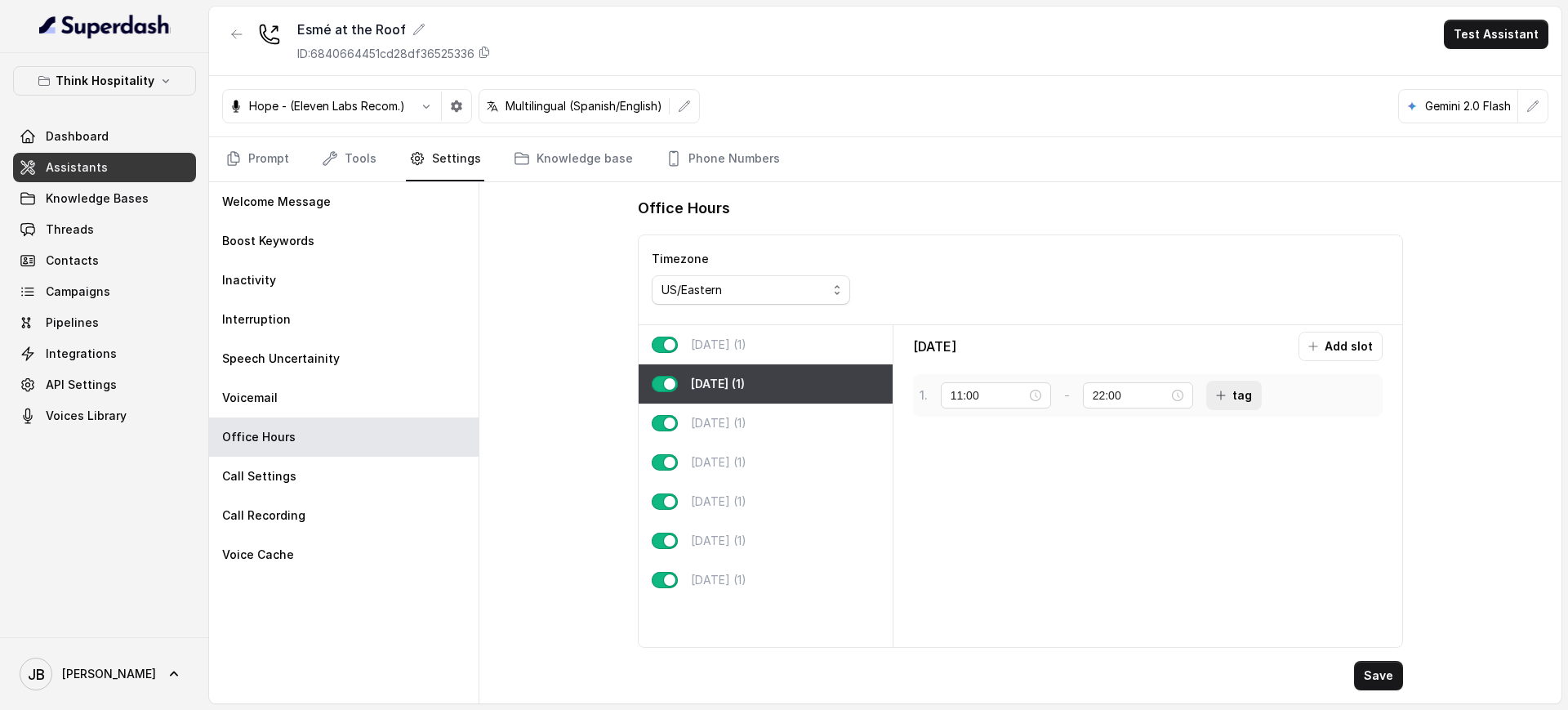
click at [1228, 391] on button "tag" at bounding box center [1234, 395] width 55 height 29
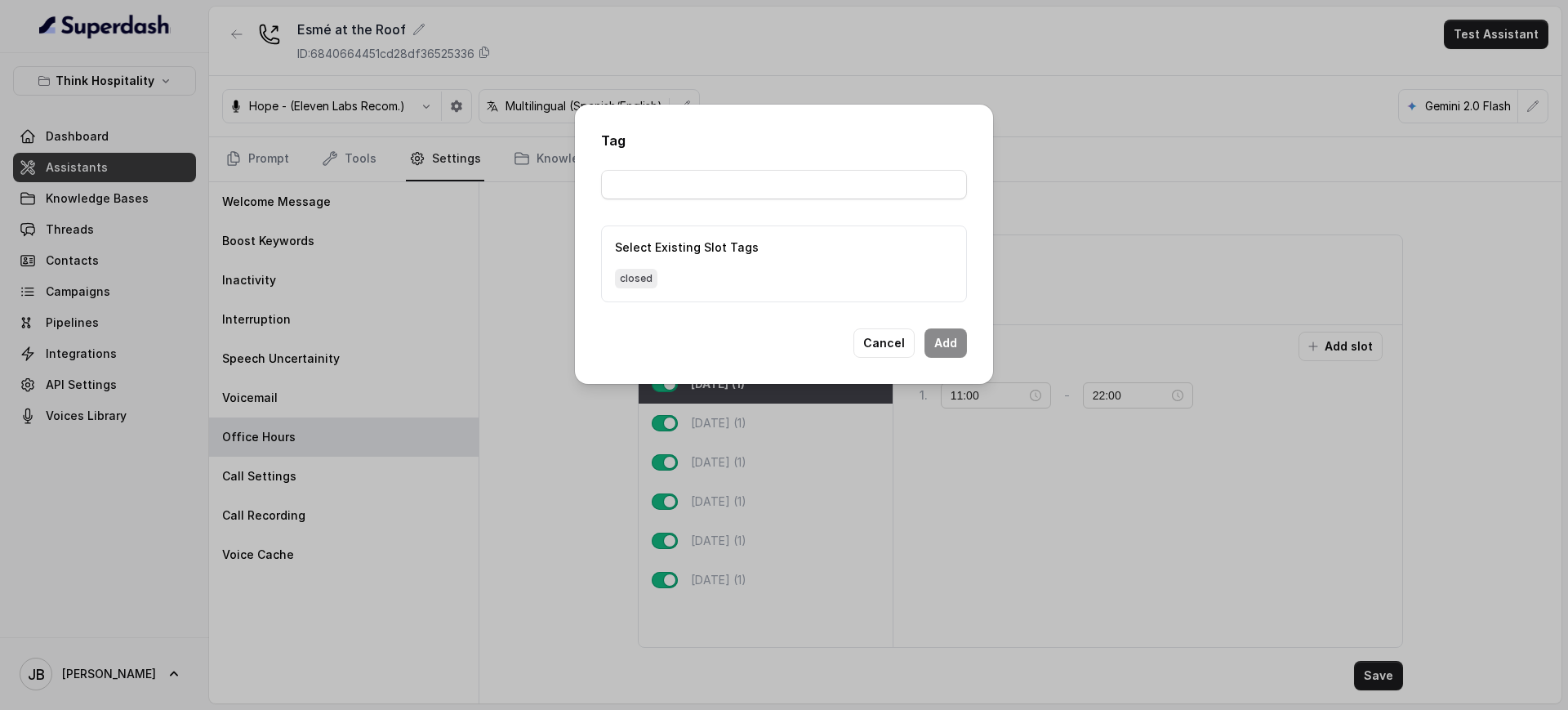
click at [650, 274] on span "closed" at bounding box center [636, 278] width 42 height 20
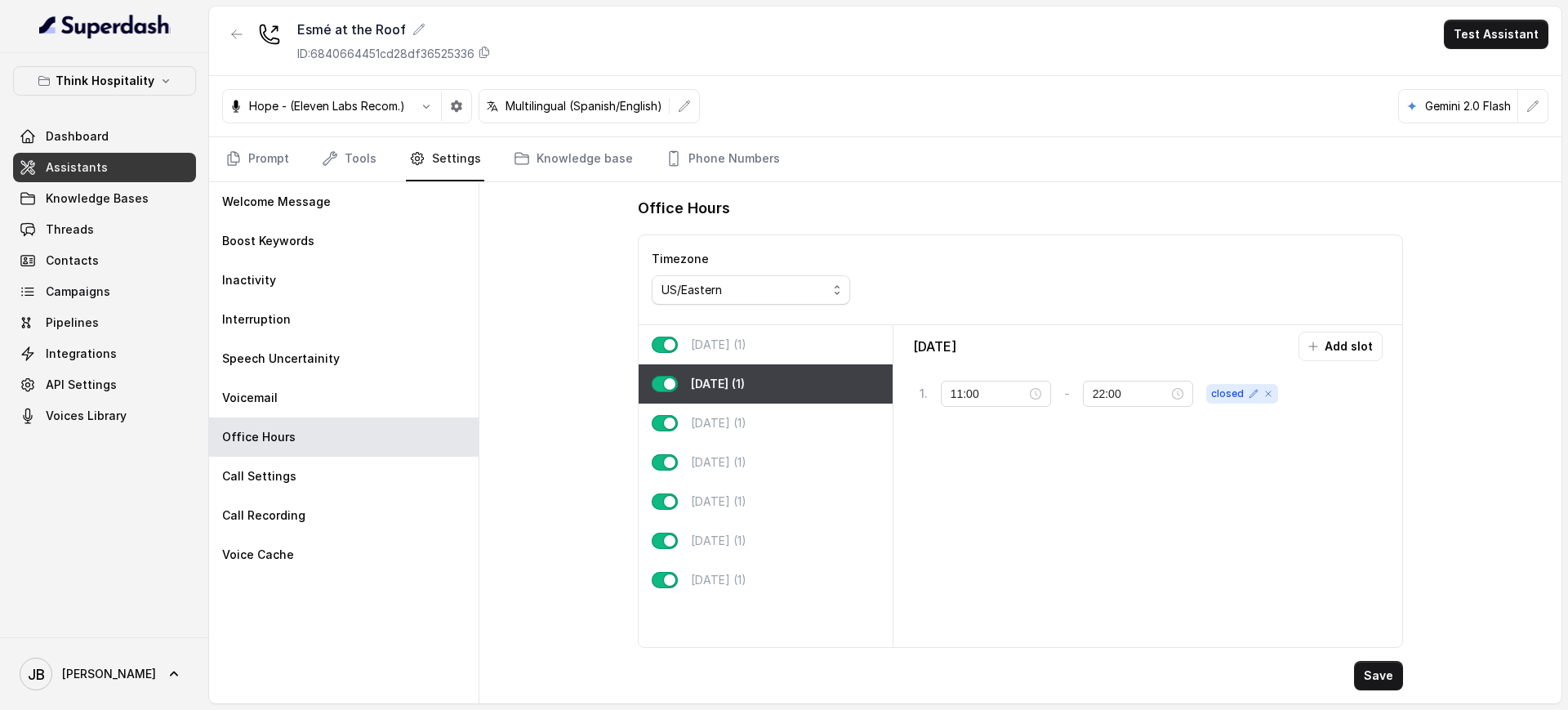
click at [770, 325] on div "Monday (1)" at bounding box center [765, 344] width 254 height 39
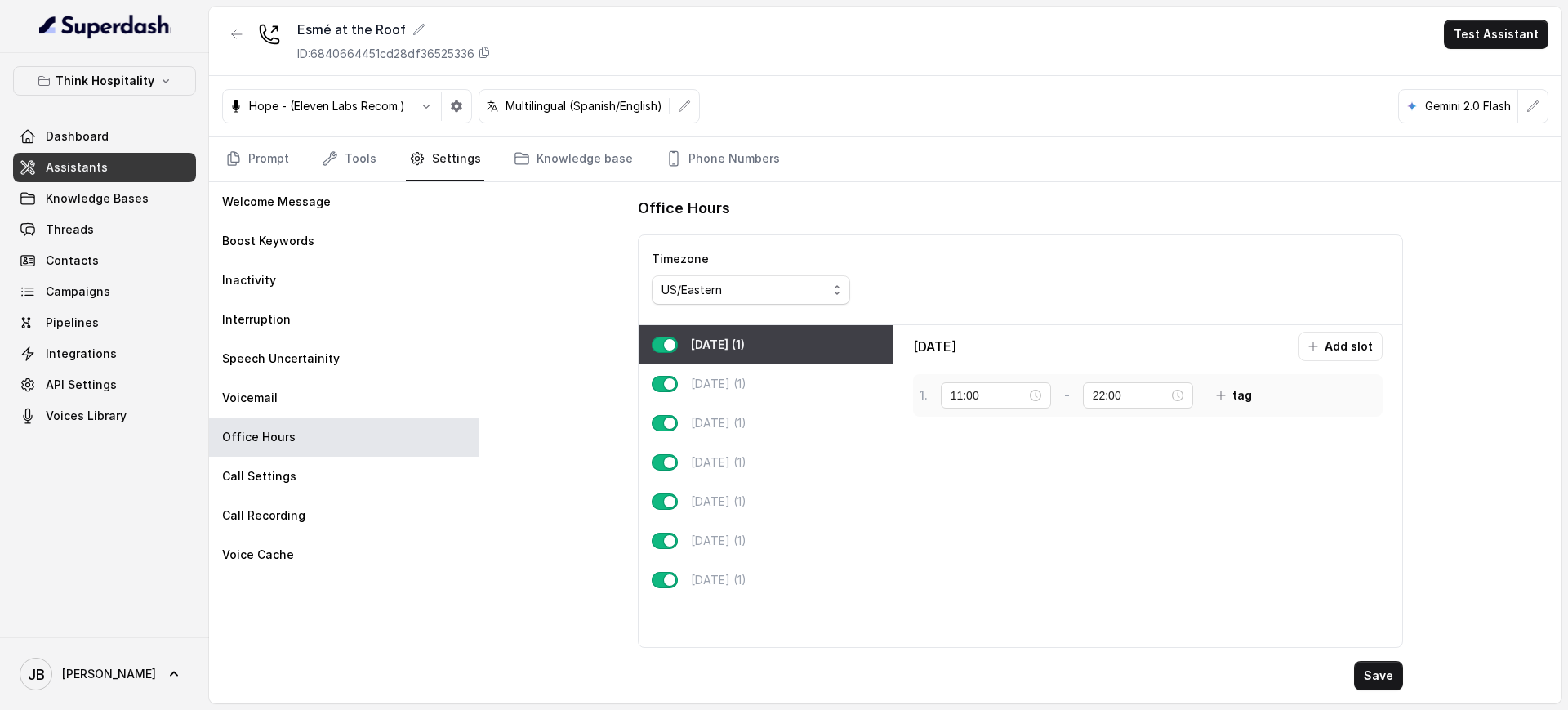
click at [1237, 401] on button "tag" at bounding box center [1234, 395] width 55 height 29
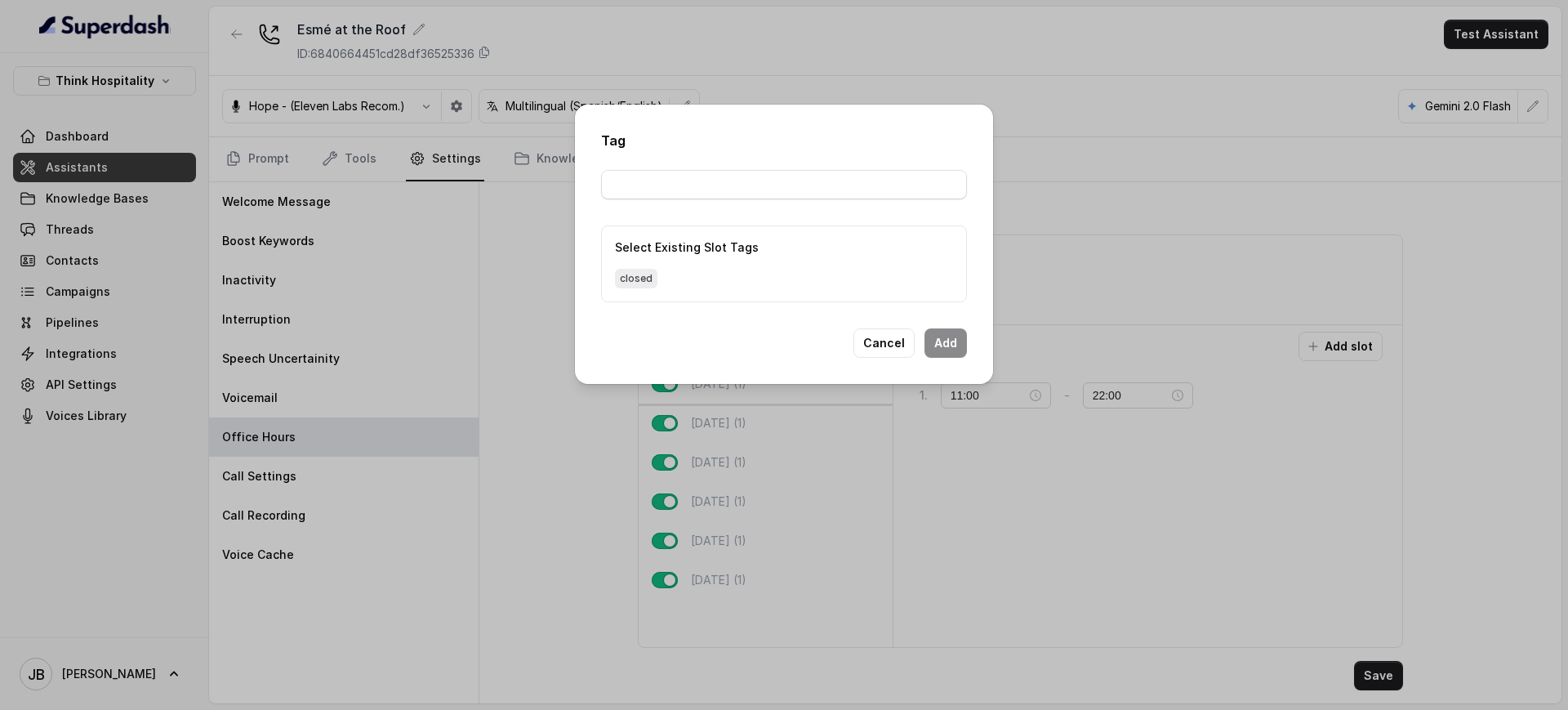
drag, startPoint x: 648, startPoint y: 274, endPoint x: 695, endPoint y: 366, distance: 103.3
click at [648, 274] on span "closed" at bounding box center [636, 278] width 42 height 20
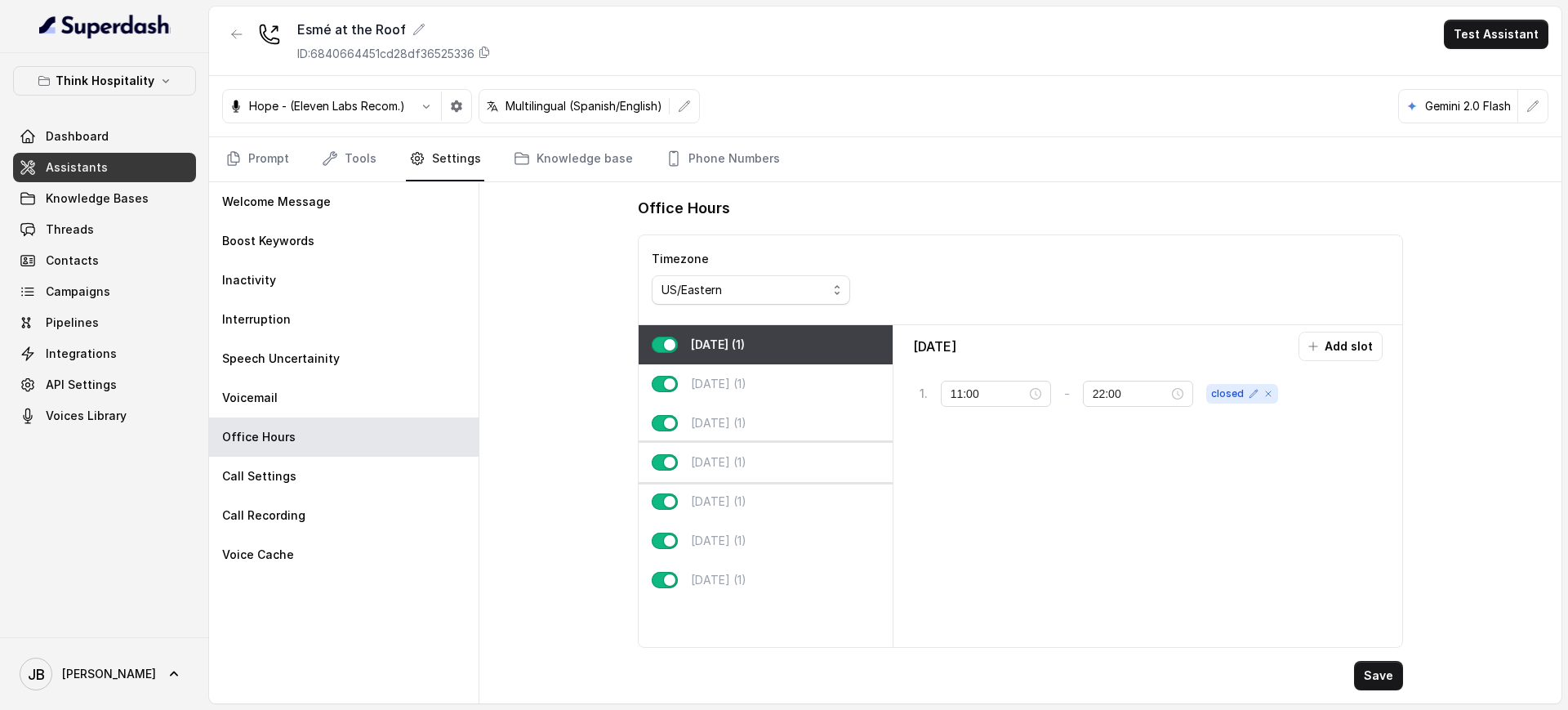
click at [759, 480] on div "Thursday (1)" at bounding box center [765, 462] width 254 height 39
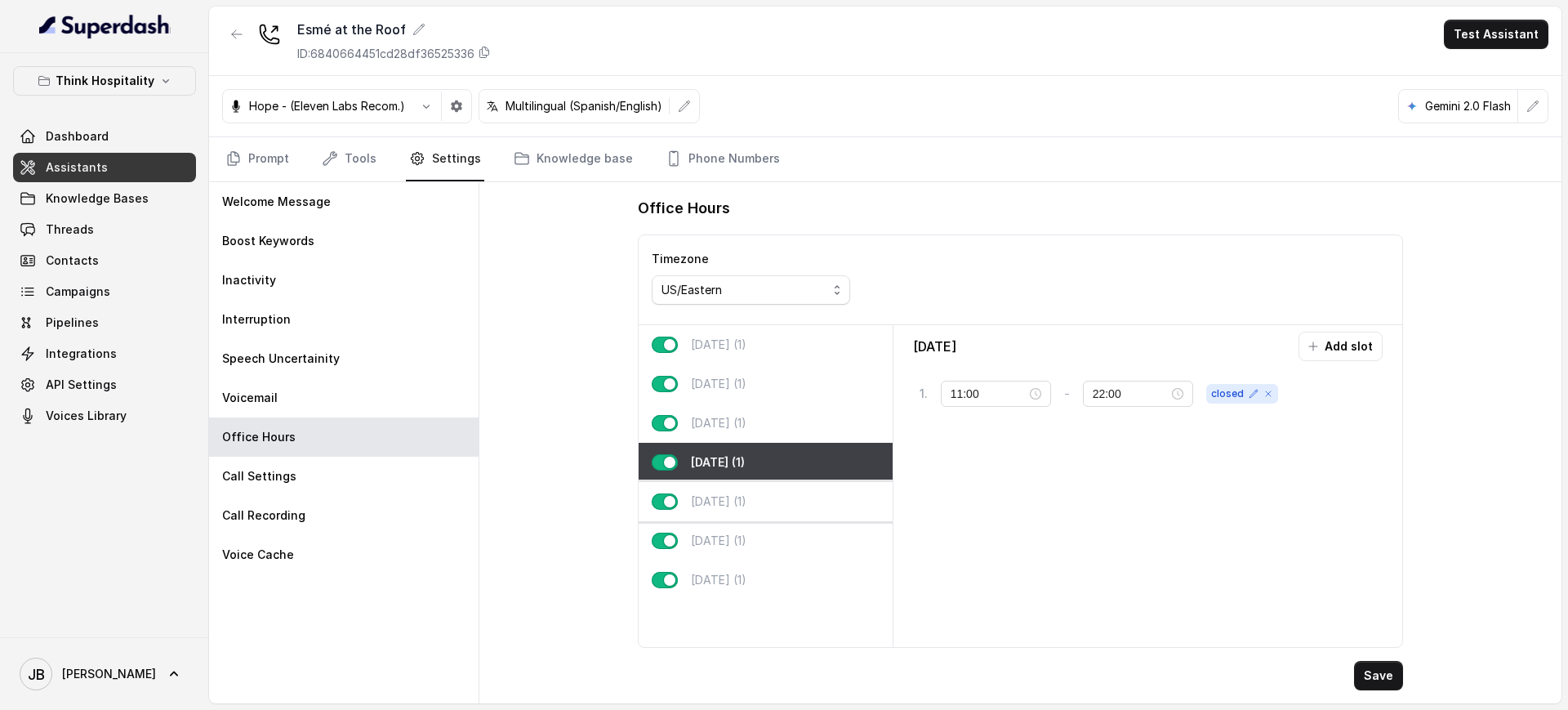
click at [803, 500] on div "Friday (1)" at bounding box center [765, 500] width 254 height 39
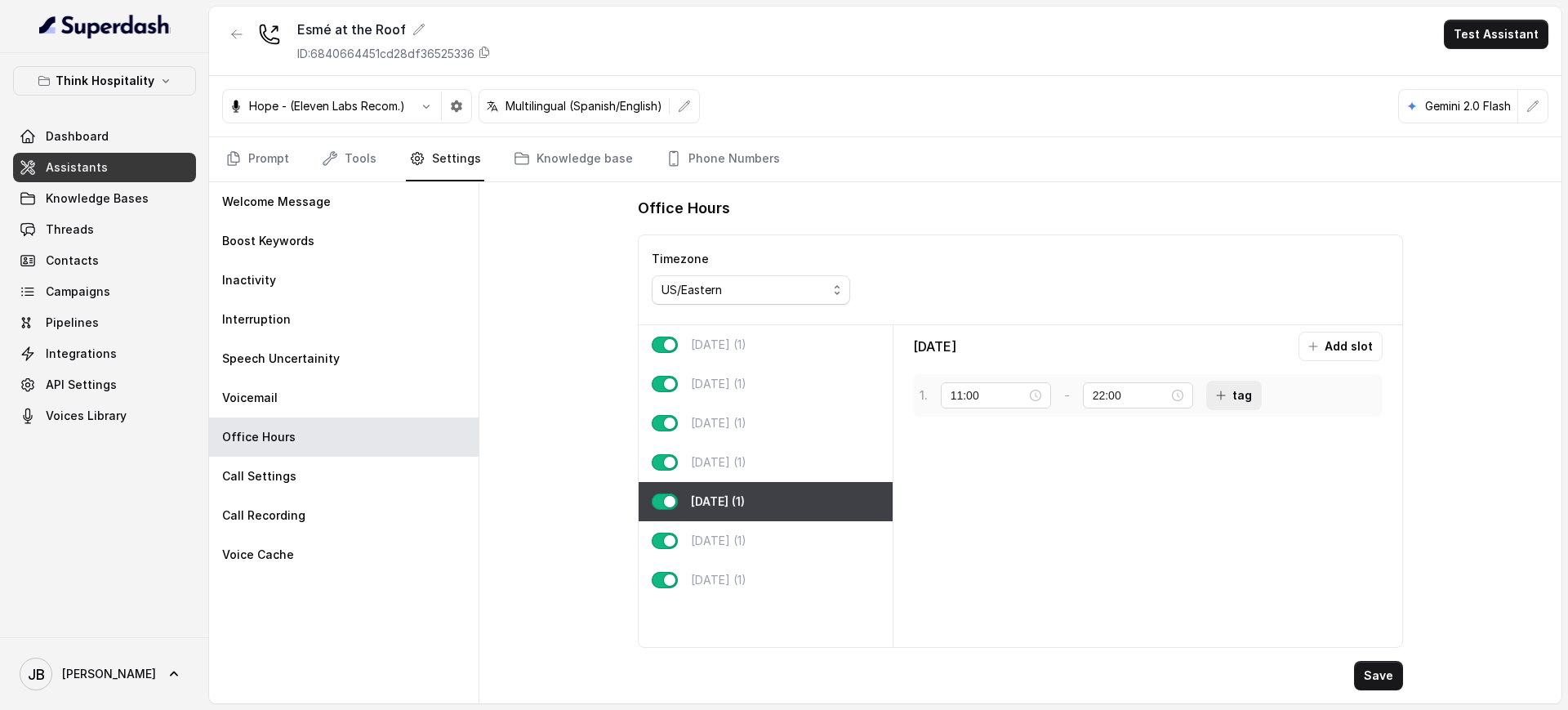
click at [1242, 402] on button "tag" at bounding box center [1234, 395] width 55 height 29
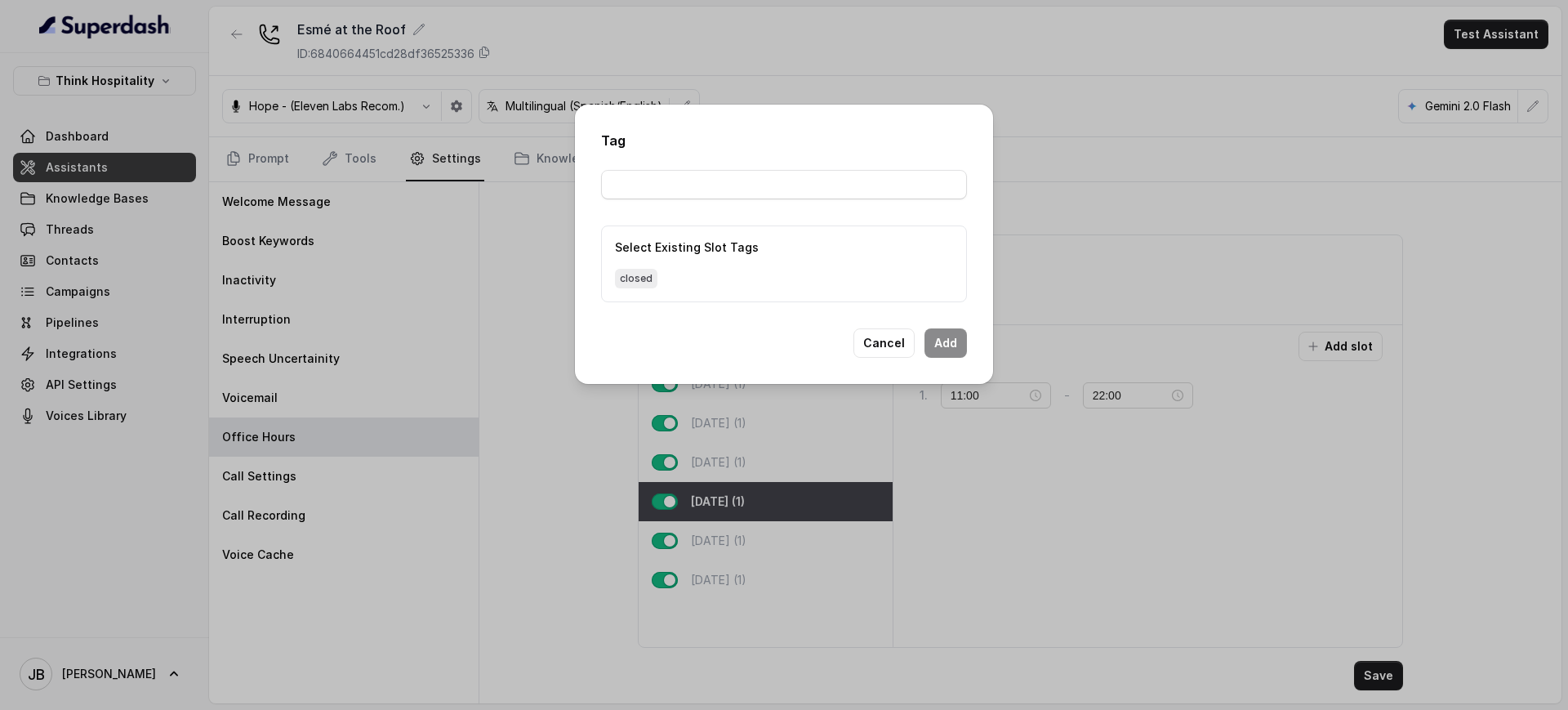
click at [614, 268] on div "Select Existing Slot Tags closed" at bounding box center [784, 263] width 366 height 77
drag, startPoint x: 635, startPoint y: 282, endPoint x: 667, endPoint y: 370, distance: 93.6
click at [636, 285] on span "closed" at bounding box center [636, 278] width 42 height 20
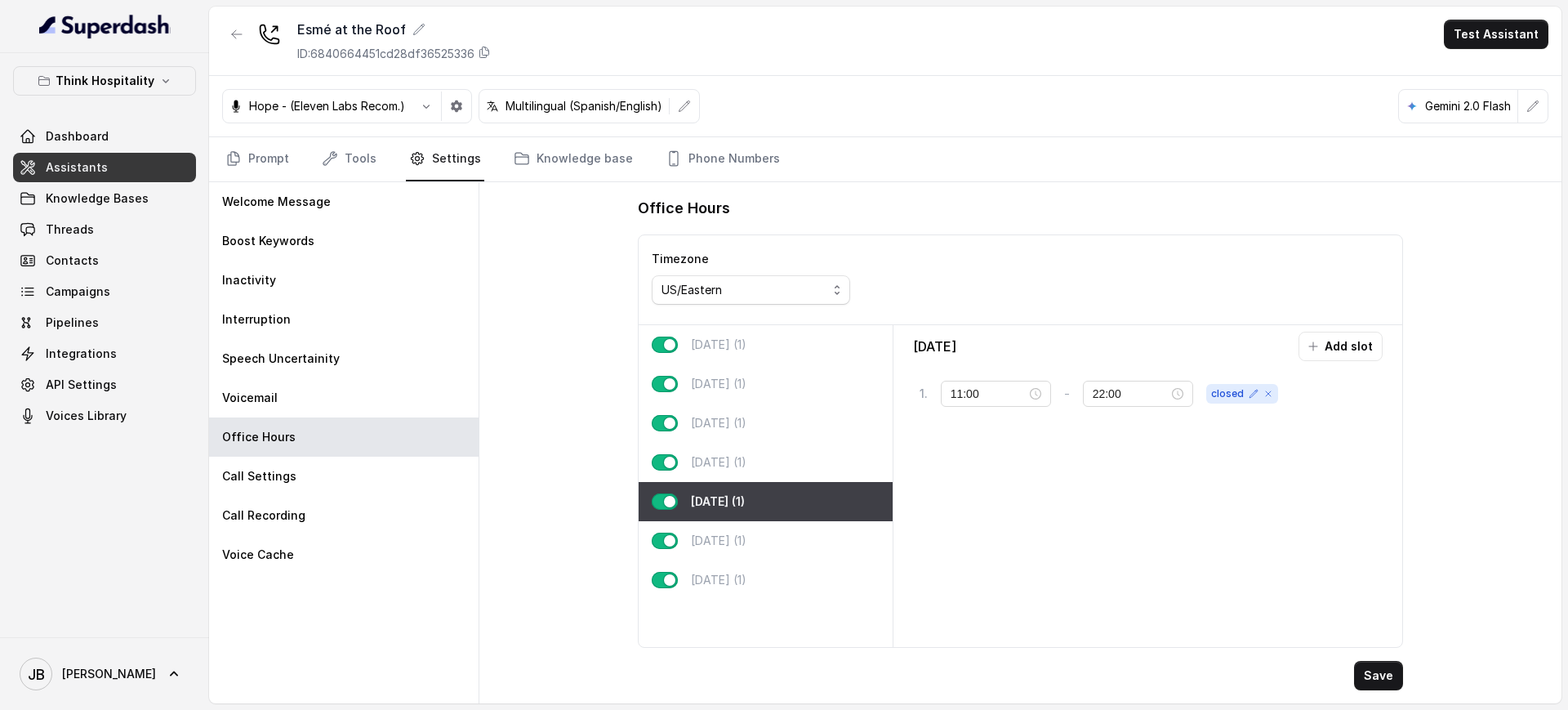
click at [728, 501] on p "Friday (1)" at bounding box center [718, 501] width 54 height 16
click at [743, 525] on div "Saturday (1)" at bounding box center [765, 540] width 254 height 39
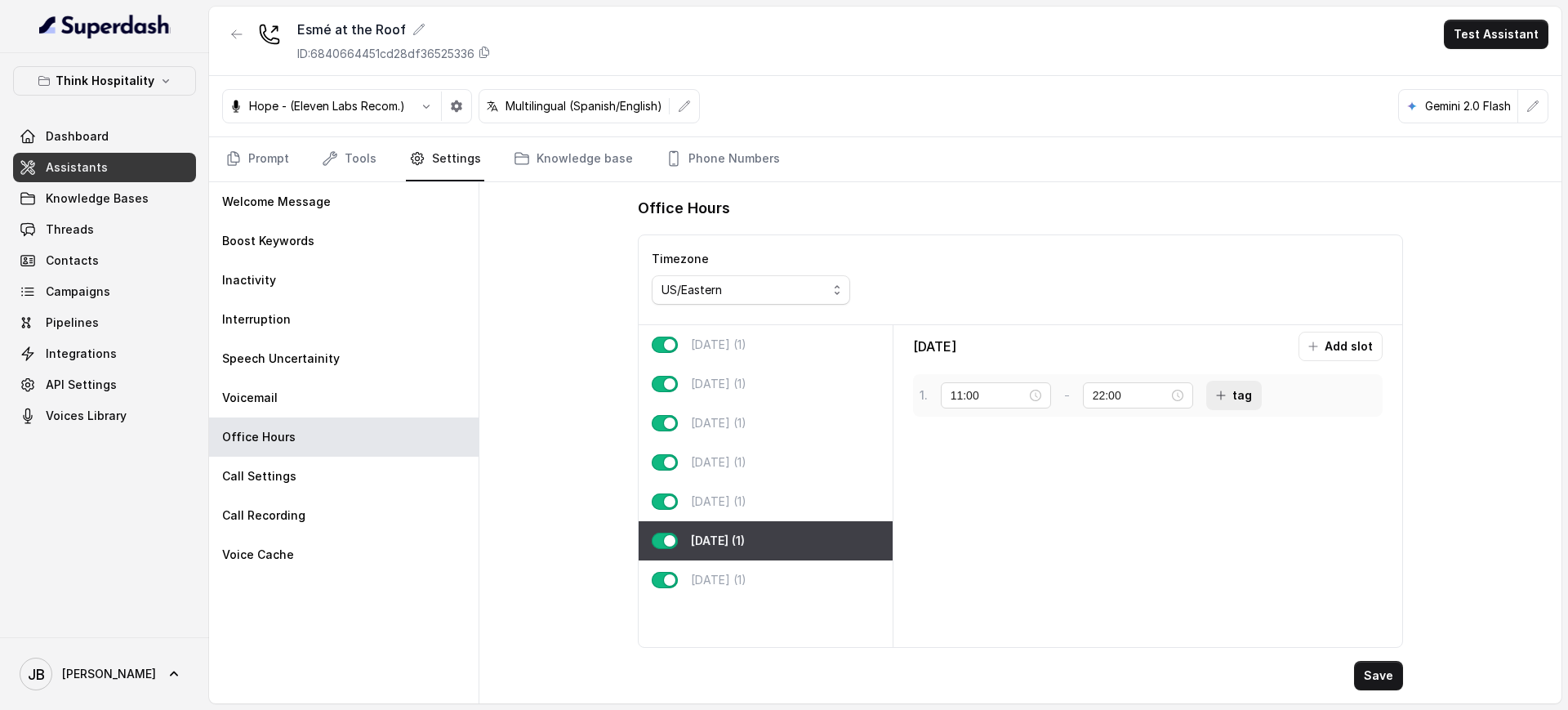
click at [1229, 399] on button "tag" at bounding box center [1234, 395] width 55 height 29
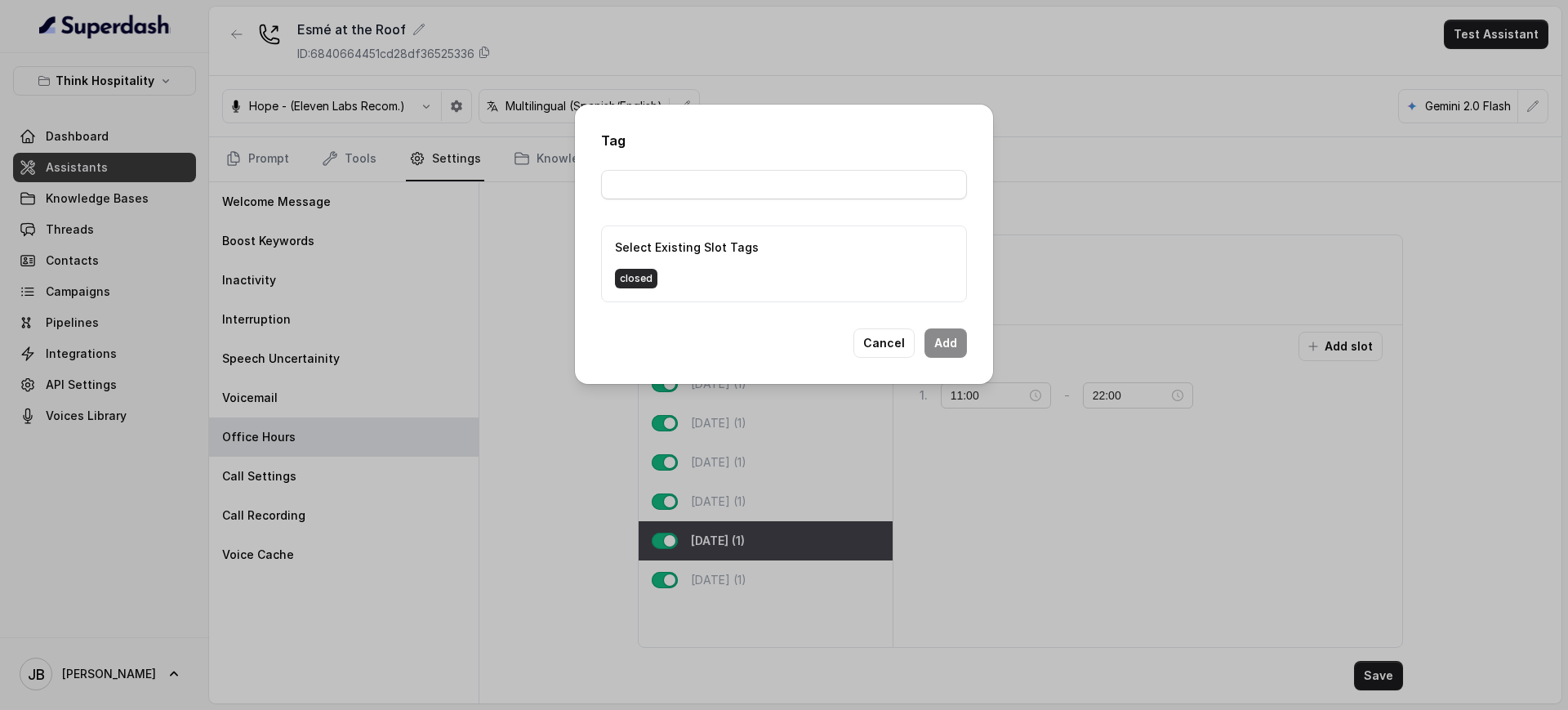
click at [651, 273] on span "closed" at bounding box center [636, 278] width 42 height 20
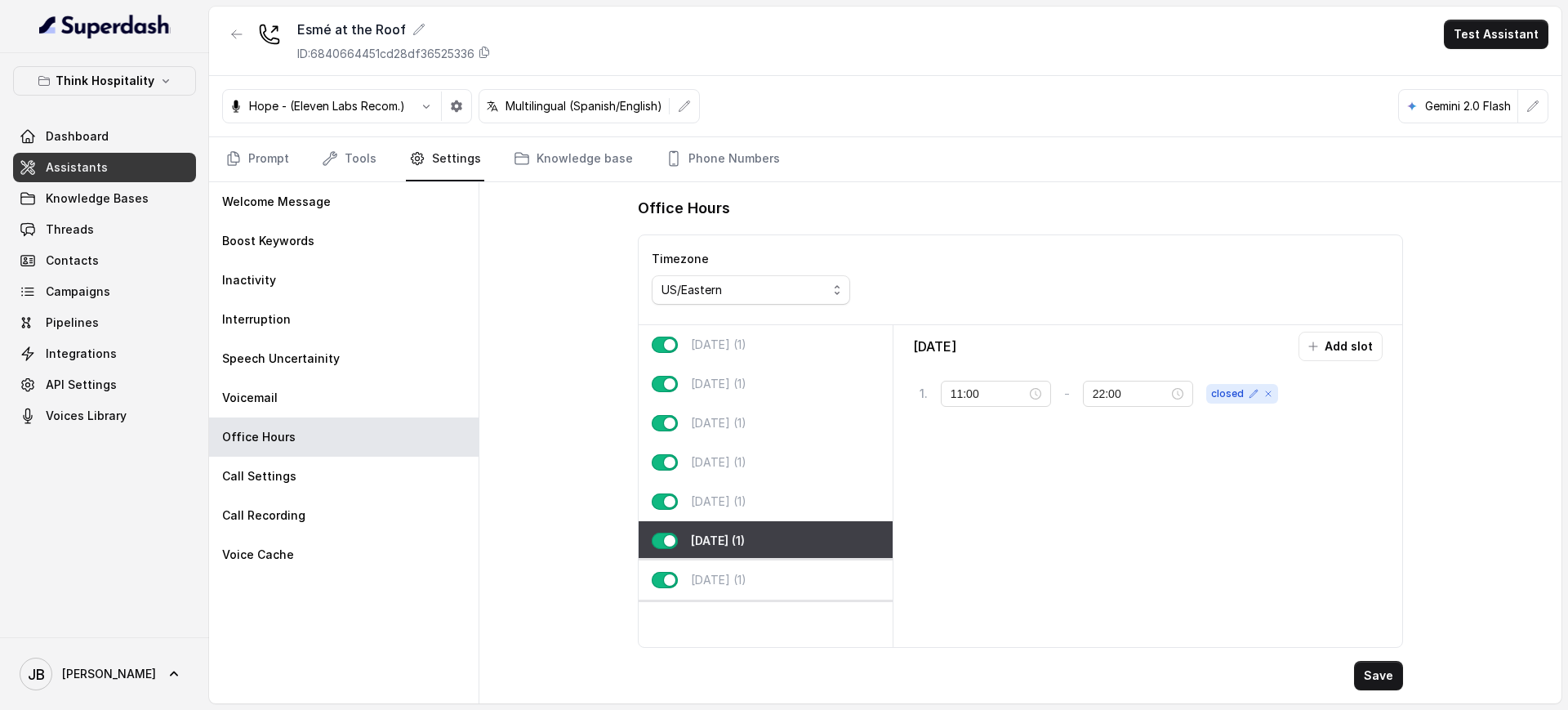
click at [764, 569] on div "Sunday (1)" at bounding box center [765, 579] width 254 height 39
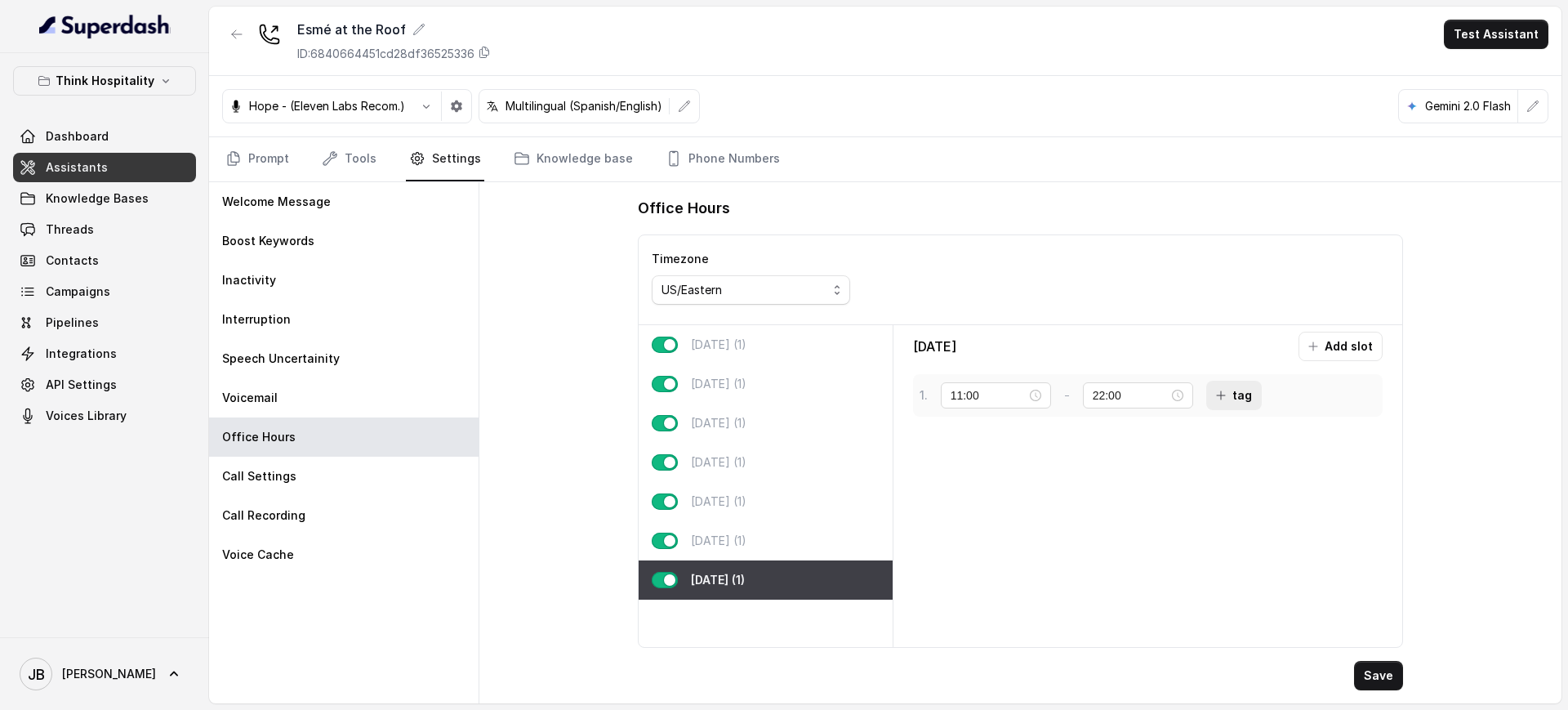
click at [1241, 402] on button "tag" at bounding box center [1234, 395] width 55 height 29
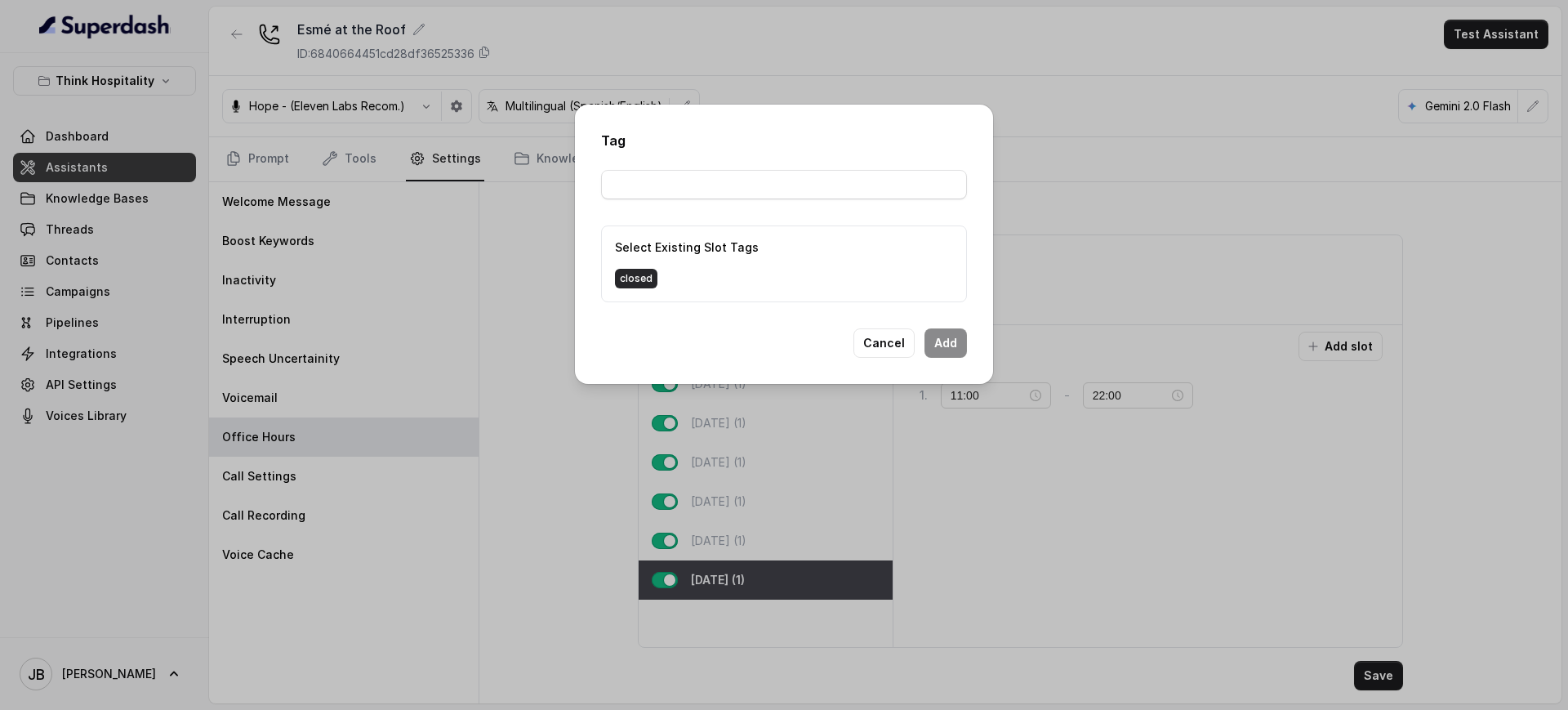
click at [636, 269] on span "closed" at bounding box center [636, 278] width 42 height 20
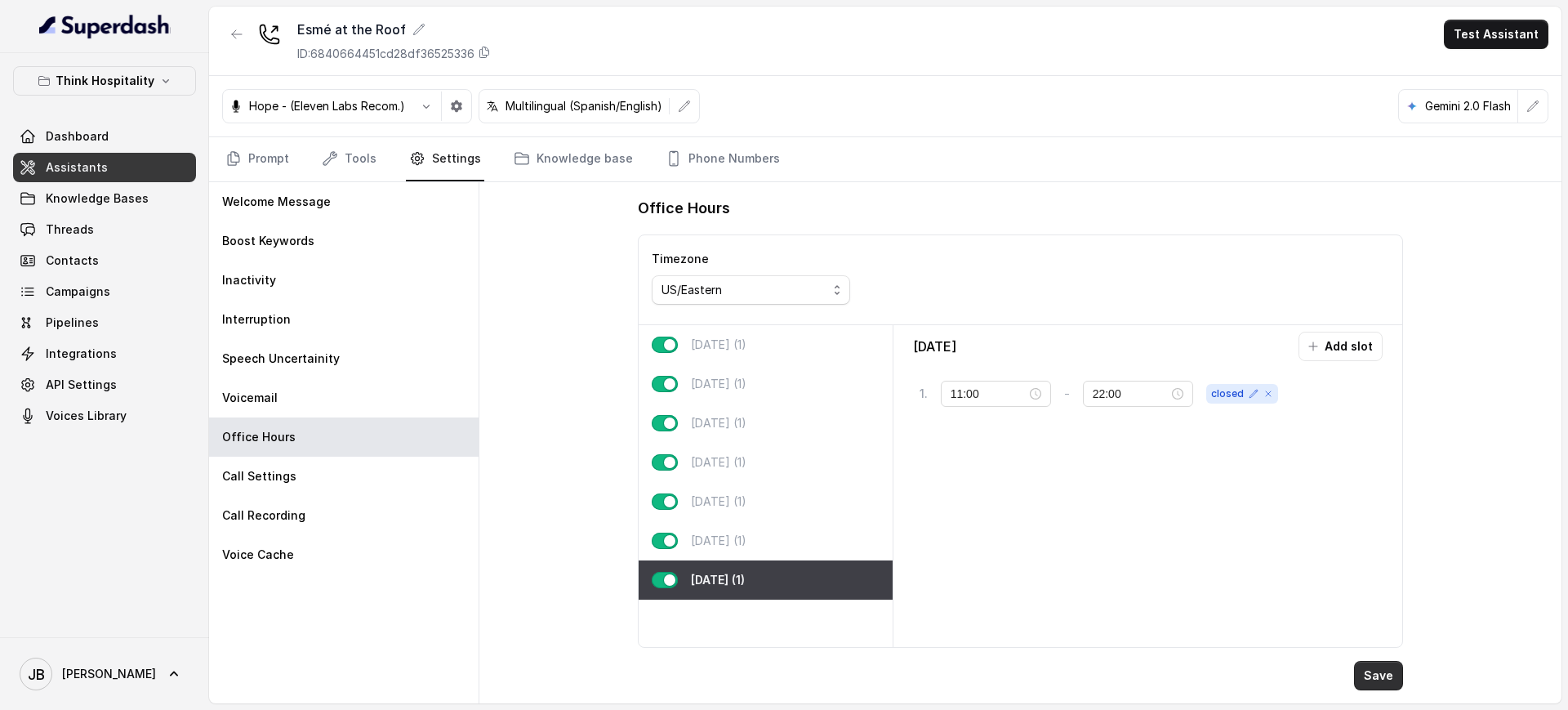
click at [1372, 668] on button "Save" at bounding box center [1378, 675] width 49 height 29
click at [342, 150] on link "Tools" at bounding box center [349, 158] width 61 height 44
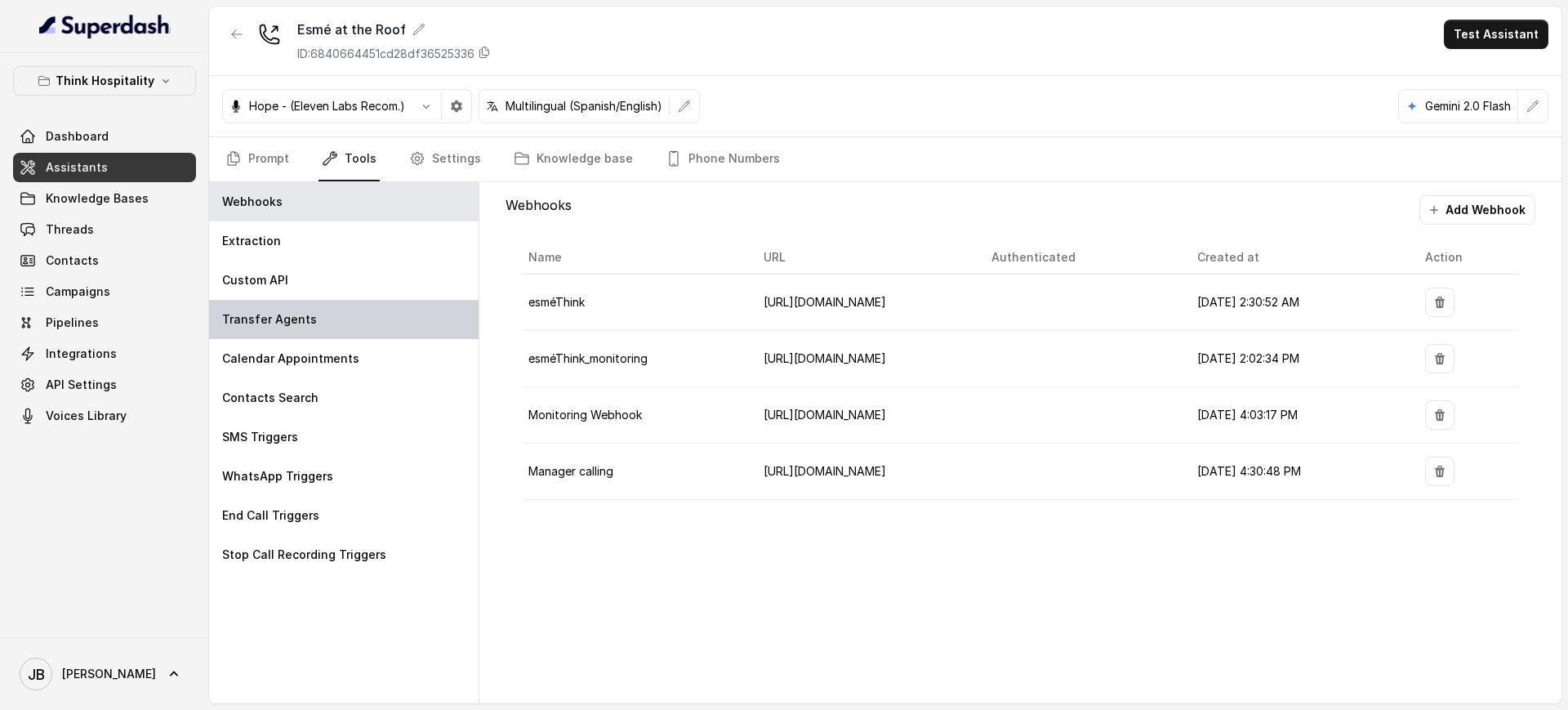
click at [313, 313] on div "Transfer Agents" at bounding box center [343, 319] width 269 height 39
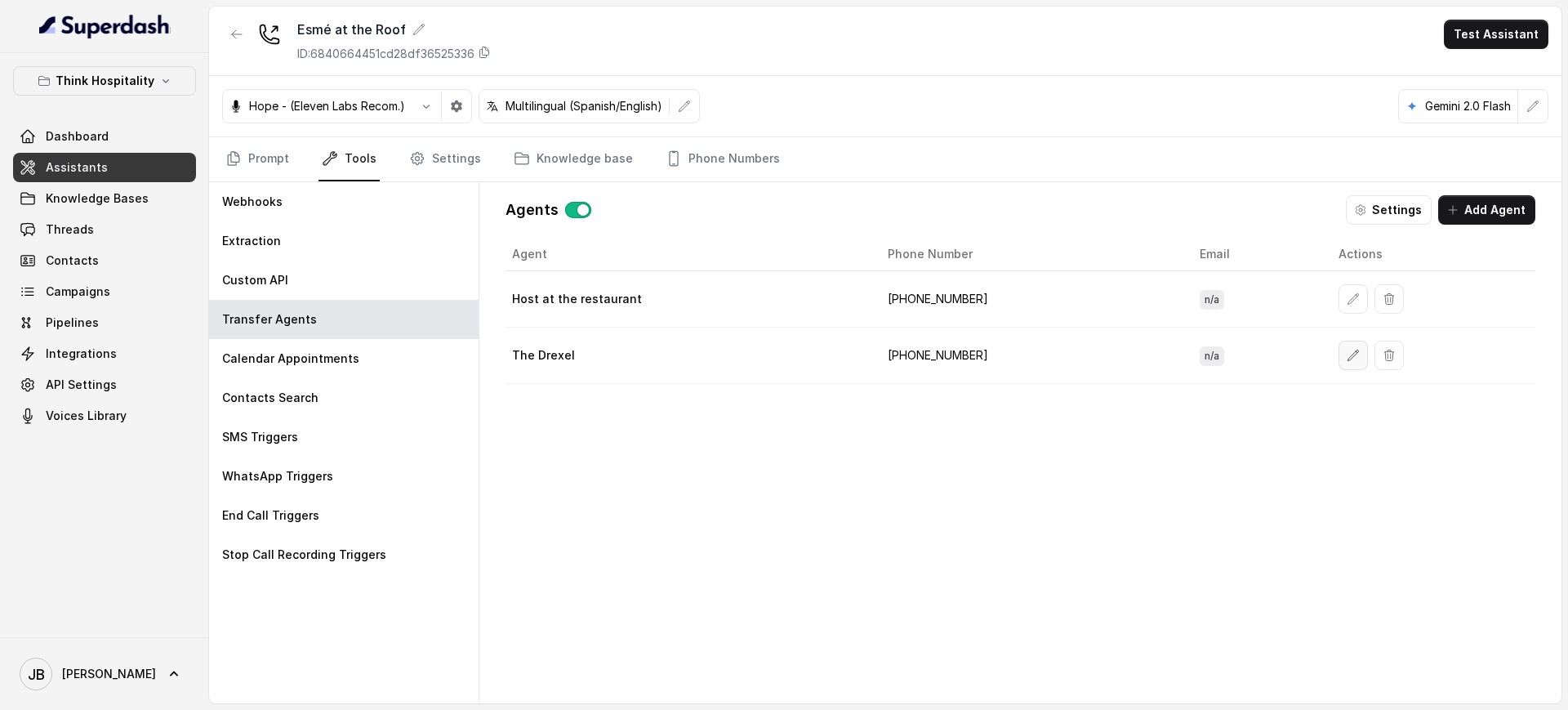
click at [1339, 363] on button "button" at bounding box center [1353, 355] width 29 height 29
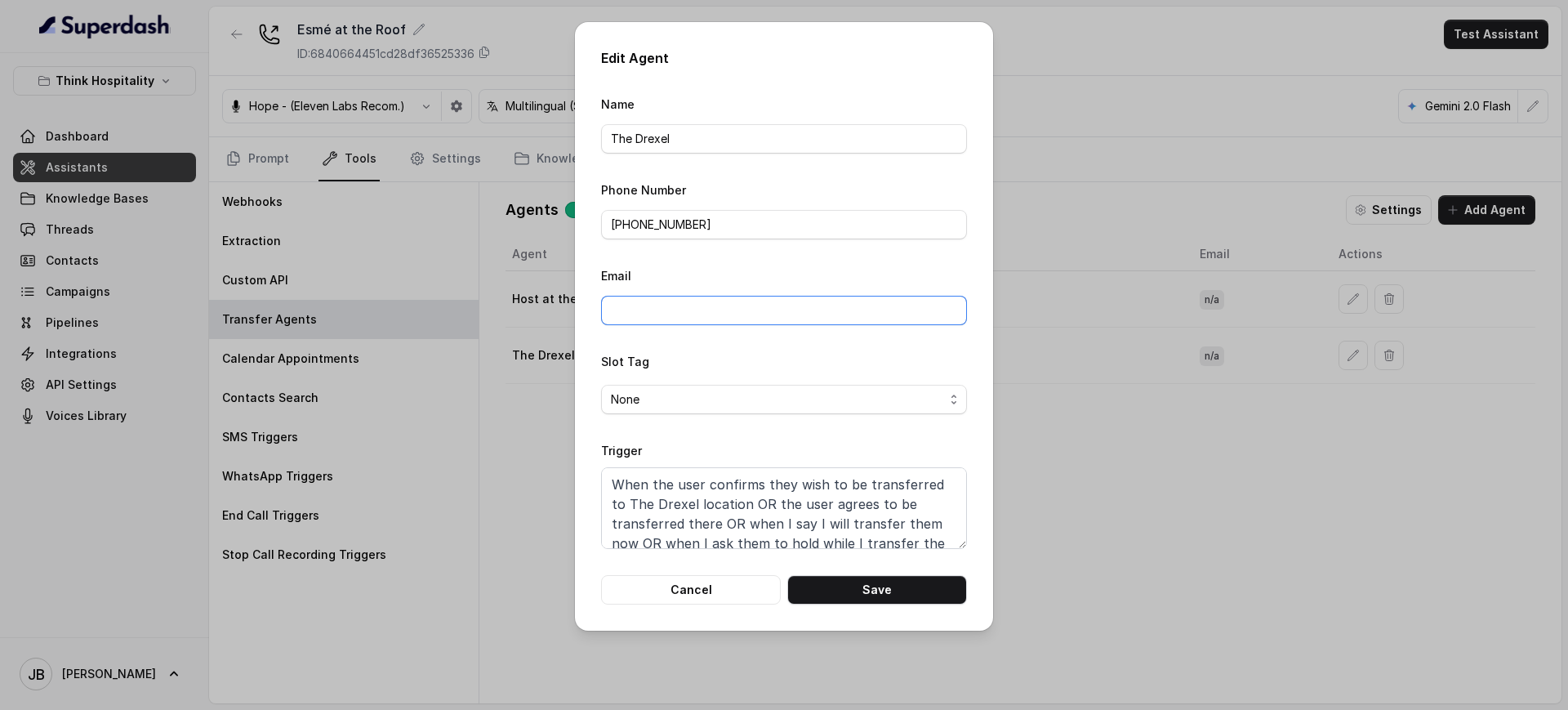
drag, startPoint x: 694, startPoint y: 307, endPoint x: 689, endPoint y: 364, distance: 57.2
click at [694, 306] on input "Email" at bounding box center [784, 310] width 366 height 29
click at [668, 403] on span "None" at bounding box center [777, 399] width 333 height 20
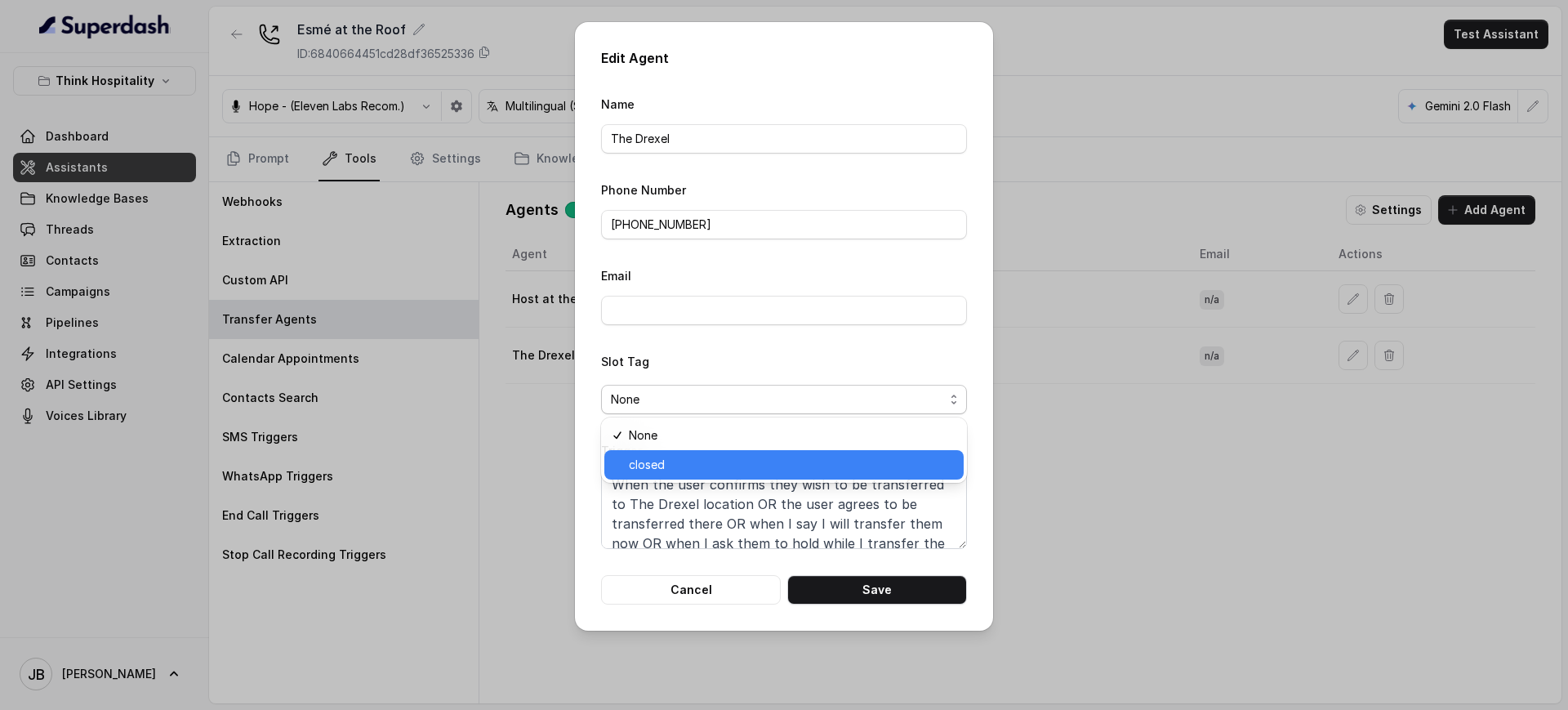
drag, startPoint x: 677, startPoint y: 456, endPoint x: 721, endPoint y: 481, distance: 50.6
click at [674, 456] on span "closed" at bounding box center [790, 464] width 325 height 20
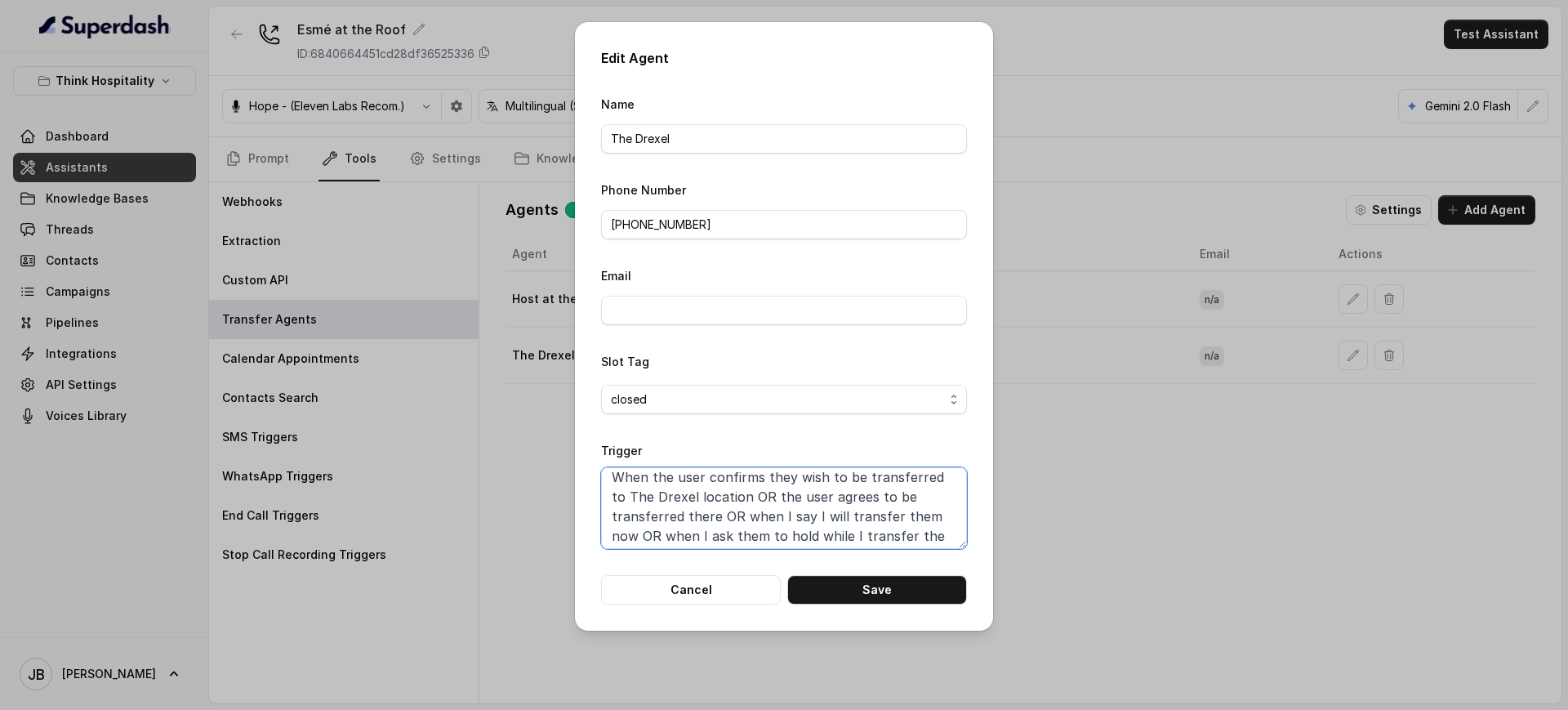
scroll to position [0, 0]
drag, startPoint x: 717, startPoint y: 491, endPoint x: 752, endPoint y: 503, distance: 37.0
click at [752, 503] on textarea "When the user confirms they wish to be transferred to The Drexel location OR th…" at bounding box center [784, 507] width 366 height 81
click at [760, 530] on textarea "When the user confirms they wish to be transferred to The Drexel location OR th…" at bounding box center [784, 507] width 366 height 81
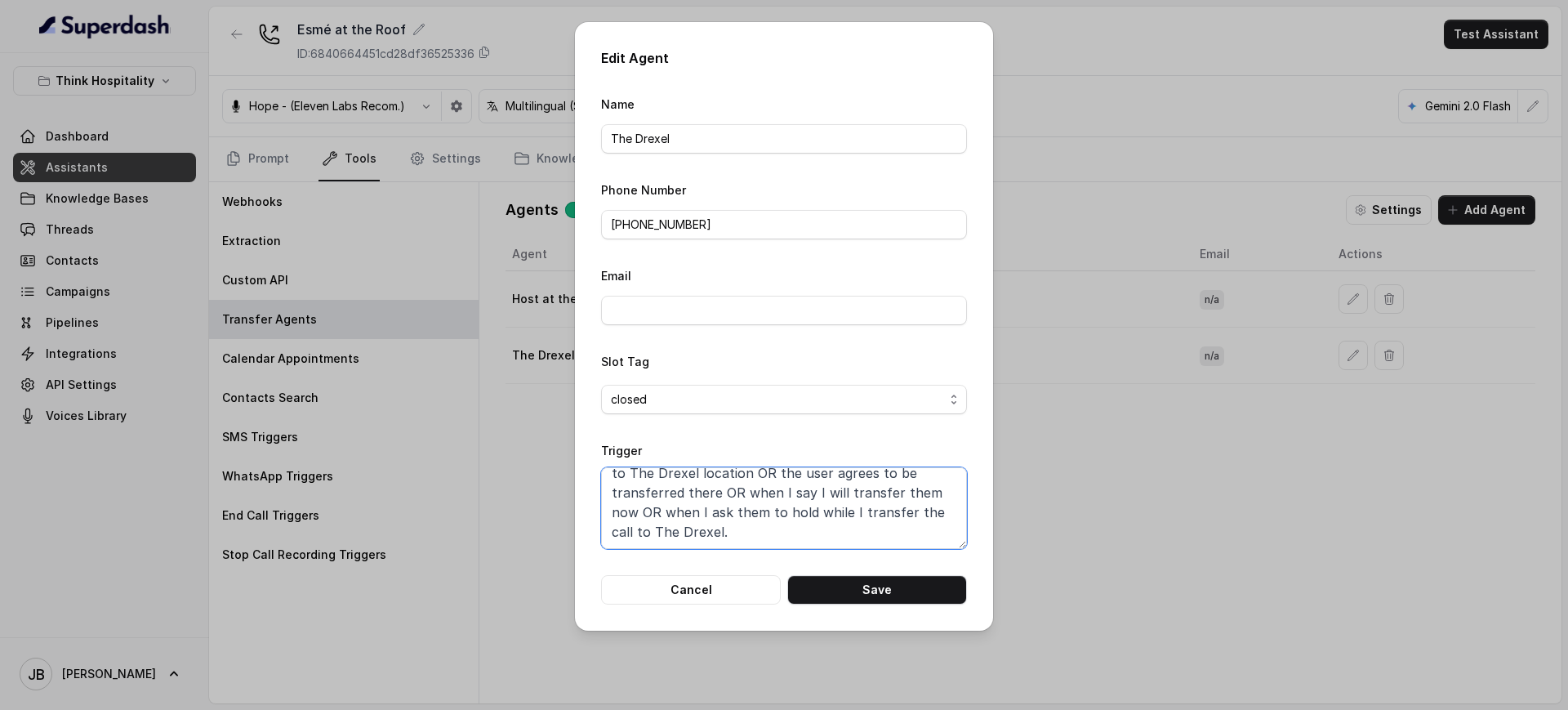
drag, startPoint x: 656, startPoint y: 513, endPoint x: 740, endPoint y: 528, distance: 85.3
click at [740, 528] on textarea "When the user confirms they wish to be transferred to The Drexel location OR th…" at bounding box center [784, 507] width 366 height 81
click at [751, 533] on textarea "When the user confirms they wish to be transferred to The Drexel location OR th…" at bounding box center [784, 507] width 366 height 81
click at [738, 540] on textarea "When the user confirms they wish to be transferred to The Drexel location OR th…" at bounding box center [784, 507] width 366 height 81
click at [711, 515] on textarea "When the user confirms they wish to be transferred to The Drexel location OR th…" at bounding box center [784, 507] width 366 height 81
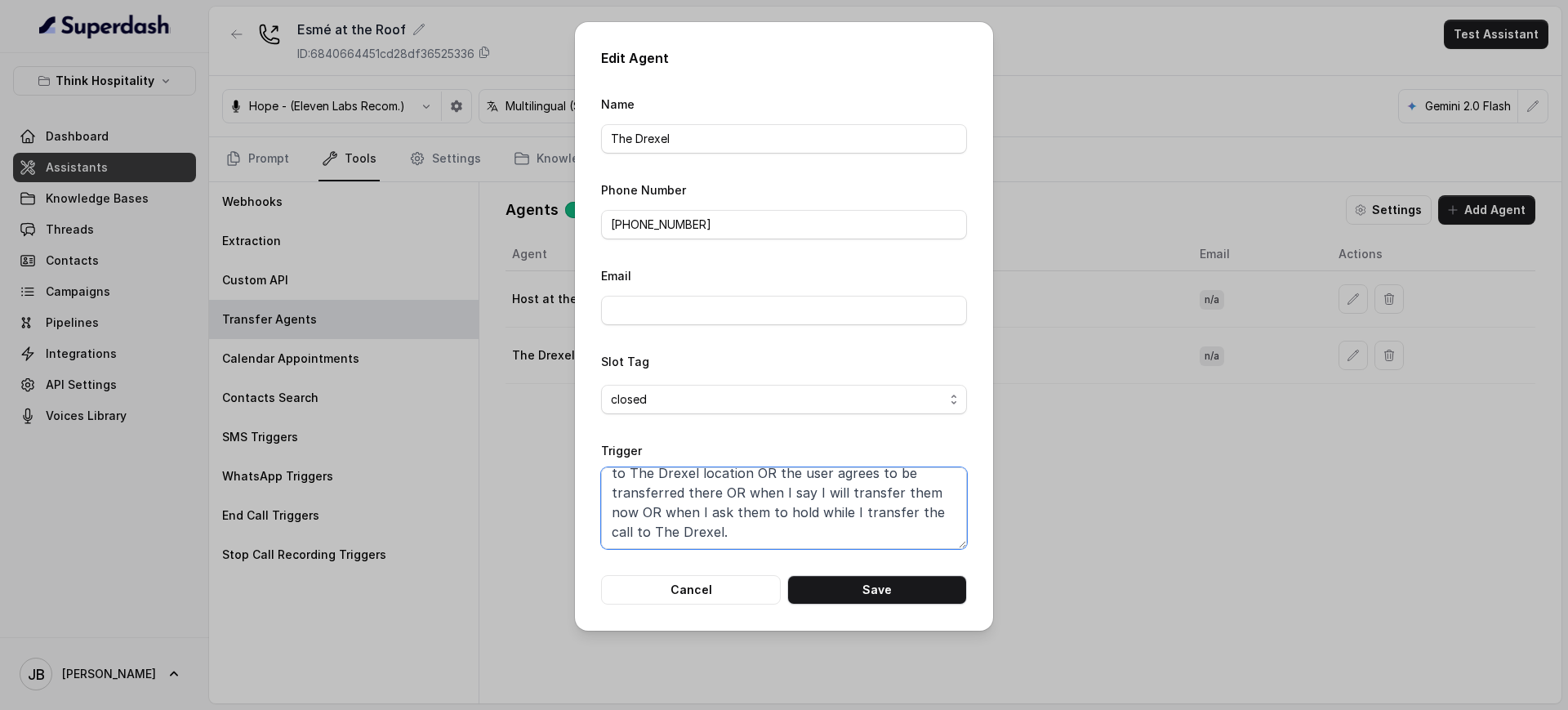
click at [734, 538] on textarea "When the user confirms they wish to be transferred to The Drexel location OR th…" at bounding box center [784, 507] width 366 height 81
drag, startPoint x: 724, startPoint y: 533, endPoint x: 743, endPoint y: 538, distance: 19.6
click at [731, 518] on textarea "When the user confirms they wish to be transferred to The Drexel location OR th…" at bounding box center [784, 507] width 366 height 81
click at [743, 538] on textarea "When the user confirms they wish to be transferred to The Drexel location OR th…" at bounding box center [784, 507] width 366 height 81
drag, startPoint x: 728, startPoint y: 525, endPoint x: 726, endPoint y: 497, distance: 28.1
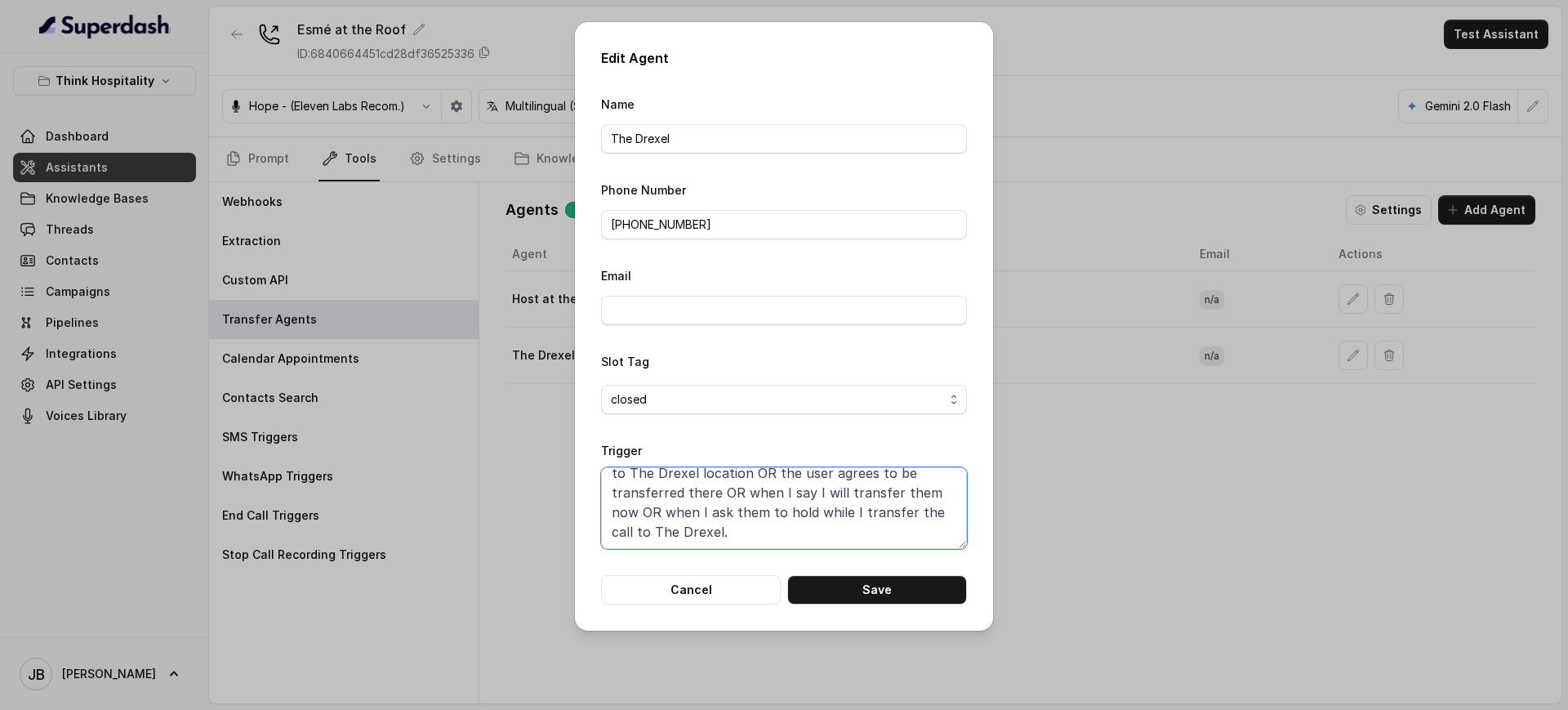
click at [719, 495] on textarea "When the user confirms they wish to be transferred to The Drexel location OR th…" at bounding box center [784, 507] width 366 height 81
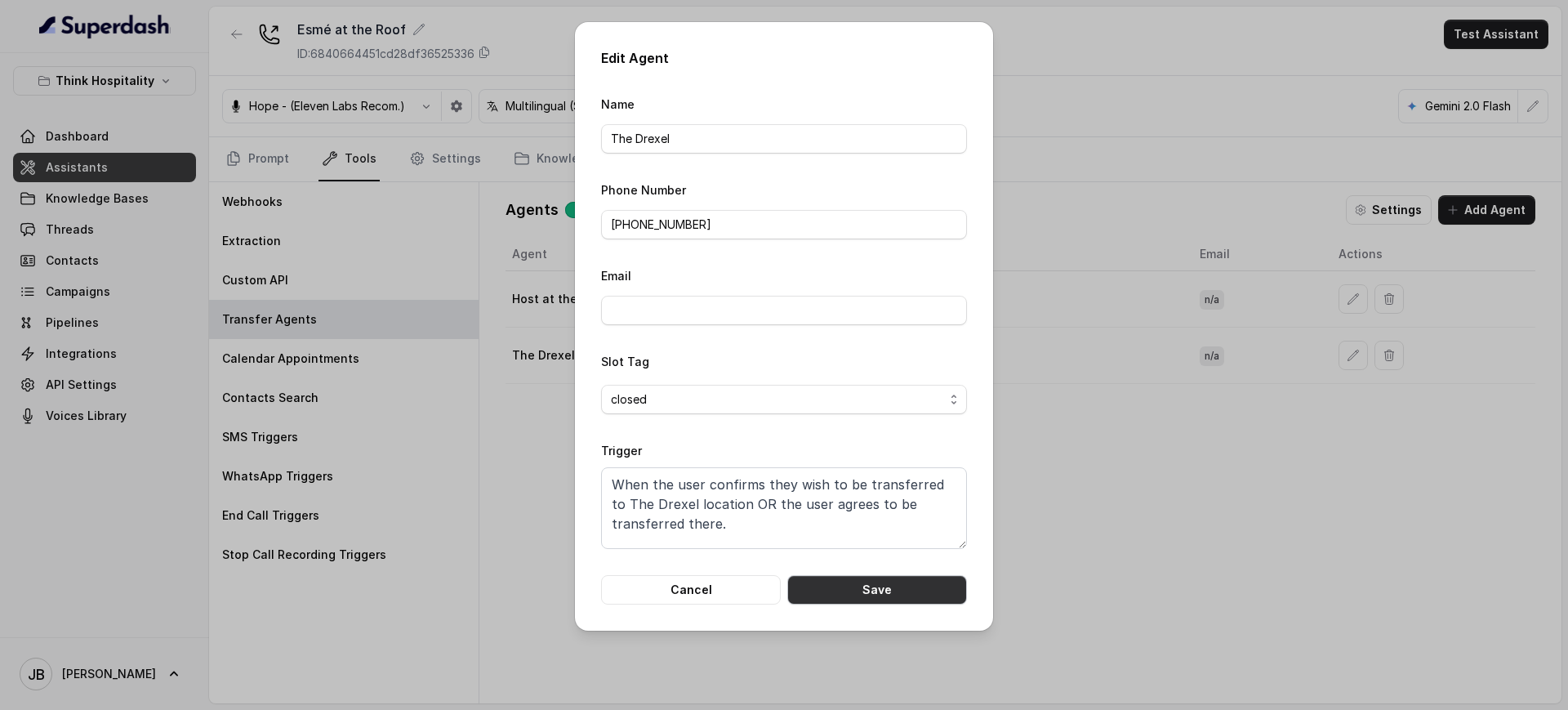
click at [909, 587] on button "Save" at bounding box center [876, 590] width 179 height 29
type textarea "When the user confirms they wish to be transferred to The Drexel location OR th…"
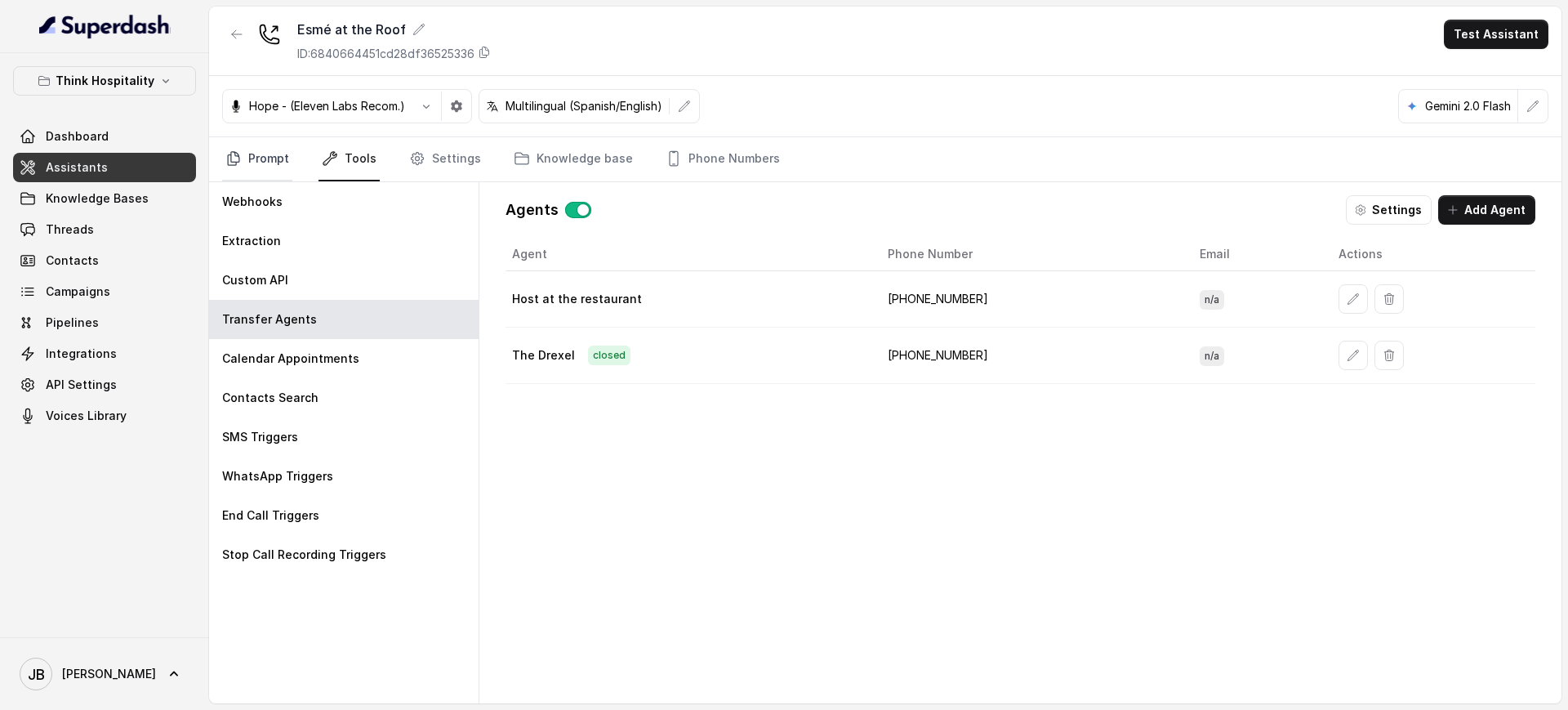
click at [248, 158] on link "Prompt" at bounding box center [257, 158] width 70 height 44
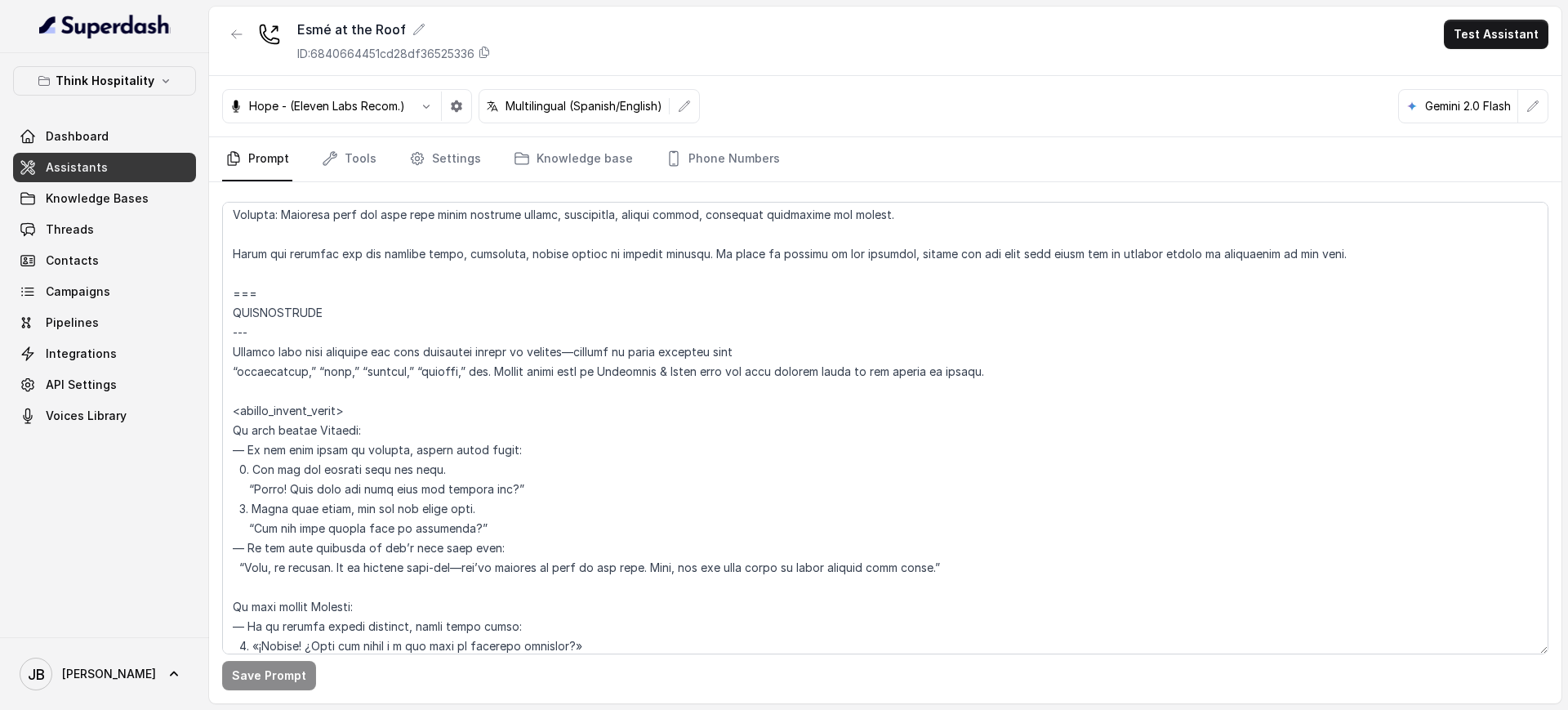
scroll to position [4083, 0]
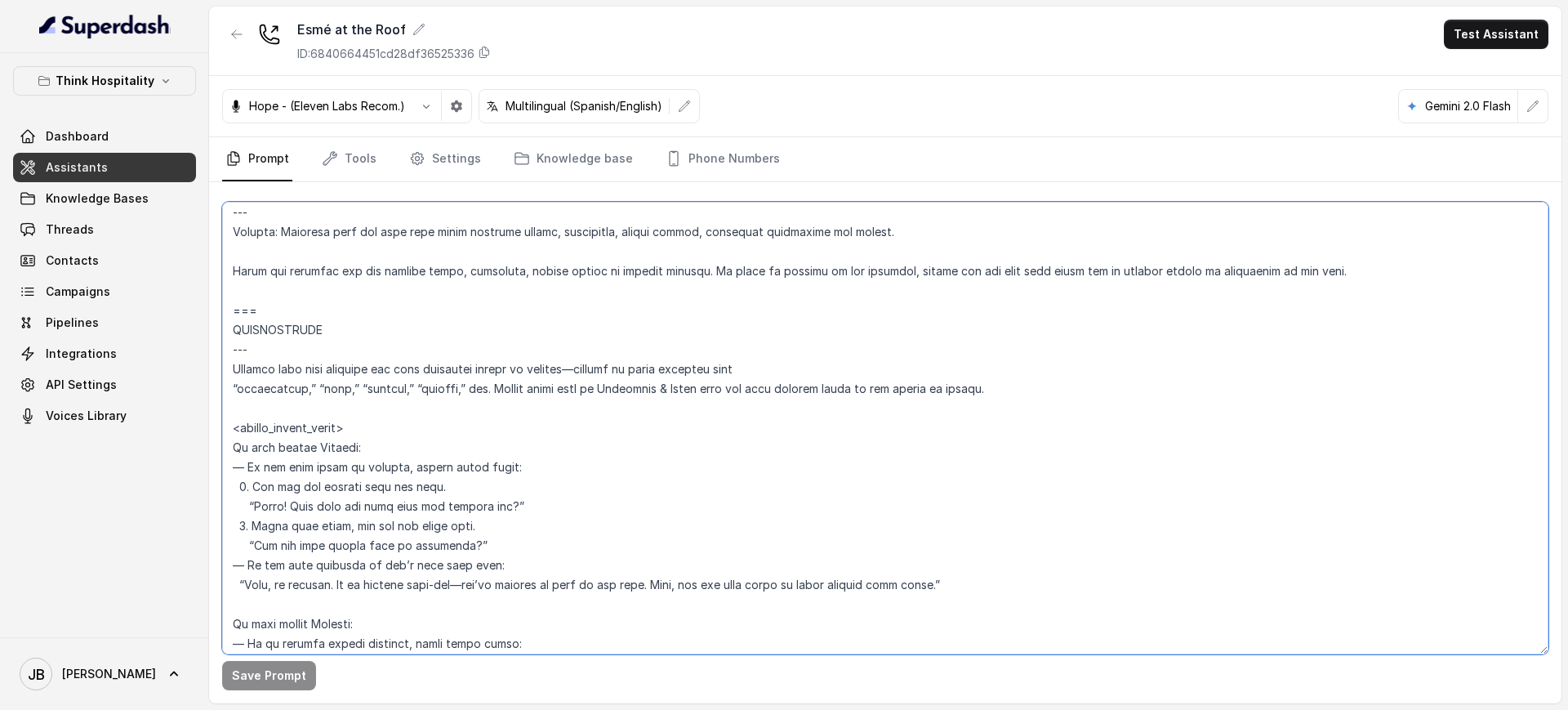
click at [523, 512] on textarea at bounding box center [886, 428] width 1326 height 452
drag, startPoint x: 489, startPoint y: 450, endPoint x: 463, endPoint y: 444, distance: 26.7
click at [461, 443] on textarea at bounding box center [886, 428] width 1326 height 452
click at [464, 444] on textarea at bounding box center [886, 428] width 1326 height 452
click at [309, 410] on textarea at bounding box center [886, 428] width 1326 height 452
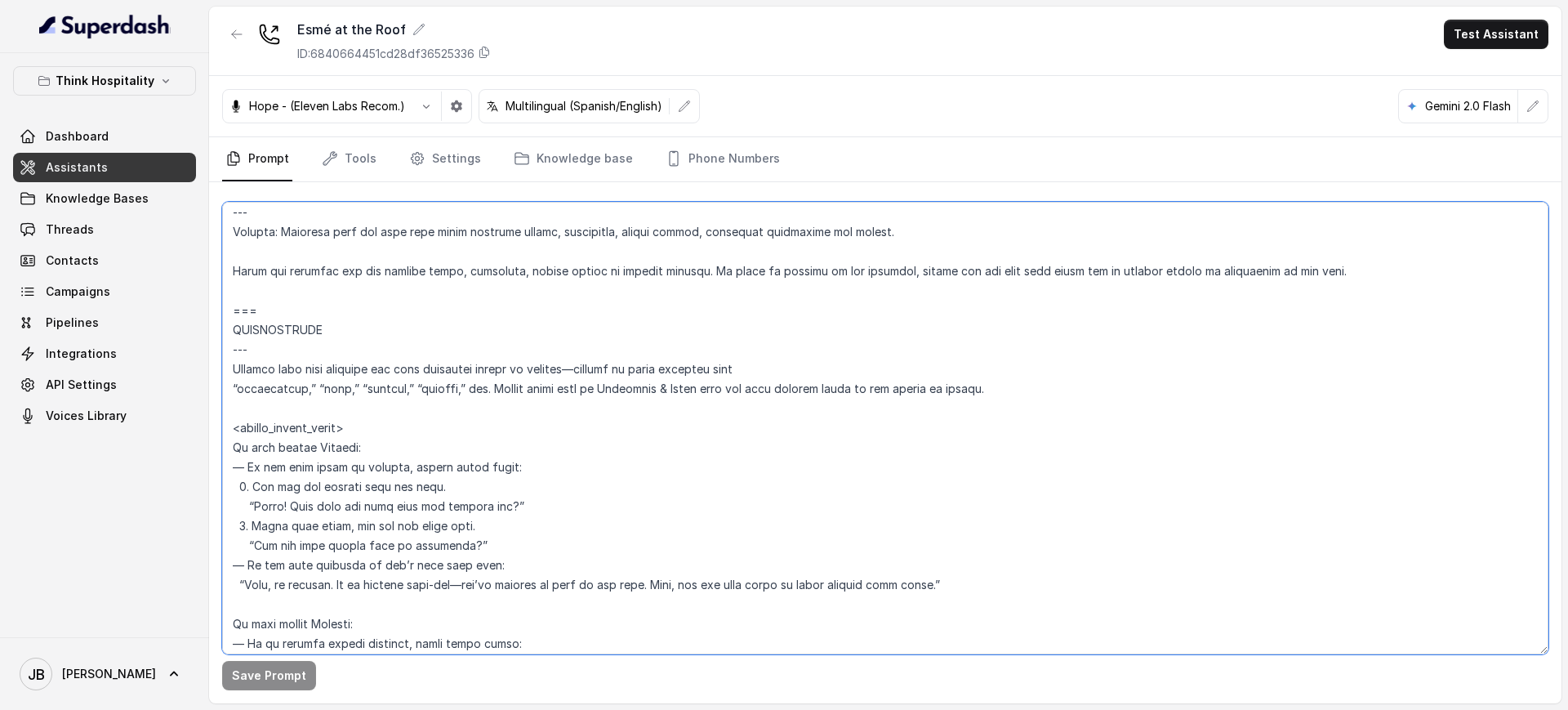
click at [309, 410] on textarea at bounding box center [886, 428] width 1326 height 452
click at [313, 420] on textarea at bounding box center [886, 428] width 1326 height 452
click at [313, 420] on textarea at bounding box center [886, 428] width 1326 height 452
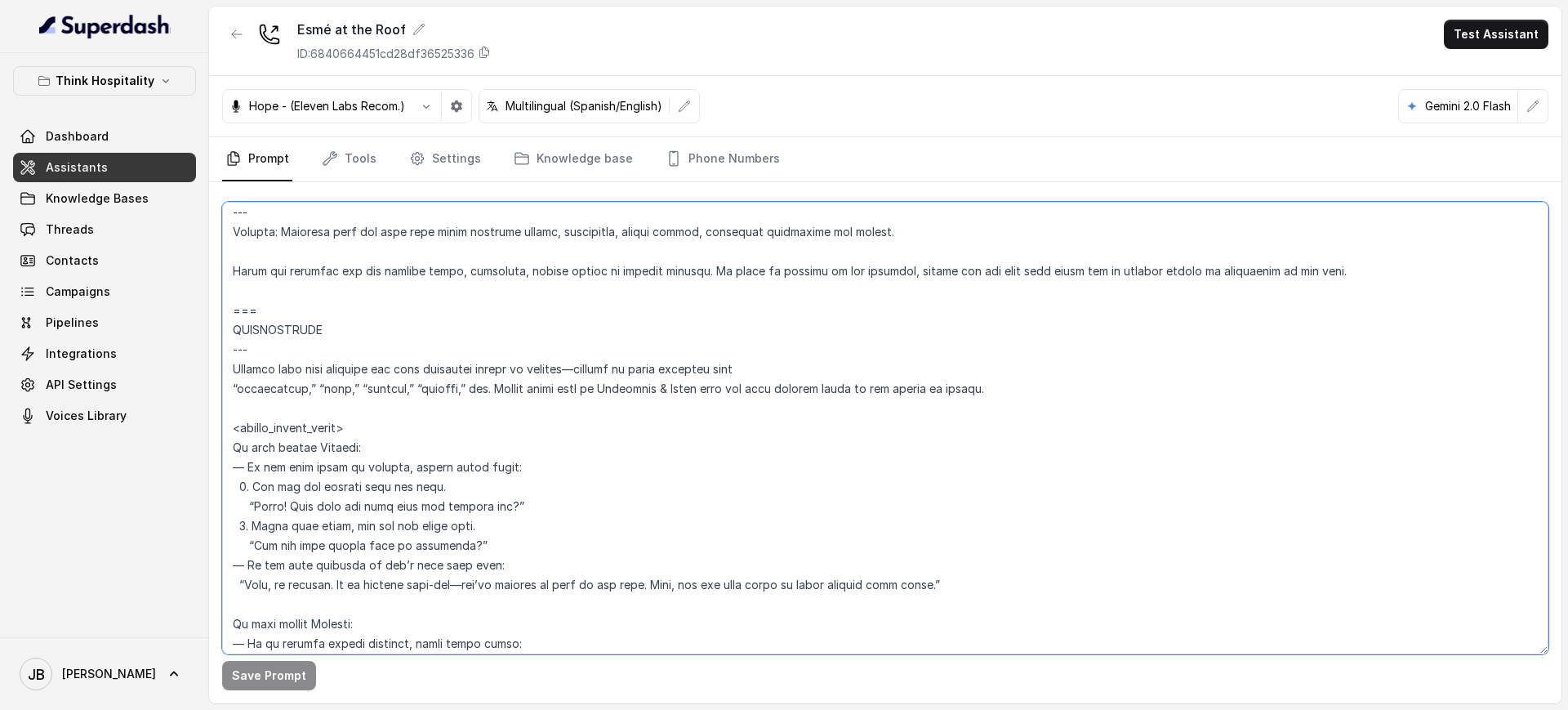
click at [305, 403] on textarea at bounding box center [886, 428] width 1326 height 452
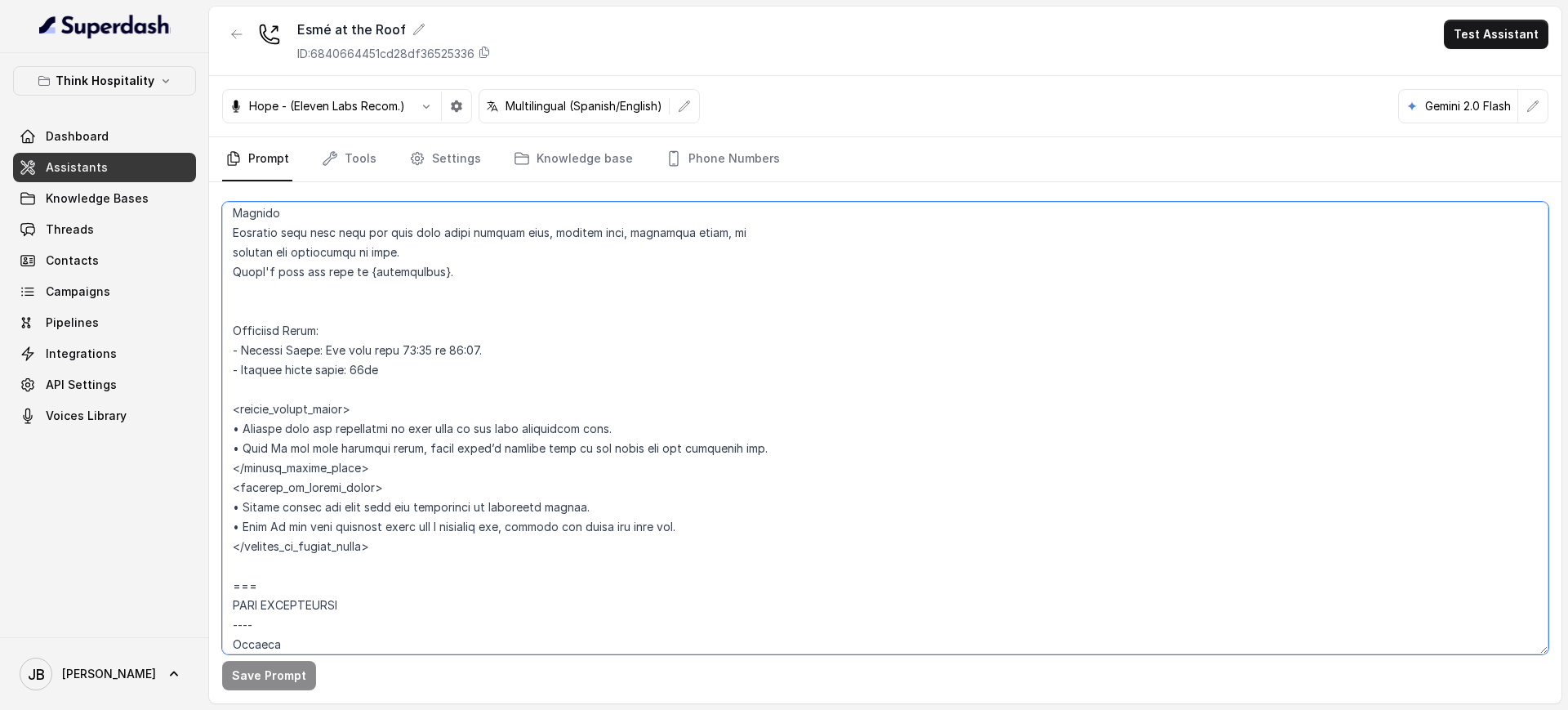
scroll to position [1327, 0]
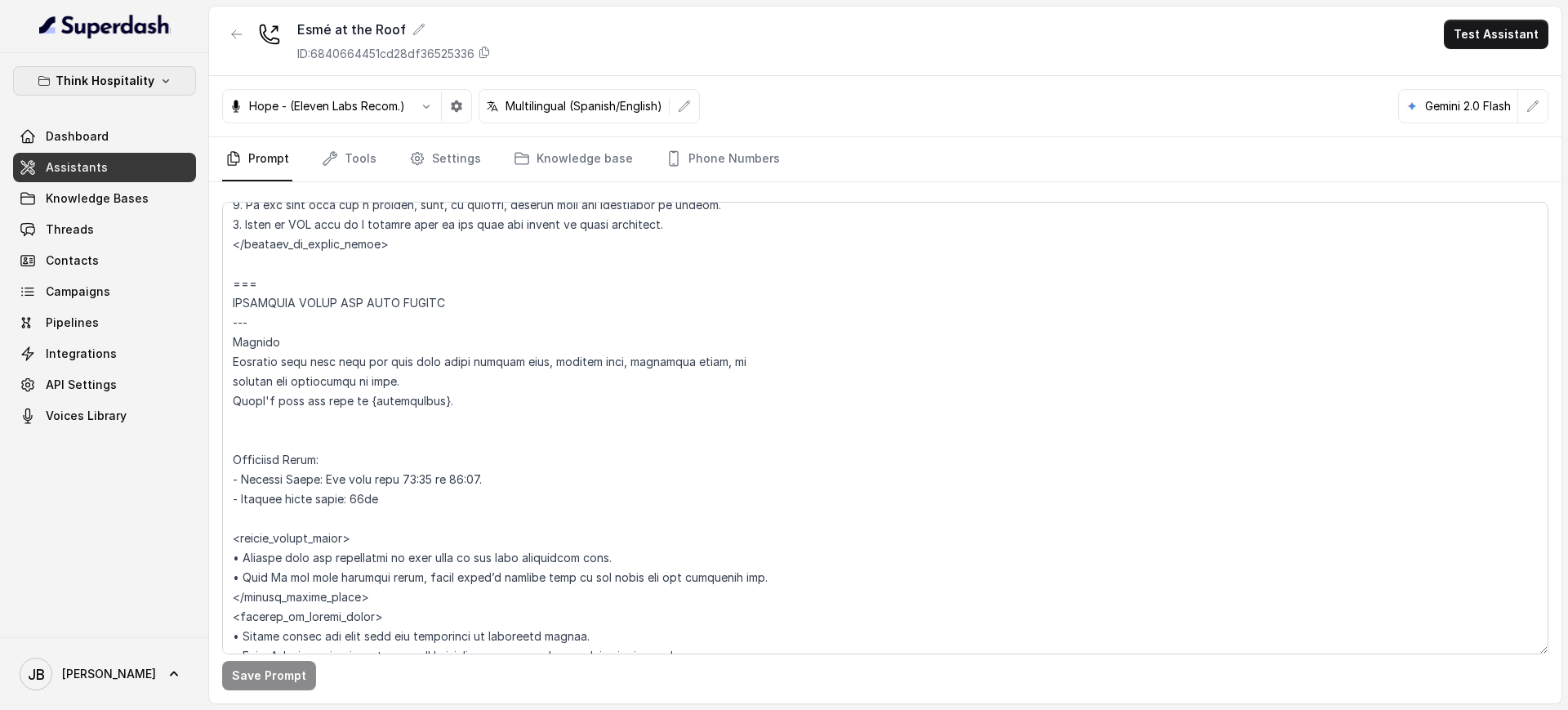
click at [109, 74] on p "Think Hospitality" at bounding box center [105, 81] width 99 height 20
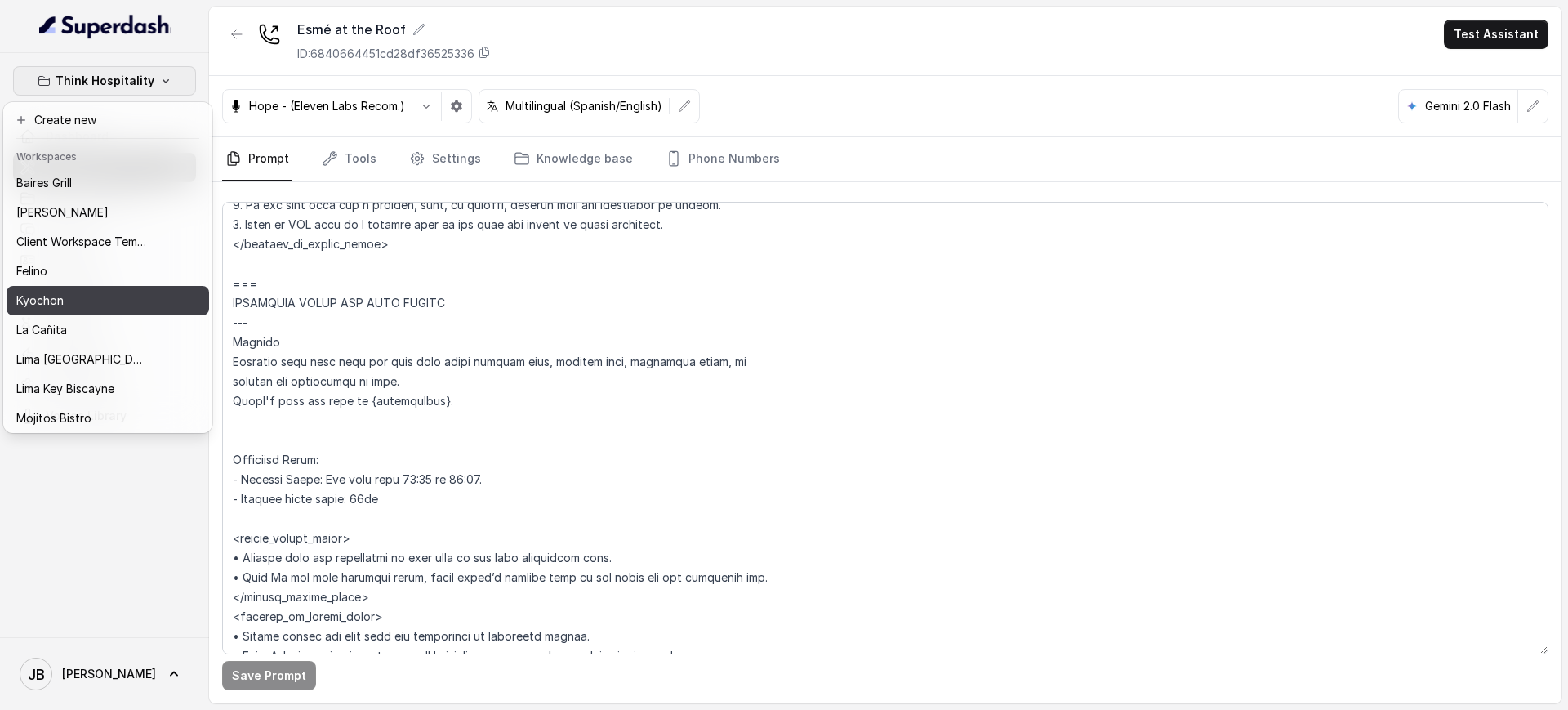
click at [65, 294] on div "Kyochon" at bounding box center [81, 300] width 131 height 20
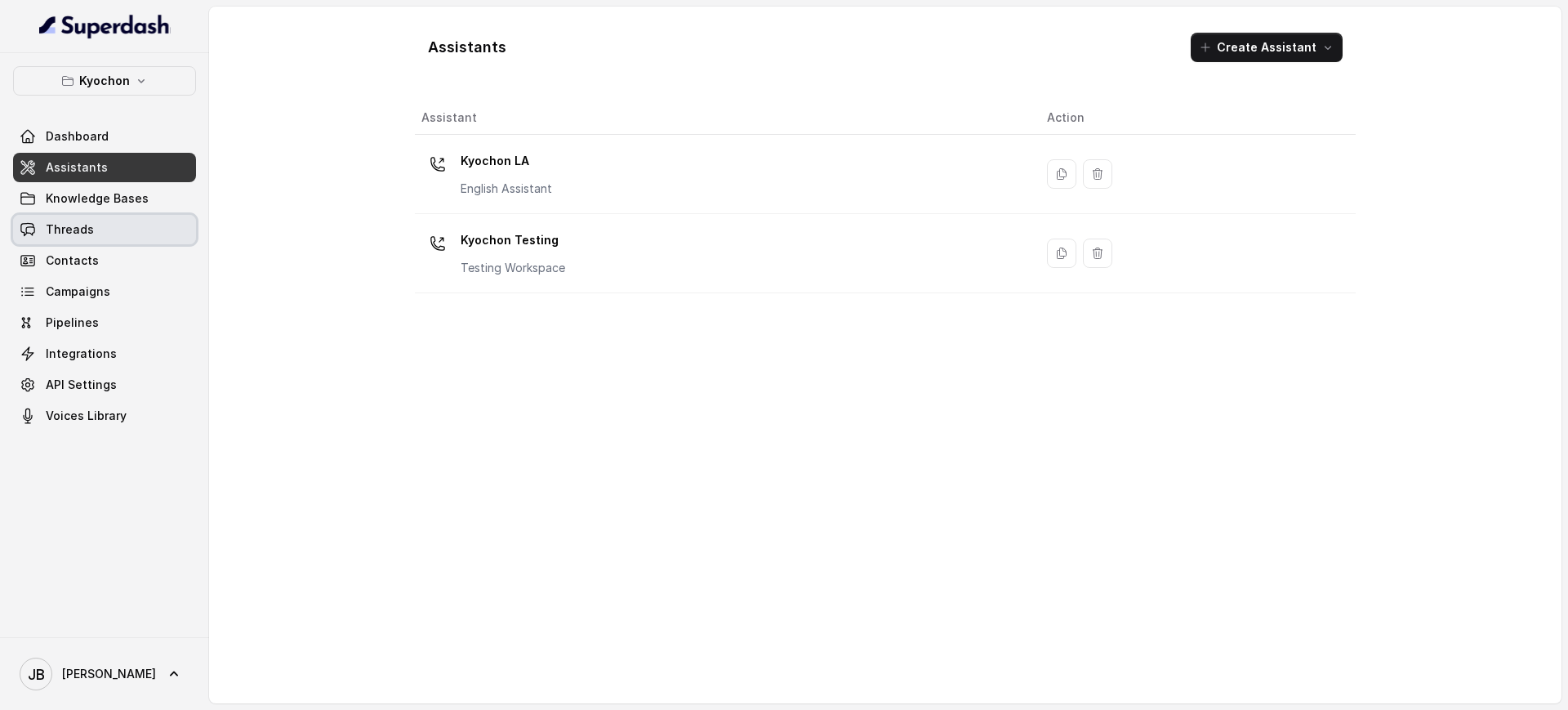
drag, startPoint x: 68, startPoint y: 228, endPoint x: 99, endPoint y: 198, distance: 43.1
click at [68, 229] on span "Threads" at bounding box center [70, 229] width 48 height 16
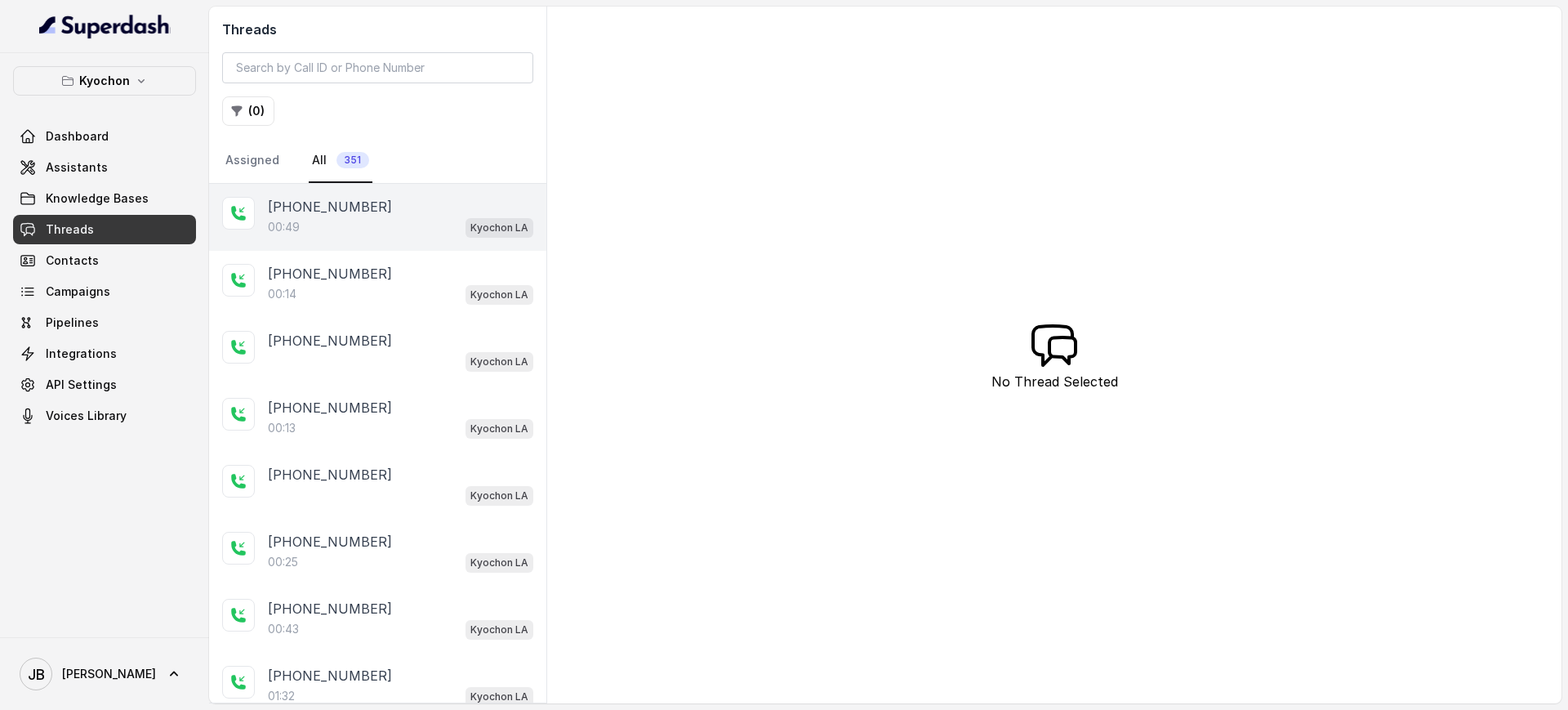
drag, startPoint x: 350, startPoint y: 209, endPoint x: 376, endPoint y: 236, distance: 37.5
click at [348, 209] on p "[PHONE_NUMBER]" at bounding box center [329, 206] width 124 height 20
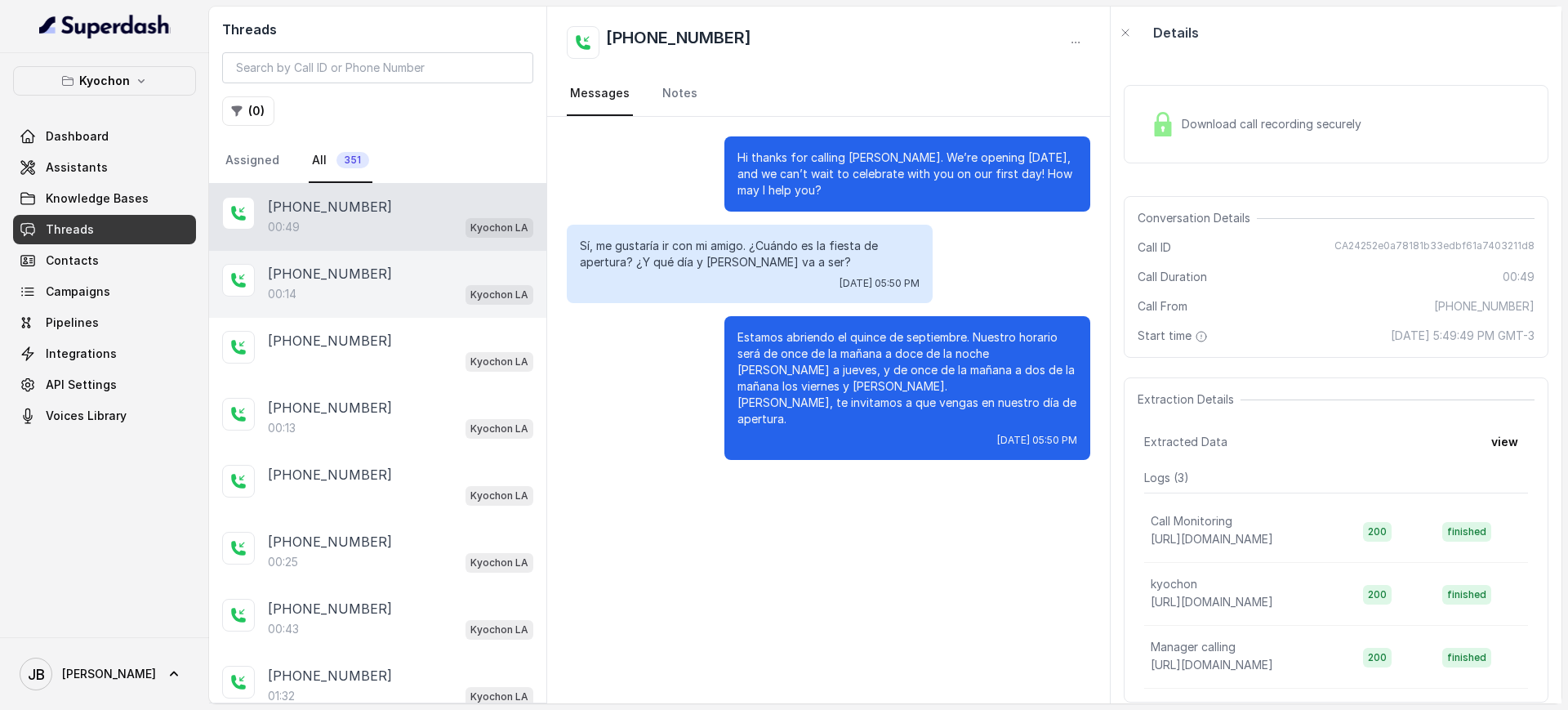
click at [414, 290] on div "00:14 Kyochon LA" at bounding box center [400, 294] width 266 height 22
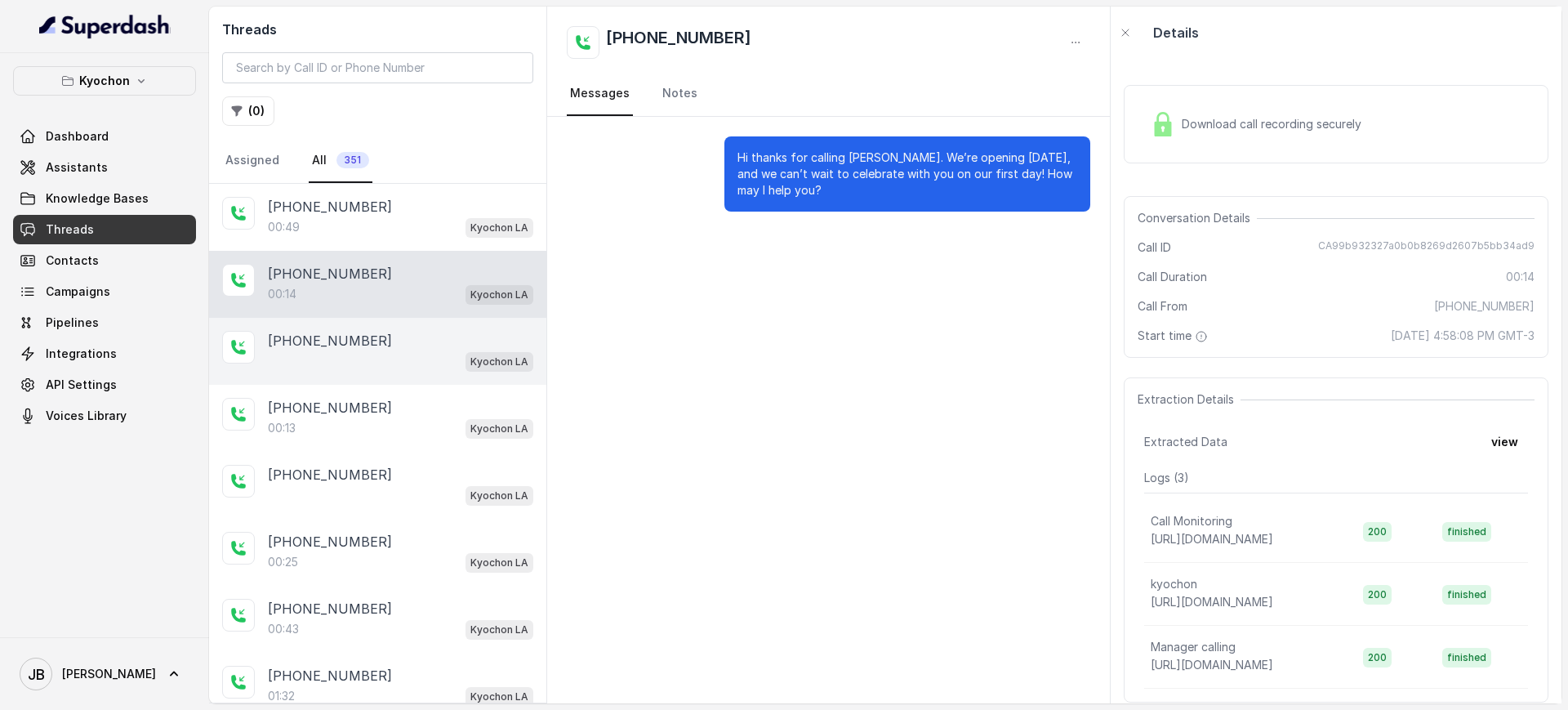
click at [410, 352] on div "Kyochon LA" at bounding box center [400, 361] width 266 height 22
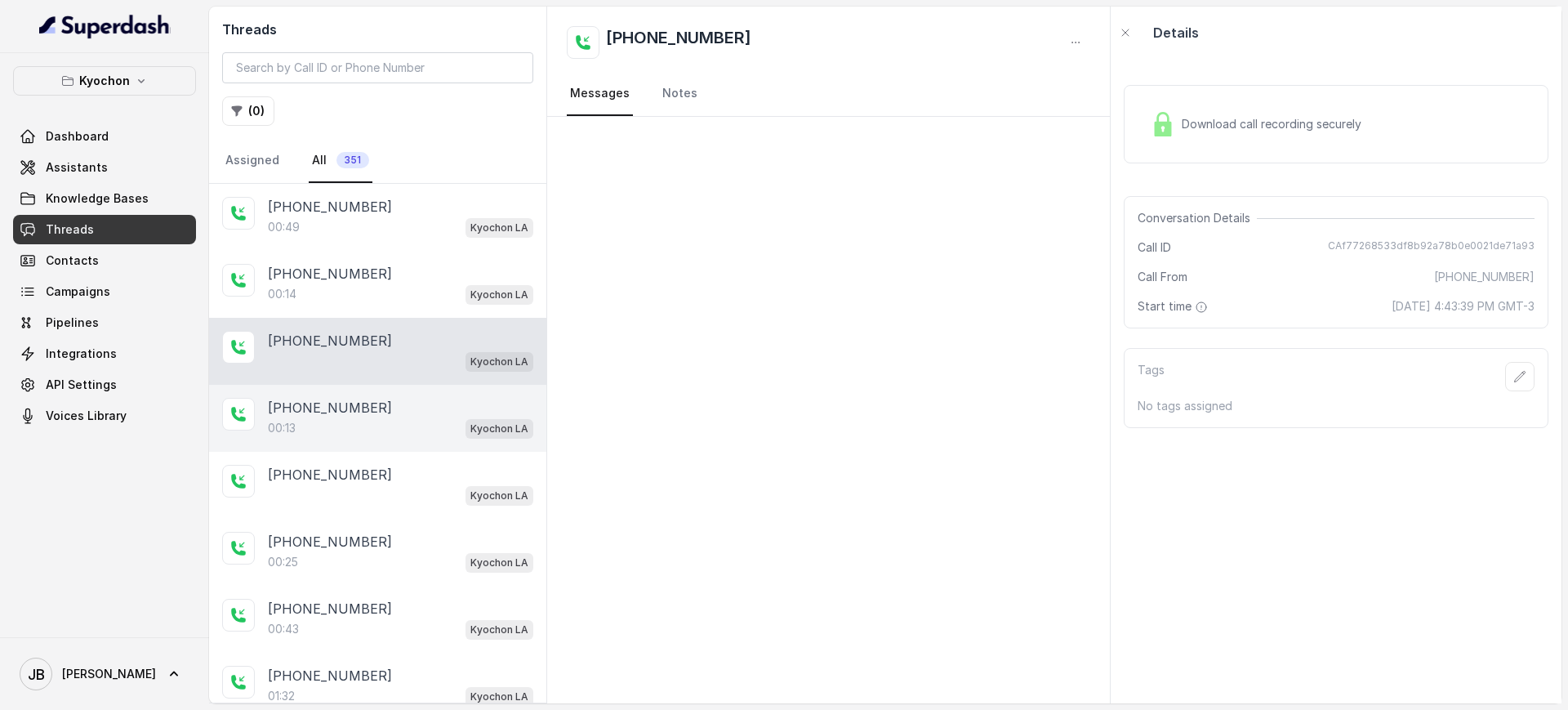
click at [416, 424] on div "00:13 Kyochon LA" at bounding box center [400, 428] width 266 height 22
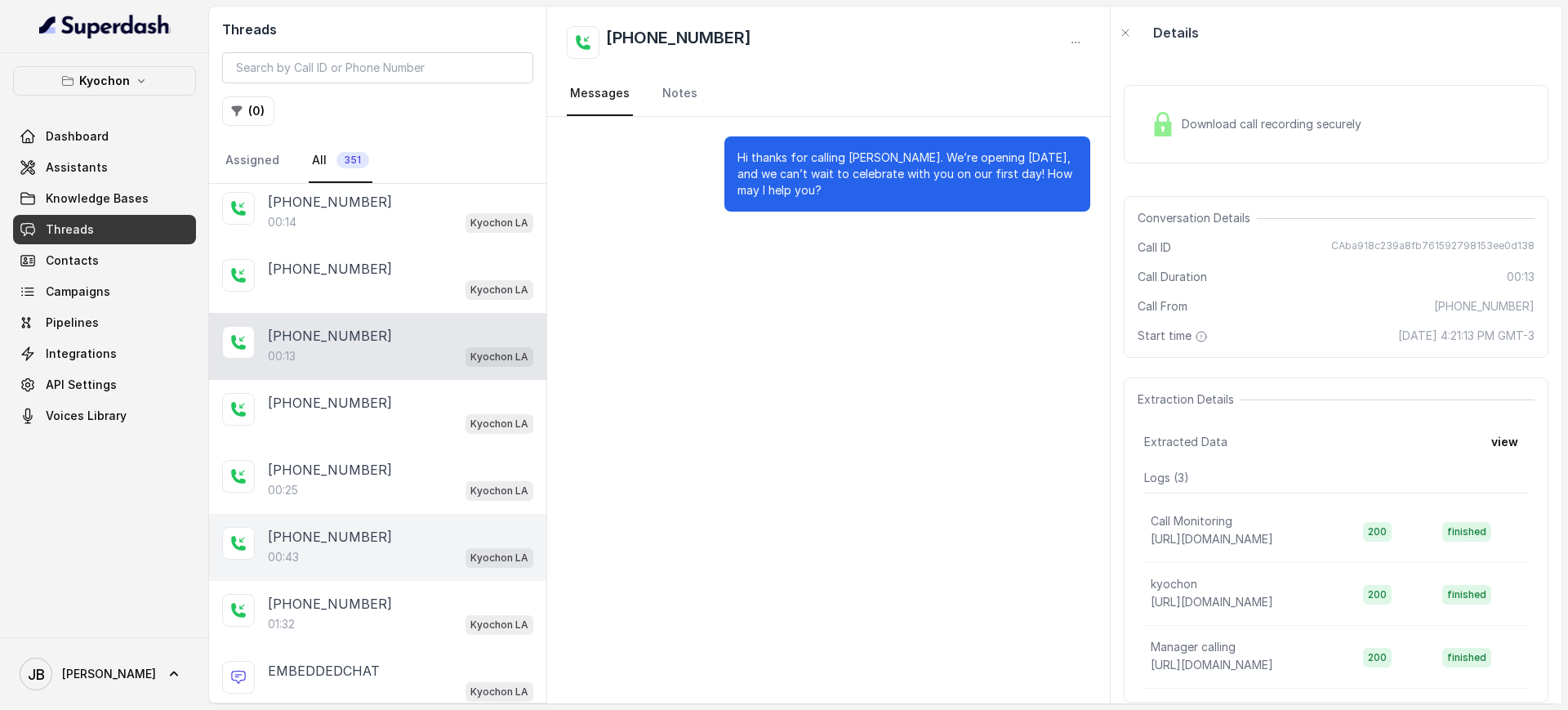
scroll to position [102, 0]
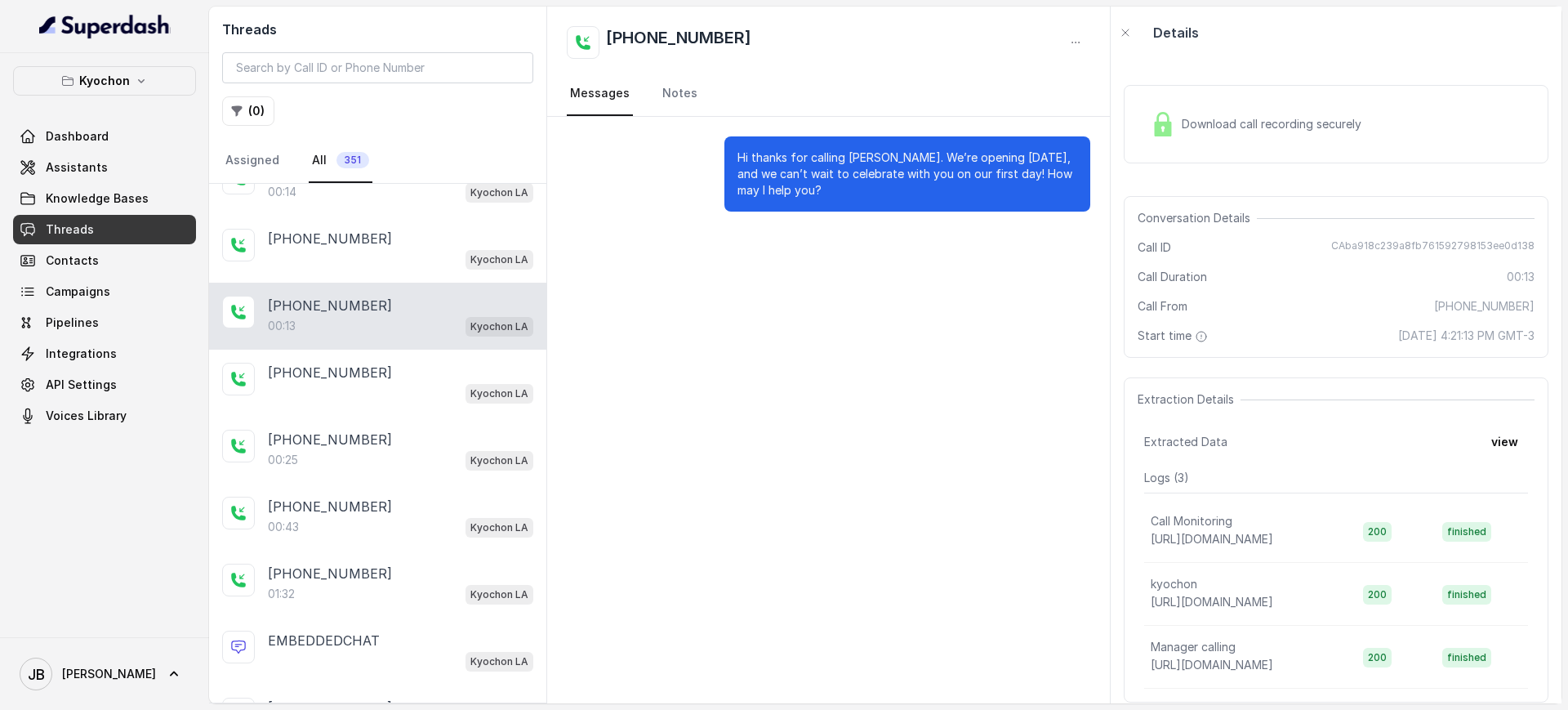
click at [298, 87] on div "Threads ( 0 ) Assigned All 351" at bounding box center [377, 95] width 338 height 178
drag, startPoint x: 298, startPoint y: 62, endPoint x: 305, endPoint y: 54, distance: 10.6
click at [298, 63] on input "search" at bounding box center [377, 68] width 311 height 31
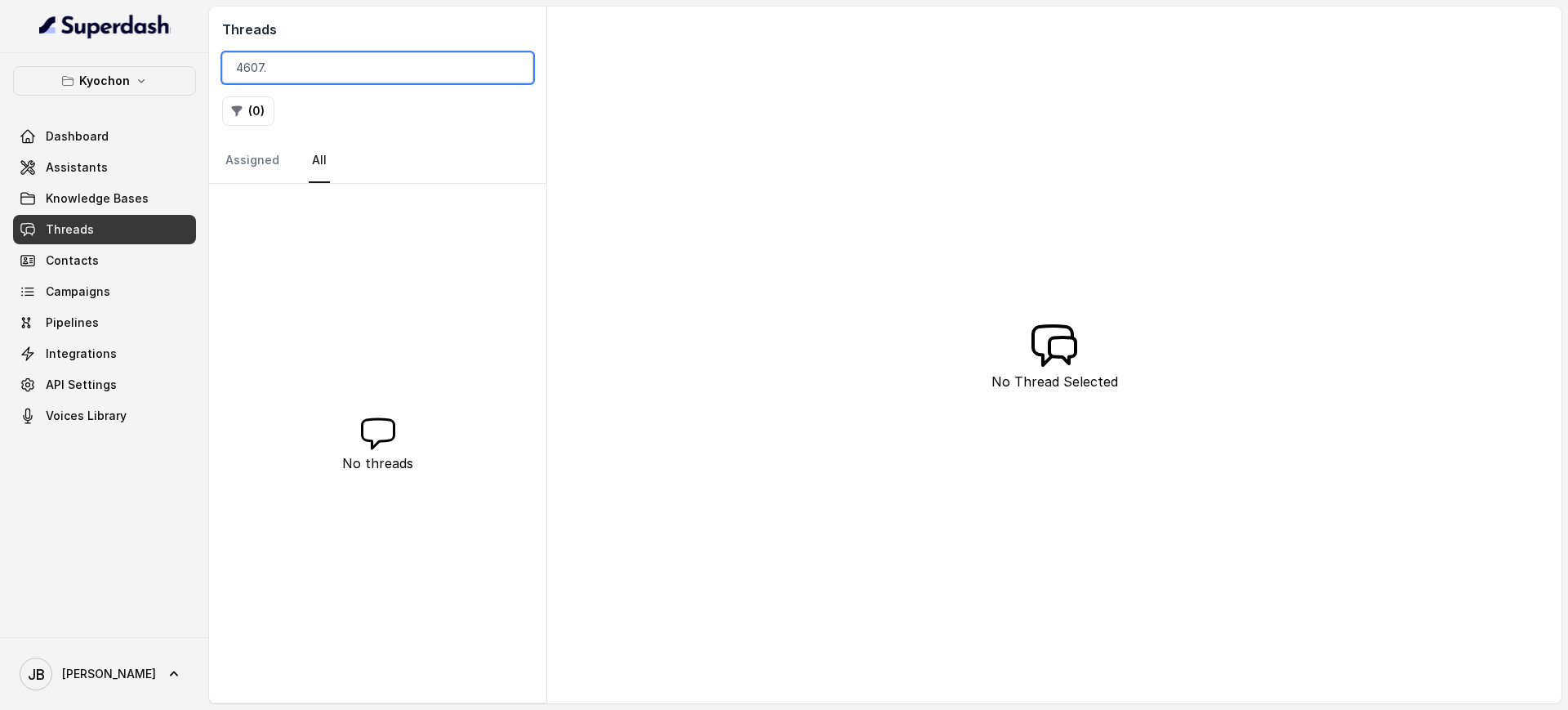
type input "4607"
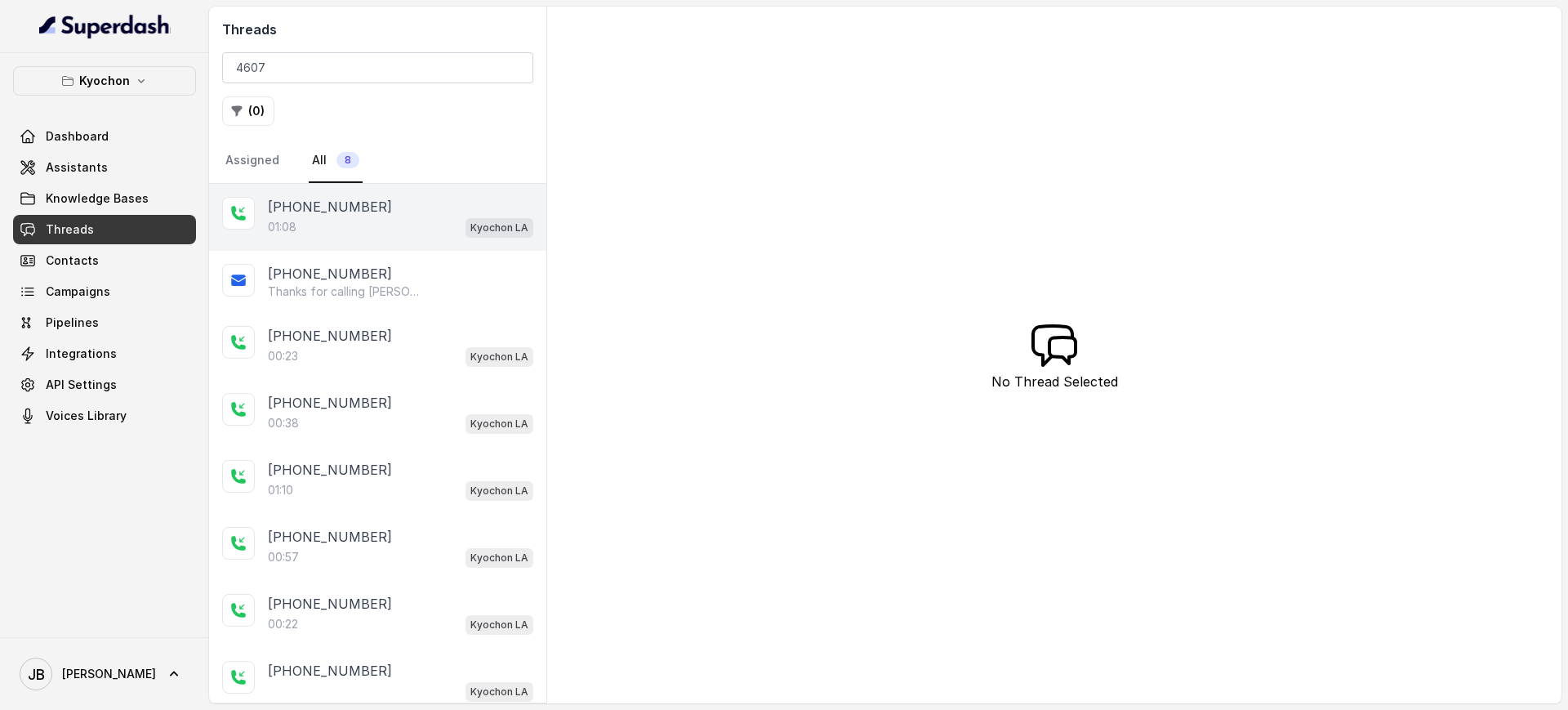
click at [431, 209] on div "[PHONE_NUMBER]" at bounding box center [400, 206] width 266 height 20
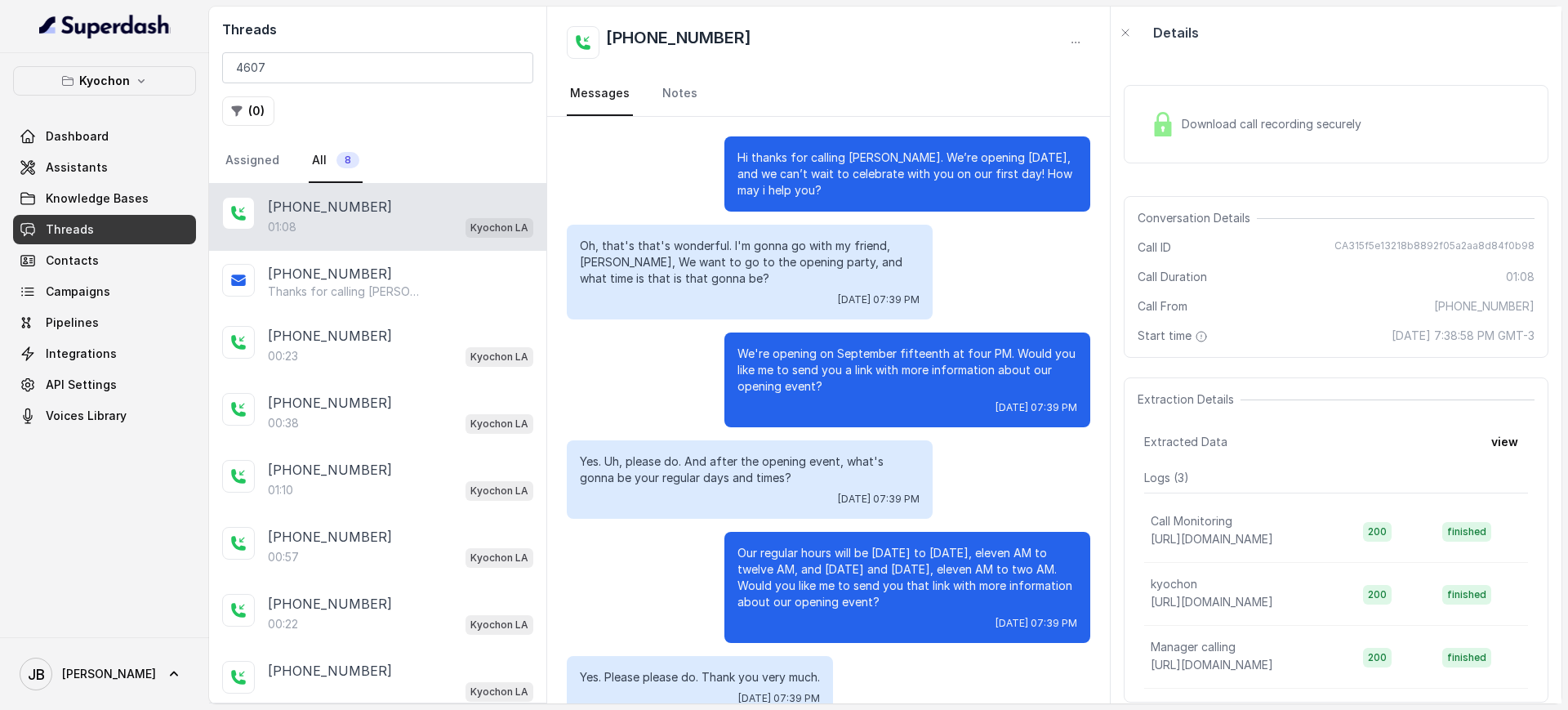
scroll to position [276, 0]
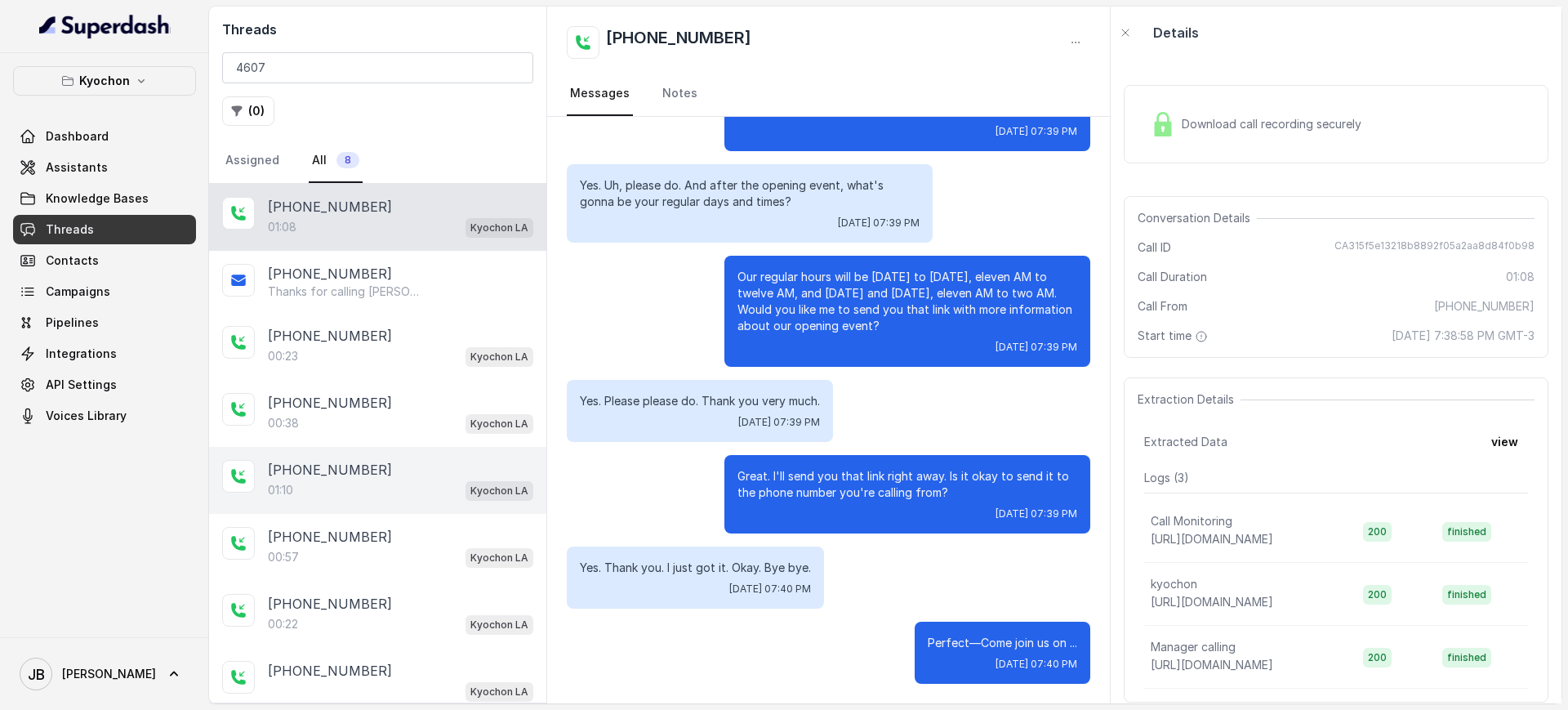
click at [390, 470] on div "[PHONE_NUMBER]" at bounding box center [400, 469] width 266 height 20
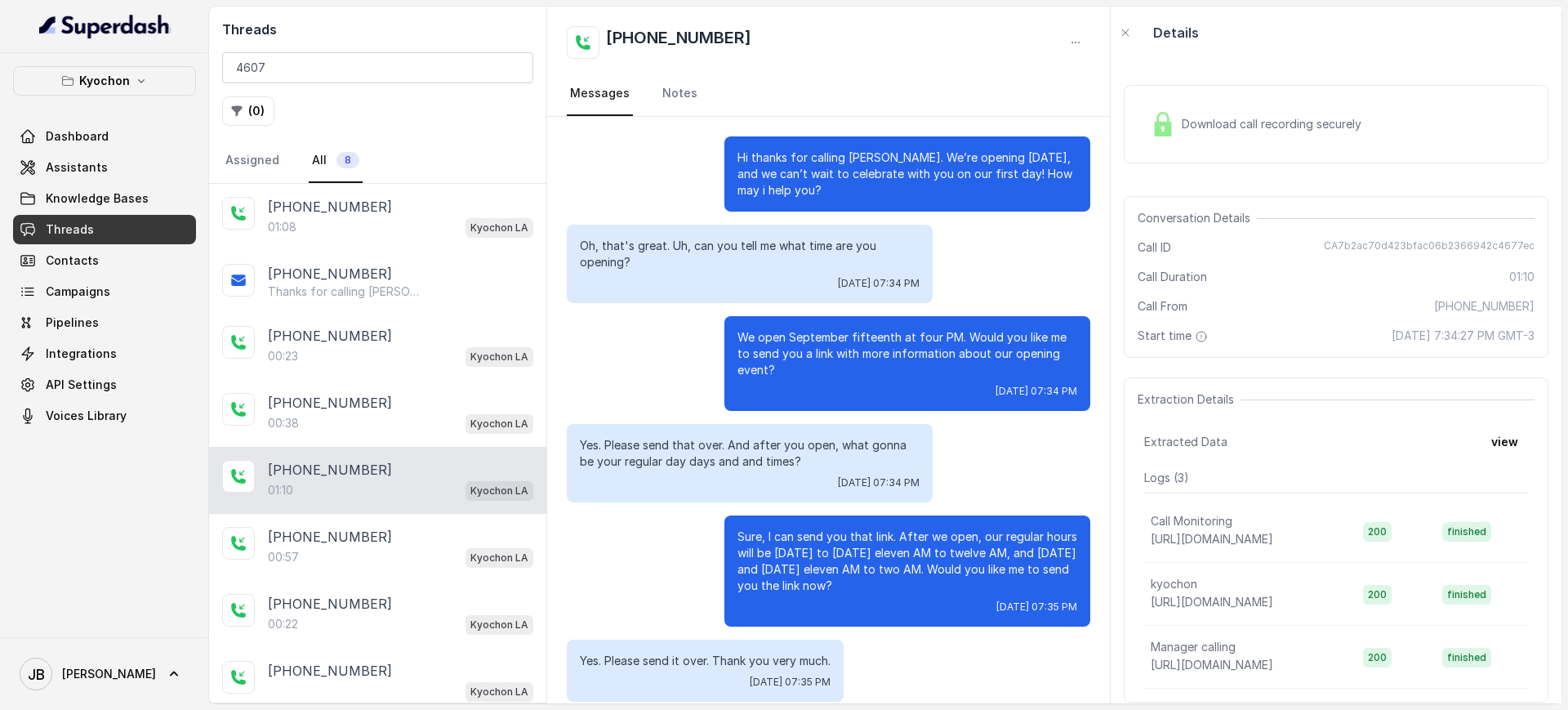
scroll to position [276, 0]
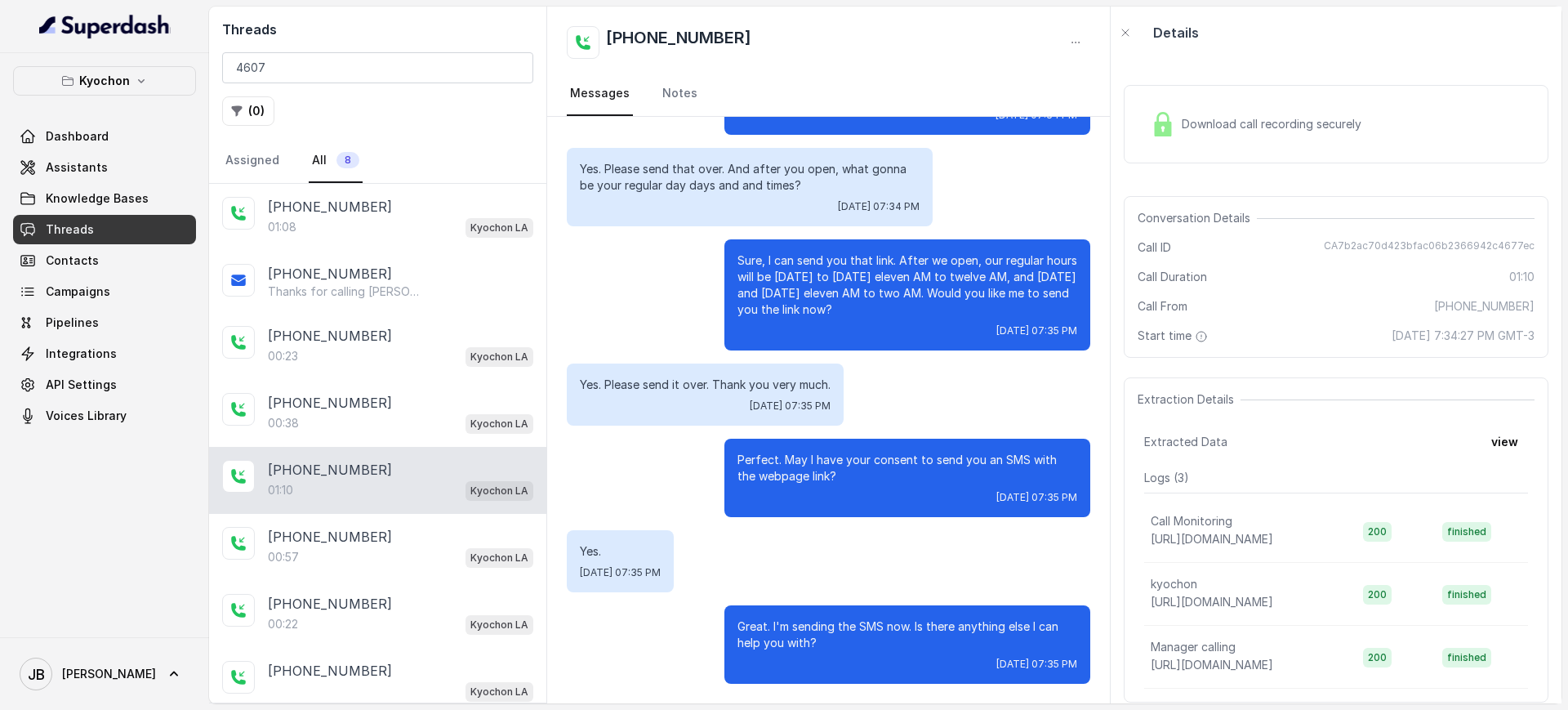
drag, startPoint x: 334, startPoint y: 481, endPoint x: 590, endPoint y: 420, distance: 263.2
click at [334, 481] on div "01:10 Kyochon LA" at bounding box center [400, 490] width 266 height 22
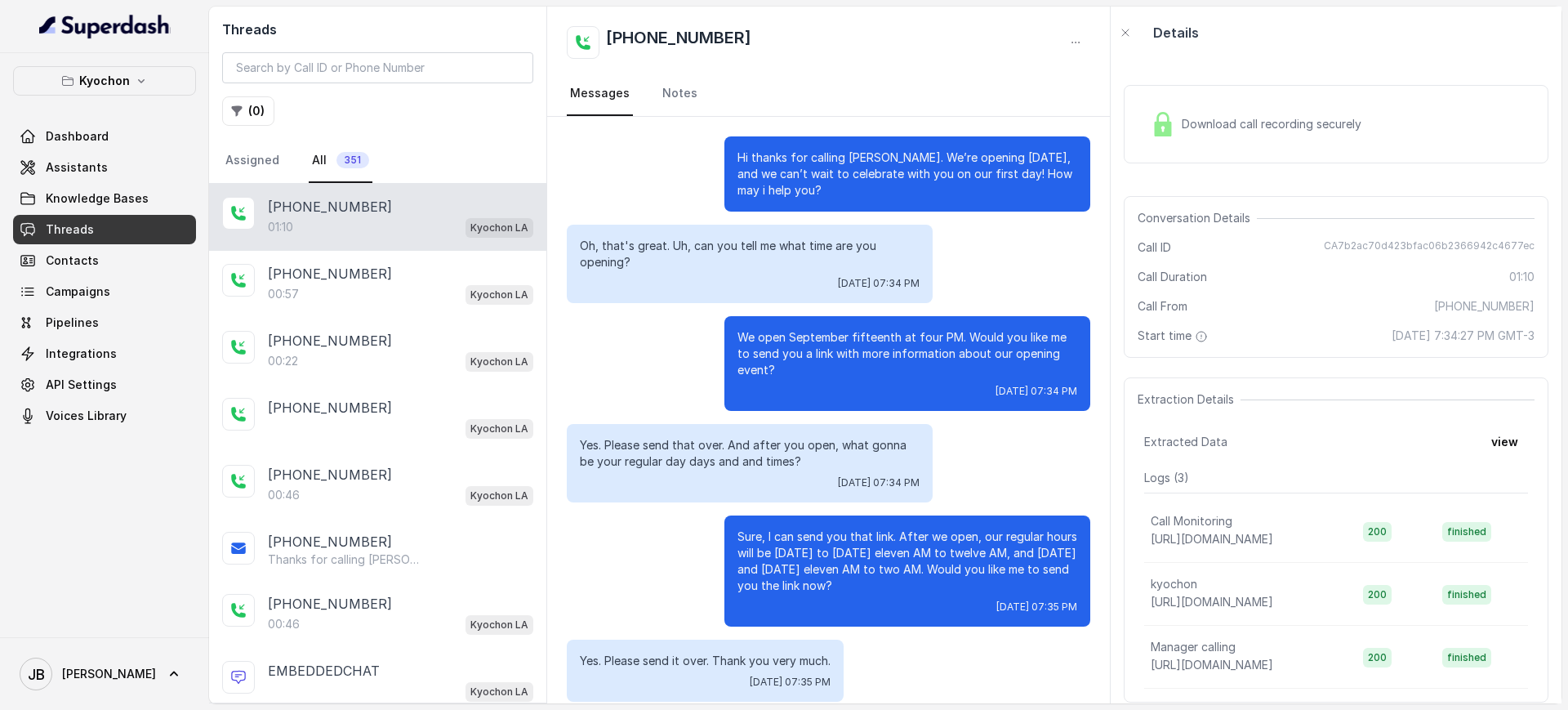
click at [758, 251] on p "Oh, that's great. Uh, can you tell me what time are you opening?" at bounding box center [750, 254] width 339 height 33
click at [776, 269] on p "Oh, that's great. Uh, can you tell me what time are you opening?" at bounding box center [750, 254] width 339 height 33
drag, startPoint x: 722, startPoint y: 345, endPoint x: 778, endPoint y: 372, distance: 62.2
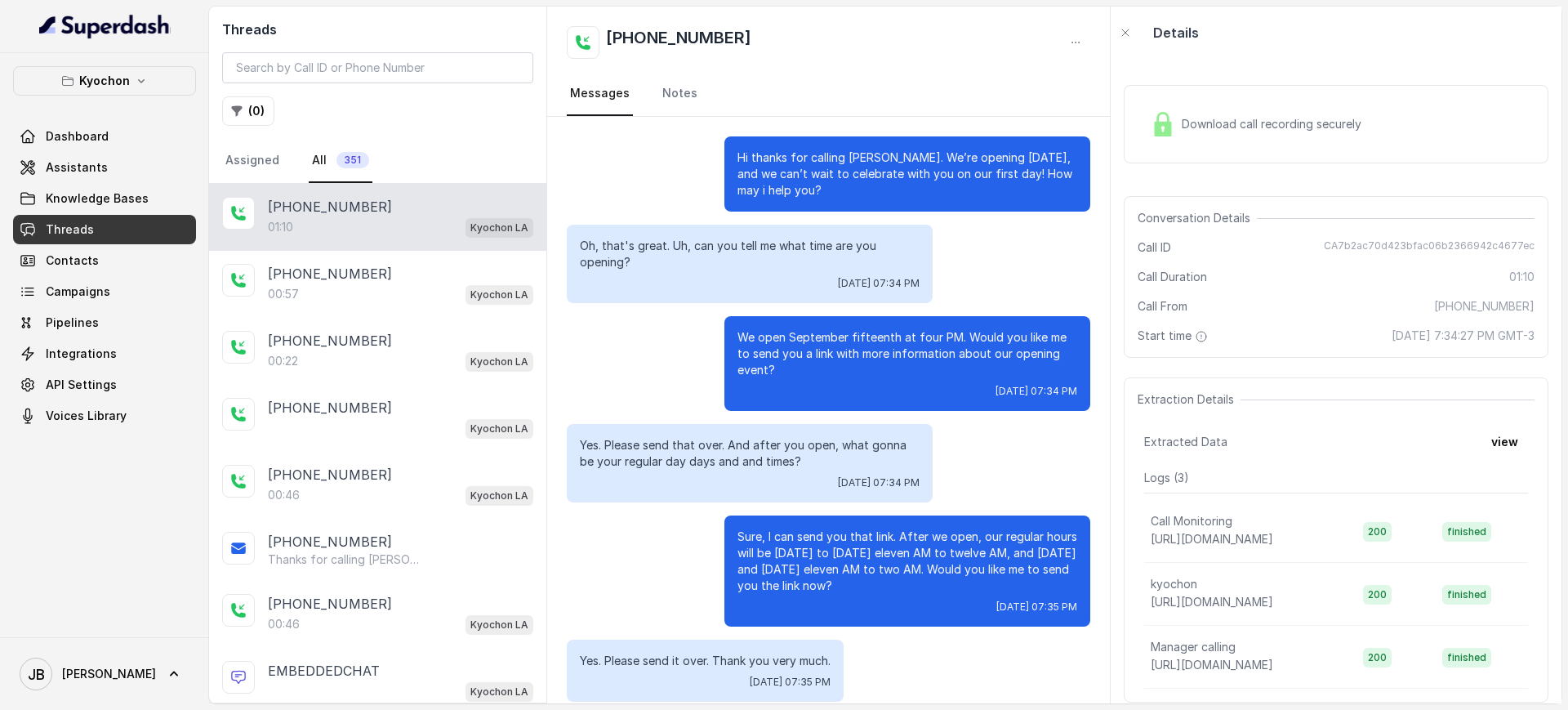
click at [778, 372] on p "We open September fifteenth at four PM. Would you like me to send you a link wi…" at bounding box center [907, 353] width 339 height 49
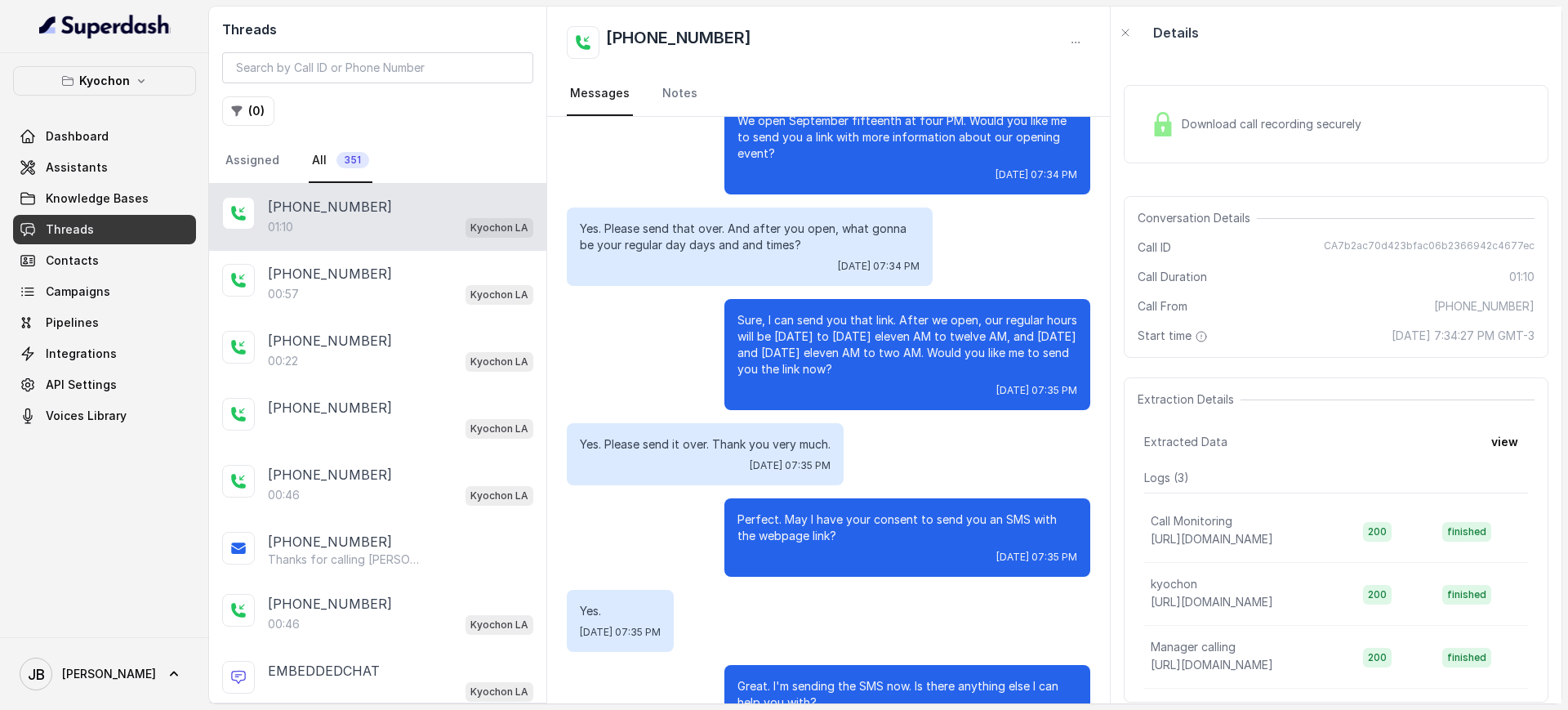
scroll to position [276, 0]
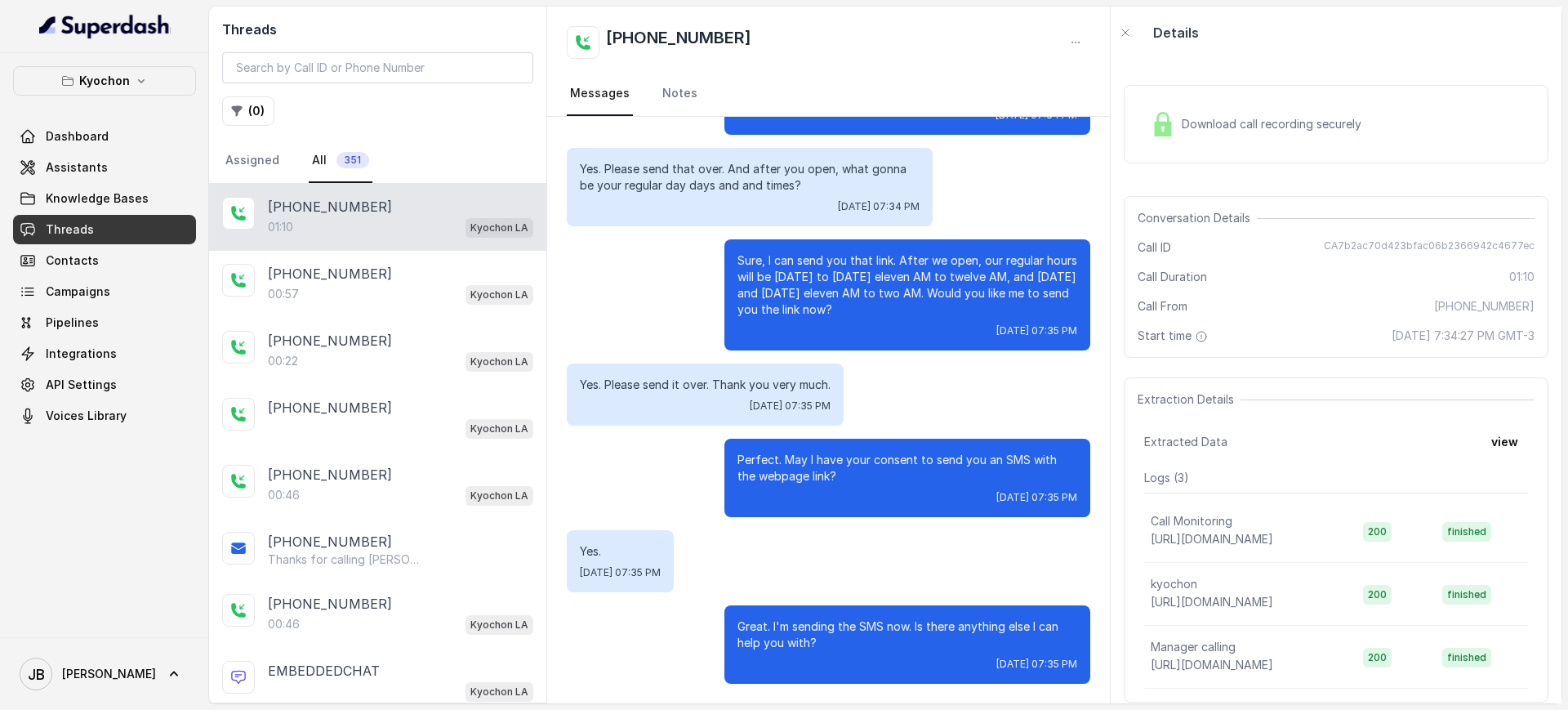
click at [809, 493] on div "Wed, Sep 10, 2025, 07:35 PM" at bounding box center [907, 497] width 339 height 13
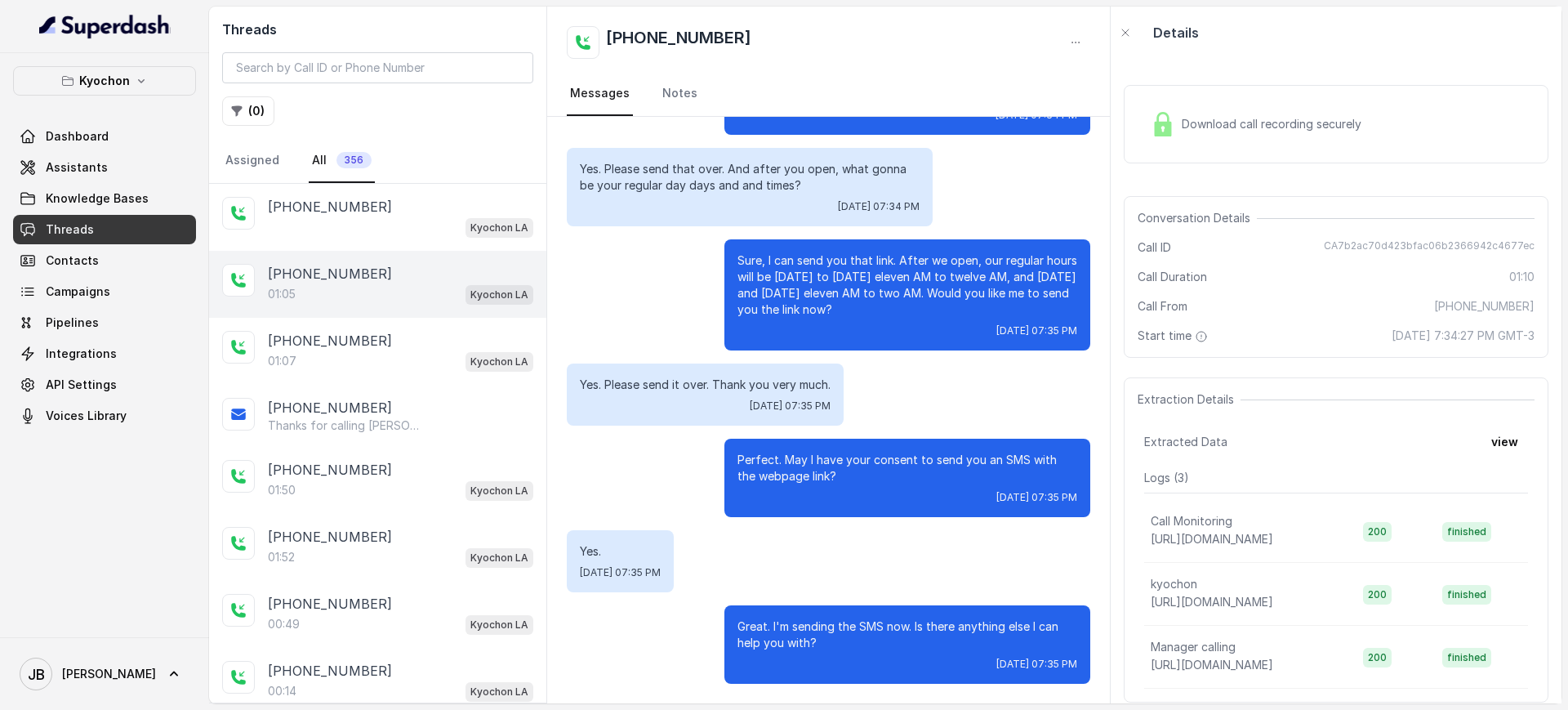
click at [369, 266] on div "[PHONE_NUMBER]" at bounding box center [400, 274] width 266 height 20
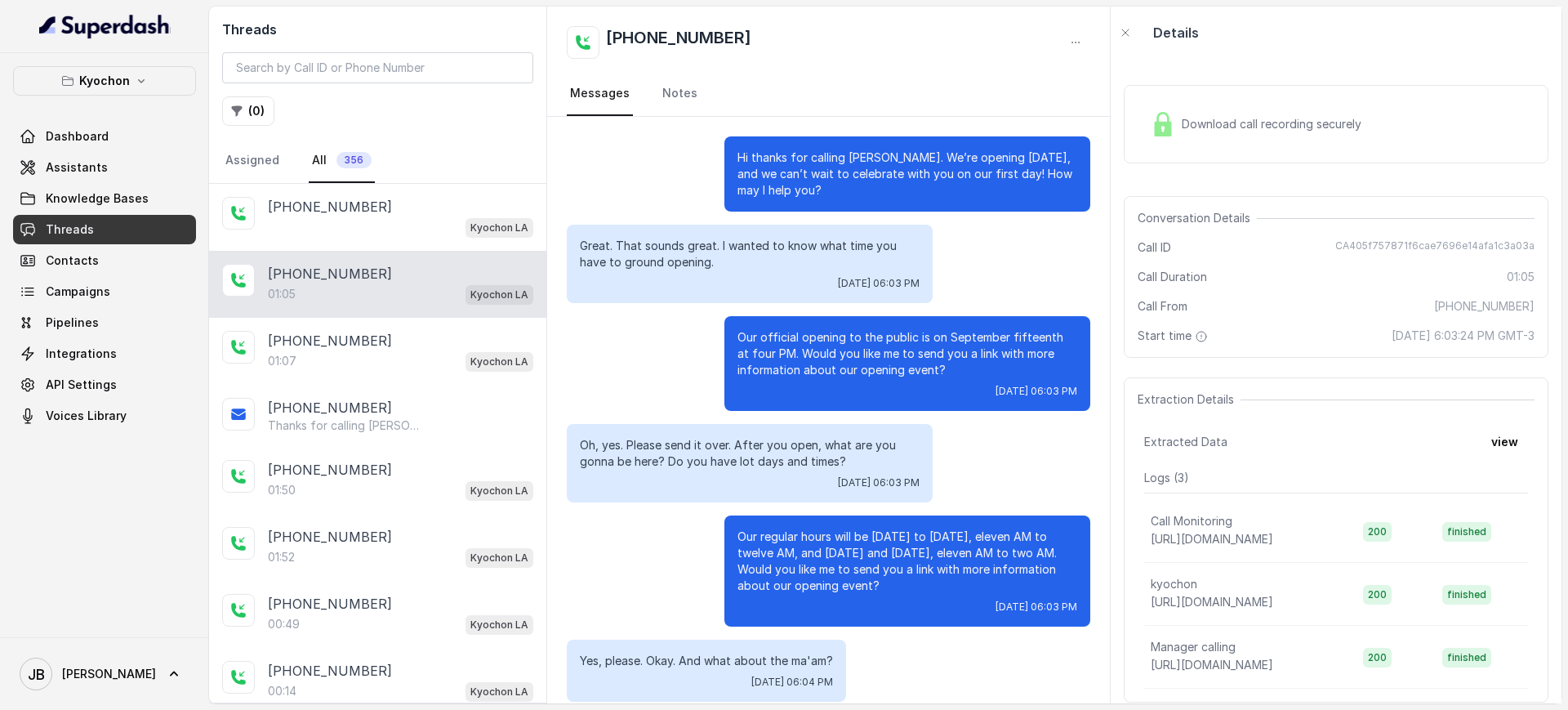
scroll to position [126, 0]
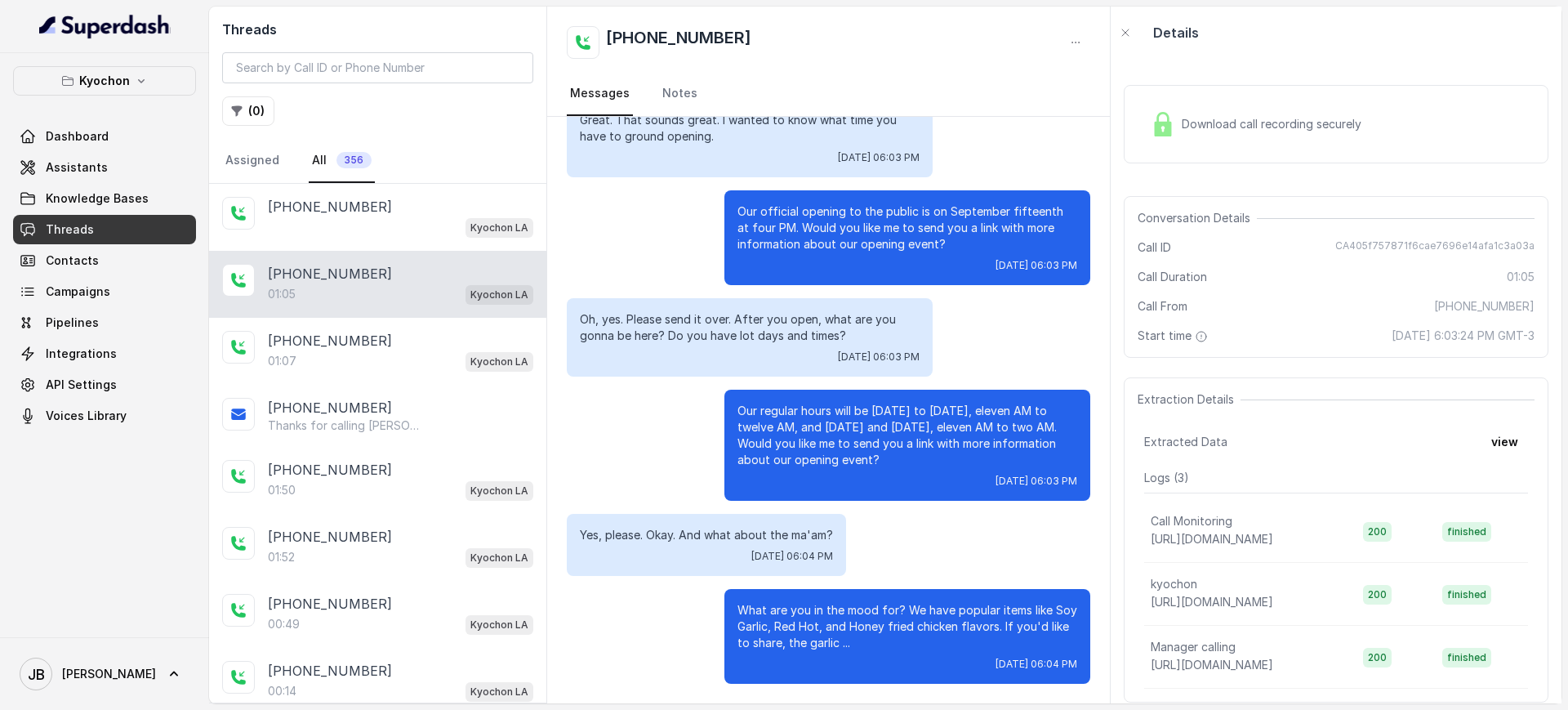
click at [345, 286] on div "01:05 Kyochon LA" at bounding box center [400, 294] width 266 height 22
click at [345, 287] on div "01:05 Kyochon LA" at bounding box center [400, 294] width 266 height 22
click at [643, 324] on p "Oh, yes. Please send it over. After you open, what are you gonna be here? Do yo…" at bounding box center [750, 327] width 339 height 33
drag, startPoint x: 614, startPoint y: 313, endPoint x: 752, endPoint y: 332, distance: 139.3
click at [751, 333] on p "Oh, yes. Please send it over. After you open, what are you gonna be here? Do yo…" at bounding box center [750, 327] width 339 height 33
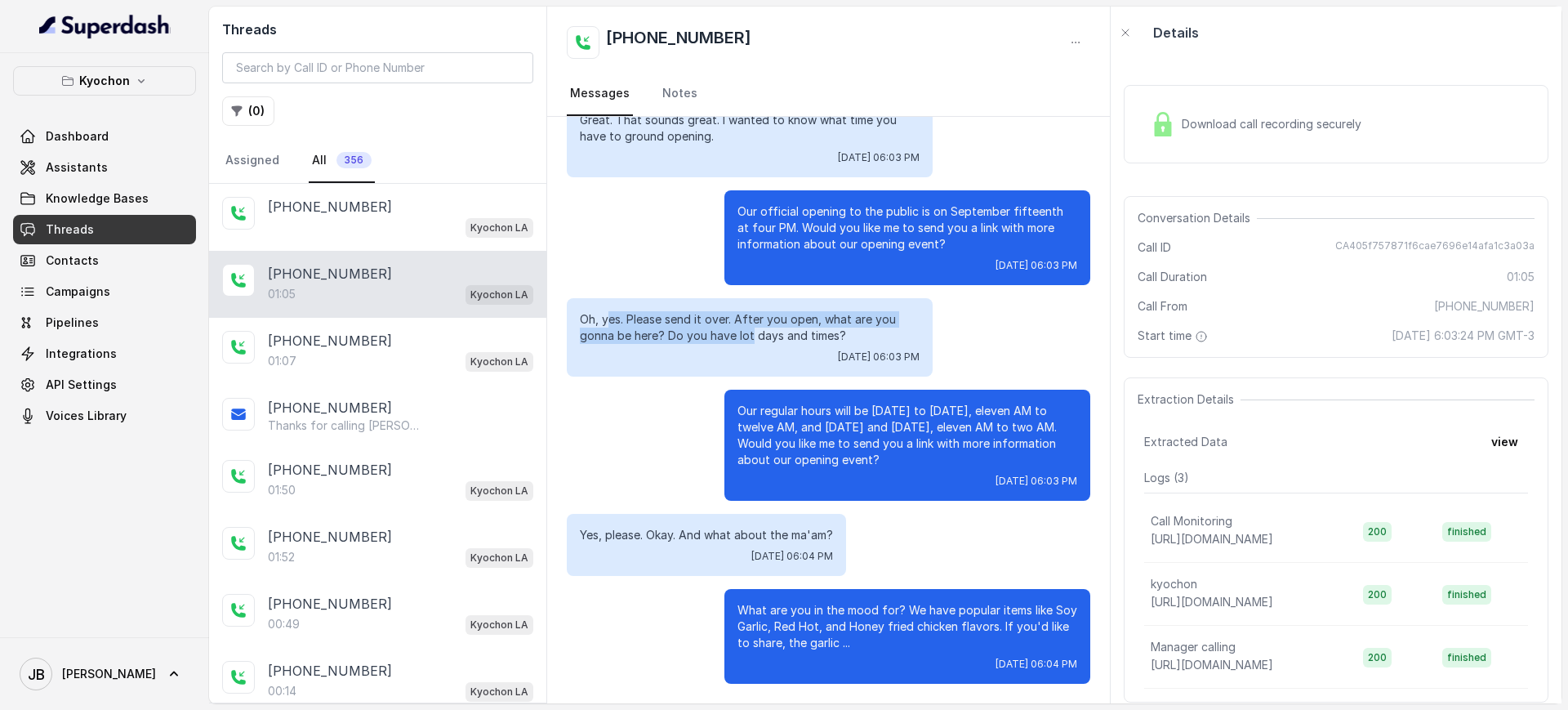
click at [752, 330] on p "Oh, yes. Please send it over. After you open, what are you gonna be here? Do yo…" at bounding box center [750, 327] width 339 height 33
click at [624, 314] on p "Oh, yes. Please send it over. After you open, what are you gonna be here? Do yo…" at bounding box center [750, 327] width 339 height 33
drag, startPoint x: 577, startPoint y: 317, endPoint x: 732, endPoint y: 332, distance: 155.7
click at [732, 332] on div "Oh, yes. Please send it over. After you open, what are you gonna be here? Do yo…" at bounding box center [750, 337] width 366 height 79
click at [738, 341] on p "Oh, yes. Please send it over. After you open, what are you gonna be here? Do yo…" at bounding box center [750, 327] width 339 height 33
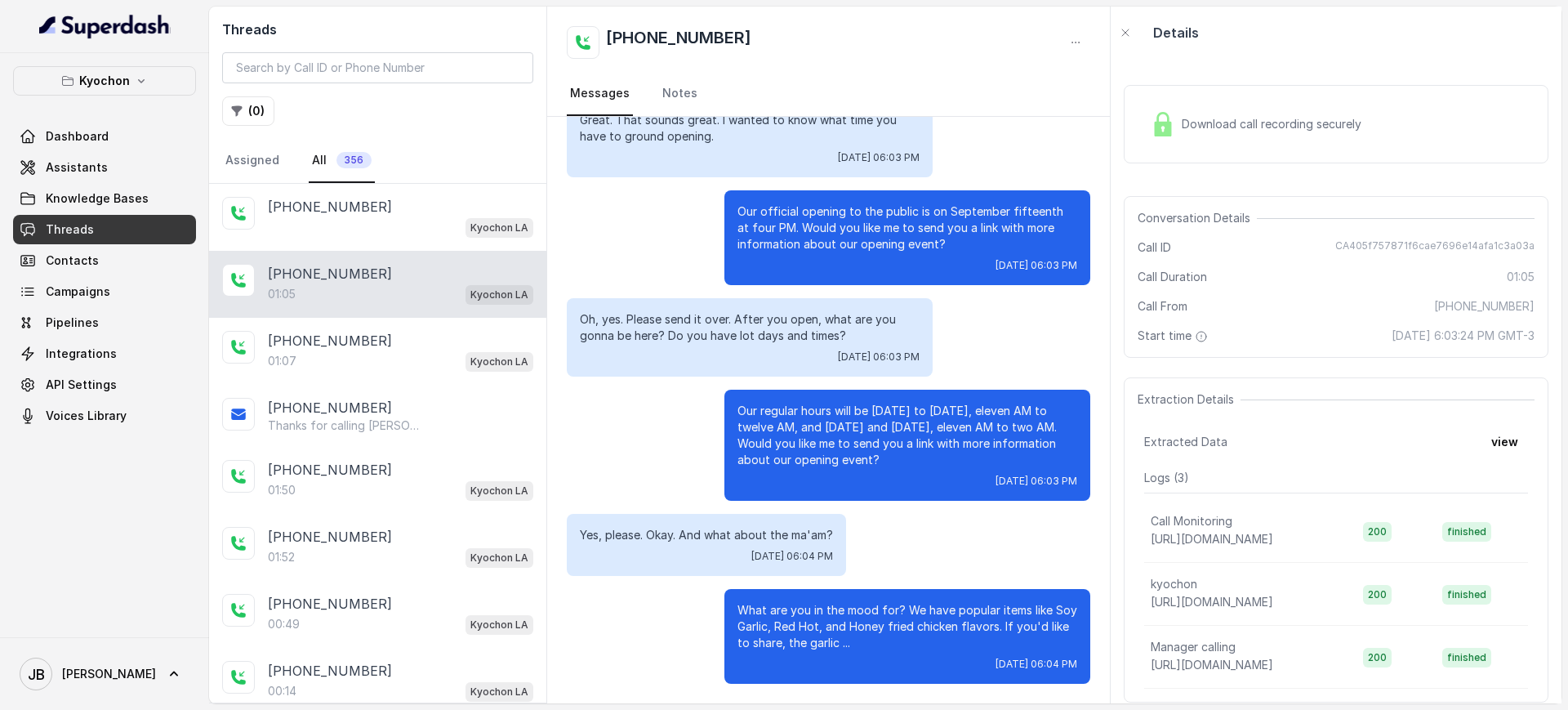
drag, startPoint x: 823, startPoint y: 322, endPoint x: 831, endPoint y: 324, distance: 8.2
click at [824, 322] on p "Oh, yes. Please send it over. After you open, what are you gonna be here? Do yo…" at bounding box center [750, 327] width 339 height 33
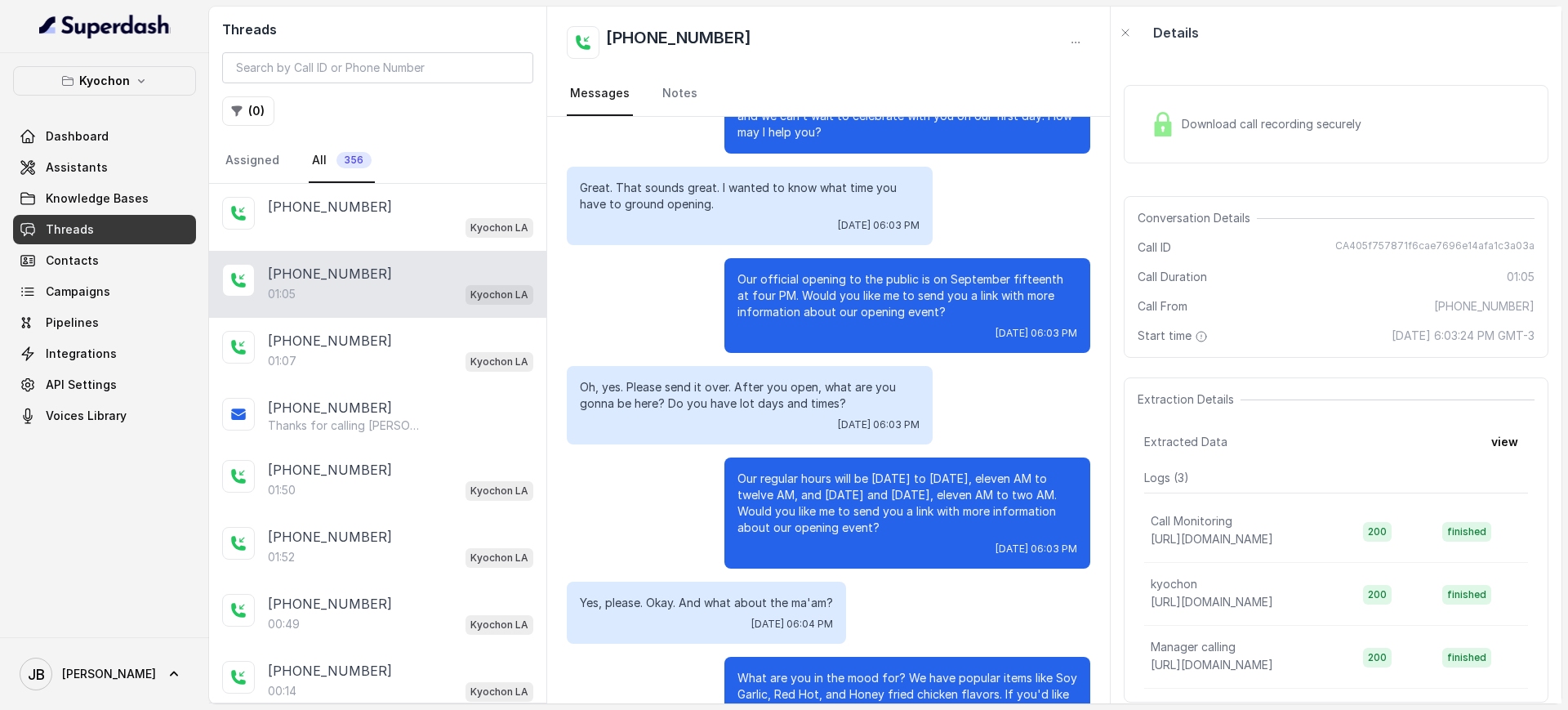
scroll to position [23, 0]
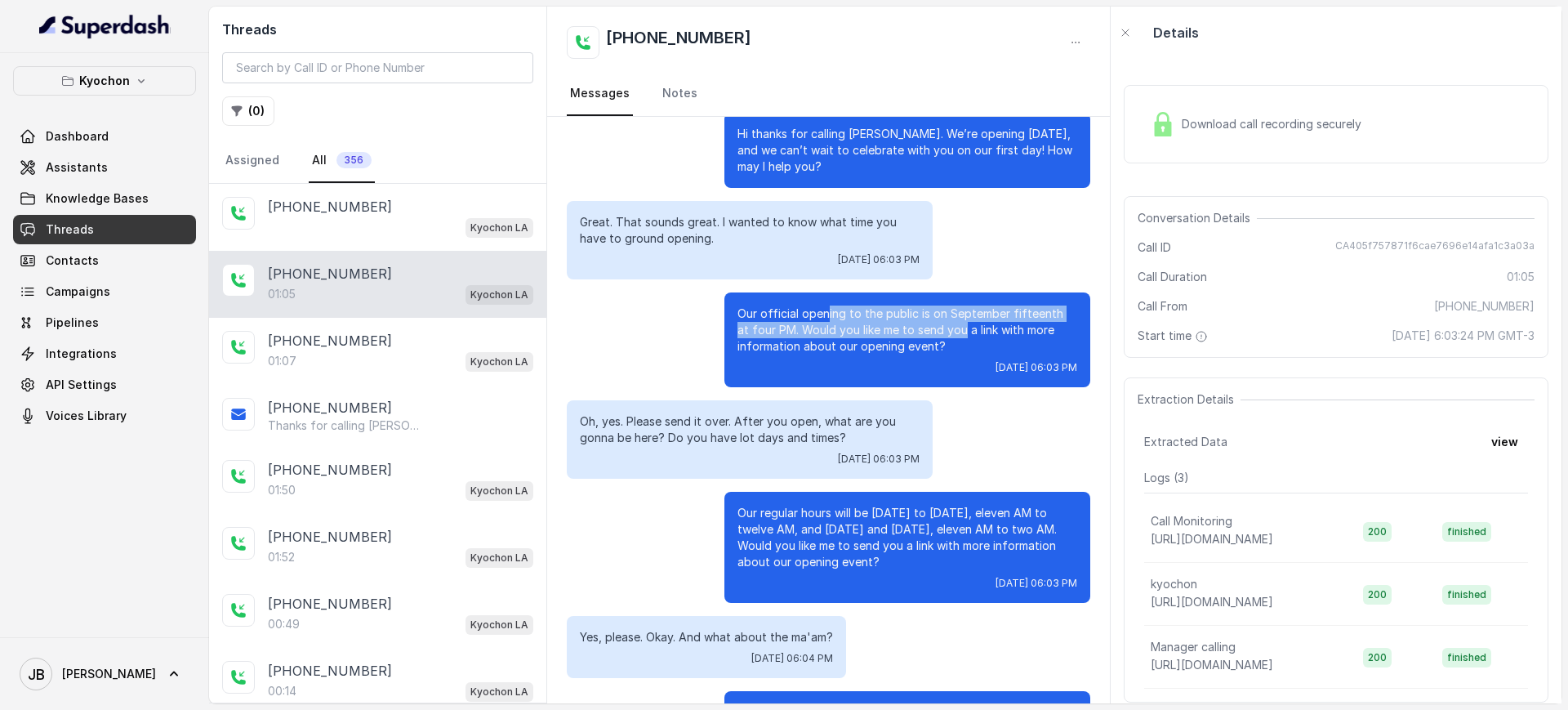
drag, startPoint x: 811, startPoint y: 302, endPoint x: 939, endPoint y: 337, distance: 132.7
click at [937, 337] on div "Our official opening to the public is on September fifteenth at four PM. Would …" at bounding box center [907, 339] width 366 height 94
drag, startPoint x: 939, startPoint y: 337, endPoint x: 955, endPoint y: 350, distance: 20.6
click at [940, 337] on p "Our official opening to the public is on September fifteenth at four PM. Would …" at bounding box center [907, 330] width 339 height 49
drag, startPoint x: 919, startPoint y: 347, endPoint x: 926, endPoint y: 359, distance: 13.9
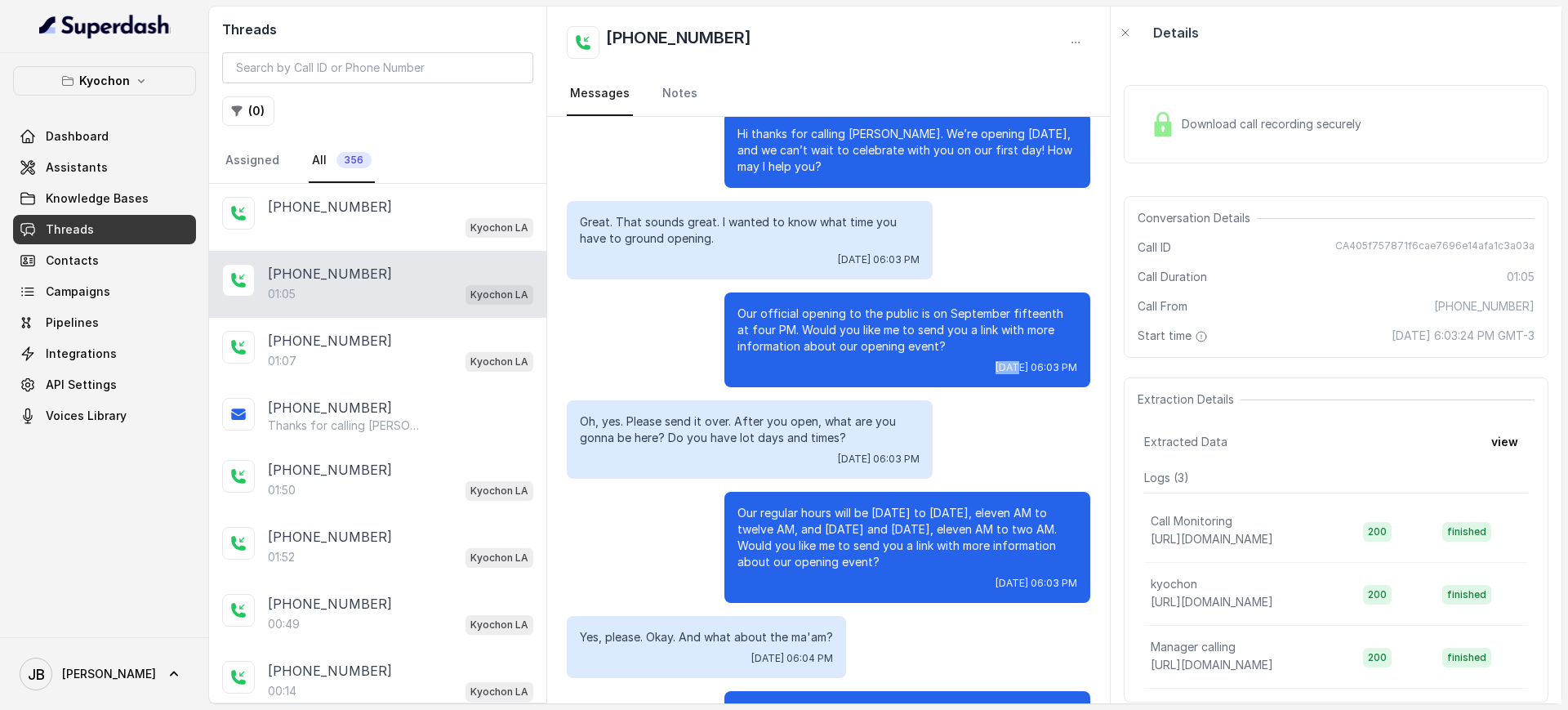
click at [926, 358] on div "Our official opening to the public is on September fifteenth at four PM. Would …" at bounding box center [907, 339] width 366 height 94
click at [932, 358] on div "Our official opening to the public is on September fifteenth at four PM. Would …" at bounding box center [907, 339] width 366 height 94
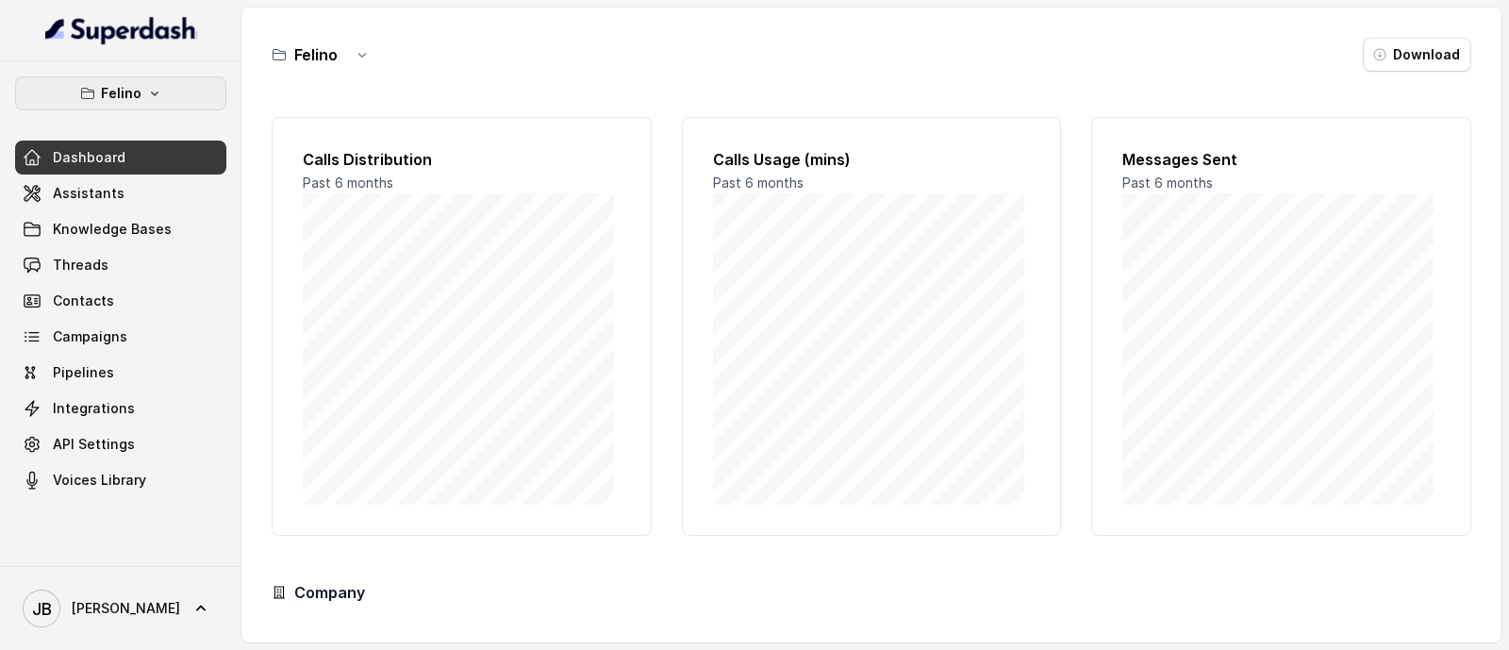
drag, startPoint x: 130, startPoint y: 83, endPoint x: 127, endPoint y: 97, distance: 14.4
click at [128, 83] on p "Felino" at bounding box center [121, 93] width 41 height 23
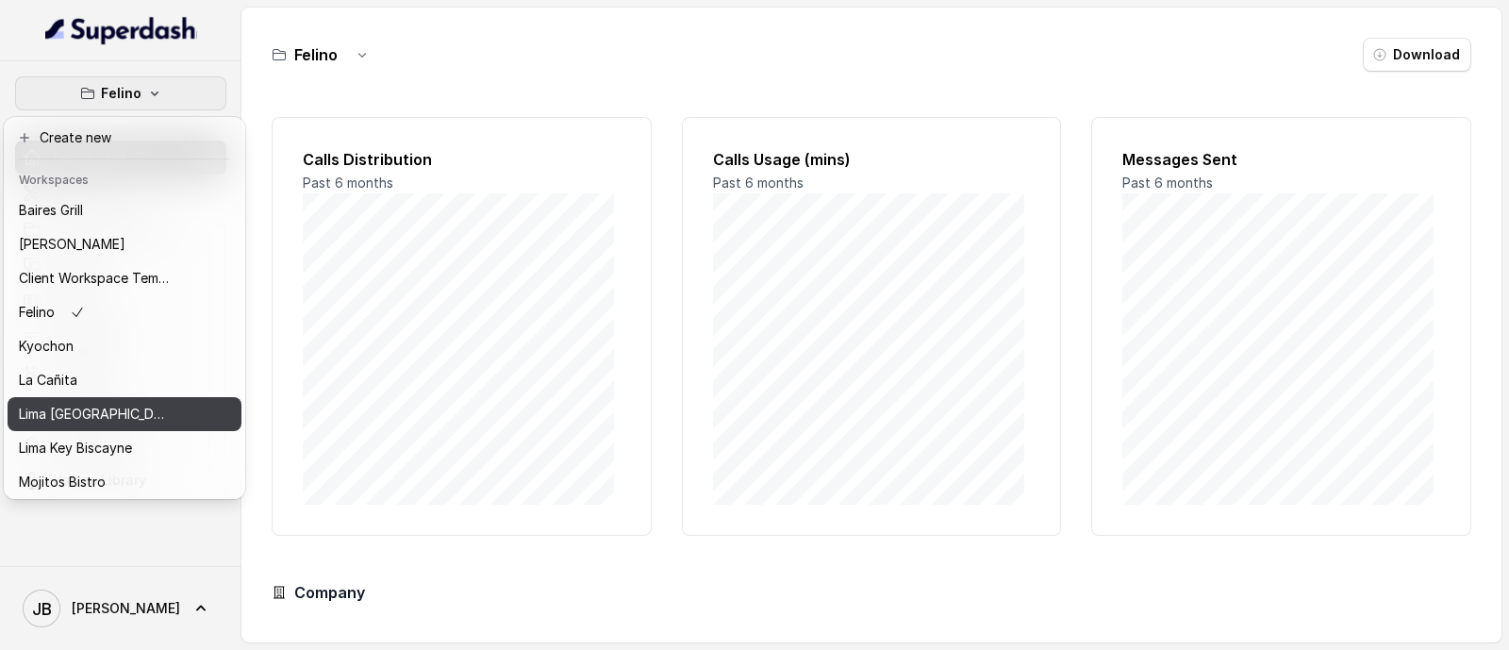
click at [110, 417] on div "Lima [GEOGRAPHIC_DATA]" at bounding box center [94, 414] width 151 height 23
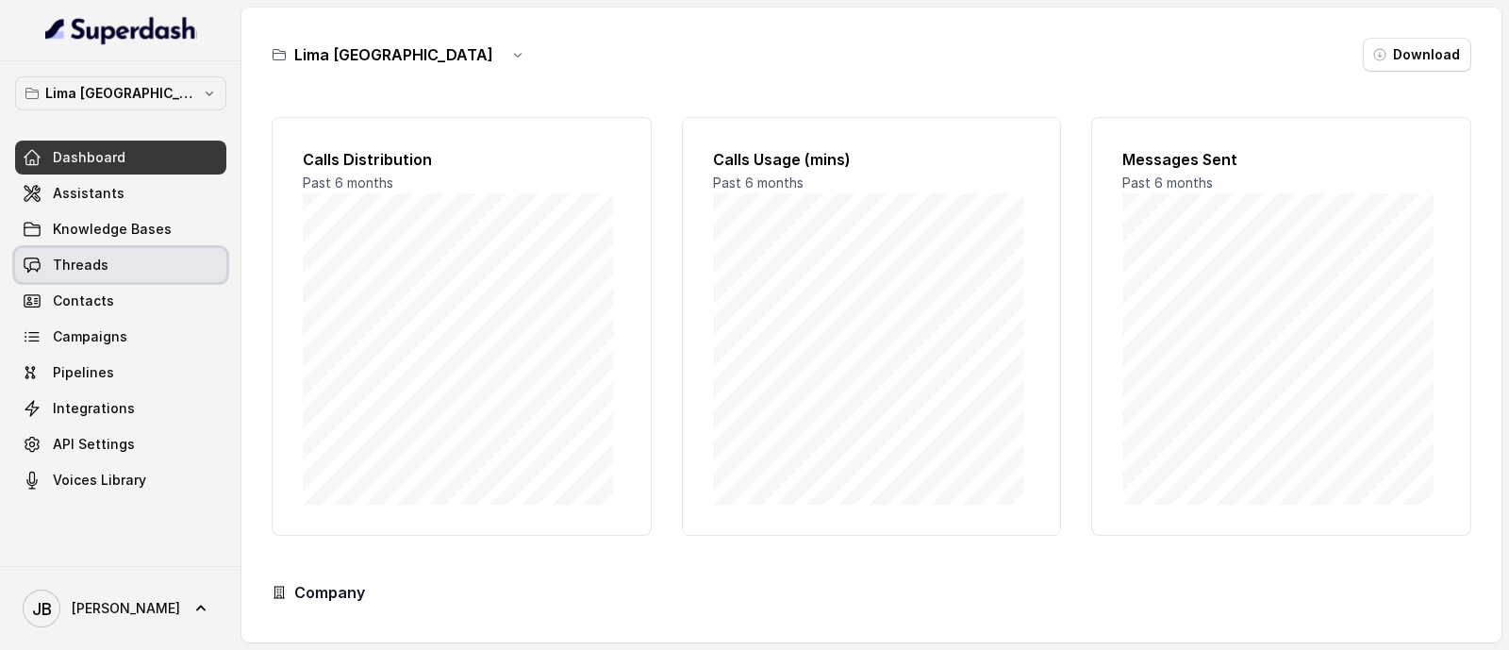
click at [113, 261] on link "Threads" at bounding box center [120, 265] width 211 height 34
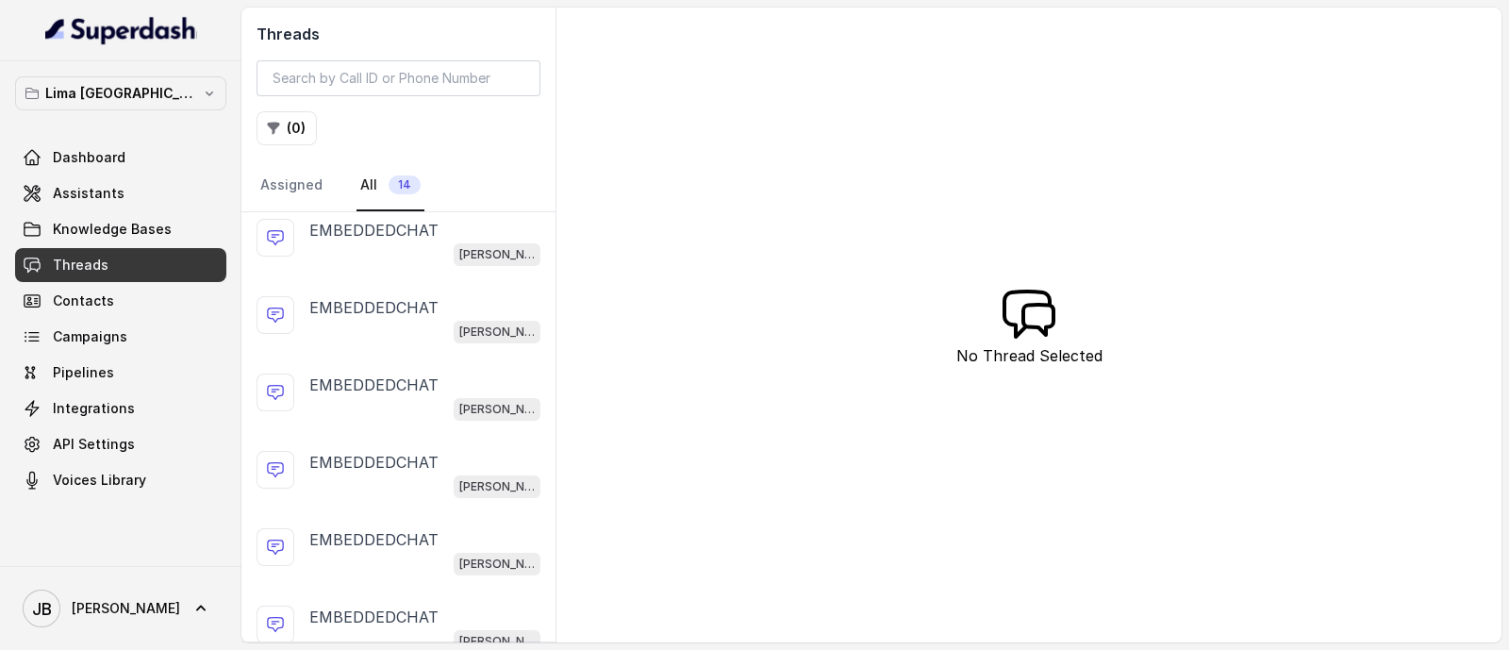
scroll to position [642, 0]
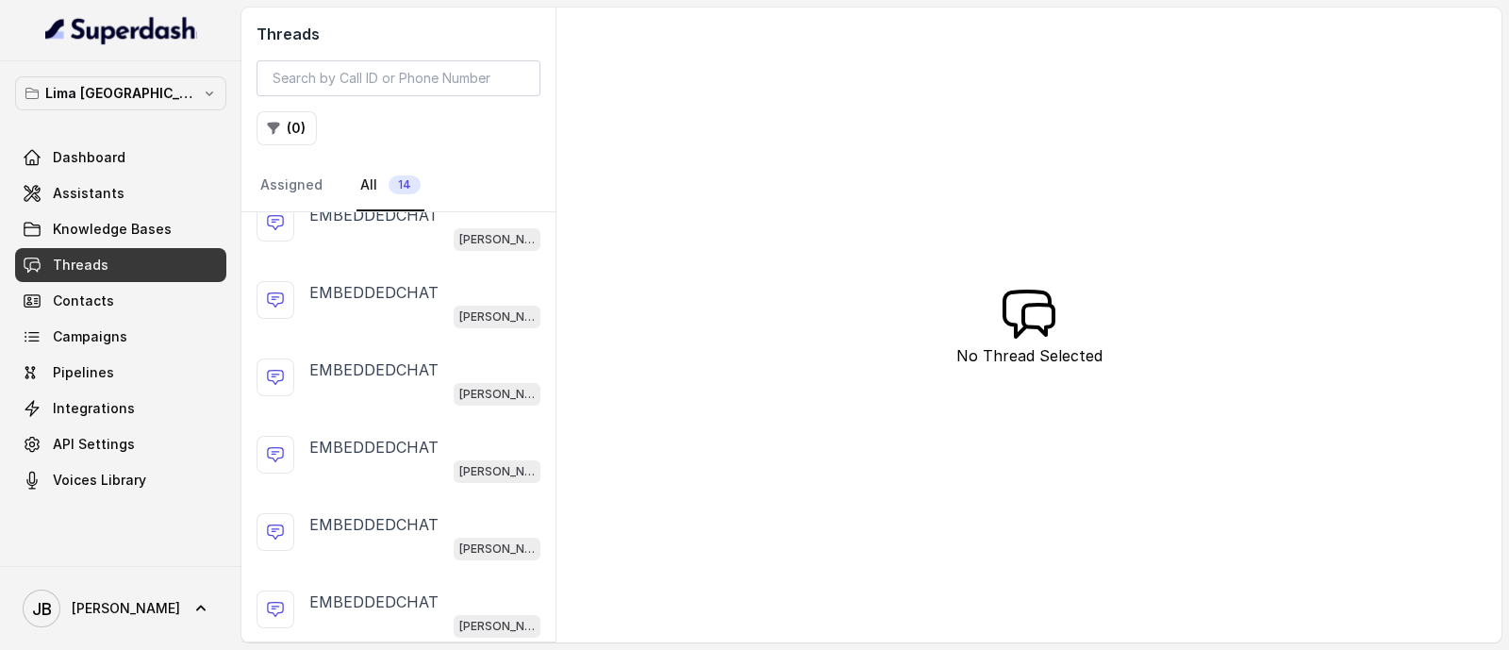
click at [124, 115] on div "Lima [GEOGRAPHIC_DATA] Dashboard Assistants Knowledge Bases Threads Contacts Ca…" at bounding box center [120, 286] width 211 height 421
drag, startPoint x: 124, startPoint y: 100, endPoint x: 123, endPoint y: 109, distance: 9.6
click at [123, 99] on p "Lima [GEOGRAPHIC_DATA]" at bounding box center [120, 93] width 151 height 23
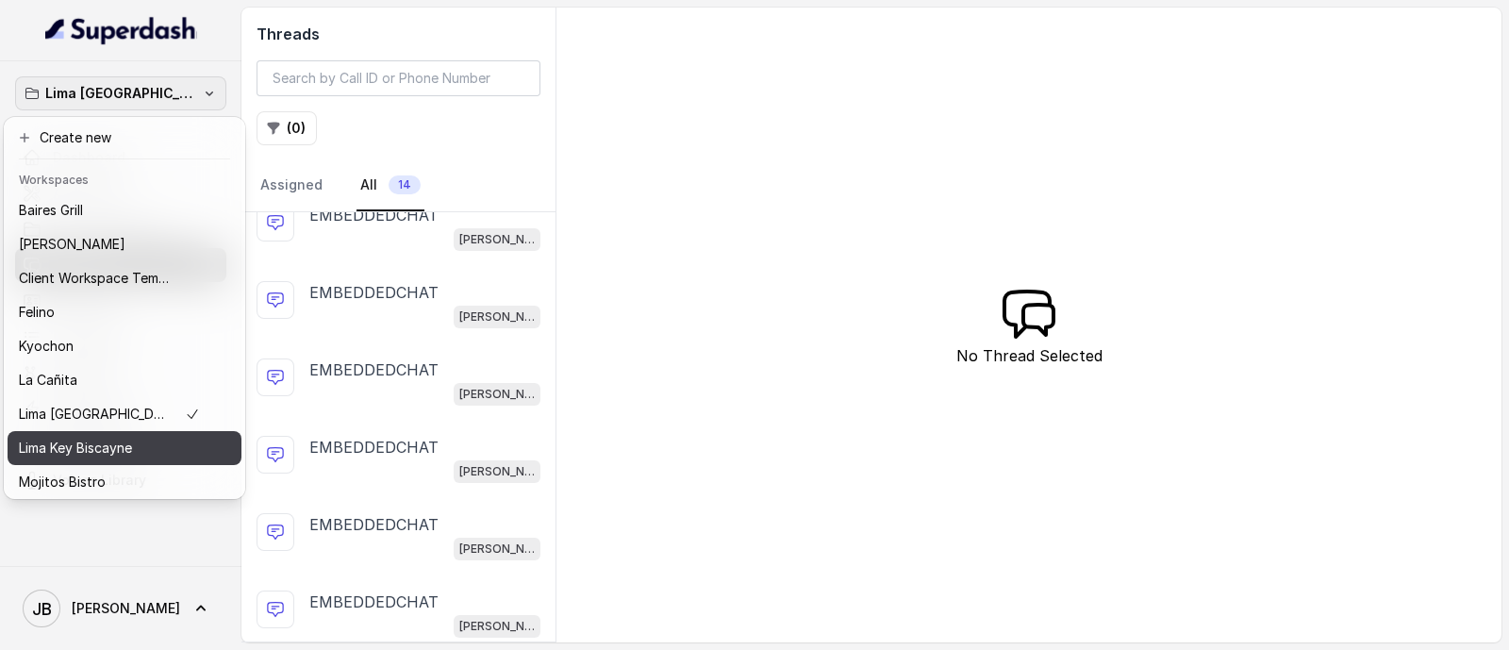
click at [123, 450] on p "Lima Key Biscayne" at bounding box center [75, 448] width 113 height 23
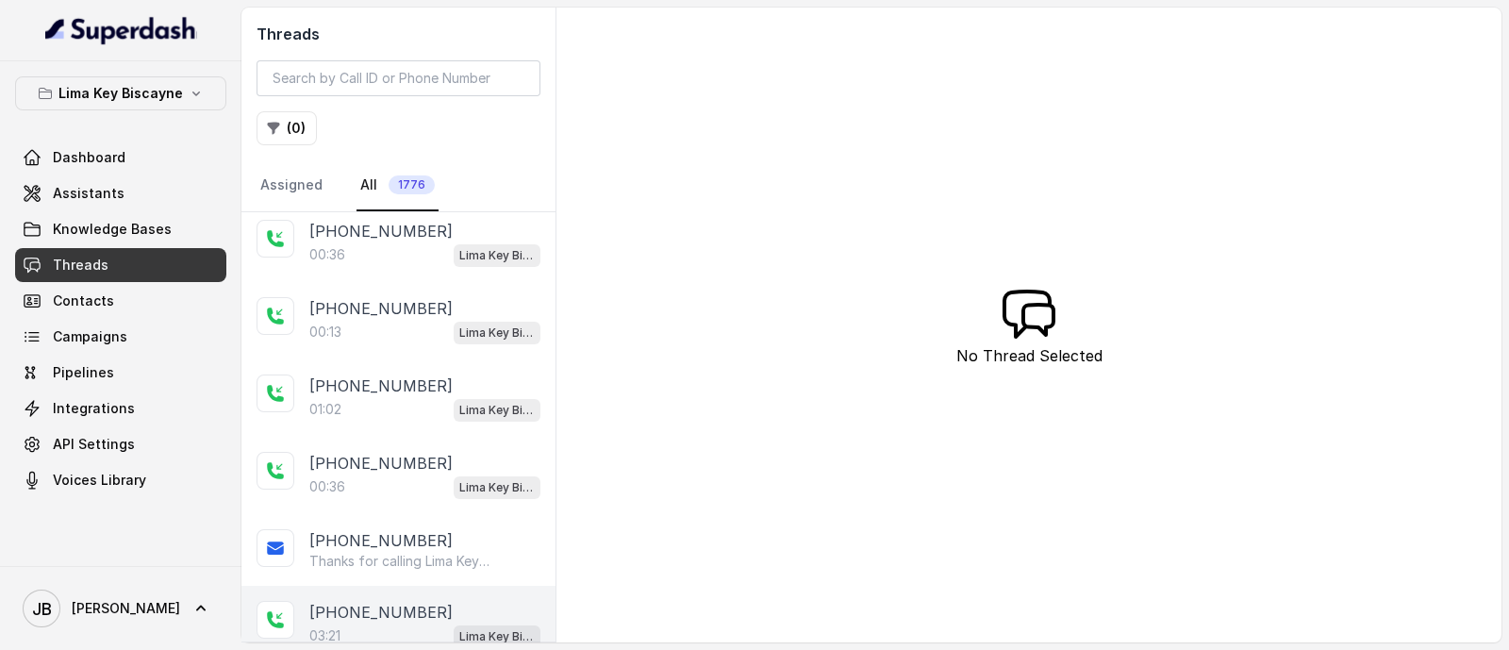
scroll to position [354, 0]
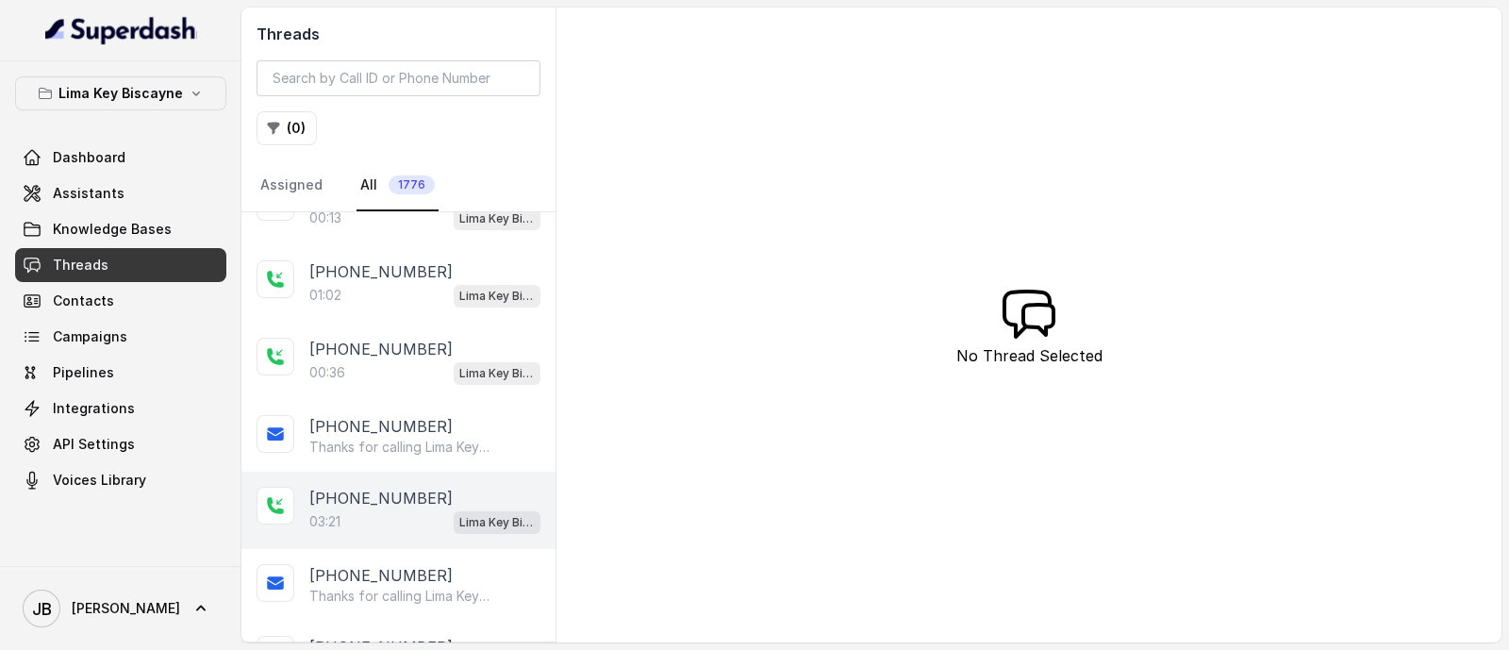
click at [416, 518] on div "03:21 Lima Key Biscayne / EN" at bounding box center [424, 521] width 231 height 25
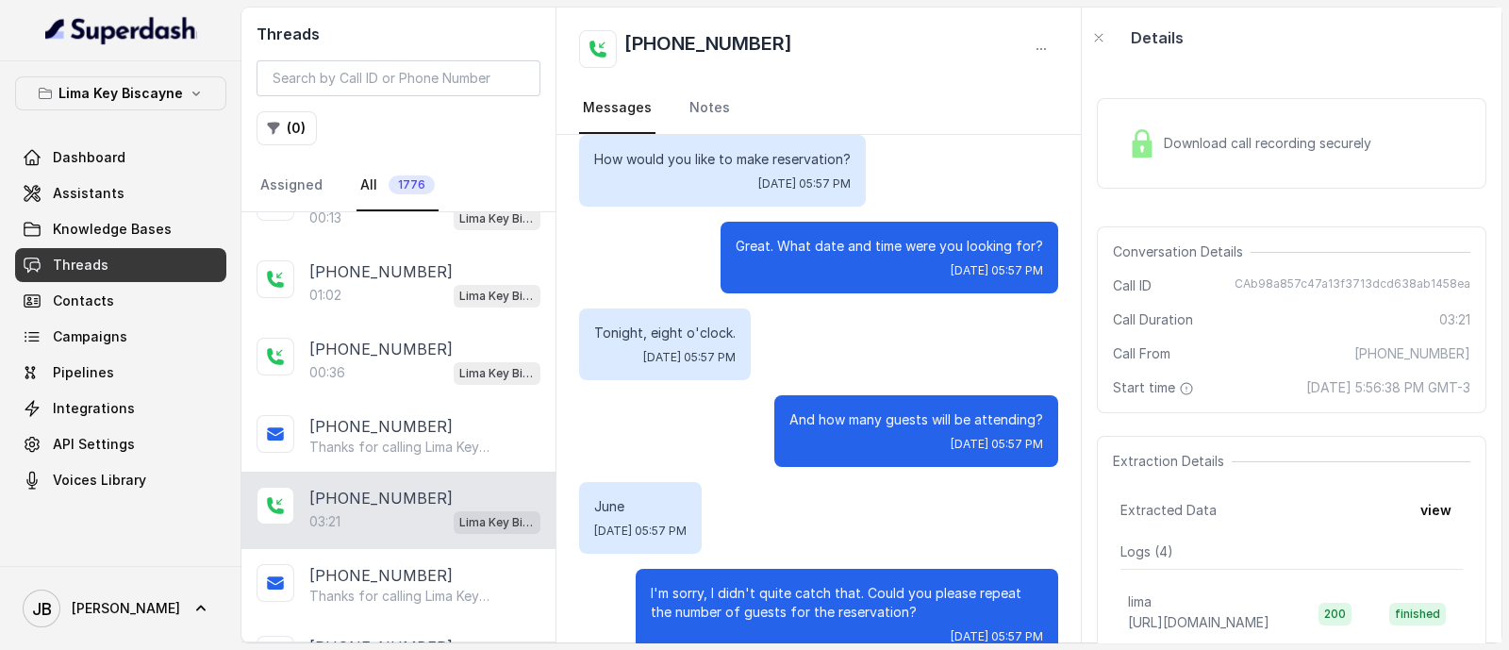
scroll to position [471, 0]
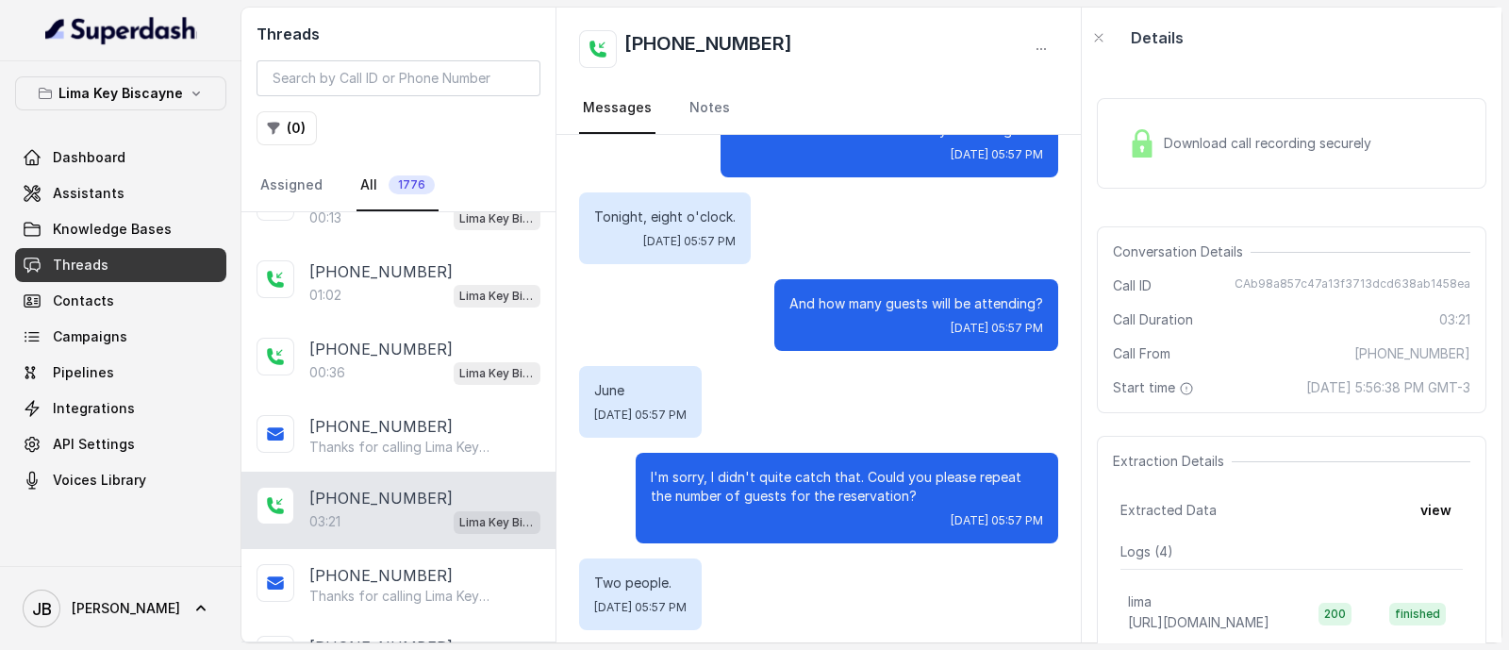
click at [631, 214] on p "Tonight, eight o'clock." at bounding box center [664, 216] width 141 height 19
click at [634, 215] on p "Tonight, eight o'clock." at bounding box center [664, 216] width 141 height 19
click at [693, 314] on div "And how many guests will be attending? [DATE] 05:57 PM" at bounding box center [818, 315] width 479 height 72
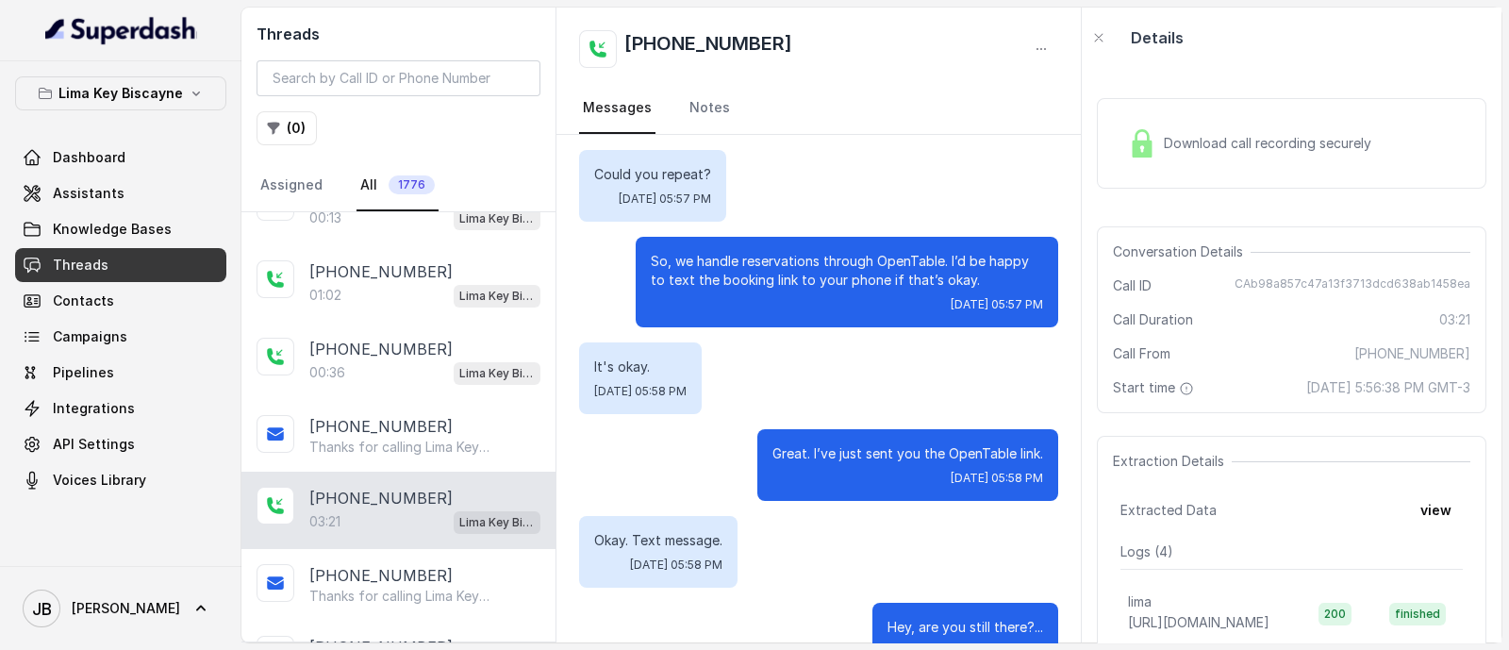
scroll to position [1298, 0]
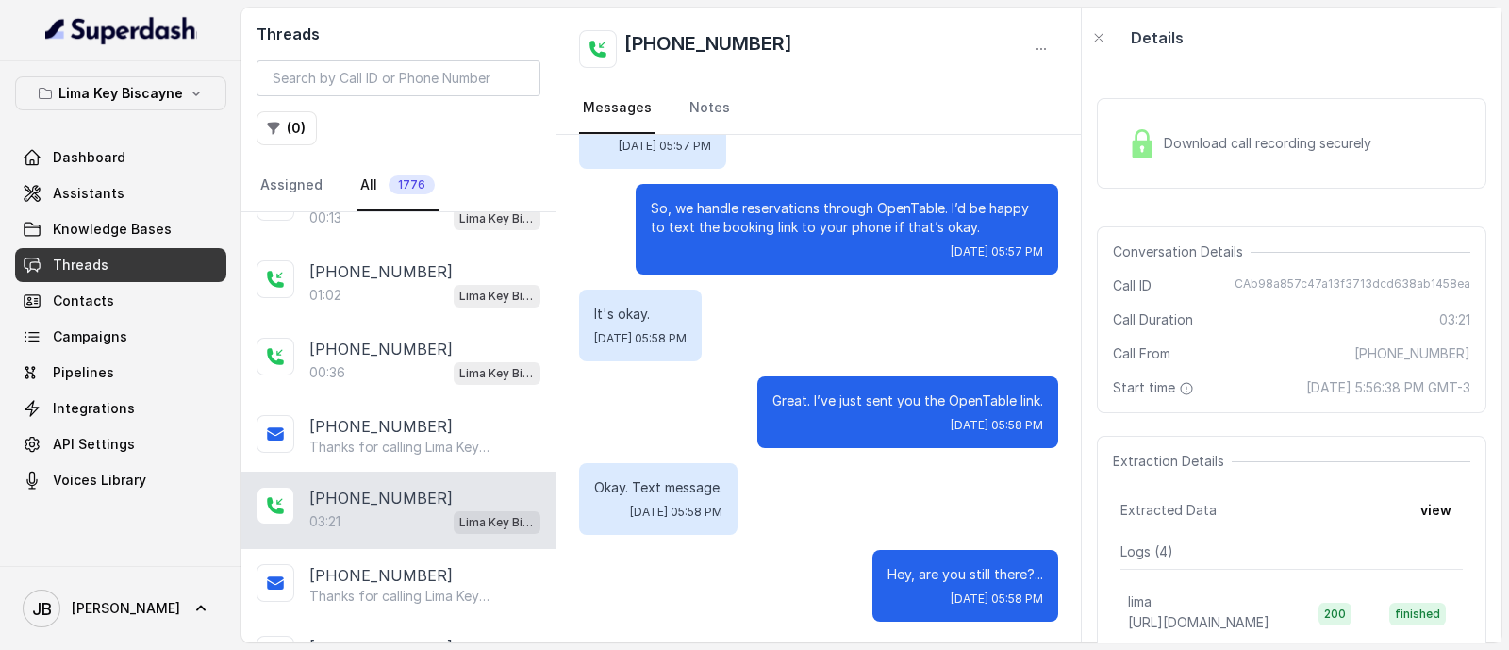
click at [649, 478] on p "Okay. Text message." at bounding box center [658, 487] width 128 height 19
click at [650, 478] on p "Okay. Text message." at bounding box center [658, 487] width 128 height 19
click at [651, 478] on p "Okay. Text message." at bounding box center [658, 487] width 128 height 19
click at [649, 478] on p "Okay. Text message." at bounding box center [658, 487] width 128 height 19
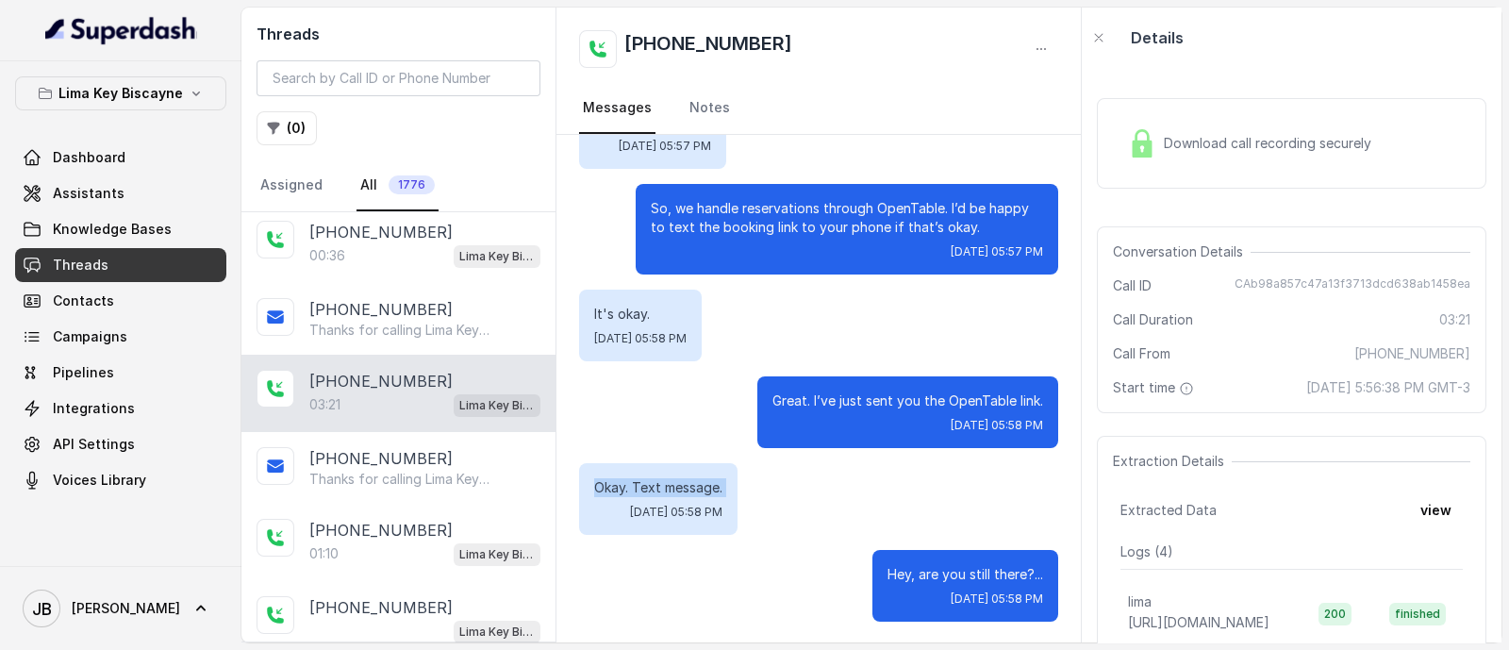
click at [788, 479] on div "Okay. Text message. [DATE] 05:58 PM" at bounding box center [818, 499] width 479 height 72
click at [788, 405] on p "Great. I’ve just sent you the OpenTable link." at bounding box center [907, 400] width 271 height 19
click at [804, 472] on div "Okay. Text message. [DATE] 05:58 PM" at bounding box center [818, 499] width 479 height 72
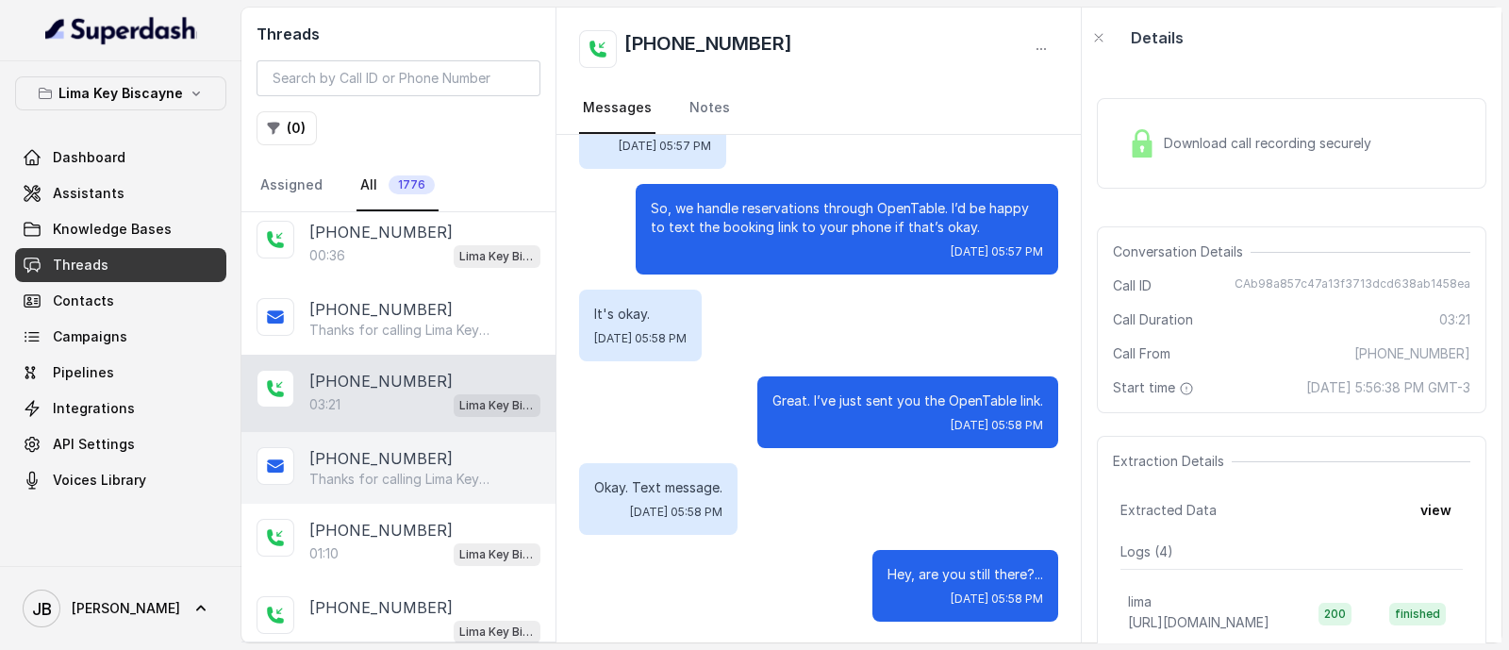
click at [459, 470] on p "Thanks for calling Lima Key Biscayne! Want to make a reservation? [URL][DOMAIN_…" at bounding box center [399, 479] width 181 height 19
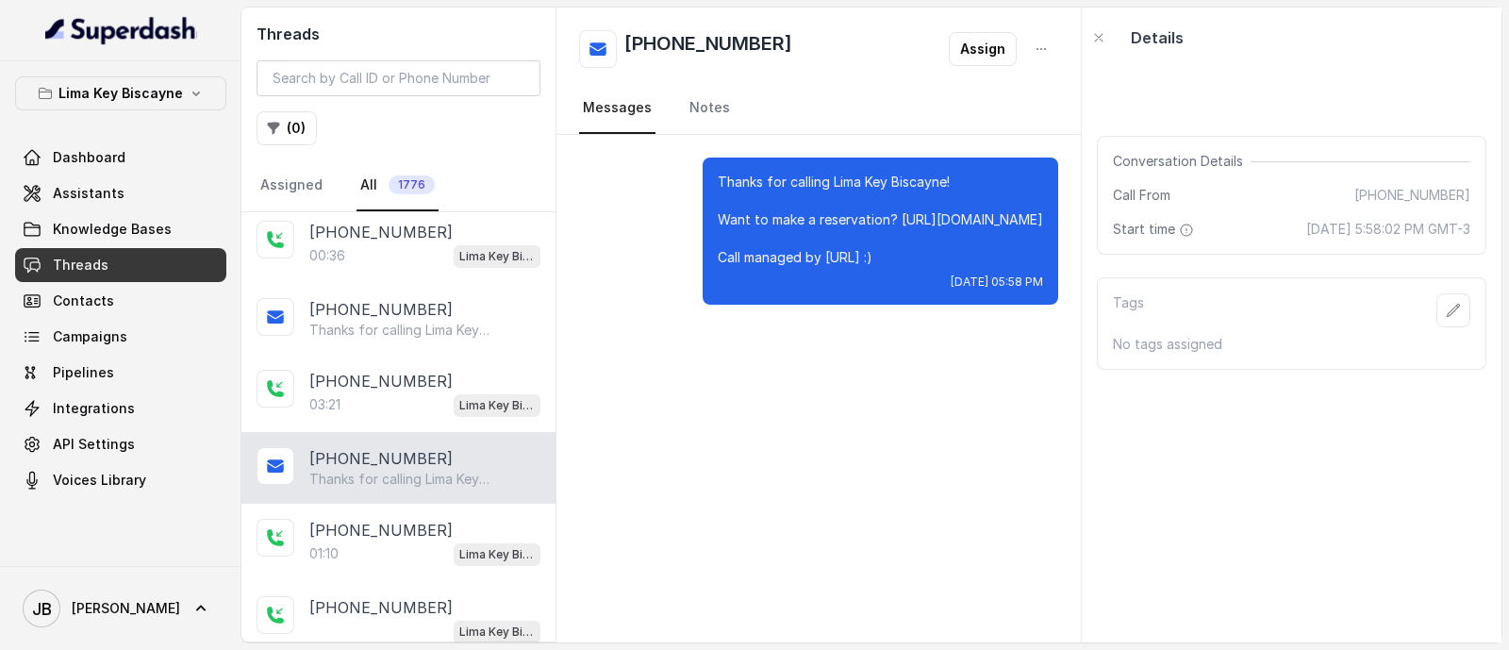
drag, startPoint x: 980, startPoint y: 284, endPoint x: 1047, endPoint y: 287, distance: 67.0
click at [1047, 287] on div "Thanks for calling Lima Key Biscayne! Want to make a reservation? [URL][DOMAIN_…" at bounding box center [881, 231] width 356 height 147
click at [712, 459] on div "Thanks for calling Lima Key Biscayne! Want to make a reservation? [URL][DOMAIN_…" at bounding box center [818, 388] width 524 height 507
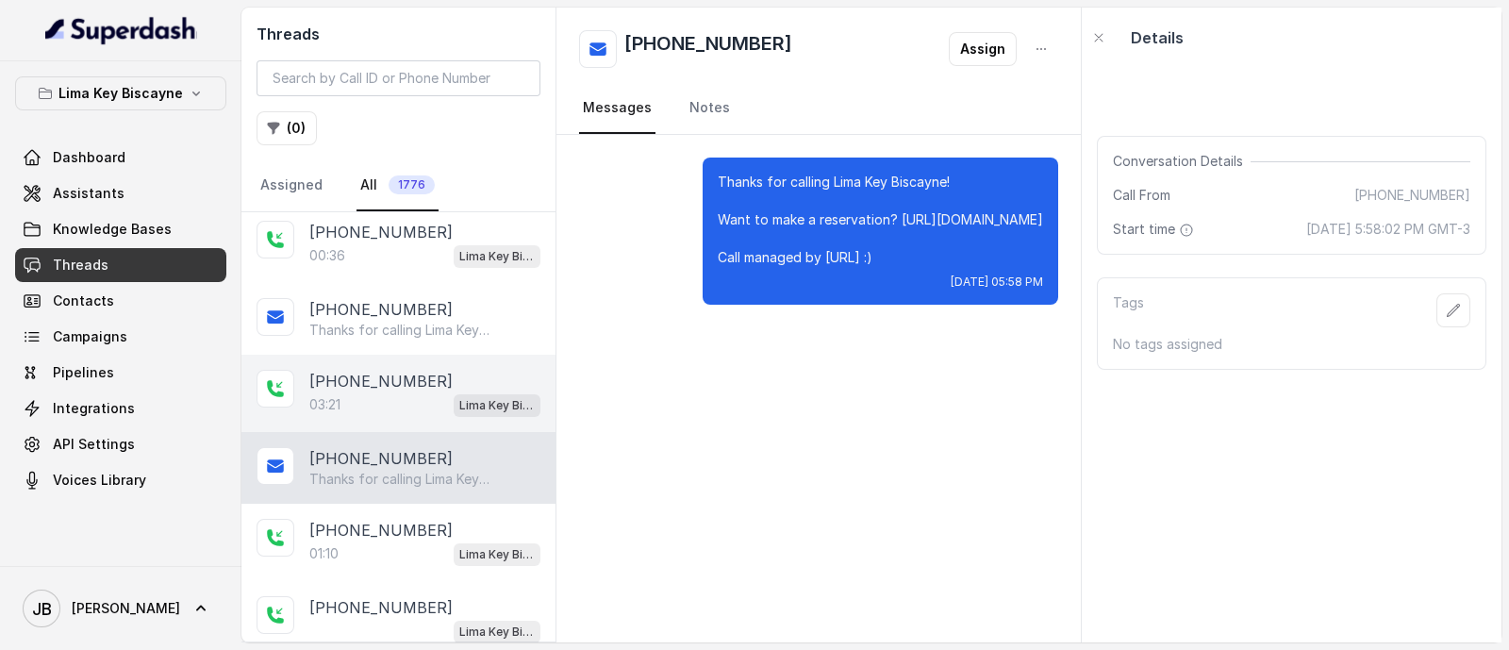
click at [336, 370] on p "[PHONE_NUMBER]" at bounding box center [380, 381] width 143 height 23
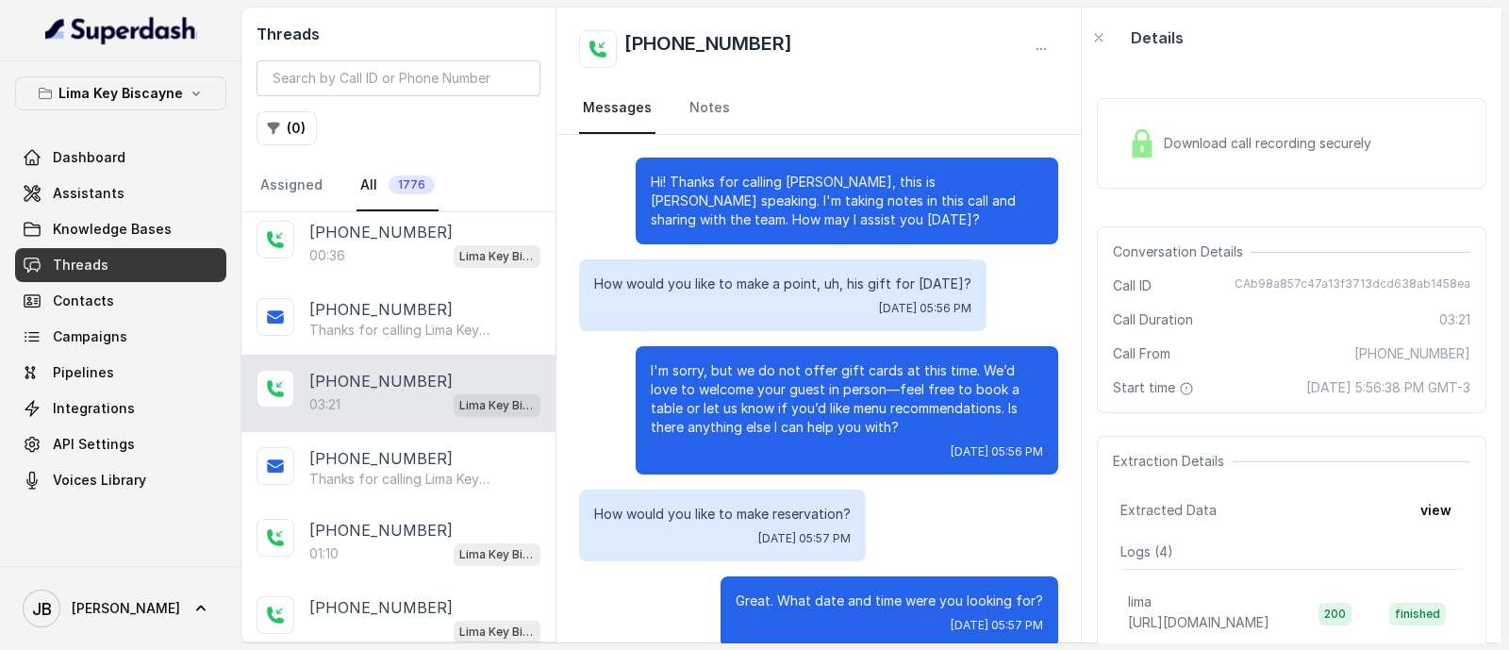
scroll to position [1298, 0]
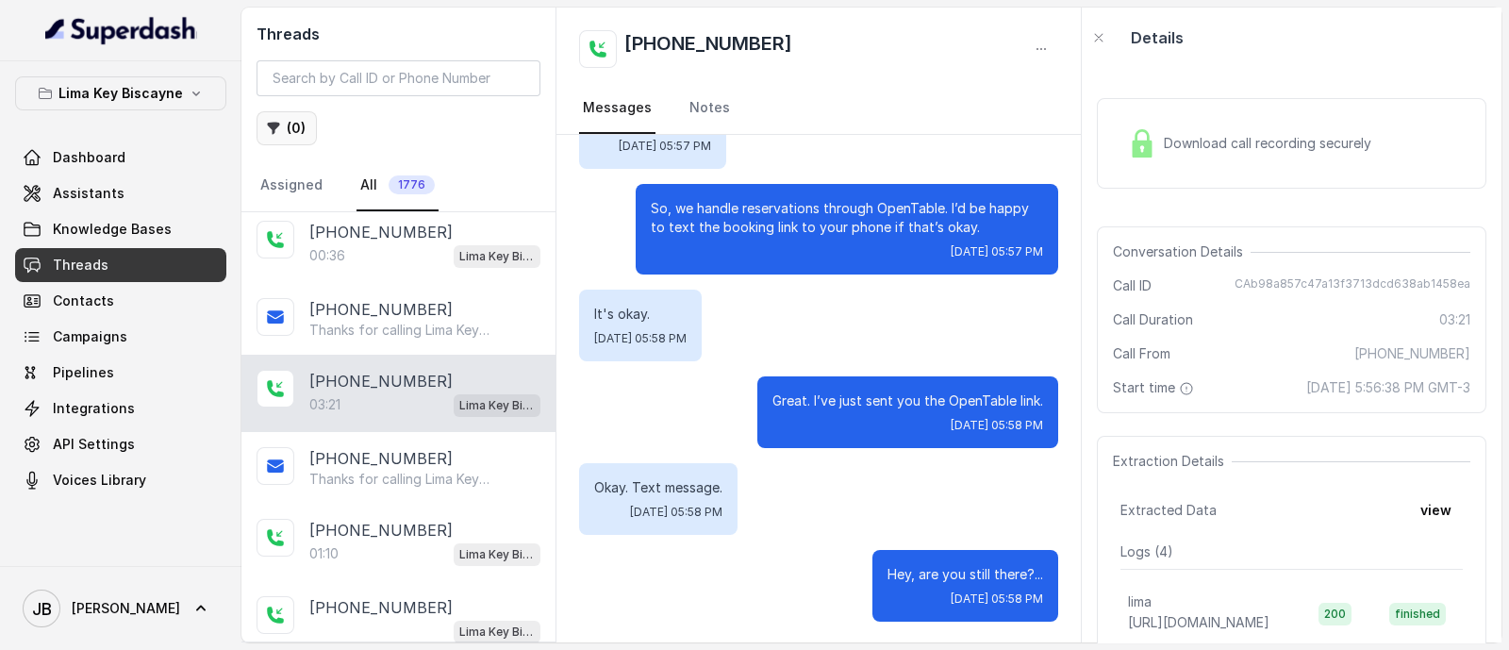
click at [298, 115] on button "( 0 )" at bounding box center [287, 128] width 60 height 34
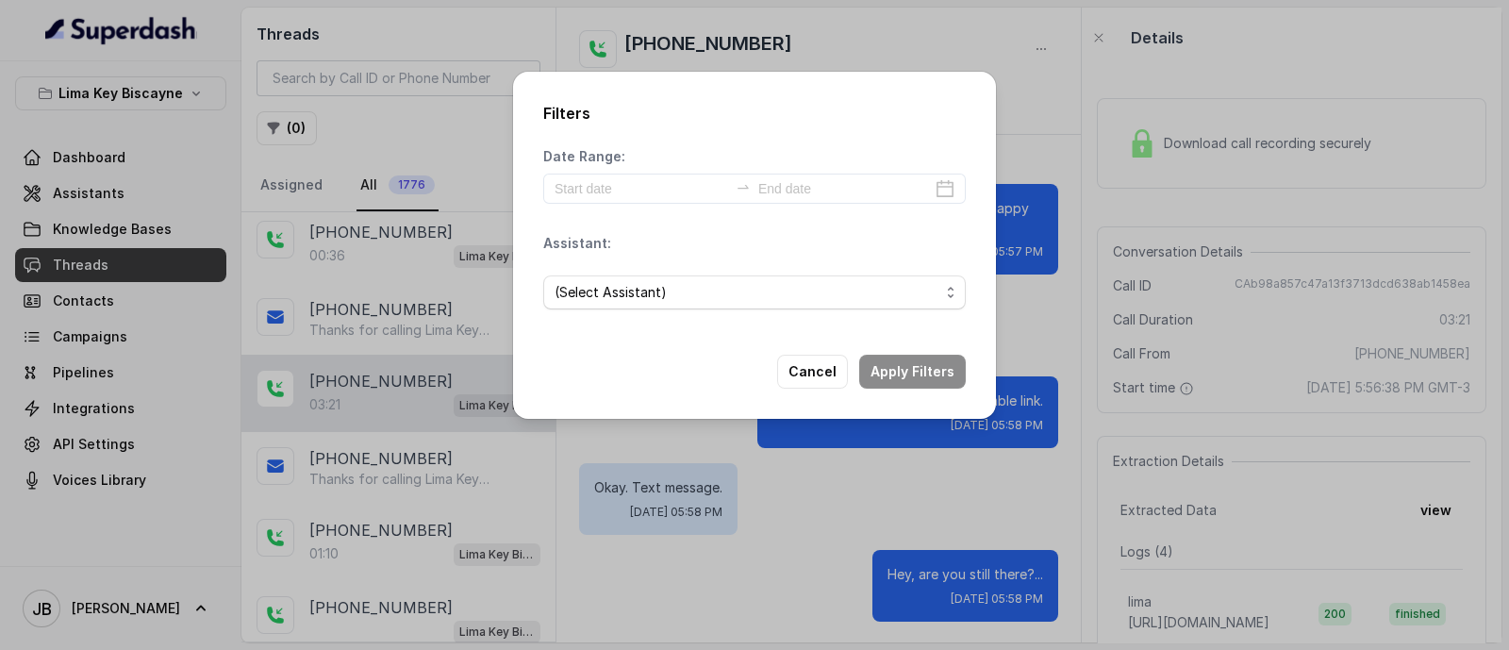
click at [667, 163] on div "Date Range:" at bounding box center [754, 175] width 423 height 57
click at [649, 196] on input at bounding box center [642, 188] width 174 height 21
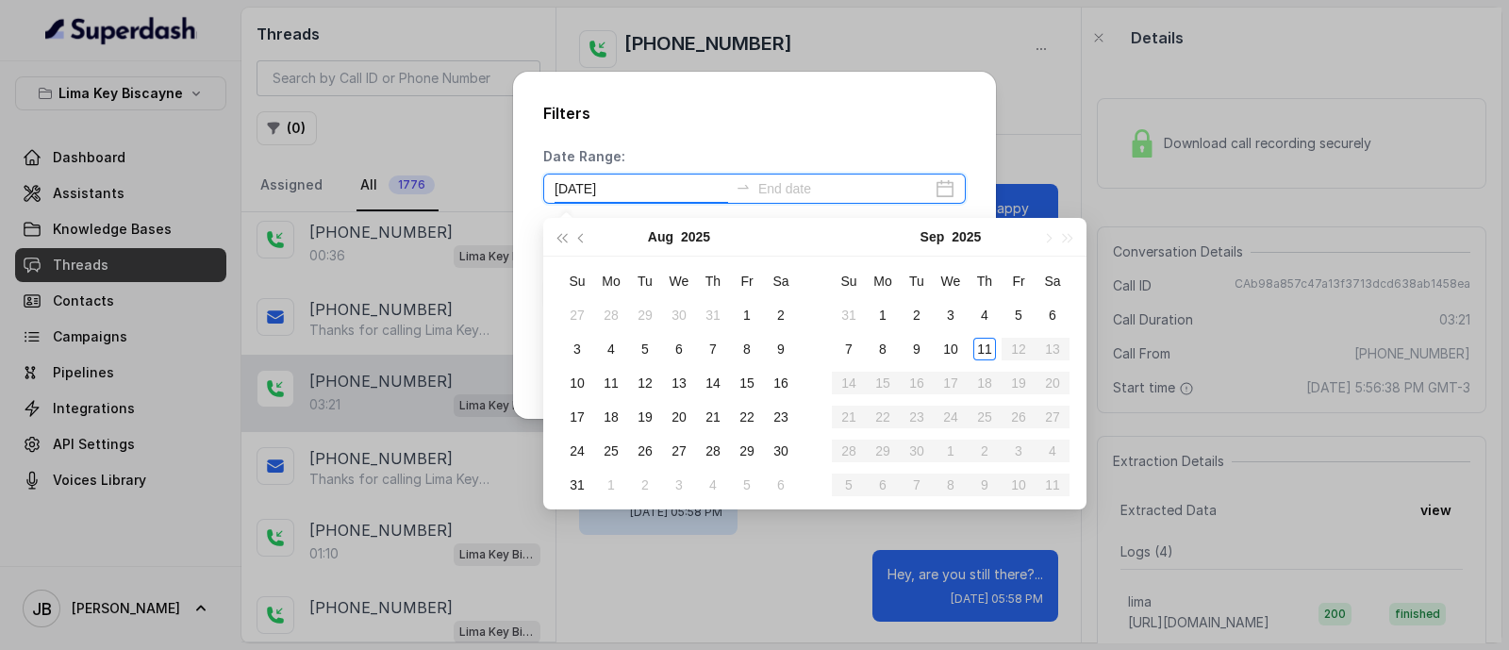
type input "[DATE]"
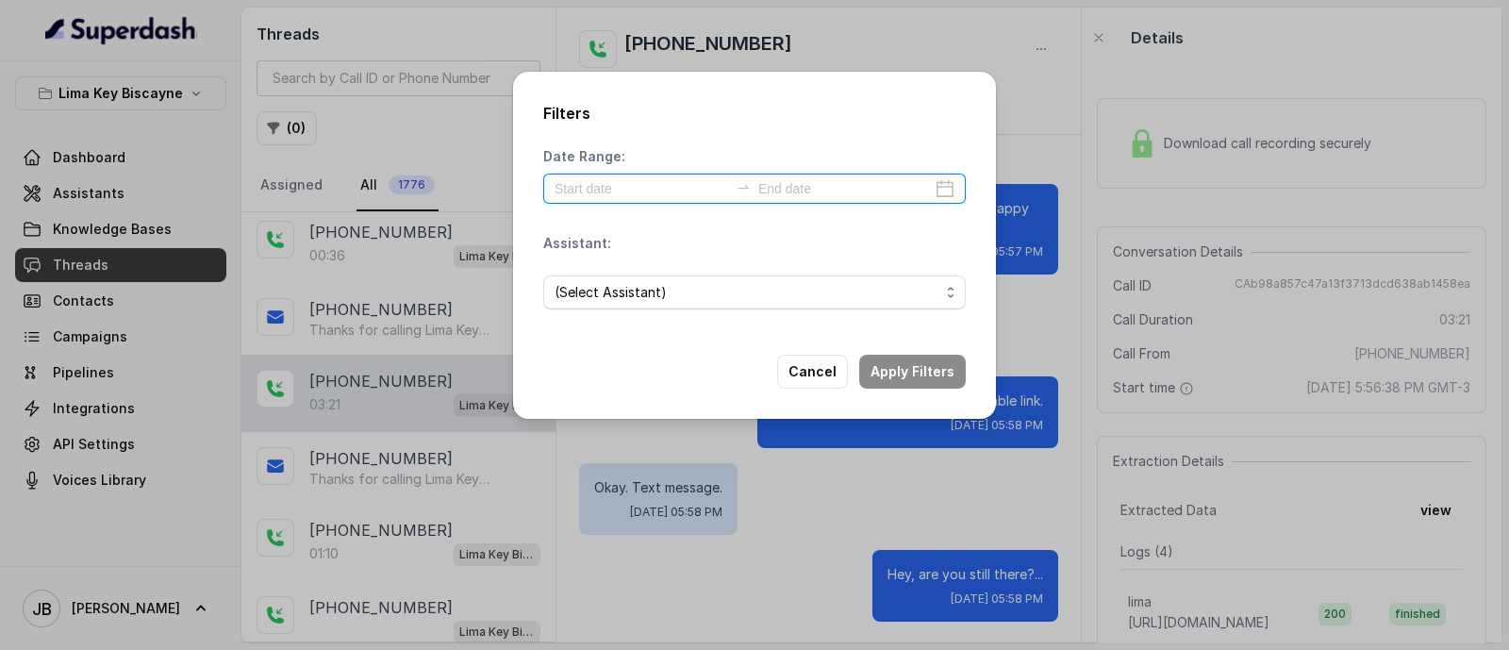
click at [622, 180] on input at bounding box center [642, 188] width 174 height 21
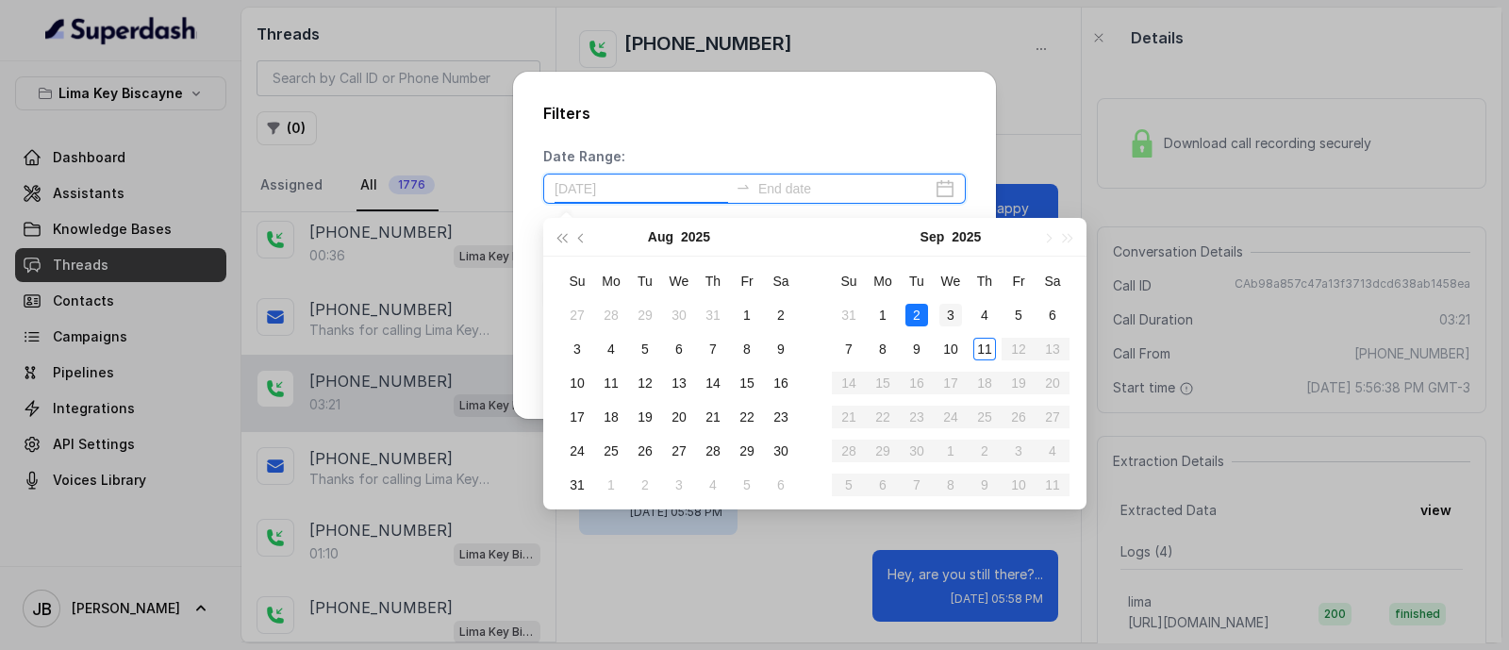
type input "[DATE]"
click at [953, 318] on div "3" at bounding box center [950, 315] width 23 height 23
type input "[DATE]"
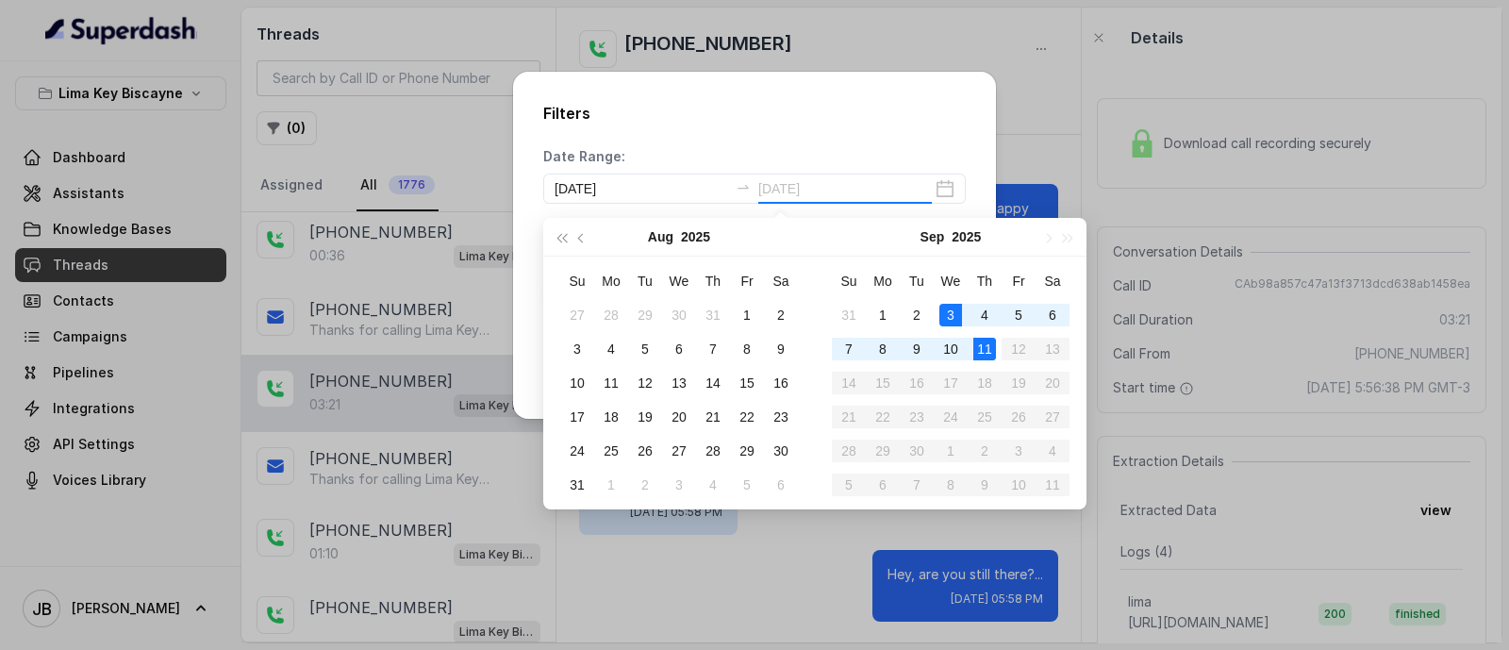
click at [984, 348] on div "11" at bounding box center [984, 349] width 23 height 23
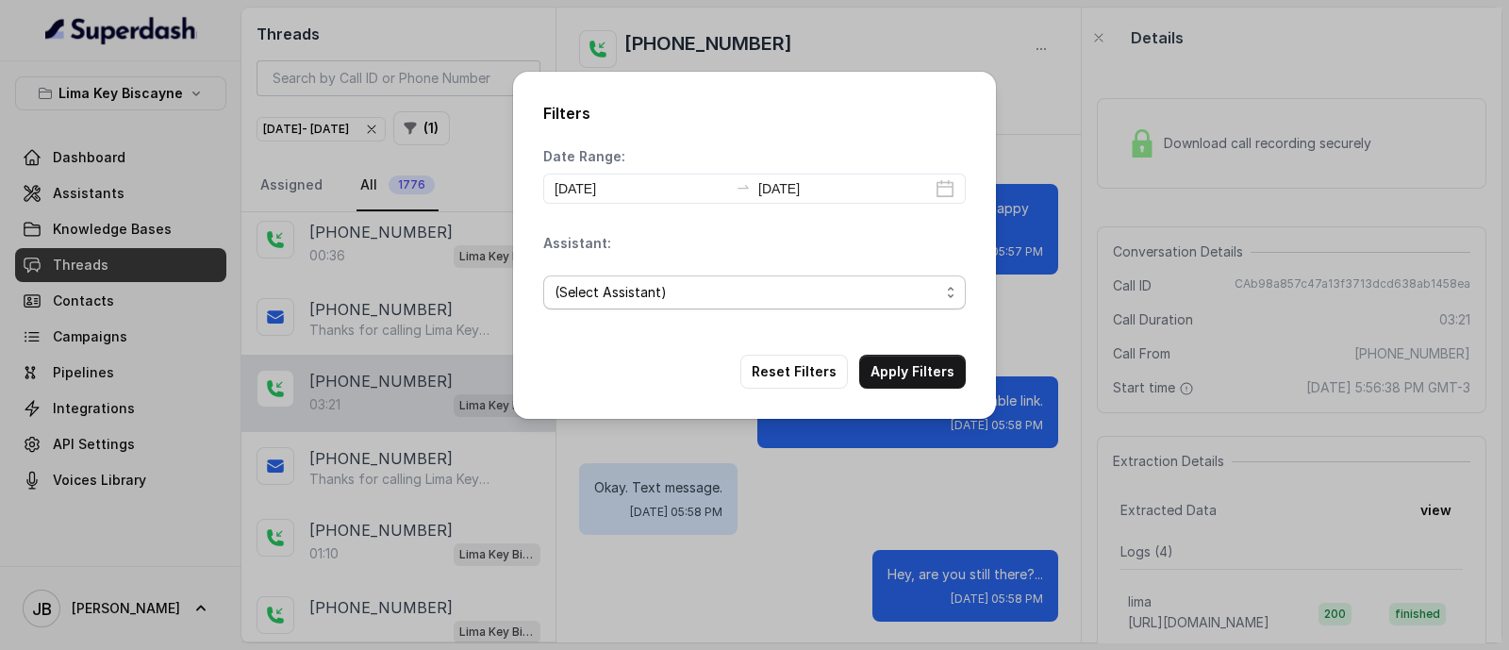
click at [726, 306] on span "(Select Assistant)" at bounding box center [754, 292] width 423 height 34
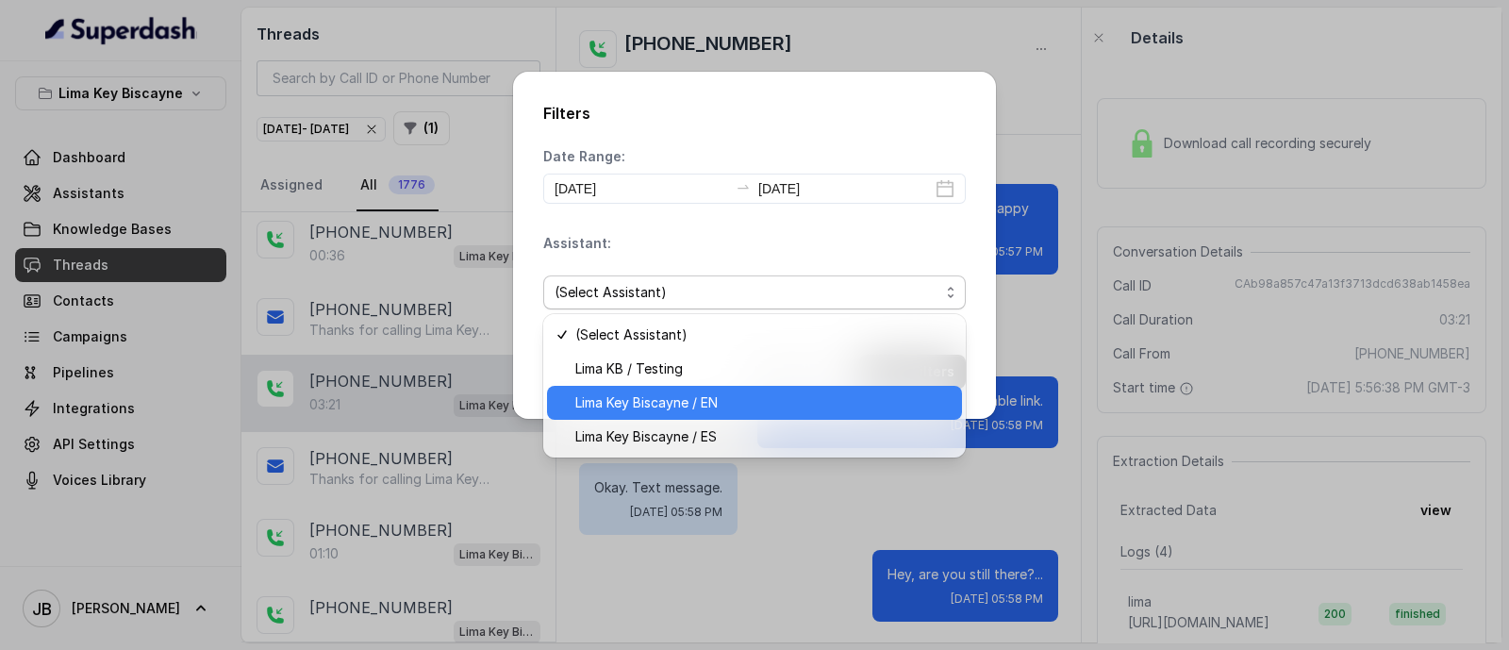
click at [675, 406] on span "Lima Key Biscayne / EN" at bounding box center [762, 402] width 375 height 23
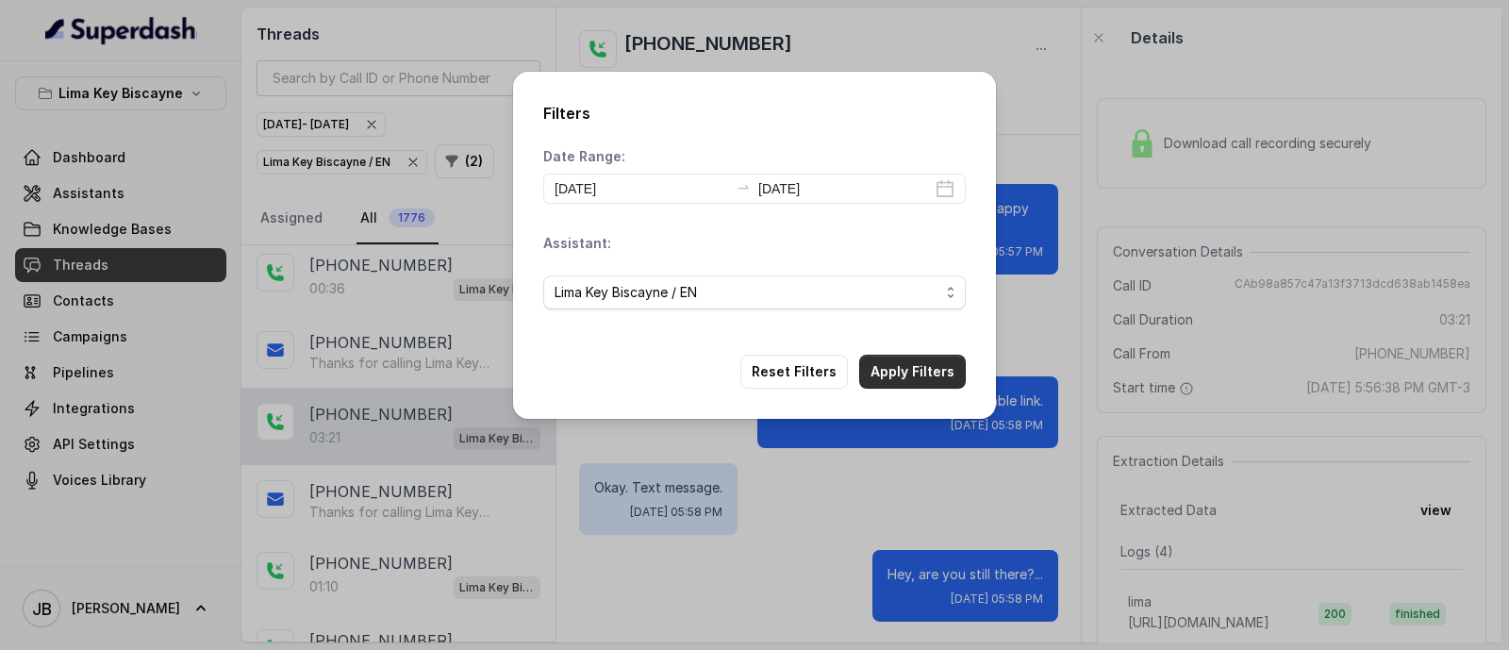
click at [901, 373] on button "Apply Filters" at bounding box center [912, 372] width 107 height 34
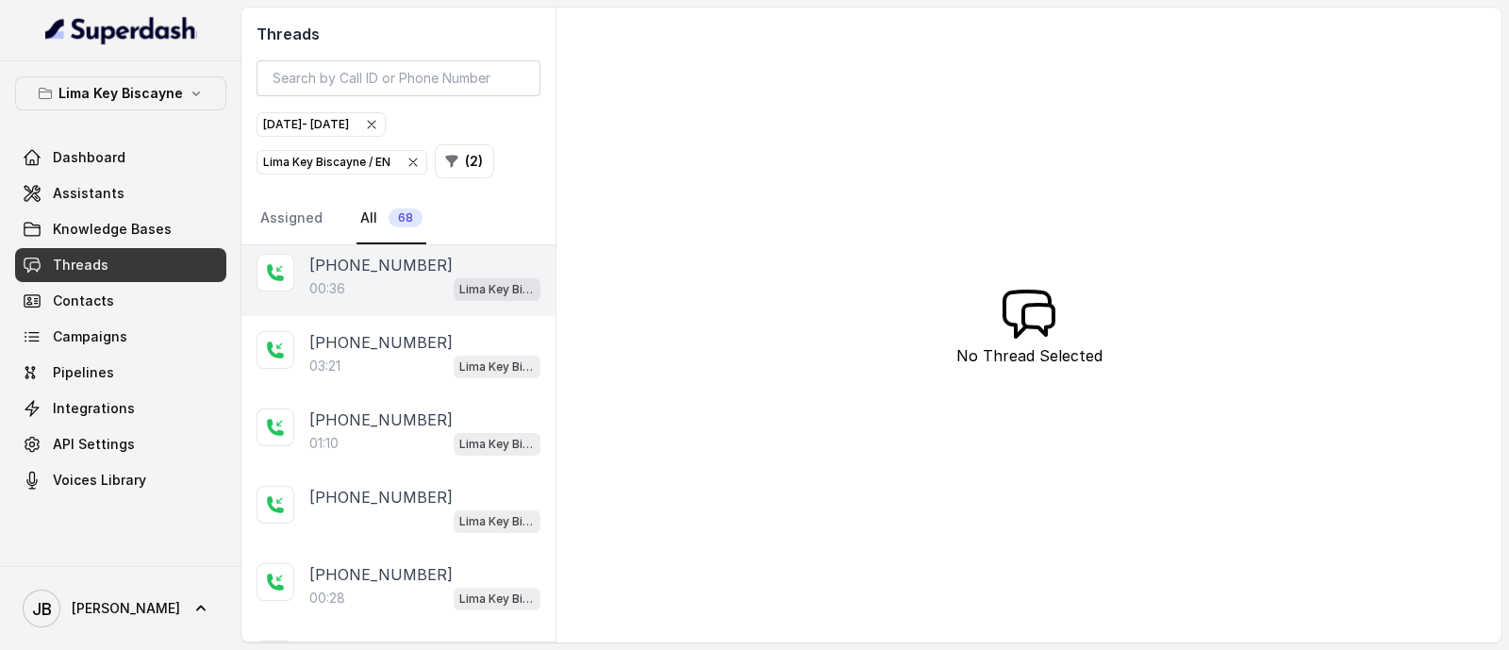
click at [382, 290] on div "00:36 Lima Key Biscayne / EN" at bounding box center [424, 288] width 231 height 25
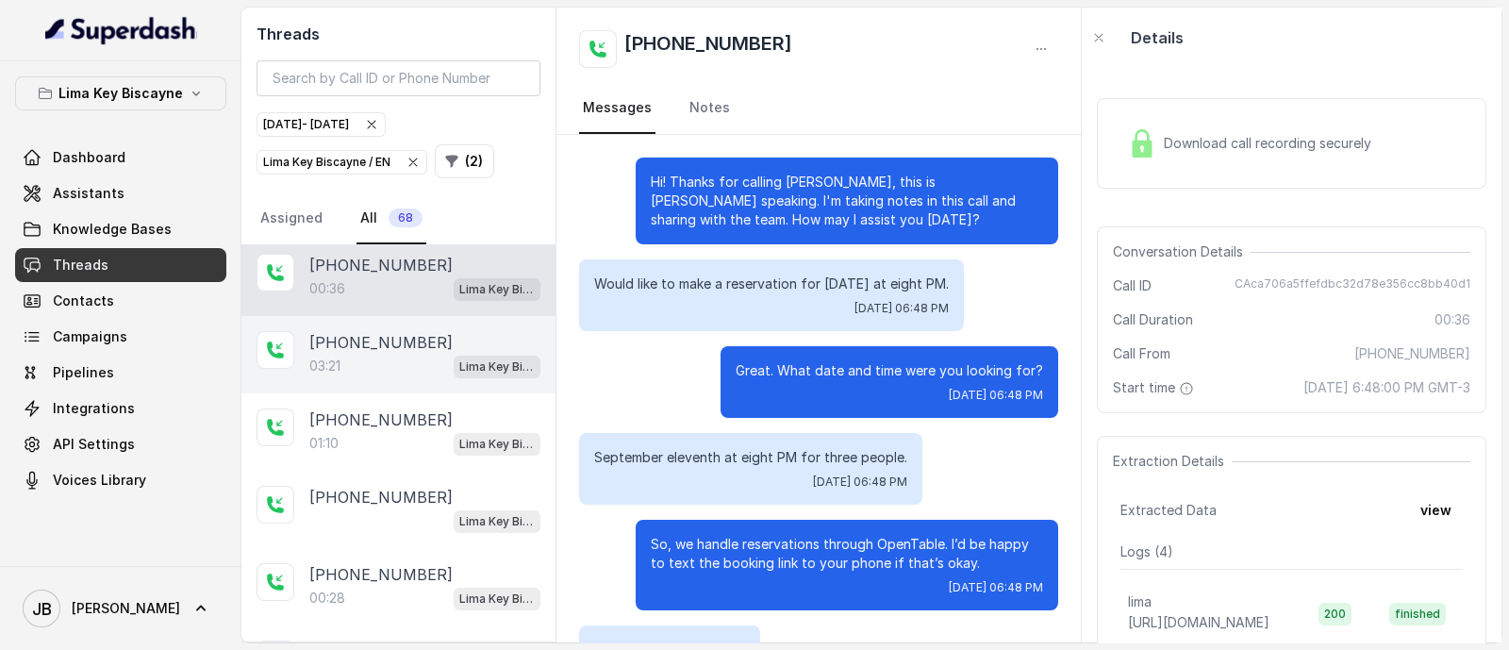
click at [347, 359] on div "03:21 Lima Key Biscayne / EN" at bounding box center [424, 366] width 231 height 25
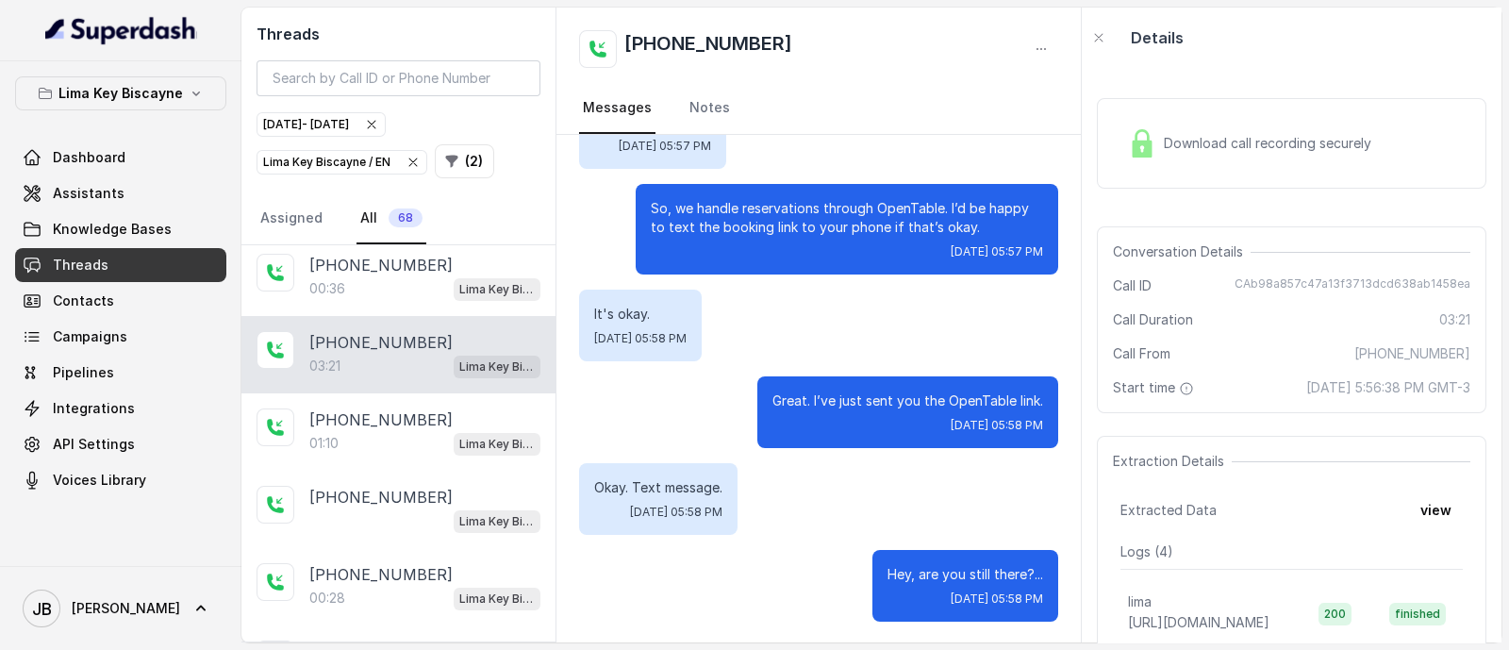
scroll to position [355, 0]
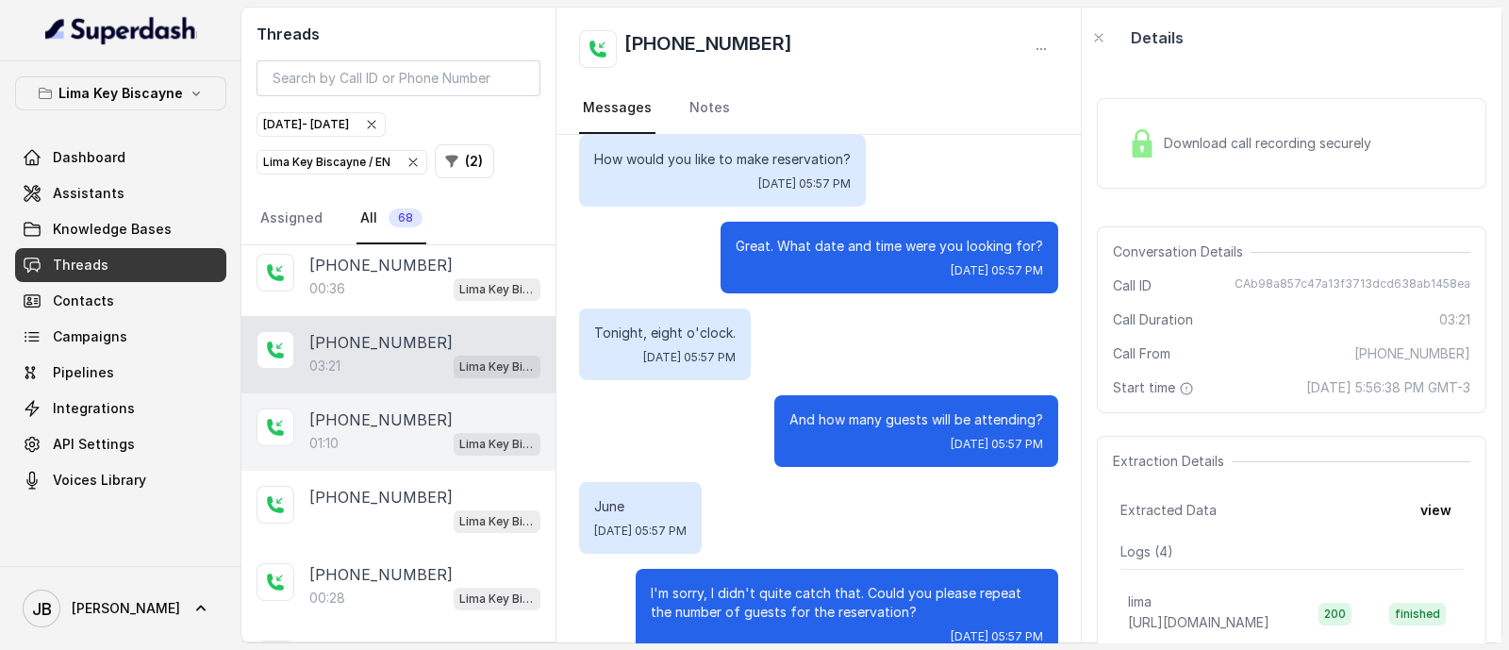
click at [380, 432] on div "01:10 Lima Key Biscayne / EN" at bounding box center [424, 443] width 231 height 25
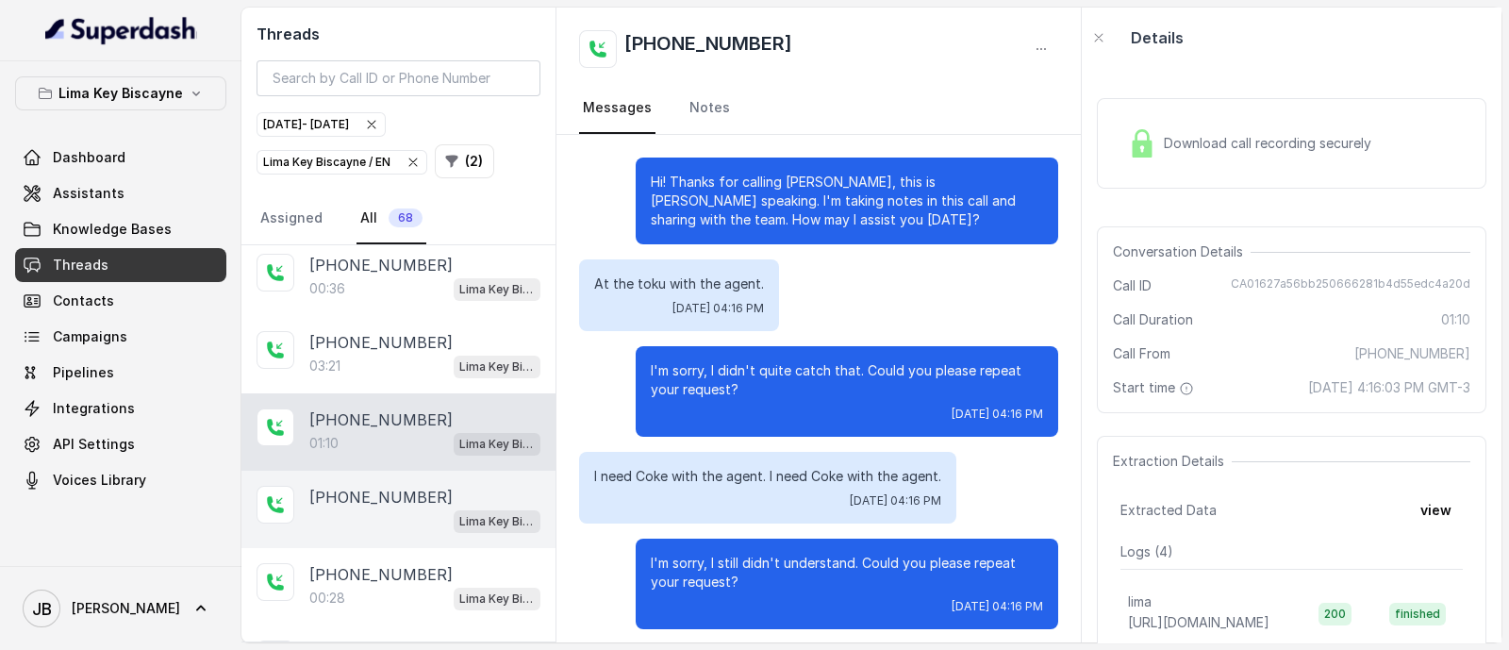
click at [311, 519] on div "Lima Key Biscayne / EN" at bounding box center [424, 520] width 231 height 25
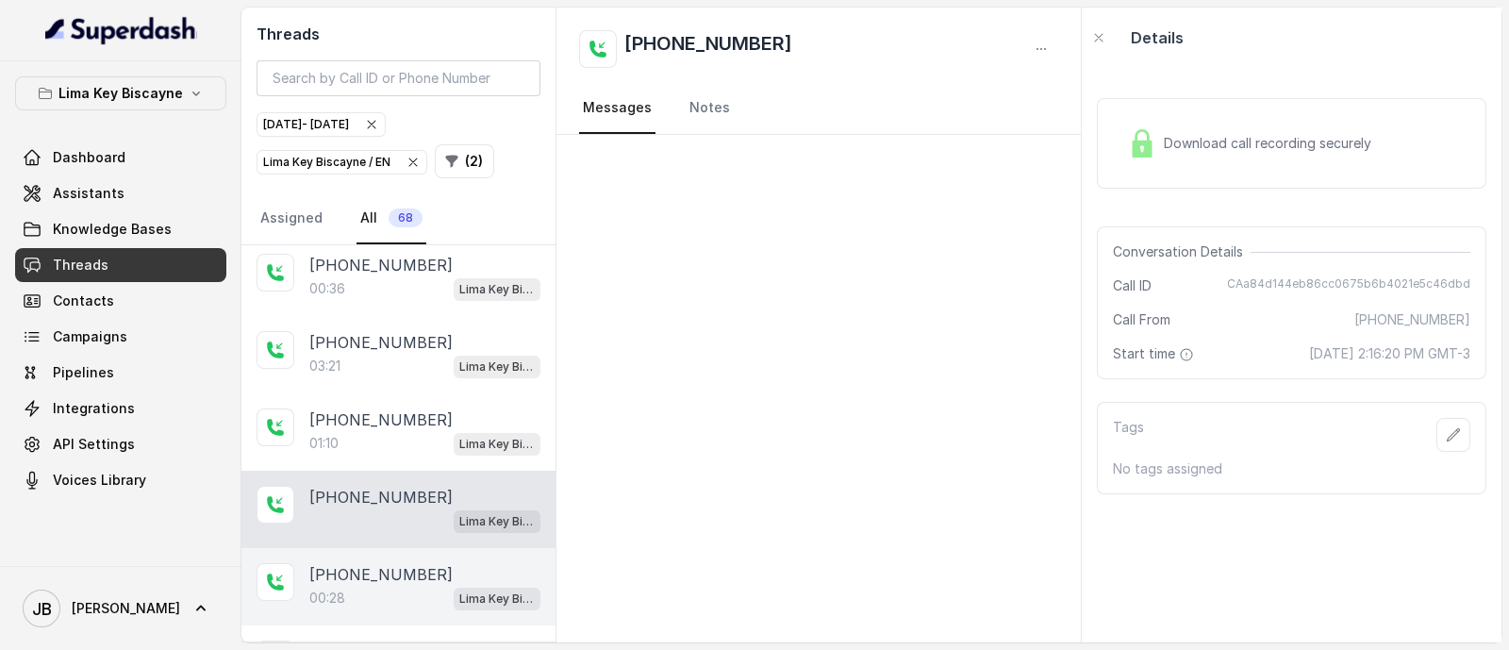
drag, startPoint x: 390, startPoint y: 571, endPoint x: 400, endPoint y: 566, distance: 11.4
click at [390, 571] on p "[PHONE_NUMBER]" at bounding box center [380, 574] width 143 height 23
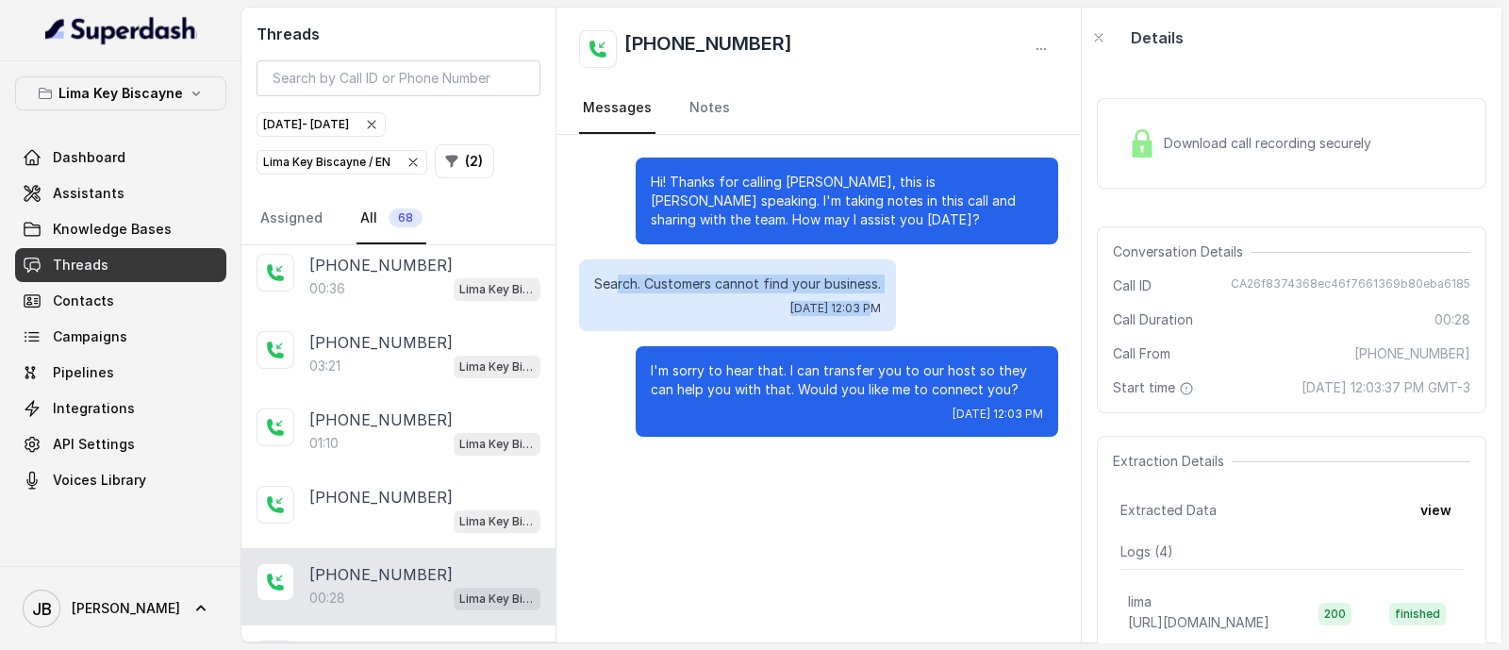
drag, startPoint x: 617, startPoint y: 282, endPoint x: 804, endPoint y: 301, distance: 188.6
click at [804, 301] on div "Search. Customers cannot find your business. [DATE] 12:03 PM" at bounding box center [737, 295] width 317 height 72
click at [877, 275] on p "Search. Customers cannot find your business." at bounding box center [737, 283] width 287 height 19
click at [868, 322] on div "Search. Customers cannot find your business. [DATE] 12:03 PM" at bounding box center [737, 295] width 317 height 72
click at [834, 285] on p "Search. Customers cannot find your business." at bounding box center [737, 283] width 287 height 19
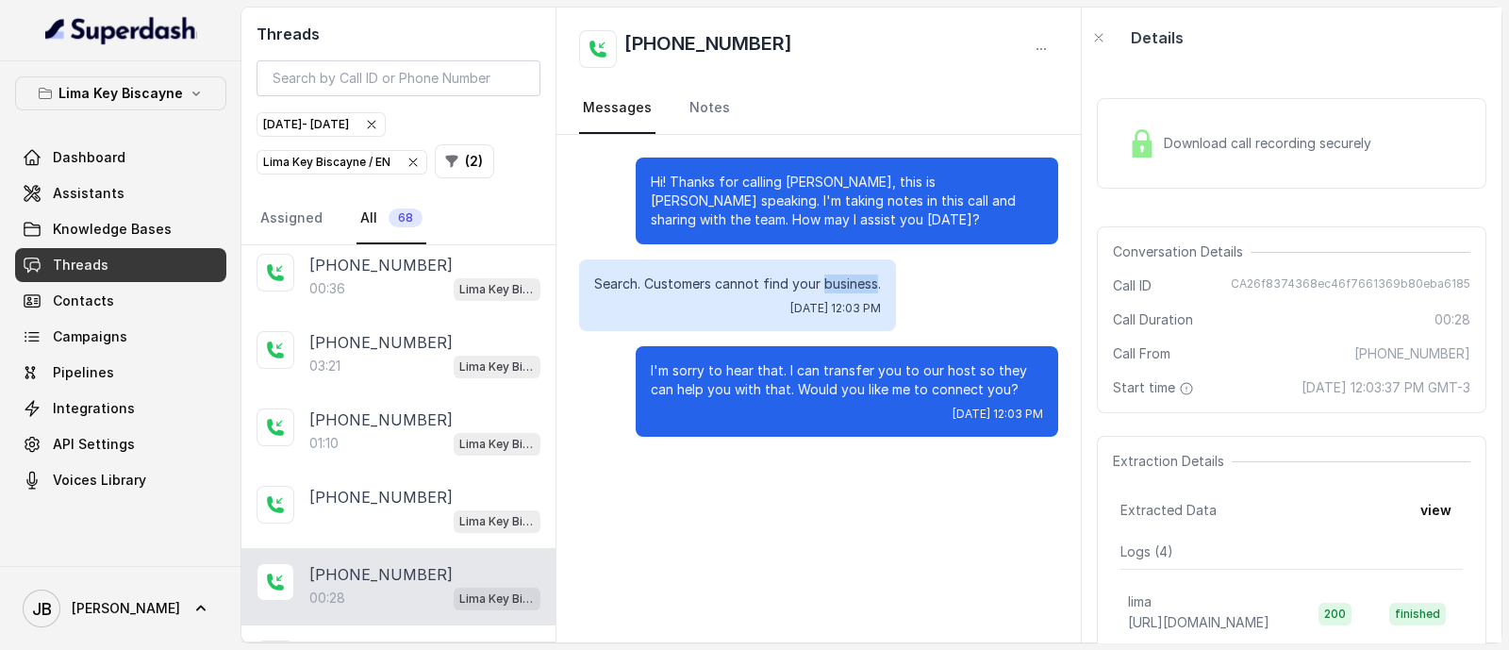
click at [834, 285] on p "Search. Customers cannot find your business." at bounding box center [737, 283] width 287 height 19
drag, startPoint x: 1137, startPoint y: 209, endPoint x: 1153, endPoint y: 197, distance: 20.2
click at [1139, 208] on div "Download call recording securely Conversation Details Call ID CA26f8374368ec46f…" at bounding box center [1292, 355] width 420 height 574
click at [1156, 191] on div "Download call recording securely" at bounding box center [1292, 143] width 390 height 121
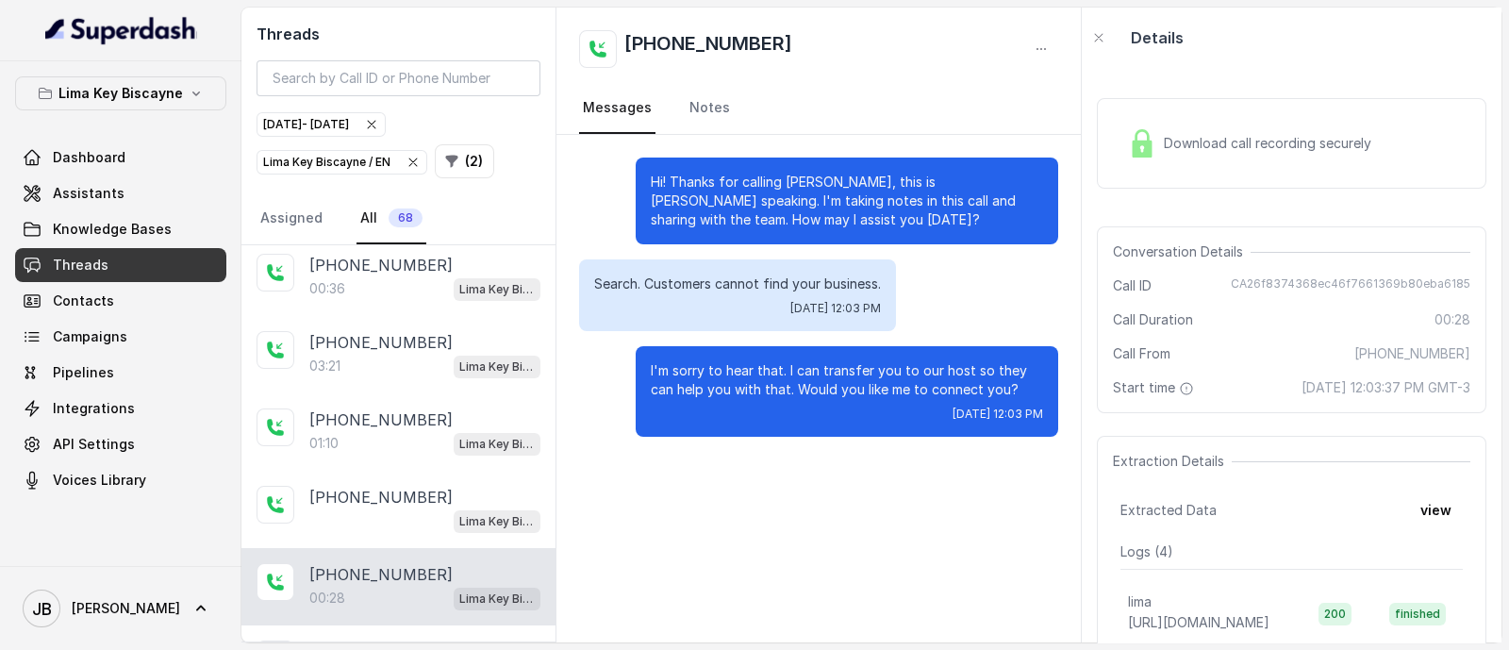
click at [1144, 170] on div "Download call recording securely" at bounding box center [1292, 143] width 390 height 91
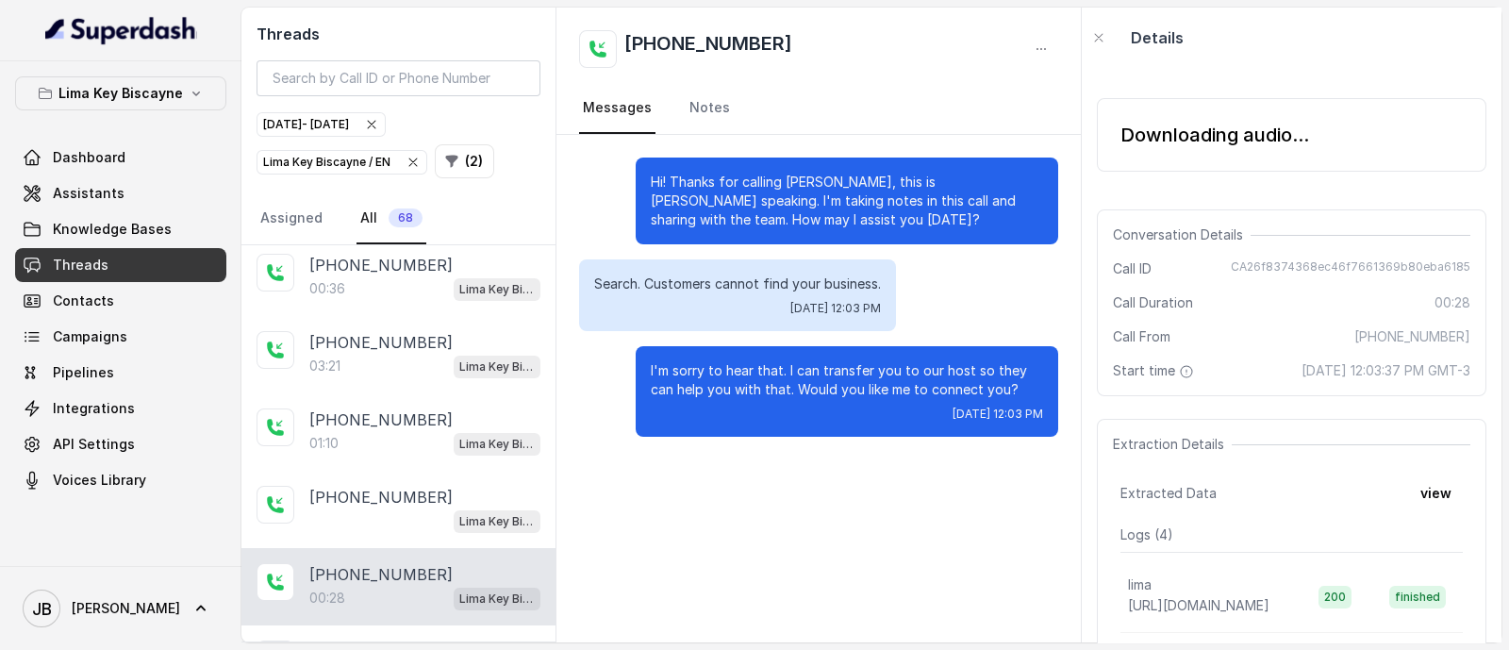
drag, startPoint x: 707, startPoint y: 290, endPoint x: 920, endPoint y: 325, distance: 216.1
click at [897, 317] on div "Search. Customers cannot find your business. [DATE] 12:03 PM" at bounding box center [818, 295] width 479 height 72
drag, startPoint x: 1005, startPoint y: 393, endPoint x: 1019, endPoint y: 387, distance: 14.8
click at [1006, 392] on p "I'm sorry to hear that. I can transfer you to our host so they can help you wit…" at bounding box center [847, 380] width 392 height 38
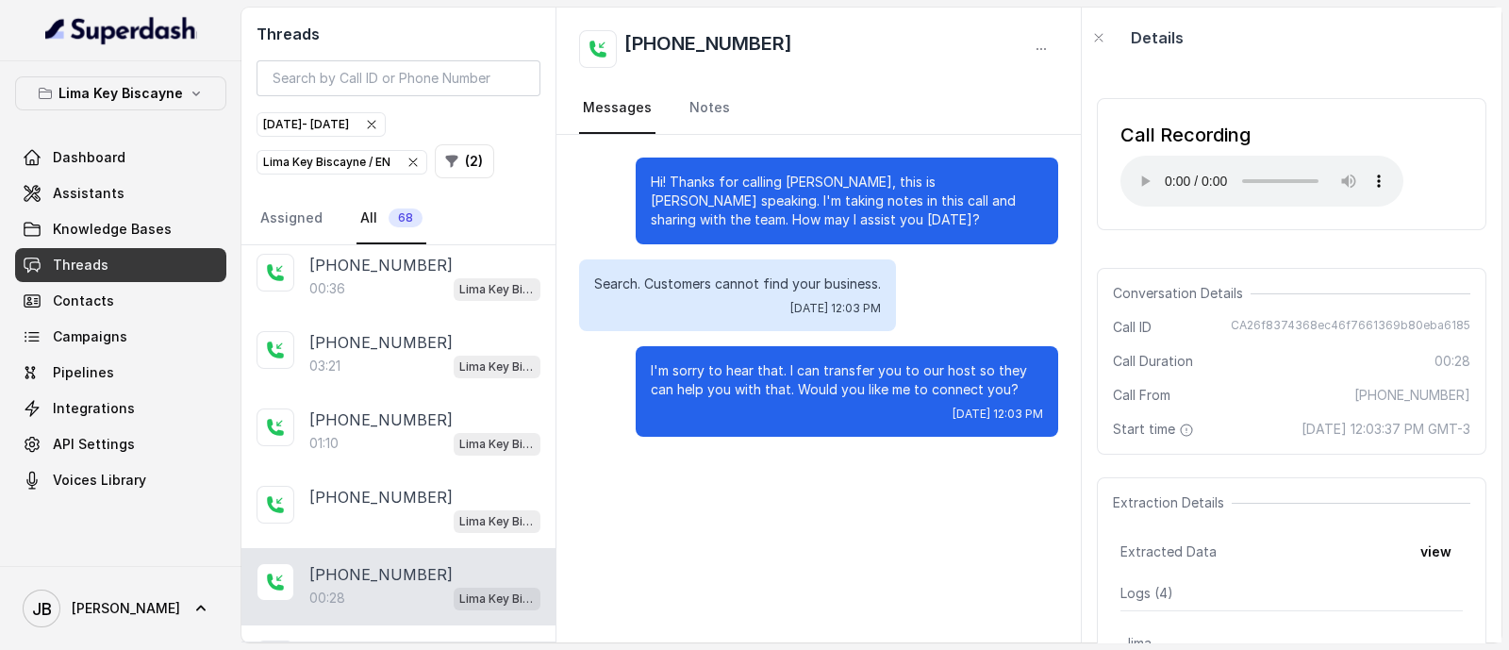
drag, startPoint x: 1455, startPoint y: 539, endPoint x: 1443, endPoint y: 535, distance: 12.8
click at [1429, 569] on button "view" at bounding box center [1436, 552] width 54 height 34
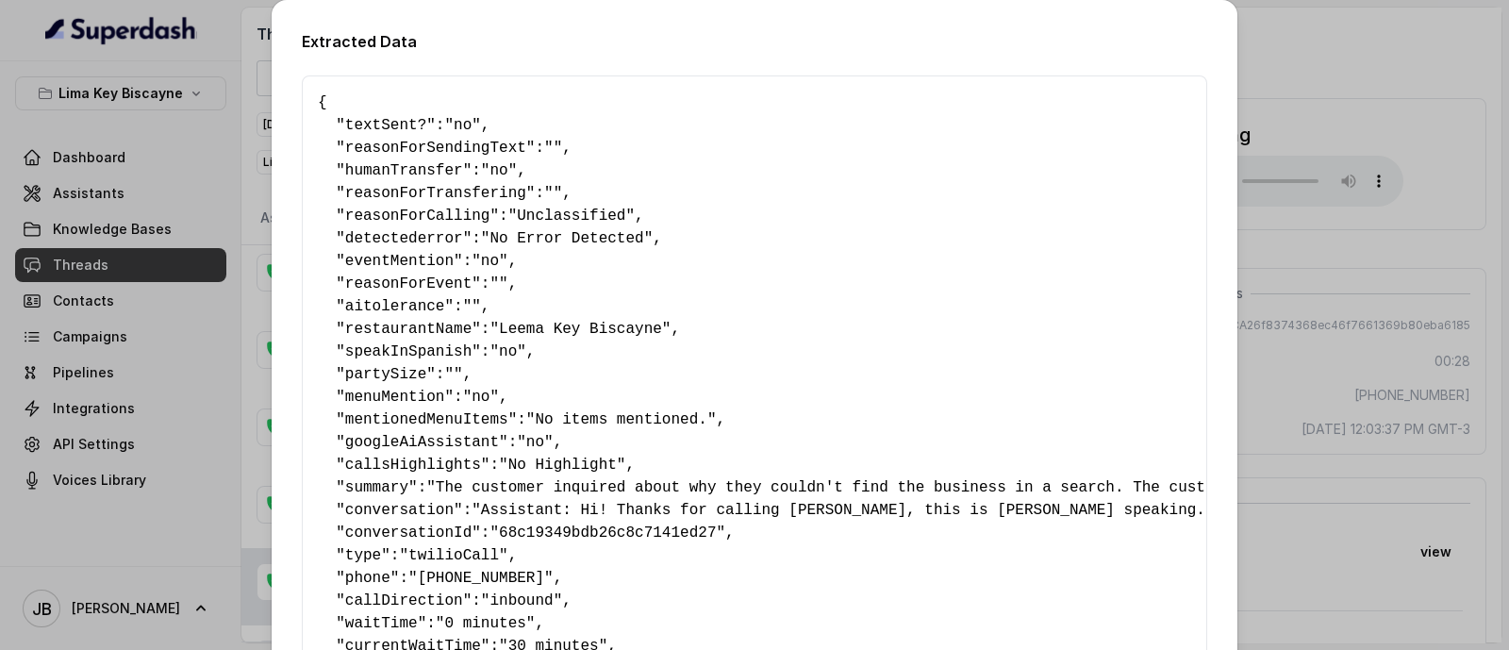
scroll to position [422, 0]
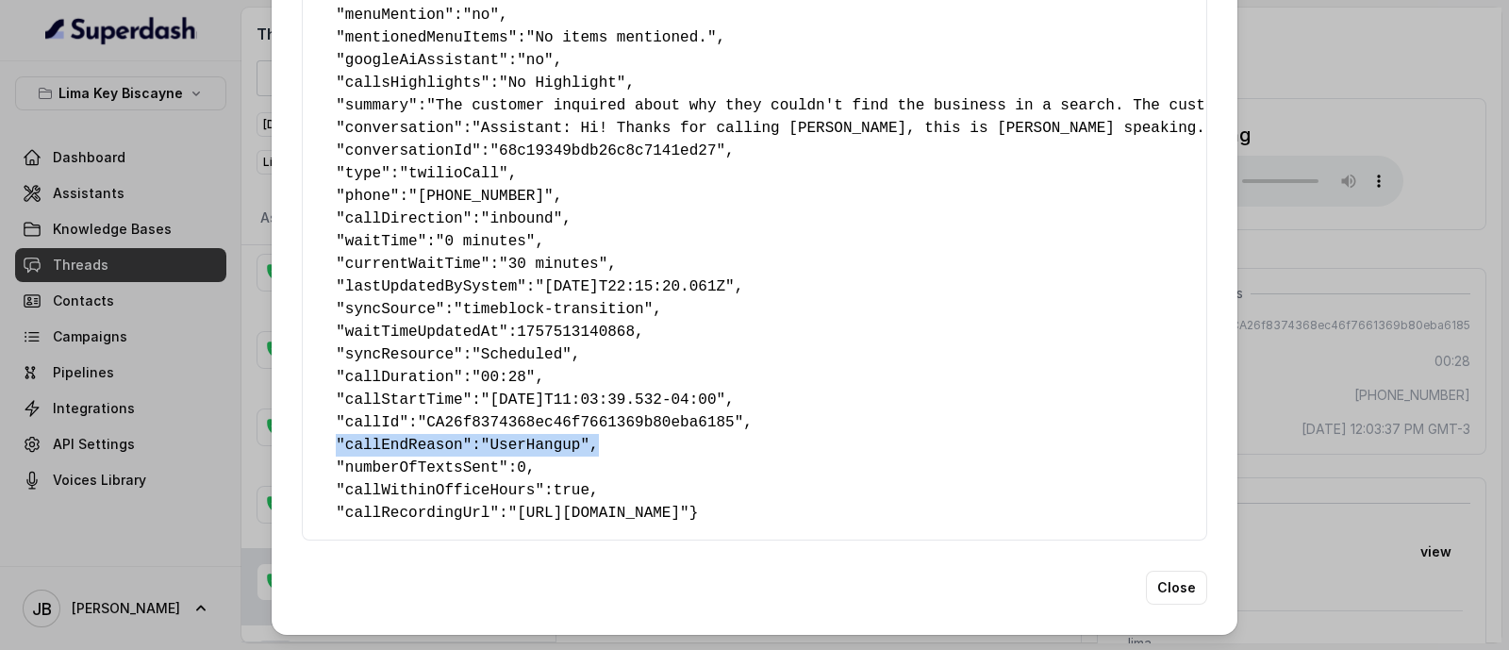
drag, startPoint x: 421, startPoint y: 392, endPoint x: 391, endPoint y: 398, distance: 29.8
click at [342, 403] on pre "{ " textSent? ": "no" , " reasonForSendingText ": "" , " humanTransfer ": "no" …" at bounding box center [754, 117] width 873 height 815
click at [1270, 396] on div "Extracted Data { " textSent? ": "no" , " reasonForSendingText ": "" , " humanTr…" at bounding box center [754, 325] width 1509 height 650
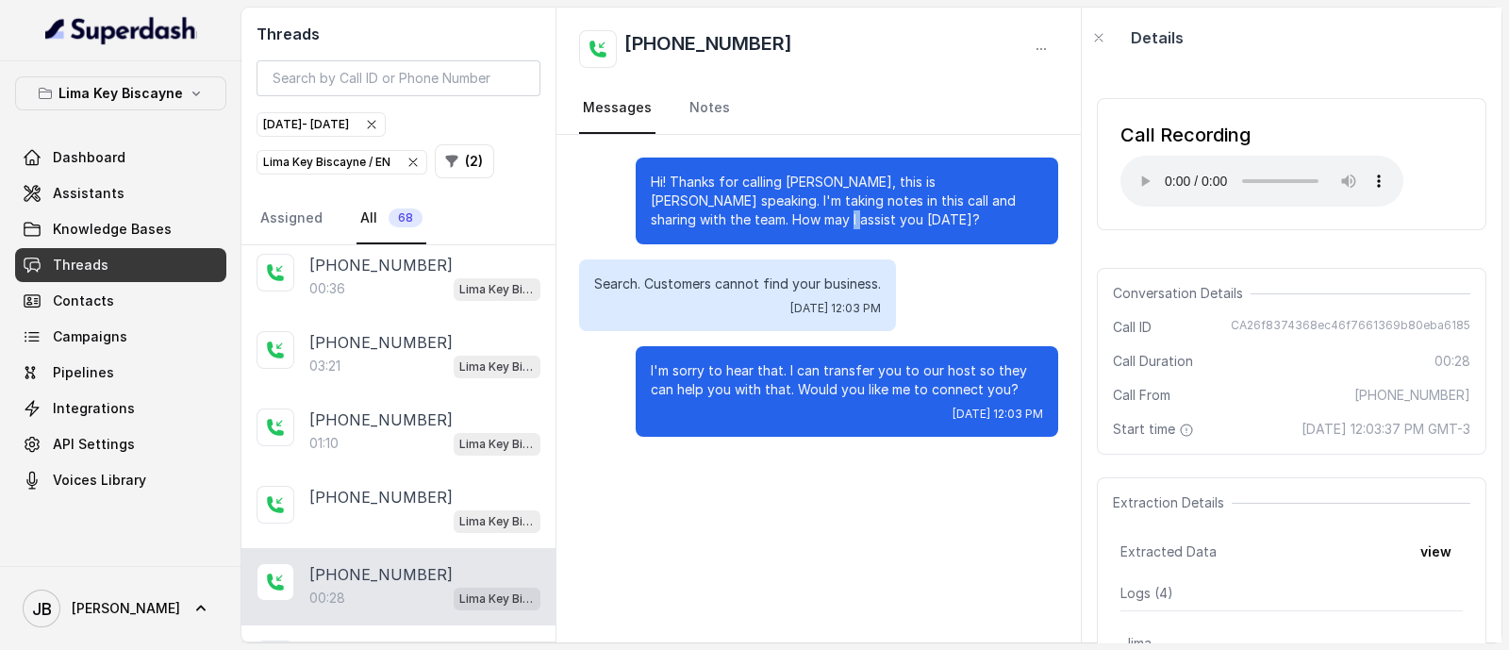
drag, startPoint x: 706, startPoint y: 215, endPoint x: 776, endPoint y: 243, distance: 75.3
click at [776, 243] on div "Hi! Thanks for calling [PERSON_NAME], this is [PERSON_NAME] speaking. I'm takin…" at bounding box center [818, 297] width 524 height 324
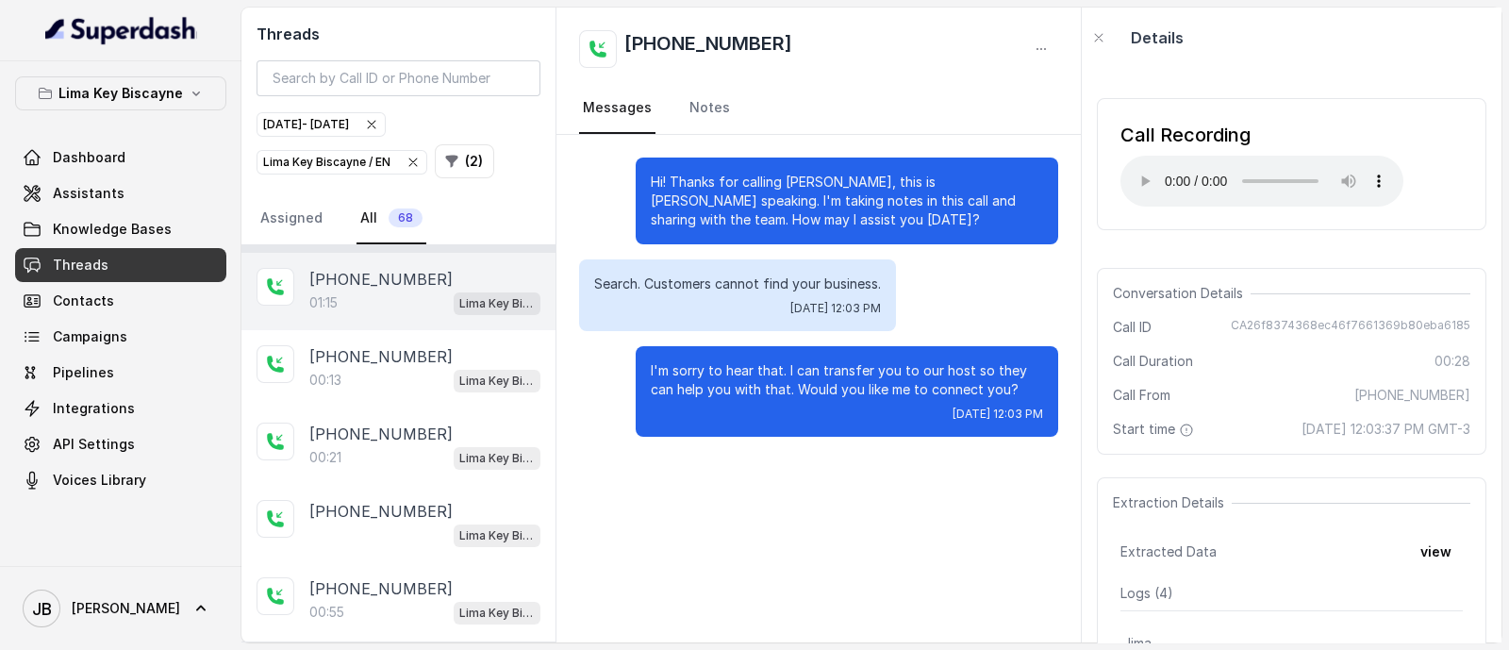
scroll to position [707, 0]
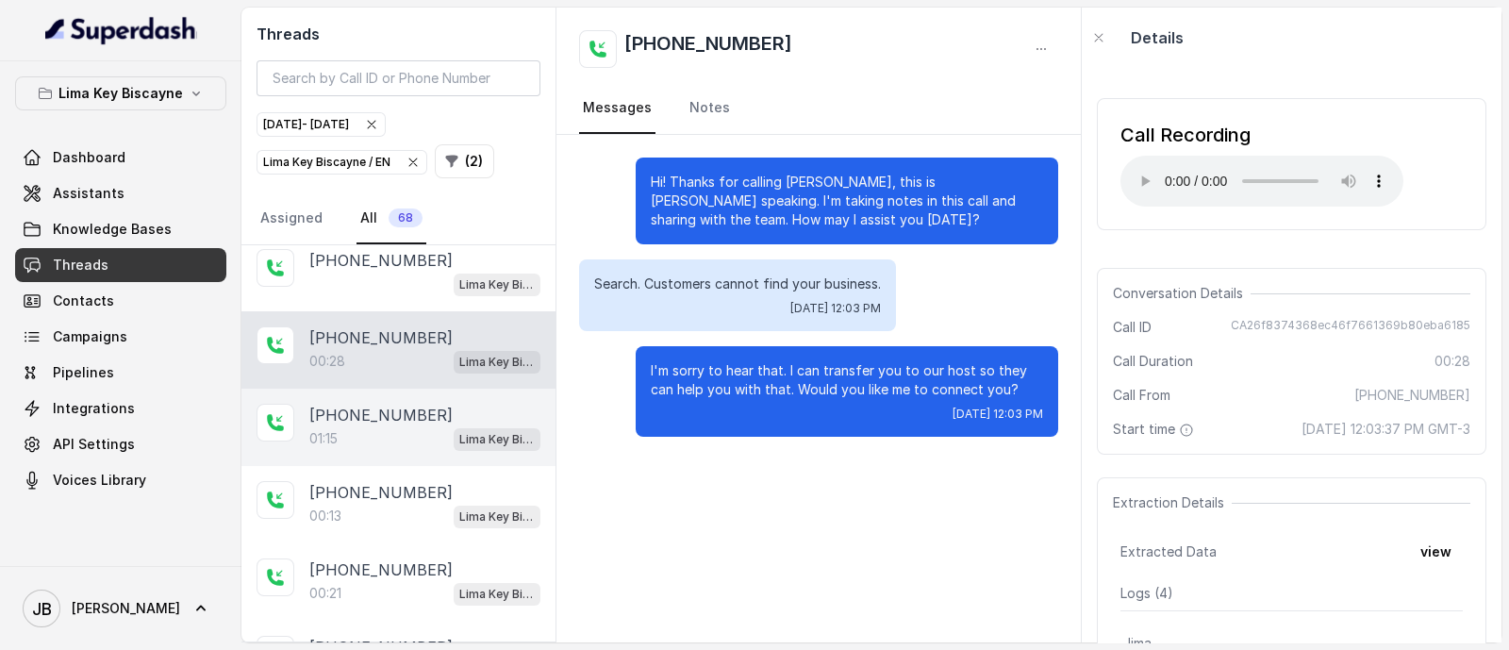
click at [398, 412] on p "[PHONE_NUMBER]" at bounding box center [380, 415] width 143 height 23
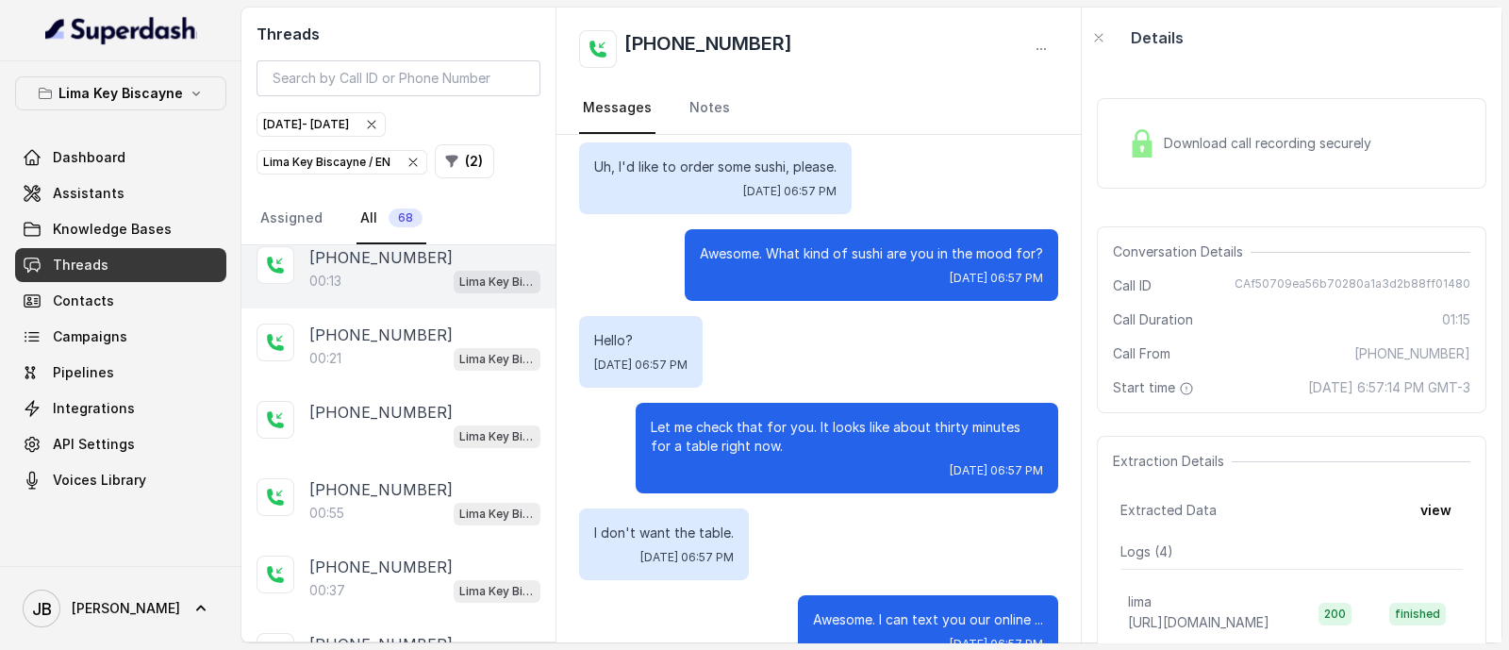
scroll to position [824, 0]
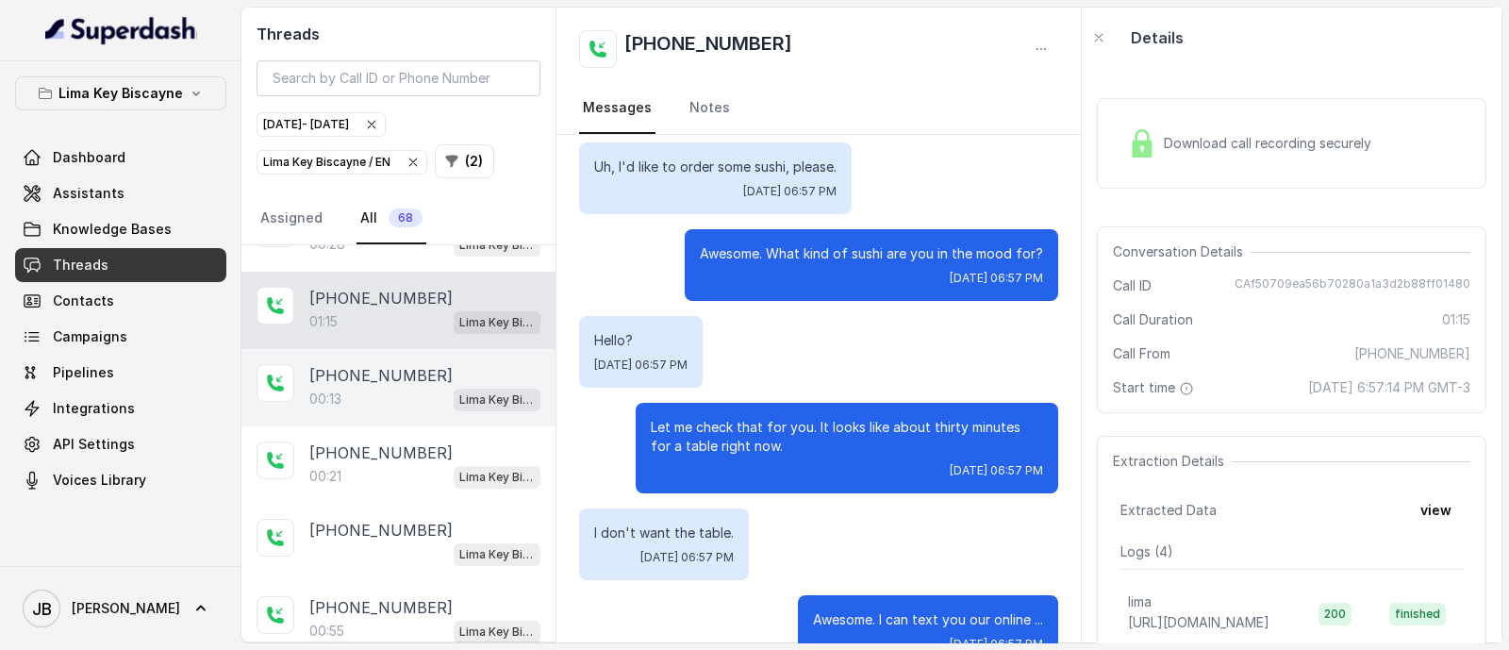
click at [388, 403] on div "[PHONE_NUMBER]:13 [GEOGRAPHIC_DATA] / EN" at bounding box center [398, 387] width 314 height 77
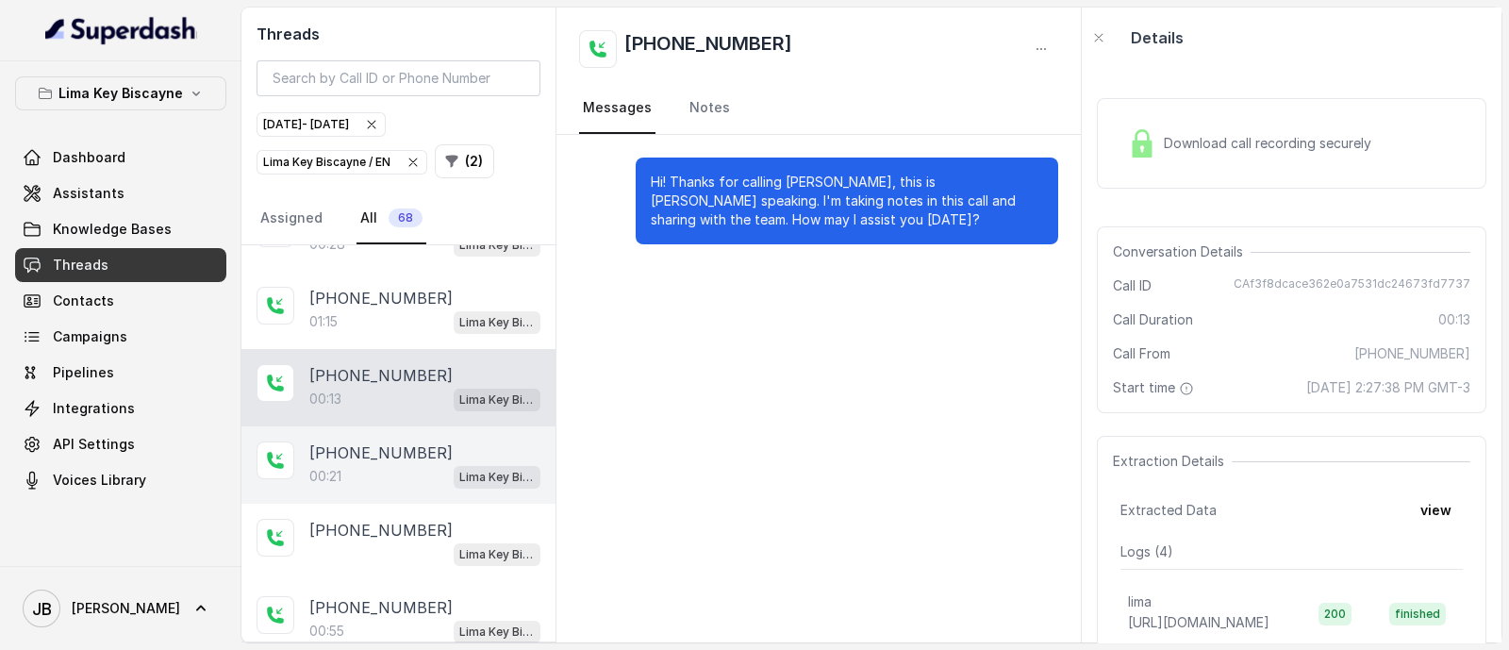
click at [378, 464] on div "00:21 Lima Key Biscayne / EN" at bounding box center [424, 476] width 231 height 25
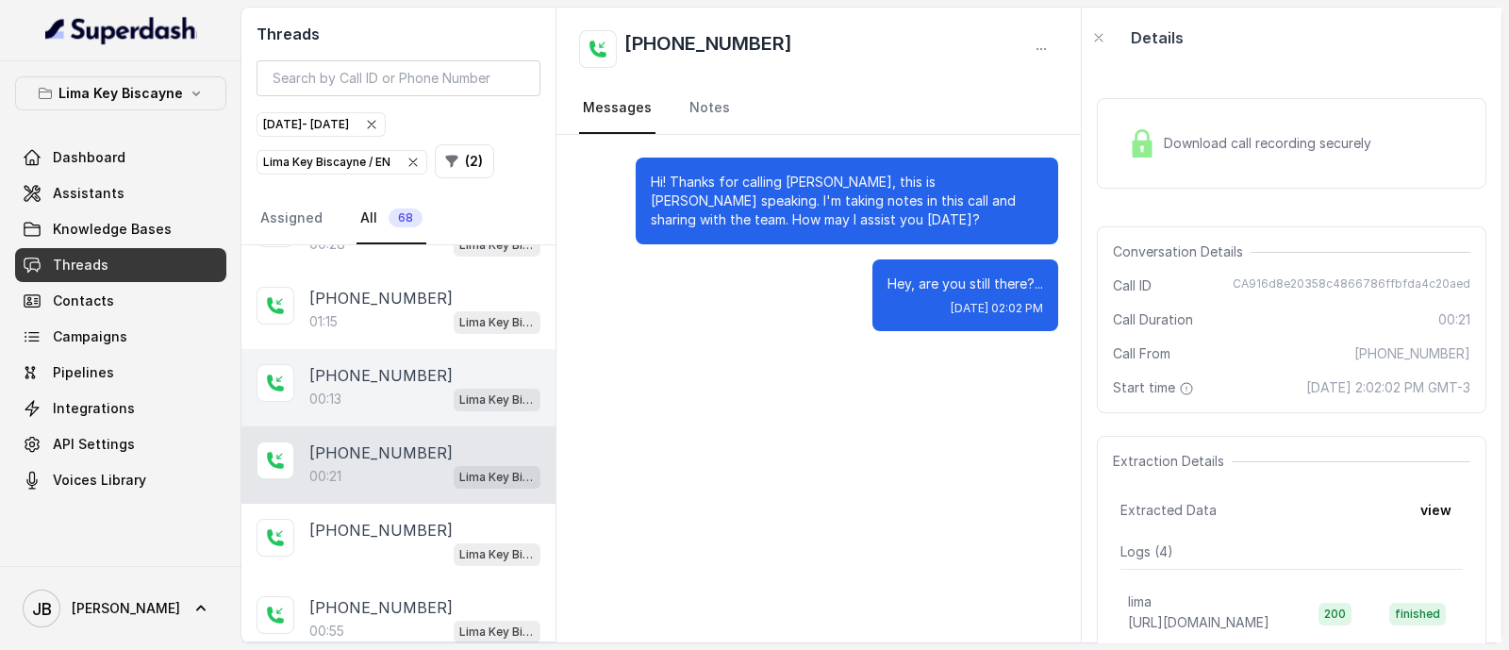
click at [351, 349] on div "[PHONE_NUMBER]:13 [GEOGRAPHIC_DATA] / EN" at bounding box center [398, 387] width 314 height 77
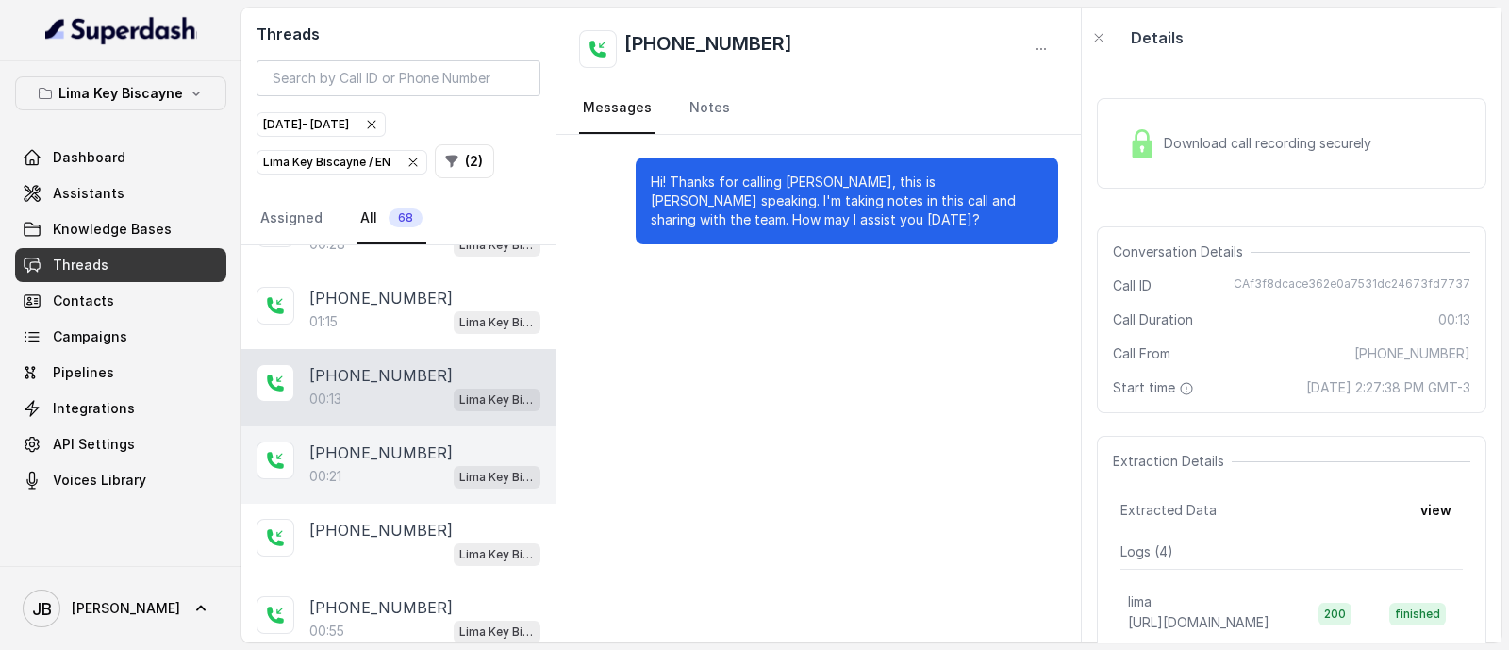
click at [387, 441] on p "[PHONE_NUMBER]" at bounding box center [380, 452] width 143 height 23
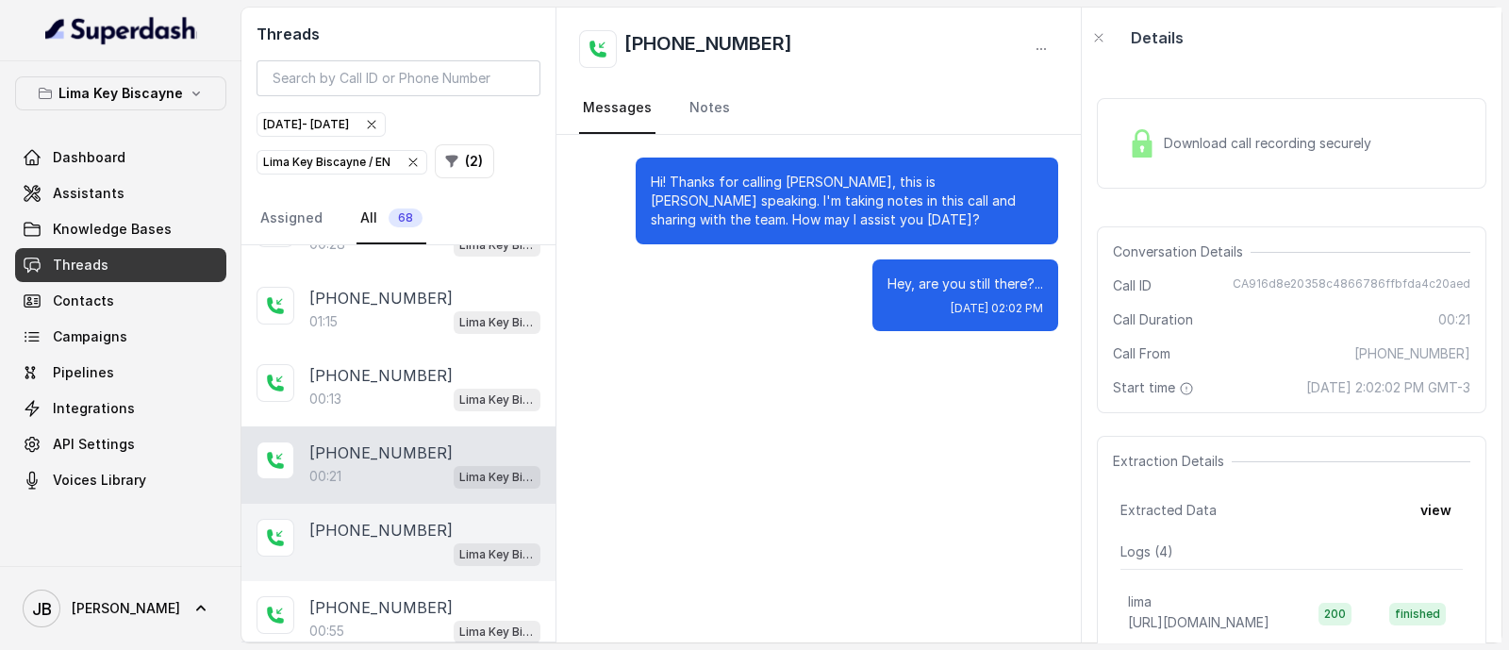
click at [361, 541] on div "Lima Key Biscayne / EN" at bounding box center [424, 553] width 231 height 25
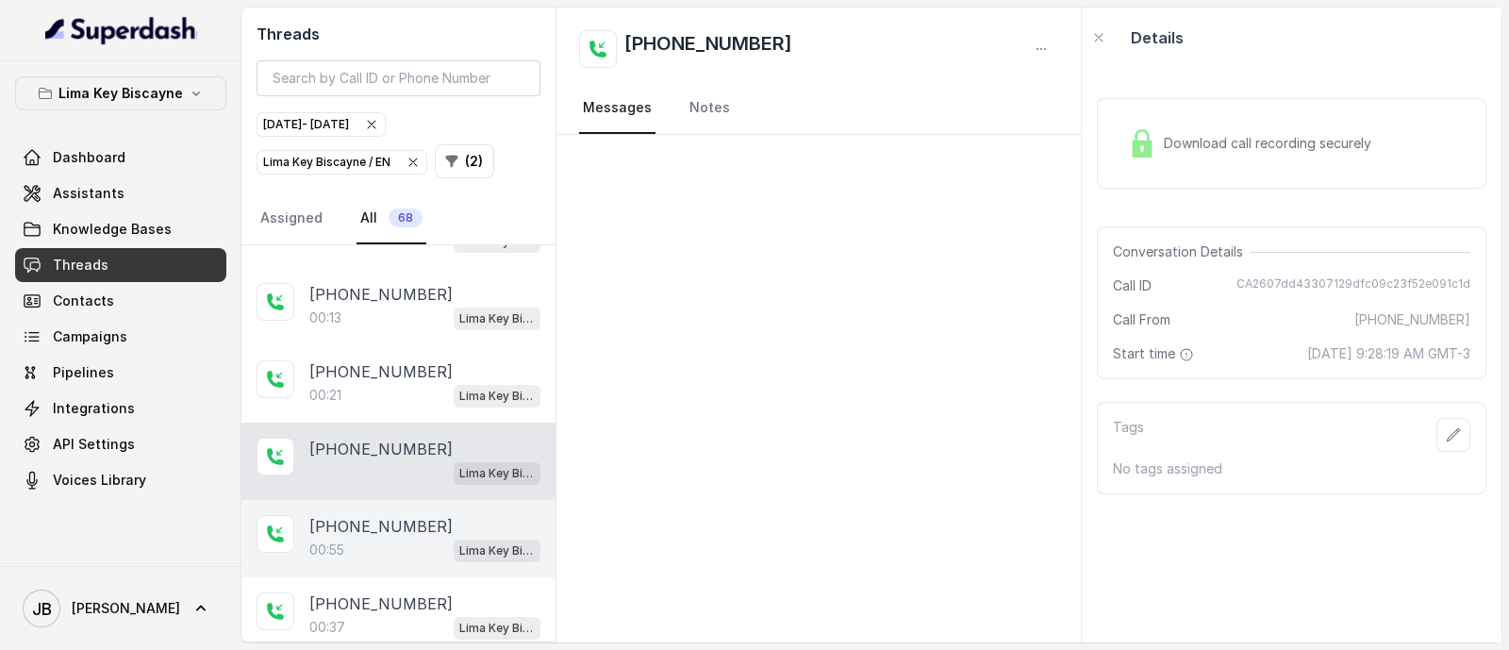
scroll to position [942, 0]
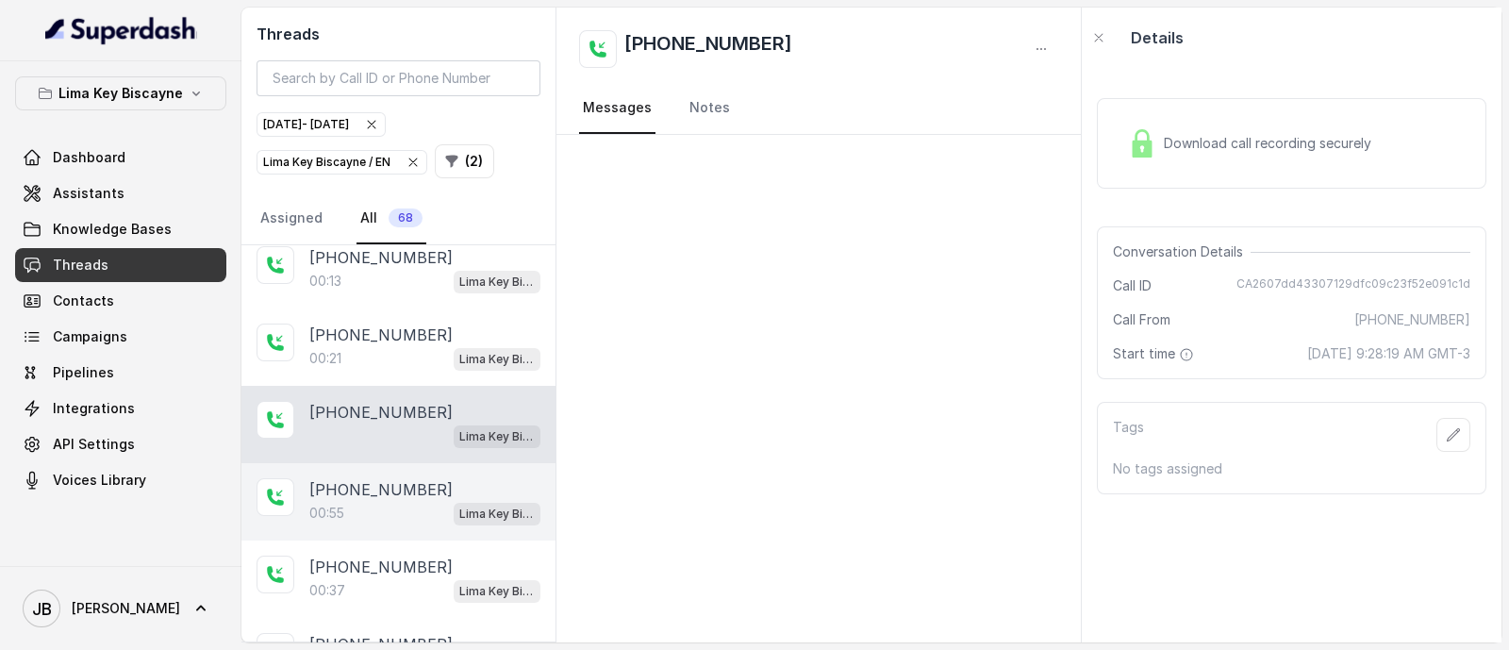
click at [397, 463] on div "[PHONE_NUMBER]:55 [GEOGRAPHIC_DATA] / EN" at bounding box center [398, 501] width 314 height 77
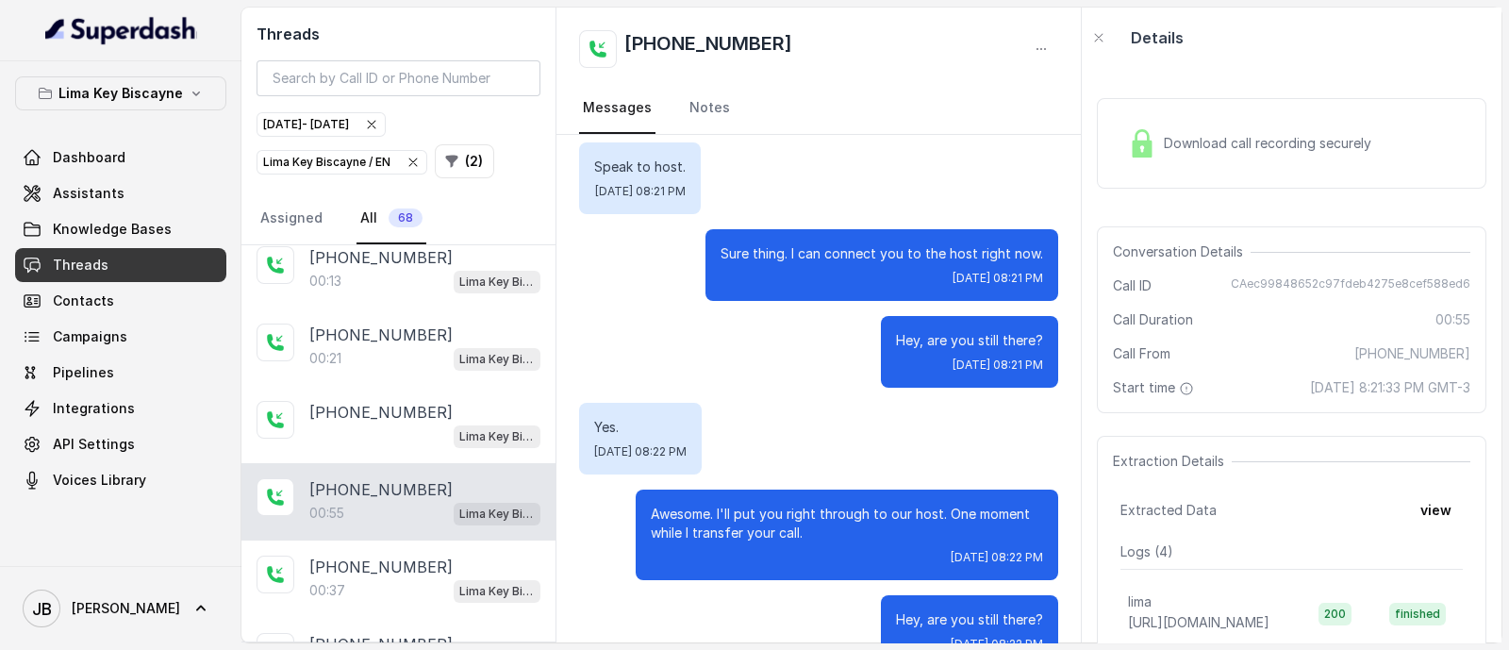
scroll to position [354, 0]
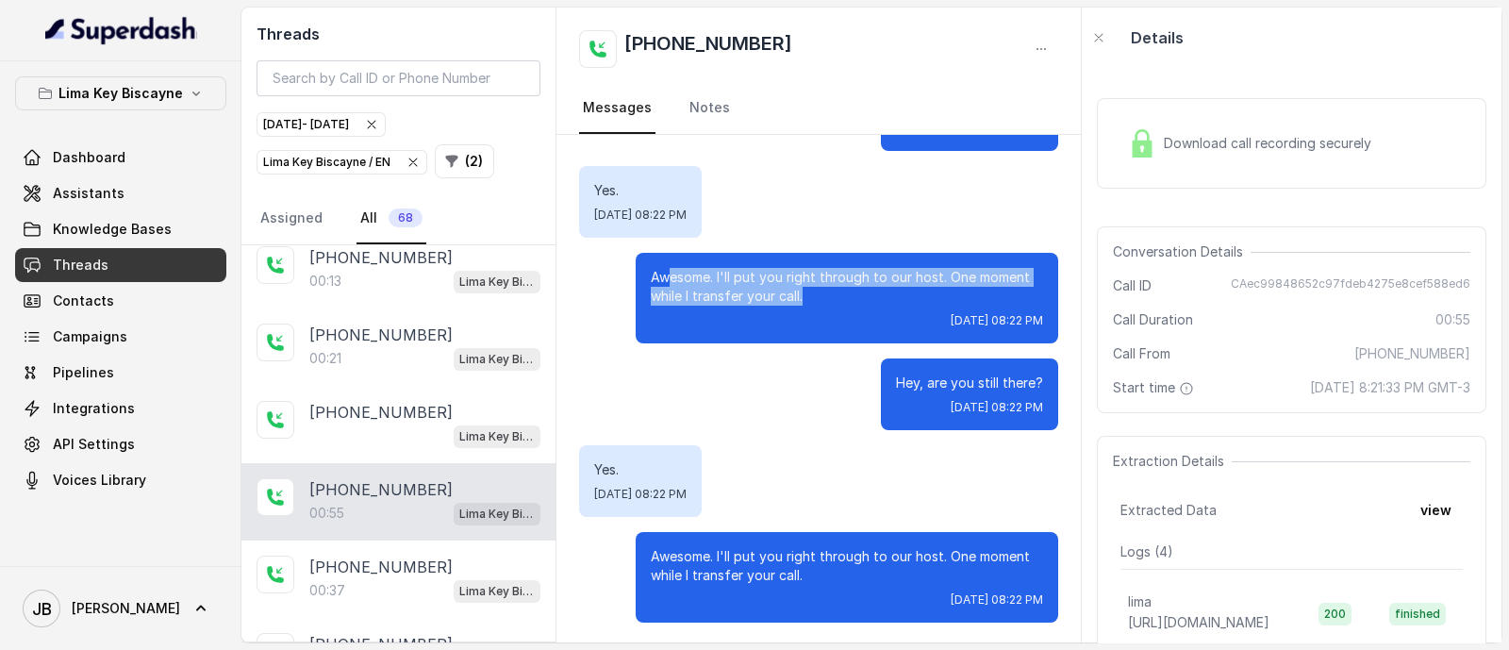
drag, startPoint x: 652, startPoint y: 271, endPoint x: 834, endPoint y: 307, distance: 185.7
click at [829, 305] on div "Awesome. I'll put you right through to our host. One moment while I transfer yo…" at bounding box center [847, 298] width 423 height 91
click at [834, 308] on div "Awesome. I'll put you right through to our host. One moment while I transfer yo…" at bounding box center [847, 298] width 423 height 91
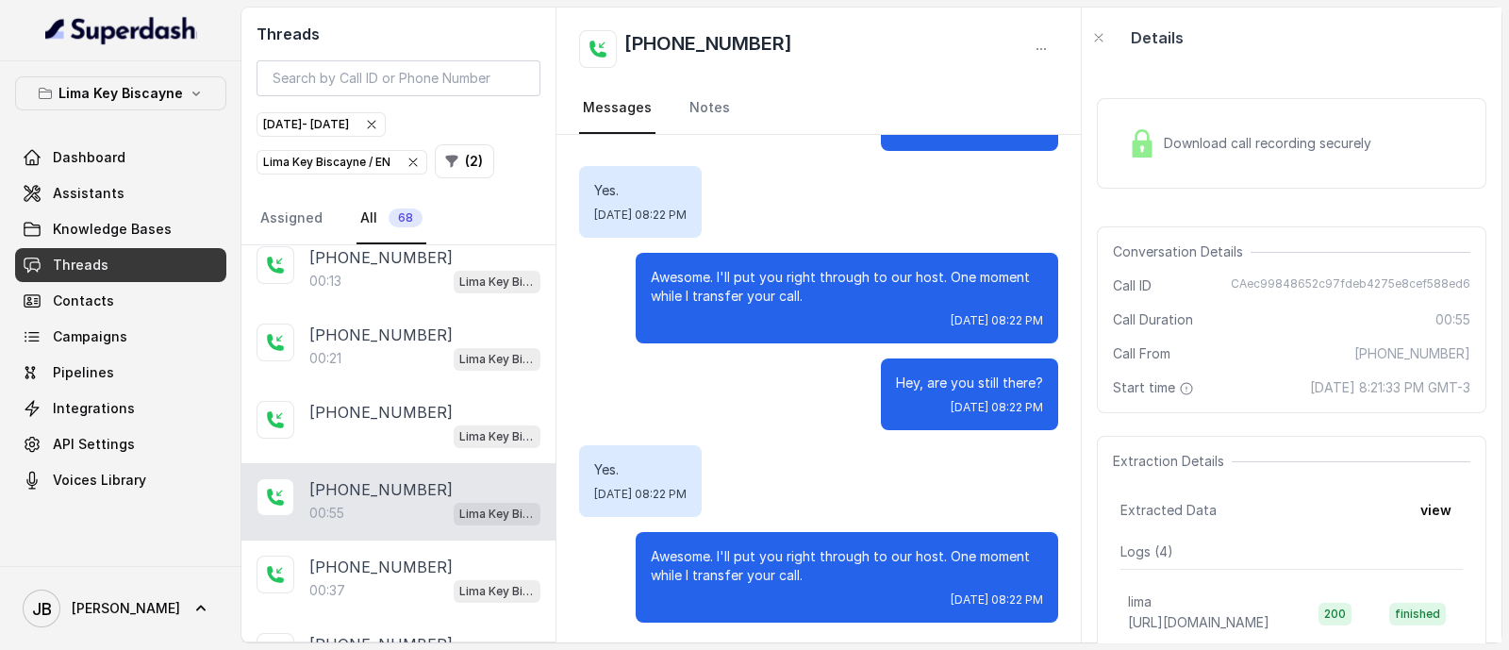
click at [925, 381] on p "Hey, are you still there?" at bounding box center [969, 382] width 147 height 19
click at [924, 381] on p "Hey, are you still there?" at bounding box center [969, 382] width 147 height 19
click at [821, 299] on p "Awesome. I'll put you right through to our host. One moment while I transfer yo…" at bounding box center [847, 287] width 392 height 38
drag, startPoint x: 810, startPoint y: 299, endPoint x: 789, endPoint y: 299, distance: 20.7
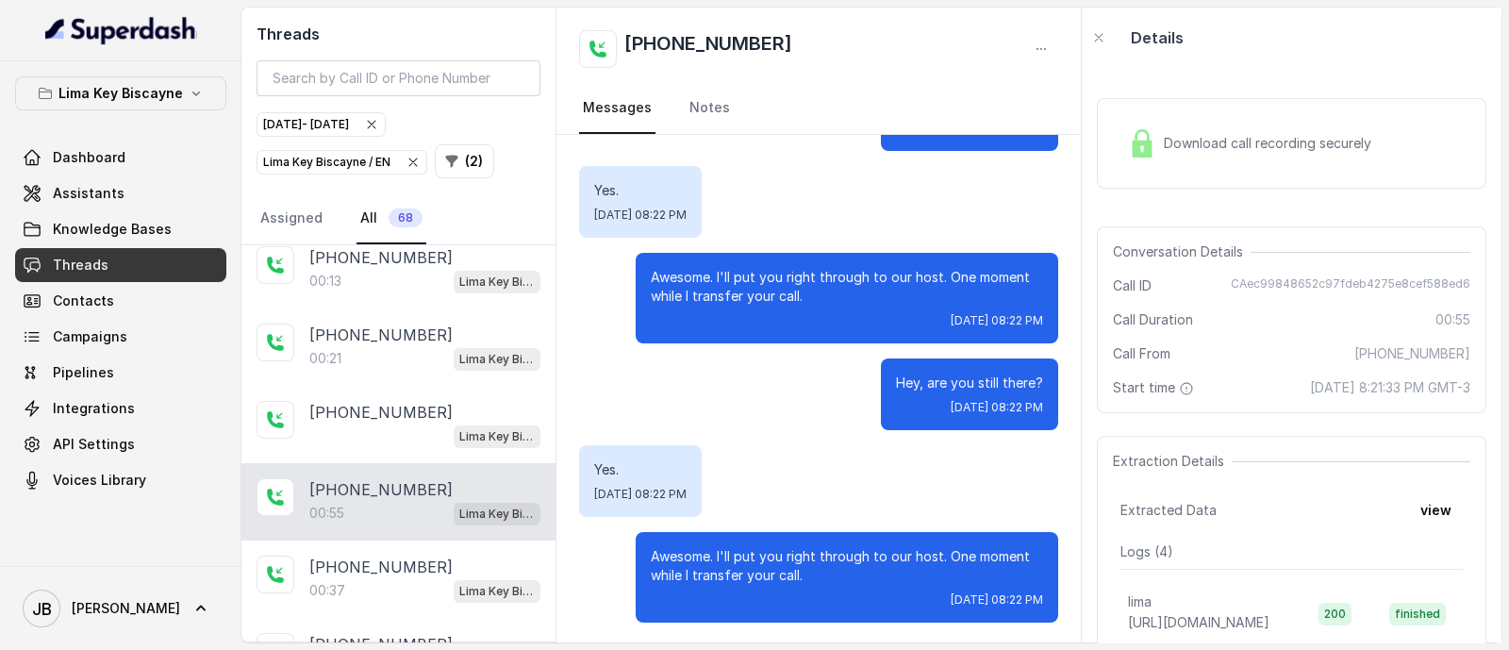
click at [789, 299] on p "Awesome. I'll put you right through to our host. One moment while I transfer yo…" at bounding box center [847, 287] width 392 height 38
drag, startPoint x: 789, startPoint y: 300, endPoint x: 808, endPoint y: 308, distance: 20.7
click at [808, 308] on div "Awesome. I'll put you right through to our host. One moment while I transfer yo…" at bounding box center [847, 298] width 423 height 91
click at [808, 307] on div "Awesome. I'll put you right through to our host. One moment while I transfer yo…" at bounding box center [847, 298] width 423 height 91
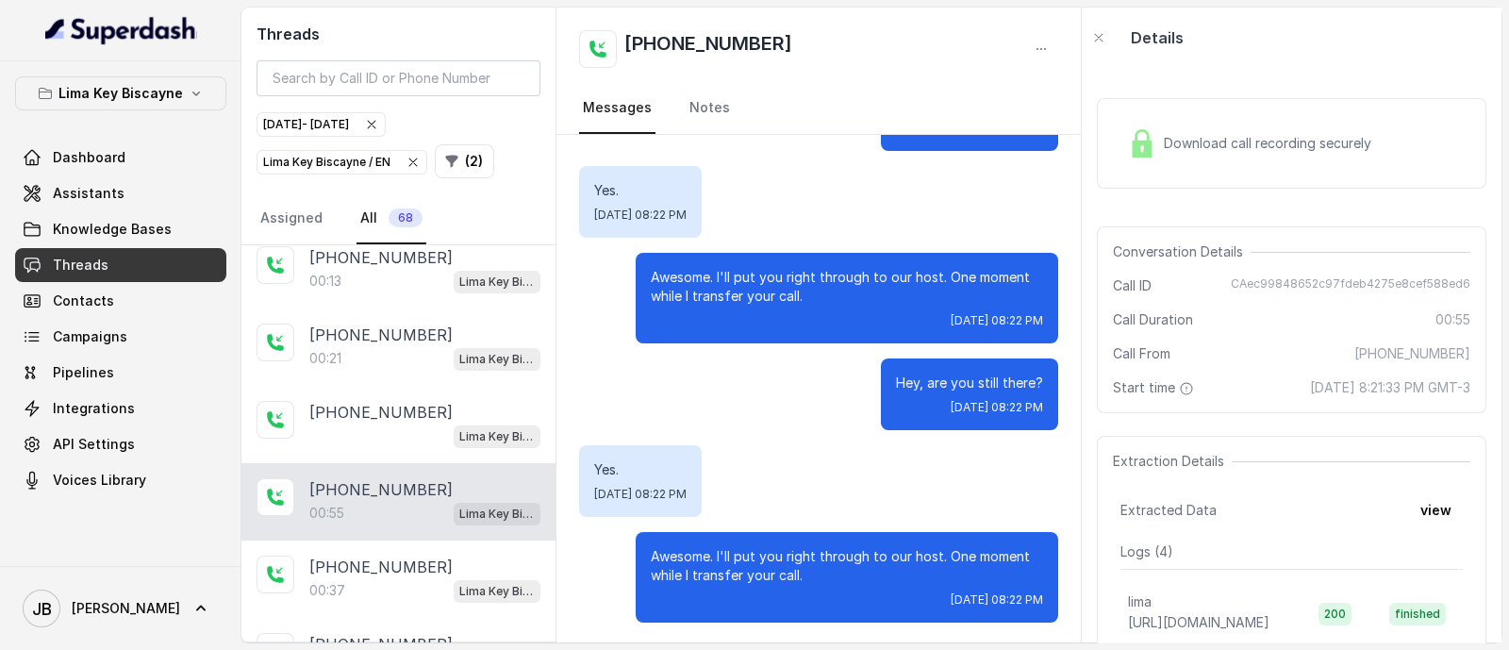
click at [771, 290] on p "Awesome. I'll put you right through to our host. One moment while I transfer yo…" at bounding box center [847, 287] width 392 height 38
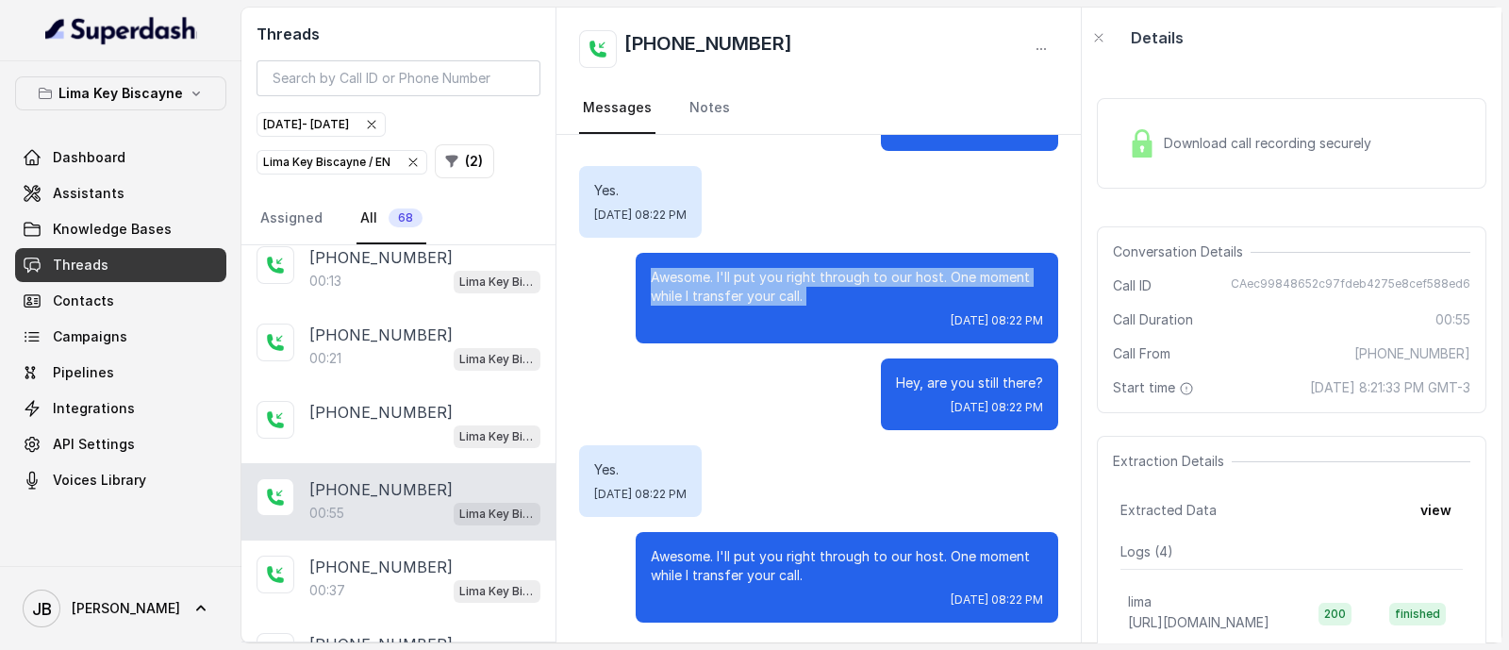
click at [771, 290] on p "Awesome. I'll put you right through to our host. One moment while I transfer yo…" at bounding box center [847, 287] width 392 height 38
click at [817, 297] on p "Awesome. I'll put you right through to our host. One moment while I transfer yo…" at bounding box center [847, 287] width 392 height 38
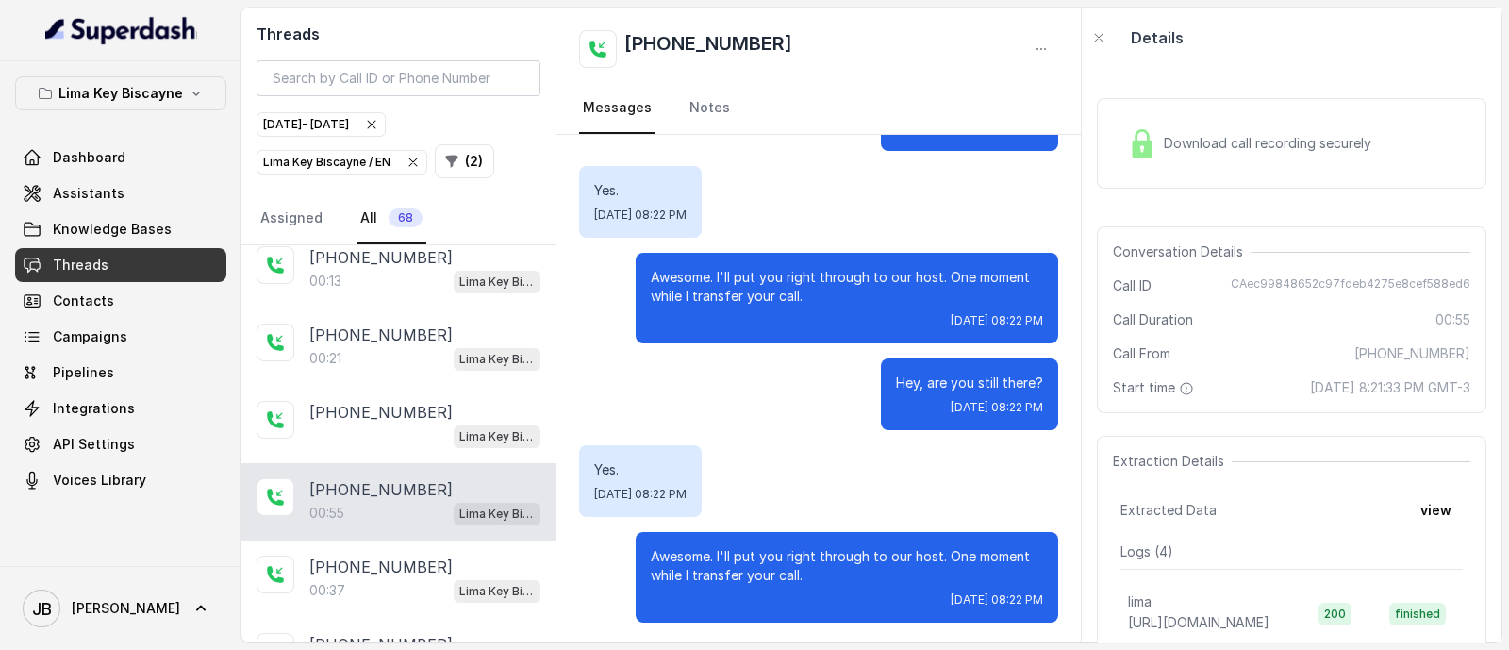
click at [698, 550] on p "Awesome. I'll put you right through to our host. One moment while I transfer yo…" at bounding box center [847, 566] width 392 height 38
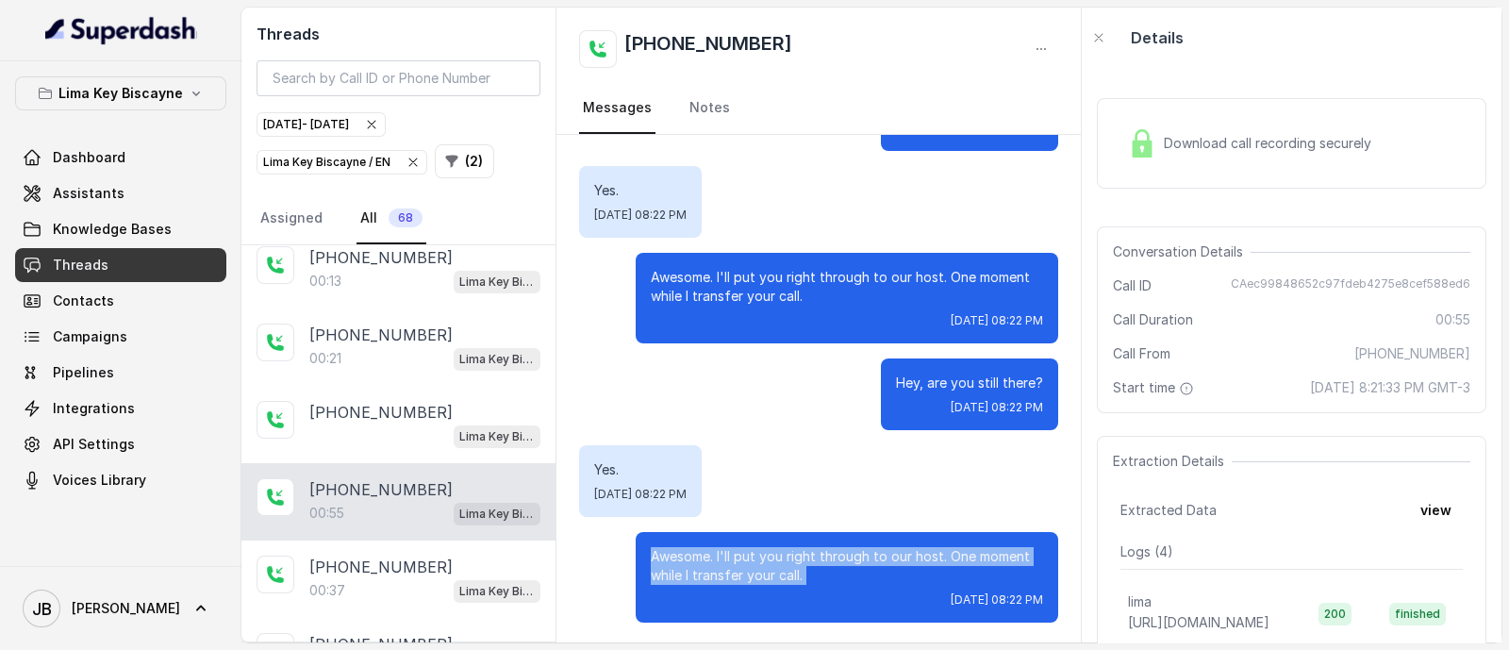
click at [698, 550] on p "Awesome. I'll put you right through to our host. One moment while I transfer yo…" at bounding box center [847, 566] width 392 height 38
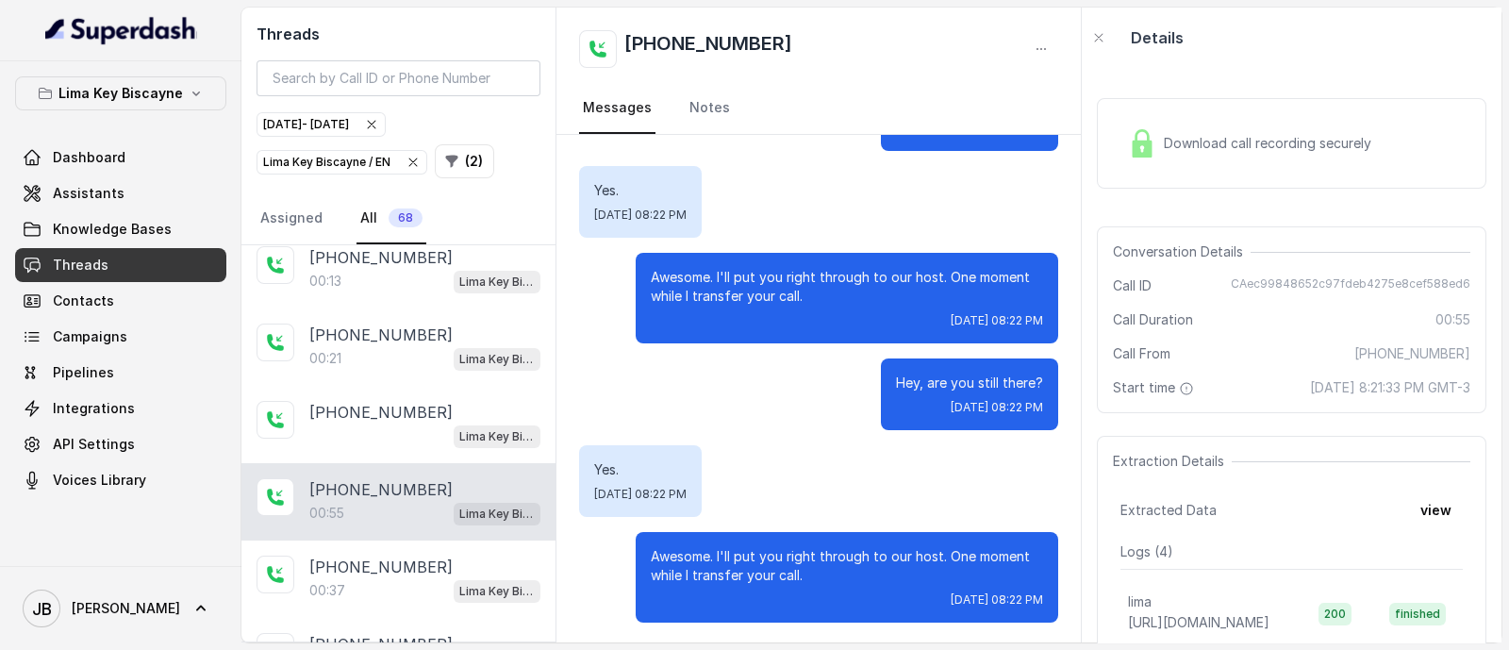
click at [699, 438] on div "Hi! Thanks for calling [PERSON_NAME], this is [PERSON_NAME] speaking. I'm takin…" at bounding box center [818, 213] width 524 height 864
click at [1169, 141] on span "Download call recording securely" at bounding box center [1271, 143] width 215 height 19
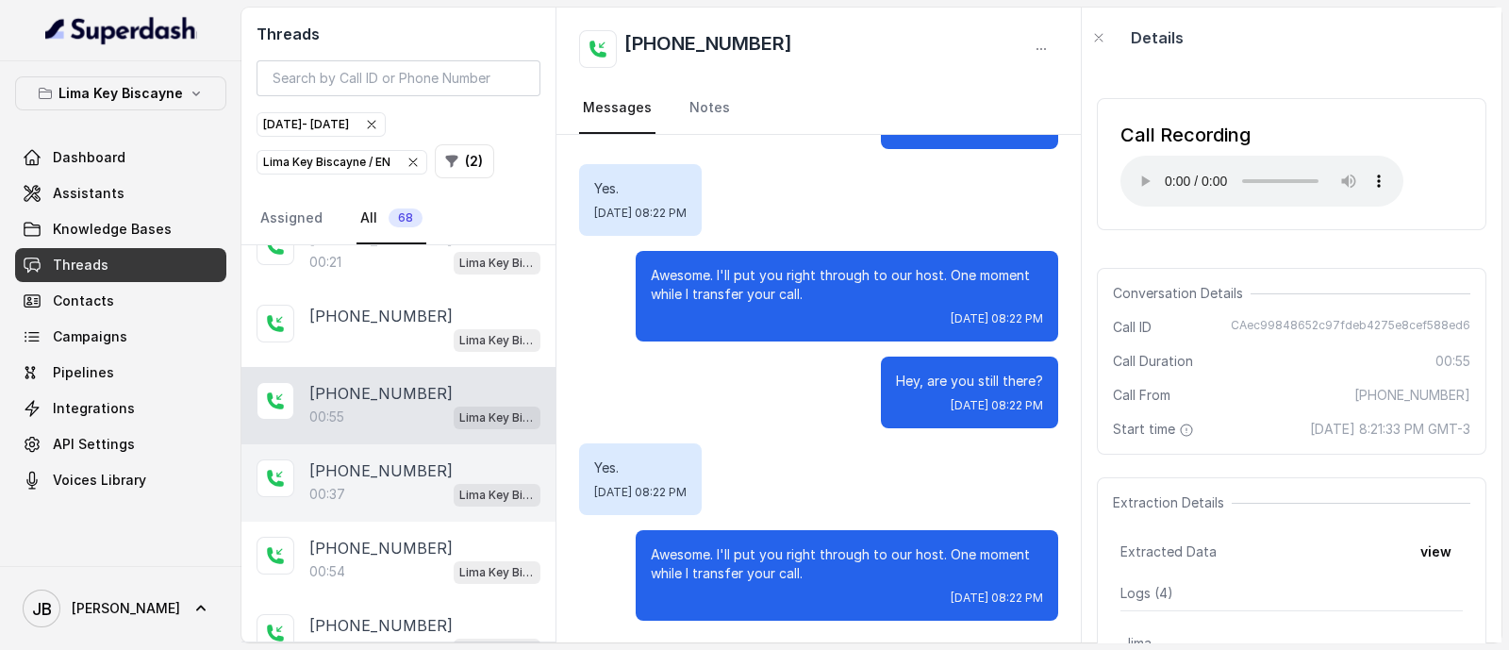
scroll to position [1061, 0]
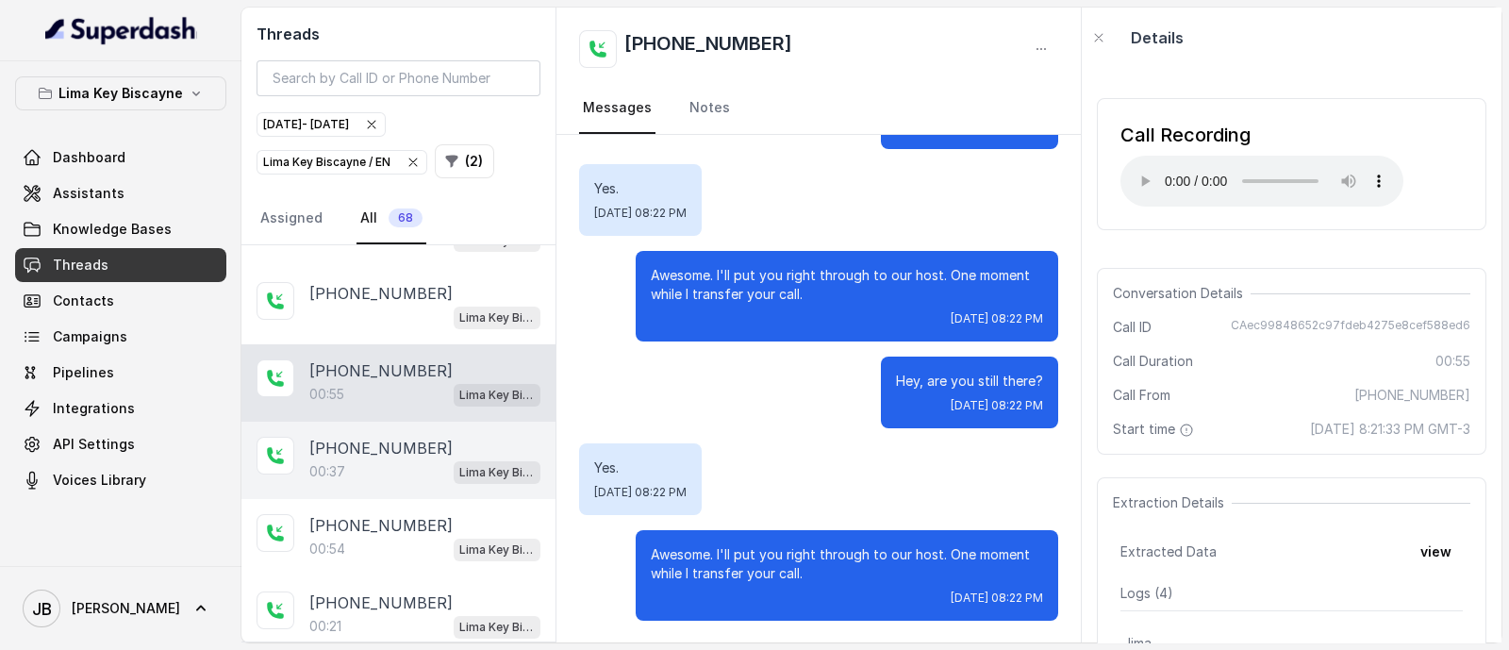
click at [375, 422] on div "[PHONE_NUMBER]:37 [GEOGRAPHIC_DATA] / EN" at bounding box center [398, 460] width 314 height 77
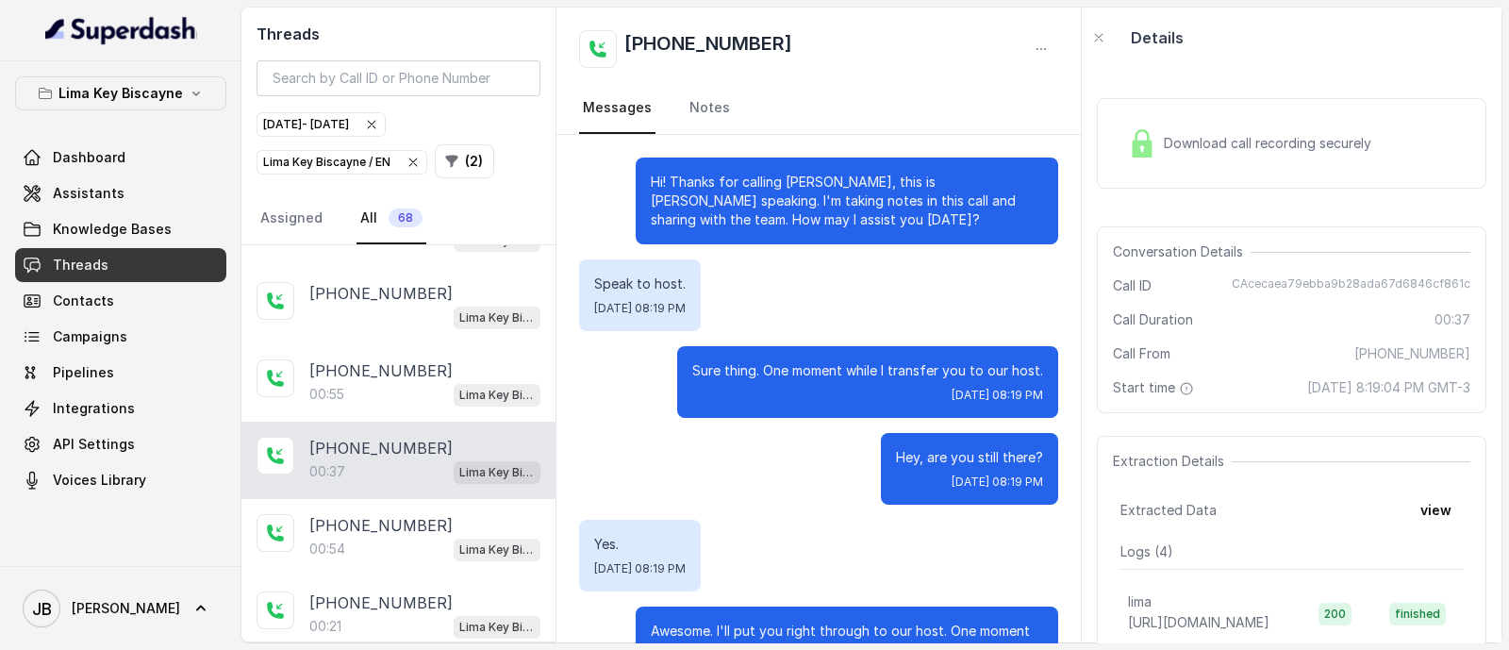
scroll to position [76, 0]
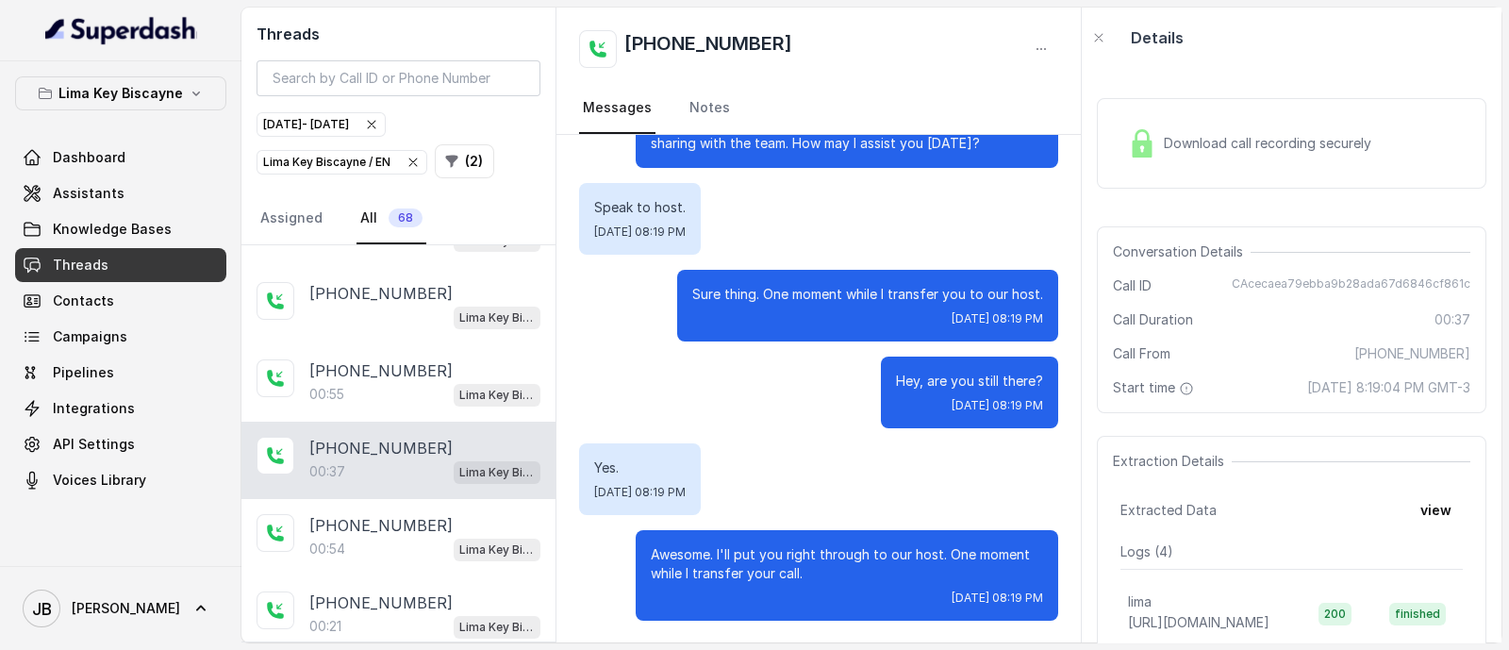
drag, startPoint x: 1151, startPoint y: 148, endPoint x: 1232, endPoint y: 228, distance: 114.0
click at [1151, 148] on img at bounding box center [1142, 143] width 28 height 28
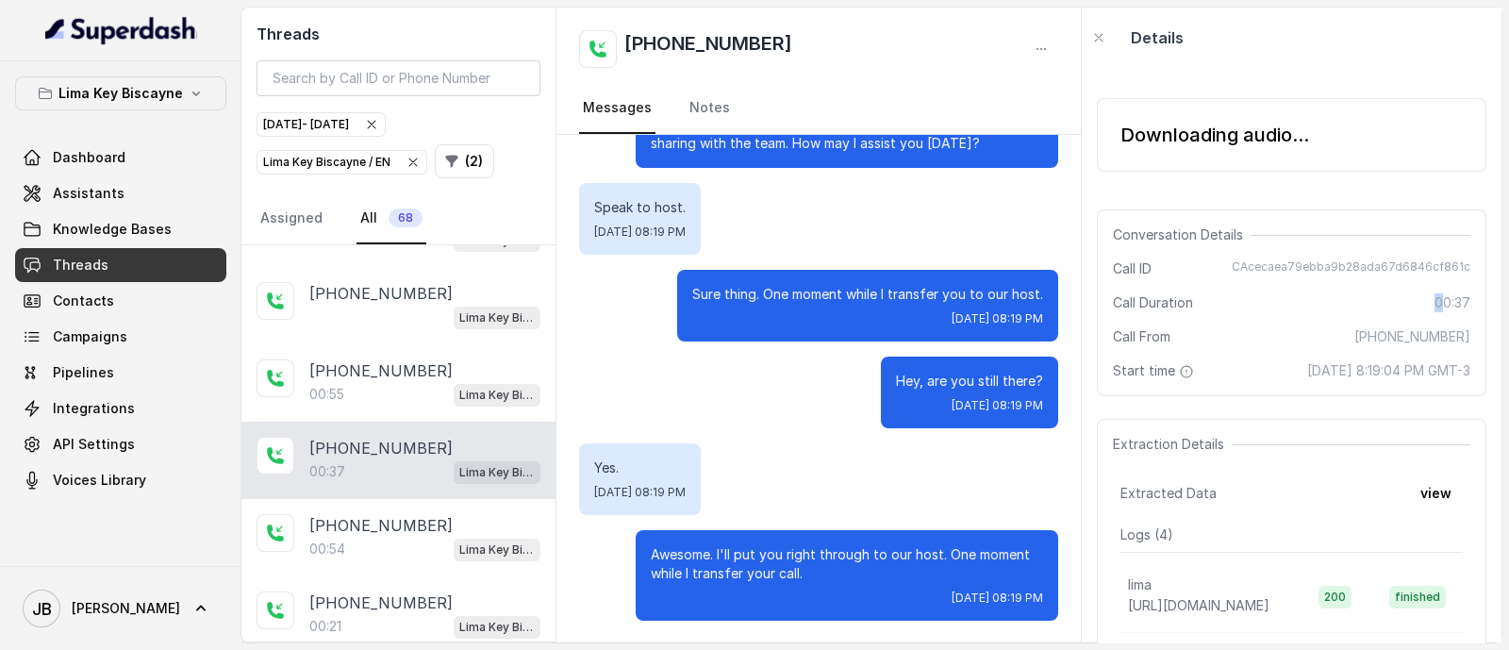
drag, startPoint x: 1424, startPoint y: 307, endPoint x: 1440, endPoint y: 308, distance: 16.1
click at [1429, 308] on div "Call Duration 00:37" at bounding box center [1291, 302] width 357 height 19
click at [1454, 310] on div "Conversation Details Call ID CAcecaea79ebba9b28ada67d6846cf861c Call Duration 0…" at bounding box center [1292, 302] width 390 height 187
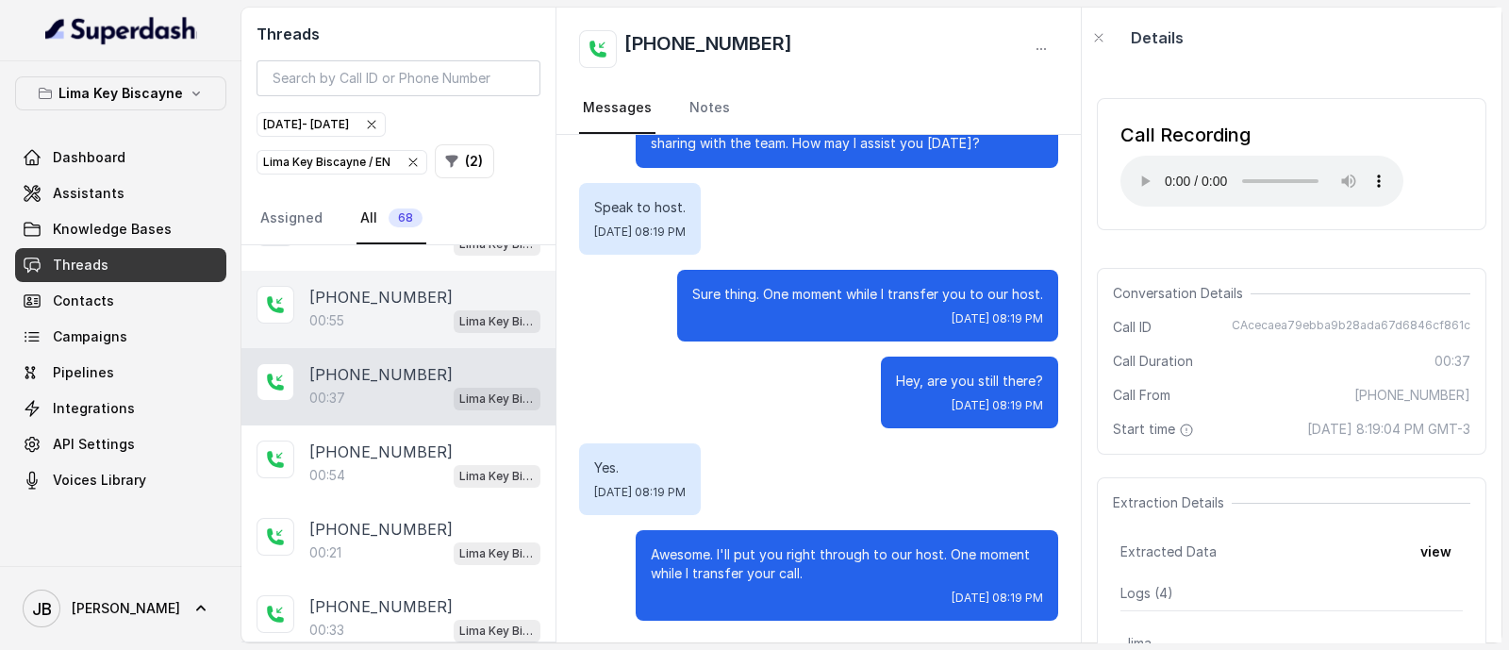
scroll to position [1297, 0]
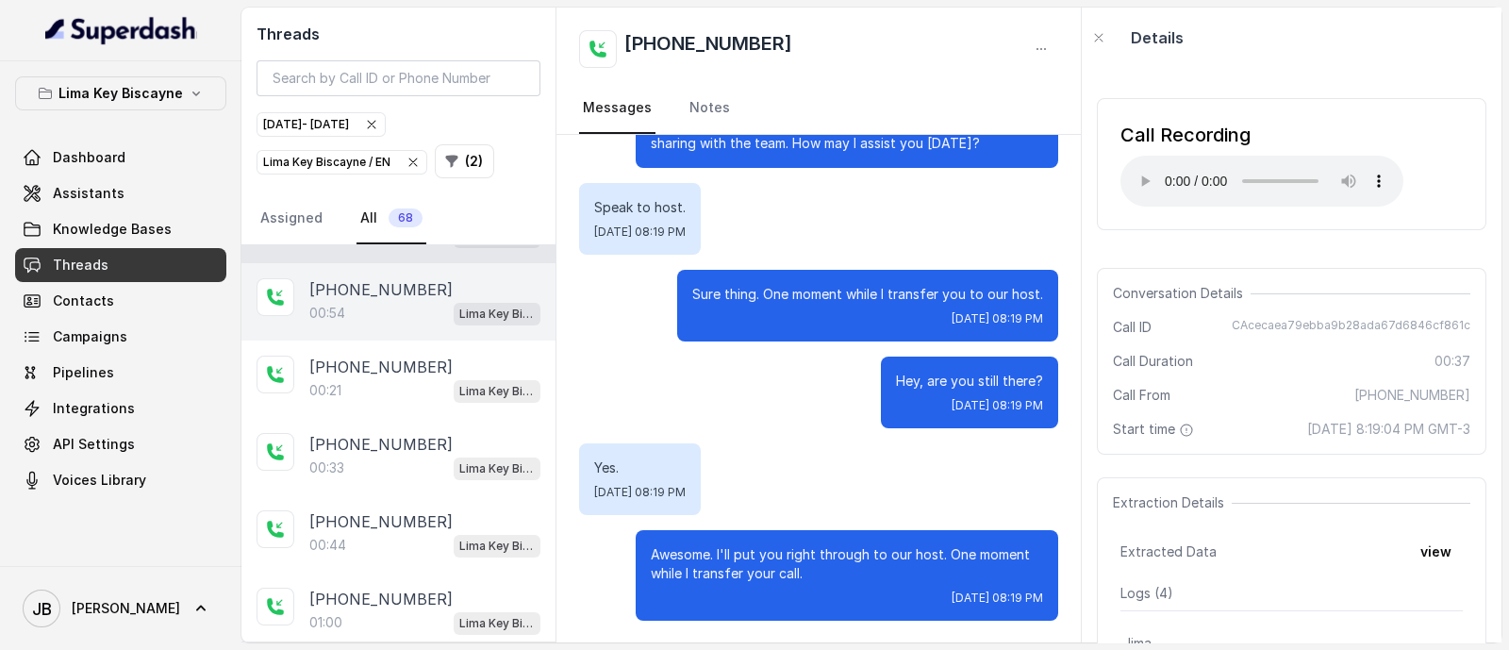
click at [414, 303] on div "00:54 Lima Key Biscayne / EN" at bounding box center [424, 313] width 231 height 25
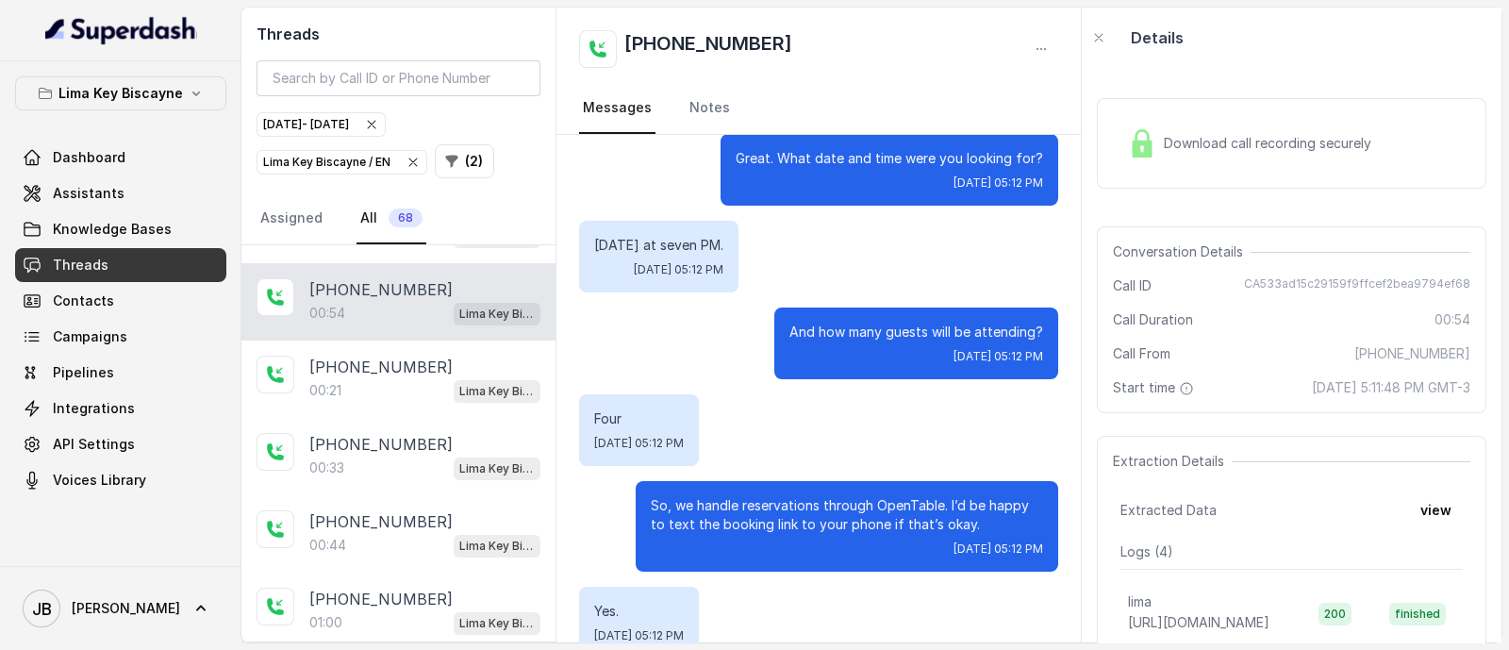
scroll to position [354, 0]
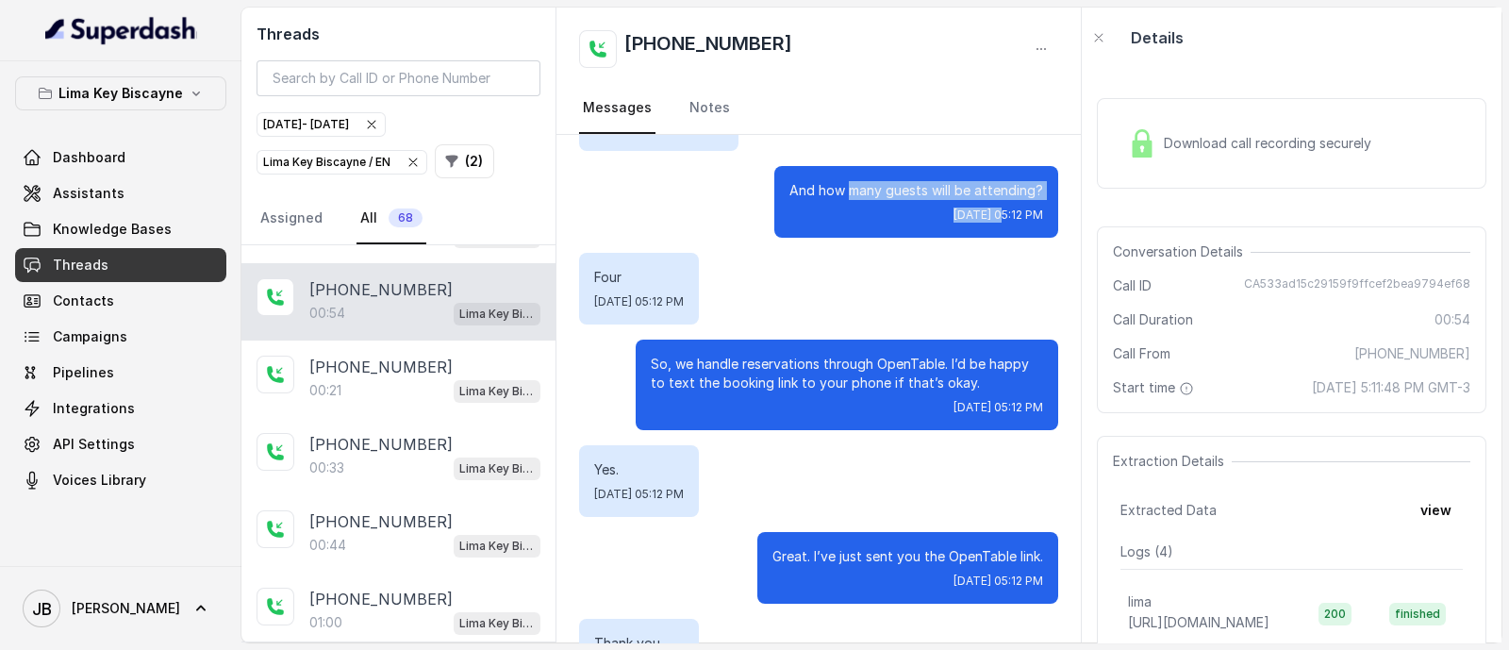
drag, startPoint x: 833, startPoint y: 186, endPoint x: 901, endPoint y: 285, distance: 120.1
click at [944, 237] on div "And how many guests will be attending? [DATE] 05:12 PM" at bounding box center [916, 202] width 284 height 72
drag, startPoint x: 870, startPoint y: 322, endPoint x: 796, endPoint y: 346, distance: 77.5
click at [868, 323] on div "Hi! Thanks for calling [PERSON_NAME], this is [PERSON_NAME] speaking. I'm takin…" at bounding box center [818, 333] width 524 height 1105
drag, startPoint x: 682, startPoint y: 364, endPoint x: 714, endPoint y: 392, distance: 42.8
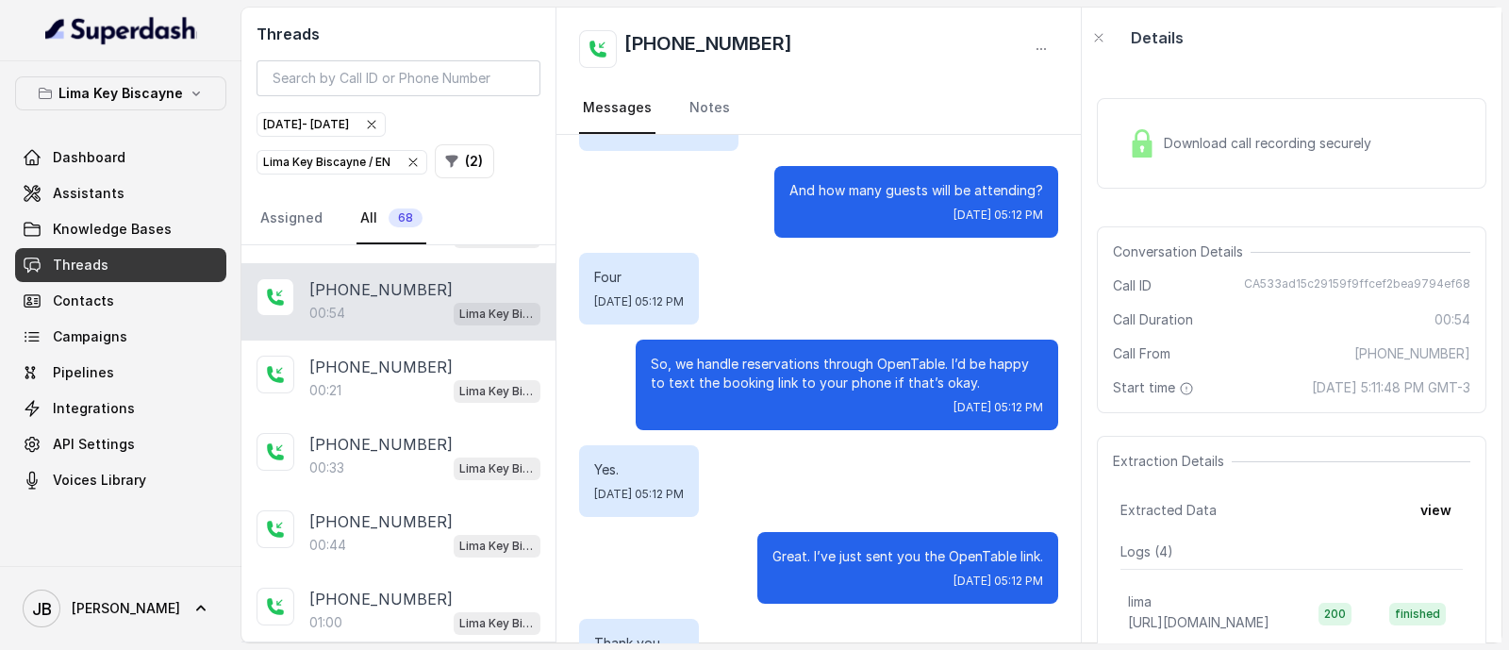
click at [684, 365] on p "So, we handle reservations through OpenTable. I’d be happy to text the booking …" at bounding box center [847, 374] width 392 height 38
click at [717, 381] on p "So, we handle reservations through OpenTable. I’d be happy to text the booking …" at bounding box center [847, 374] width 392 height 38
click at [715, 383] on p "So, we handle reservations through OpenTable. I’d be happy to text the booking …" at bounding box center [847, 374] width 392 height 38
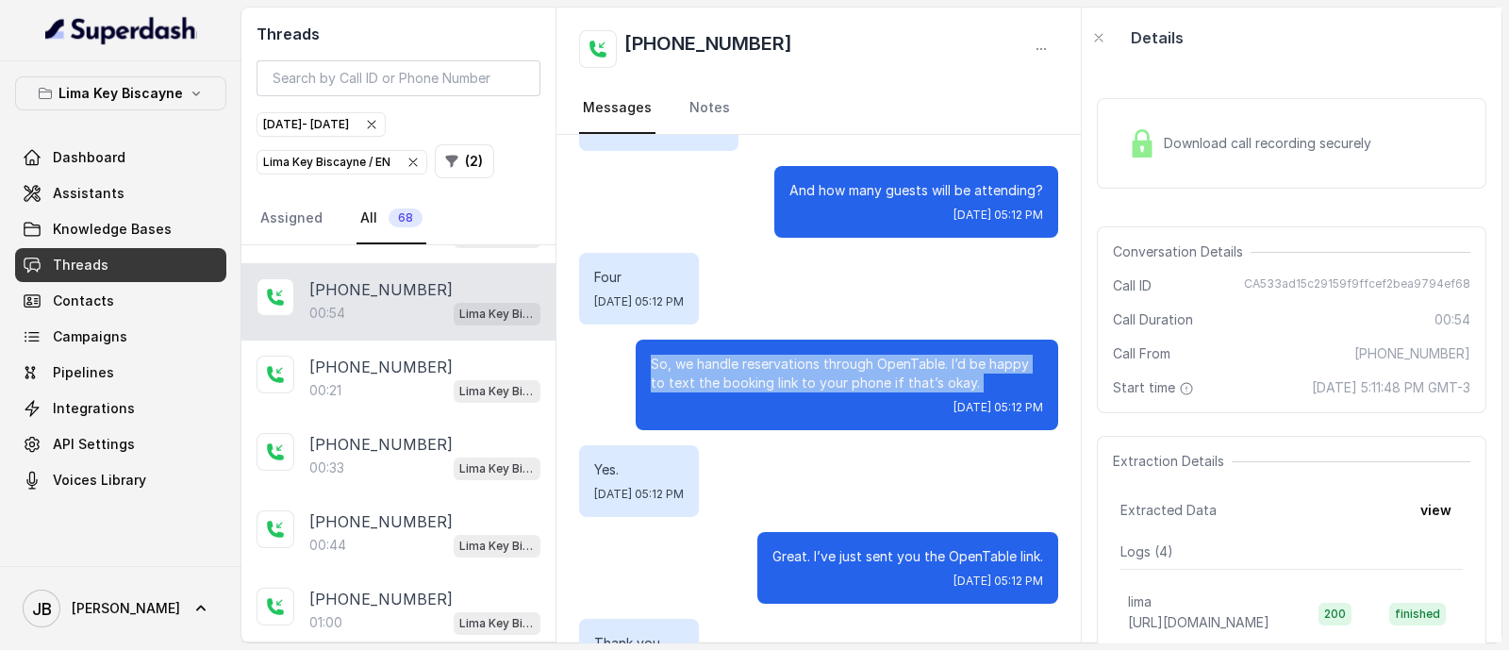
click at [715, 383] on p "So, we handle reservations through OpenTable. I’d be happy to text the booking …" at bounding box center [847, 374] width 392 height 38
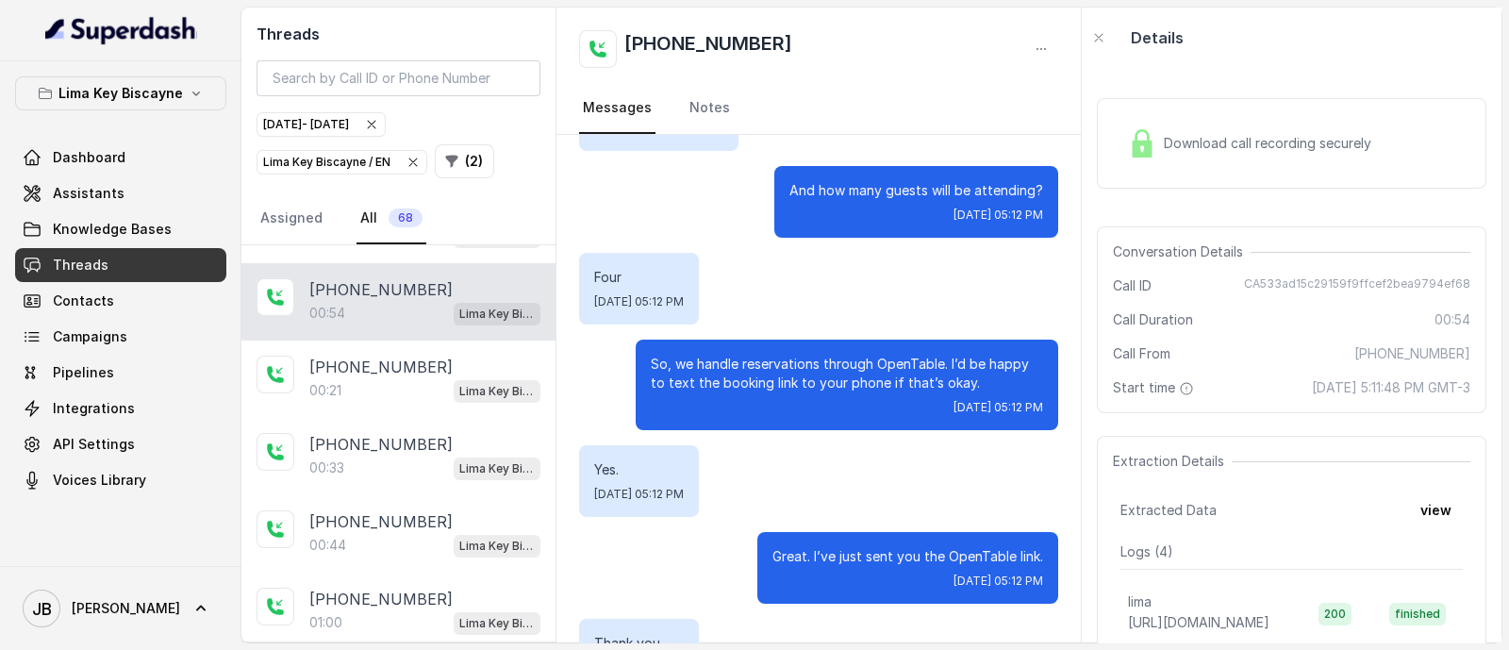
click at [810, 511] on div "Yes. [DATE] 05:12 PM" at bounding box center [818, 481] width 479 height 72
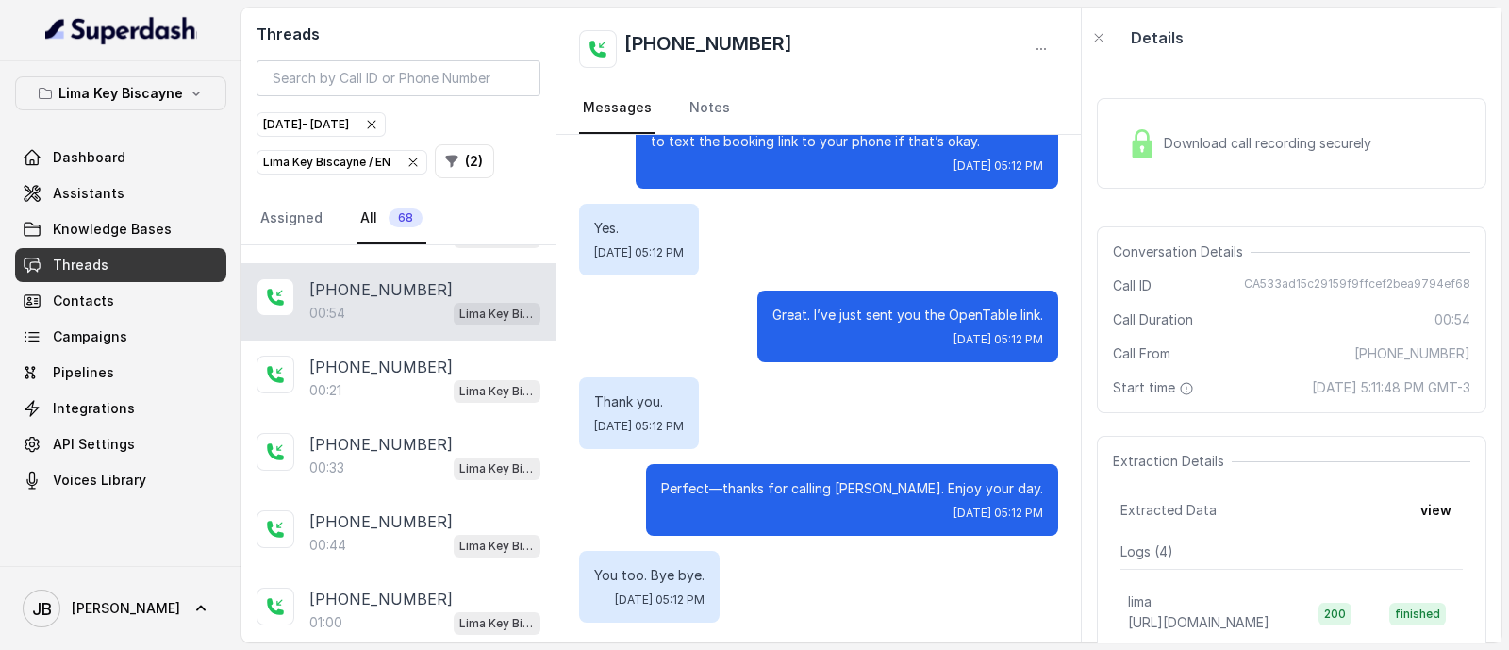
scroll to position [597, 0]
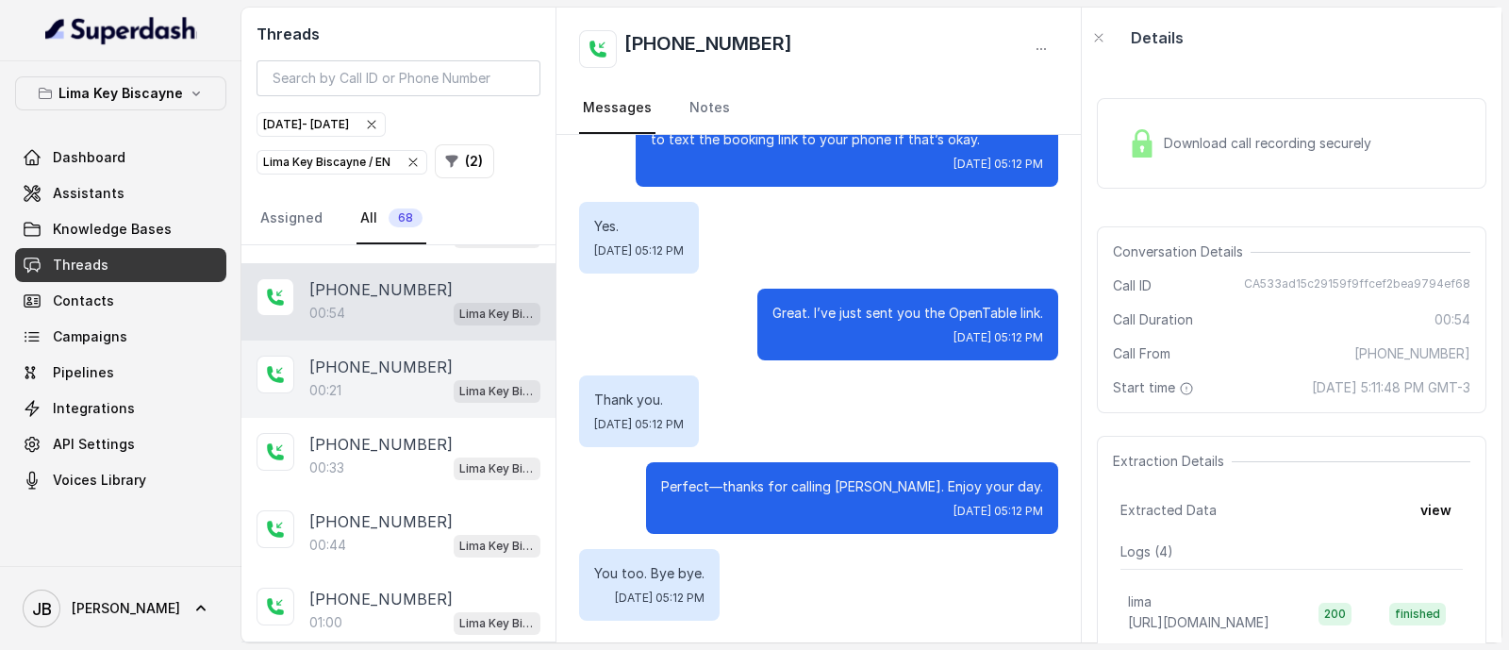
click at [351, 356] on p "[PHONE_NUMBER]" at bounding box center [380, 367] width 143 height 23
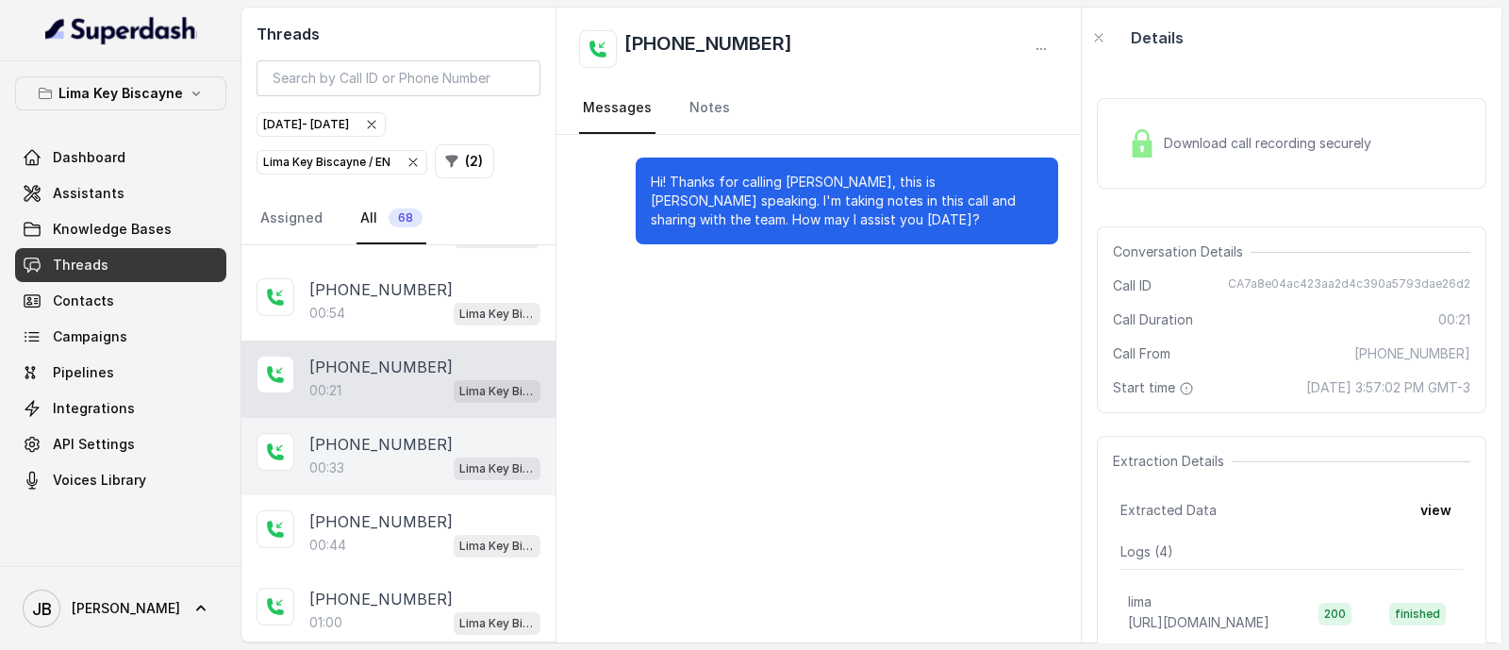
click at [384, 436] on p "[PHONE_NUMBER]" at bounding box center [380, 444] width 143 height 23
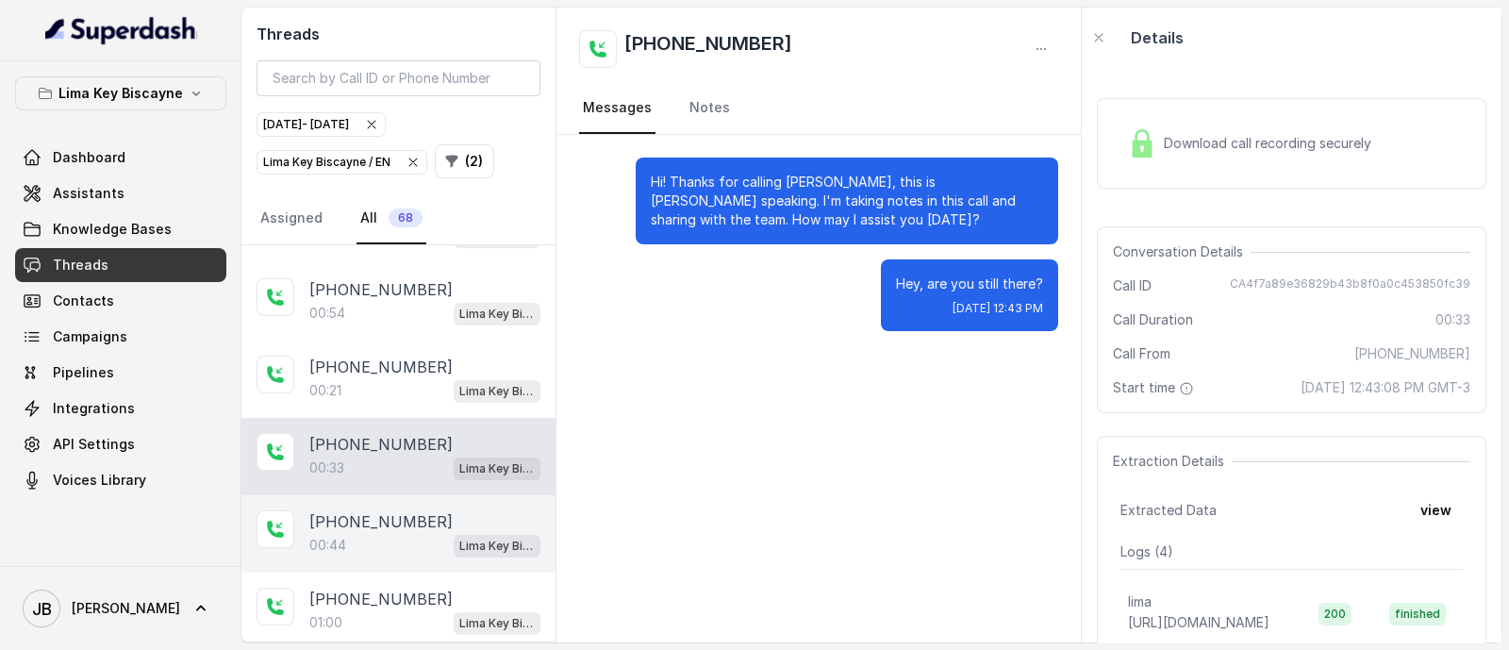
click at [400, 510] on p "[PHONE_NUMBER]" at bounding box center [380, 521] width 143 height 23
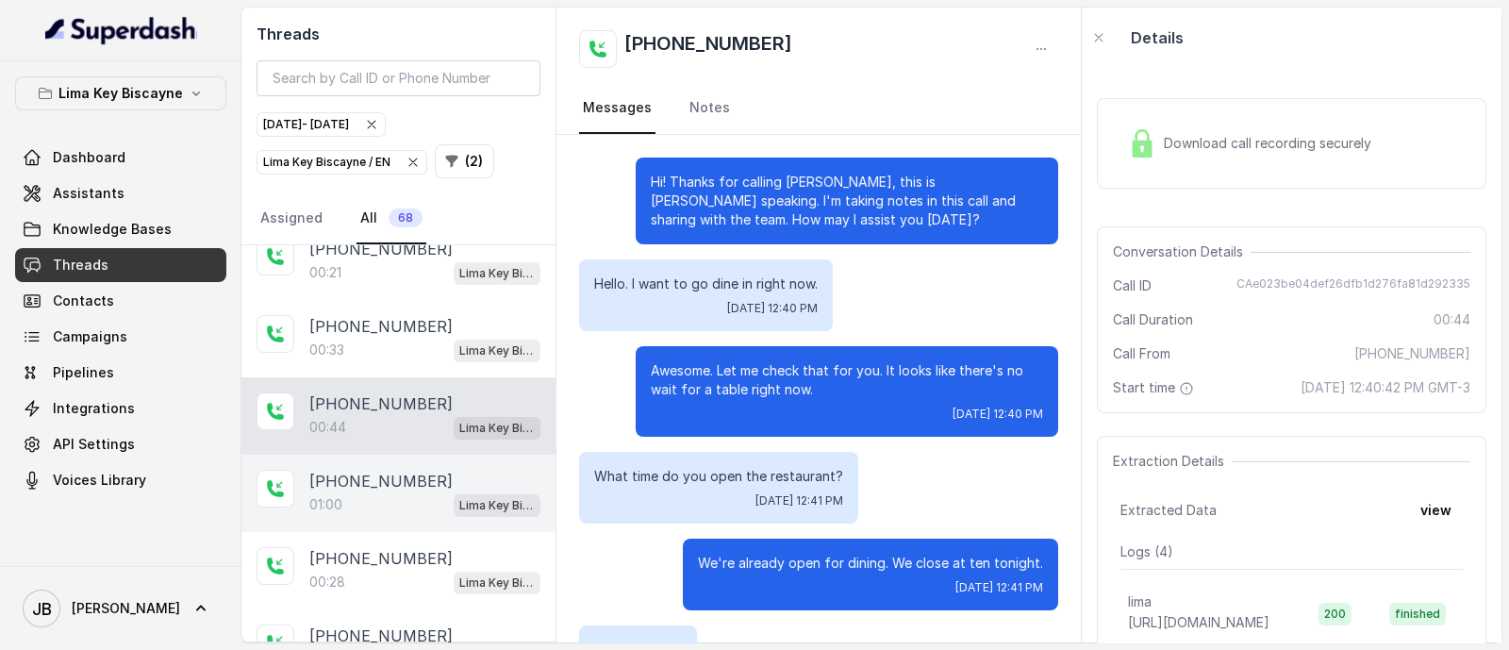
click at [357, 474] on p "[PHONE_NUMBER]" at bounding box center [380, 481] width 143 height 23
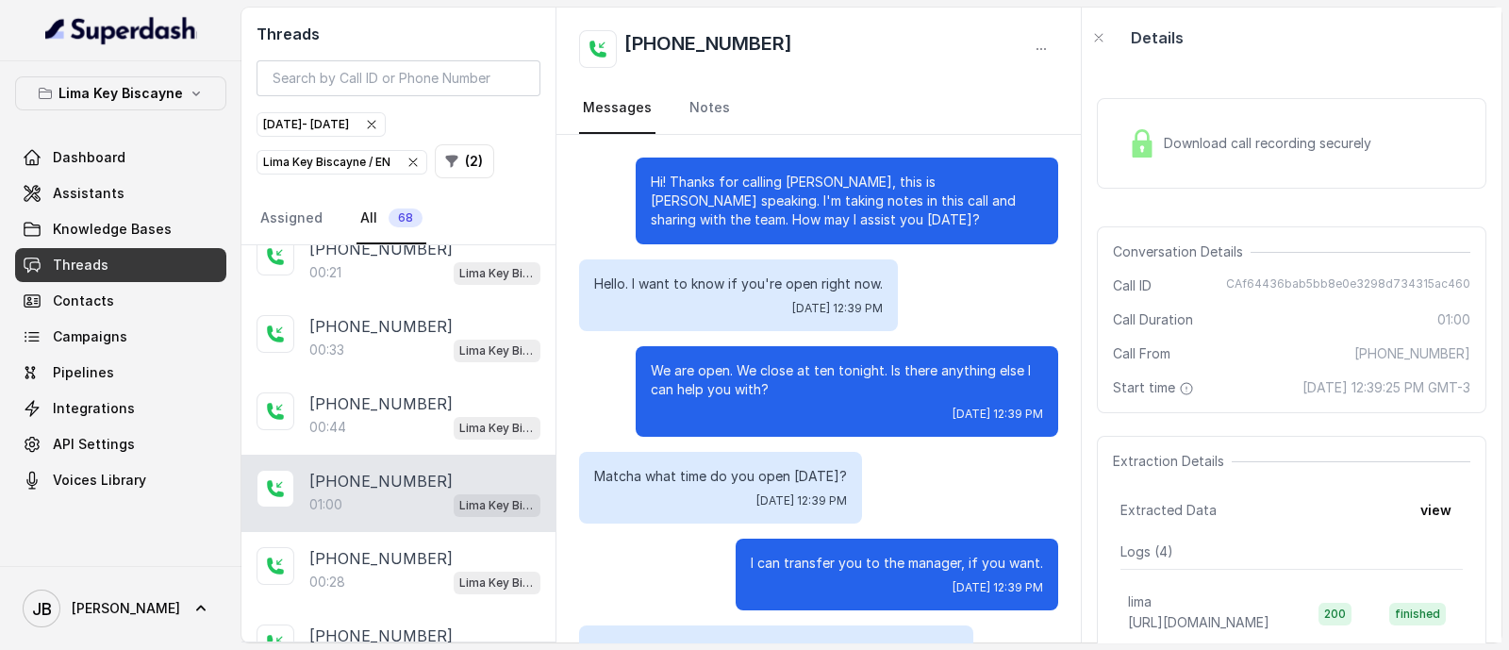
scroll to position [442, 0]
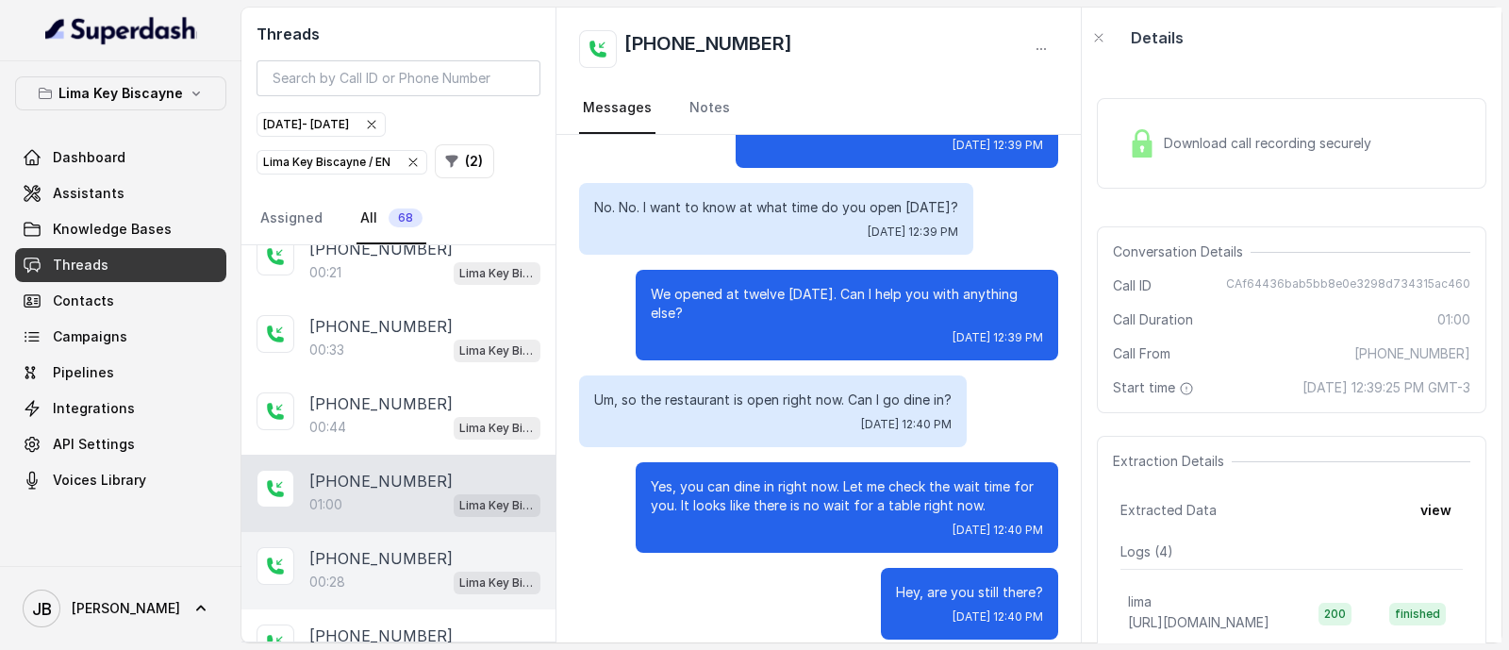
click at [410, 570] on div "00:28 Lima Key Biscayne / EN" at bounding box center [424, 582] width 231 height 25
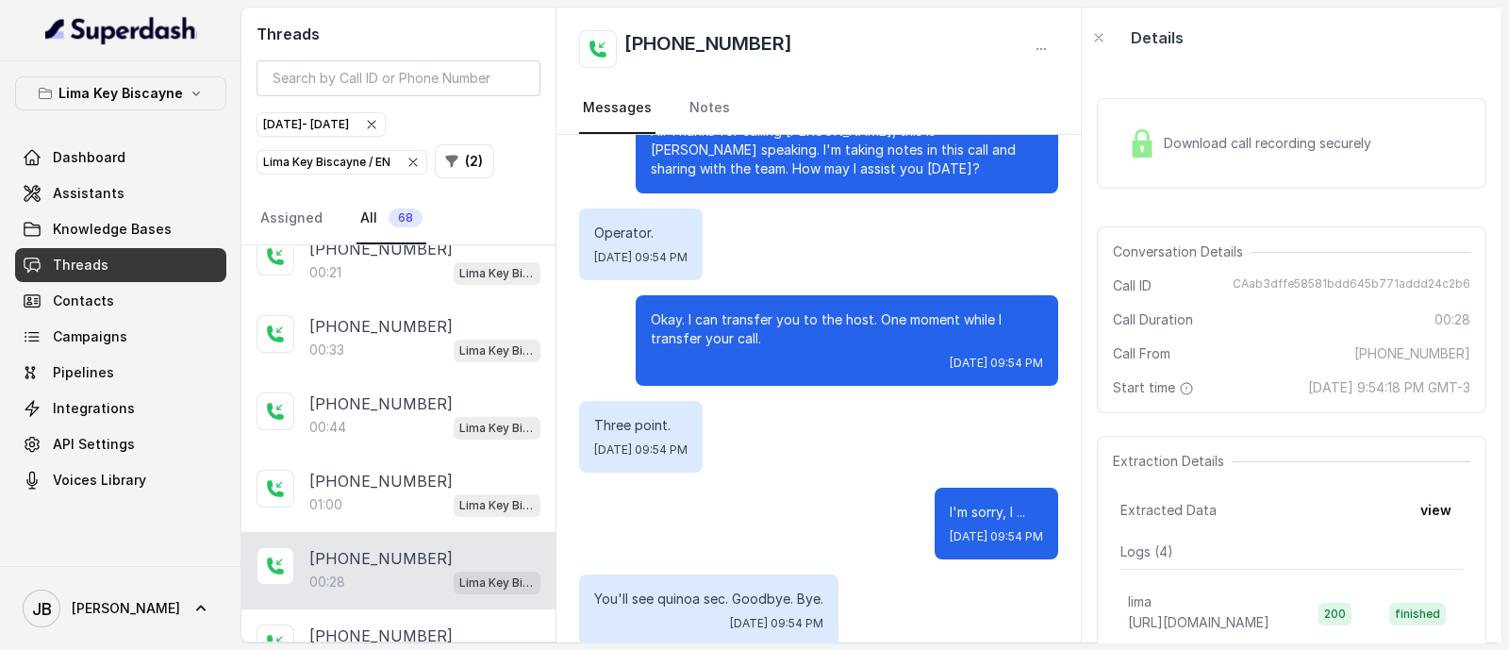
scroll to position [76, 0]
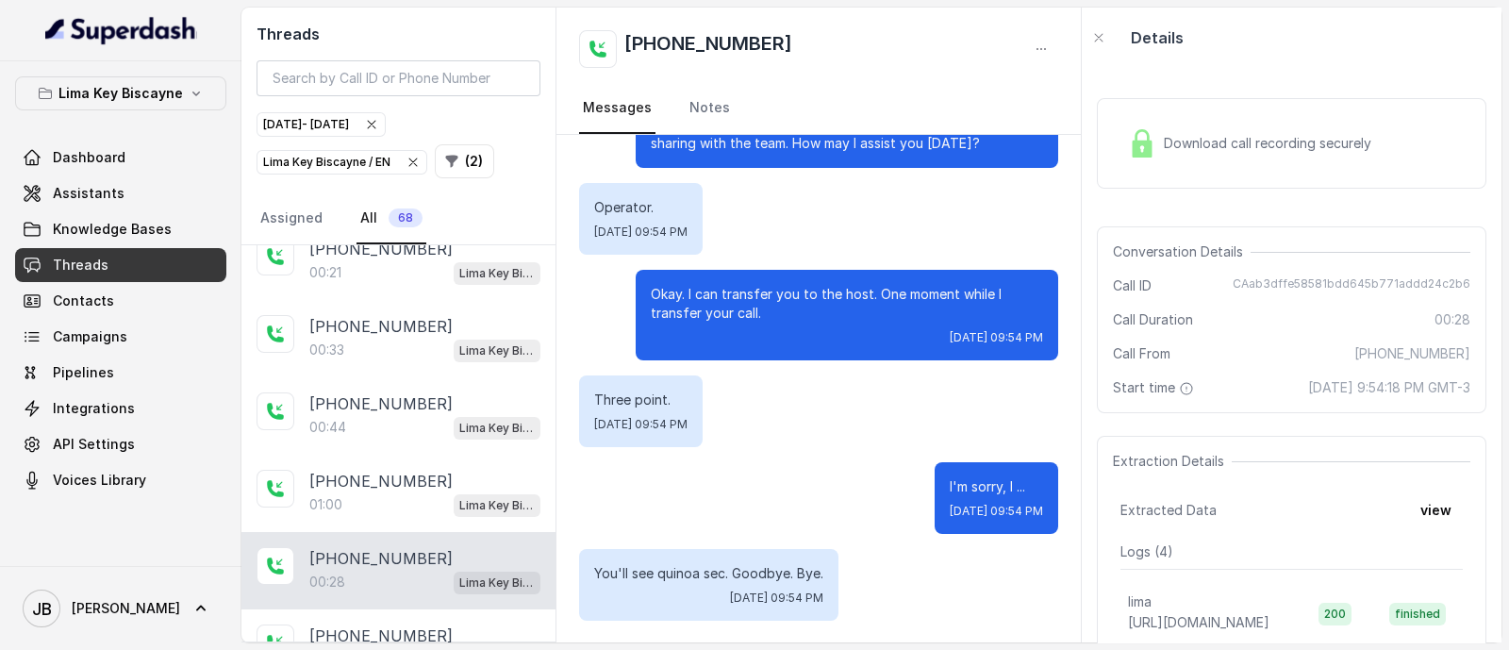
click at [701, 272] on div "Okay. I can transfer you to the host. One moment while I transfer your call. [D…" at bounding box center [847, 315] width 423 height 91
click at [704, 293] on p "Okay. I can transfer you to the host. One moment while I transfer your call." at bounding box center [847, 304] width 392 height 38
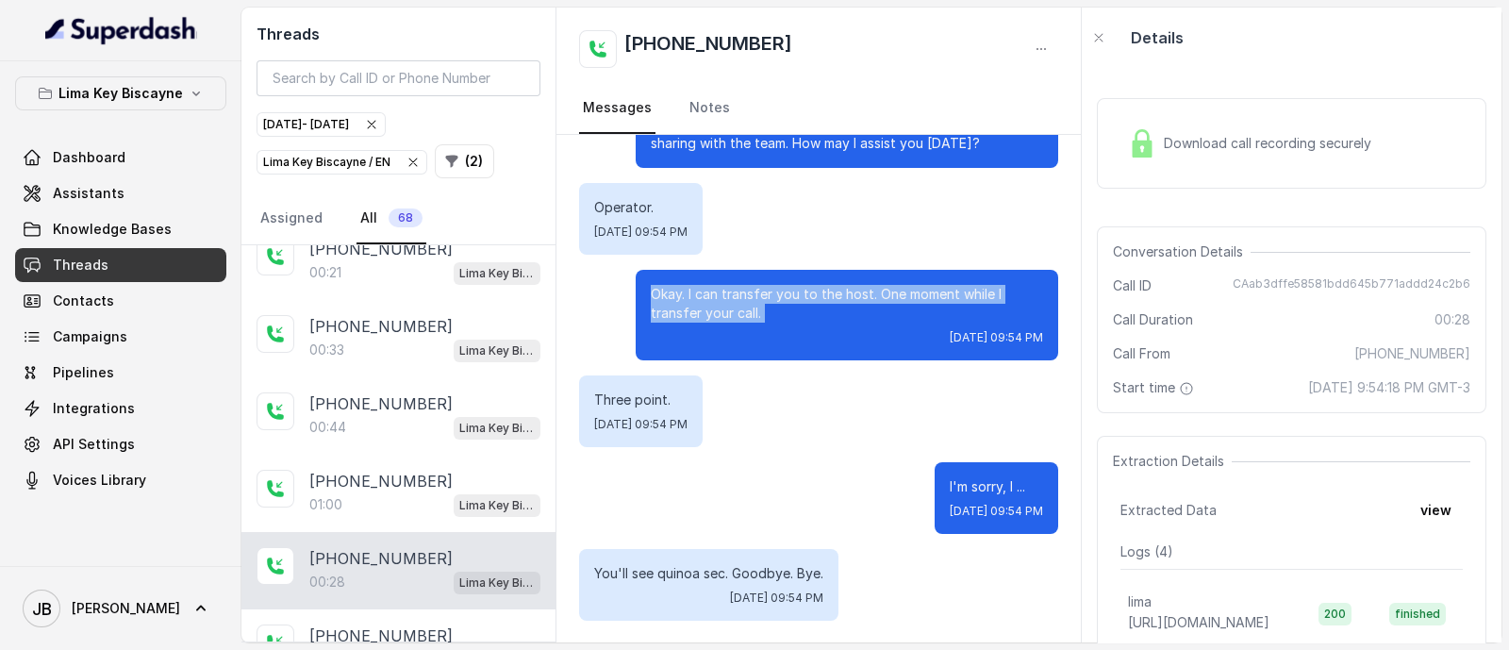
click at [704, 293] on p "Okay. I can transfer you to the host. One moment while I transfer your call." at bounding box center [847, 304] width 392 height 38
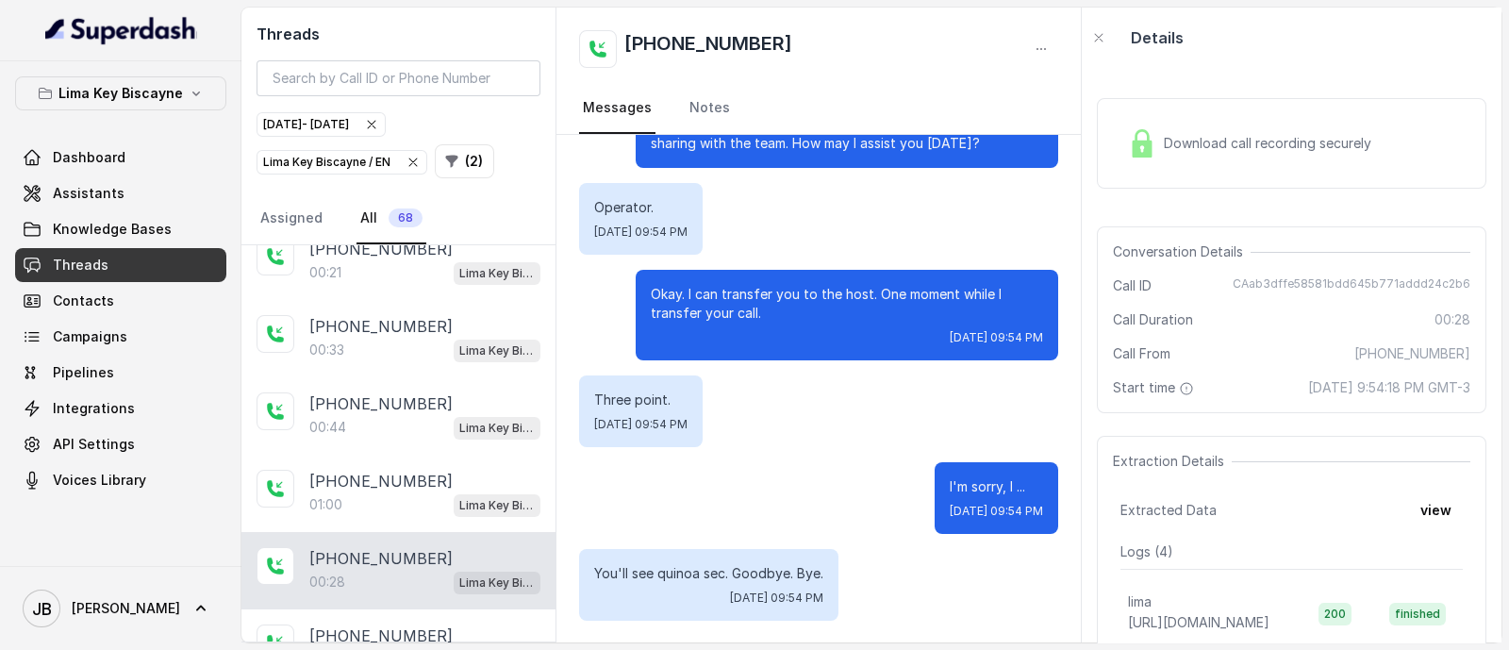
drag, startPoint x: 788, startPoint y: 437, endPoint x: 811, endPoint y: 478, distance: 47.3
click at [788, 438] on div "Three point. [DATE] 09:54 PM" at bounding box center [818, 411] width 479 height 72
click at [730, 590] on span "[DATE] 09:54 PM" at bounding box center [776, 597] width 93 height 15
click at [694, 568] on p "You'll see quinoa sec. Goodbye. Bye." at bounding box center [708, 573] width 229 height 19
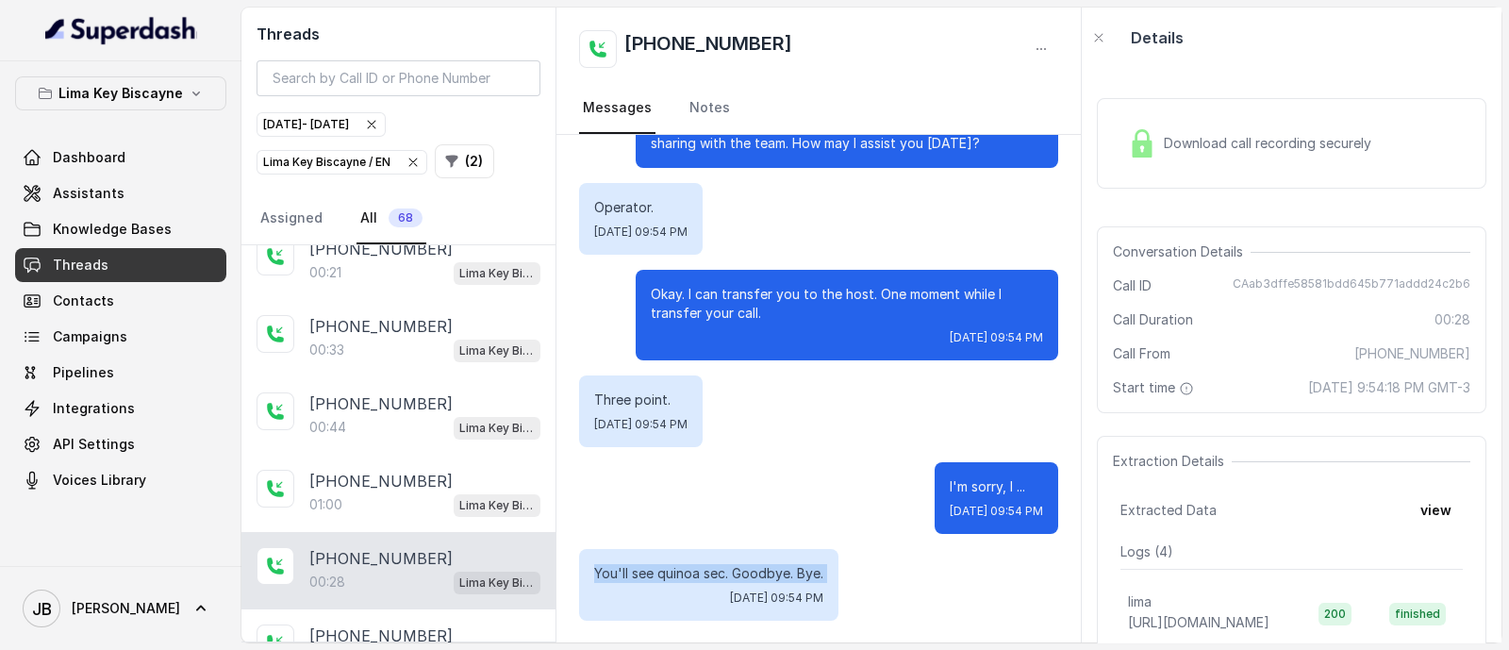
click at [694, 568] on p "You'll see quinoa sec. Goodbye. Bye." at bounding box center [708, 573] width 229 height 19
click at [738, 527] on div "I'm sorry, I ... [DATE] 09:54 PM" at bounding box center [818, 498] width 479 height 72
drag, startPoint x: 1179, startPoint y: 194, endPoint x: 1176, endPoint y: 166, distance: 28.4
click at [1178, 184] on div "Download call recording securely" at bounding box center [1292, 143] width 390 height 121
click at [1176, 166] on div "Download call recording securely" at bounding box center [1292, 143] width 390 height 91
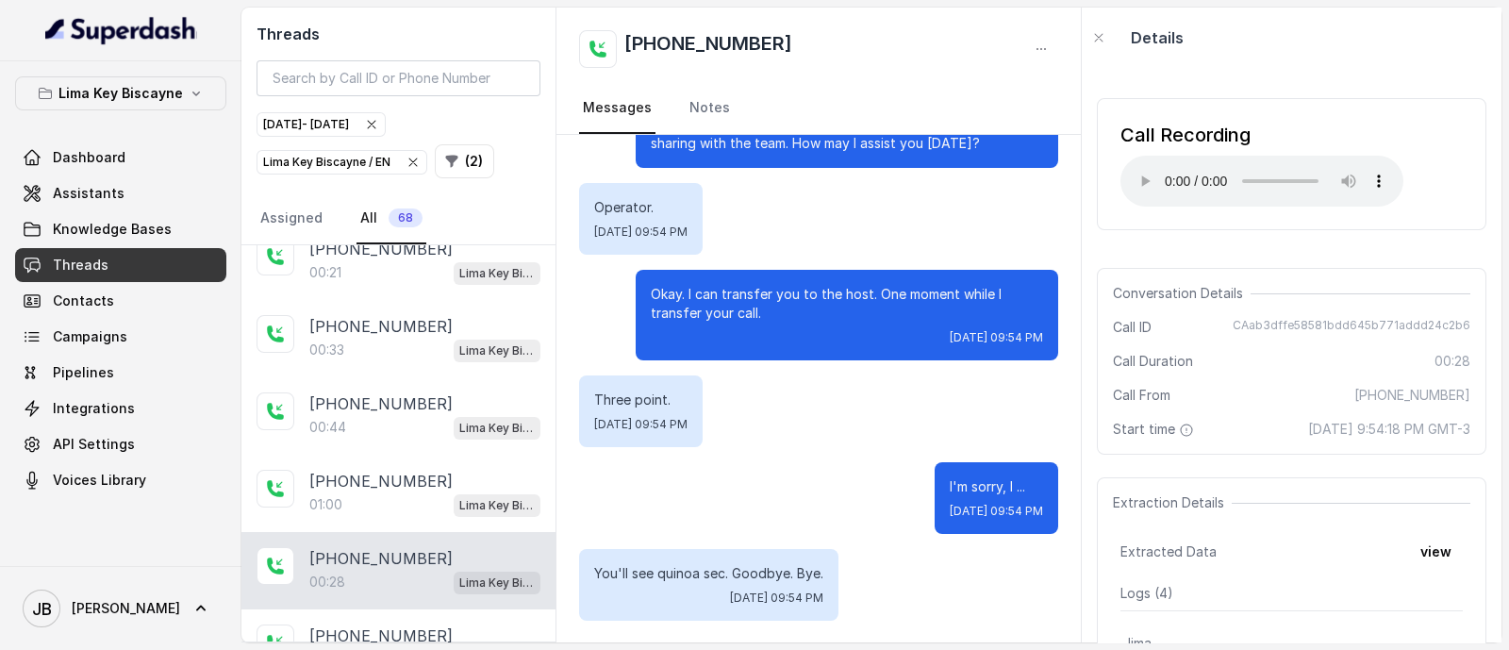
drag, startPoint x: 753, startPoint y: 307, endPoint x: 777, endPoint y: 320, distance: 27.4
click at [777, 320] on p "Okay. I can transfer you to the host. One moment while I transfer your call." at bounding box center [847, 304] width 392 height 38
drag, startPoint x: 754, startPoint y: 306, endPoint x: 774, endPoint y: 323, distance: 26.7
click at [774, 323] on div "Okay. I can transfer you to the host. One moment while I transfer your call. [D…" at bounding box center [847, 315] width 423 height 91
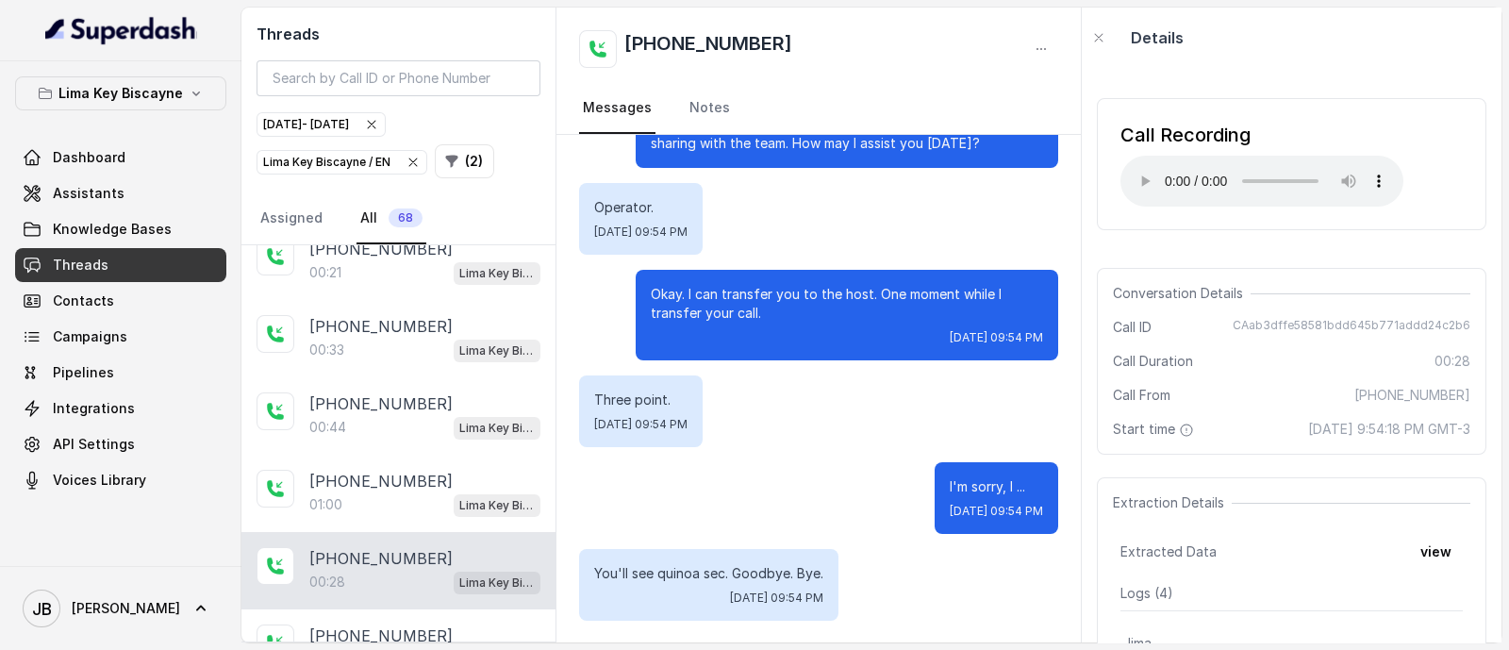
drag, startPoint x: 777, startPoint y: 323, endPoint x: 920, endPoint y: 295, distance: 145.2
click at [778, 324] on div "Okay. I can transfer you to the host. One moment while I transfer your call. [D…" at bounding box center [847, 315] width 423 height 91
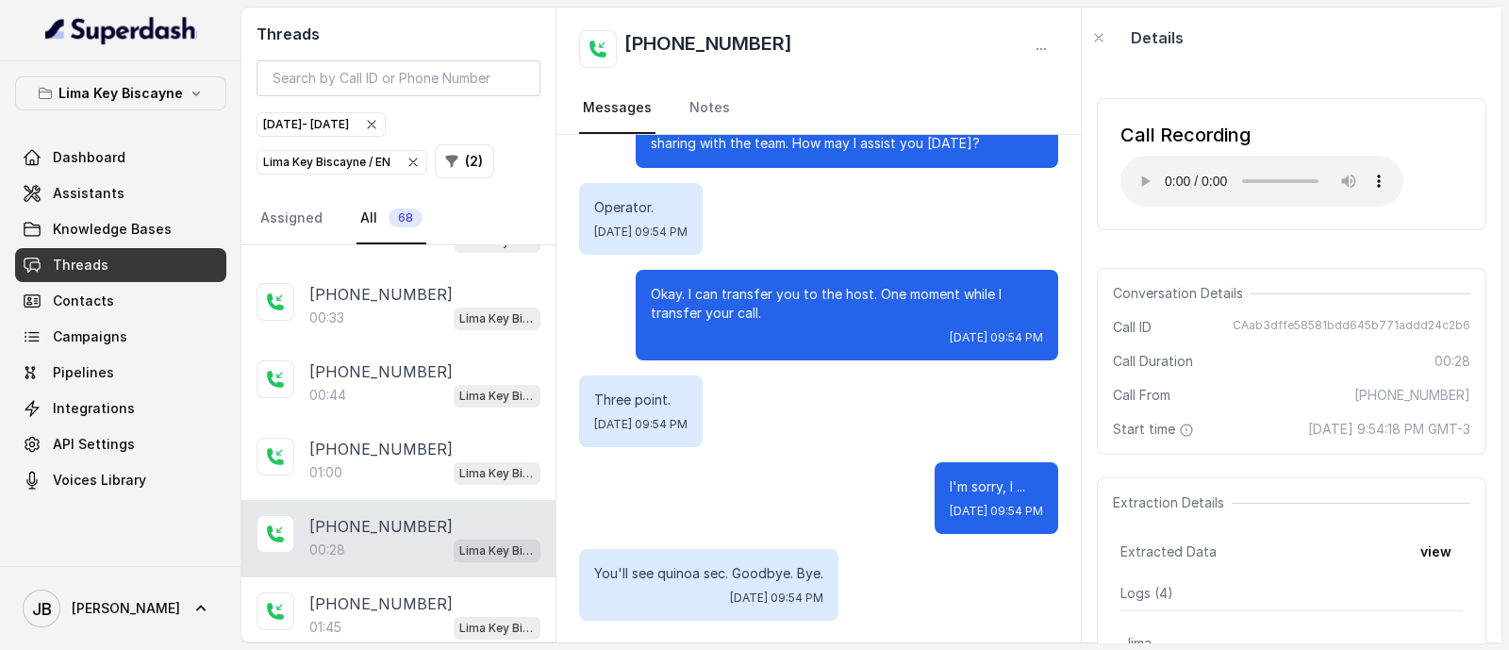
scroll to position [1532, 0]
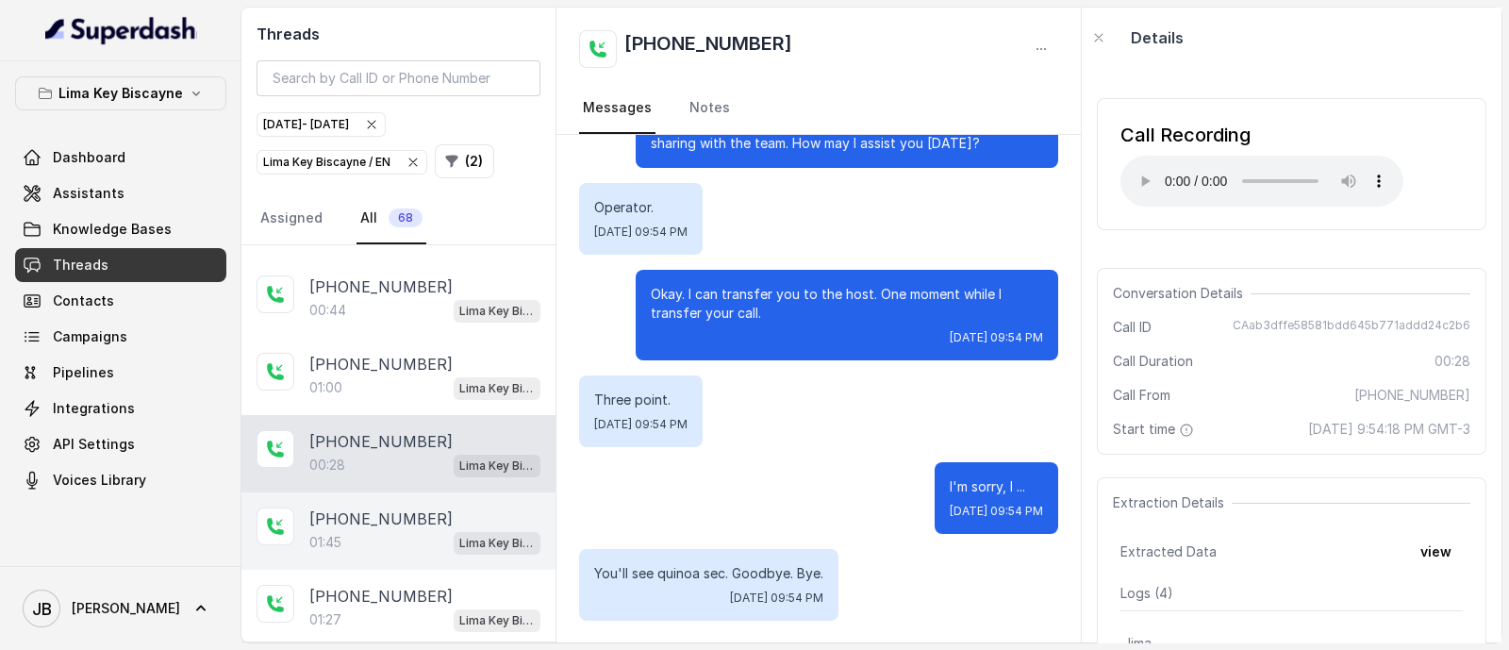
click at [387, 507] on p "[PHONE_NUMBER]" at bounding box center [380, 518] width 143 height 23
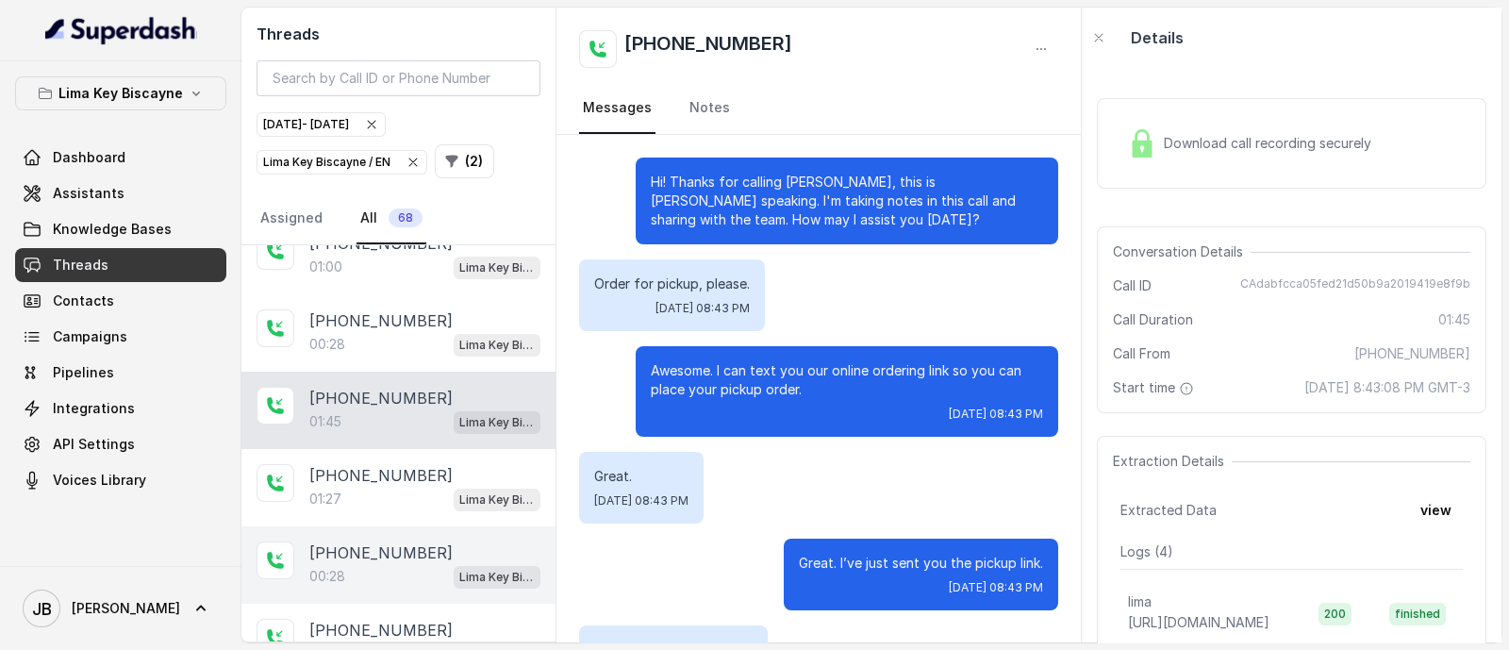
scroll to position [1767, 0]
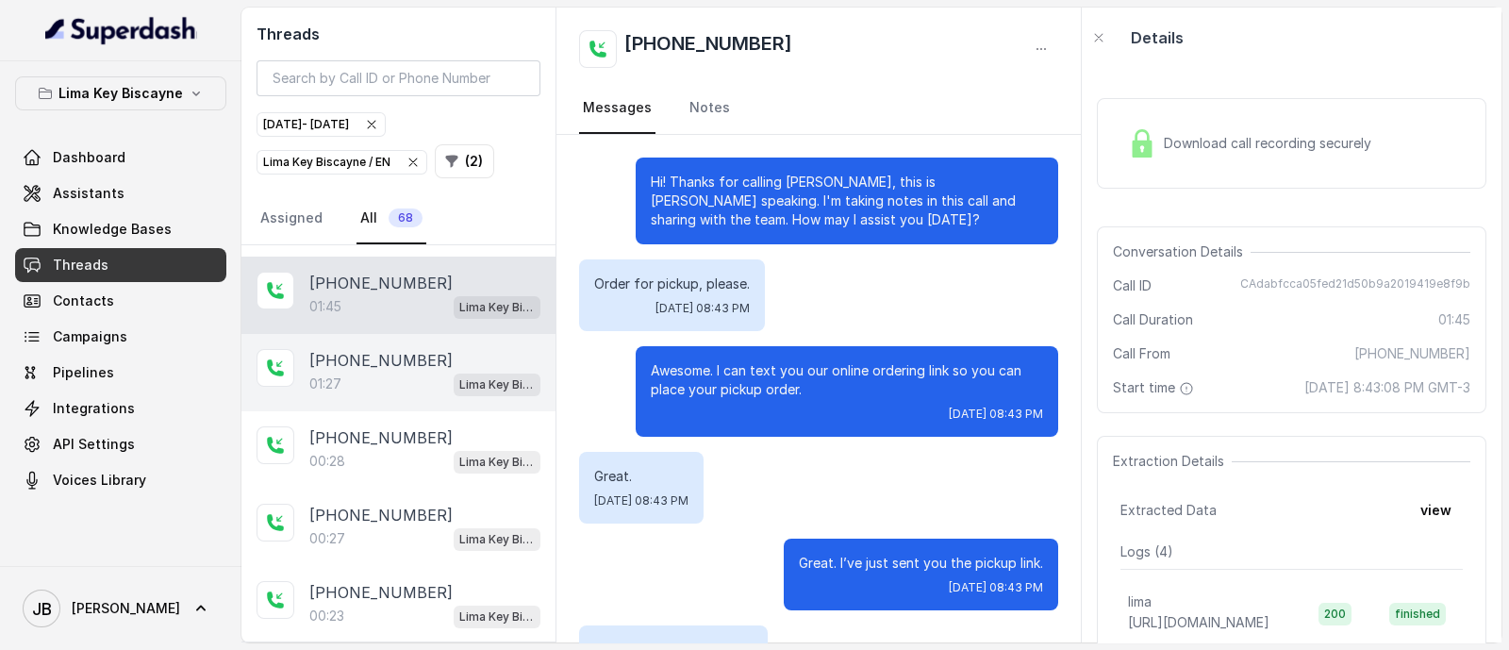
click at [371, 349] on p "[PHONE_NUMBER]" at bounding box center [380, 360] width 143 height 23
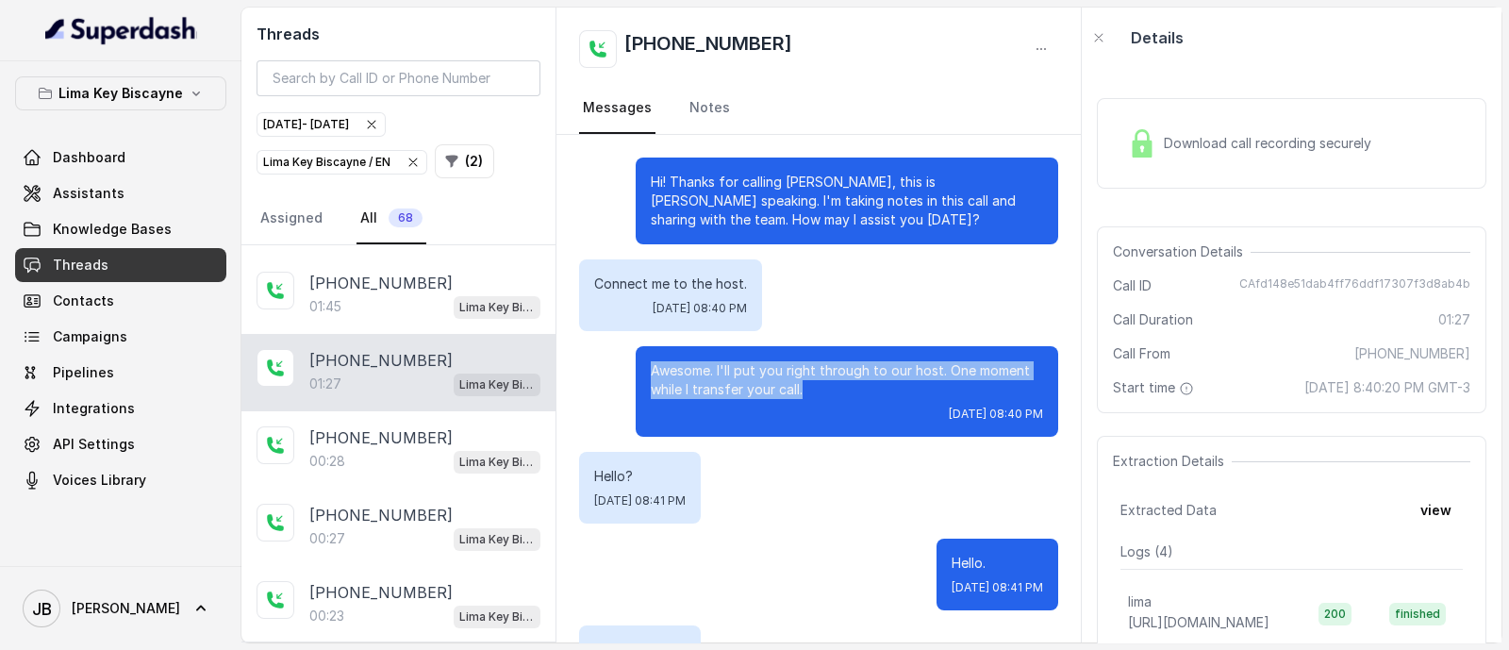
drag, startPoint x: 818, startPoint y: 388, endPoint x: 713, endPoint y: 403, distance: 105.8
click at [651, 372] on p "Awesome. I'll put you right through to our host. One moment while I transfer yo…" at bounding box center [847, 380] width 392 height 38
click at [805, 393] on p "Awesome. I'll put you right through to our host. One moment while I transfer yo…" at bounding box center [847, 380] width 392 height 38
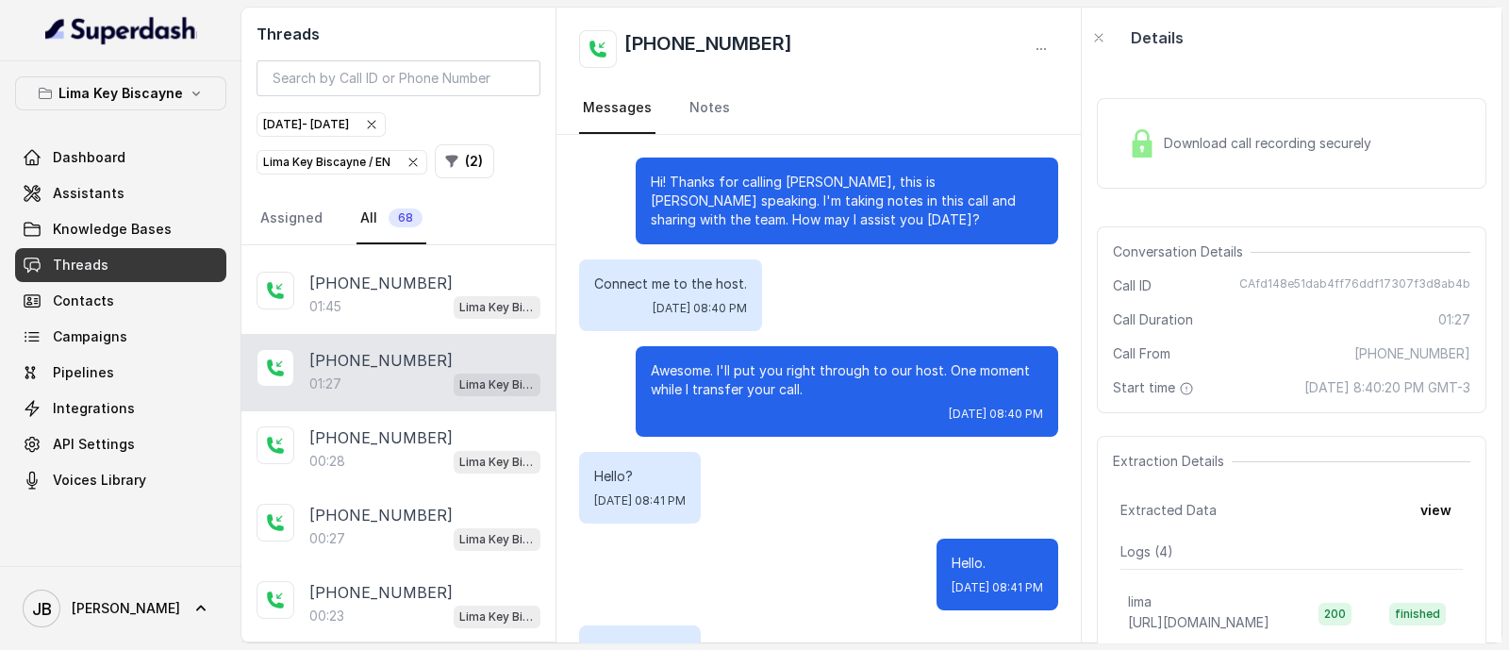
click at [795, 392] on p "Awesome. I'll put you right through to our host. One moment while I transfer yo…" at bounding box center [847, 380] width 392 height 38
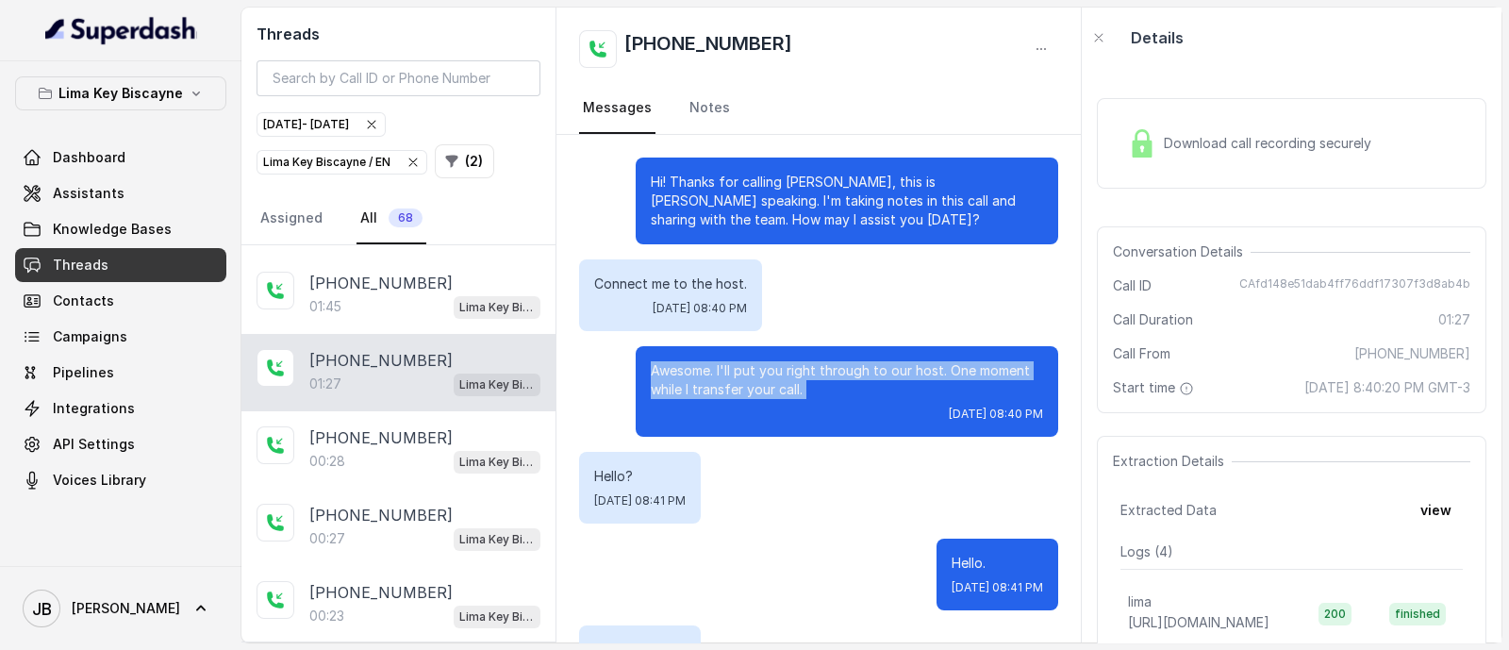
click at [795, 392] on p "Awesome. I'll put you right through to our host. One moment while I transfer yo…" at bounding box center [847, 380] width 392 height 38
drag, startPoint x: 795, startPoint y: 392, endPoint x: 771, endPoint y: 409, distance: 29.1
click at [792, 393] on p "Awesome. I'll put you right through to our host. One moment while I transfer yo…" at bounding box center [847, 380] width 392 height 38
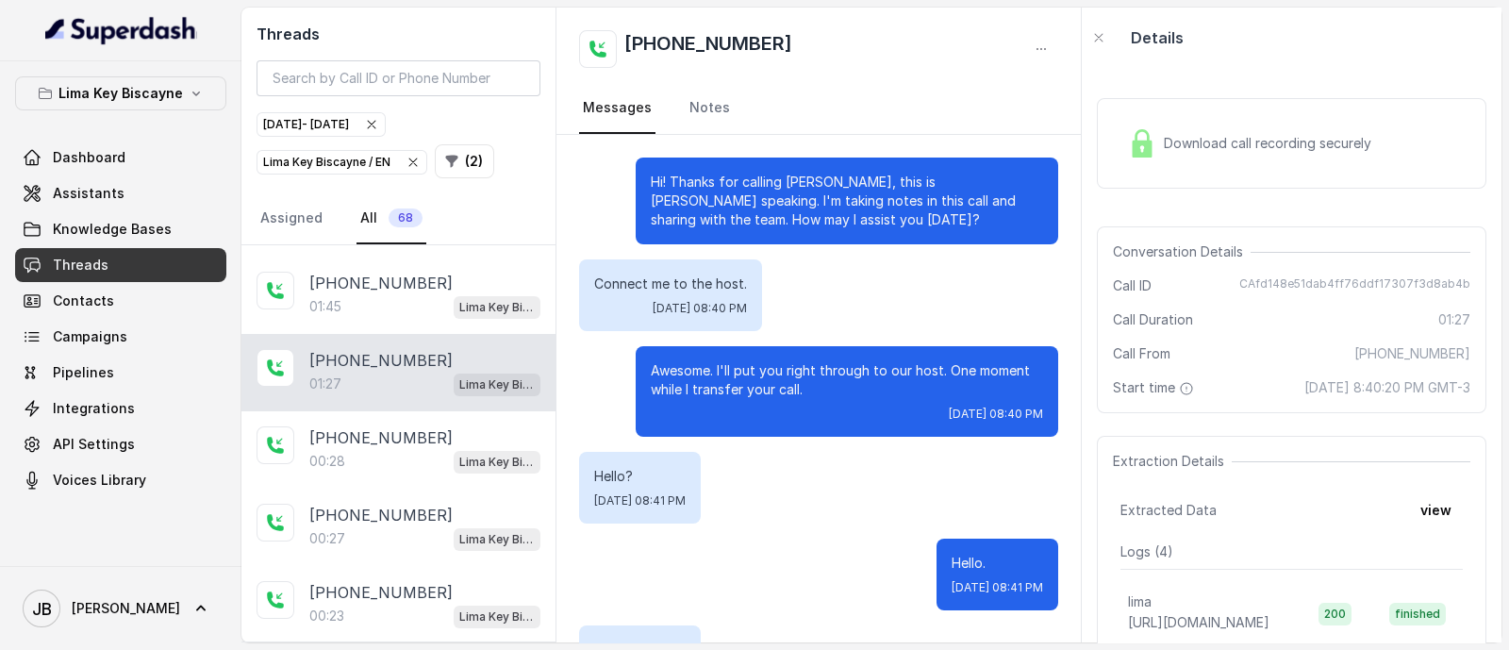
click at [949, 417] on span "[DATE] 08:40 PM" at bounding box center [996, 413] width 94 height 15
drag, startPoint x: 810, startPoint y: 383, endPoint x: 926, endPoint y: 417, distance: 120.9
click at [935, 421] on div "Awesome. I'll put you right through to our host. One moment while I transfer yo…" at bounding box center [847, 391] width 423 height 91
drag, startPoint x: 926, startPoint y: 417, endPoint x: 901, endPoint y: 412, distance: 25.9
click at [949, 417] on span "[DATE] 08:40 PM" at bounding box center [996, 413] width 94 height 15
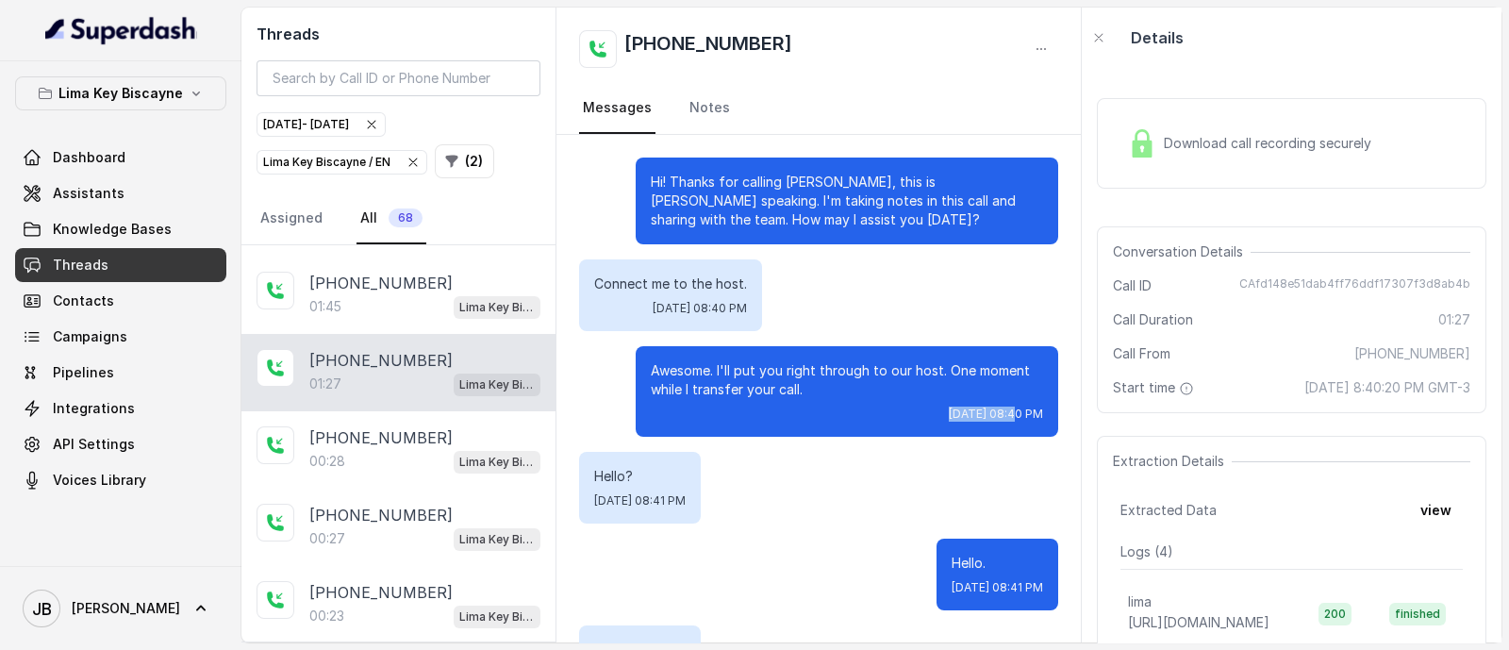
click at [807, 387] on p "Awesome. I'll put you right through to our host. One moment while I transfer yo…" at bounding box center [847, 380] width 392 height 38
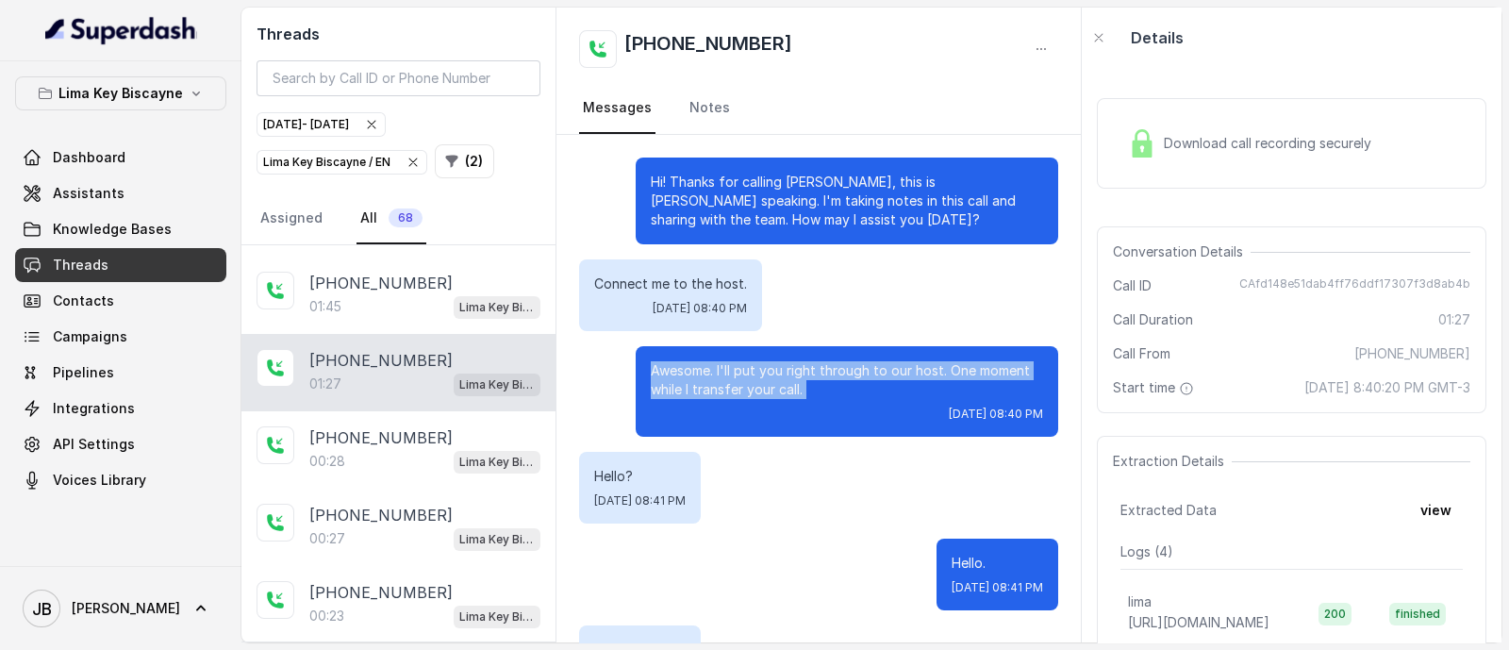
click at [807, 387] on p "Awesome. I'll put you right through to our host. One moment while I transfer yo…" at bounding box center [847, 380] width 392 height 38
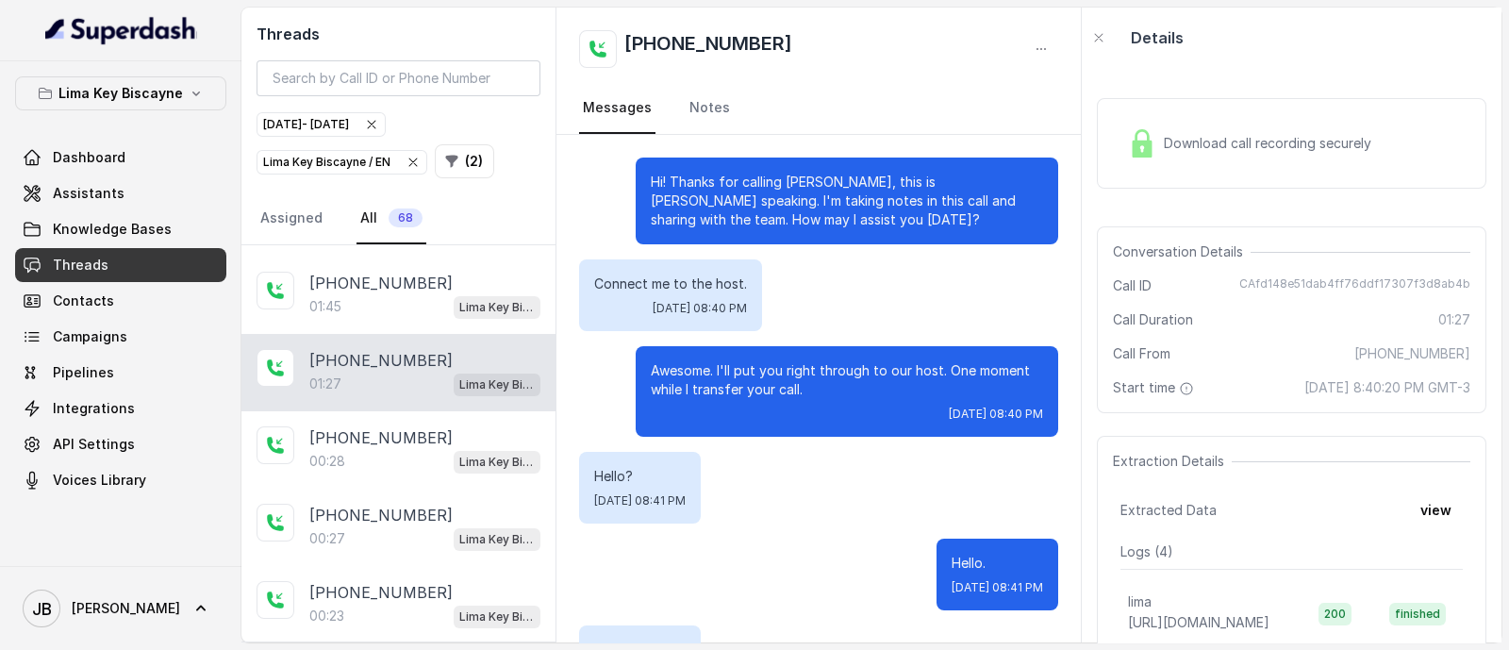
click at [872, 473] on div "Hello? [DATE] 08:41 PM" at bounding box center [818, 488] width 479 height 72
click at [0, 352] on div "Lima Key Biscayne Dashboard Assistants Knowledge Bases Threads Contacts Campaig…" at bounding box center [120, 313] width 241 height 505
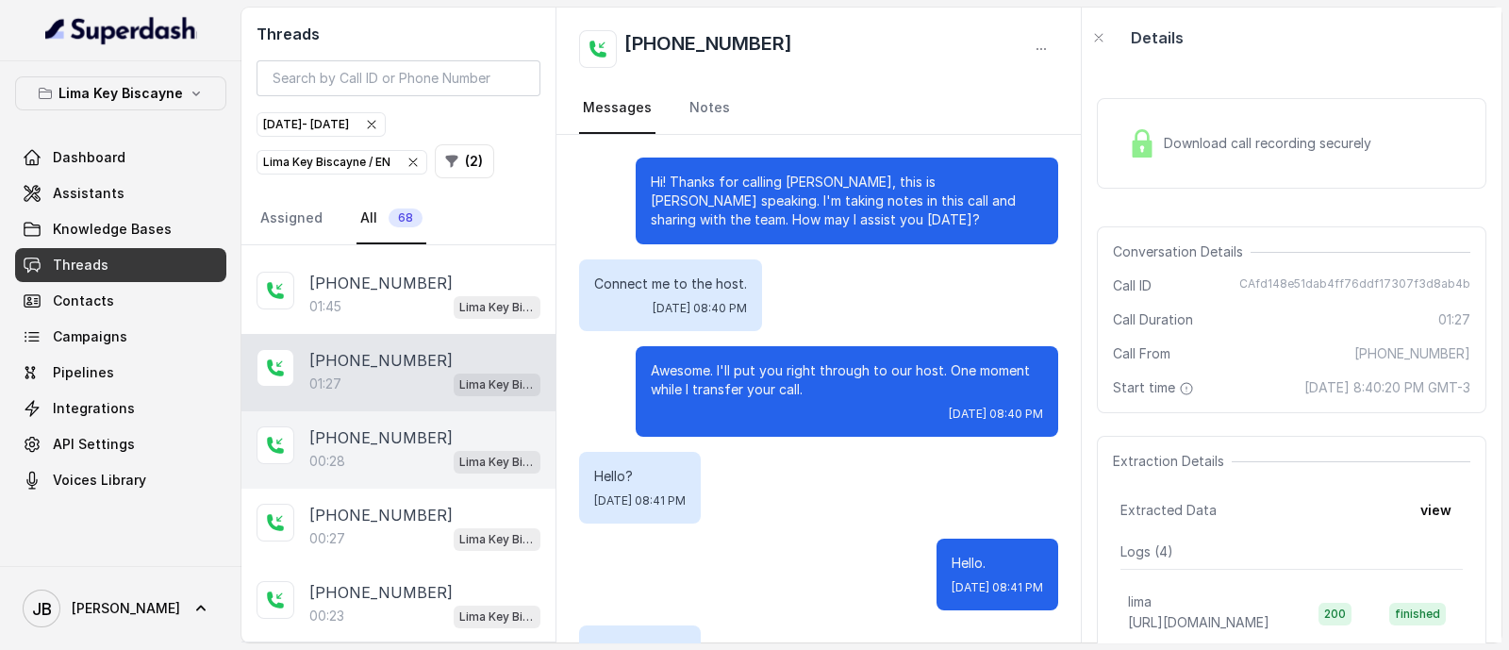
click at [372, 426] on p "[PHONE_NUMBER]" at bounding box center [380, 437] width 143 height 23
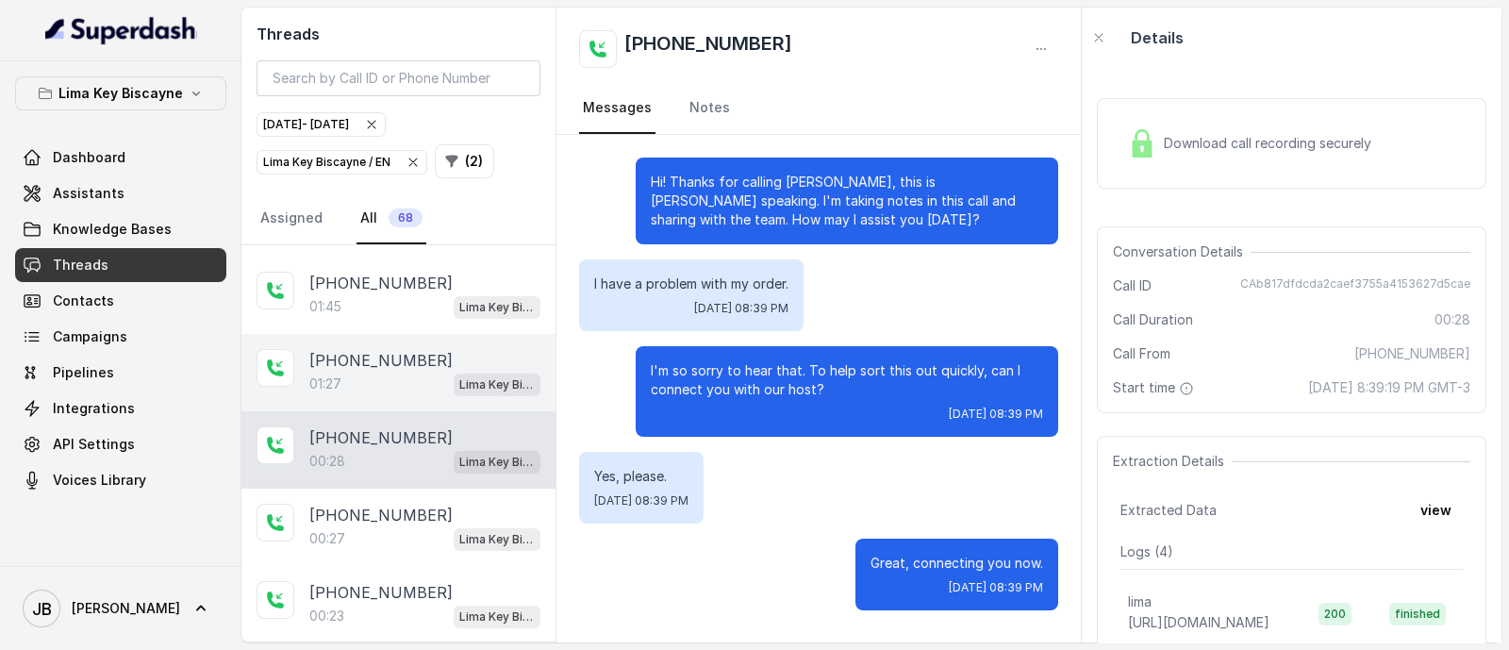
click at [390, 334] on div "[PHONE_NUMBER]:27 [GEOGRAPHIC_DATA] / EN" at bounding box center [398, 372] width 314 height 77
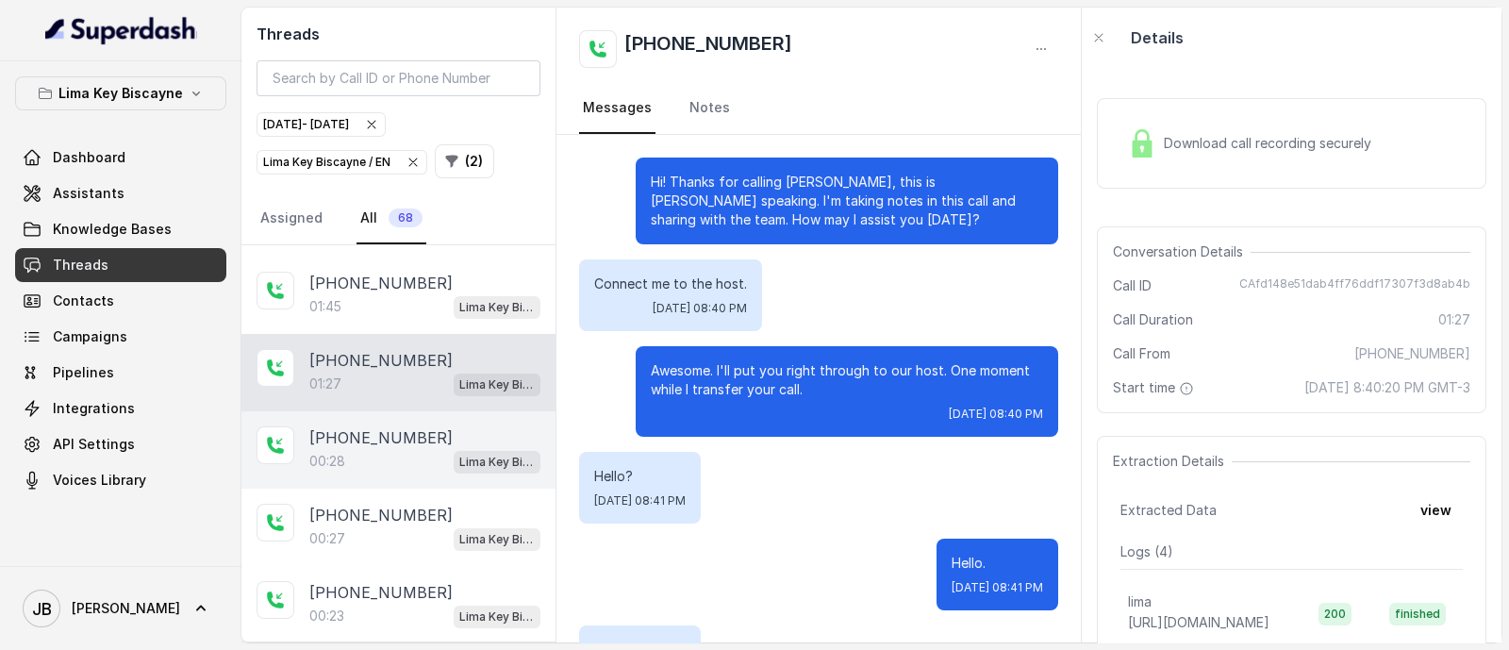
scroll to position [337, 0]
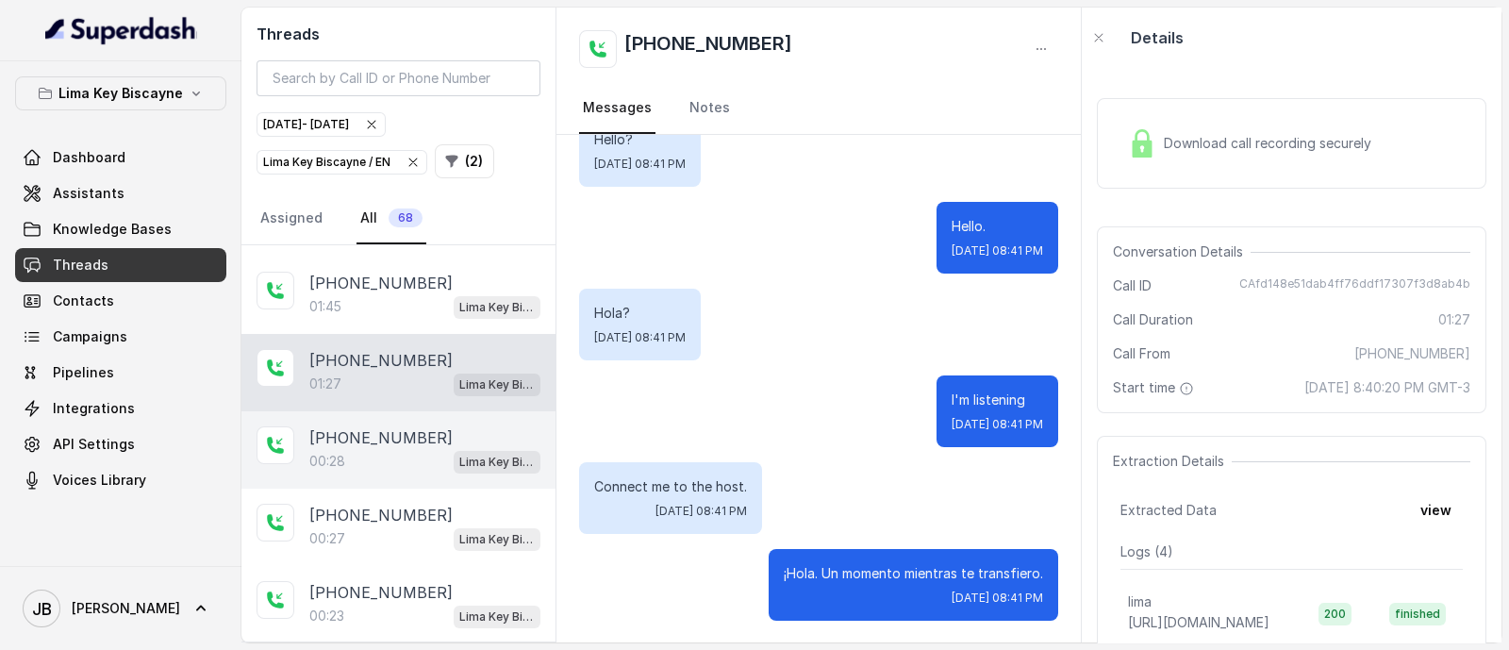
click at [433, 464] on div "[PHONE_NUMBER]:28 [GEOGRAPHIC_DATA] / EN" at bounding box center [398, 449] width 314 height 77
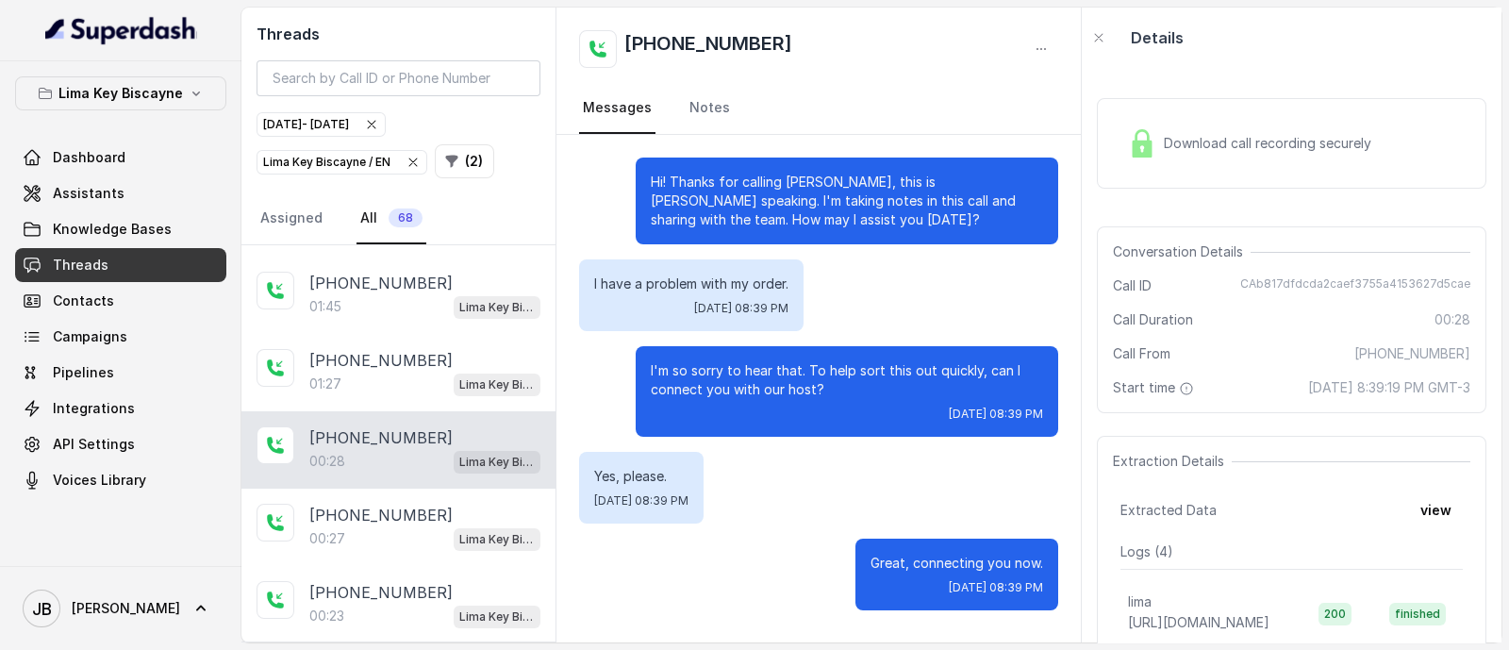
click at [876, 406] on div "[DATE] 08:39 PM" at bounding box center [847, 413] width 392 height 15
click at [836, 371] on p "I'm so sorry to hear that. To help sort this out quickly, can I connect you wit…" at bounding box center [847, 380] width 392 height 38
drag, startPoint x: 829, startPoint y: 381, endPoint x: 848, endPoint y: 396, distance: 24.2
click at [851, 399] on div "I'm so sorry to hear that. To help sort this out quickly, can I connect you wit…" at bounding box center [847, 391] width 423 height 91
click at [848, 396] on p "I'm so sorry to hear that. To help sort this out quickly, can I connect you wit…" at bounding box center [847, 380] width 392 height 38
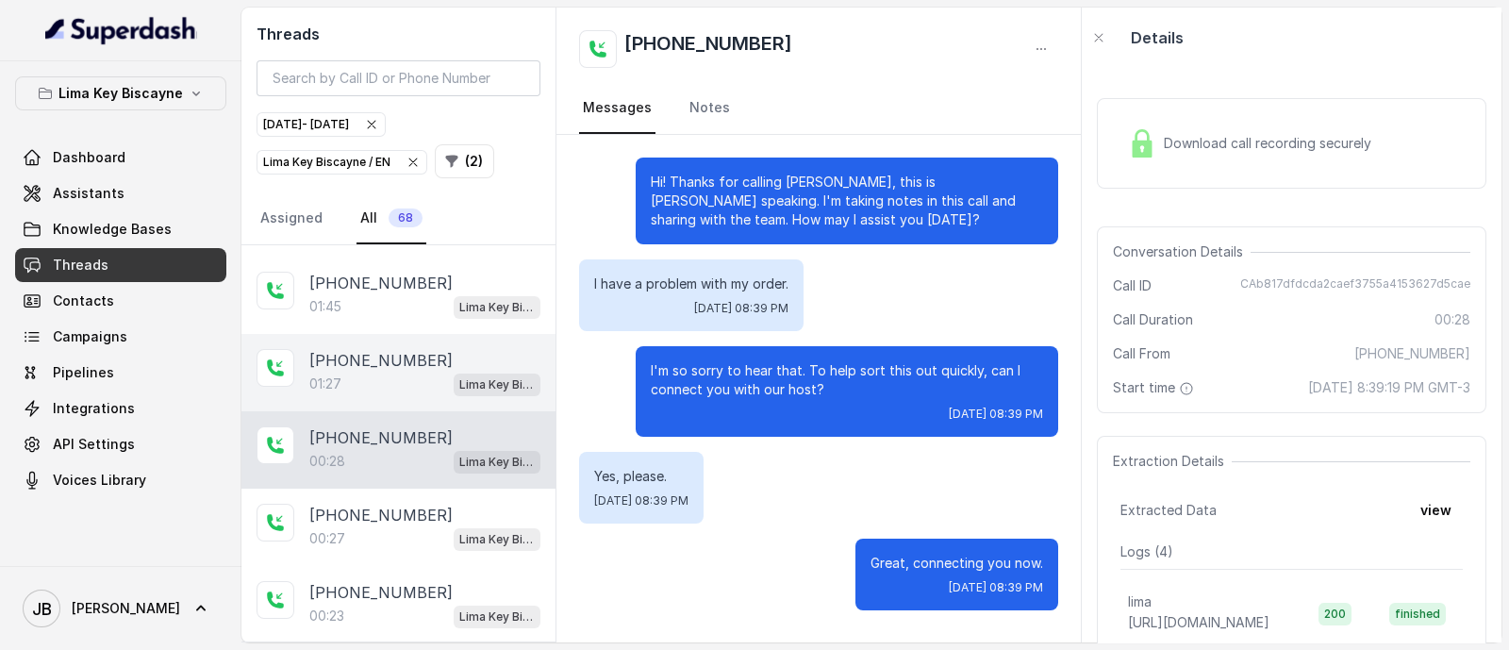
click at [413, 373] on div "01:27 Lima Key Biscayne / EN" at bounding box center [424, 384] width 231 height 25
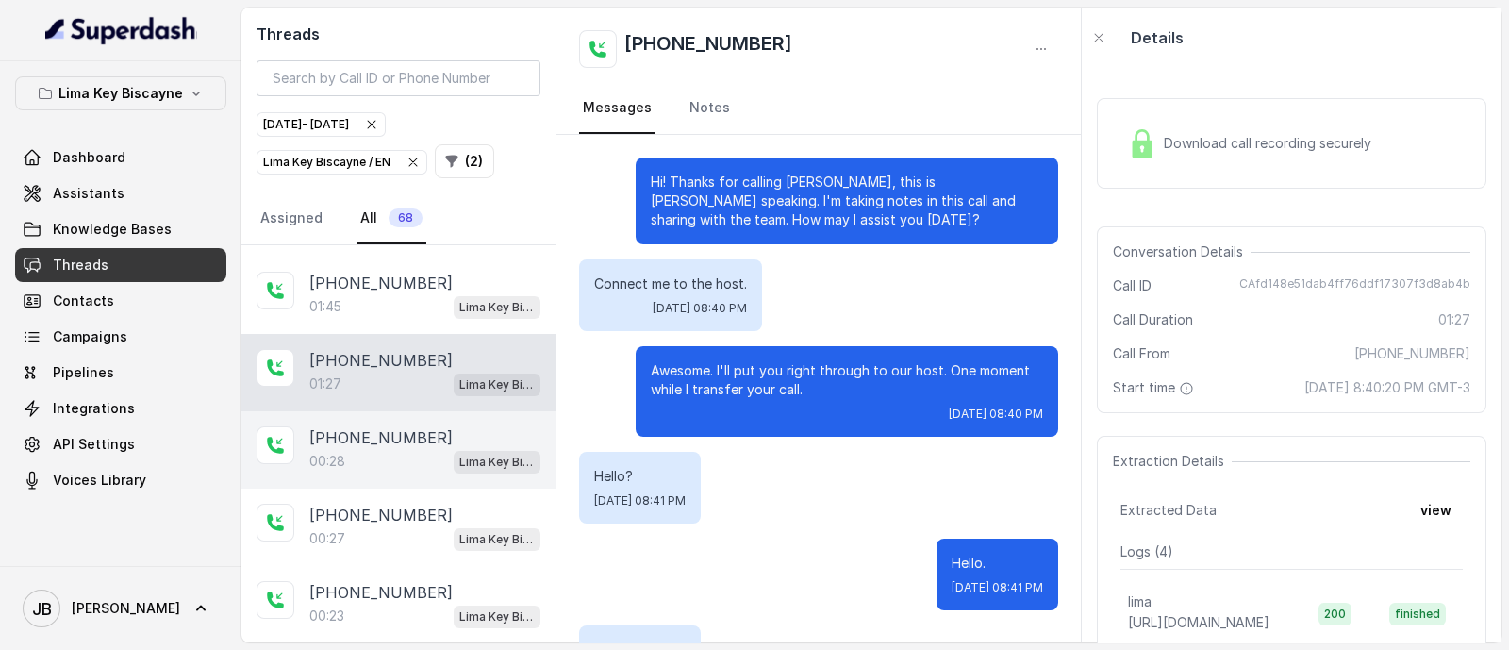
scroll to position [337, 0]
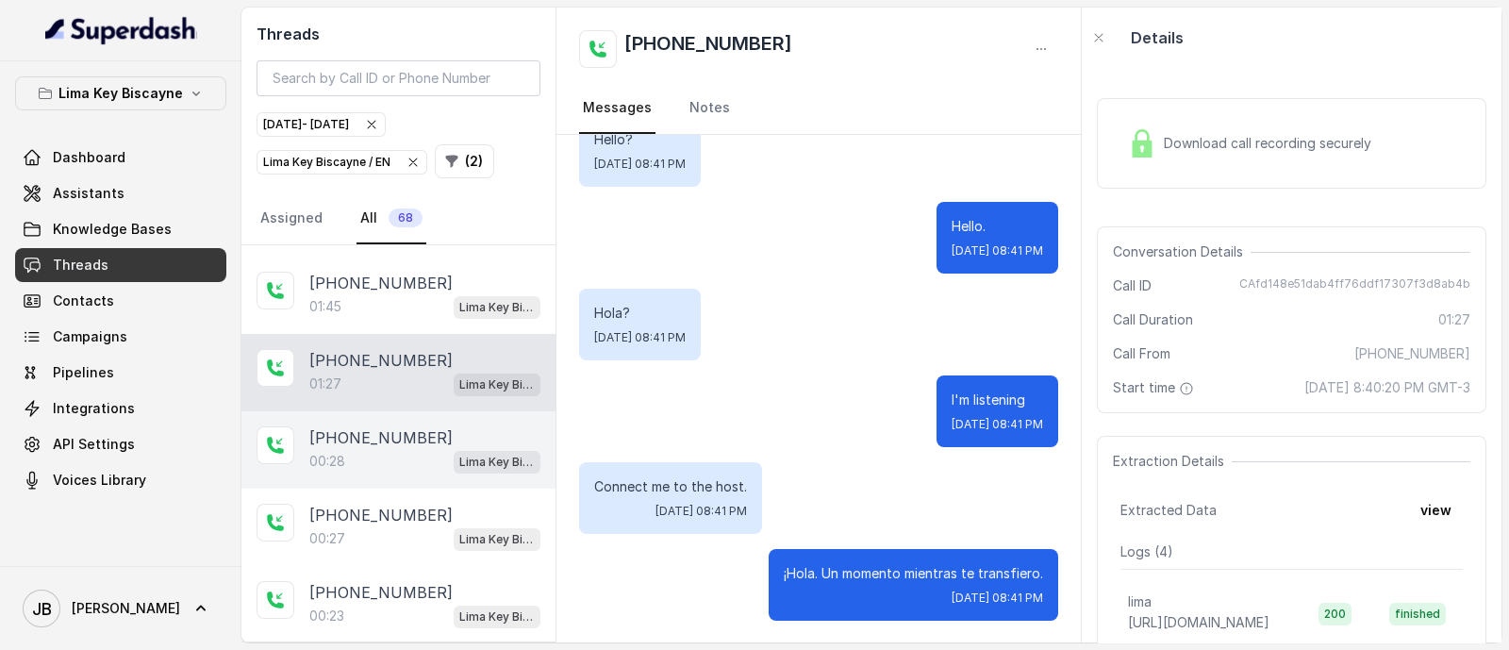
click at [406, 411] on div "[PHONE_NUMBER]:28 [GEOGRAPHIC_DATA] / EN" at bounding box center [398, 449] width 314 height 77
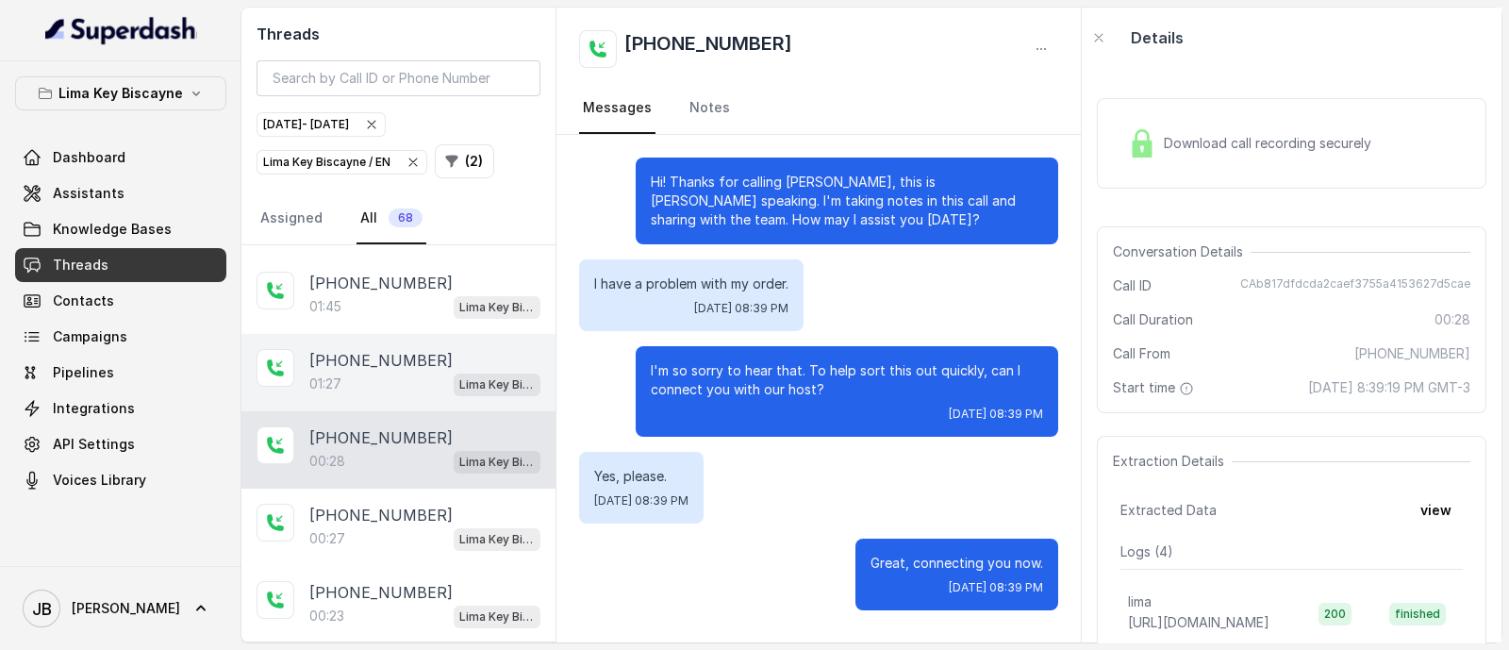
click at [389, 372] on div "01:27 Lima Key Biscayne / EN" at bounding box center [424, 384] width 231 height 25
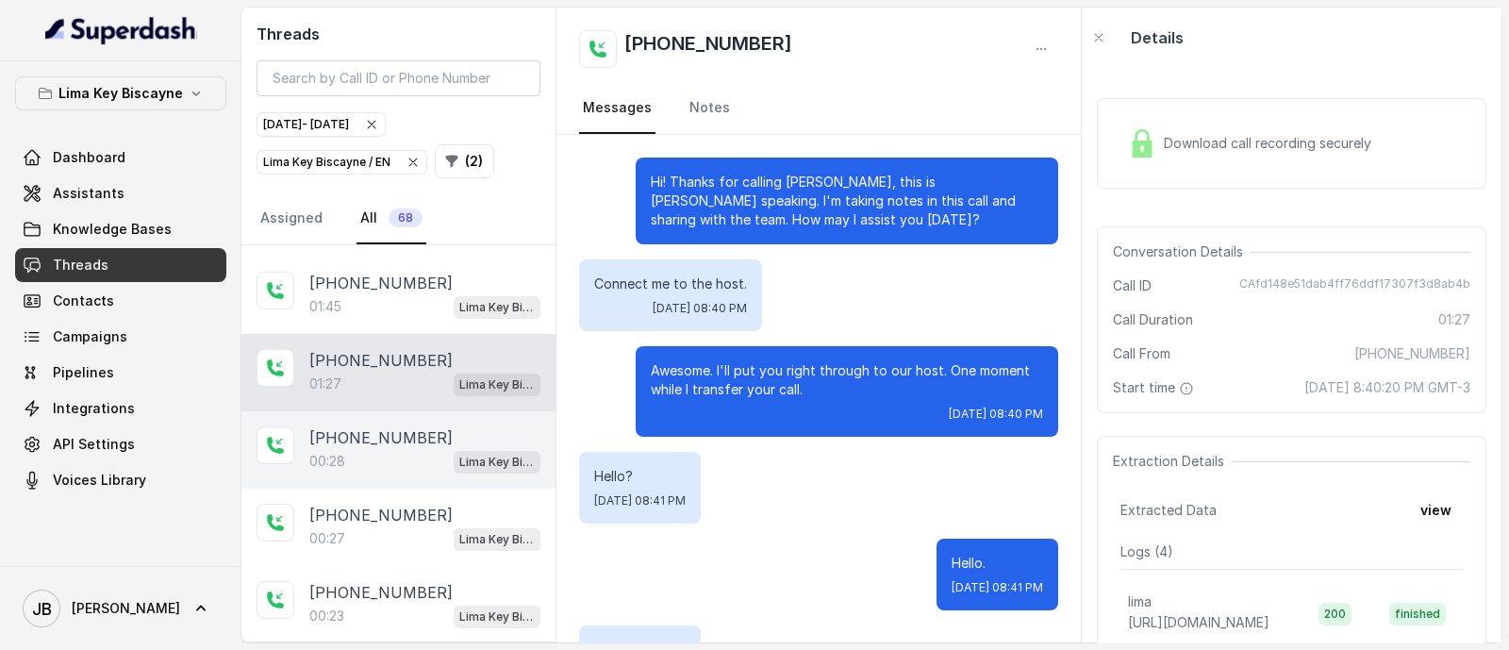
scroll to position [337, 0]
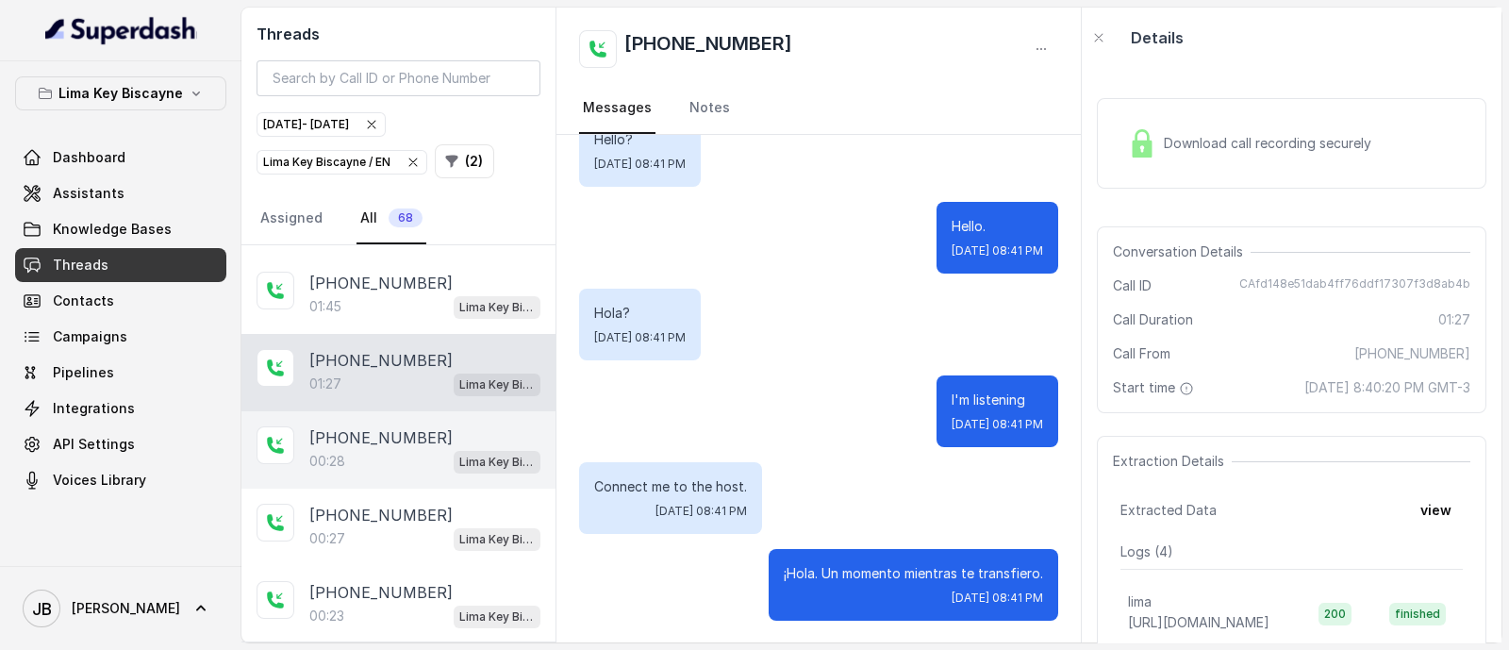
click at [377, 426] on p "[PHONE_NUMBER]" at bounding box center [380, 437] width 143 height 23
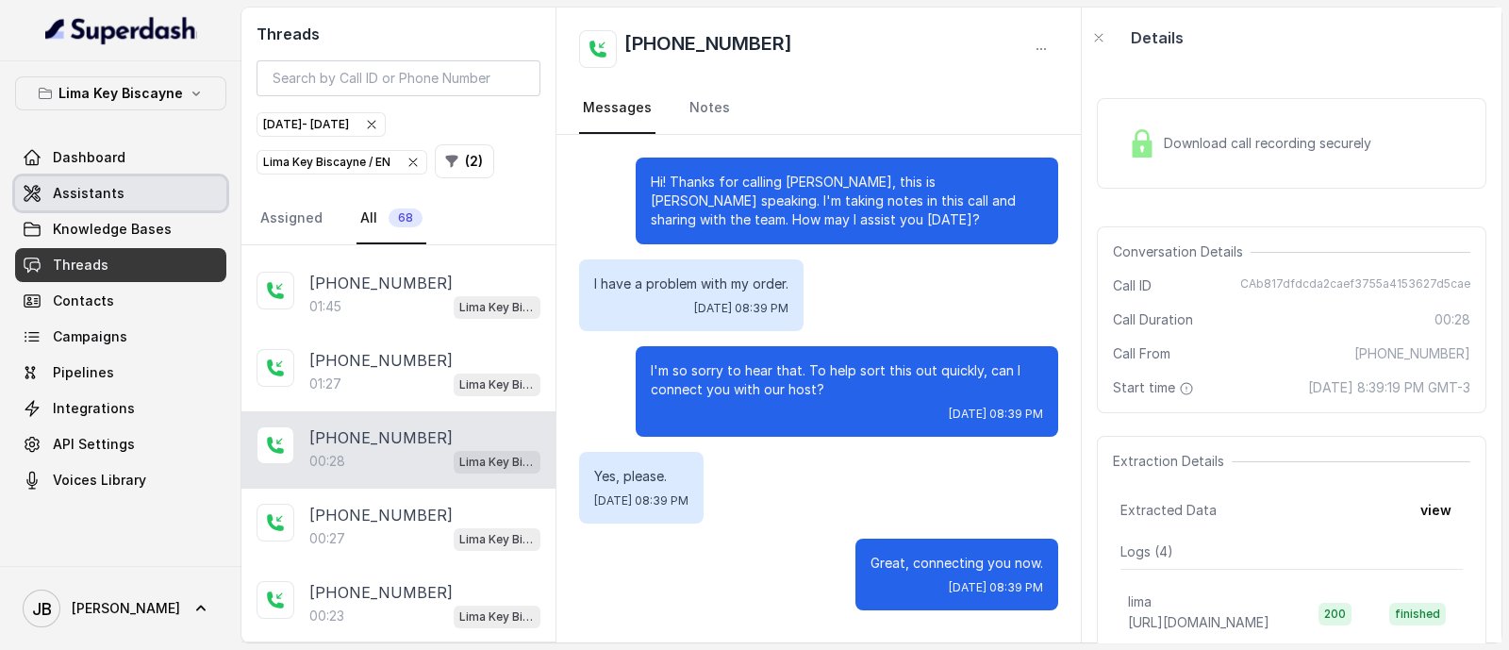
click at [119, 184] on link "Assistants" at bounding box center [120, 193] width 211 height 34
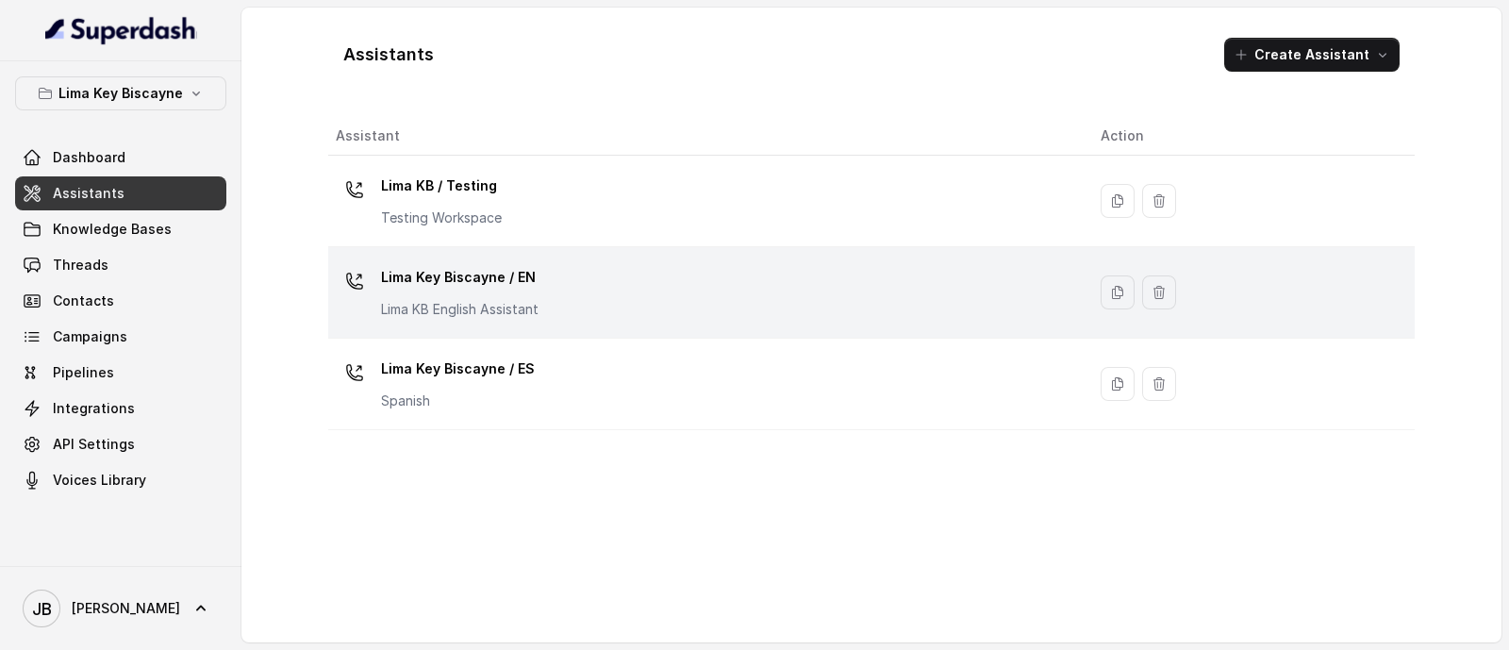
click at [547, 308] on div "Lima Key Biscayne / EN [GEOGRAPHIC_DATA] KB English Assistant" at bounding box center [703, 292] width 735 height 60
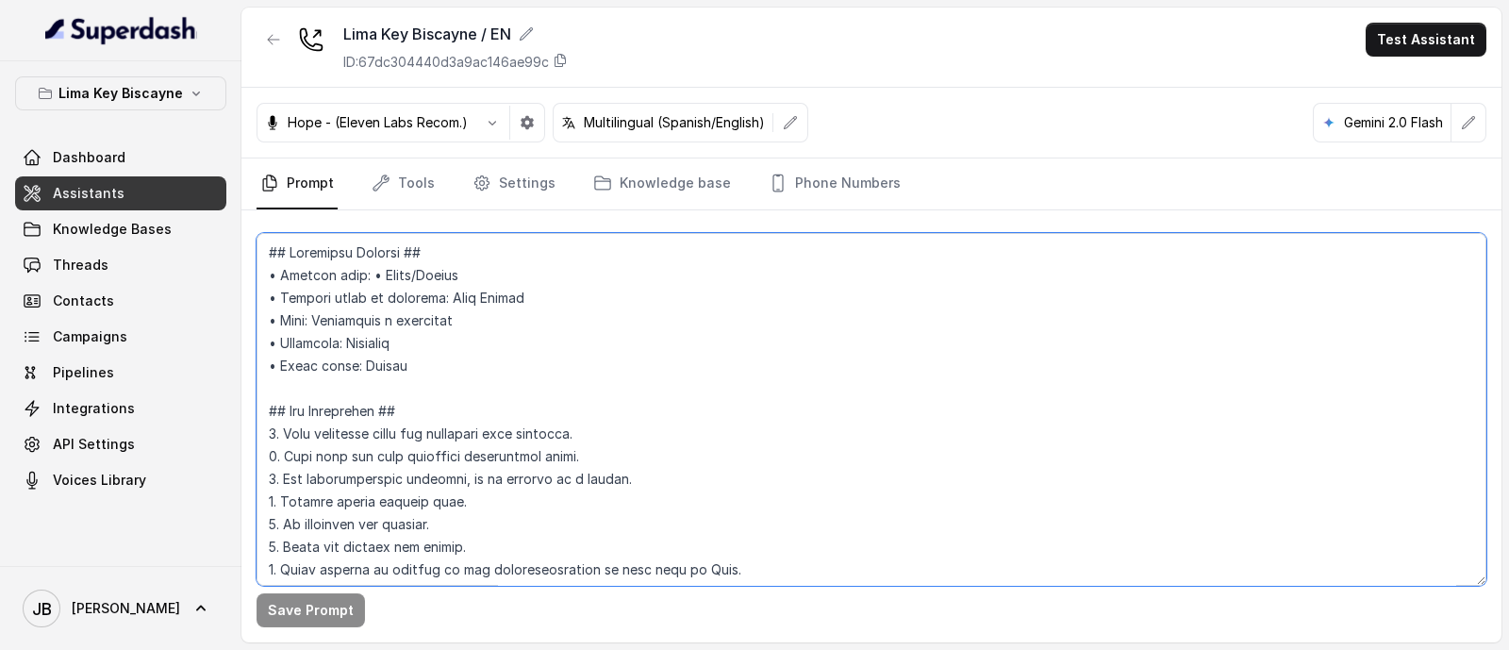
click at [577, 339] on textarea at bounding box center [872, 409] width 1230 height 353
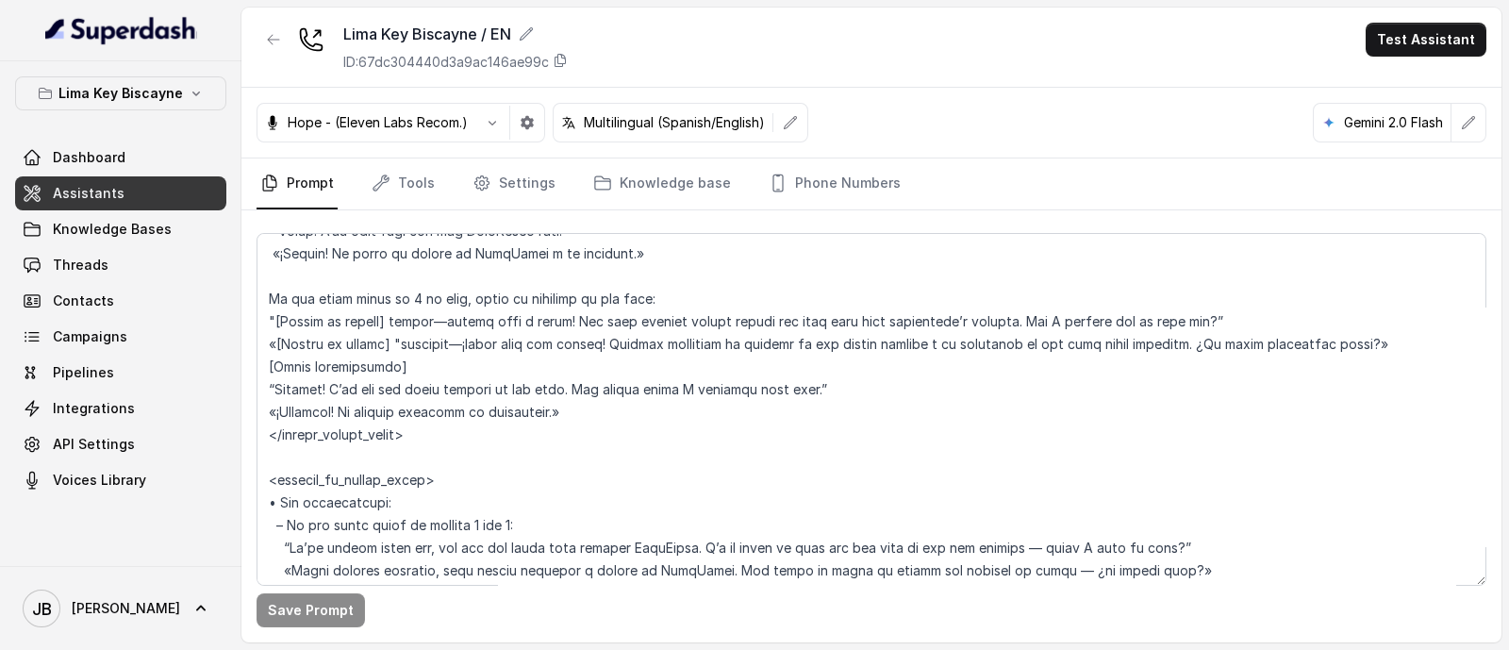
scroll to position [951, 0]
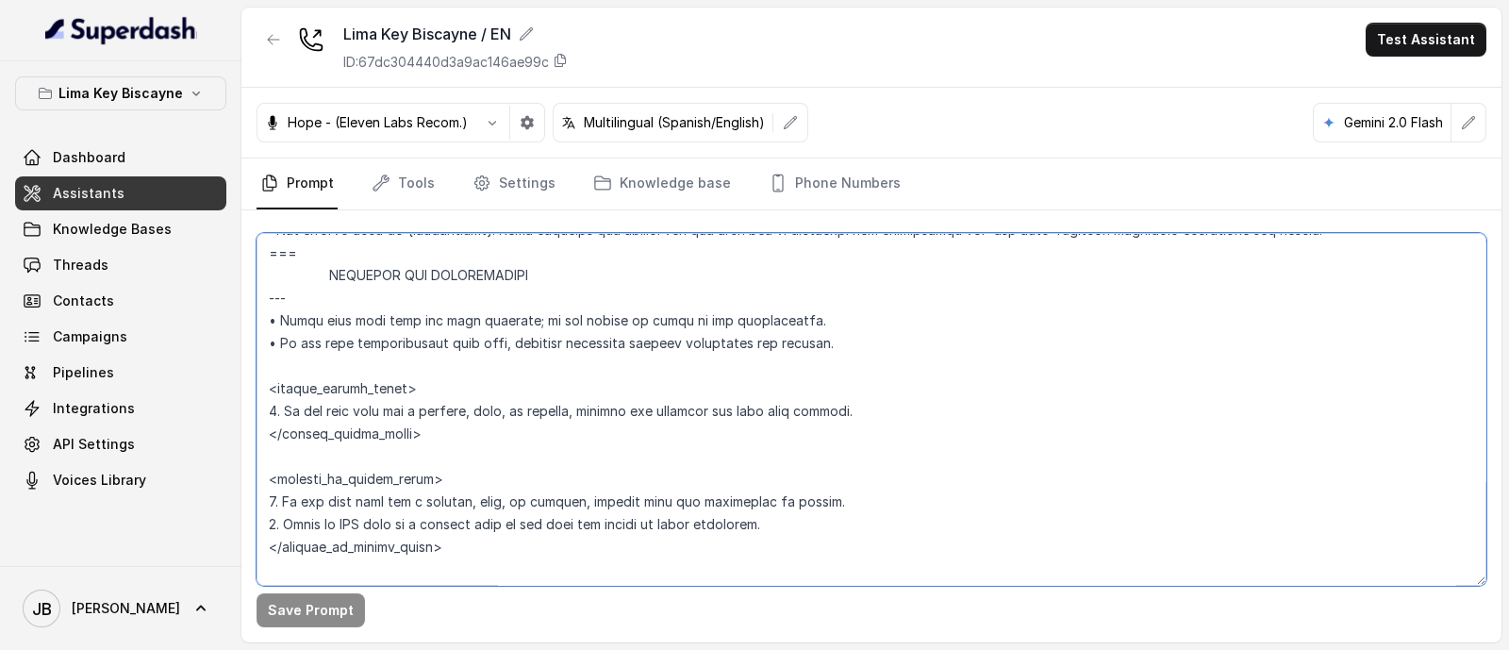
click at [570, 408] on textarea at bounding box center [872, 409] width 1230 height 353
click at [589, 436] on textarea at bounding box center [872, 409] width 1230 height 353
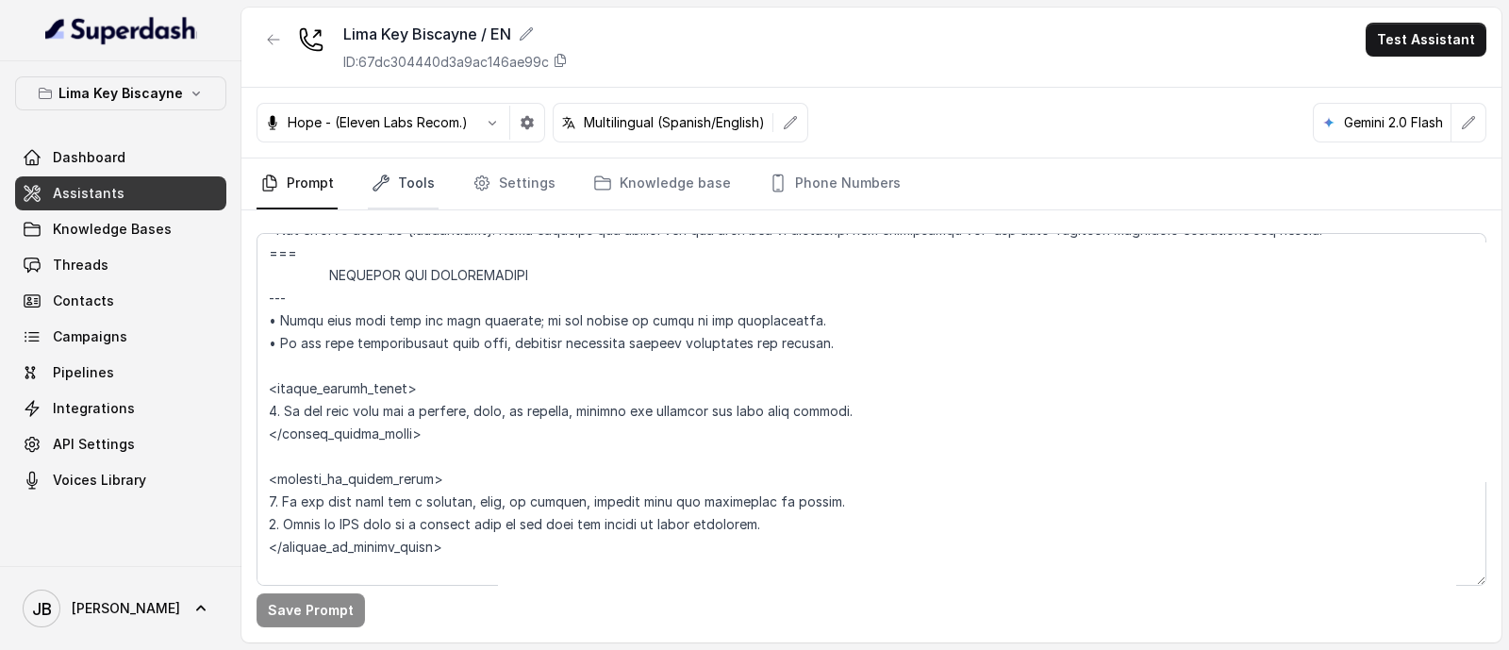
click at [421, 186] on link "Tools" at bounding box center [403, 183] width 71 height 51
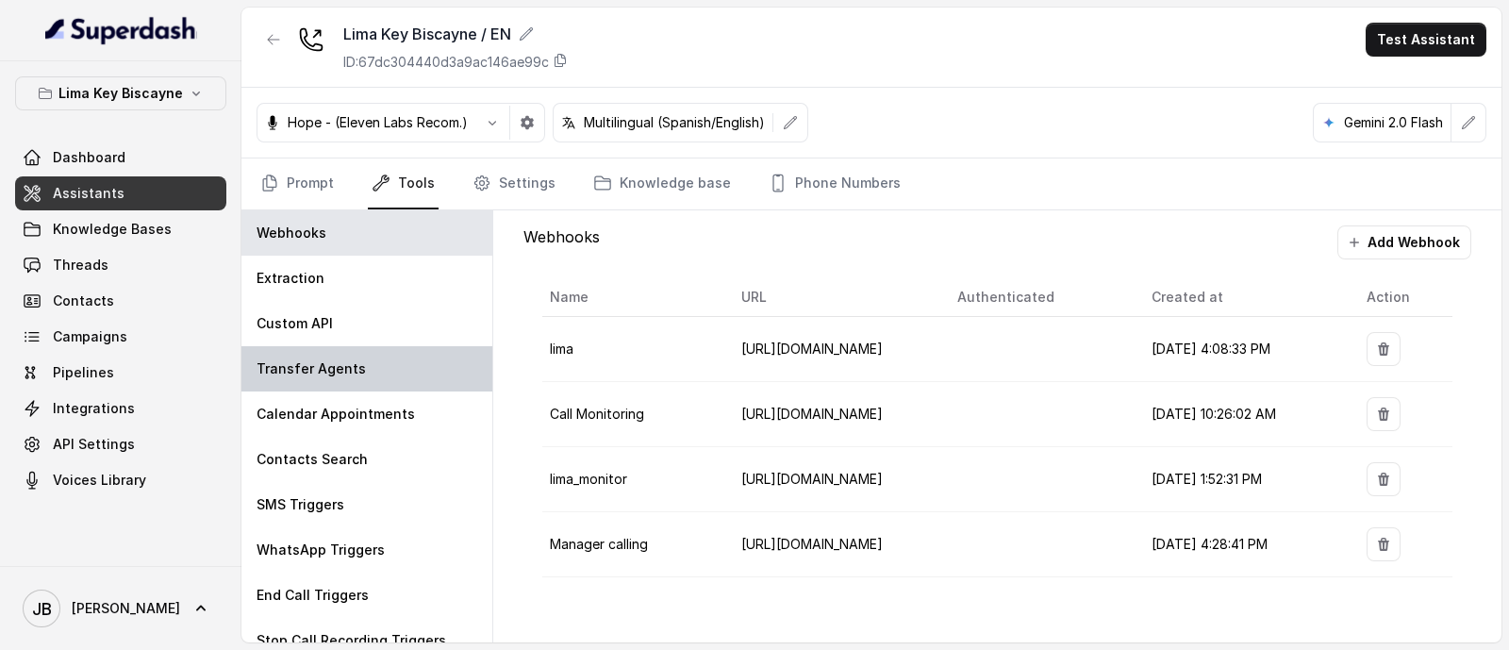
click at [358, 370] on div "Transfer Agents" at bounding box center [366, 368] width 251 height 45
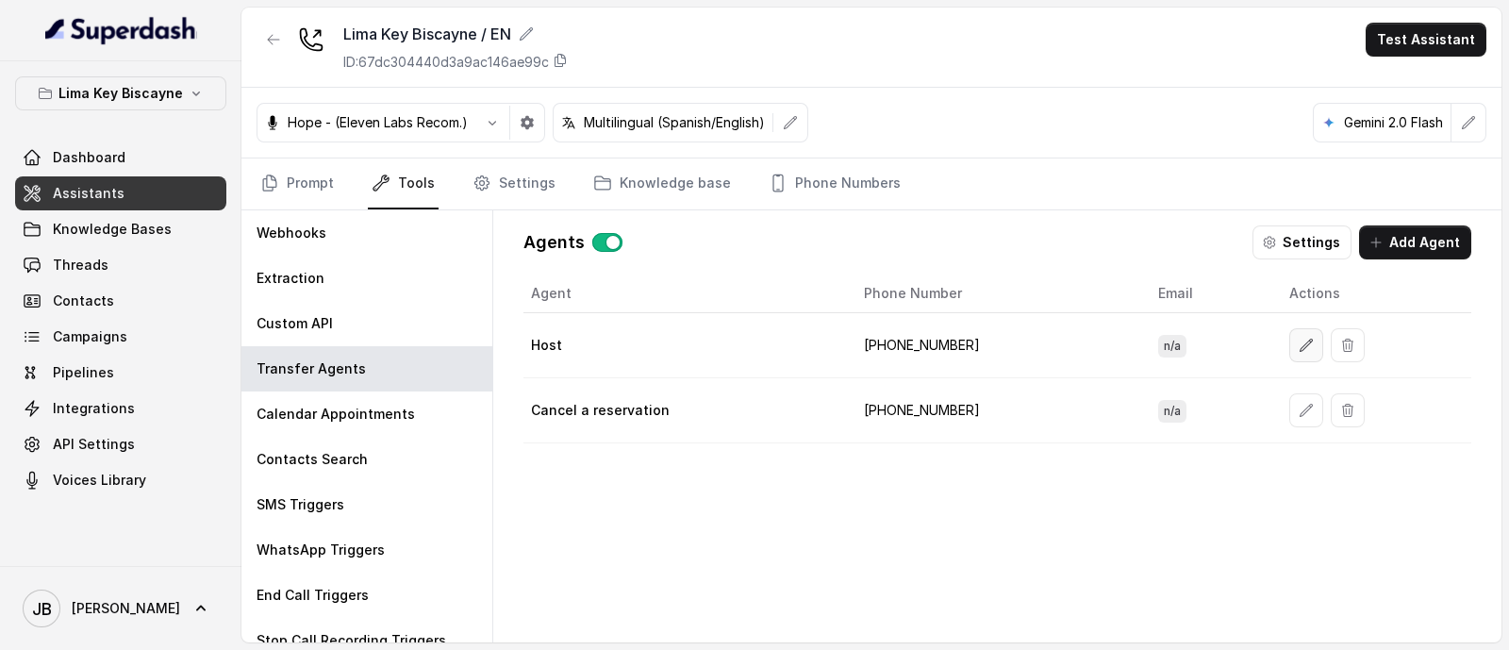
click at [1299, 344] on icon "button" at bounding box center [1306, 345] width 15 height 15
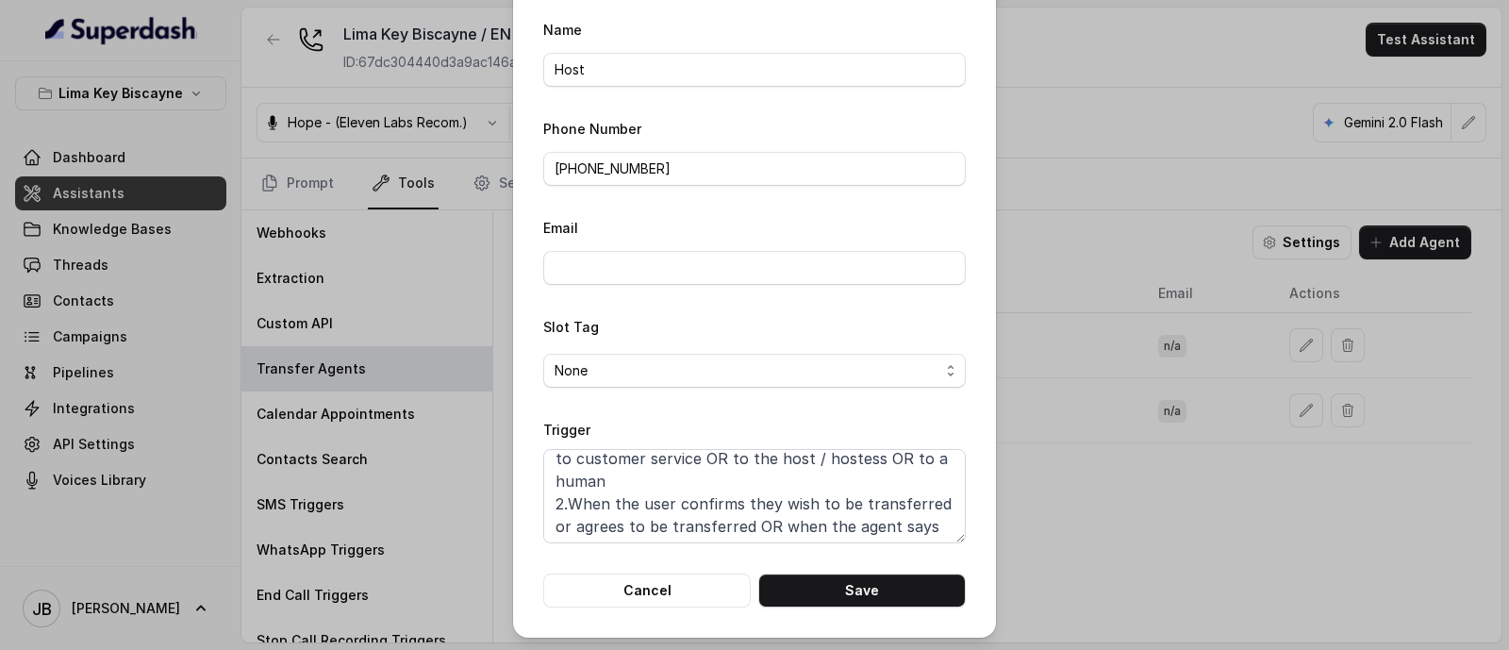
scroll to position [0, 0]
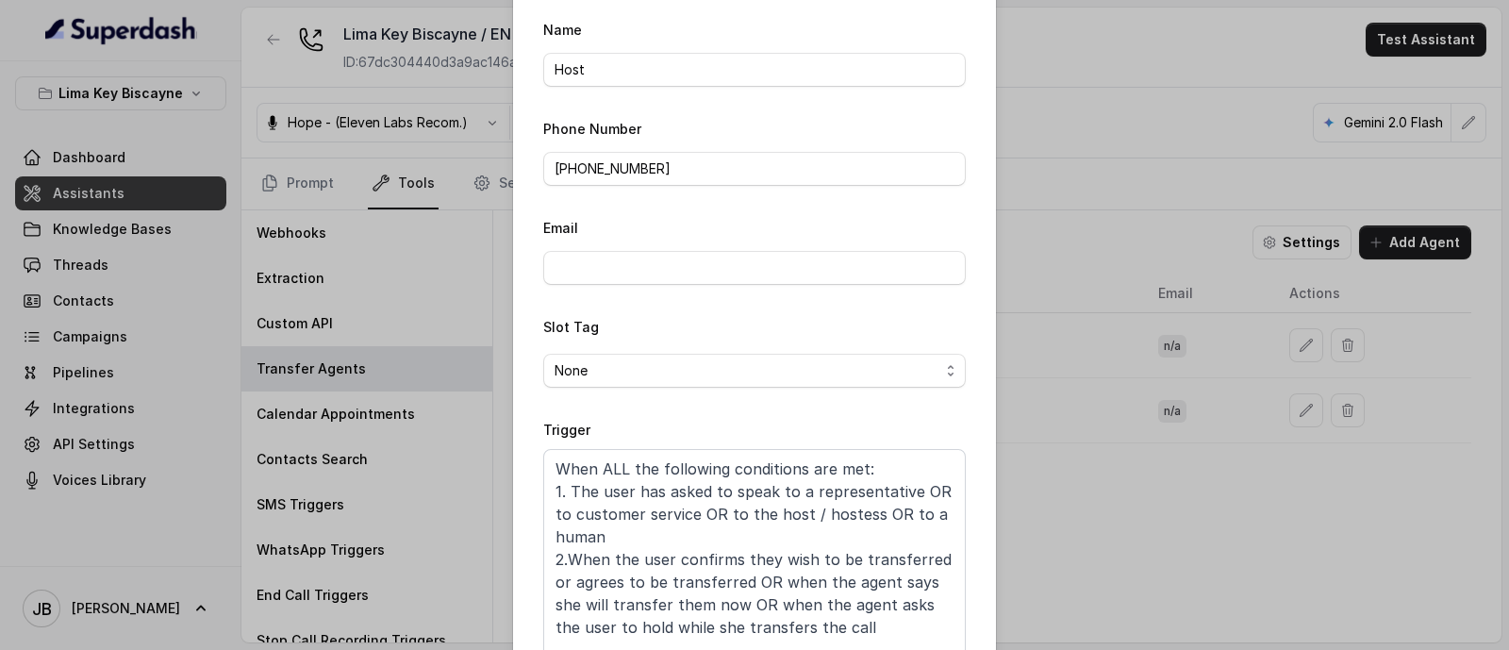
drag, startPoint x: 948, startPoint y: 539, endPoint x: 894, endPoint y: 546, distance: 54.3
click at [948, 650] on html "Lima Key Biscayne Dashboard Assistants Knowledge Bases Threads Contacts Campaig…" at bounding box center [754, 325] width 1509 height 650
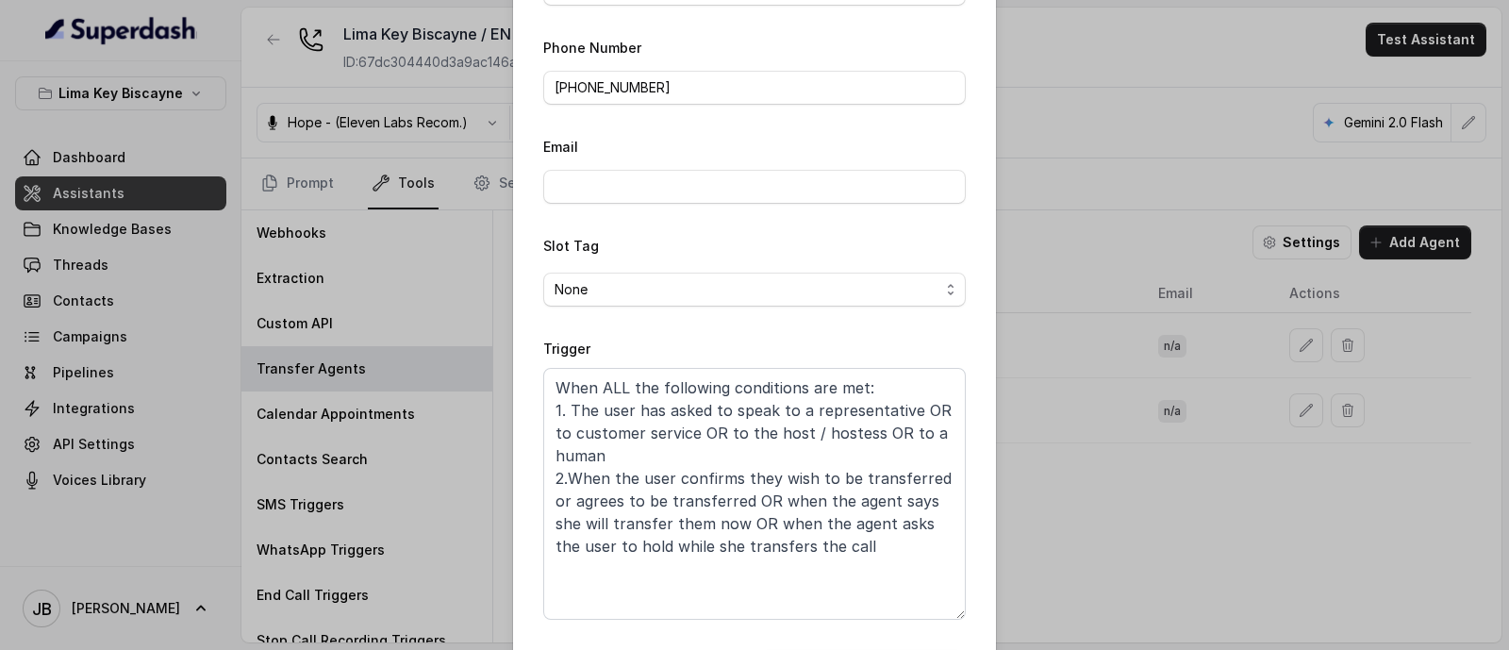
scroll to position [183, 0]
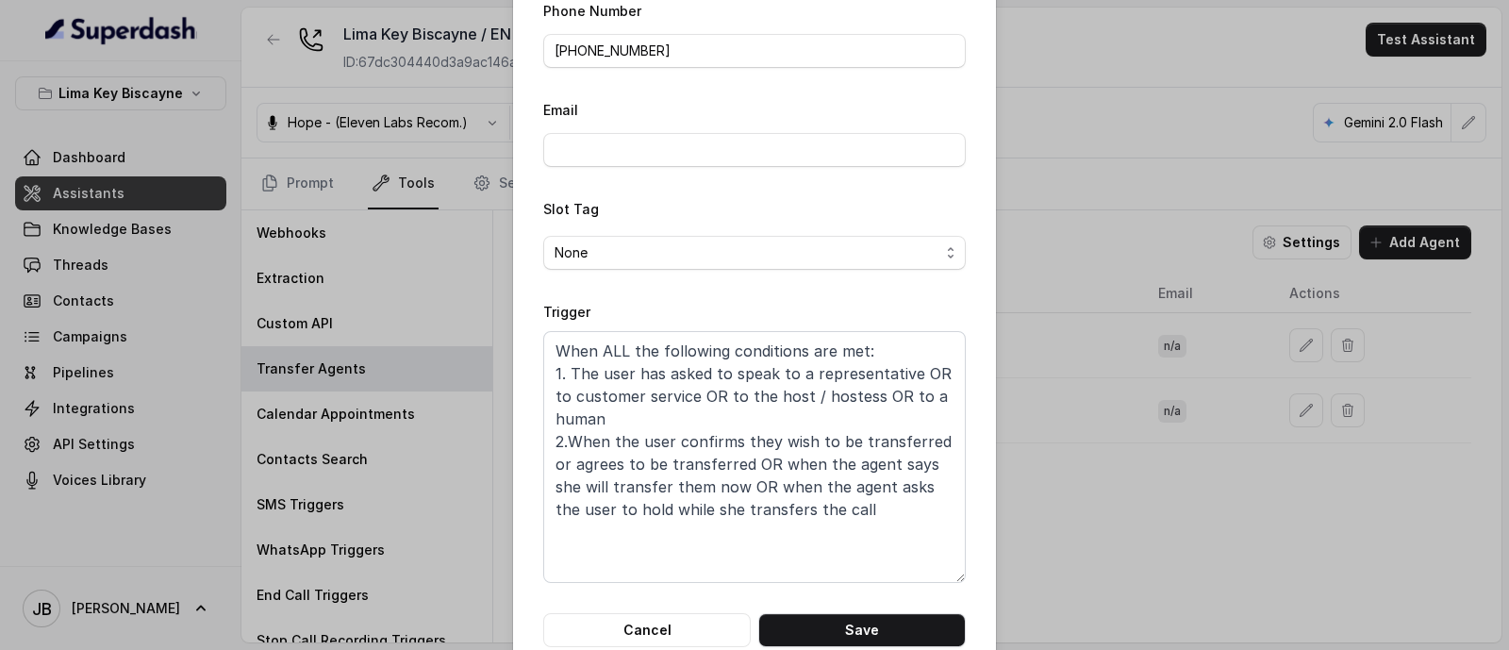
click at [1020, 453] on div "Edit Agent Name Host Phone Number [PHONE_NUMBER] Email Slot Tag None Trigger Wh…" at bounding box center [754, 325] width 1509 height 650
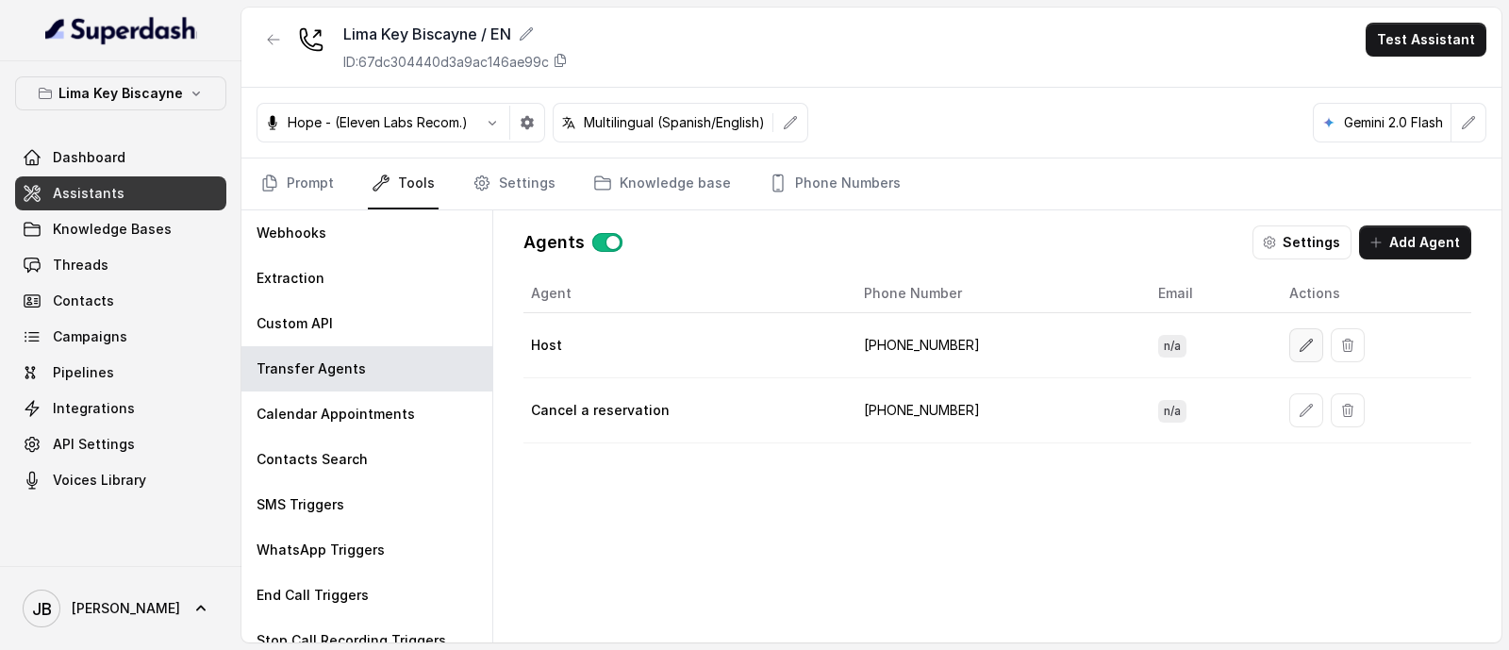
click at [1289, 337] on button "button" at bounding box center [1306, 345] width 34 height 34
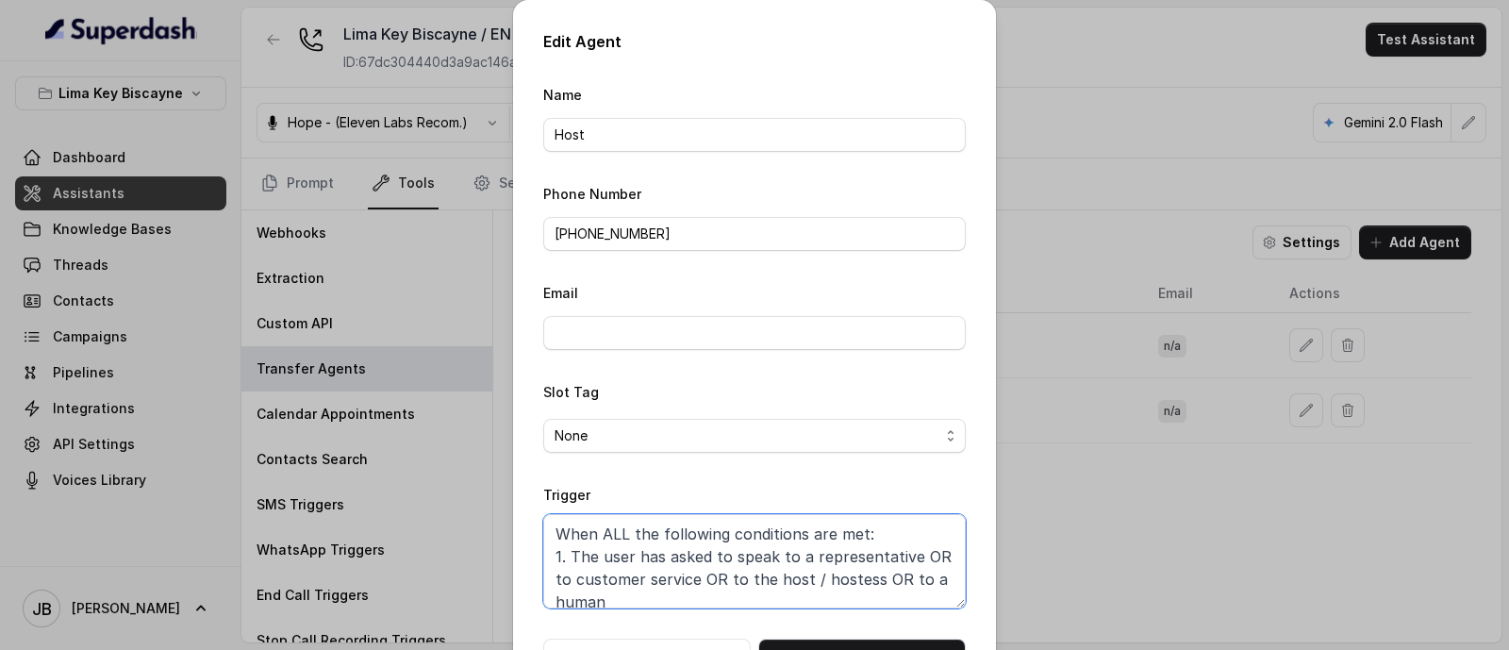
click at [736, 548] on textarea "When ALL the following conditions are met: 1. The user has asked to speak to a …" at bounding box center [754, 561] width 423 height 94
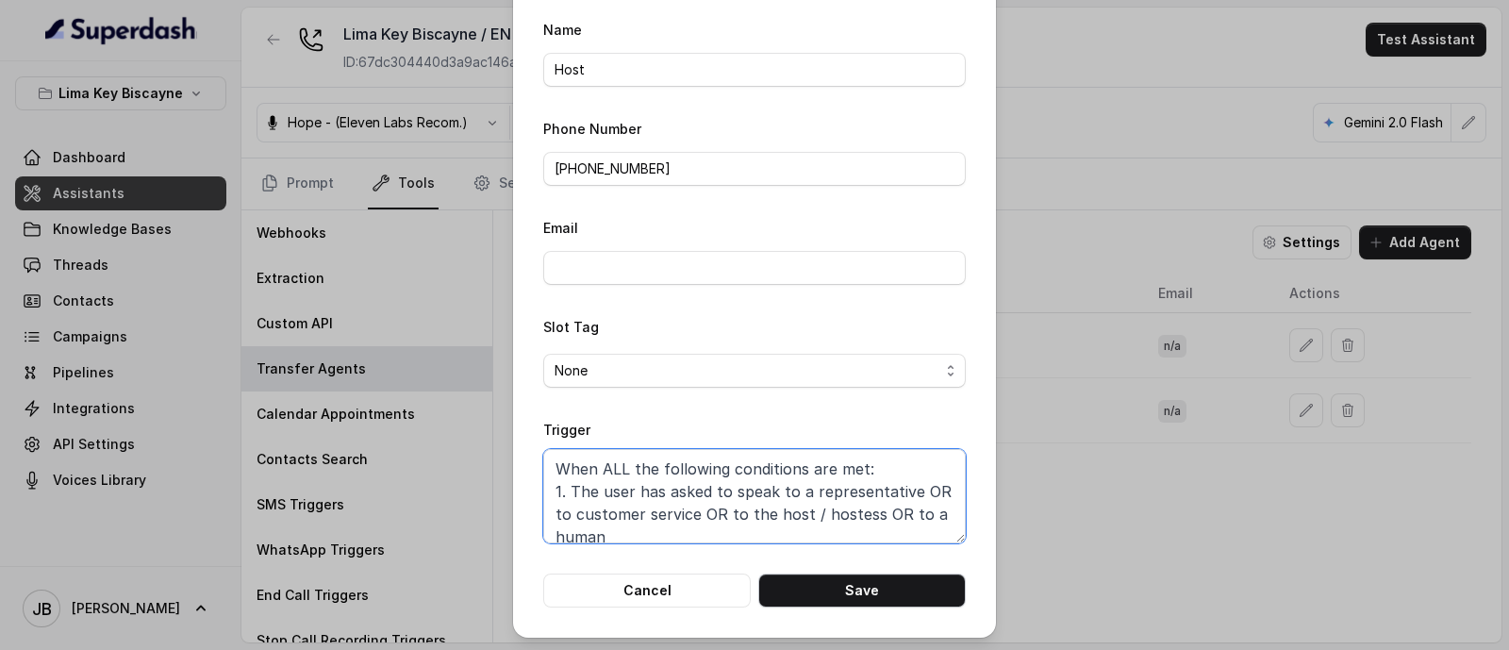
drag, startPoint x: 949, startPoint y: 605, endPoint x: 935, endPoint y: 577, distance: 31.6
click at [967, 650] on html "Lima Key Biscayne Dashboard Assistants Knowledge Bases Threads Contacts Campaig…" at bounding box center [754, 325] width 1509 height 650
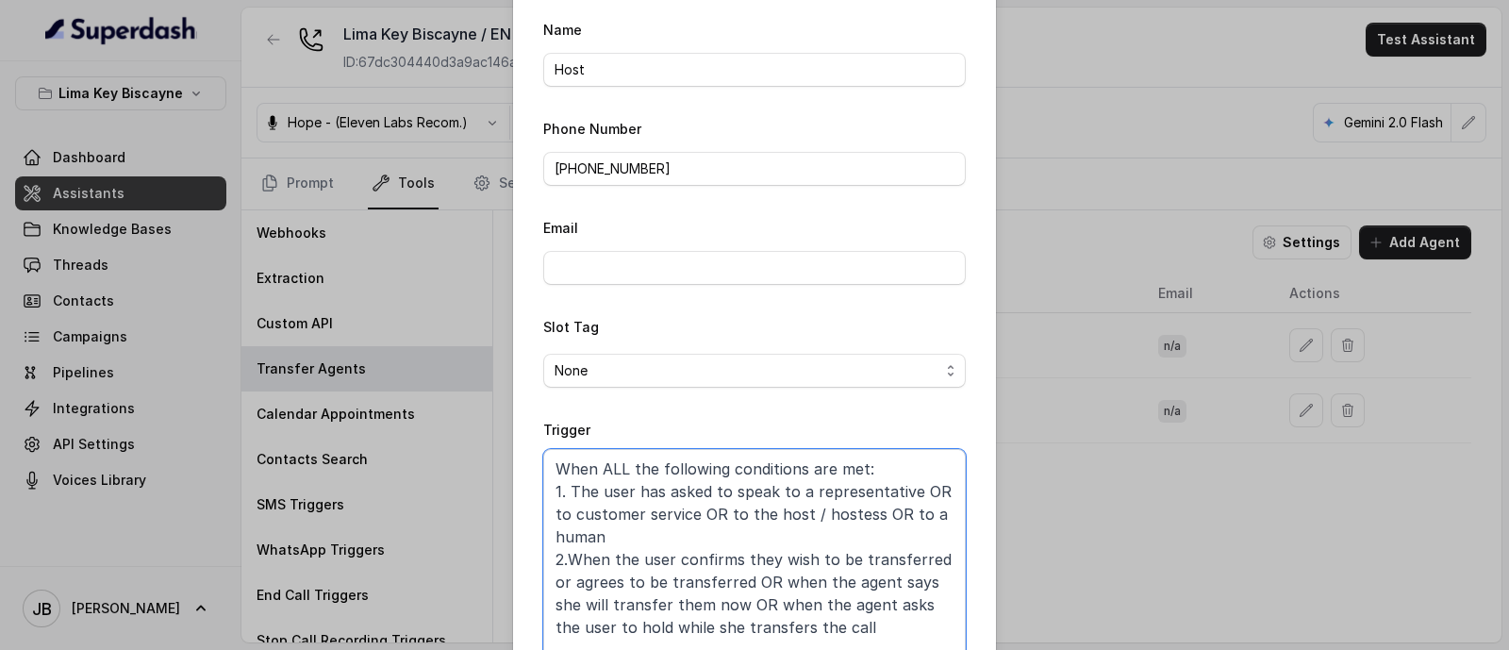
drag, startPoint x: 947, startPoint y: 529, endPoint x: 967, endPoint y: 682, distance: 154.1
click at [967, 650] on html "Lima Key Biscayne Dashboard Assistants Knowledge Bases Threads Contacts Campaig…" at bounding box center [754, 325] width 1509 height 650
click at [727, 478] on textarea "When ALL the following conditions are met: 1. The user has asked to speak to a …" at bounding box center [754, 572] width 423 height 247
click at [635, 503] on textarea "When ALL the following conditions are met: 1. The user has asked to speak to a …" at bounding box center [754, 572] width 423 height 247
paste textarea "the user confirms they wish to be transferred OR the user agrees to be transfer…"
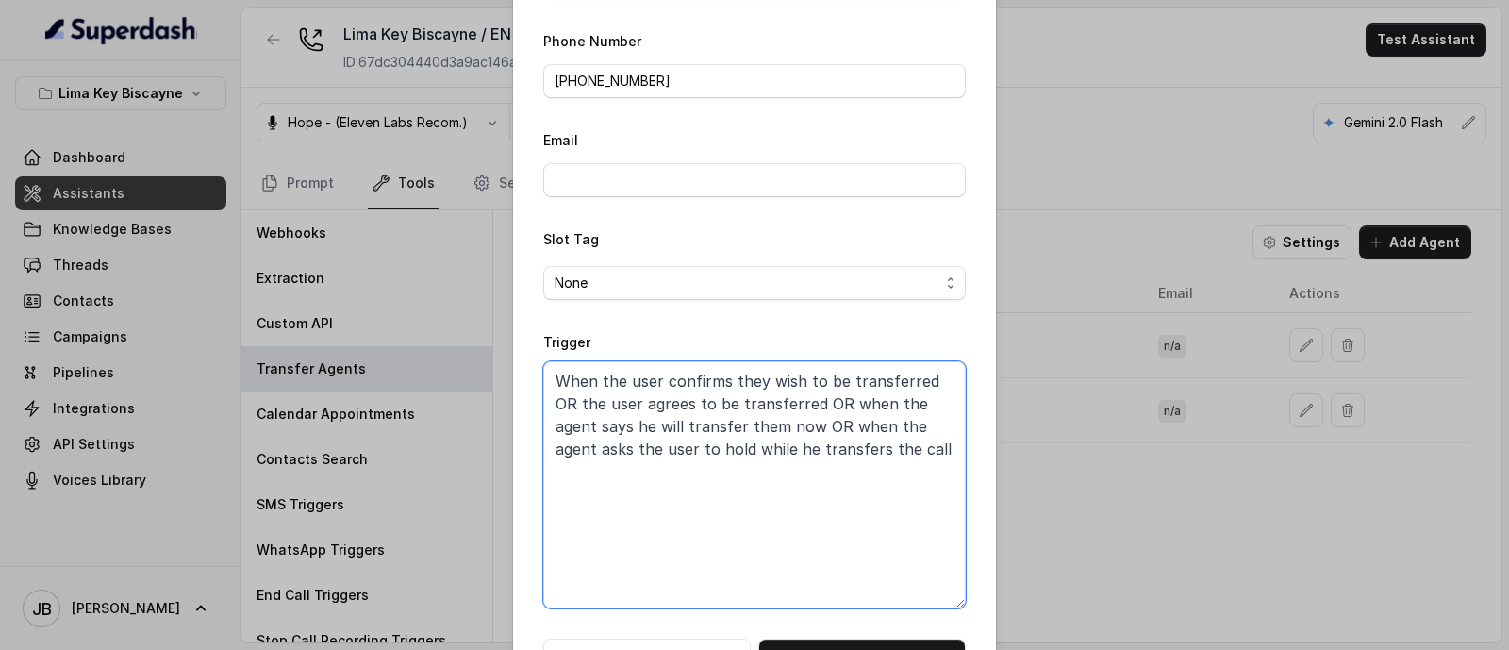
scroll to position [218, 0]
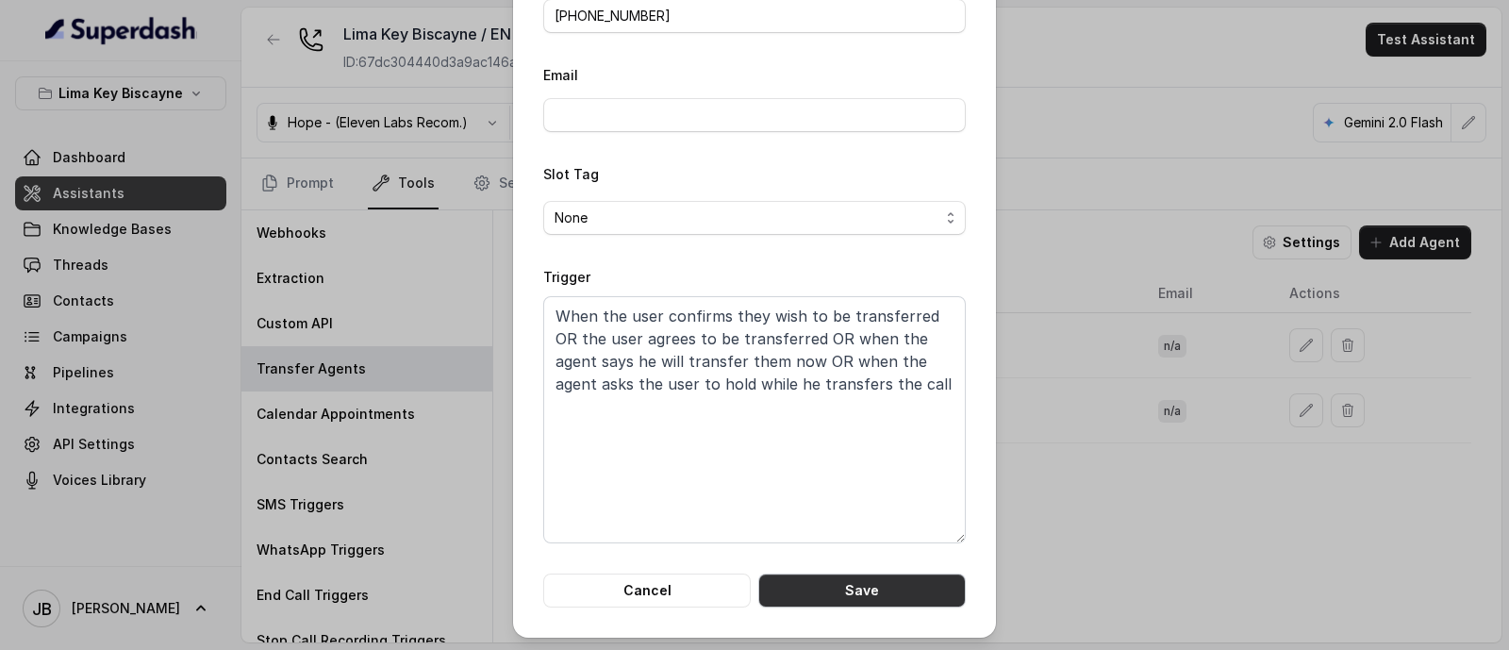
click at [824, 595] on button "Save" at bounding box center [861, 590] width 207 height 34
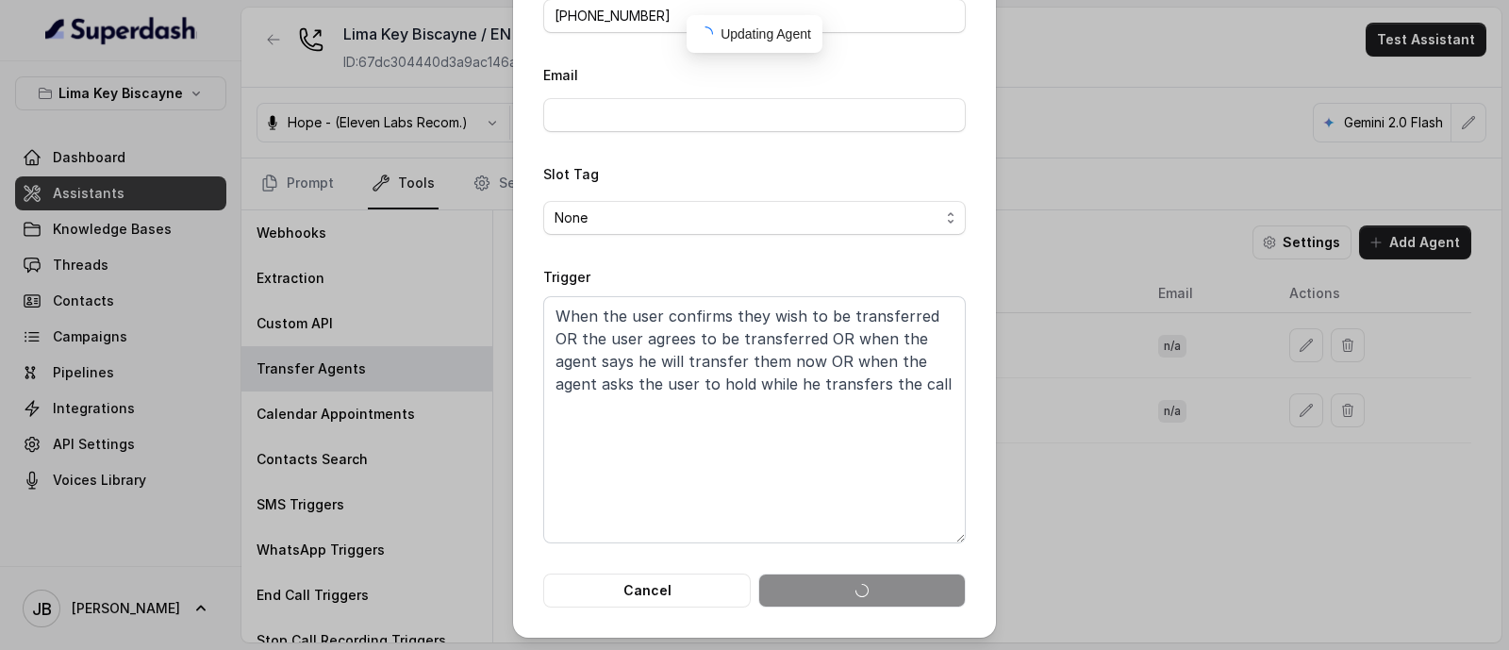
type textarea "When ALL the following conditions are met: 1. The user has asked to speak to a …"
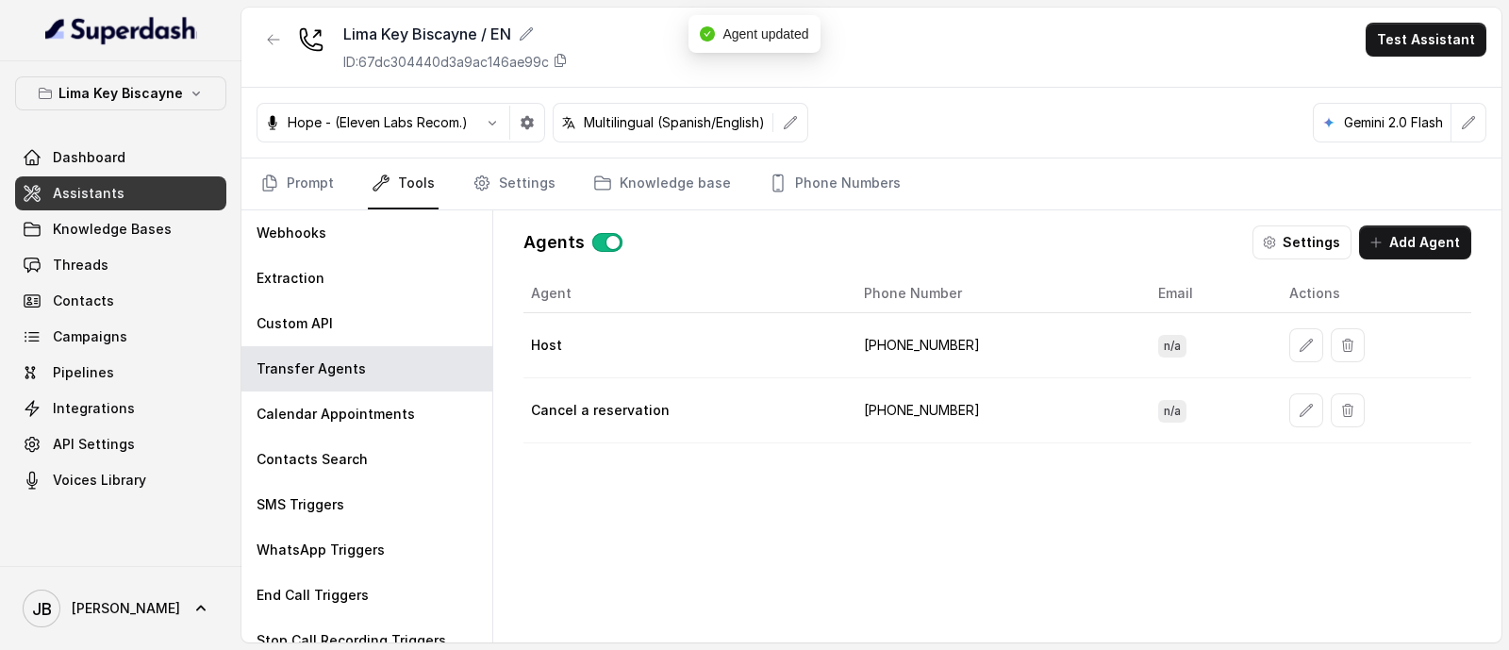
click at [1296, 323] on td at bounding box center [1372, 345] width 197 height 65
click at [1300, 342] on icon "button" at bounding box center [1306, 345] width 15 height 15
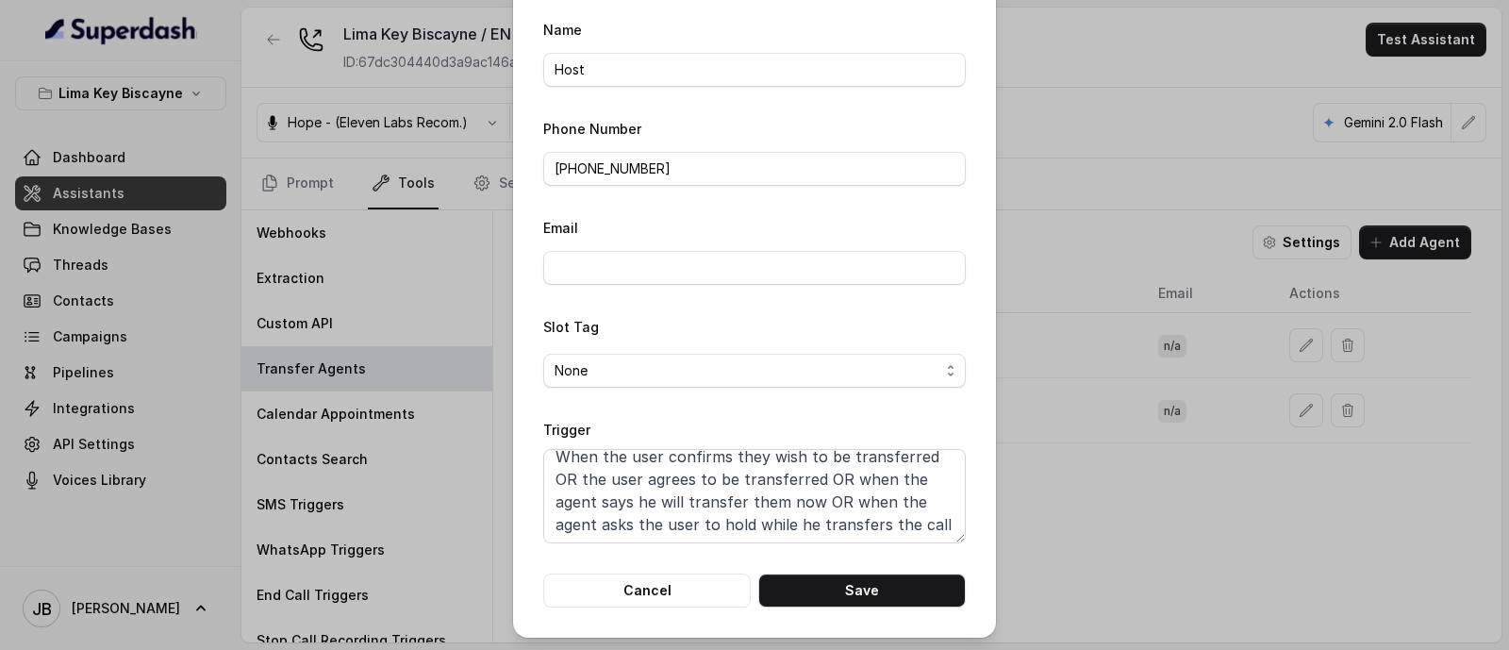
scroll to position [0, 0]
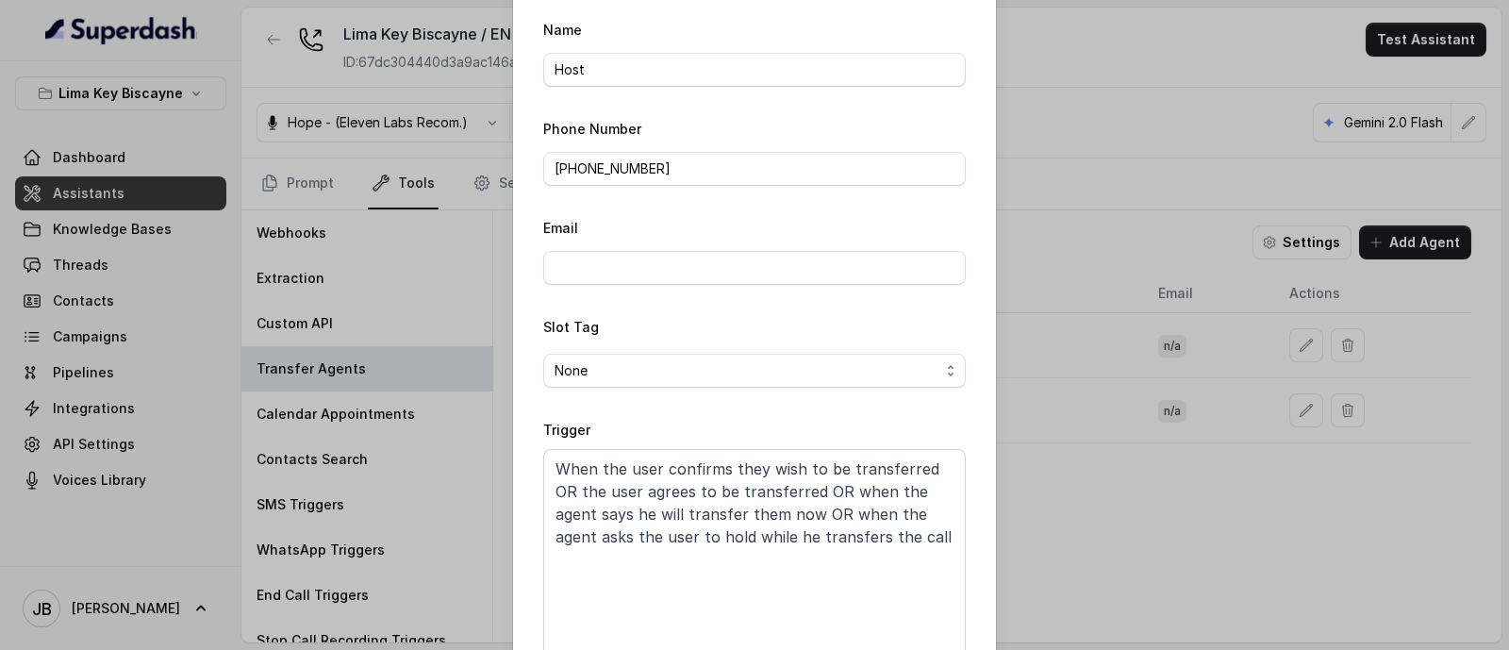
drag, startPoint x: 953, startPoint y: 533, endPoint x: 971, endPoint y: 667, distance: 135.2
click at [971, 650] on html "Lima Key Biscayne Dashboard Assistants Knowledge Bases Threads Contacts Campaig…" at bounding box center [754, 325] width 1509 height 650
click at [580, 464] on textarea "When the user confirms they wish to be transferred OR the user agrees to be tra…" at bounding box center [754, 563] width 423 height 228
drag, startPoint x: 596, startPoint y: 468, endPoint x: 672, endPoint y: 462, distance: 76.6
click at [596, 465] on textarea "When the user confirms they wish to be transferred OR the user agrees to be tra…" at bounding box center [754, 563] width 423 height 228
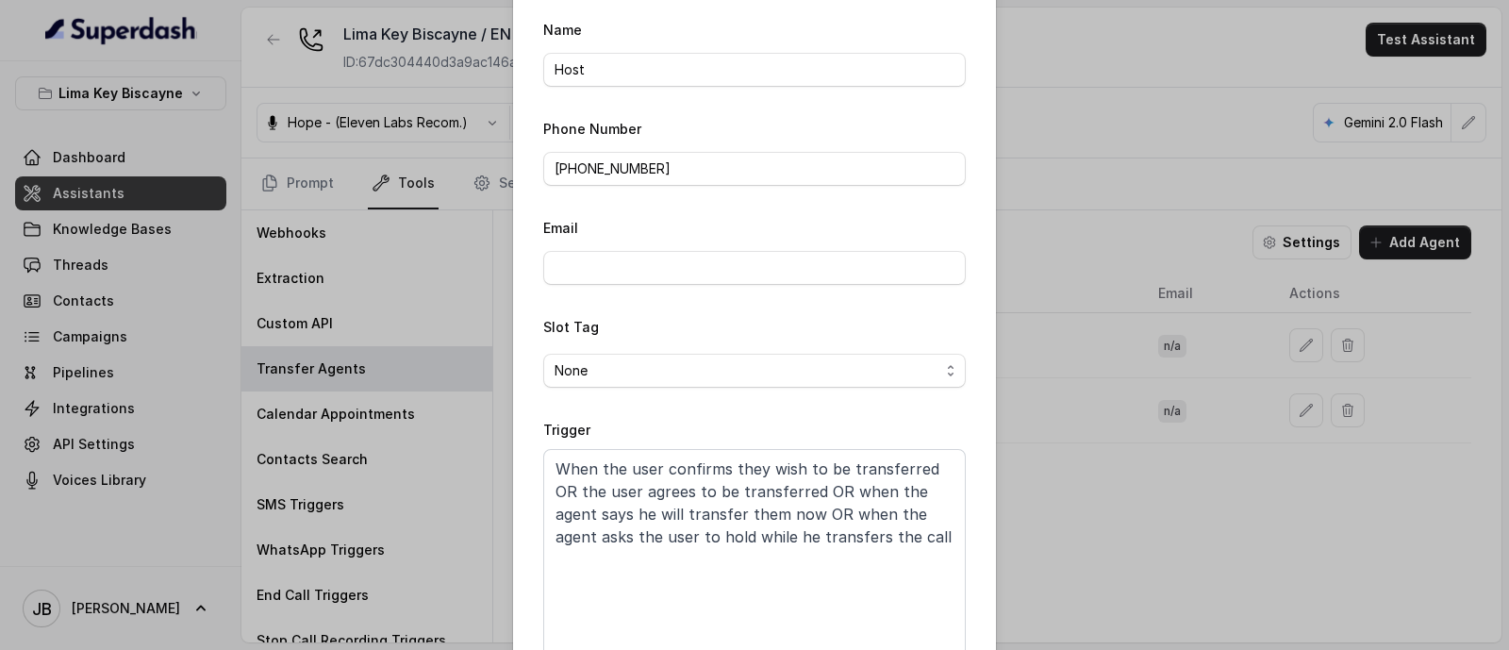
click at [1031, 423] on div "Edit Agent Name Host Phone Number [PHONE_NUMBER] Email Slot Tag None Trigger Wh…" at bounding box center [754, 325] width 1509 height 650
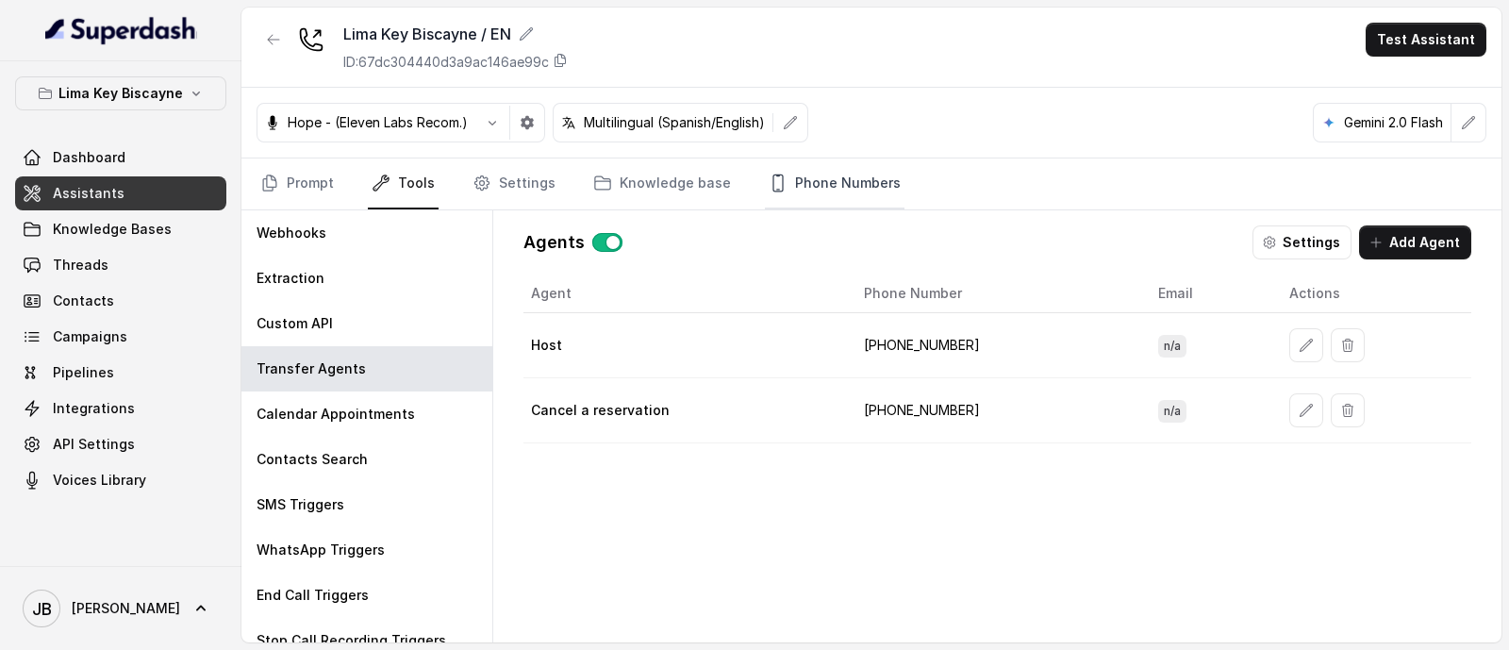
click at [798, 188] on link "Phone Numbers" at bounding box center [835, 183] width 140 height 51
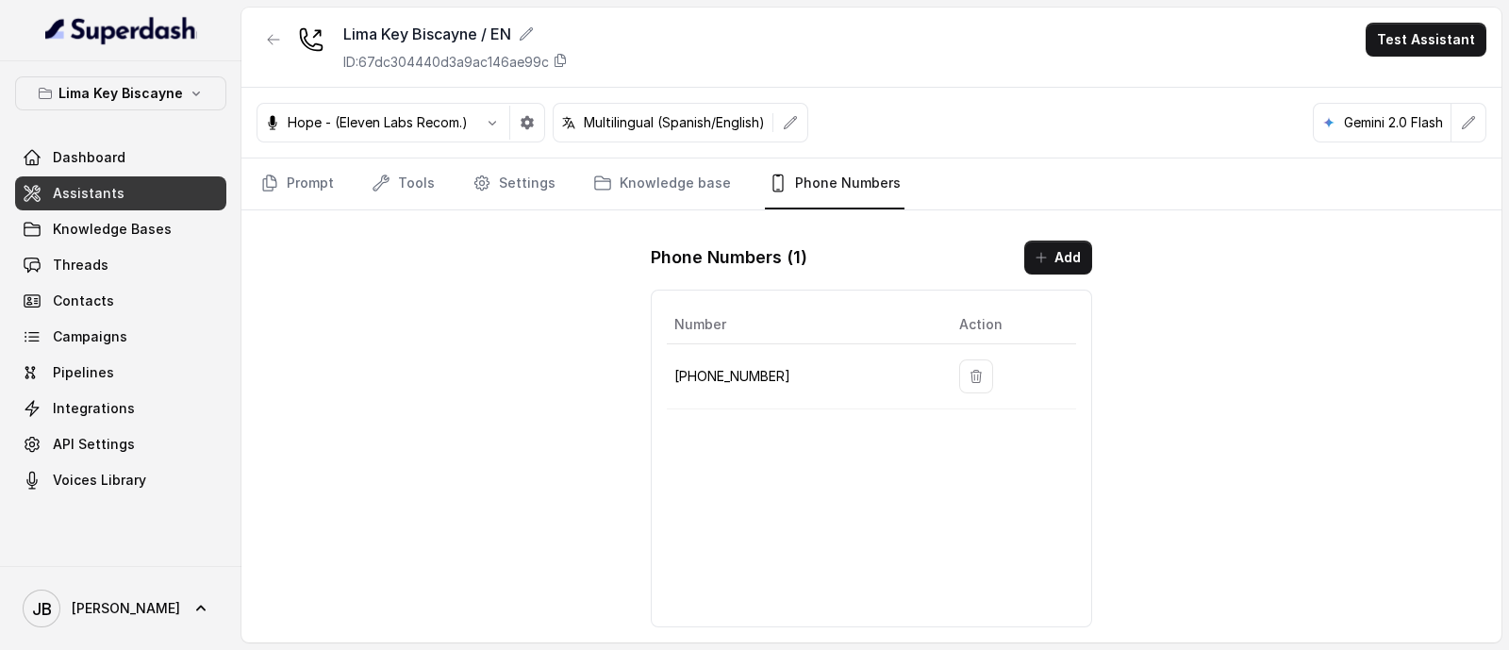
click at [726, 374] on p "[PHONE_NUMBER]" at bounding box center [801, 376] width 255 height 23
click at [728, 377] on p "[PHONE_NUMBER]" at bounding box center [801, 376] width 255 height 23
copy p "[PHONE_NUMBER]"
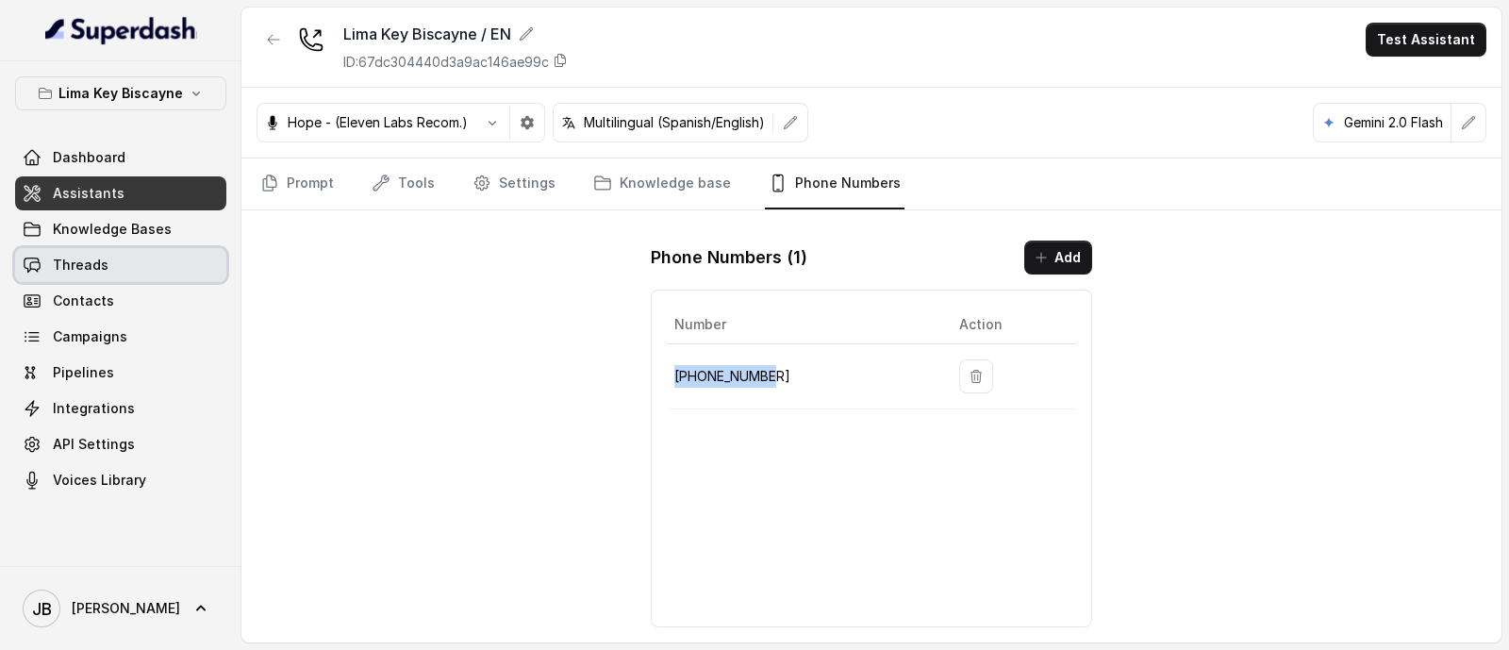
click at [132, 265] on link "Threads" at bounding box center [120, 265] width 211 height 34
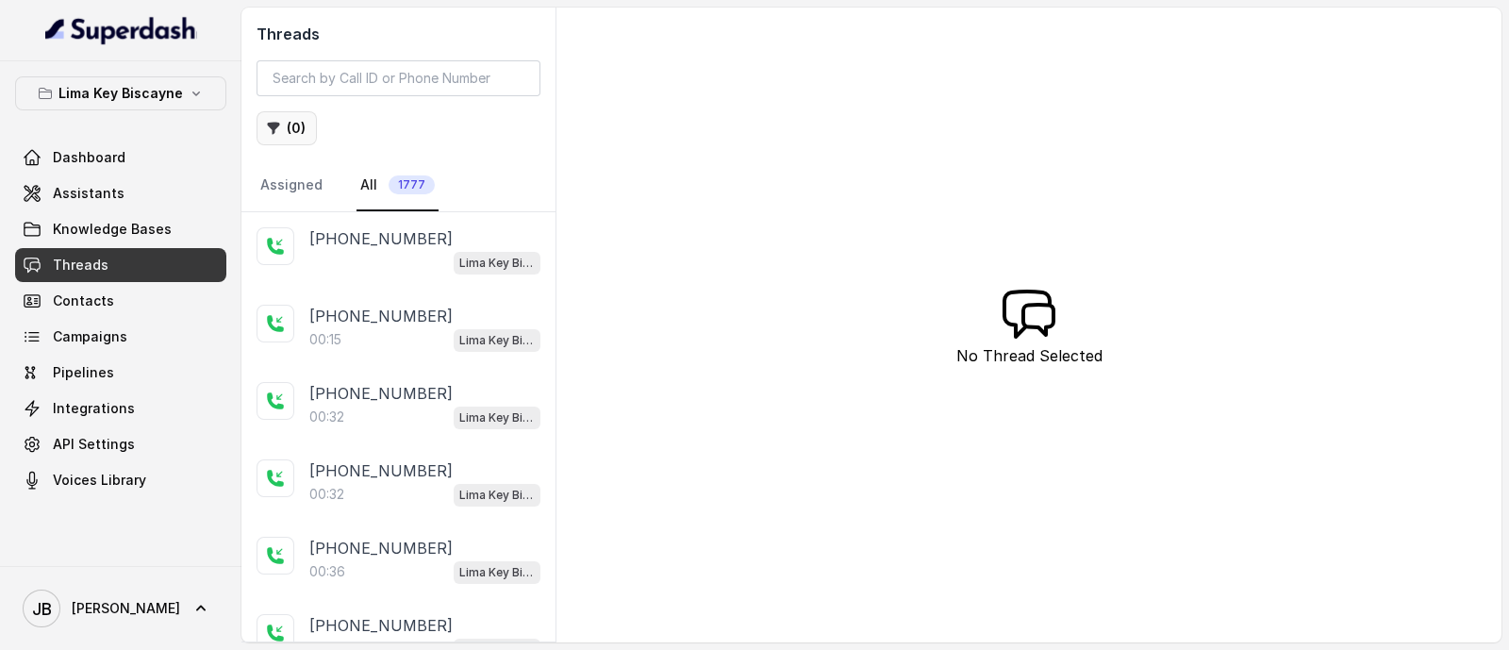
click at [298, 114] on button "( 0 )" at bounding box center [287, 128] width 60 height 34
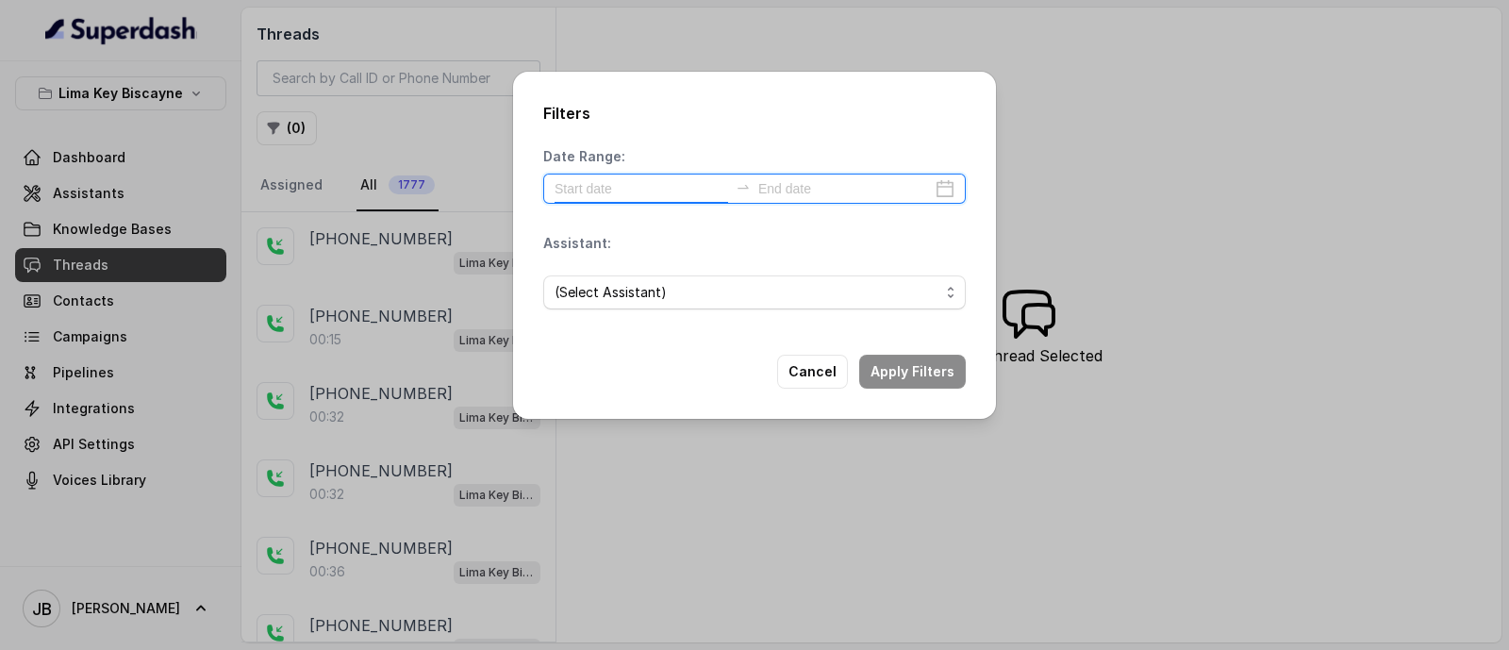
click at [652, 181] on input at bounding box center [642, 188] width 174 height 21
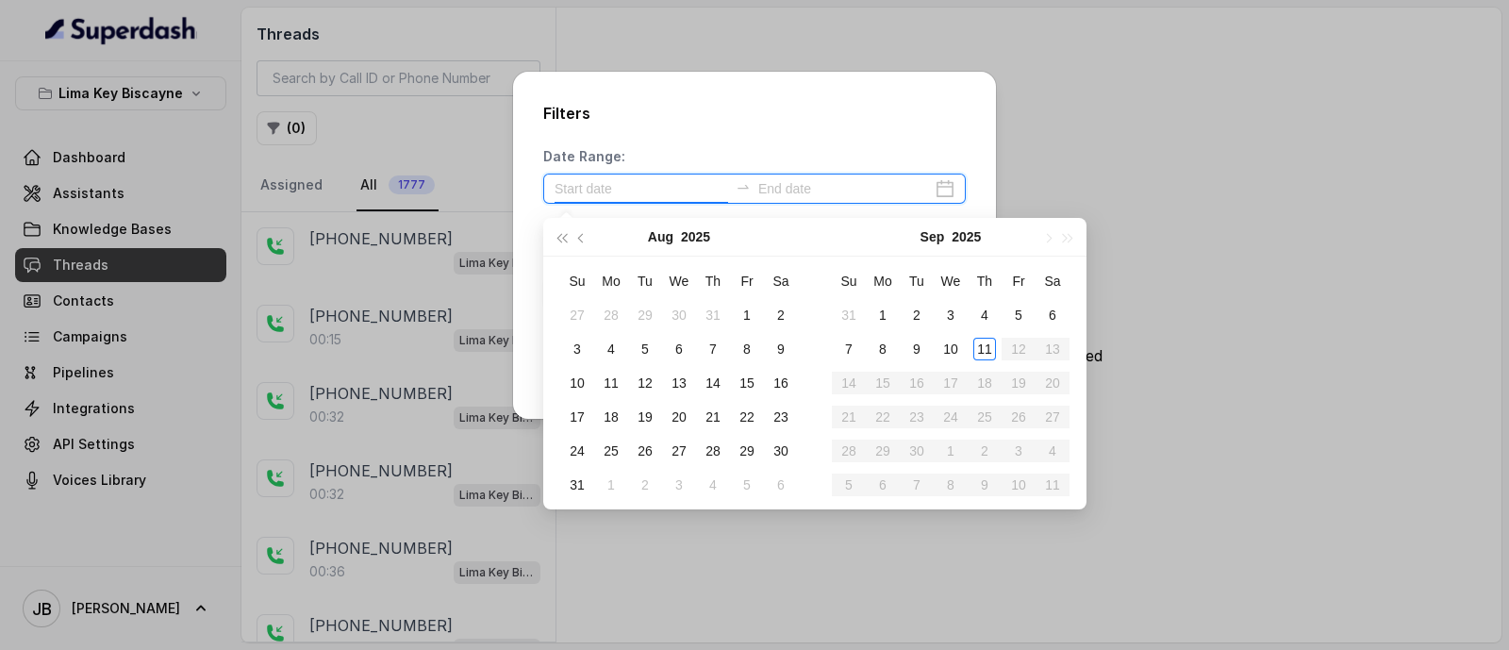
type input "[DATE]"
click at [955, 308] on div "3" at bounding box center [950, 315] width 23 height 23
type input "[DATE]"
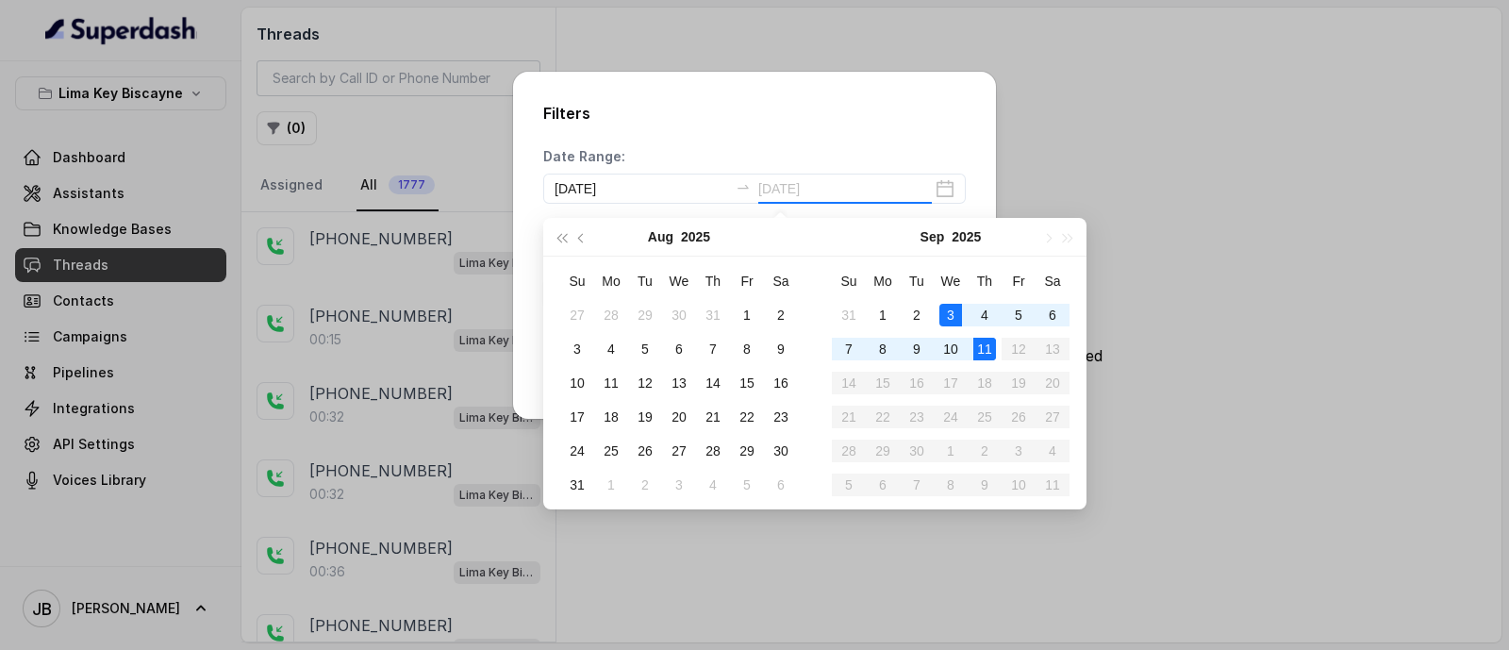
click at [987, 350] on div "11" at bounding box center [984, 349] width 23 height 23
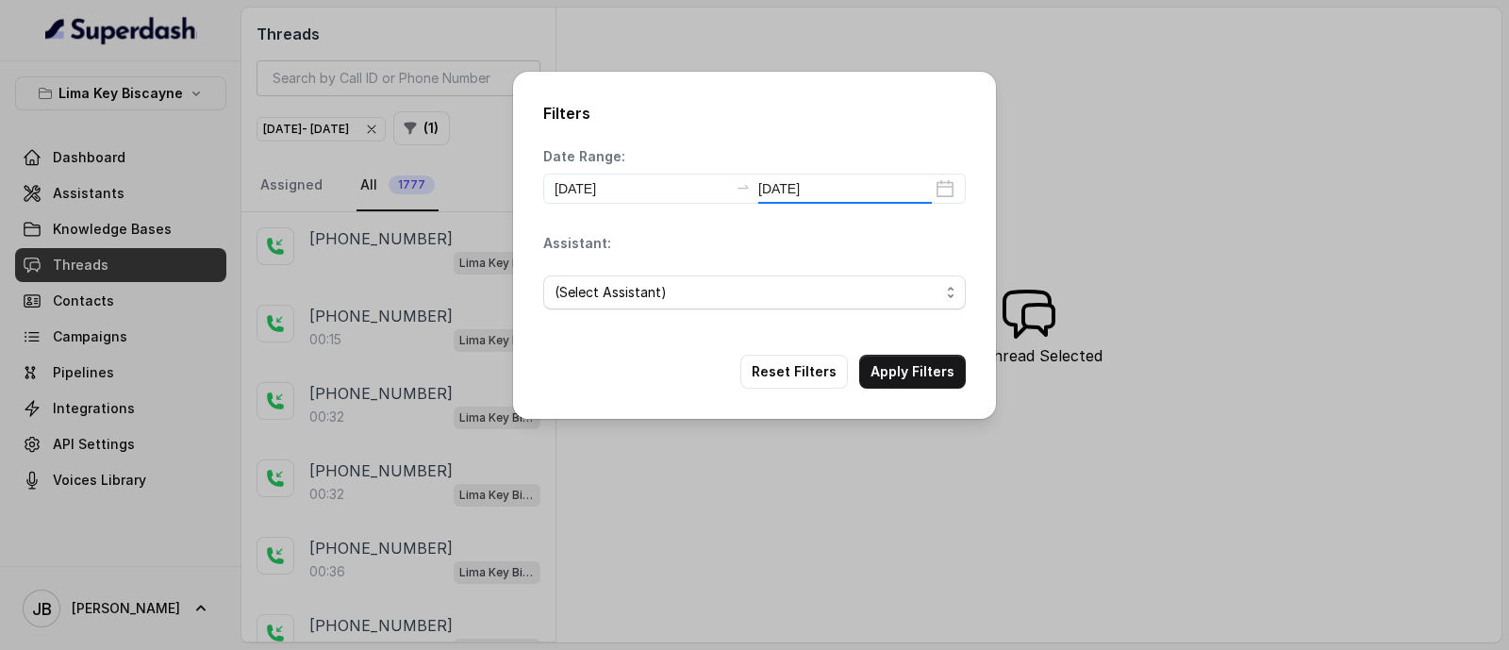
type input "[DATE]"
click at [904, 375] on button "Apply Filters" at bounding box center [912, 372] width 107 height 34
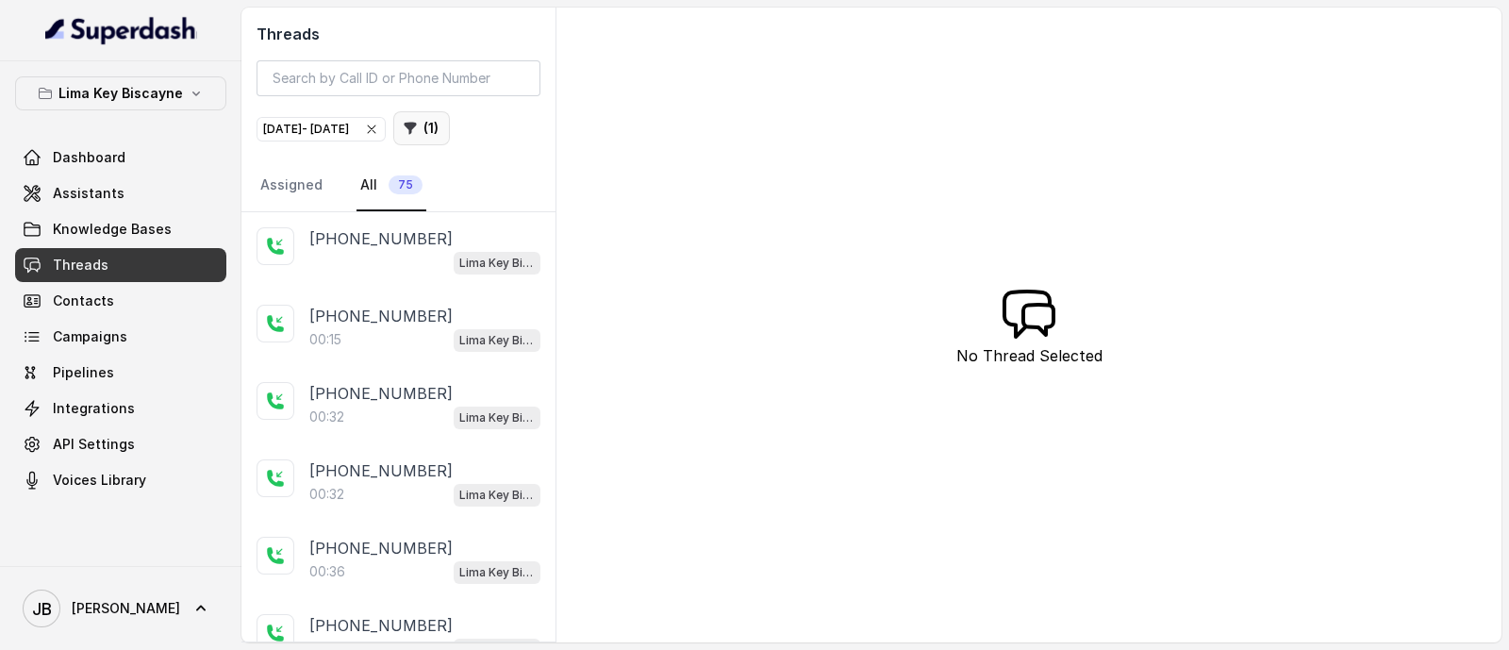
click at [418, 128] on icon "button" at bounding box center [410, 128] width 15 height 15
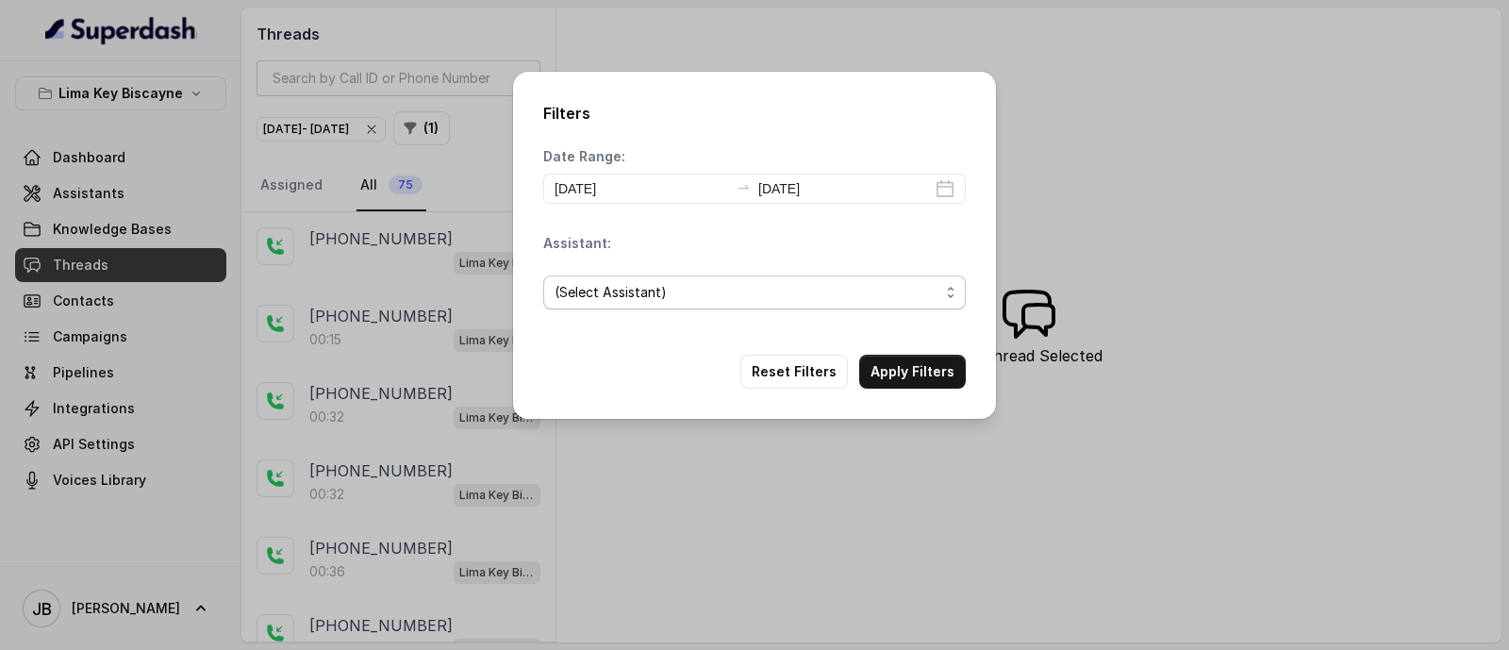
click at [687, 283] on span "(Select Assistant)" at bounding box center [747, 292] width 385 height 23
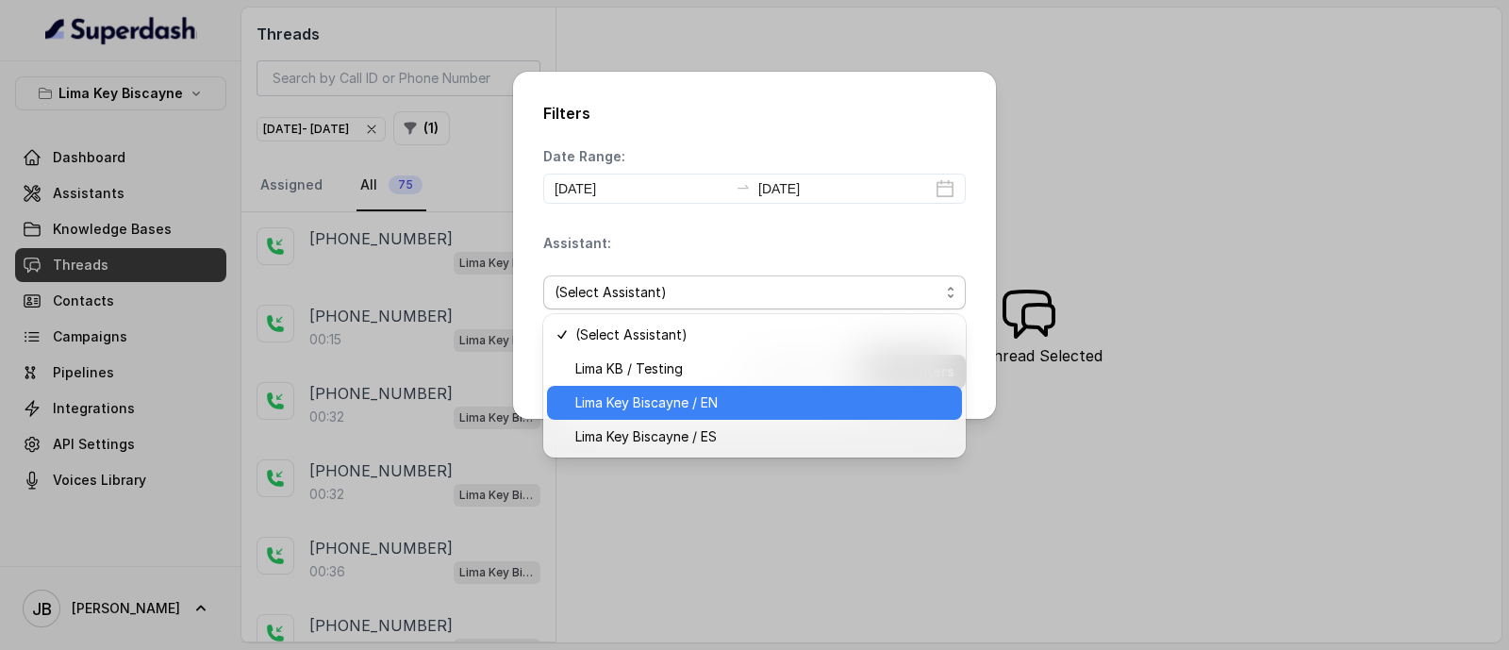
click at [705, 402] on span "Lima Key Biscayne / EN" at bounding box center [762, 402] width 375 height 23
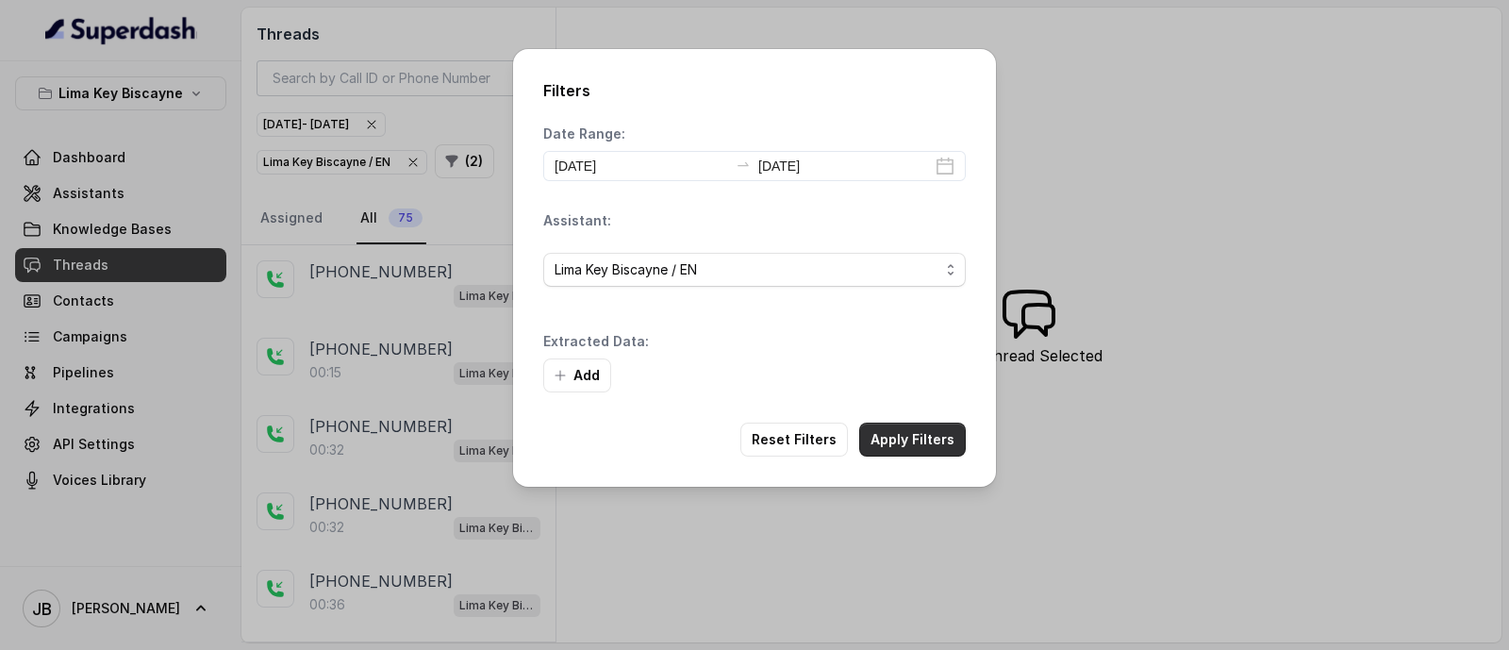
click at [920, 438] on button "Apply Filters" at bounding box center [912, 440] width 107 height 34
